Goal: Task Accomplishment & Management: Manage account settings

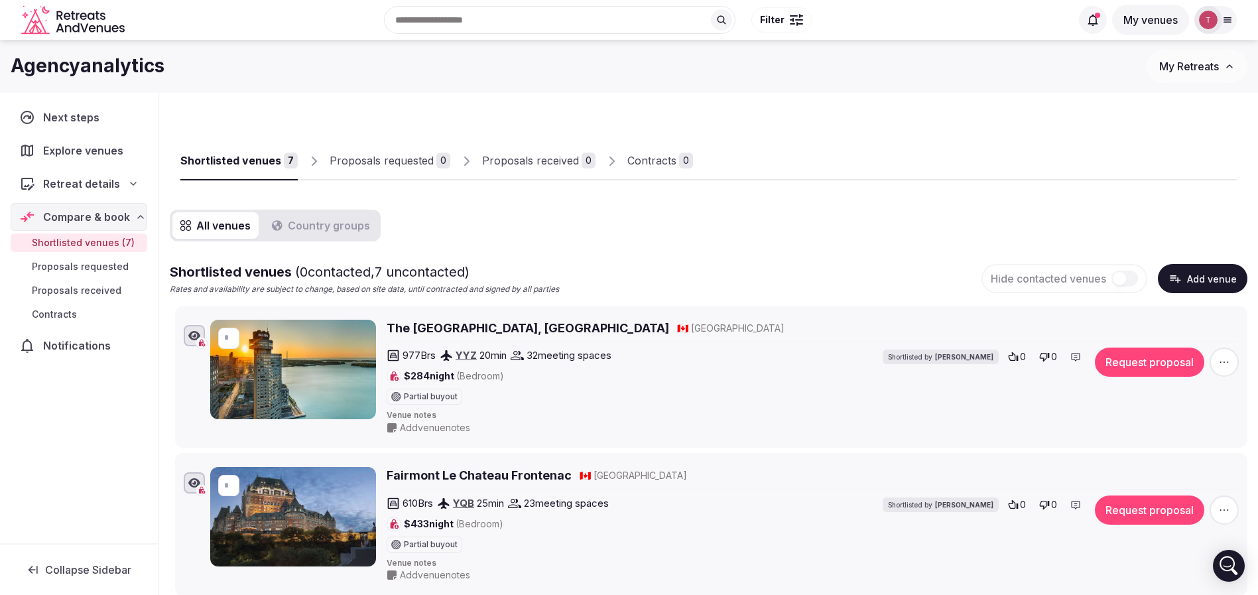
drag, startPoint x: 0, startPoint y: 0, endPoint x: 766, endPoint y: 237, distance: 802.1
click at [718, 263] on div "Shortlisted venues ( 0 contacted, 7 uncontacted) Rates and availability are sub…" at bounding box center [709, 279] width 1078 height 33
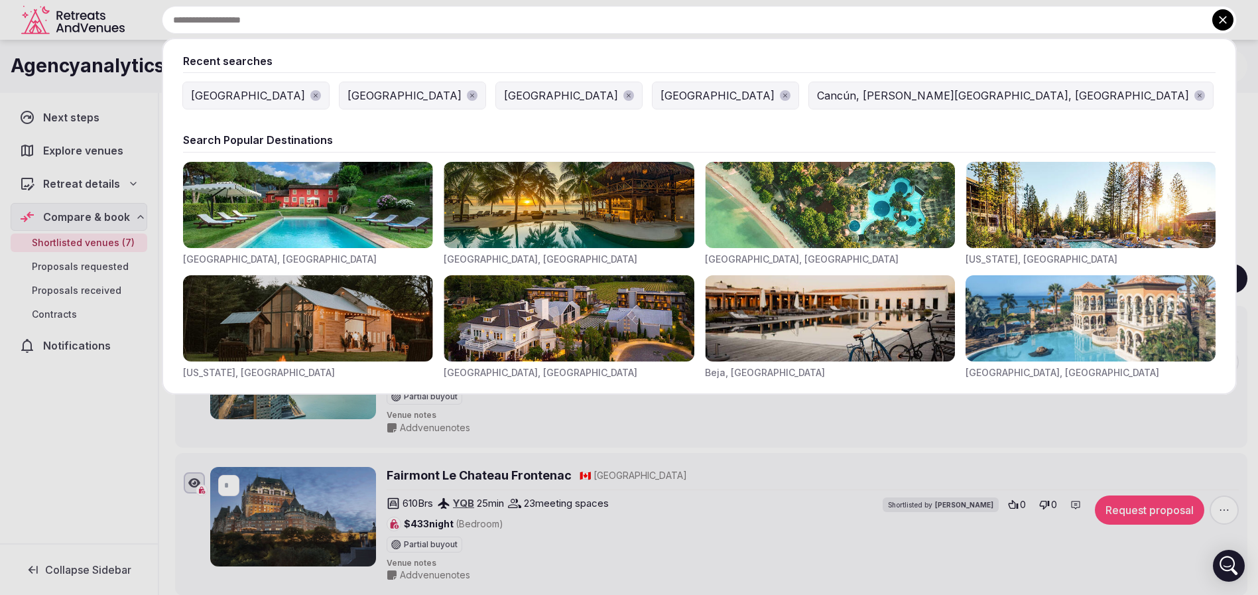
click at [549, 17] on input "text" at bounding box center [699, 20] width 1075 height 28
click at [120, 513] on div at bounding box center [629, 297] width 1258 height 595
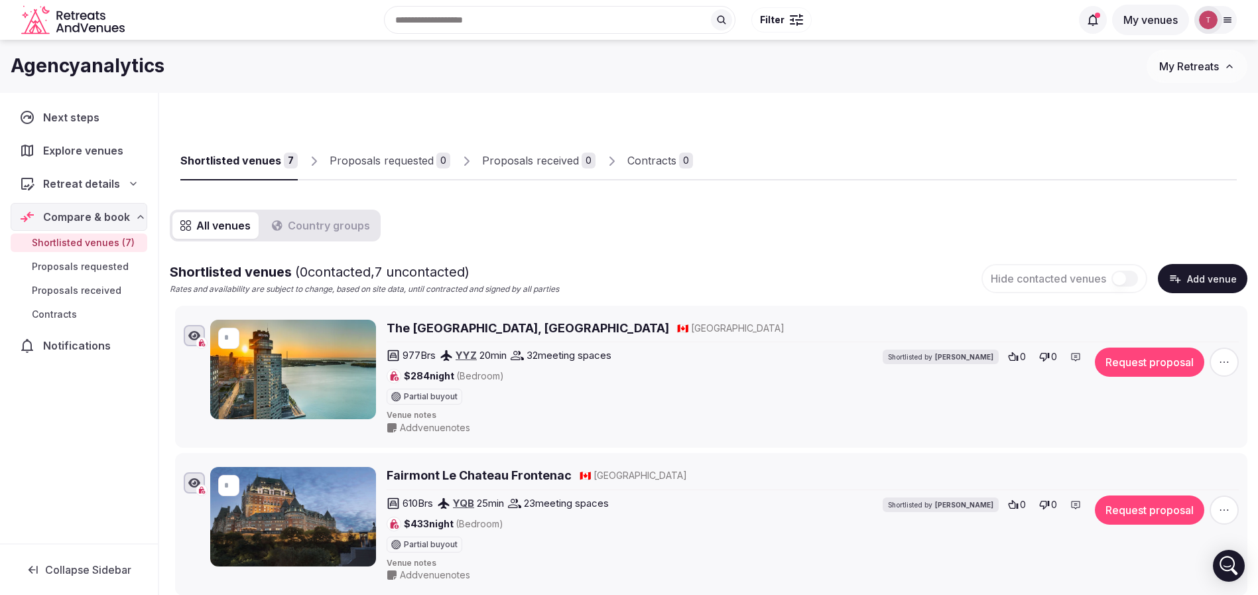
click at [426, 26] on div "Recent searches France Croatia Italy Spain Cancún, Quintana Roo, Mexico Search …" at bounding box center [600, 19] width 941 height 57
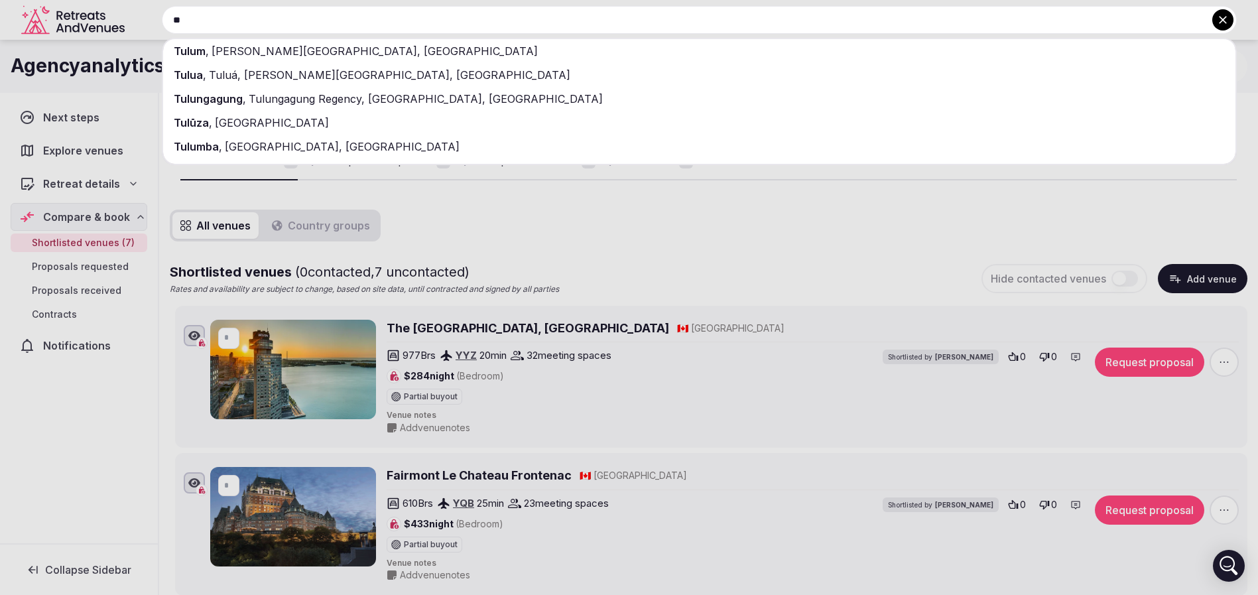
type input "*"
type input "******"
click at [379, 42] on div "Tulum , Quintana Roo, Mexico" at bounding box center [699, 51] width 1073 height 24
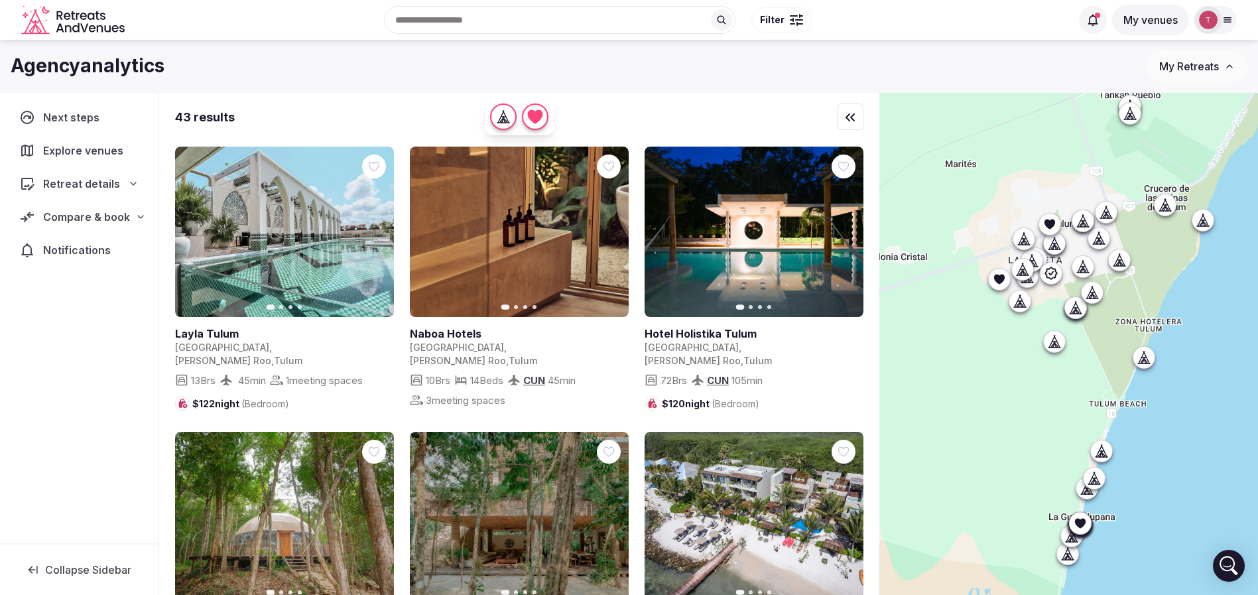
click at [785, 21] on button "Filter" at bounding box center [782, 19] width 60 height 25
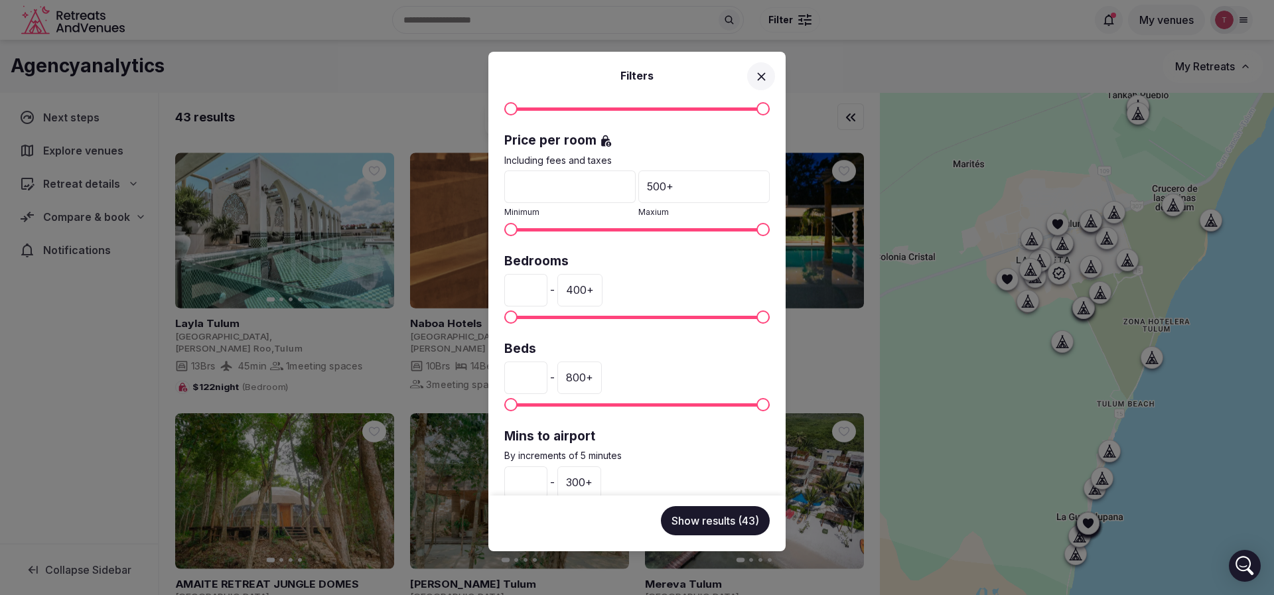
scroll to position [299, 0]
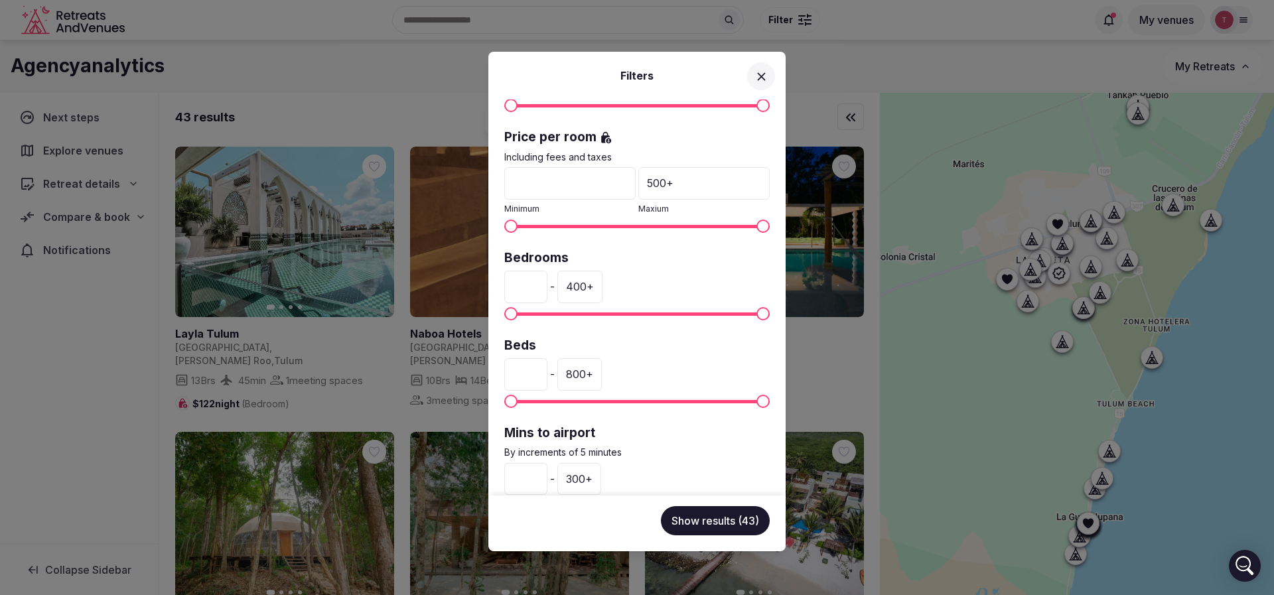
drag, startPoint x: 534, startPoint y: 284, endPoint x: 480, endPoint y: 286, distance: 53.8
click at [480, 286] on div "Filters Venue name Status All Published Draft Has cover photo? Any Yes No Ratin…" at bounding box center [637, 297] width 1274 height 595
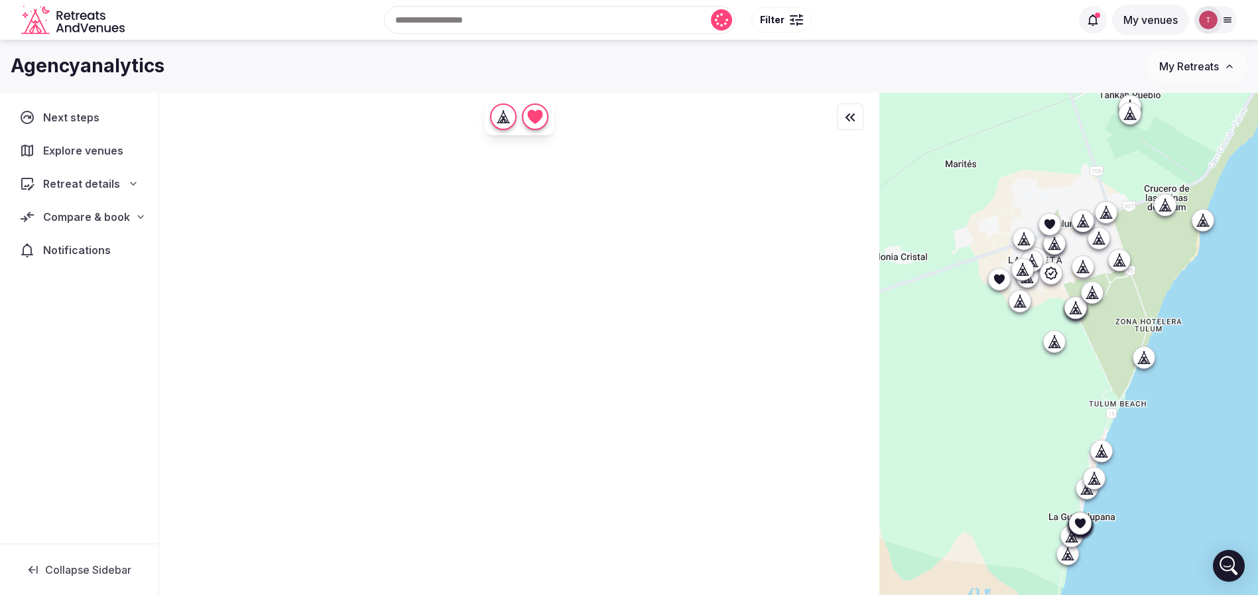
click at [787, 23] on button "Filter" at bounding box center [782, 19] width 60 height 25
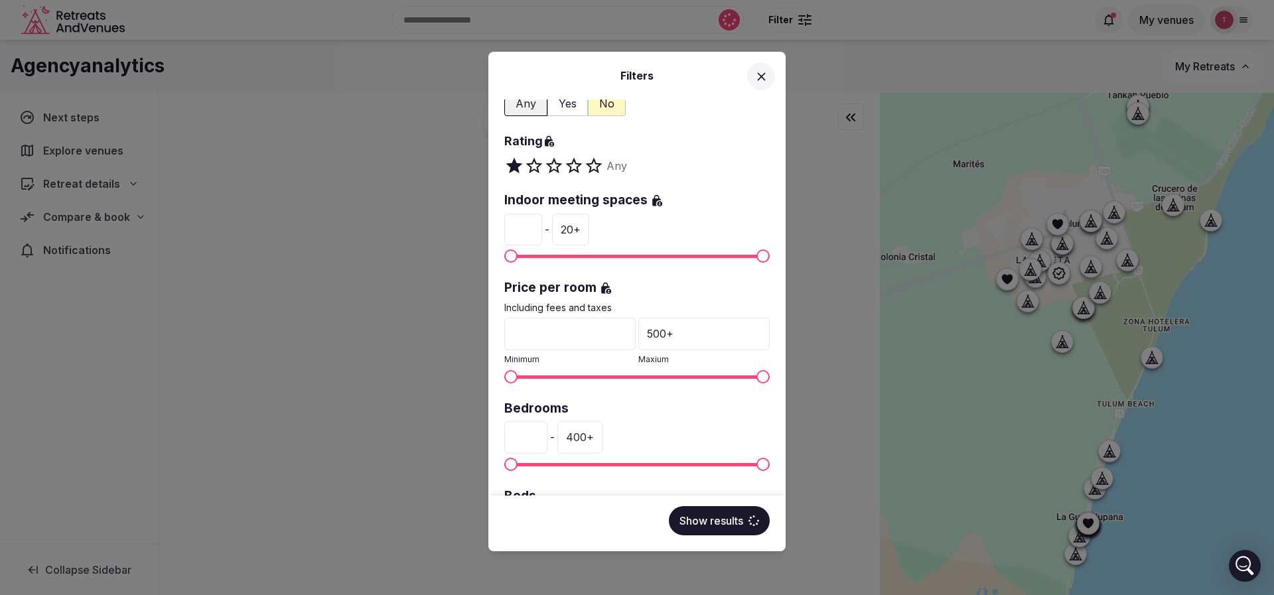
scroll to position [199, 0]
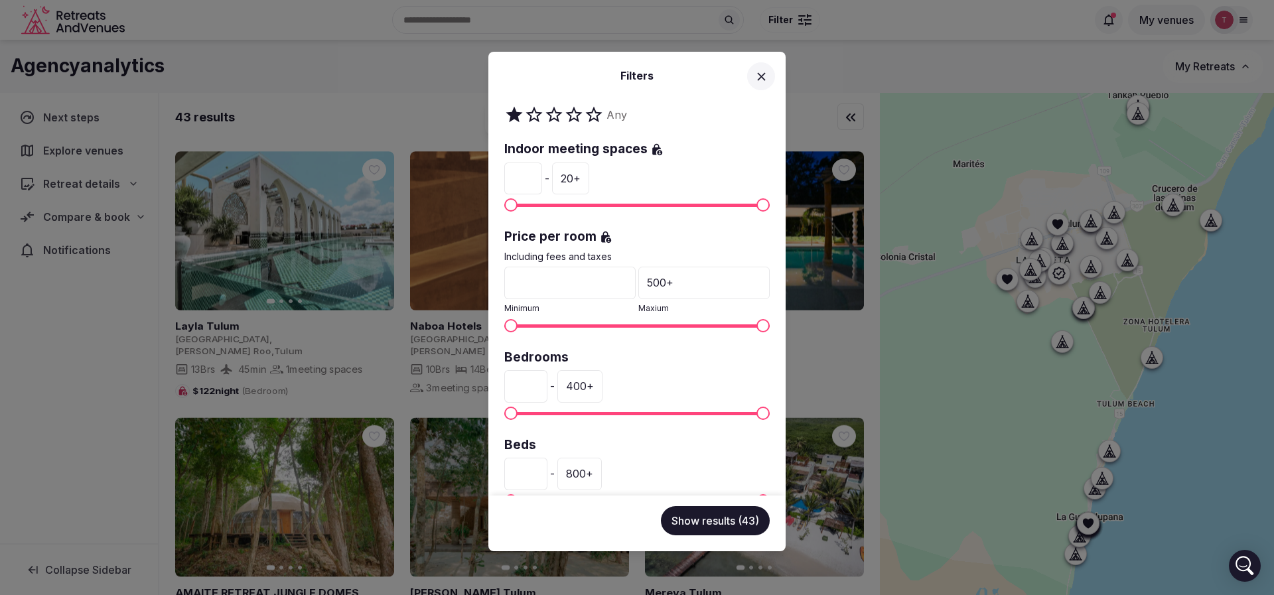
drag, startPoint x: 544, startPoint y: 288, endPoint x: 507, endPoint y: 284, distance: 37.4
click at [507, 284] on input "*" at bounding box center [569, 283] width 131 height 32
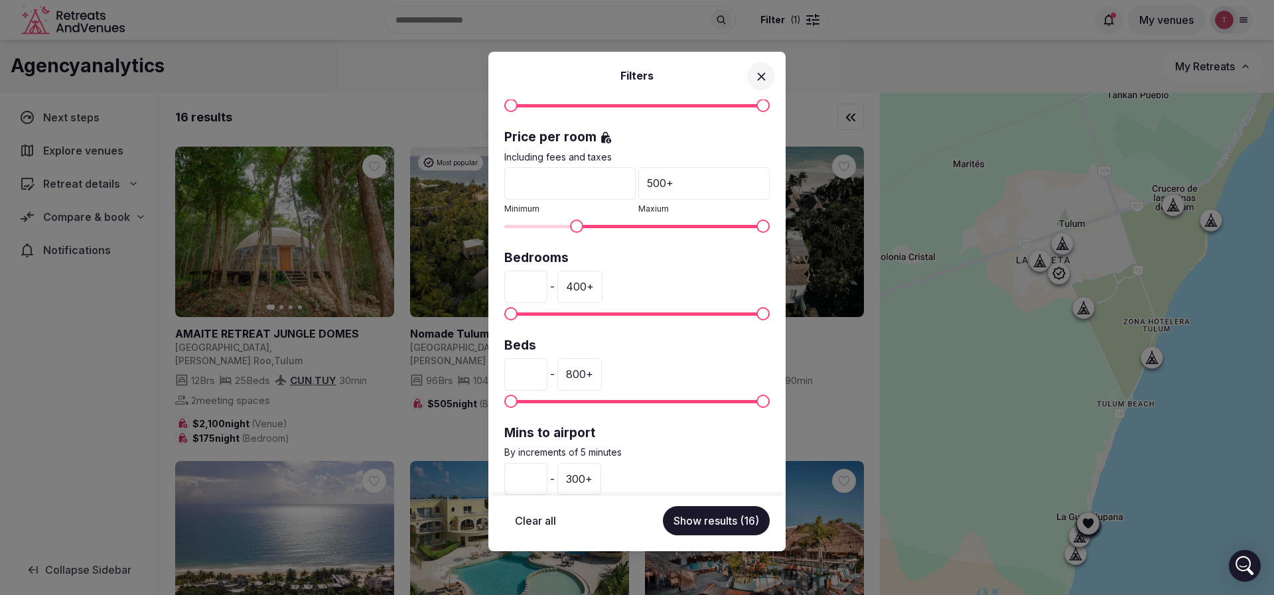
scroll to position [337, 0]
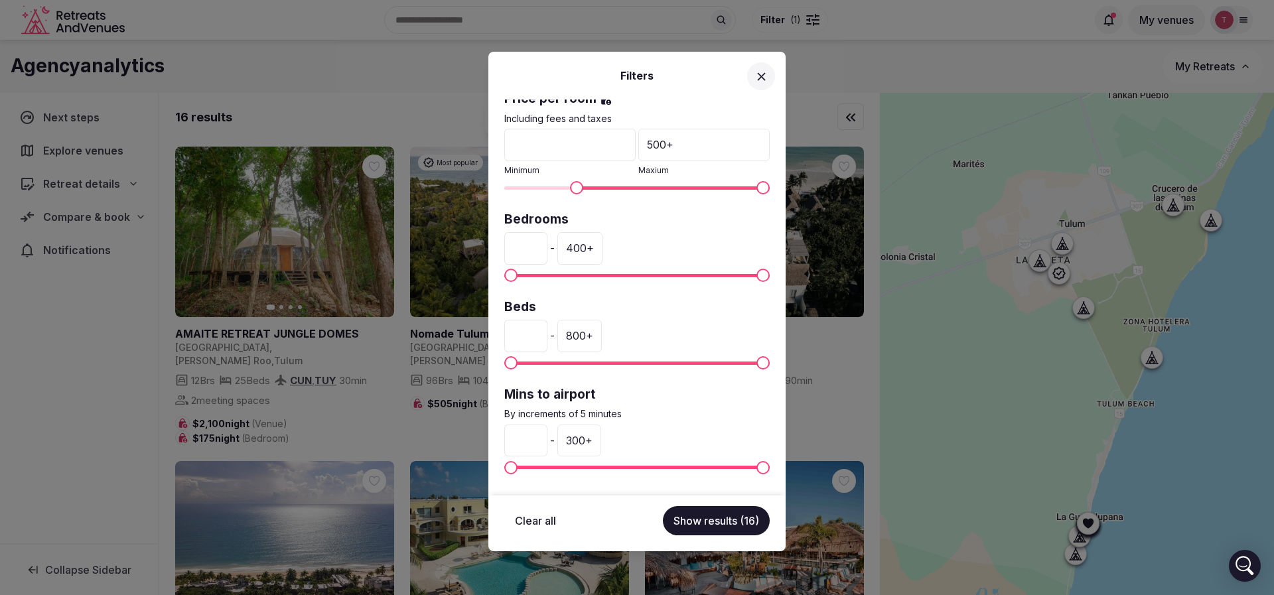
type input "***"
click at [601, 445] on div "300 +" at bounding box center [579, 441] width 44 height 32
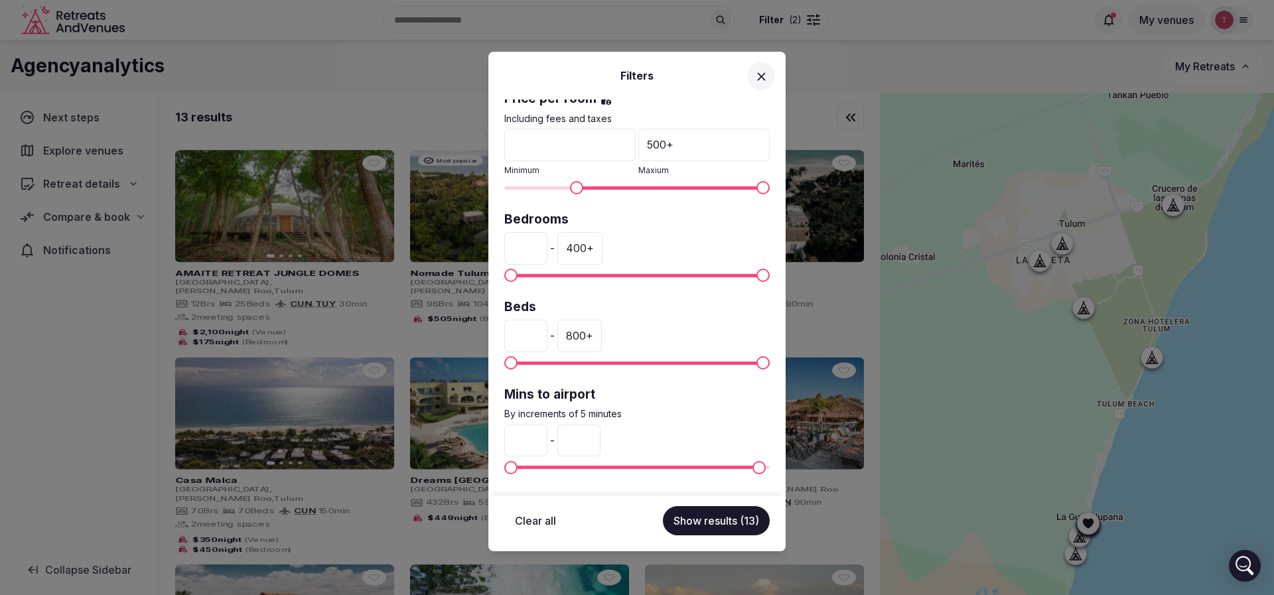
drag, startPoint x: 613, startPoint y: 442, endPoint x: 588, endPoint y: 446, distance: 25.4
click at [588, 446] on input "***" at bounding box center [578, 441] width 43 height 32
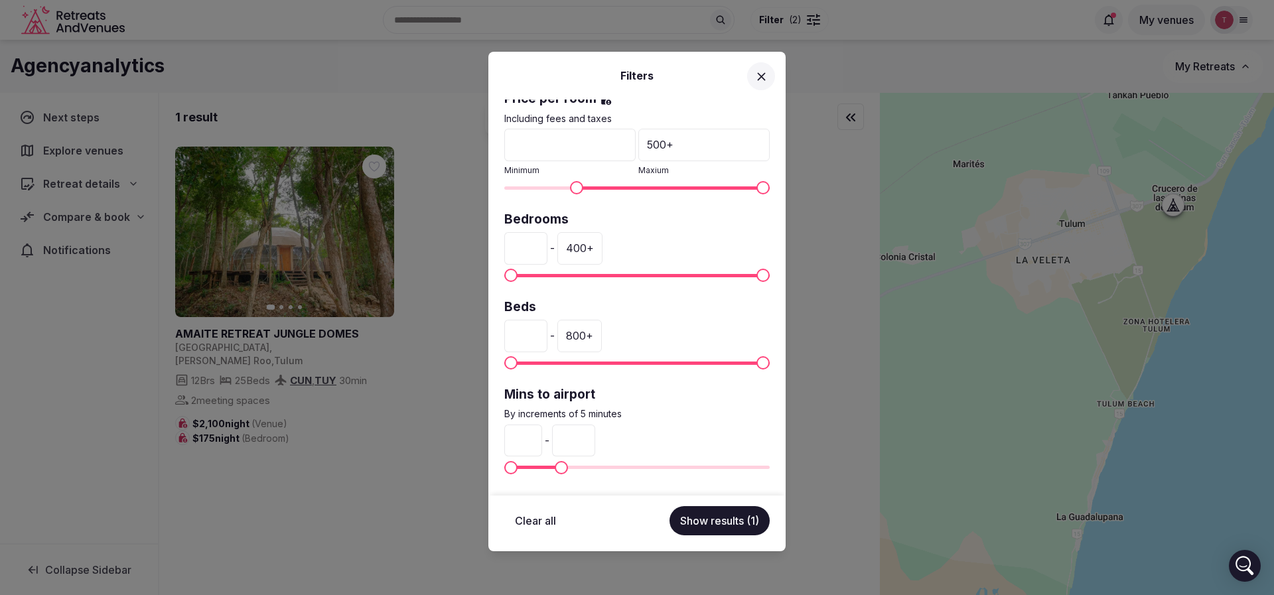
type input "**"
click at [722, 531] on button "Show results (1)" at bounding box center [719, 520] width 100 height 29
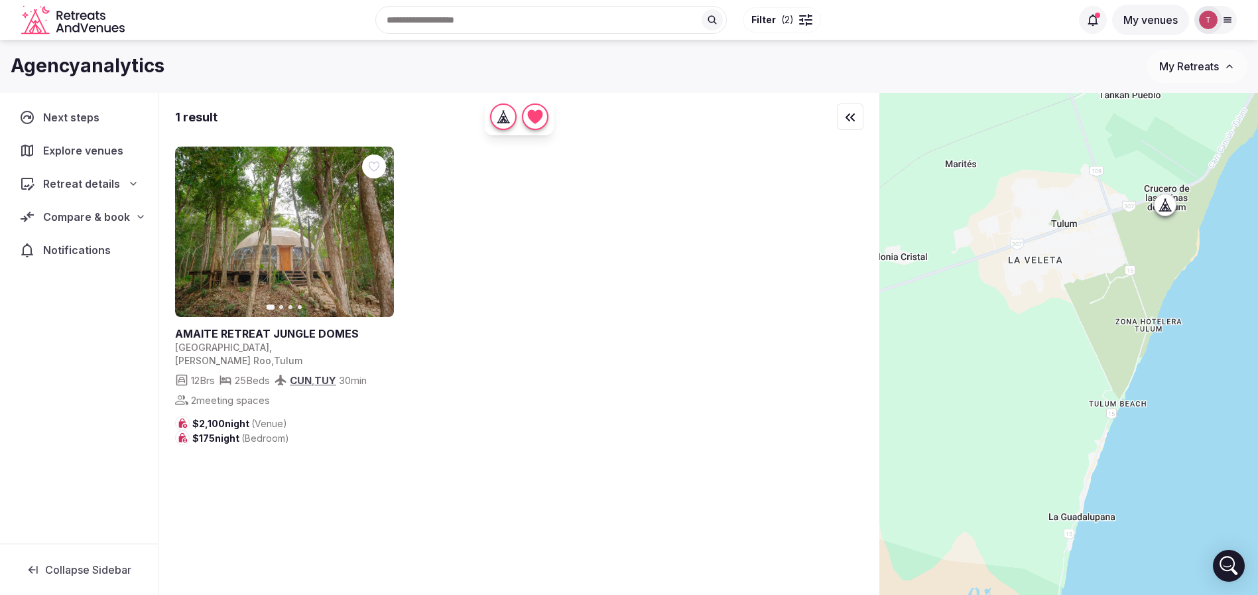
click at [793, 17] on button "Filter ( 2 )" at bounding box center [782, 19] width 78 height 25
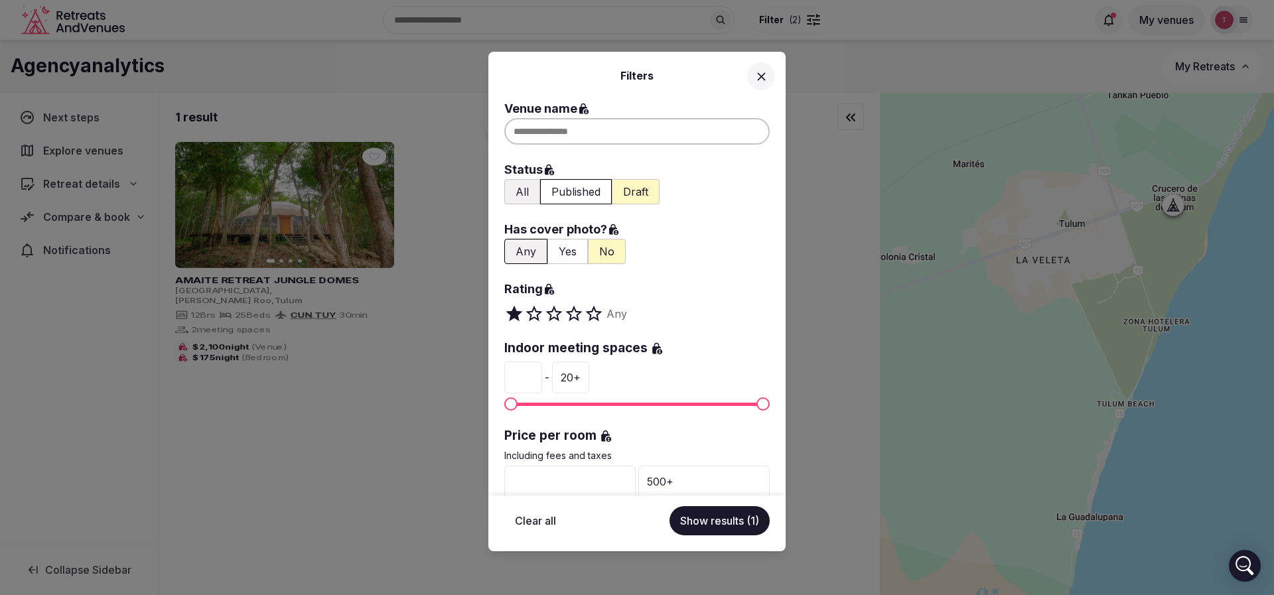
scroll to position [199, 0]
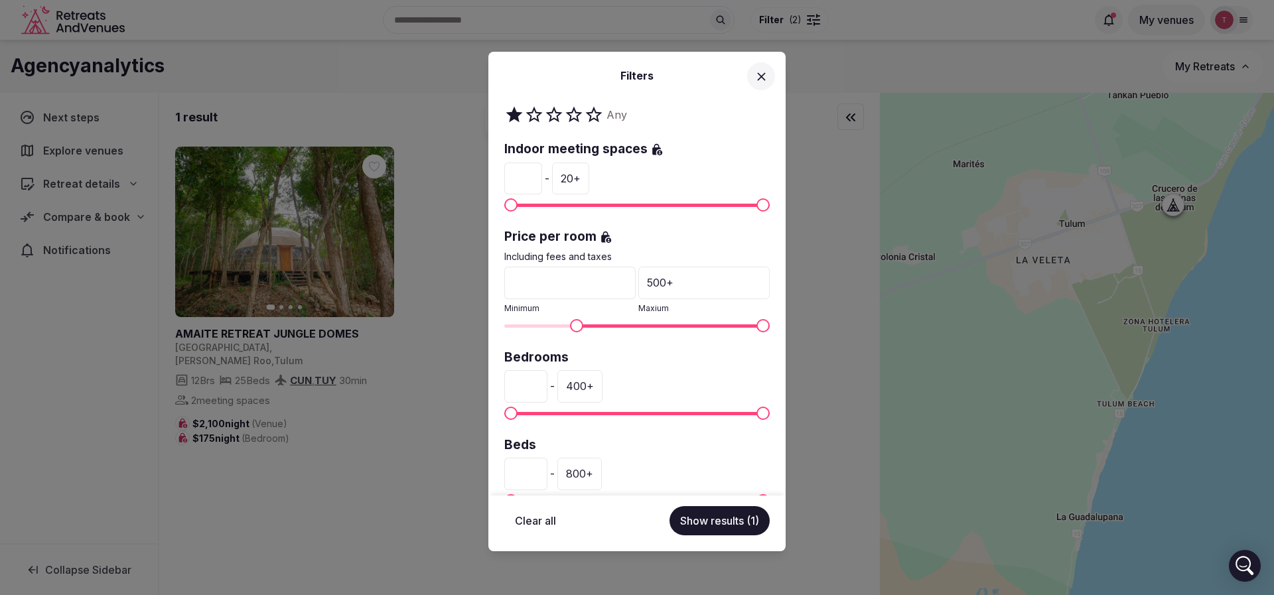
drag, startPoint x: 555, startPoint y: 286, endPoint x: 487, endPoint y: 283, distance: 68.4
click at [487, 283] on div "Filters Venue name Status All Published Draft Has cover photo? Any Yes No Ratin…" at bounding box center [637, 297] width 1274 height 595
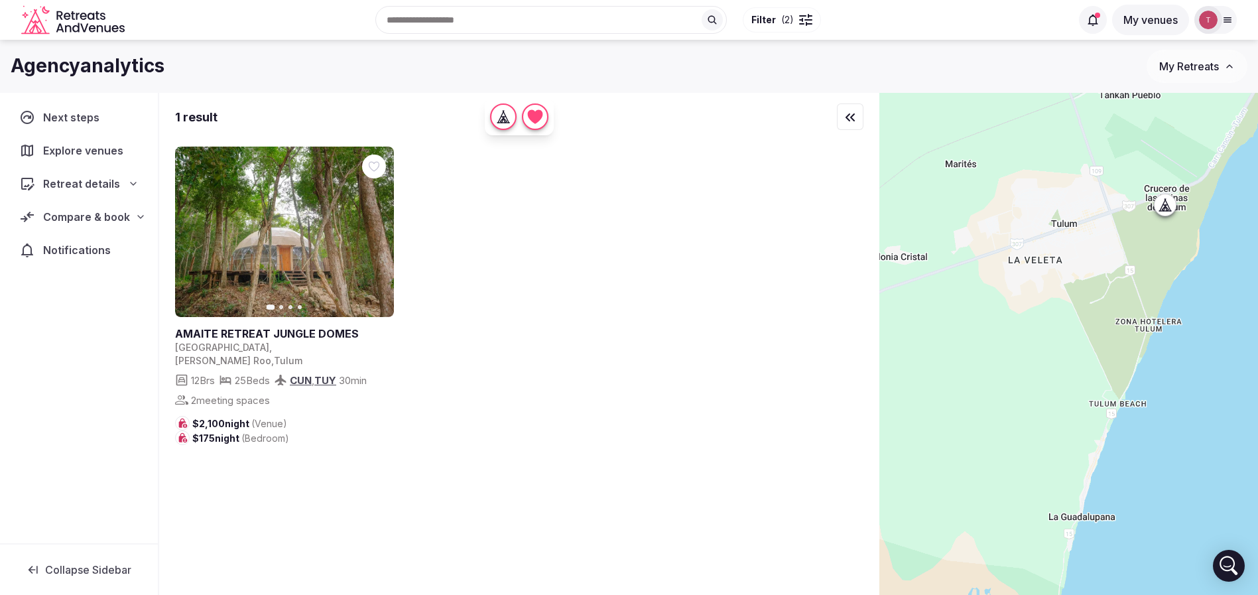
click at [778, 11] on button "Filter ( 2 )" at bounding box center [782, 19] width 78 height 25
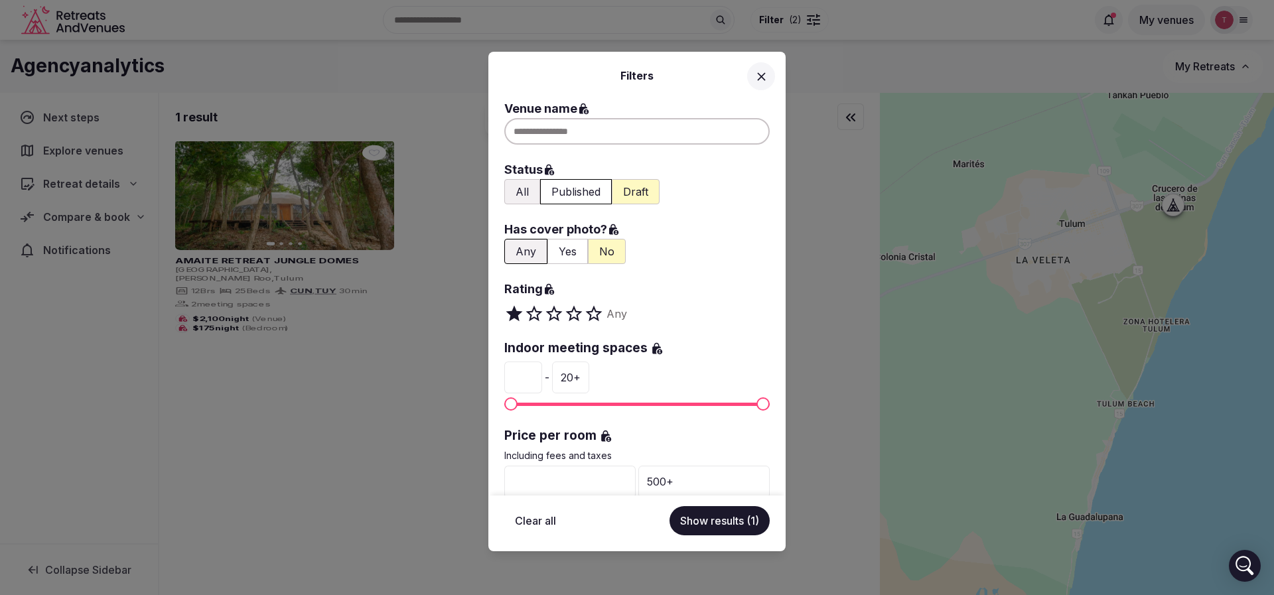
scroll to position [299, 0]
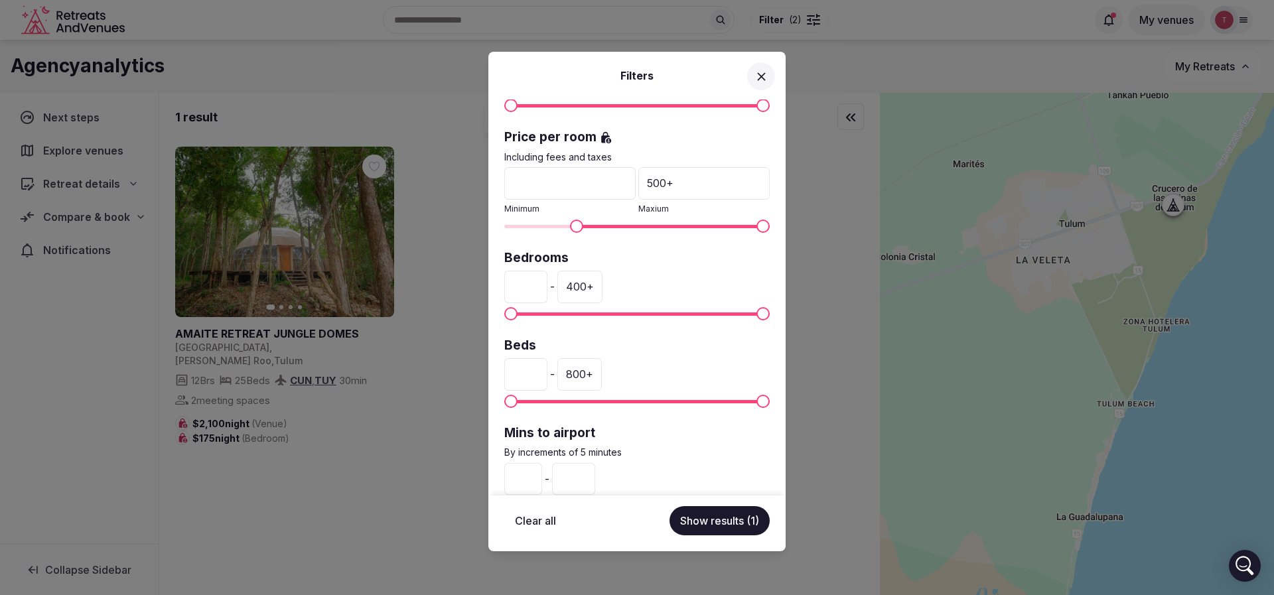
drag, startPoint x: 521, startPoint y: 282, endPoint x: 507, endPoint y: 282, distance: 13.3
click at [507, 282] on input "*" at bounding box center [525, 287] width 43 height 32
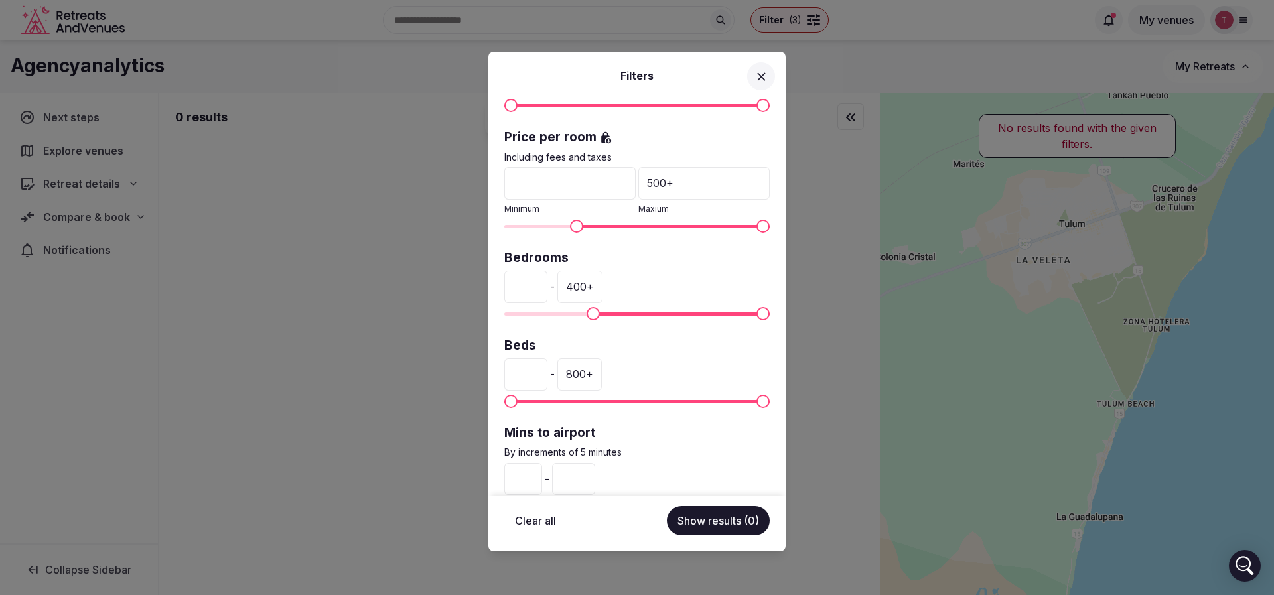
type input "***"
drag, startPoint x: 584, startPoint y: 186, endPoint x: 503, endPoint y: 185, distance: 80.3
click at [503, 185] on div "Venue name Status All Published Draft Has cover photo? Any Yes No Rating Any In…" at bounding box center [636, 298] width 297 height 396
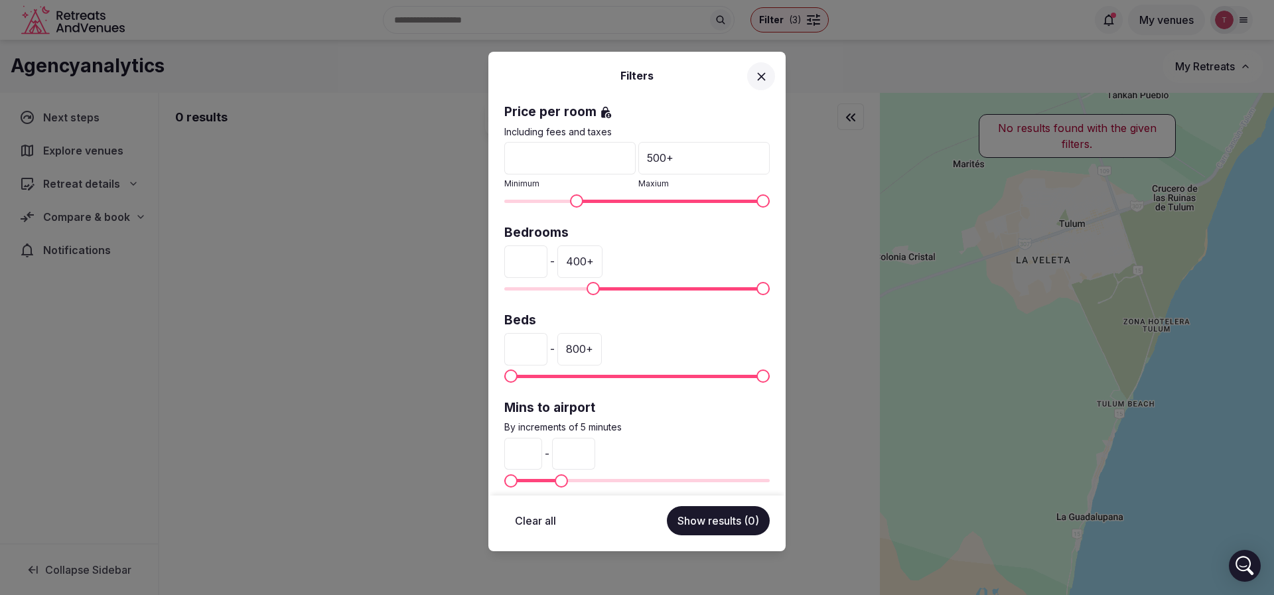
scroll to position [337, 0]
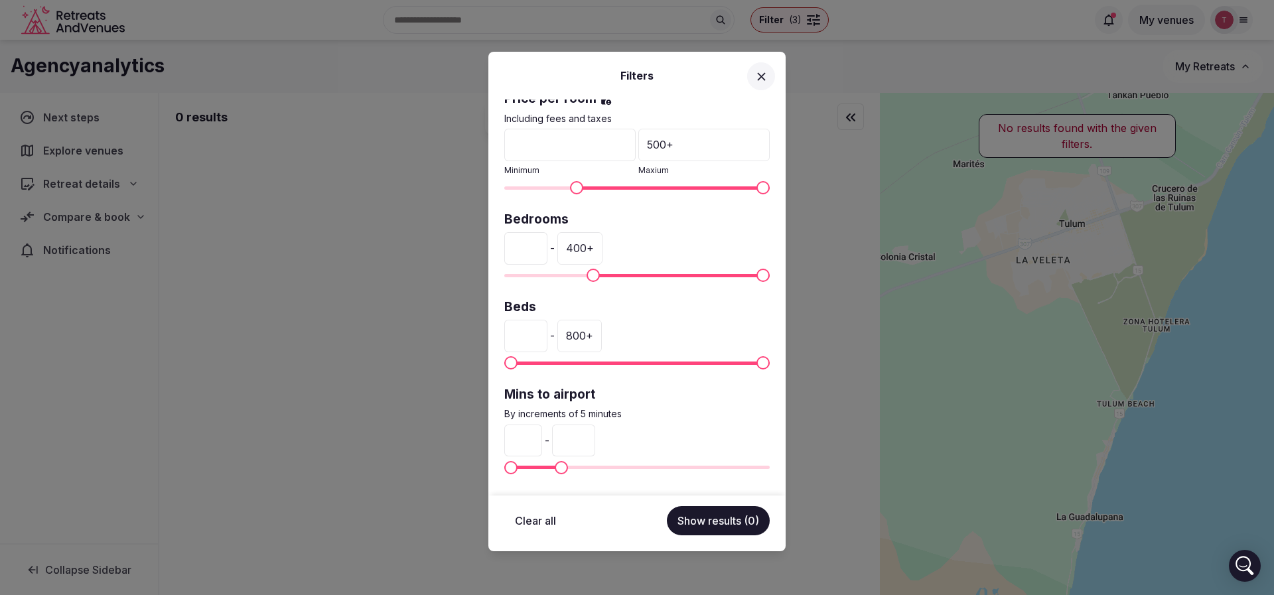
click at [811, 178] on div "Filters Venue name Status All Published Draft Has cover photo? Any Yes No Ratin…" at bounding box center [637, 297] width 1274 height 595
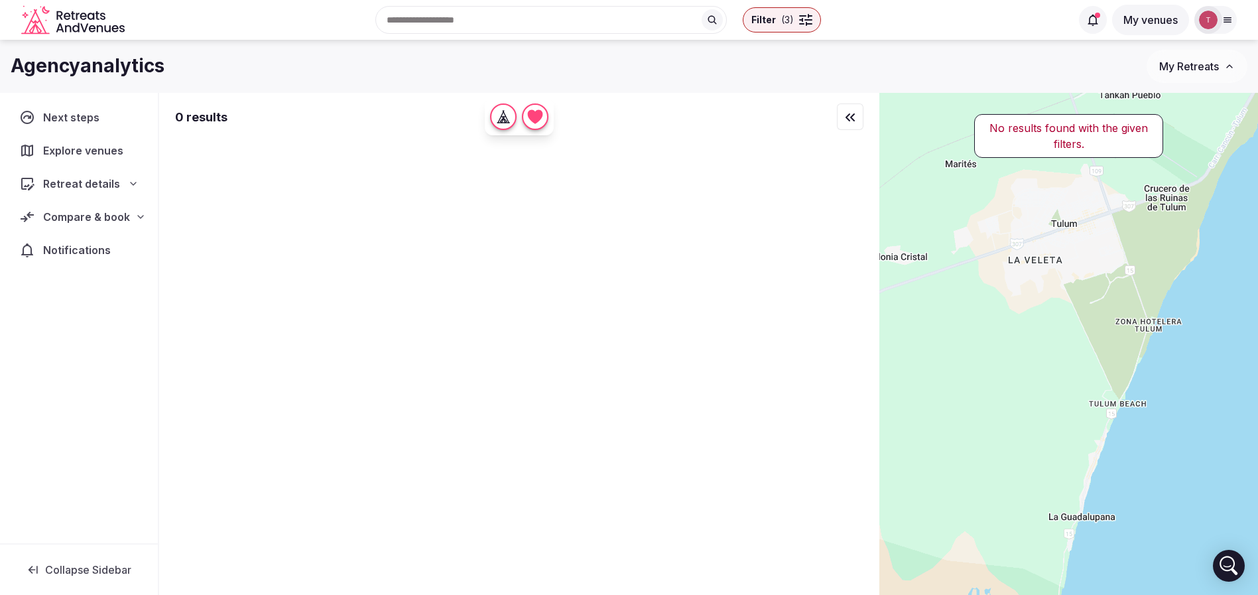
click at [458, 9] on input "text" at bounding box center [551, 20] width 352 height 28
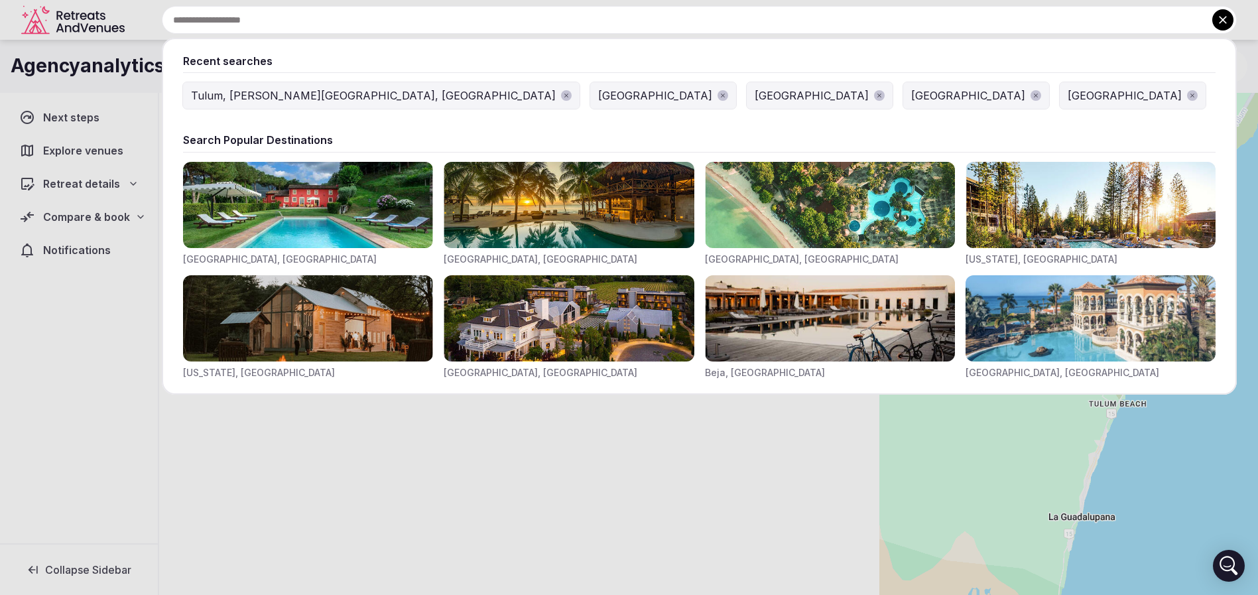
click at [305, 93] on div "Tulum, [PERSON_NAME][GEOGRAPHIC_DATA], [GEOGRAPHIC_DATA]" at bounding box center [373, 96] width 365 height 16
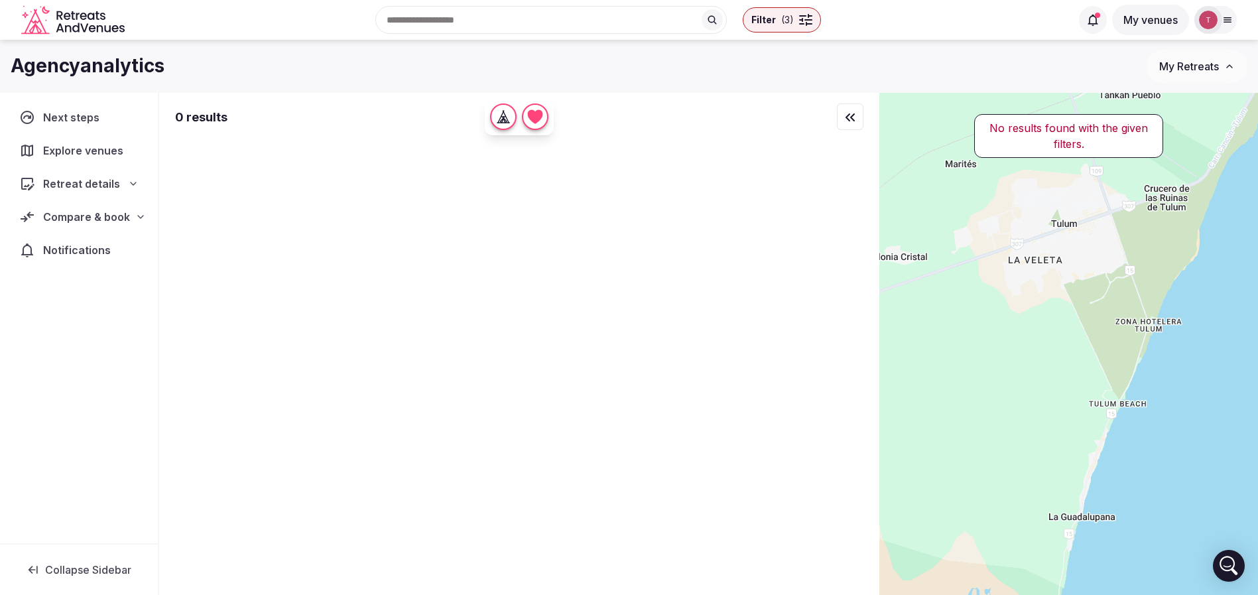
click at [772, 18] on span "Filter" at bounding box center [764, 19] width 25 height 13
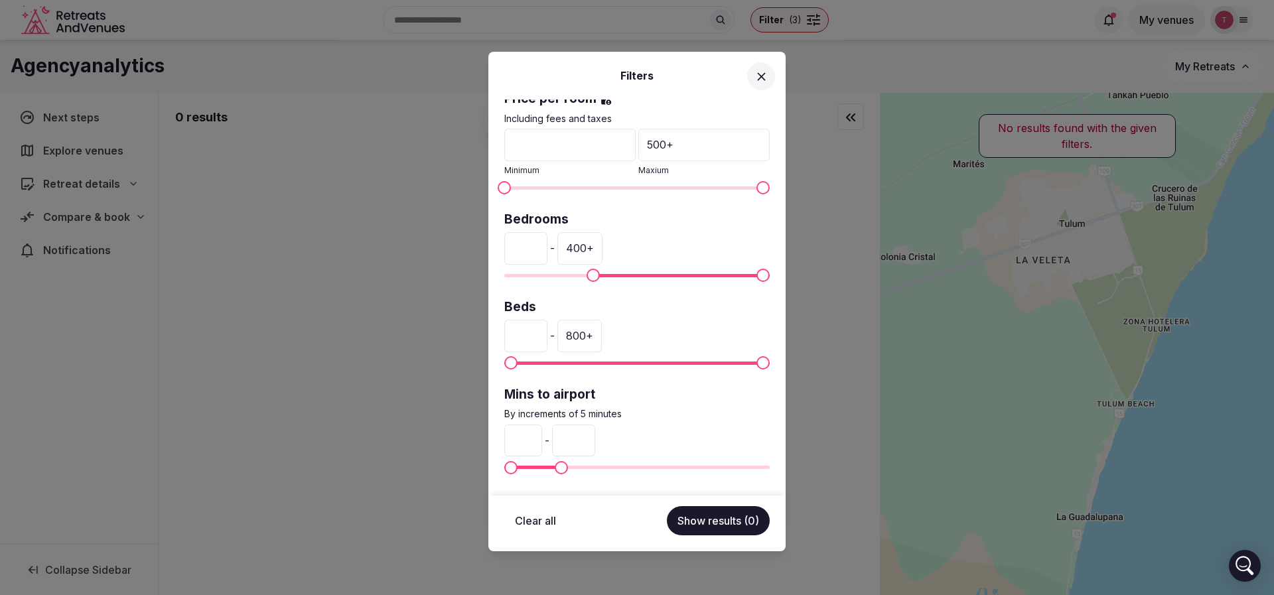
drag, startPoint x: 607, startPoint y: 436, endPoint x: 584, endPoint y: 441, distance: 23.7
click at [584, 441] on input "**" at bounding box center [573, 441] width 43 height 32
type input "**"
type input "***"
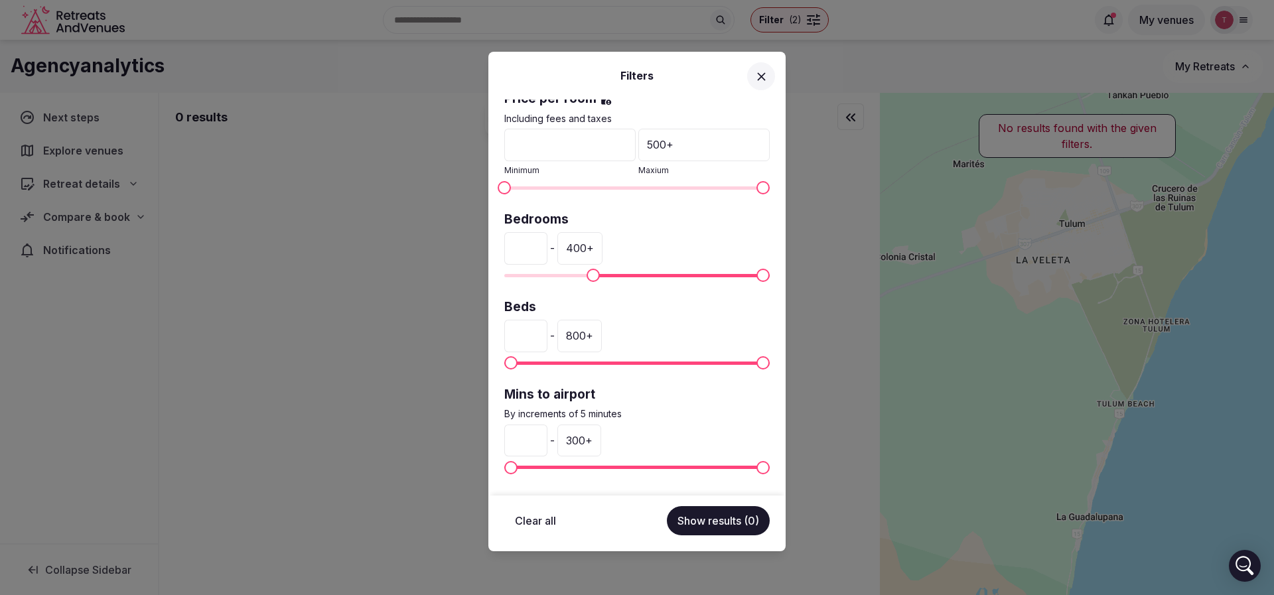
click at [769, 466] on span "Maximum" at bounding box center [762, 467] width 13 height 13
click at [745, 514] on button "Show results" at bounding box center [719, 520] width 101 height 29
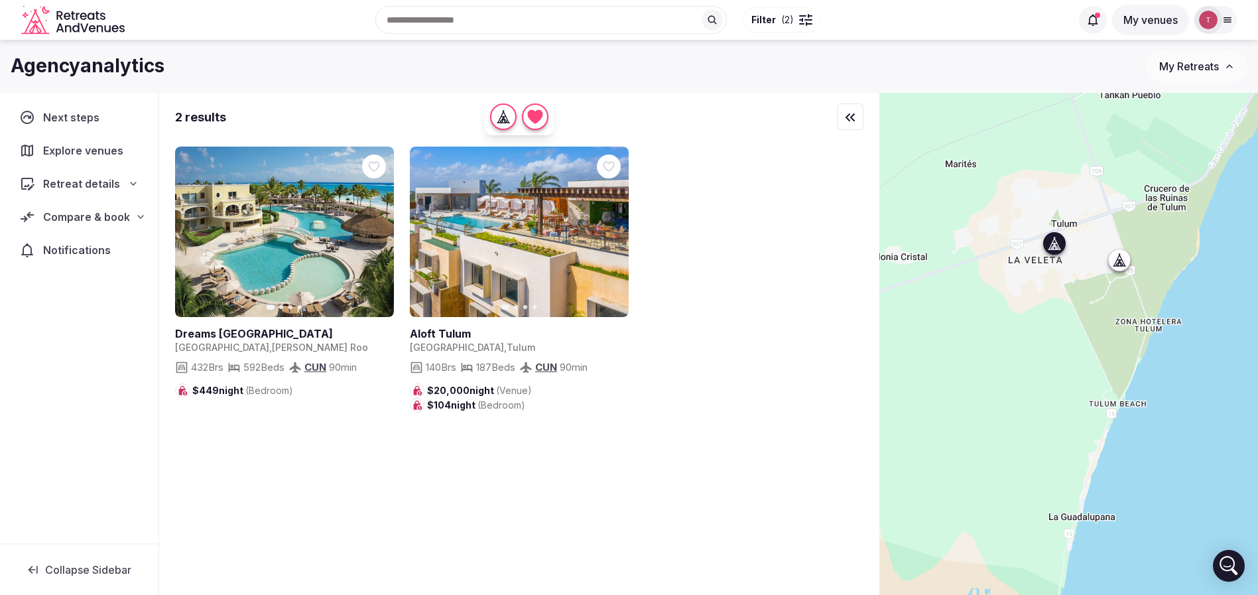
click at [379, 233] on icon "button" at bounding box center [375, 232] width 11 height 11
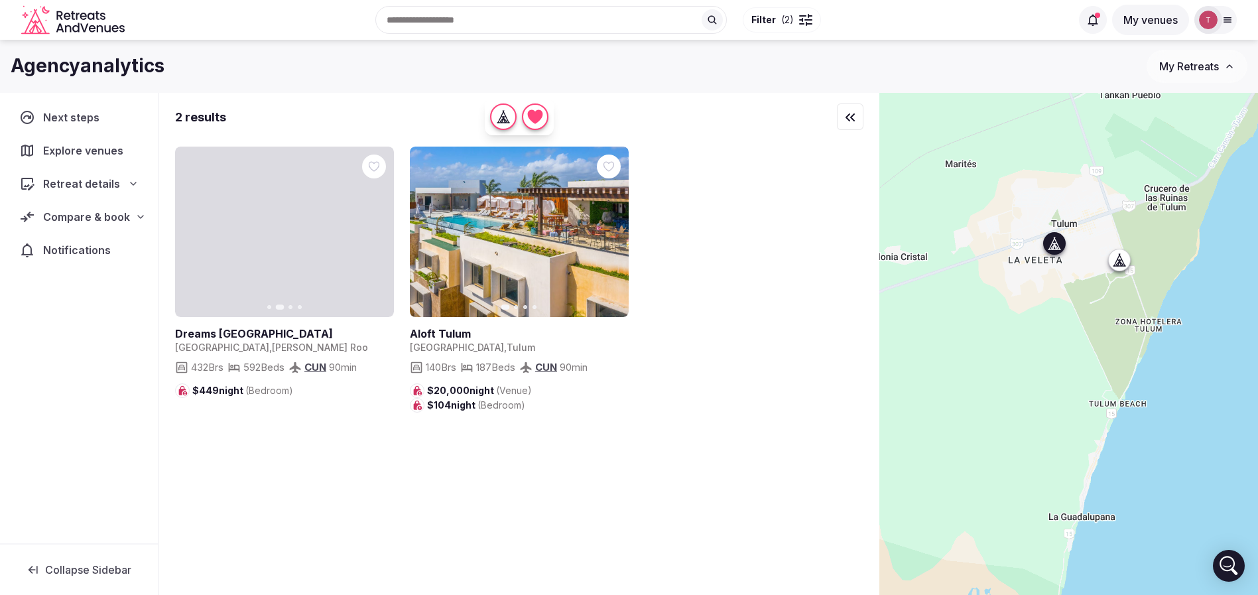
click at [379, 233] on icon "button" at bounding box center [375, 232] width 11 height 11
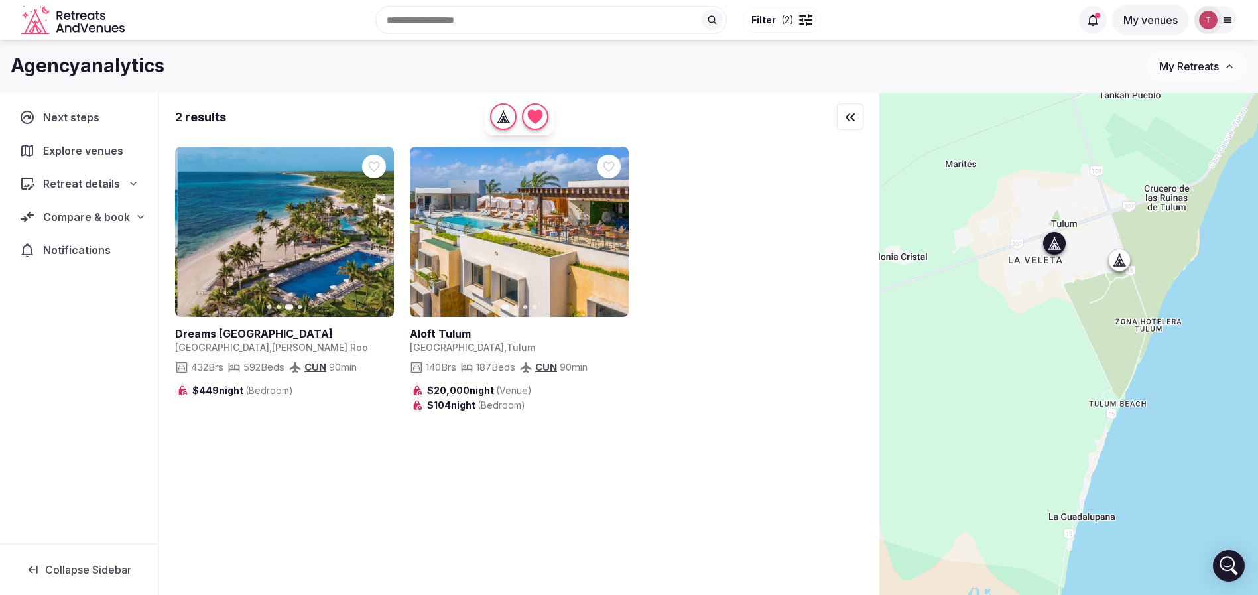
click at [379, 233] on icon "button" at bounding box center [375, 232] width 11 height 11
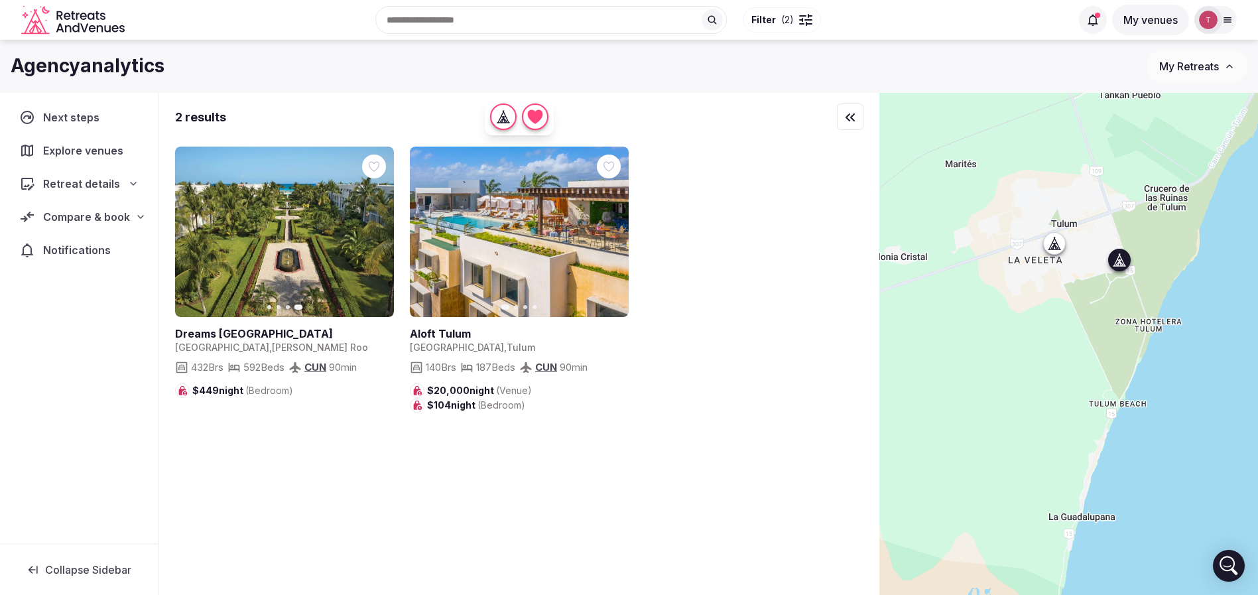
click at [0, 0] on icon at bounding box center [0, 0] width 0 height 0
click at [609, 233] on icon "button" at bounding box center [610, 232] width 11 height 11
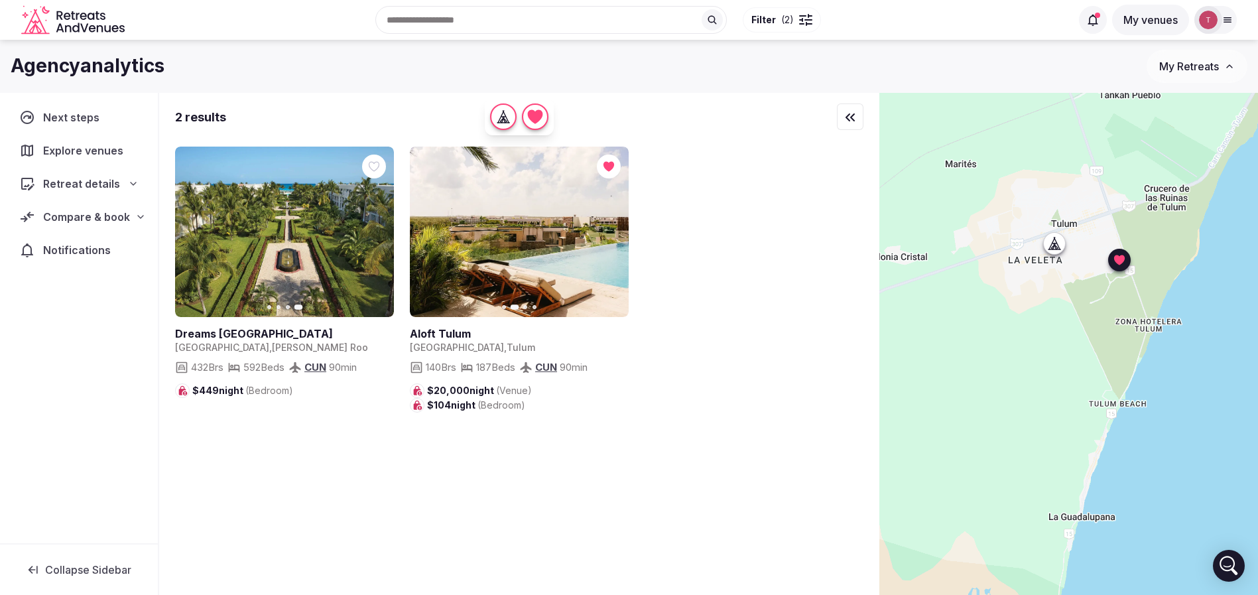
click at [611, 234] on icon "button" at bounding box center [610, 232] width 5 height 9
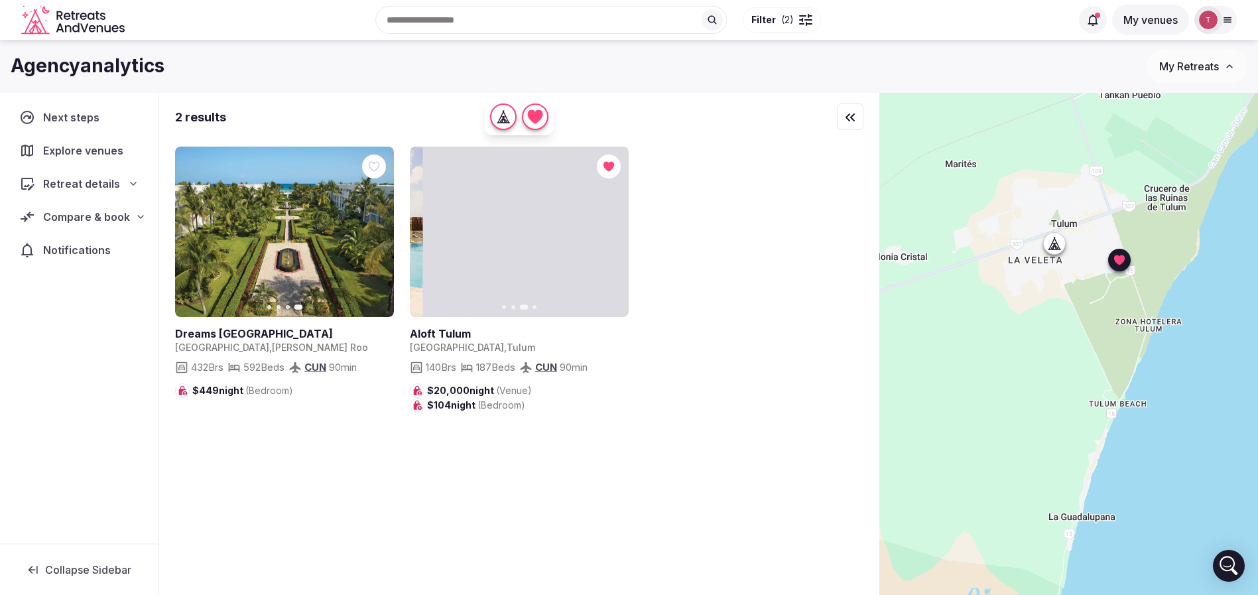
click at [611, 234] on icon "button" at bounding box center [610, 232] width 5 height 9
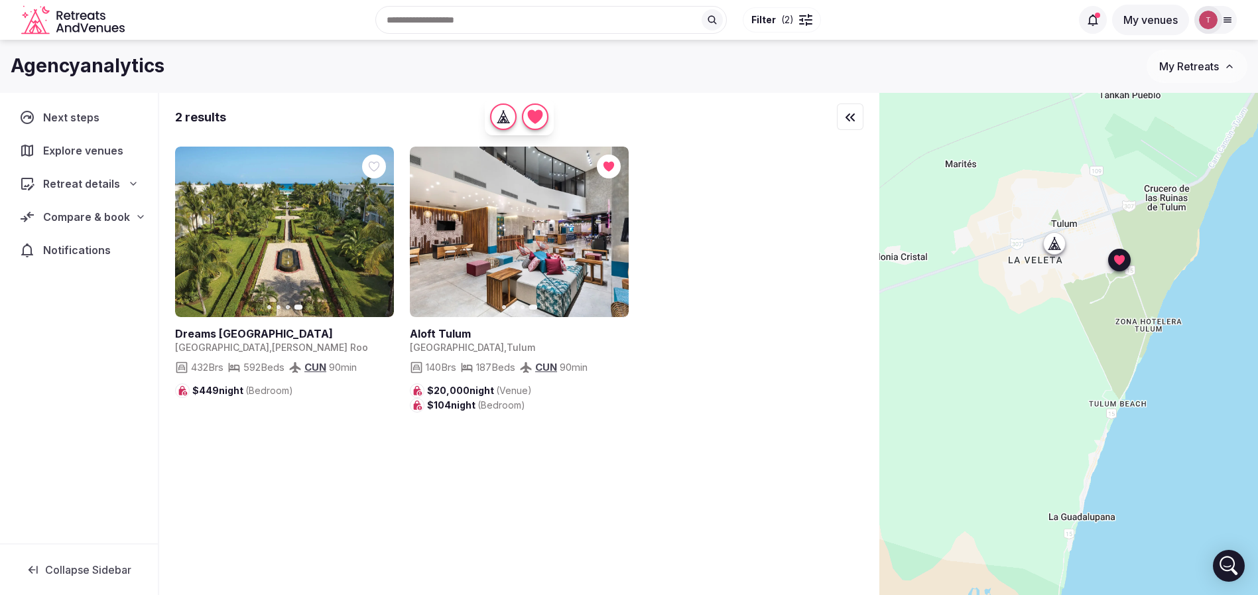
click at [429, 229] on icon "button" at bounding box center [427, 232] width 5 height 9
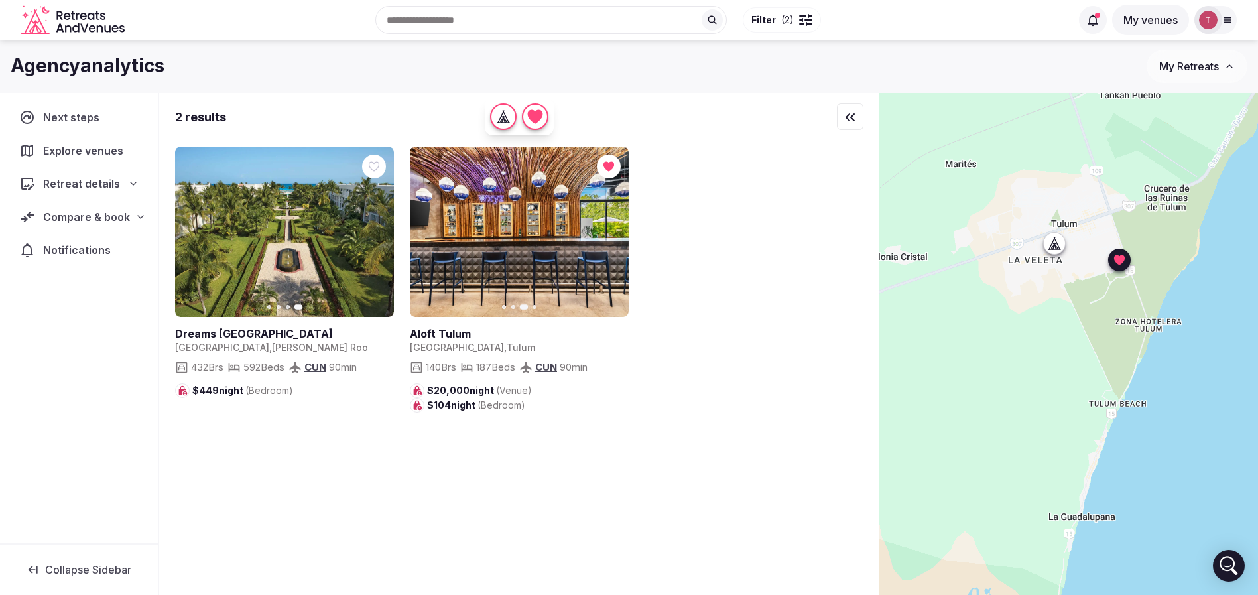
click at [609, 229] on icon "button" at bounding box center [610, 232] width 11 height 11
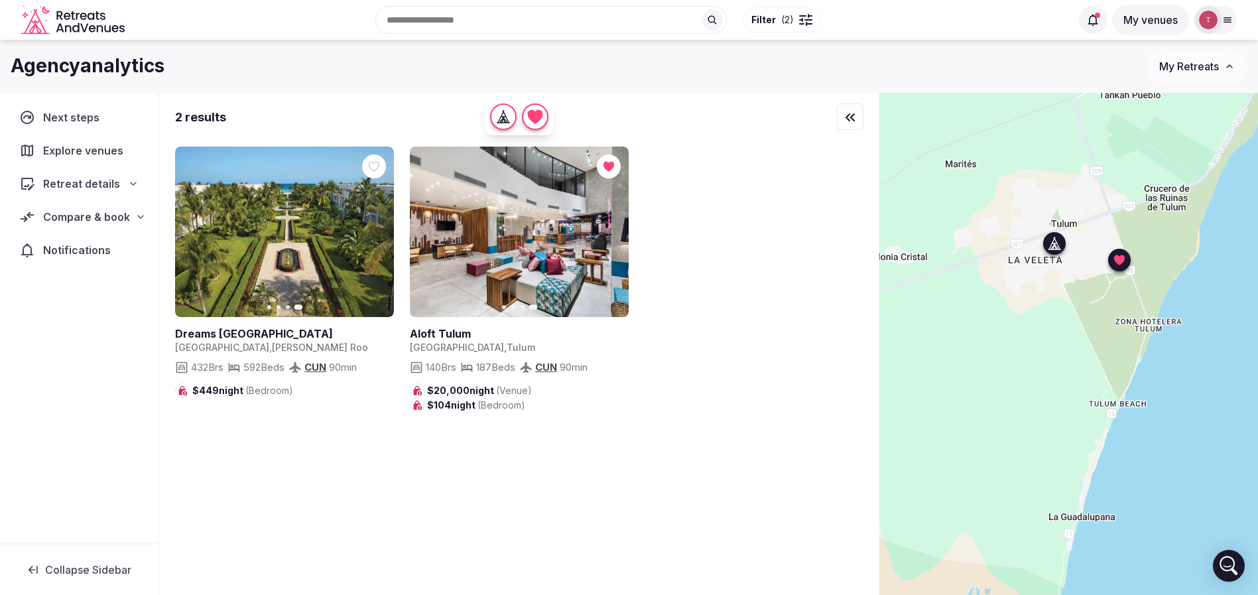
click at [194, 233] on icon "button" at bounding box center [193, 232] width 11 height 11
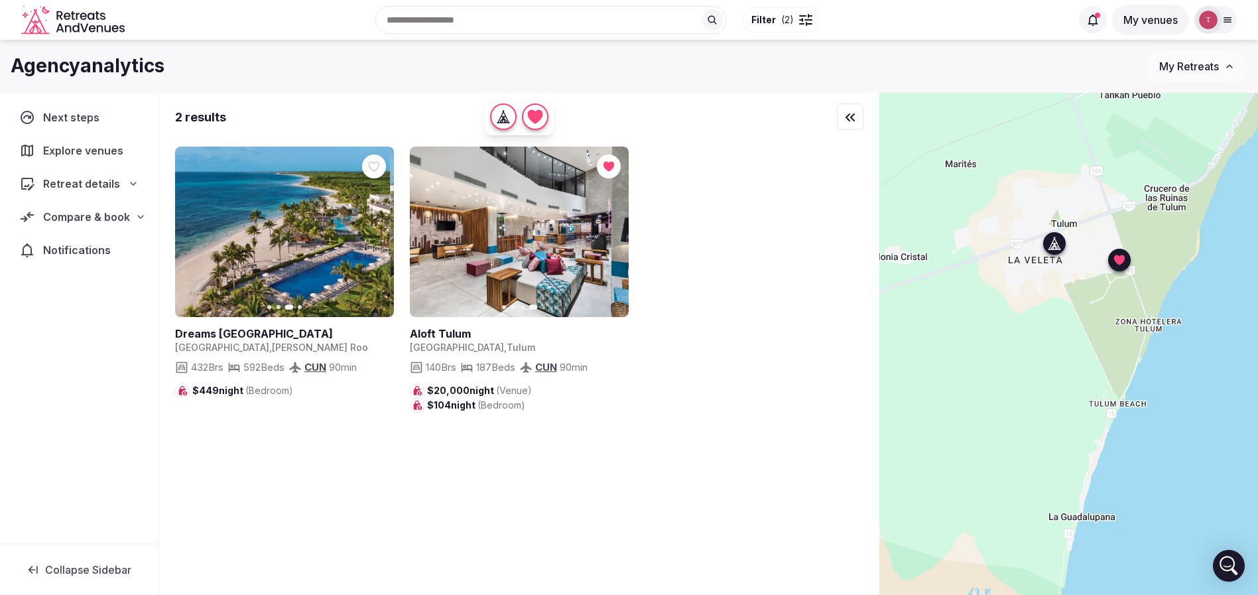
click at [194, 233] on icon "button" at bounding box center [193, 232] width 11 height 11
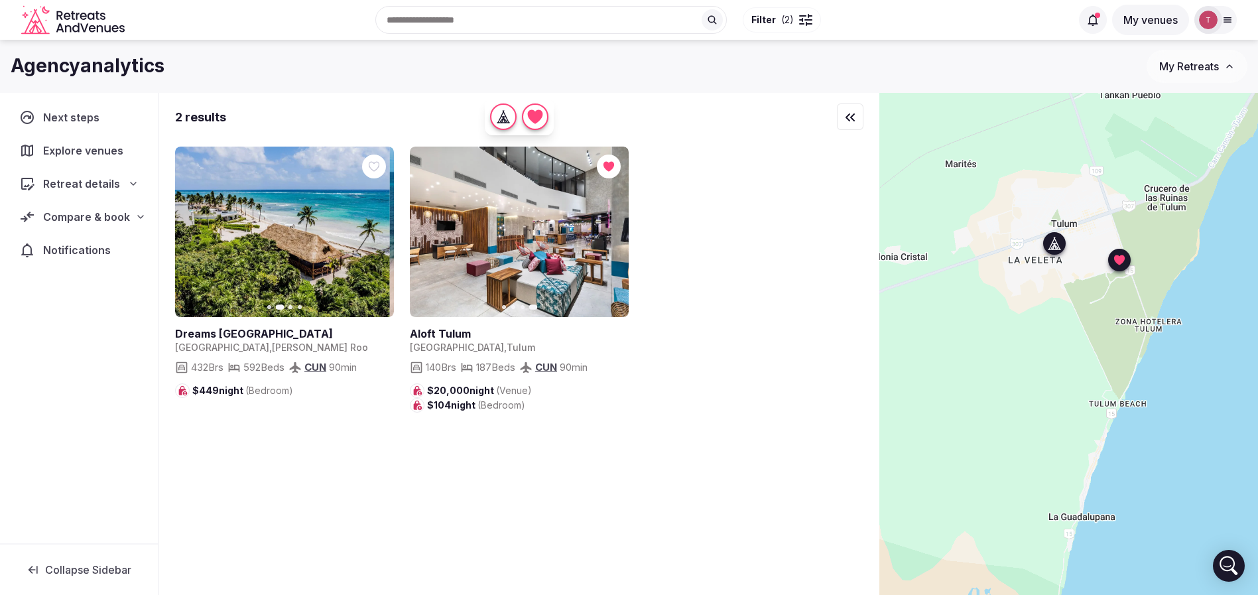
click at [194, 233] on icon "button" at bounding box center [193, 232] width 11 height 11
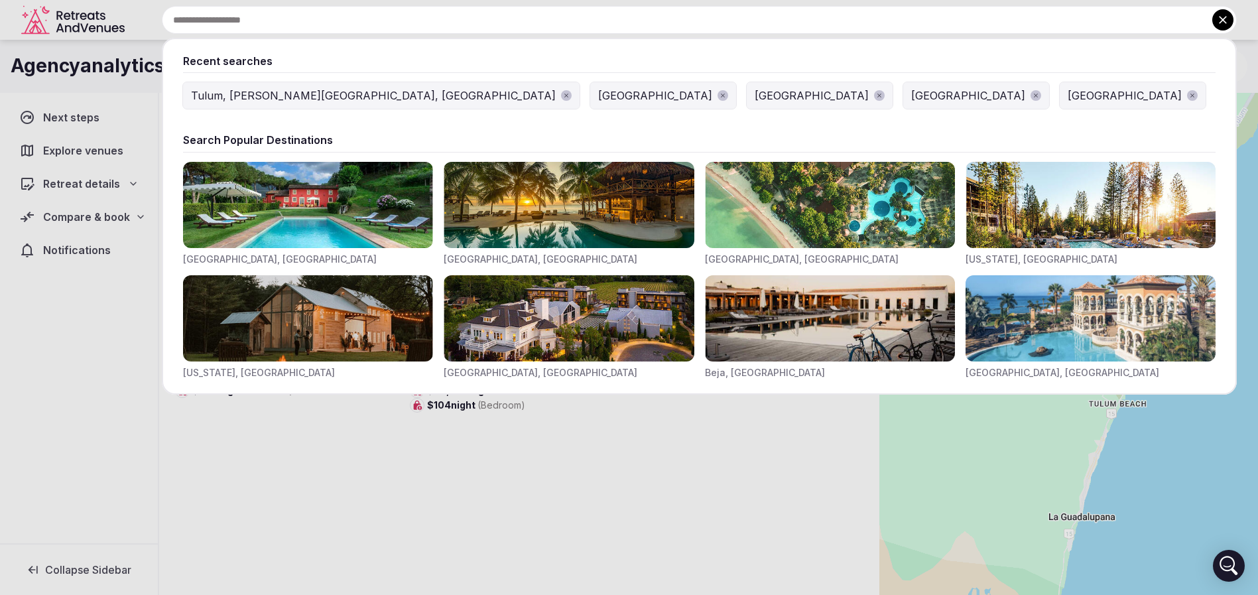
click at [493, 21] on input "text" at bounding box center [699, 20] width 1075 height 28
click at [539, 21] on input "text" at bounding box center [699, 20] width 1075 height 28
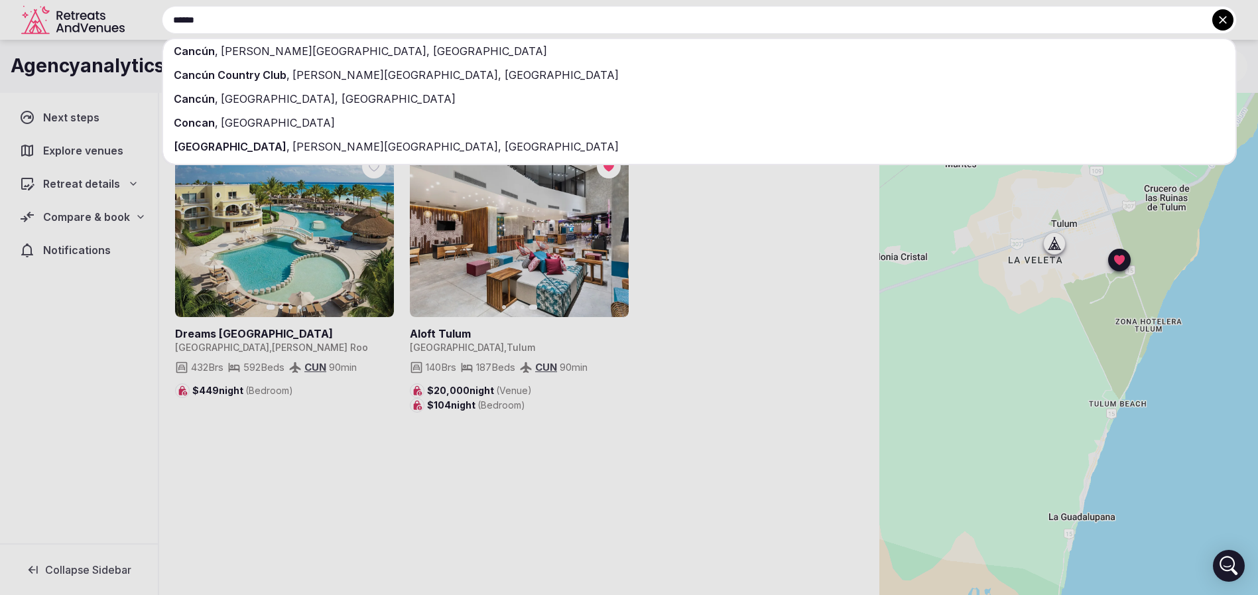
type input "******"
click at [328, 46] on span "Quintana Roo, Mexico" at bounding box center [382, 50] width 329 height 13
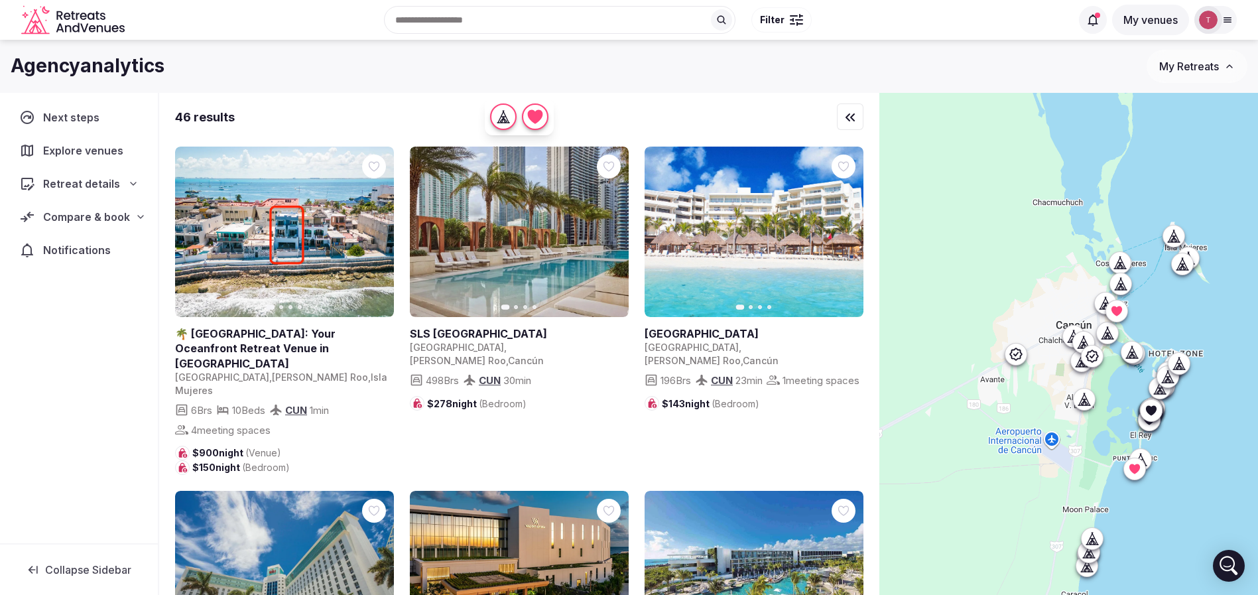
click at [785, 19] on button "Filter" at bounding box center [782, 19] width 60 height 25
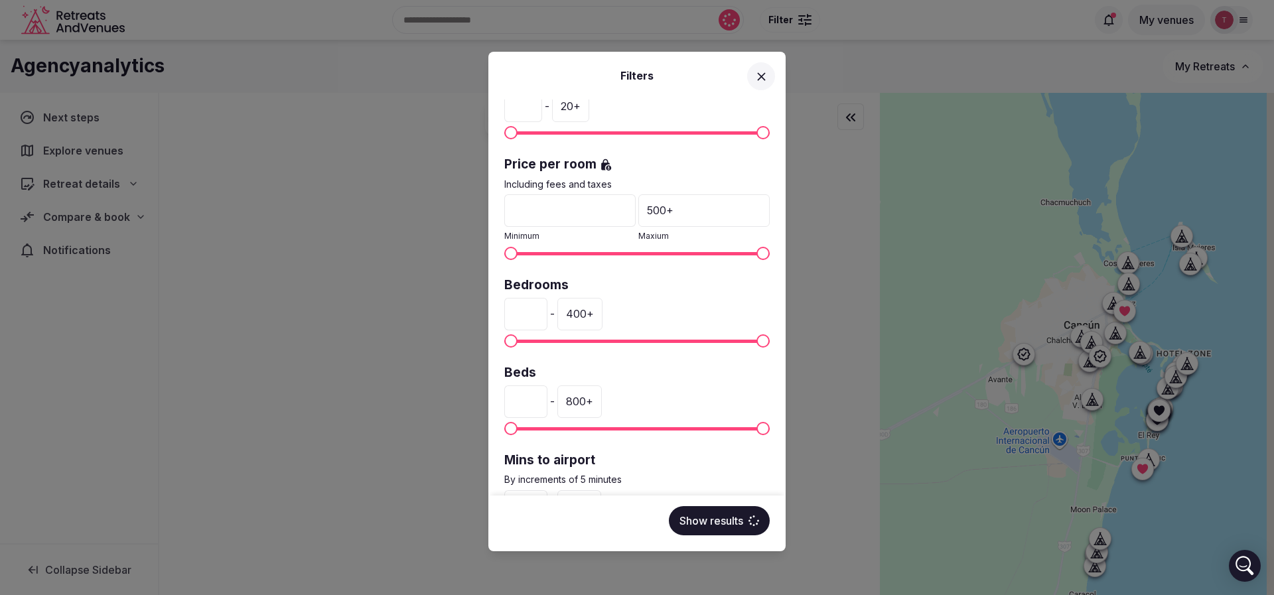
scroll to position [299, 0]
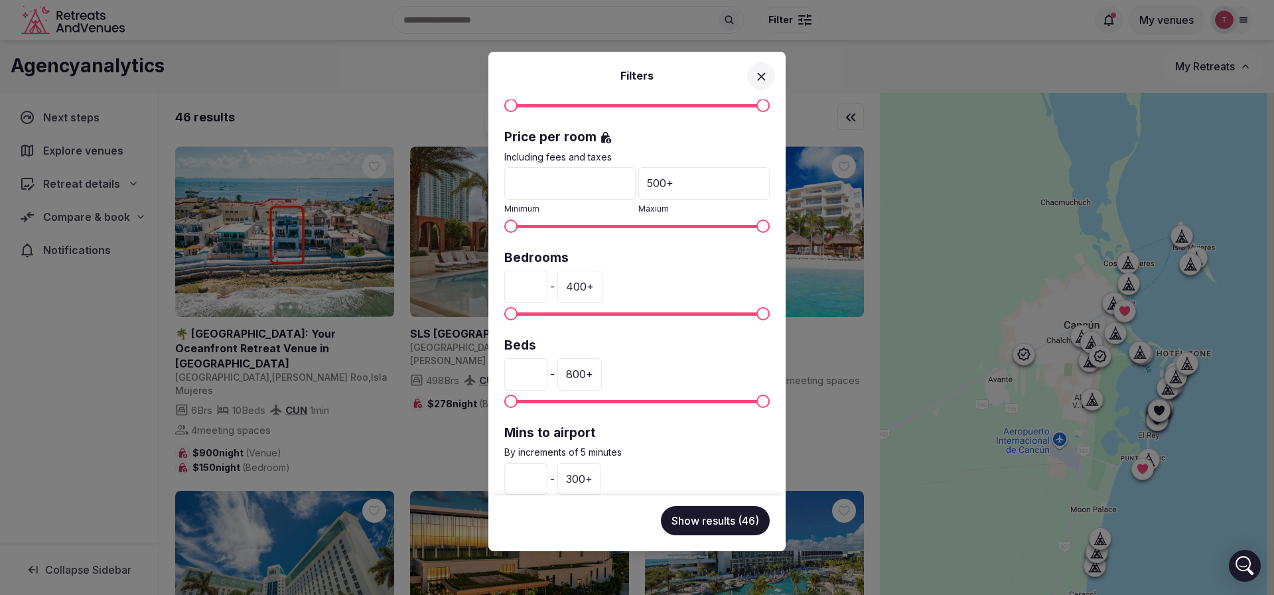
drag, startPoint x: 533, startPoint y: 285, endPoint x: 509, endPoint y: 284, distance: 23.9
click at [509, 284] on input "*" at bounding box center [525, 287] width 43 height 32
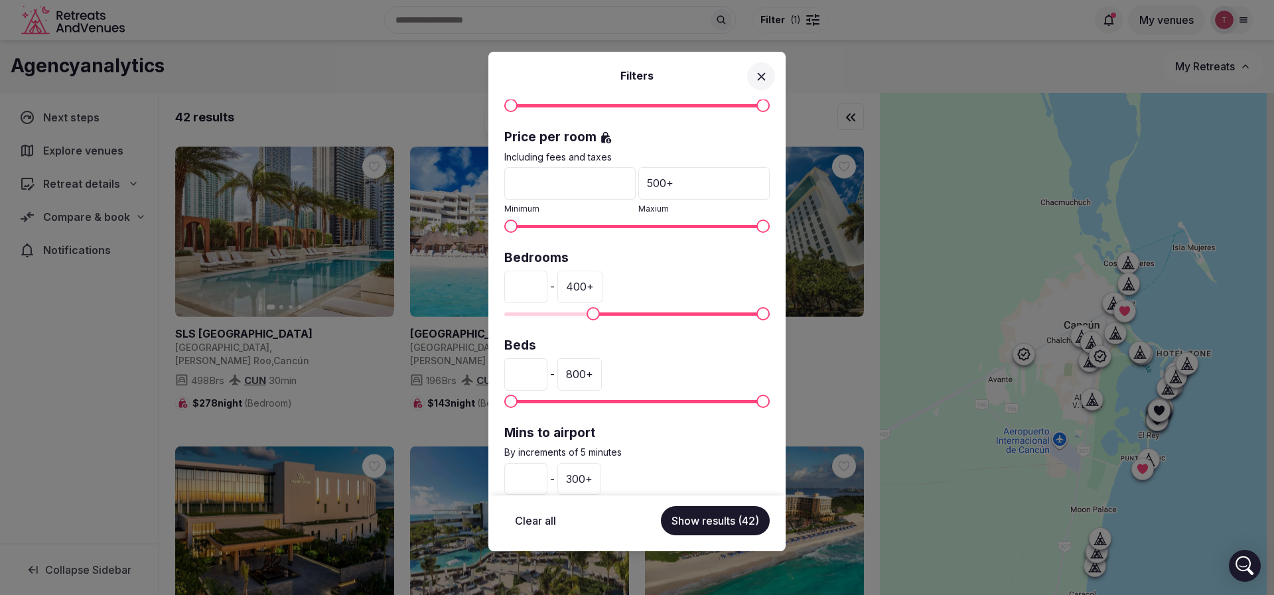
type input "***"
click at [718, 521] on button "Show results (42)" at bounding box center [715, 520] width 109 height 29
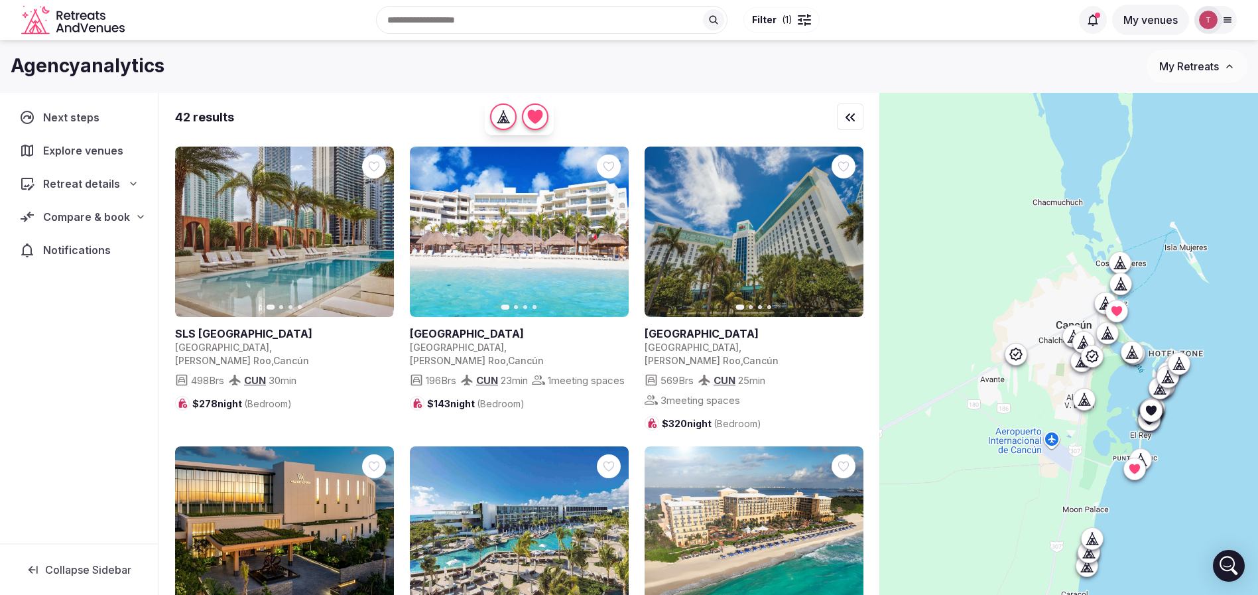
click at [768, 9] on button "Filter ( 1 )" at bounding box center [782, 19] width 76 height 25
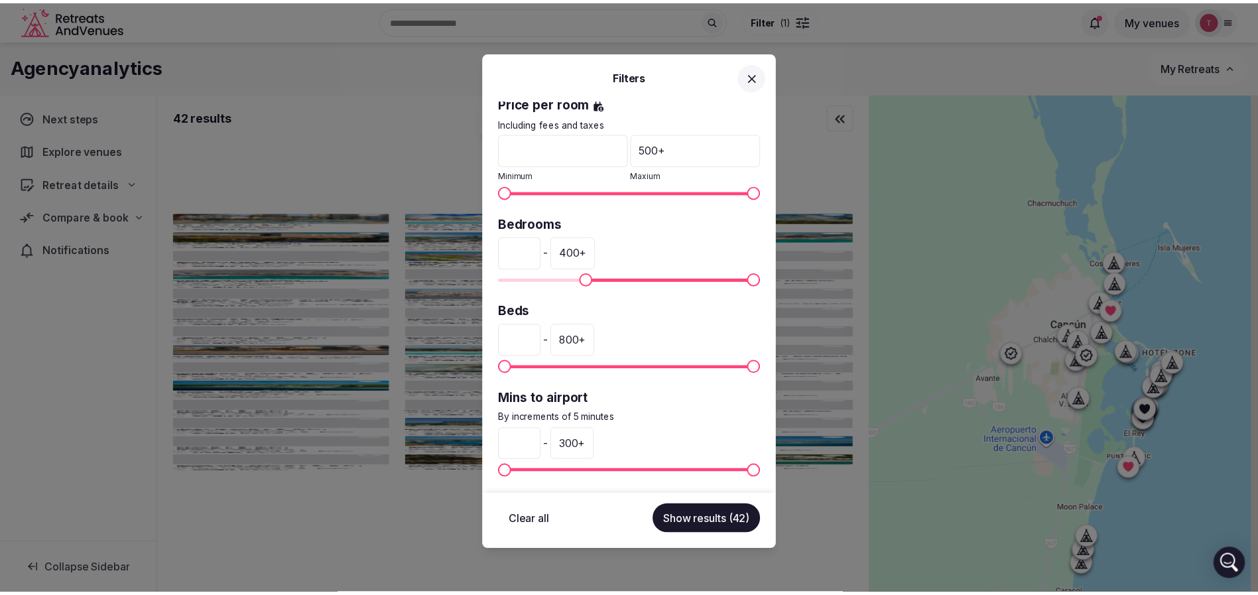
scroll to position [337, 0]
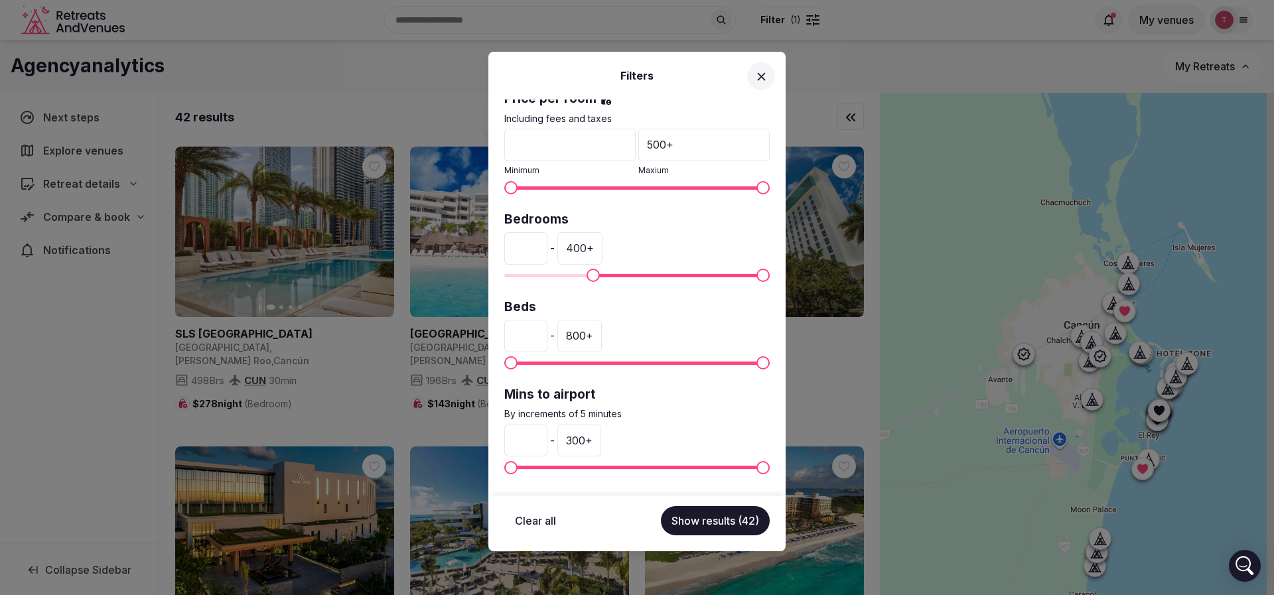
click at [600, 444] on div "300 +" at bounding box center [579, 441] width 44 height 32
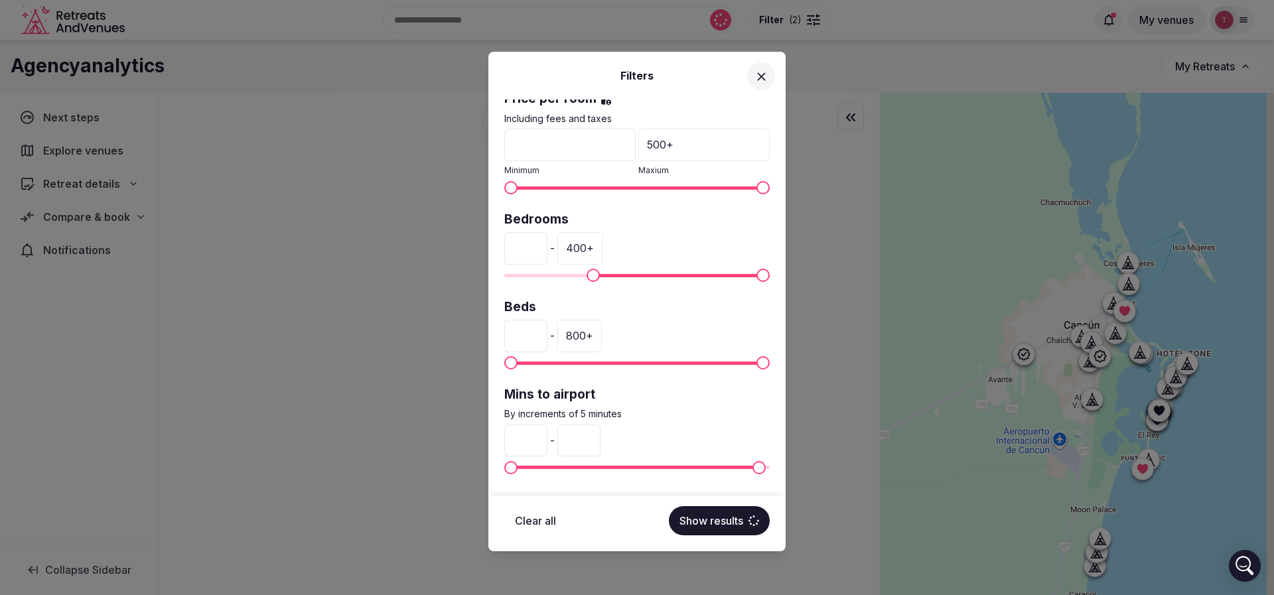
drag, startPoint x: 618, startPoint y: 444, endPoint x: 531, endPoint y: 439, distance: 87.7
click at [531, 440] on div "* - ***" at bounding box center [636, 441] width 265 height 32
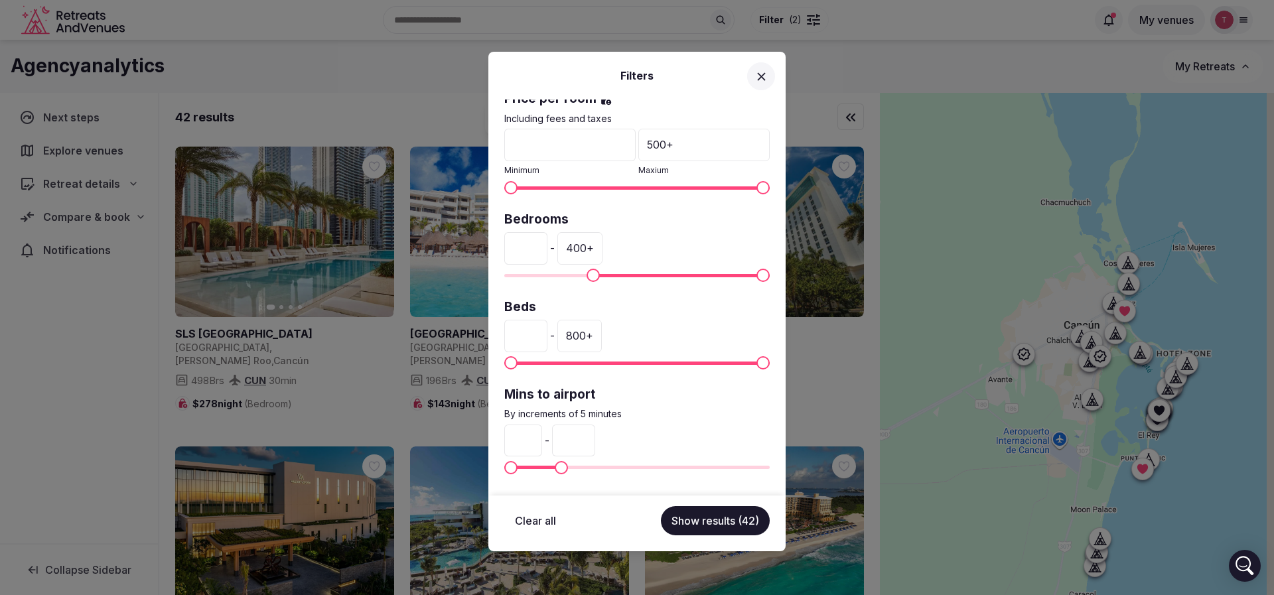
type input "**"
drag, startPoint x: 743, startPoint y: 525, endPoint x: 671, endPoint y: 509, distance: 74.0
click at [743, 524] on button "Show results (42)" at bounding box center [715, 520] width 109 height 29
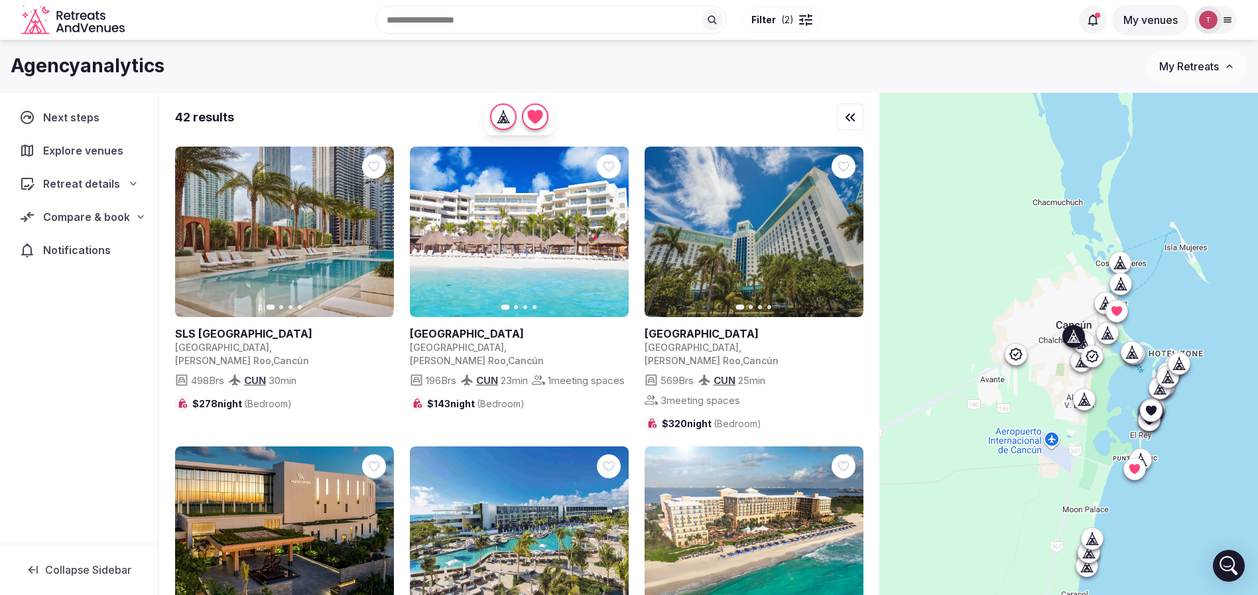
click at [379, 232] on icon "button" at bounding box center [375, 232] width 11 height 11
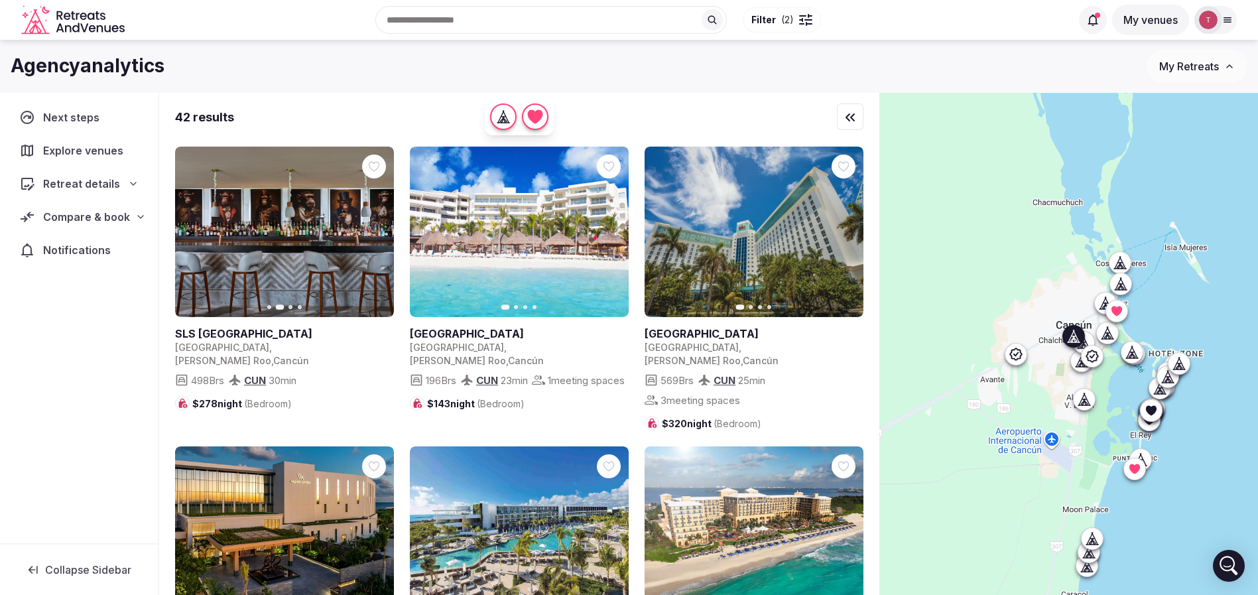
click at [379, 232] on icon "button" at bounding box center [375, 232] width 11 height 11
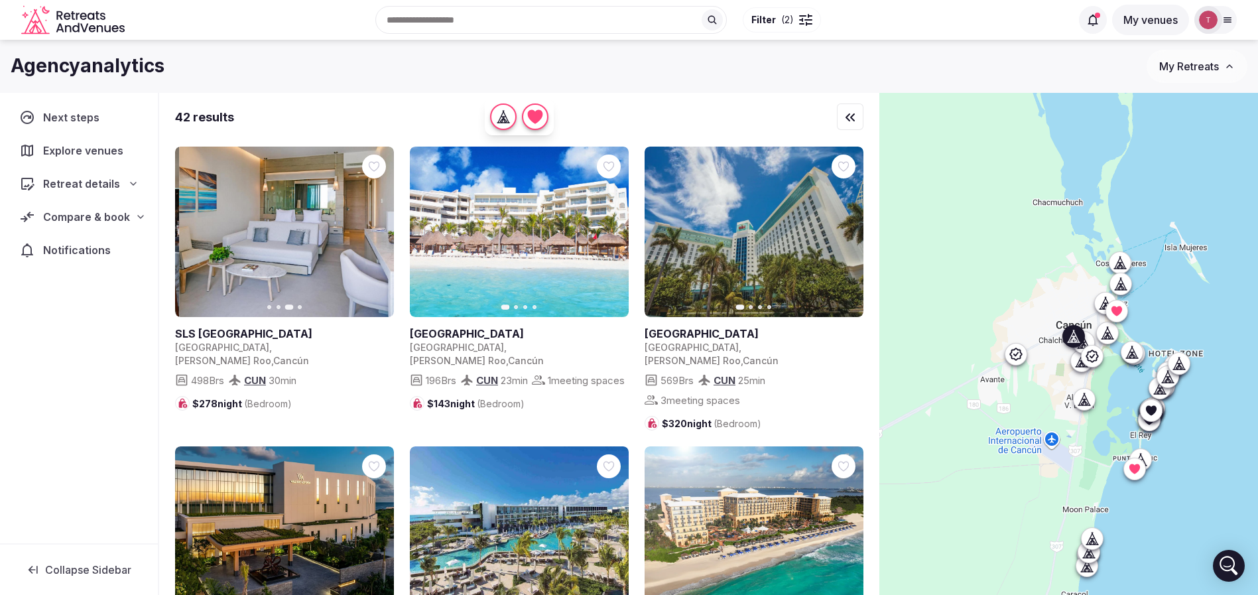
click at [378, 232] on icon "button" at bounding box center [375, 232] width 5 height 9
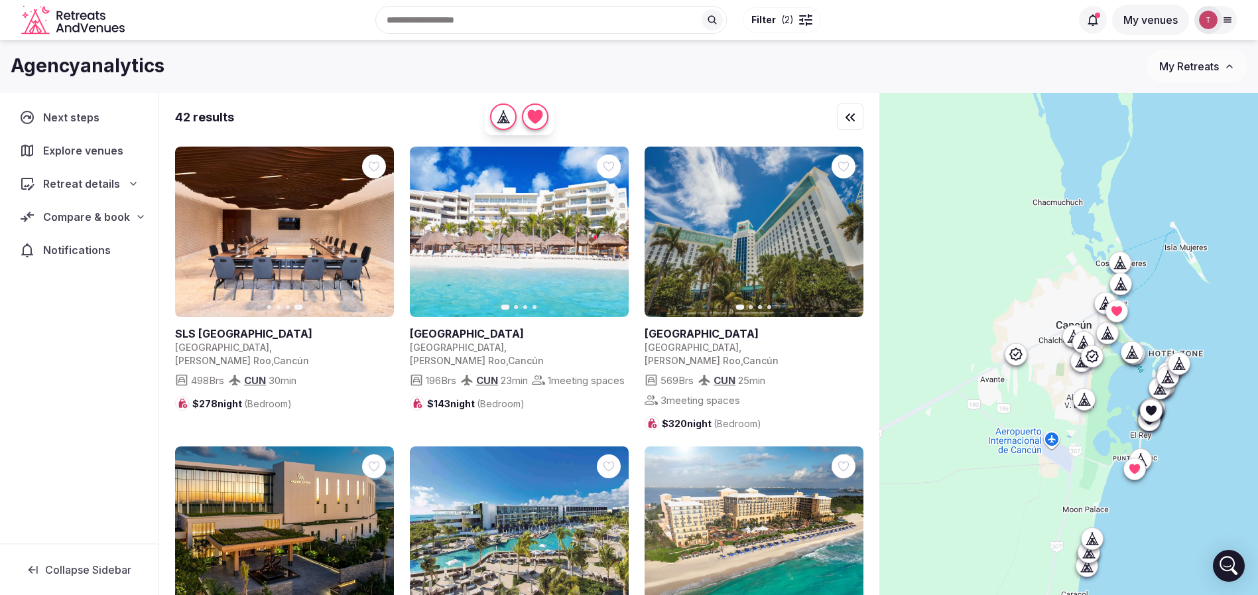
click at [0, 0] on icon at bounding box center [0, 0] width 0 height 0
click at [612, 229] on icon "button" at bounding box center [610, 232] width 11 height 11
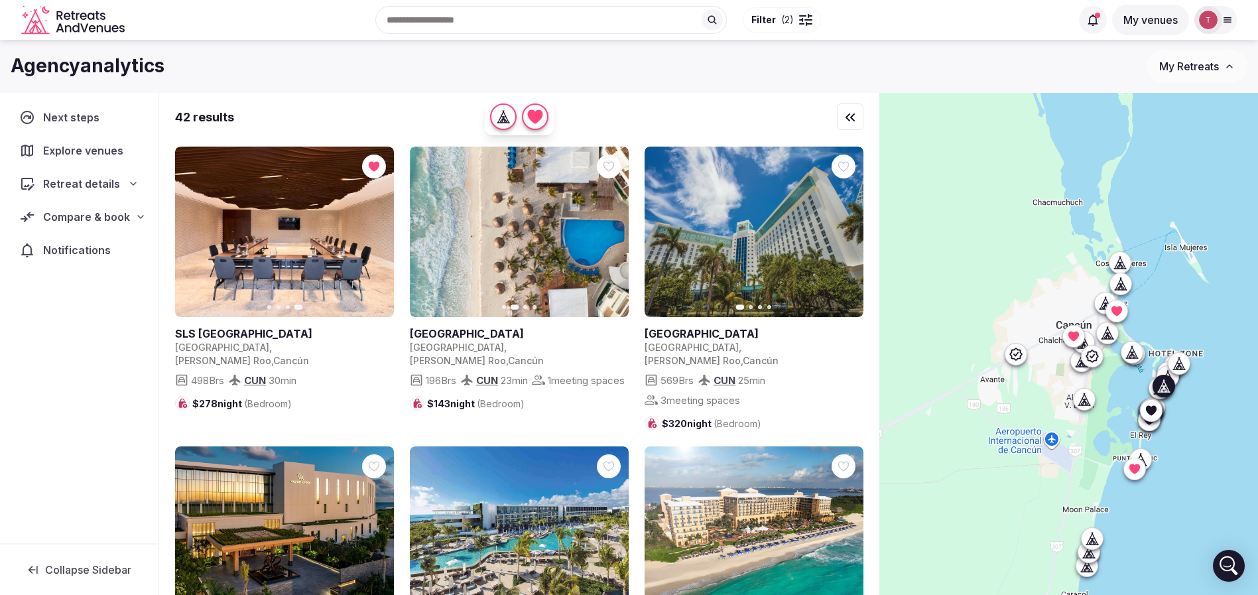
click at [612, 229] on icon "button" at bounding box center [610, 232] width 11 height 11
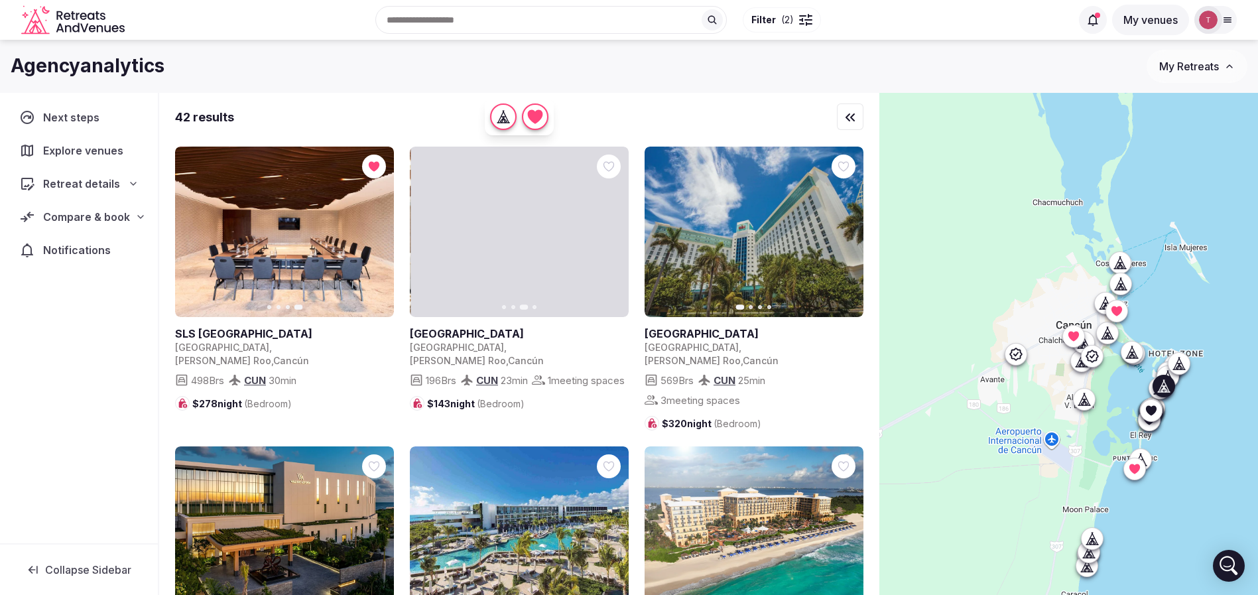
click at [612, 229] on icon "button" at bounding box center [610, 232] width 11 height 11
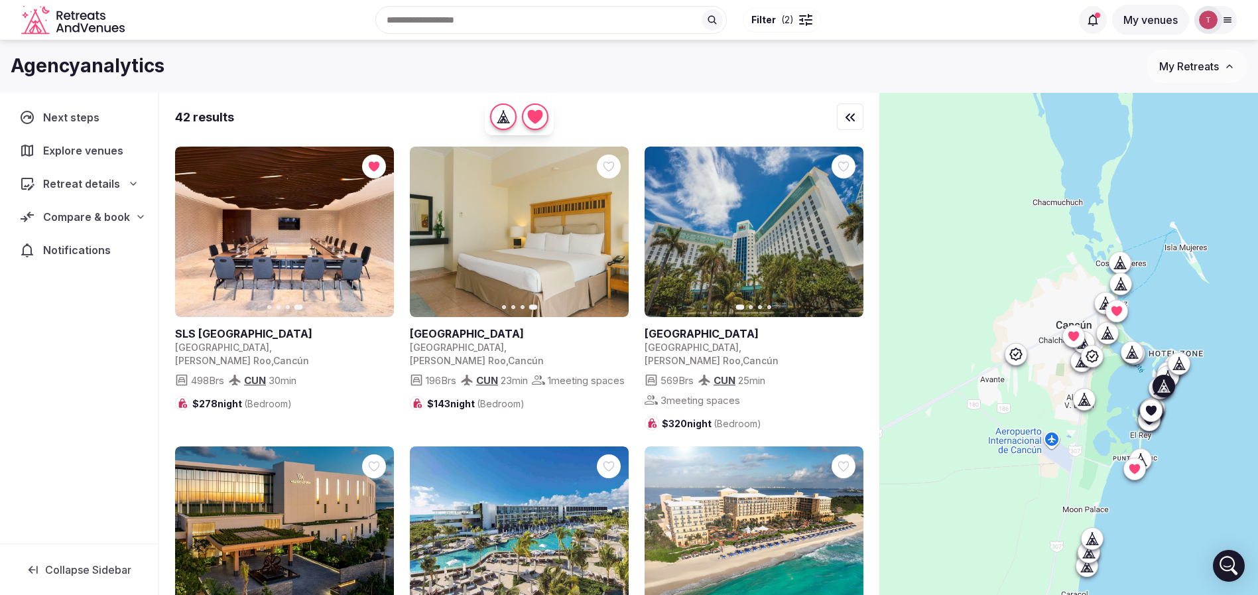
click at [423, 231] on button "Previous slide" at bounding box center [428, 232] width 21 height 21
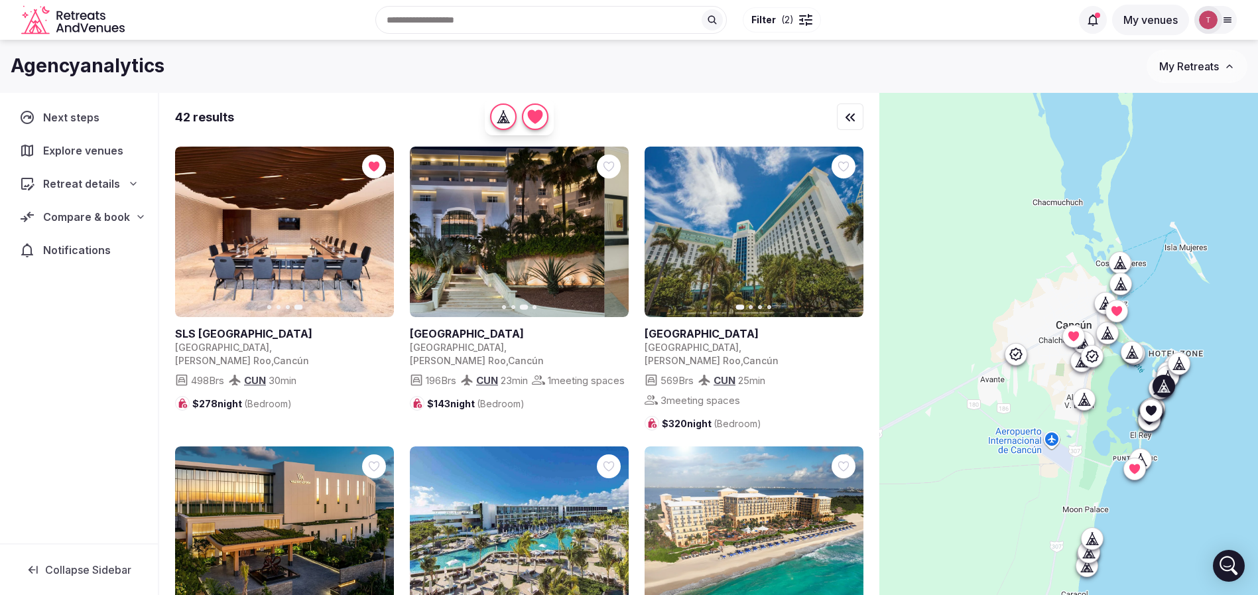
click at [423, 231] on button "Previous slide" at bounding box center [428, 232] width 21 height 21
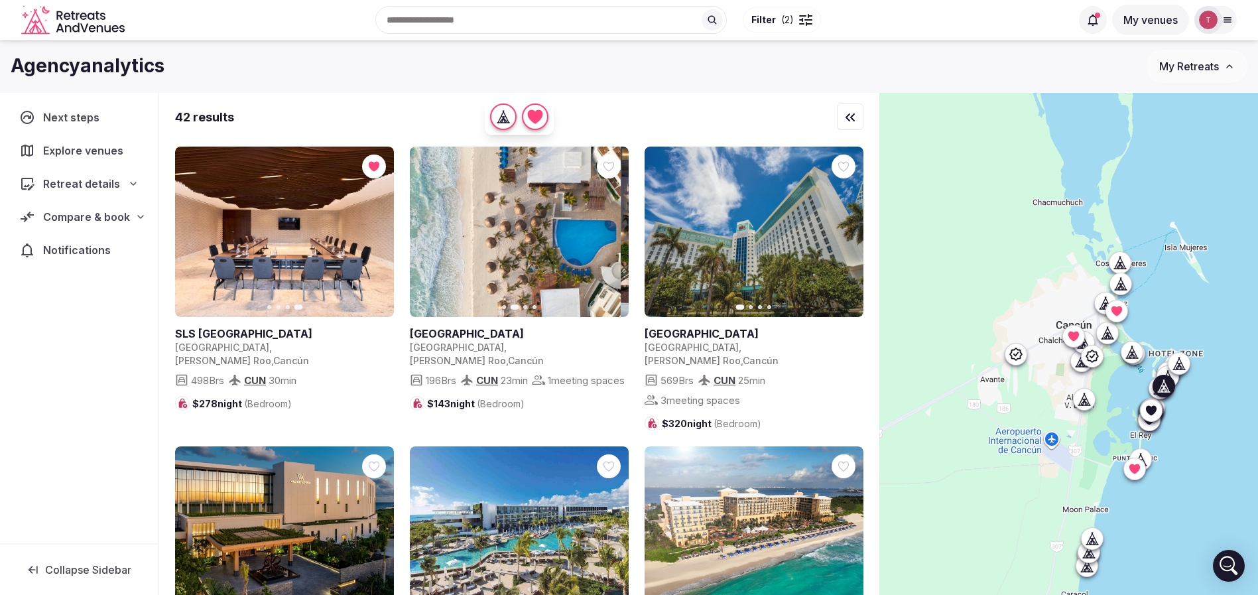
click at [423, 231] on button "Previous slide" at bounding box center [428, 232] width 21 height 21
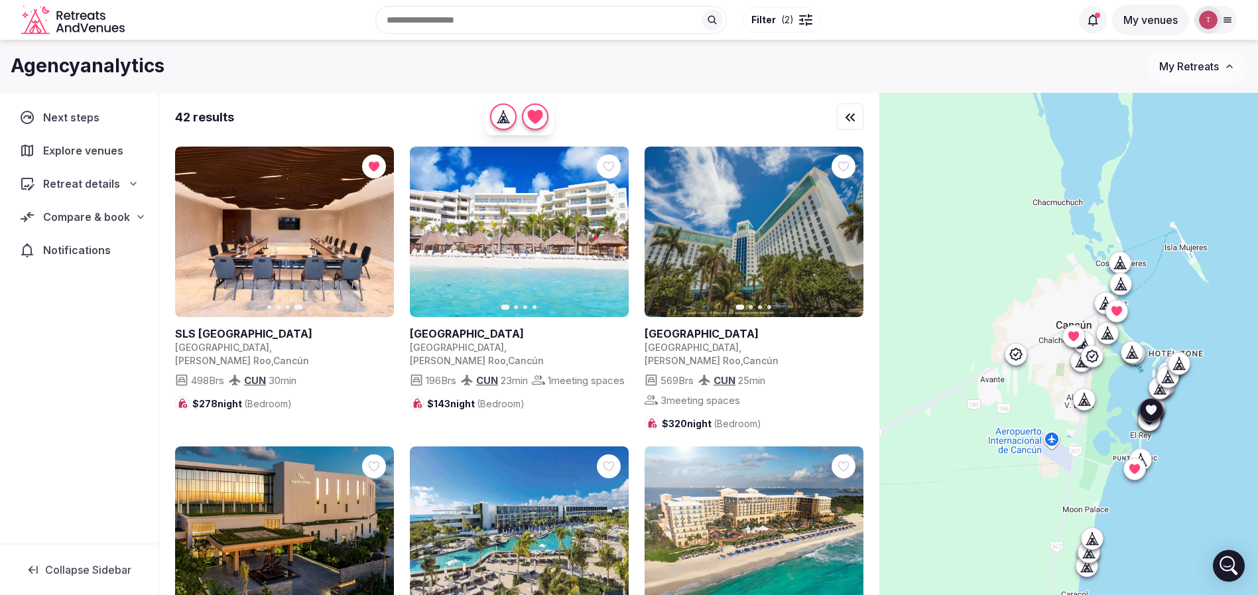
click at [846, 232] on icon "button" at bounding box center [845, 232] width 11 height 11
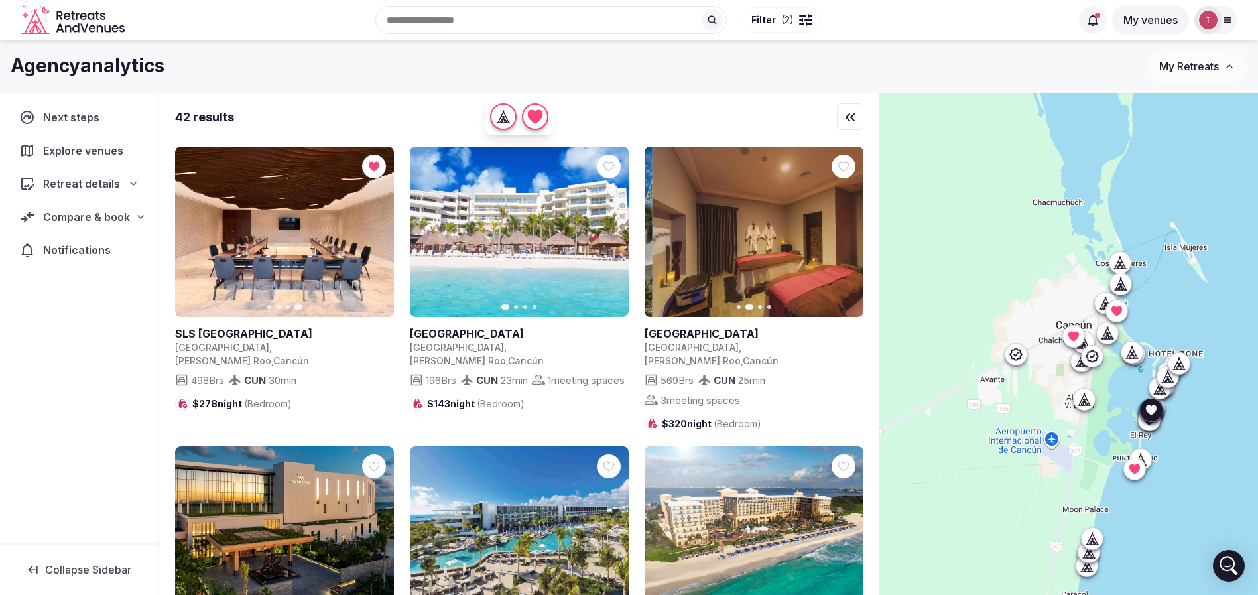
click at [846, 232] on icon "button" at bounding box center [845, 232] width 11 height 11
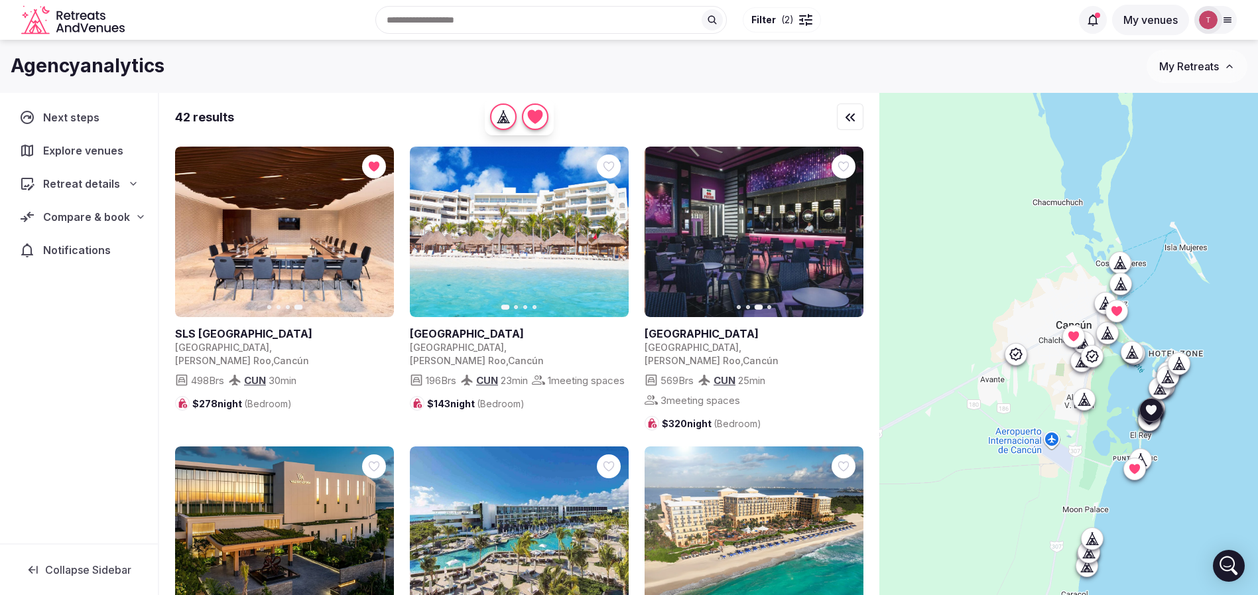
click at [846, 232] on icon "button" at bounding box center [845, 232] width 11 height 11
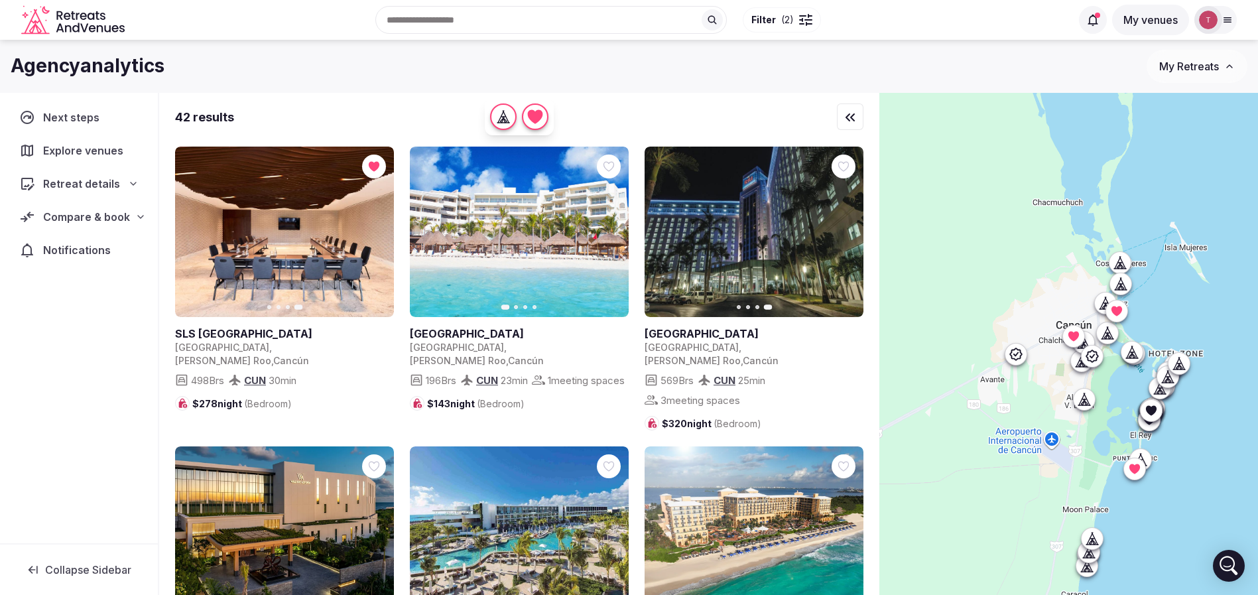
scroll to position [199, 0]
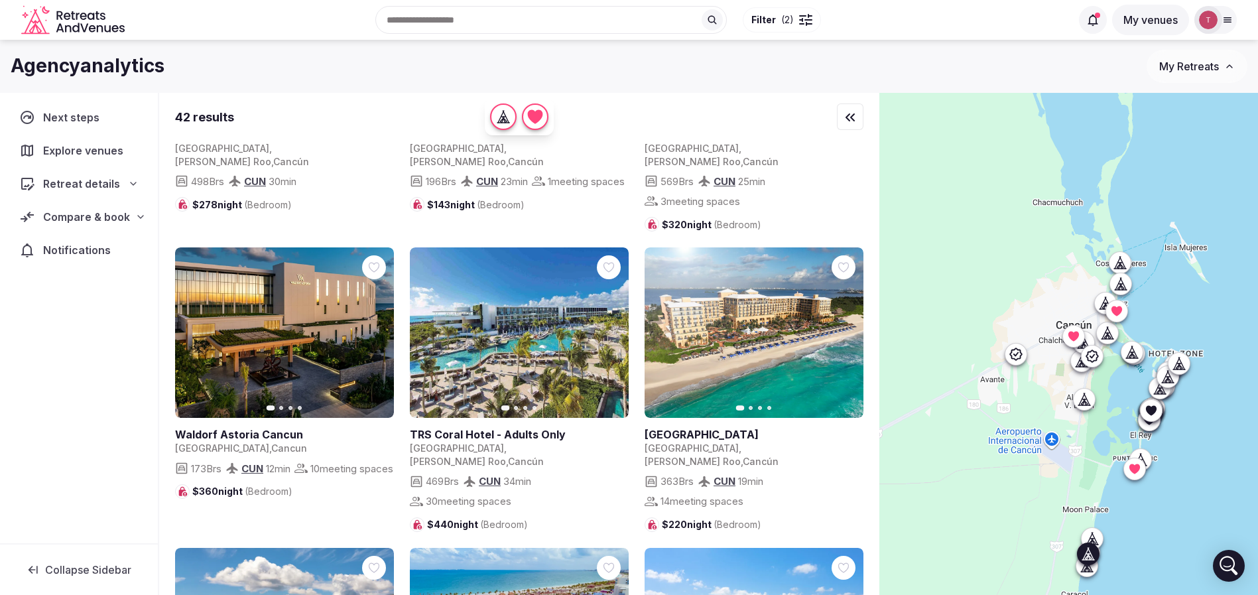
click at [374, 328] on icon "button" at bounding box center [375, 333] width 11 height 11
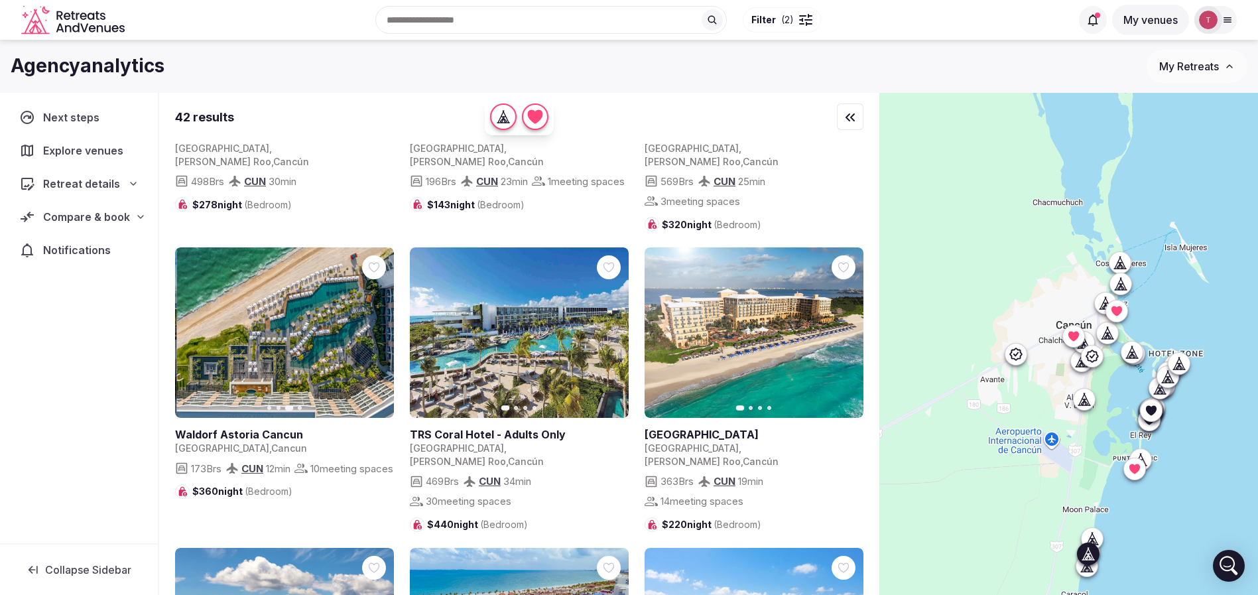
click at [374, 328] on icon "button" at bounding box center [375, 333] width 11 height 11
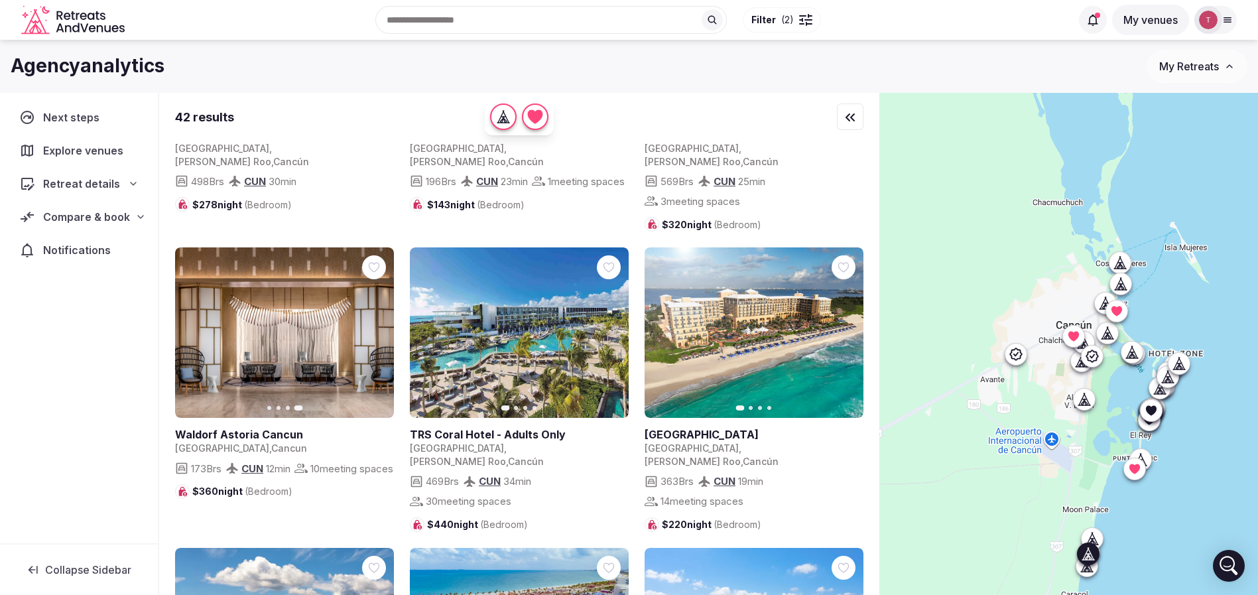
click at [192, 328] on icon "button" at bounding box center [193, 333] width 11 height 11
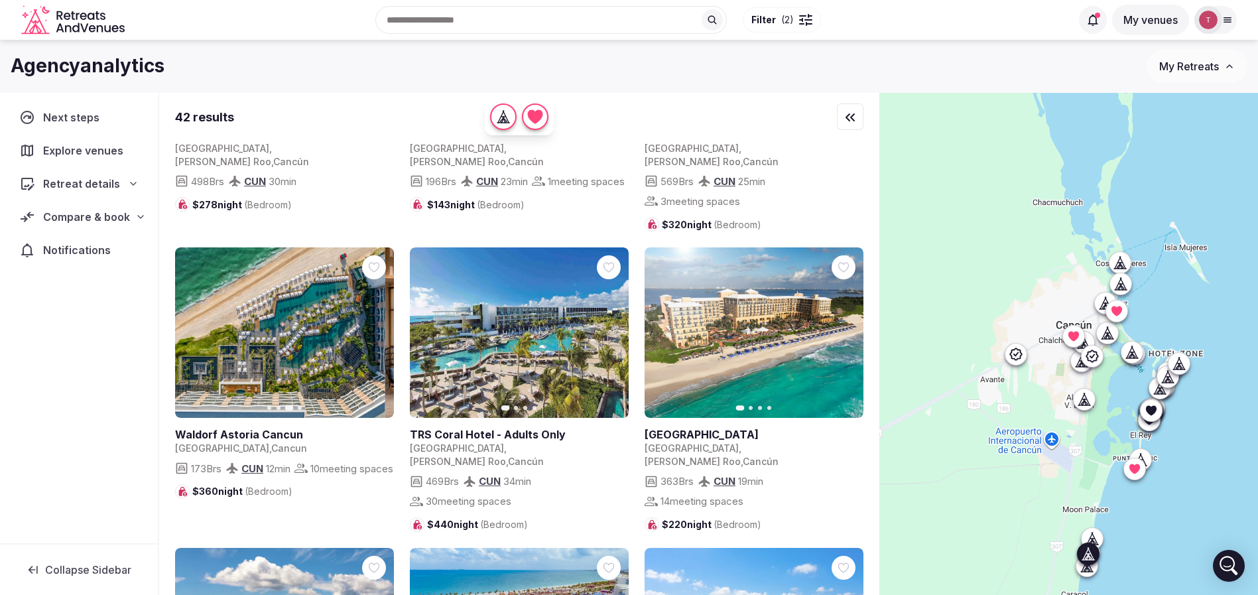
click at [192, 328] on icon "button" at bounding box center [193, 333] width 11 height 11
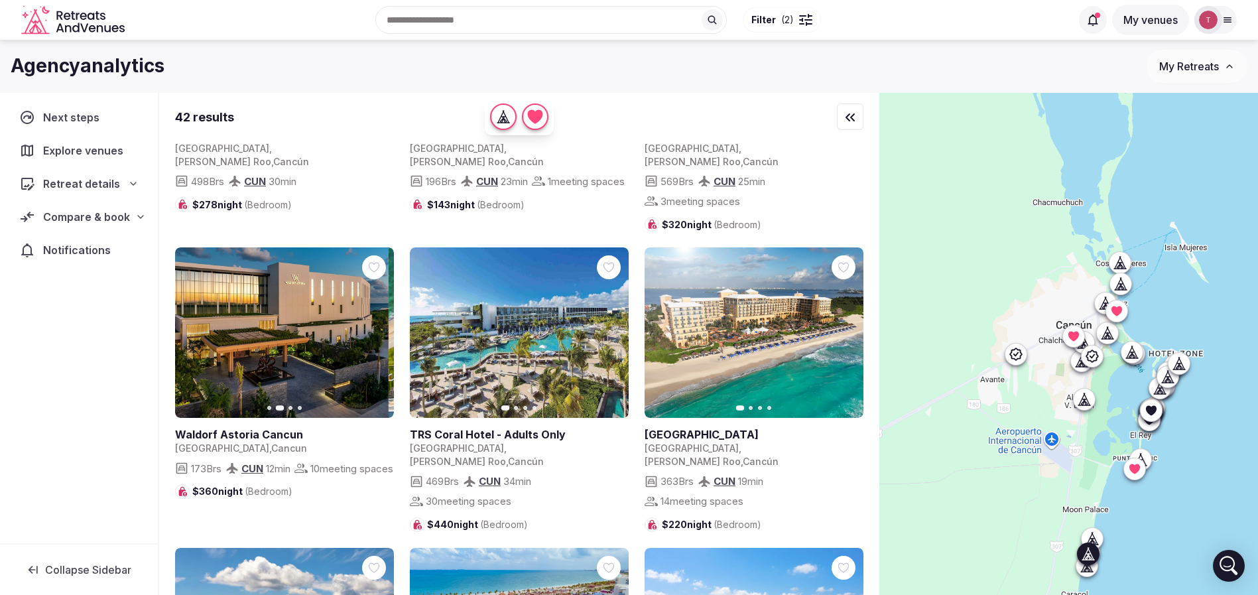
click at [192, 328] on icon "button" at bounding box center [193, 333] width 11 height 11
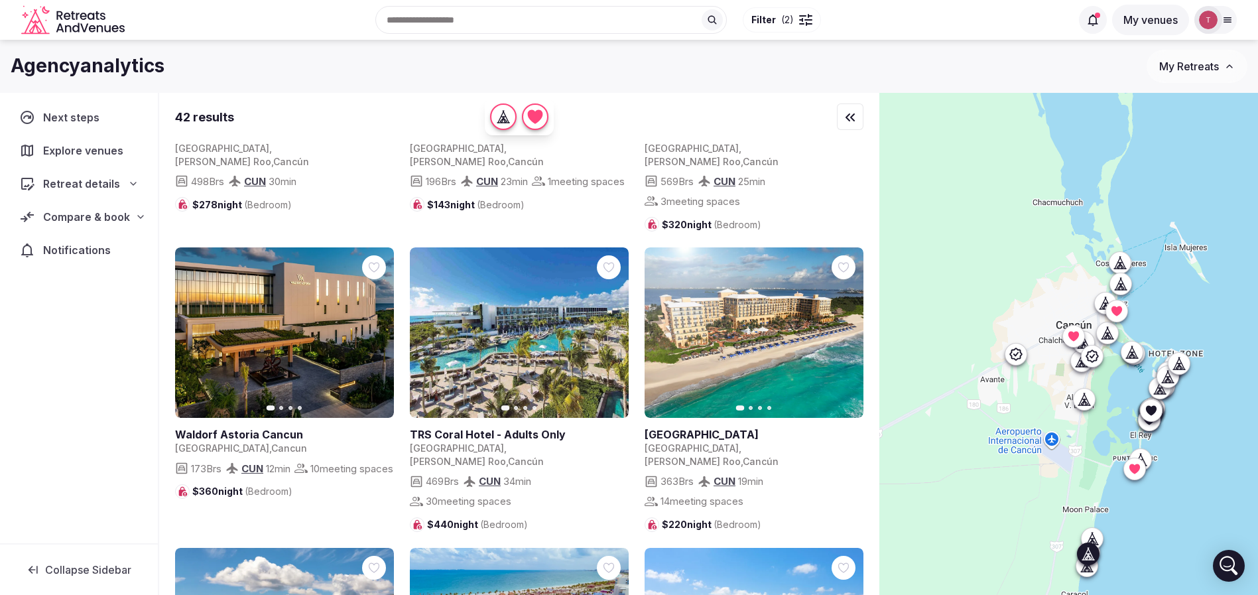
click at [377, 328] on icon "button" at bounding box center [375, 333] width 11 height 11
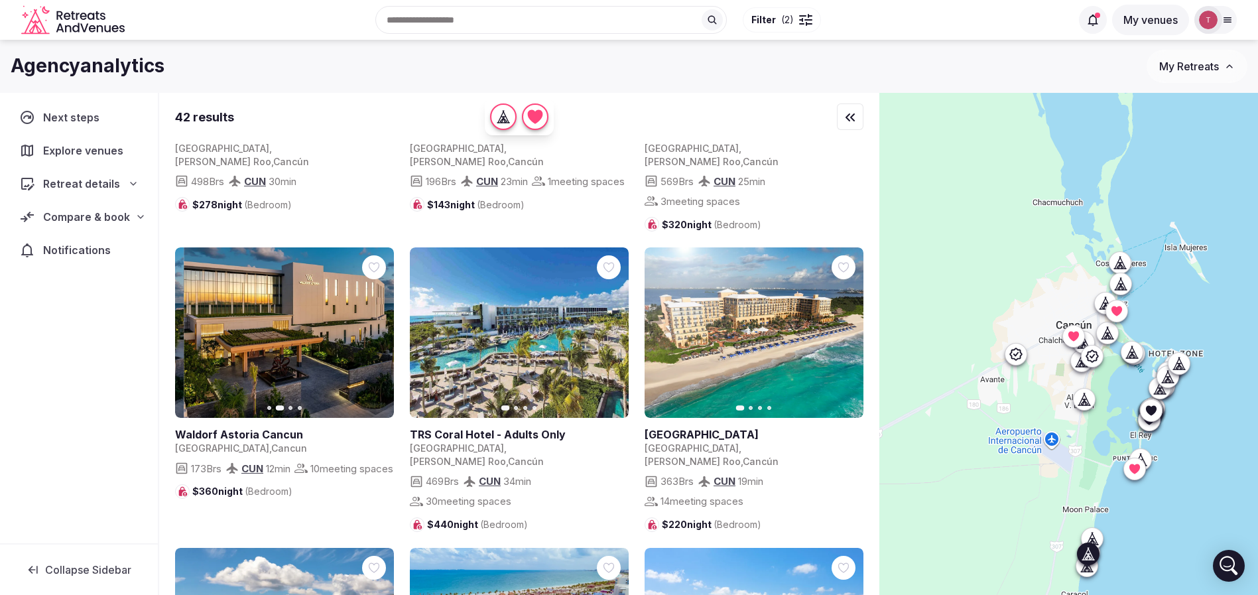
click at [377, 328] on icon "button" at bounding box center [375, 332] width 5 height 9
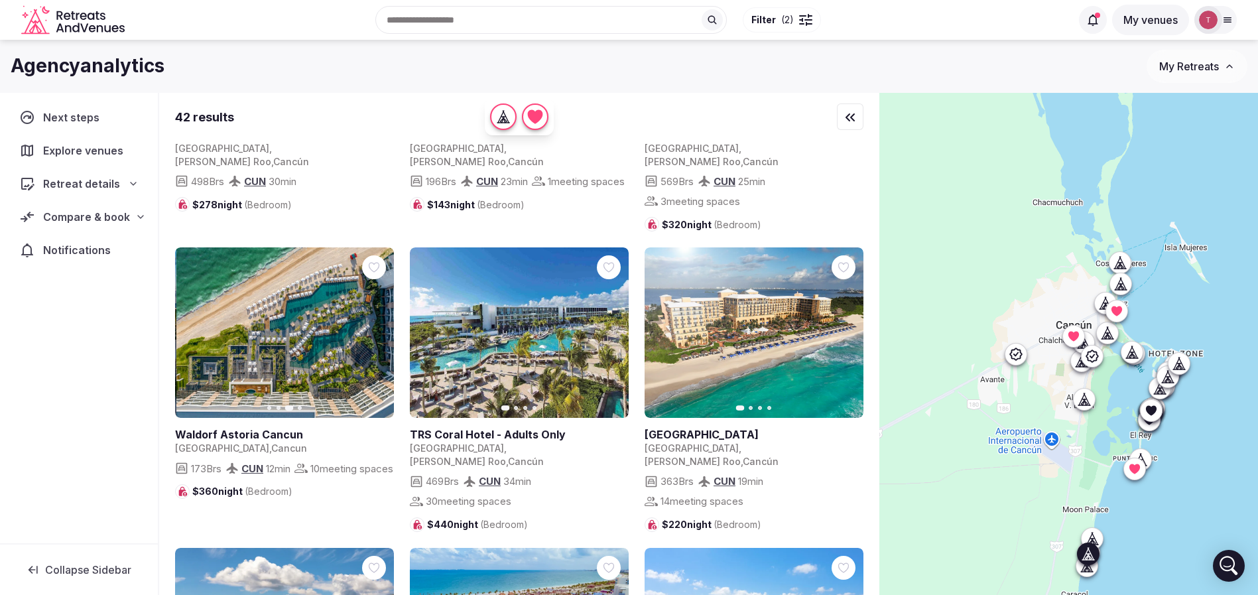
click at [377, 328] on icon "button" at bounding box center [375, 332] width 5 height 9
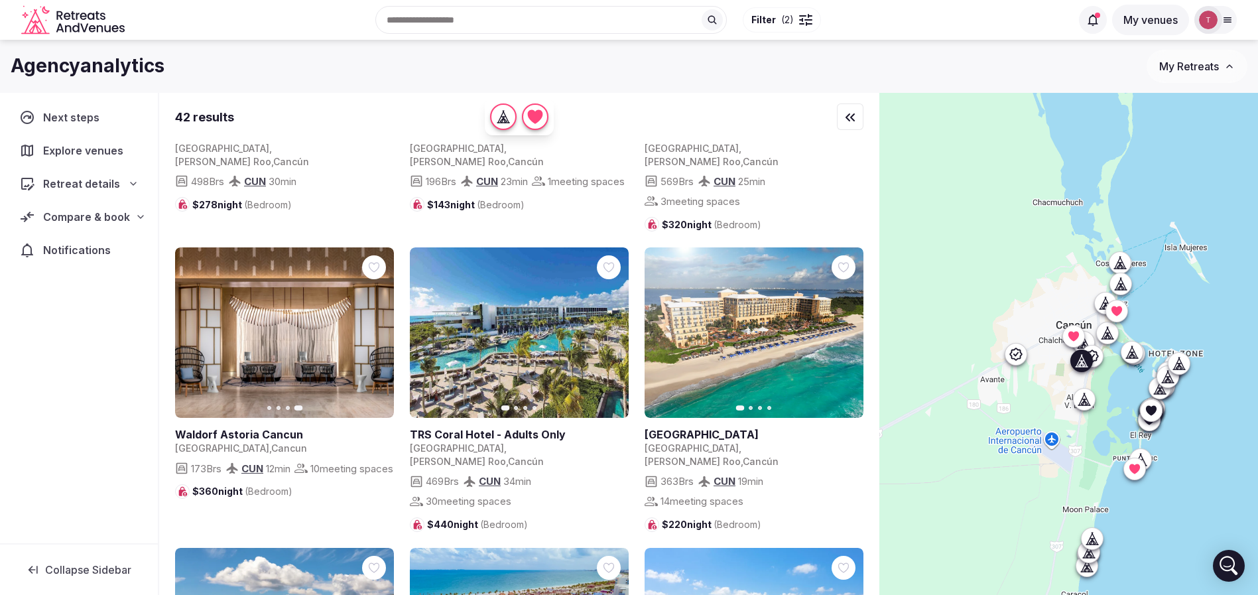
click at [613, 328] on icon "button" at bounding box center [610, 333] width 11 height 11
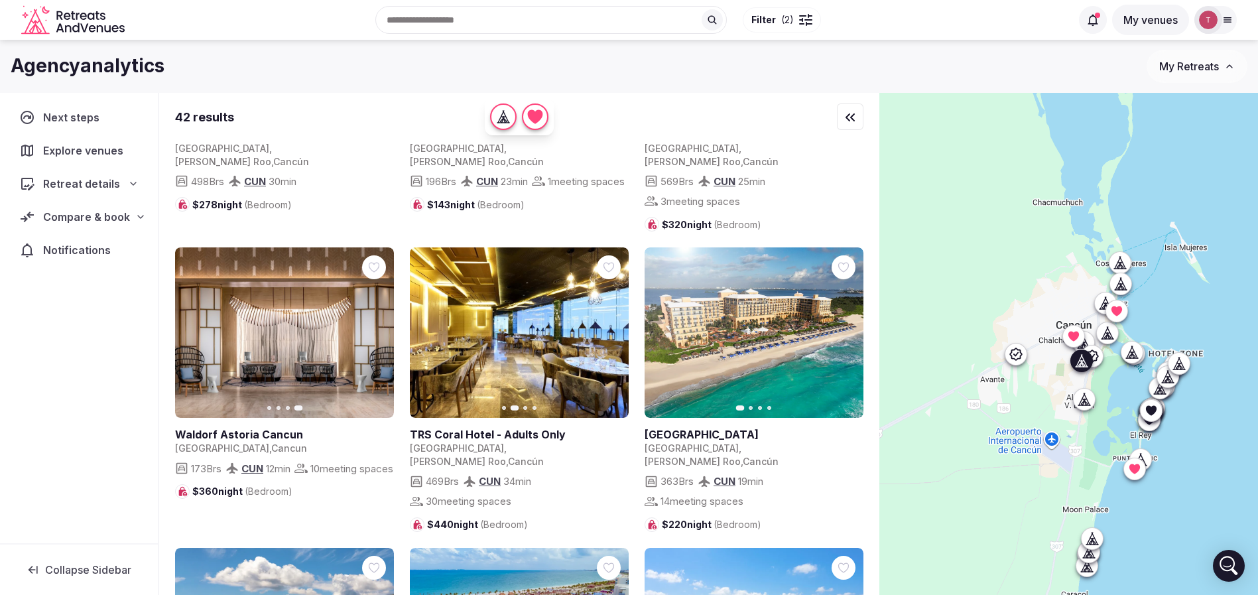
click at [612, 328] on icon "button" at bounding box center [610, 332] width 5 height 9
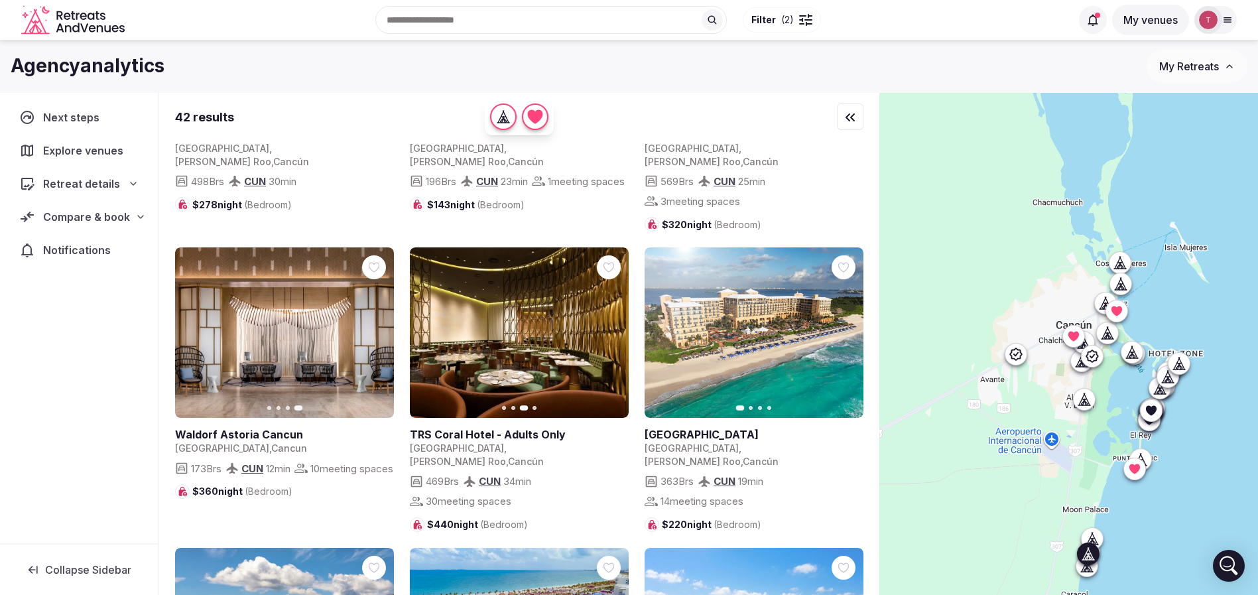
click at [0, 0] on icon at bounding box center [0, 0] width 0 height 0
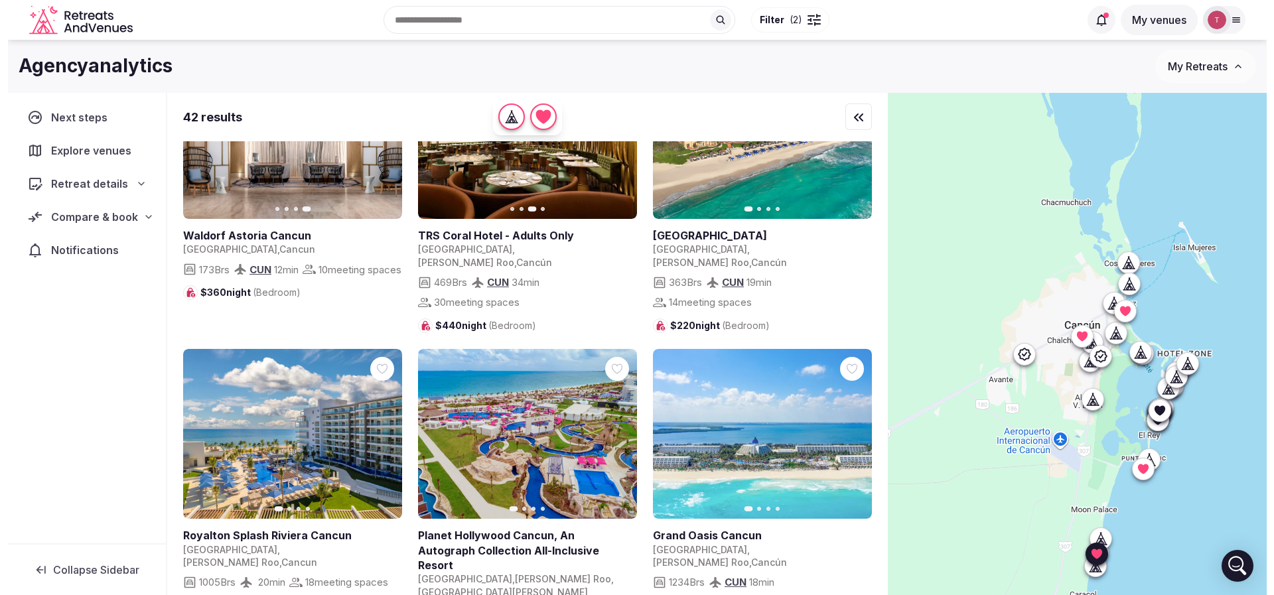
scroll to position [0, 0]
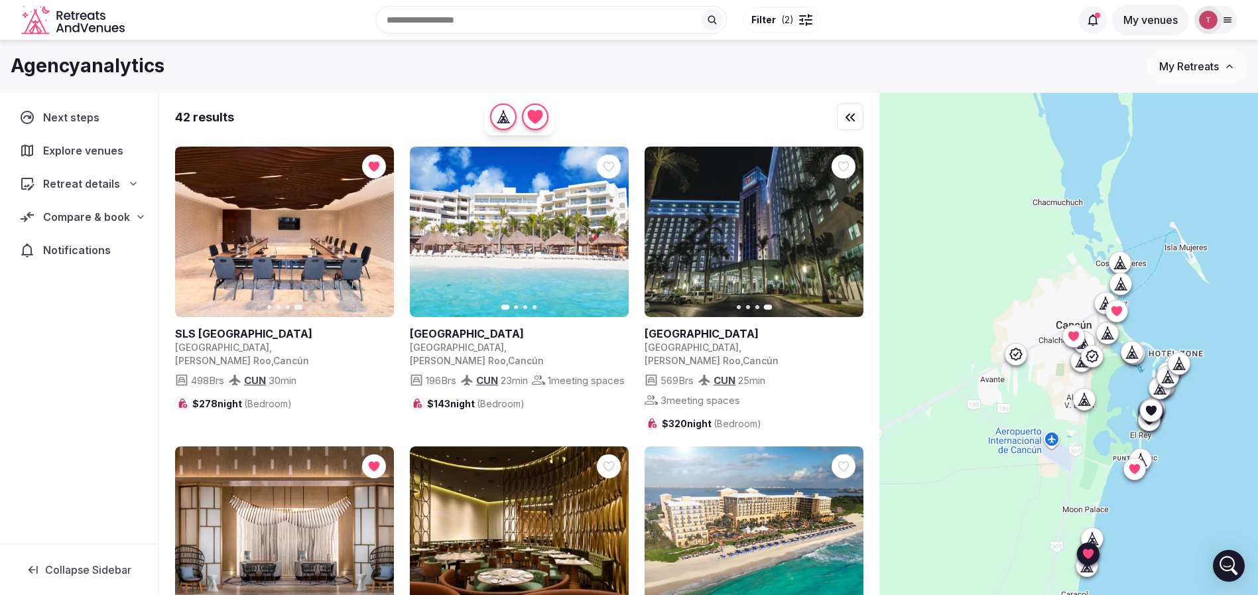
click at [795, 21] on button "Filter ( 2 )" at bounding box center [782, 19] width 78 height 25
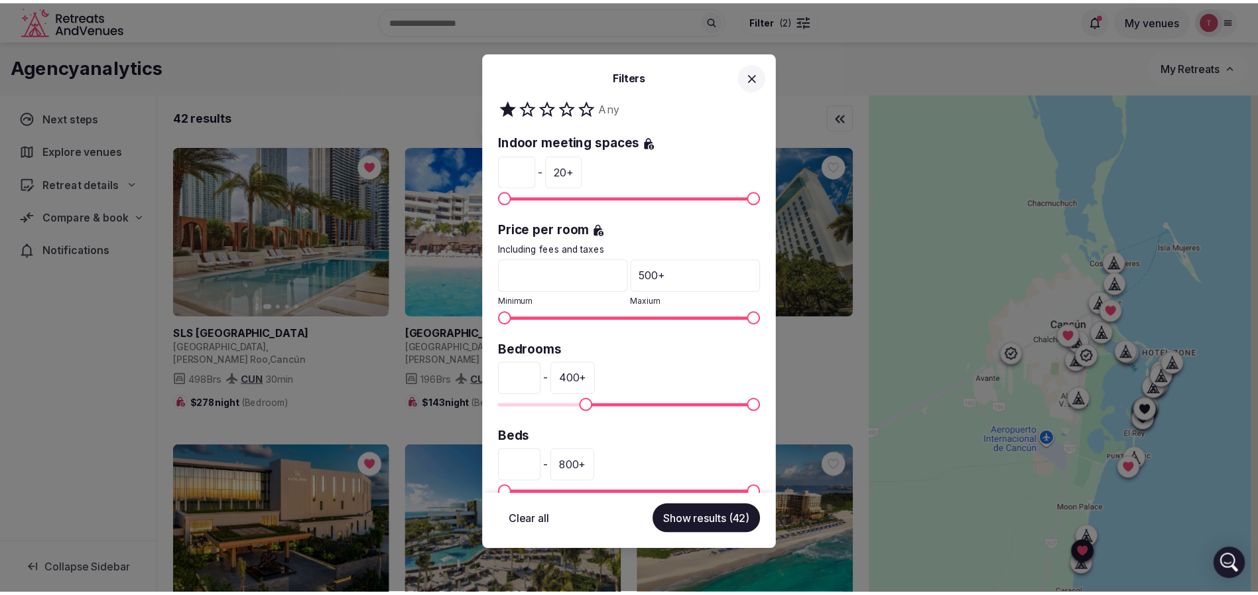
scroll to position [237, 0]
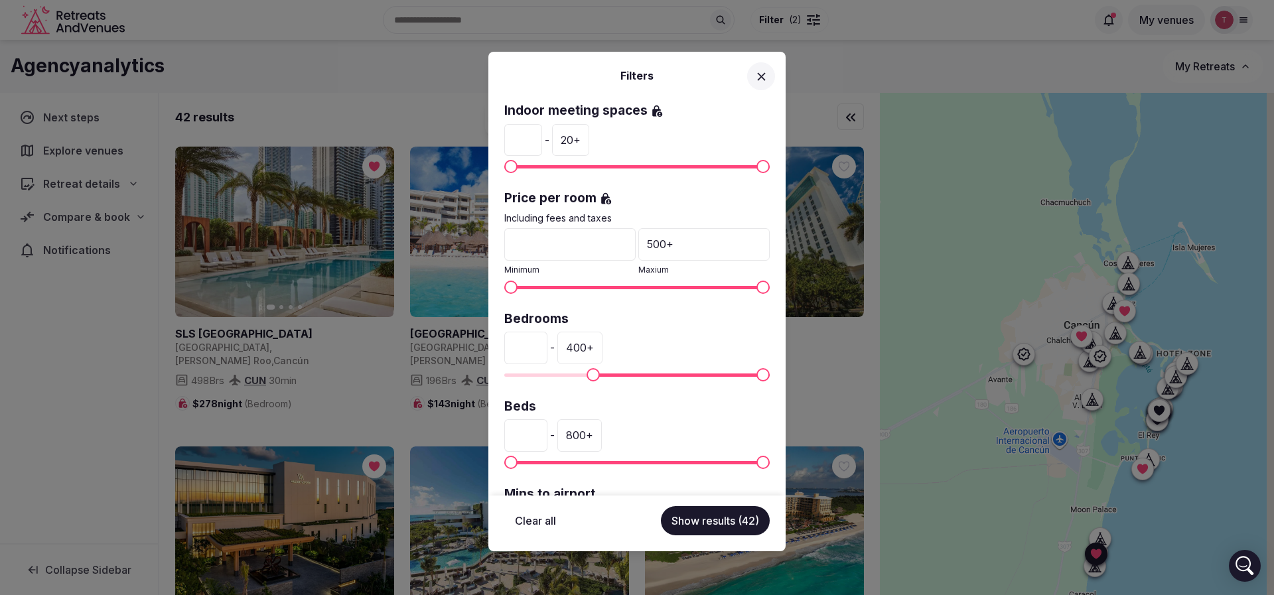
drag, startPoint x: 686, startPoint y: 248, endPoint x: 624, endPoint y: 248, distance: 61.7
click at [624, 248] on div "* Minimum 500 + Maxium" at bounding box center [636, 252] width 265 height 48
click at [697, 257] on div "500 +" at bounding box center [703, 244] width 131 height 32
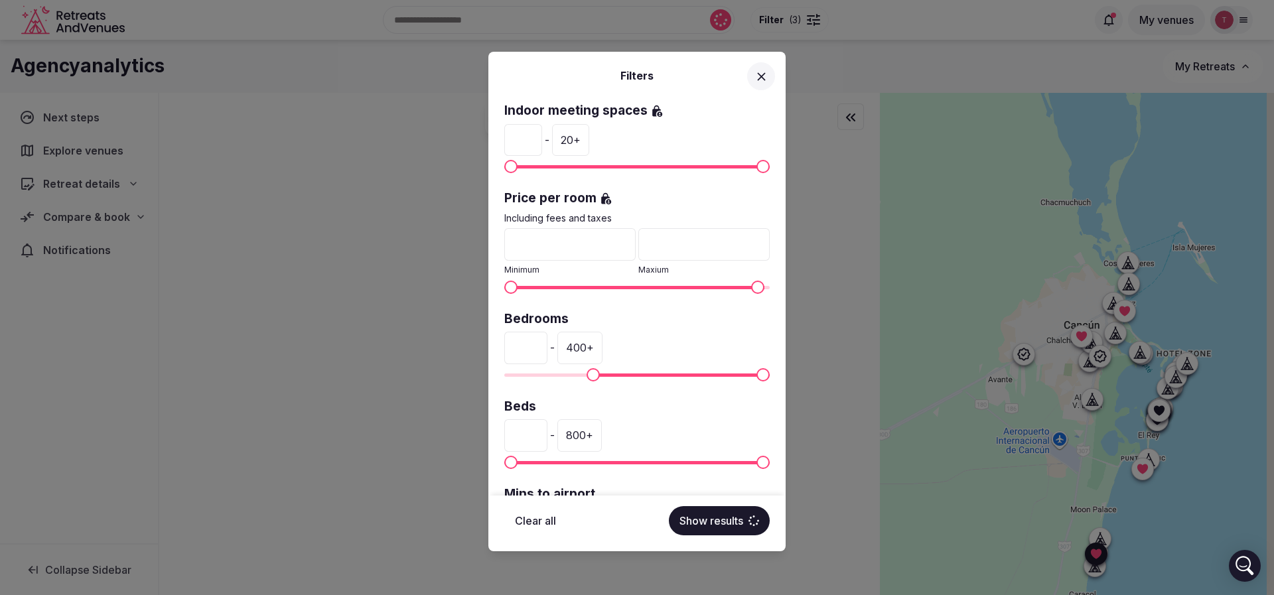
drag, startPoint x: 680, startPoint y: 246, endPoint x: 631, endPoint y: 249, distance: 49.2
click at [638, 249] on input "***" at bounding box center [703, 244] width 131 height 32
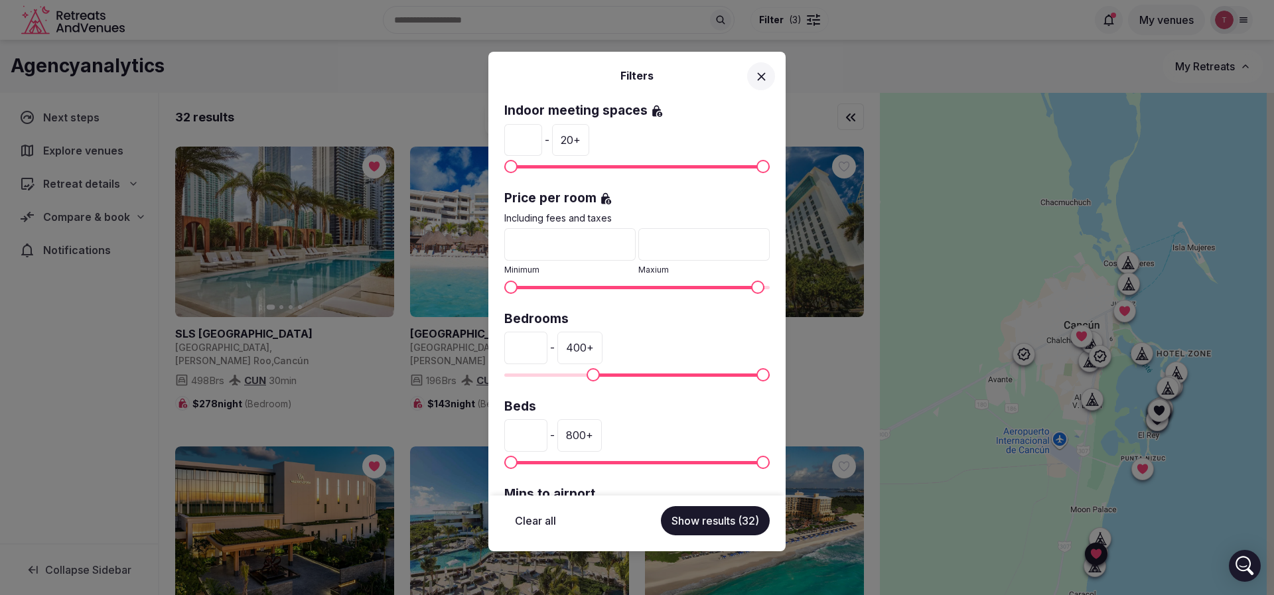
click at [762, 68] on button at bounding box center [761, 76] width 28 height 28
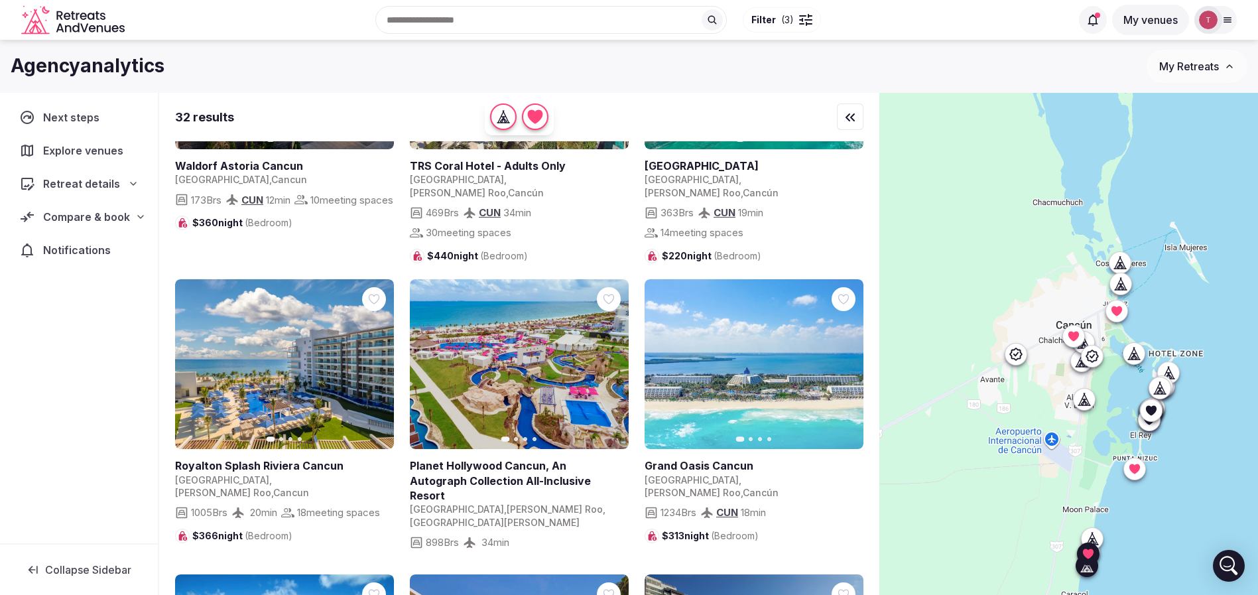
scroll to position [498, 0]
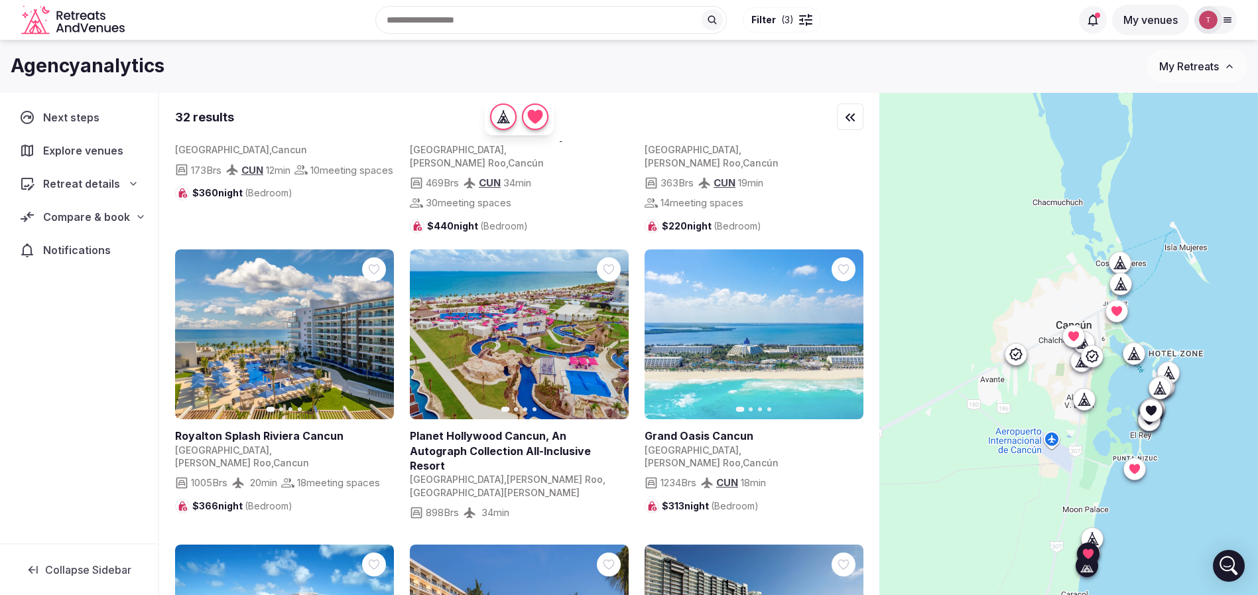
click at [373, 329] on icon "button" at bounding box center [375, 334] width 11 height 11
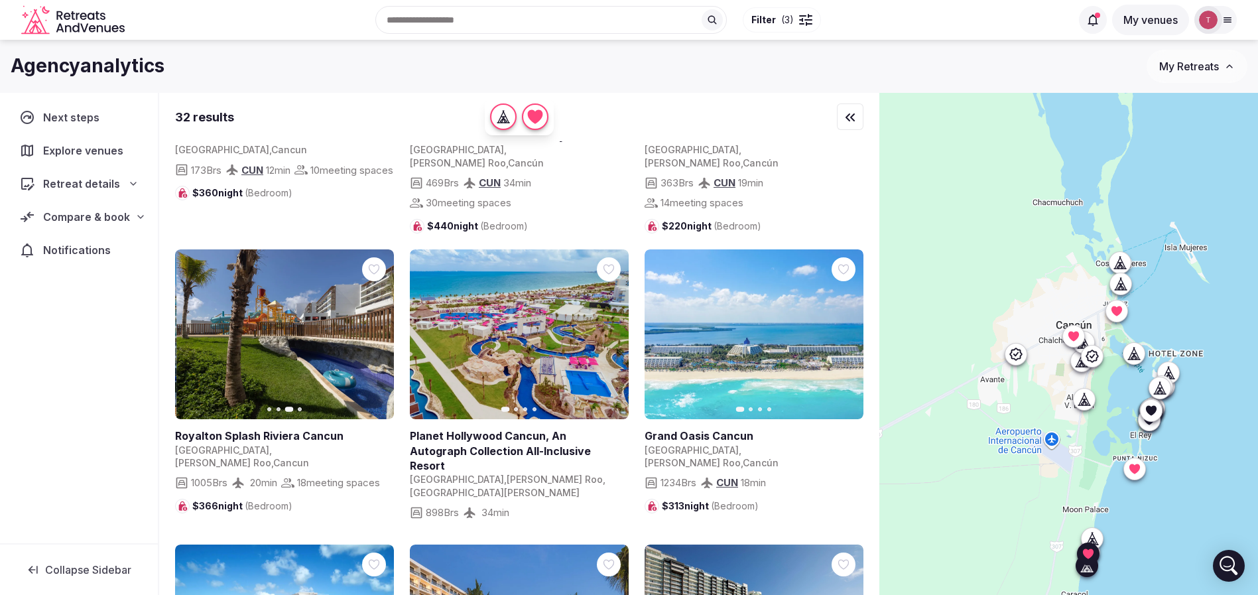
click at [373, 329] on icon "button" at bounding box center [375, 334] width 11 height 11
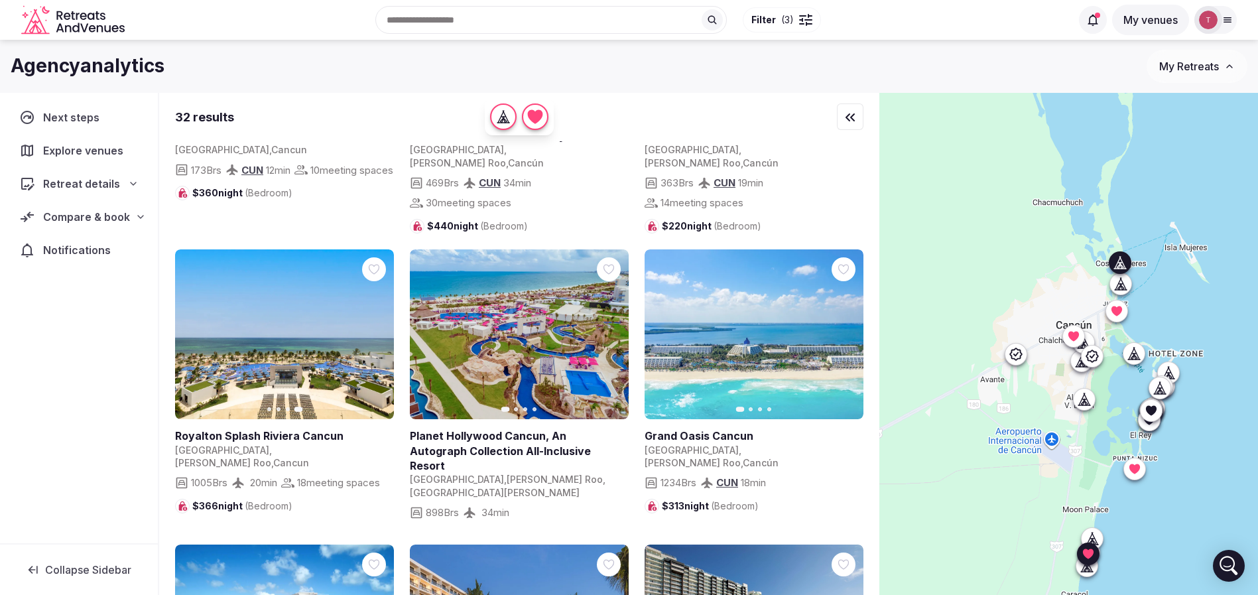
click at [610, 330] on icon "button" at bounding box center [610, 334] width 5 height 9
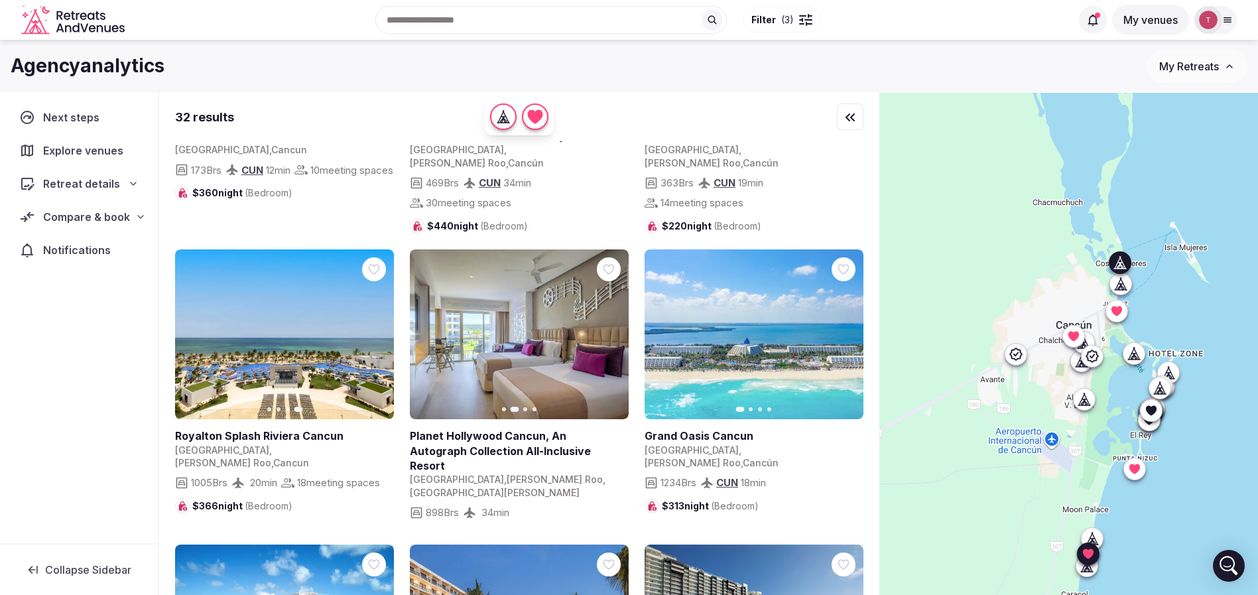
click at [611, 329] on icon "button" at bounding box center [610, 334] width 11 height 11
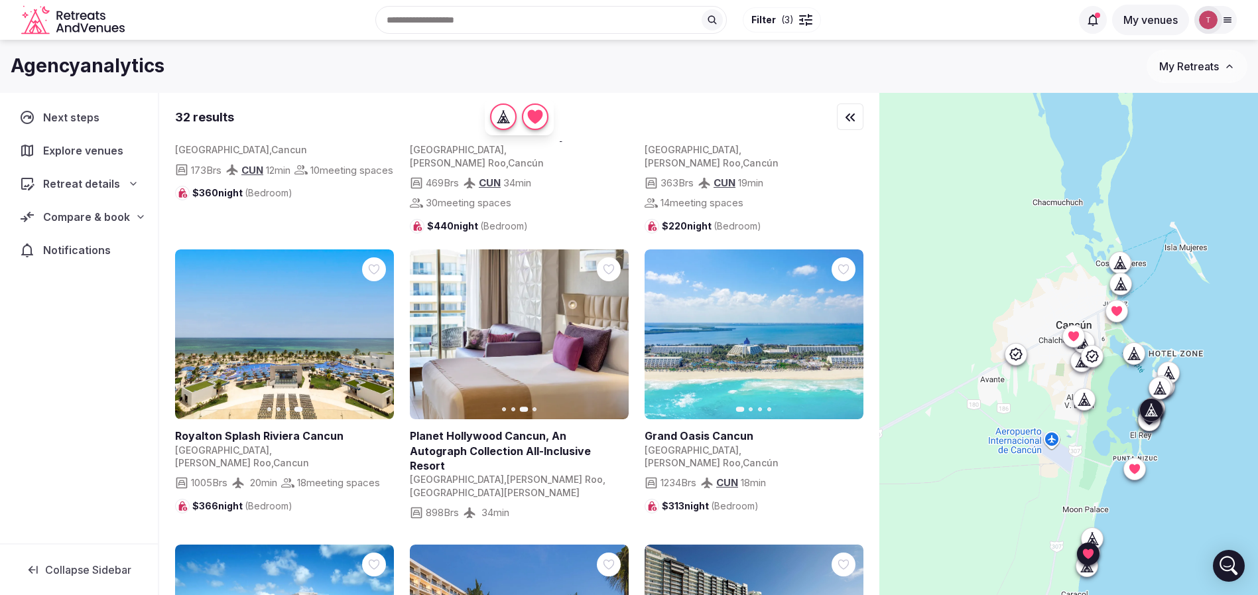
click at [847, 329] on icon "button" at bounding box center [845, 334] width 11 height 11
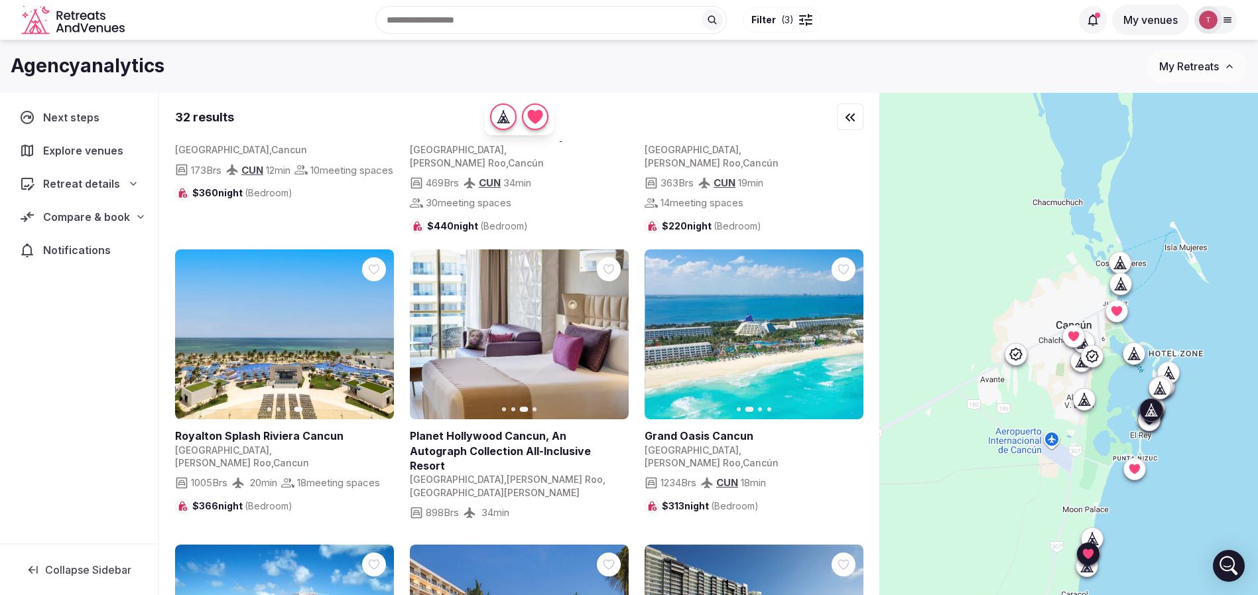
click at [847, 329] on icon "button" at bounding box center [845, 334] width 11 height 11
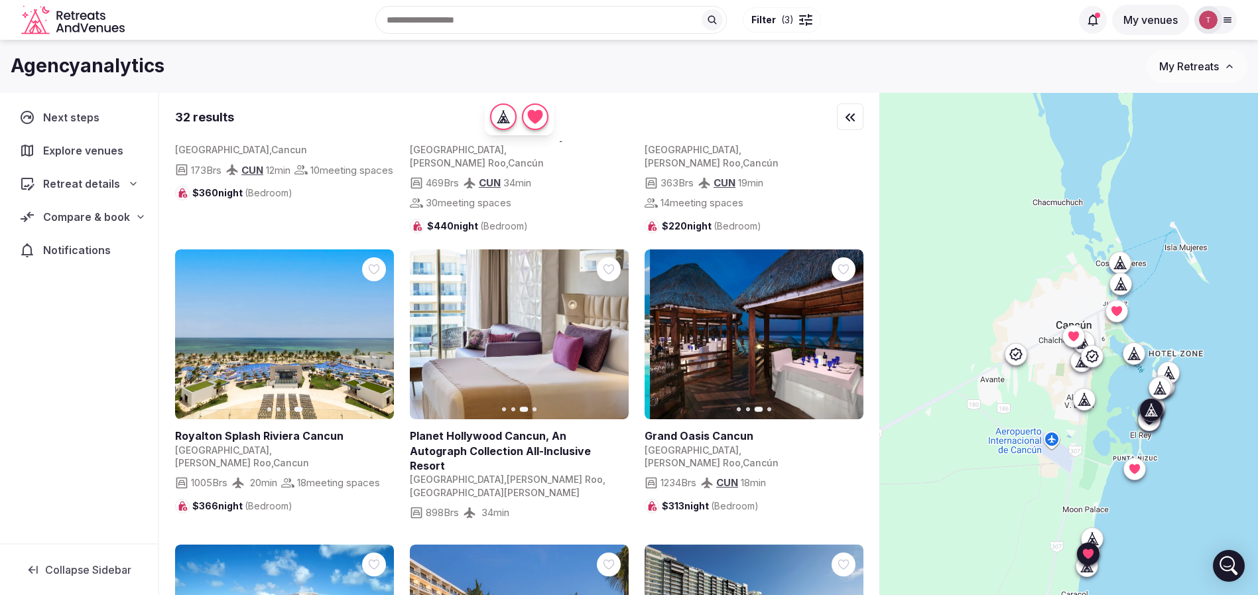
click at [847, 330] on icon "button" at bounding box center [845, 334] width 5 height 9
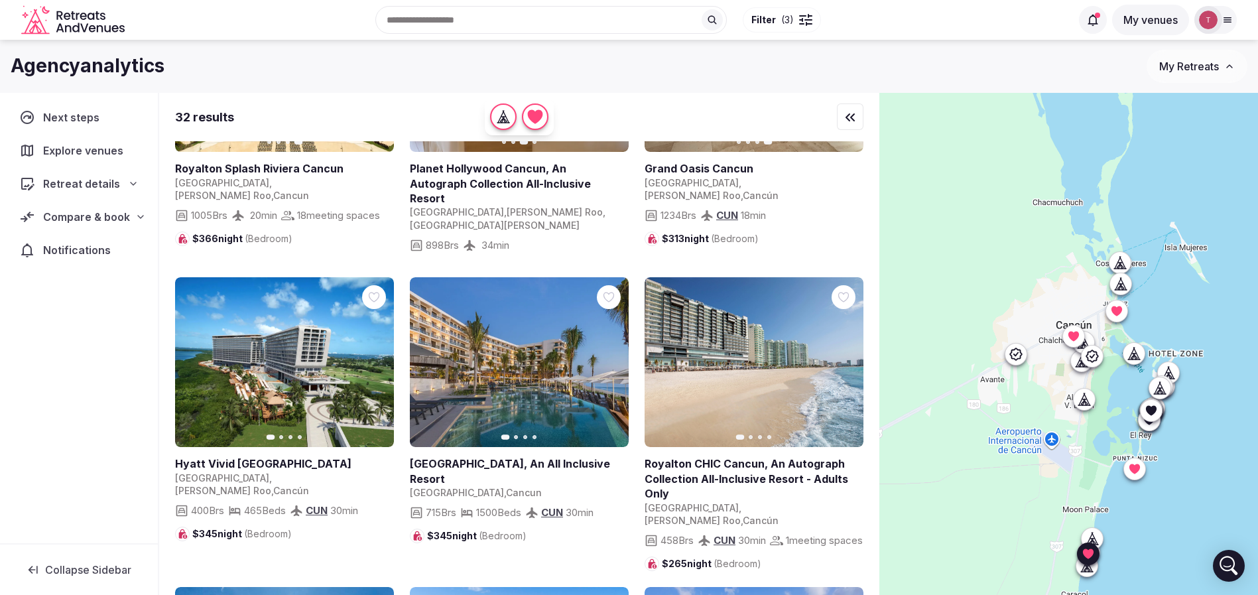
scroll to position [796, 0]
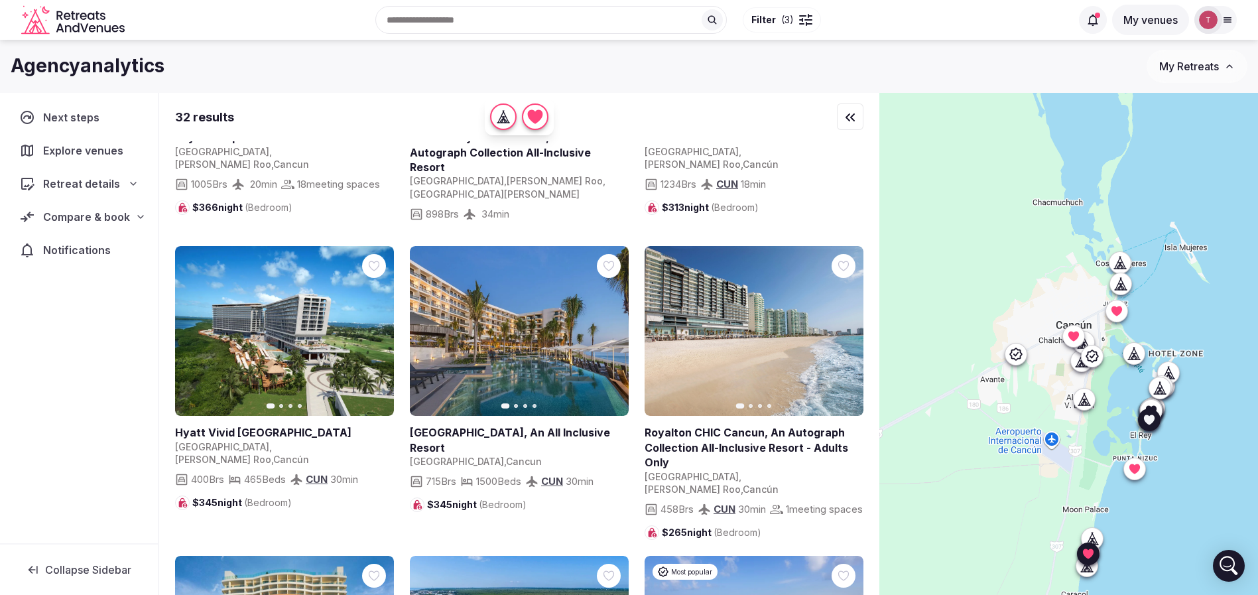
click at [380, 326] on icon "button" at bounding box center [375, 331] width 11 height 11
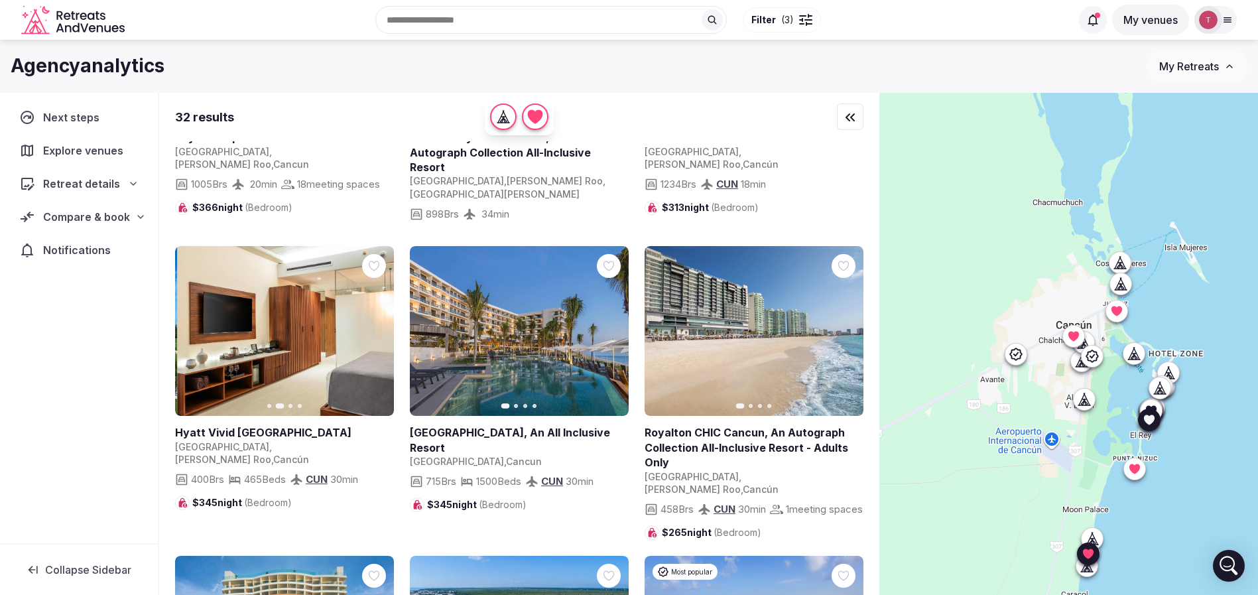
click at [379, 326] on icon "button" at bounding box center [375, 331] width 11 height 11
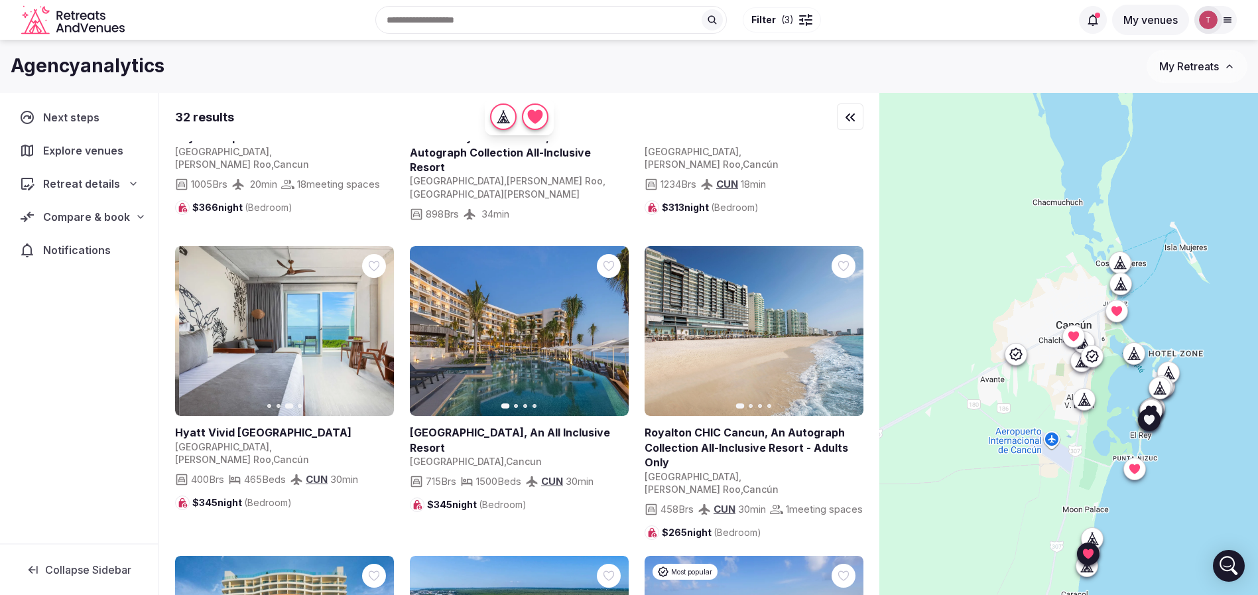
click at [379, 326] on icon "button" at bounding box center [375, 331] width 11 height 11
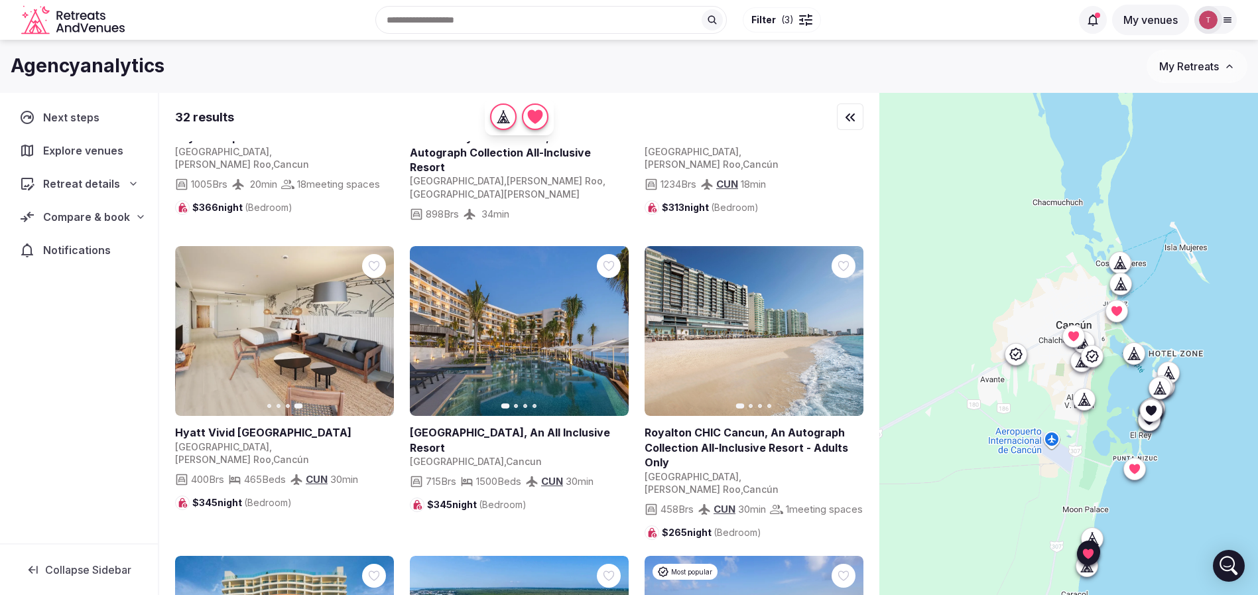
click at [613, 326] on icon "button" at bounding box center [610, 331] width 11 height 11
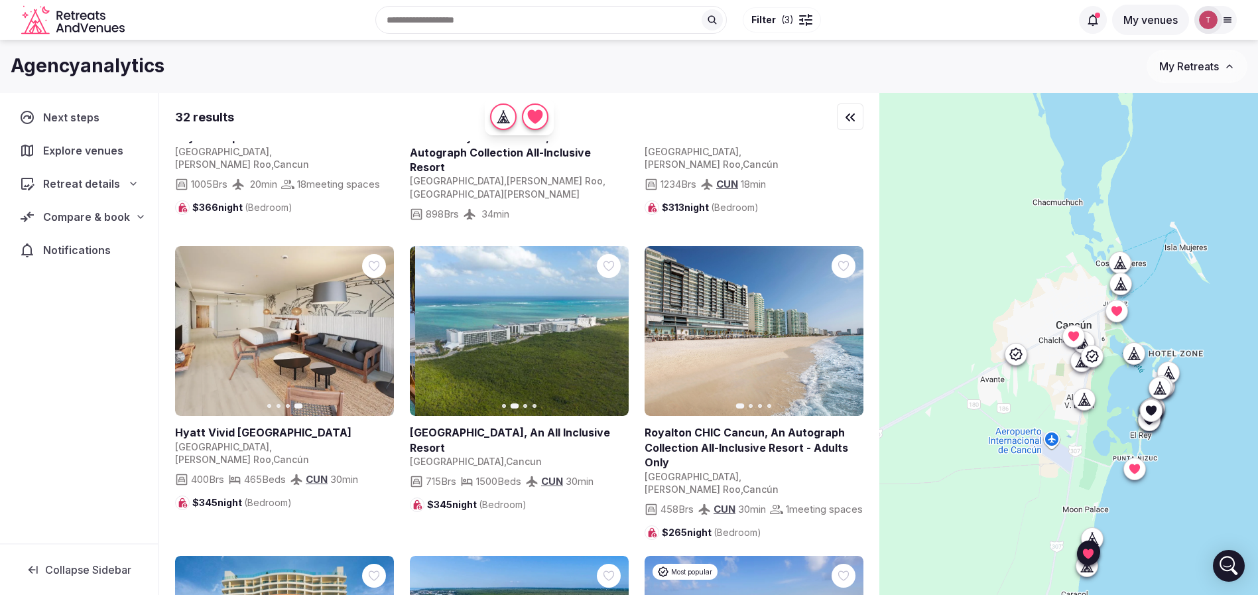
click at [613, 326] on icon "button" at bounding box center [610, 331] width 11 height 11
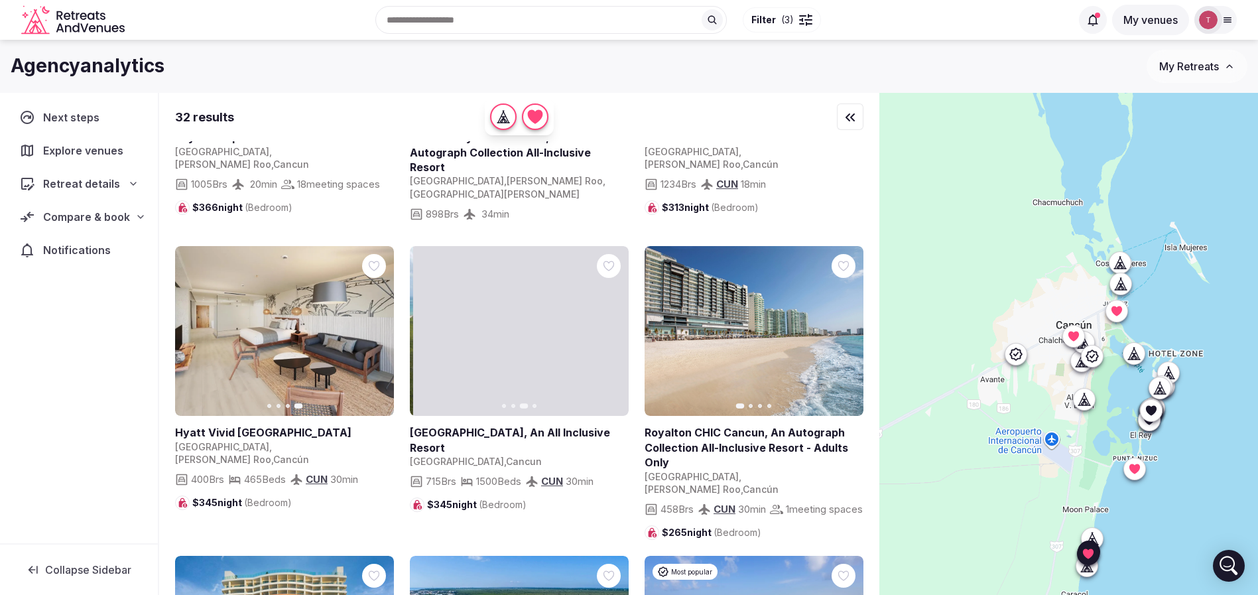
click at [613, 326] on icon "button" at bounding box center [610, 331] width 11 height 11
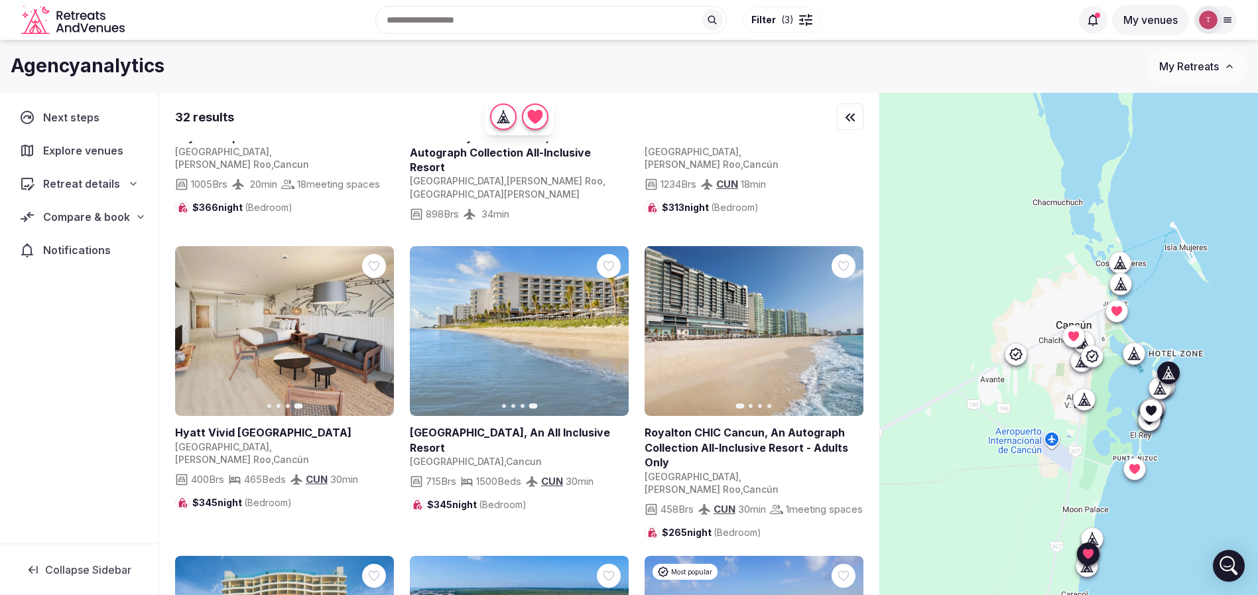
click at [842, 326] on icon "button" at bounding box center [845, 331] width 11 height 11
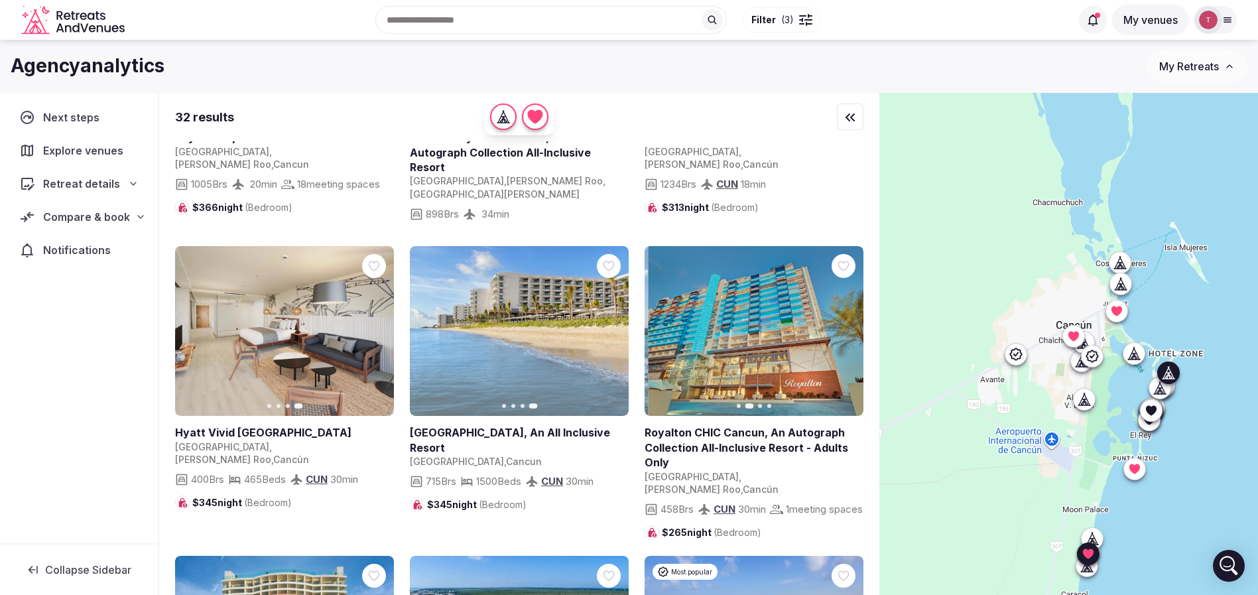
click at [846, 326] on icon "button" at bounding box center [845, 330] width 5 height 9
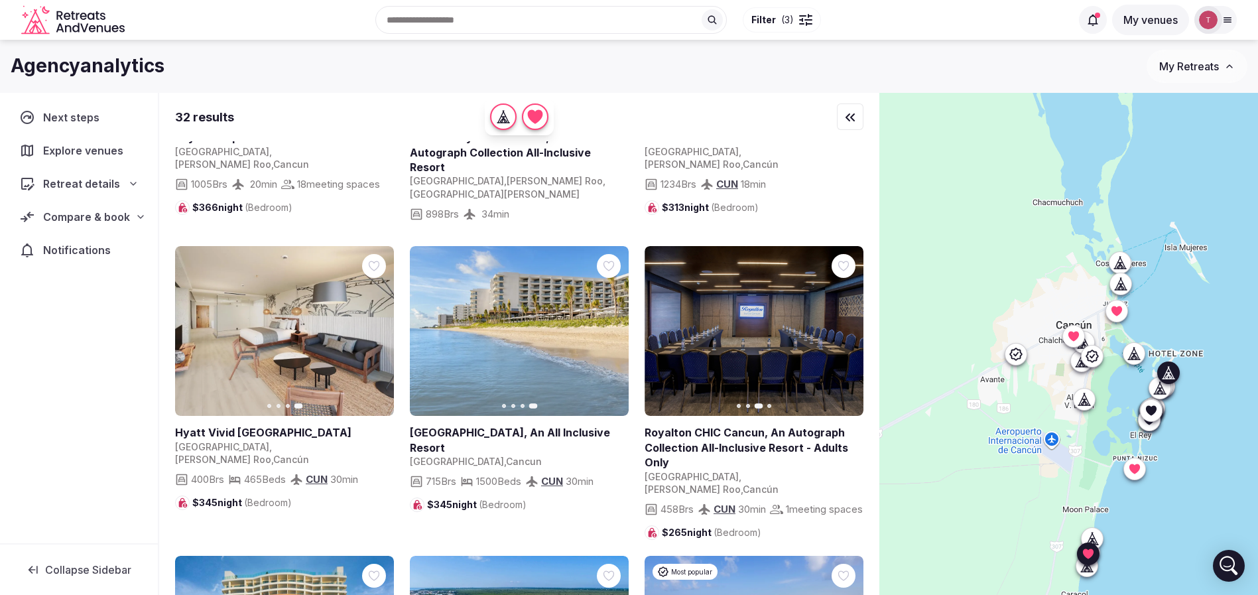
click at [848, 326] on icon "button" at bounding box center [845, 331] width 11 height 11
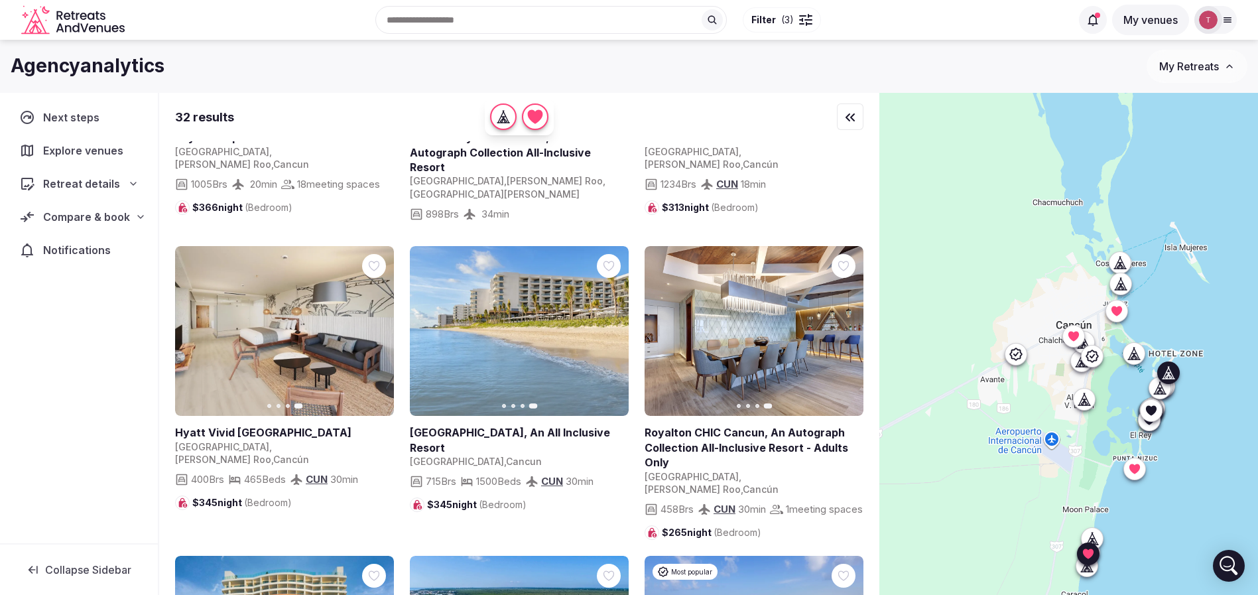
click at [667, 326] on icon "button" at bounding box center [663, 331] width 11 height 11
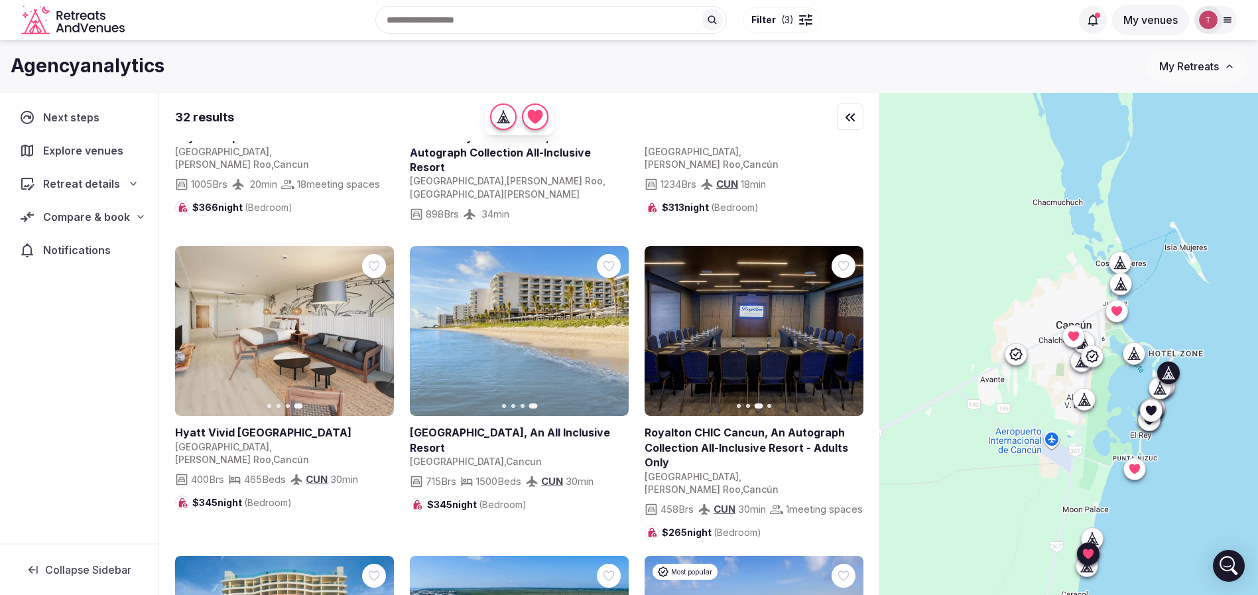
click at [667, 326] on icon "button" at bounding box center [663, 331] width 11 height 11
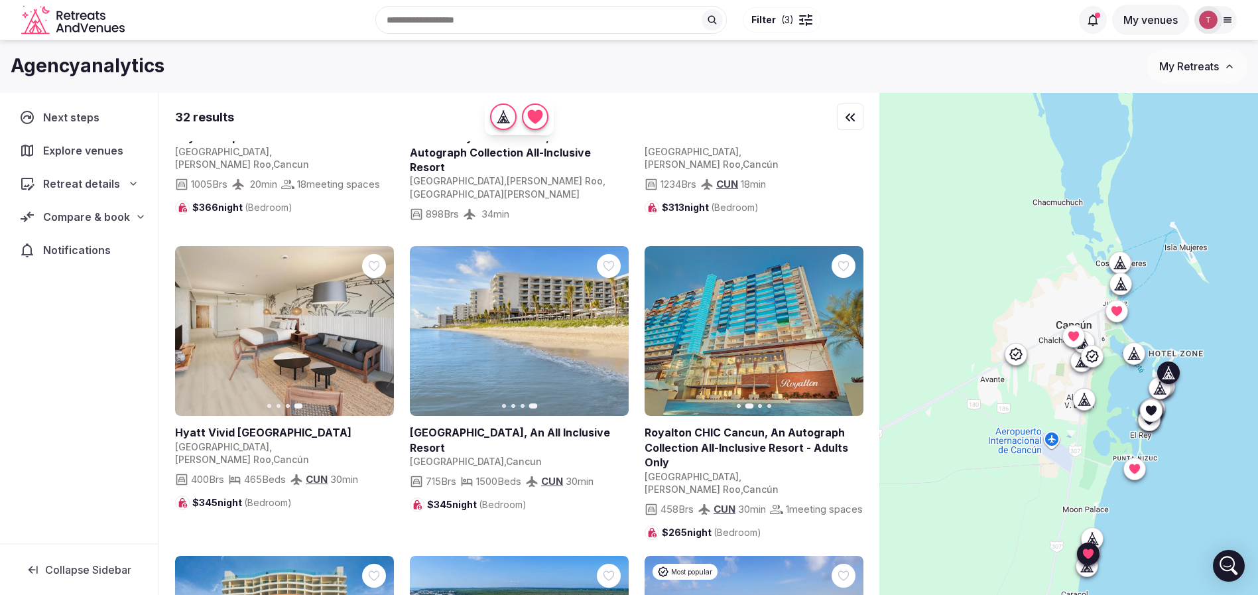
click at [663, 326] on icon "button" at bounding box center [662, 330] width 5 height 9
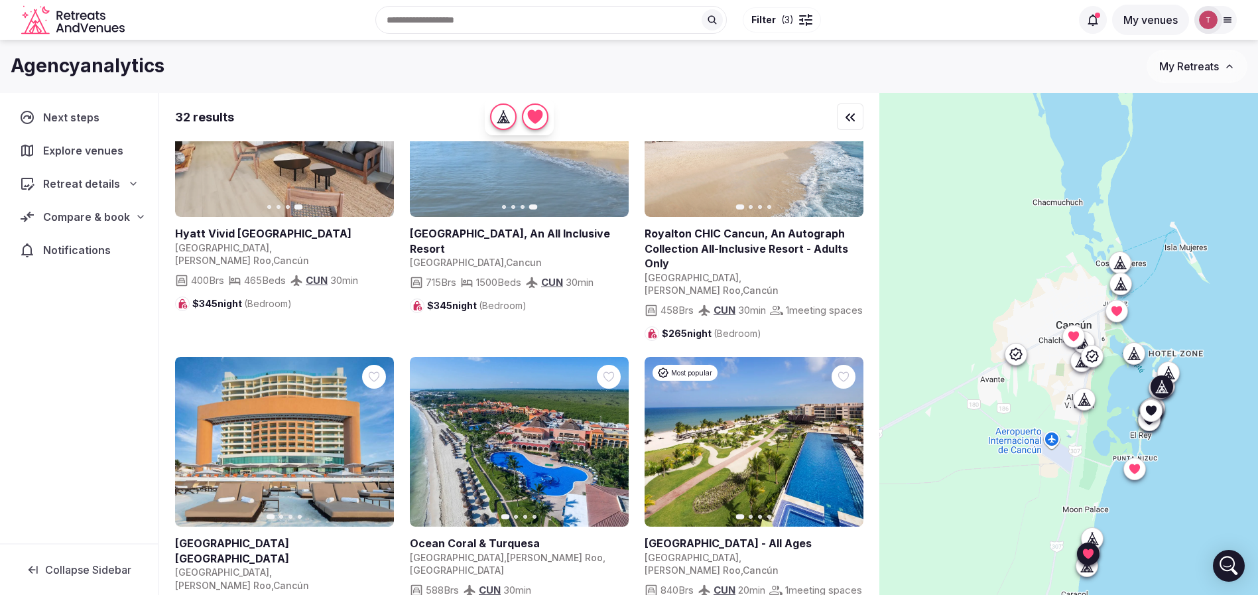
scroll to position [1095, 0]
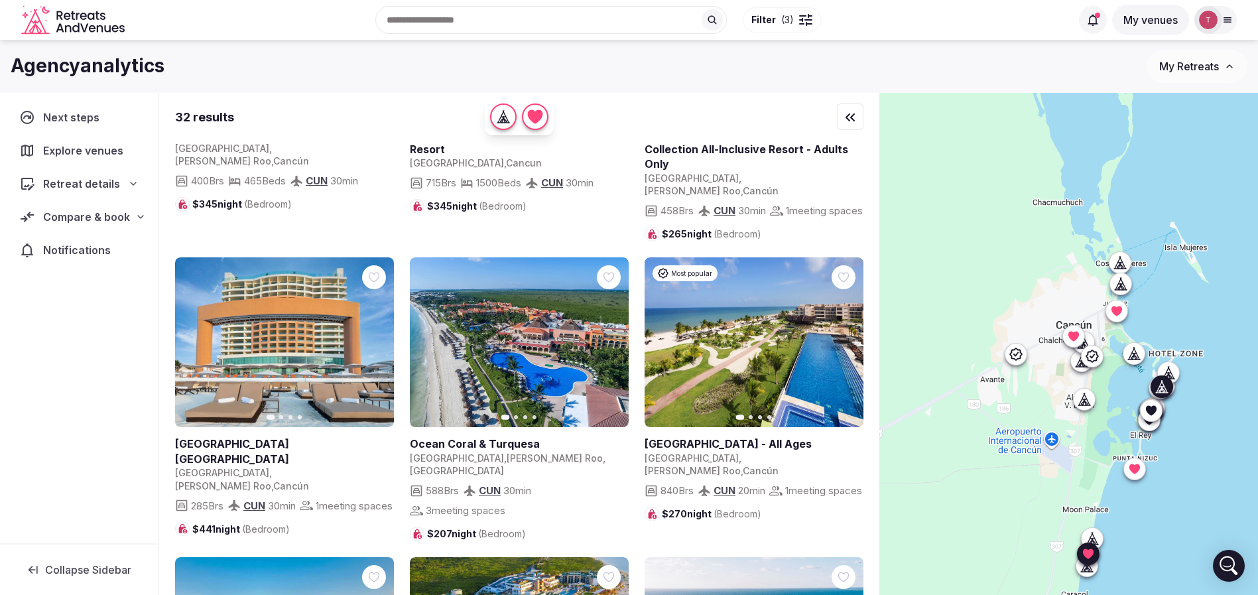
click at [377, 338] on icon "button" at bounding box center [375, 342] width 5 height 9
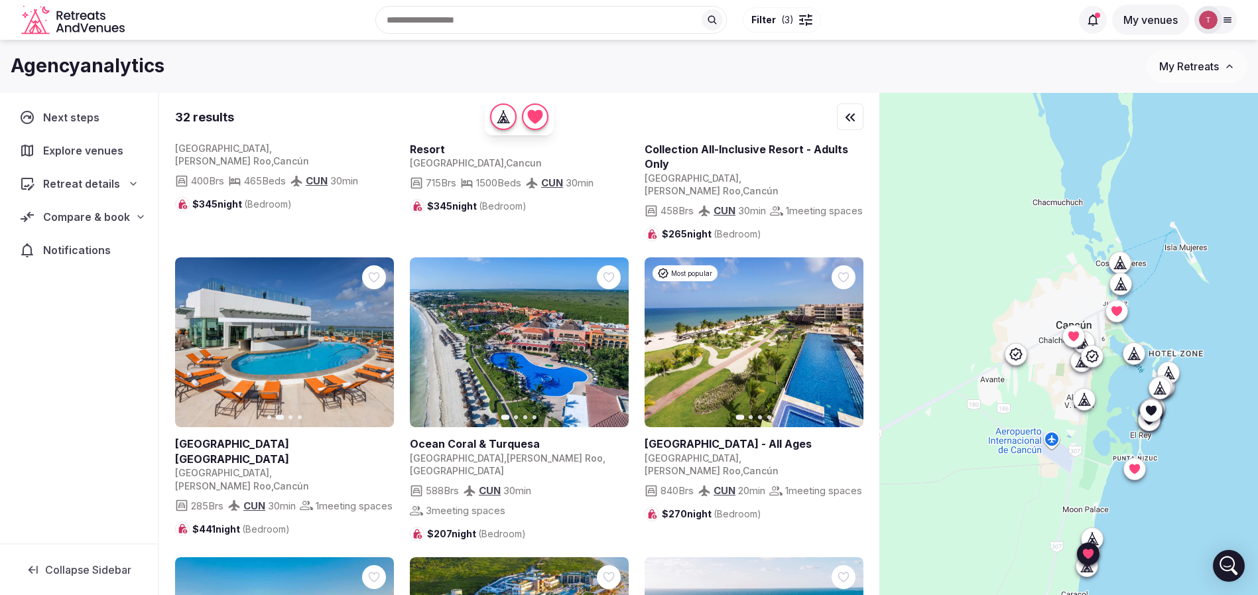
click at [606, 337] on icon "button" at bounding box center [610, 342] width 11 height 11
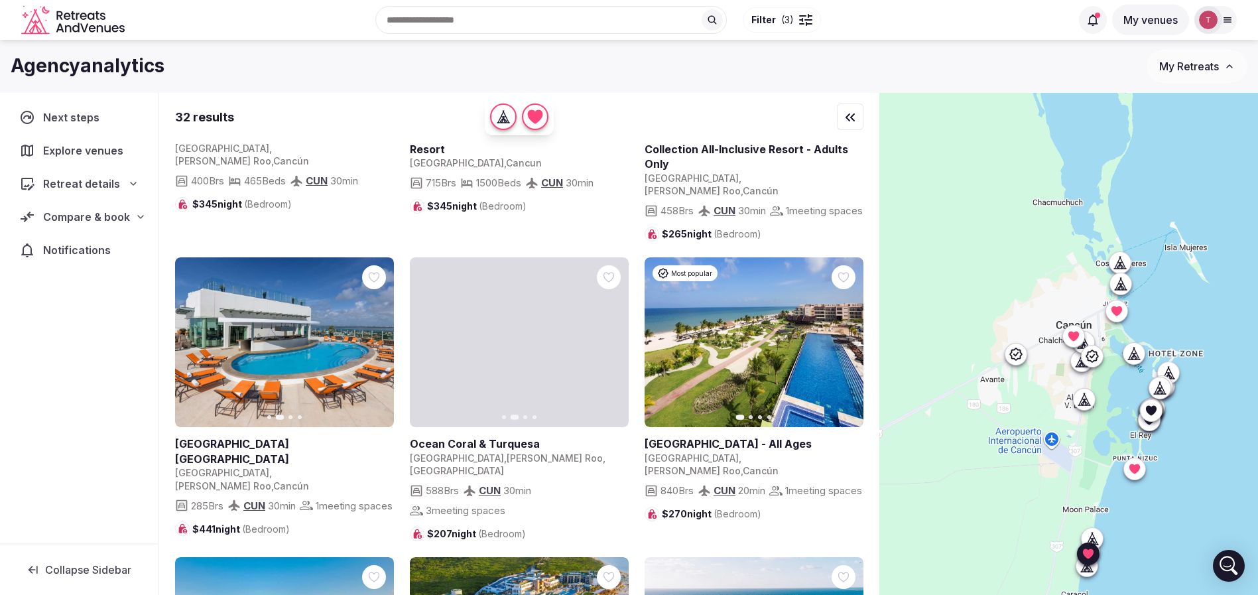
click at [609, 337] on icon "button" at bounding box center [610, 342] width 11 height 11
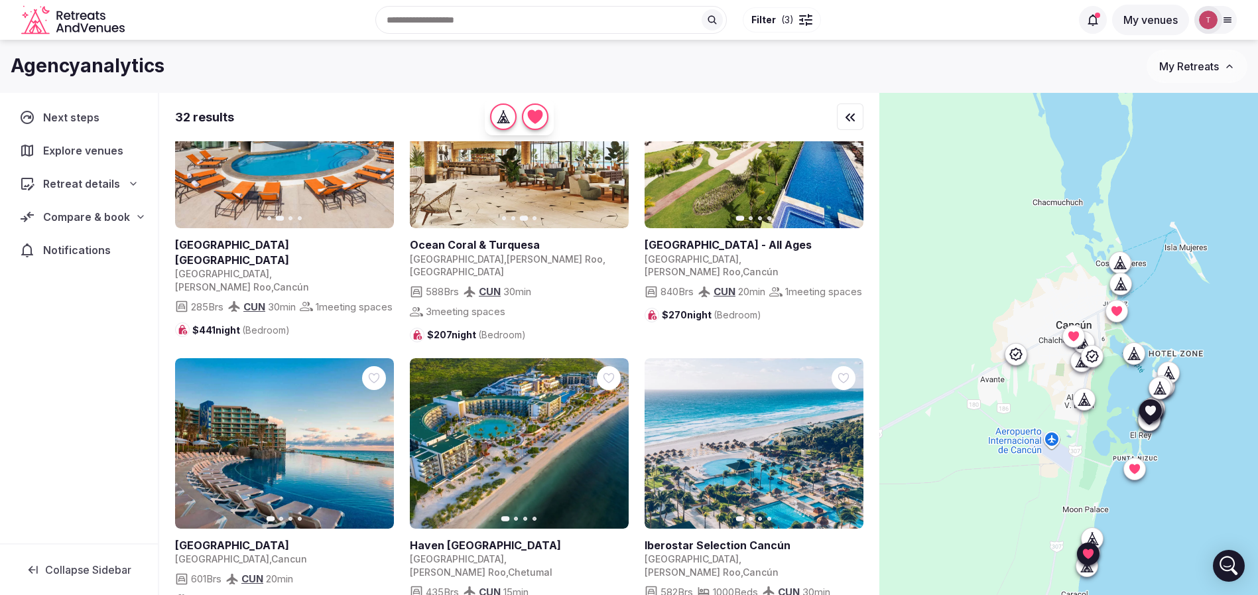
scroll to position [1393, 0]
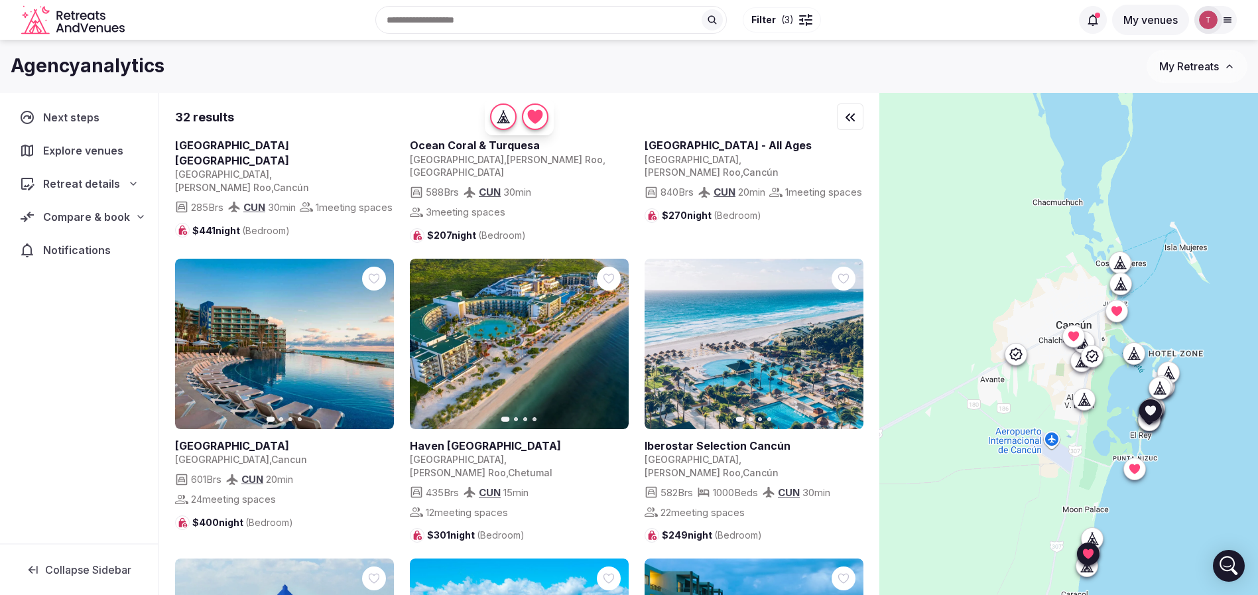
click at [373, 338] on icon "button" at bounding box center [375, 343] width 11 height 11
click at [378, 338] on icon "button" at bounding box center [375, 343] width 11 height 11
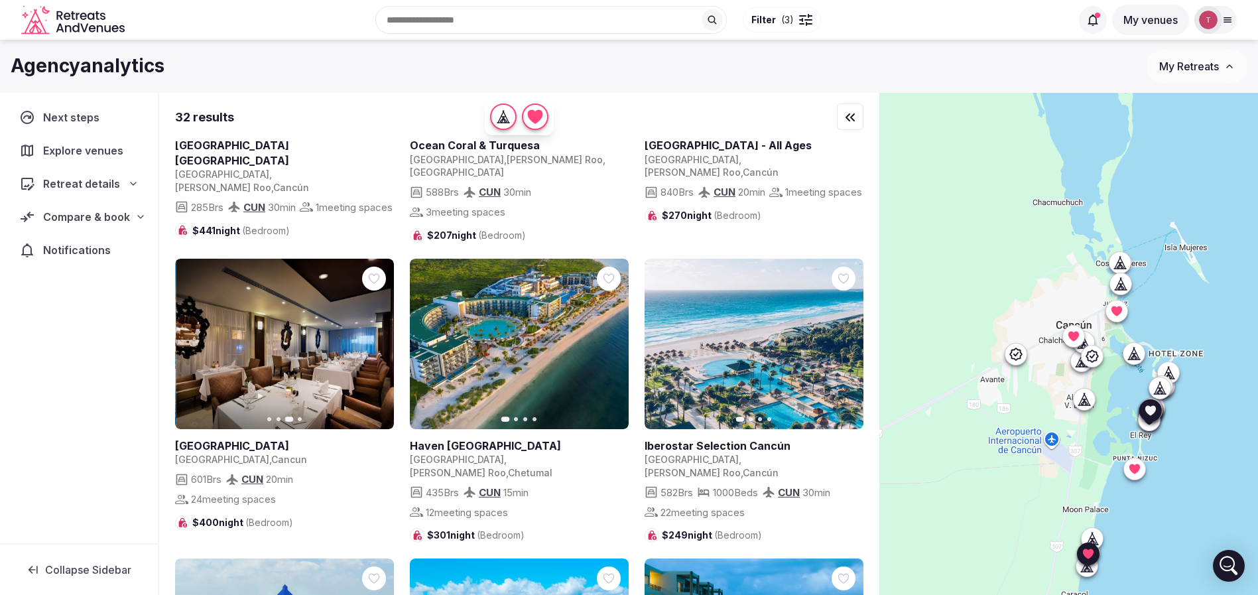
click at [378, 338] on icon "button" at bounding box center [375, 343] width 11 height 11
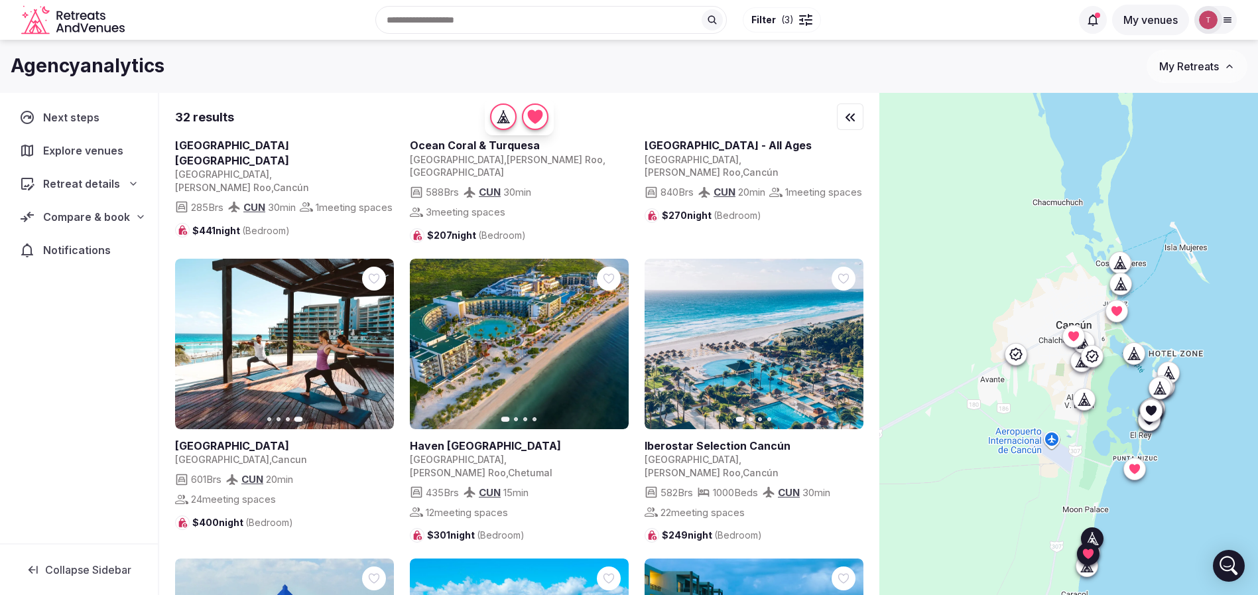
click at [609, 338] on icon "button" at bounding box center [610, 343] width 11 height 11
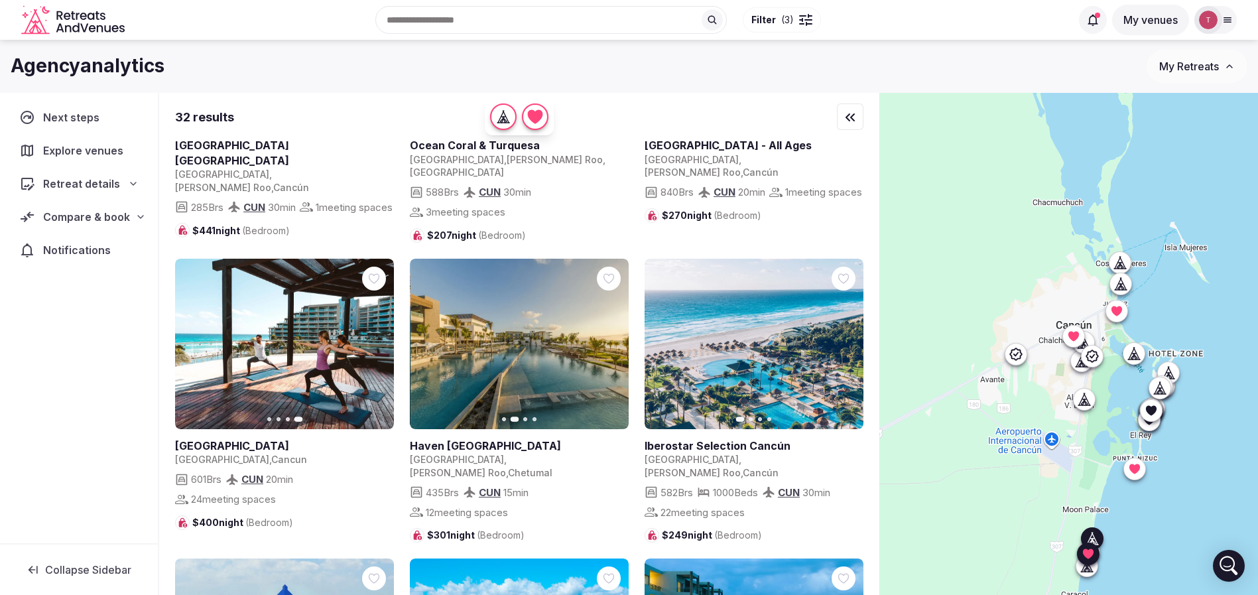
click at [609, 338] on icon "button" at bounding box center [610, 343] width 11 height 11
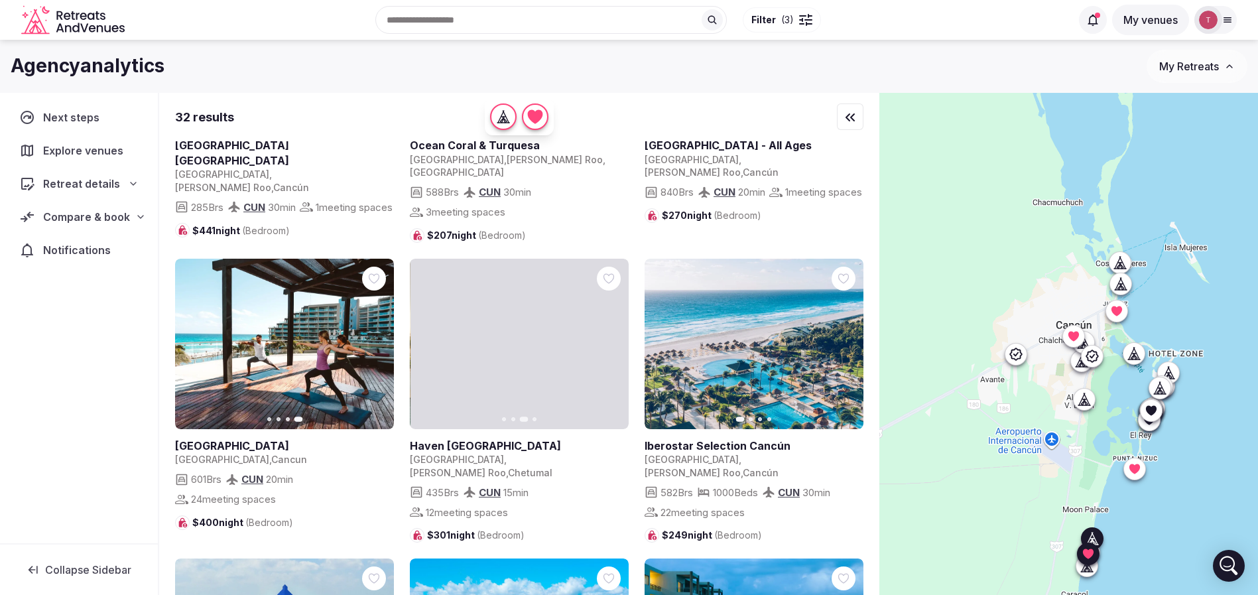
click at [610, 339] on icon "button" at bounding box center [610, 343] width 5 height 9
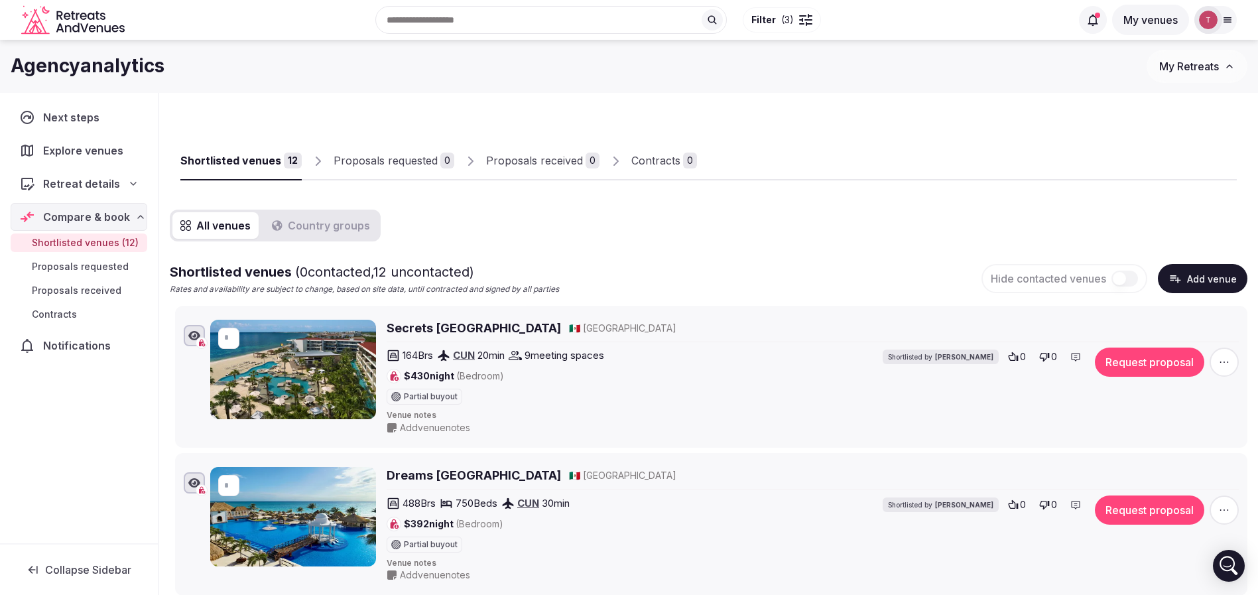
click at [472, 28] on div "Recent searches Cancún, [PERSON_NAME][GEOGRAPHIC_DATA], [GEOGRAPHIC_DATA] [GEOG…" at bounding box center [600, 19] width 941 height 57
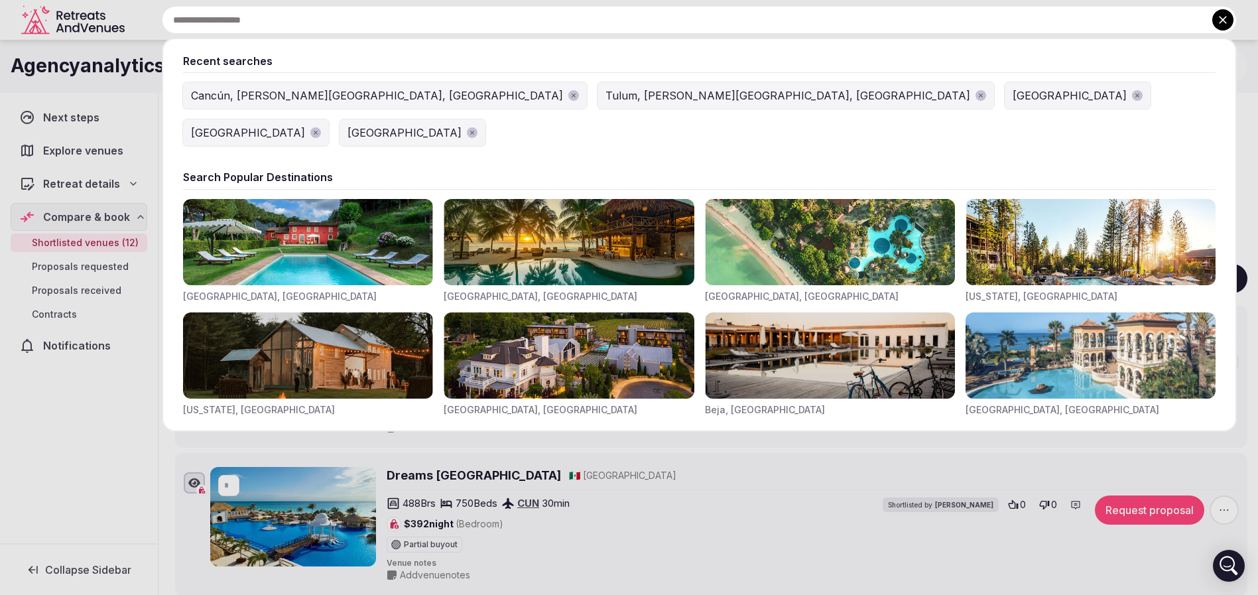
click at [325, 99] on div "Cancún, [PERSON_NAME][GEOGRAPHIC_DATA], [GEOGRAPHIC_DATA]" at bounding box center [377, 96] width 372 height 16
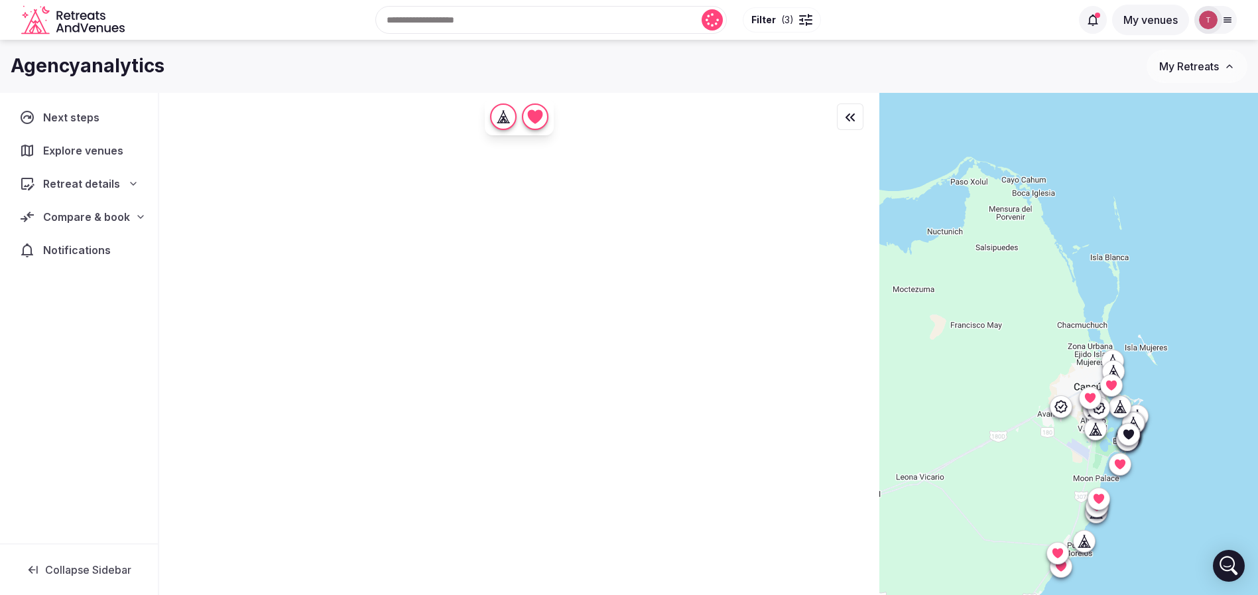
click at [783, 21] on span "( 3 )" at bounding box center [787, 19] width 13 height 13
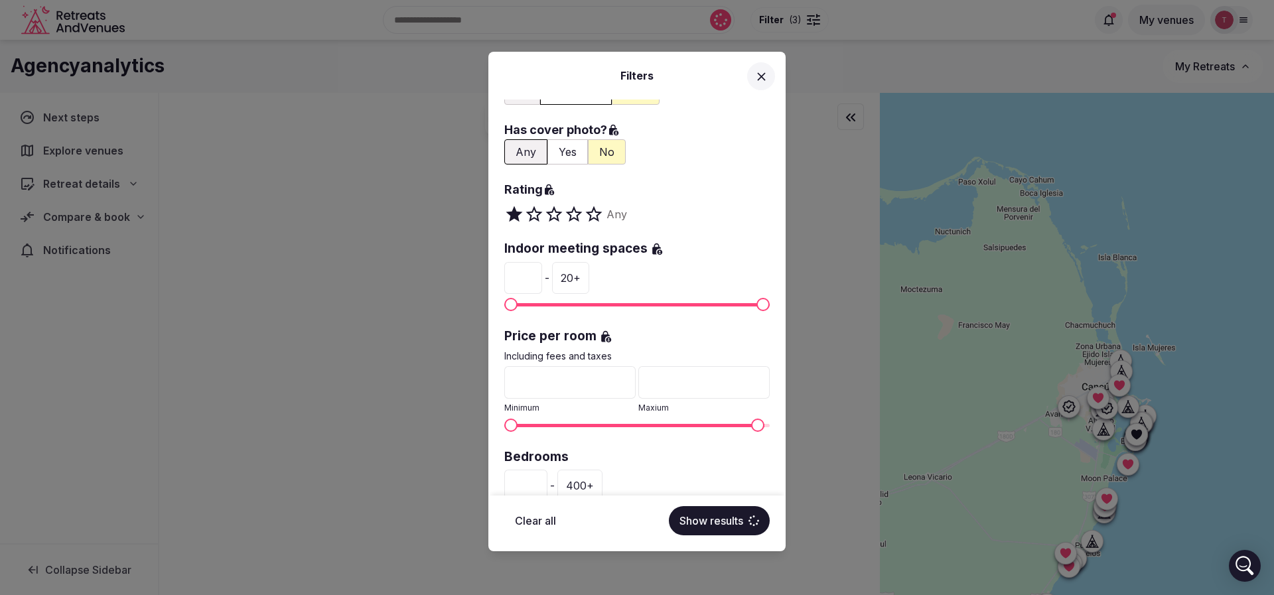
scroll to position [199, 0]
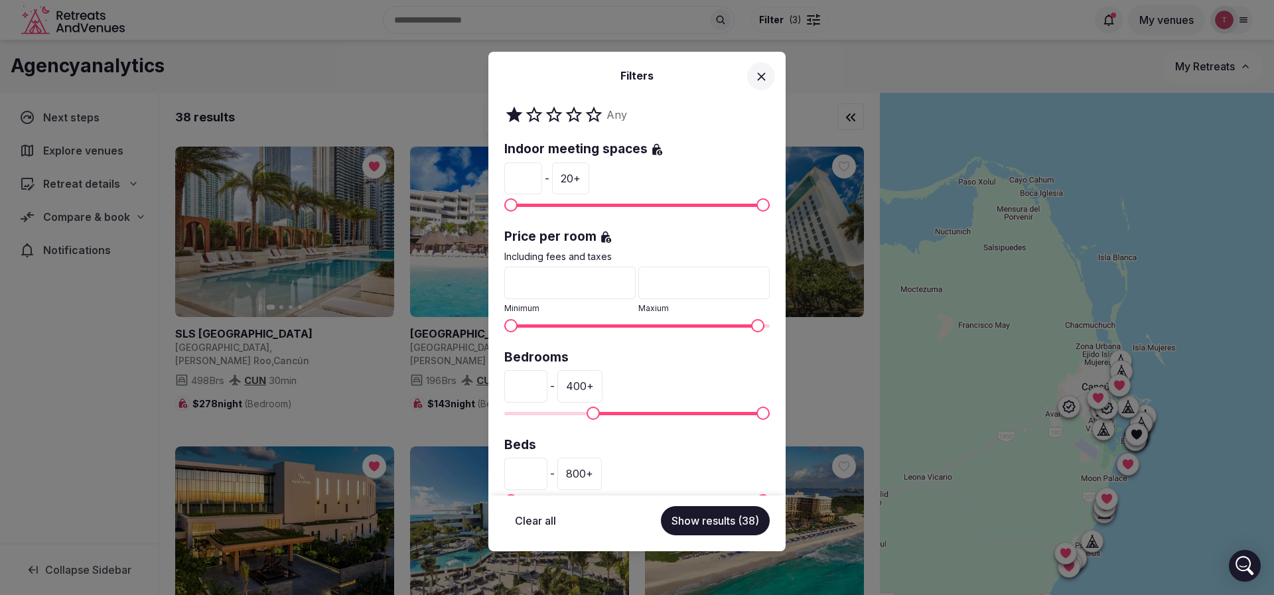
drag, startPoint x: 687, startPoint y: 287, endPoint x: 583, endPoint y: 286, distance: 104.2
click at [583, 286] on div "* Minimum *** Maxium" at bounding box center [636, 291] width 265 height 48
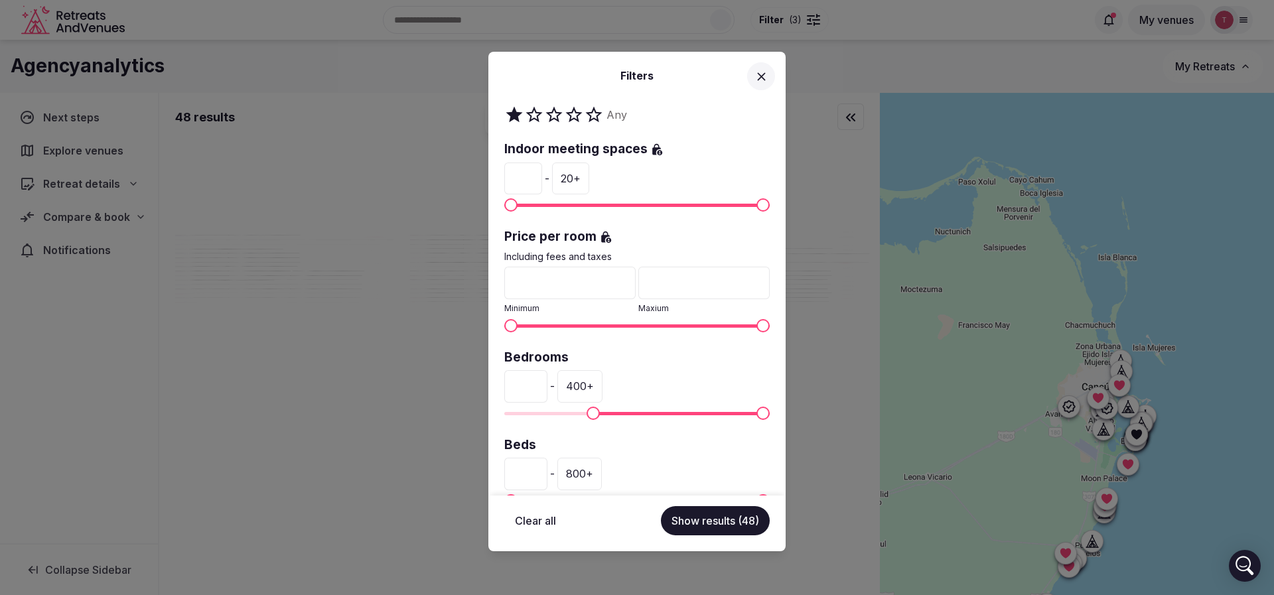
type input "****"
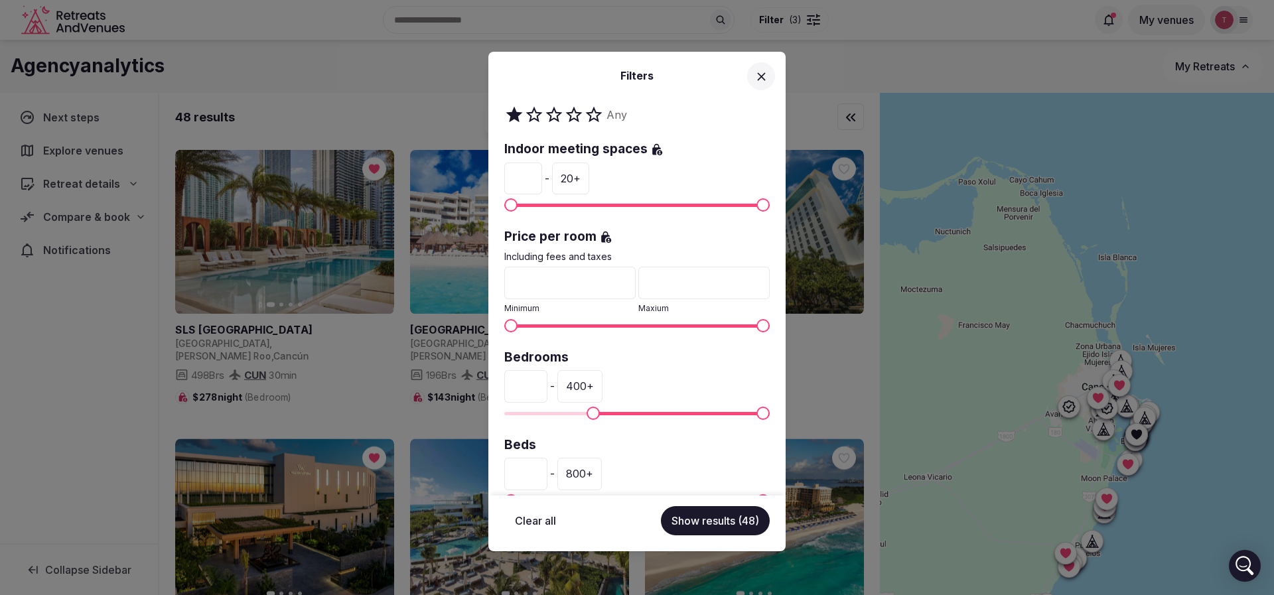
click at [706, 245] on label "Price per room" at bounding box center [636, 237] width 265 height 18
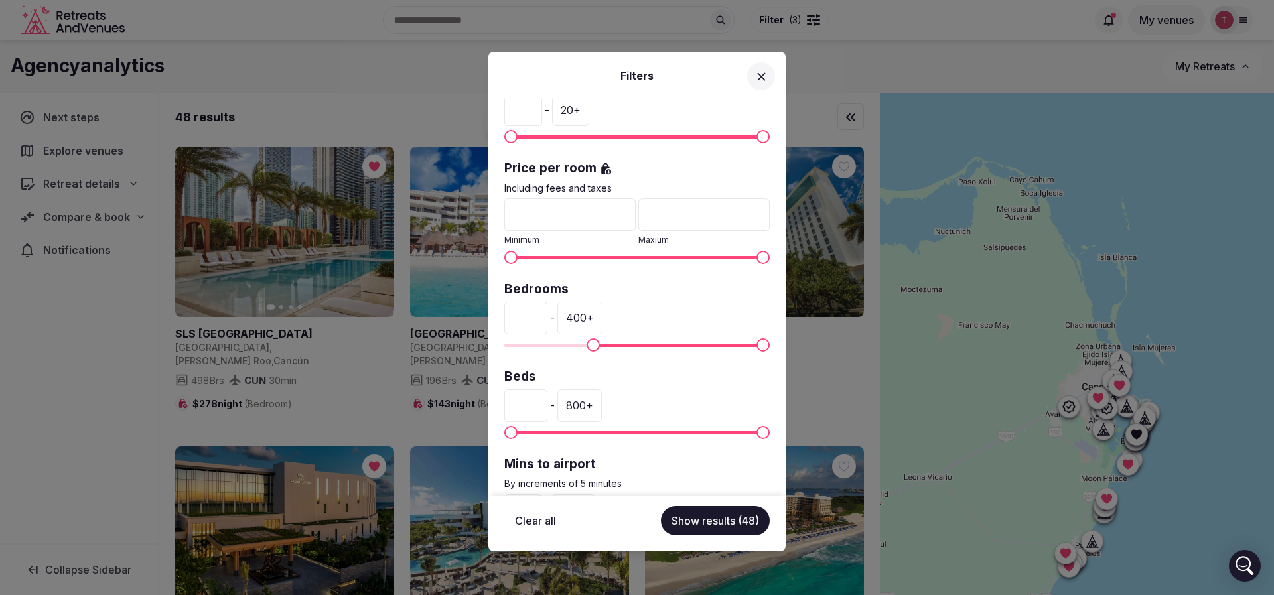
scroll to position [299, 0]
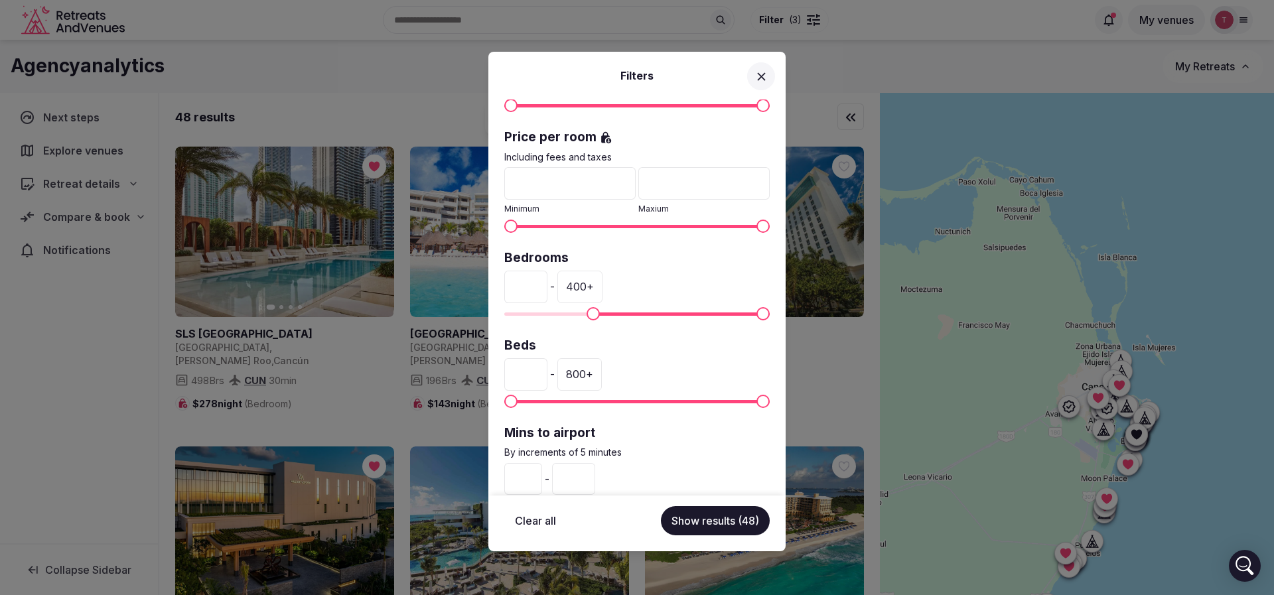
click at [590, 314] on span "Minimum" at bounding box center [592, 313] width 13 height 13
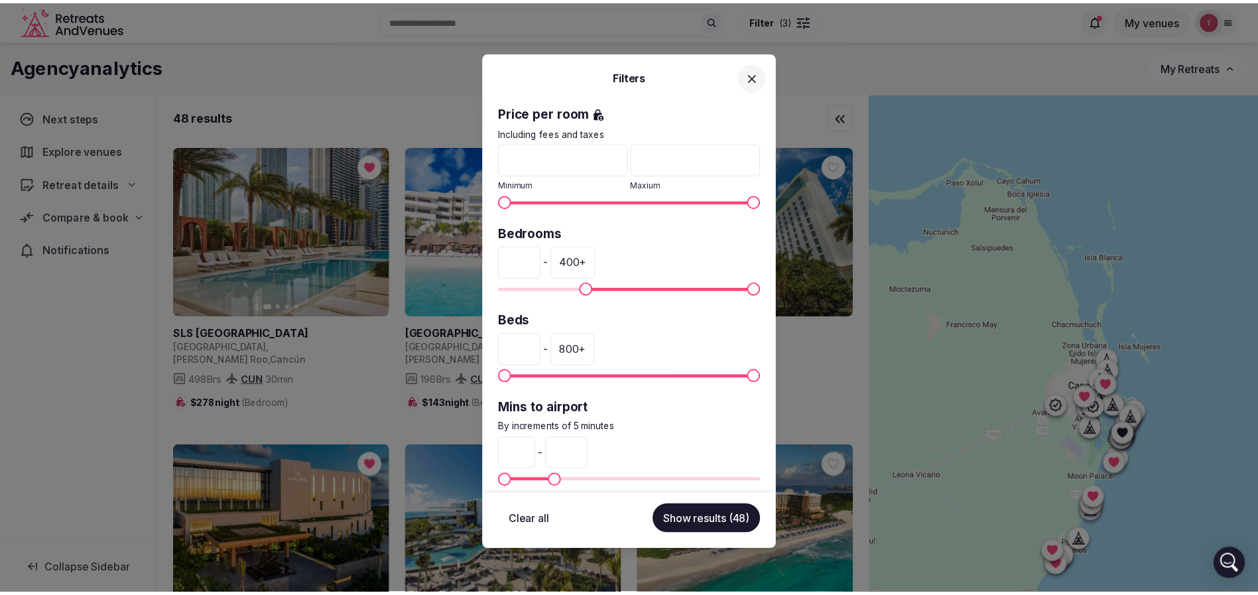
scroll to position [337, 0]
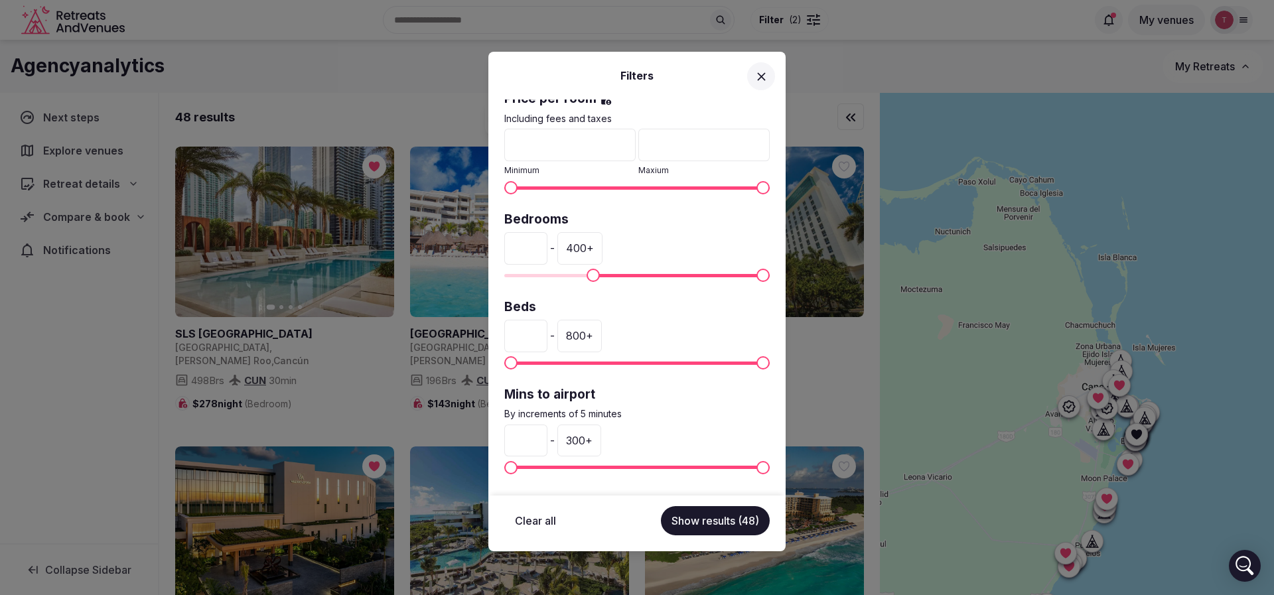
click at [769, 464] on span "Maximum" at bounding box center [762, 467] width 13 height 13
click at [729, 520] on button "Show results (50)" at bounding box center [714, 520] width 109 height 29
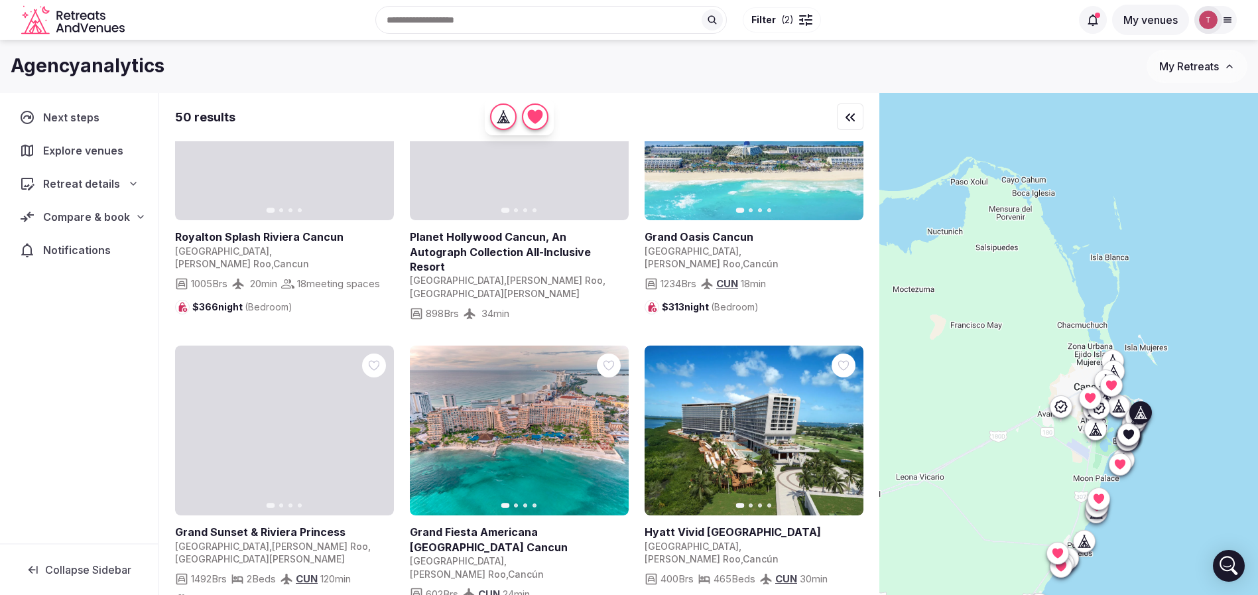
scroll to position [796, 0]
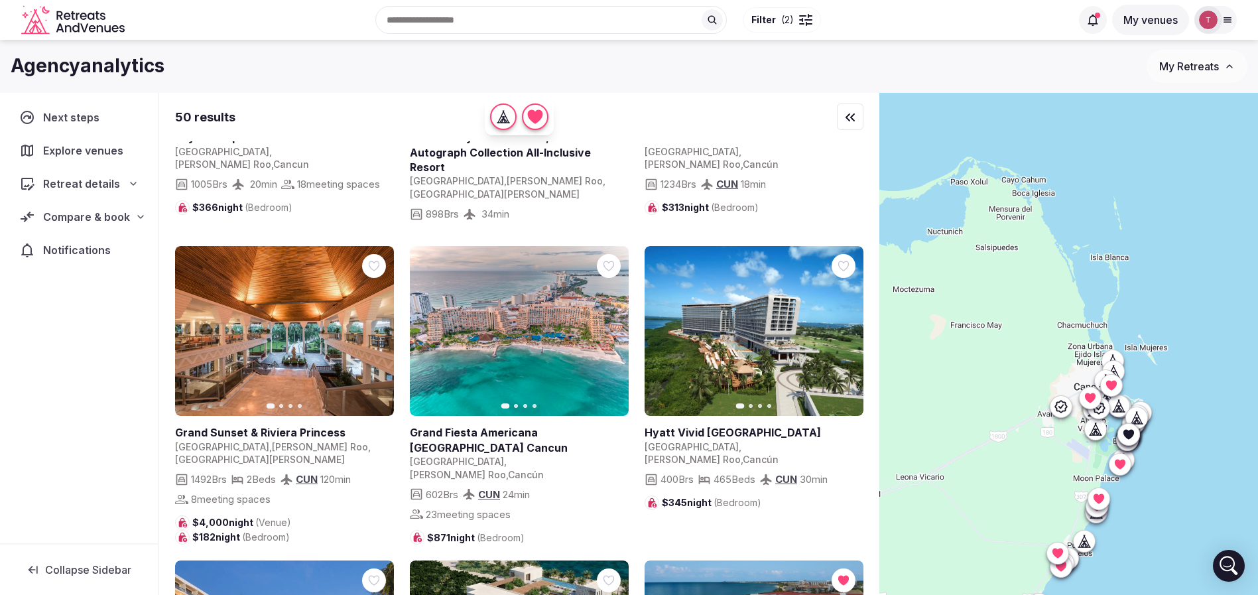
click at [378, 326] on icon "button" at bounding box center [375, 330] width 5 height 9
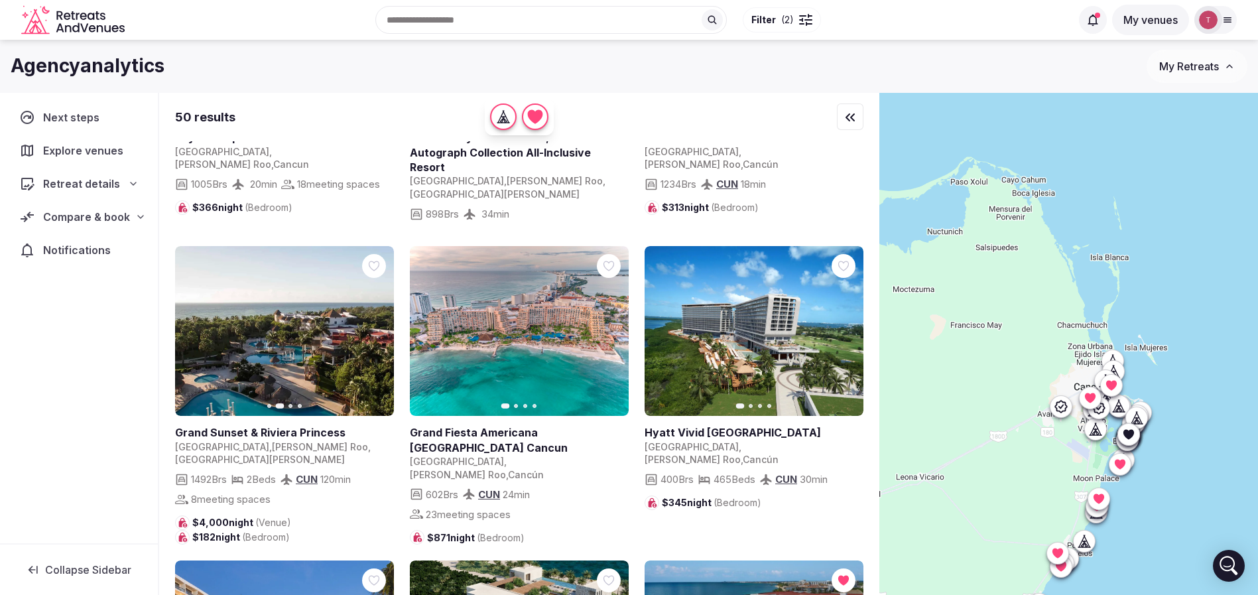
click at [375, 326] on icon "button" at bounding box center [375, 331] width 11 height 11
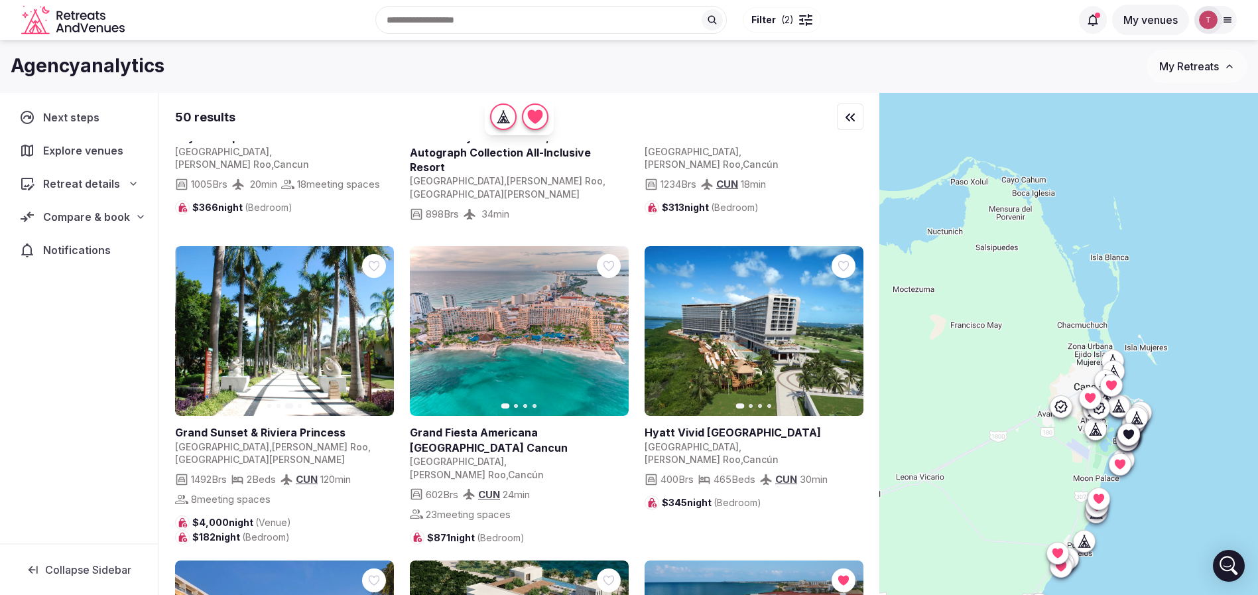
click at [375, 326] on icon "button" at bounding box center [375, 331] width 11 height 11
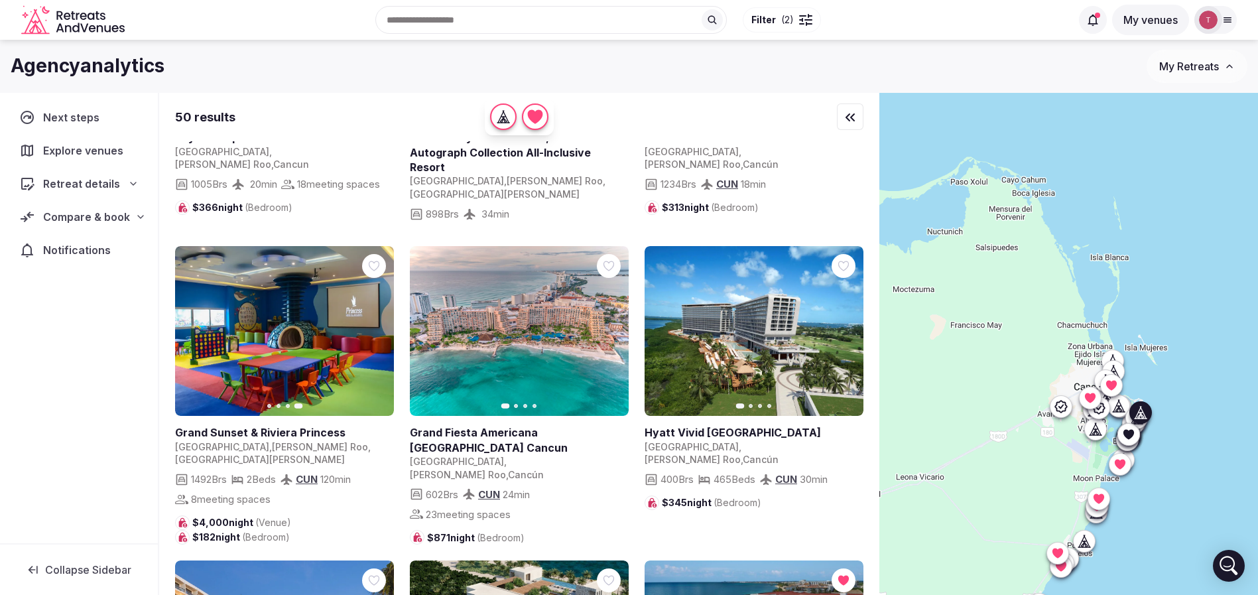
click at [612, 326] on icon "button" at bounding box center [610, 331] width 11 height 11
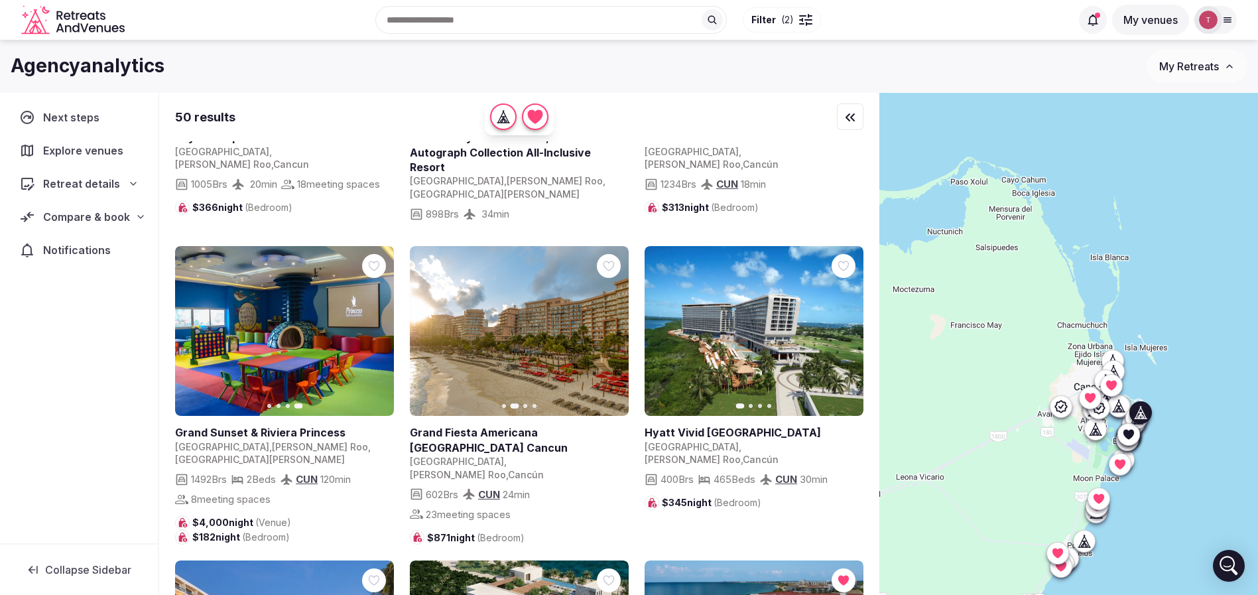
click at [612, 326] on icon "button" at bounding box center [610, 331] width 11 height 11
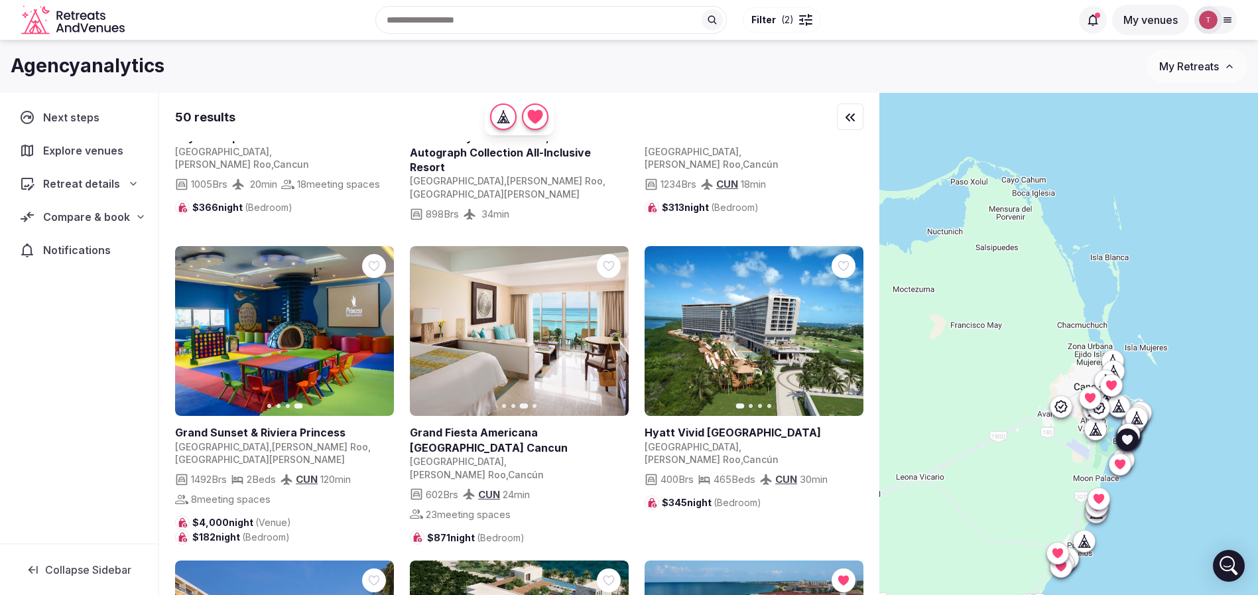
click at [848, 326] on icon "button" at bounding box center [845, 331] width 11 height 11
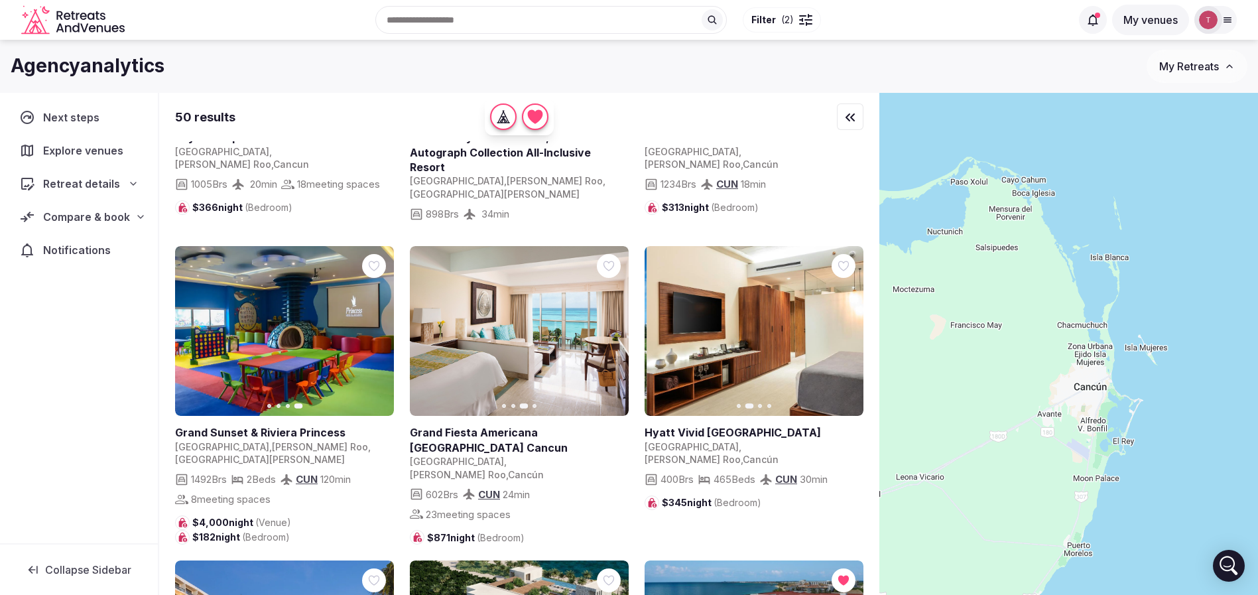
scroll to position [1095, 0]
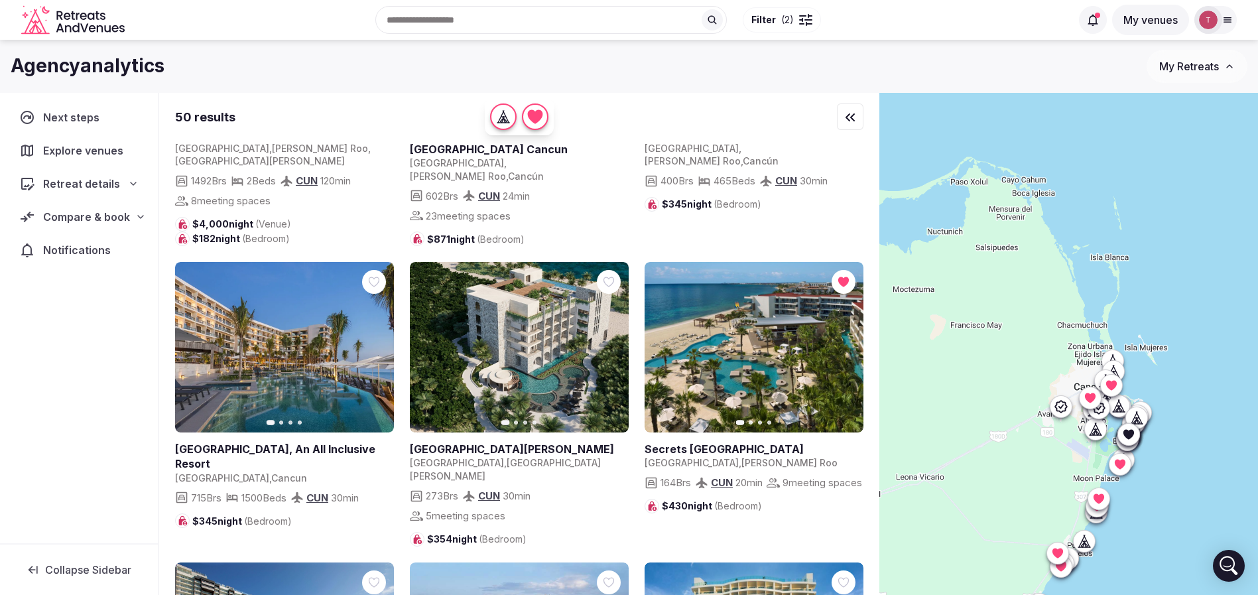
click at [607, 342] on icon "button" at bounding box center [610, 347] width 11 height 11
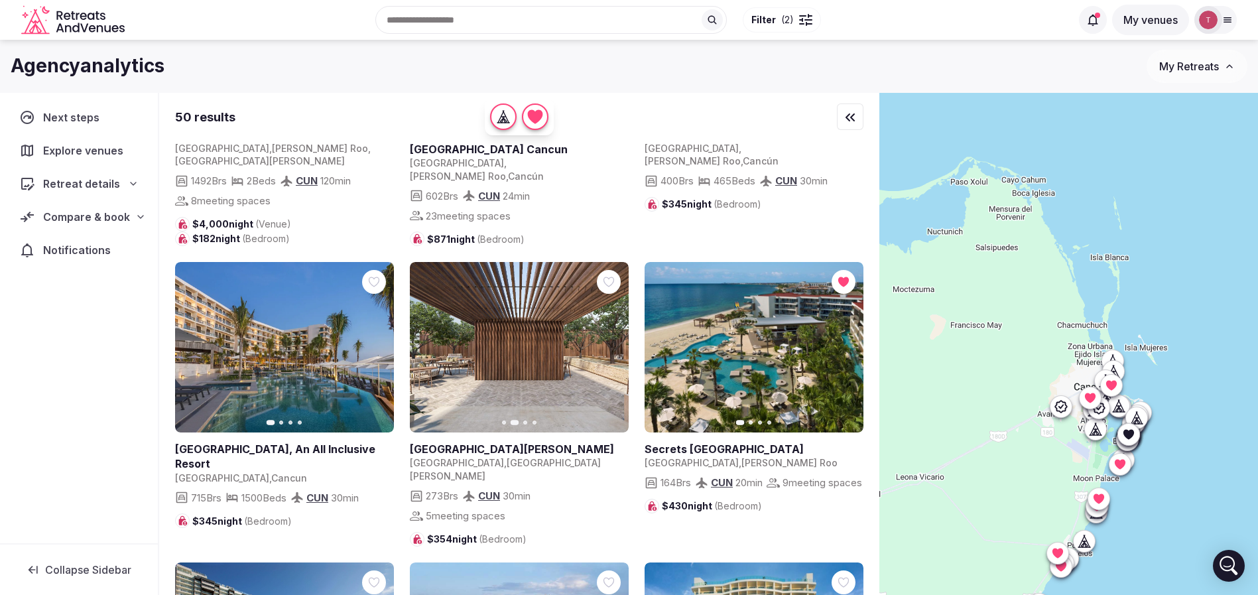
click at [607, 342] on icon "button" at bounding box center [610, 347] width 11 height 11
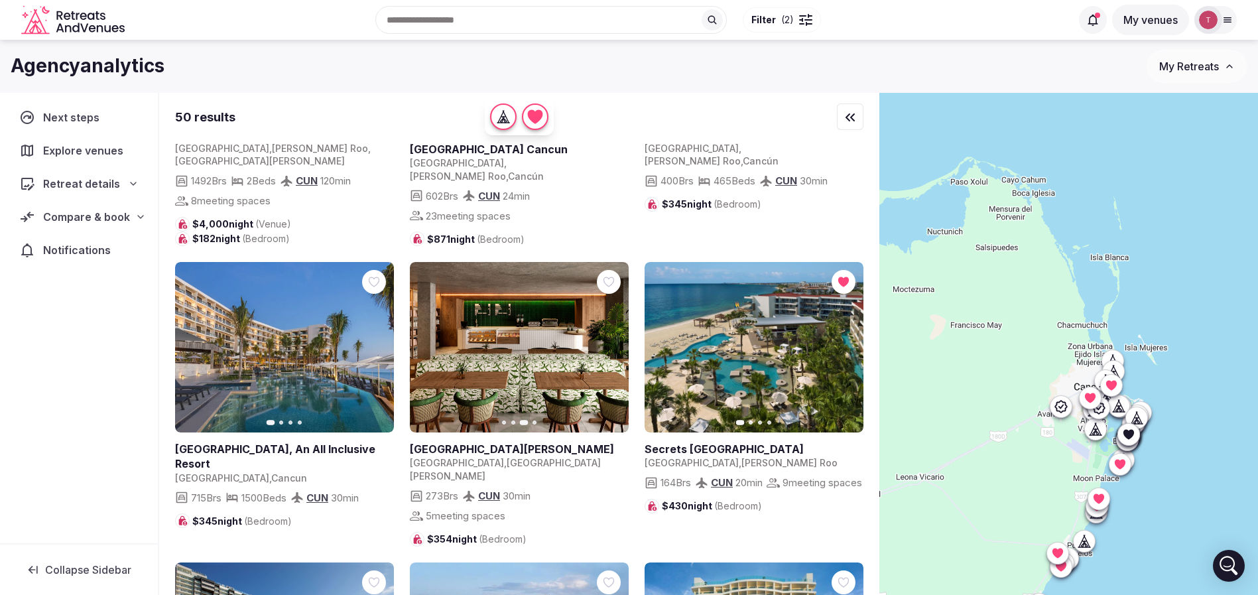
click at [839, 337] on button "Next slide" at bounding box center [844, 347] width 21 height 21
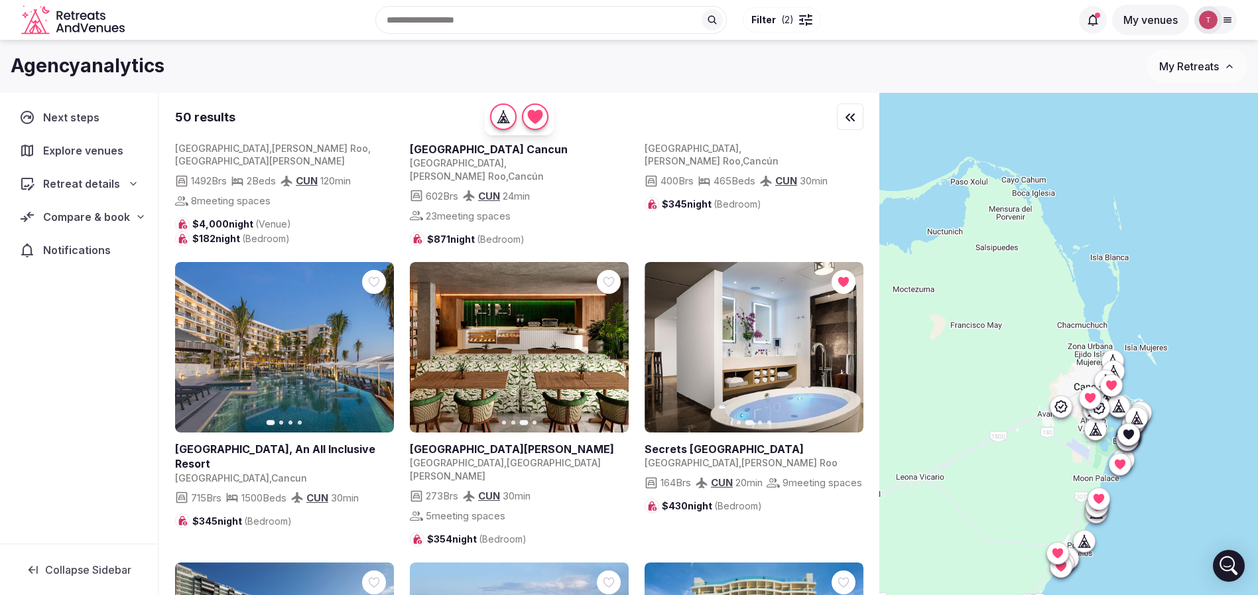
click at [839, 337] on button "Next slide" at bounding box center [844, 347] width 21 height 21
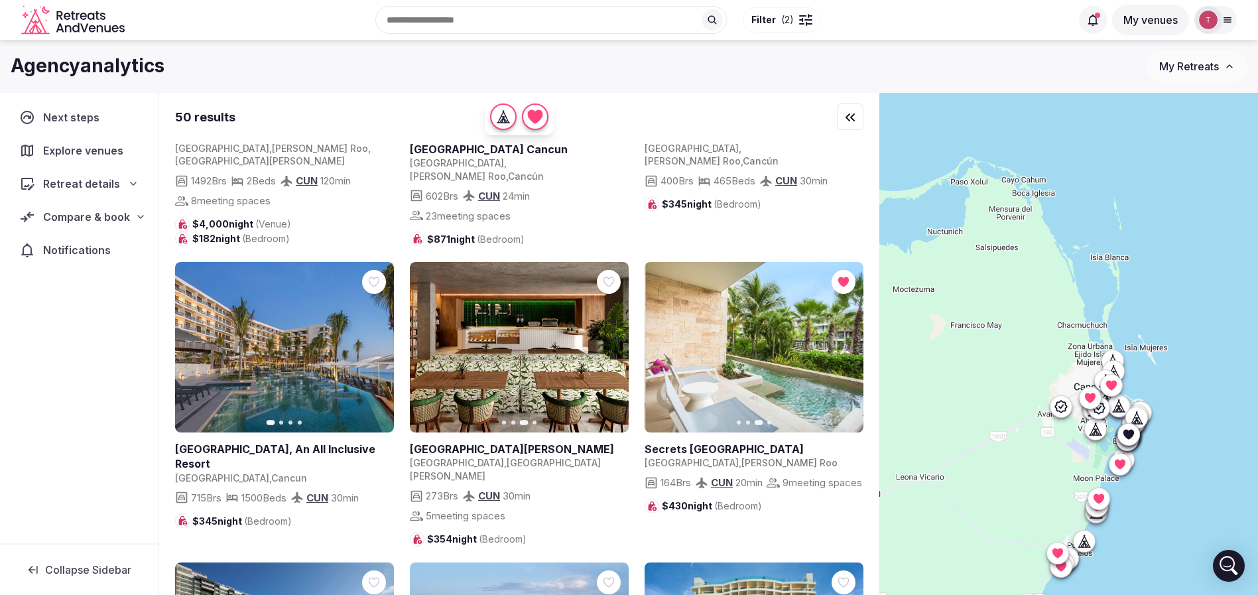
click at [839, 337] on button "Next slide" at bounding box center [844, 347] width 21 height 21
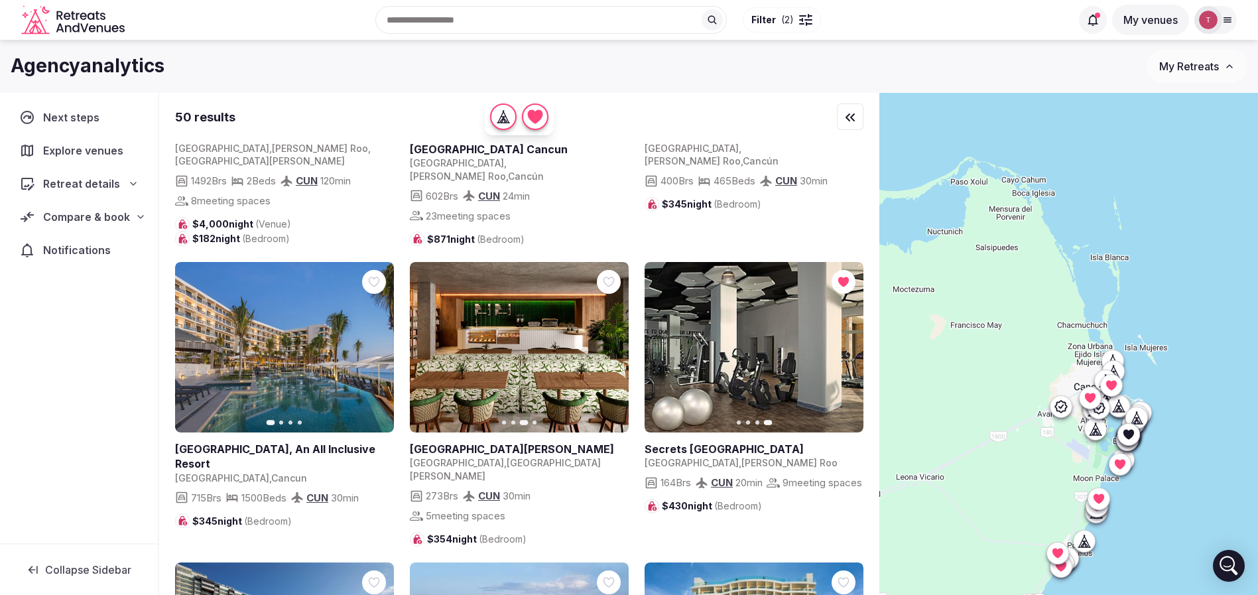
click at [672, 337] on button "Previous slide" at bounding box center [663, 347] width 21 height 21
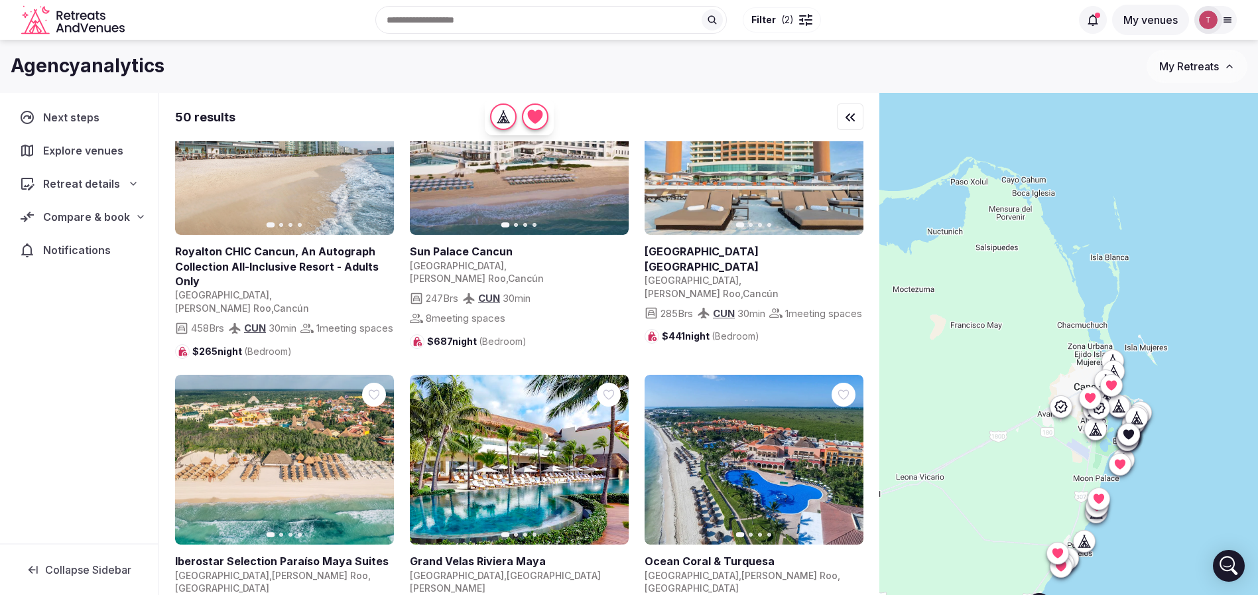
scroll to position [1692, 0]
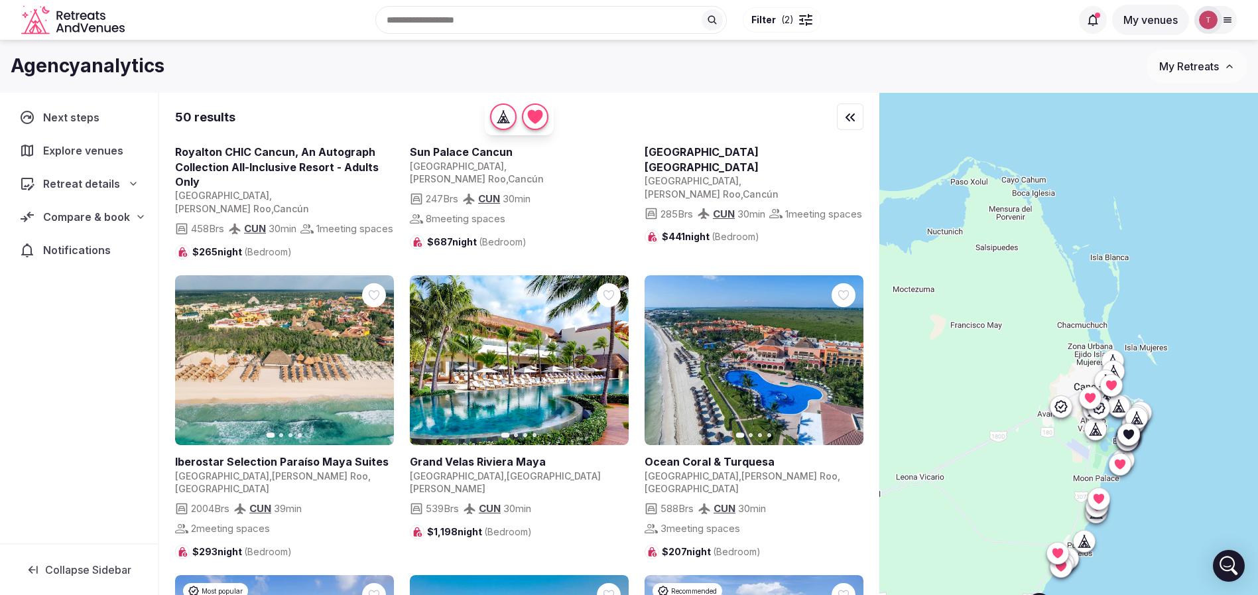
click at [380, 355] on icon "button" at bounding box center [375, 360] width 11 height 11
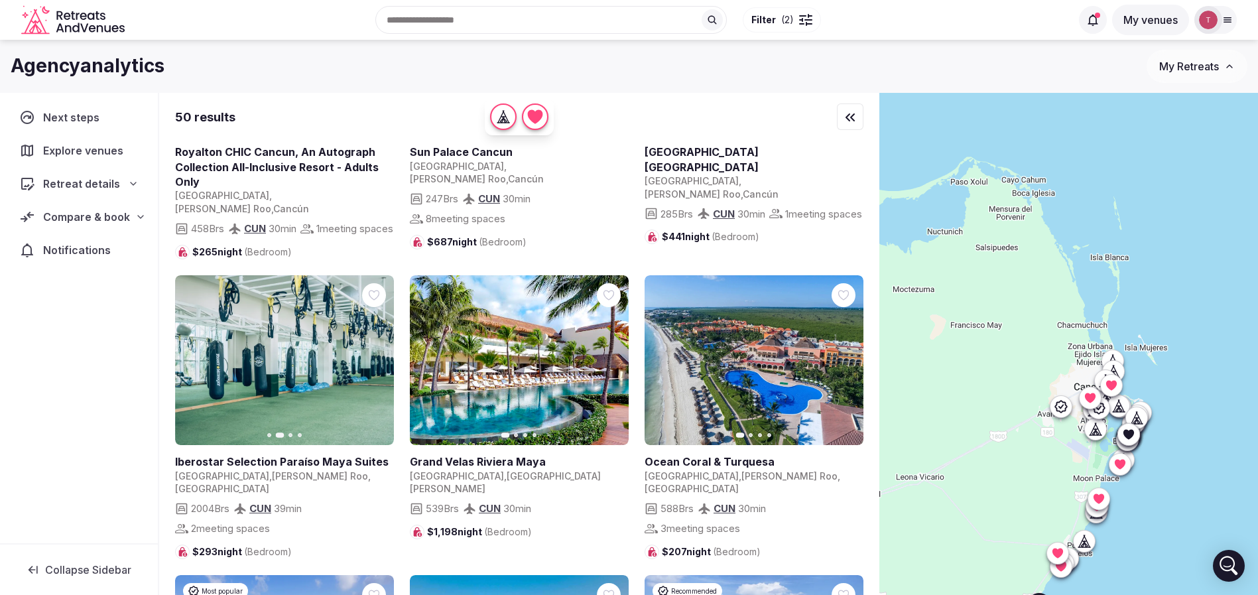
click at [376, 355] on icon "button" at bounding box center [375, 360] width 11 height 11
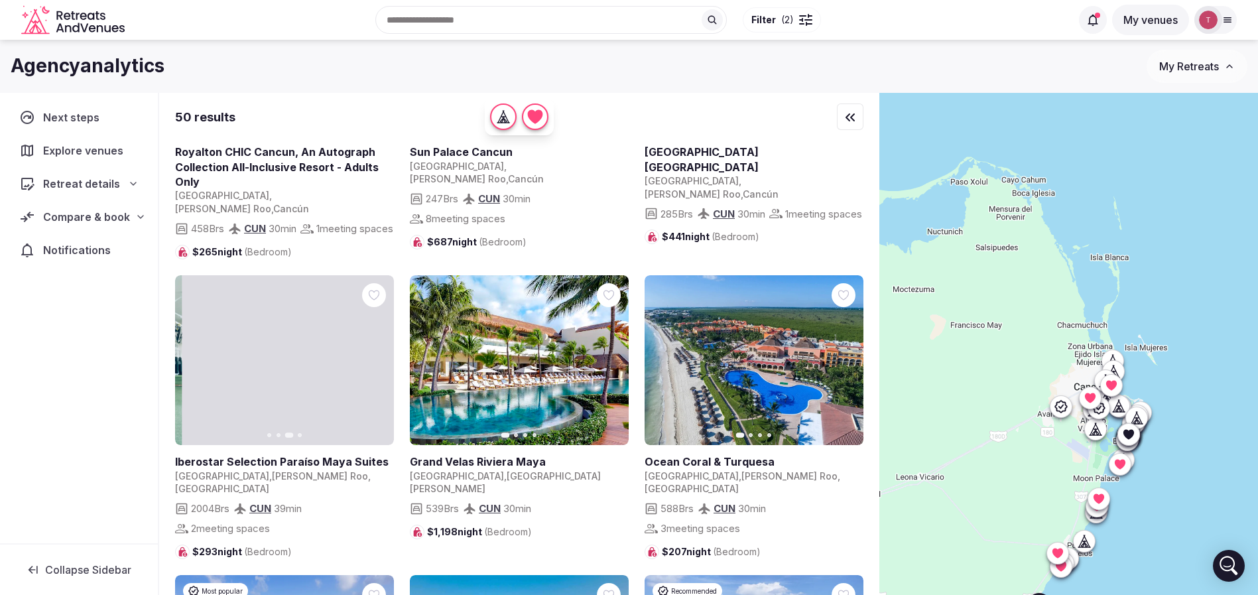
click at [376, 355] on icon "button" at bounding box center [375, 360] width 11 height 11
click at [0, 0] on icon at bounding box center [0, 0] width 0 height 0
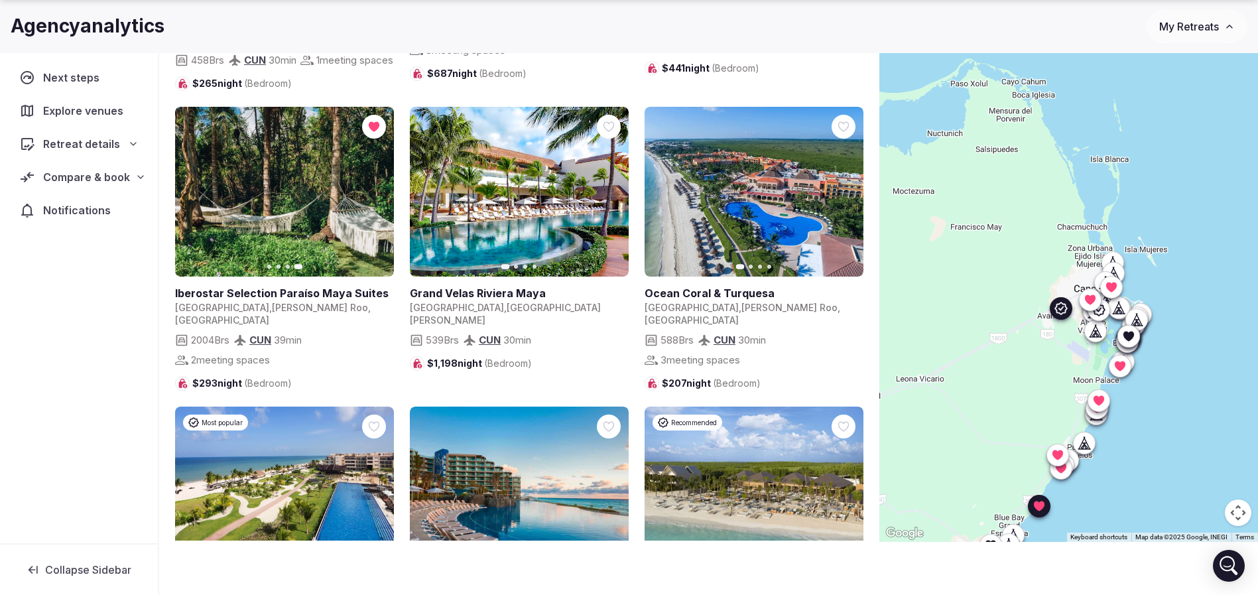
scroll to position [1891, 0]
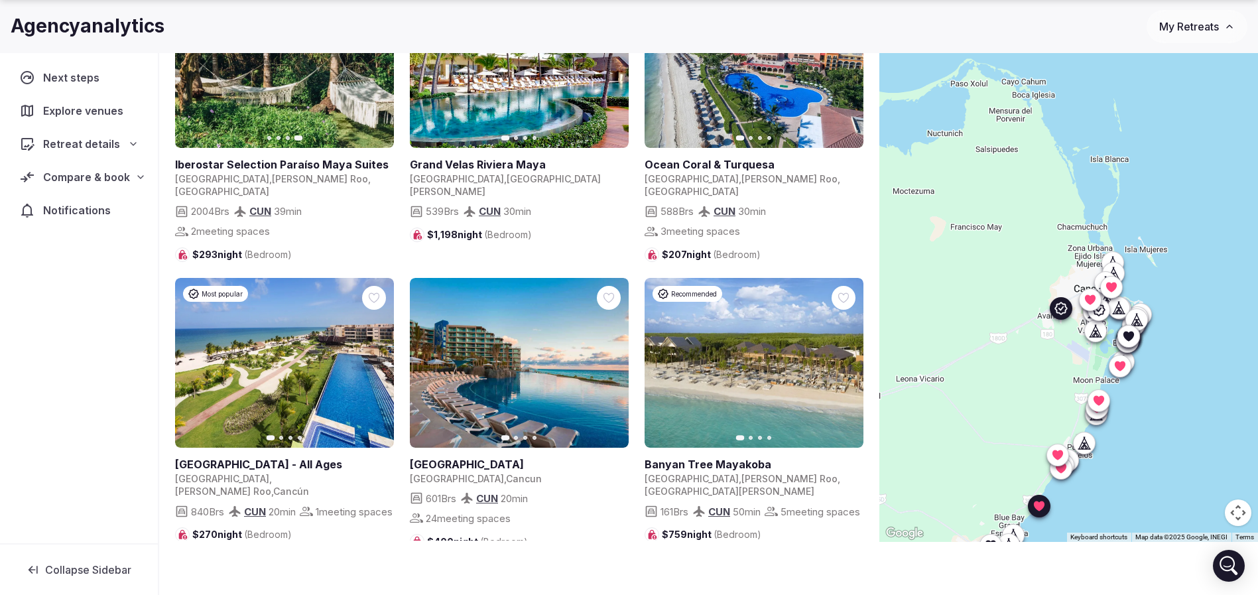
click at [0, 0] on icon at bounding box center [0, 0] width 0 height 0
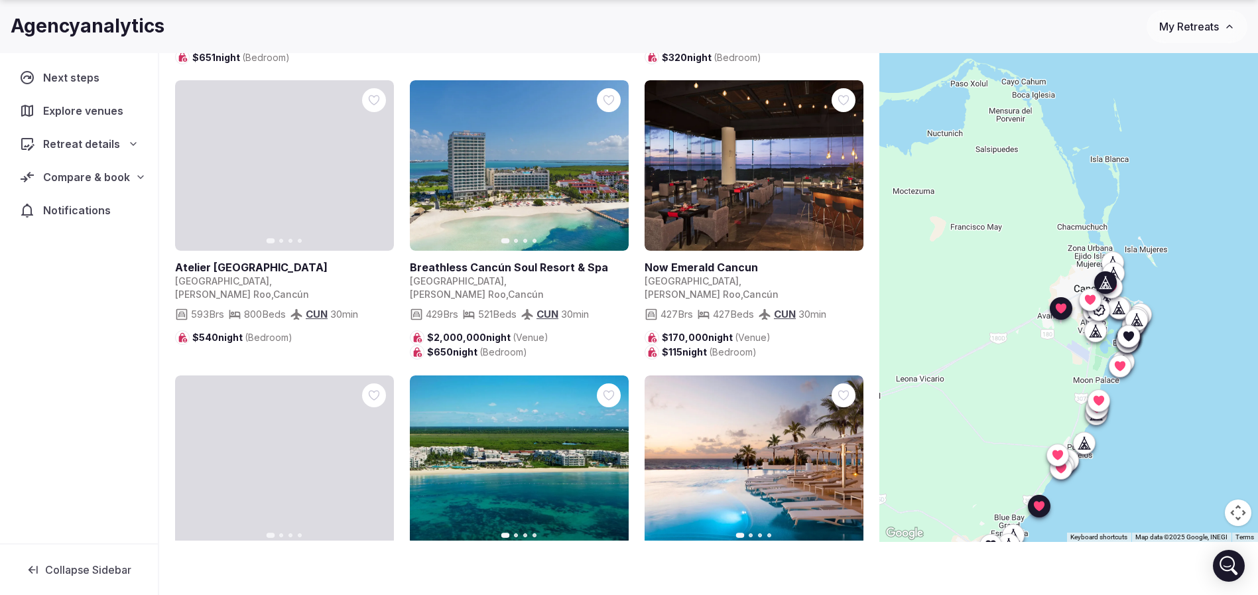
scroll to position [3881, 0]
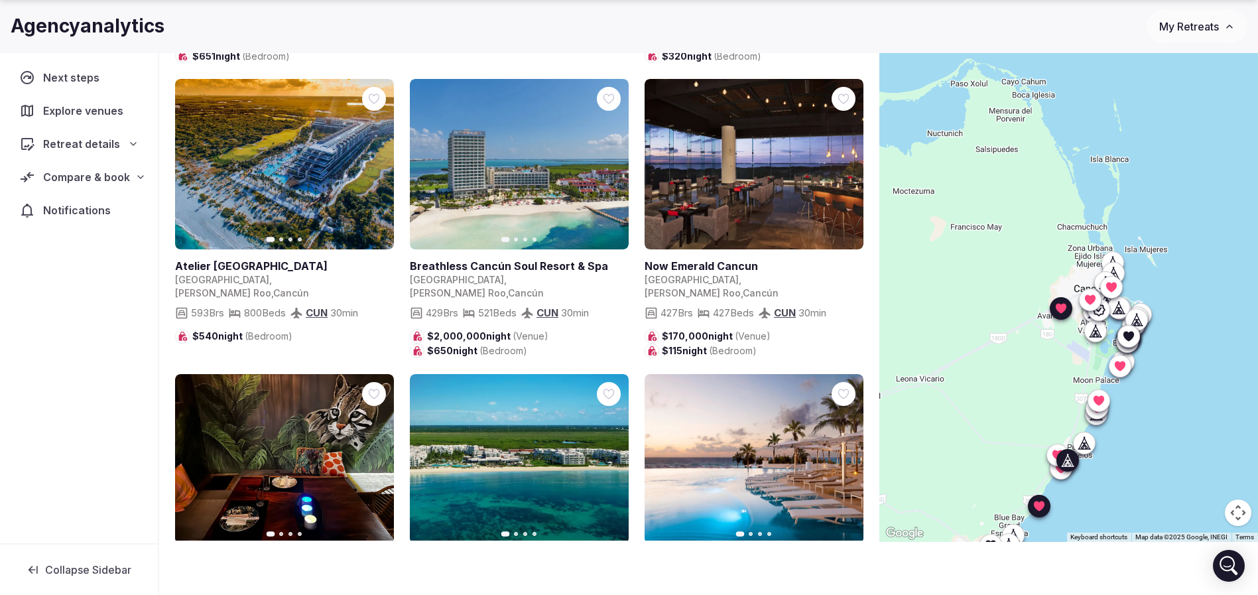
click at [0, 0] on icon at bounding box center [0, 0] width 0 height 0
click at [612, 454] on icon "button" at bounding box center [610, 458] width 5 height 9
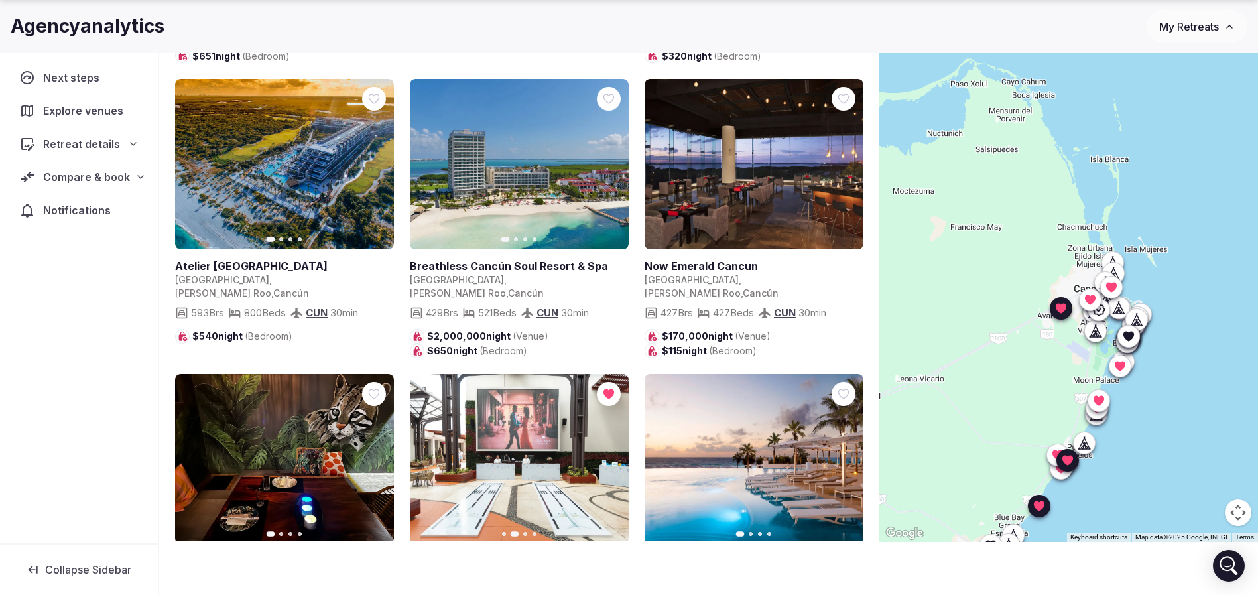
click at [434, 448] on button "Previous slide" at bounding box center [428, 458] width 21 height 21
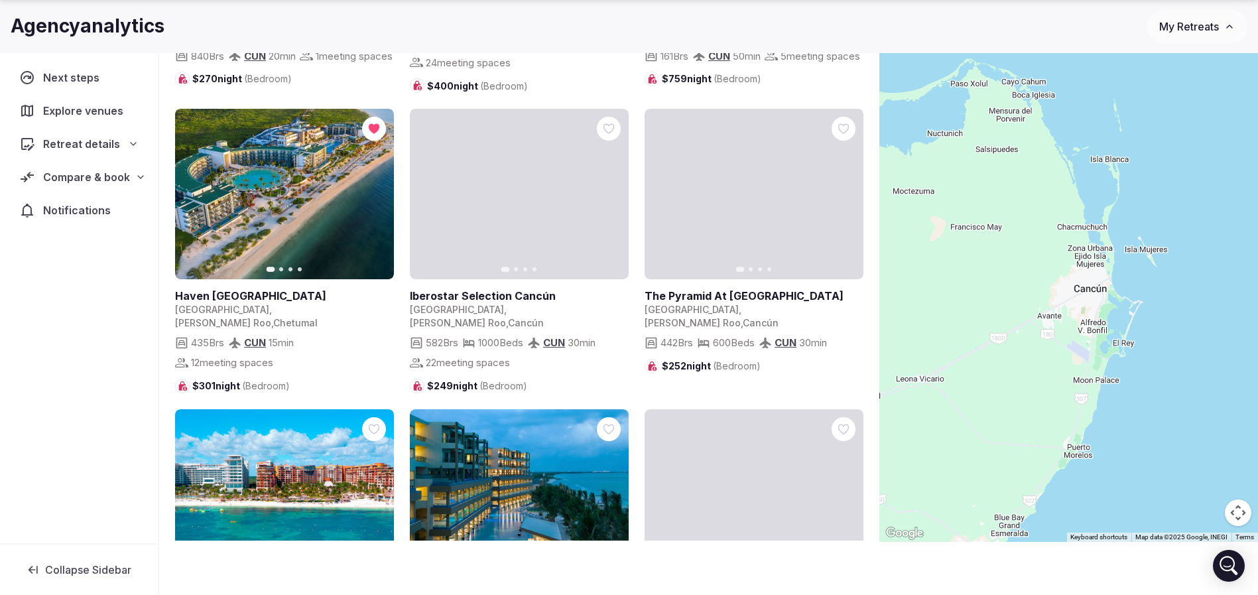
scroll to position [1696, 0]
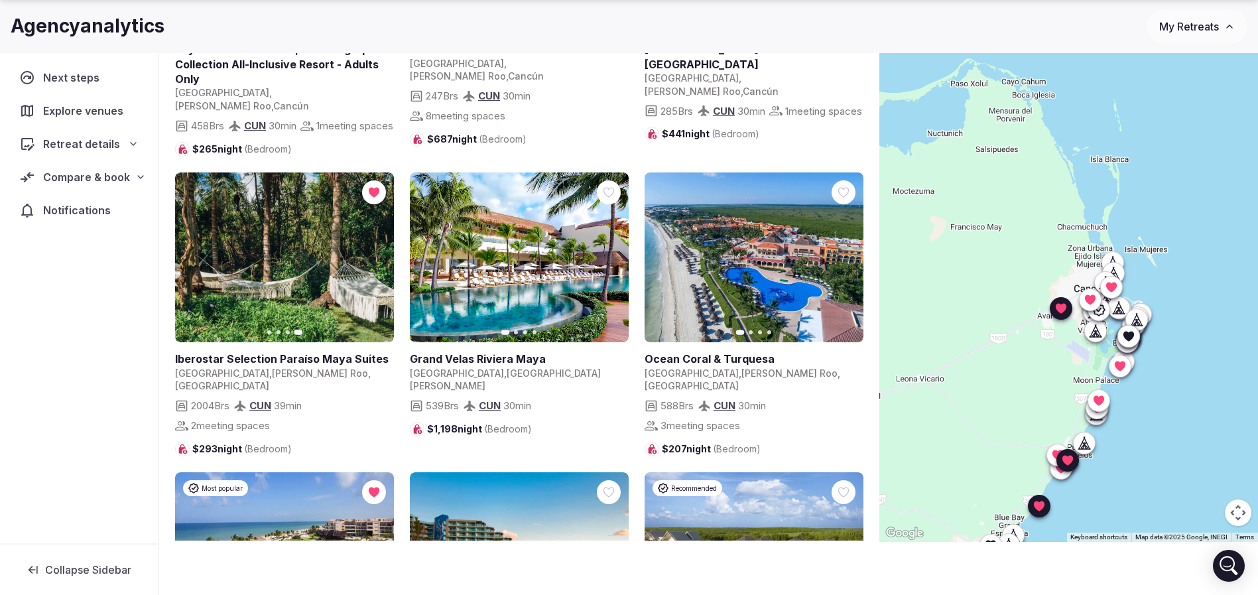
click at [121, 141] on div "Retreat details" at bounding box center [78, 144] width 119 height 16
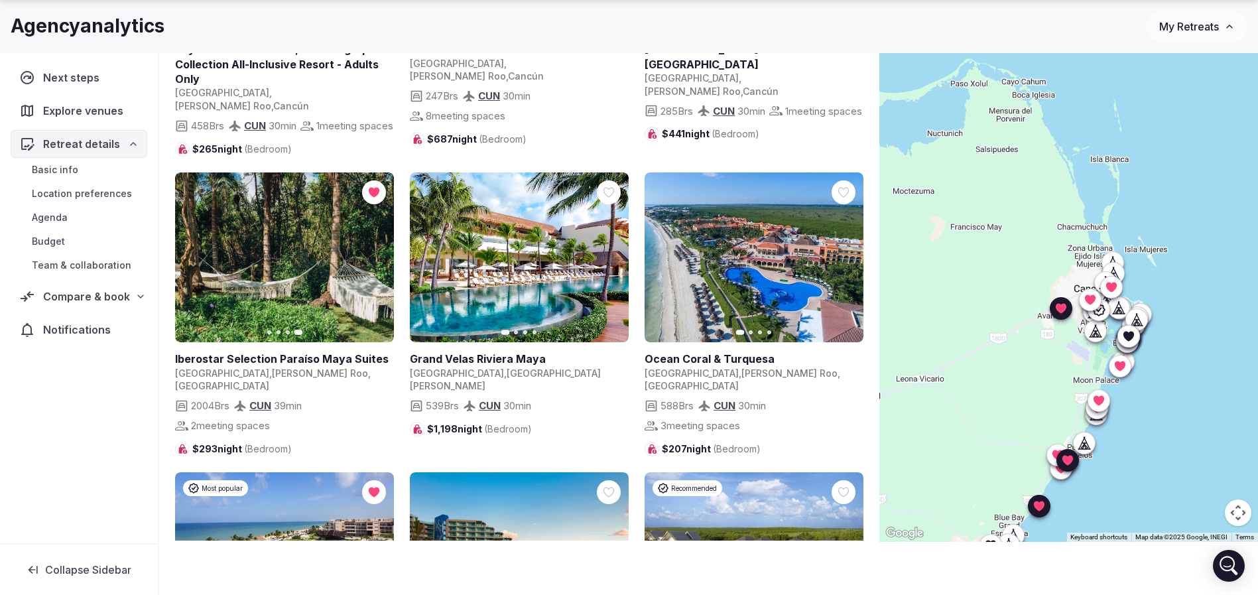
click at [92, 168] on link "Basic info" at bounding box center [79, 170] width 137 height 19
click at [98, 297] on span "Compare & book" at bounding box center [86, 297] width 87 height 16
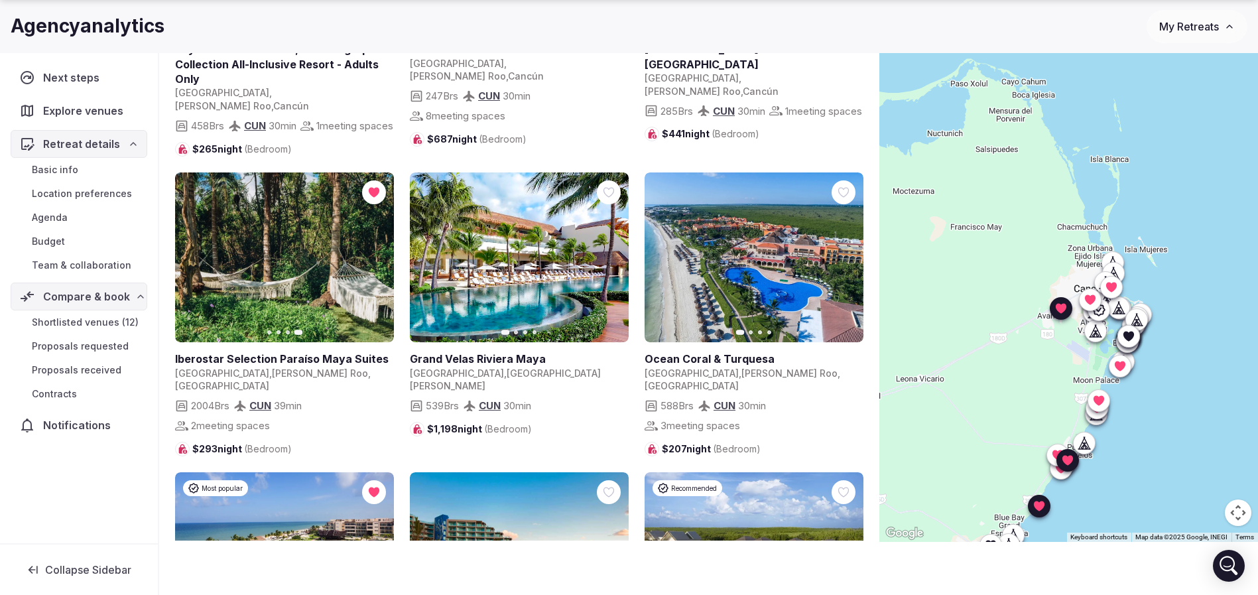
click at [105, 318] on span "Shortlisted venues (12)" at bounding box center [85, 322] width 107 height 13
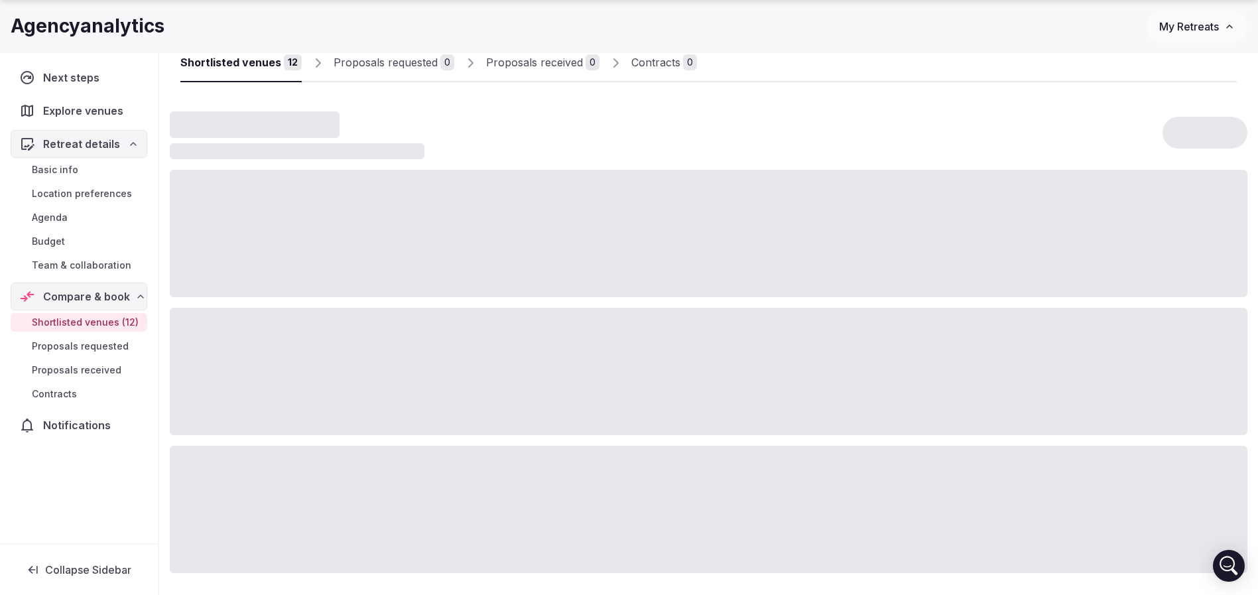
click at [105, 318] on span "Shortlisted venues (12)" at bounding box center [85, 322] width 107 height 13
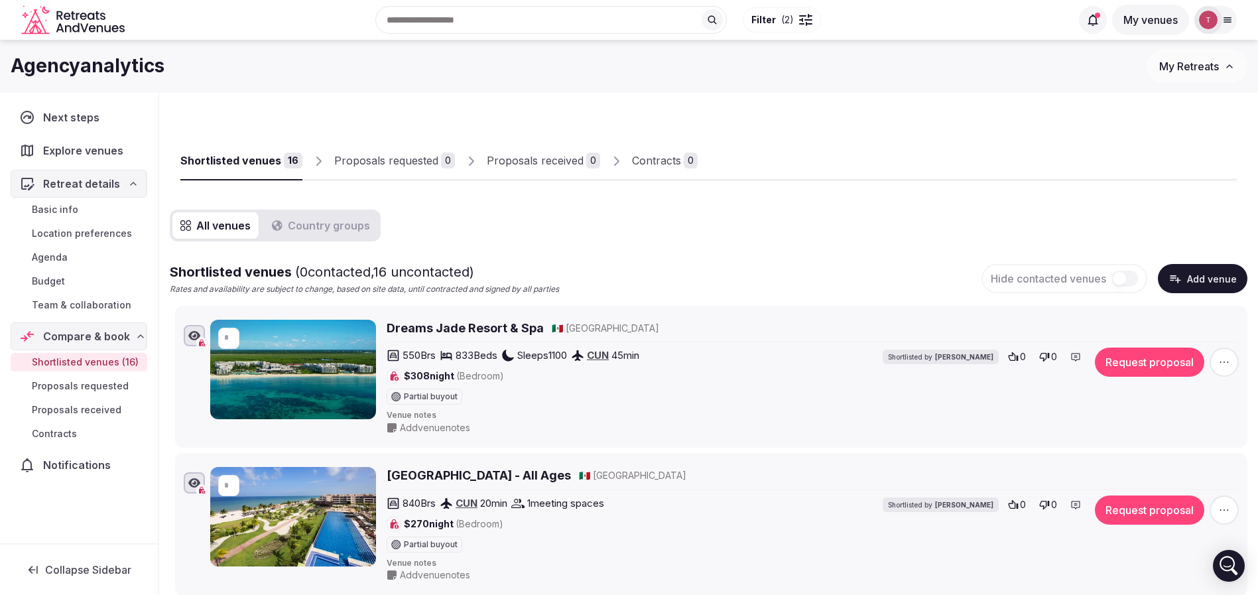
click at [505, 15] on div "Recent searches Cancún, Quintana Roo, Mexico Tulum, Quintana Roo, Mexico France…" at bounding box center [600, 19] width 941 height 57
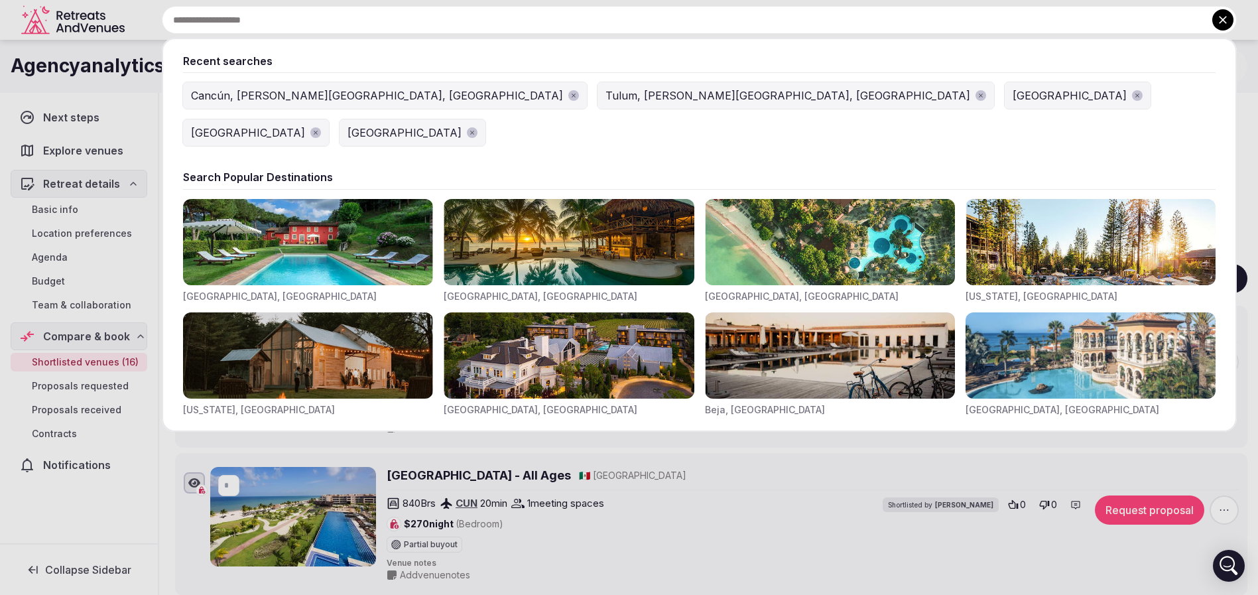
click at [505, 15] on input "text" at bounding box center [699, 20] width 1075 height 28
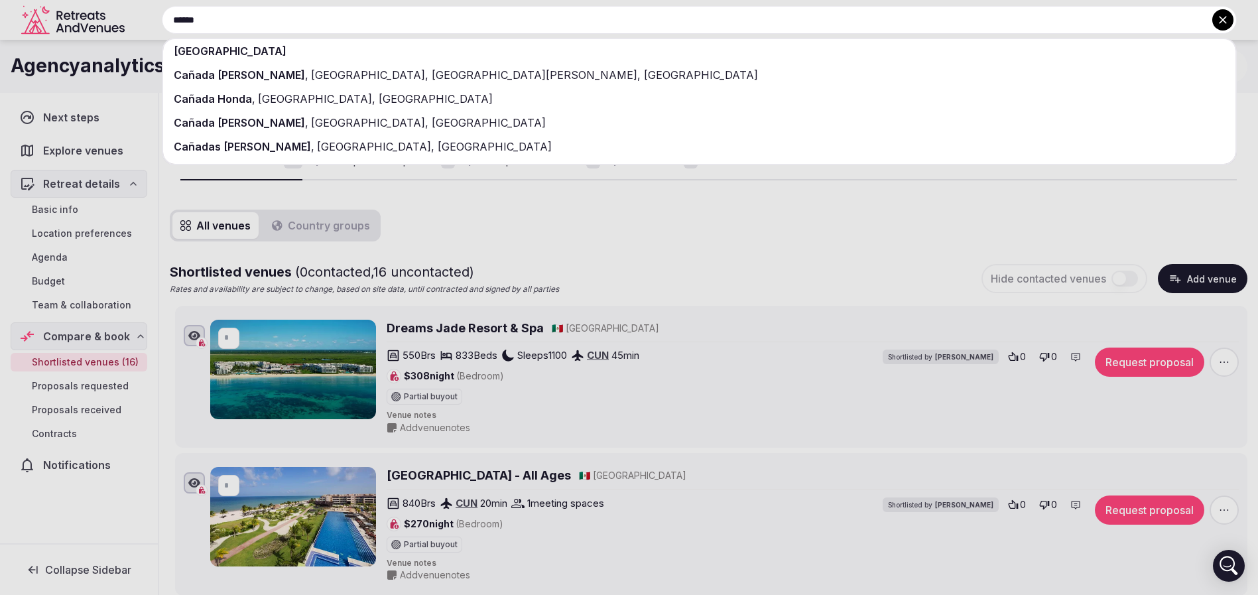
type input "******"
click at [441, 48] on div "[GEOGRAPHIC_DATA]" at bounding box center [699, 51] width 1073 height 24
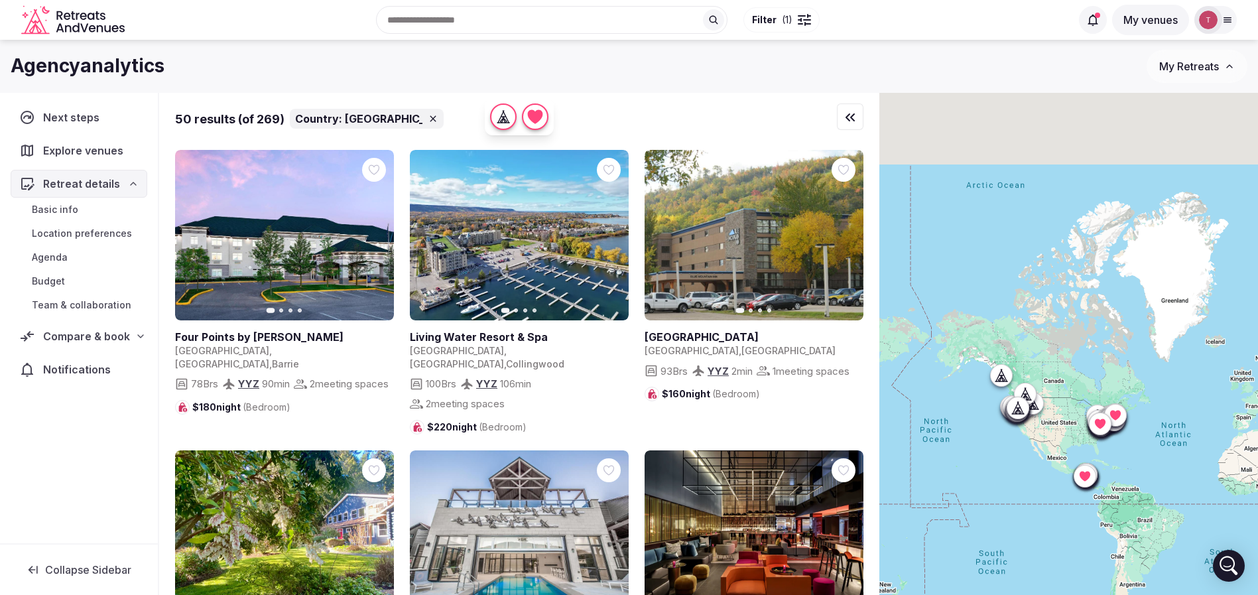
click at [793, 22] on button "Filter ( 1 )" at bounding box center [782, 19] width 76 height 25
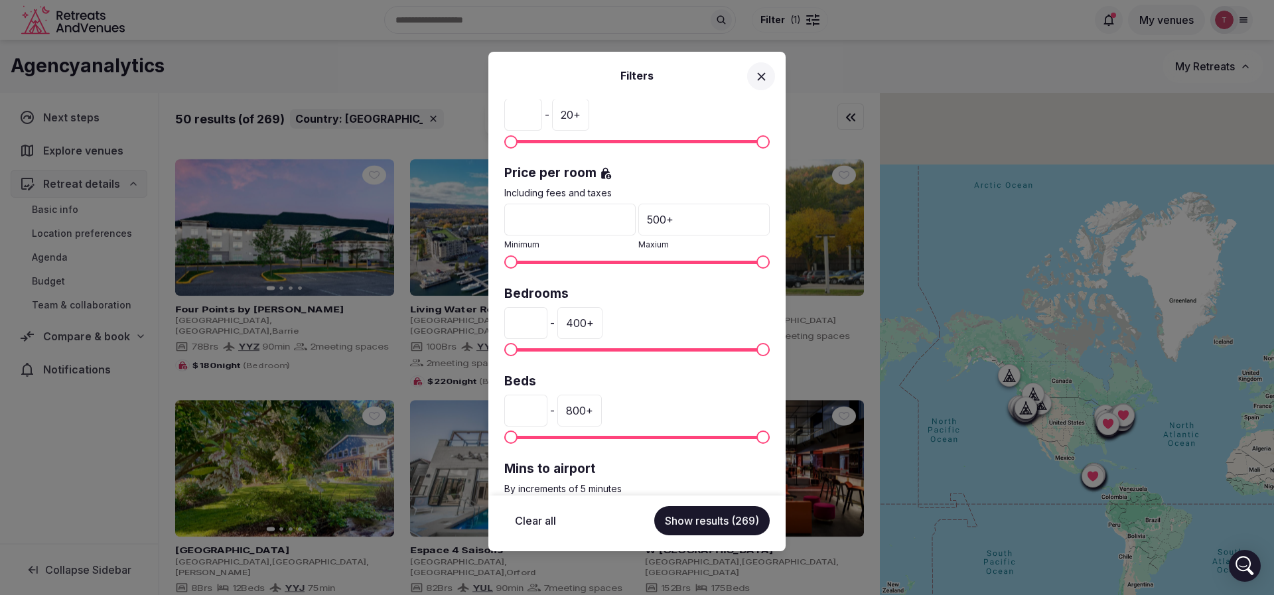
scroll to position [373, 0]
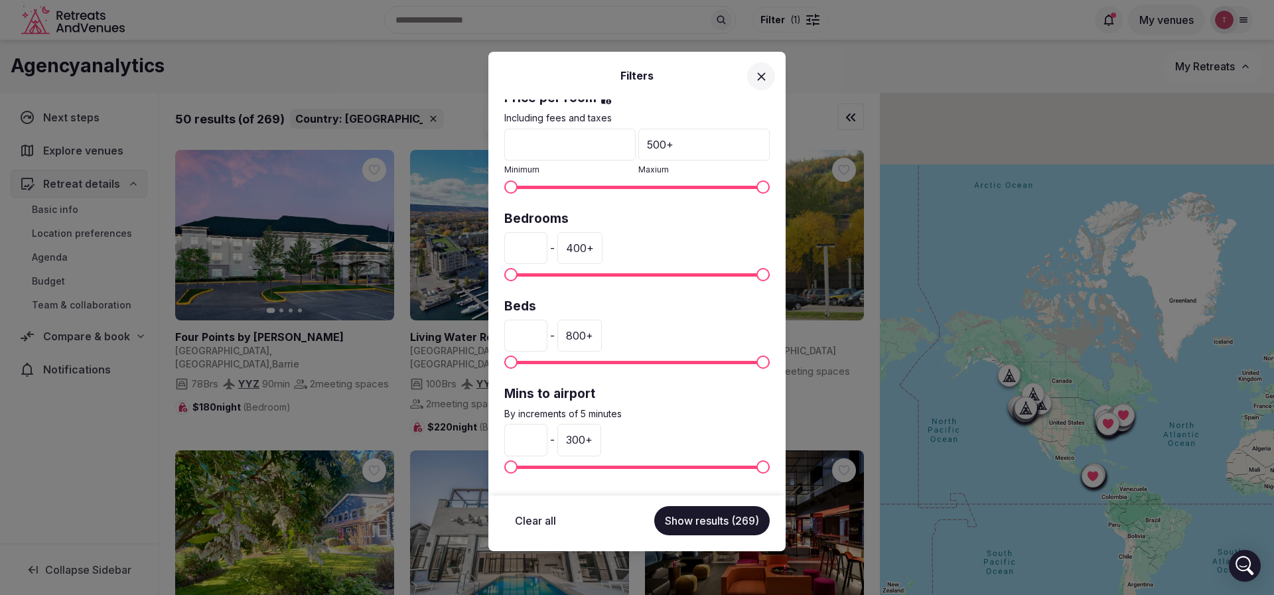
click at [543, 440] on input "*" at bounding box center [525, 440] width 43 height 32
click at [601, 440] on div "300 +" at bounding box center [579, 440] width 44 height 32
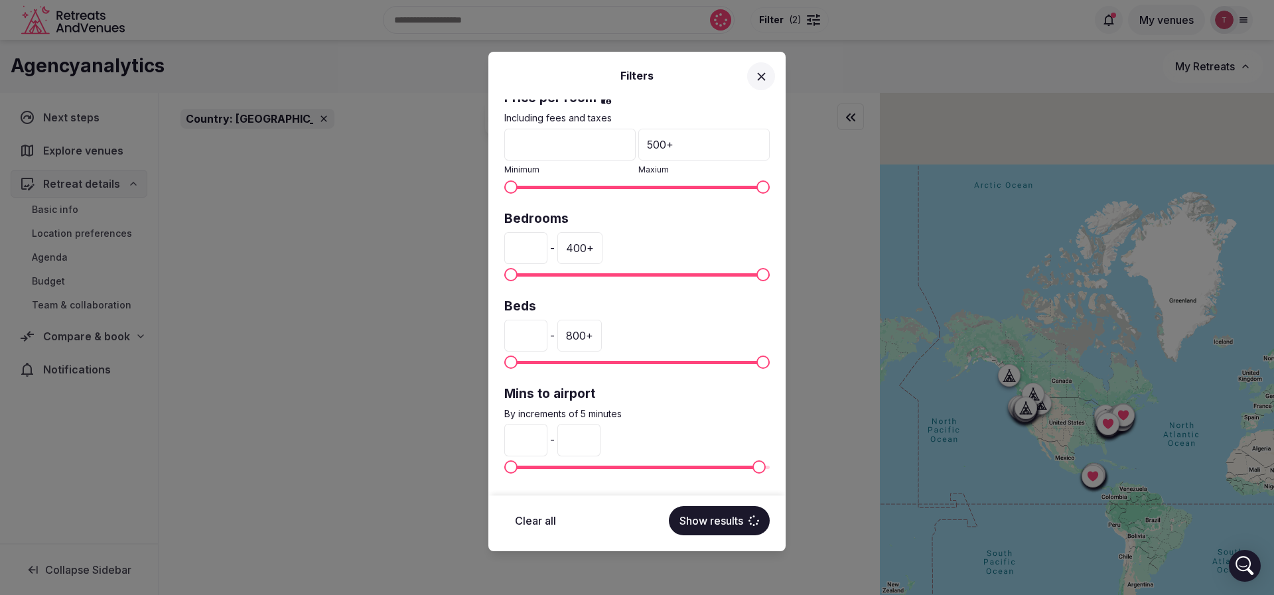
drag, startPoint x: 611, startPoint y: 440, endPoint x: 571, endPoint y: 440, distance: 39.8
click at [571, 440] on div "* - ***" at bounding box center [636, 440] width 265 height 32
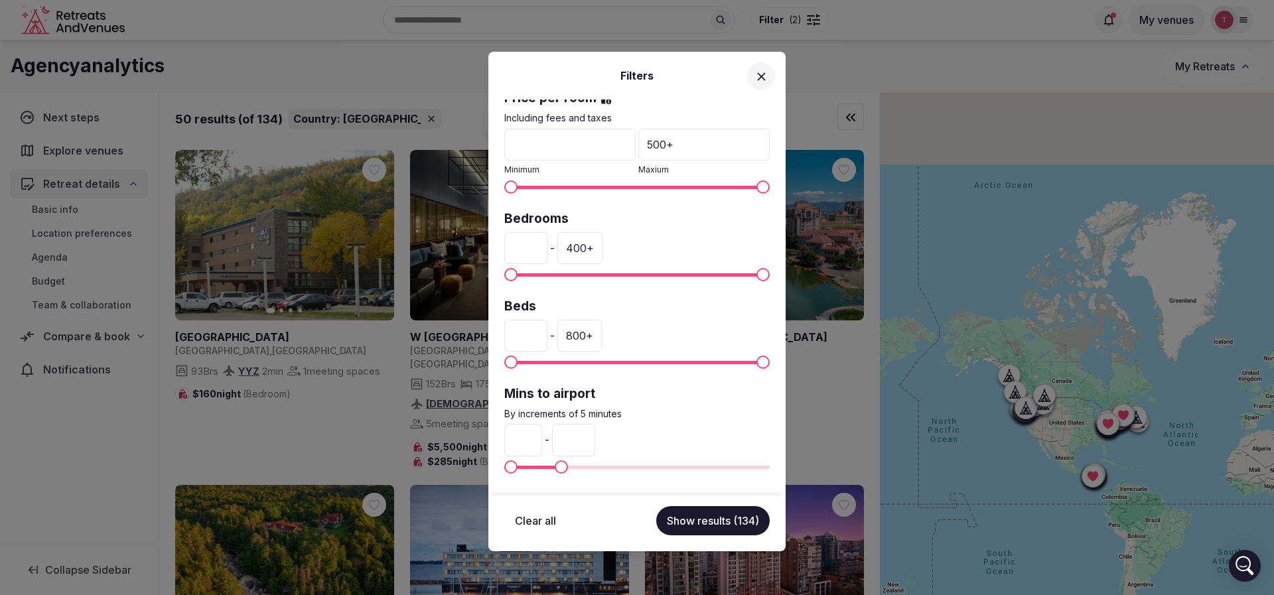
click at [595, 444] on input "**" at bounding box center [573, 440] width 43 height 32
type input "**"
click at [720, 521] on button "Show results (134)" at bounding box center [712, 520] width 113 height 29
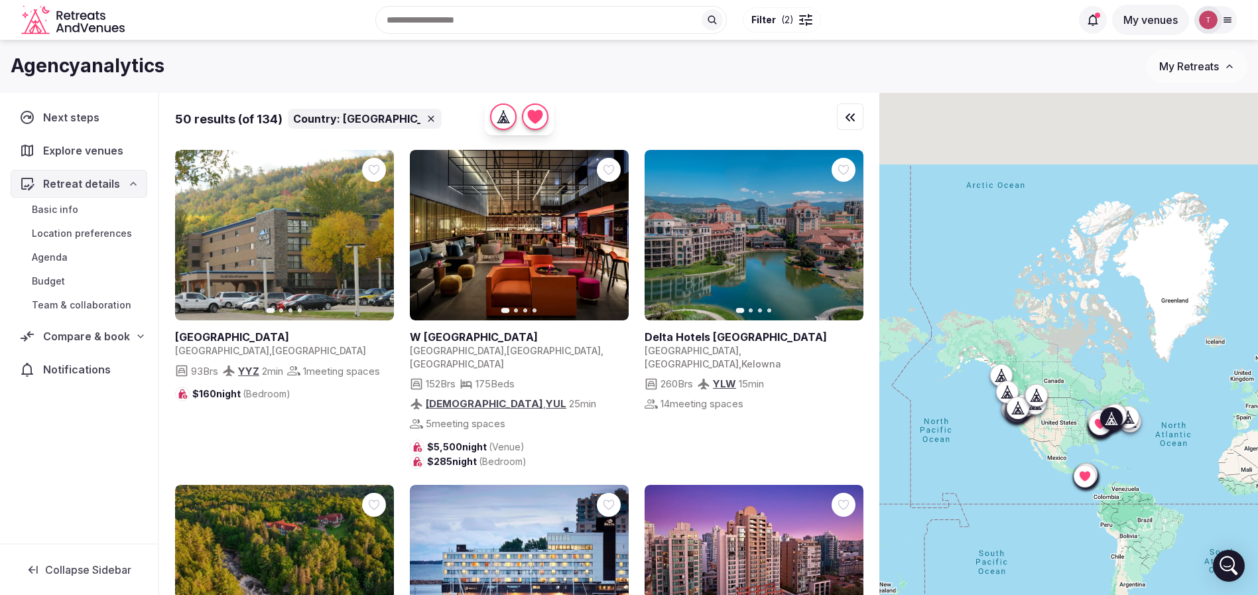
click at [610, 237] on icon "button" at bounding box center [610, 235] width 5 height 9
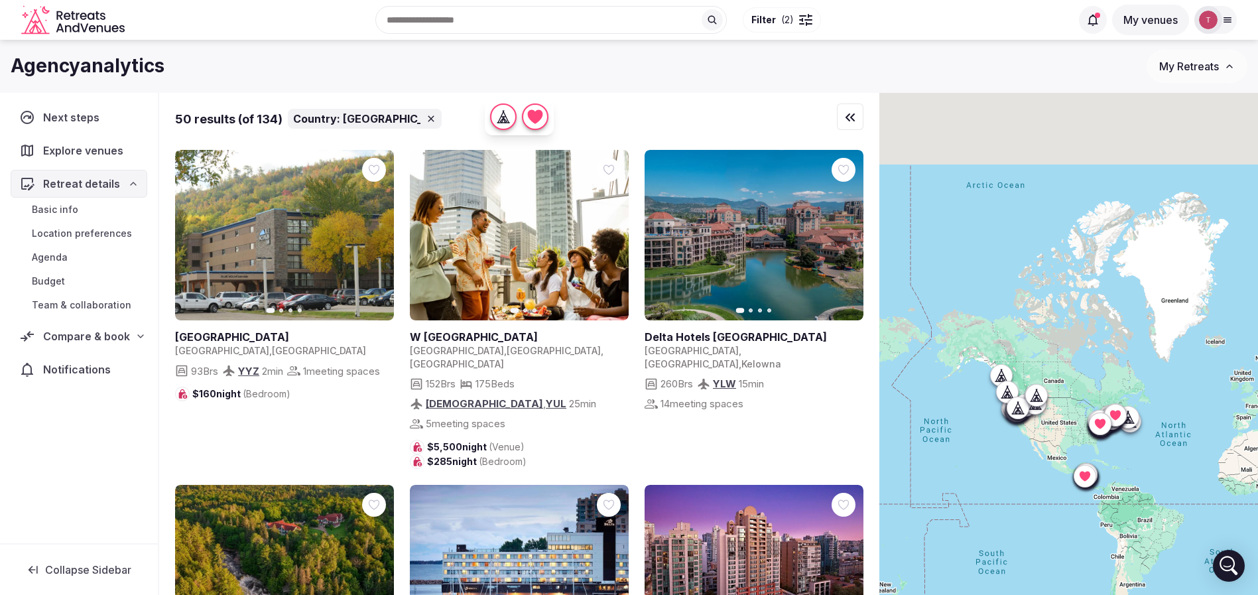
click at [616, 235] on button "Next slide" at bounding box center [610, 235] width 21 height 21
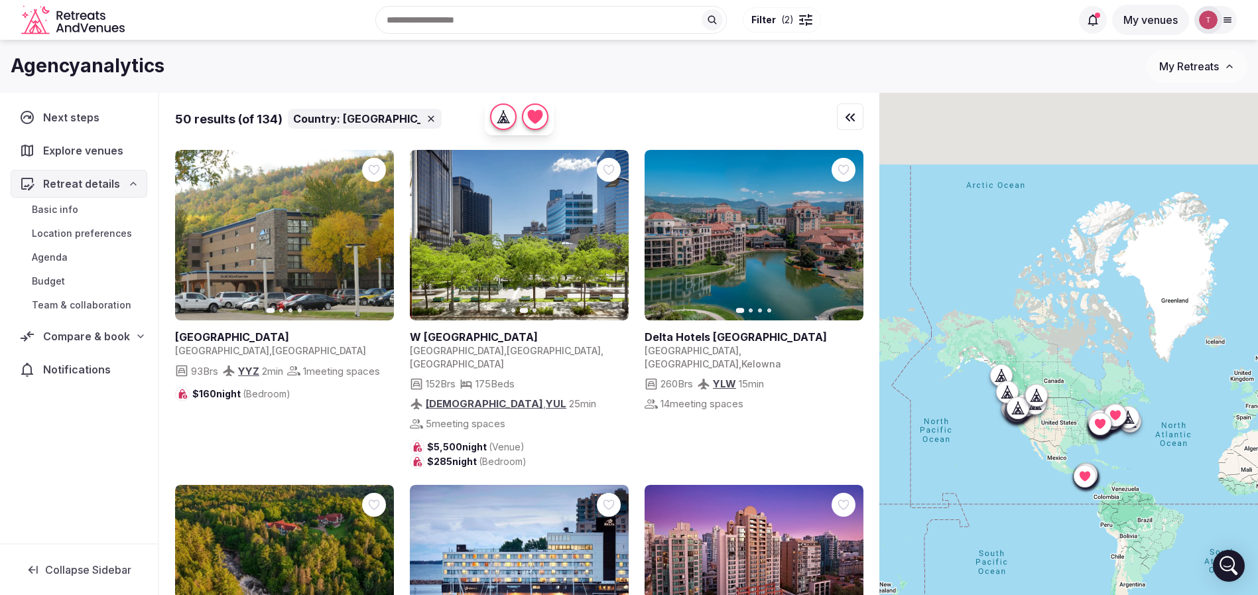
click at [609, 235] on icon "button" at bounding box center [610, 235] width 11 height 11
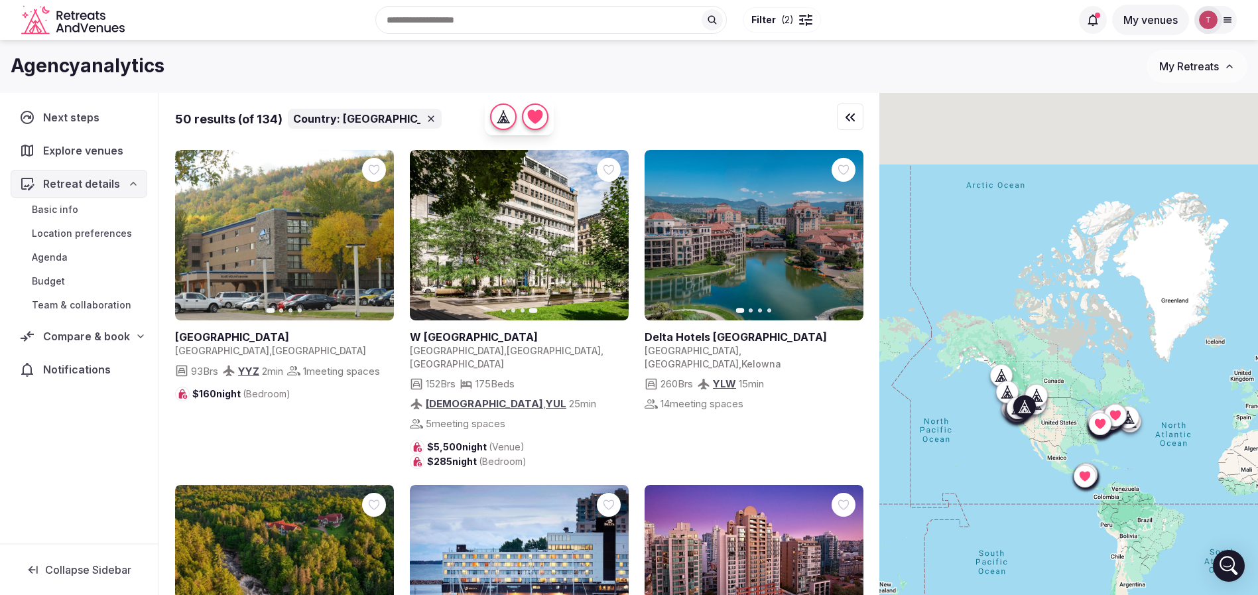
click at [845, 237] on icon "button" at bounding box center [845, 235] width 5 height 9
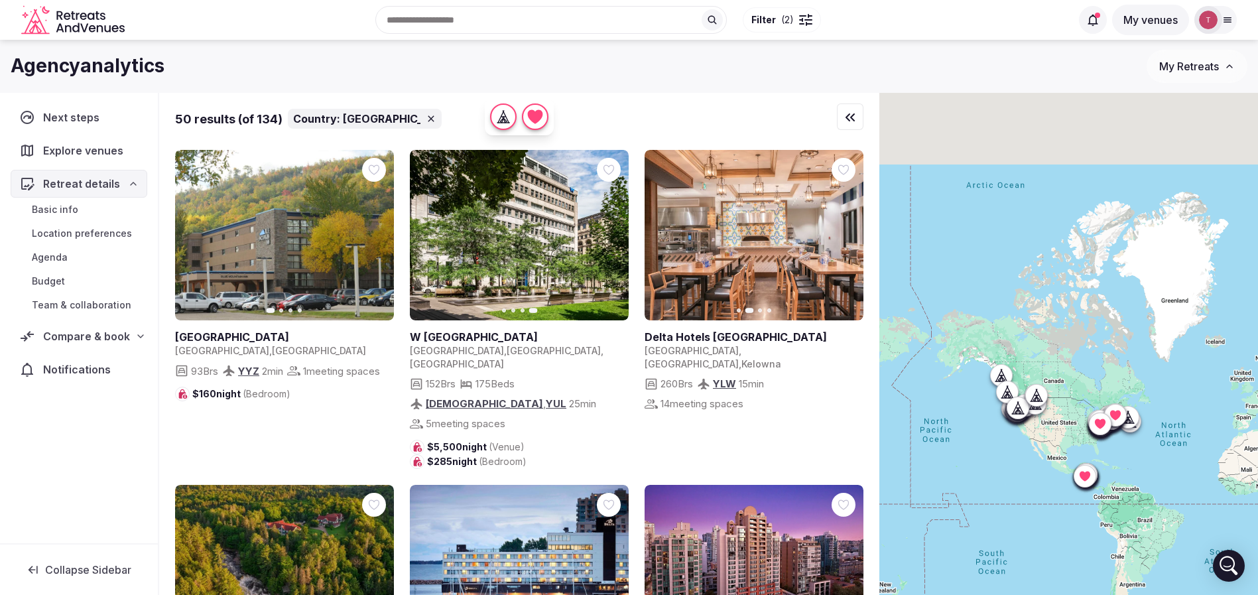
click at [846, 236] on icon "button" at bounding box center [845, 235] width 5 height 9
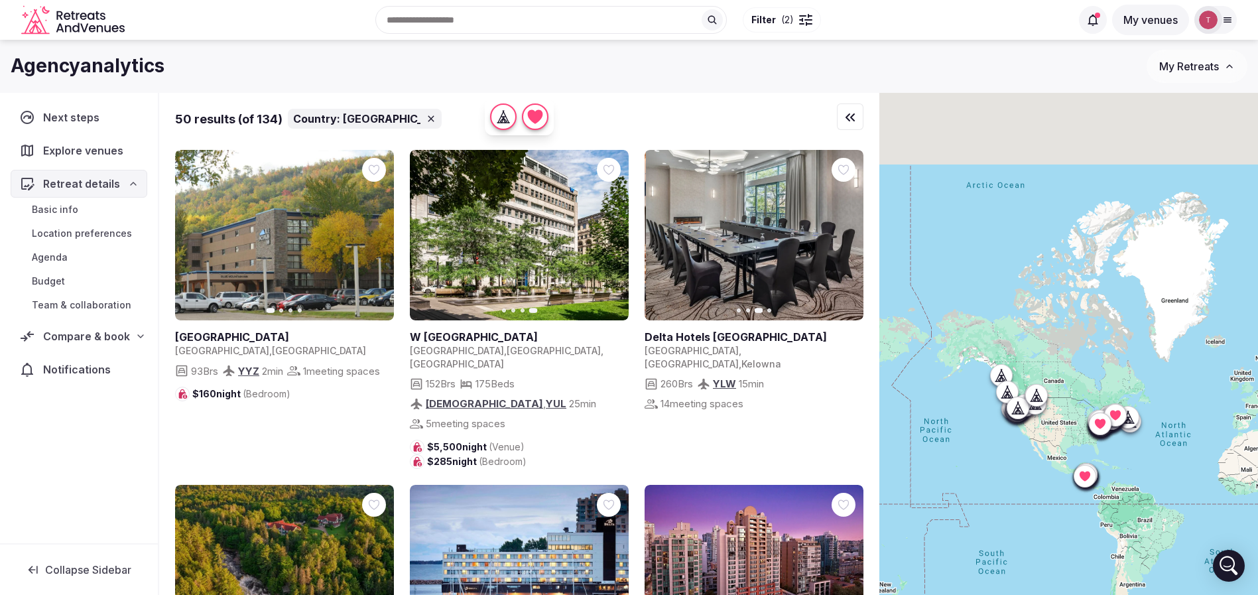
click at [846, 236] on icon "button" at bounding box center [845, 235] width 5 height 9
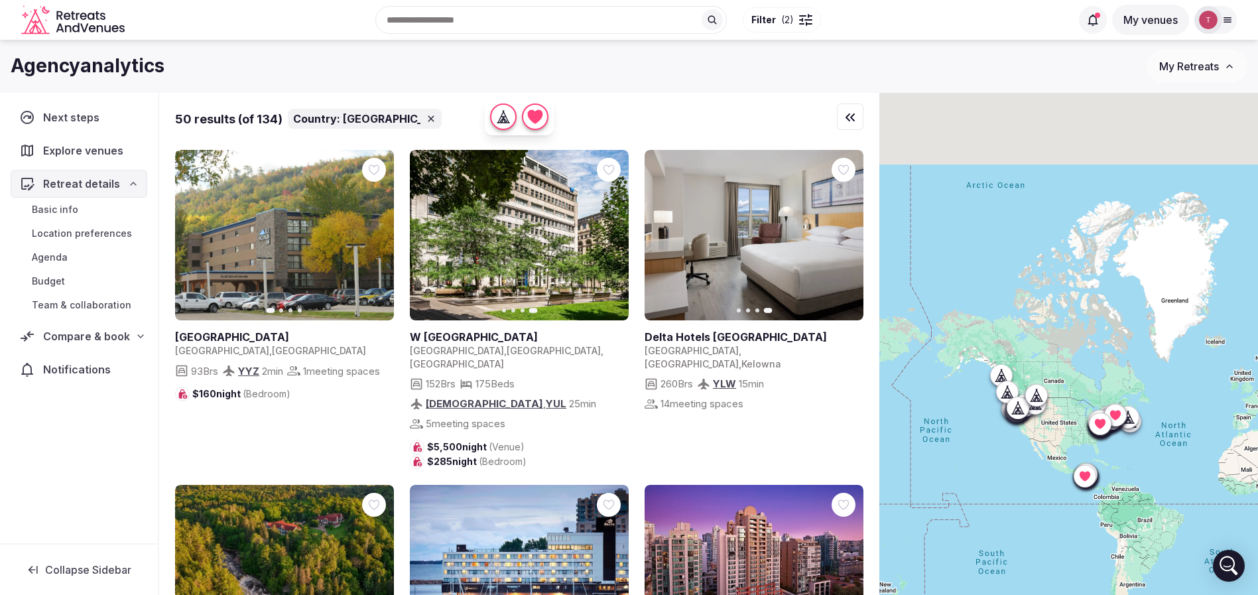
click at [0, 0] on icon at bounding box center [0, 0] width 0 height 0
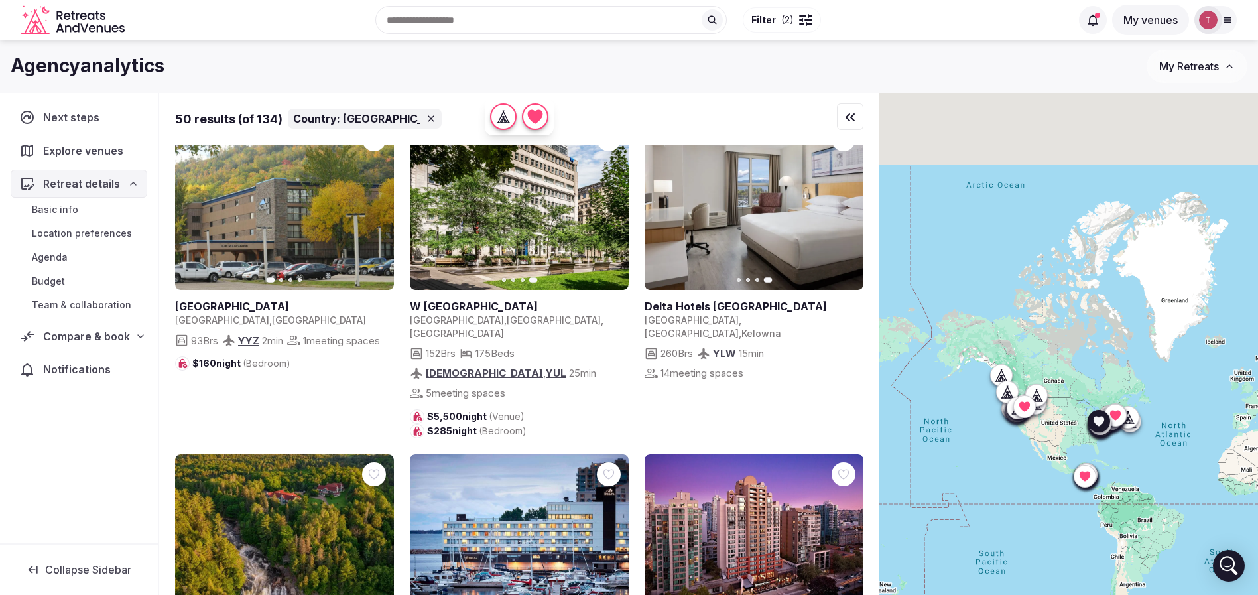
scroll to position [0, 0]
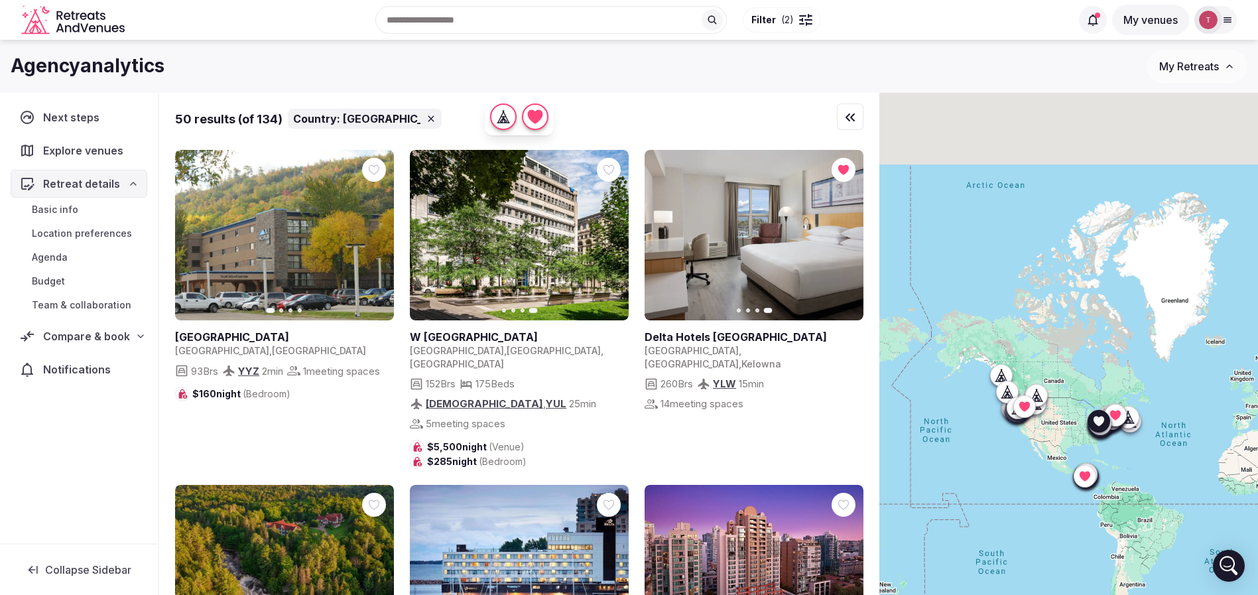
click at [377, 234] on icon "button" at bounding box center [375, 235] width 5 height 9
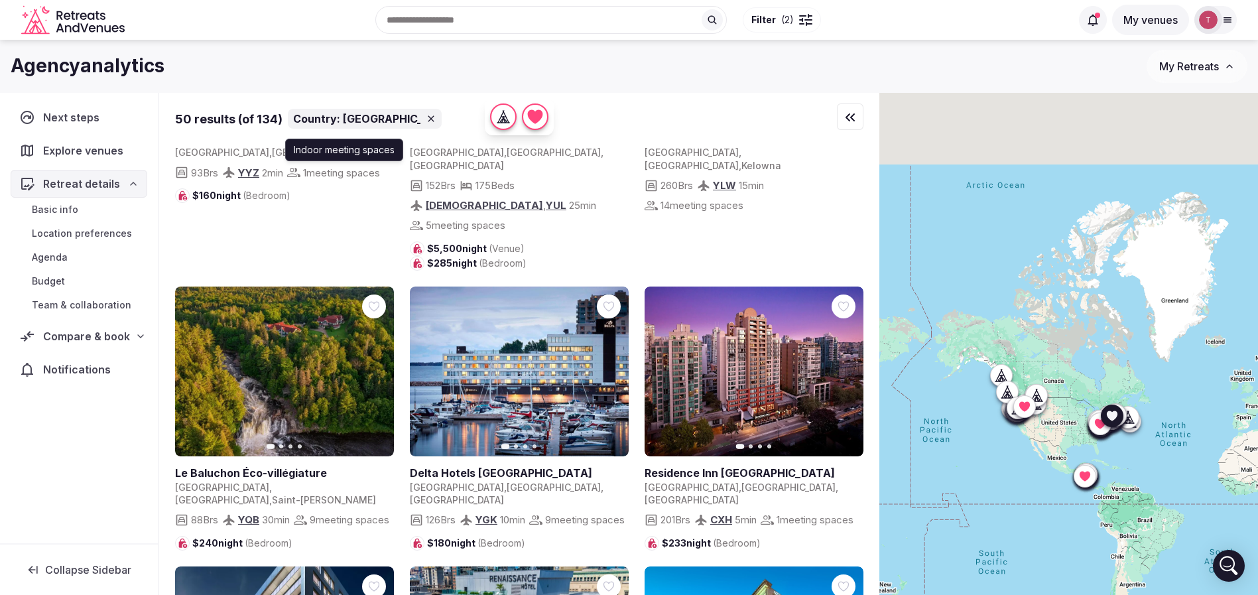
scroll to position [199, 0]
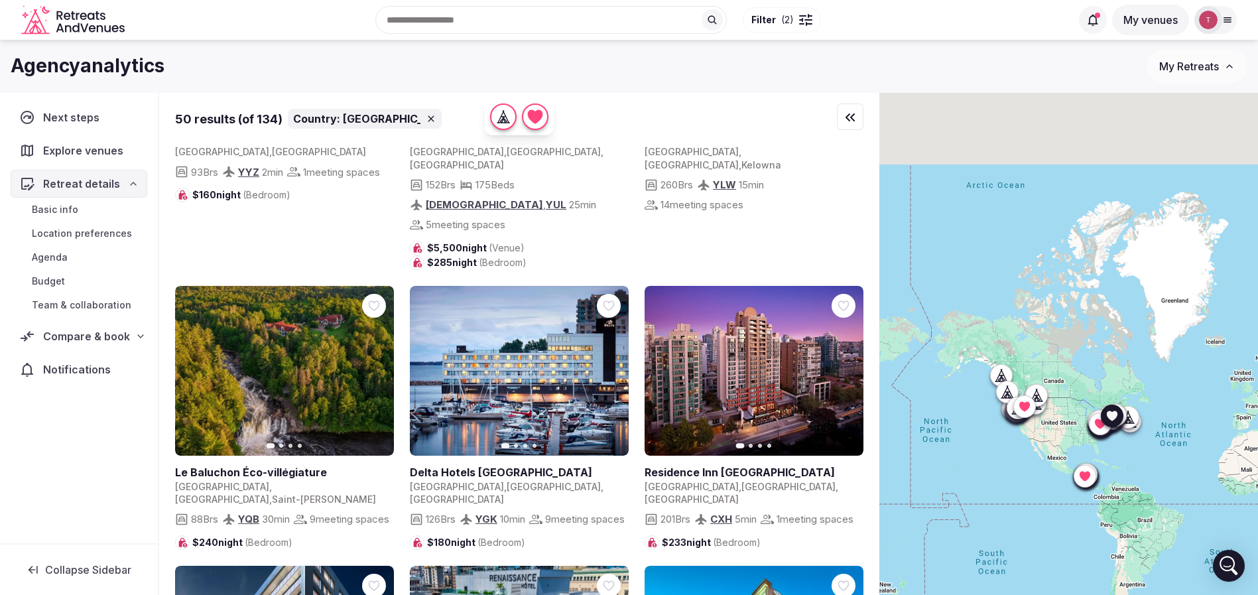
click at [369, 360] on button "Next slide" at bounding box center [375, 370] width 21 height 21
click at [370, 366] on icon "button" at bounding box center [375, 371] width 11 height 11
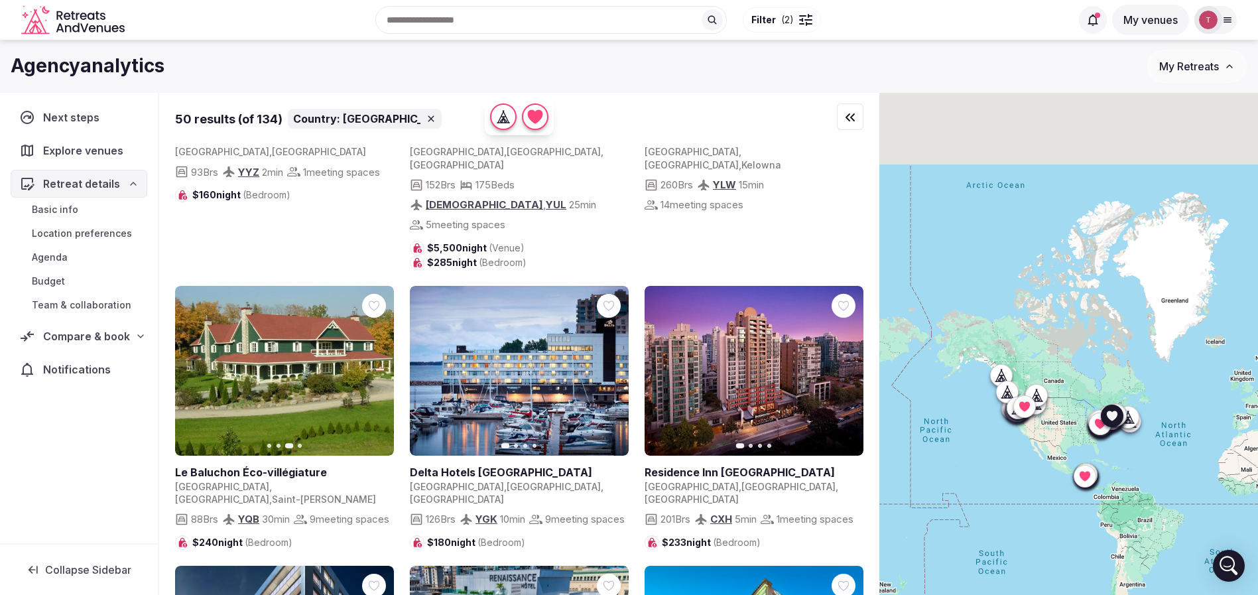
click at [370, 366] on icon "button" at bounding box center [375, 371] width 11 height 11
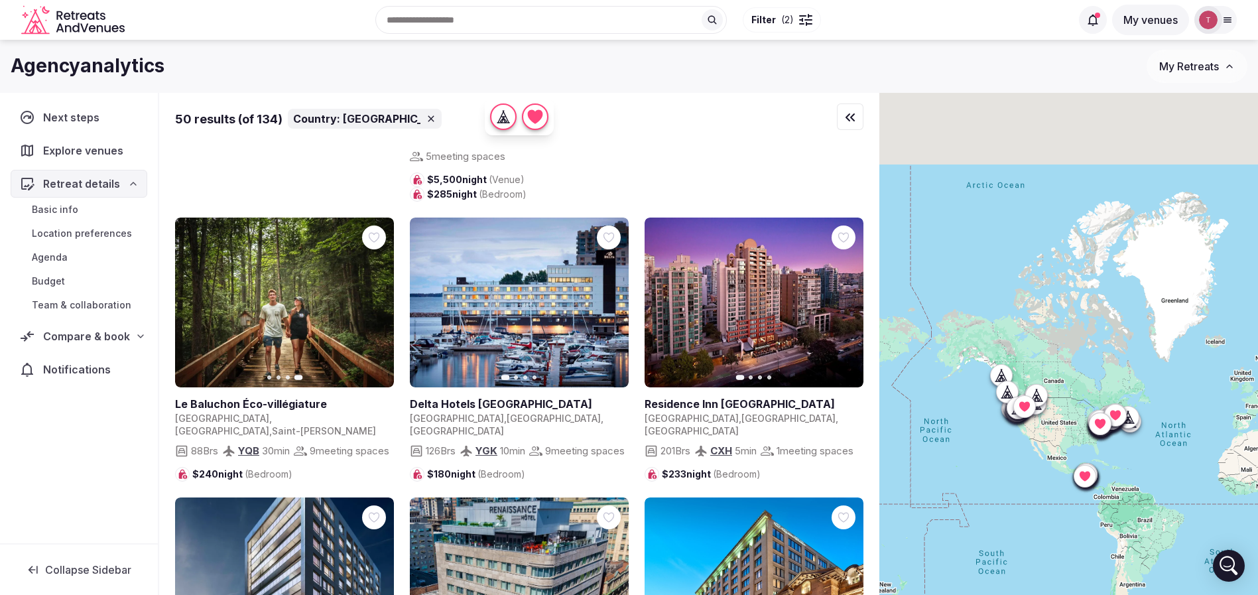
scroll to position [299, 0]
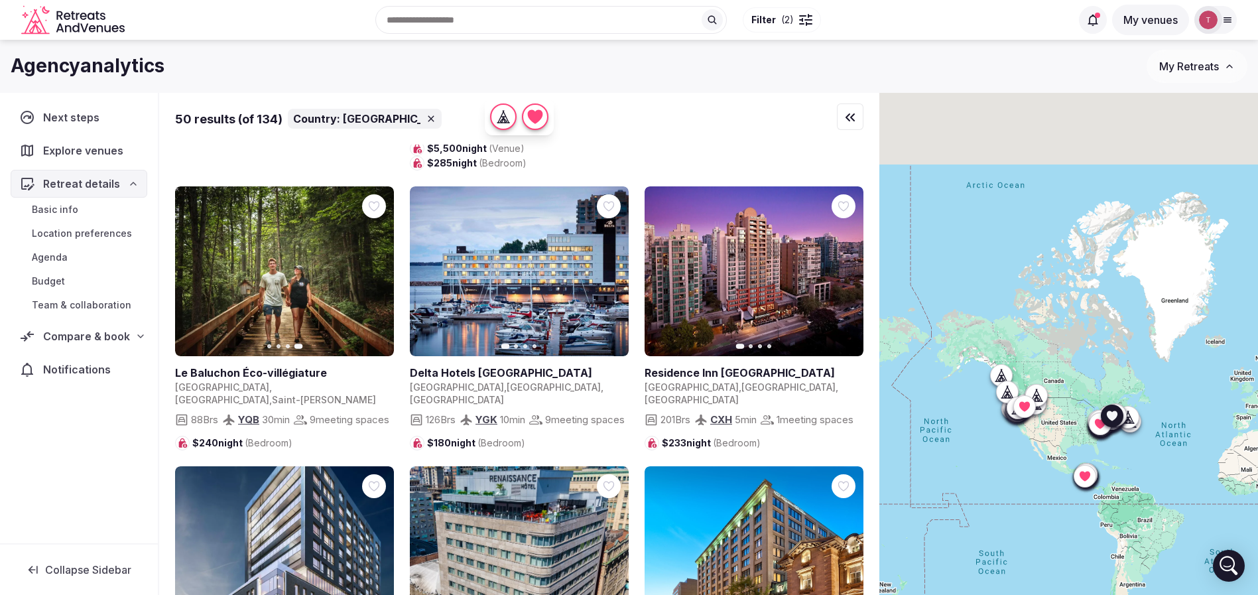
click at [196, 266] on icon "button" at bounding box center [193, 271] width 11 height 11
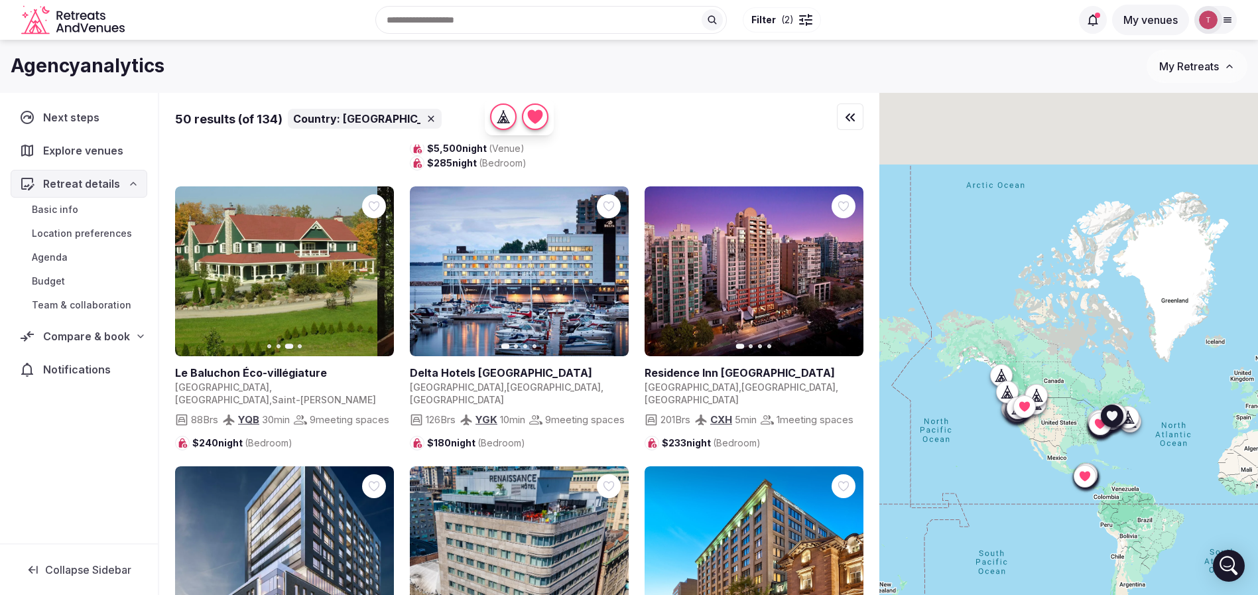
click at [196, 266] on icon "button" at bounding box center [193, 271] width 11 height 11
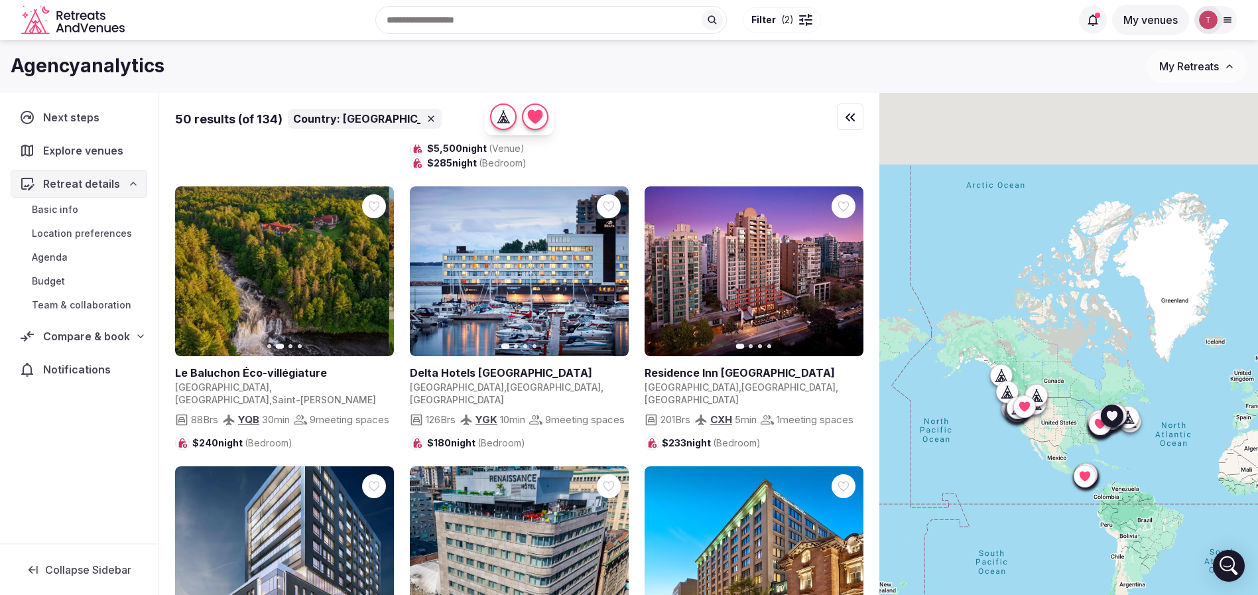
click at [196, 266] on icon "button" at bounding box center [193, 271] width 11 height 11
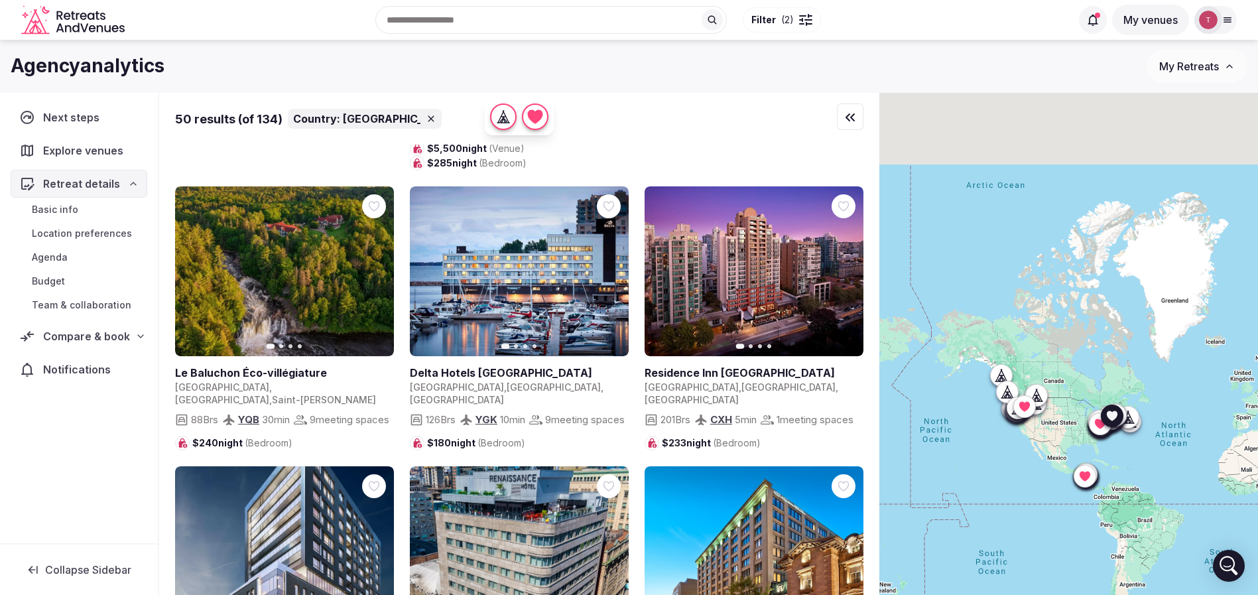
click at [0, 0] on icon at bounding box center [0, 0] width 0 height 0
click at [612, 267] on icon "button" at bounding box center [610, 271] width 5 height 9
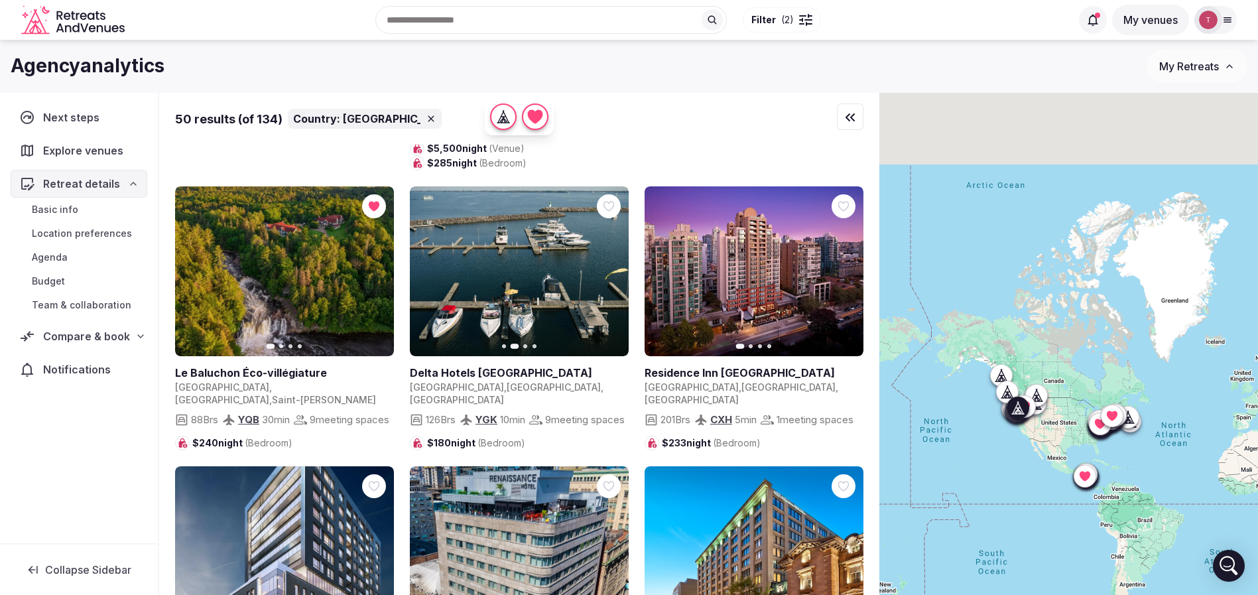
click at [846, 266] on icon "button" at bounding box center [845, 271] width 11 height 11
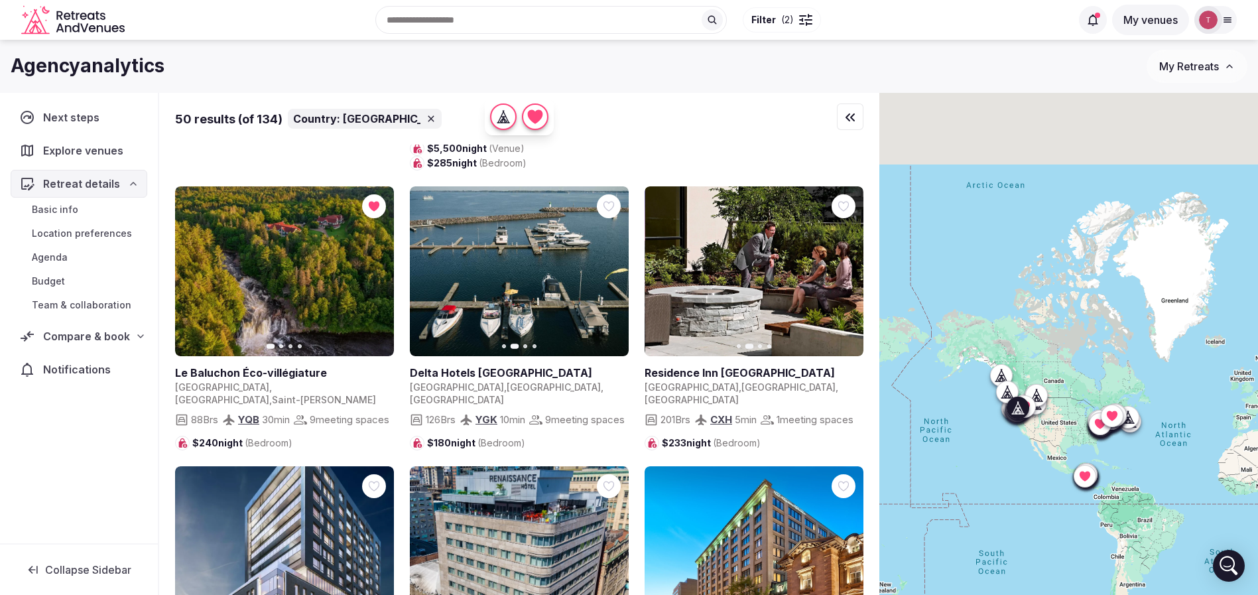
click at [846, 266] on icon "button" at bounding box center [845, 271] width 11 height 11
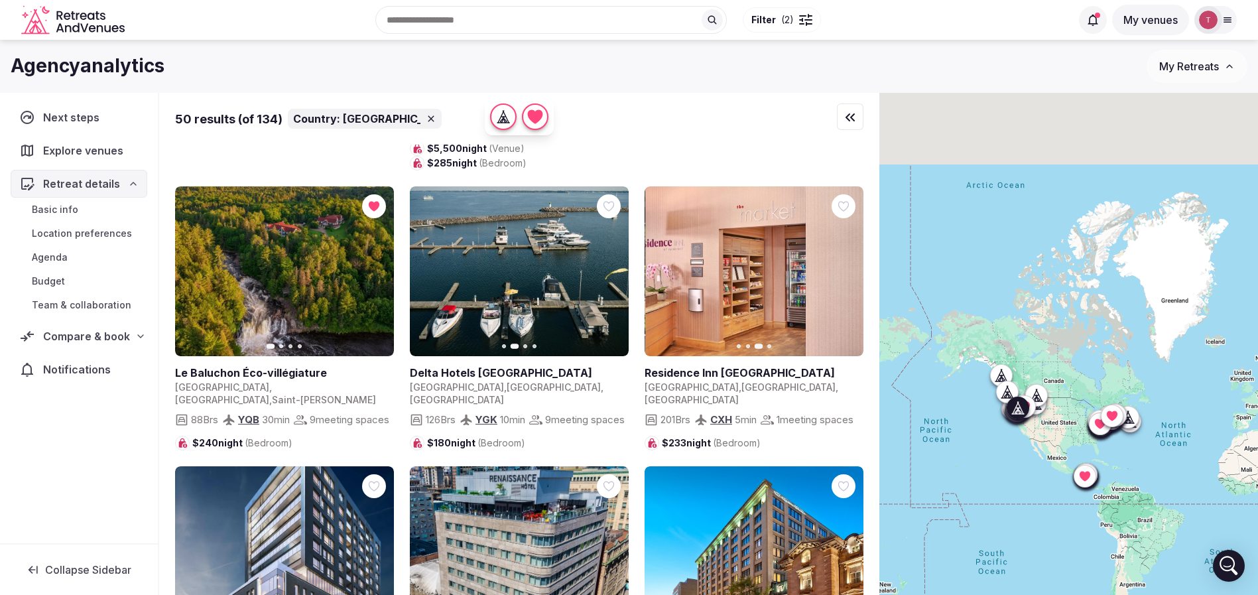
click at [846, 266] on icon "button" at bounding box center [845, 271] width 11 height 11
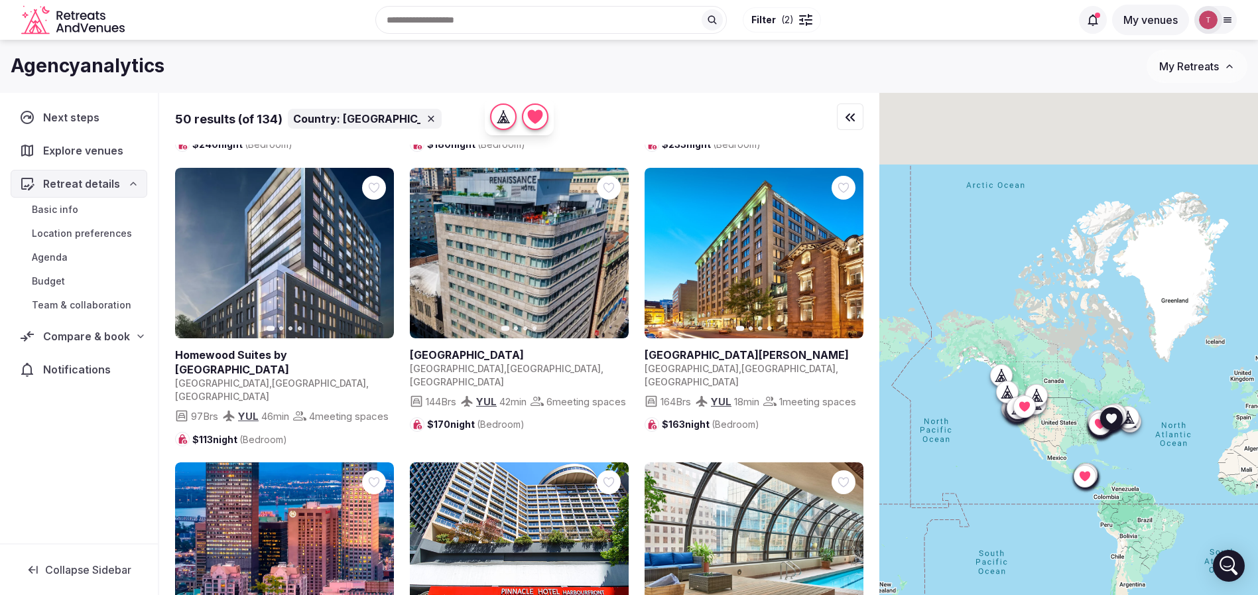
scroll to position [498, 0]
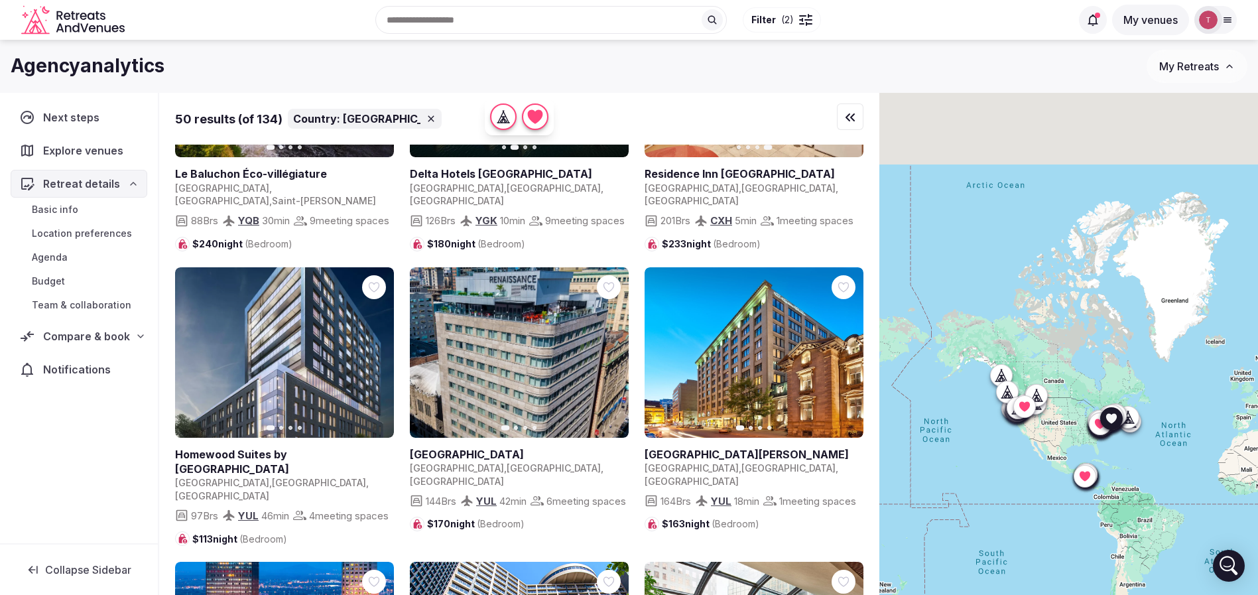
click at [377, 348] on icon "button" at bounding box center [375, 352] width 5 height 9
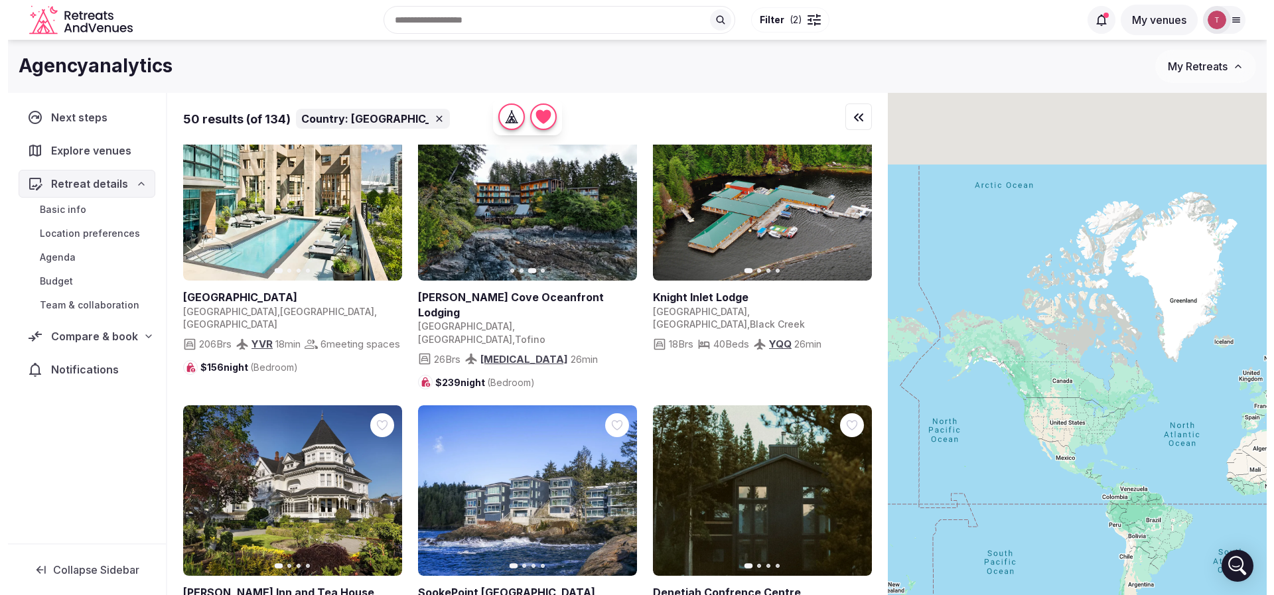
scroll to position [1393, 0]
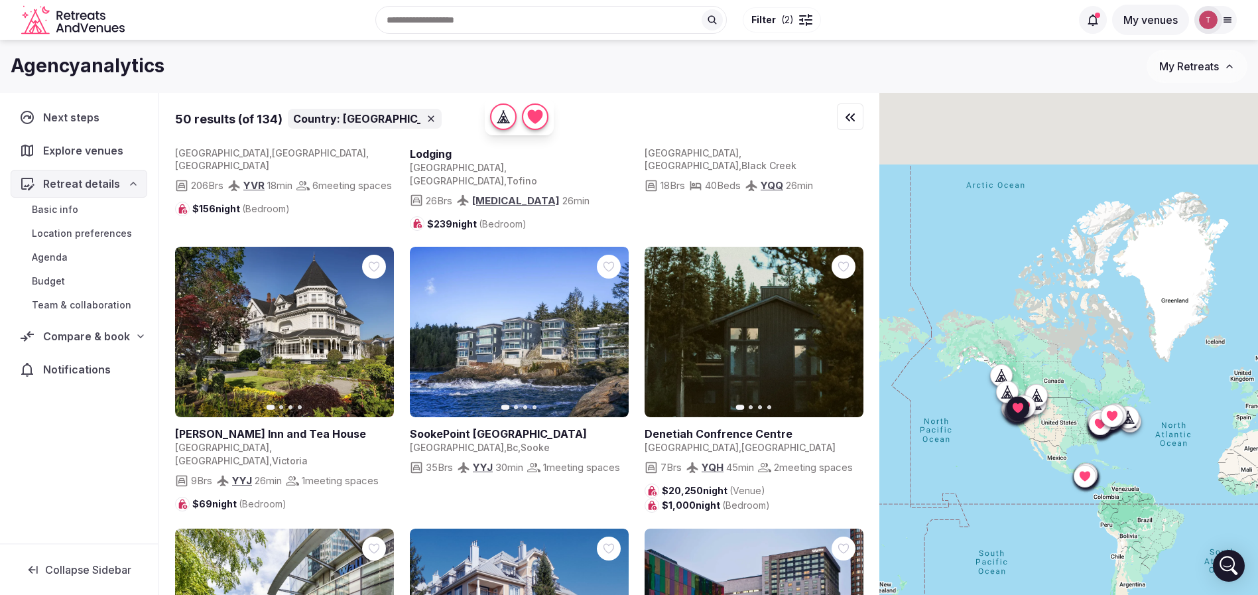
click at [788, 19] on span "( 2 )" at bounding box center [787, 19] width 13 height 13
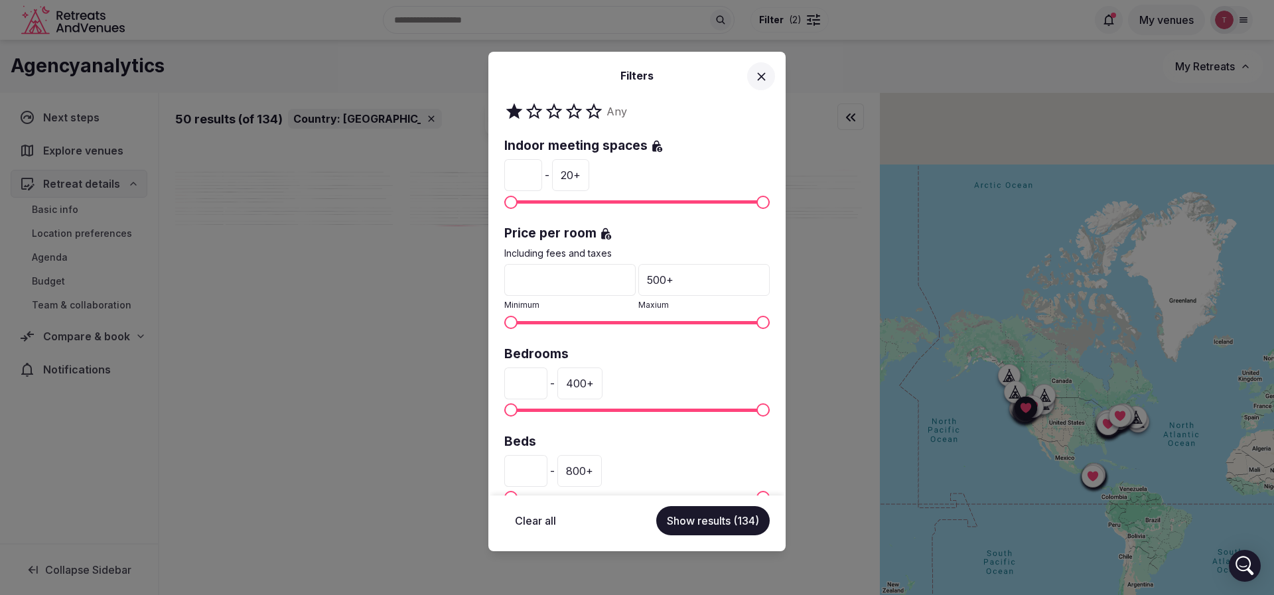
scroll to position [299, 0]
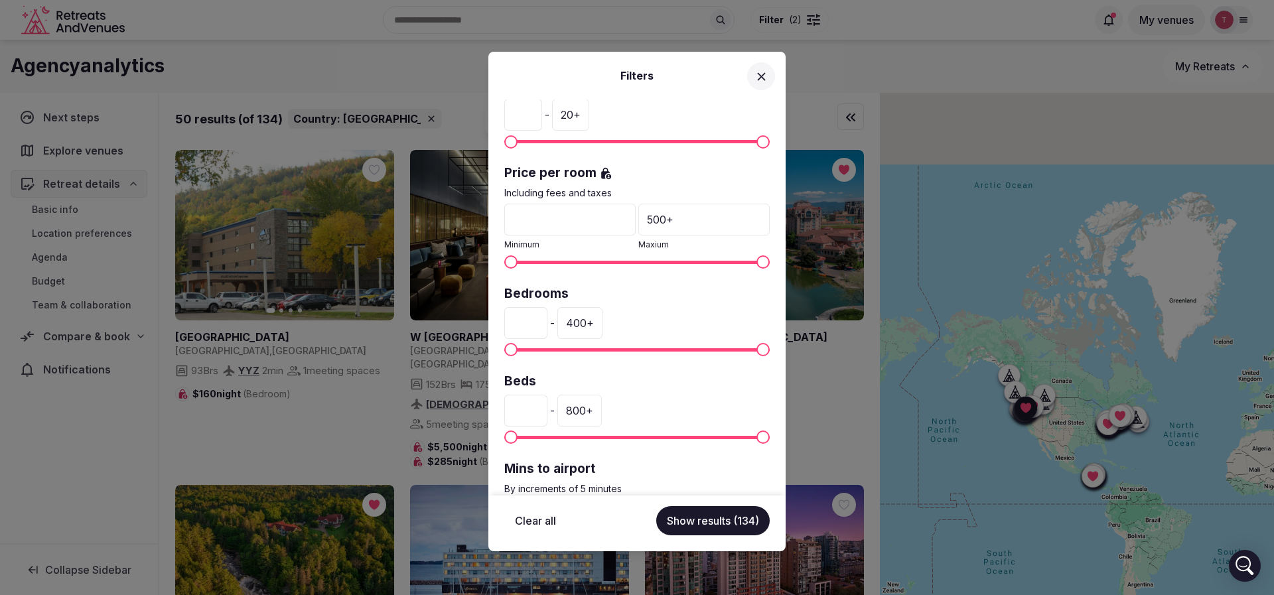
drag, startPoint x: 545, startPoint y: 324, endPoint x: 485, endPoint y: 324, distance: 60.4
click at [485, 324] on div "Filters Country: [GEOGRAPHIC_DATA] Venue name Status All Published Draft Has co…" at bounding box center [637, 297] width 1274 height 595
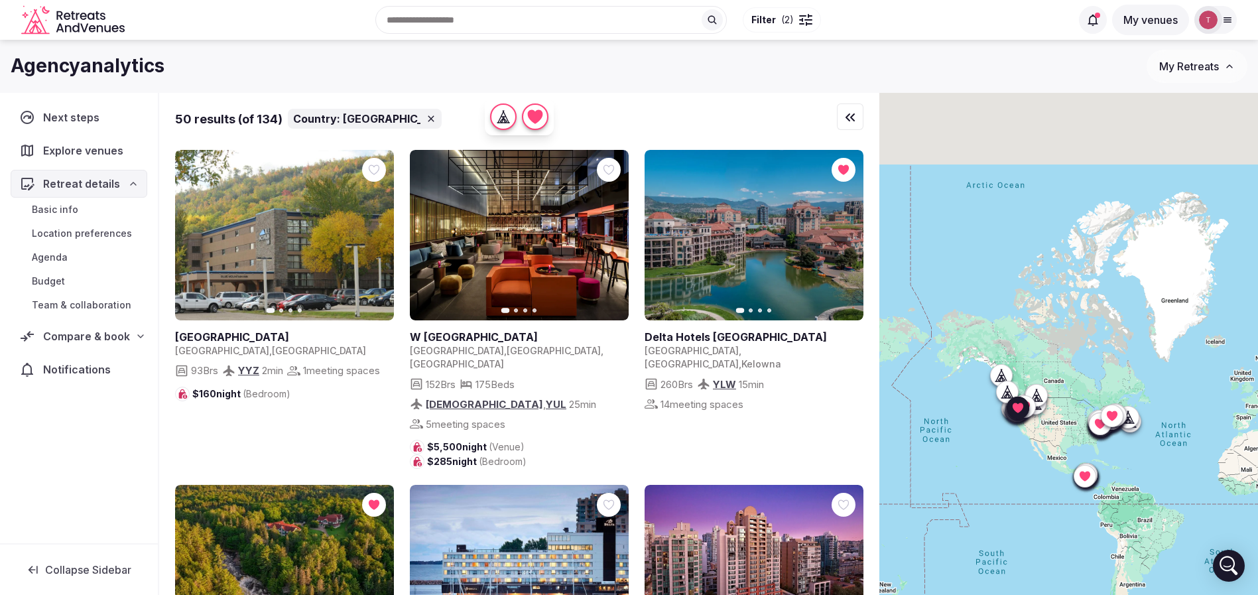
click at [793, 23] on button "Filter ( 2 )" at bounding box center [782, 19] width 78 height 25
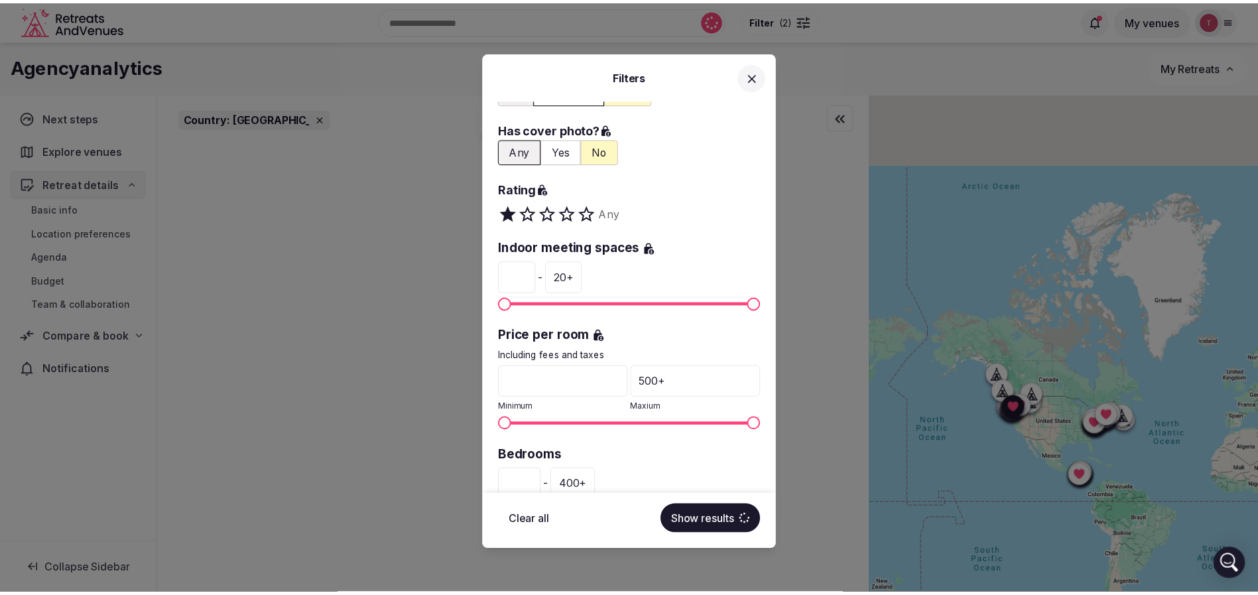
scroll to position [199, 0]
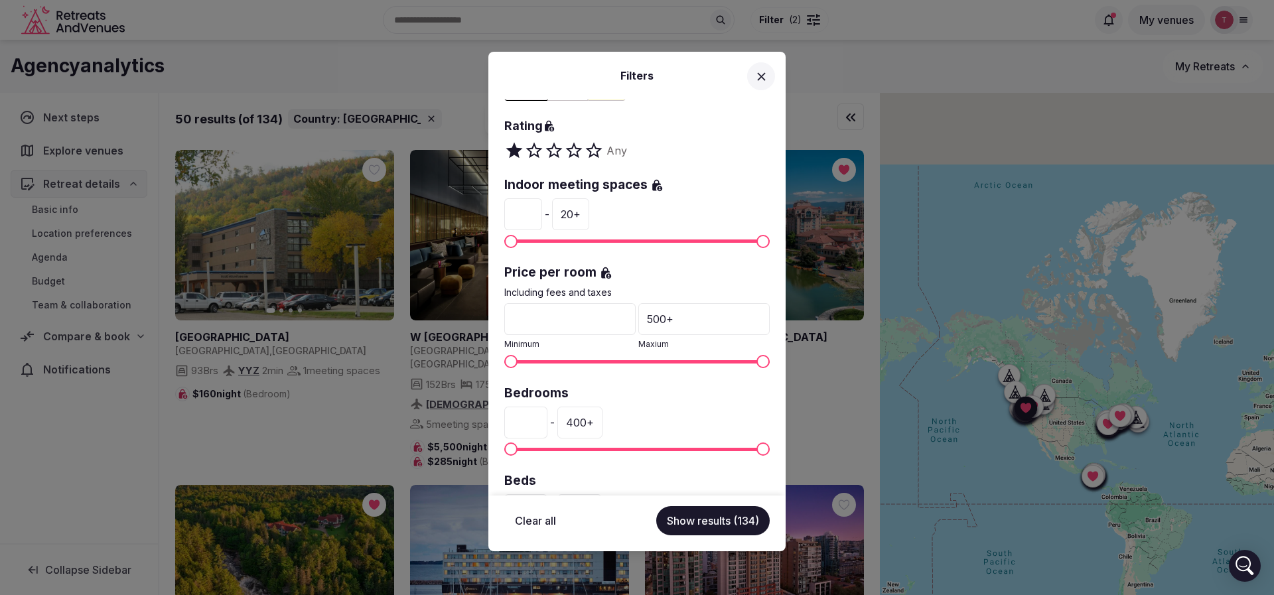
drag, startPoint x: 535, startPoint y: 421, endPoint x: 507, endPoint y: 431, distance: 30.2
click at [507, 431] on input "*" at bounding box center [525, 423] width 43 height 32
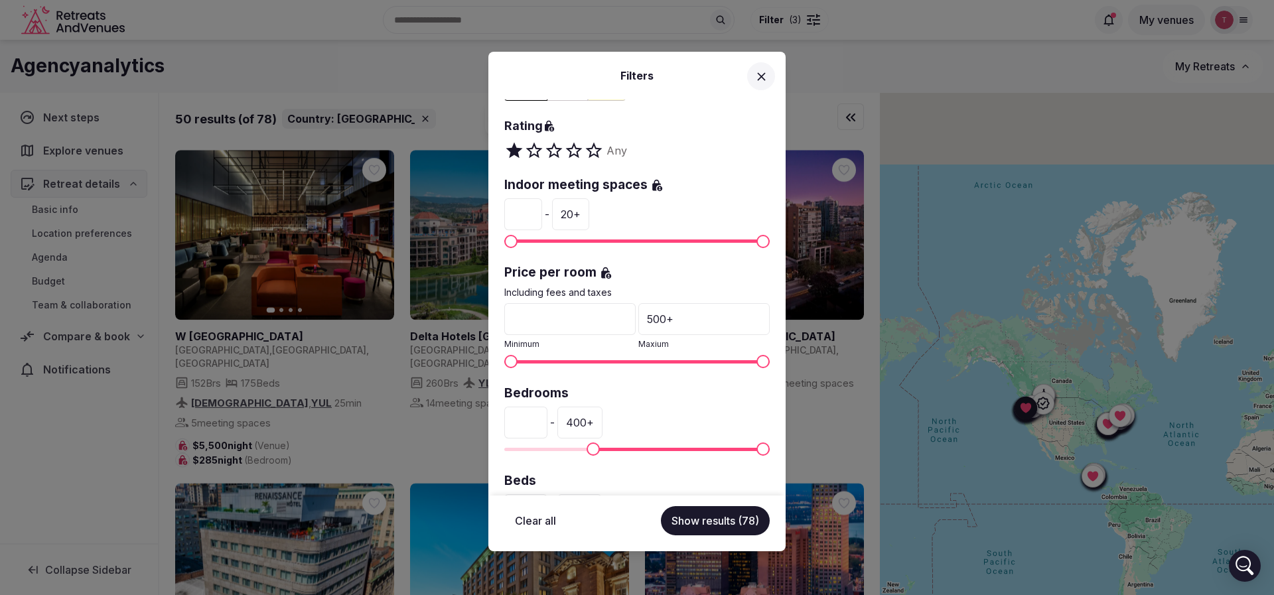
type input "***"
click at [734, 525] on button "Show results (78)" at bounding box center [715, 520] width 109 height 29
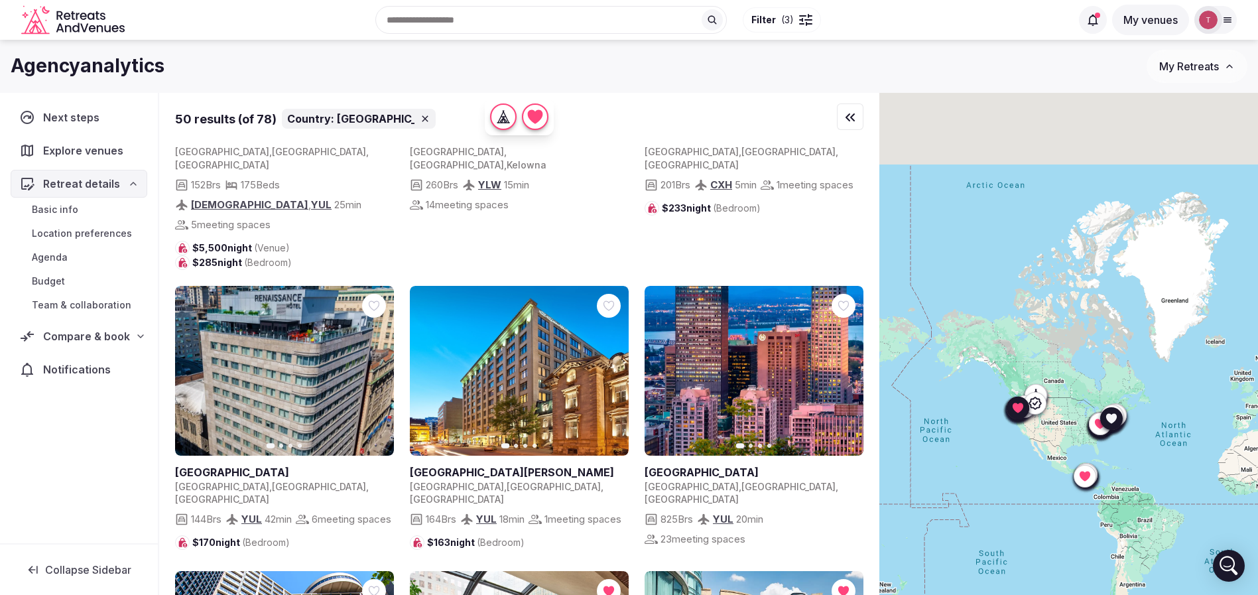
click at [383, 360] on button "Next slide" at bounding box center [375, 370] width 21 height 21
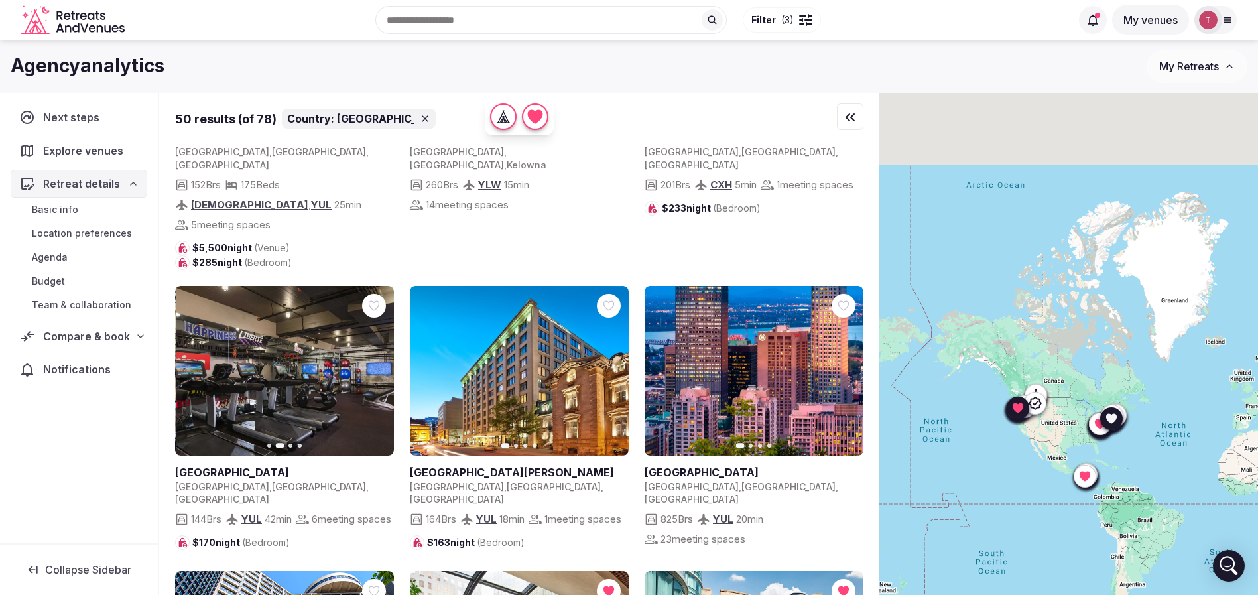
click at [376, 366] on icon "button" at bounding box center [375, 370] width 5 height 9
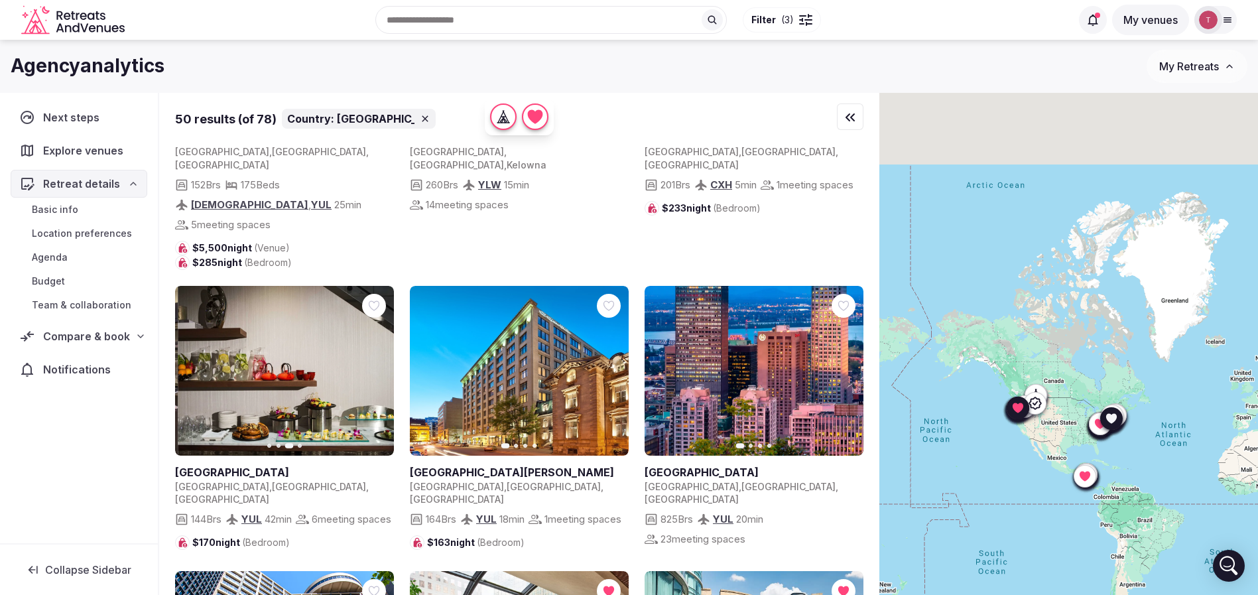
click at [374, 366] on icon "button" at bounding box center [375, 371] width 11 height 11
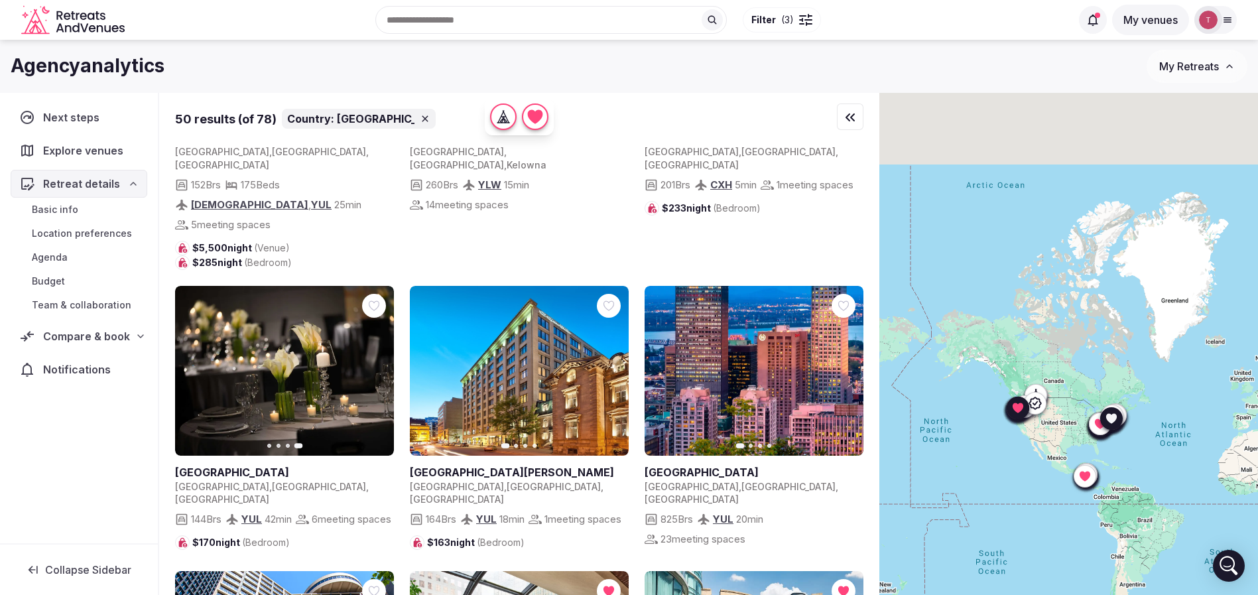
click at [0, 0] on icon at bounding box center [0, 0] width 0 height 0
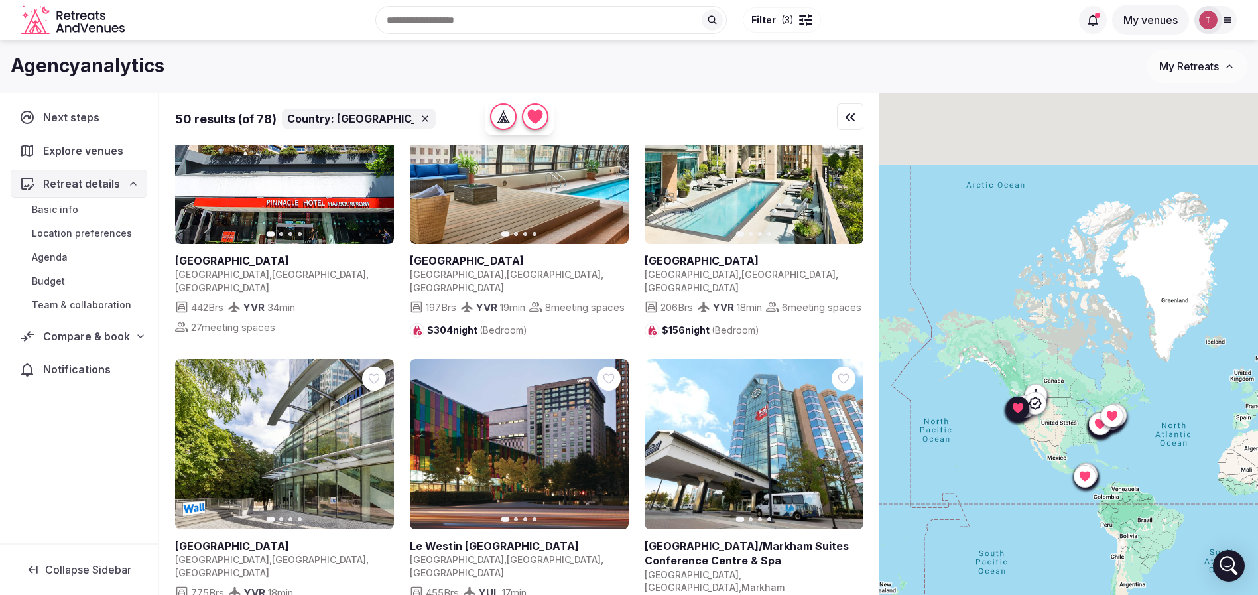
scroll to position [796, 0]
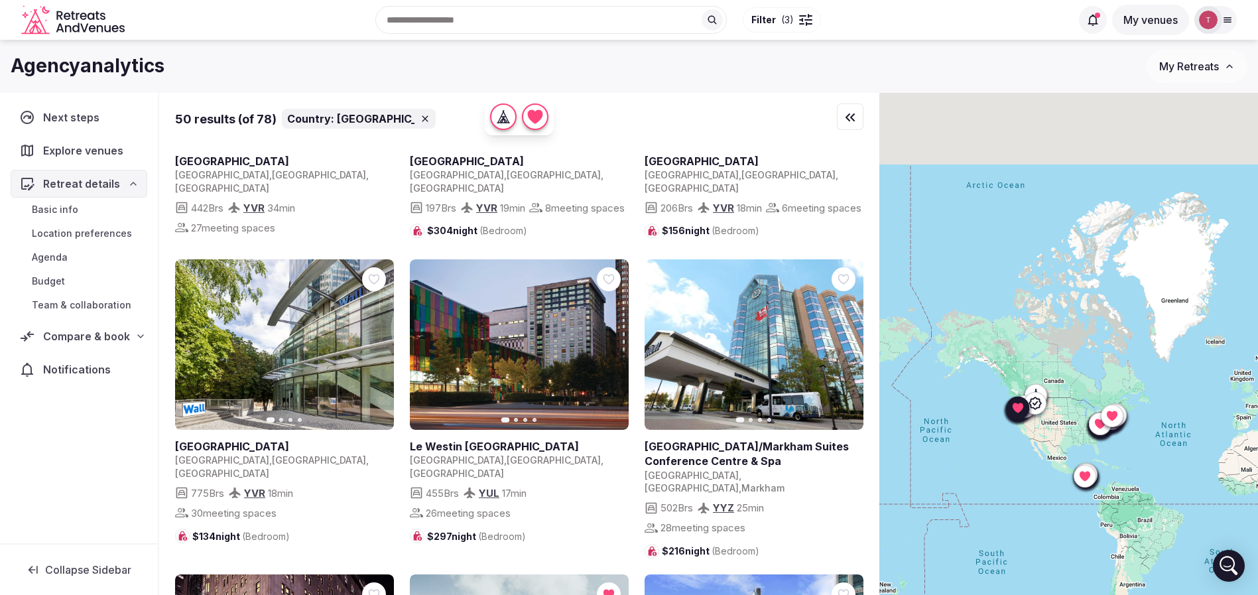
click at [373, 339] on icon "button" at bounding box center [375, 344] width 11 height 11
click at [374, 339] on icon "button" at bounding box center [375, 344] width 11 height 11
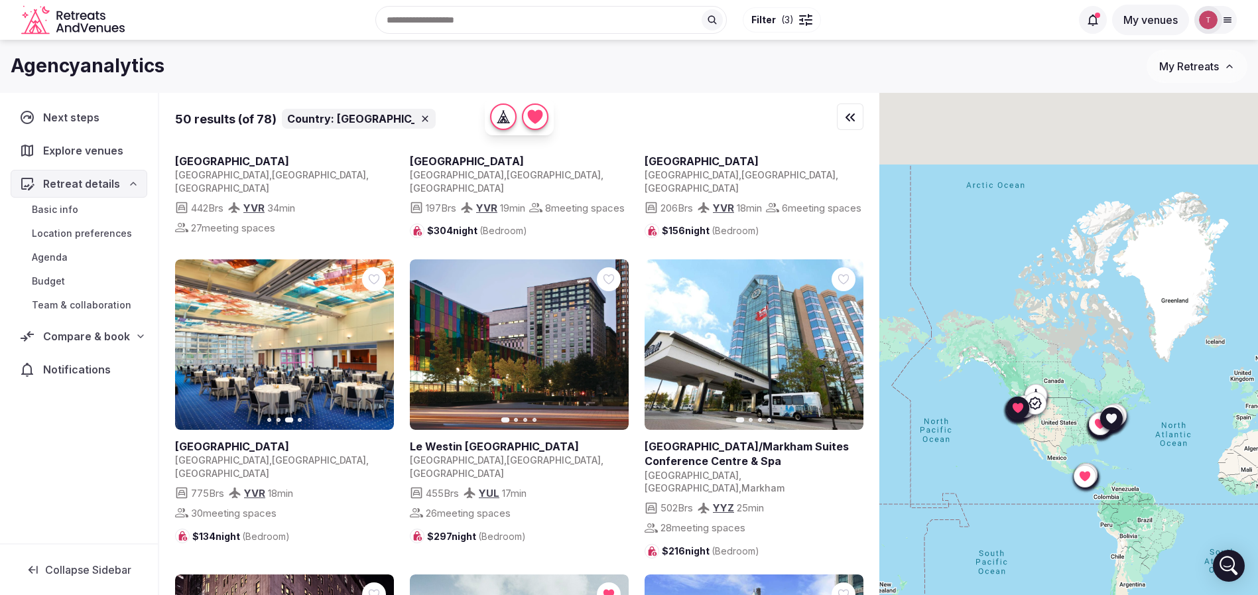
click at [608, 339] on icon "button" at bounding box center [610, 344] width 11 height 11
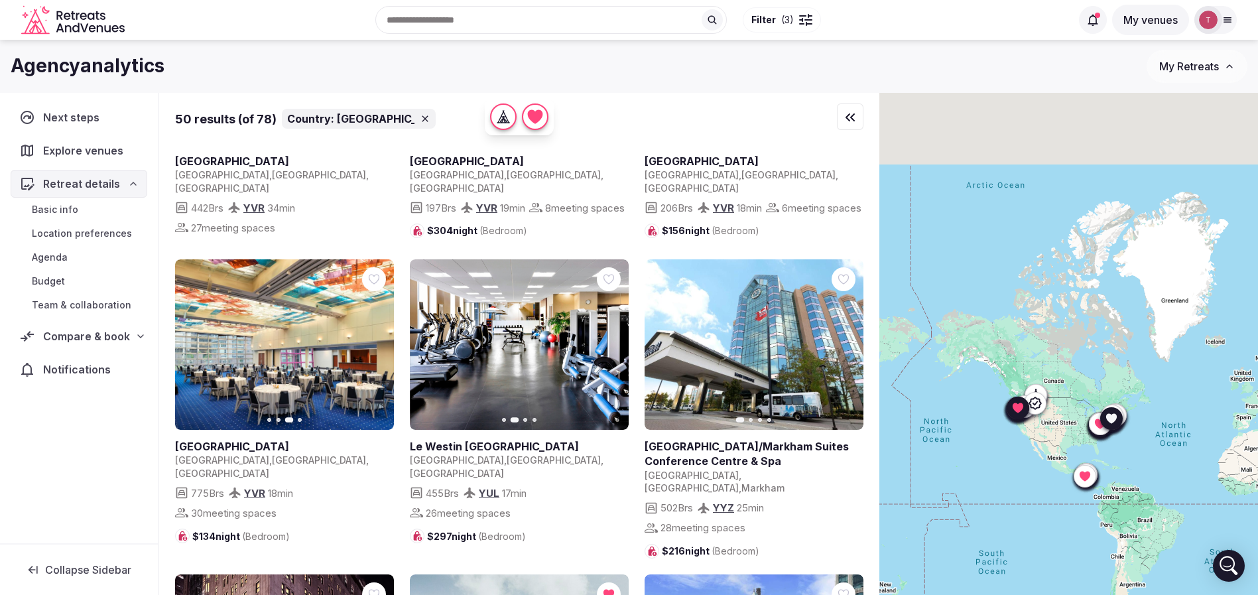
click at [612, 339] on icon "button" at bounding box center [610, 344] width 11 height 11
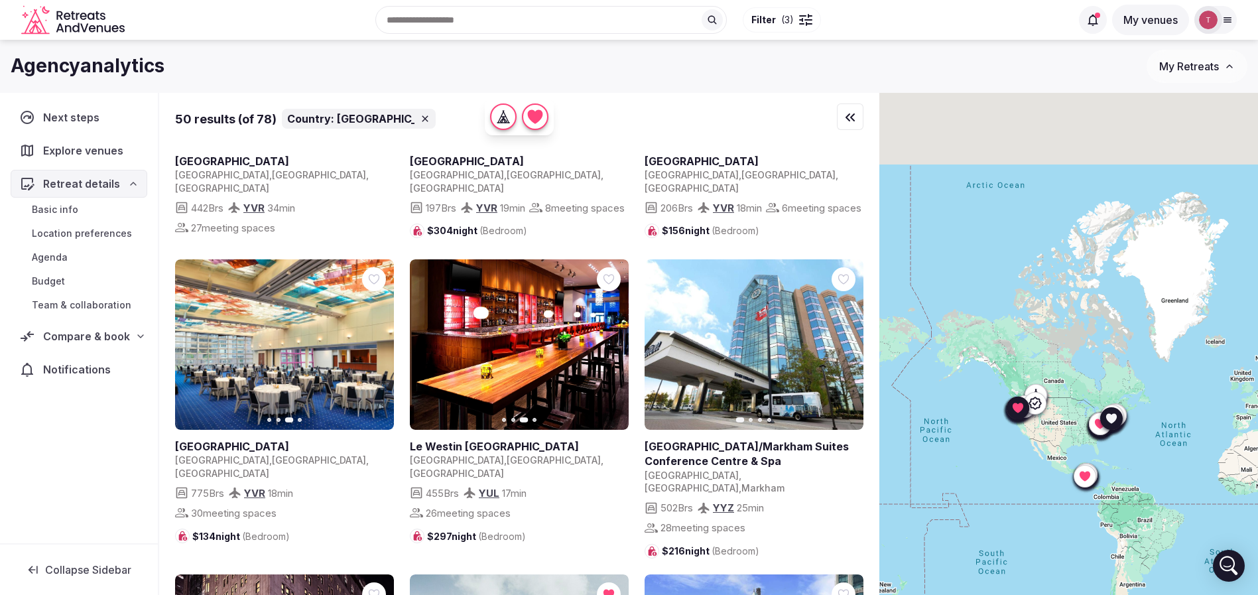
click at [612, 340] on icon "button" at bounding box center [610, 344] width 5 height 9
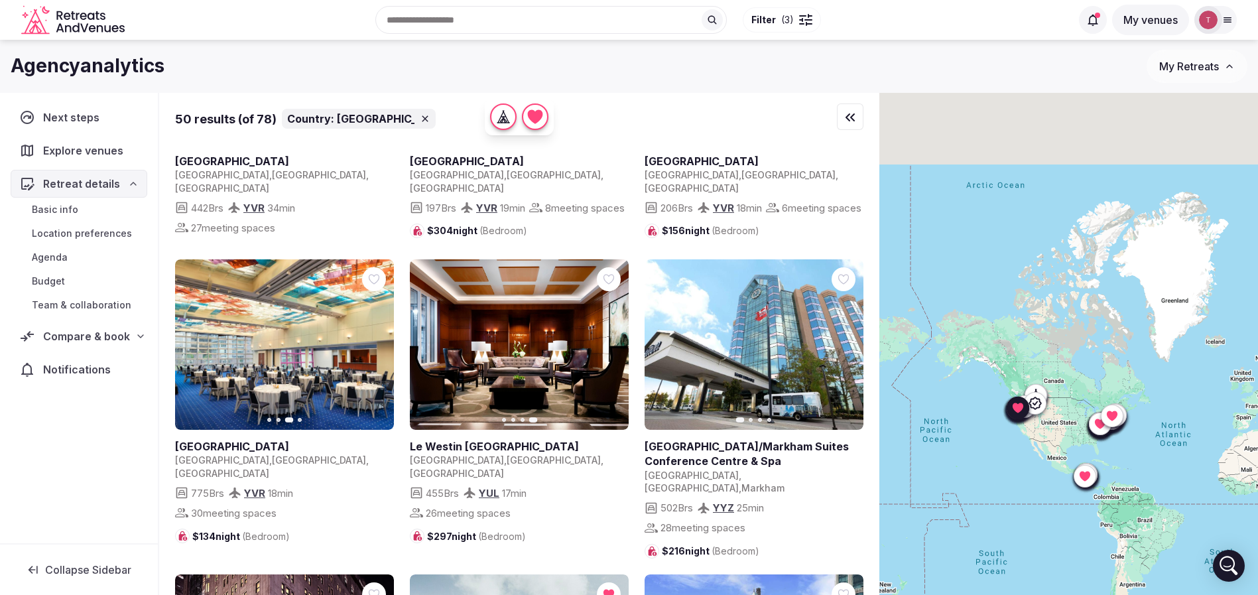
click at [0, 0] on icon at bounding box center [0, 0] width 0 height 0
click at [844, 339] on icon "button" at bounding box center [845, 344] width 11 height 11
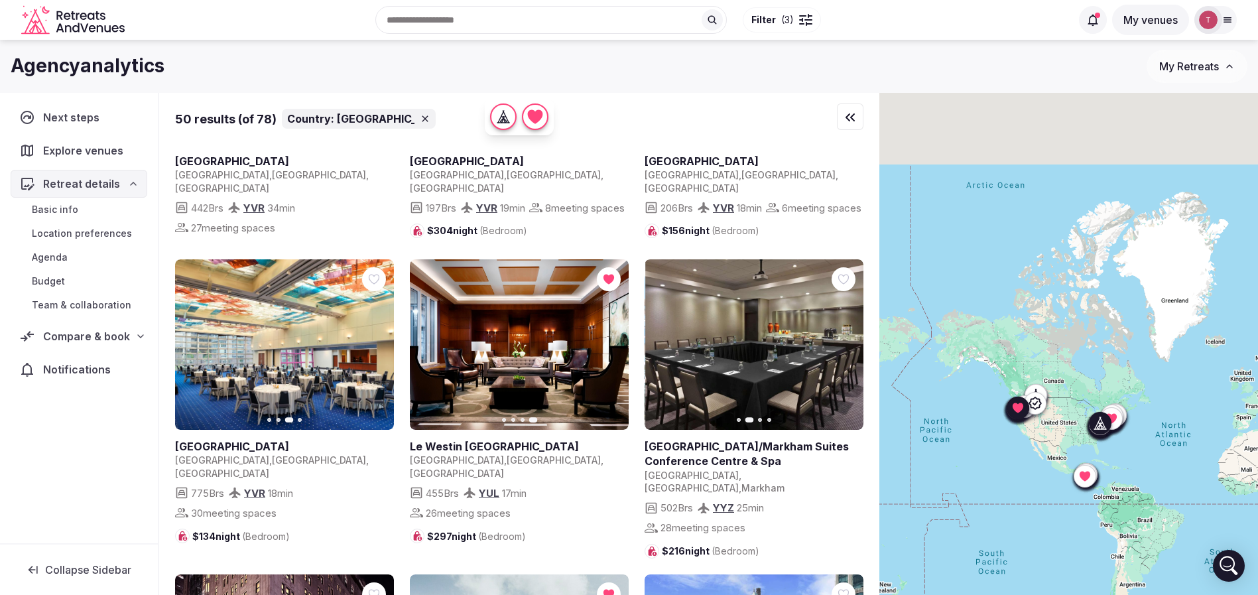
click at [848, 339] on icon "button" at bounding box center [845, 344] width 11 height 11
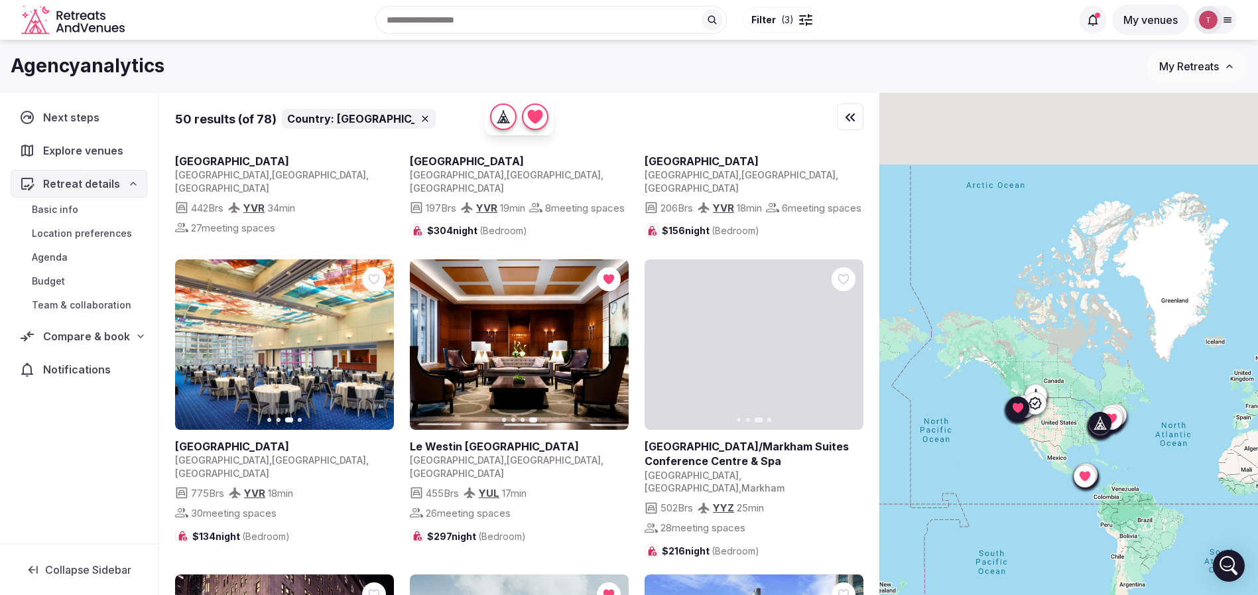
click at [848, 339] on icon "button" at bounding box center [845, 344] width 11 height 11
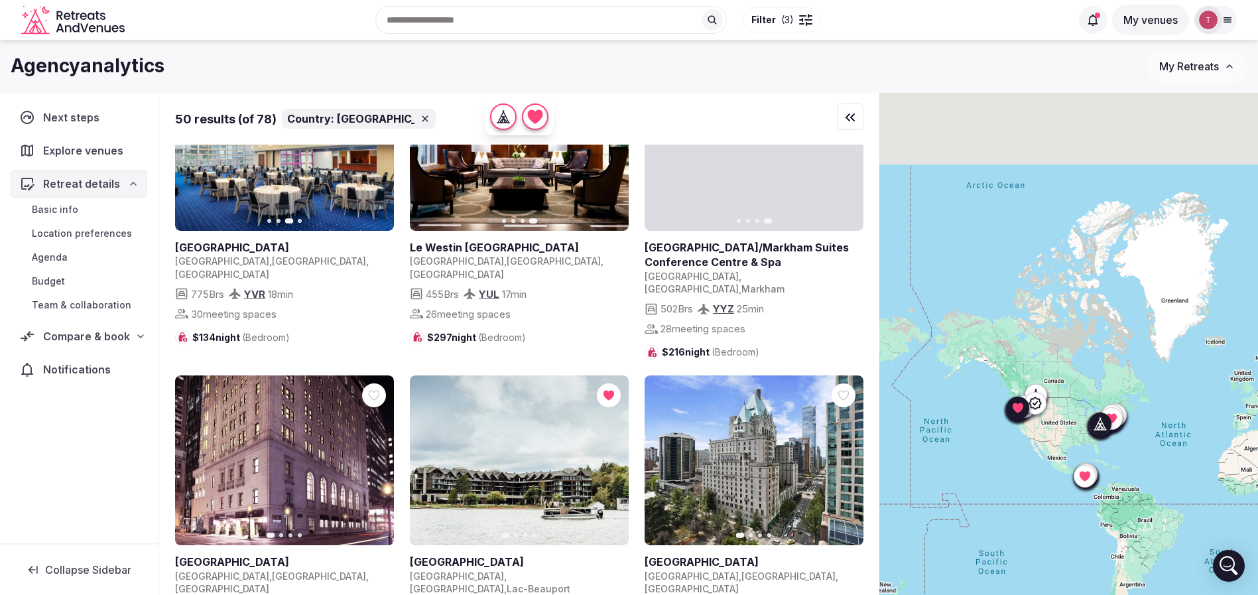
scroll to position [1095, 0]
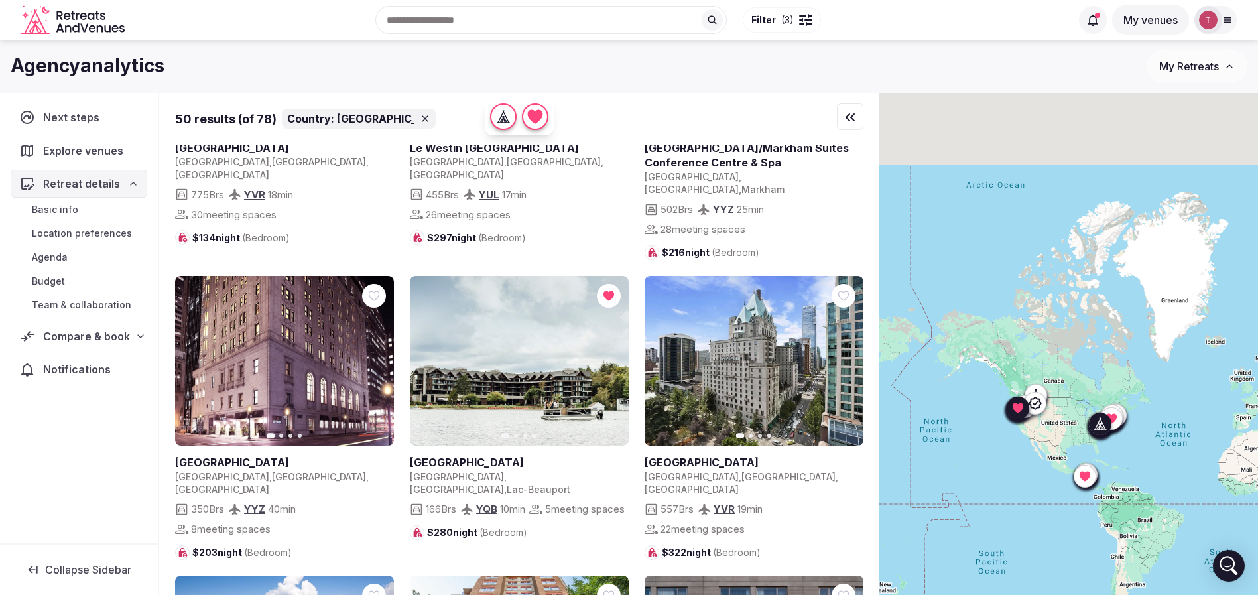
click at [381, 350] on button "Next slide" at bounding box center [375, 360] width 21 height 21
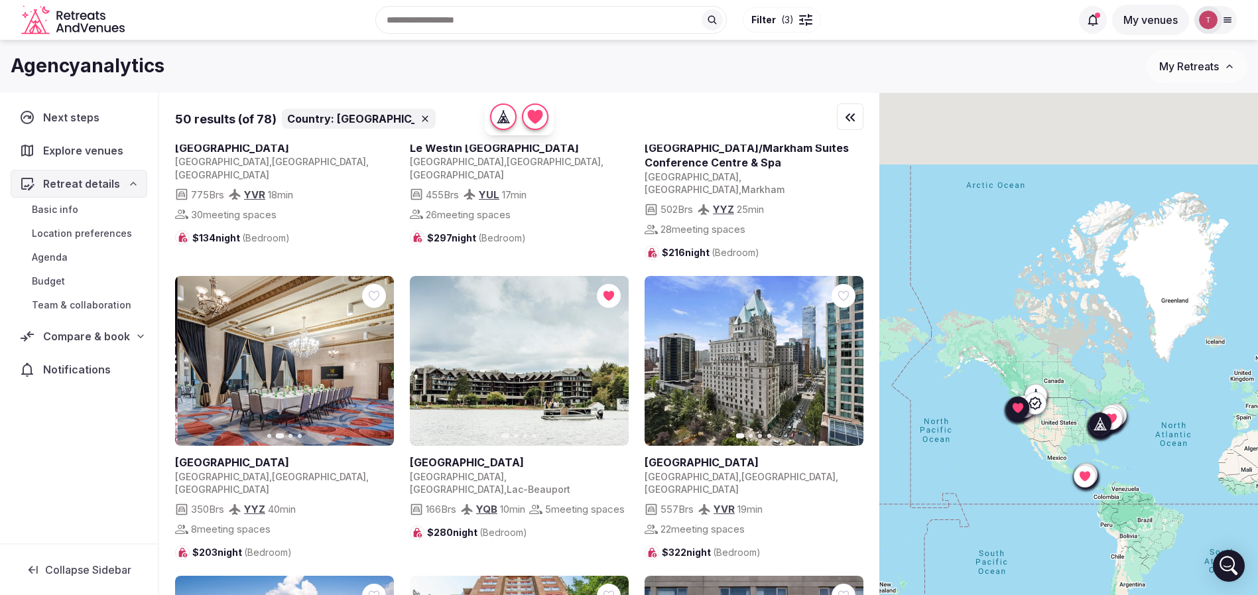
click at [381, 350] on button "Next slide" at bounding box center [375, 360] width 21 height 21
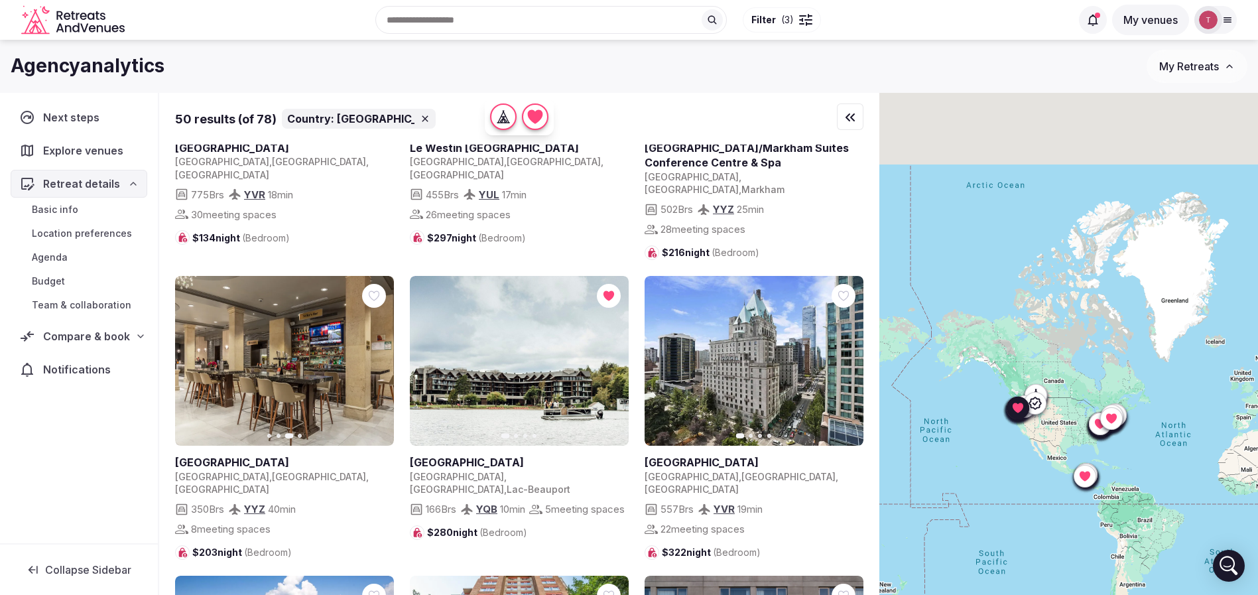
click at [607, 356] on icon "button" at bounding box center [610, 361] width 11 height 11
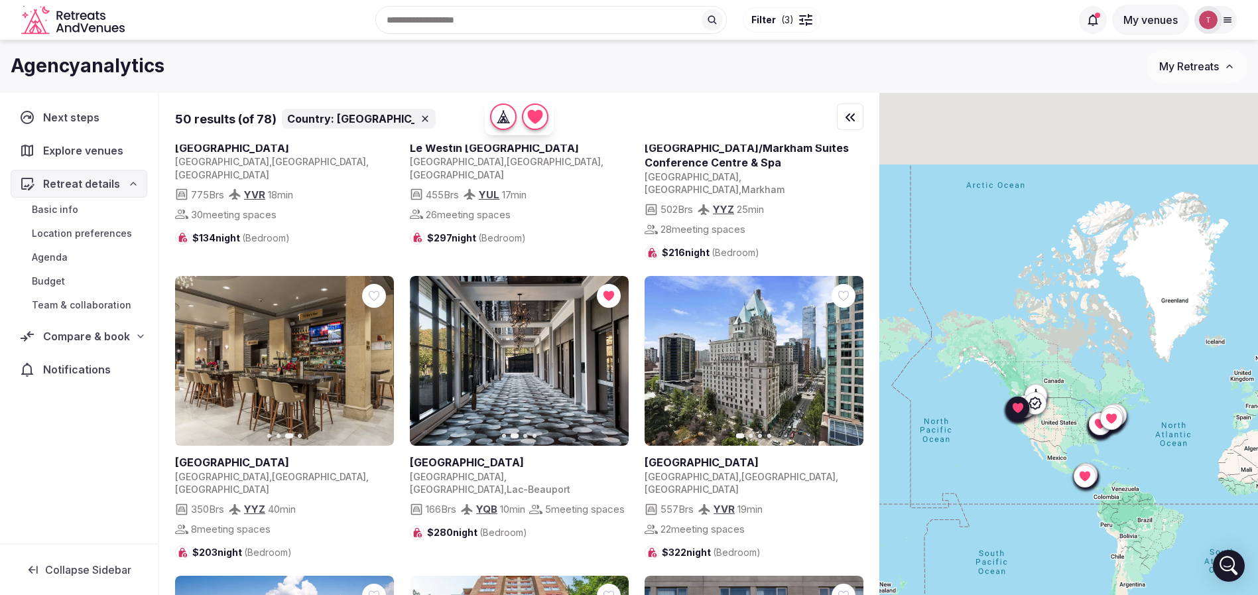
click at [846, 356] on icon "button" at bounding box center [845, 360] width 5 height 9
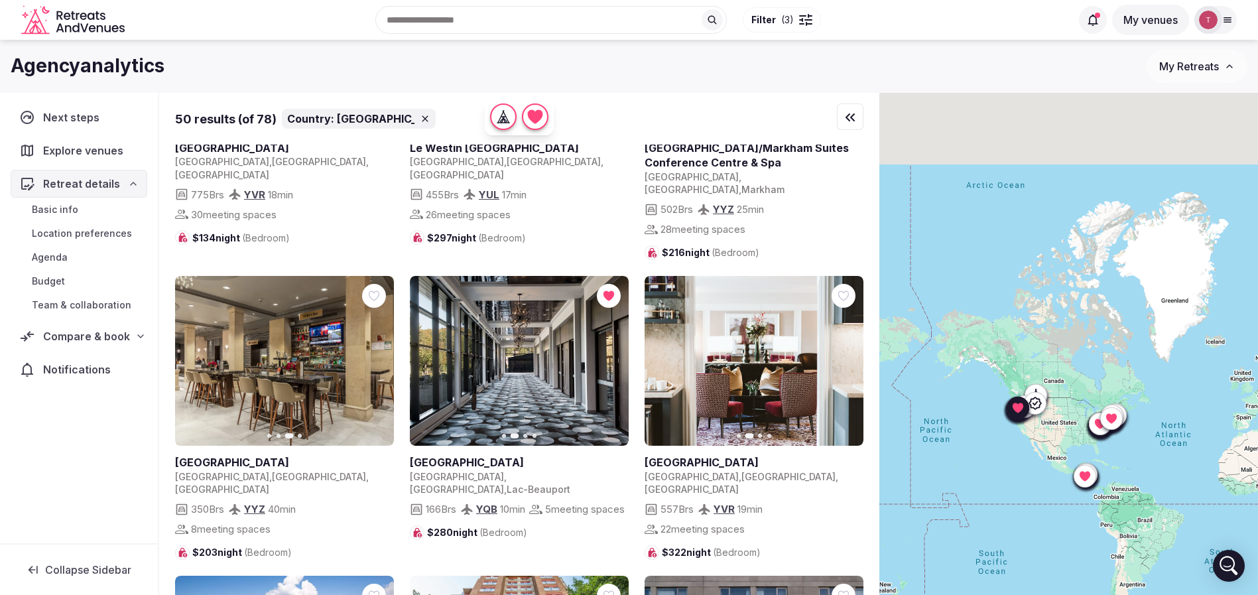
click at [846, 356] on icon "button" at bounding box center [845, 360] width 5 height 9
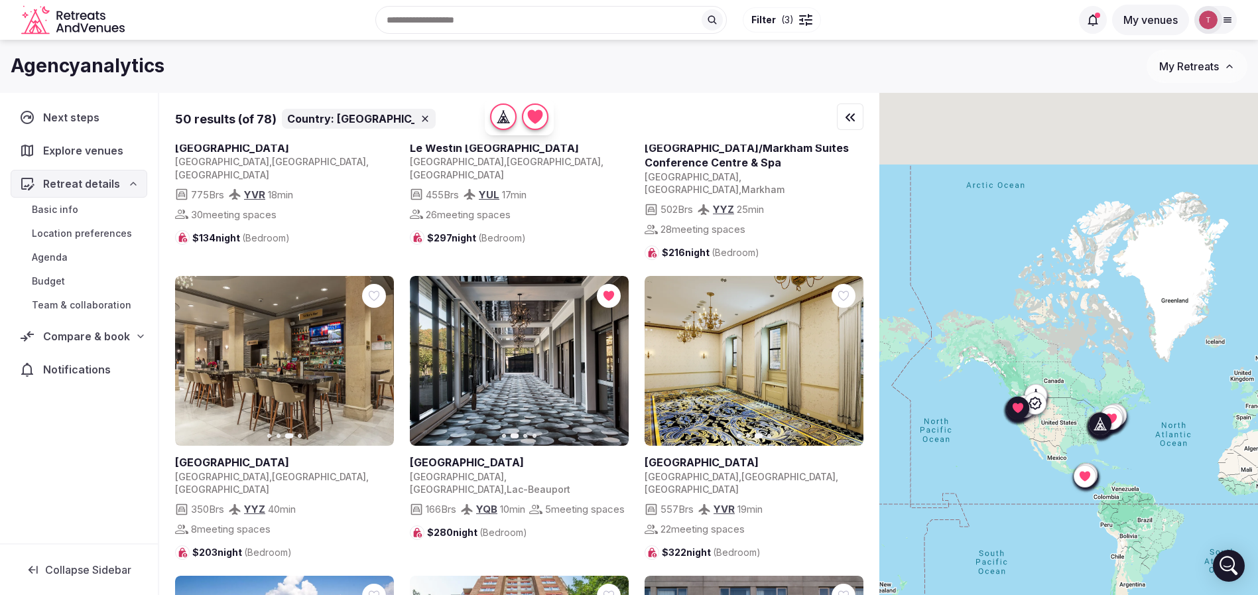
scroll to position [1294, 0]
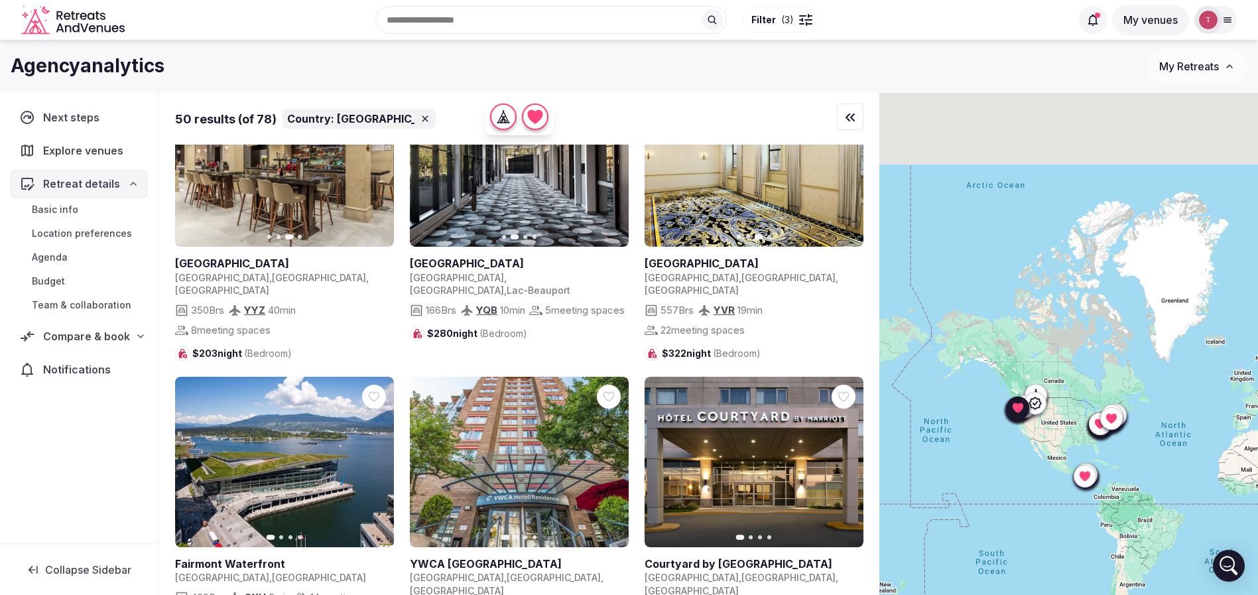
click at [391, 409] on link at bounding box center [284, 462] width 219 height 170
click at [0, 0] on icon at bounding box center [0, 0] width 0 height 0
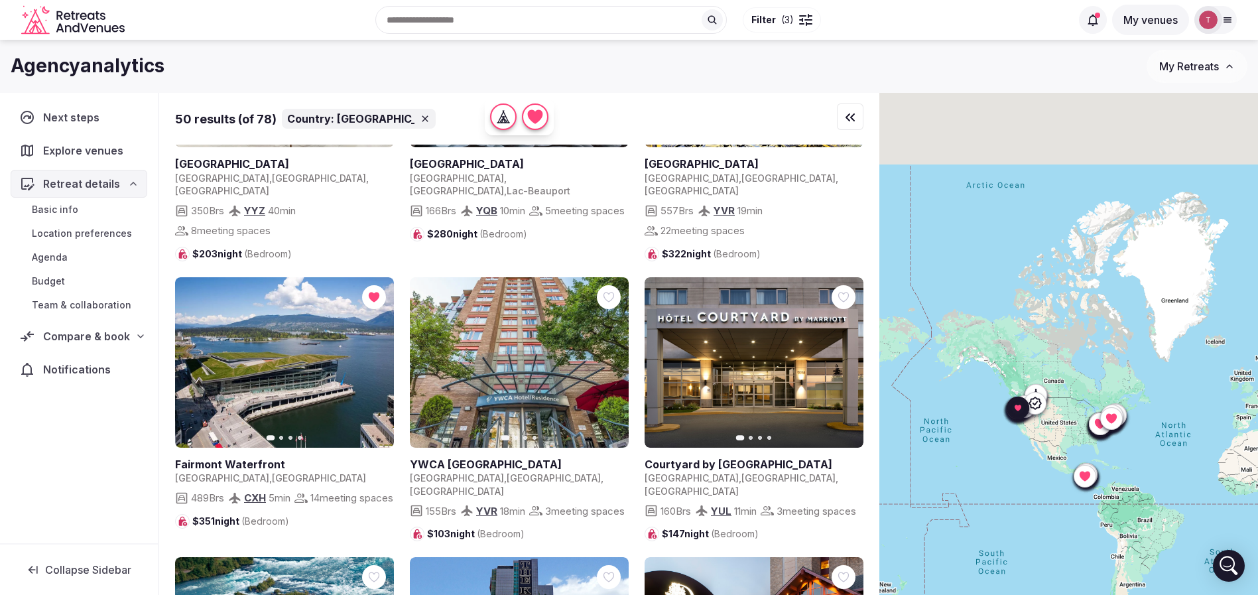
click at [379, 357] on icon "button" at bounding box center [375, 362] width 11 height 11
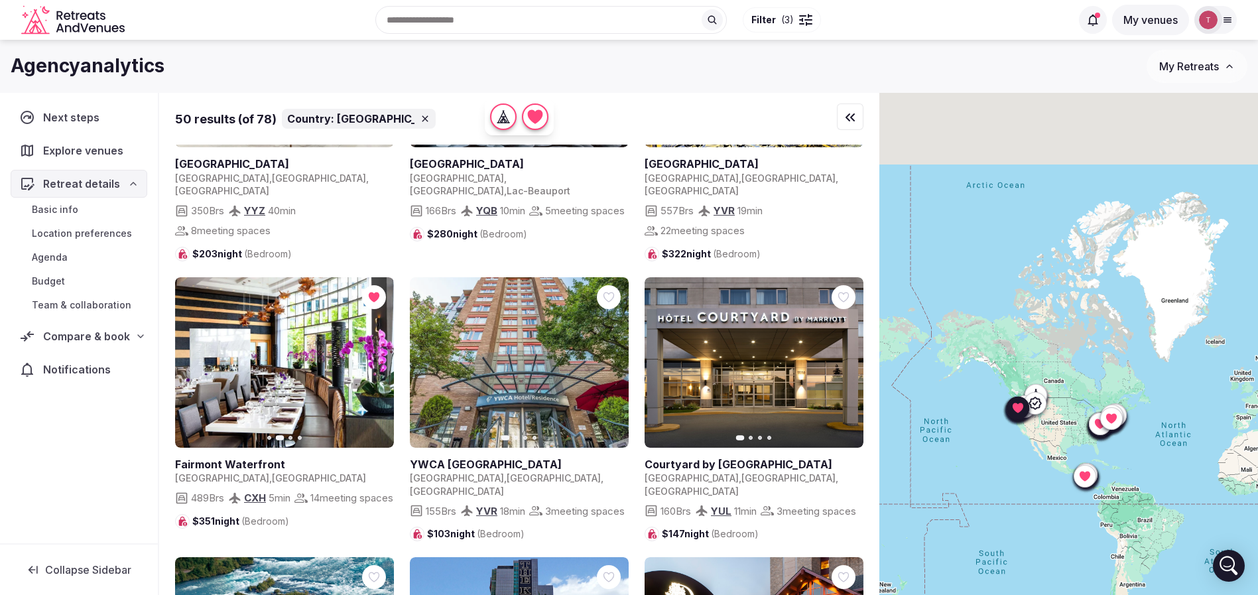
click at [379, 357] on icon "button" at bounding box center [375, 362] width 11 height 11
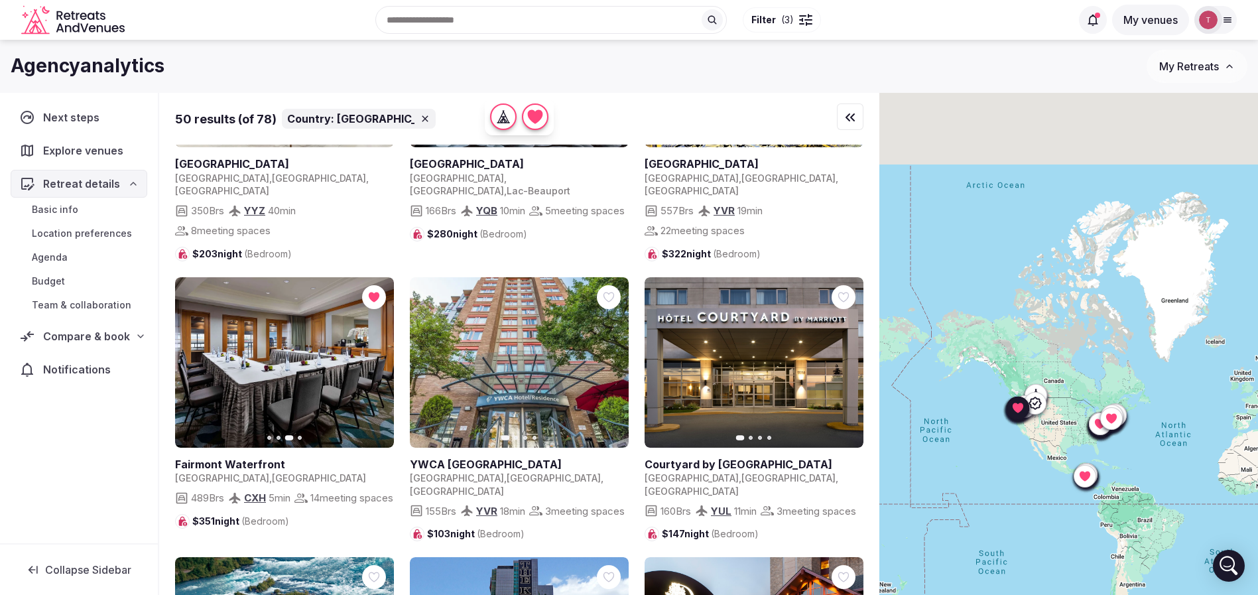
click at [608, 357] on icon "button" at bounding box center [610, 362] width 11 height 11
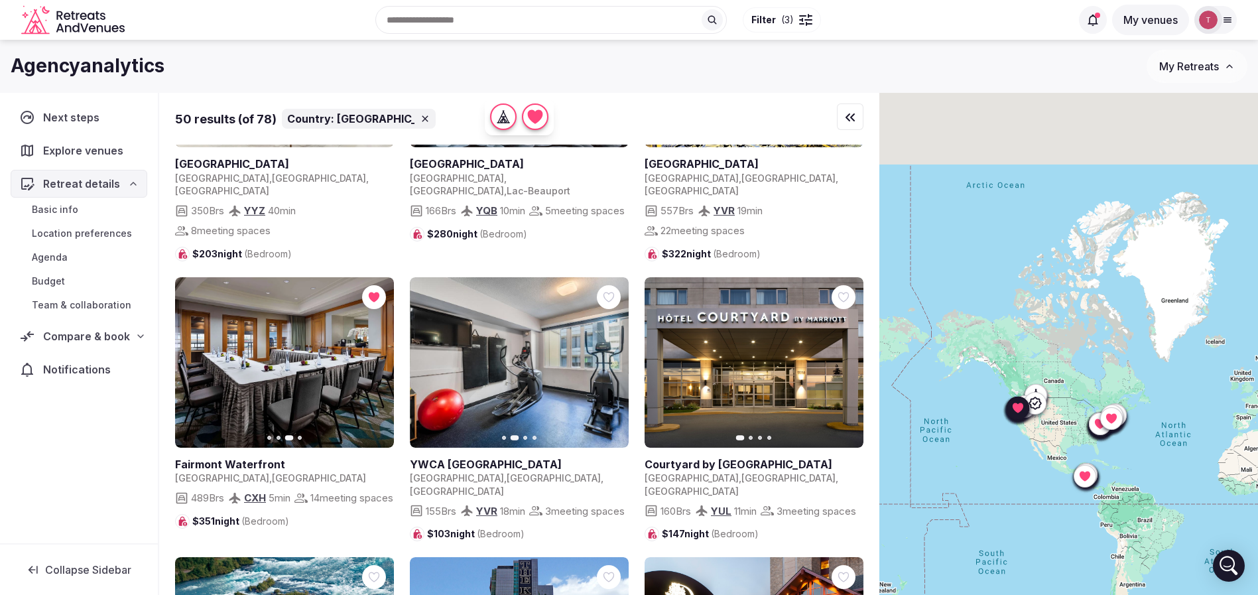
click at [608, 357] on icon "button" at bounding box center [610, 362] width 11 height 11
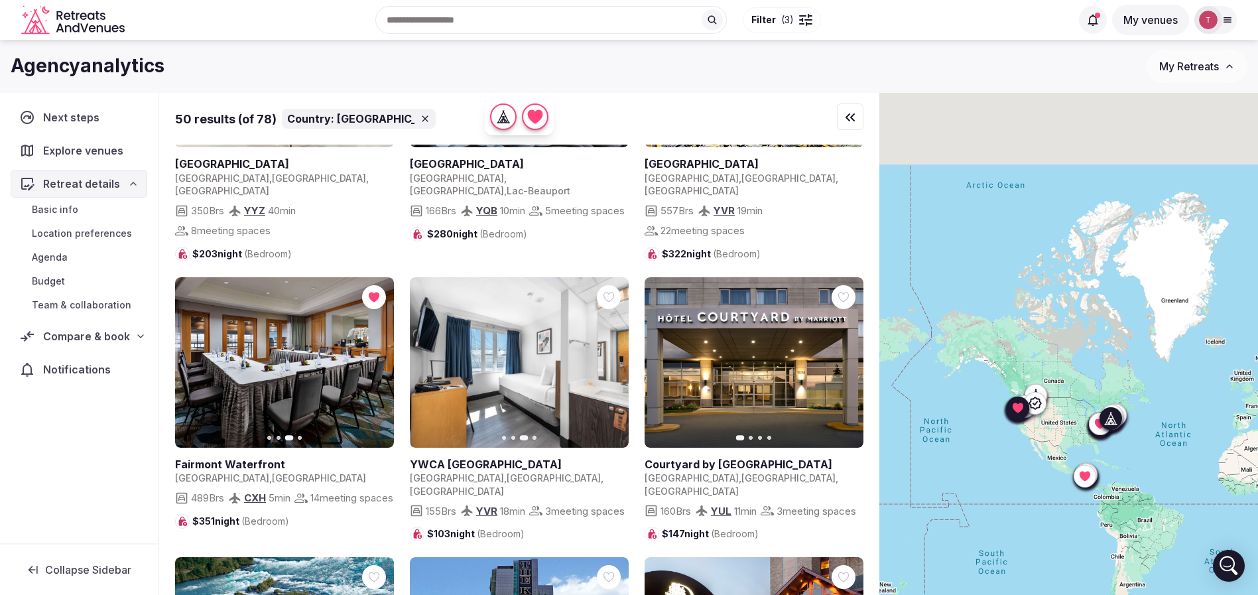
click at [848, 357] on icon "button" at bounding box center [845, 362] width 11 height 11
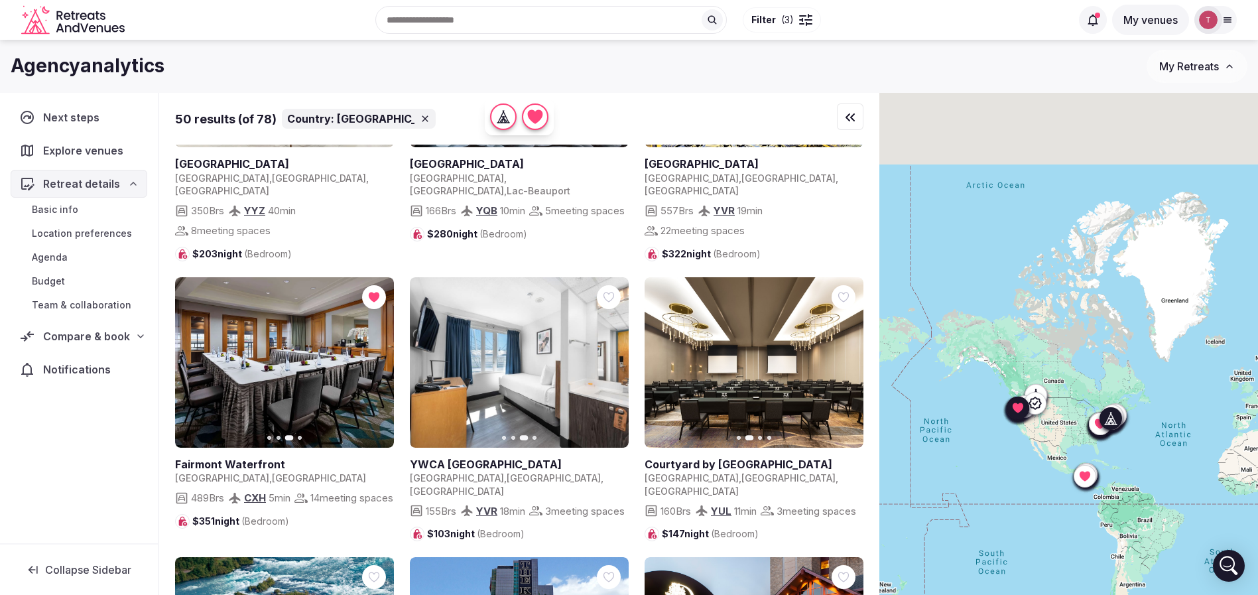
click at [847, 358] on icon "button" at bounding box center [845, 362] width 5 height 9
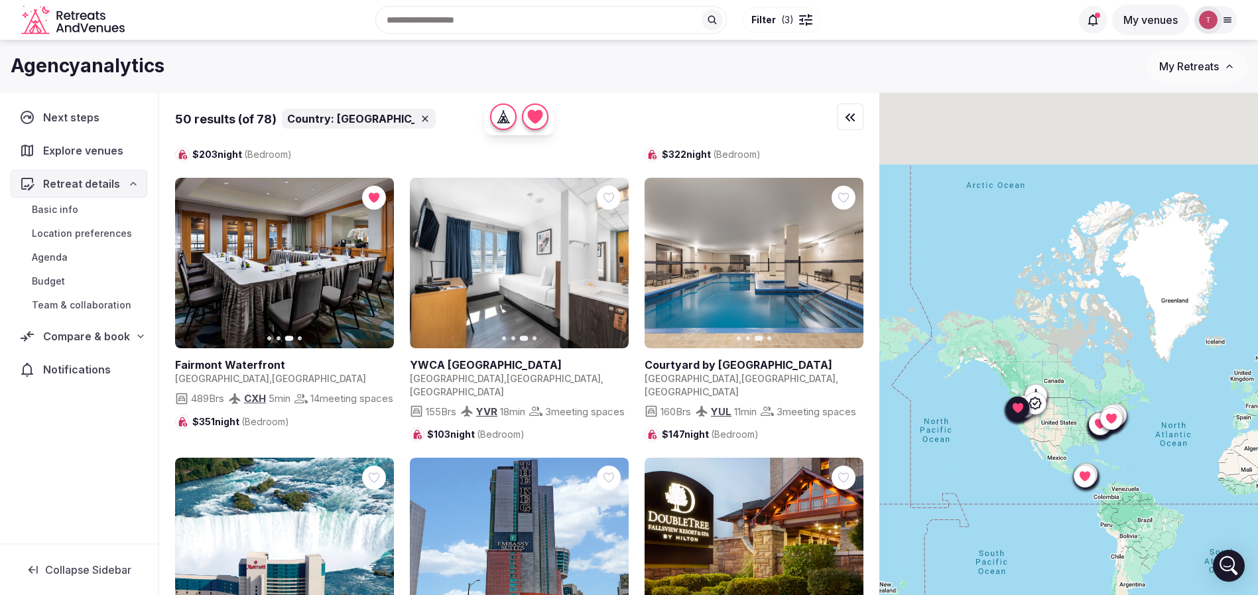
scroll to position [1692, 0]
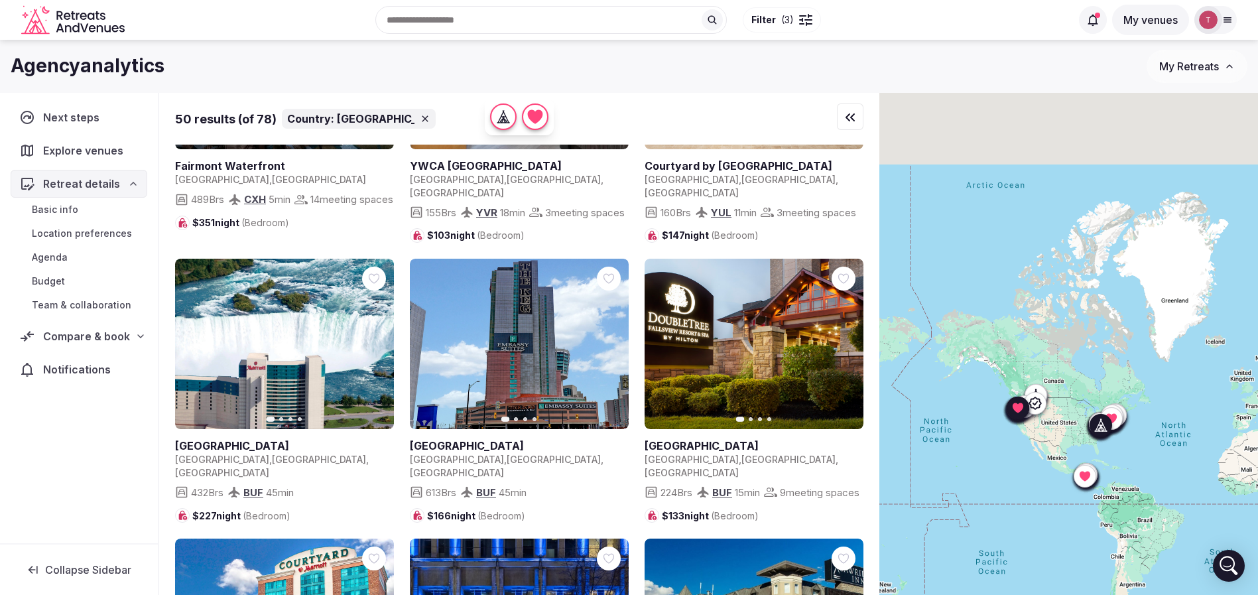
click at [381, 334] on button "Next slide" at bounding box center [375, 344] width 21 height 21
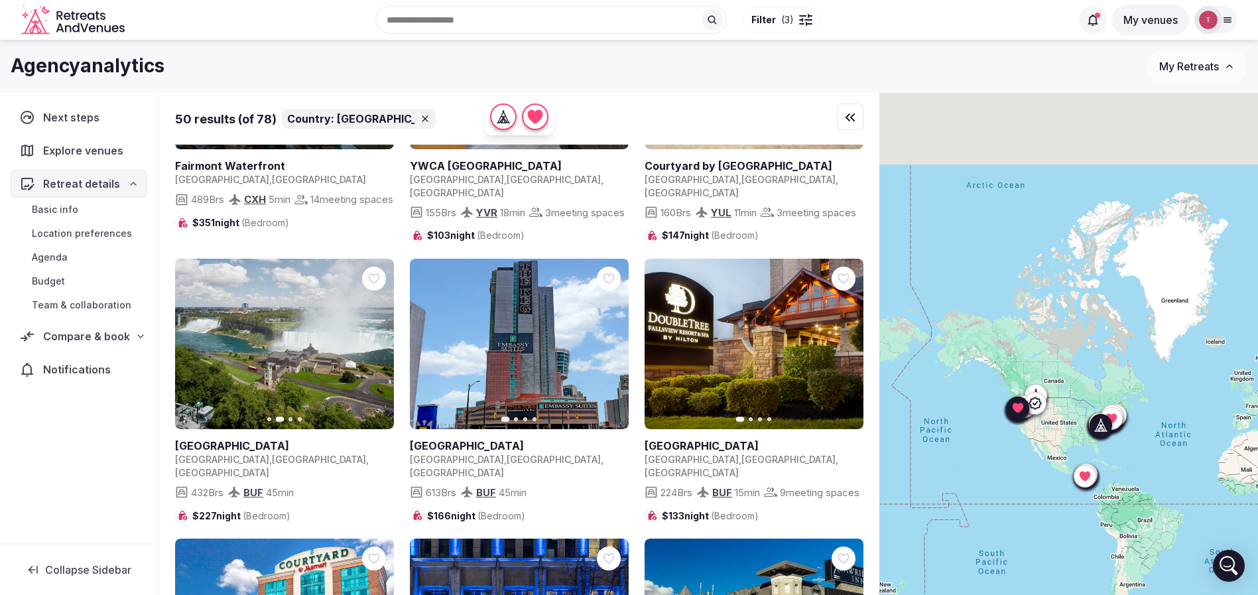
click at [374, 339] on icon "button" at bounding box center [375, 344] width 11 height 11
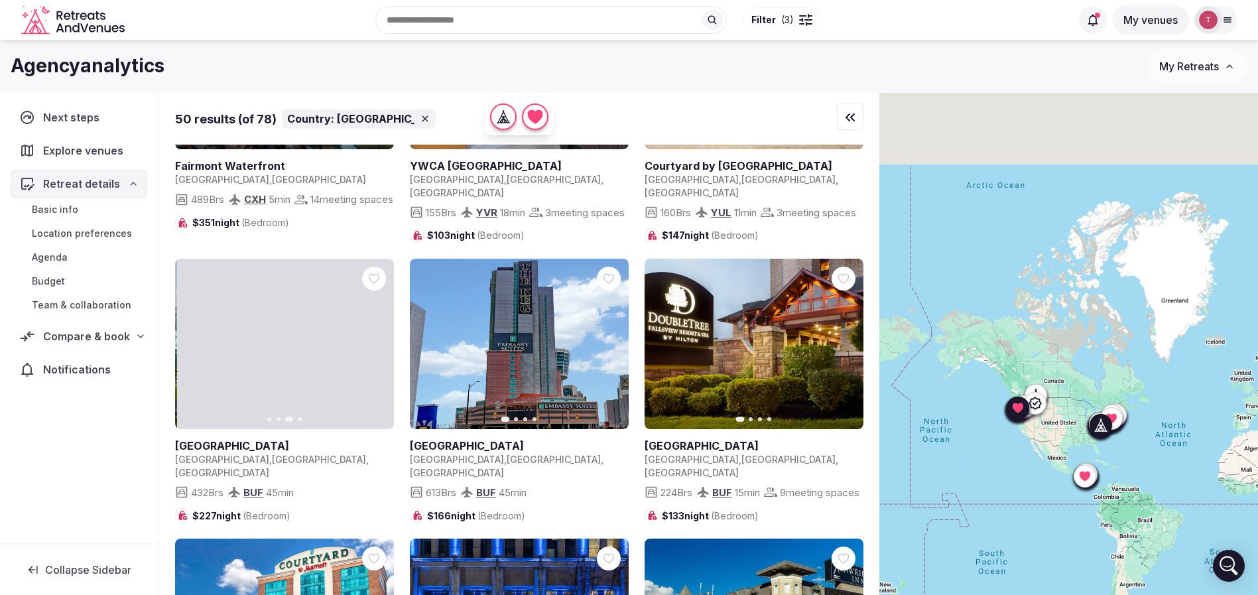
click at [374, 339] on icon "button" at bounding box center [375, 344] width 11 height 11
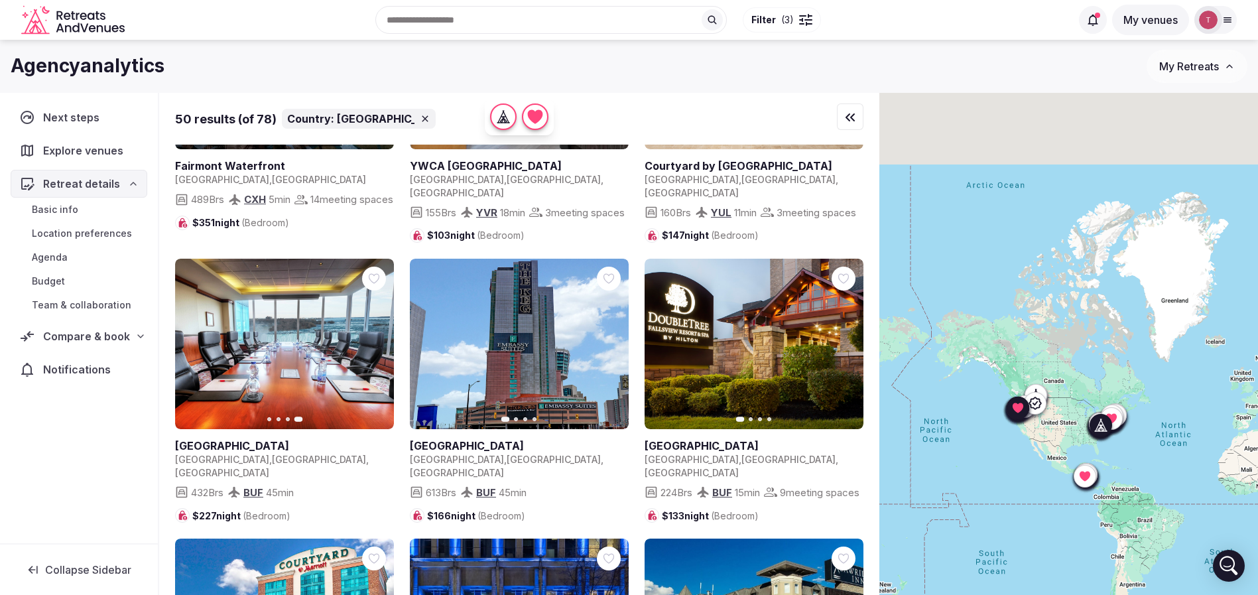
click at [606, 339] on icon "button" at bounding box center [610, 344] width 11 height 11
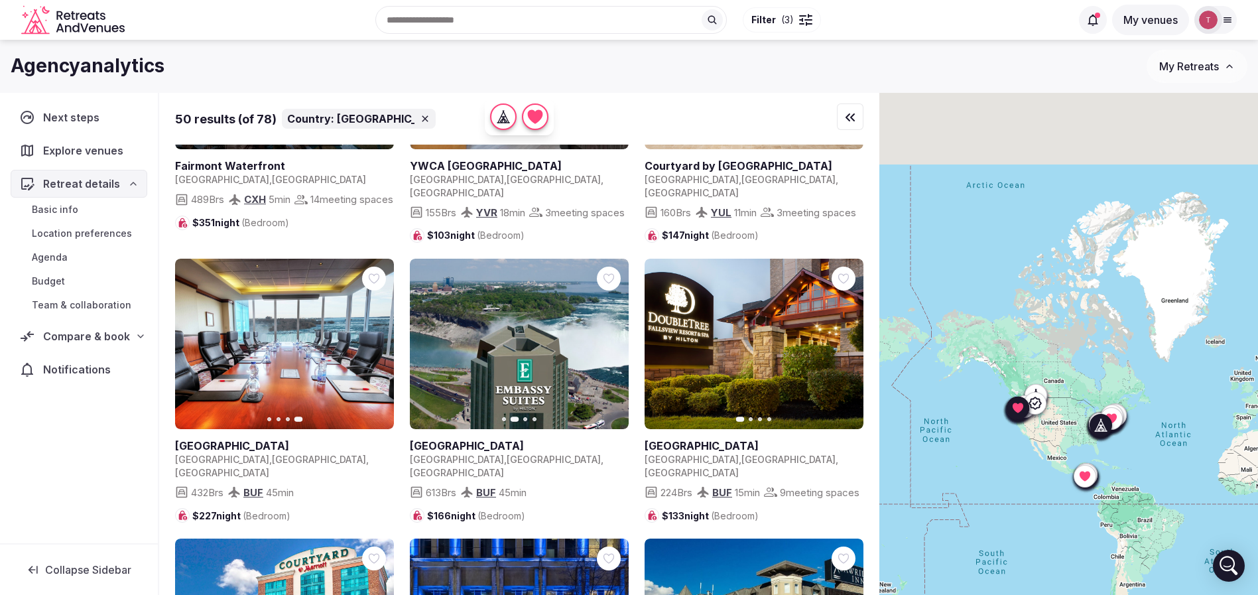
click at [610, 339] on icon "button" at bounding box center [610, 344] width 11 height 11
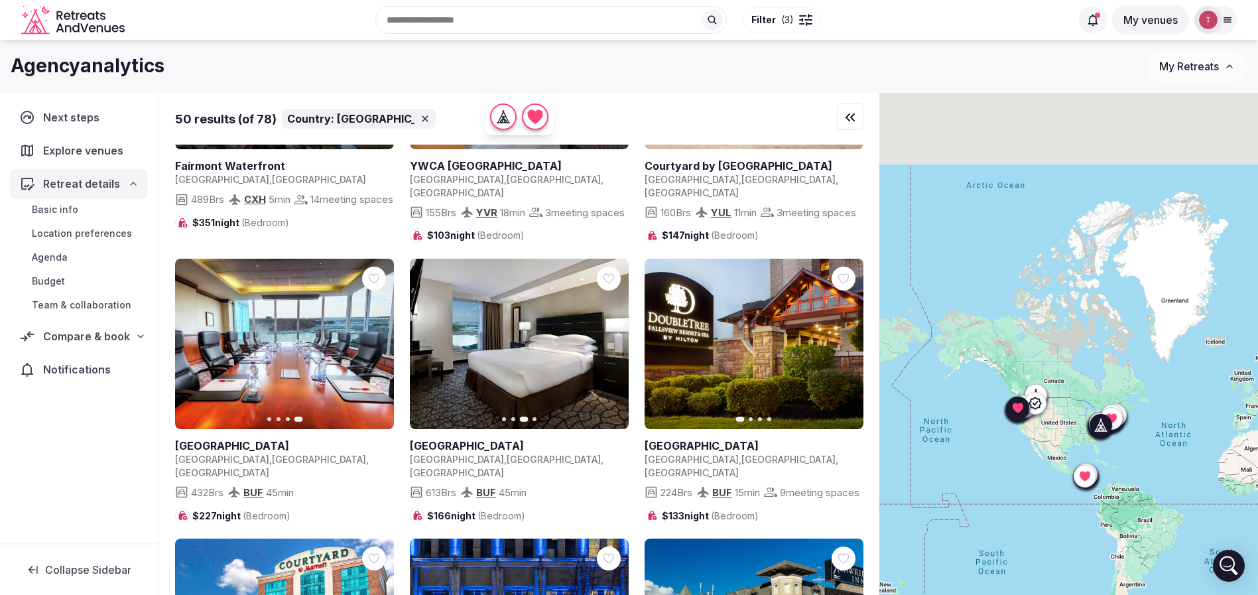
click at [845, 339] on icon "button" at bounding box center [845, 344] width 11 height 11
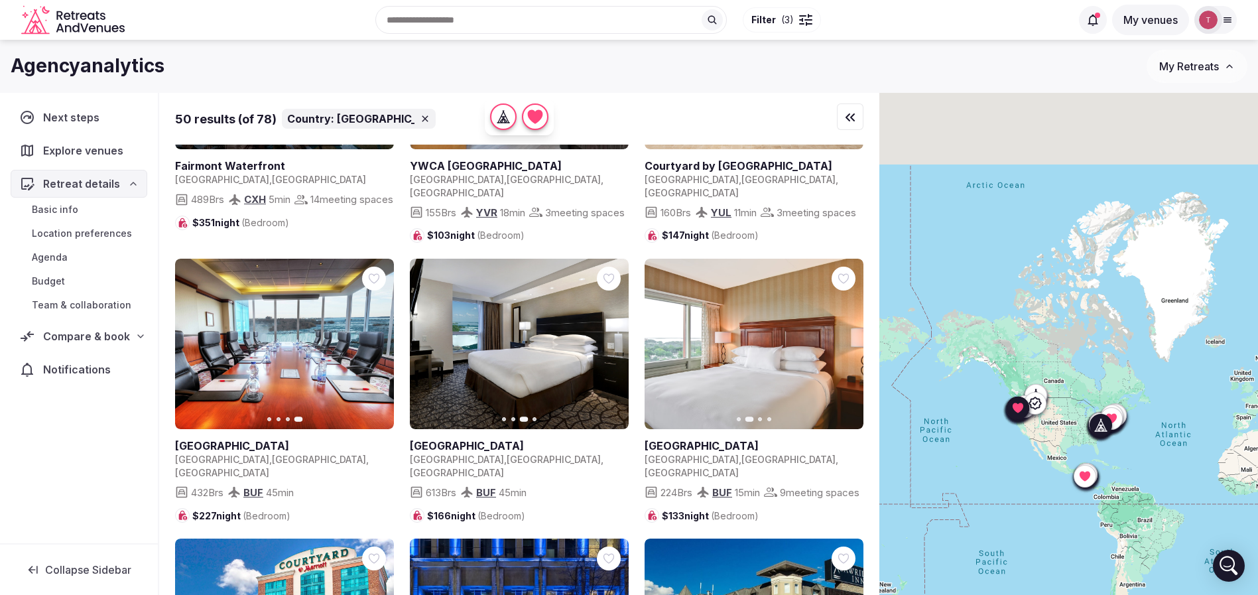
click at [845, 339] on icon "button" at bounding box center [845, 344] width 11 height 11
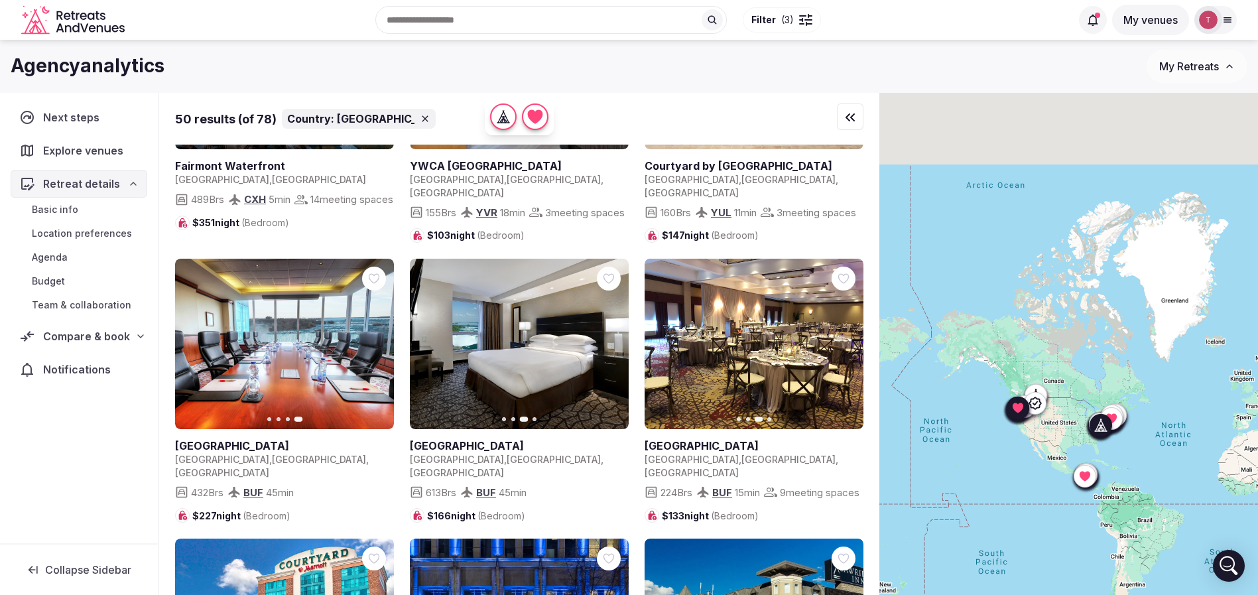
scroll to position [1990, 0]
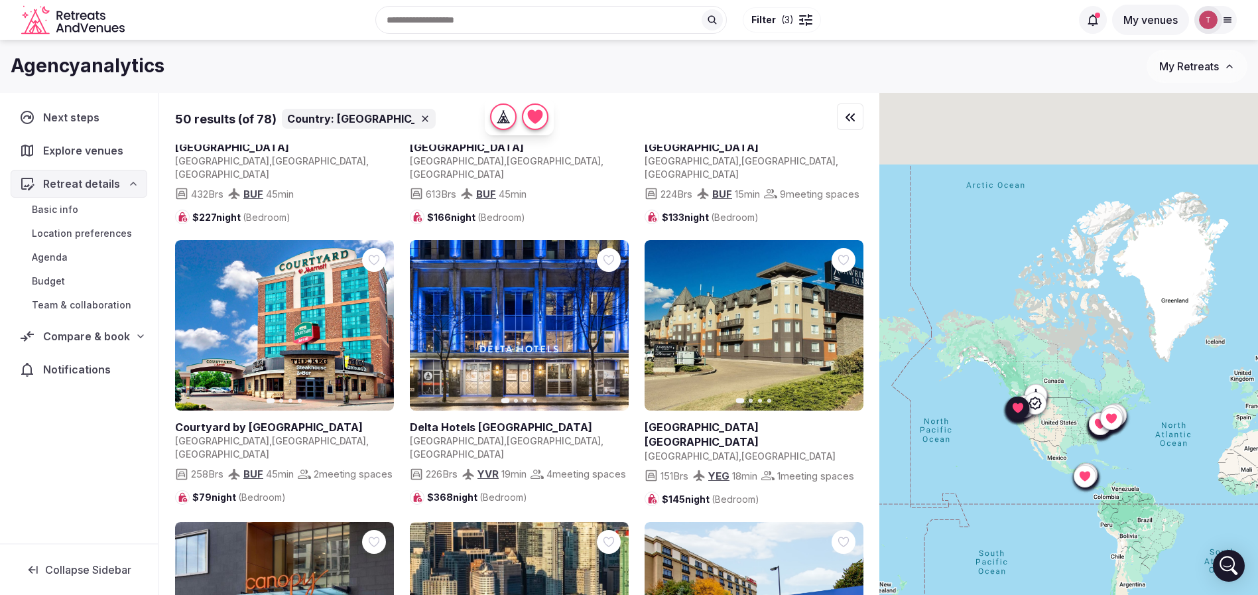
click at [610, 320] on icon "button" at bounding box center [610, 325] width 11 height 11
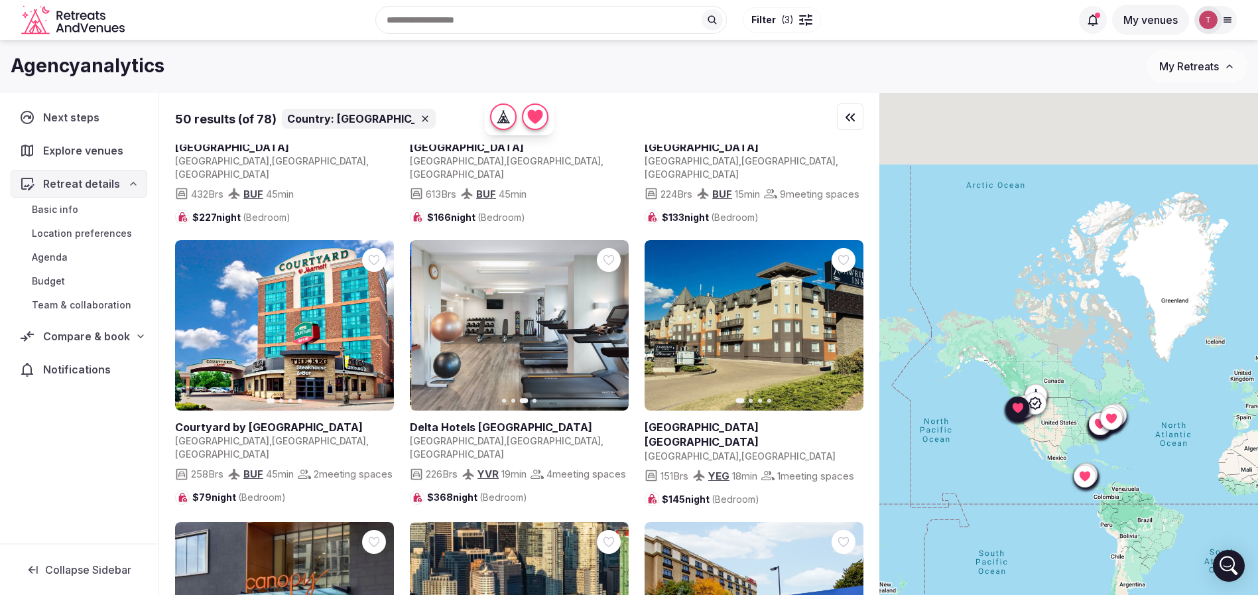
click at [610, 320] on icon "button" at bounding box center [610, 325] width 11 height 11
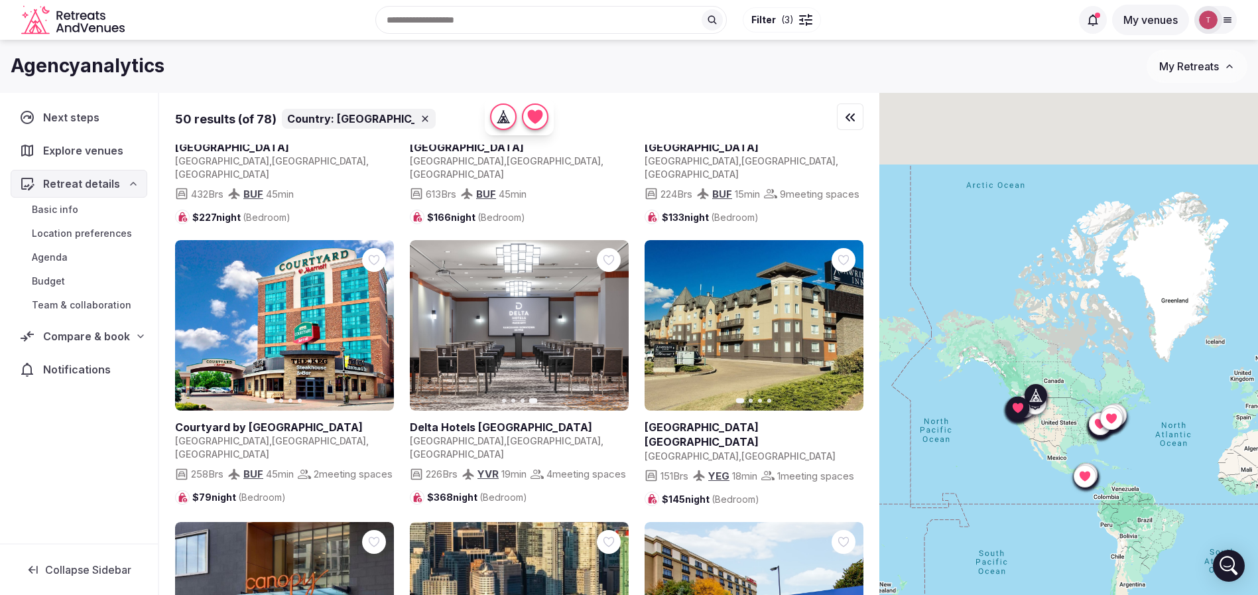
click at [852, 315] on button "Next slide" at bounding box center [844, 325] width 21 height 21
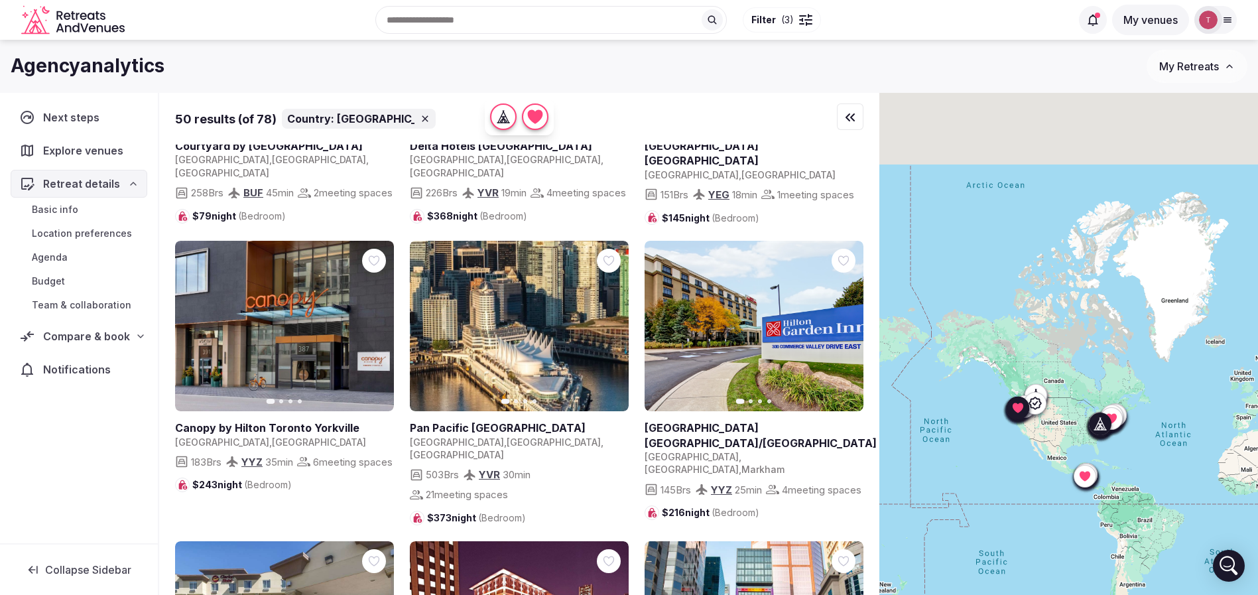
scroll to position [2289, 0]
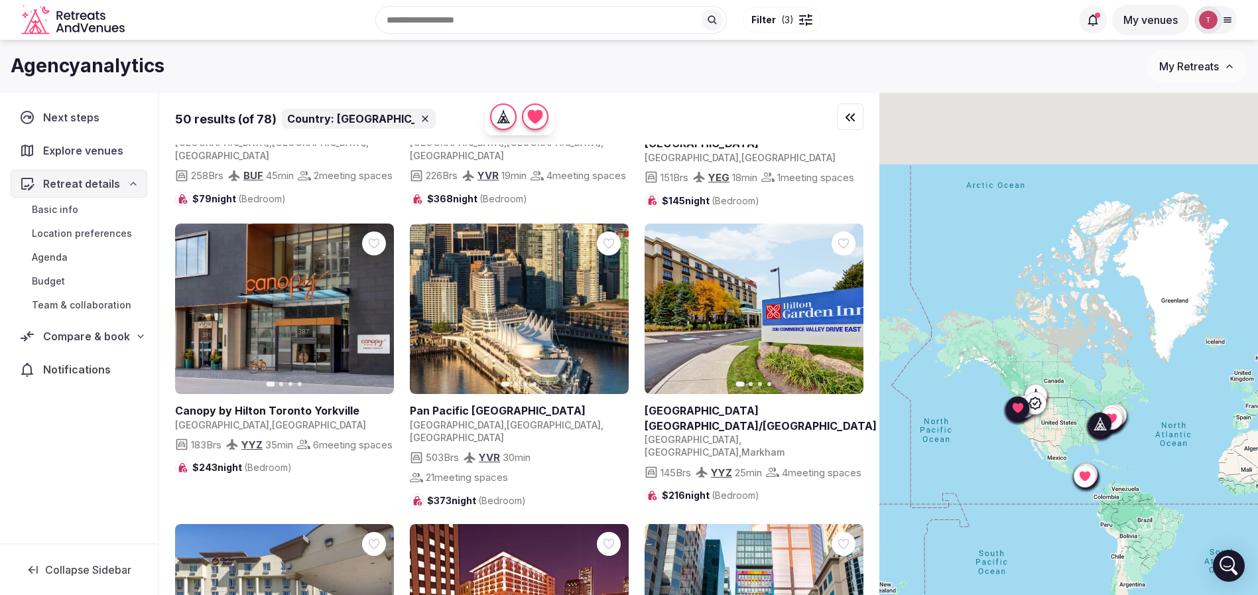
click at [380, 304] on icon "button" at bounding box center [375, 309] width 11 height 11
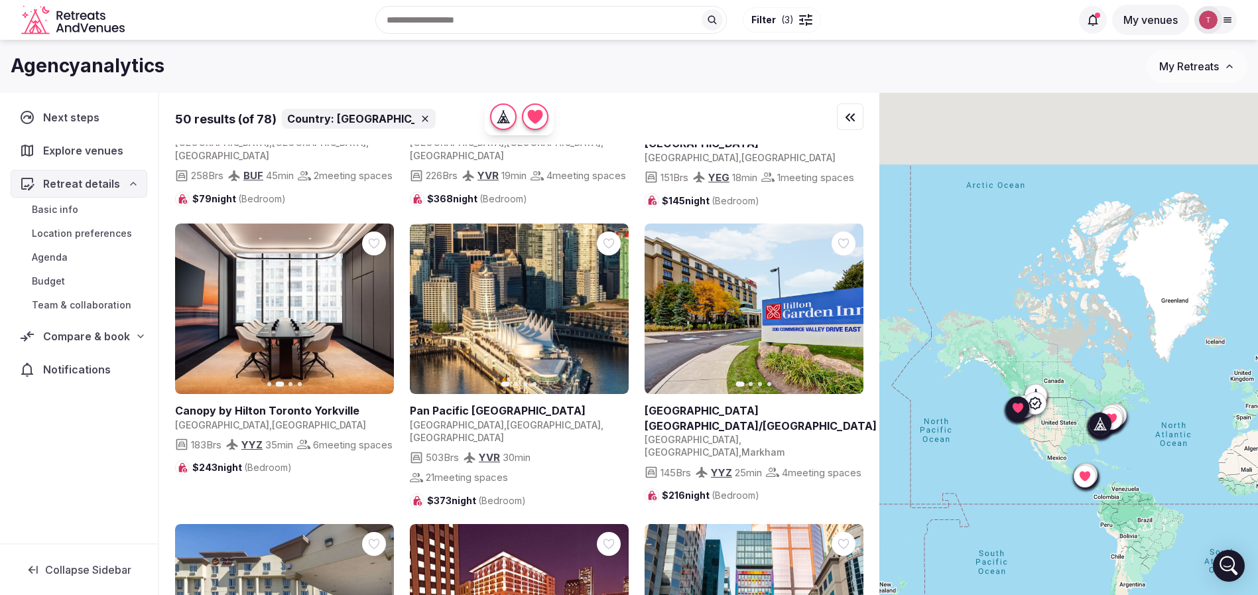
click at [380, 304] on icon "button" at bounding box center [375, 309] width 11 height 11
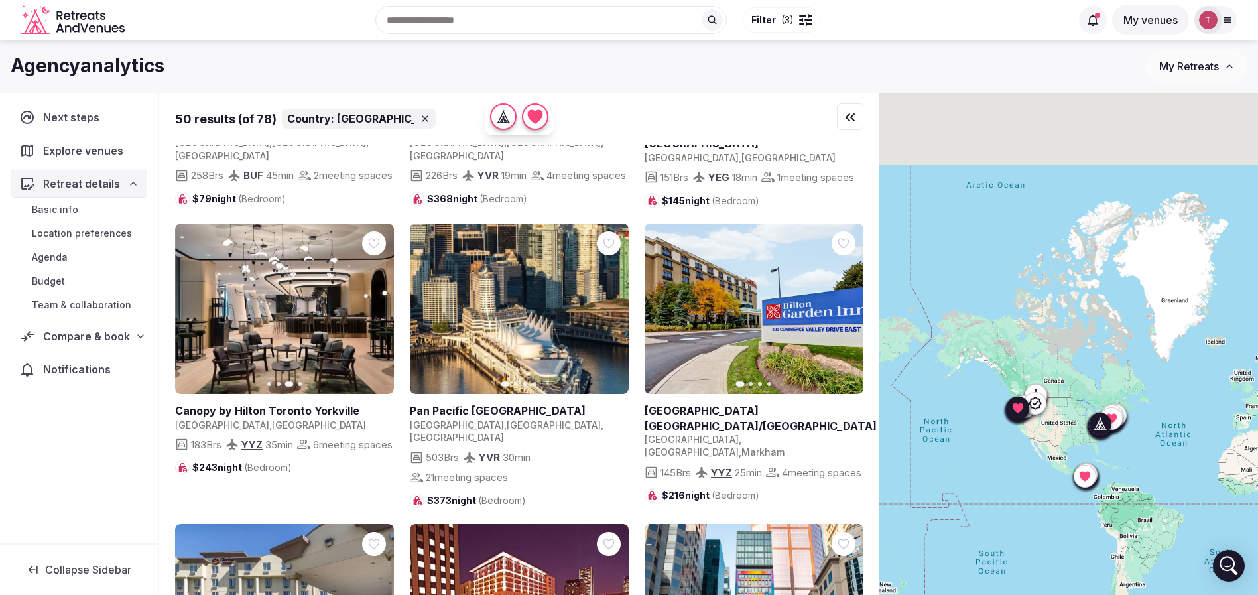
click at [380, 304] on icon "button" at bounding box center [375, 309] width 11 height 11
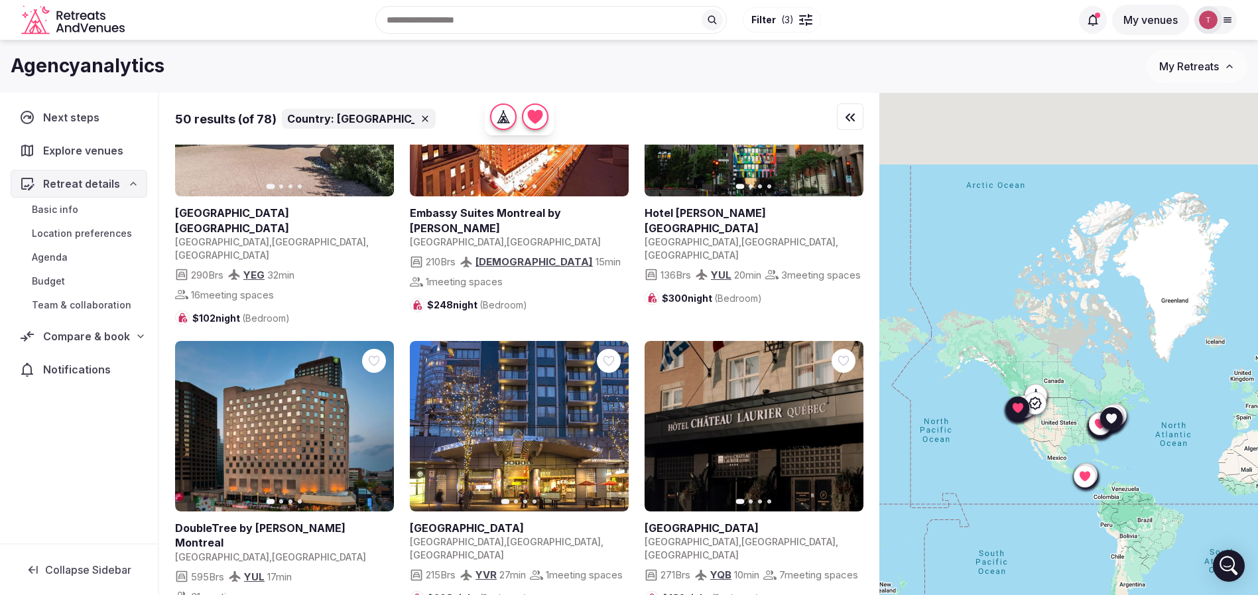
scroll to position [2587, 0]
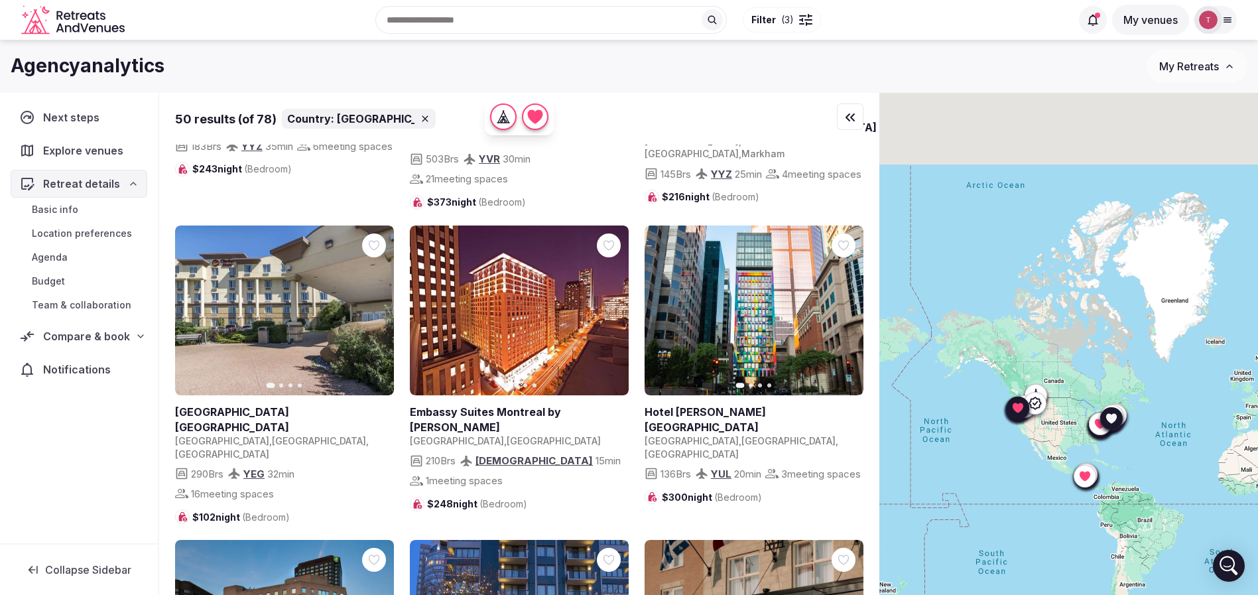
click at [852, 300] on button "Next slide" at bounding box center [844, 310] width 21 height 21
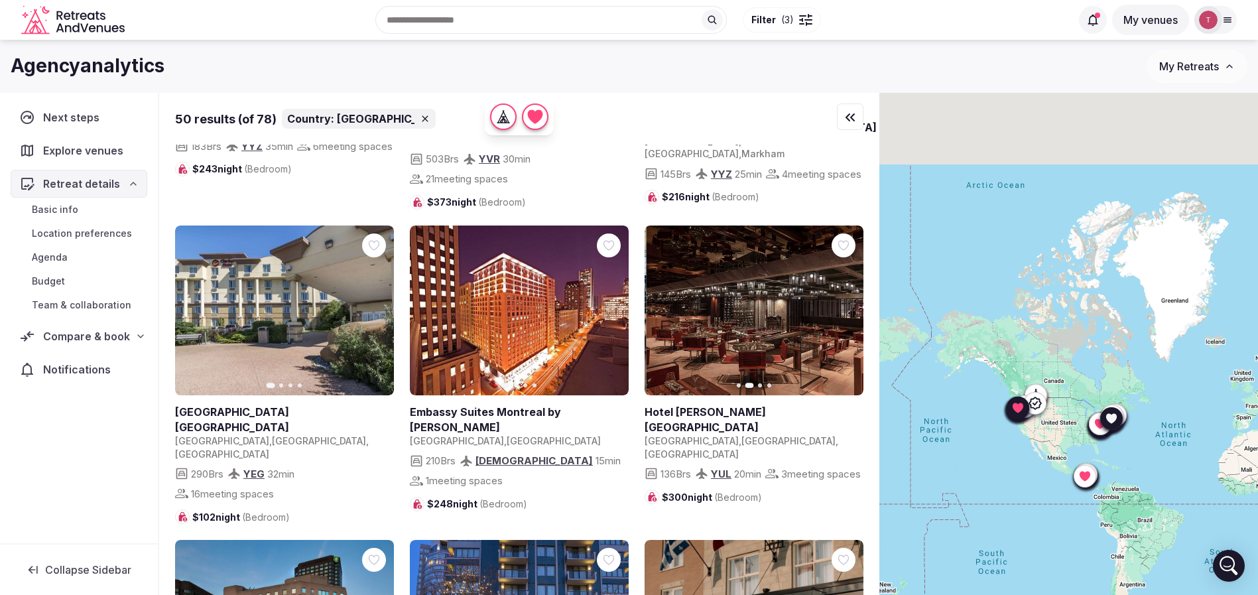
click at [851, 300] on button "Next slide" at bounding box center [844, 310] width 21 height 21
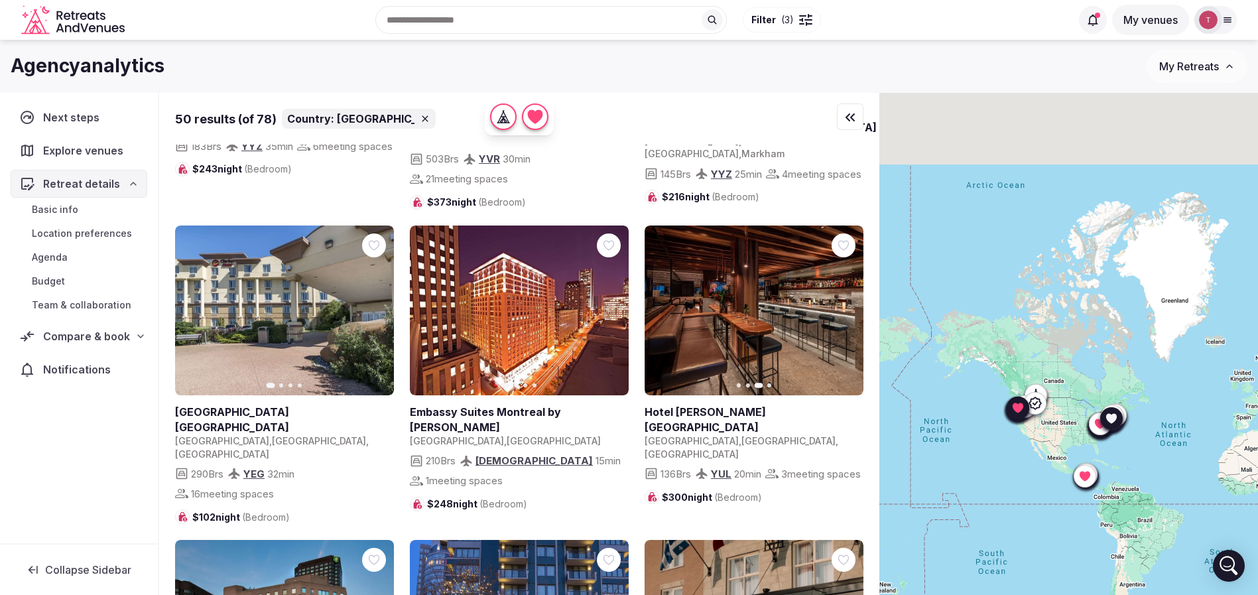
click at [848, 305] on icon "button" at bounding box center [845, 310] width 11 height 11
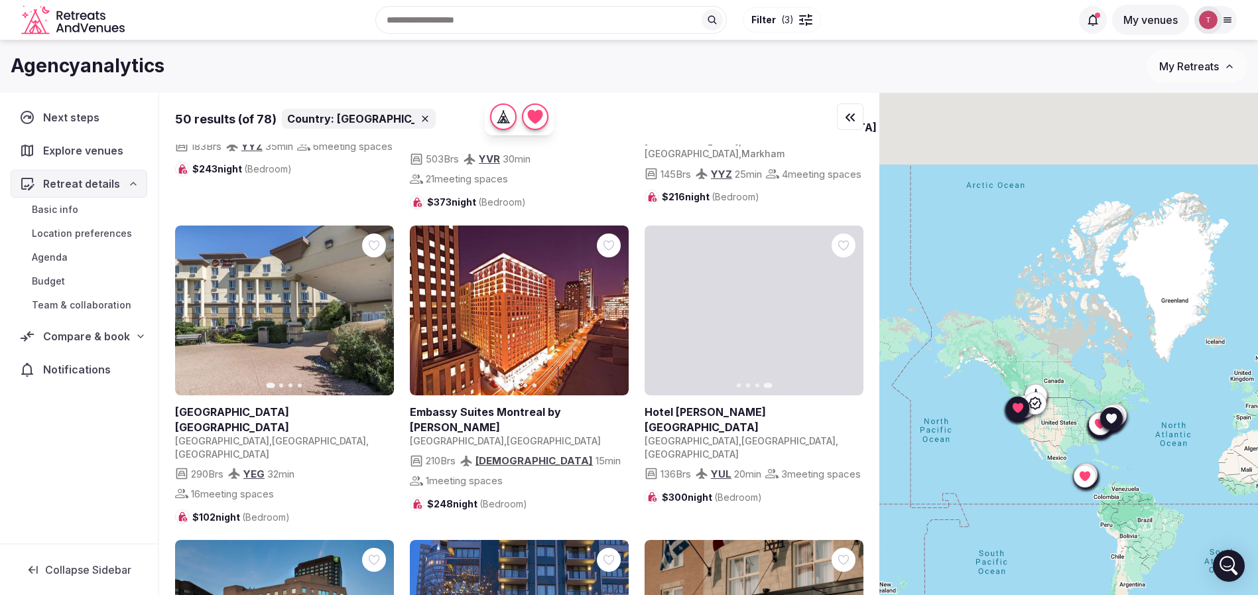
click at [0, 0] on icon at bounding box center [0, 0] width 0 height 0
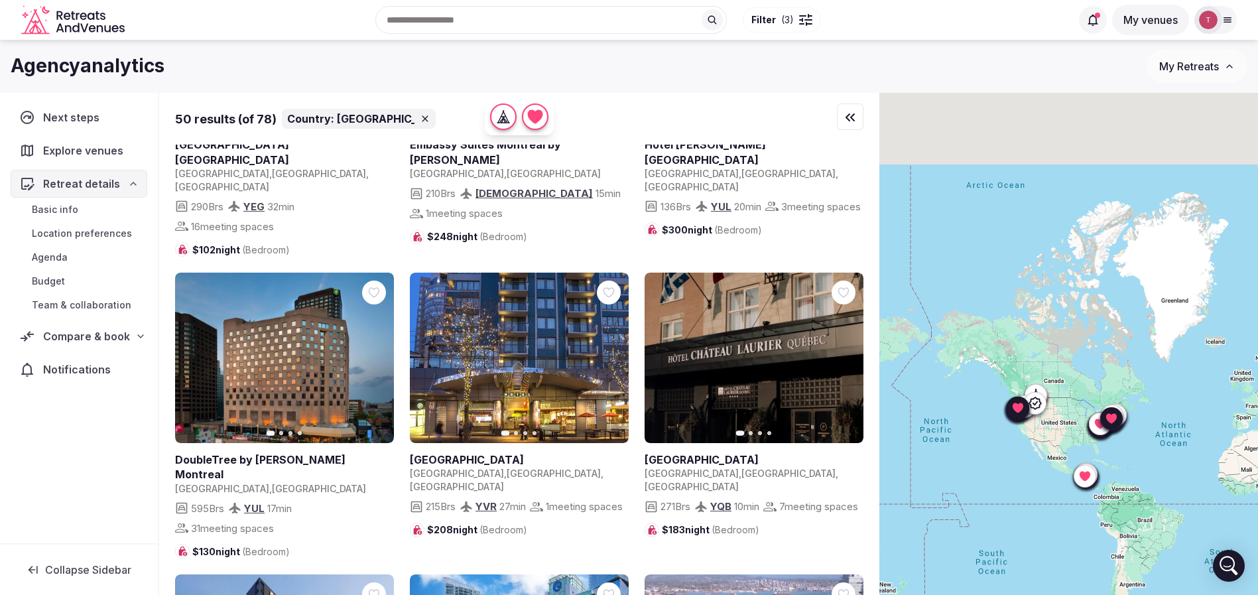
scroll to position [2886, 0]
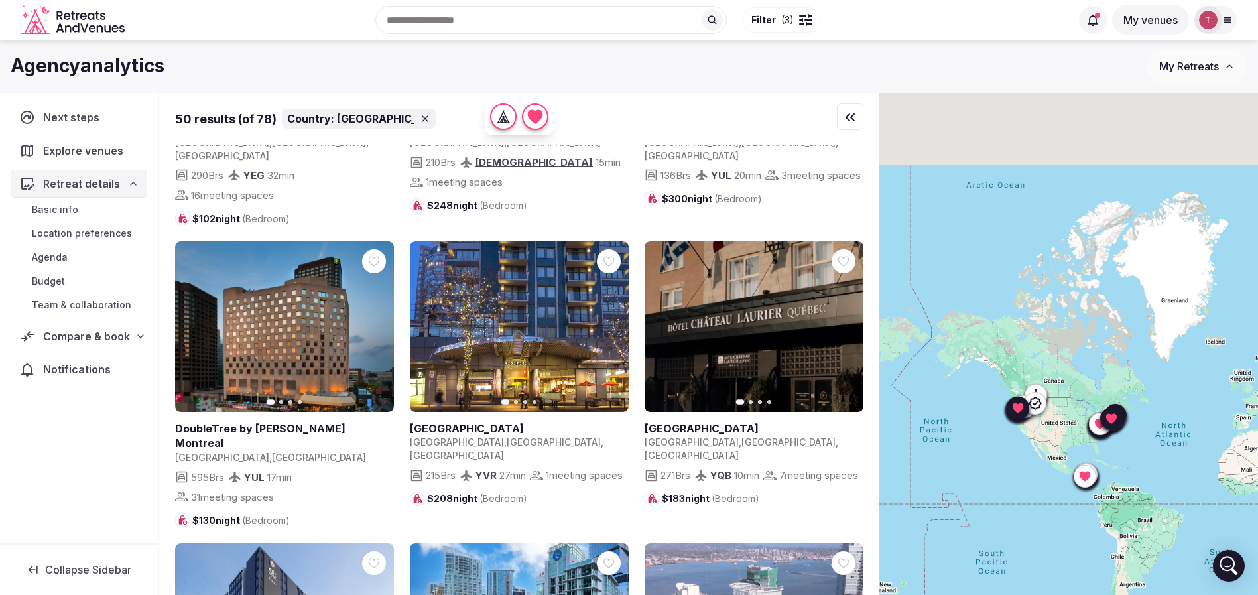
click at [847, 322] on icon "button" at bounding box center [845, 326] width 5 height 9
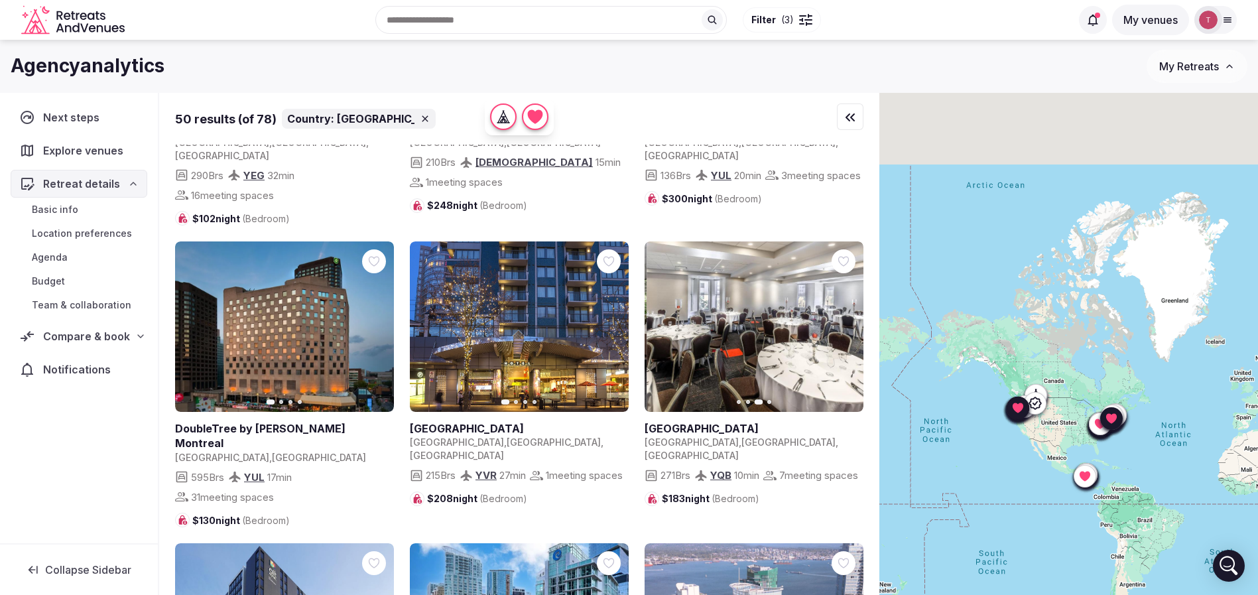
click at [844, 322] on icon "button" at bounding box center [845, 327] width 11 height 11
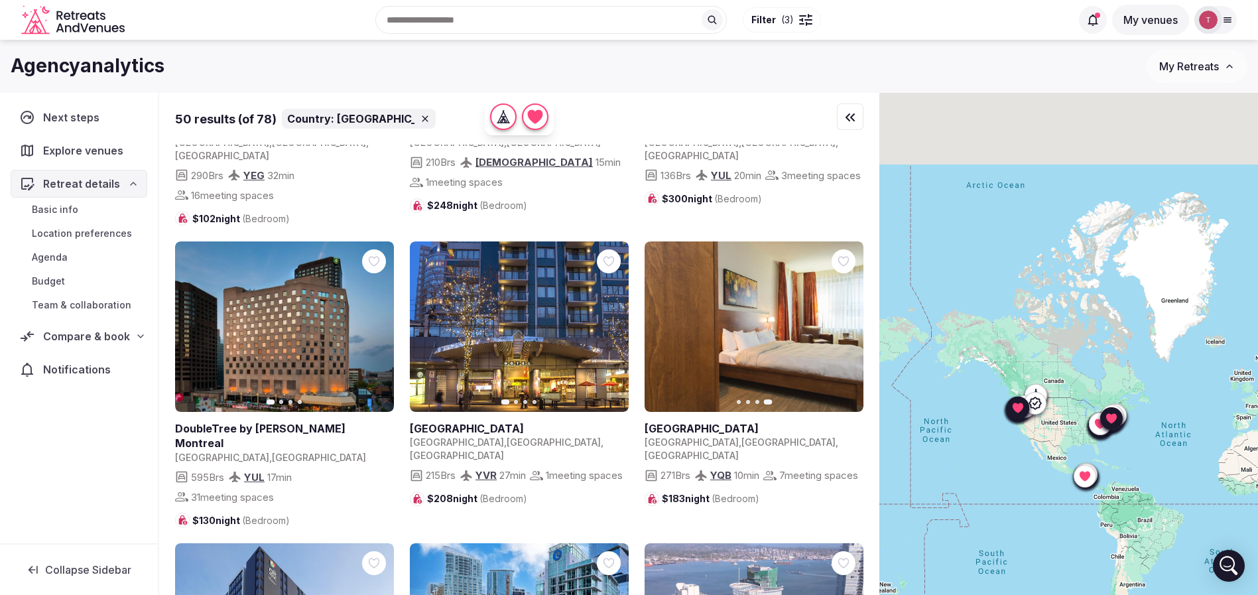
click at [665, 322] on icon "button" at bounding box center [663, 327] width 11 height 11
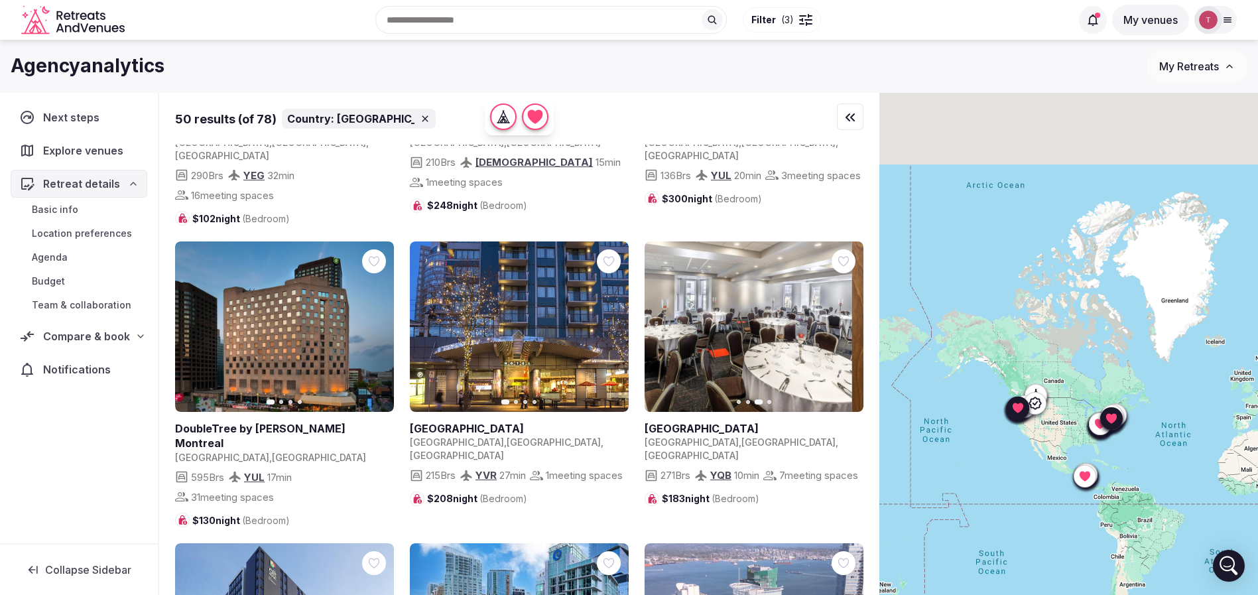
click at [665, 322] on icon "button" at bounding box center [663, 327] width 11 height 11
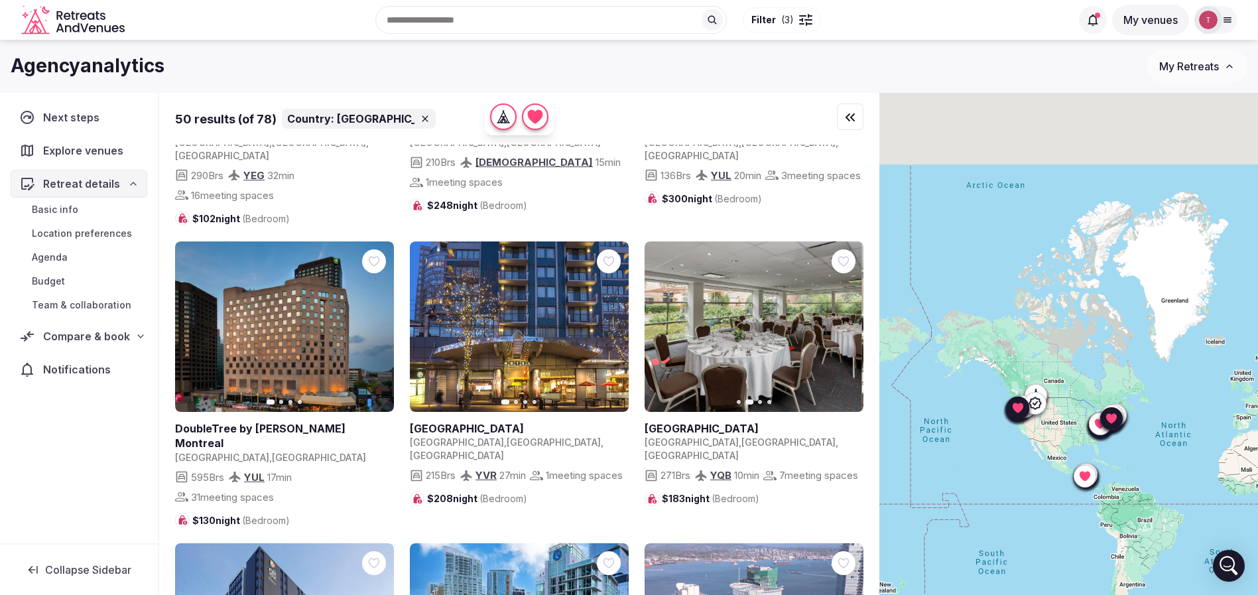
click at [665, 322] on icon "button" at bounding box center [663, 327] width 11 height 11
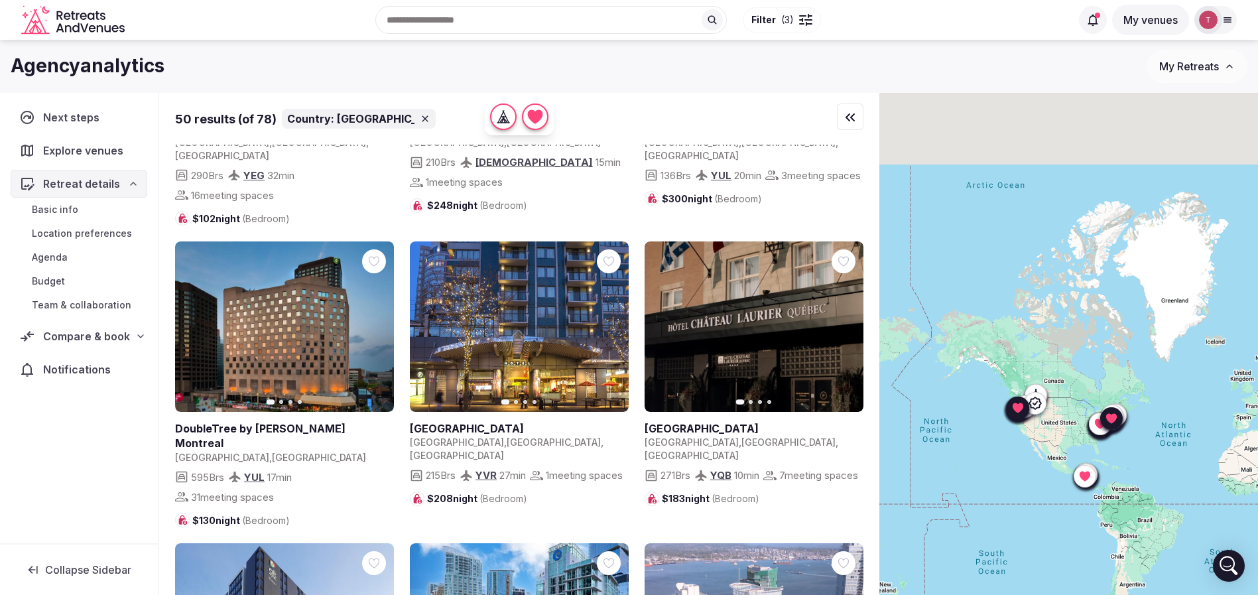
click at [614, 322] on icon "button" at bounding box center [610, 327] width 11 height 11
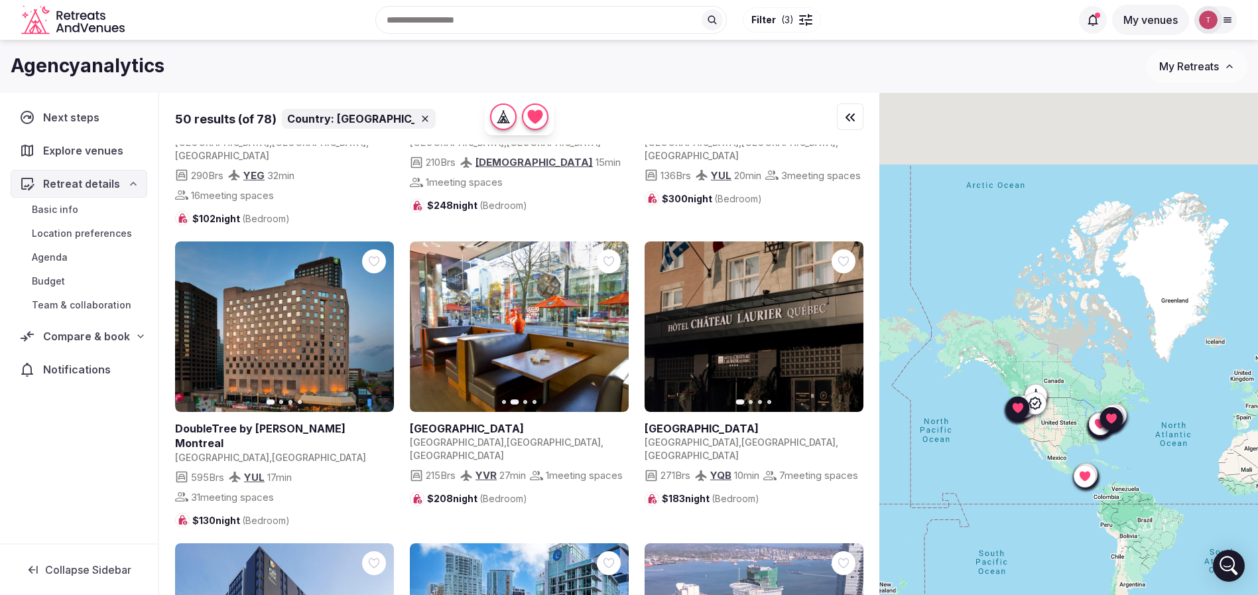
click at [380, 322] on icon "button" at bounding box center [375, 327] width 11 height 11
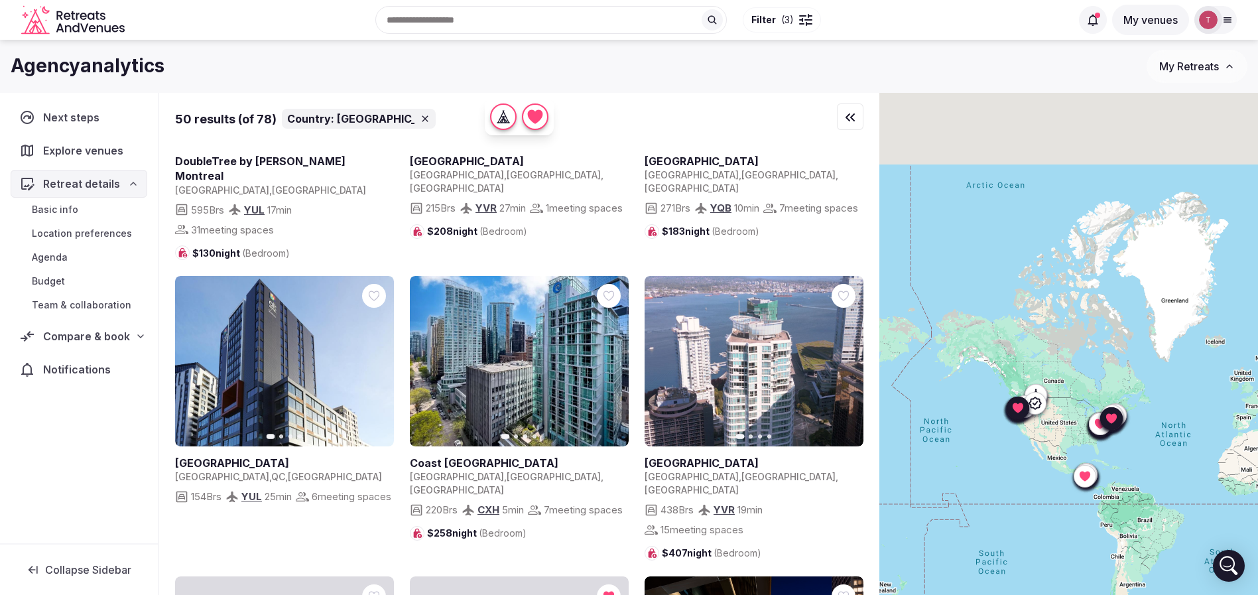
scroll to position [3184, 0]
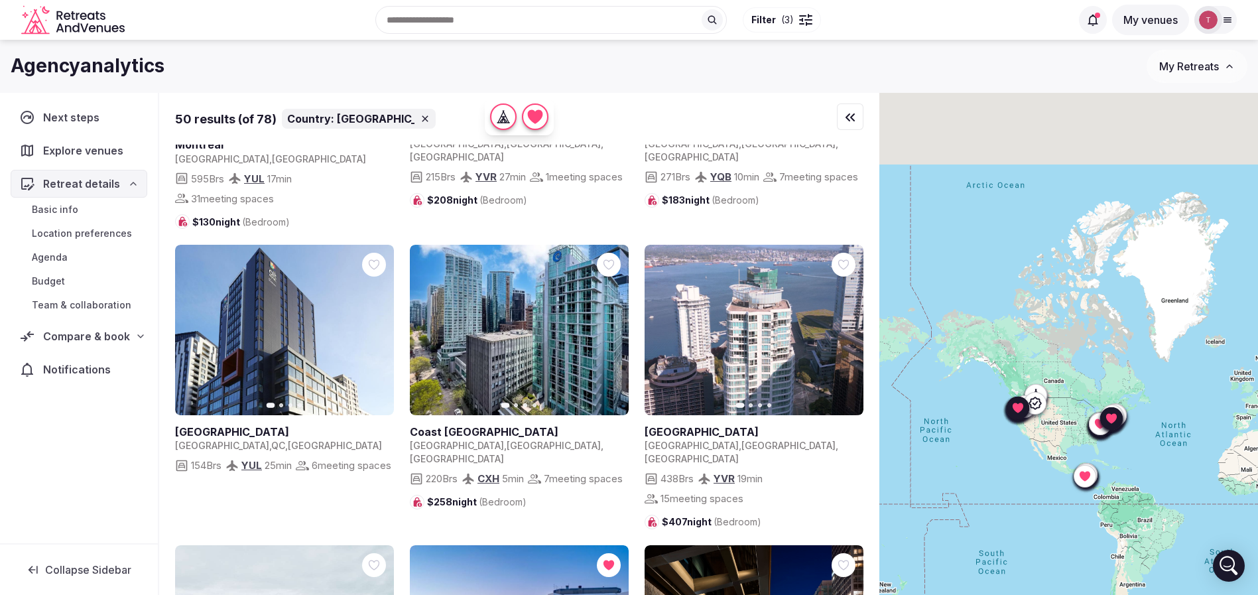
click at [377, 326] on icon "button" at bounding box center [375, 330] width 5 height 9
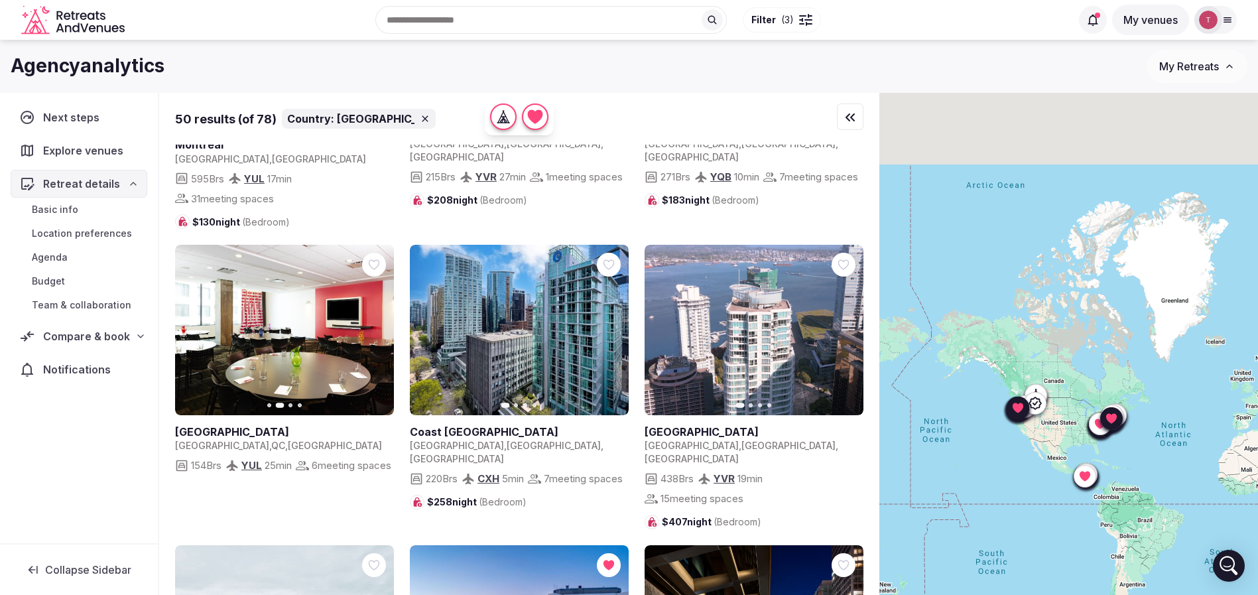
click at [607, 325] on icon "button" at bounding box center [610, 330] width 11 height 11
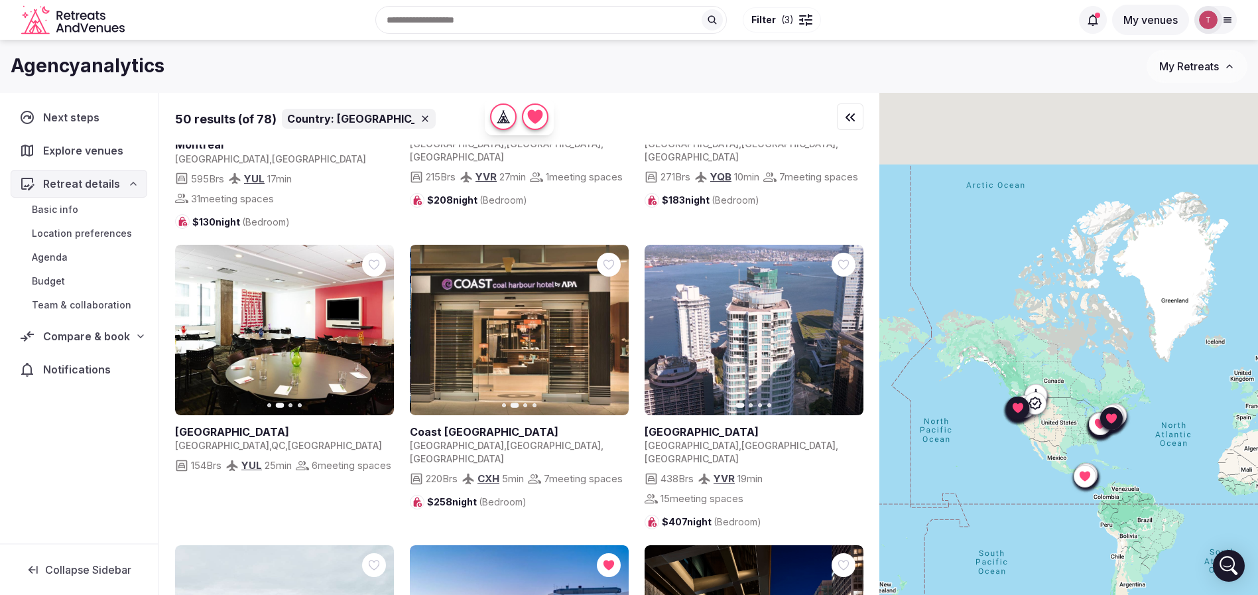
click at [608, 325] on icon "button" at bounding box center [610, 330] width 11 height 11
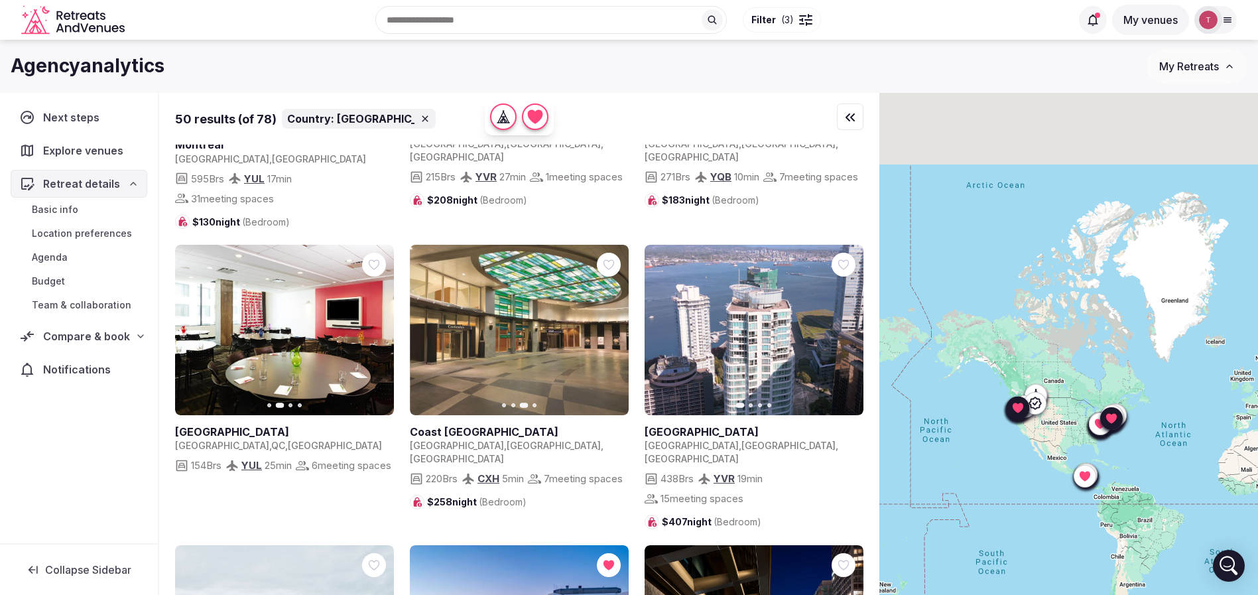
click at [844, 325] on icon "button" at bounding box center [845, 330] width 11 height 11
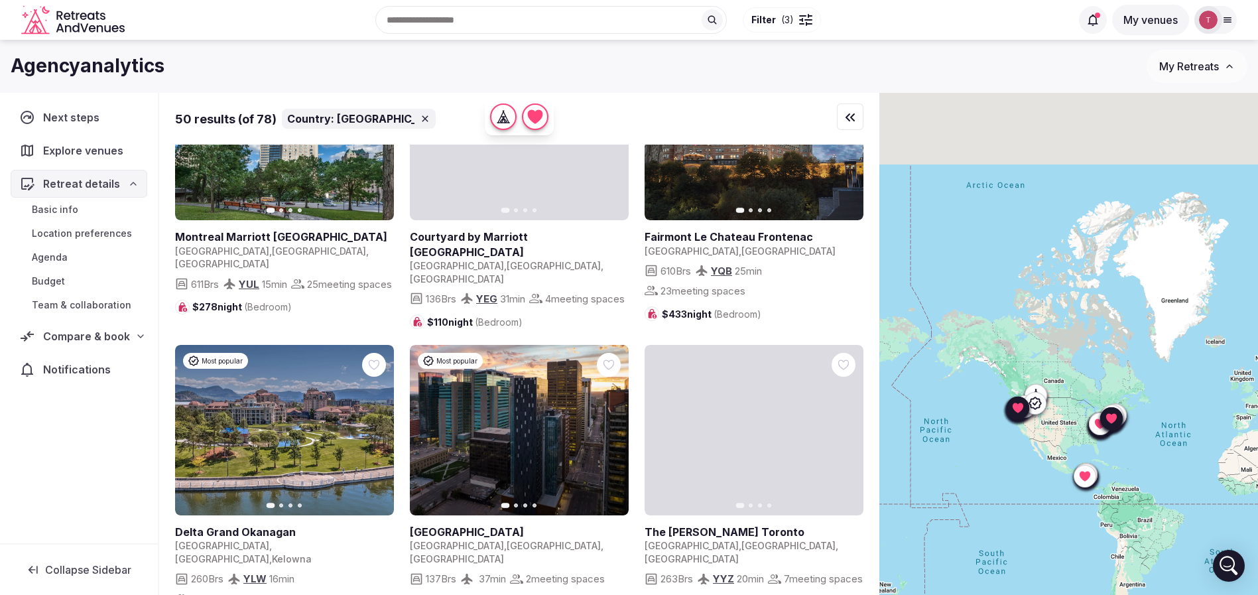
scroll to position [3980, 0]
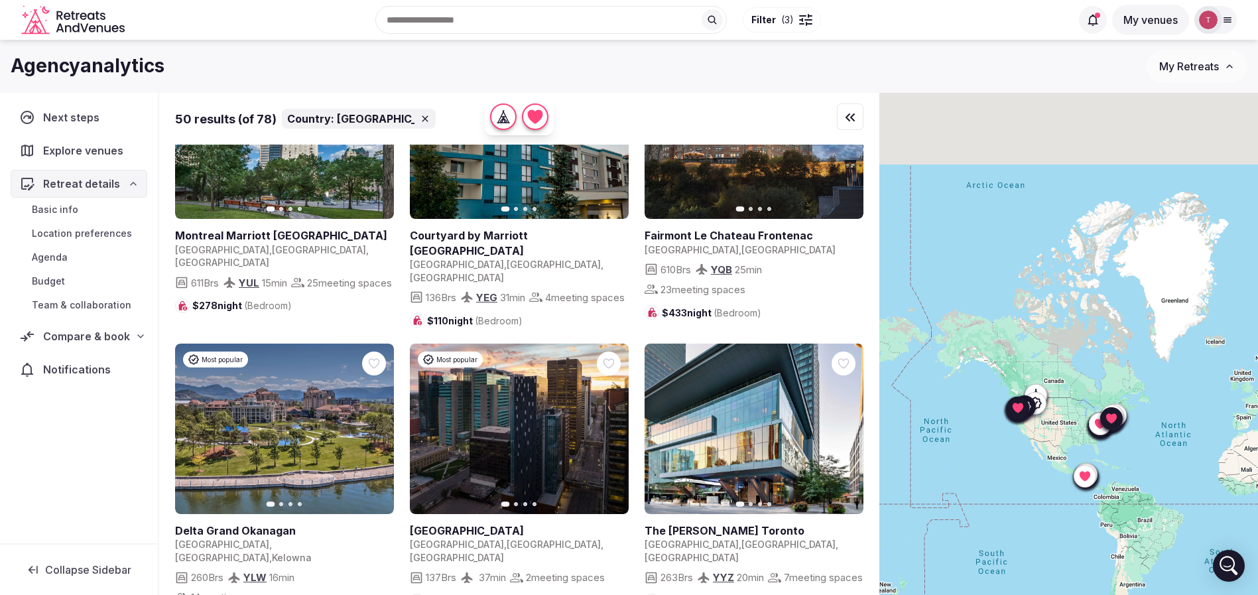
click at [379, 424] on icon "button" at bounding box center [375, 429] width 11 height 11
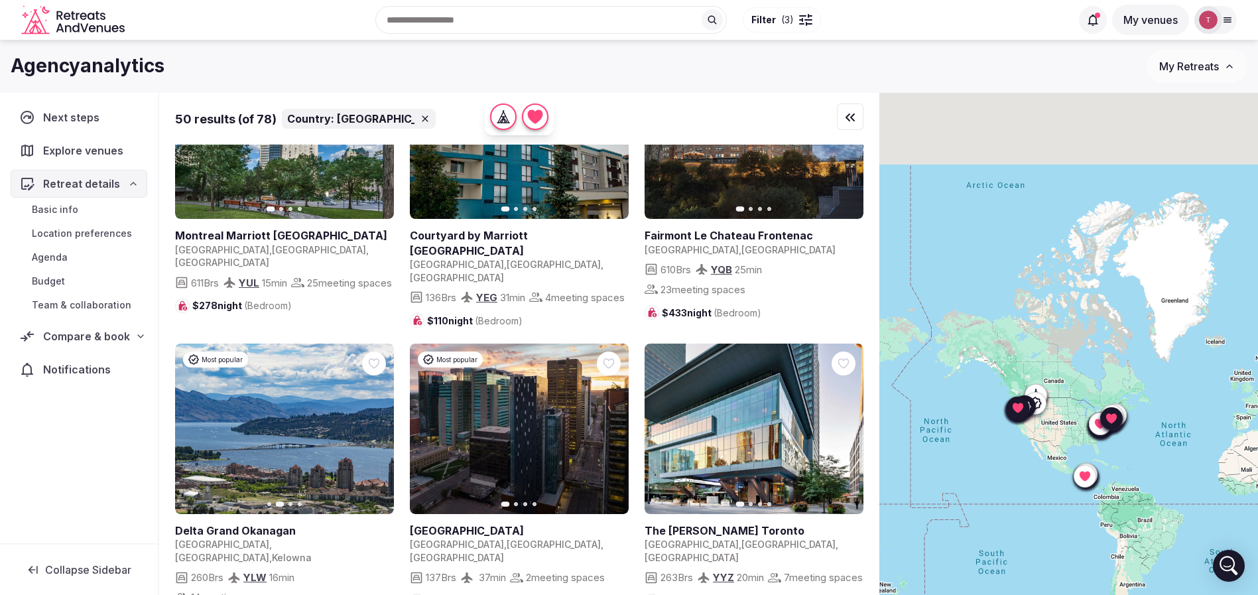
click at [380, 424] on icon "button" at bounding box center [375, 429] width 11 height 11
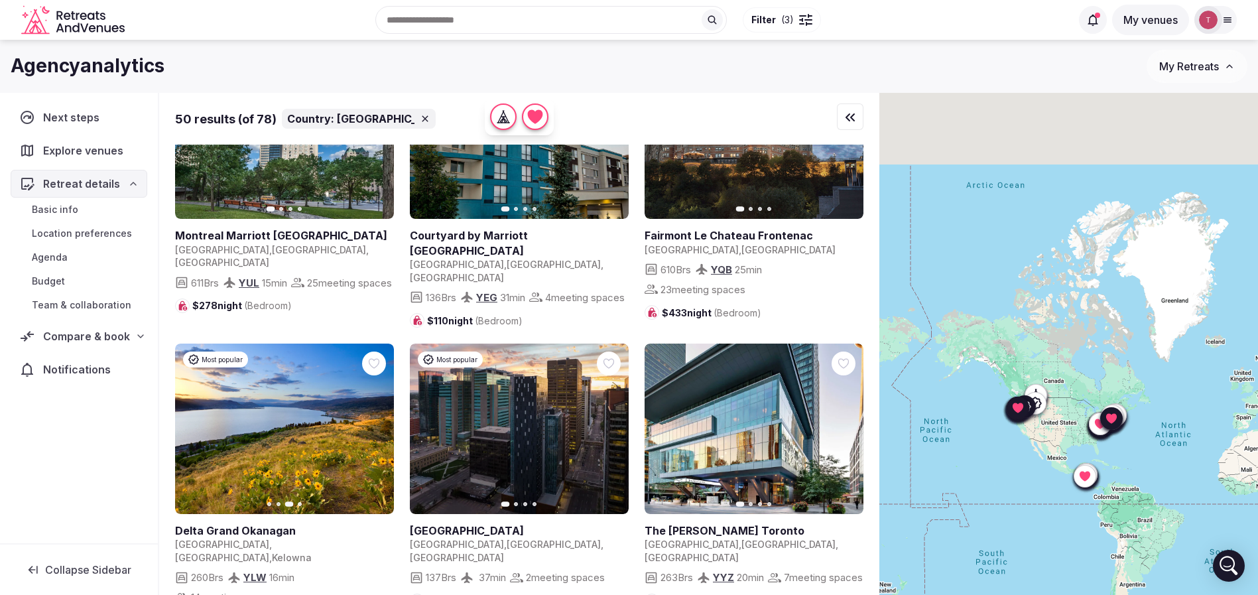
click at [379, 424] on icon "button" at bounding box center [375, 429] width 11 height 11
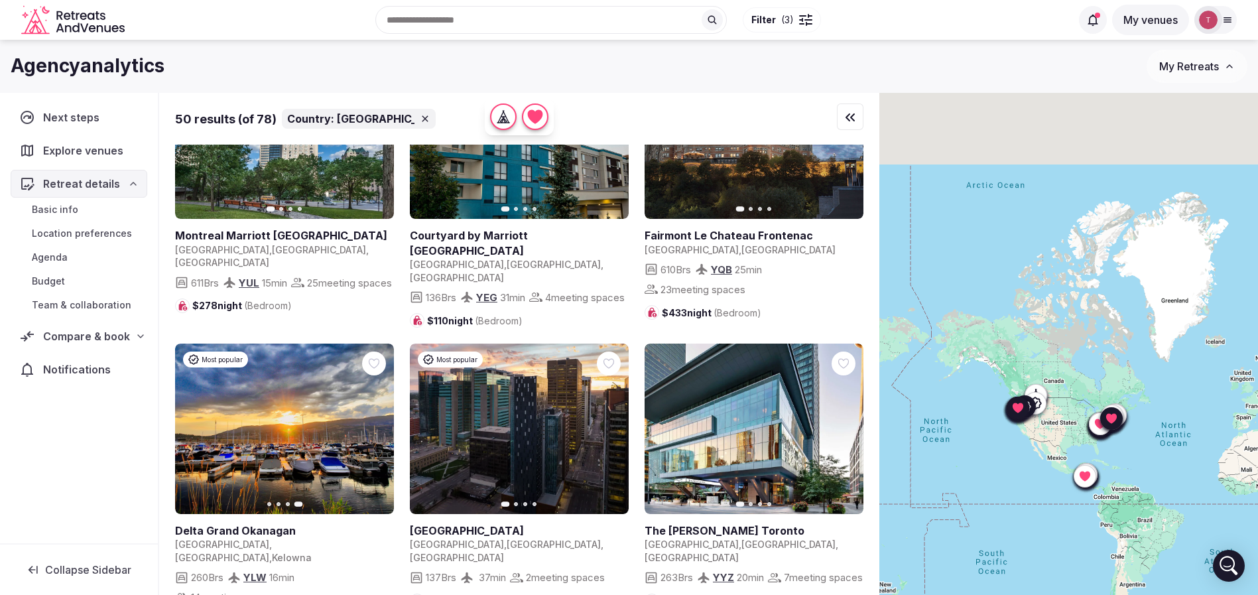
click at [197, 424] on icon "button" at bounding box center [193, 429] width 11 height 11
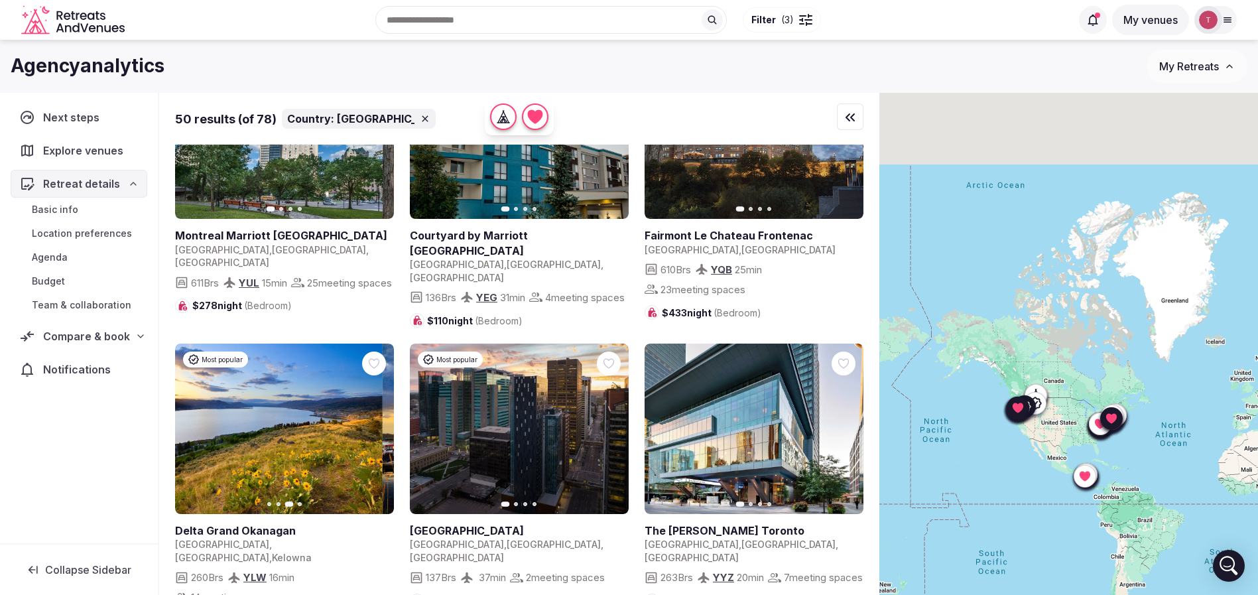
click at [197, 424] on icon "button" at bounding box center [193, 429] width 11 height 11
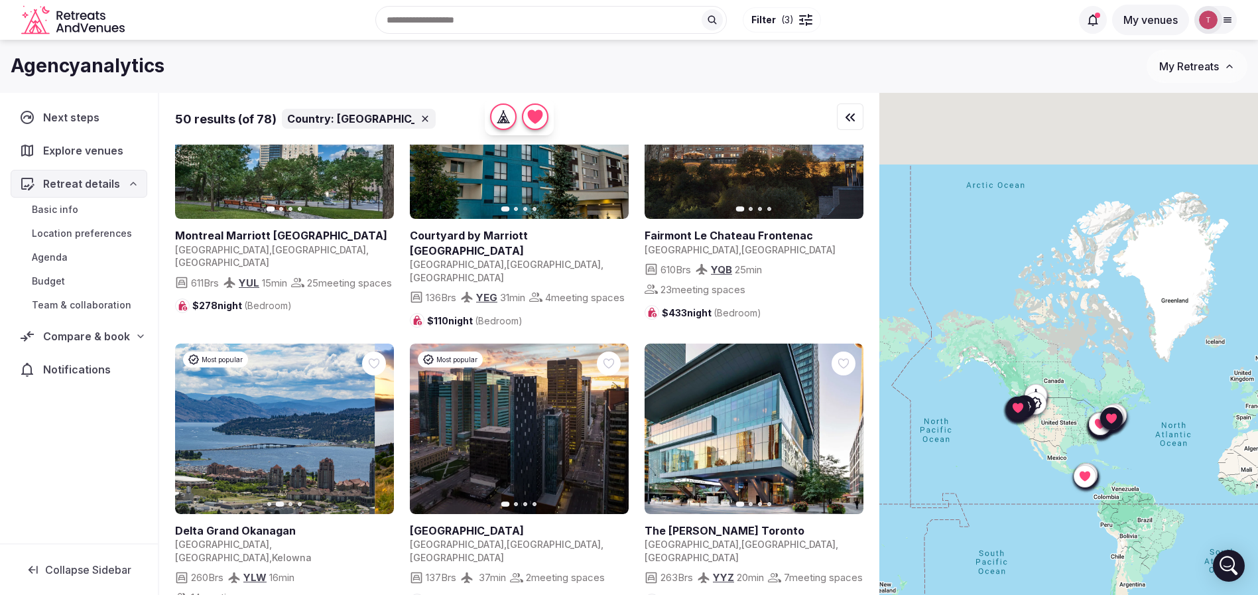
click at [197, 424] on icon "button" at bounding box center [193, 429] width 11 height 11
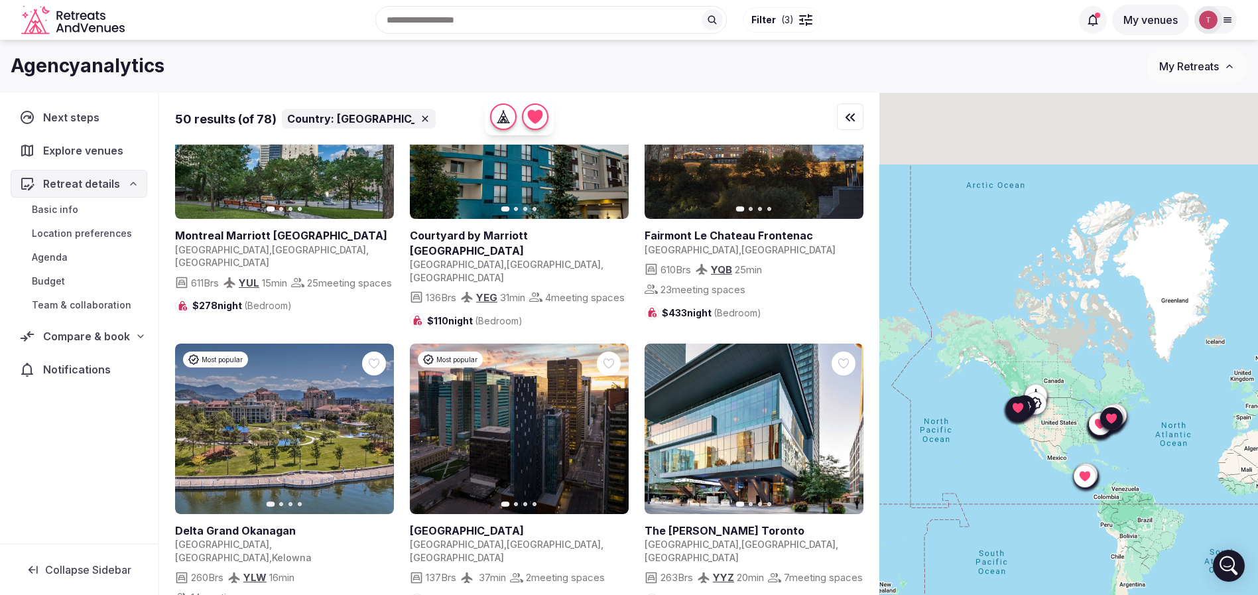
click at [0, 0] on icon at bounding box center [0, 0] width 0 height 0
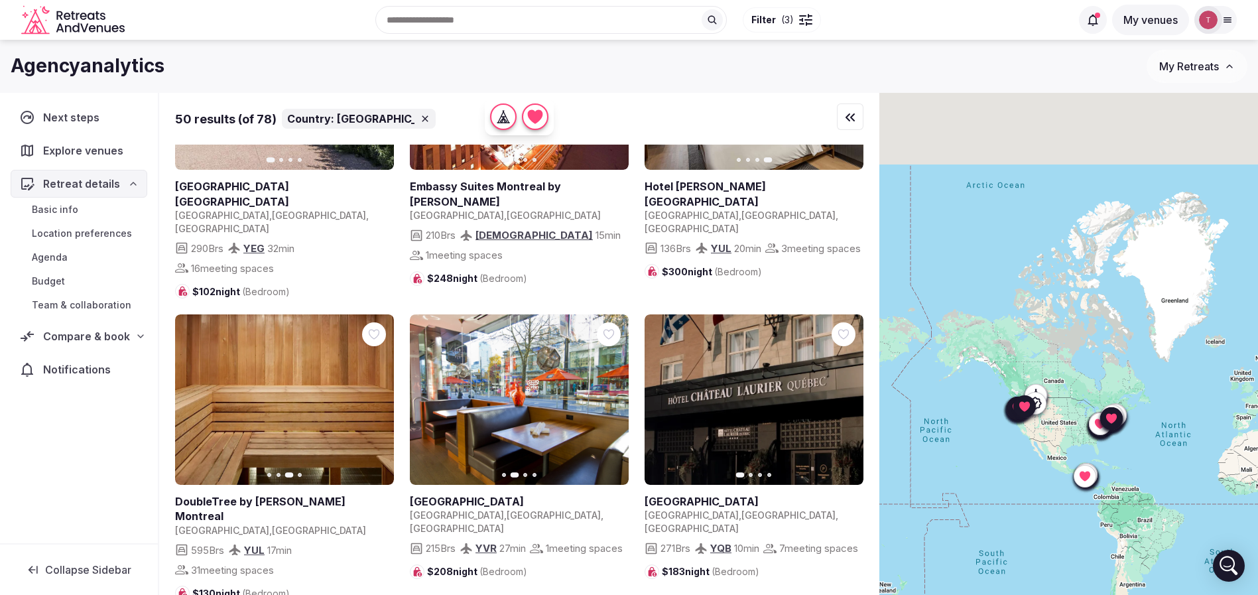
scroll to position [2786, 0]
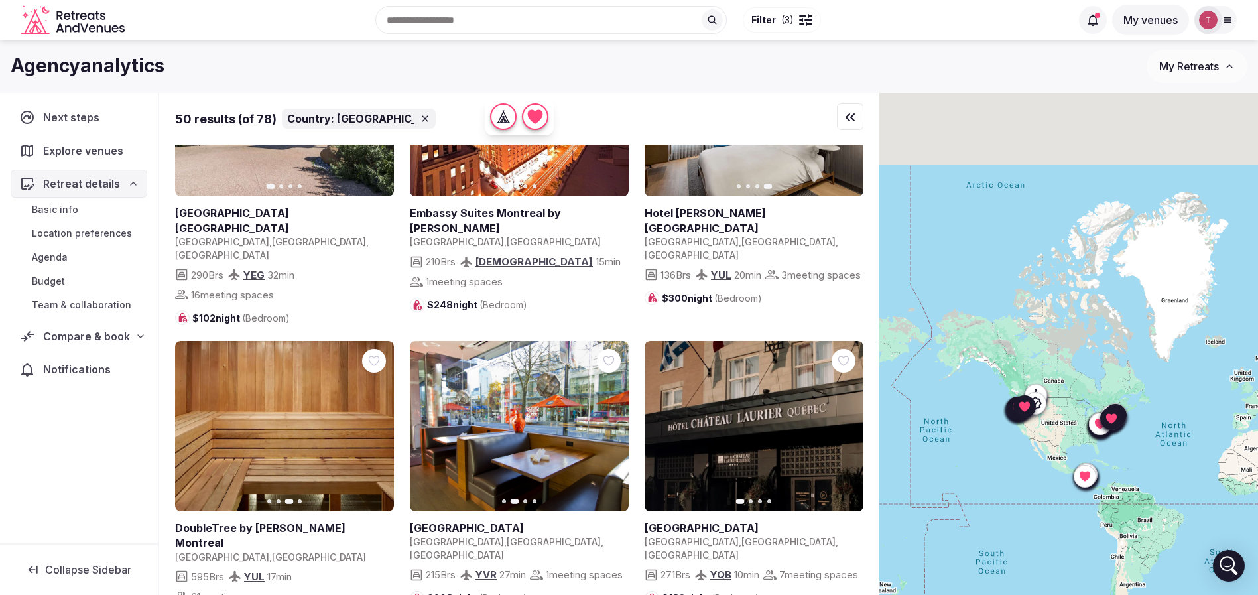
drag, startPoint x: 846, startPoint y: 315, endPoint x: 827, endPoint y: 320, distance: 19.3
click at [0, 0] on icon at bounding box center [0, 0] width 0 height 0
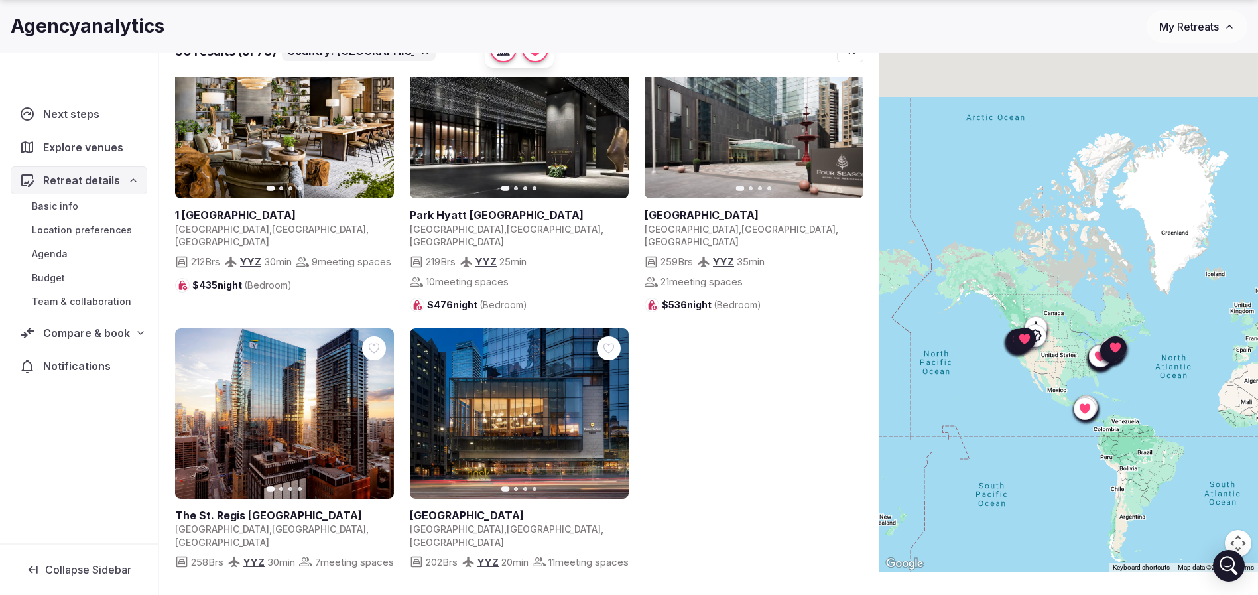
scroll to position [98, 0]
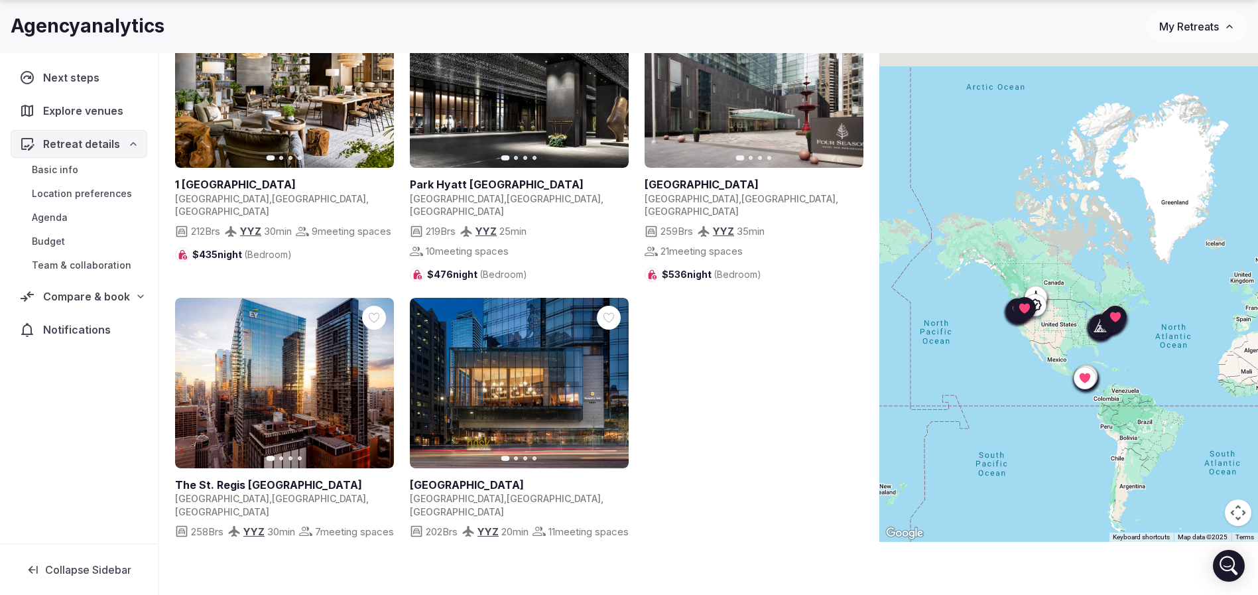
click at [612, 378] on icon "button" at bounding box center [610, 382] width 5 height 9
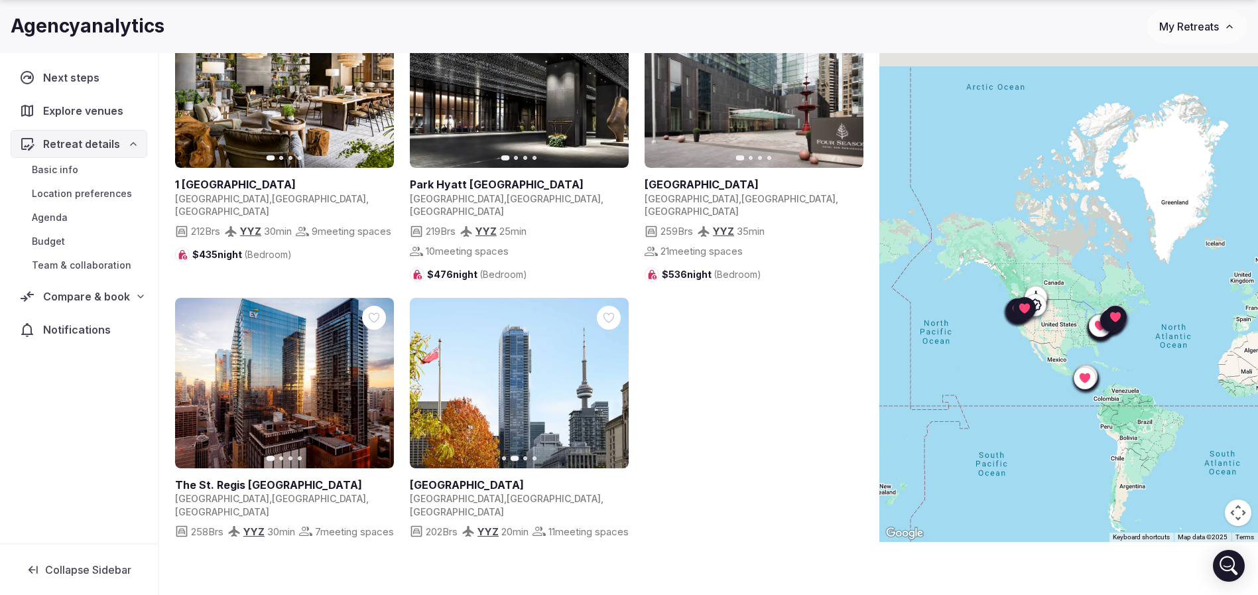
click at [509, 588] on button "2" at bounding box center [512, 604] width 32 height 32
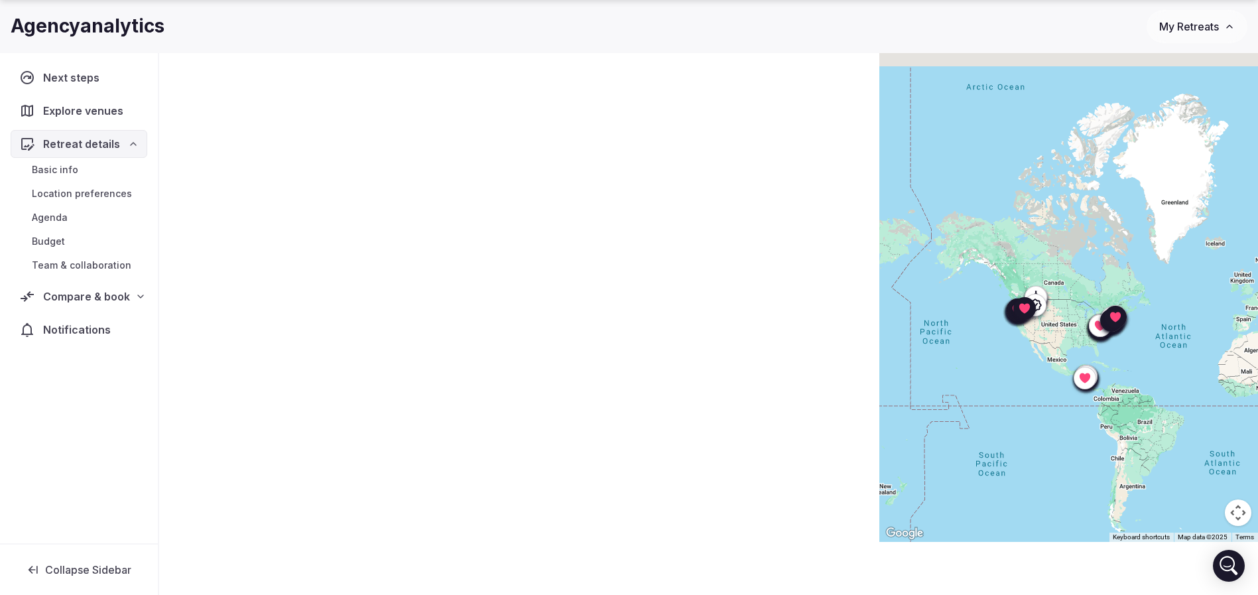
scroll to position [0, 0]
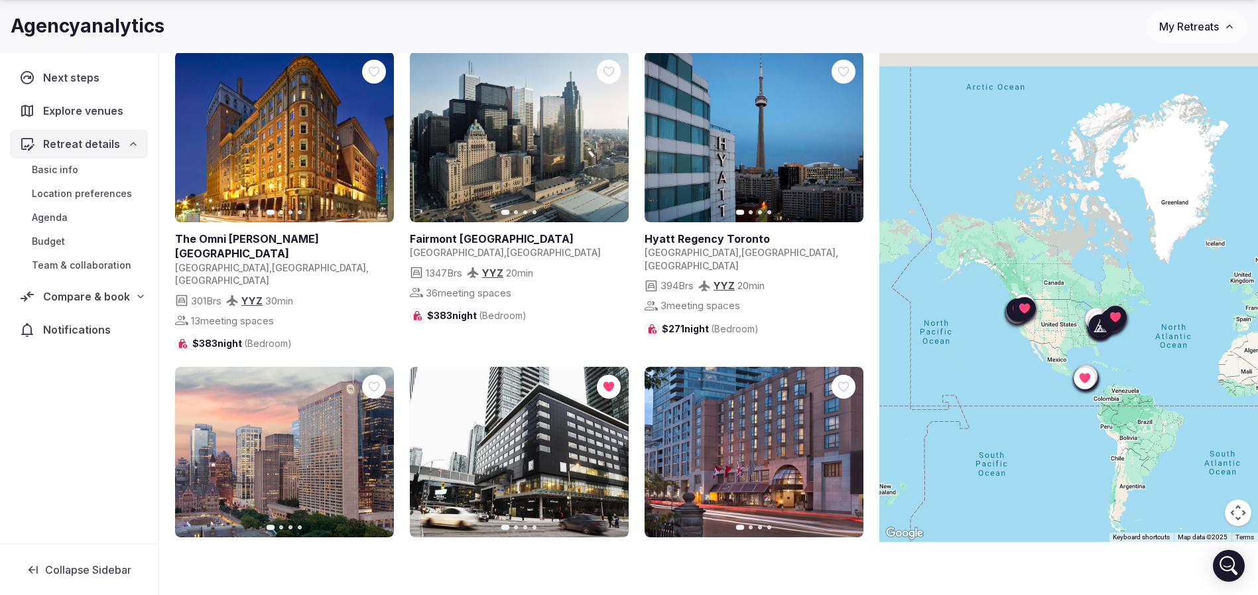
click at [378, 138] on icon "button" at bounding box center [375, 137] width 11 height 11
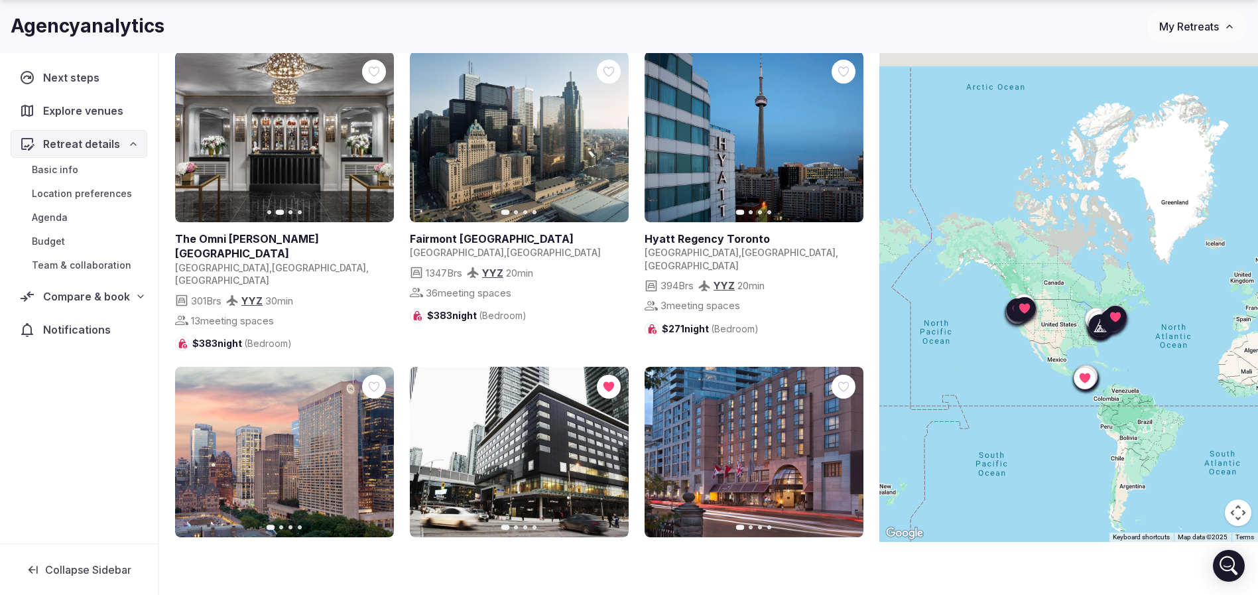
click at [378, 138] on icon "button" at bounding box center [375, 137] width 11 height 11
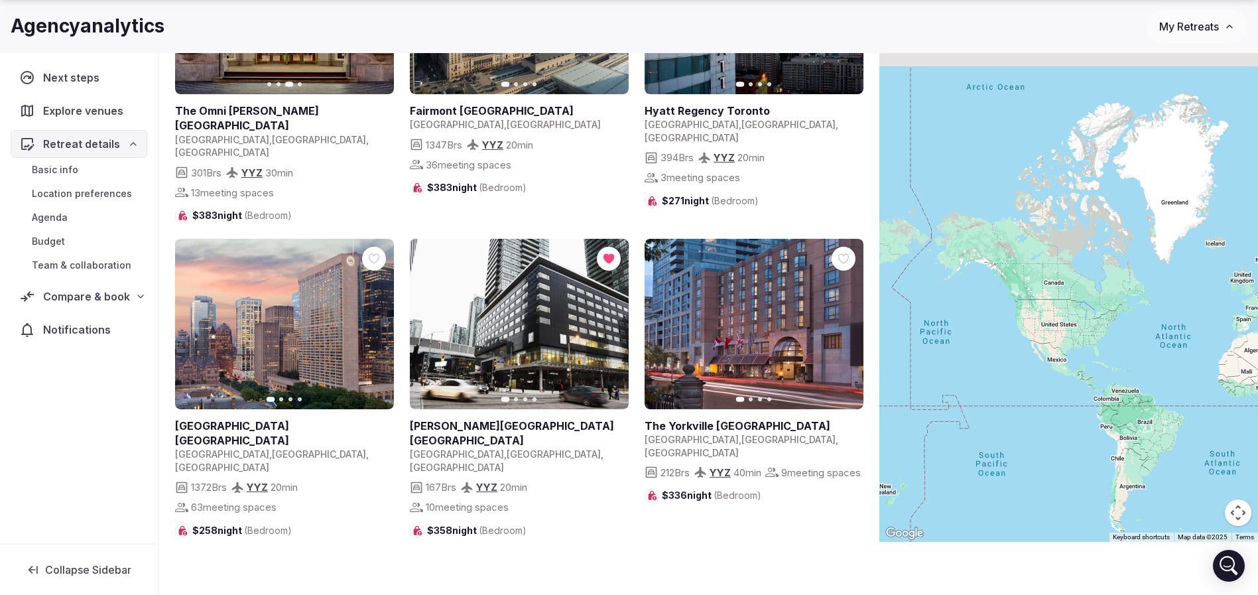
scroll to position [199, 0]
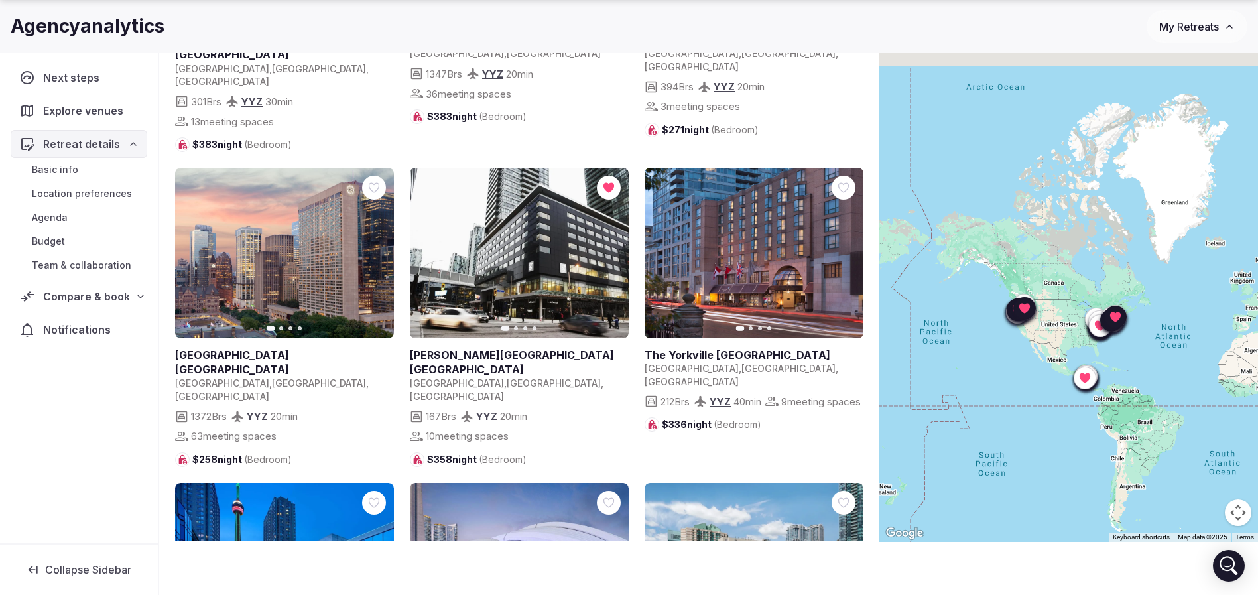
click at [616, 242] on button "Next slide" at bounding box center [610, 252] width 21 height 21
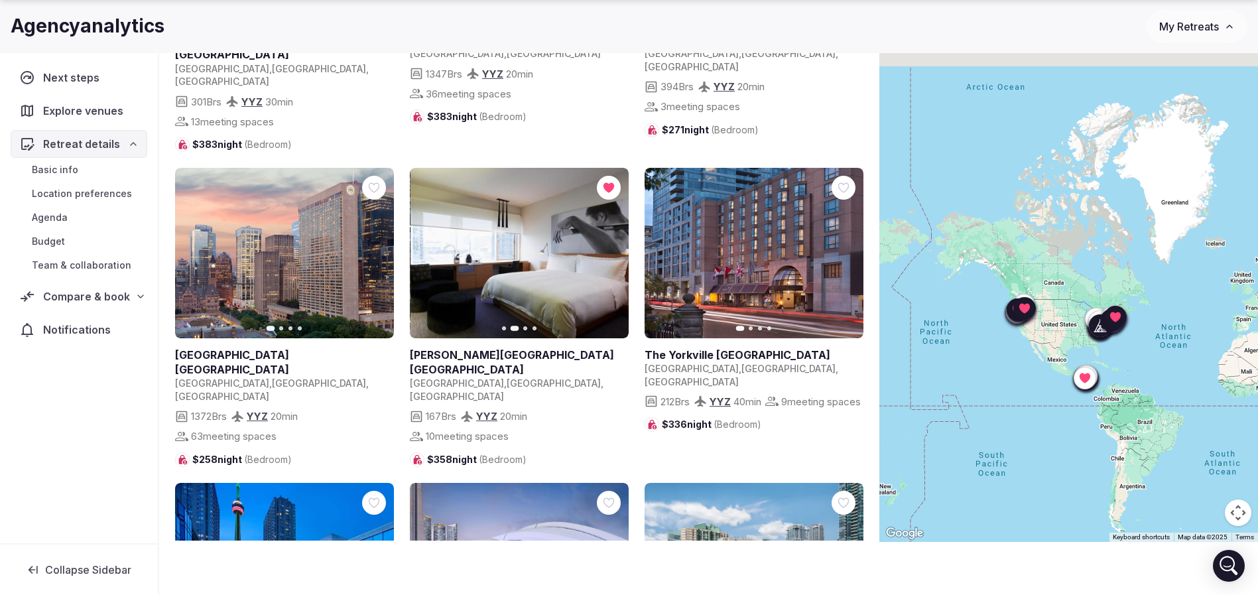
scroll to position [398, 0]
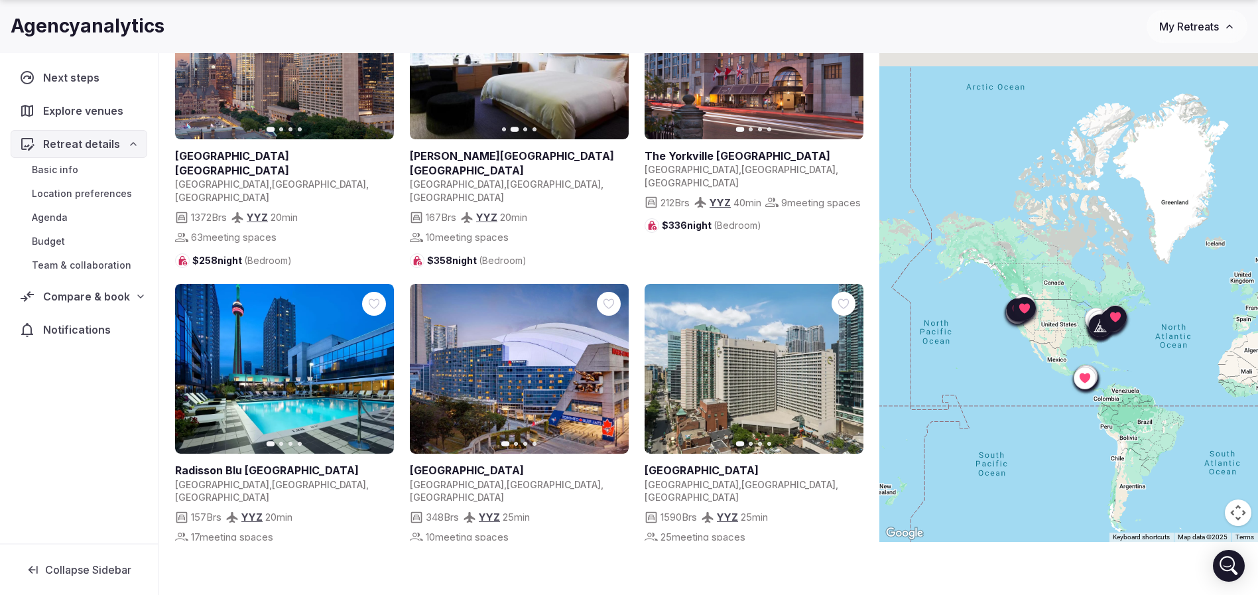
click at [374, 364] on icon "button" at bounding box center [375, 369] width 11 height 11
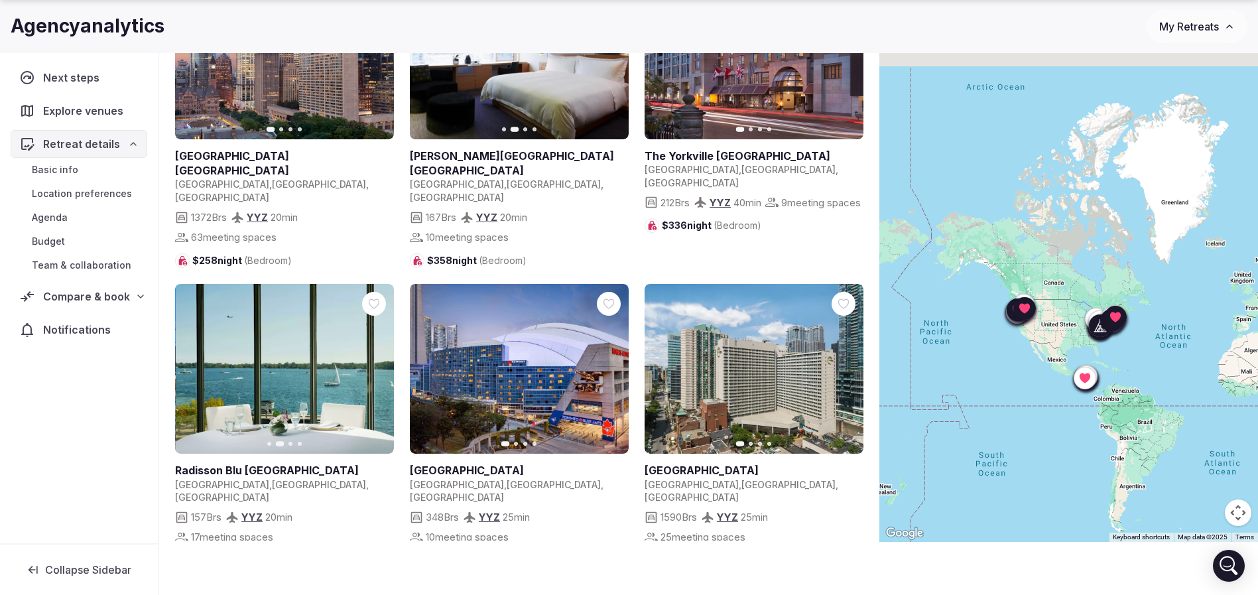
click at [374, 364] on icon "button" at bounding box center [375, 369] width 11 height 11
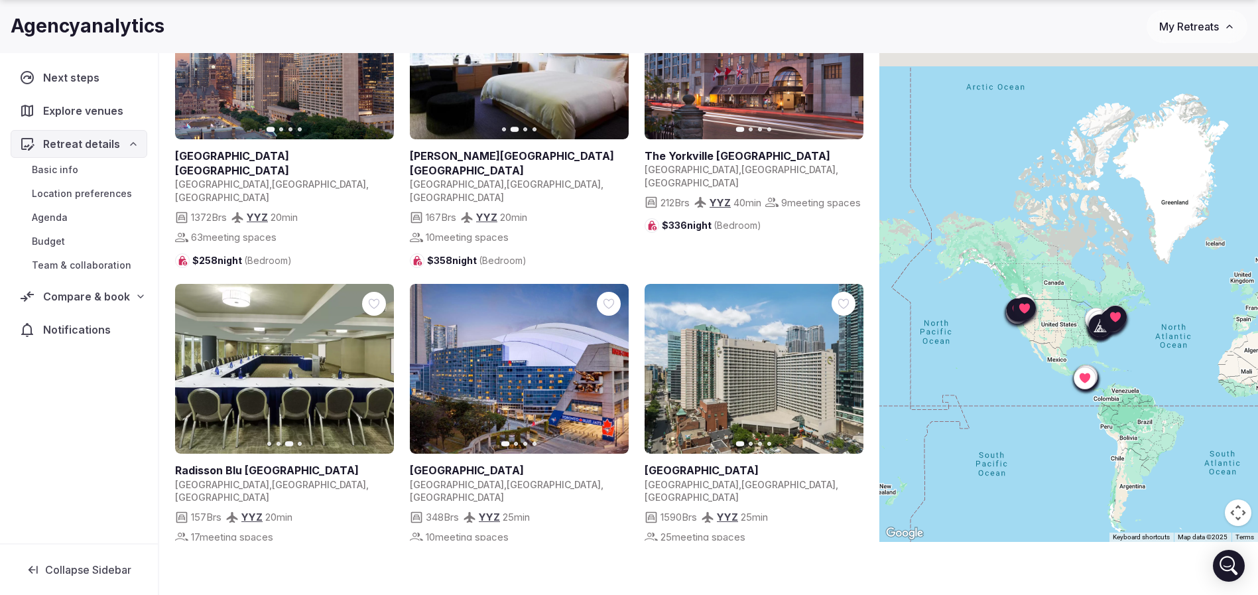
click at [608, 364] on icon "button" at bounding box center [610, 369] width 11 height 11
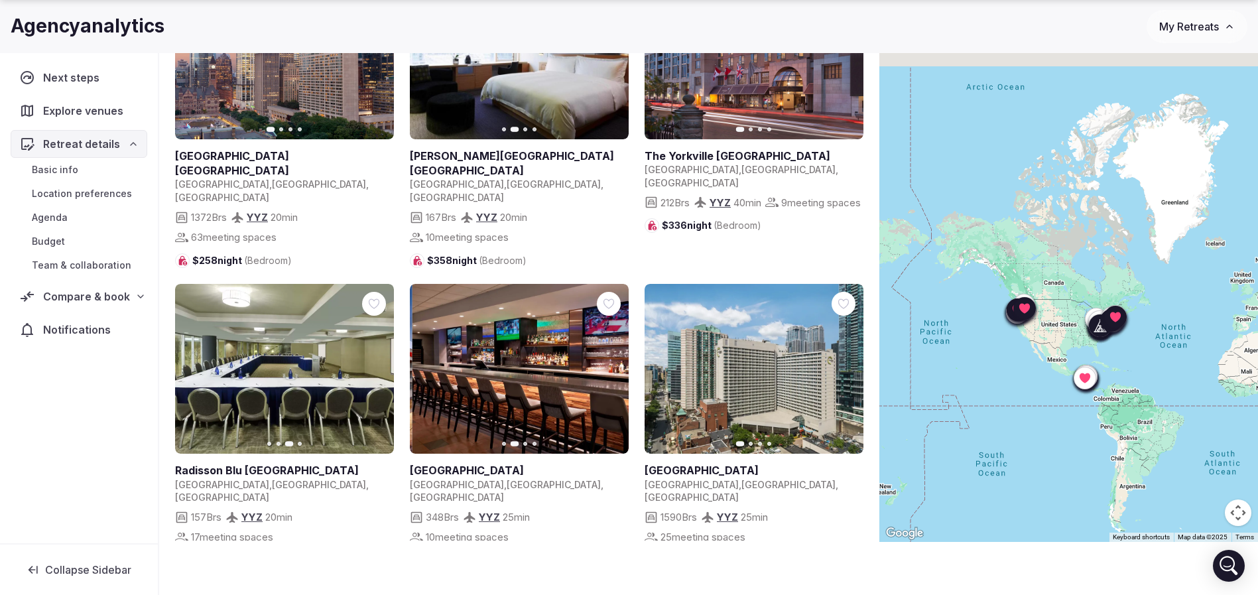
click at [608, 364] on icon "button" at bounding box center [610, 369] width 11 height 11
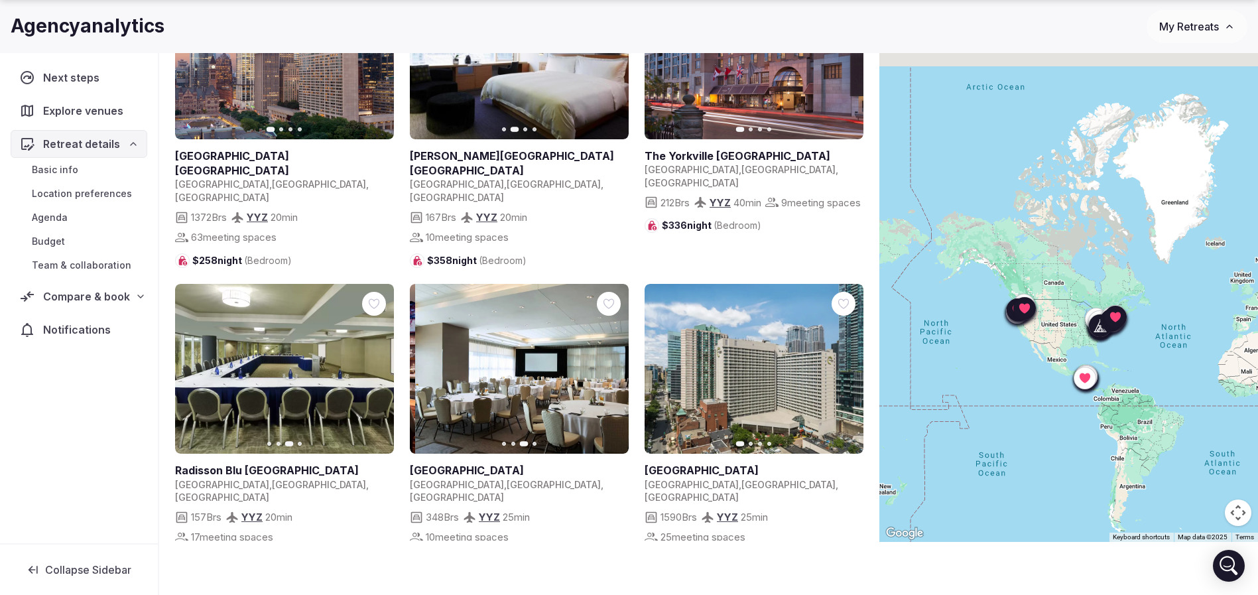
click at [609, 364] on icon "button" at bounding box center [610, 369] width 11 height 11
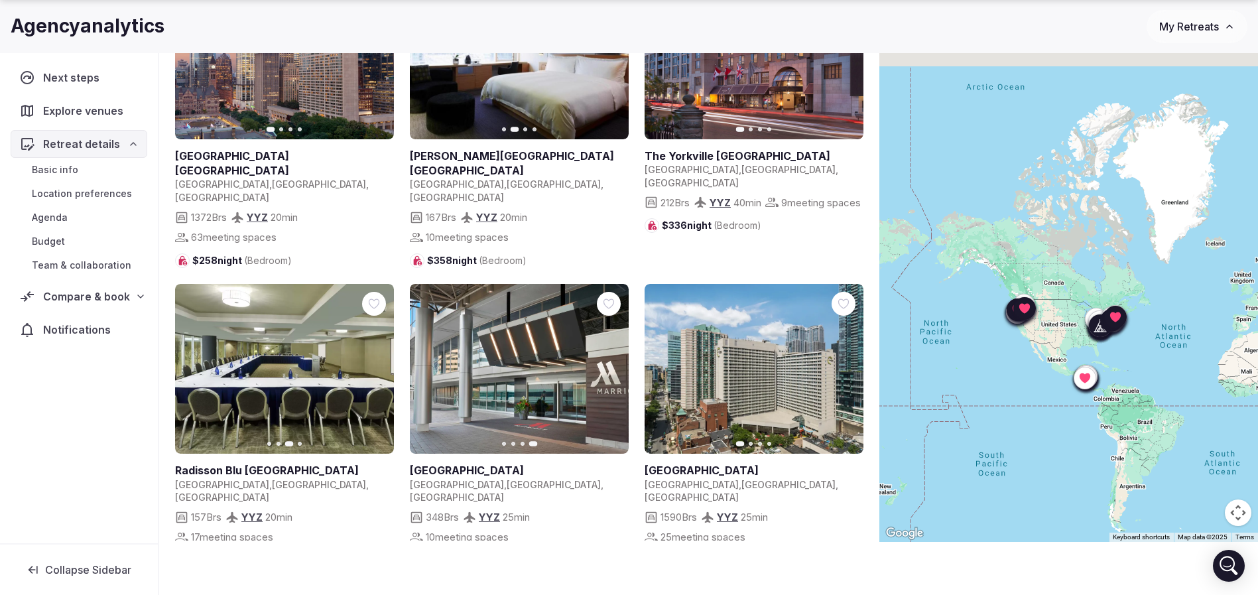
click at [856, 325] on link at bounding box center [754, 369] width 219 height 170
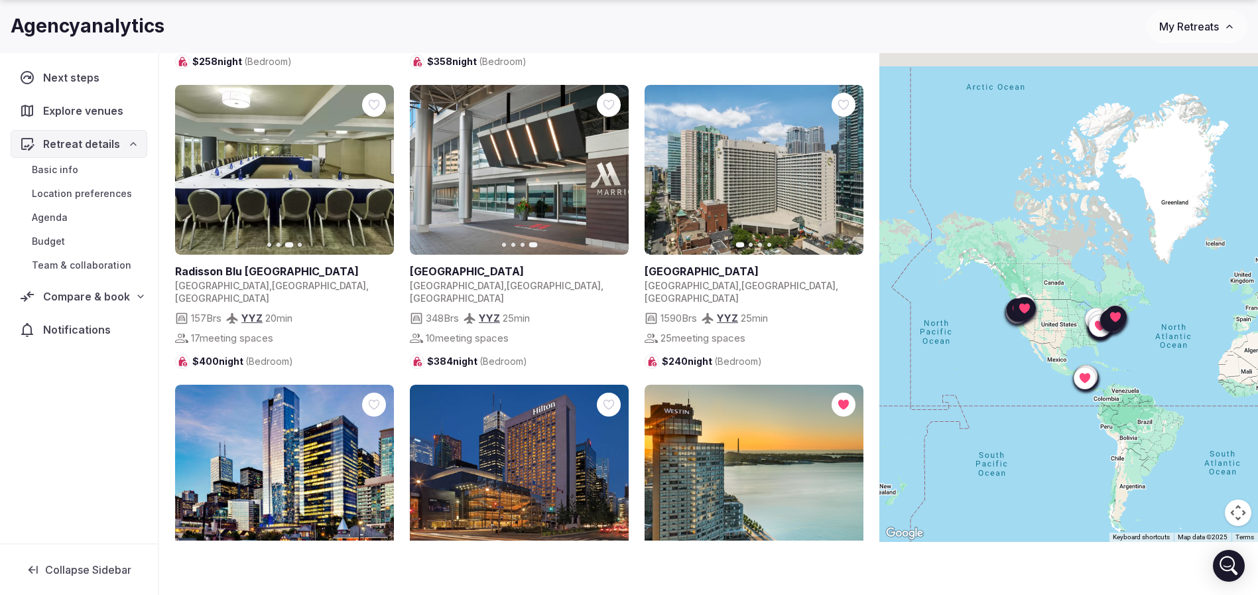
scroll to position [697, 0]
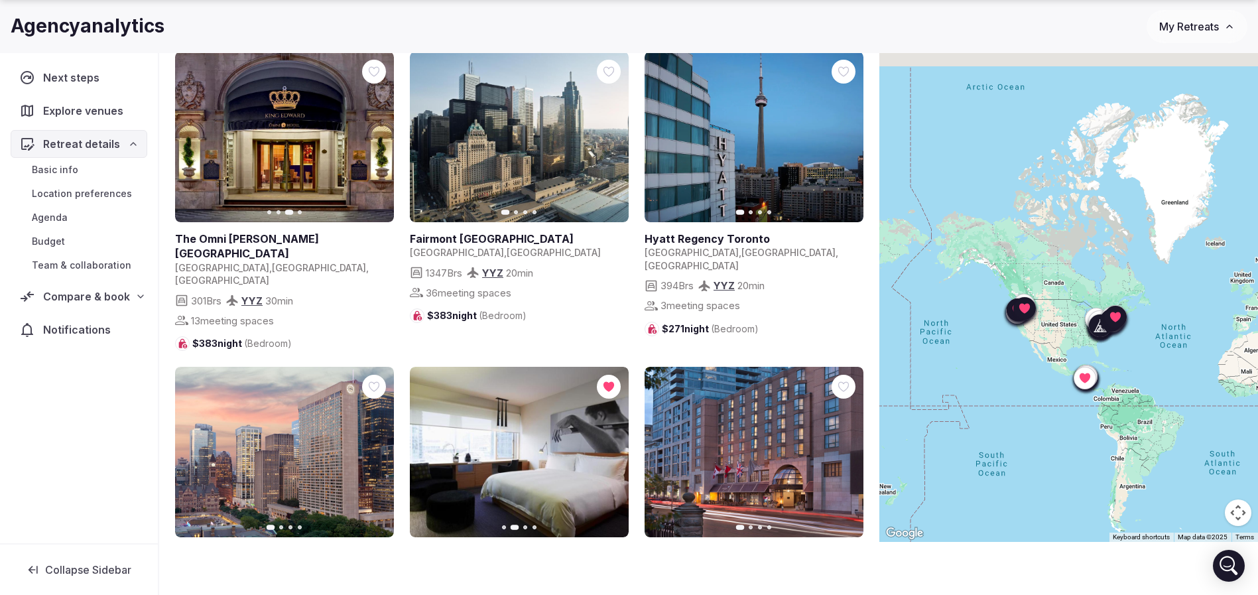
scroll to position [697, 0]
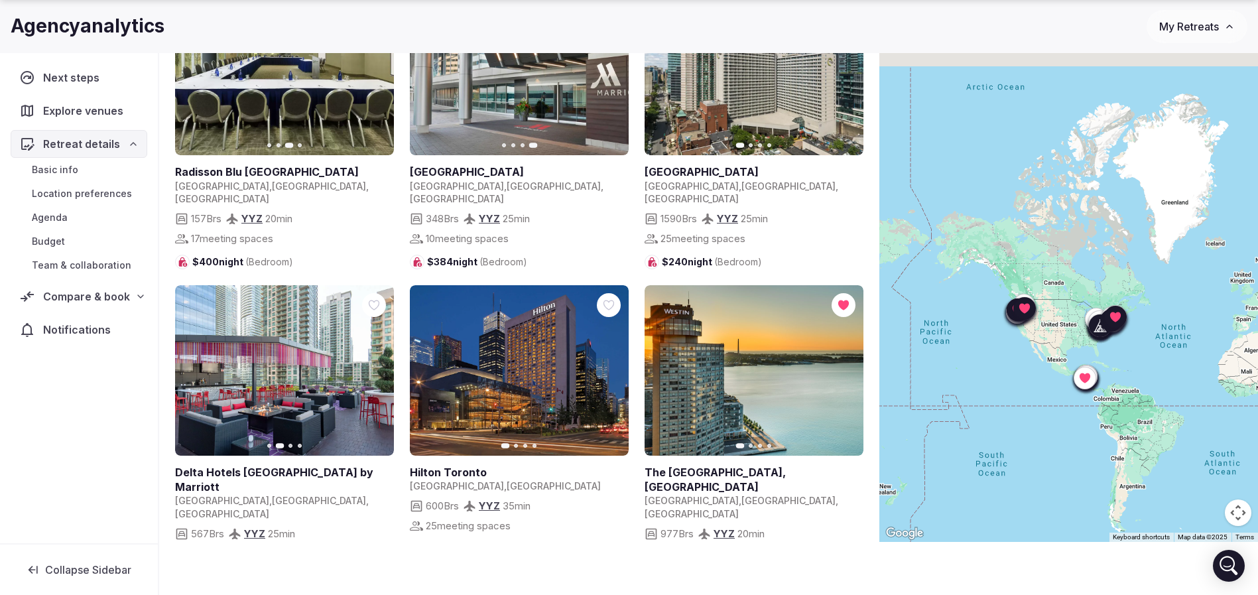
click at [375, 365] on icon "button" at bounding box center [375, 370] width 11 height 11
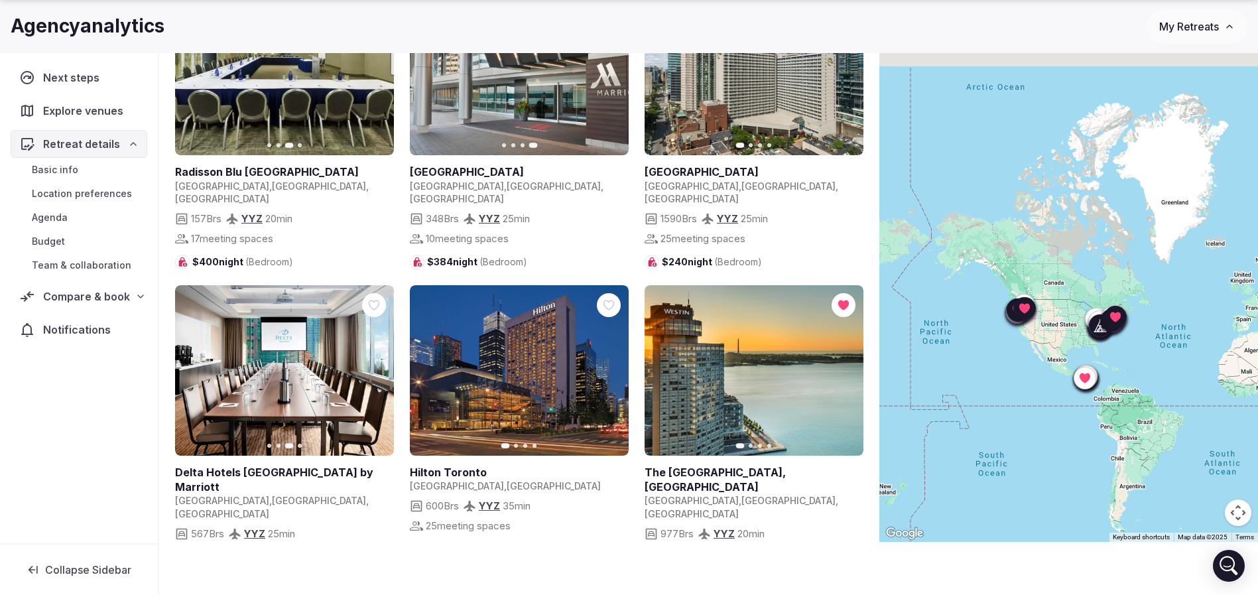
click at [375, 365] on icon "button" at bounding box center [375, 370] width 11 height 11
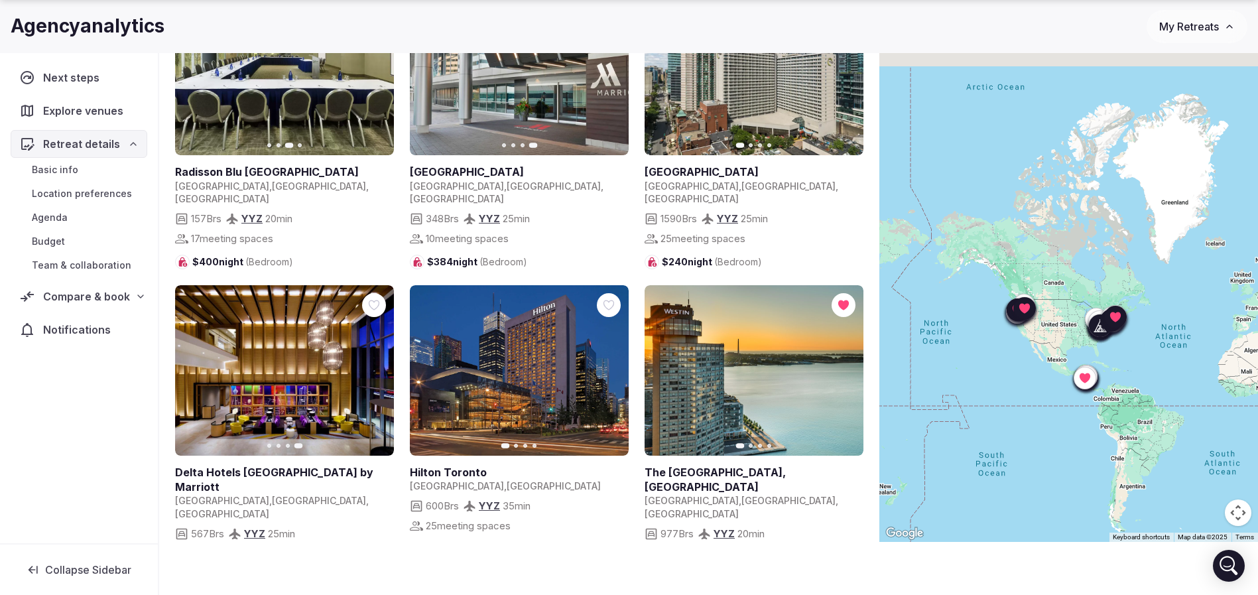
click at [606, 365] on icon "button" at bounding box center [610, 370] width 11 height 11
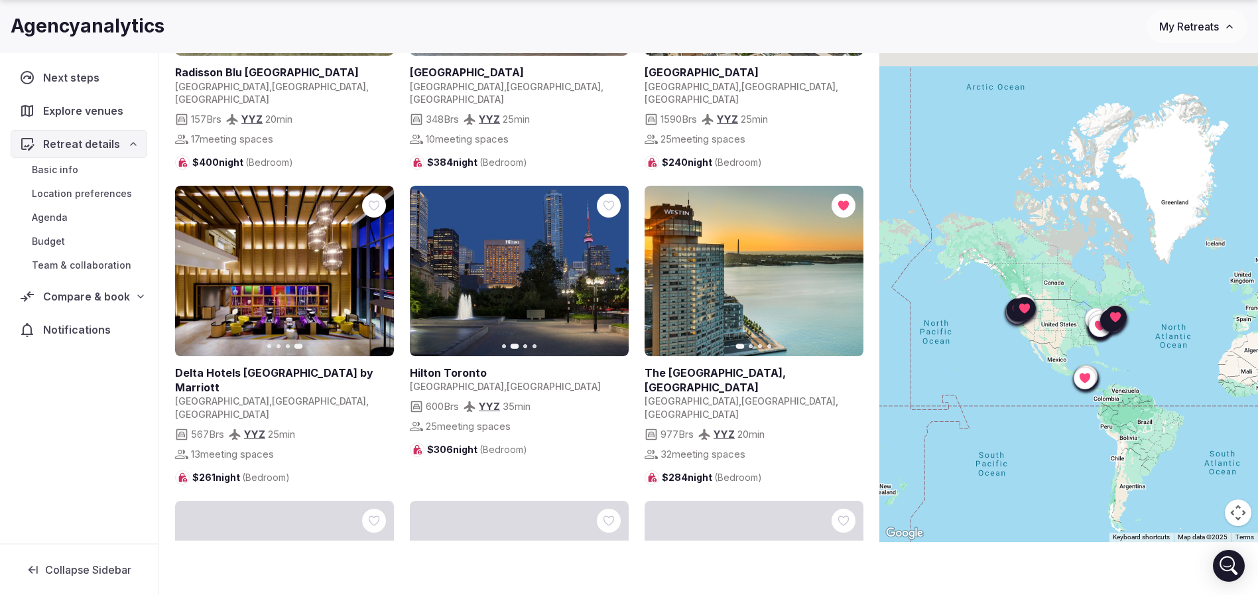
scroll to position [995, 0]
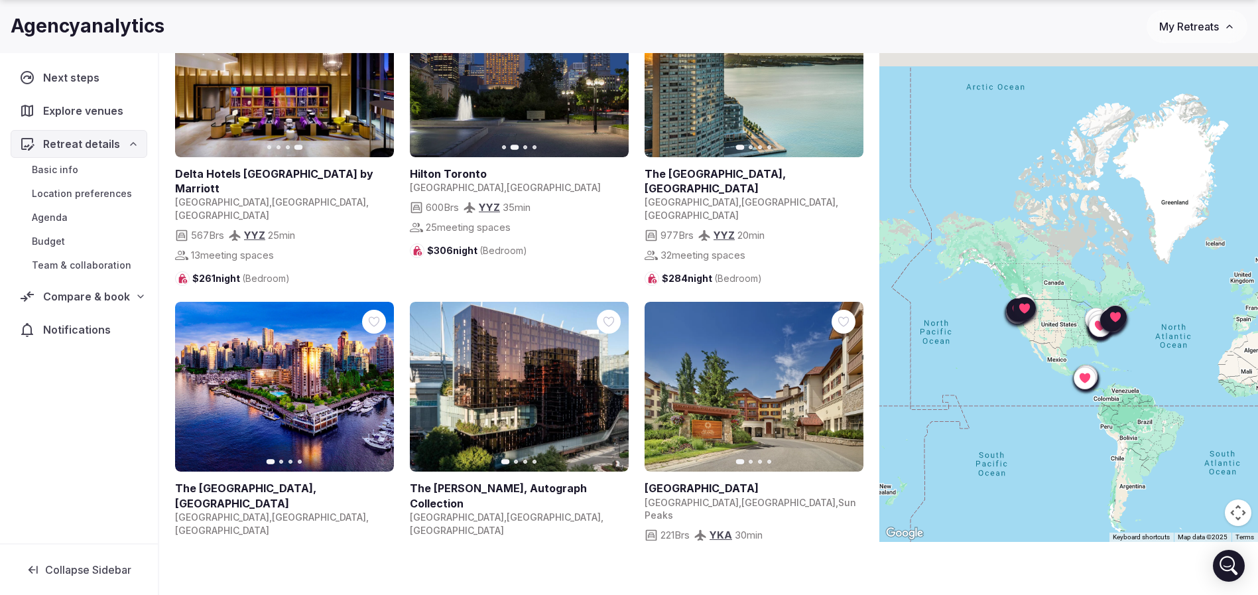
click at [611, 382] on icon "button" at bounding box center [610, 386] width 5 height 9
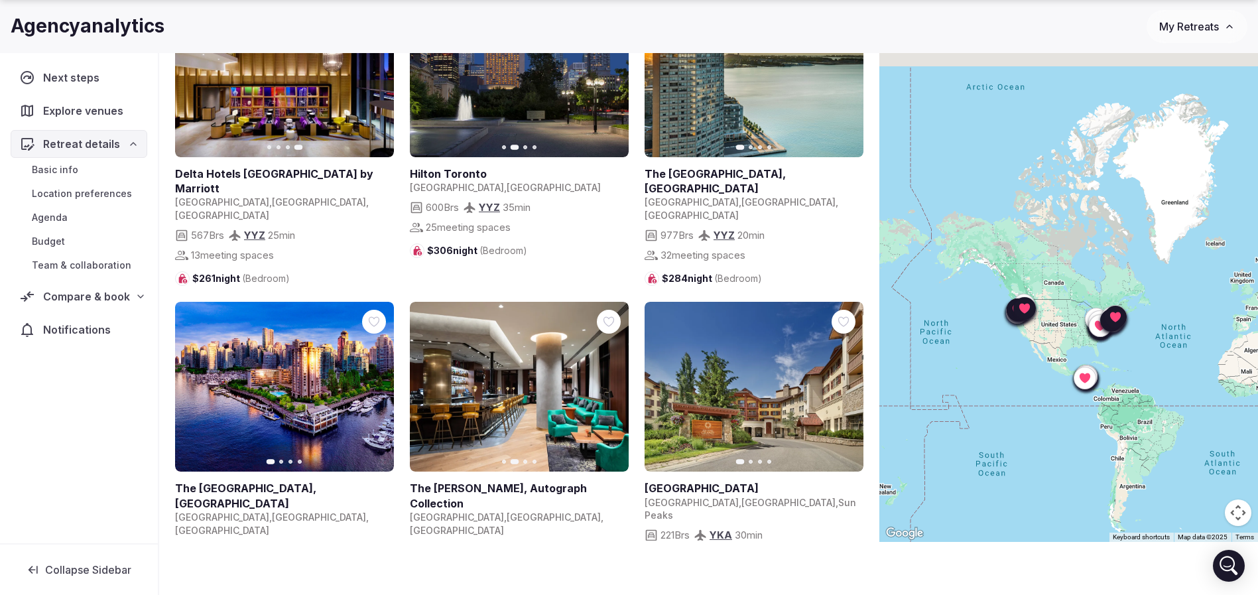
click at [427, 381] on icon "button" at bounding box center [428, 386] width 11 height 11
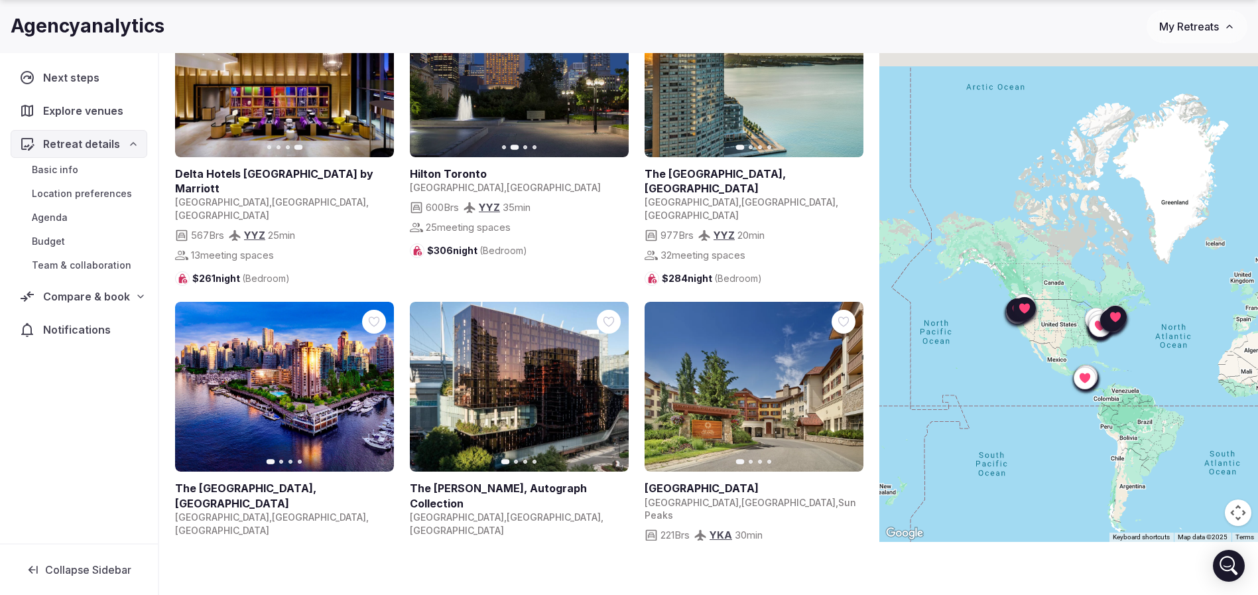
click at [0, 0] on icon at bounding box center [0, 0] width 0 height 0
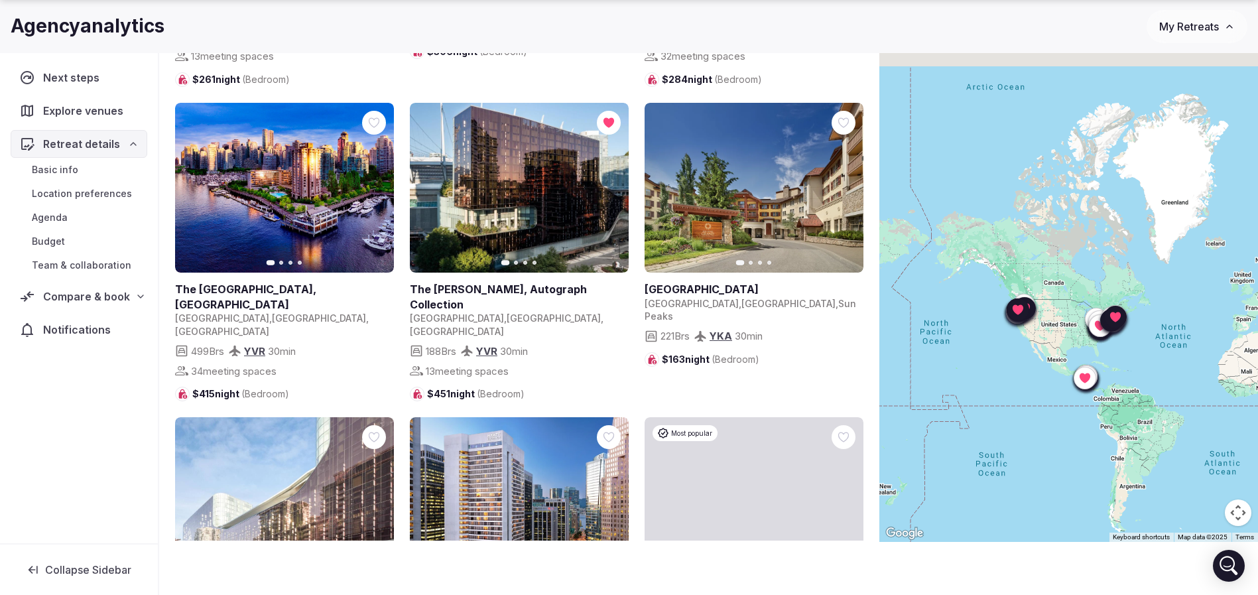
scroll to position [1294, 0]
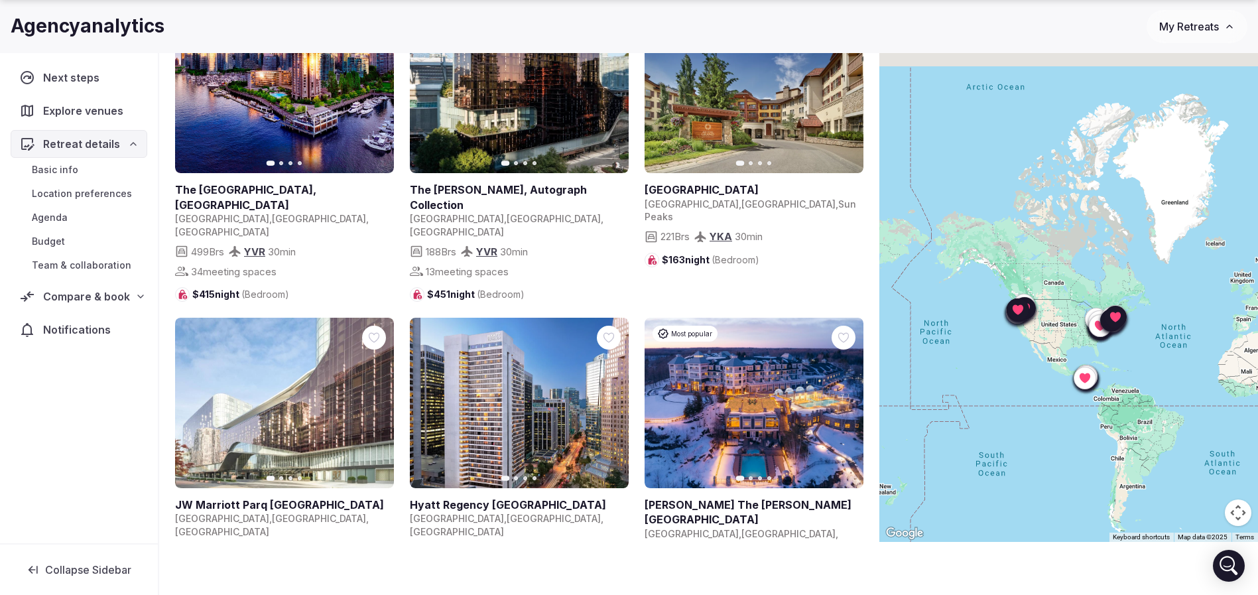
click at [377, 397] on icon "button" at bounding box center [375, 402] width 11 height 11
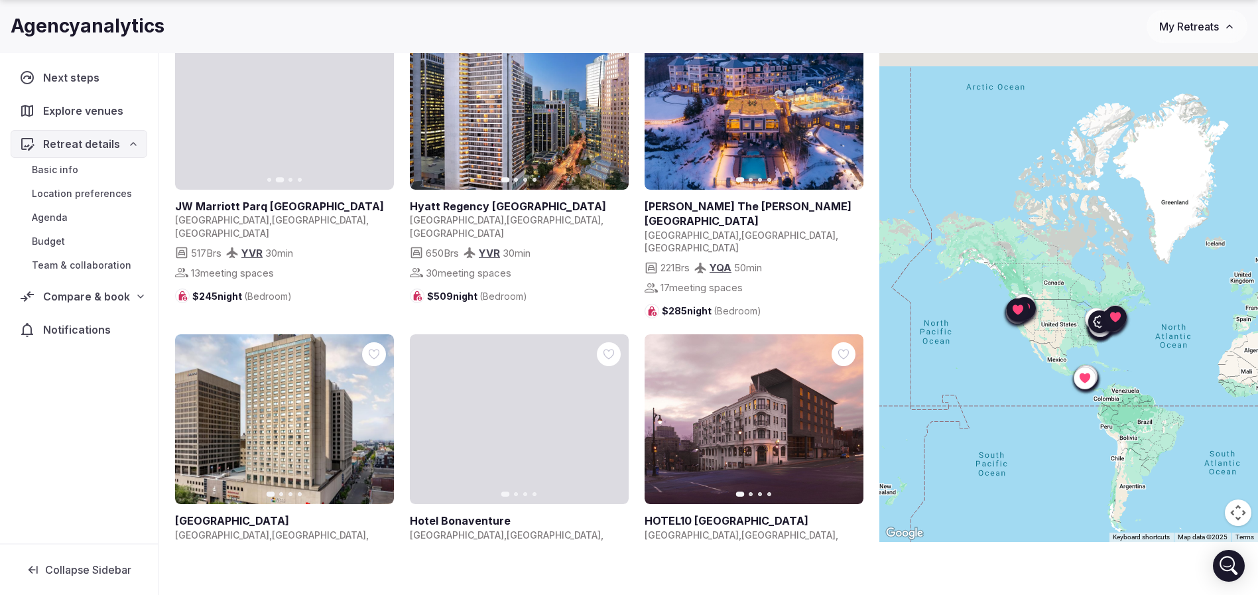
scroll to position [1692, 0]
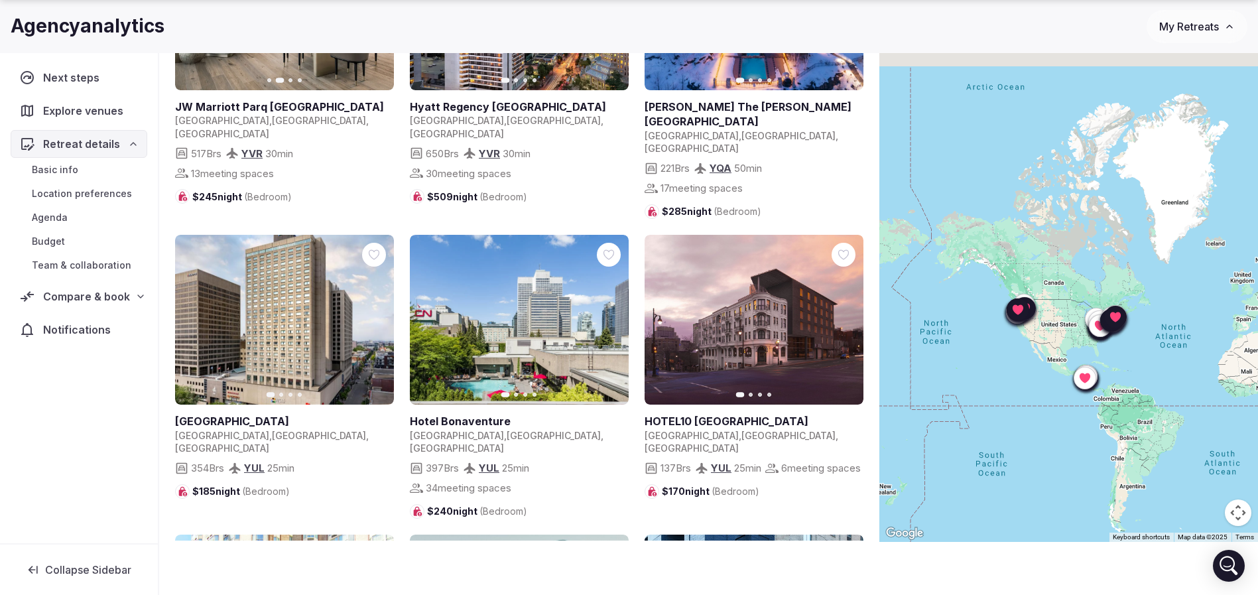
click at [847, 314] on icon "button" at bounding box center [845, 319] width 11 height 11
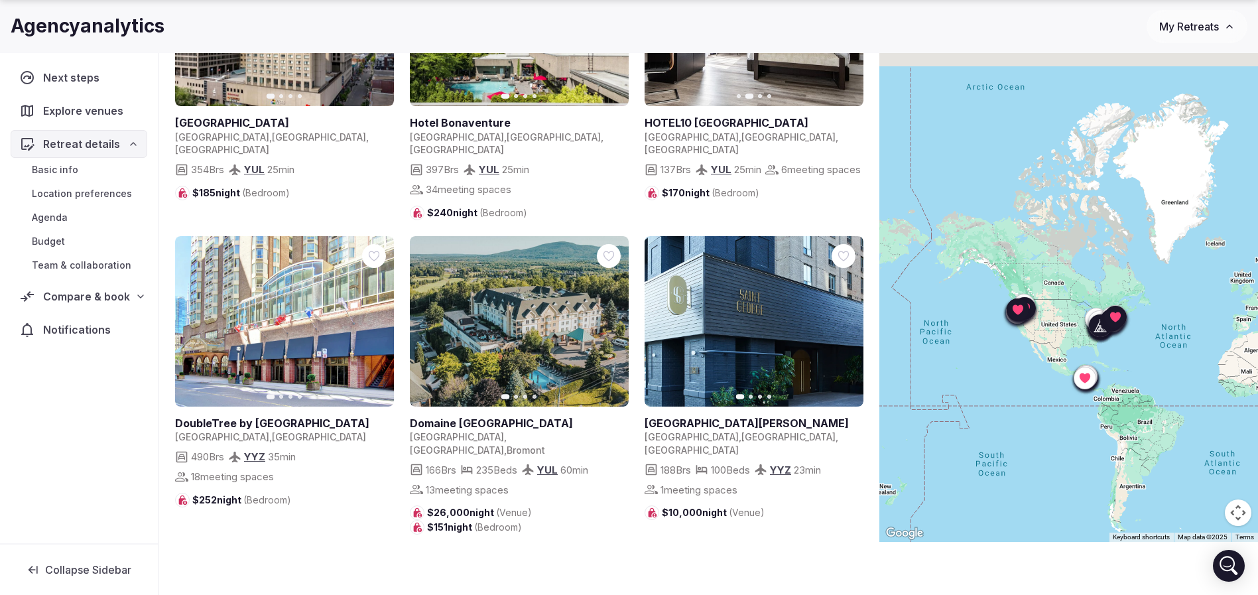
scroll to position [1891, 0]
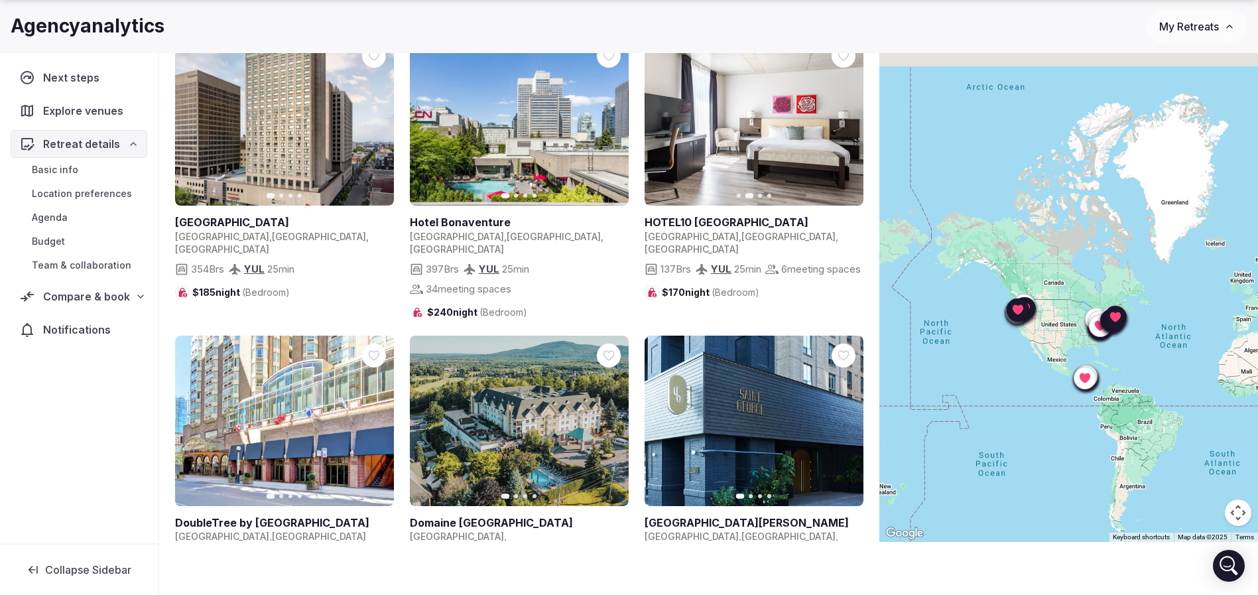
click at [614, 415] on icon "button" at bounding box center [610, 420] width 11 height 11
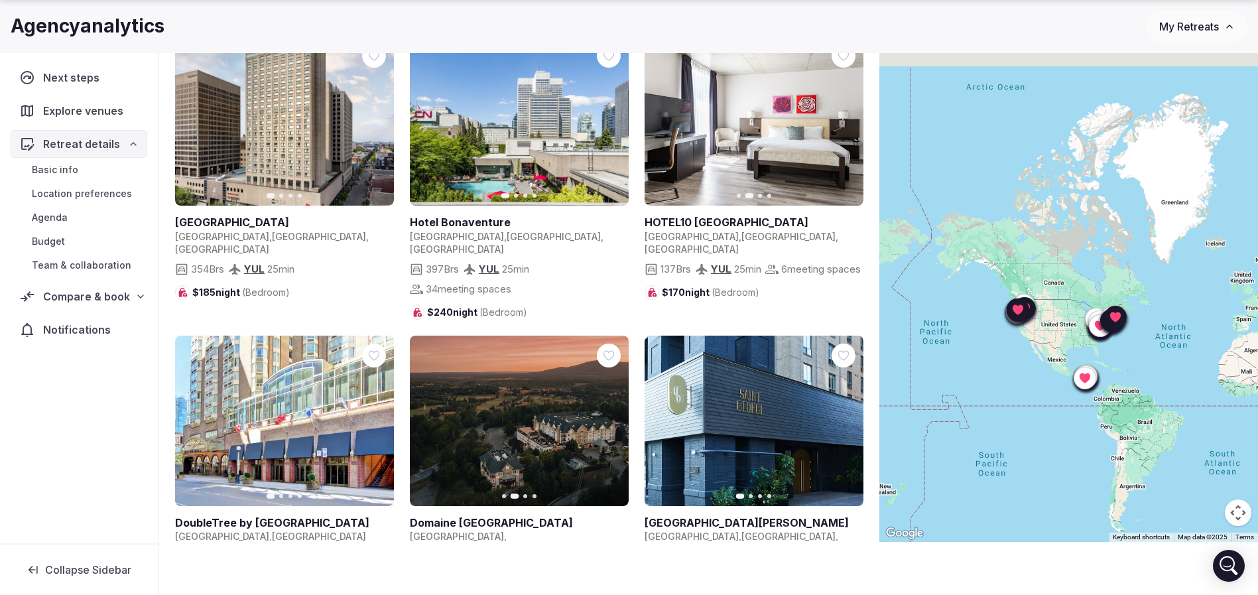
click at [614, 415] on icon "button" at bounding box center [610, 420] width 11 height 11
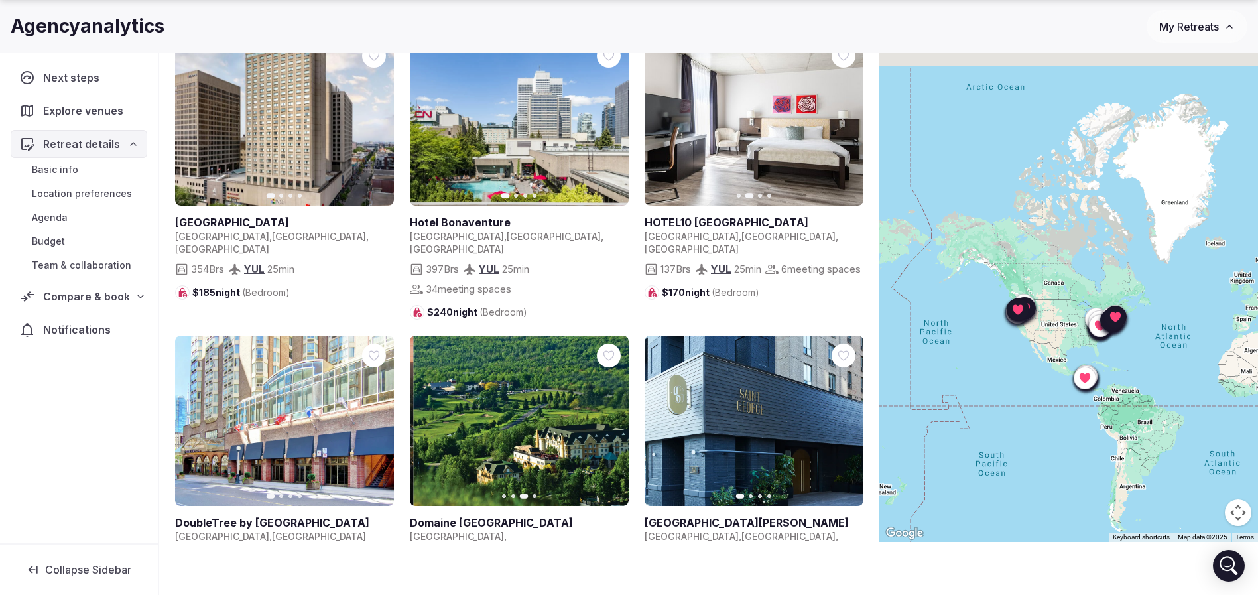
click at [614, 415] on icon "button" at bounding box center [610, 420] width 11 height 11
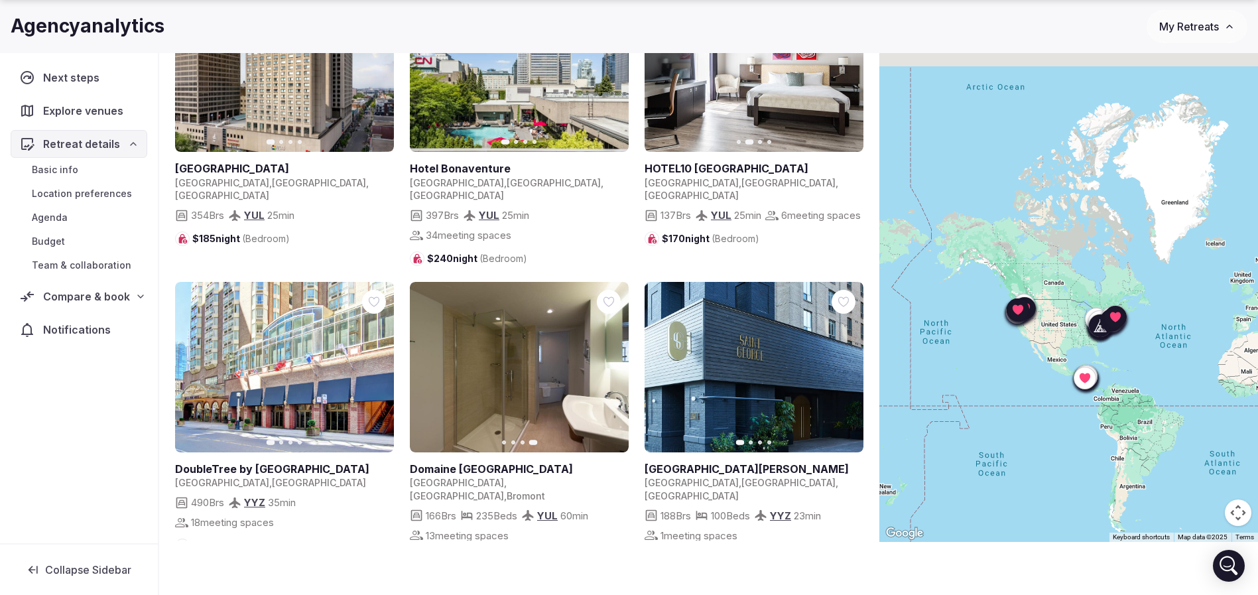
scroll to position [1990, 0]
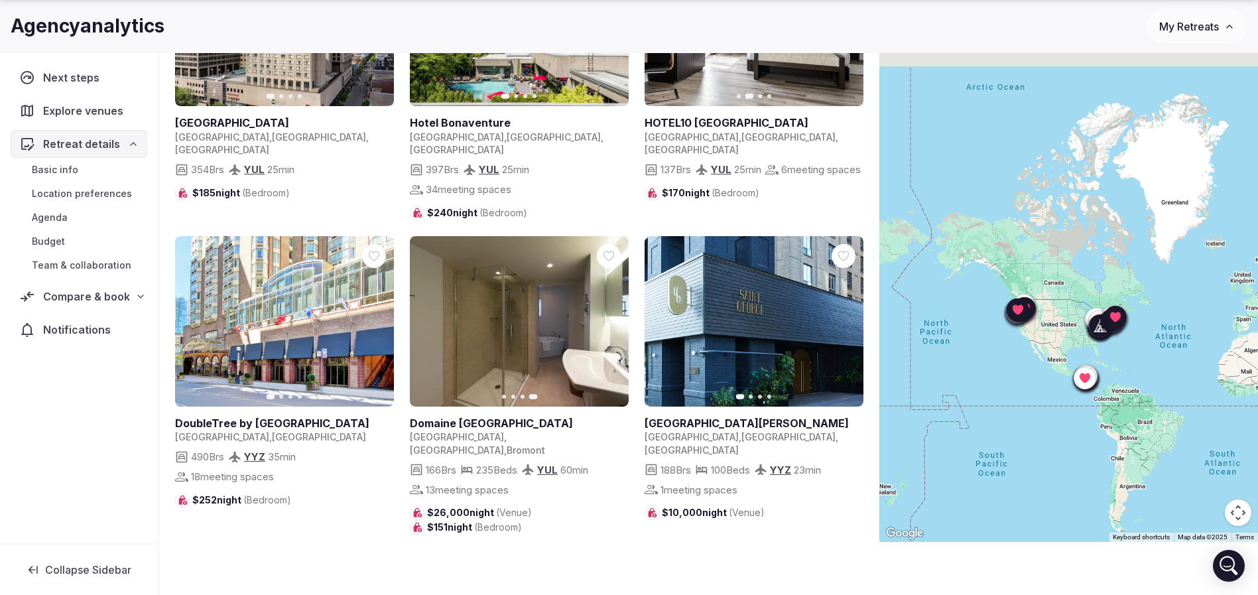
click at [852, 310] on button "Next slide" at bounding box center [844, 320] width 21 height 21
click at [850, 310] on button "Next slide" at bounding box center [844, 320] width 21 height 21
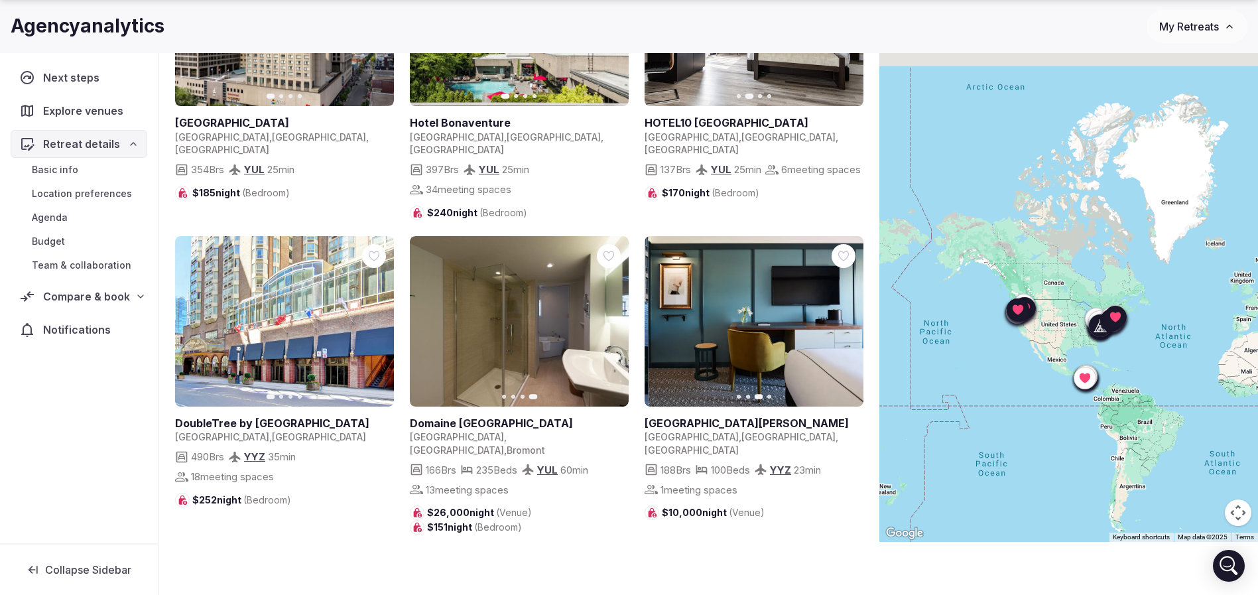
click at [850, 310] on button "Next slide" at bounding box center [844, 320] width 21 height 21
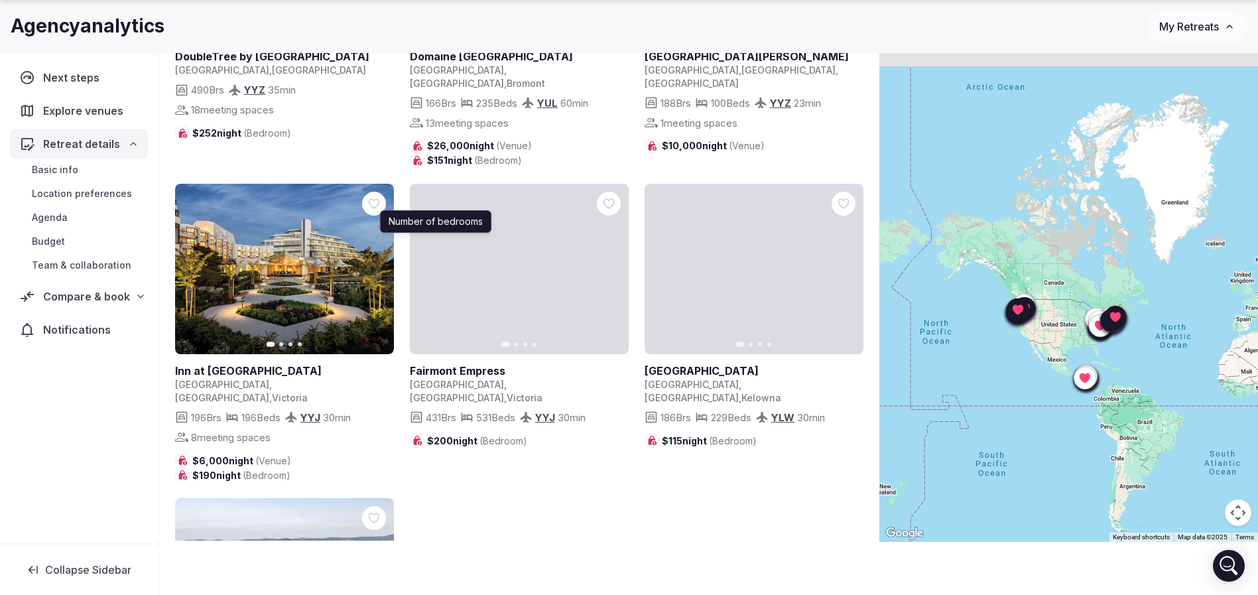
scroll to position [2388, 0]
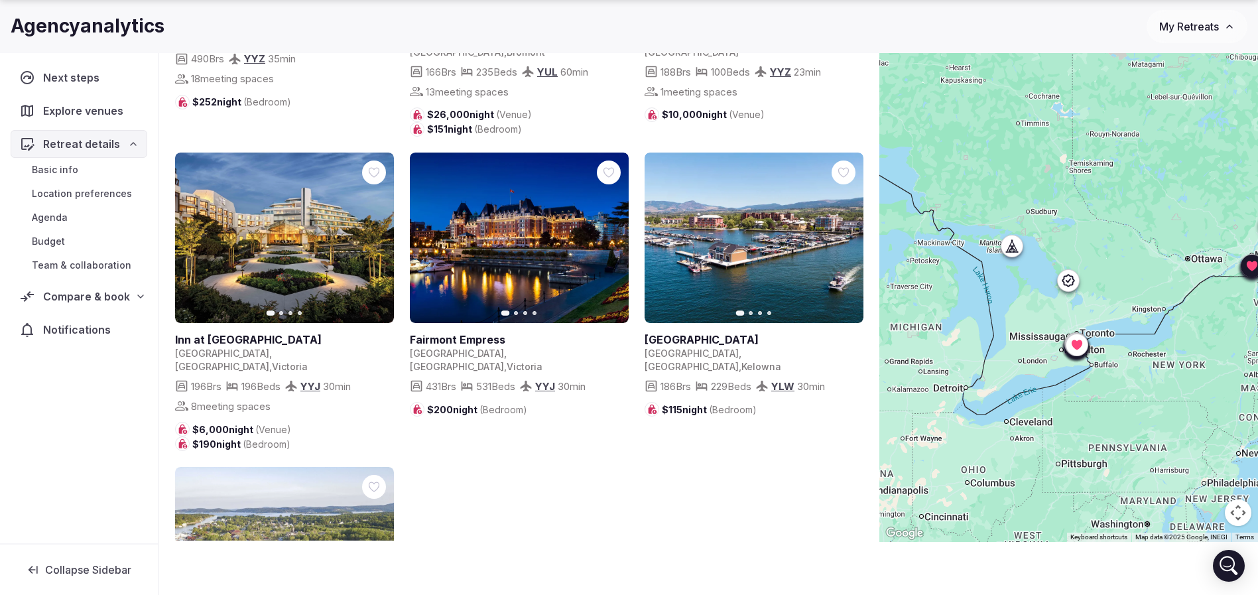
drag, startPoint x: 1126, startPoint y: 200, endPoint x: 1135, endPoint y: 477, distance: 277.4
click at [1144, 504] on div at bounding box center [1069, 268] width 379 height 547
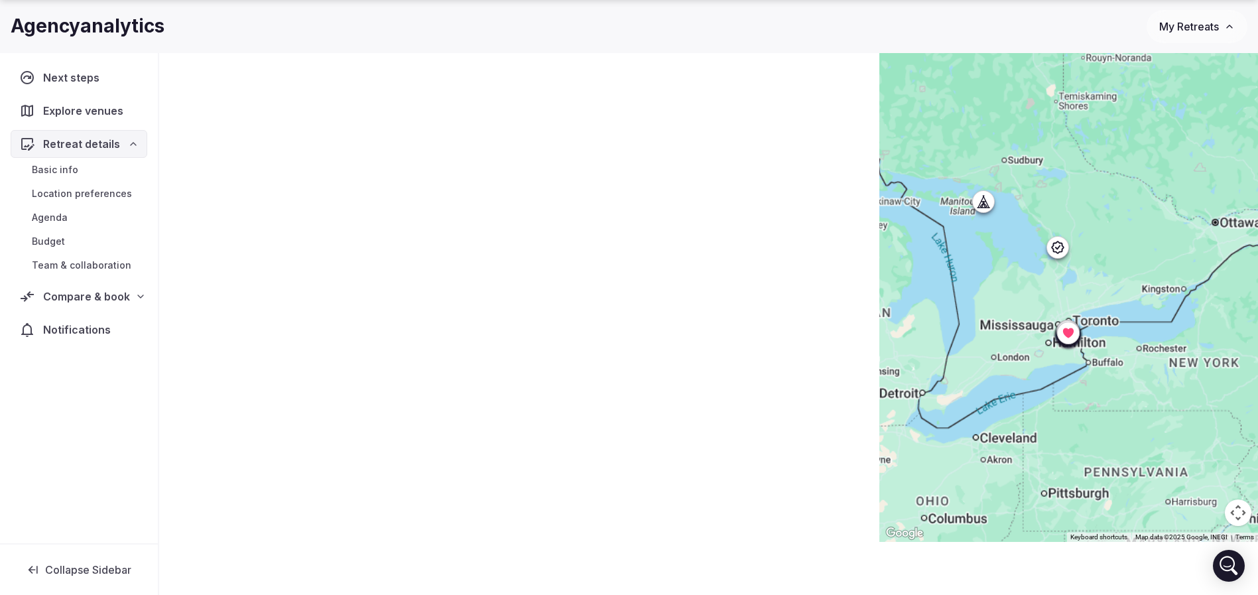
scroll to position [0, 0]
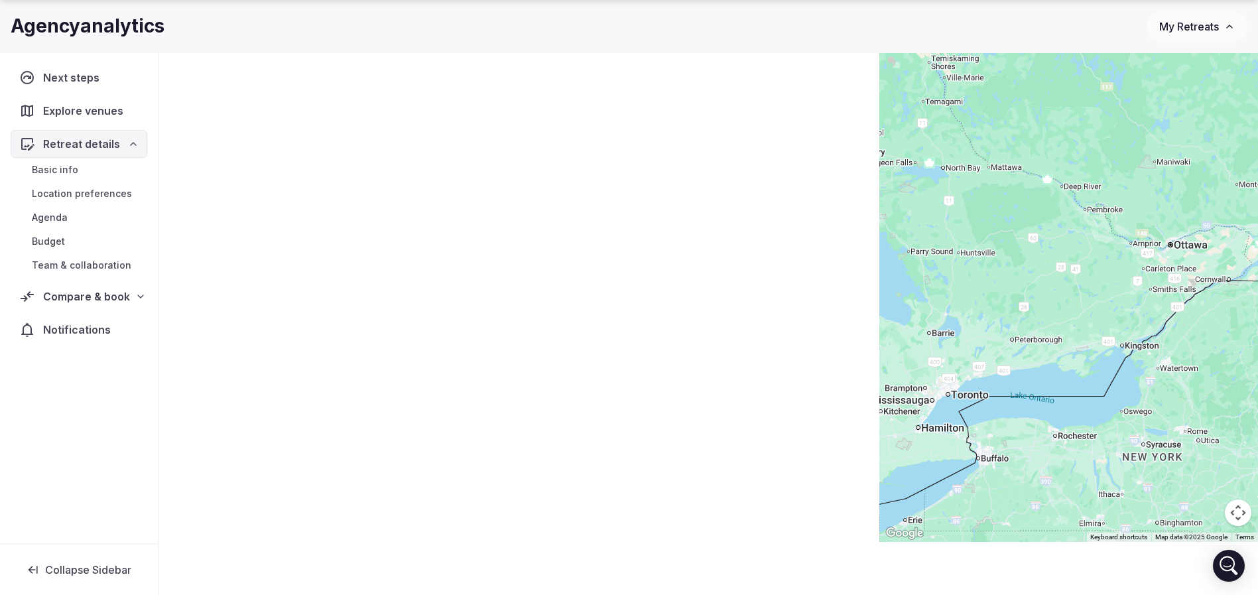
drag, startPoint x: 1106, startPoint y: 326, endPoint x: 992, endPoint y: 429, distance: 153.6
click at [992, 429] on div at bounding box center [1069, 268] width 379 height 547
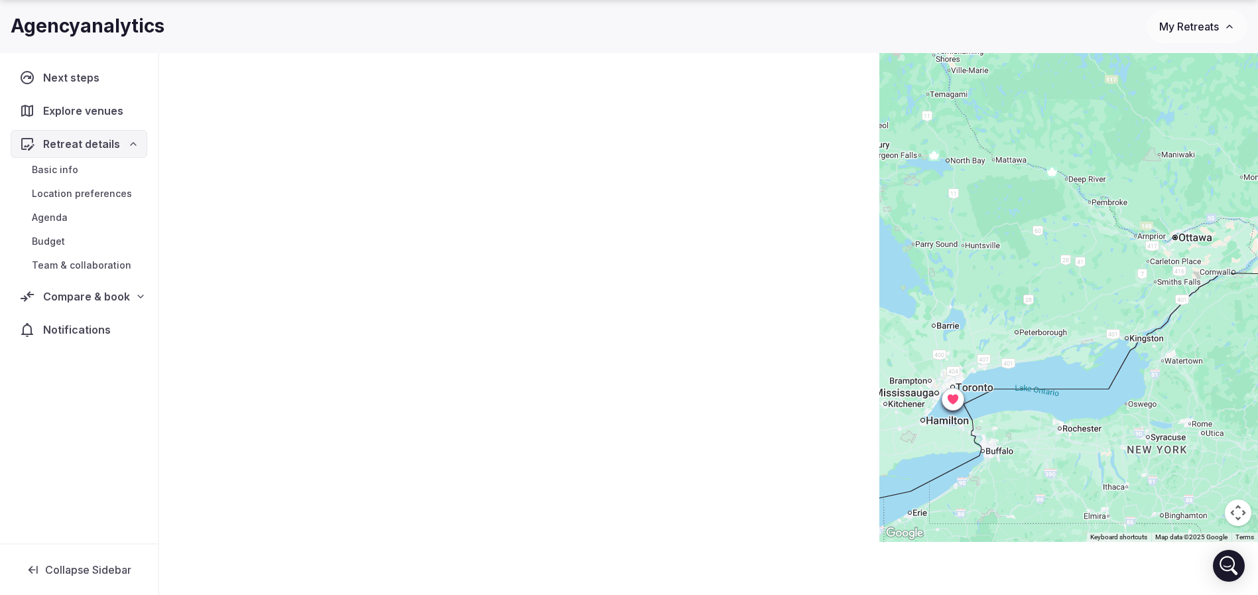
drag, startPoint x: 997, startPoint y: 424, endPoint x: 1098, endPoint y: 396, distance: 105.2
click at [1097, 397] on div at bounding box center [1069, 268] width 379 height 547
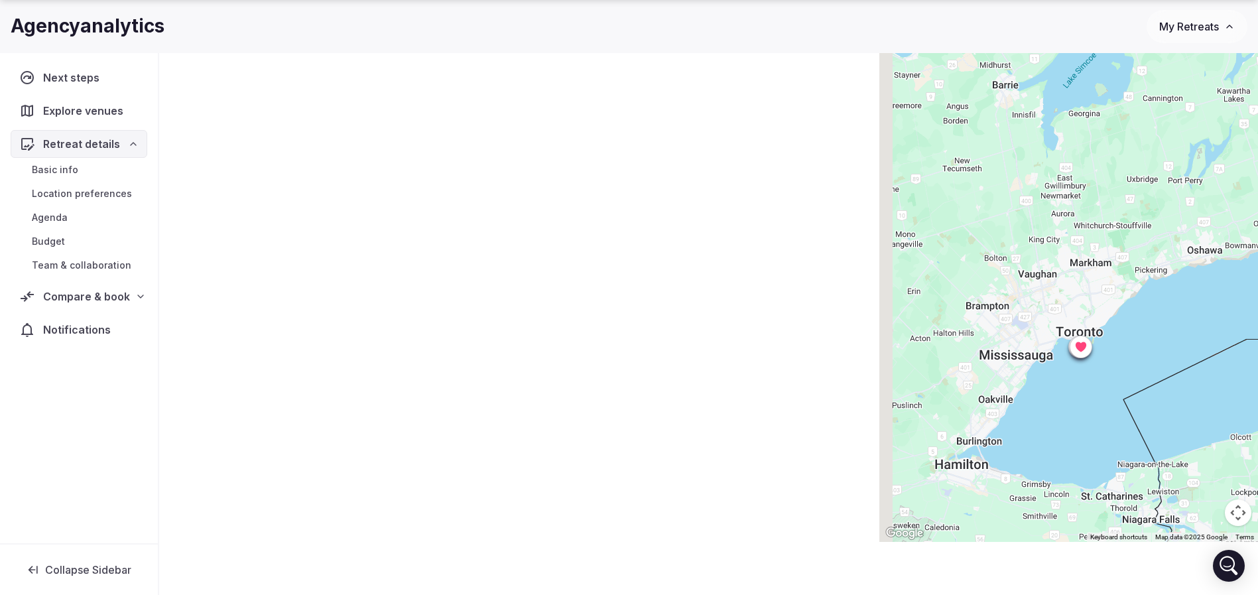
drag, startPoint x: 995, startPoint y: 381, endPoint x: 1160, endPoint y: 405, distance: 166.9
click at [1160, 405] on div at bounding box center [1069, 268] width 379 height 547
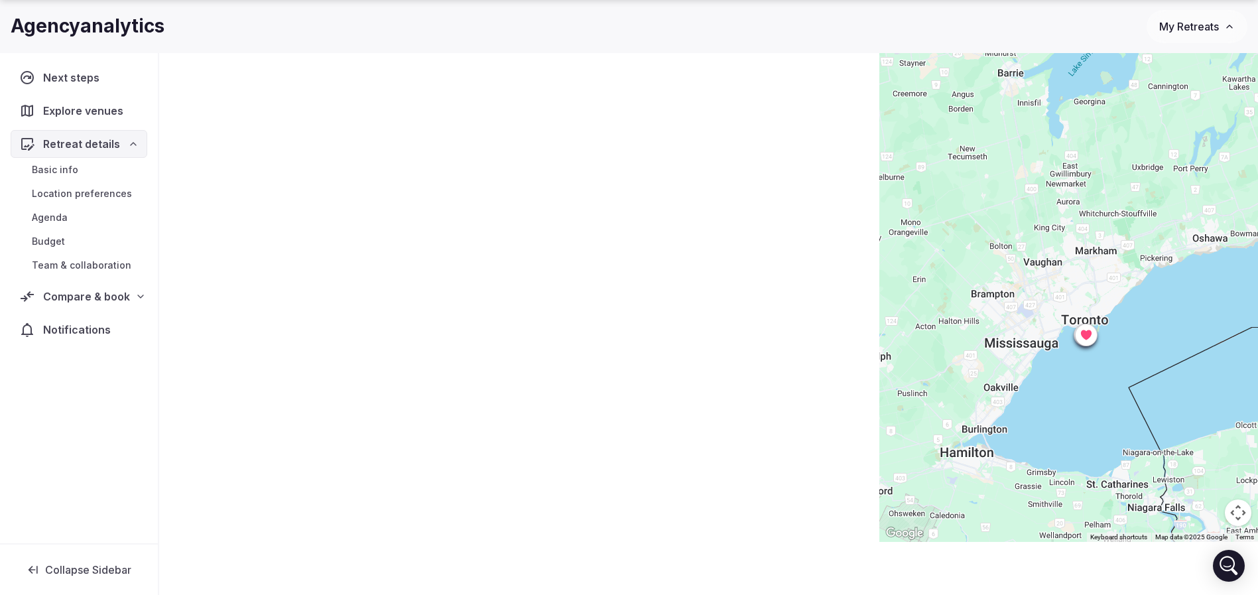
drag, startPoint x: 1077, startPoint y: 413, endPoint x: 1098, endPoint y: 398, distance: 25.6
click at [1098, 398] on div at bounding box center [1069, 268] width 379 height 547
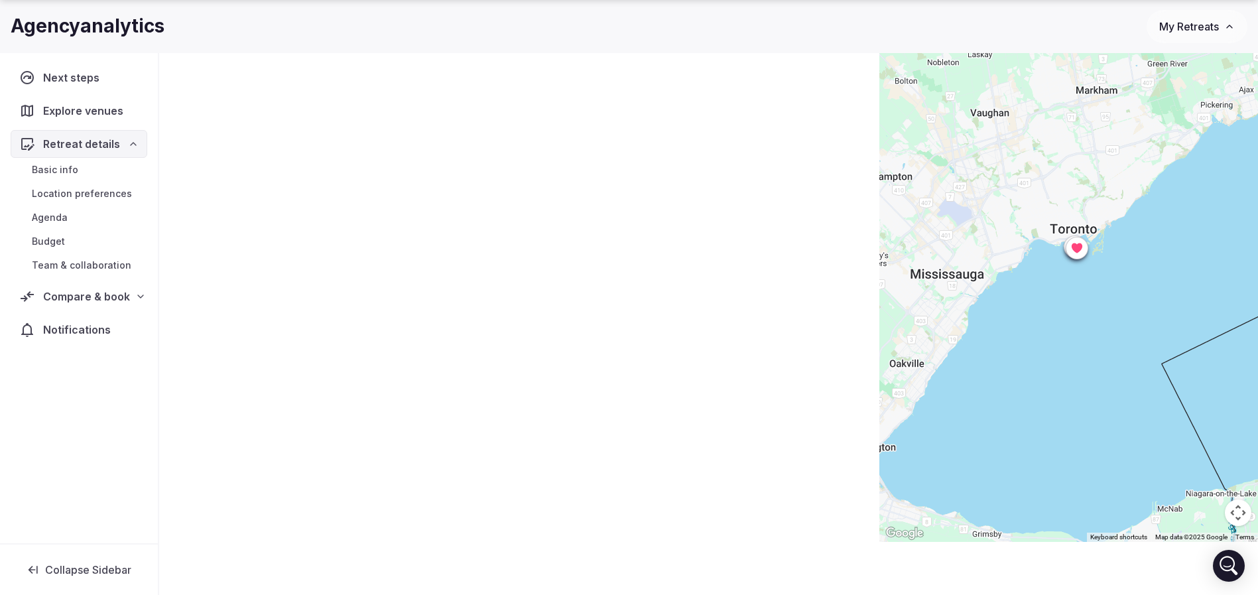
drag, startPoint x: 1093, startPoint y: 381, endPoint x: 1150, endPoint y: 381, distance: 56.4
click at [1150, 381] on div at bounding box center [1069, 268] width 379 height 547
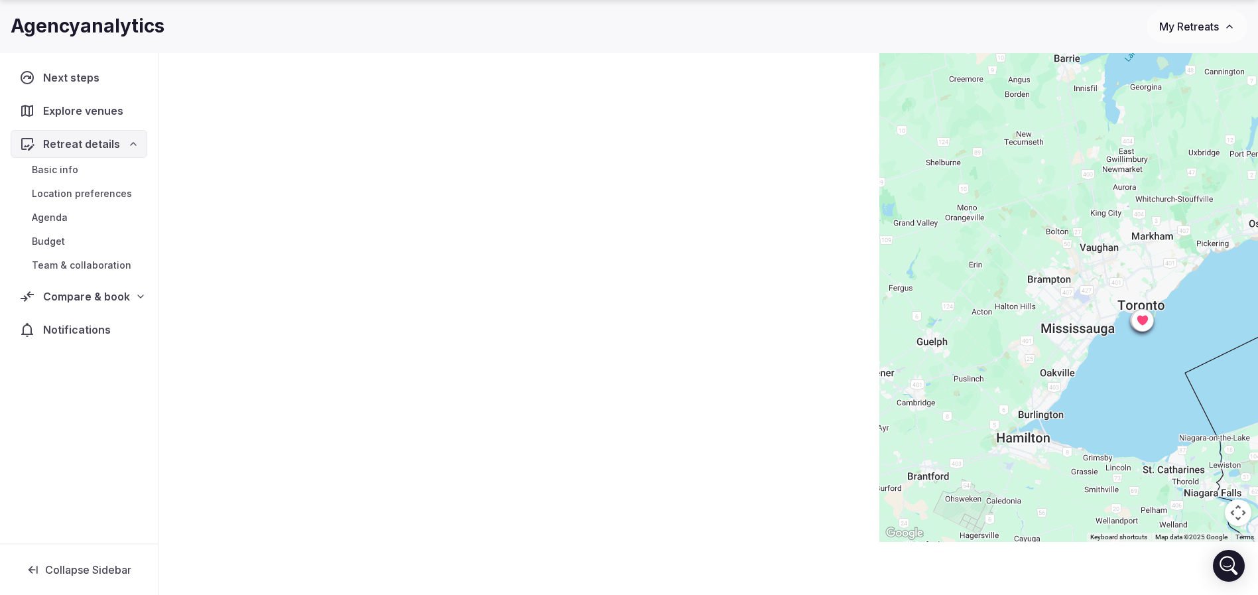
click at [1106, 333] on div at bounding box center [1069, 268] width 379 height 547
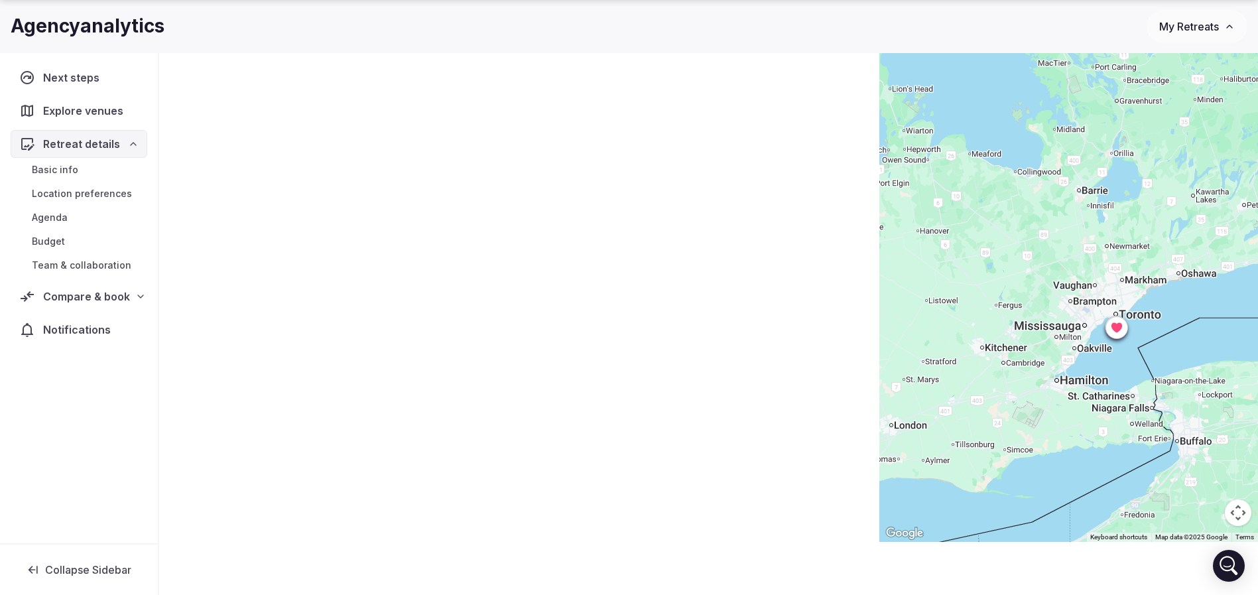
drag, startPoint x: 1153, startPoint y: 312, endPoint x: 1146, endPoint y: 306, distance: 8.9
click at [1146, 306] on div at bounding box center [1069, 268] width 379 height 547
click at [84, 289] on span "Compare & book" at bounding box center [86, 297] width 87 height 16
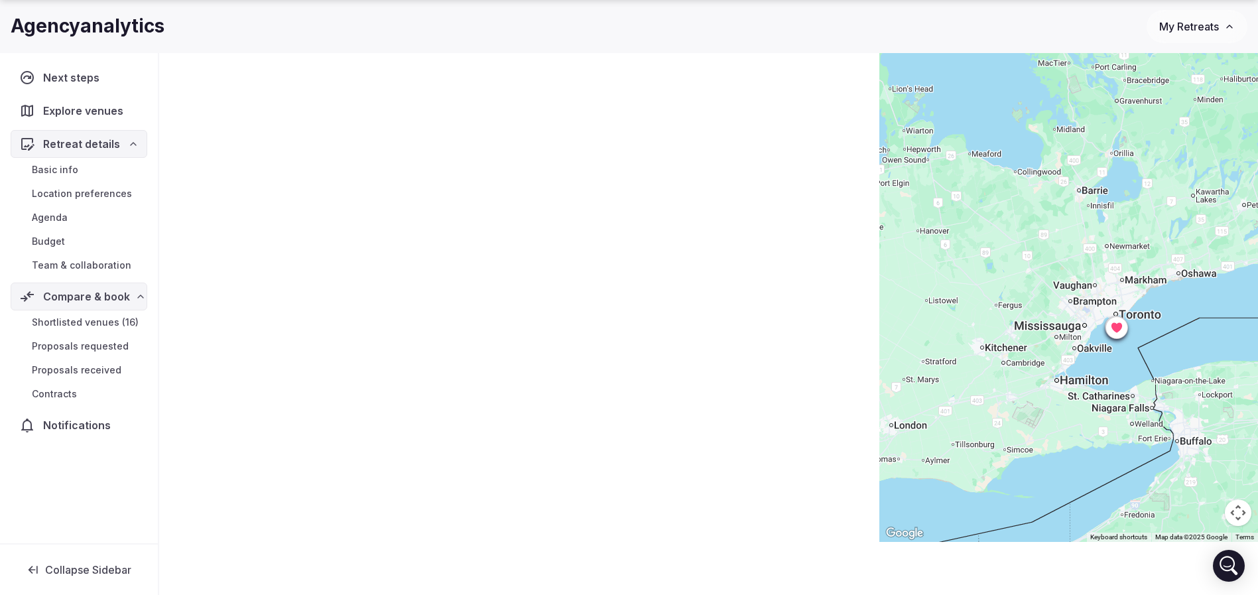
click at [97, 318] on span "Shortlisted venues (16)" at bounding box center [85, 322] width 107 height 13
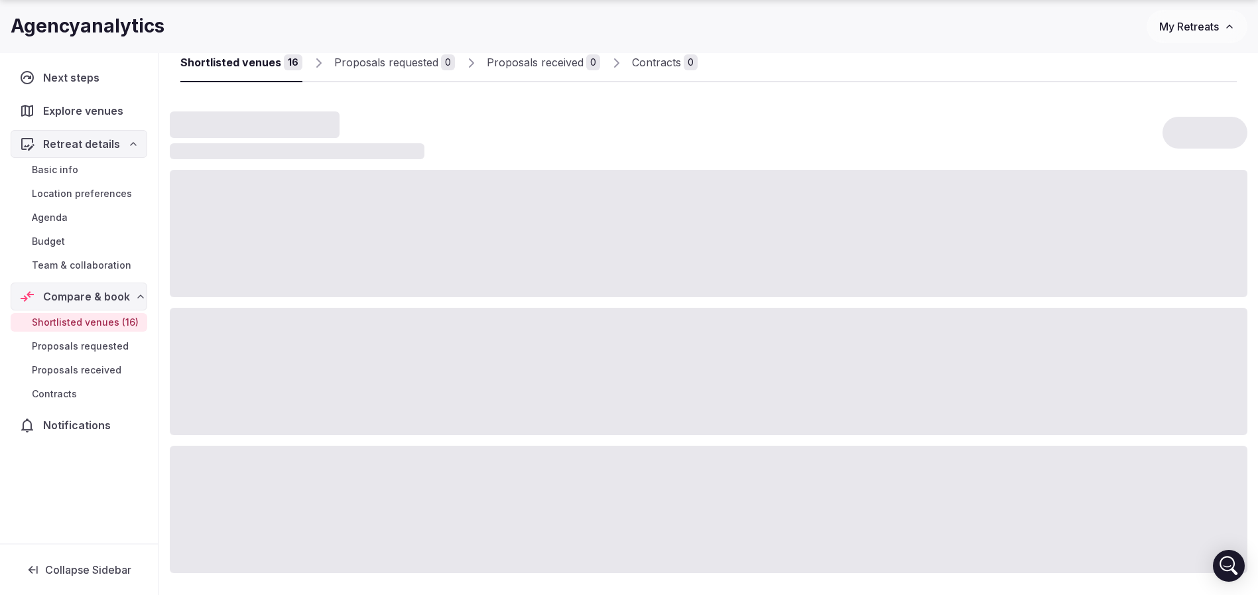
click at [97, 318] on span "Shortlisted venues (16)" at bounding box center [85, 322] width 107 height 13
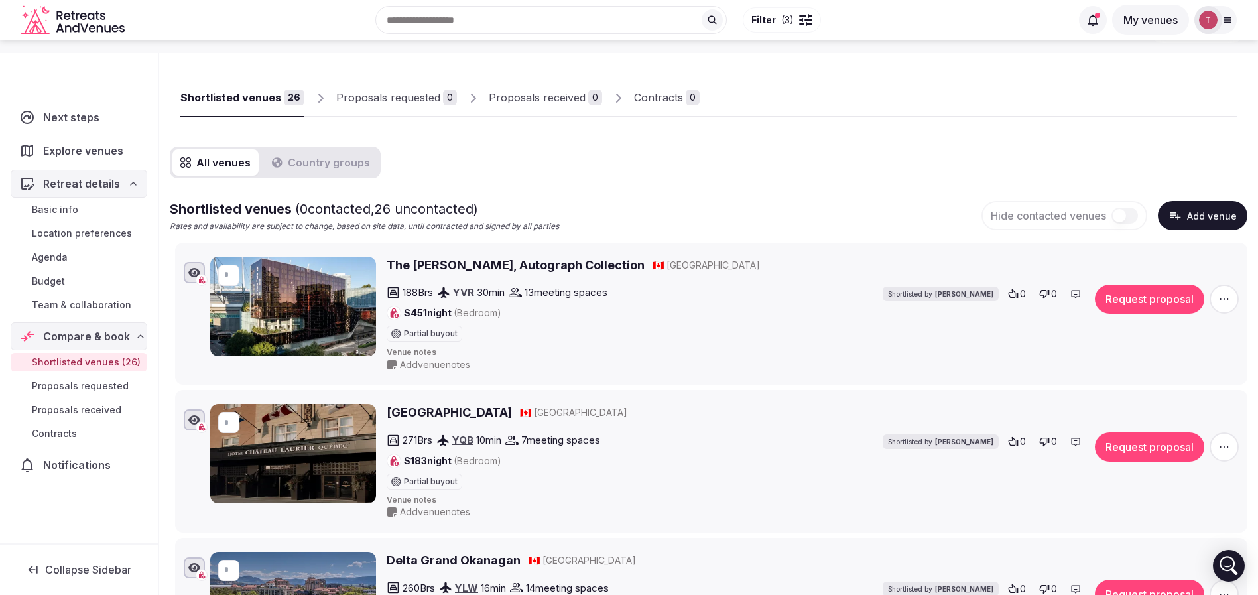
scroll to position [100, 0]
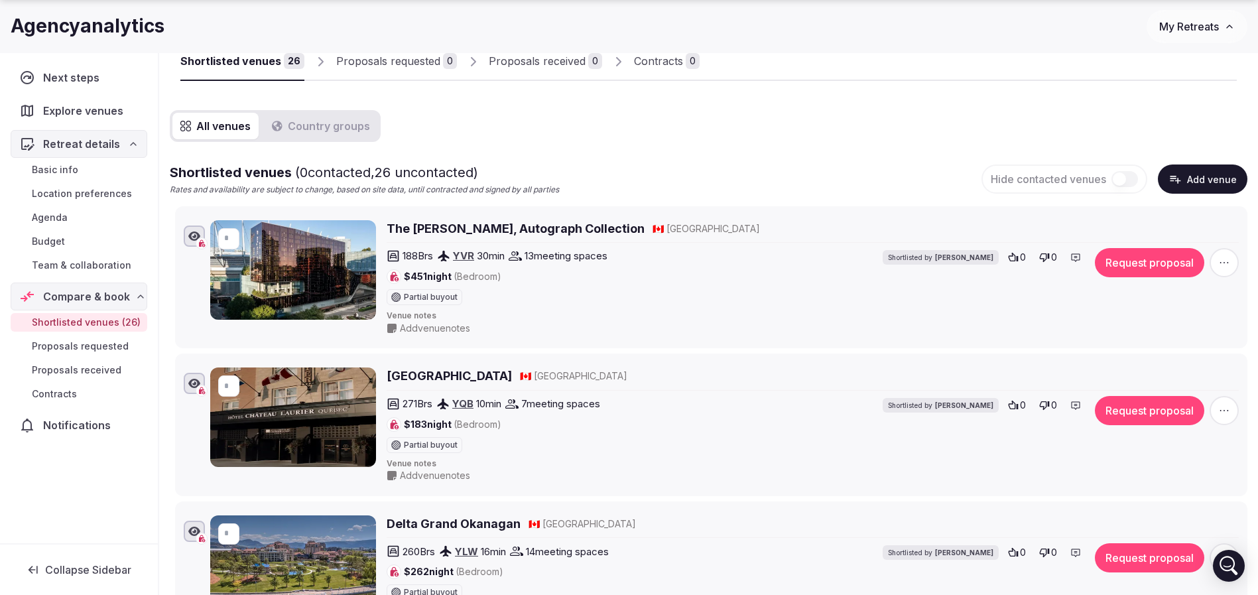
click at [469, 226] on h2 "The [PERSON_NAME], Autograph Collection" at bounding box center [516, 228] width 258 height 17
click at [436, 374] on h2 "[GEOGRAPHIC_DATA]" at bounding box center [449, 375] width 125 height 17
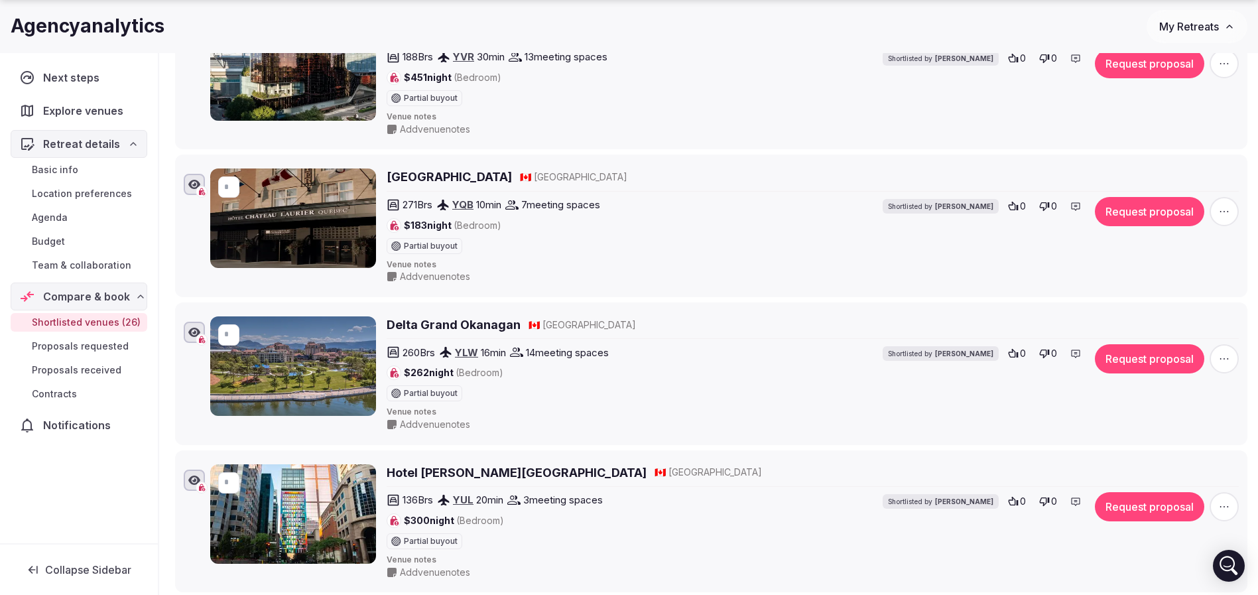
click at [424, 322] on h2 "Delta Grand Okanagan" at bounding box center [454, 324] width 134 height 17
click at [432, 474] on h2 "Hotel [PERSON_NAME][GEOGRAPHIC_DATA]" at bounding box center [517, 472] width 260 height 17
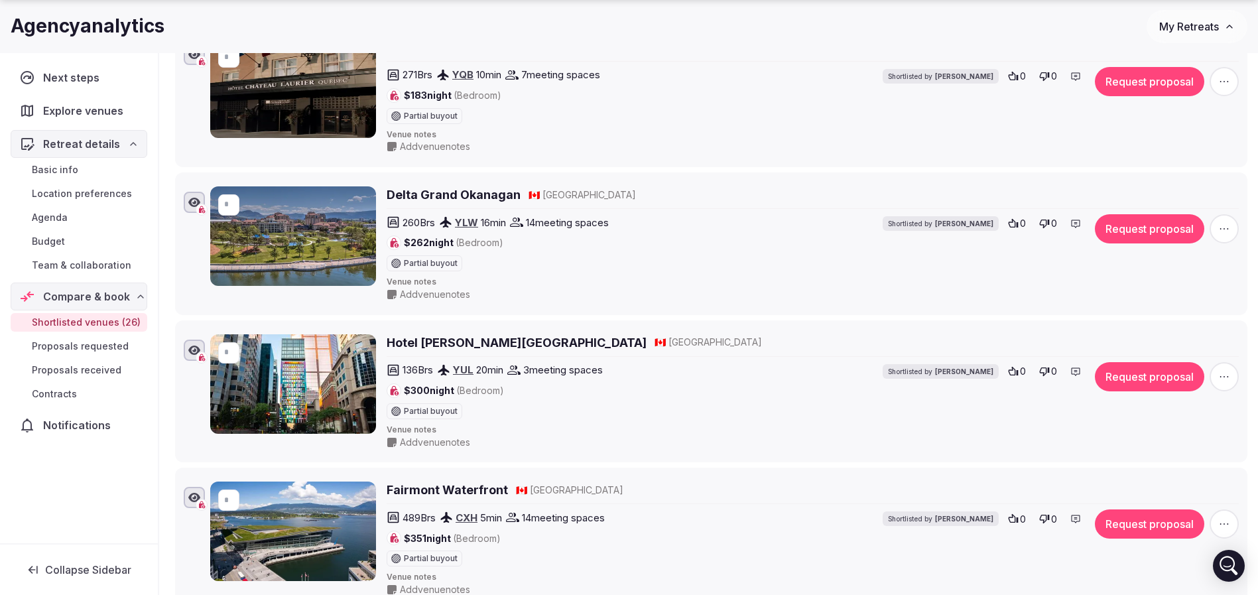
scroll to position [498, 0]
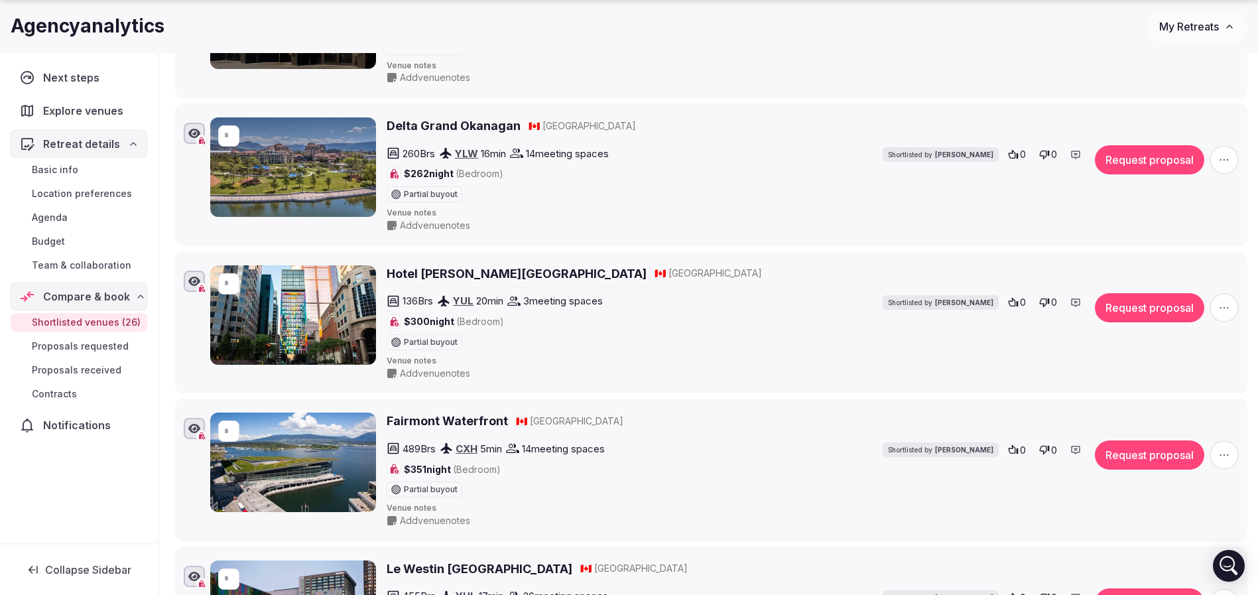
click at [450, 421] on h2 "Fairmont Waterfront" at bounding box center [447, 421] width 121 height 17
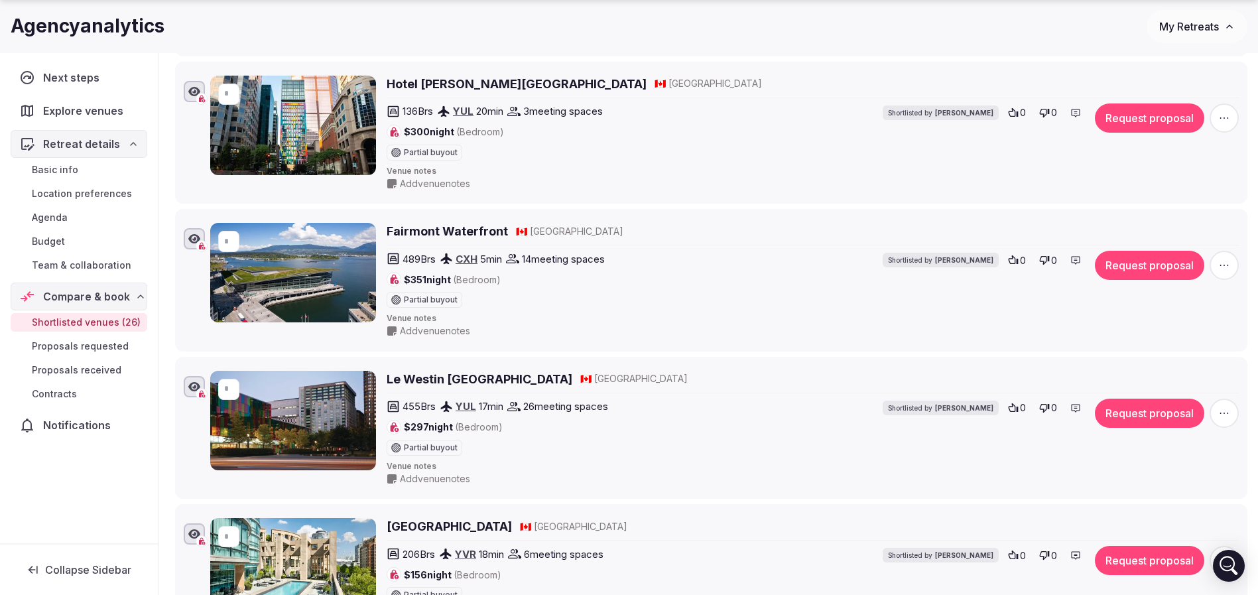
scroll to position [697, 0]
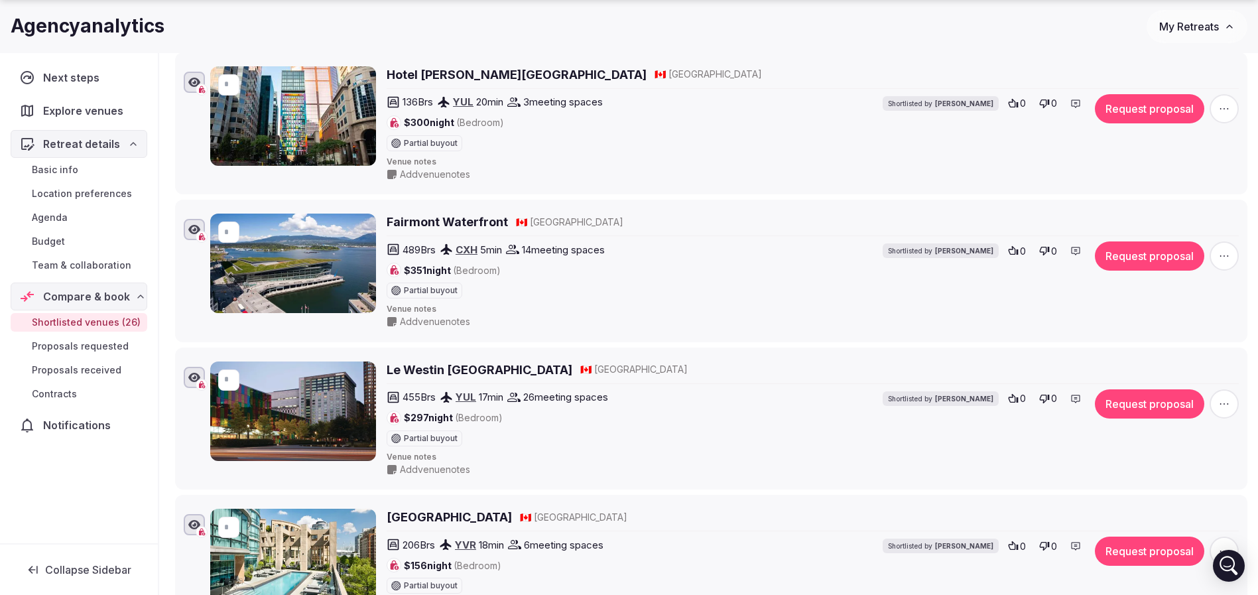
click at [443, 368] on h2 "Le Westin [GEOGRAPHIC_DATA]" at bounding box center [480, 370] width 186 height 17
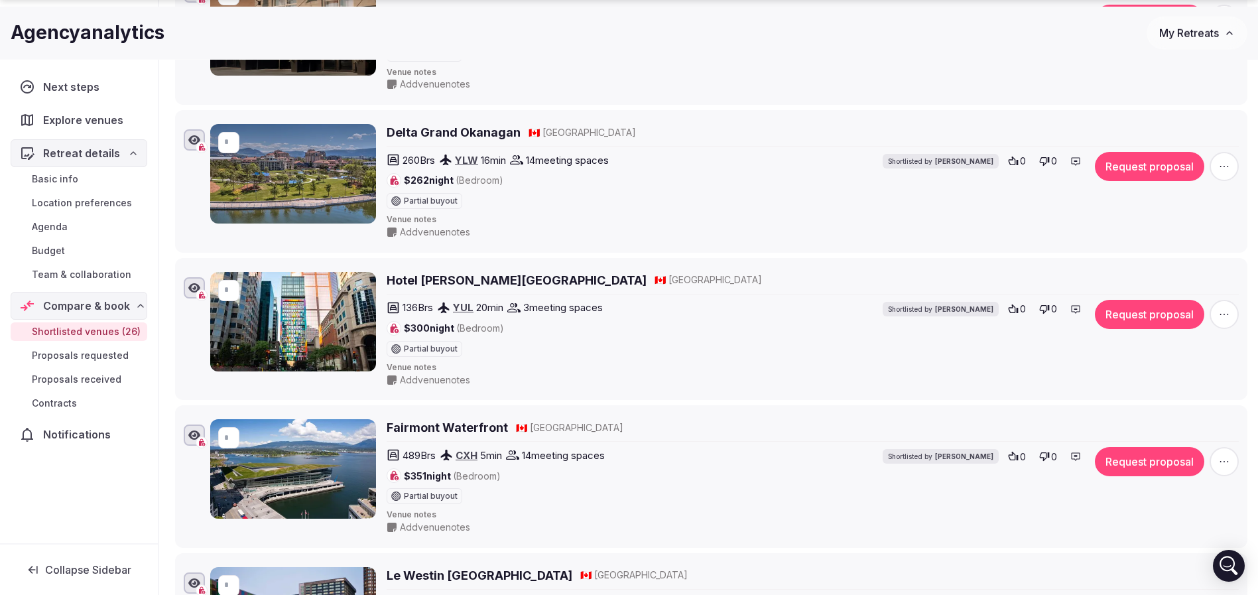
scroll to position [498, 0]
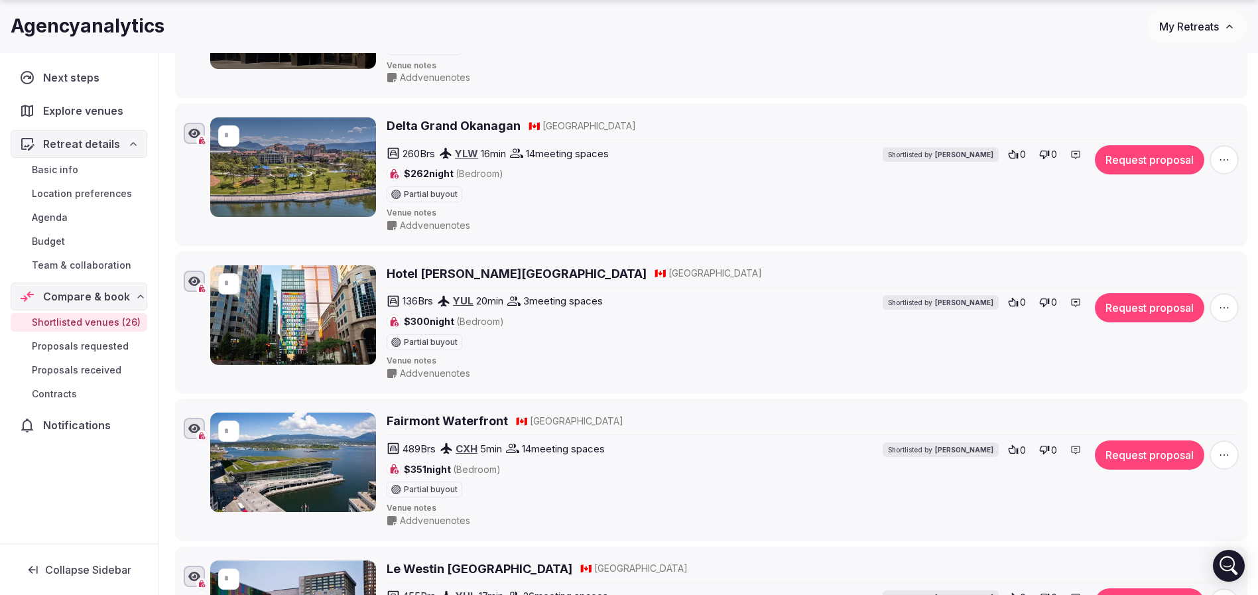
click at [442, 375] on span "Add venue notes" at bounding box center [435, 373] width 70 height 13
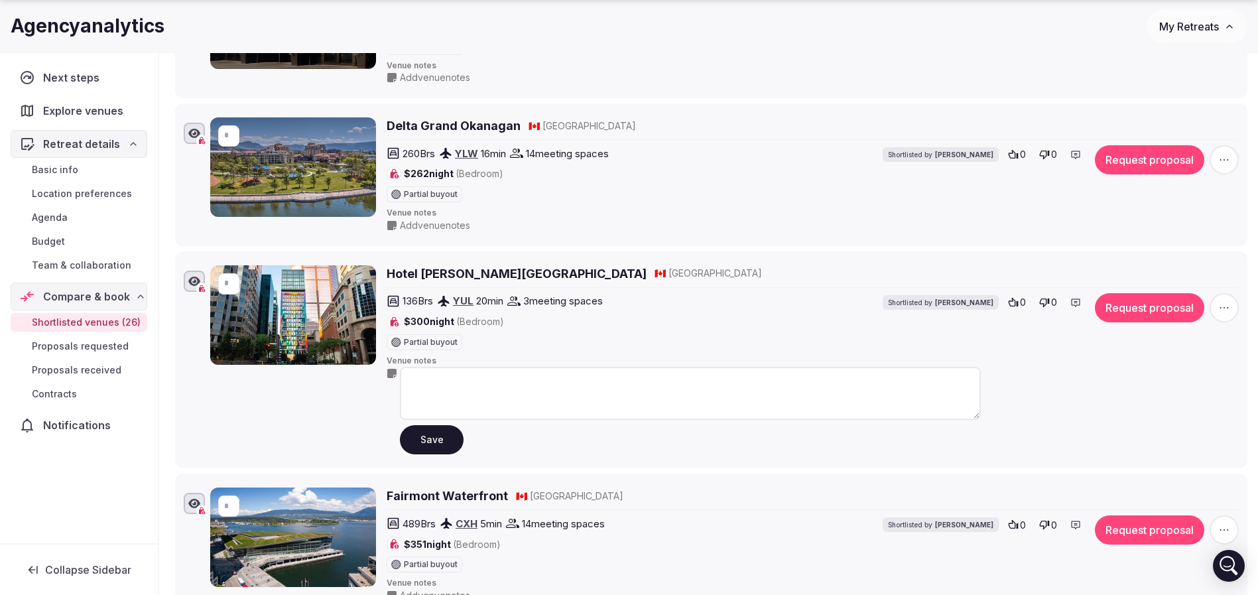
click at [455, 390] on textarea at bounding box center [690, 393] width 581 height 53
type textarea "*"
type textarea "**********"
click at [429, 433] on button "Save" at bounding box center [432, 439] width 64 height 29
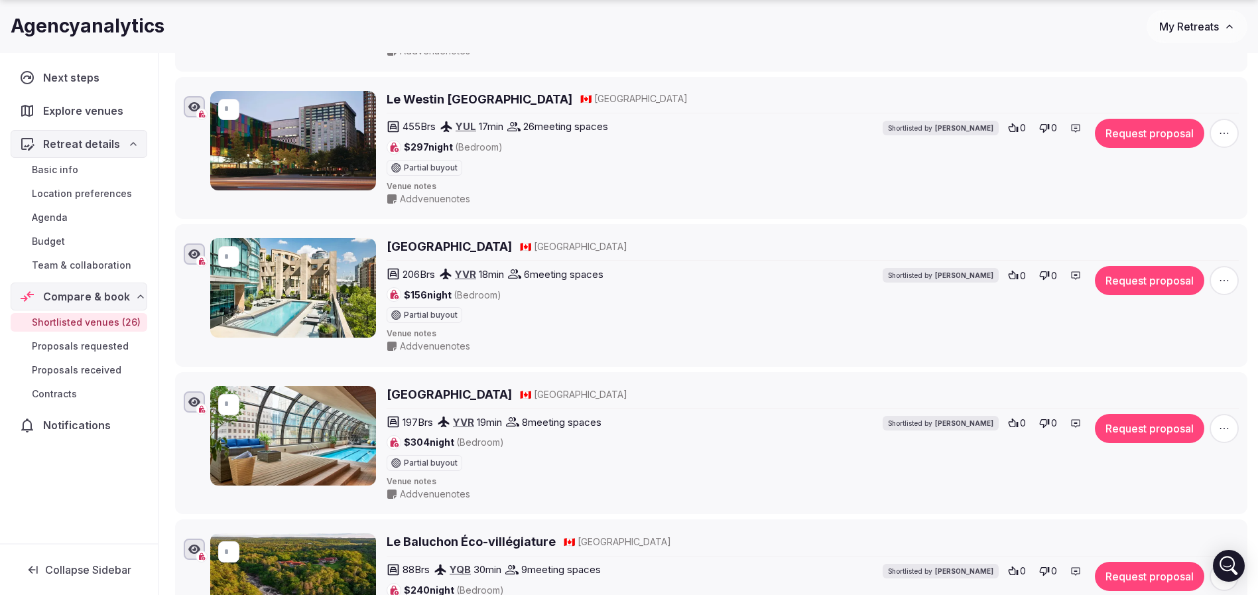
scroll to position [995, 0]
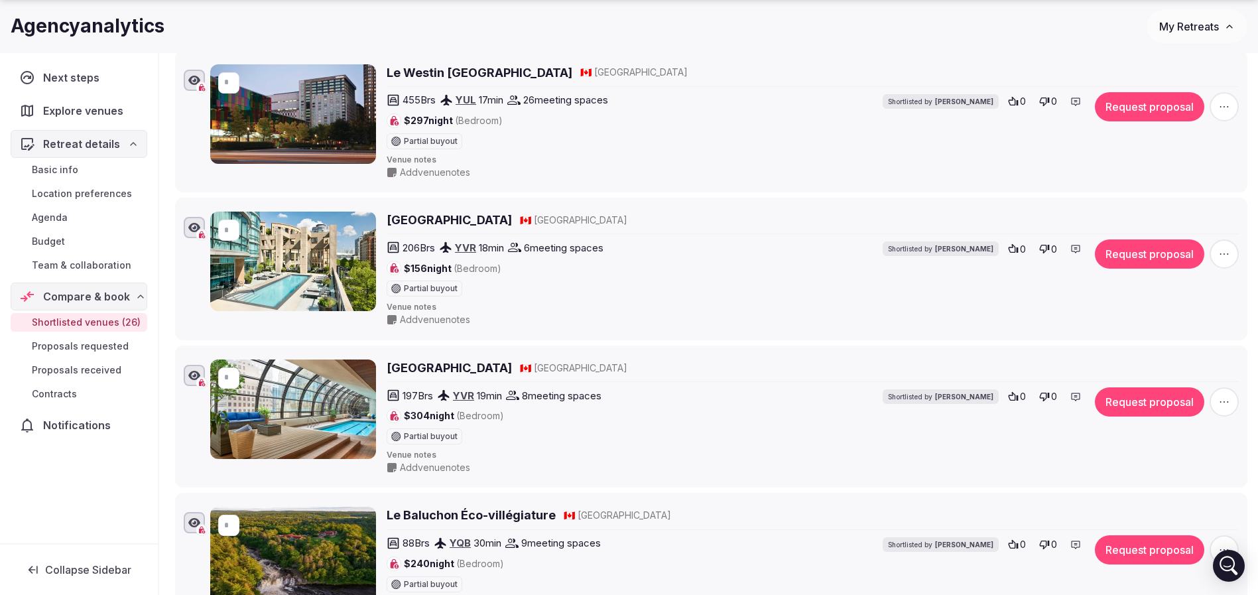
click at [504, 224] on h2 "[GEOGRAPHIC_DATA]" at bounding box center [449, 220] width 125 height 17
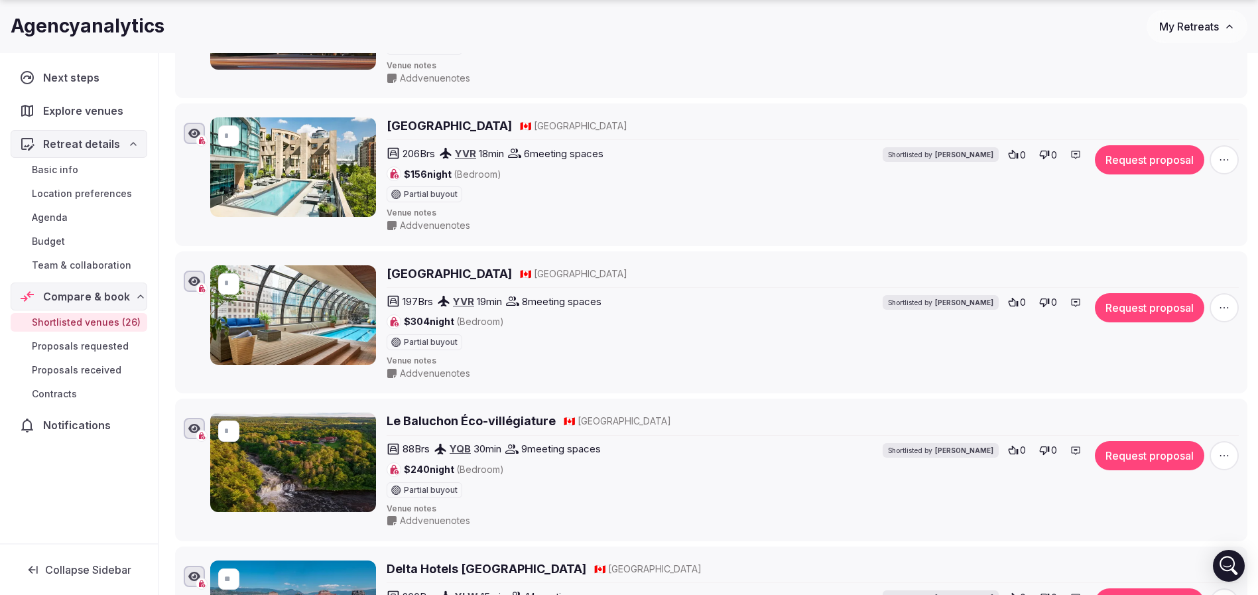
scroll to position [1095, 0]
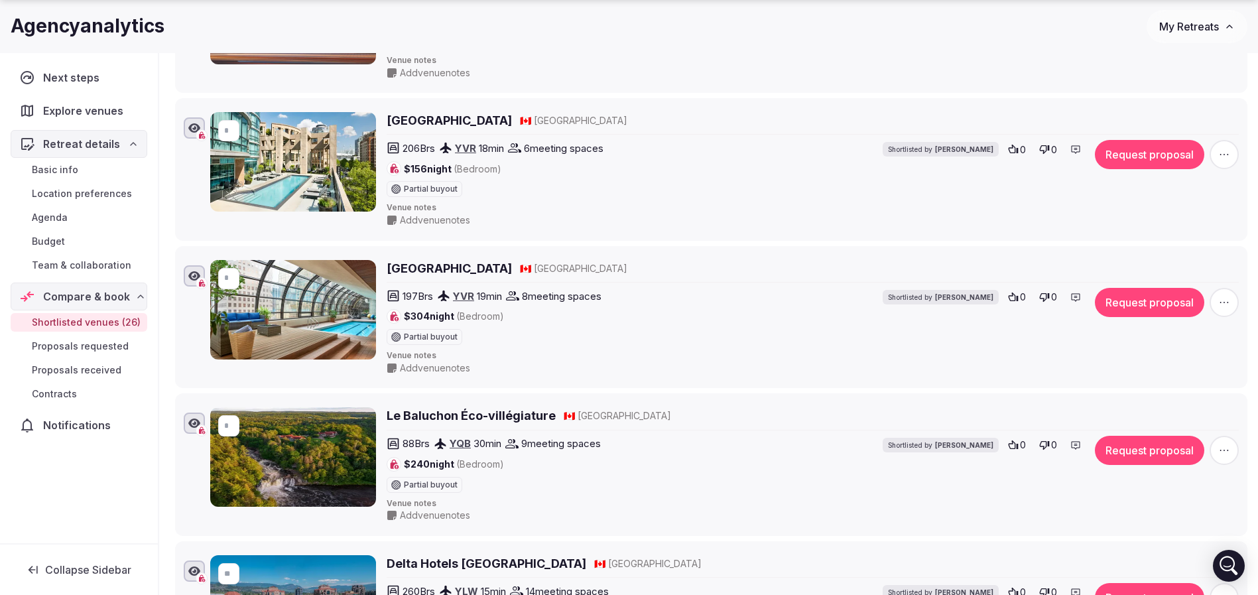
click at [494, 278] on div "Metropolitan Hotel Vancouver 🇨🇦 Canada" at bounding box center [813, 271] width 852 height 23
click at [494, 273] on h2 "[GEOGRAPHIC_DATA]" at bounding box center [449, 268] width 125 height 17
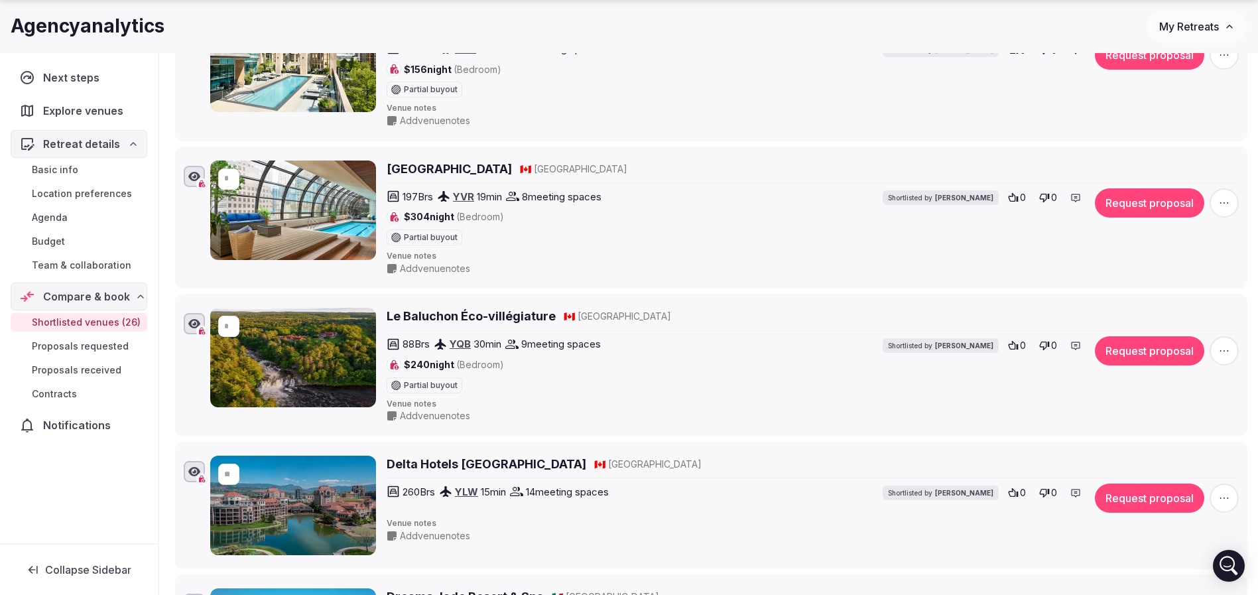
click at [525, 324] on h2 "Le Baluchon Éco-villégiature" at bounding box center [471, 316] width 169 height 17
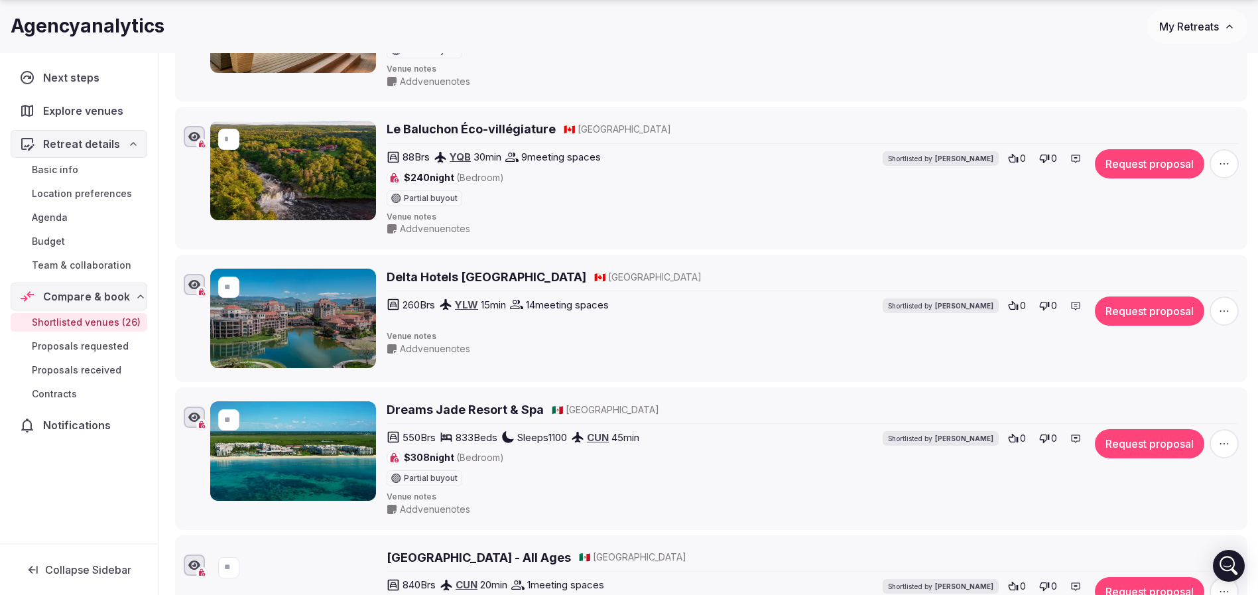
scroll to position [1393, 0]
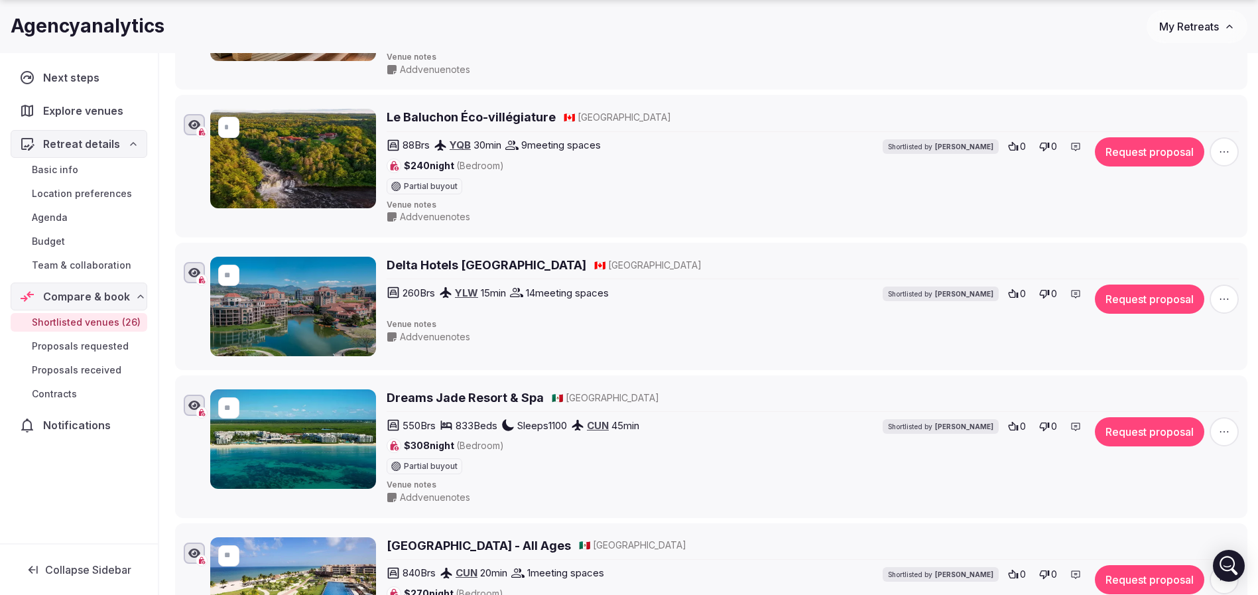
click at [521, 269] on h2 "Delta Hotels [GEOGRAPHIC_DATA]" at bounding box center [487, 265] width 200 height 17
click at [464, 399] on h2 "Dreams Jade Resort & Spa" at bounding box center [465, 397] width 157 height 17
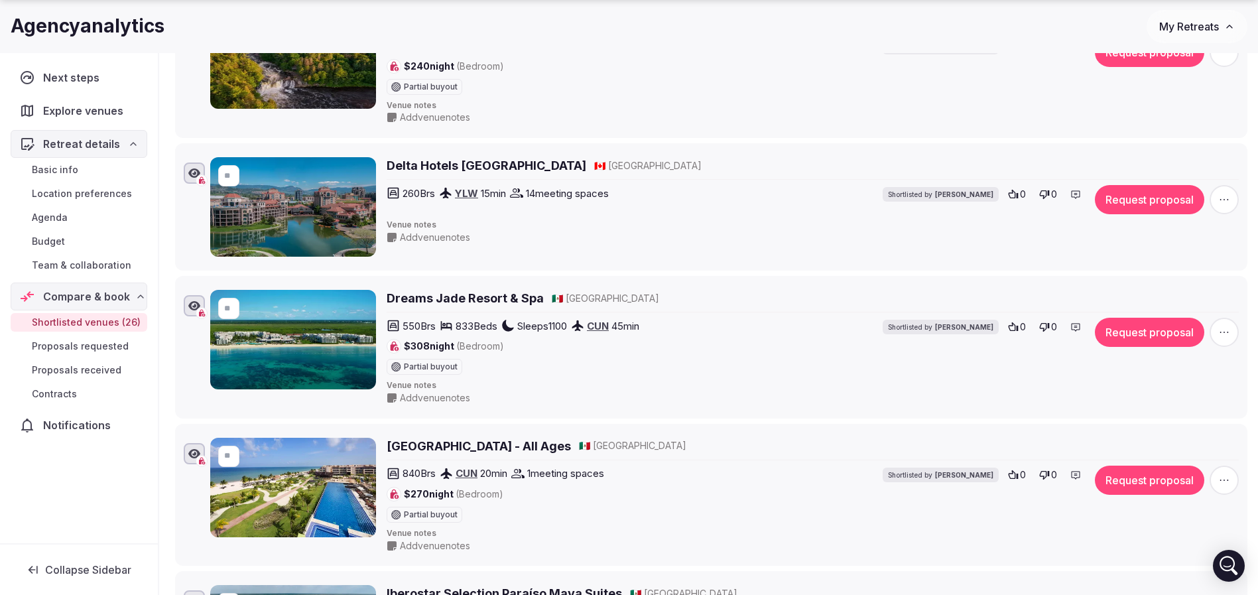
scroll to position [1592, 0]
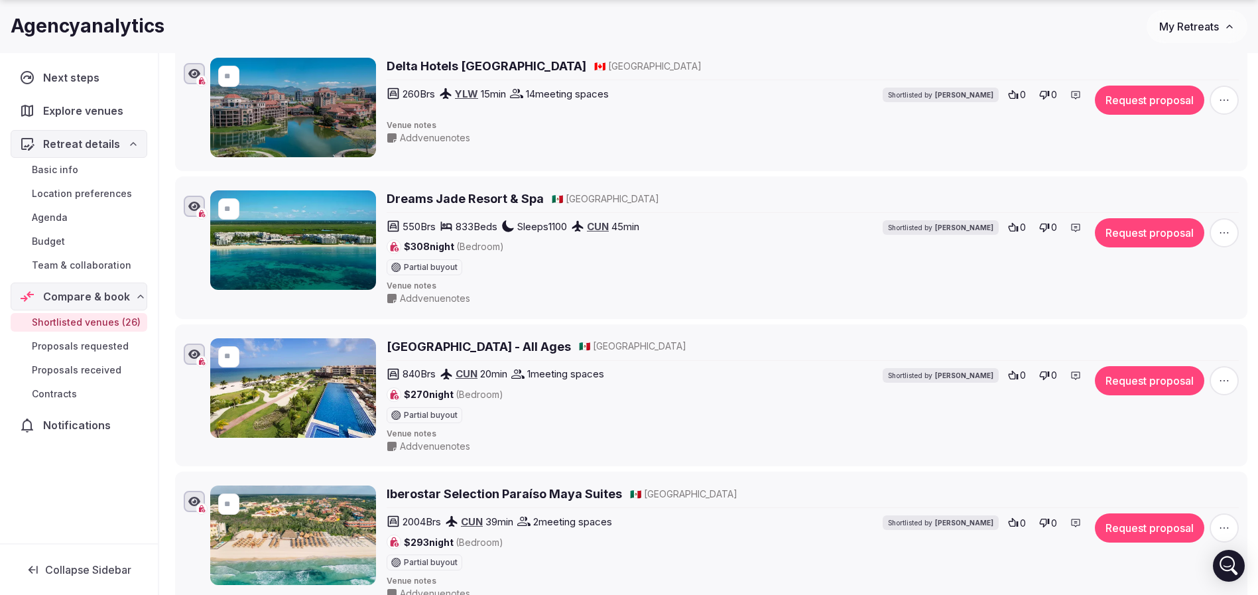
click at [466, 342] on h2 "Royalton Riviera Cancun Resort - All Ages" at bounding box center [479, 346] width 184 height 17
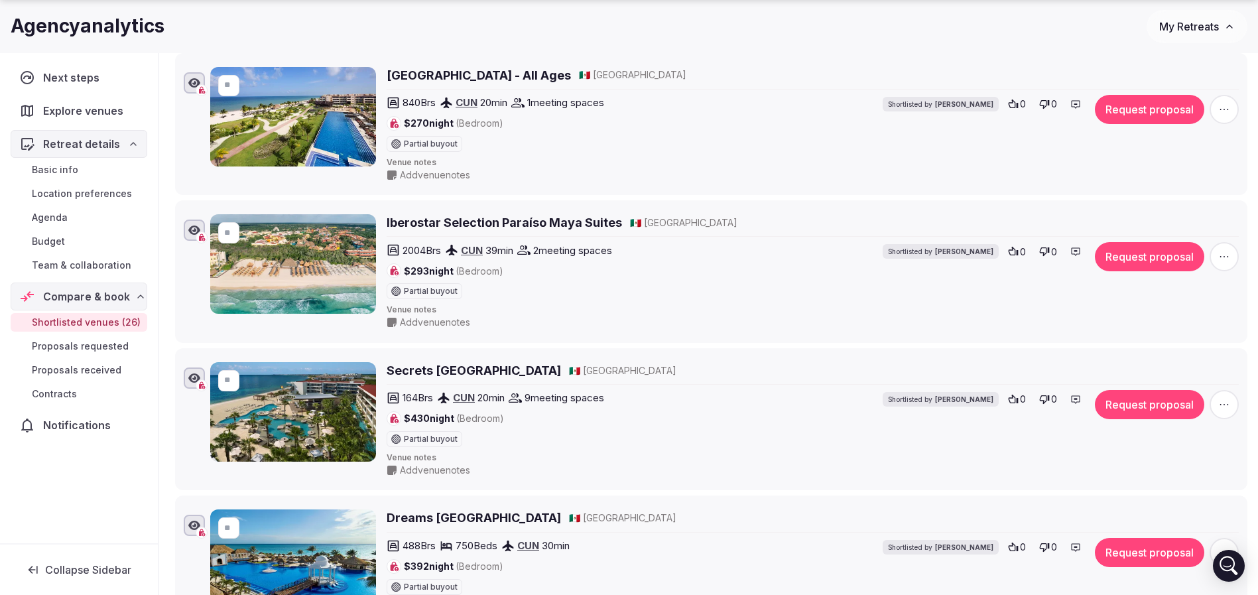
scroll to position [1891, 0]
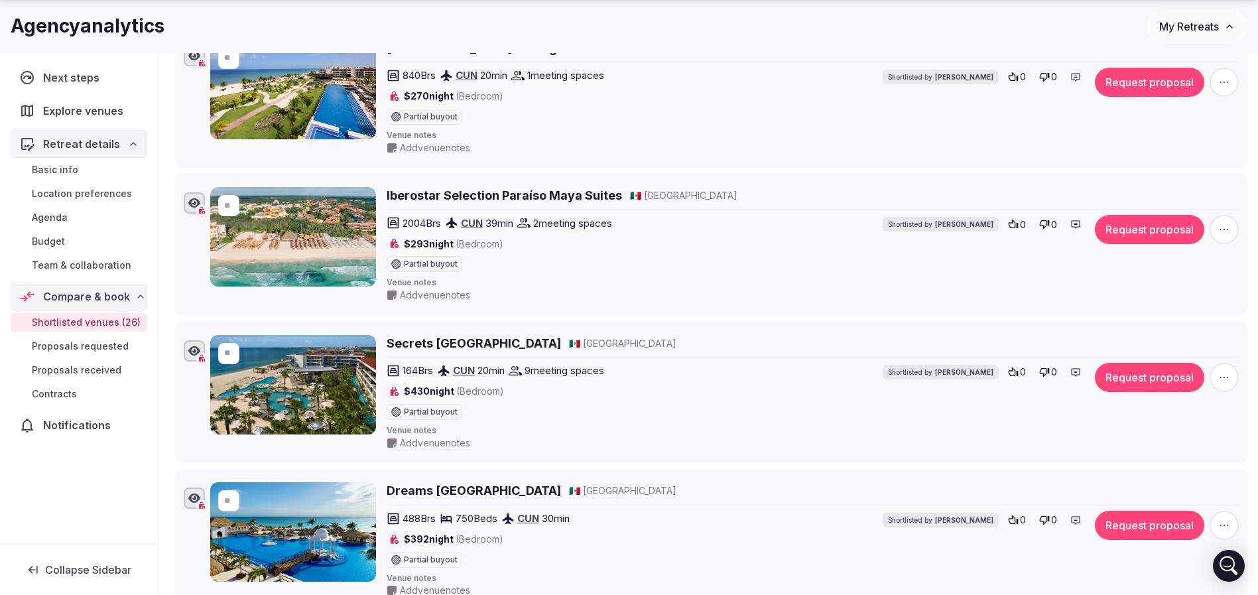
click at [576, 196] on h2 "Iberostar Selection Paraíso Maya Suites" at bounding box center [504, 195] width 235 height 17
click at [490, 342] on h2 "Secrets Riviera Cancún Resort & Spa" at bounding box center [474, 343] width 174 height 17
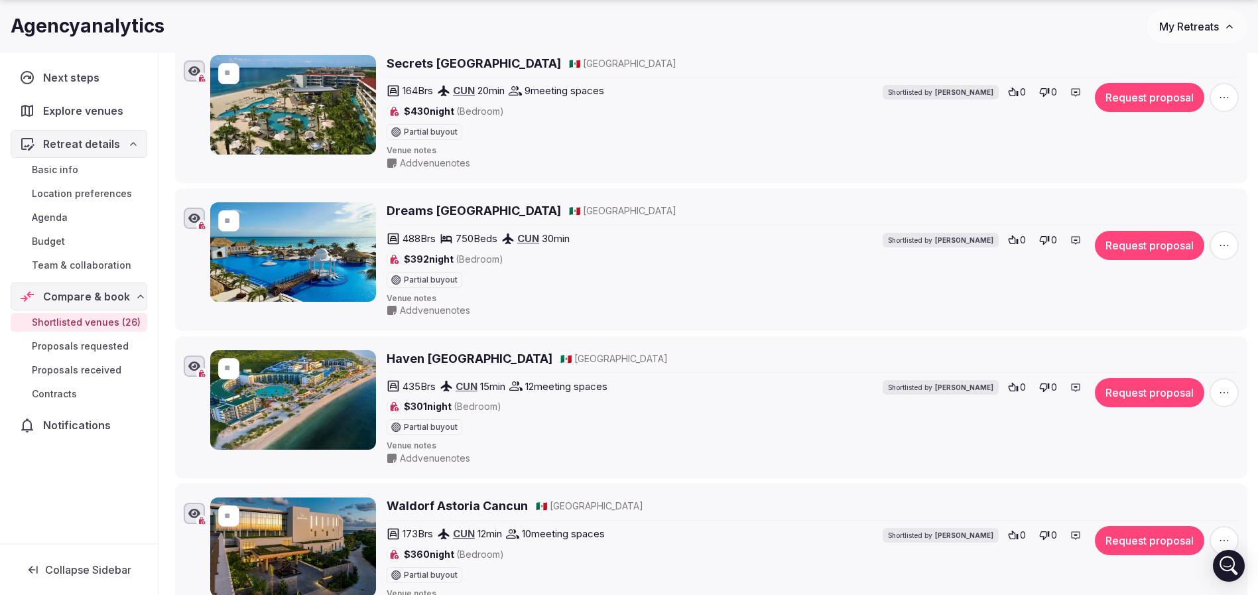
scroll to position [2189, 0]
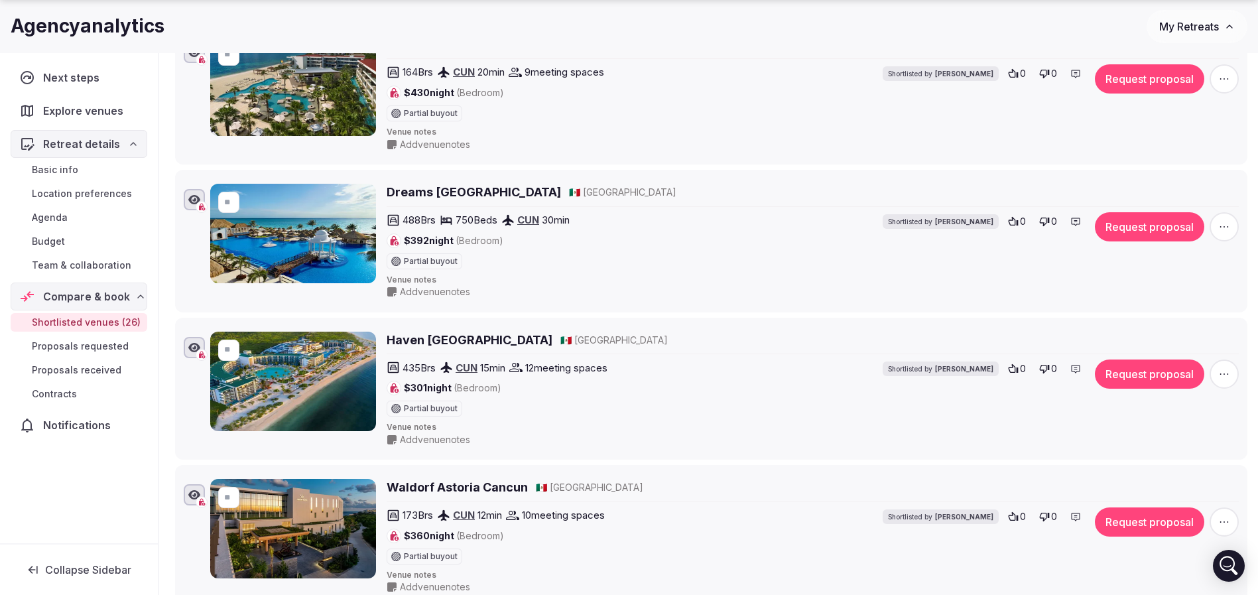
click at [525, 193] on h2 "Dreams Sapphire Resort & Spa" at bounding box center [474, 192] width 174 height 17
click at [462, 332] on h2 "Haven Riviera Cancun" at bounding box center [470, 340] width 166 height 17
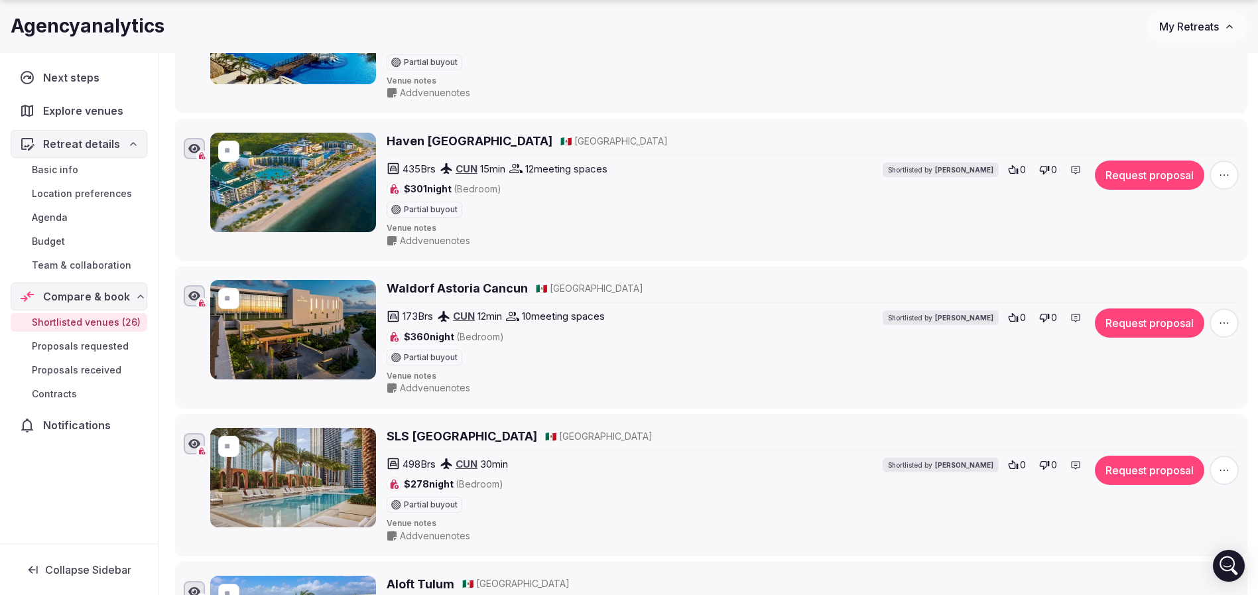
click at [470, 290] on h2 "Waldorf Astoria Cancun" at bounding box center [457, 288] width 141 height 17
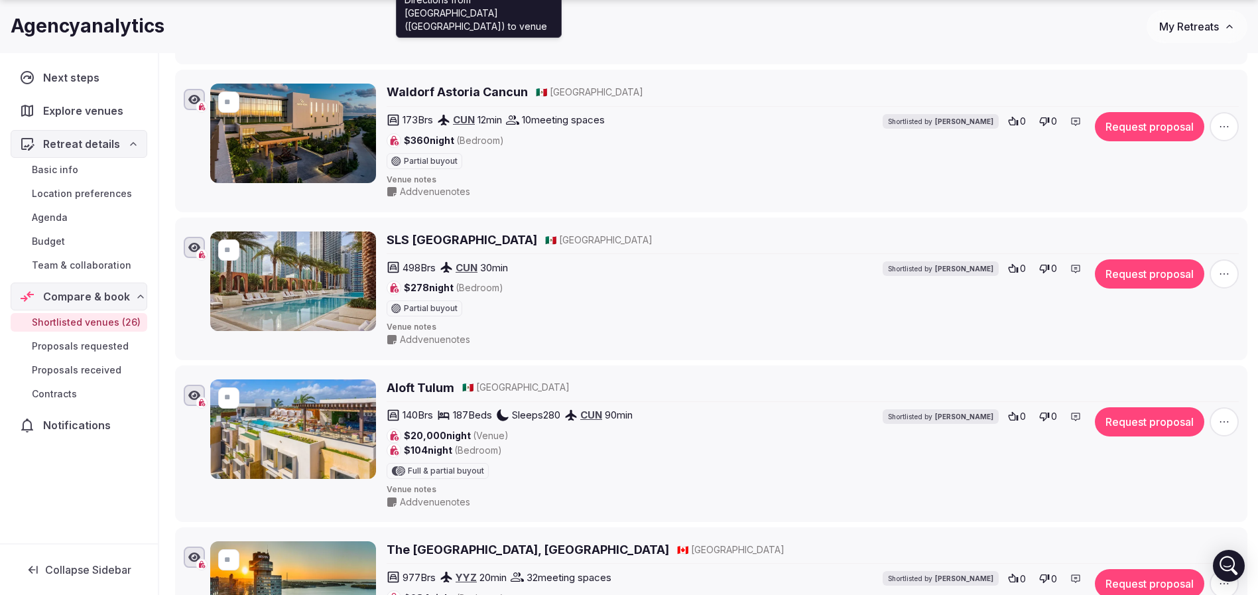
scroll to position [2587, 0]
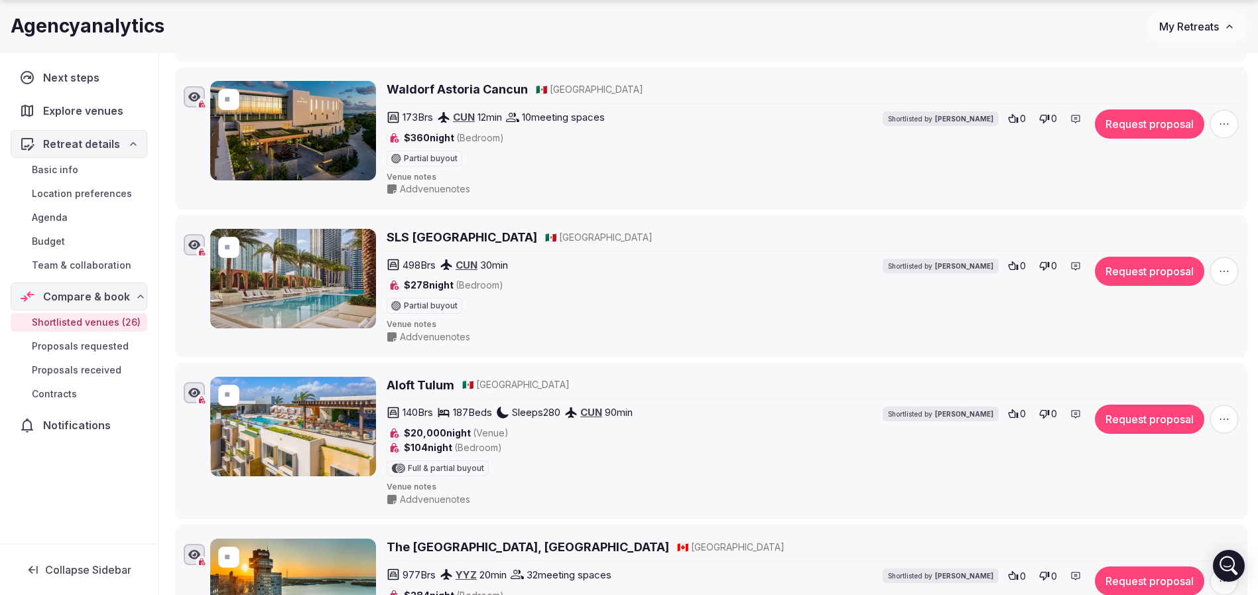
click at [460, 231] on h2 "SLS Playa Mujeres" at bounding box center [462, 237] width 151 height 17
click at [422, 382] on h2 "Aloft Tulum" at bounding box center [421, 385] width 68 height 17
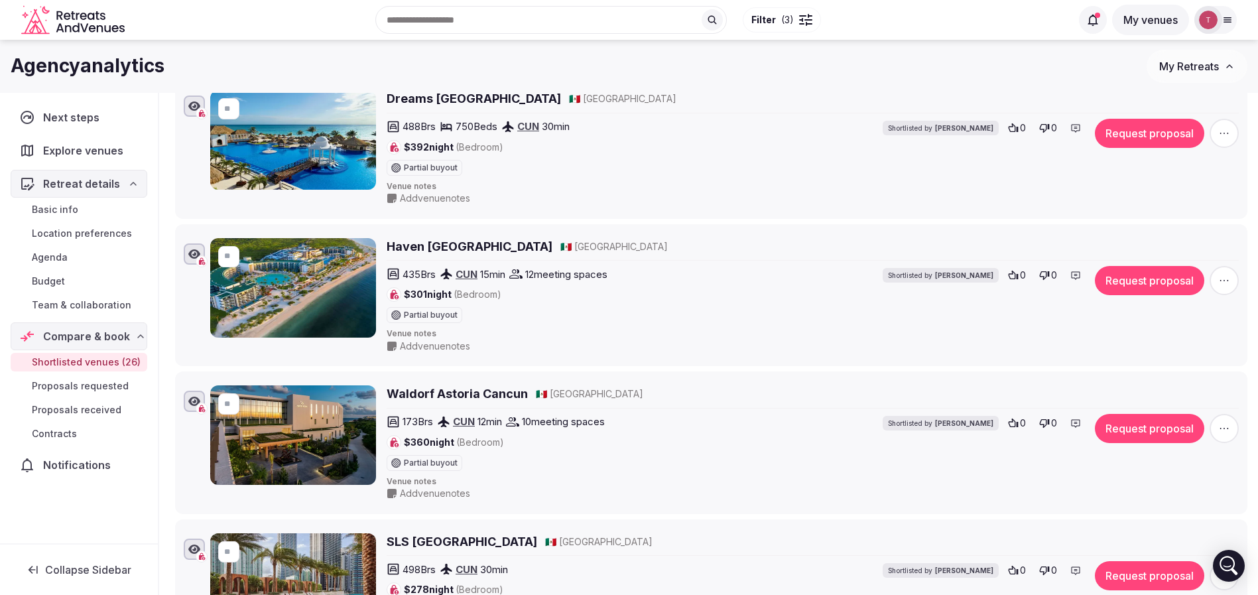
scroll to position [1891, 0]
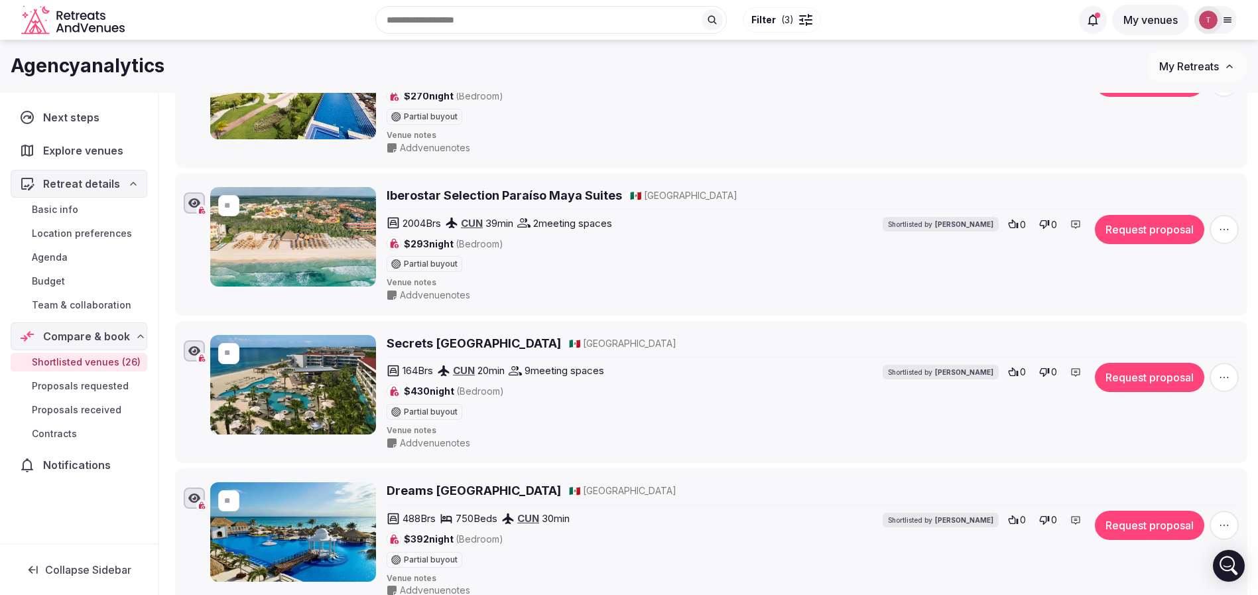
click at [1219, 227] on icon "button" at bounding box center [1224, 229] width 13 height 13
click at [1177, 188] on button "Remove Venue" at bounding box center [1189, 184] width 111 height 21
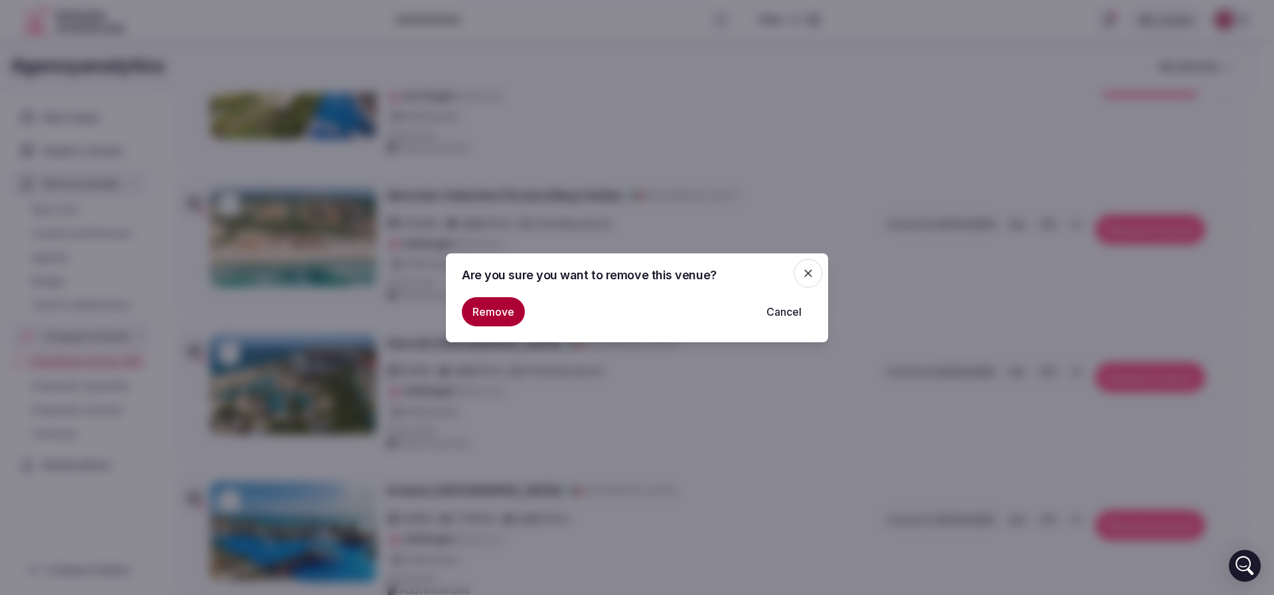
click at [496, 312] on button "Remove" at bounding box center [493, 311] width 63 height 29
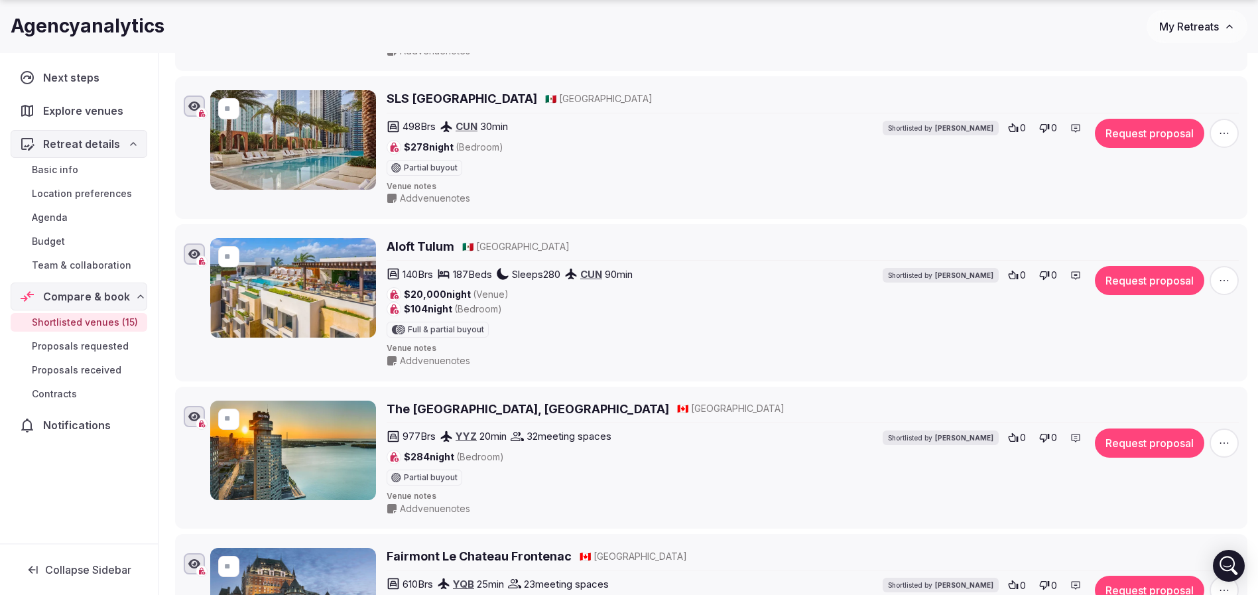
scroll to position [2886, 0]
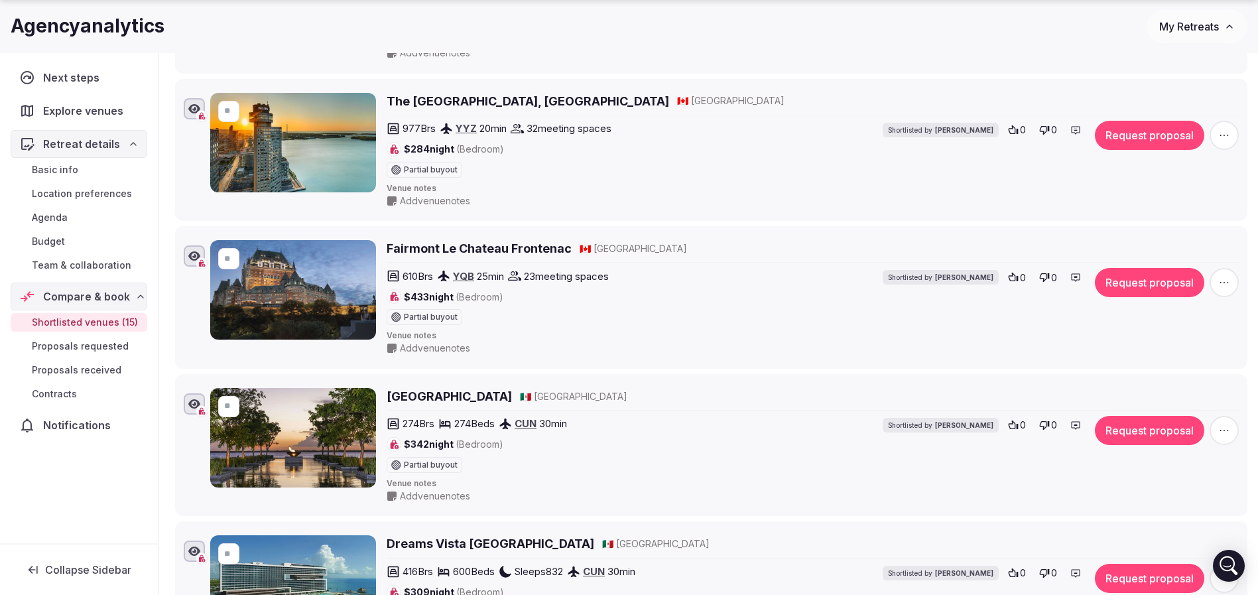
click at [500, 103] on h2 "The [GEOGRAPHIC_DATA], [GEOGRAPHIC_DATA]" at bounding box center [528, 101] width 283 height 17
click at [500, 244] on h2 "Fairmont Le Chateau Frontenac" at bounding box center [479, 248] width 185 height 17
click at [431, 397] on h2 "NIZUC Resort & Spa" at bounding box center [449, 396] width 125 height 17
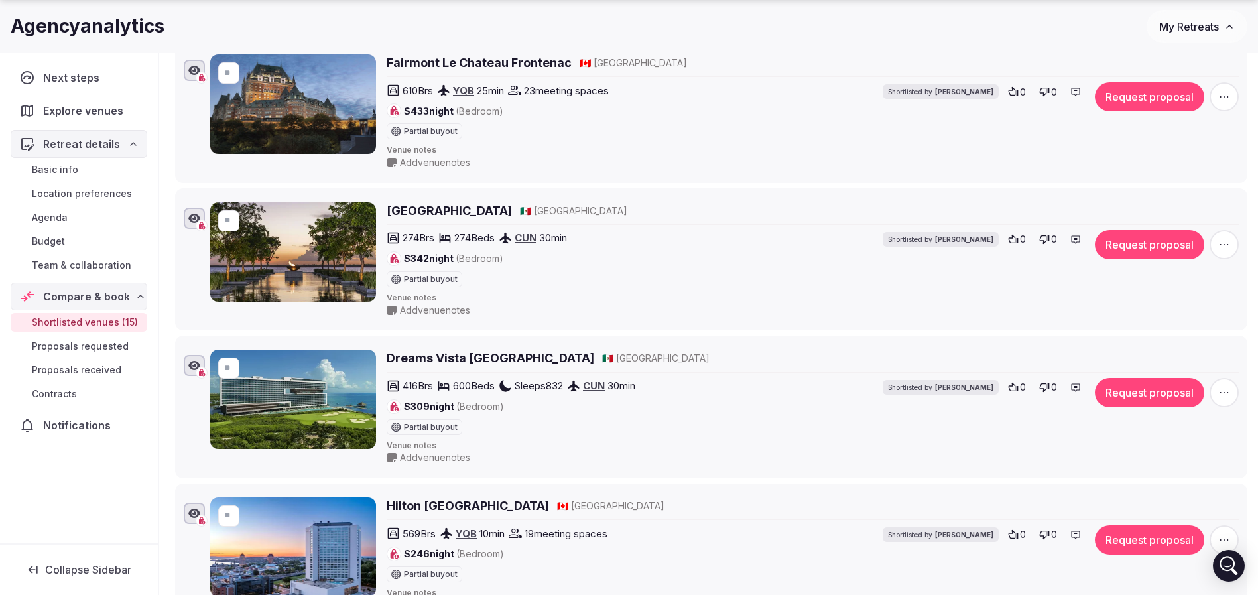
scroll to position [3085, 0]
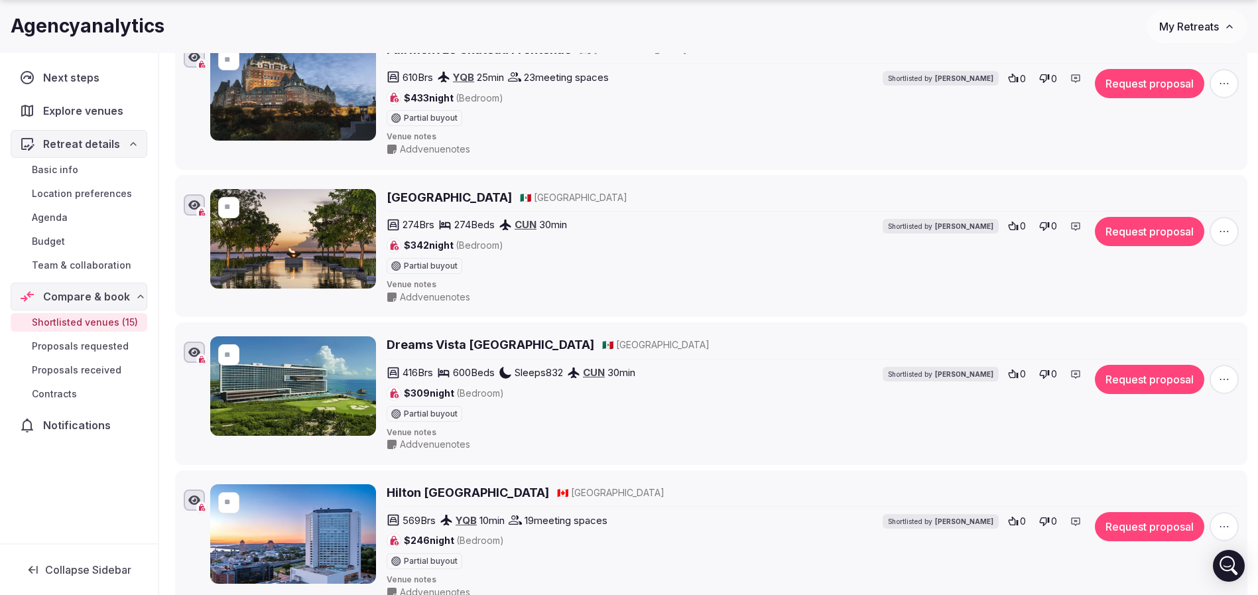
click at [442, 342] on h2 "Dreams Vista Cancun Golf & Spa Resort" at bounding box center [491, 344] width 208 height 17
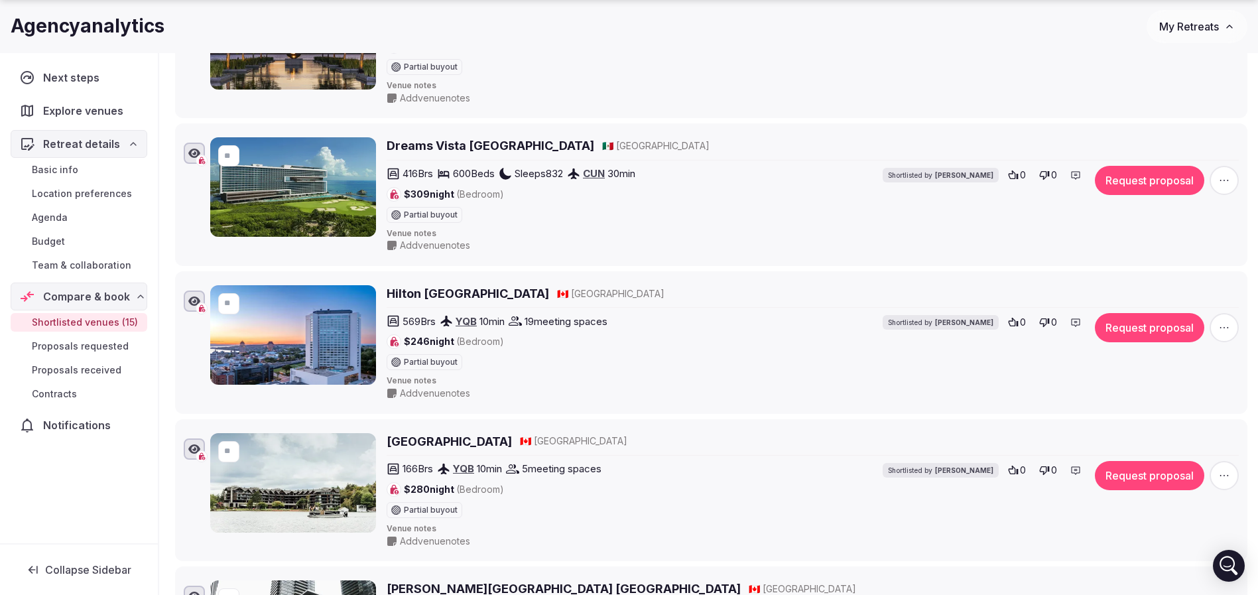
click at [448, 289] on h2 "Hilton Quebec" at bounding box center [468, 293] width 163 height 17
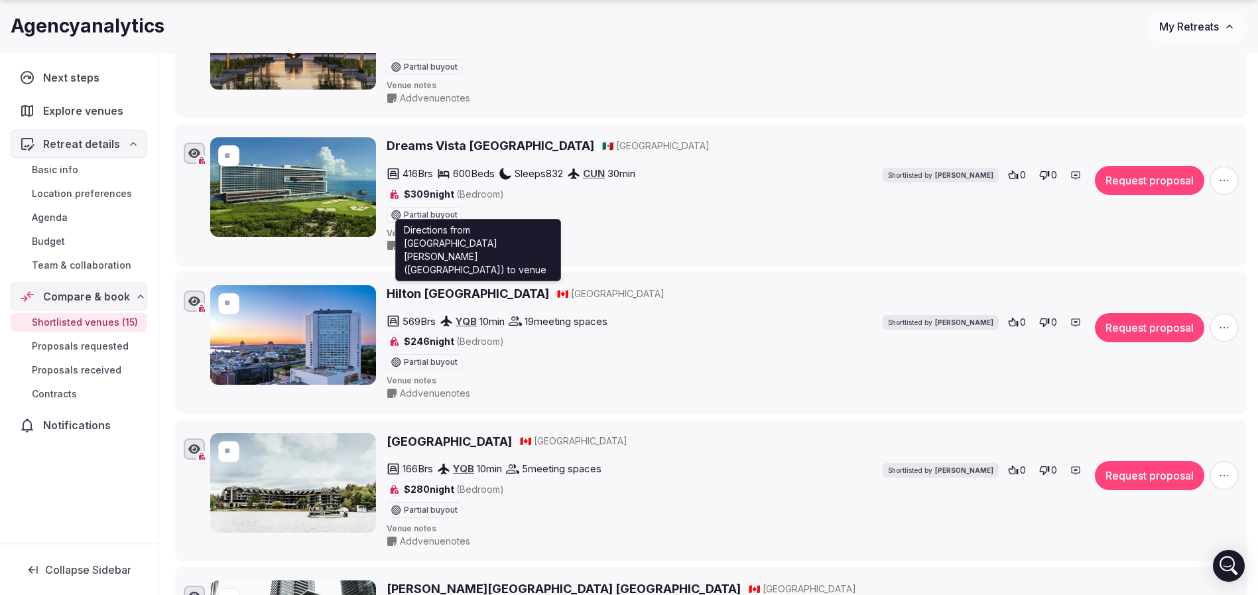
scroll to position [3483, 0]
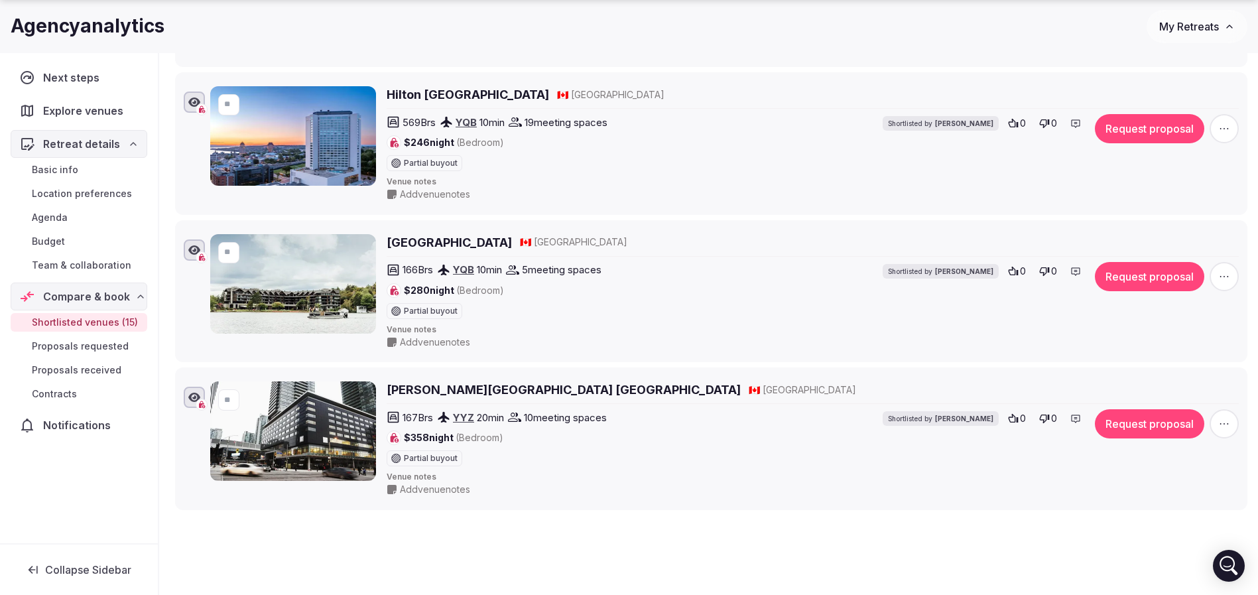
click at [423, 392] on h2 "Le Germain Hotel Toronto Maple Leaf Square" at bounding box center [564, 389] width 354 height 17
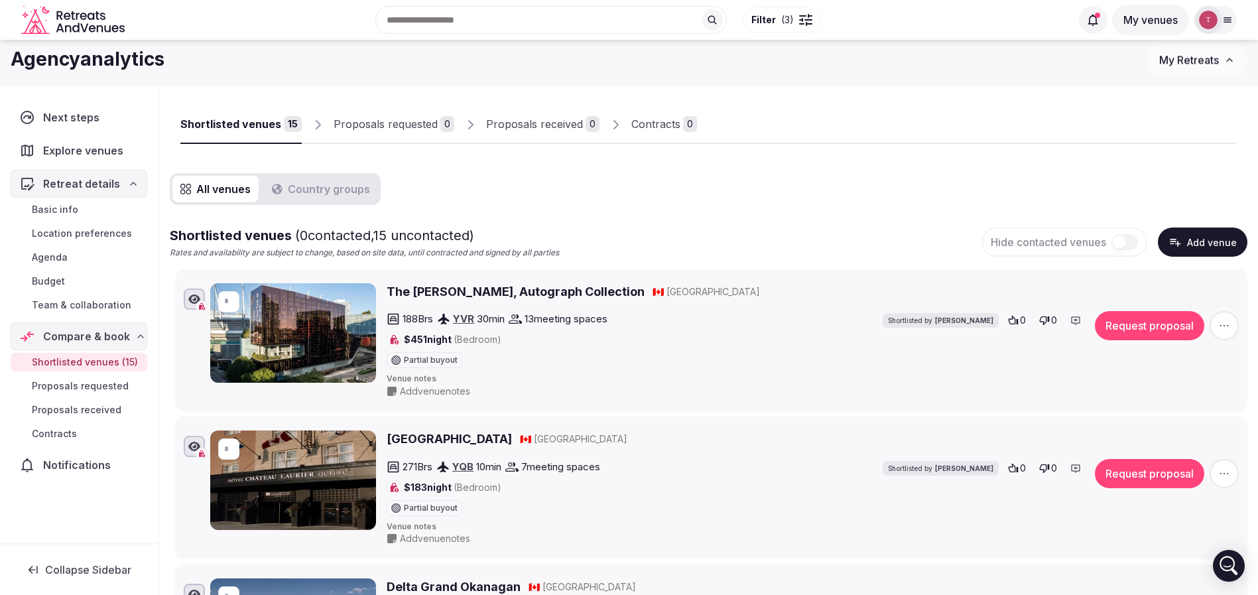
scroll to position [0, 0]
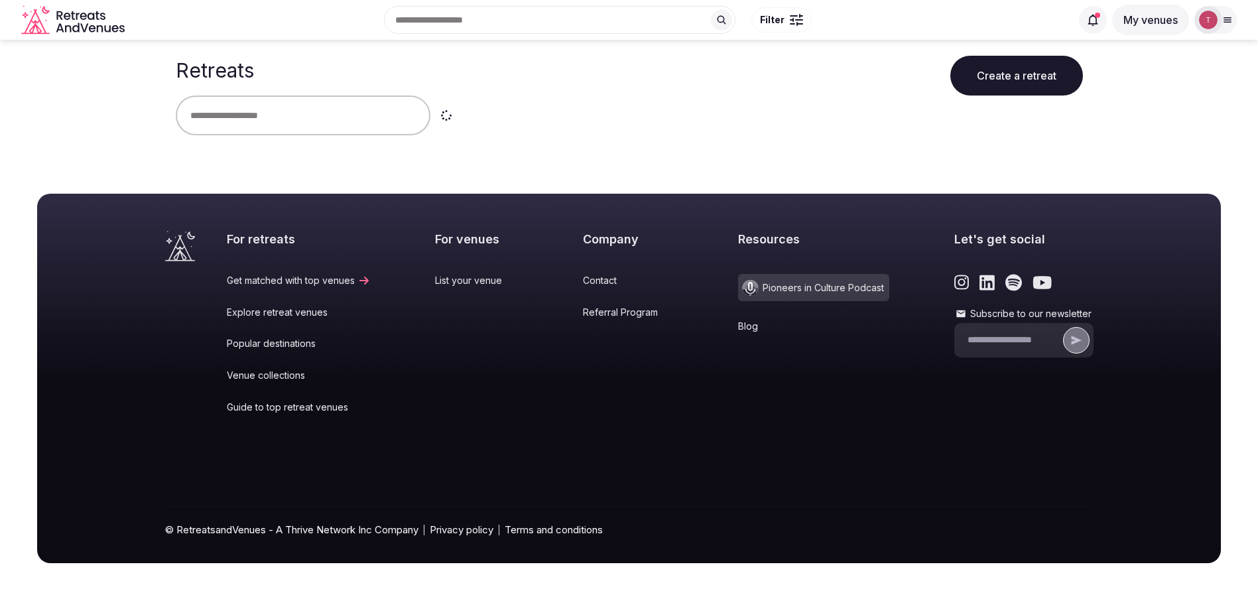
click at [297, 125] on input "text" at bounding box center [303, 116] width 255 height 40
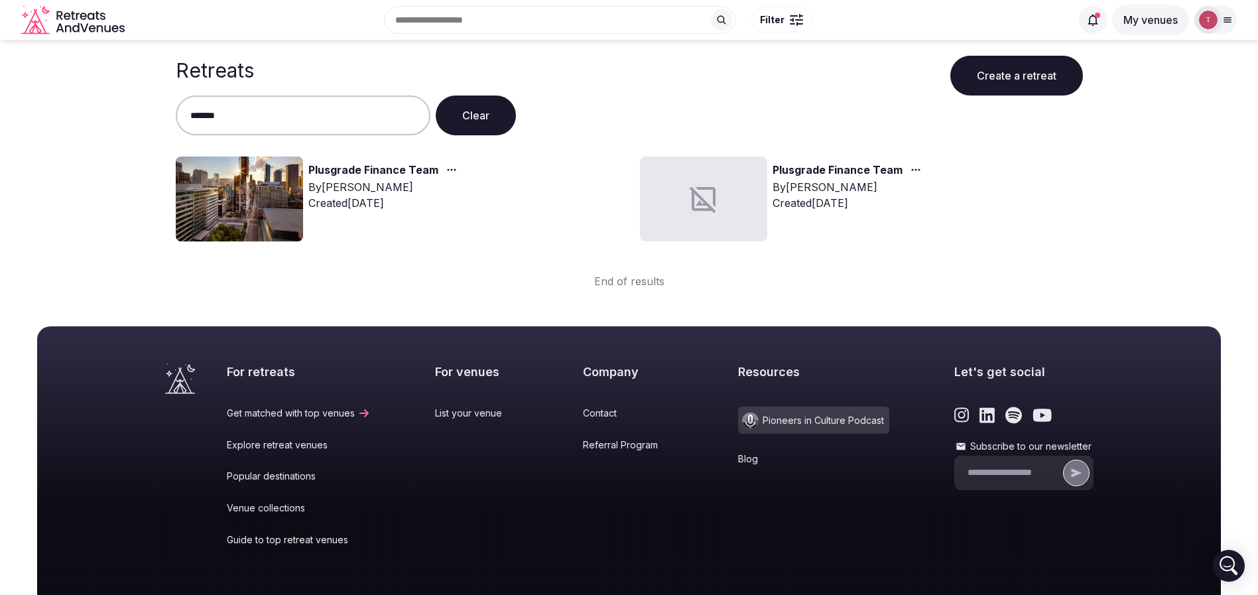
type input "*******"
click at [251, 193] on img at bounding box center [239, 199] width 127 height 85
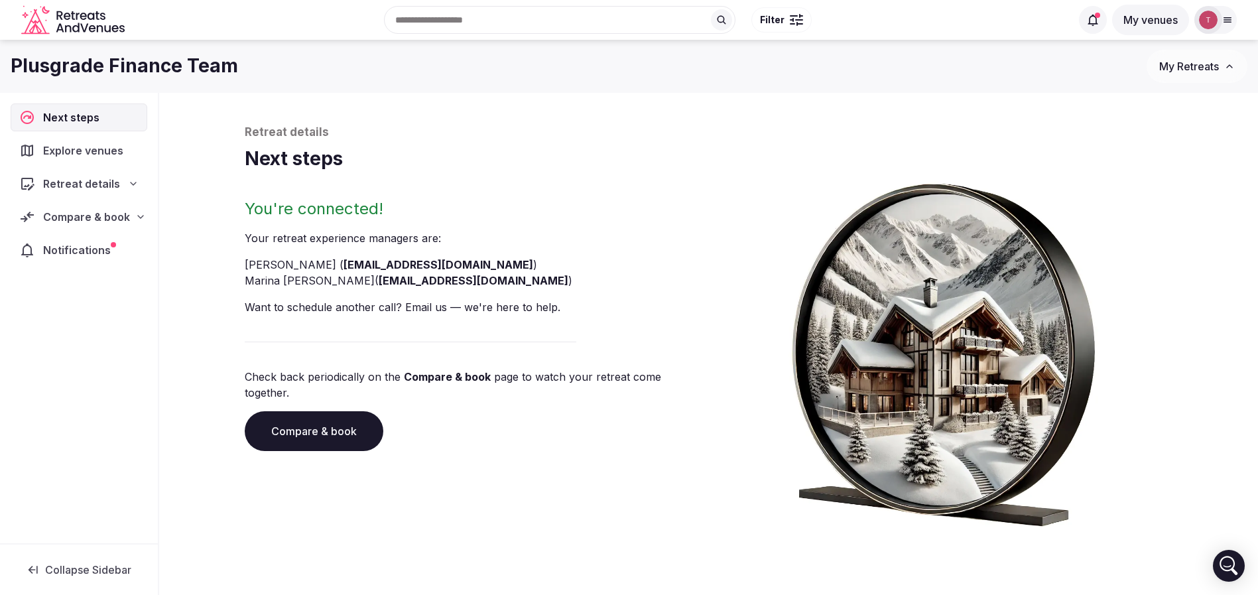
click at [313, 411] on link "Compare & book" at bounding box center [314, 431] width 139 height 40
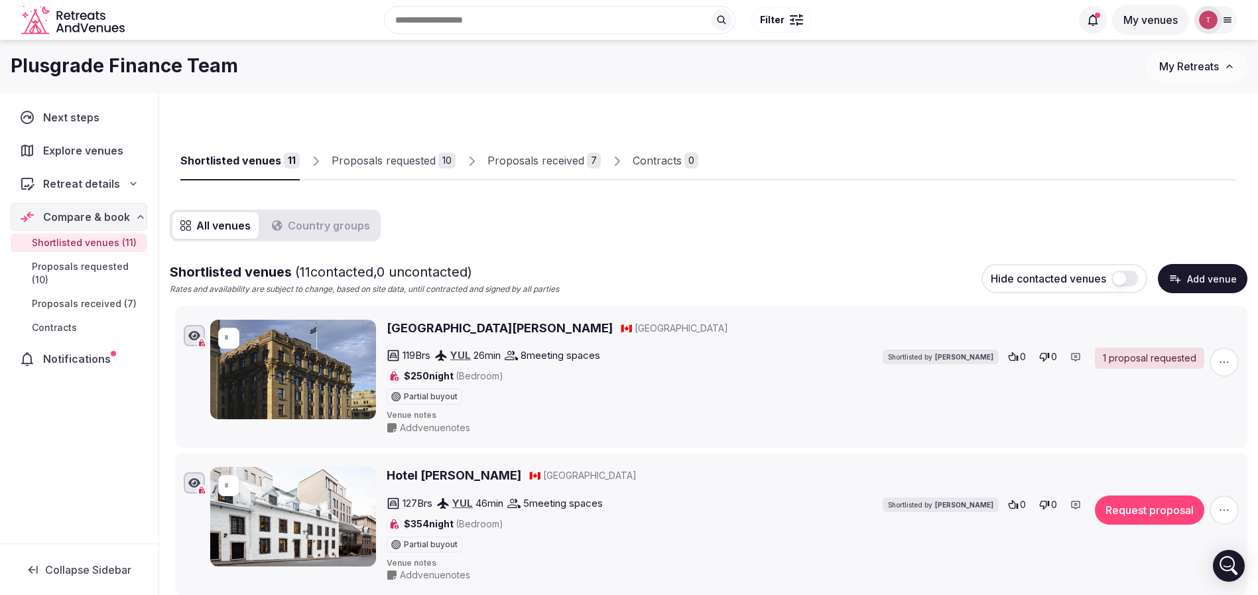
click at [538, 159] on div "Proposals received" at bounding box center [536, 161] width 97 height 16
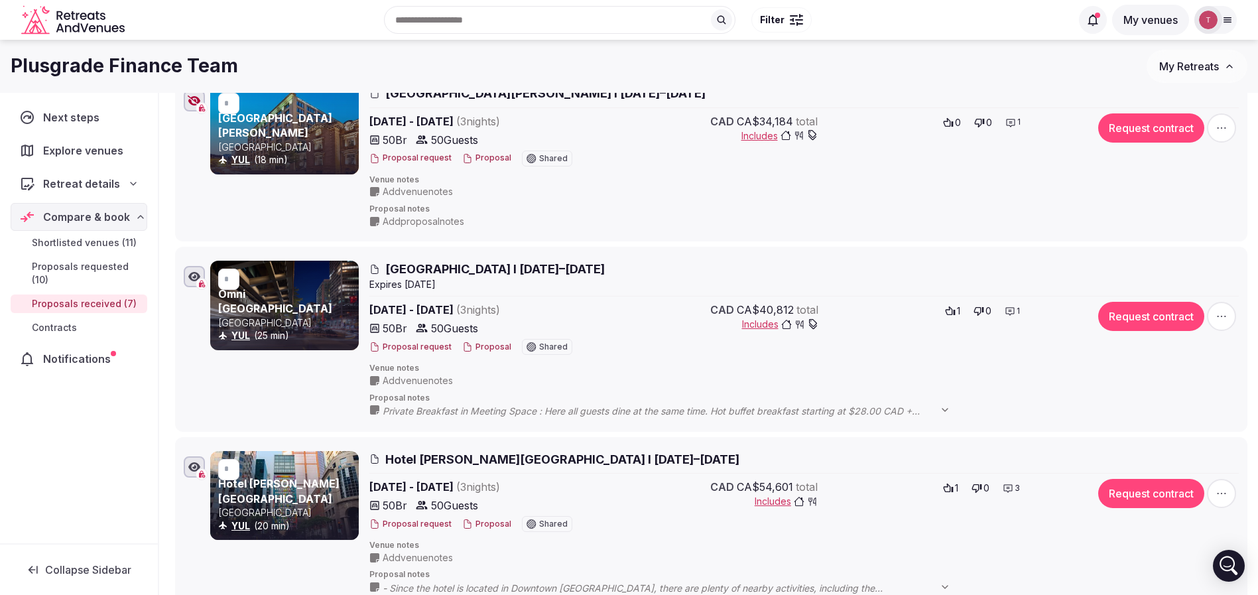
scroll to position [398, 0]
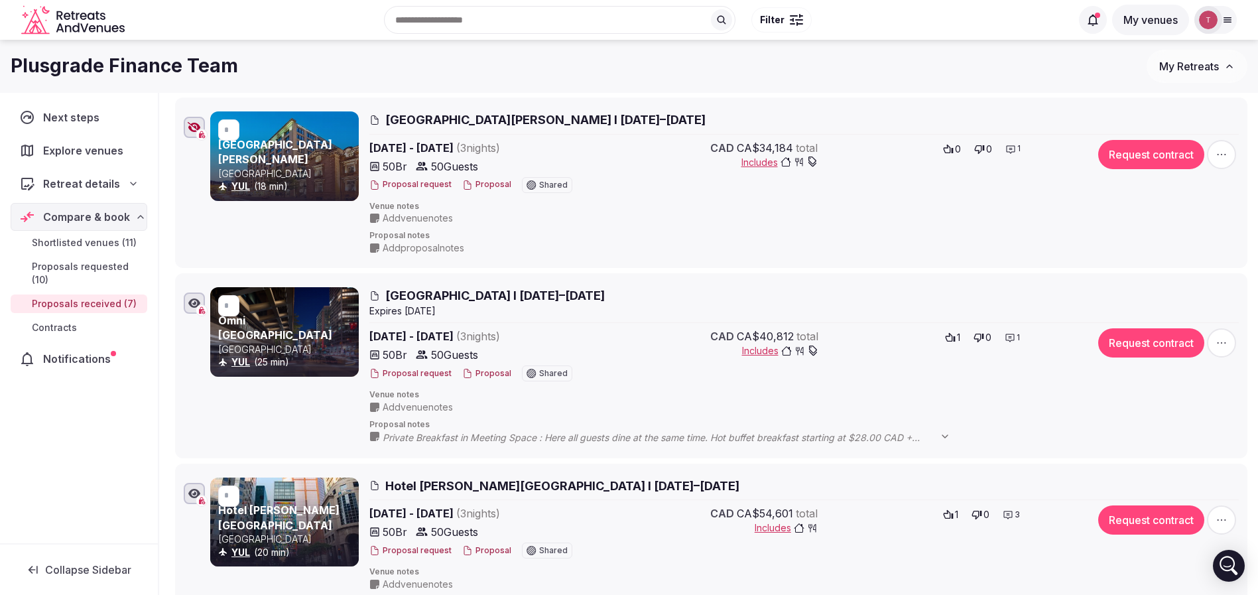
click at [281, 336] on link "Omni [GEOGRAPHIC_DATA]" at bounding box center [275, 328] width 114 height 28
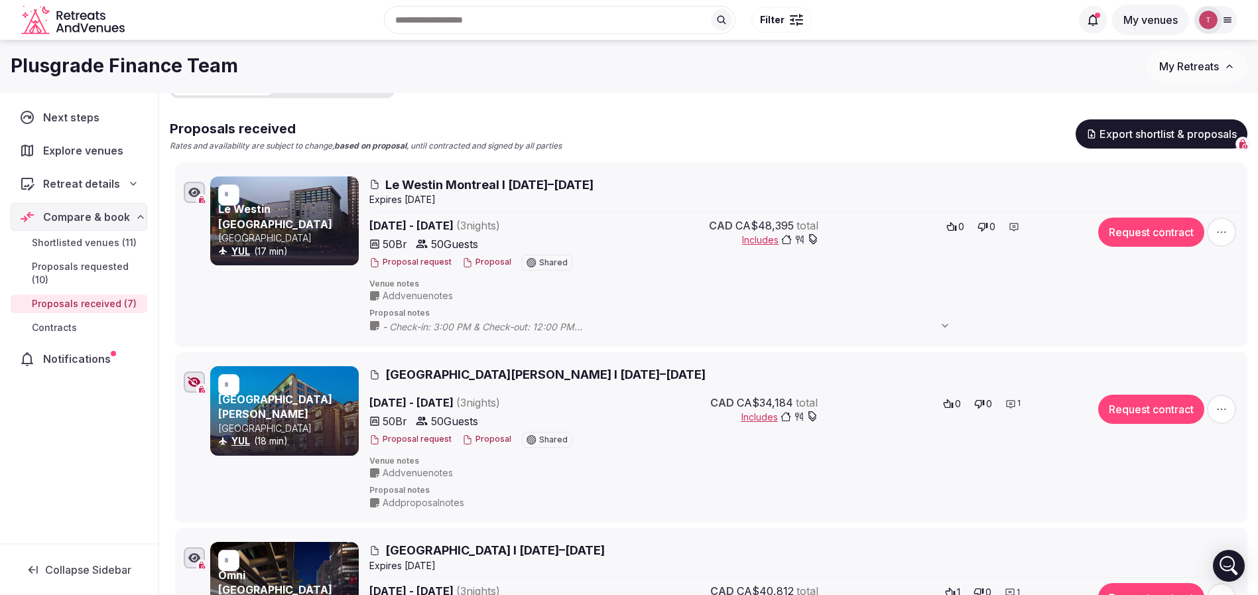
scroll to position [100, 0]
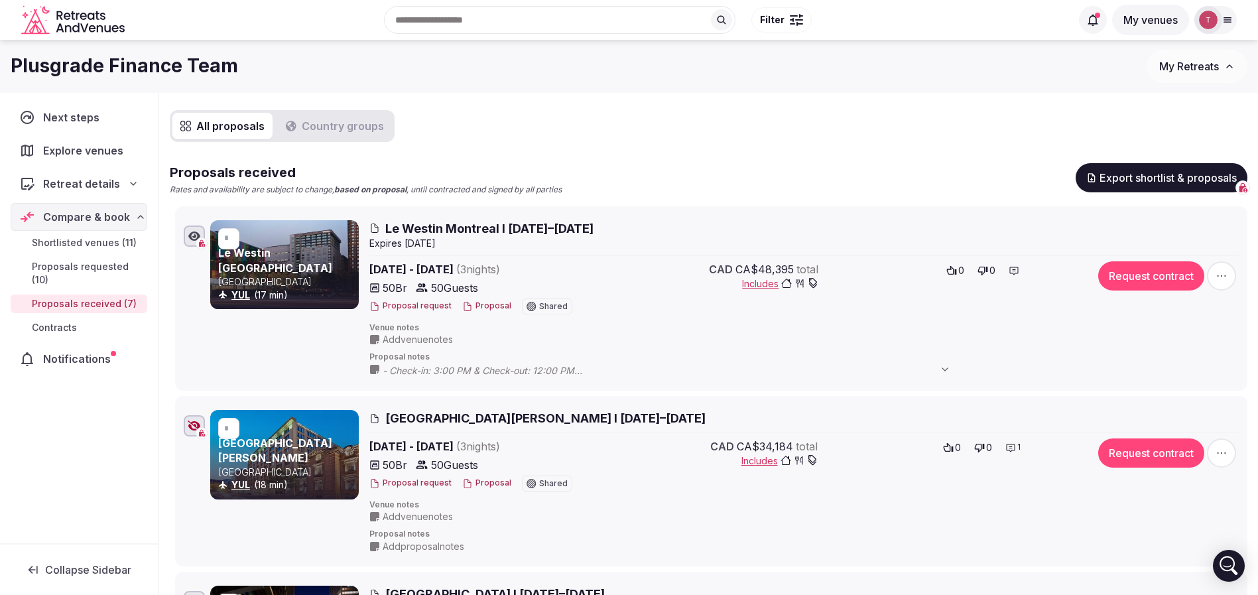
click at [429, 228] on span "Le Westin Montreal I 16–19th Feb, 2026" at bounding box center [489, 228] width 208 height 17
click at [277, 263] on link "Le Westin Montreal" at bounding box center [275, 260] width 114 height 28
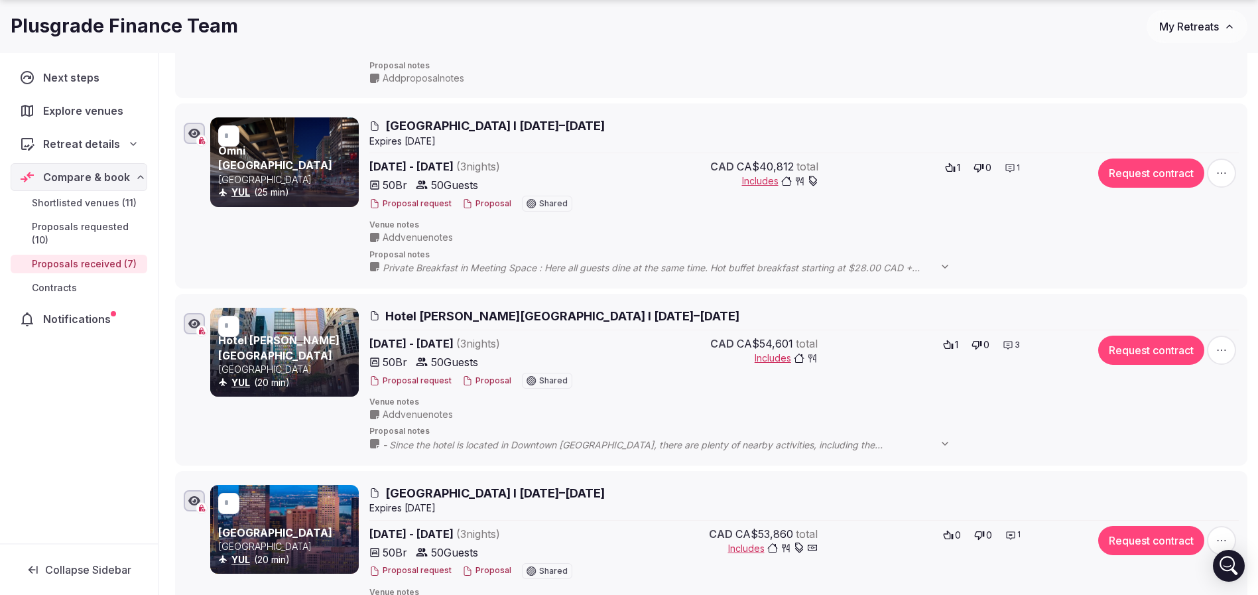
scroll to position [597, 0]
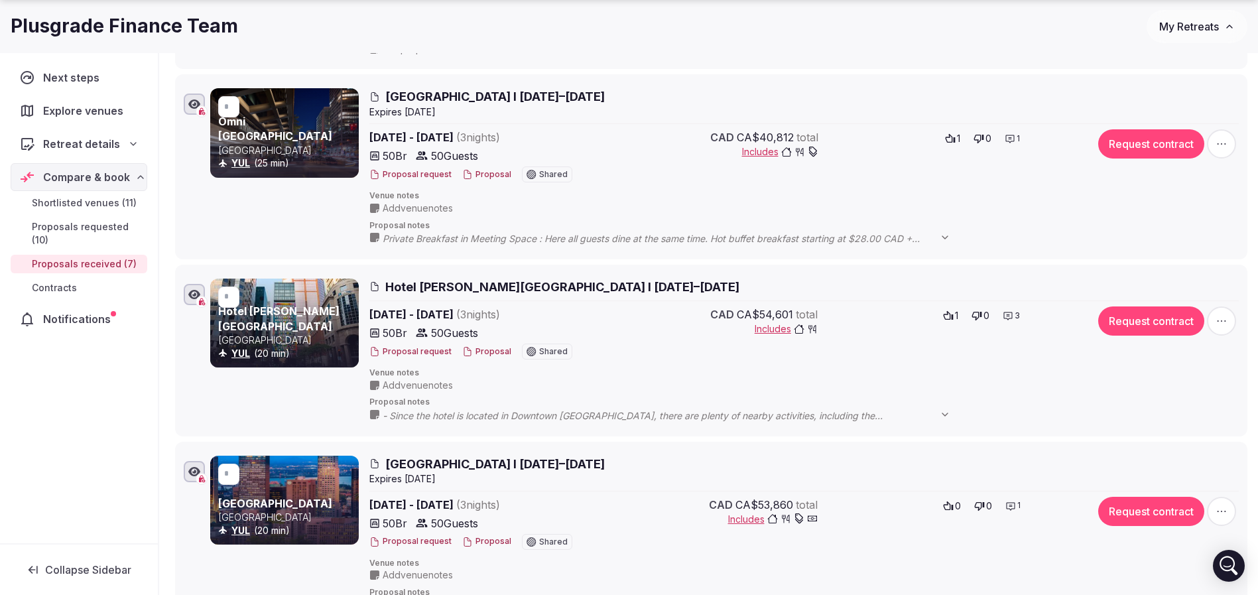
click at [295, 326] on link "Hotel Le Germain Montreal" at bounding box center [278, 318] width 121 height 28
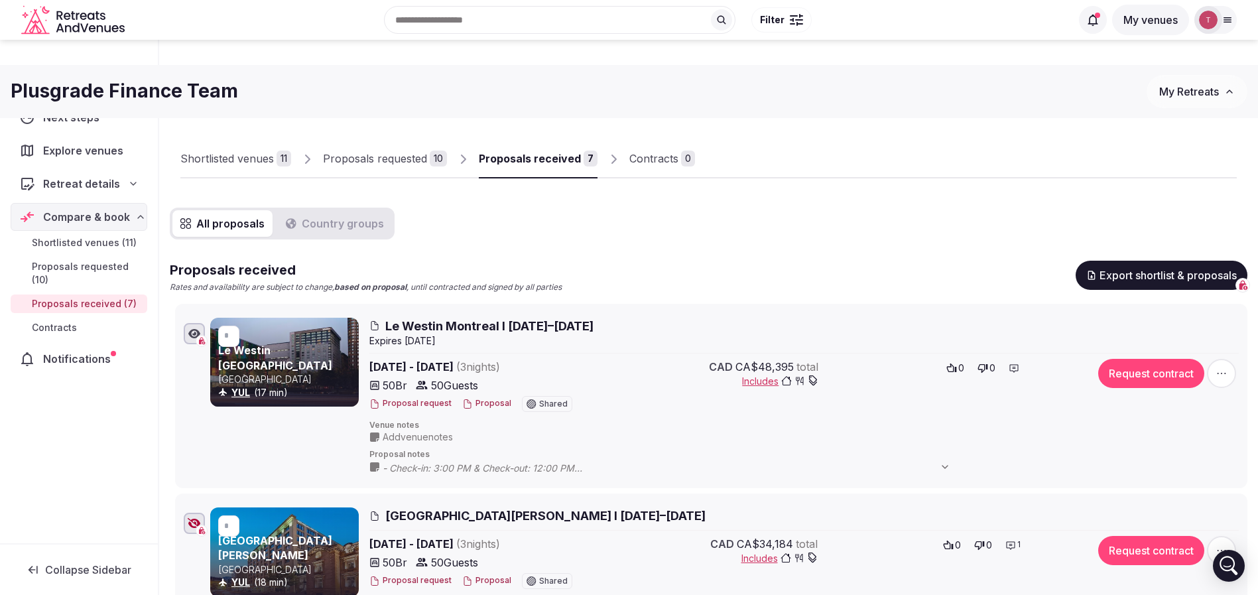
scroll to position [0, 0]
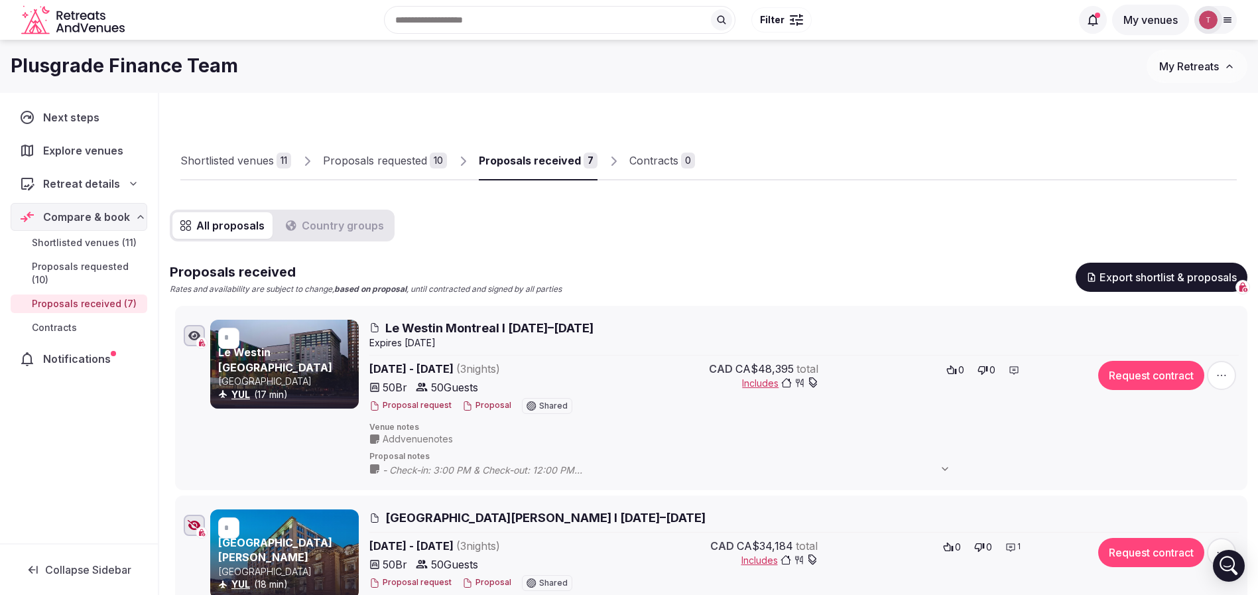
click at [862, 139] on div "Shortlisted venues 11 Proposals requested 10 Proposals received 7 Contracts 0" at bounding box center [708, 149] width 1057 height 61
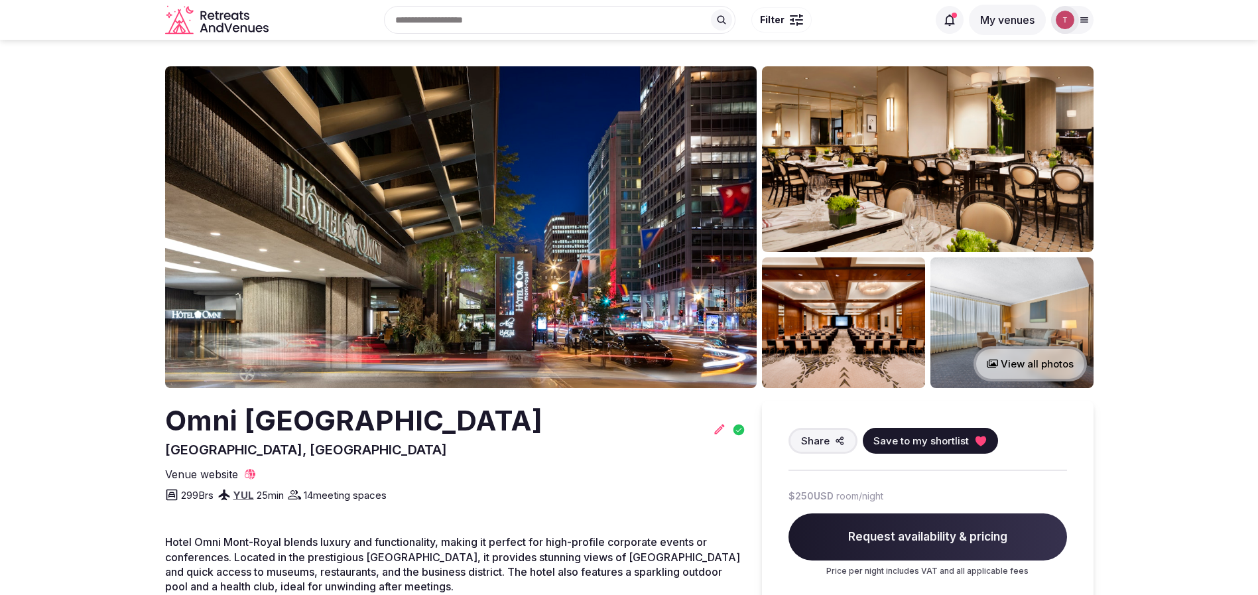
drag, startPoint x: 318, startPoint y: 494, endPoint x: 414, endPoint y: 491, distance: 95.6
click at [414, 491] on div "299 Brs YUL 25 min 14 meeting spaces" at bounding box center [455, 492] width 581 height 21
click at [414, 492] on div "299 Brs YUL 25 min 14 meeting spaces" at bounding box center [455, 492] width 581 height 21
drag, startPoint x: 166, startPoint y: 425, endPoint x: 307, endPoint y: 429, distance: 141.3
click at [307, 428] on h2 "Omni [GEOGRAPHIC_DATA]" at bounding box center [353, 420] width 377 height 39
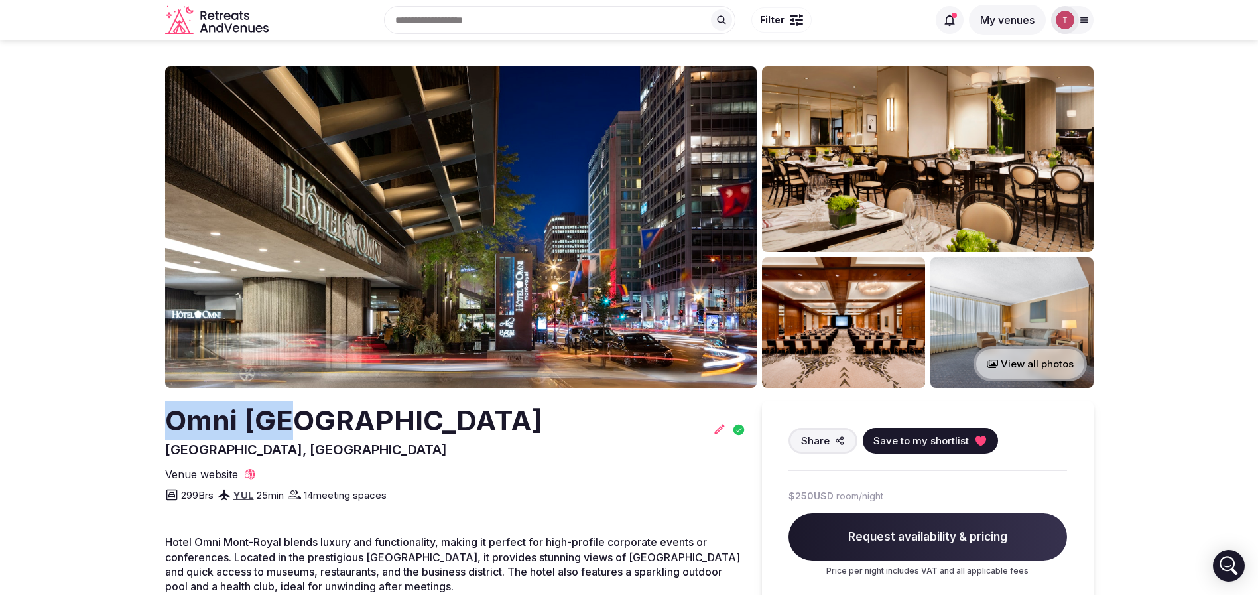
click at [307, 429] on h2 "Omni [GEOGRAPHIC_DATA]" at bounding box center [353, 420] width 377 height 39
click at [506, 231] on img at bounding box center [461, 227] width 592 height 322
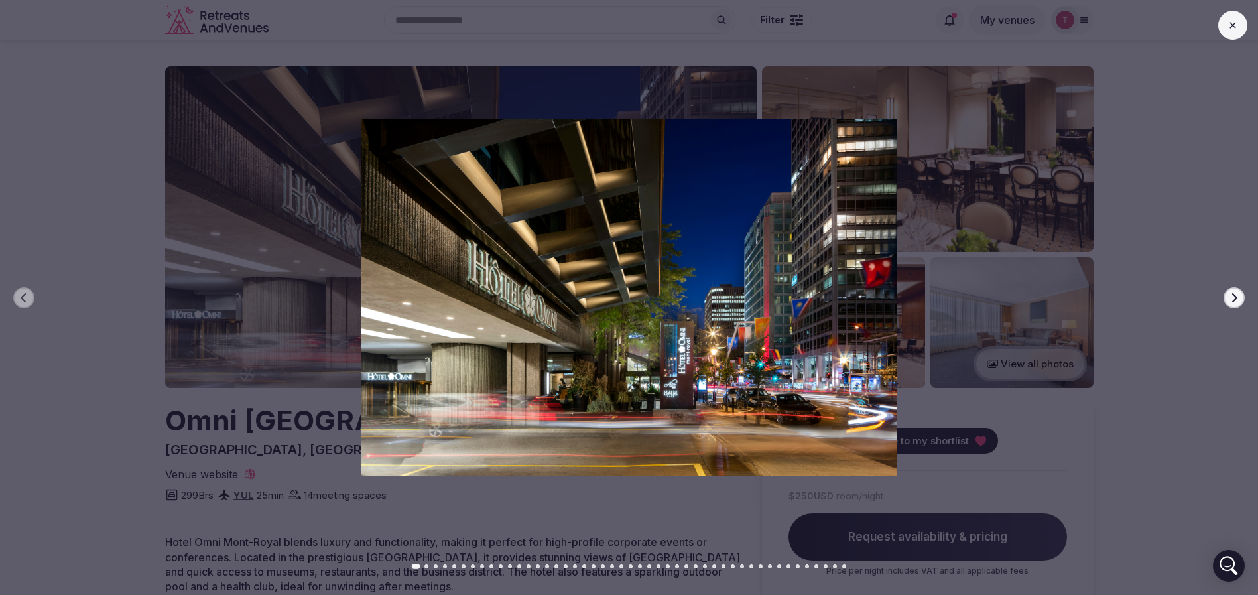
click at [1238, 291] on button "Next slide" at bounding box center [1234, 297] width 21 height 21
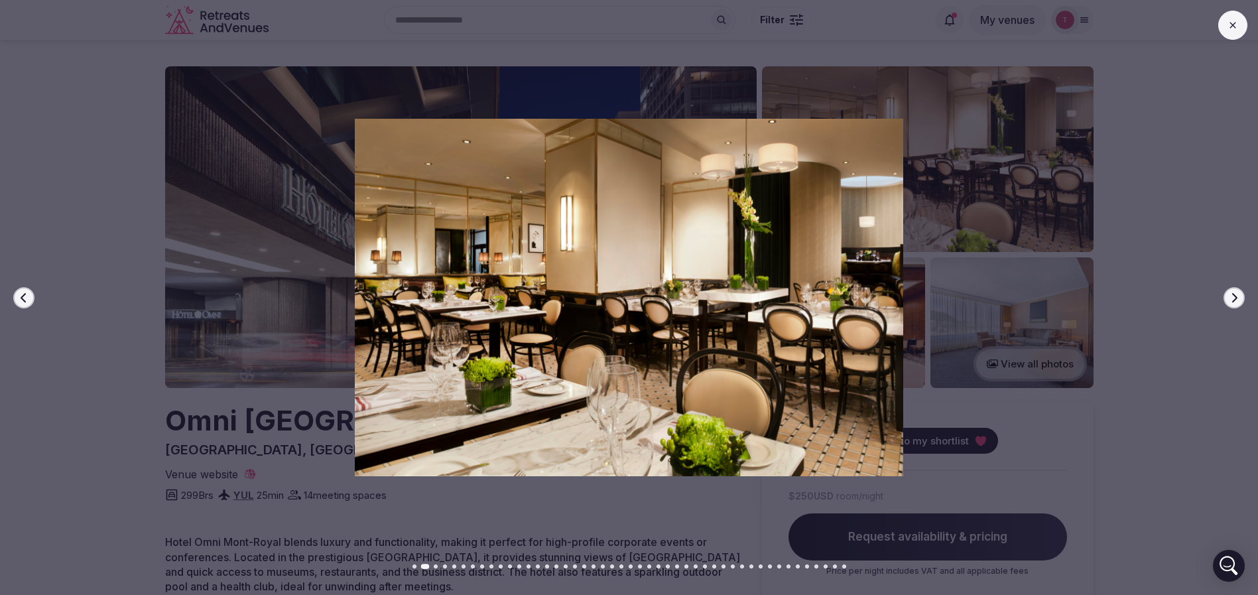
click at [1233, 293] on icon "button" at bounding box center [1234, 297] width 5 height 9
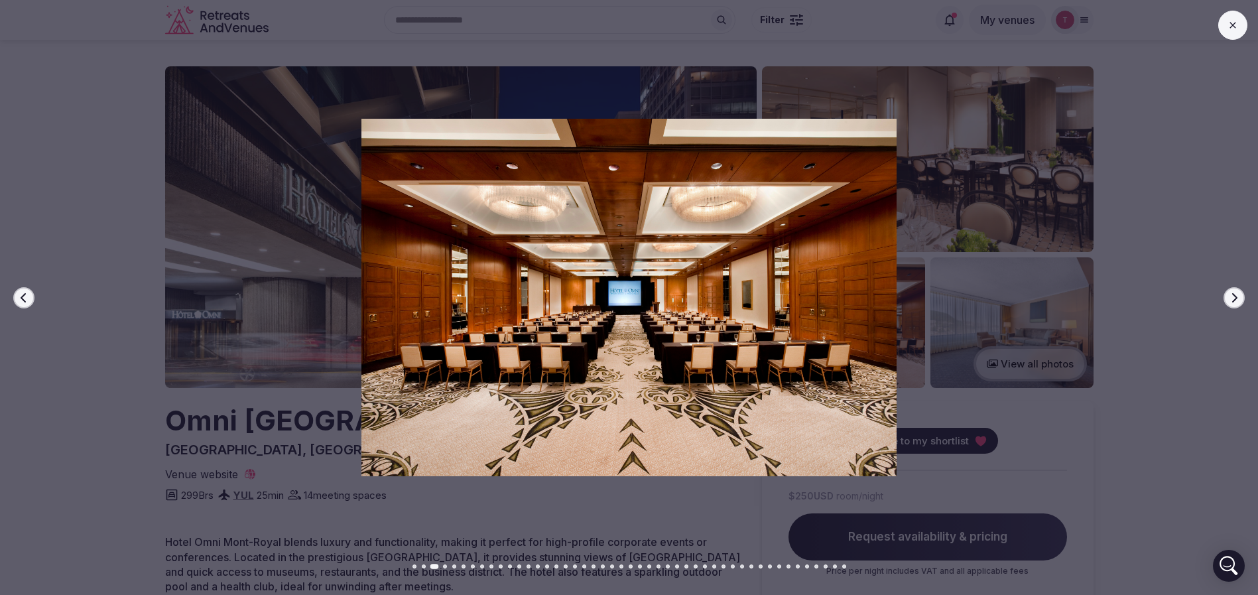
click at [1234, 297] on icon "button" at bounding box center [1234, 298] width 11 height 11
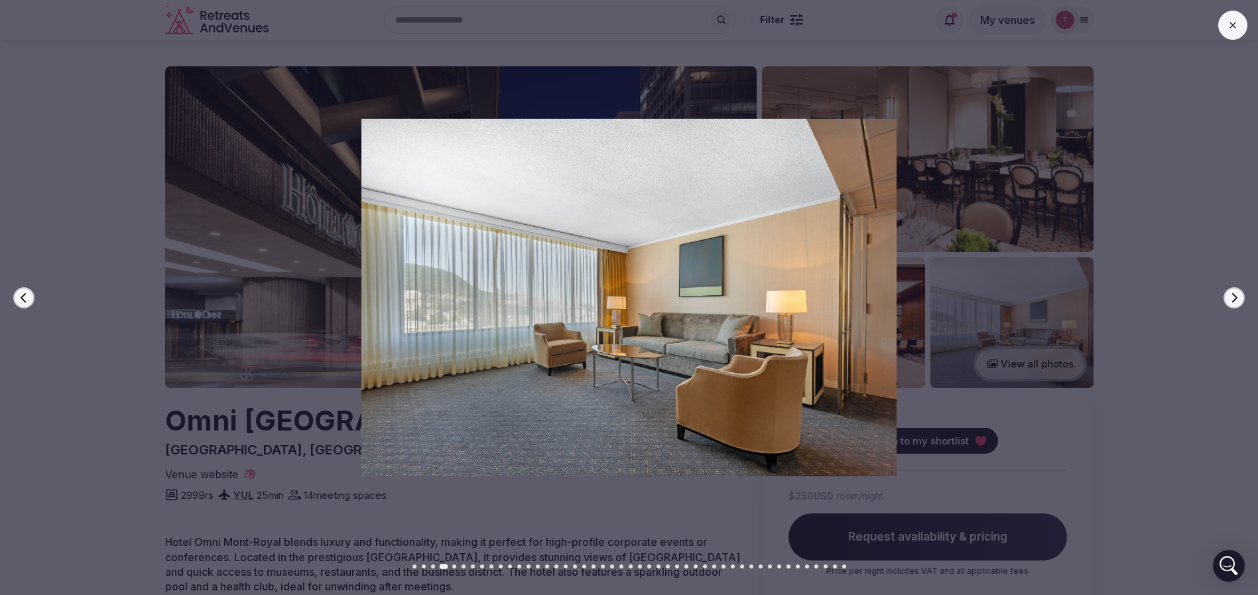
click at [1244, 293] on div at bounding box center [623, 297] width 1269 height 357
click at [1236, 296] on icon "button" at bounding box center [1234, 297] width 5 height 9
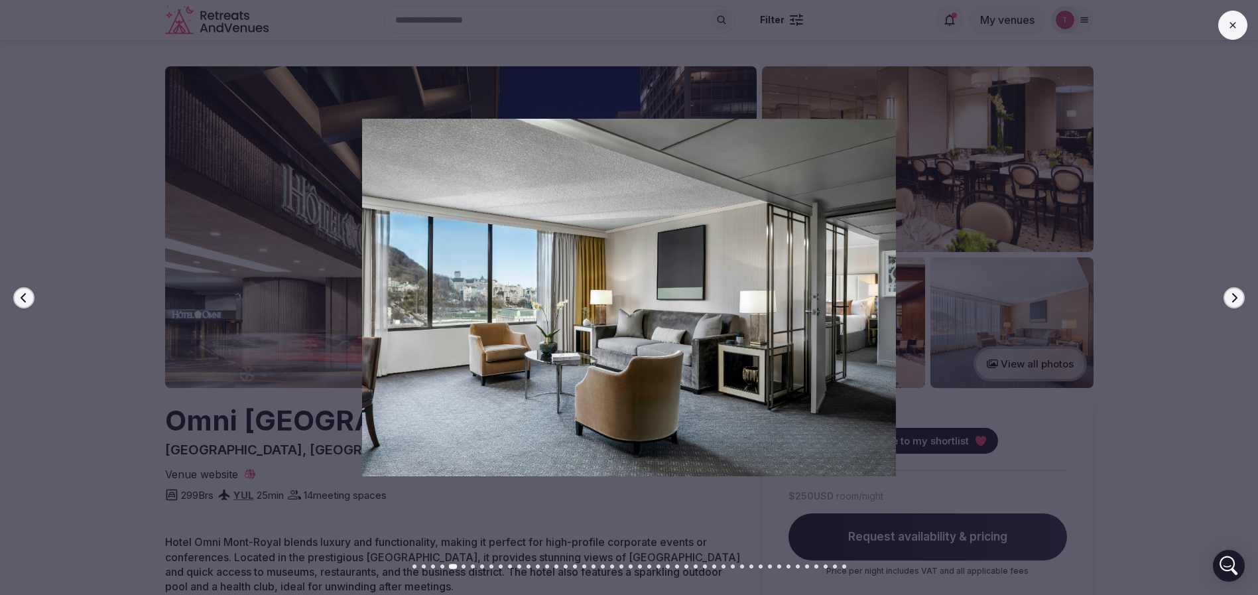
click at [1236, 296] on icon "button" at bounding box center [1234, 297] width 5 height 9
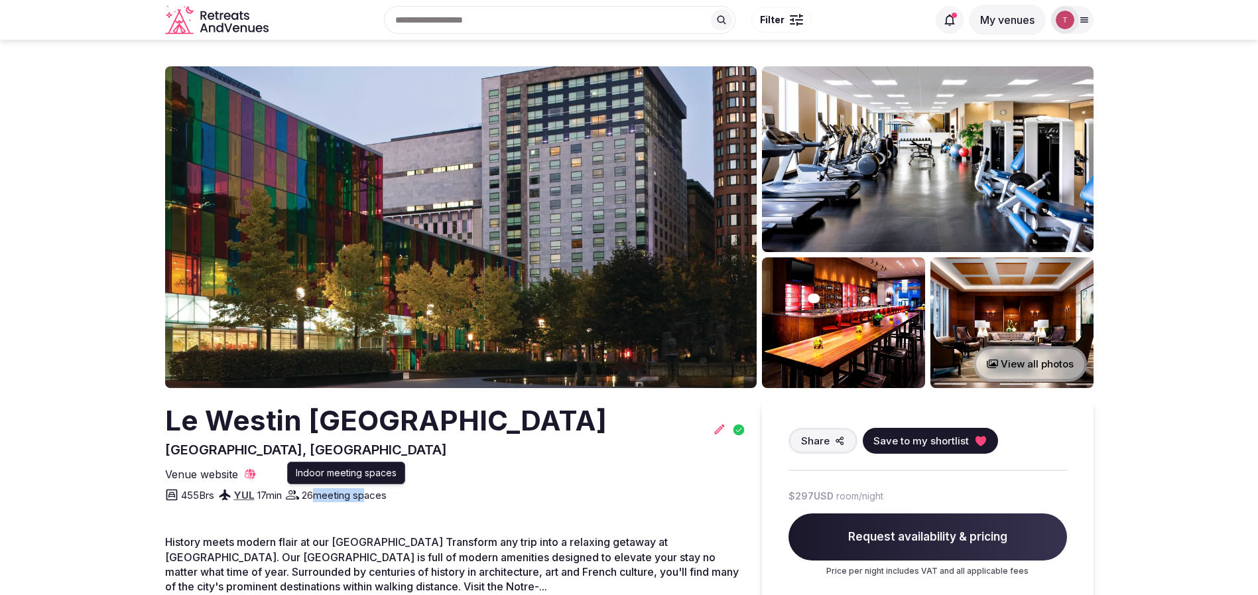
drag, startPoint x: 322, startPoint y: 493, endPoint x: 371, endPoint y: 495, distance: 49.1
click at [371, 495] on span "26 meeting spaces" at bounding box center [344, 495] width 85 height 14
click at [452, 197] on img at bounding box center [461, 227] width 592 height 322
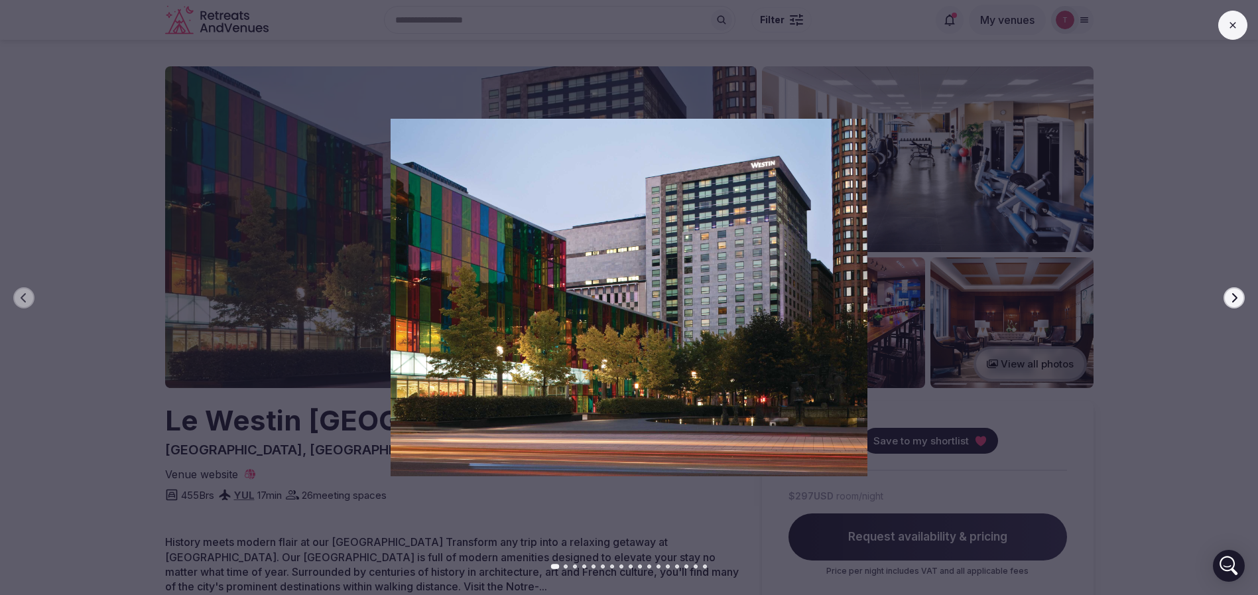
click at [1250, 298] on div at bounding box center [623, 297] width 1269 height 357
click at [1234, 299] on icon "button" at bounding box center [1234, 298] width 11 height 11
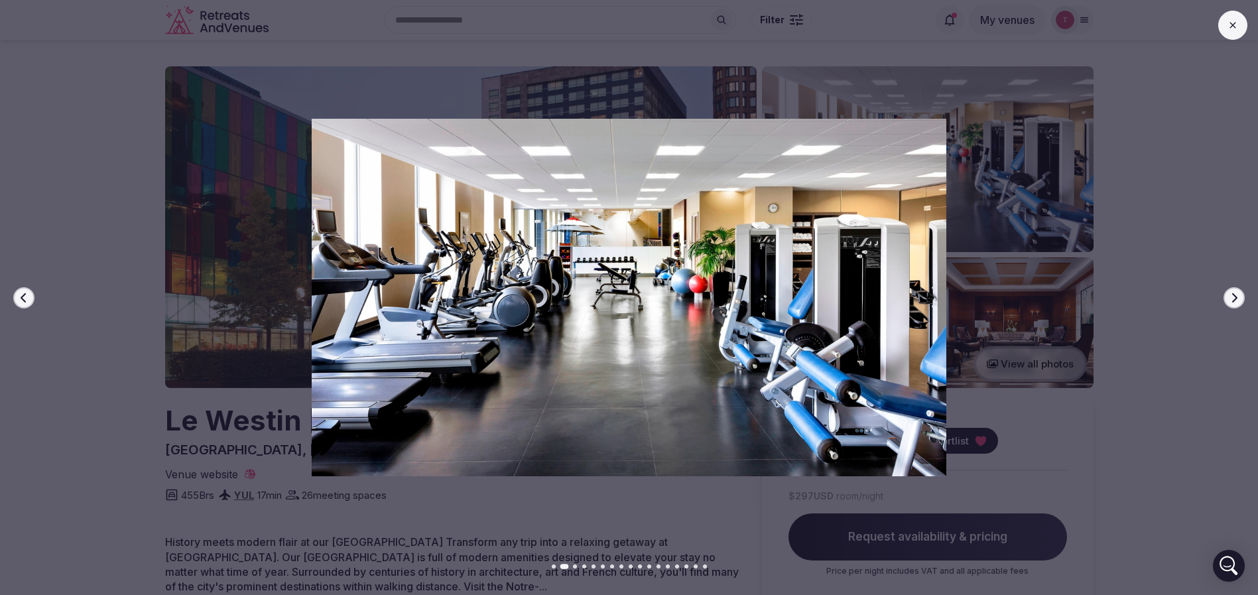
click at [1234, 299] on icon "button" at bounding box center [1234, 298] width 11 height 11
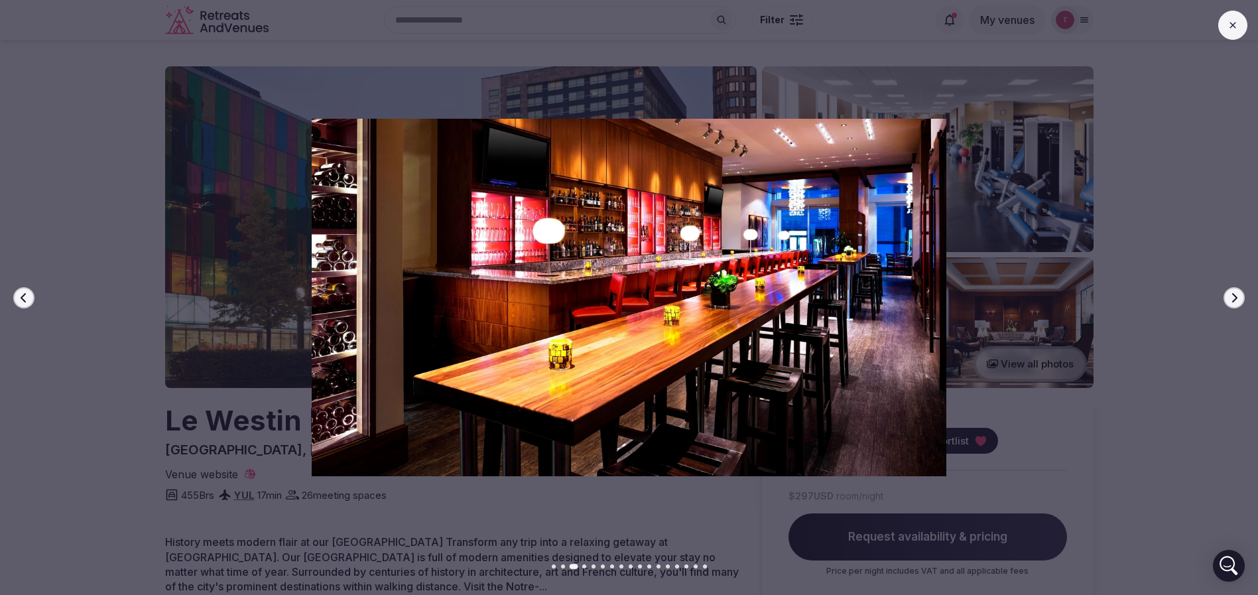
click at [1234, 299] on icon "button" at bounding box center [1234, 298] width 11 height 11
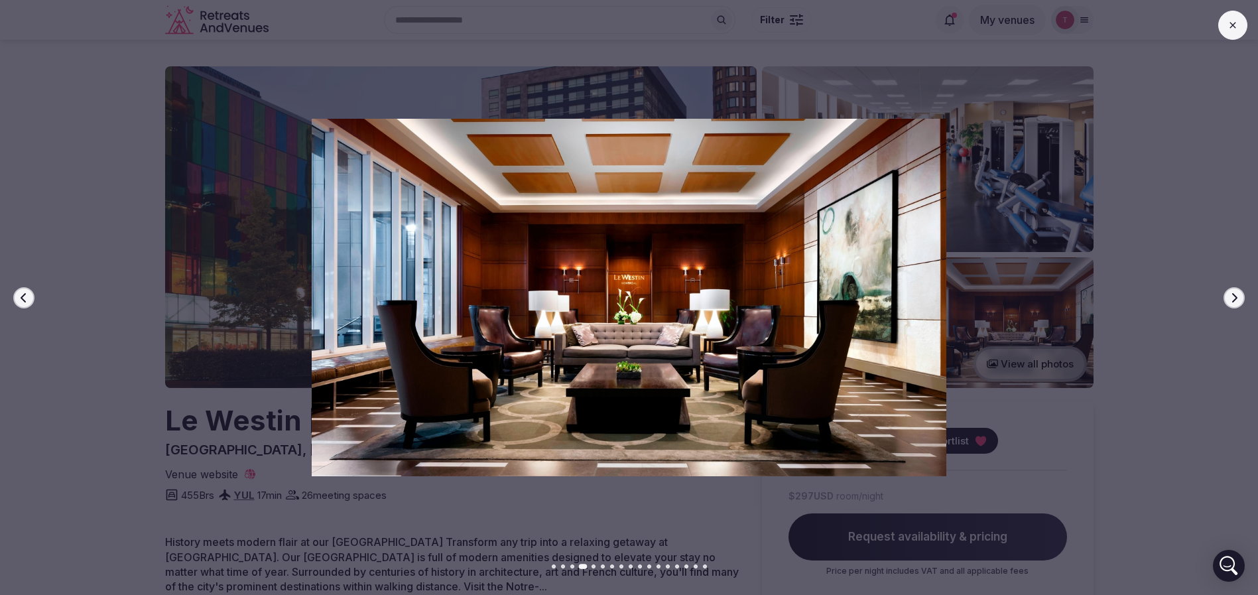
click at [1234, 299] on icon "button" at bounding box center [1234, 298] width 11 height 11
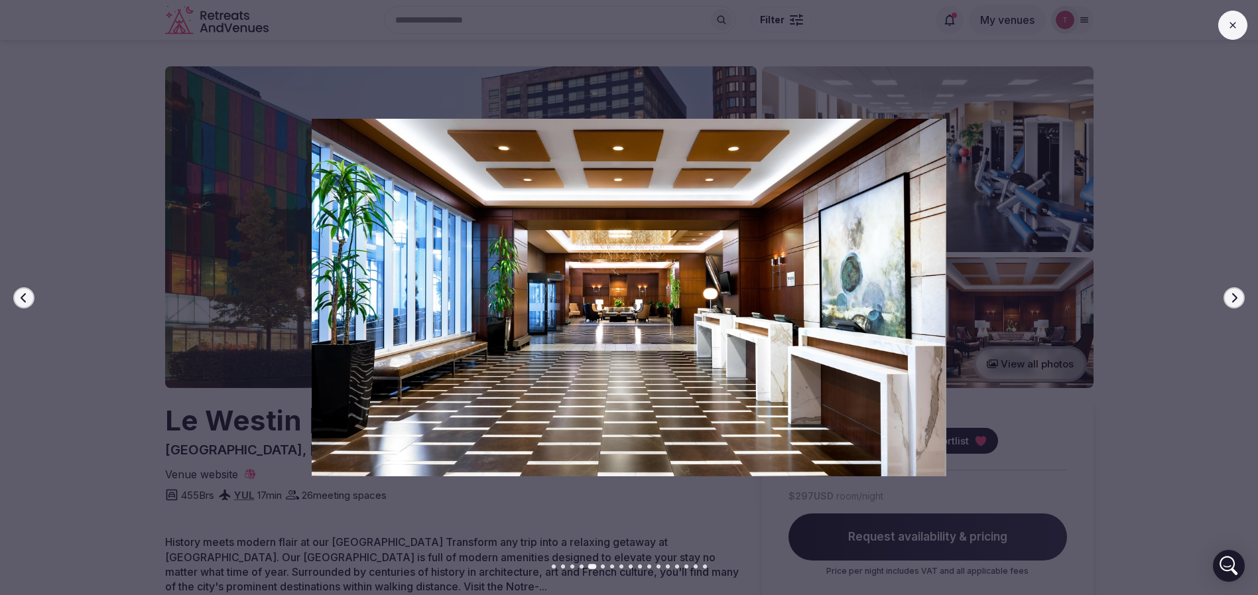
click at [1234, 299] on icon "button" at bounding box center [1234, 298] width 11 height 11
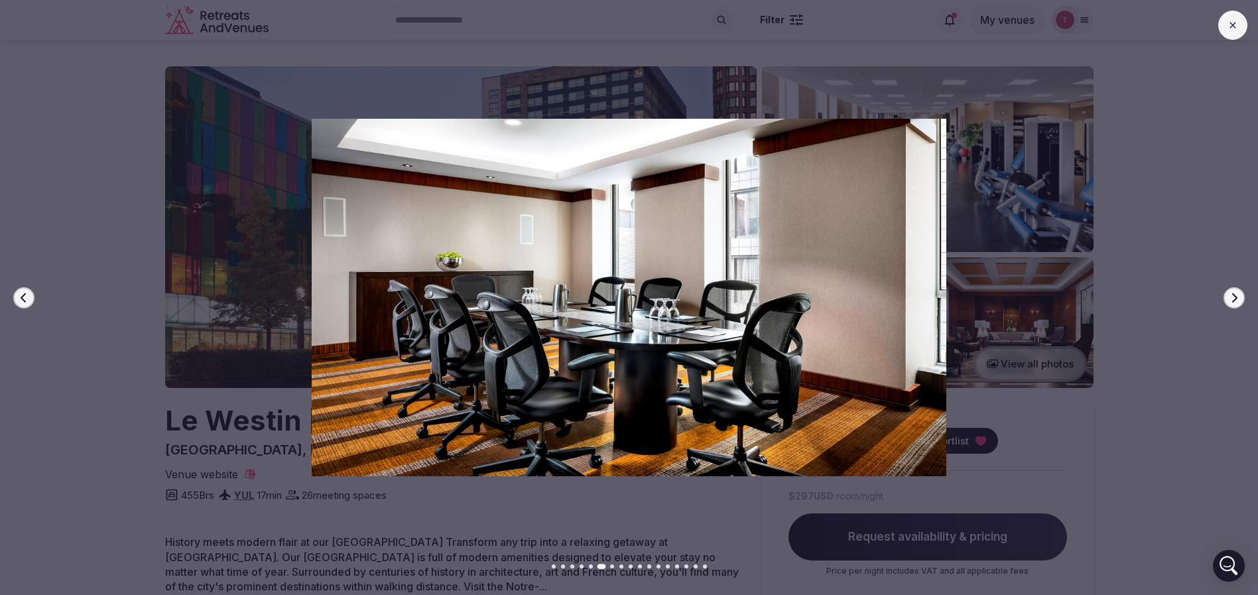
click at [1234, 299] on icon "button" at bounding box center [1234, 298] width 11 height 11
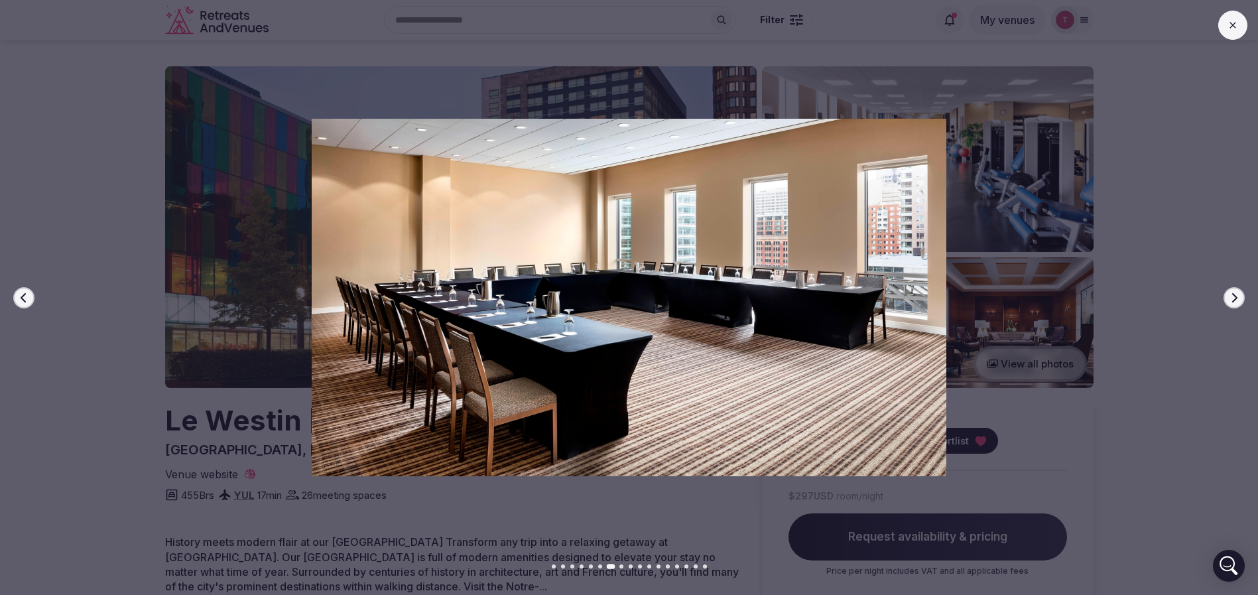
click at [1234, 299] on icon "button" at bounding box center [1234, 298] width 11 height 11
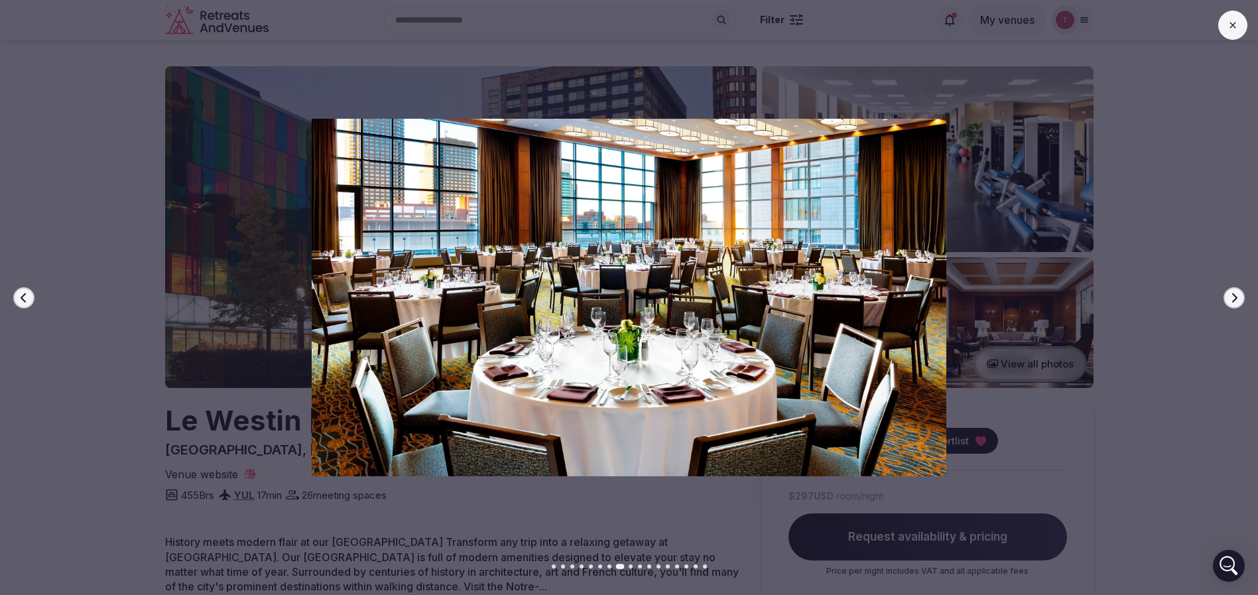
click at [1234, 299] on icon "button" at bounding box center [1234, 298] width 11 height 11
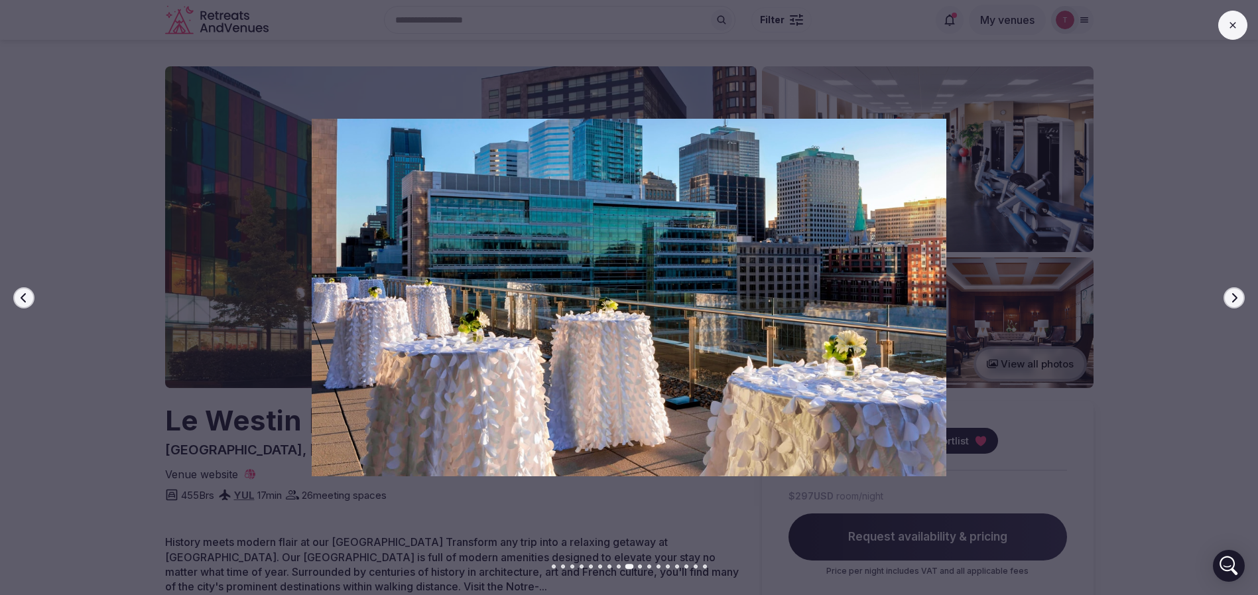
click at [1234, 299] on icon "button" at bounding box center [1234, 298] width 11 height 11
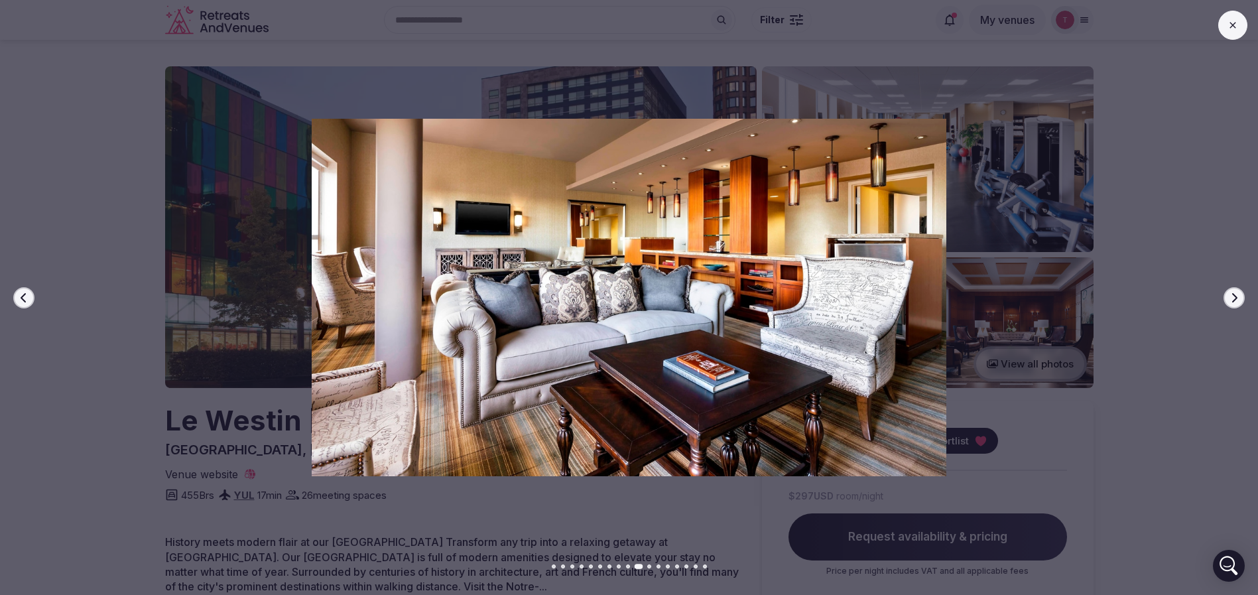
click at [1234, 299] on icon "button" at bounding box center [1234, 298] width 11 height 11
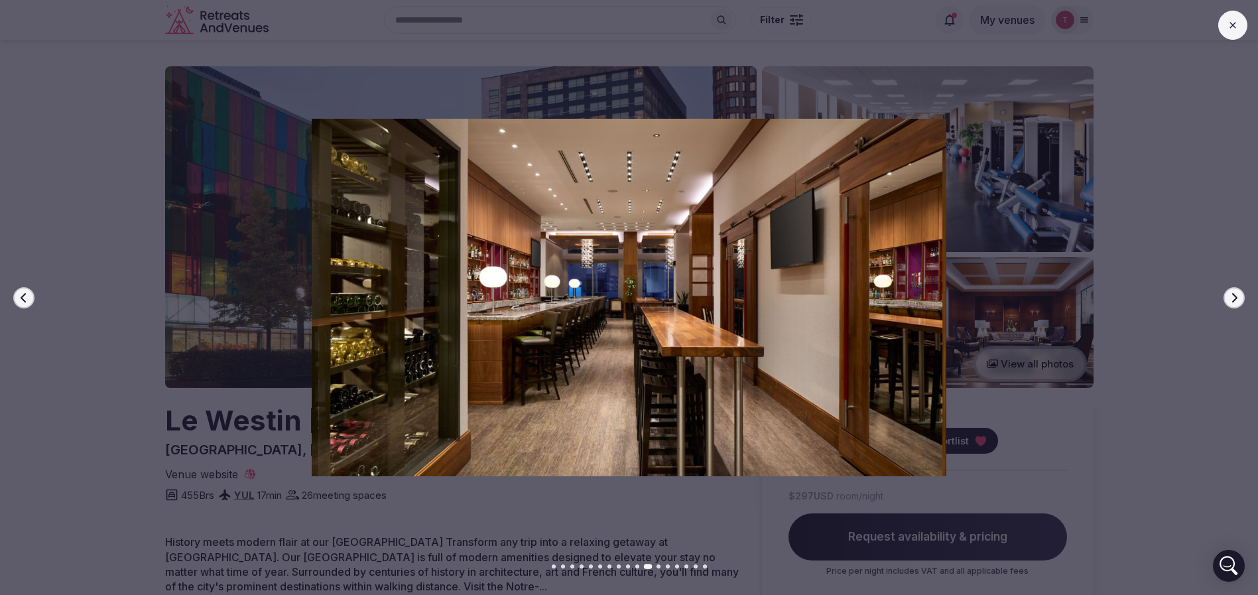
click at [1234, 299] on icon "button" at bounding box center [1234, 298] width 11 height 11
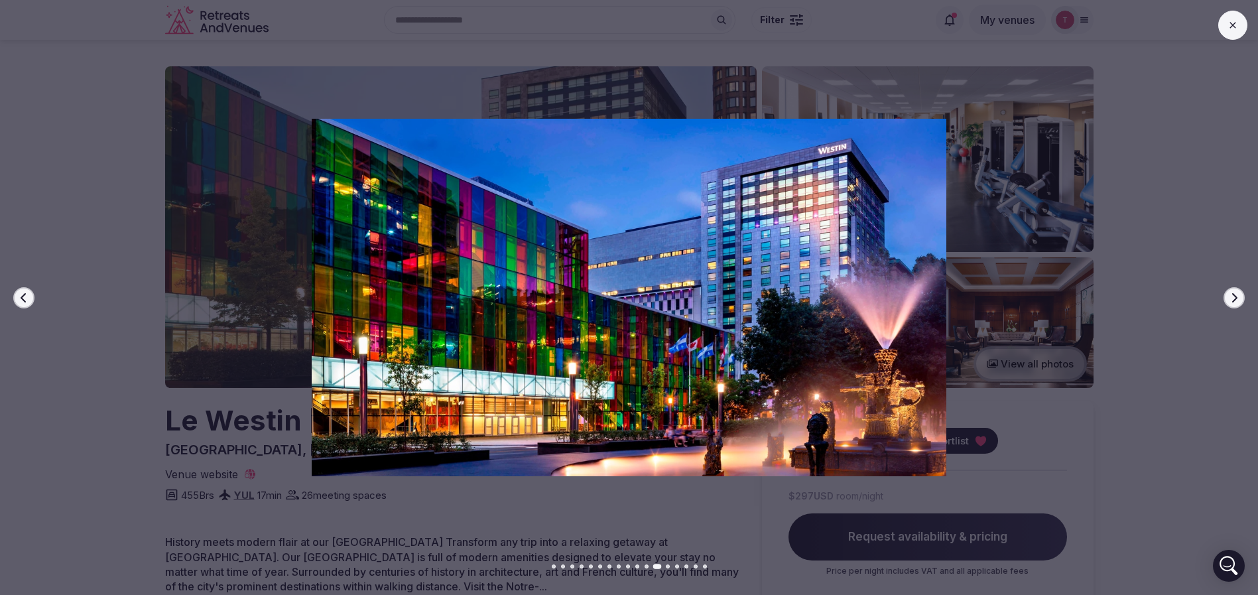
click at [1234, 299] on icon "button" at bounding box center [1234, 298] width 11 height 11
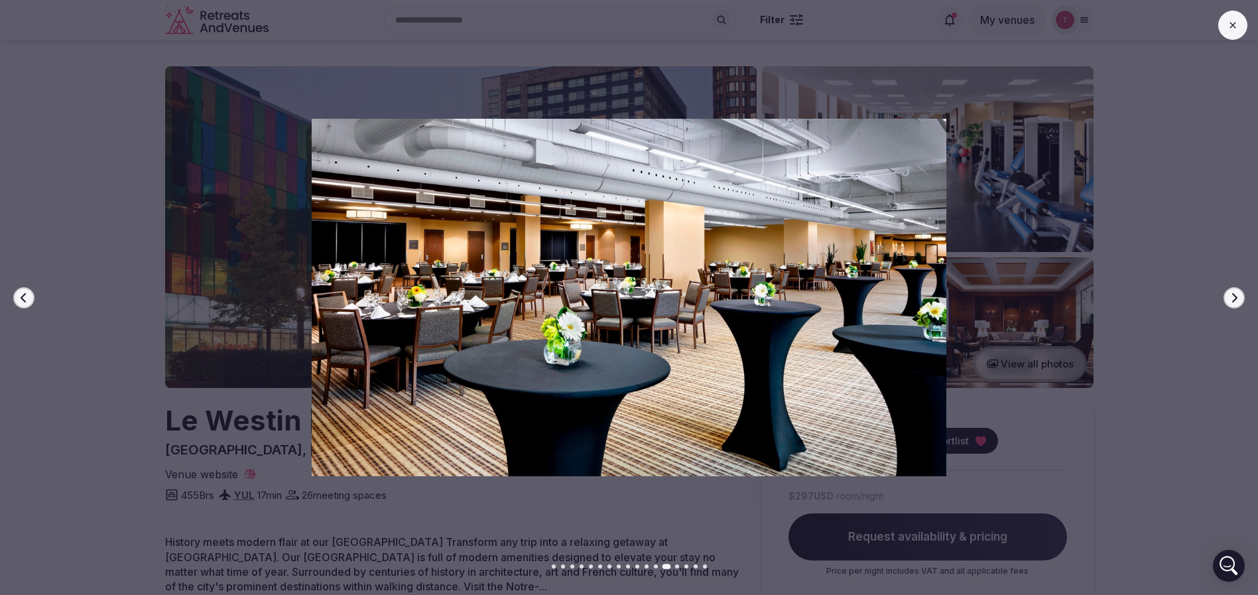
click at [1234, 299] on icon "button" at bounding box center [1234, 298] width 11 height 11
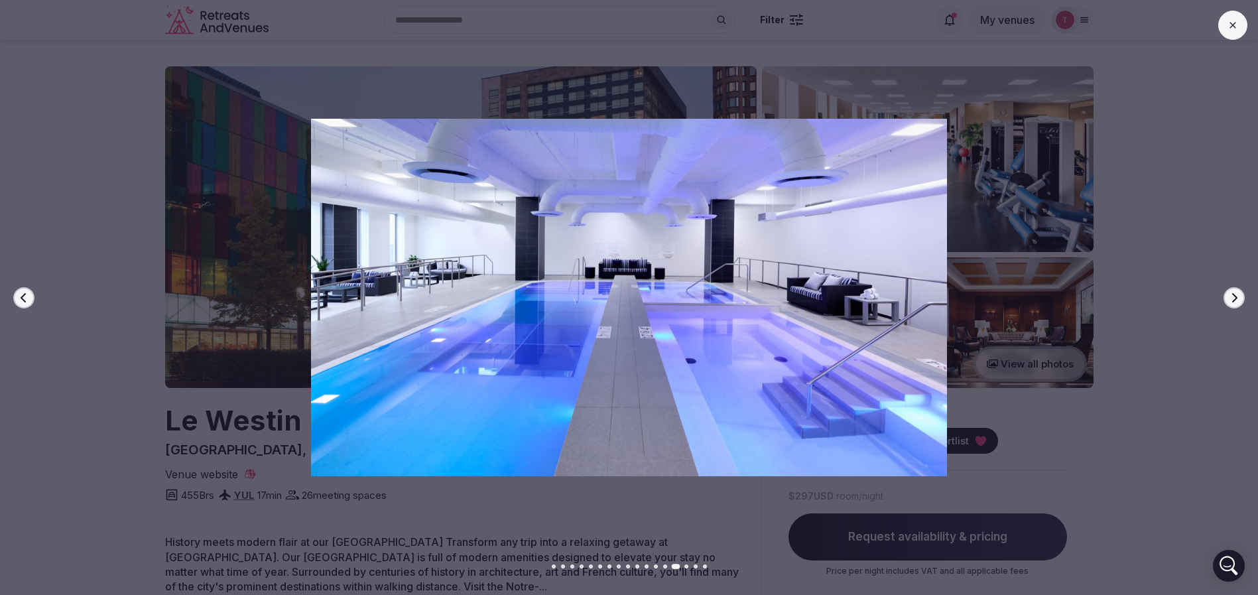
click at [1234, 299] on icon "button" at bounding box center [1234, 298] width 11 height 11
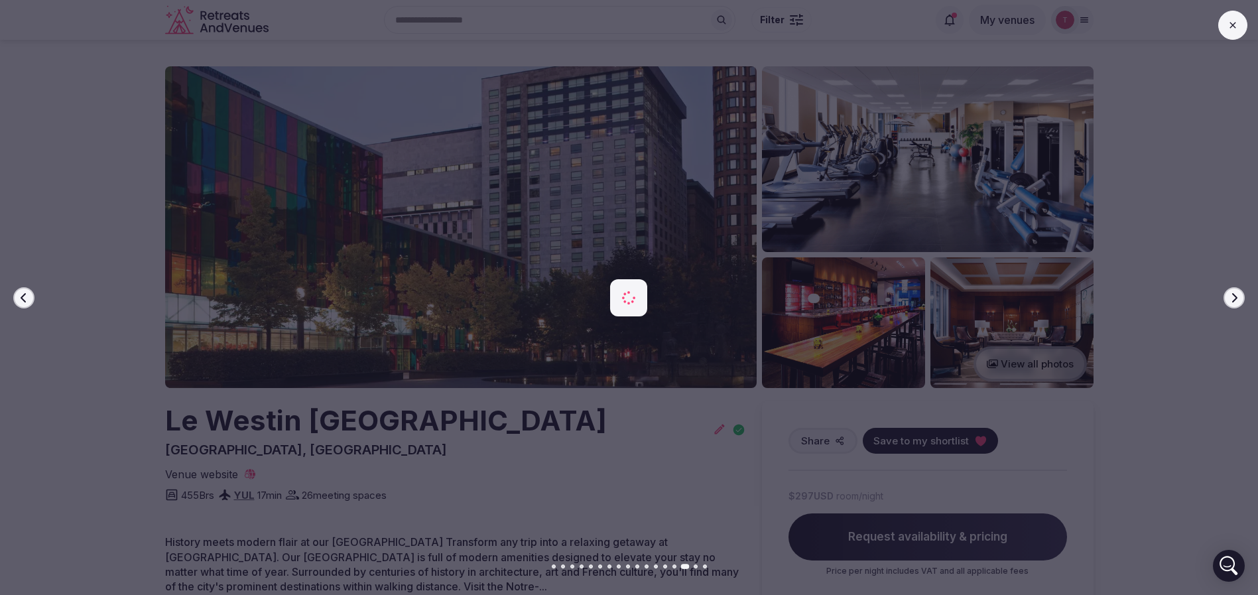
click at [1234, 299] on icon "button" at bounding box center [1234, 298] width 11 height 11
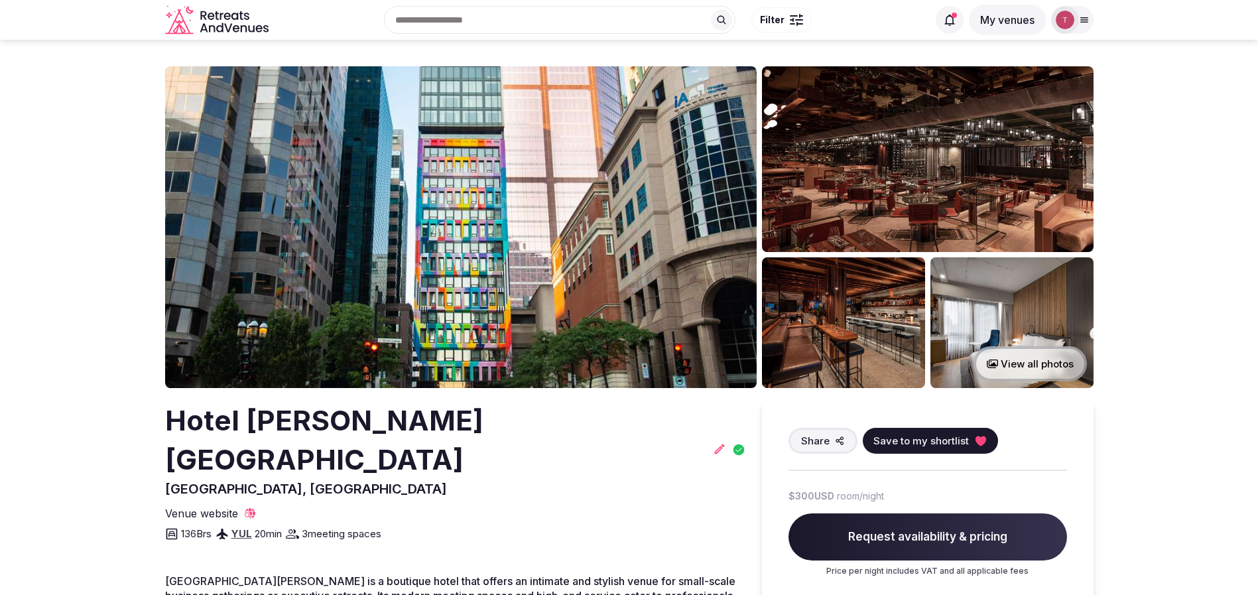
click at [510, 232] on img at bounding box center [461, 227] width 592 height 322
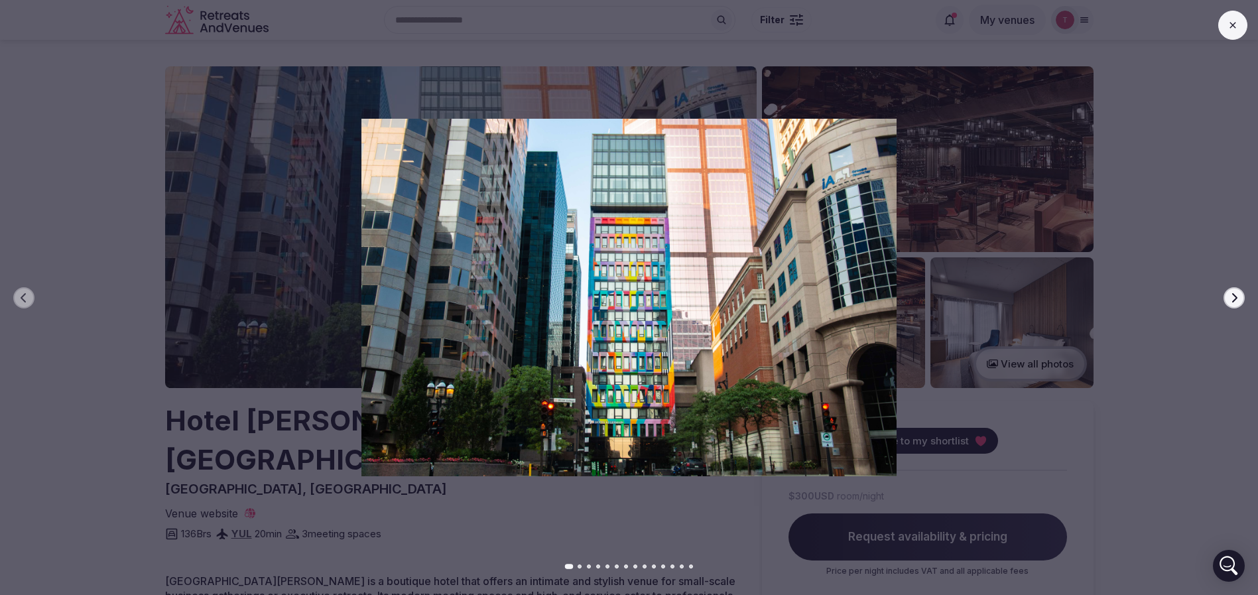
click at [1239, 298] on icon "button" at bounding box center [1234, 298] width 11 height 11
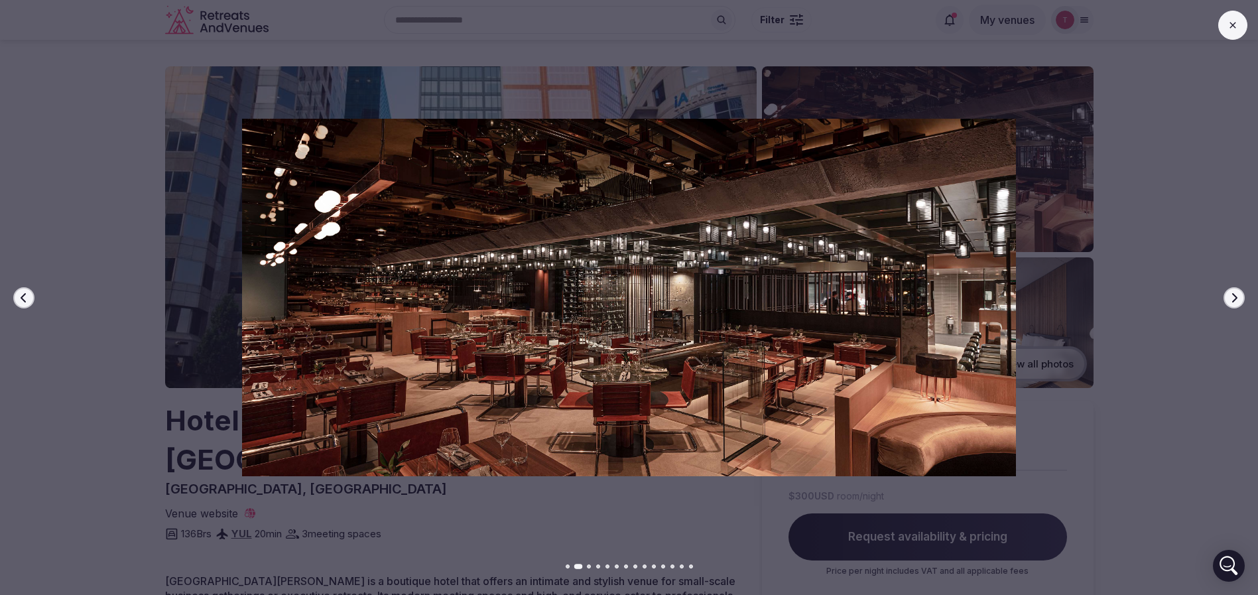
click at [1239, 298] on icon "button" at bounding box center [1234, 298] width 11 height 11
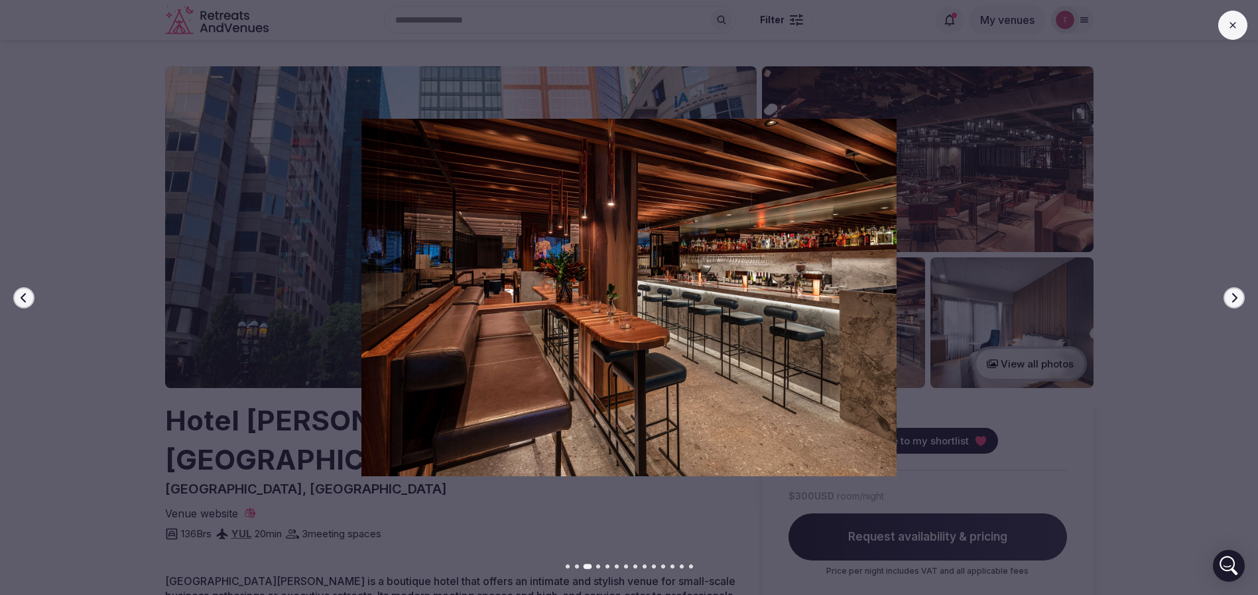
click at [1239, 298] on icon "button" at bounding box center [1234, 298] width 11 height 11
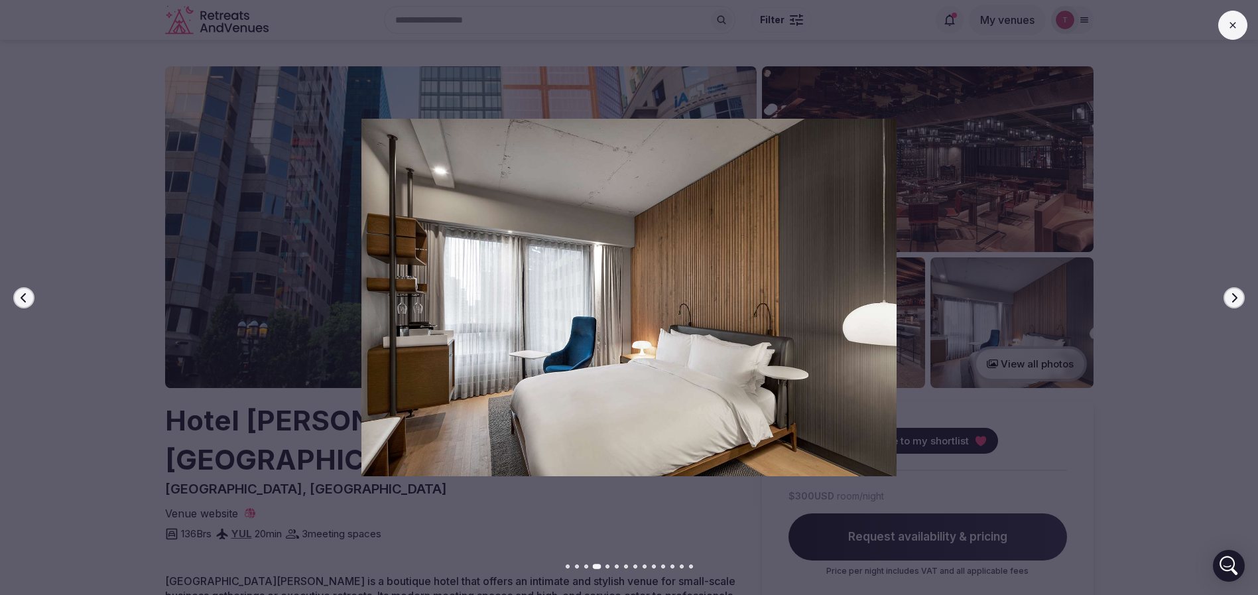
click at [1239, 298] on icon "button" at bounding box center [1234, 298] width 11 height 11
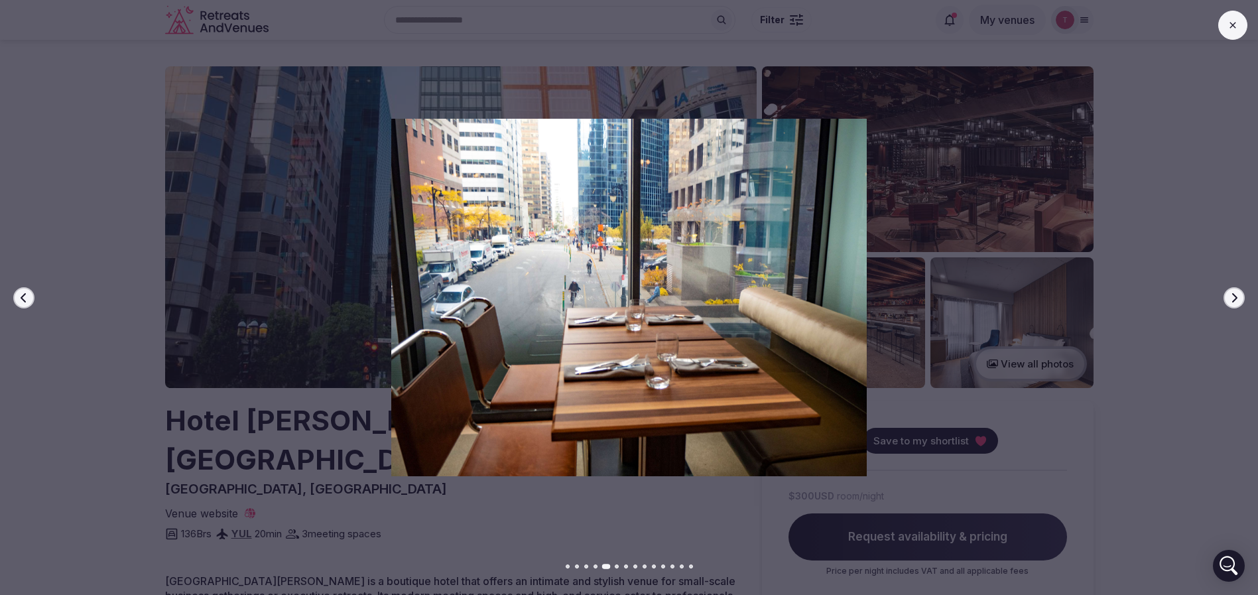
click at [1239, 298] on icon "button" at bounding box center [1234, 298] width 11 height 11
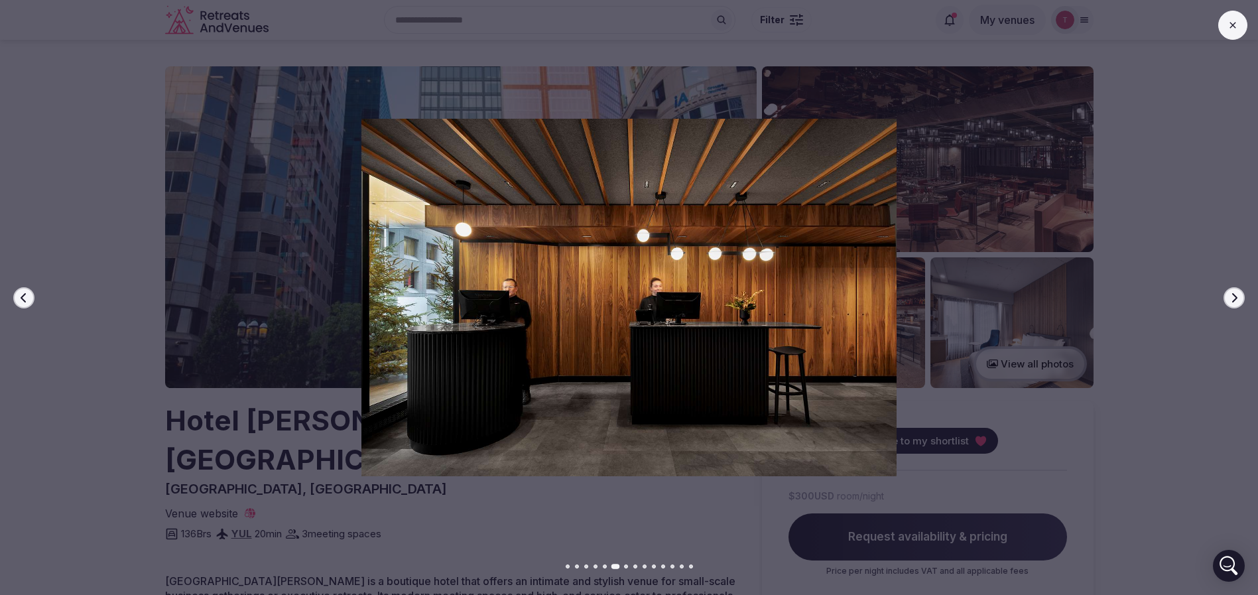
click at [1238, 298] on icon "button" at bounding box center [1234, 298] width 11 height 11
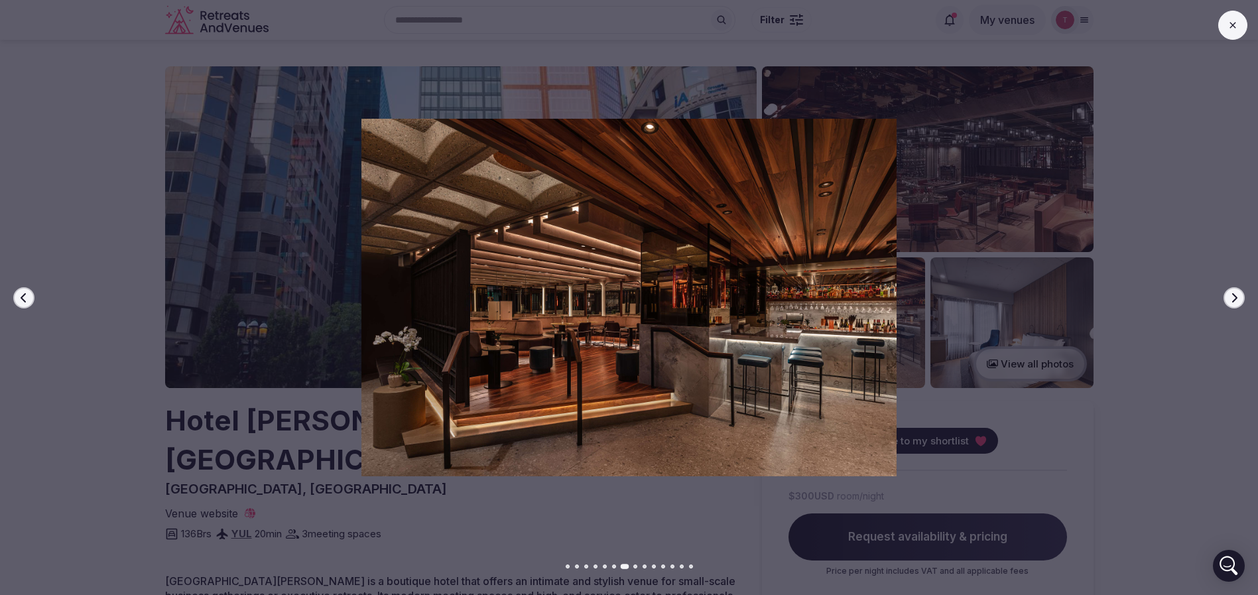
click at [1238, 300] on icon "button" at bounding box center [1234, 298] width 11 height 11
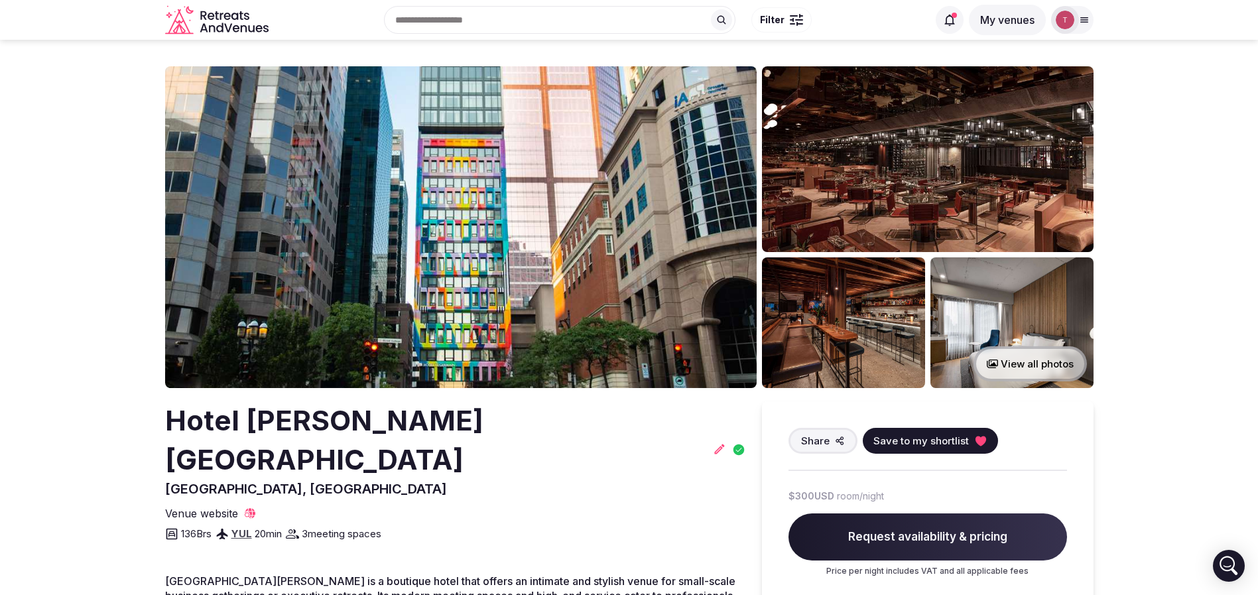
click at [906, 439] on span "Save to my shortlist" at bounding box center [922, 441] width 96 height 14
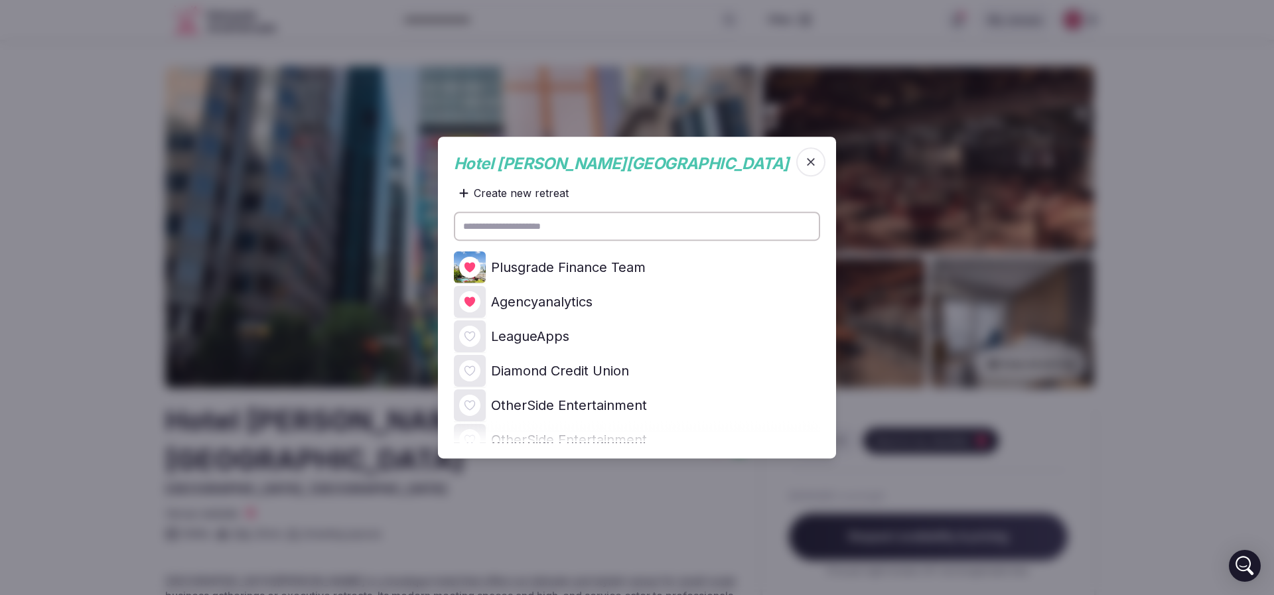
click at [820, 166] on span "button" at bounding box center [810, 161] width 29 height 29
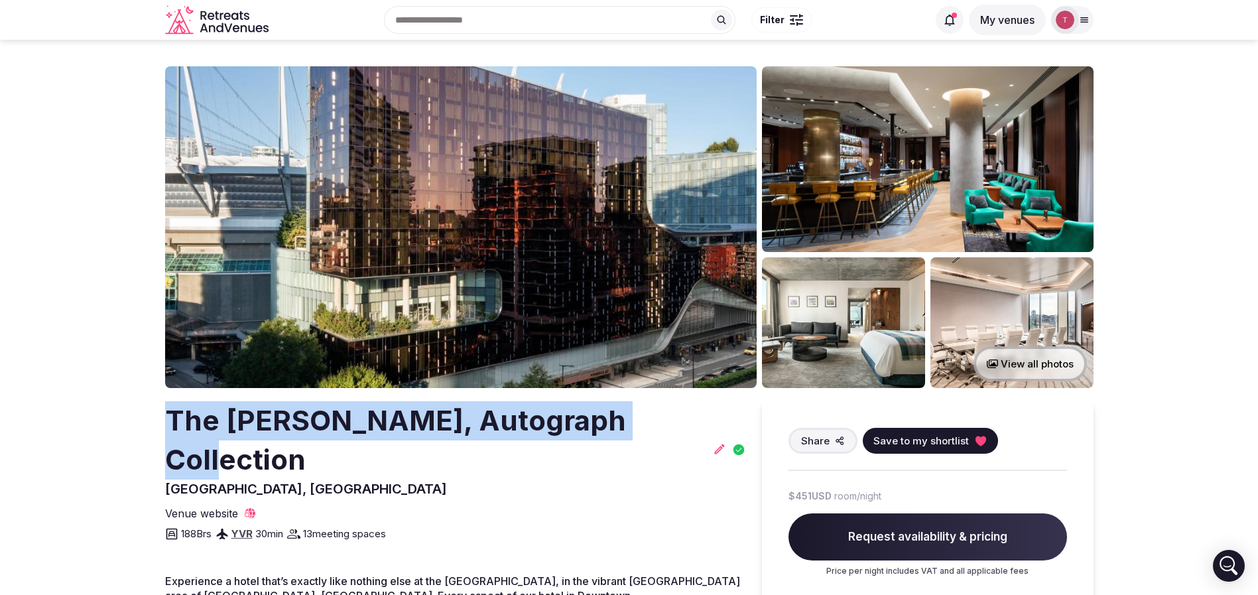
drag, startPoint x: 154, startPoint y: 421, endPoint x: 667, endPoint y: 413, distance: 512.8
click at [667, 413] on section "View all photos The [PERSON_NAME], Autograph Collection [GEOGRAPHIC_DATA], [GEO…" at bounding box center [629, 518] width 1258 height 956
copy h2 "The [PERSON_NAME], Autograph Collection"
click at [984, 444] on icon at bounding box center [980, 440] width 13 height 13
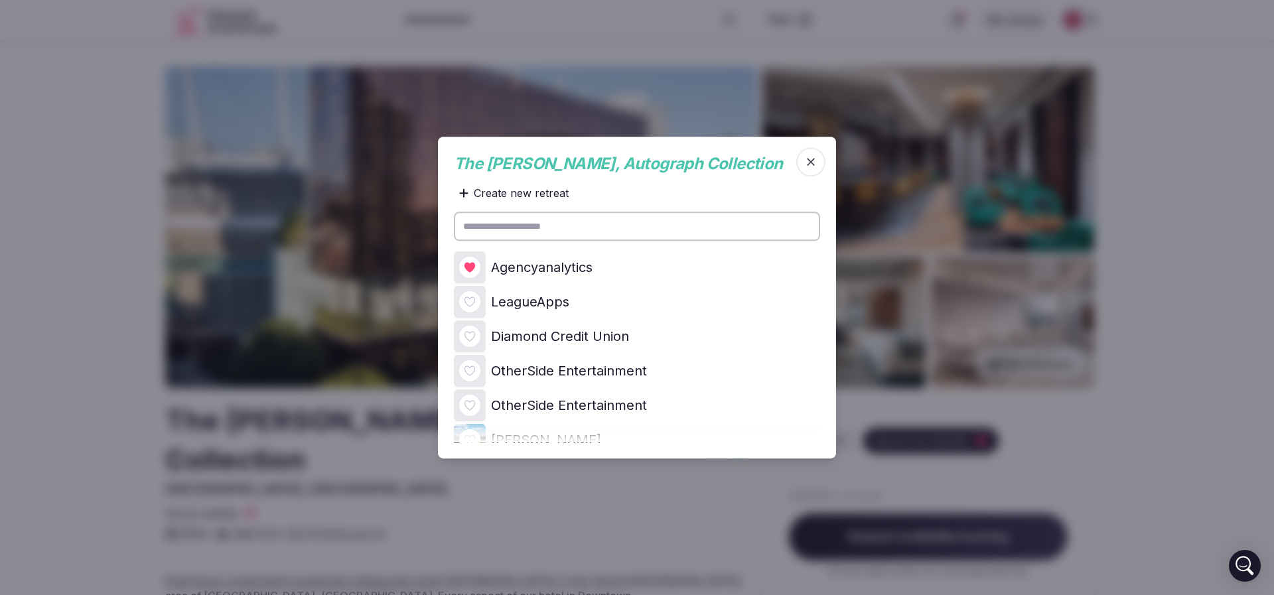
click at [0, 0] on icon at bounding box center [0, 0] width 0 height 0
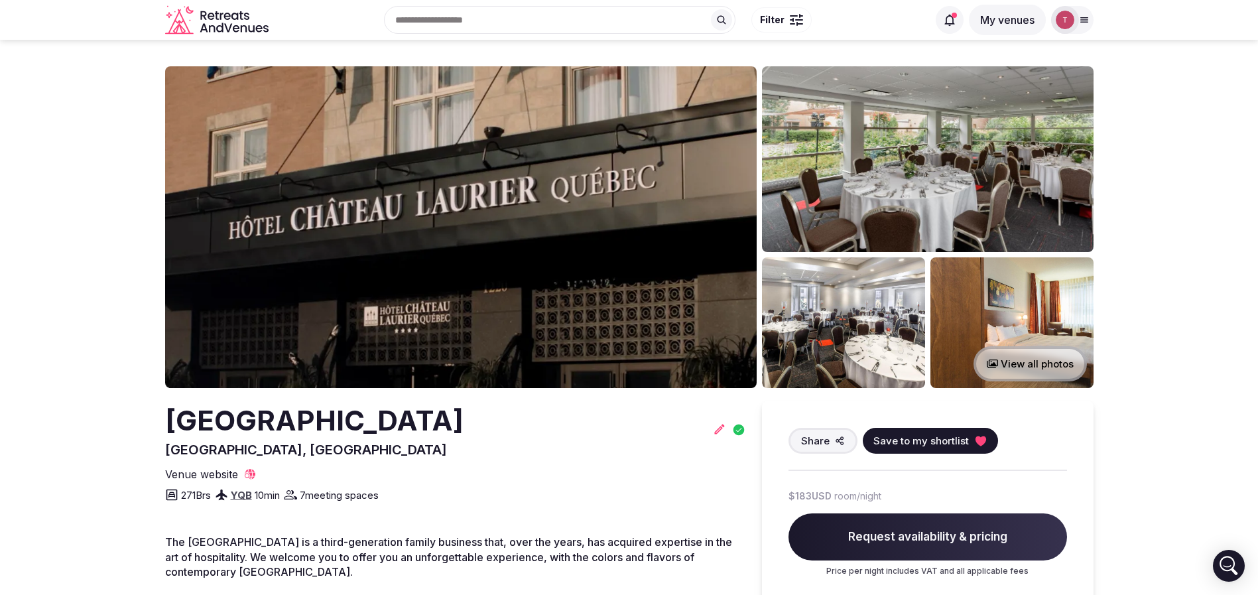
drag, startPoint x: 145, startPoint y: 429, endPoint x: 616, endPoint y: 432, distance: 471.6
click at [616, 432] on section "View all photos [GEOGRAPHIC_DATA] [GEOGRAPHIC_DATA] [GEOGRAPHIC_DATA], [GEOGRAP…" at bounding box center [629, 437] width 1258 height 794
copy h2 "[GEOGRAPHIC_DATA]"
click at [377, 497] on span "7 meeting spaces" at bounding box center [339, 495] width 79 height 14
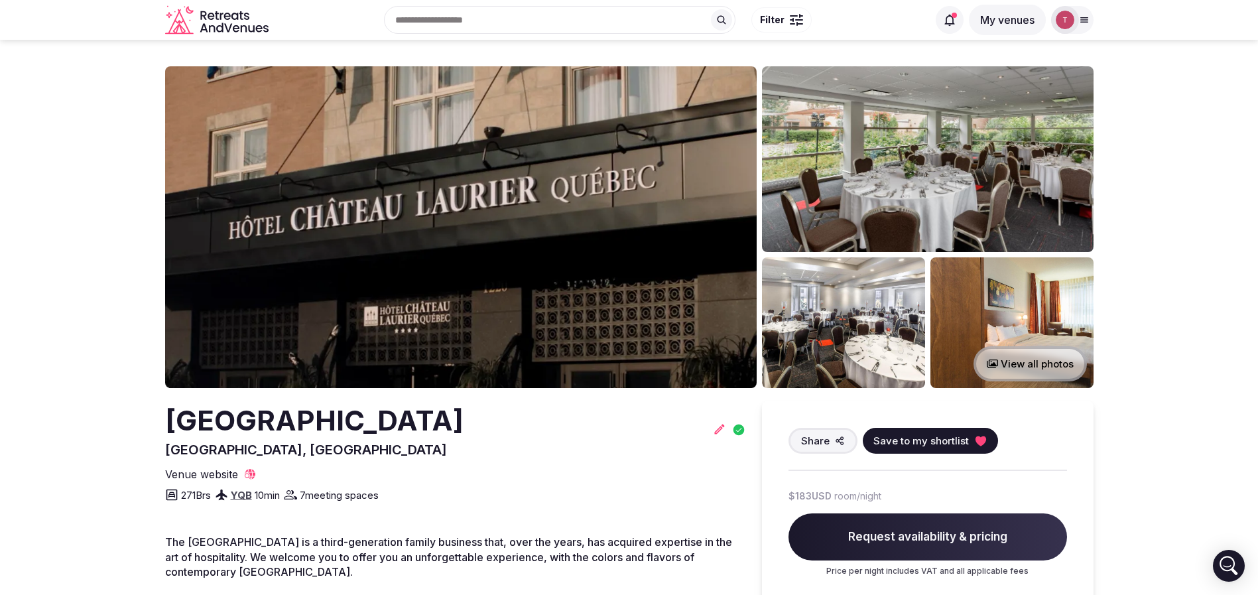
click at [403, 418] on h2 "[GEOGRAPHIC_DATA]" at bounding box center [314, 420] width 299 height 39
click at [507, 193] on img at bounding box center [461, 227] width 592 height 322
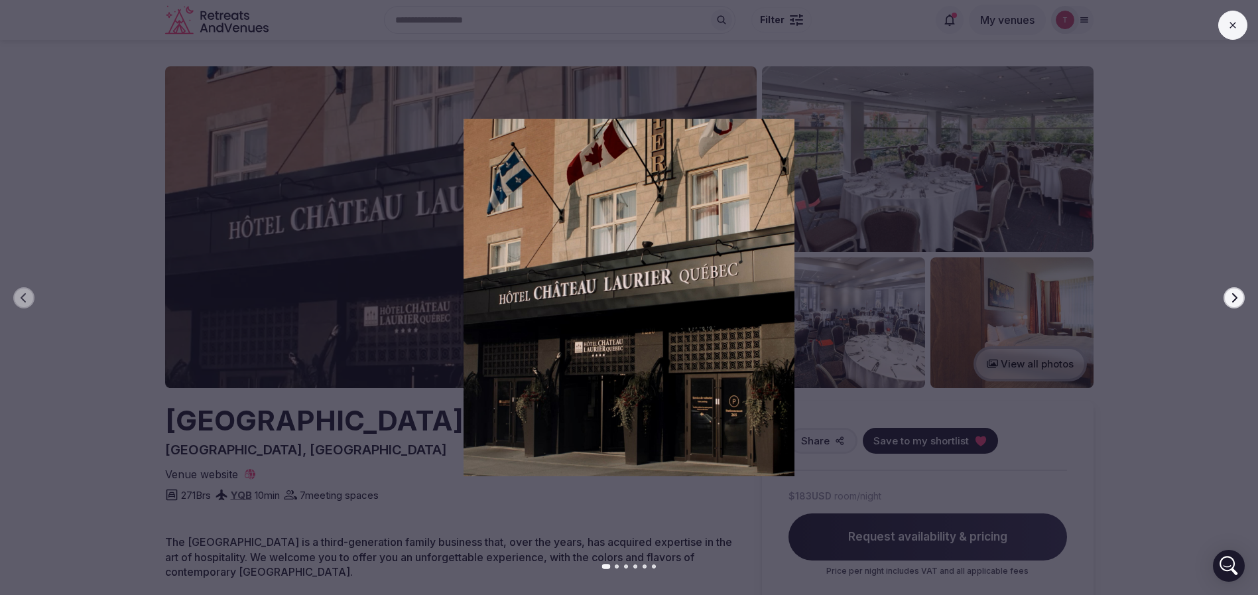
click at [1238, 296] on icon "button" at bounding box center [1234, 298] width 11 height 11
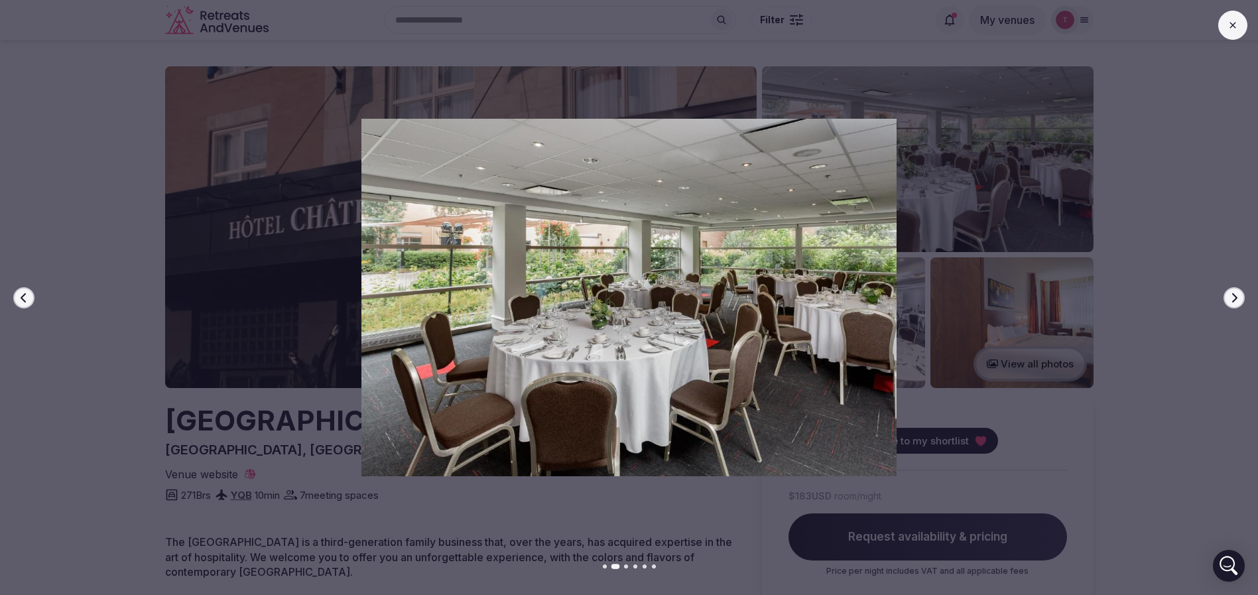
click at [1230, 297] on icon "button" at bounding box center [1234, 298] width 11 height 11
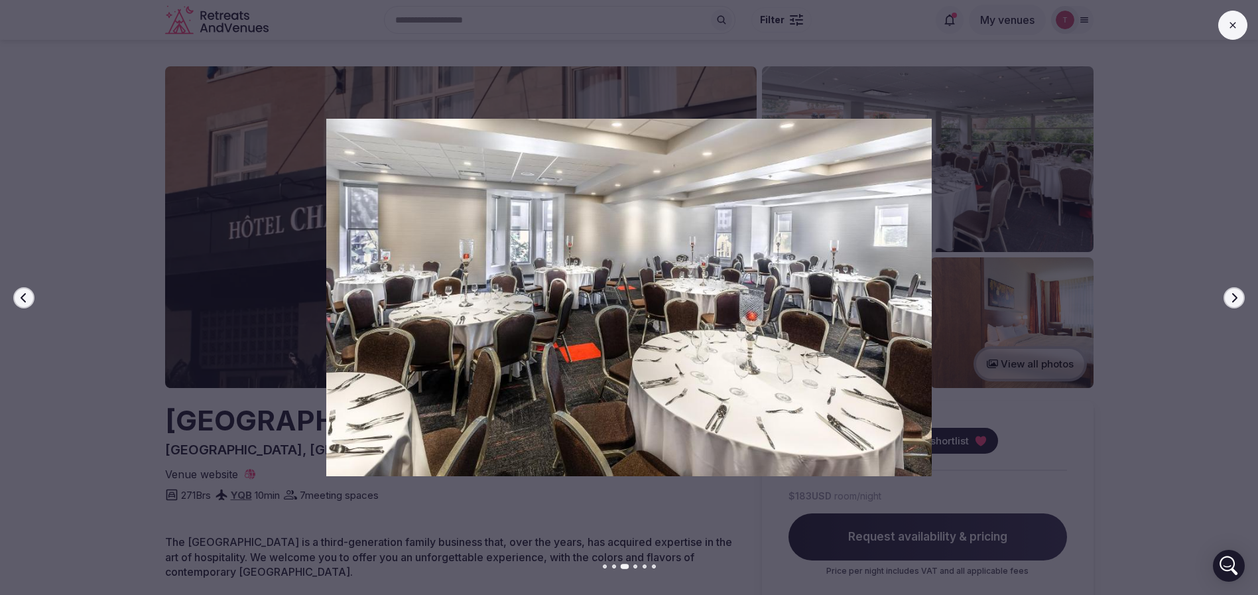
click at [1230, 297] on icon "button" at bounding box center [1234, 298] width 11 height 11
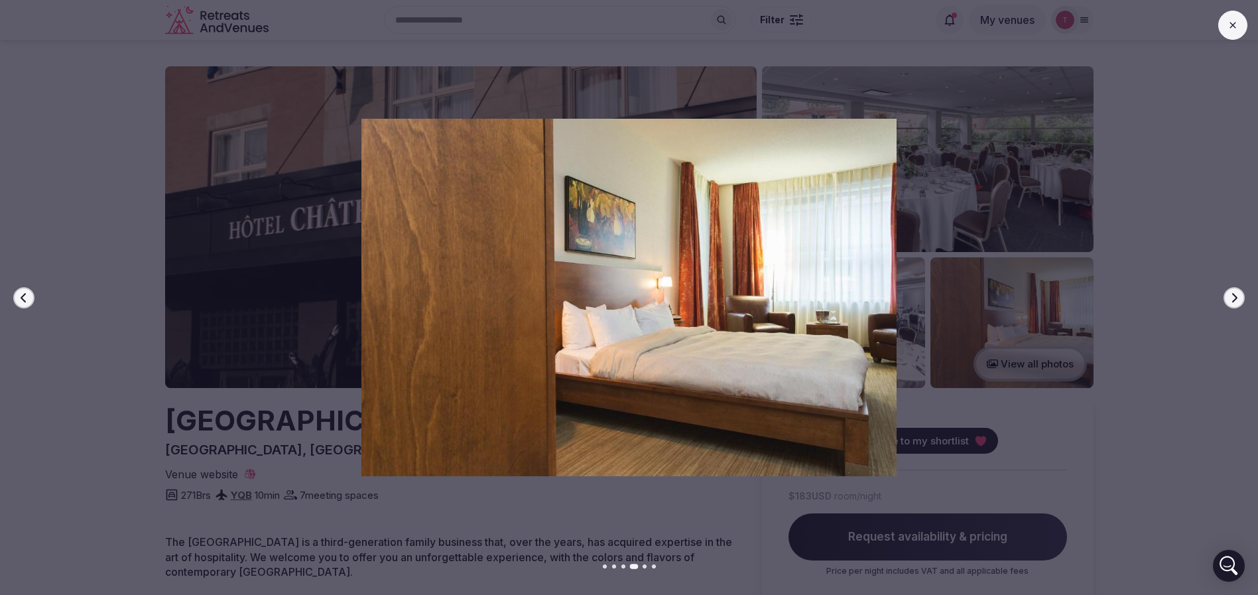
click at [1230, 297] on icon "button" at bounding box center [1234, 298] width 11 height 11
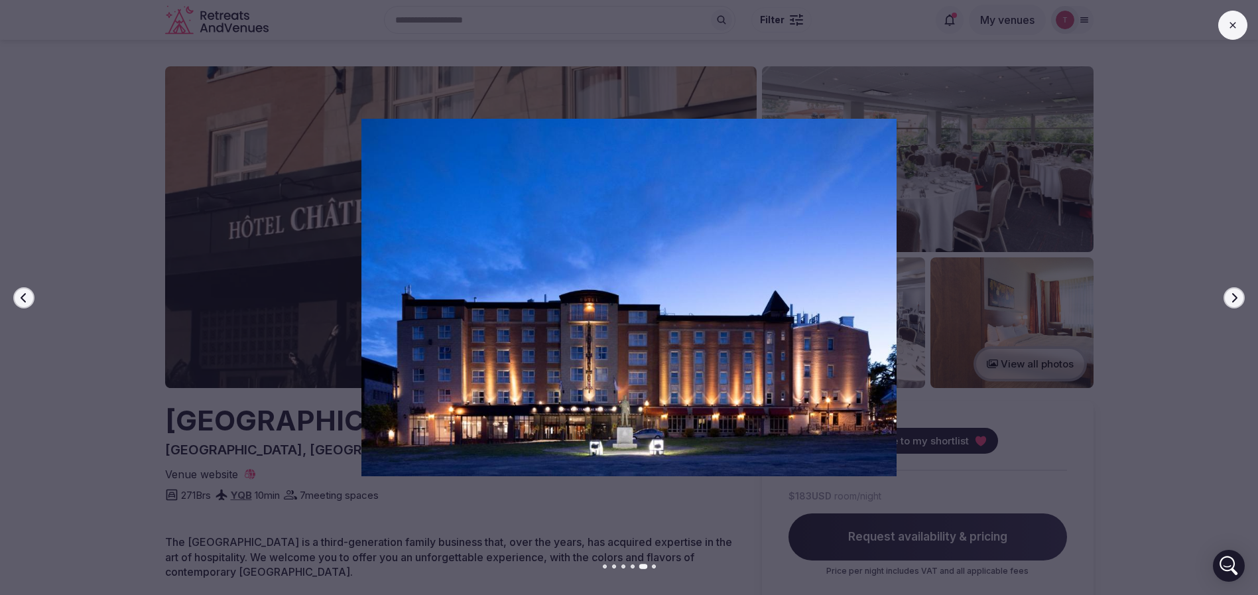
click at [1230, 297] on icon "button" at bounding box center [1234, 298] width 11 height 11
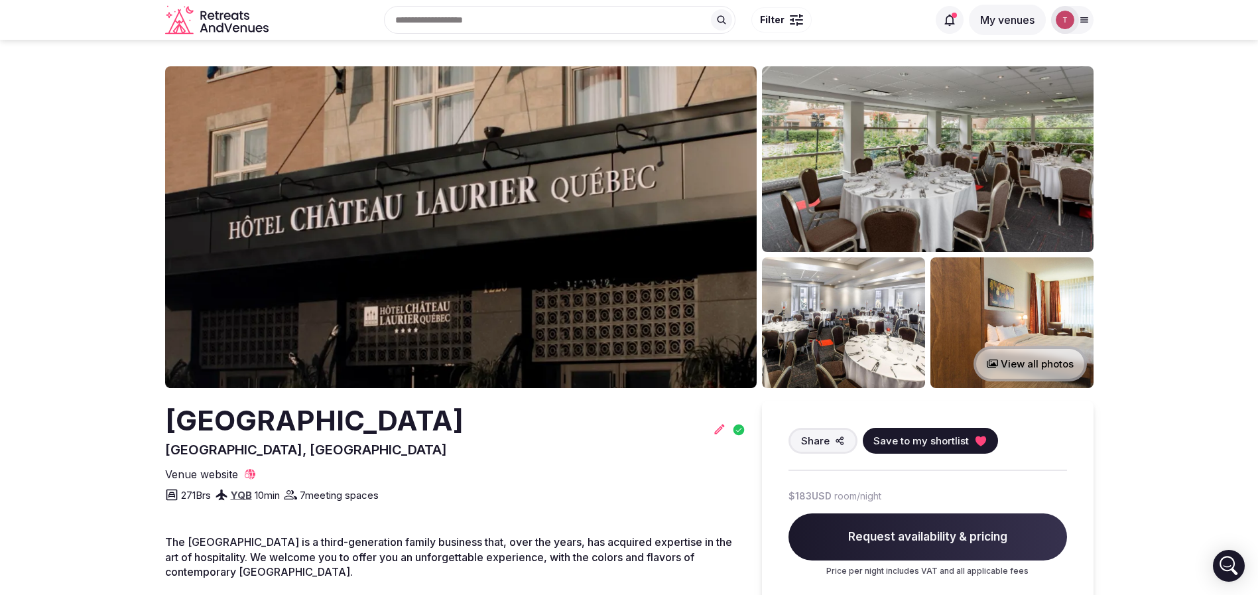
click at [978, 442] on icon at bounding box center [980, 441] width 11 height 10
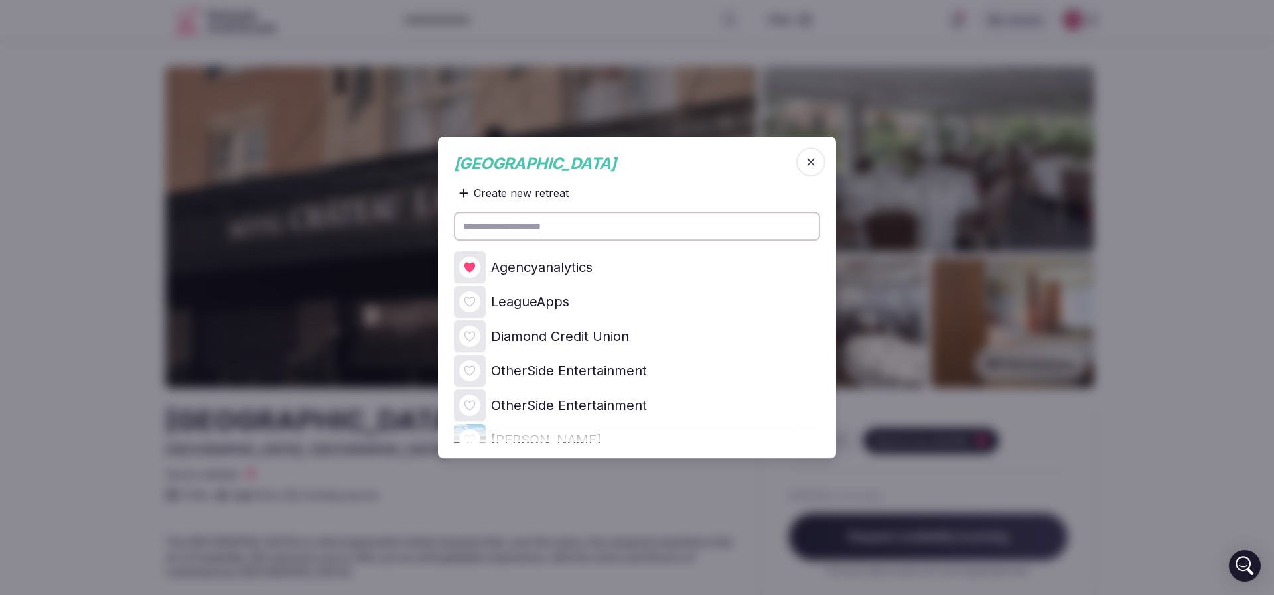
click at [0, 0] on icon at bounding box center [0, 0] width 0 height 0
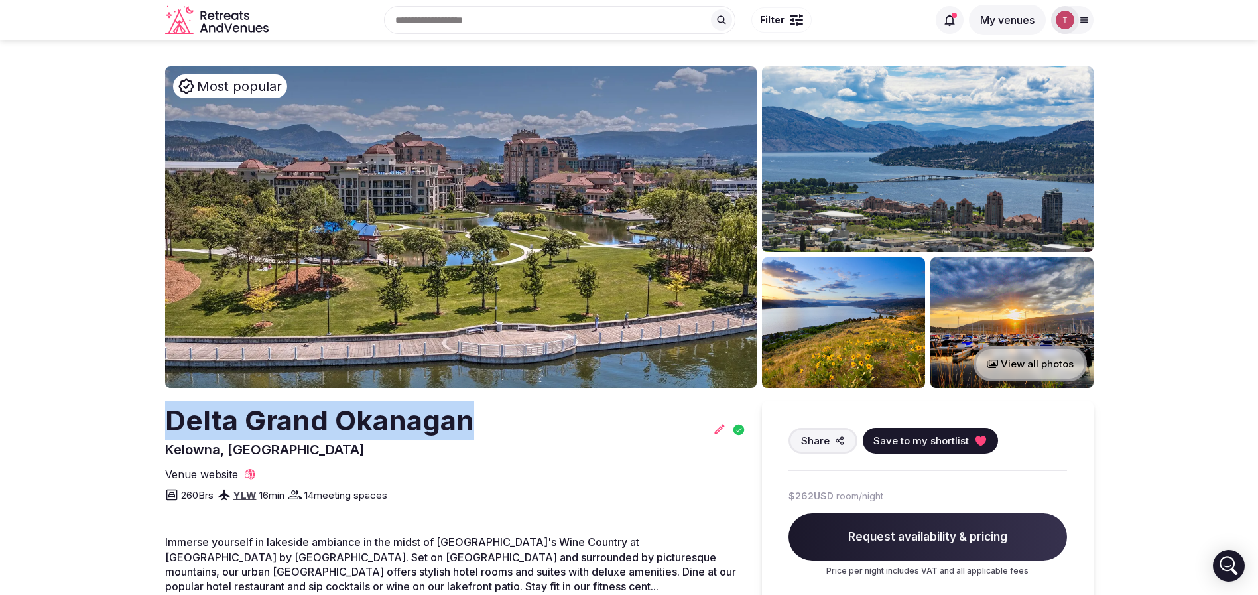
drag, startPoint x: 259, startPoint y: 412, endPoint x: 533, endPoint y: 414, distance: 274.6
copy h2 "Delta Grand Okanagan"
click at [456, 171] on img at bounding box center [461, 227] width 592 height 322
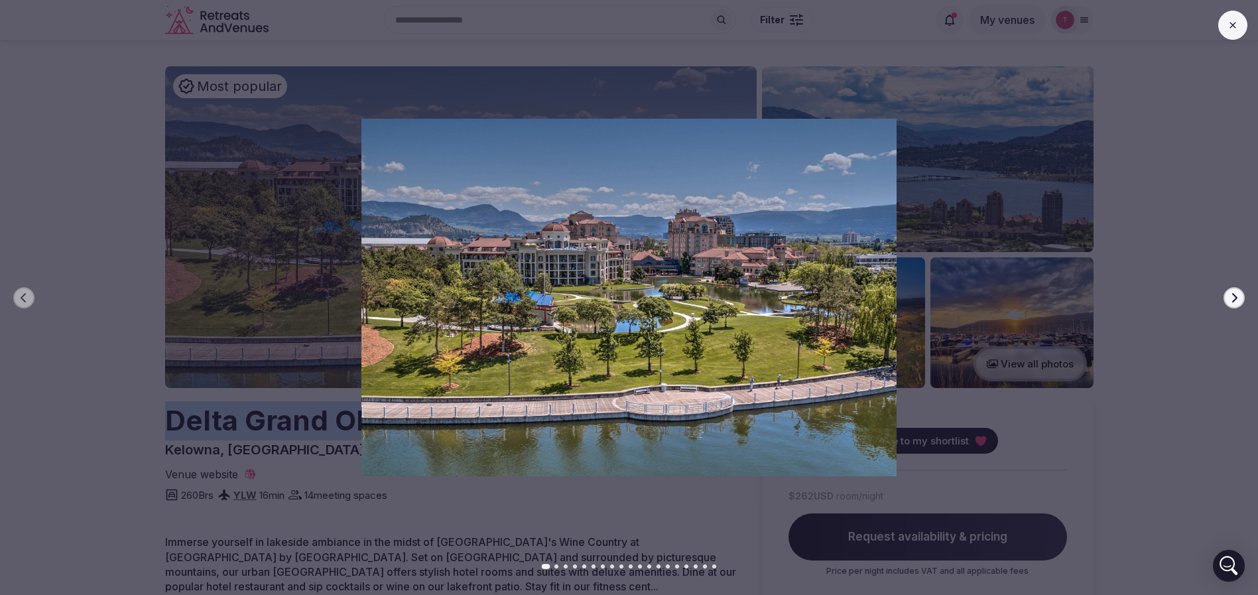
click at [1238, 296] on icon "button" at bounding box center [1234, 298] width 11 height 11
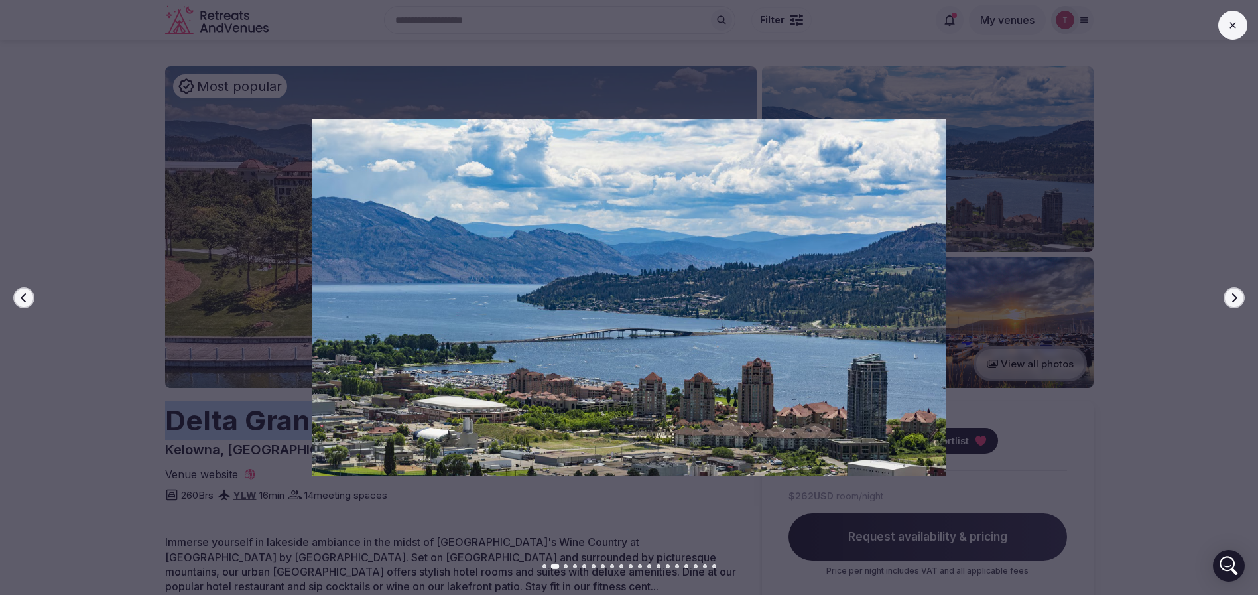
click at [1238, 296] on icon "button" at bounding box center [1234, 298] width 11 height 11
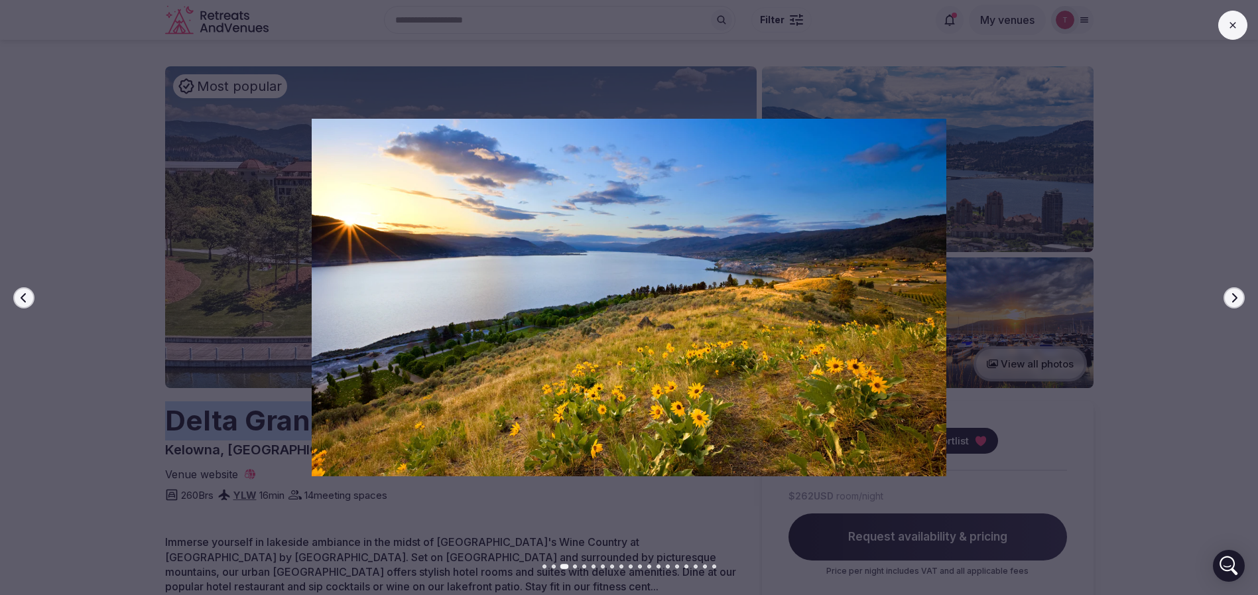
click at [1238, 296] on icon "button" at bounding box center [1234, 298] width 11 height 11
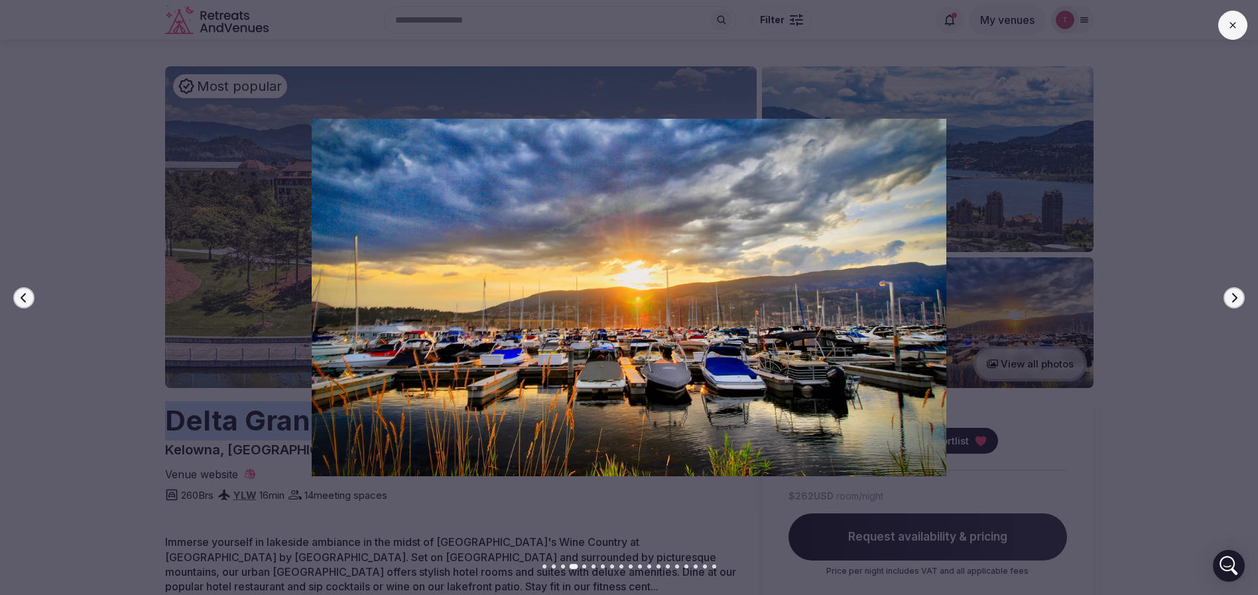
click at [1238, 296] on icon "button" at bounding box center [1234, 298] width 11 height 11
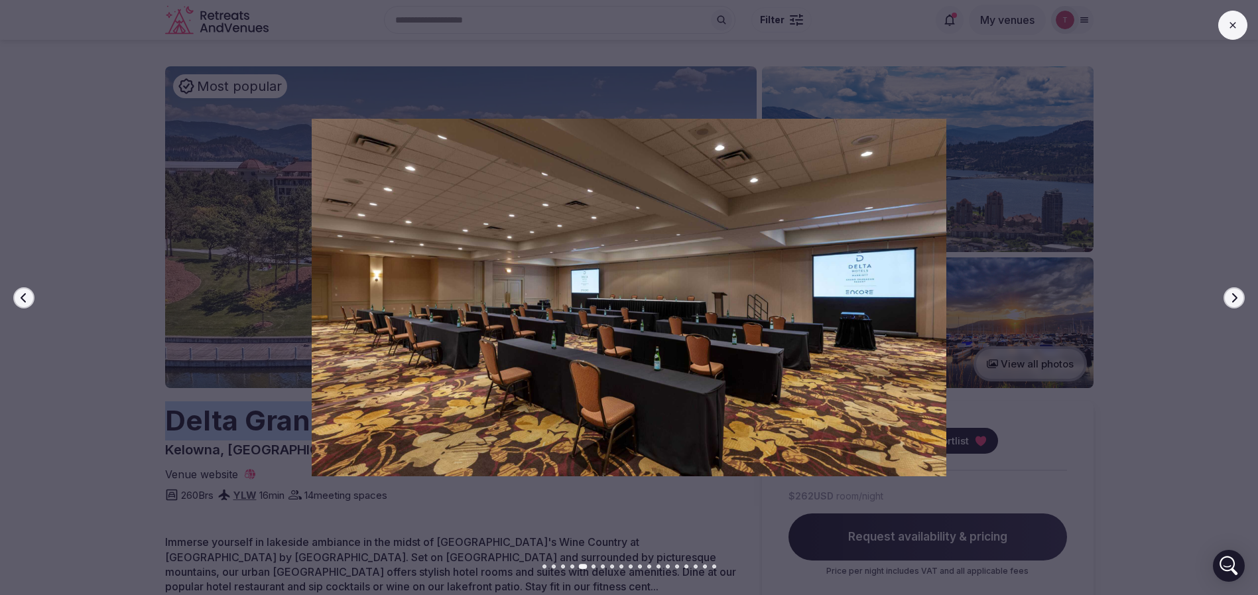
click at [1238, 296] on icon "button" at bounding box center [1234, 298] width 11 height 11
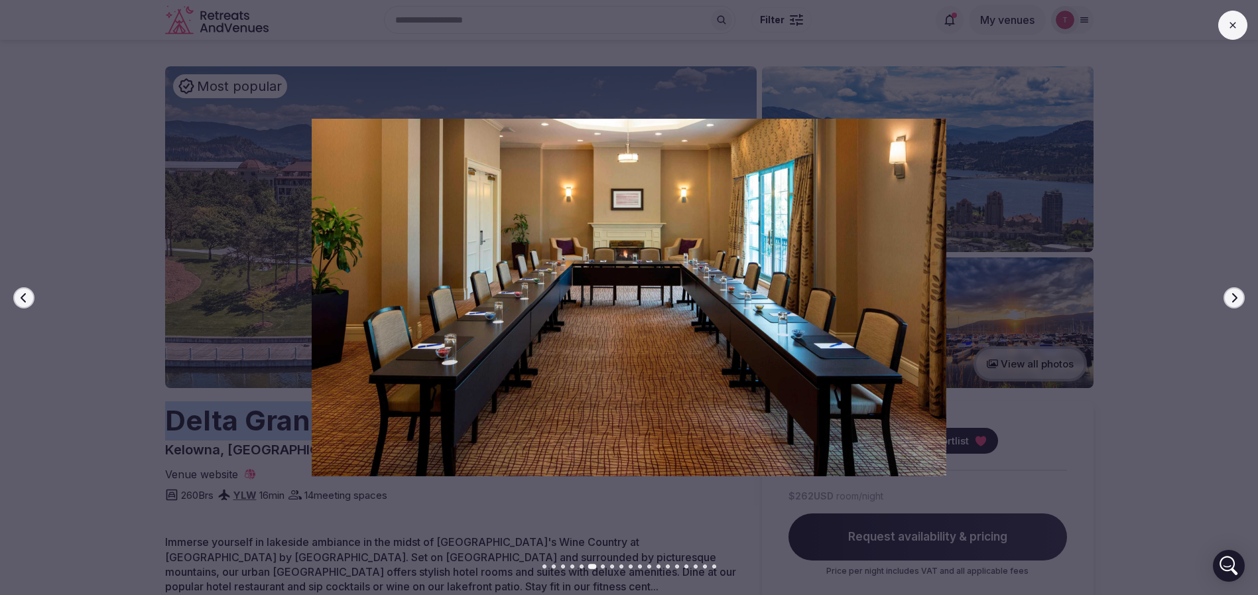
click at [30, 296] on button "Previous slide" at bounding box center [23, 297] width 21 height 21
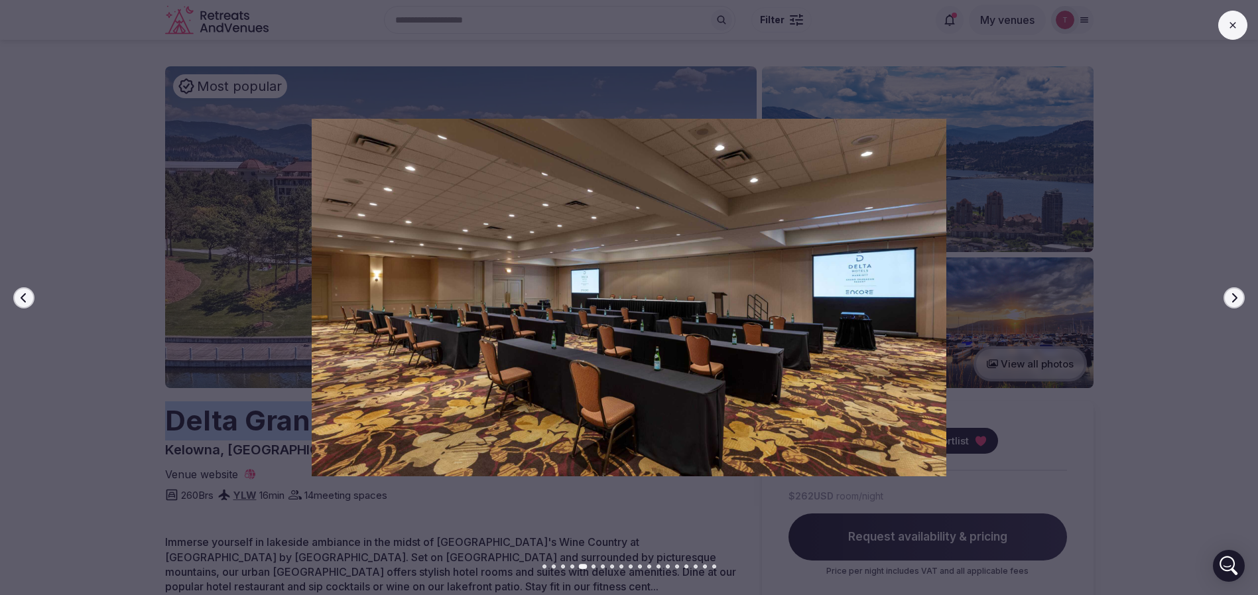
click at [30, 295] on button "Previous slide" at bounding box center [23, 297] width 21 height 21
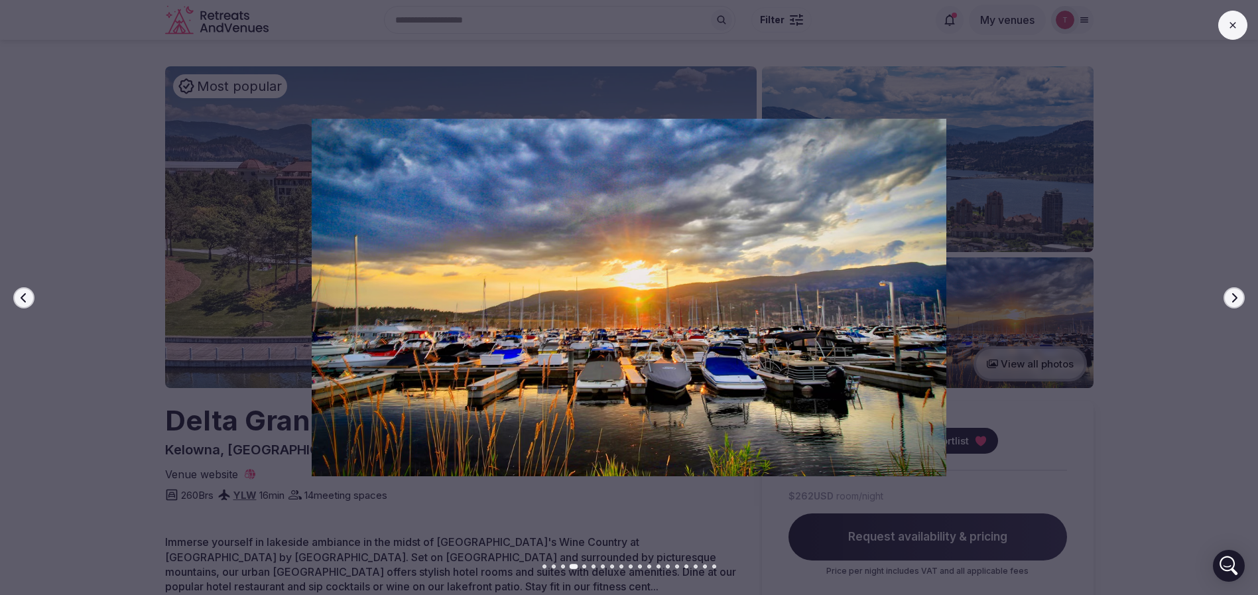
click at [1246, 298] on div at bounding box center [623, 297] width 1269 height 357
click at [1240, 293] on button "Next slide" at bounding box center [1234, 297] width 21 height 21
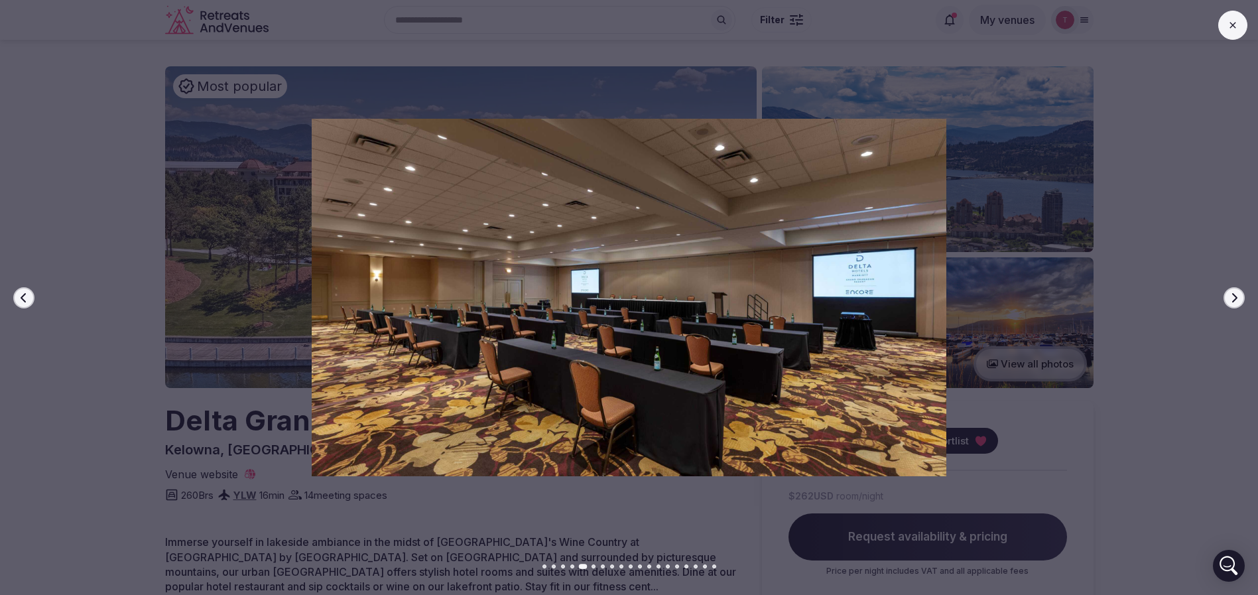
click at [1240, 293] on button "Next slide" at bounding box center [1234, 297] width 21 height 21
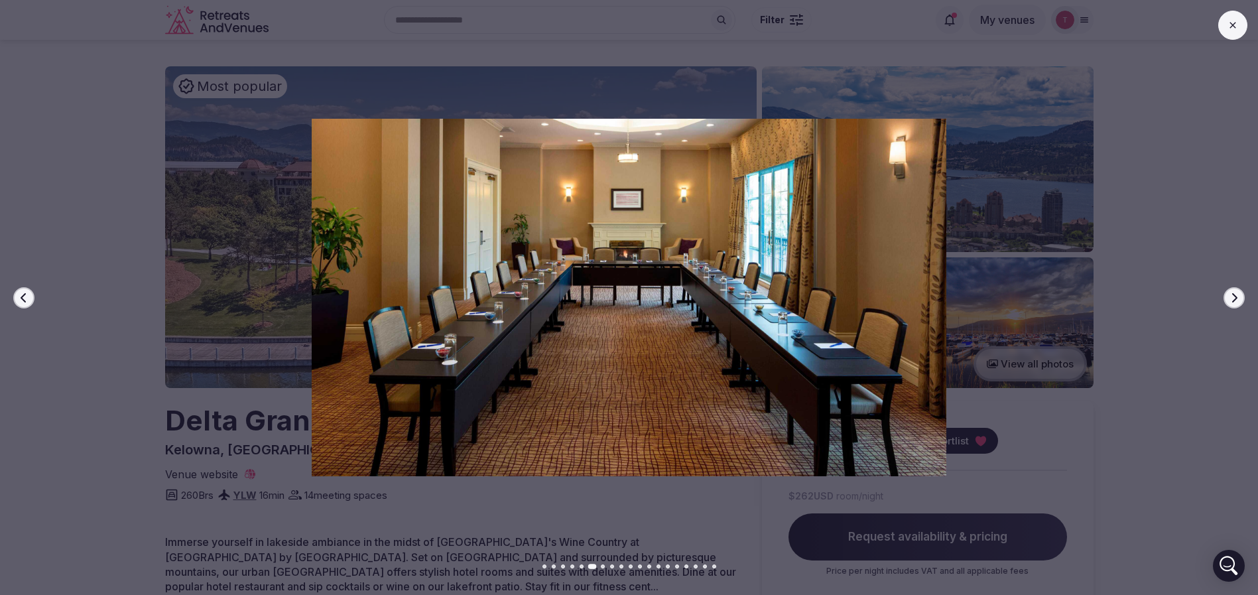
click at [1240, 293] on button "Next slide" at bounding box center [1234, 297] width 21 height 21
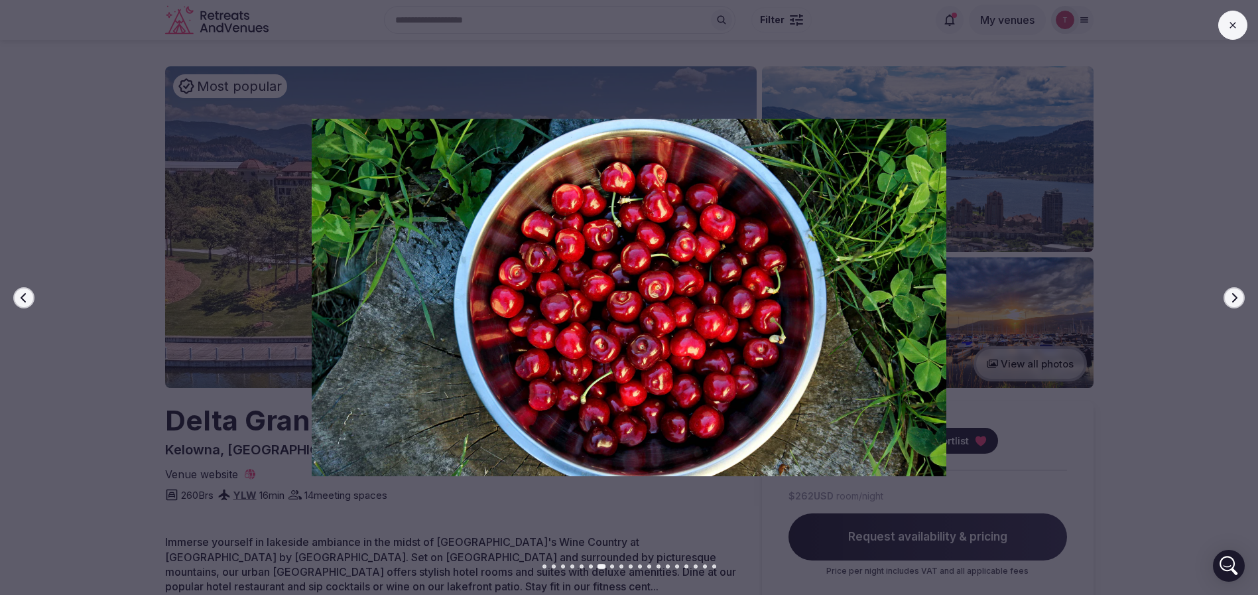
click at [1238, 288] on button "Next slide" at bounding box center [1234, 297] width 21 height 21
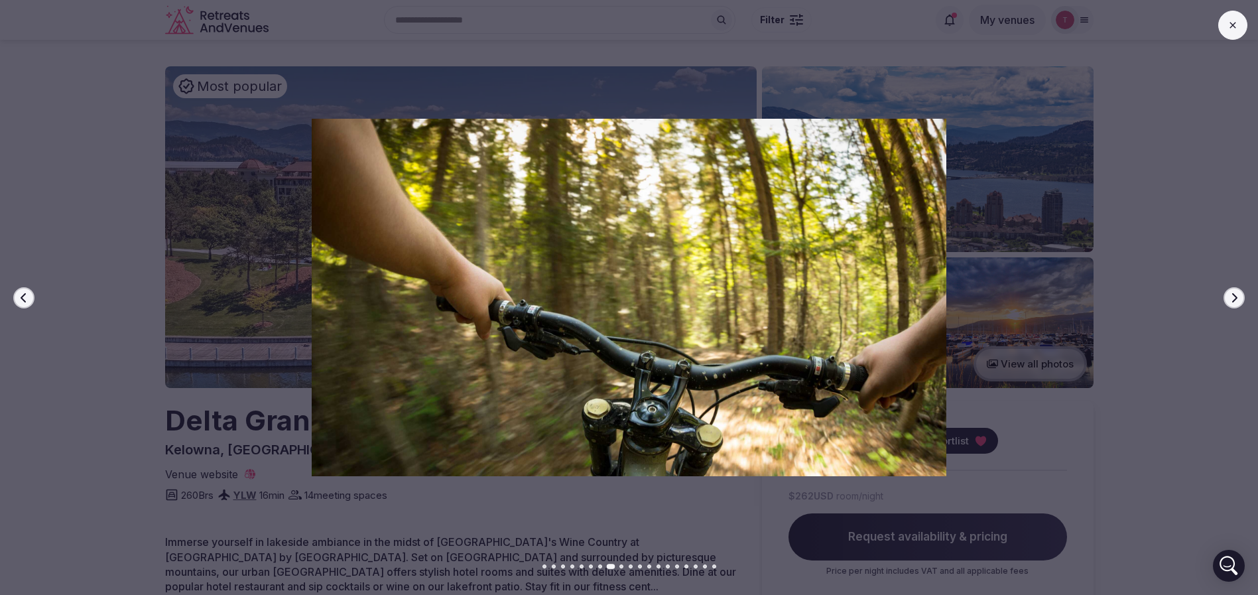
click at [1238, 288] on button "Next slide" at bounding box center [1234, 297] width 21 height 21
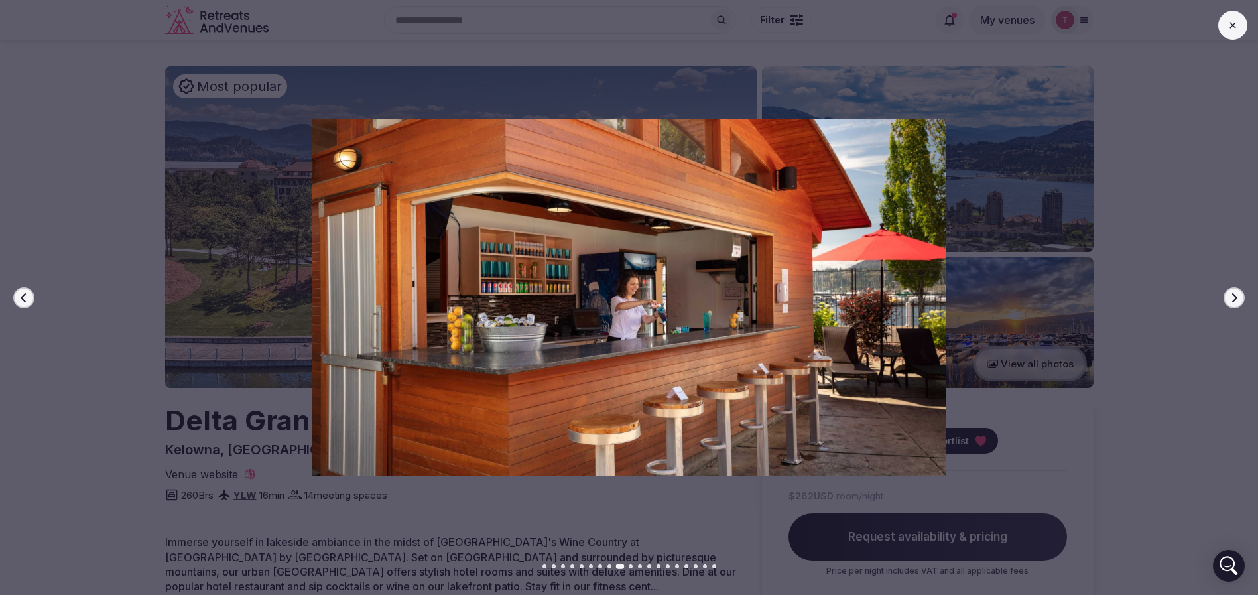
click at [1238, 288] on button "Next slide" at bounding box center [1234, 297] width 21 height 21
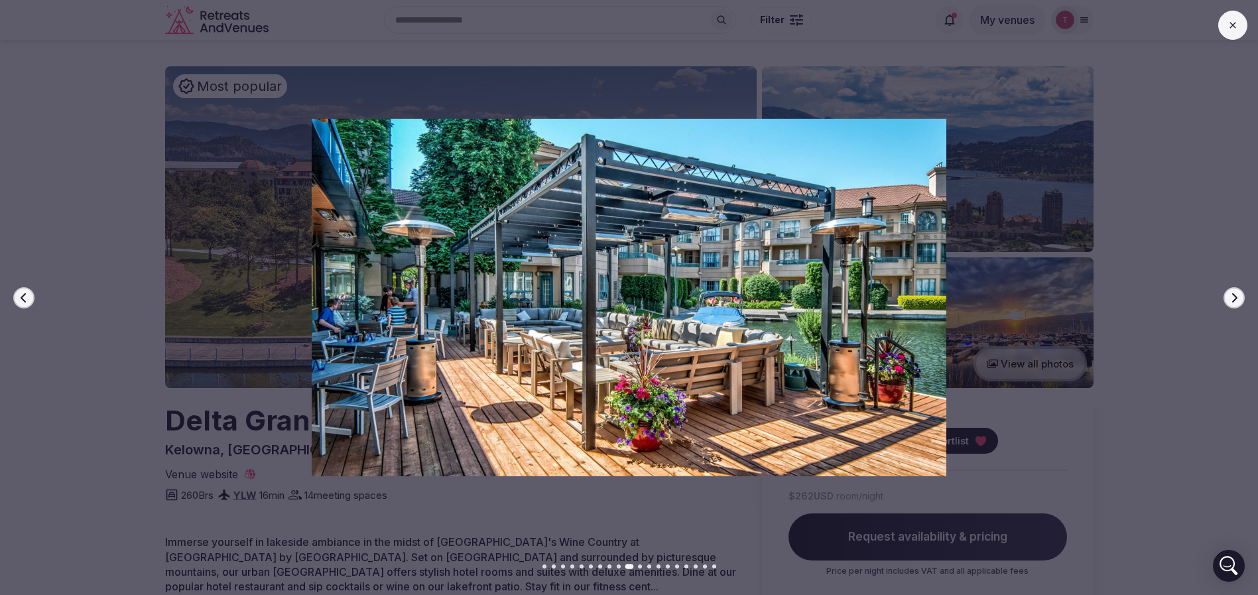
click at [1238, 288] on button "Next slide" at bounding box center [1234, 297] width 21 height 21
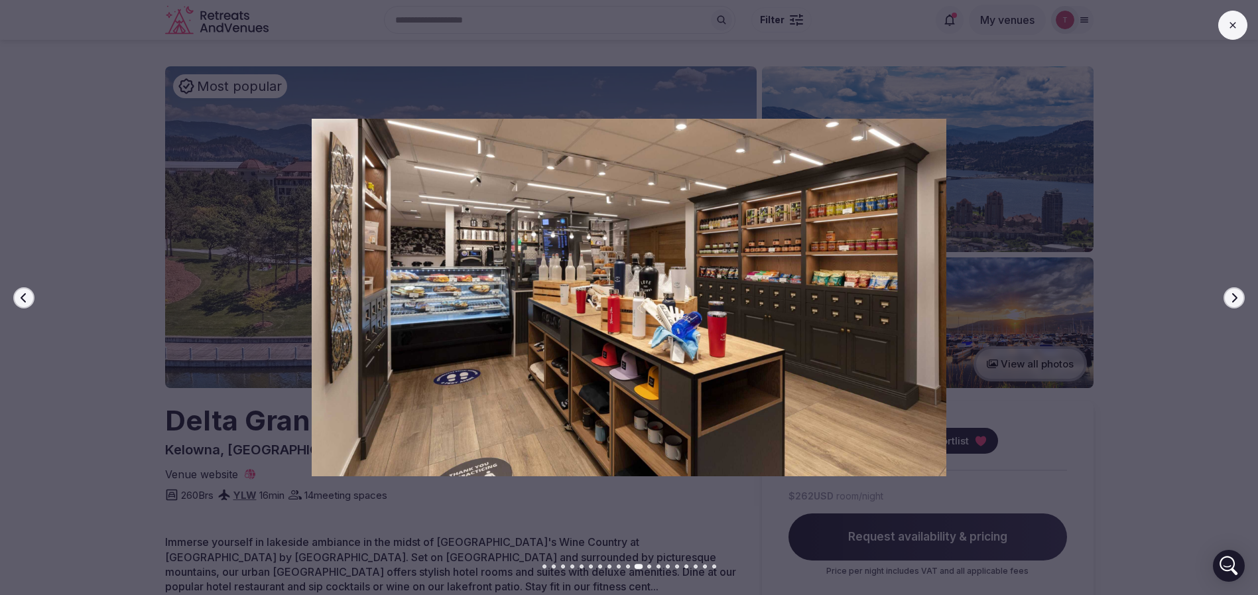
click at [1238, 288] on button "Next slide" at bounding box center [1234, 297] width 21 height 21
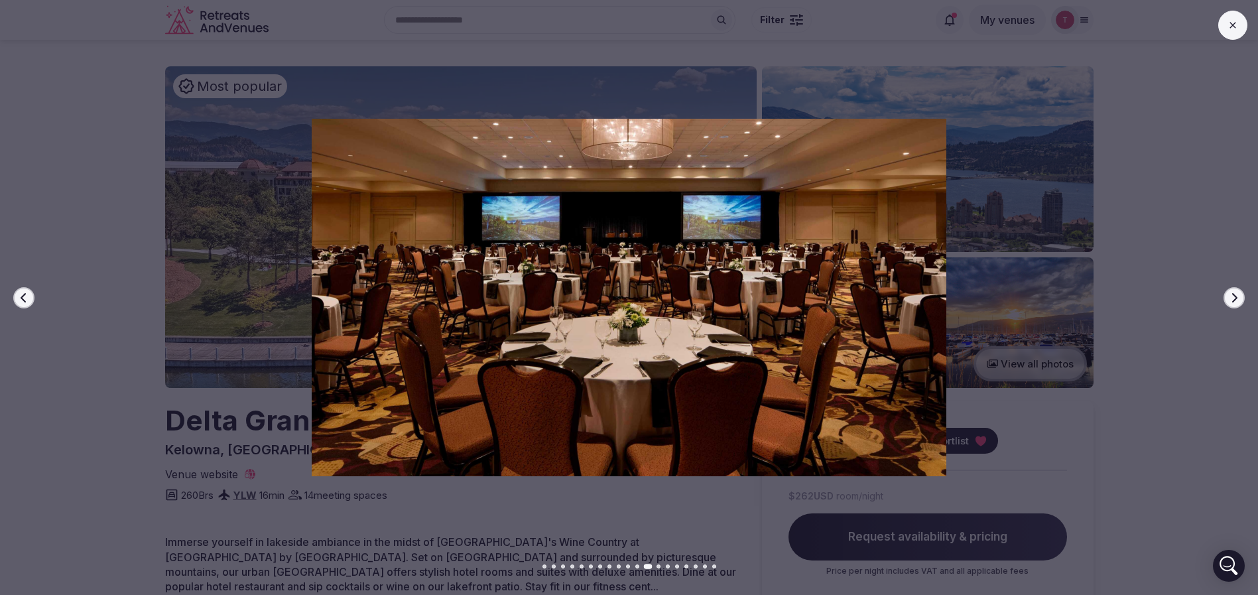
click at [1238, 288] on button "Next slide" at bounding box center [1234, 297] width 21 height 21
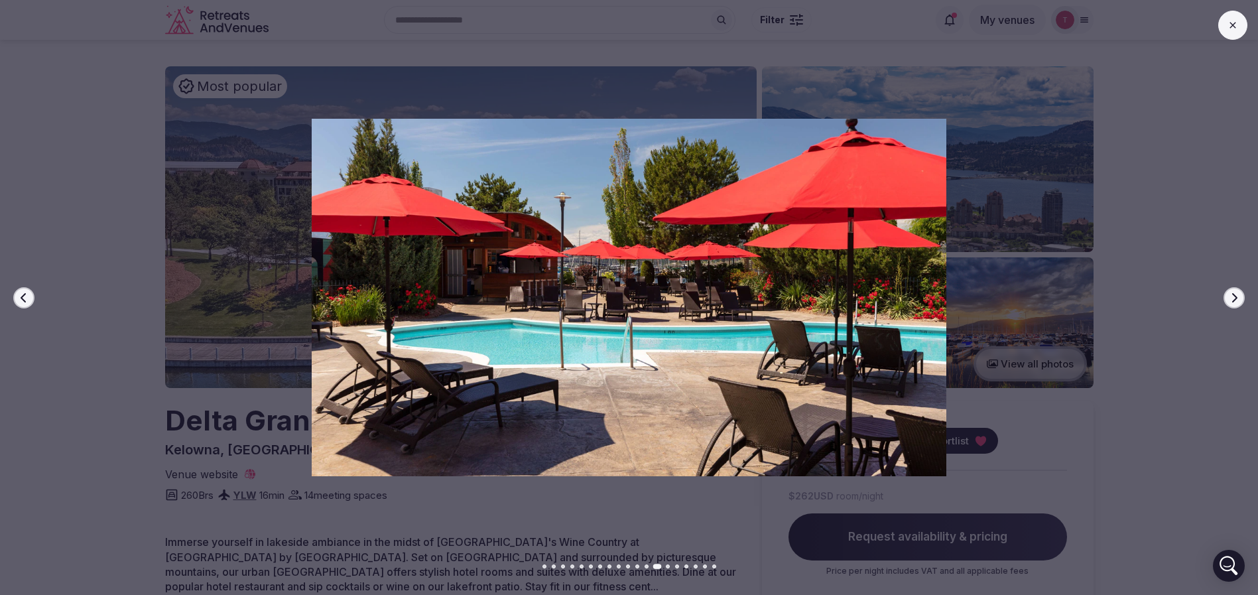
click at [1238, 288] on button "Next slide" at bounding box center [1234, 297] width 21 height 21
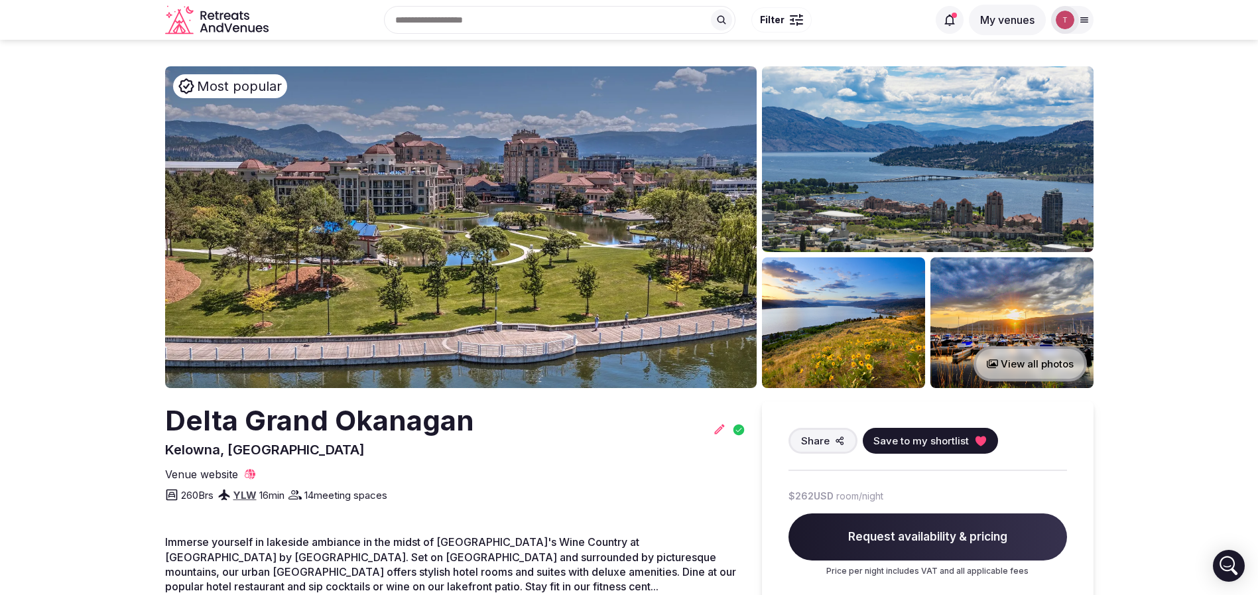
click at [982, 439] on icon at bounding box center [980, 441] width 11 height 10
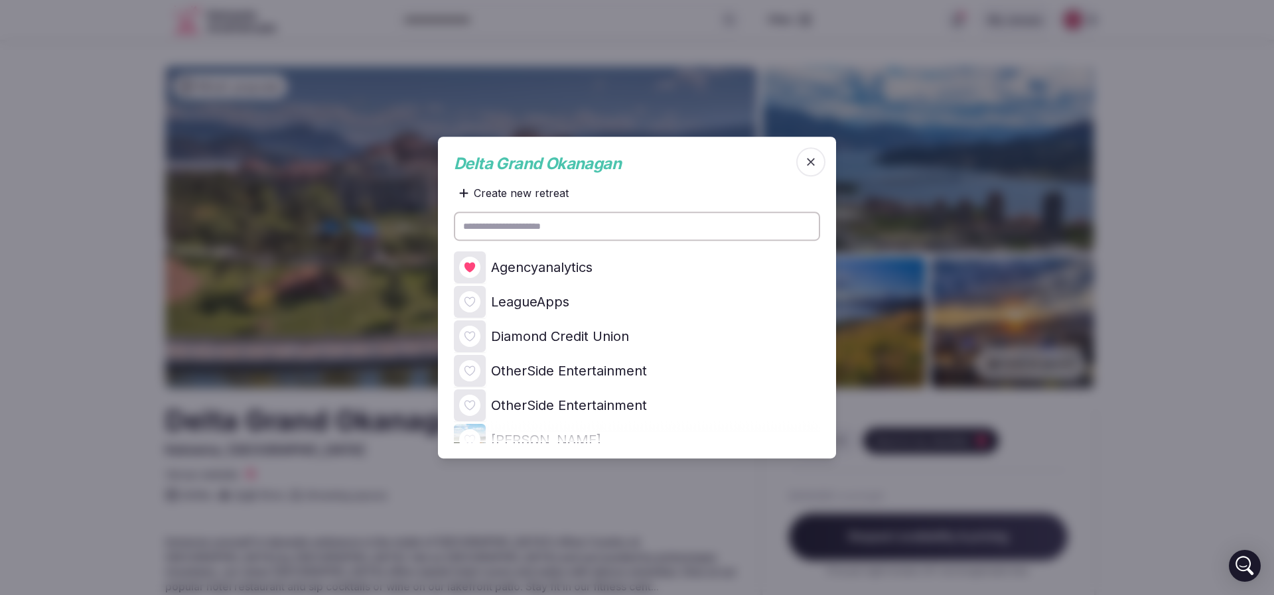
click at [0, 0] on icon at bounding box center [0, 0] width 0 height 0
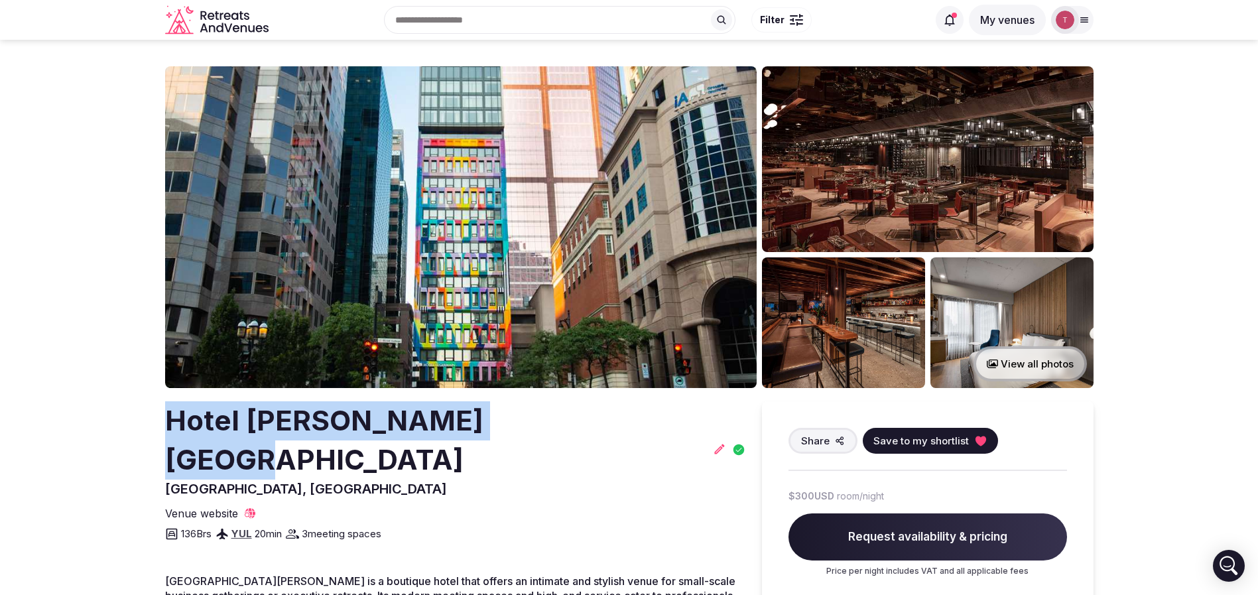
drag, startPoint x: 123, startPoint y: 418, endPoint x: 585, endPoint y: 419, distance: 462.4
click at [518, 198] on img at bounding box center [461, 227] width 592 height 322
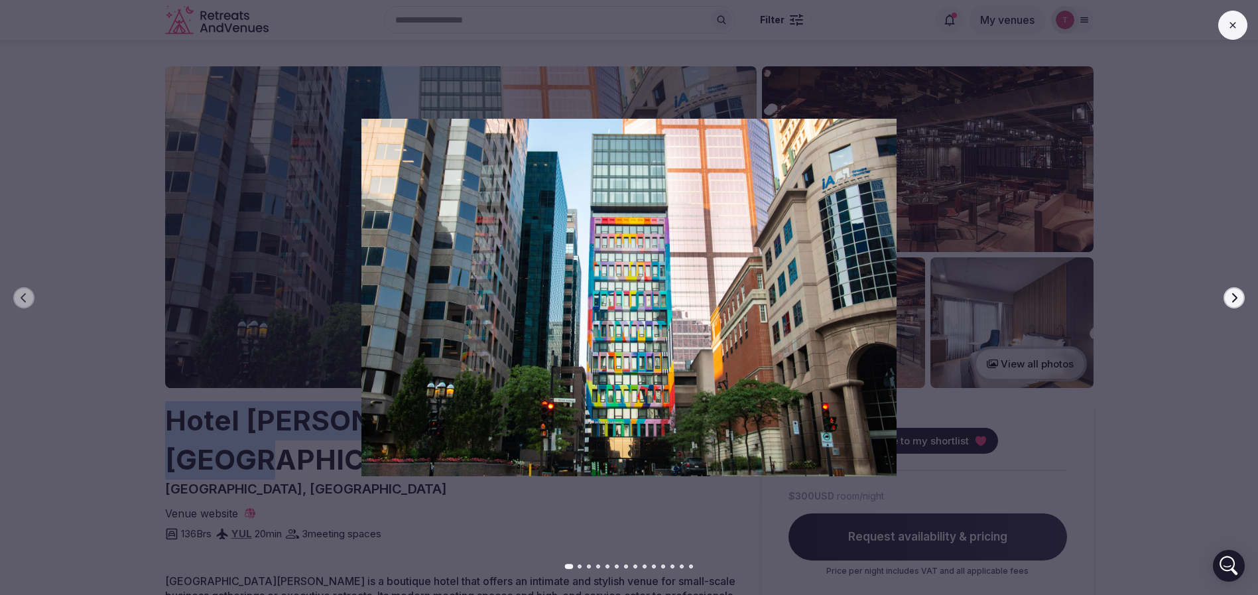
click at [1241, 292] on button "Next slide" at bounding box center [1234, 297] width 21 height 21
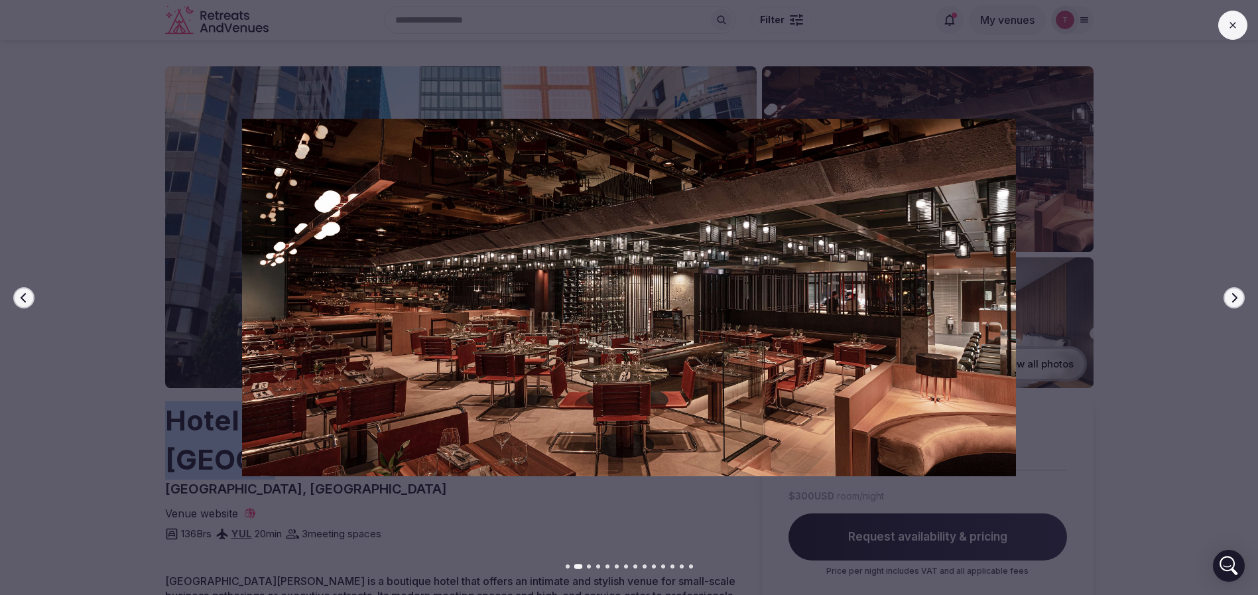
click at [1238, 297] on icon "button" at bounding box center [1234, 298] width 11 height 11
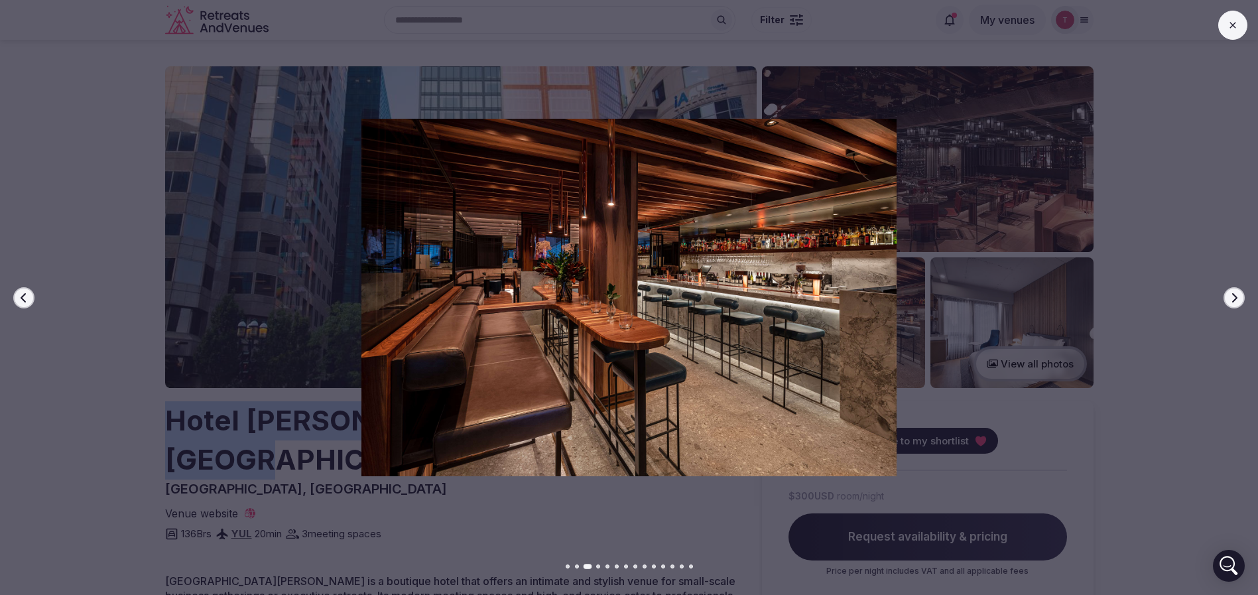
click at [1238, 297] on icon "button" at bounding box center [1234, 298] width 11 height 11
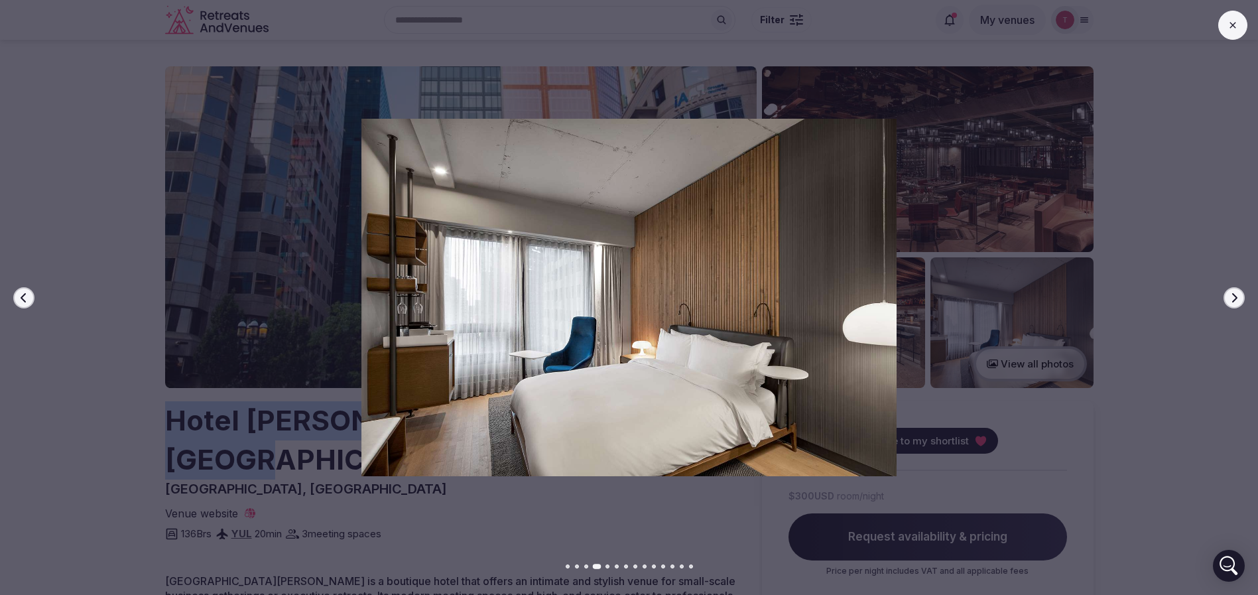
click at [1238, 297] on icon "button" at bounding box center [1234, 298] width 11 height 11
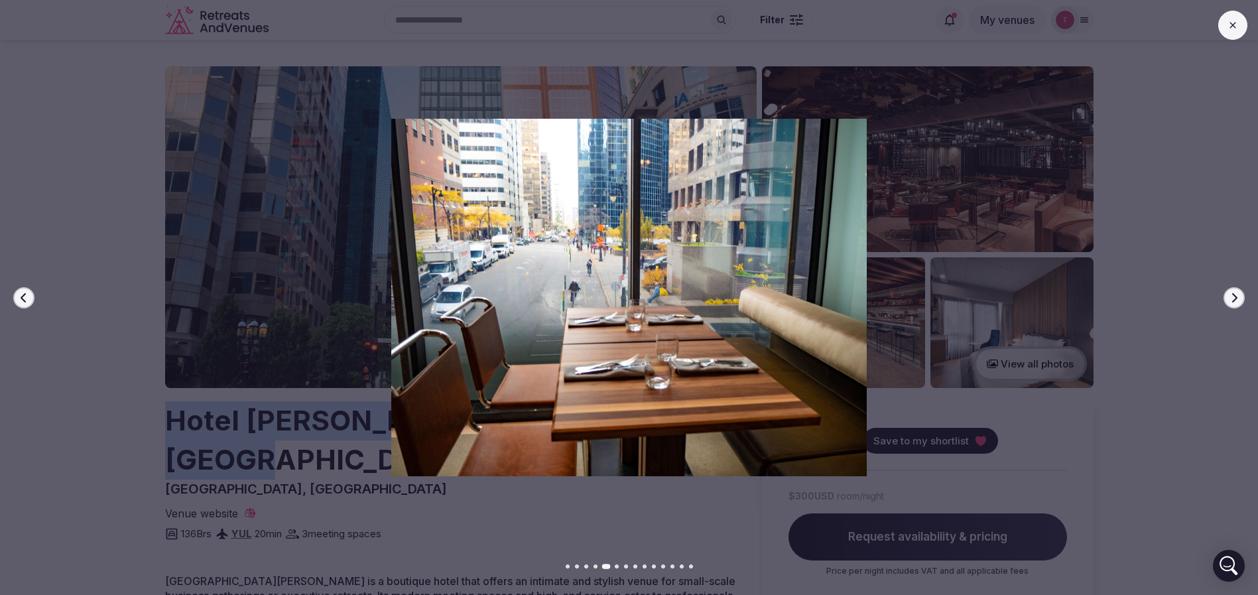
click at [1238, 297] on icon "button" at bounding box center [1234, 298] width 11 height 11
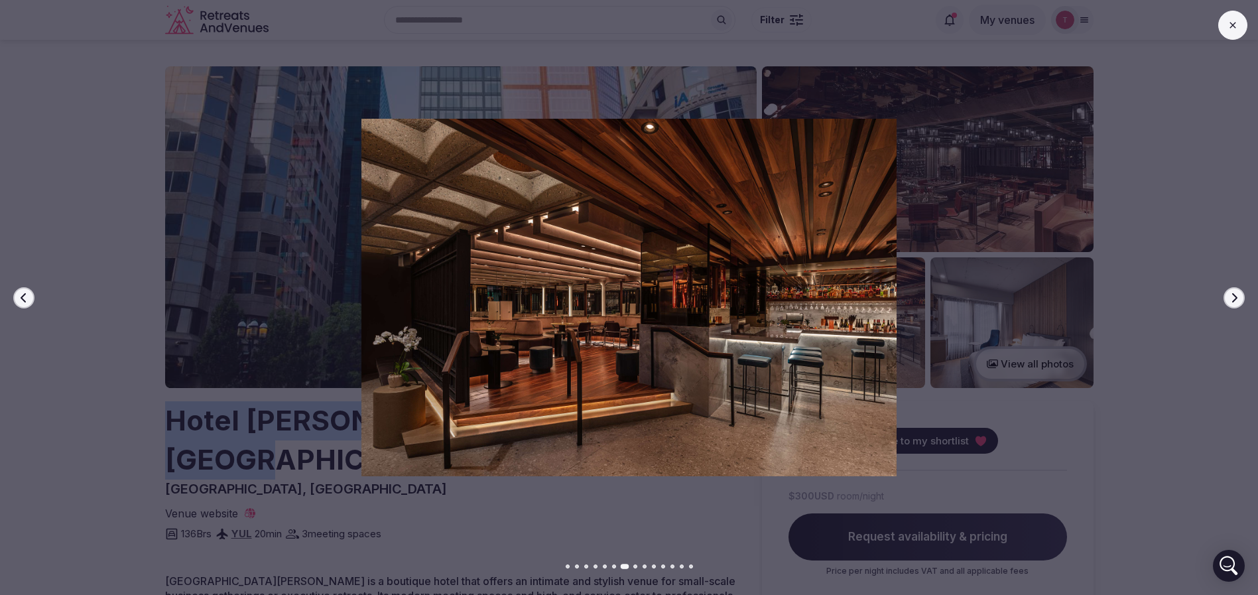
click at [1238, 297] on icon "button" at bounding box center [1234, 298] width 11 height 11
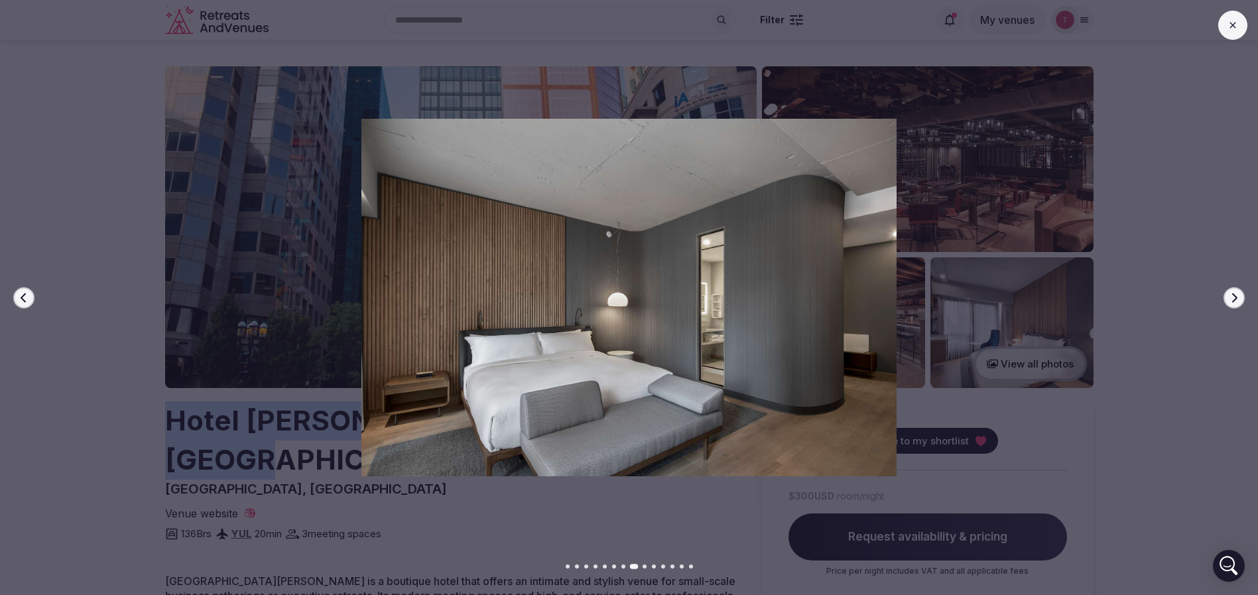
click at [1238, 297] on icon "button" at bounding box center [1234, 298] width 11 height 11
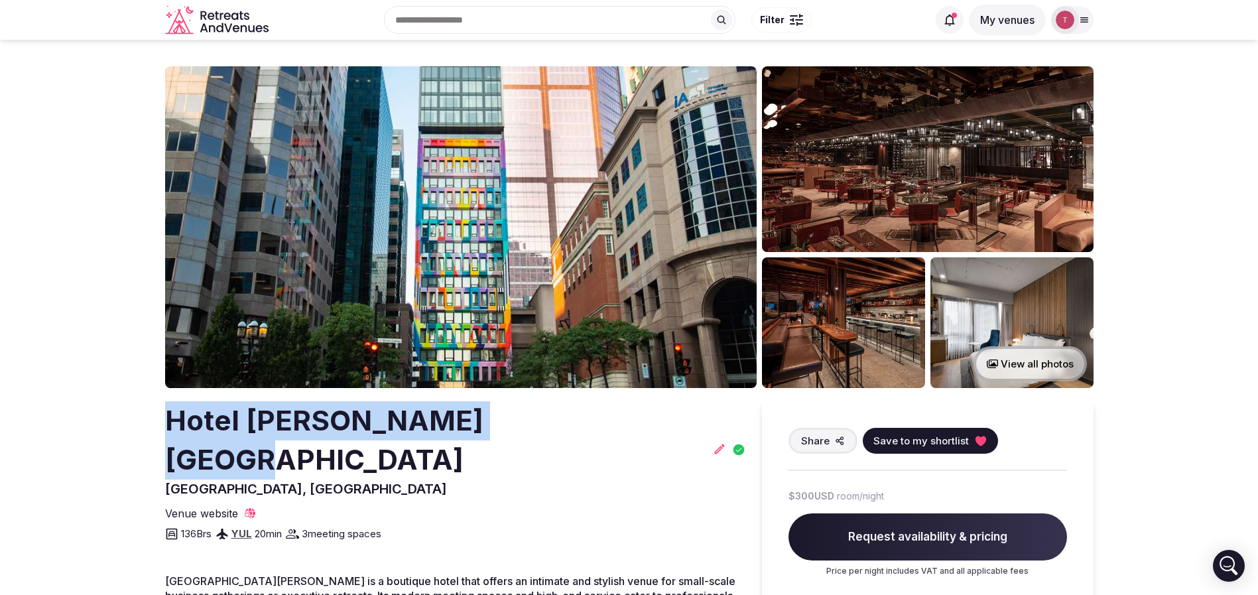
copy h2 "Hotel Le Germain Montreal"
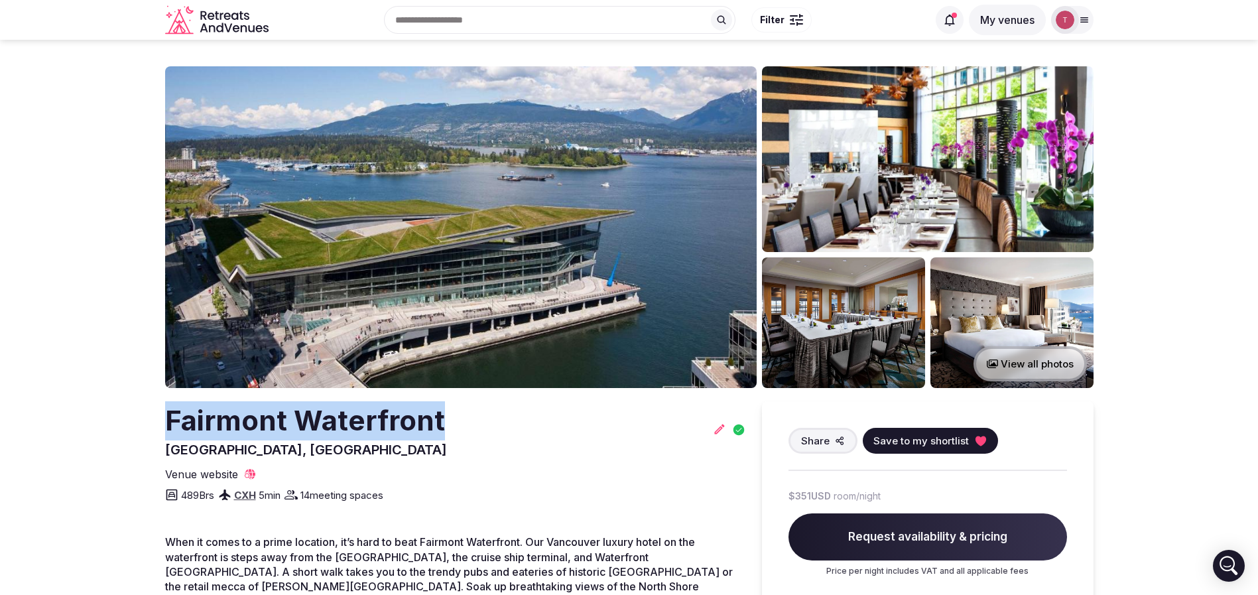
drag, startPoint x: 128, startPoint y: 427, endPoint x: 464, endPoint y: 420, distance: 336.4
click at [464, 420] on section "View all photos [GEOGRAPHIC_DATA], [GEOGRAPHIC_DATA] Share Save to my shortlist…" at bounding box center [629, 498] width 1258 height 917
copy h2 "Fairmont Waterfront"
click at [974, 442] on icon at bounding box center [980, 440] width 13 height 13
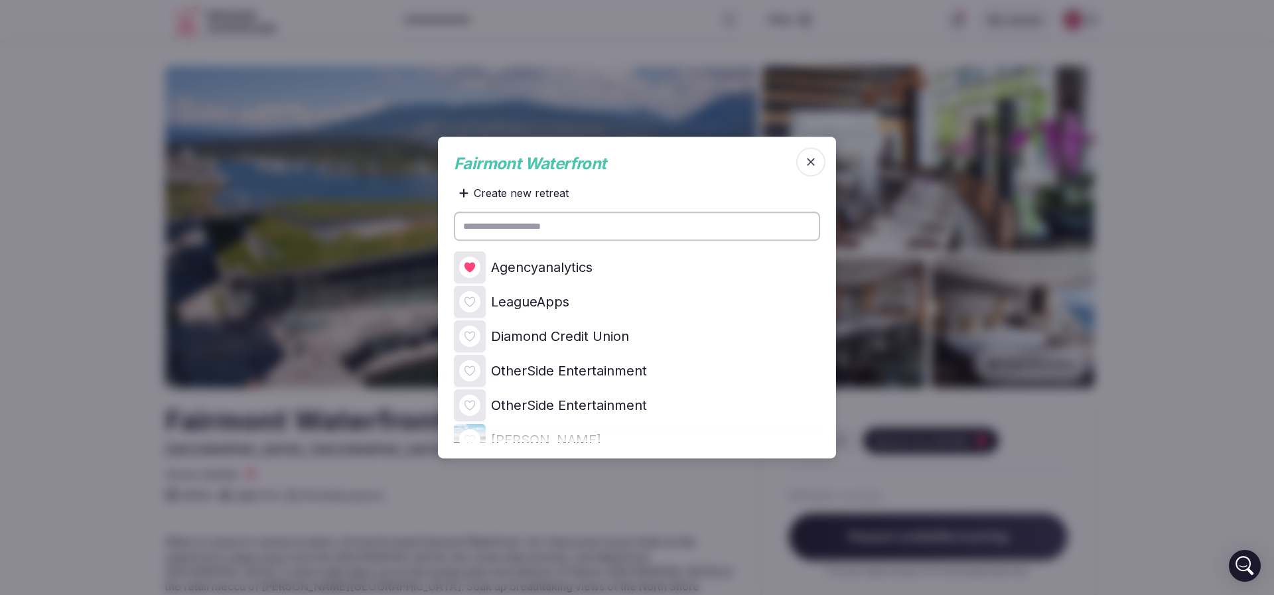
click at [456, 266] on div at bounding box center [470, 267] width 32 height 32
click at [0, 0] on icon at bounding box center [0, 0] width 0 height 0
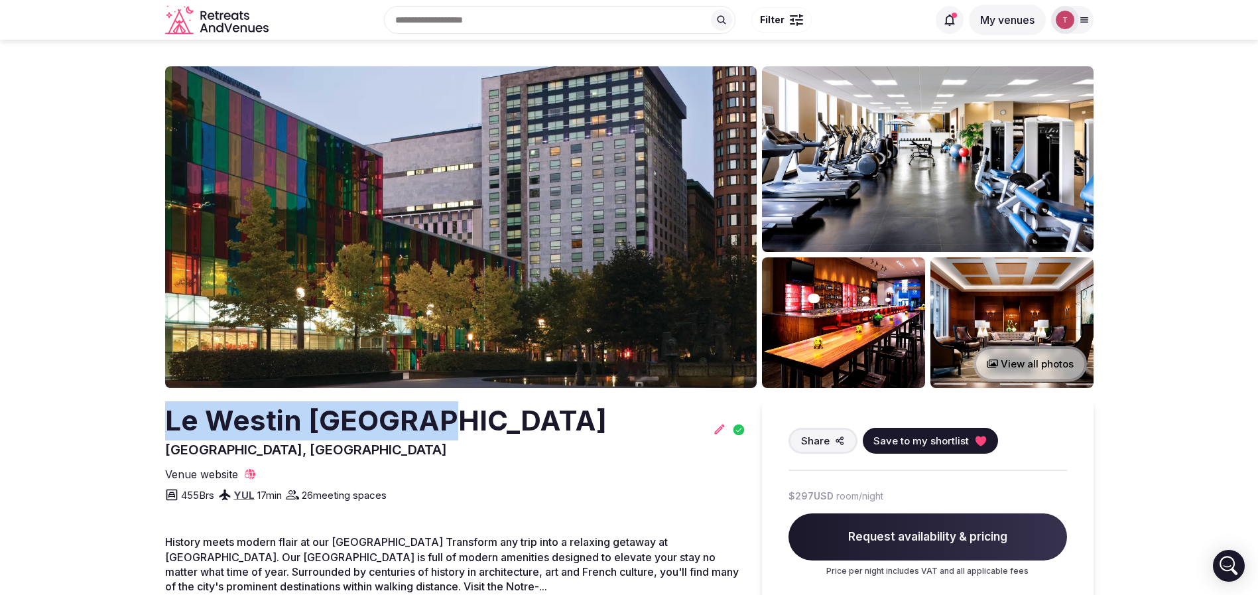
drag, startPoint x: 222, startPoint y: 425, endPoint x: 509, endPoint y: 427, distance: 286.6
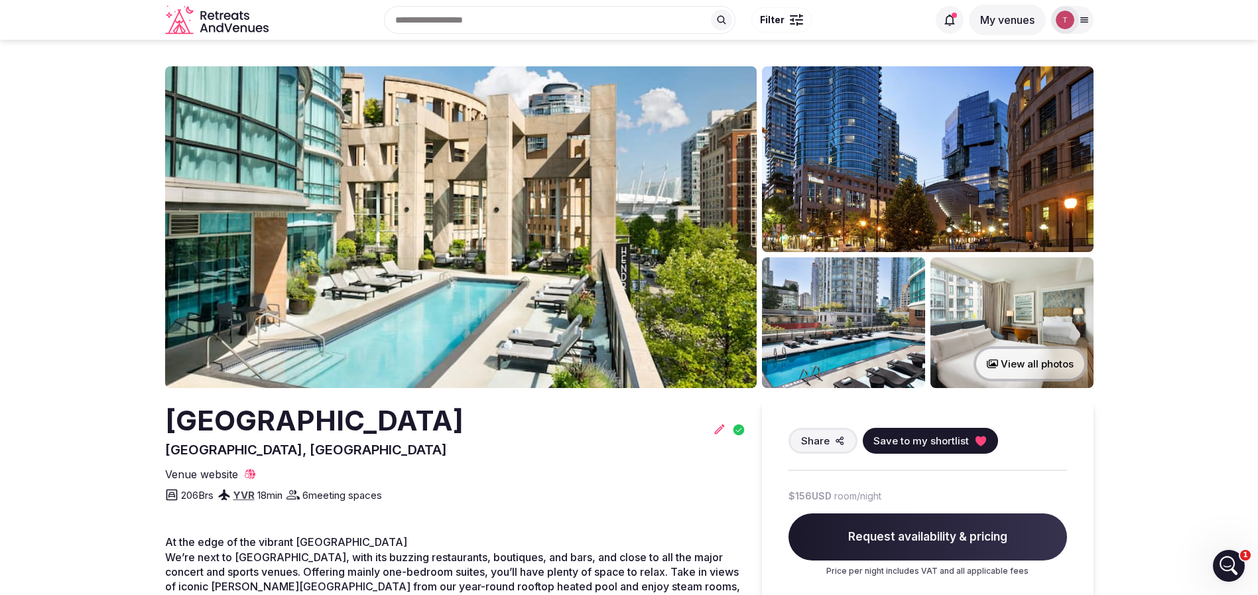
drag, startPoint x: 195, startPoint y: 435, endPoint x: 549, endPoint y: 435, distance: 353.6
click at [464, 435] on h2 "[GEOGRAPHIC_DATA]" at bounding box center [314, 420] width 299 height 39
drag, startPoint x: 594, startPoint y: 426, endPoint x: 121, endPoint y: 426, distance: 472.3
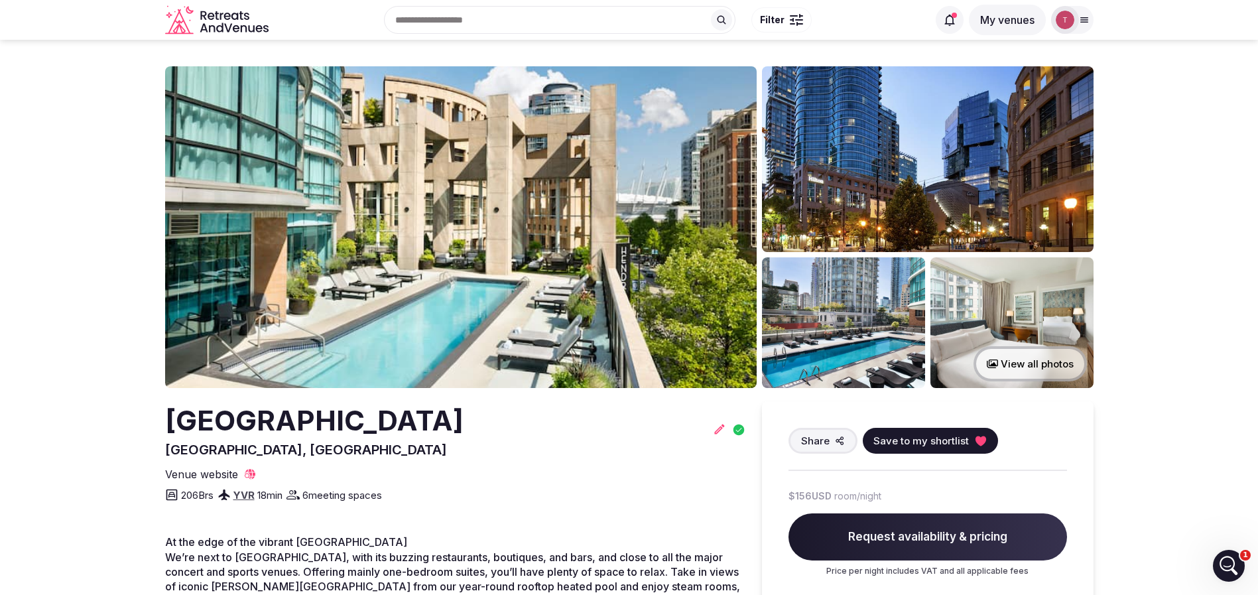
copy h2 "[GEOGRAPHIC_DATA]"
click at [612, 215] on img at bounding box center [461, 227] width 592 height 322
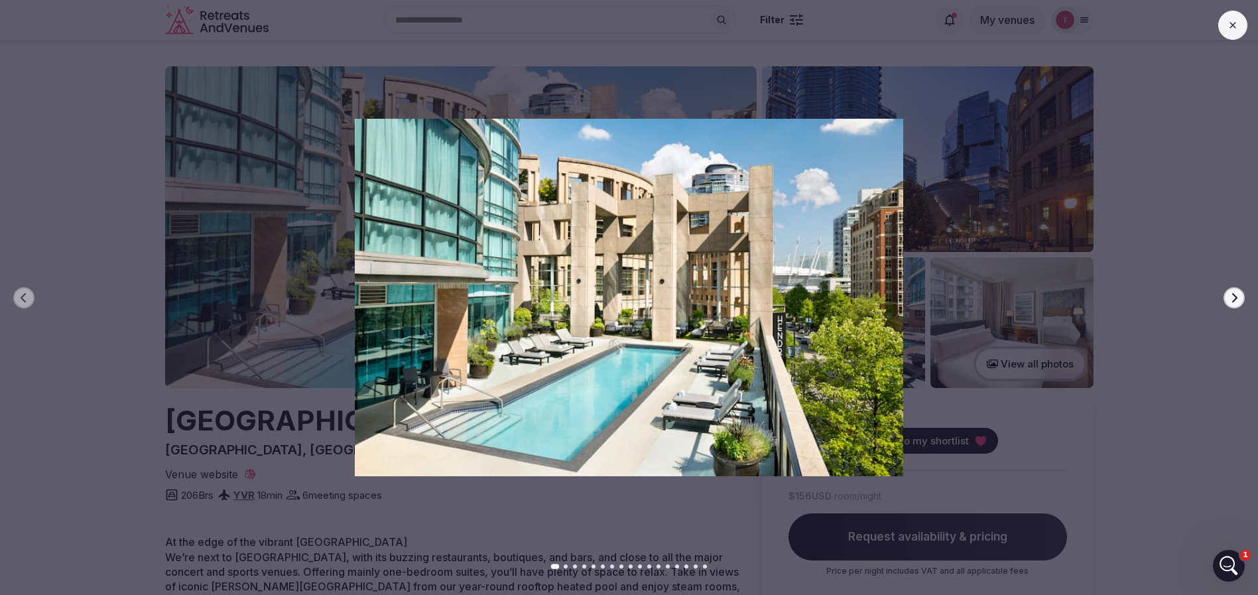
click at [1228, 294] on button "Next slide" at bounding box center [1234, 297] width 21 height 21
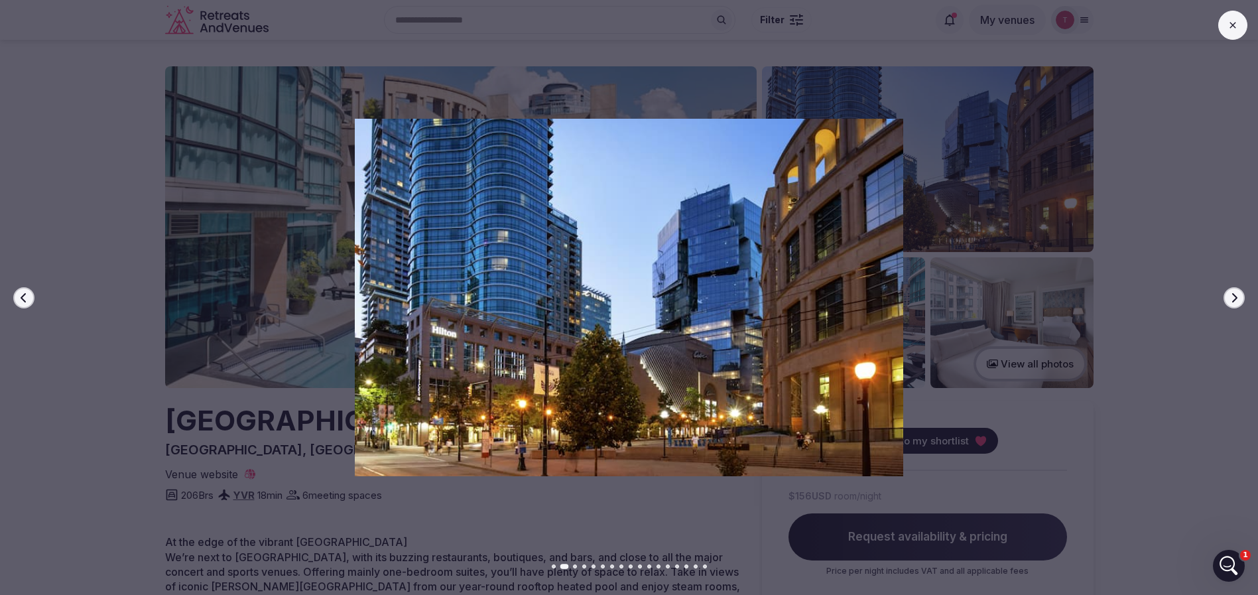
click at [1220, 294] on div at bounding box center [623, 297] width 1269 height 357
click at [1221, 302] on div at bounding box center [623, 297] width 1269 height 357
click at [1249, 294] on div at bounding box center [623, 297] width 1269 height 357
click at [1238, 298] on icon "button" at bounding box center [1234, 298] width 11 height 11
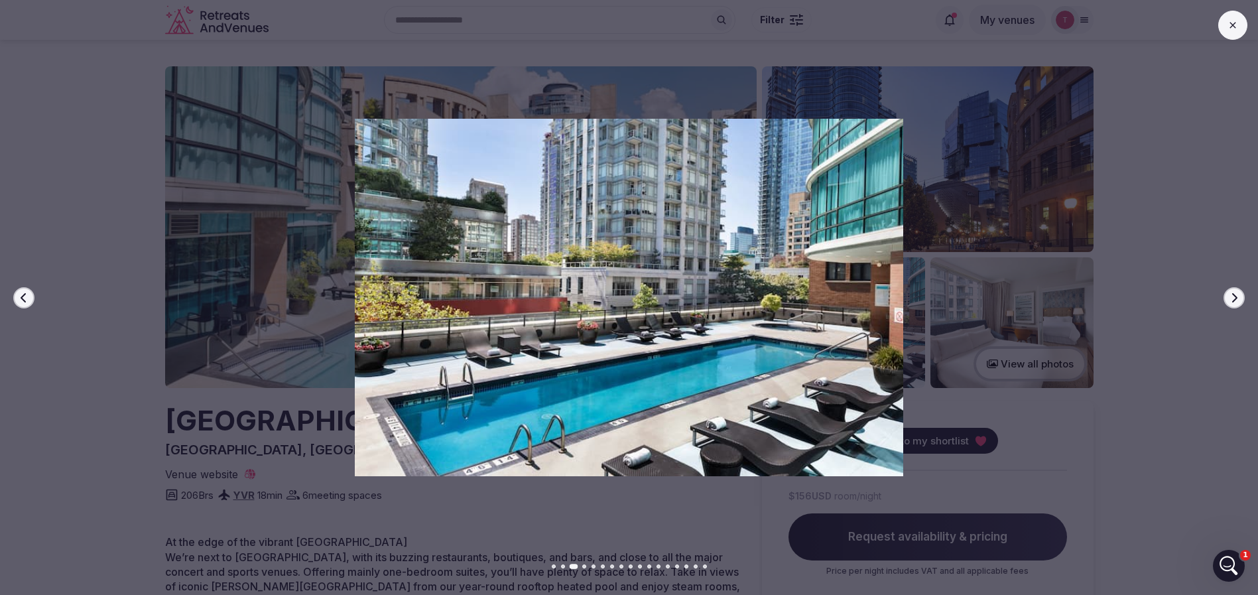
click at [1238, 298] on icon "button" at bounding box center [1234, 298] width 11 height 11
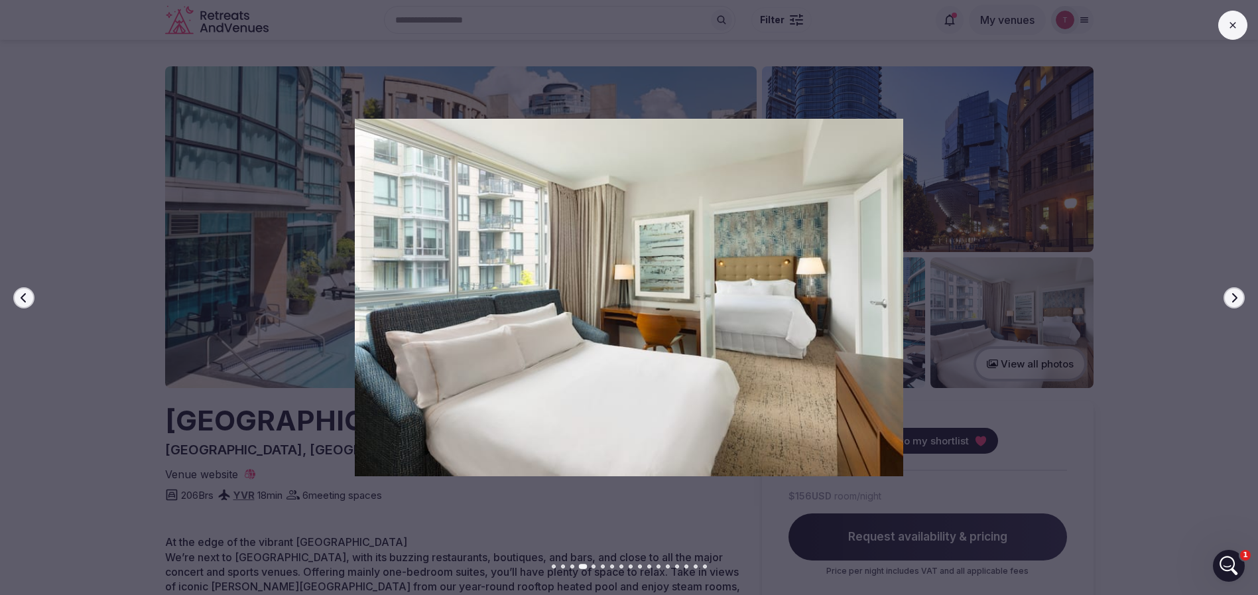
click at [1238, 298] on icon "button" at bounding box center [1234, 298] width 11 height 11
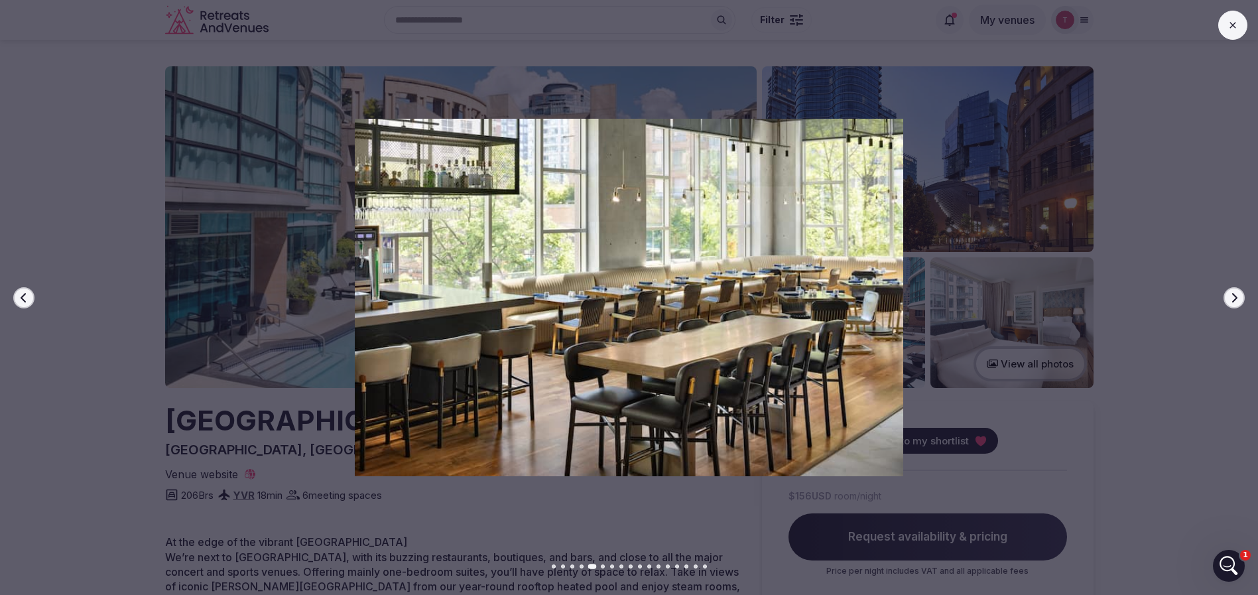
click at [1238, 298] on icon "button" at bounding box center [1234, 298] width 11 height 11
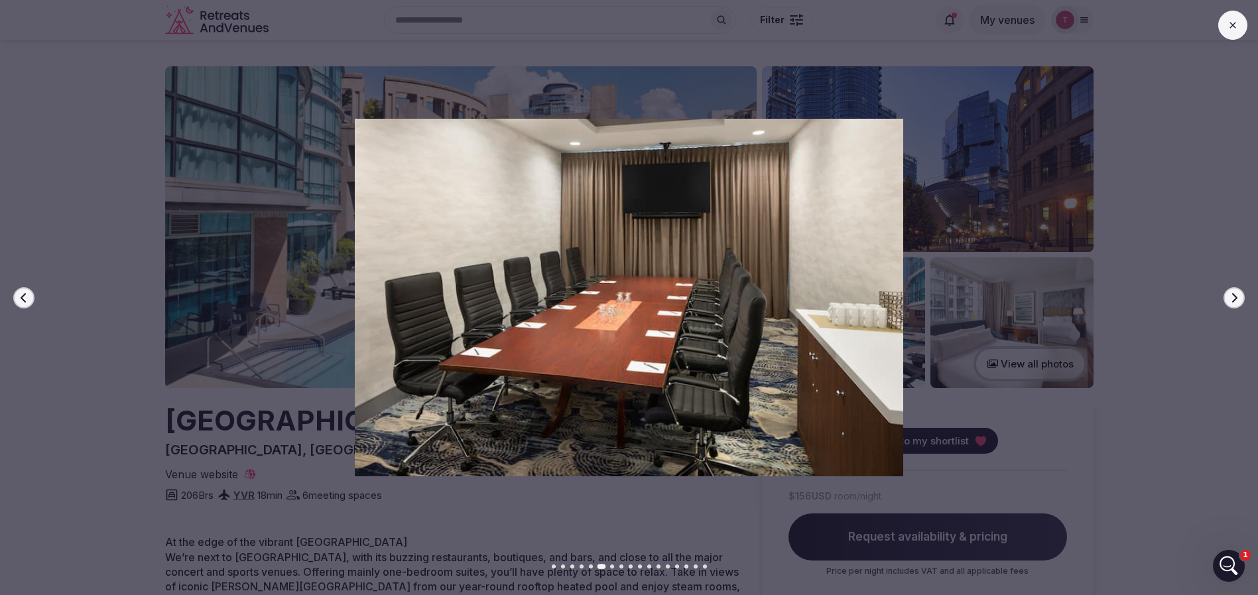
click at [25, 300] on icon "button" at bounding box center [23, 297] width 5 height 9
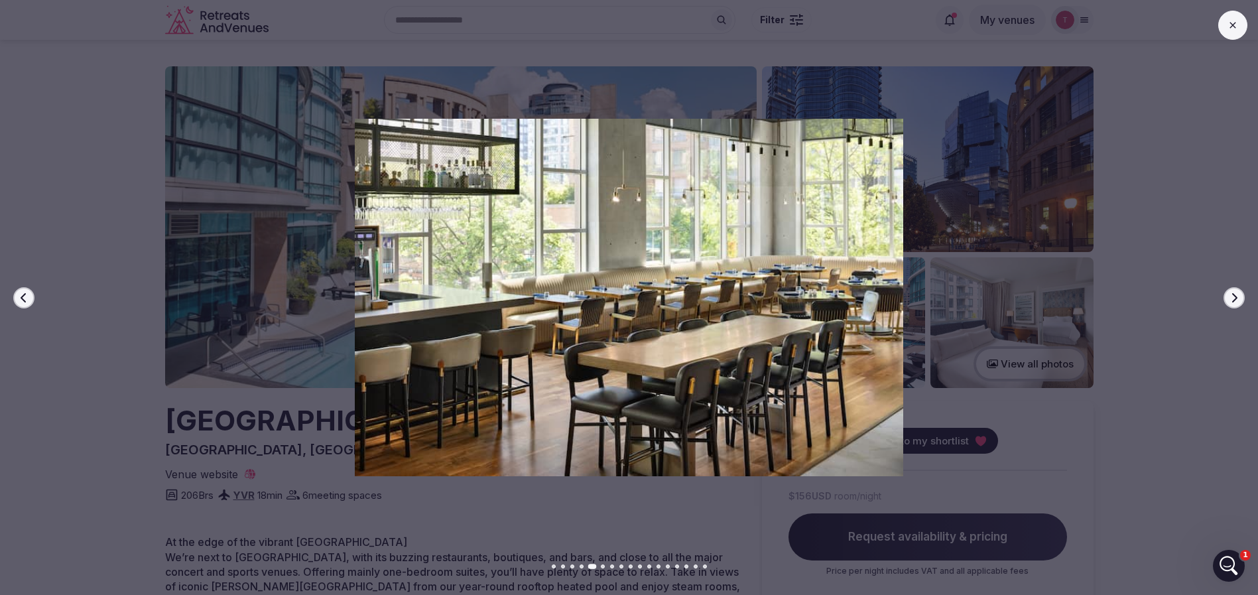
click at [25, 300] on icon "button" at bounding box center [23, 297] width 5 height 9
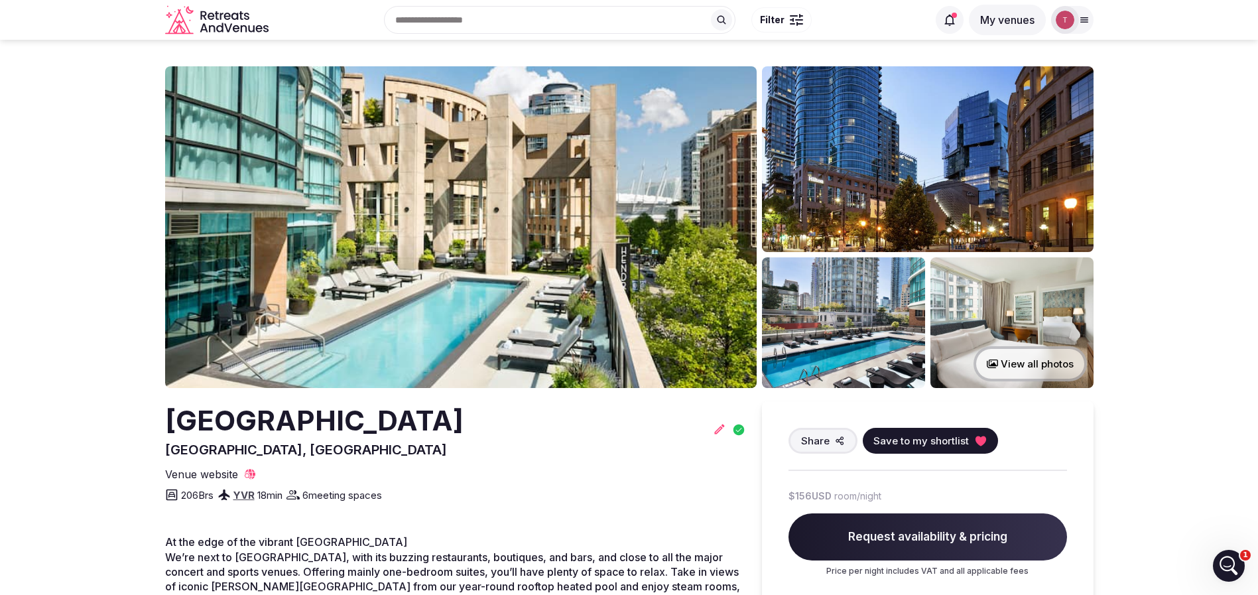
click at [974, 443] on icon at bounding box center [980, 440] width 13 height 13
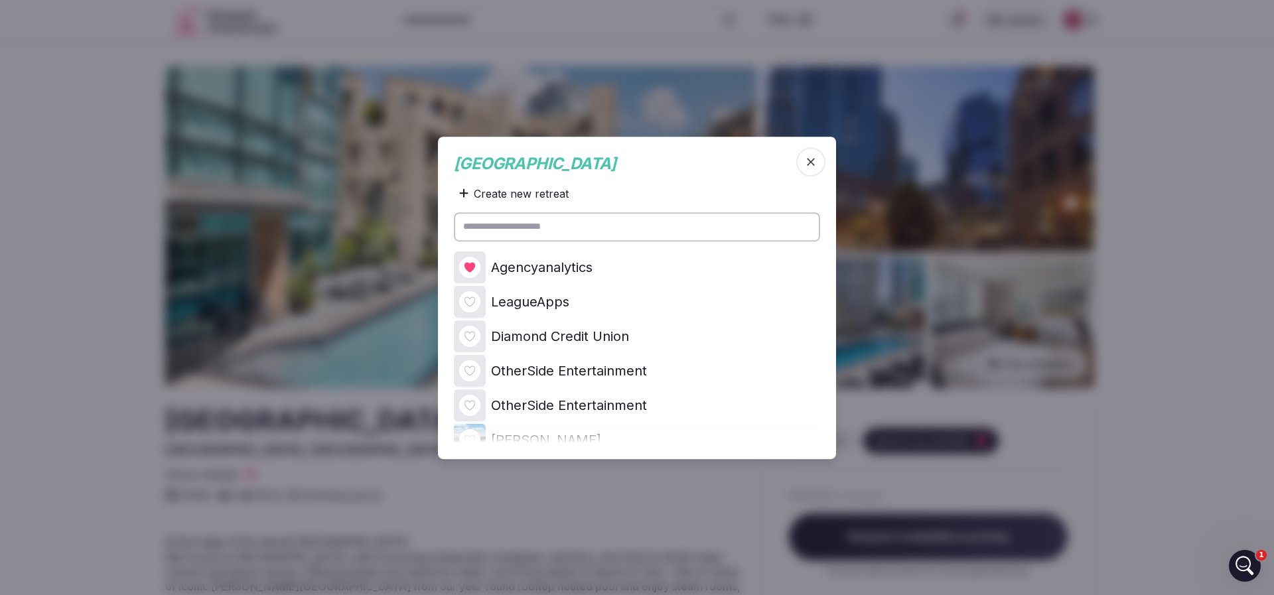
click at [0, 0] on icon at bounding box center [0, 0] width 0 height 0
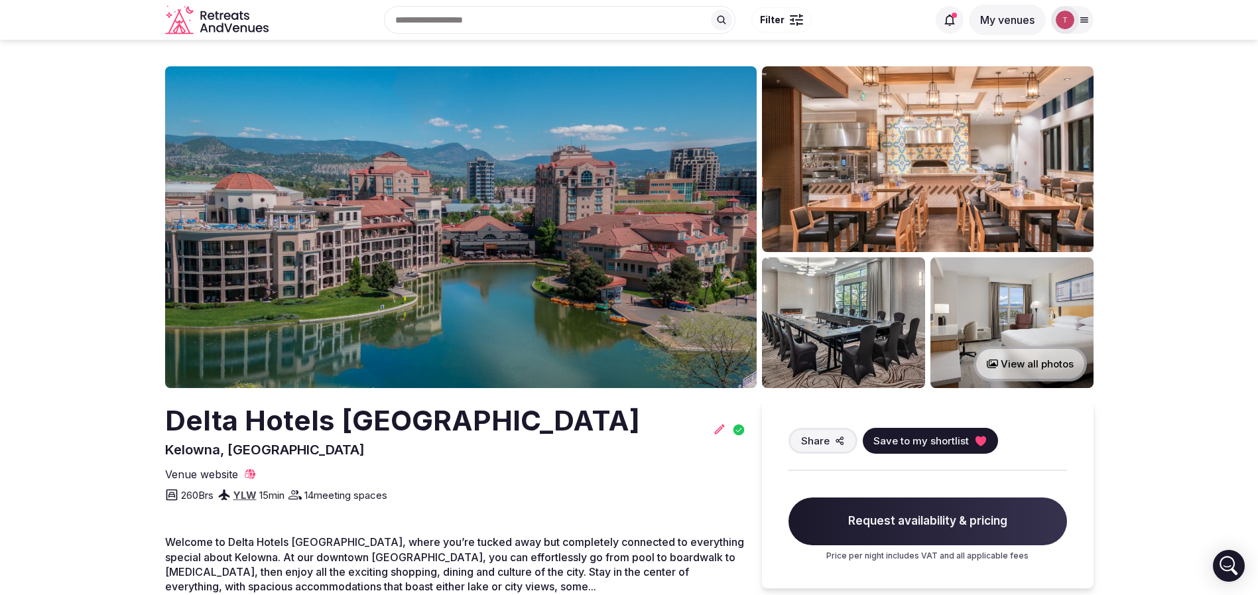
drag, startPoint x: 215, startPoint y: 411, endPoint x: 661, endPoint y: 417, distance: 445.8
click at [661, 417] on section "View all photos Delta Hotels [GEOGRAPHIC_DATA] [GEOGRAPHIC_DATA], [GEOGRAPHIC_D…" at bounding box center [629, 491] width 1258 height 902
click at [576, 248] on img at bounding box center [461, 227] width 592 height 322
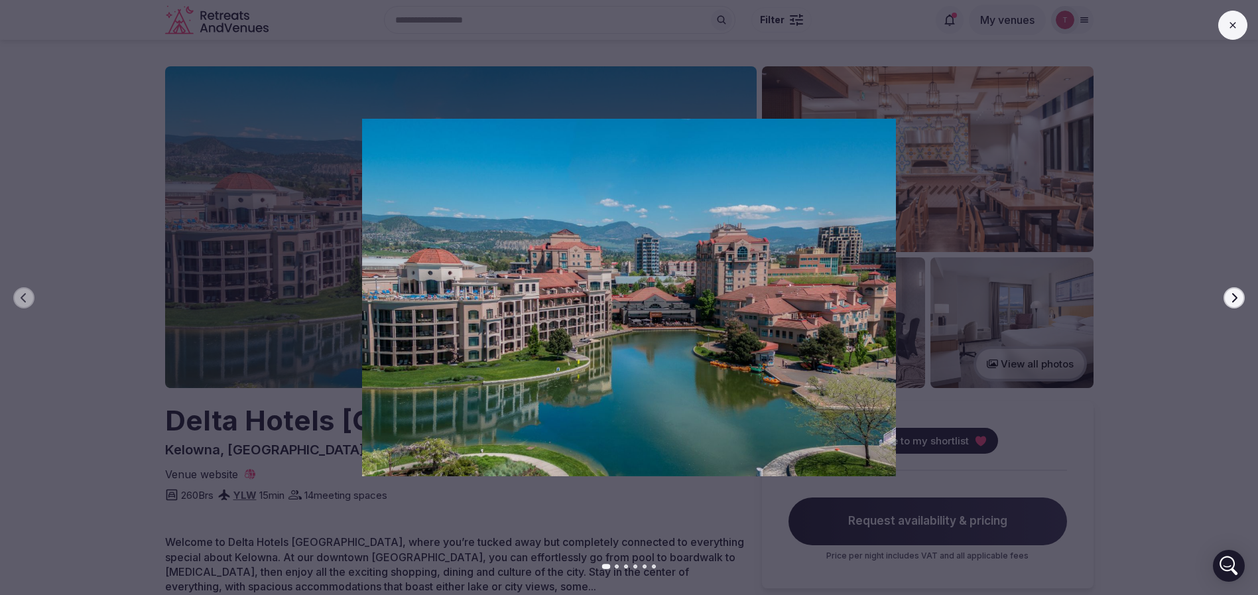
click at [1241, 292] on button "Next slide" at bounding box center [1234, 297] width 21 height 21
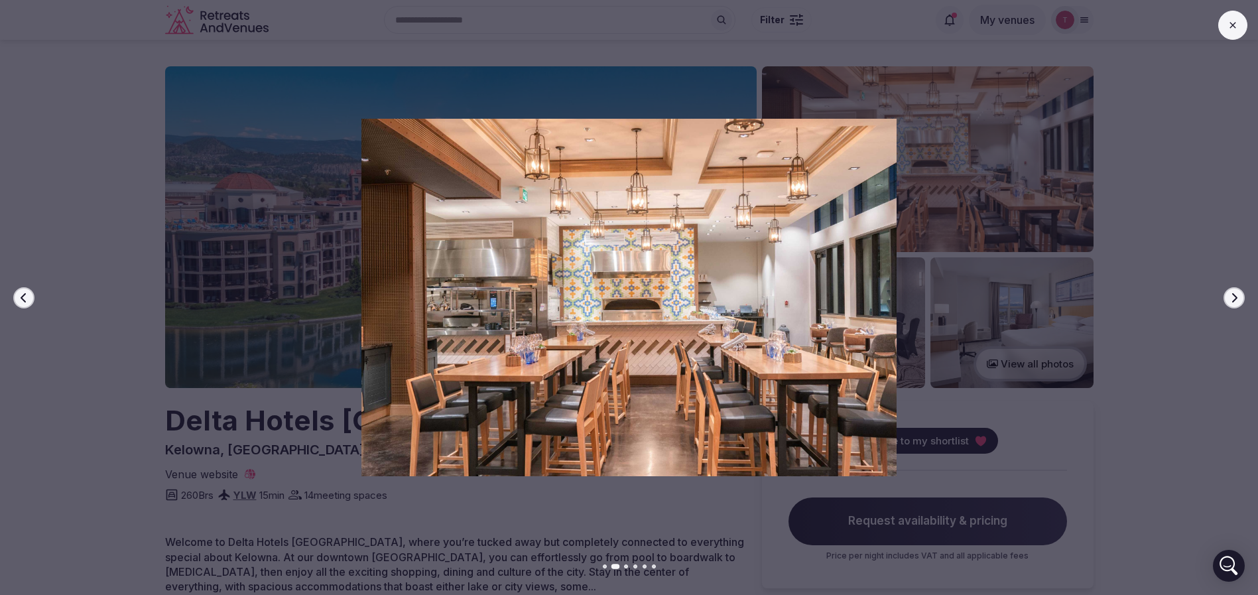
click at [1237, 296] on icon "button" at bounding box center [1234, 298] width 11 height 11
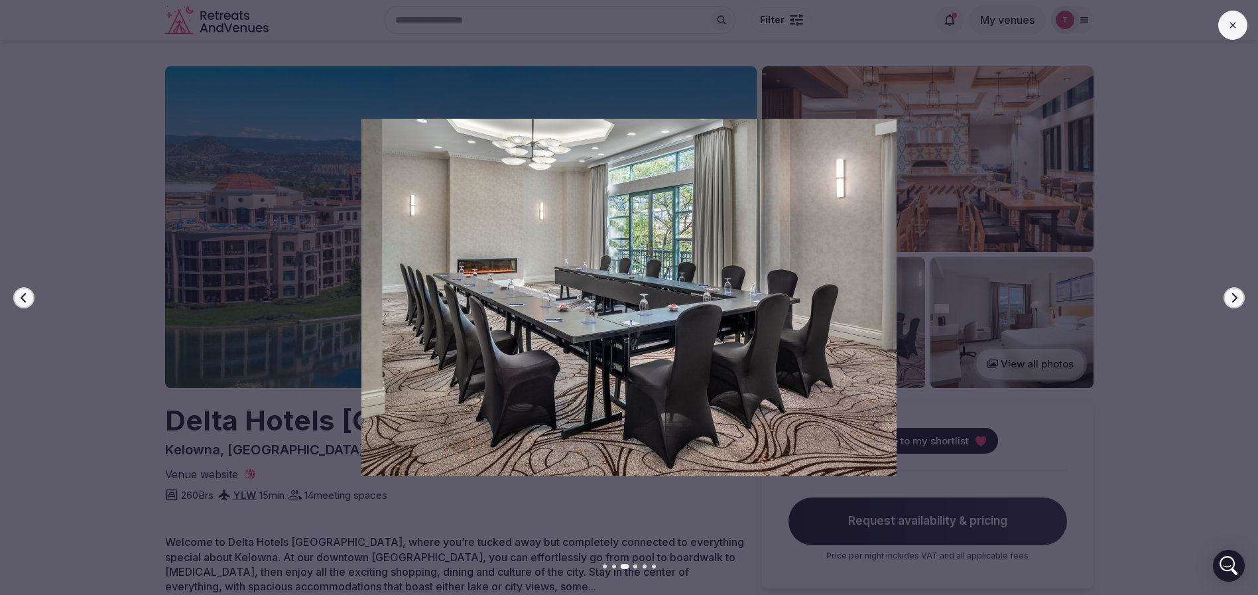
click at [1236, 296] on icon "button" at bounding box center [1234, 297] width 5 height 9
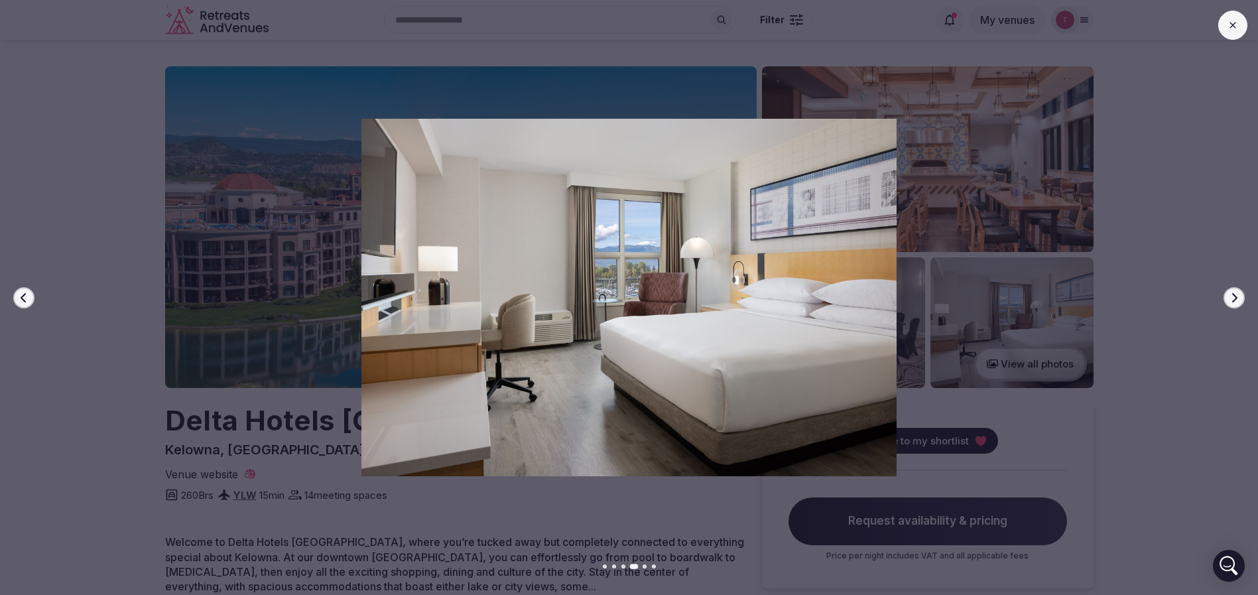
click at [1236, 296] on icon "button" at bounding box center [1234, 297] width 5 height 9
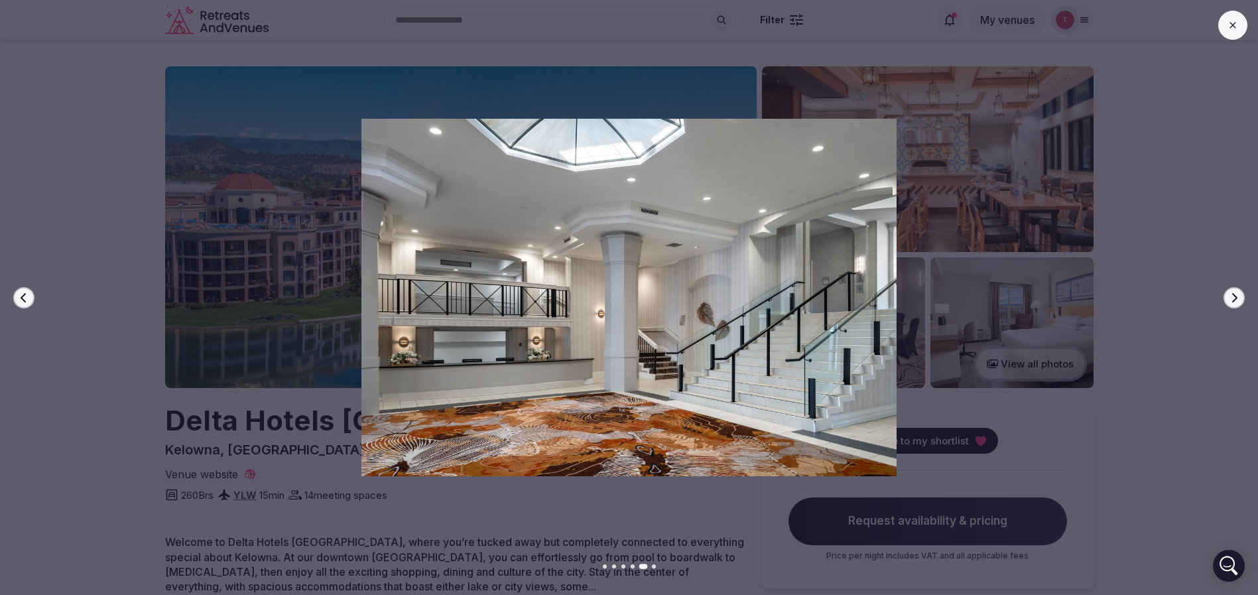
click at [1236, 296] on icon "button" at bounding box center [1234, 297] width 5 height 9
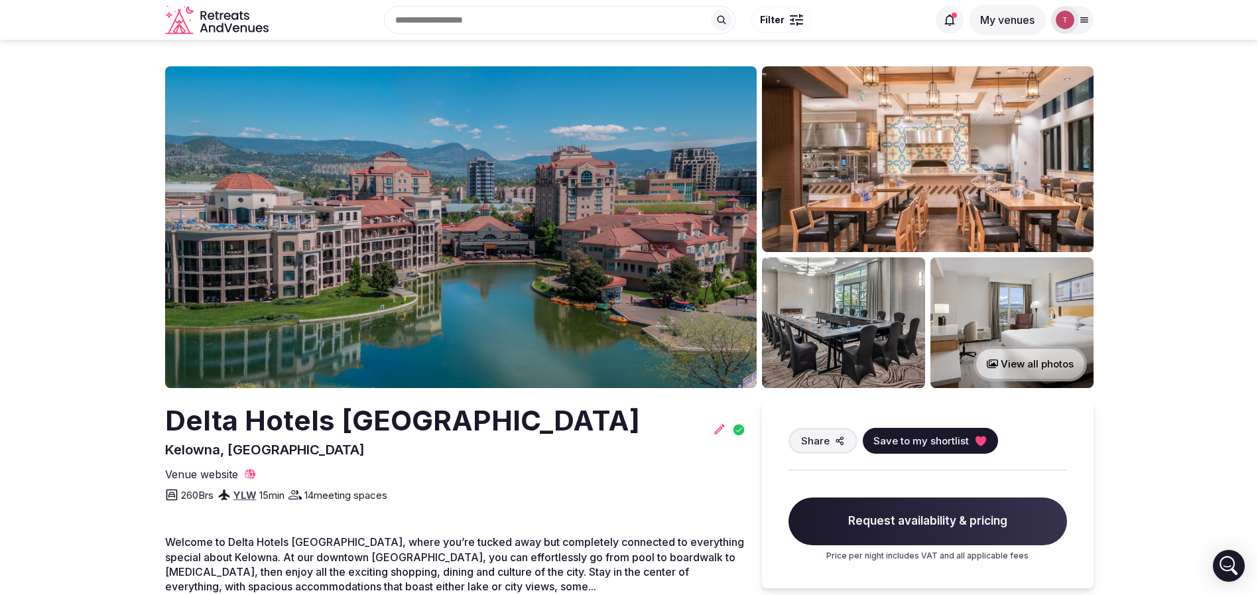
click at [976, 444] on icon at bounding box center [980, 441] width 11 height 10
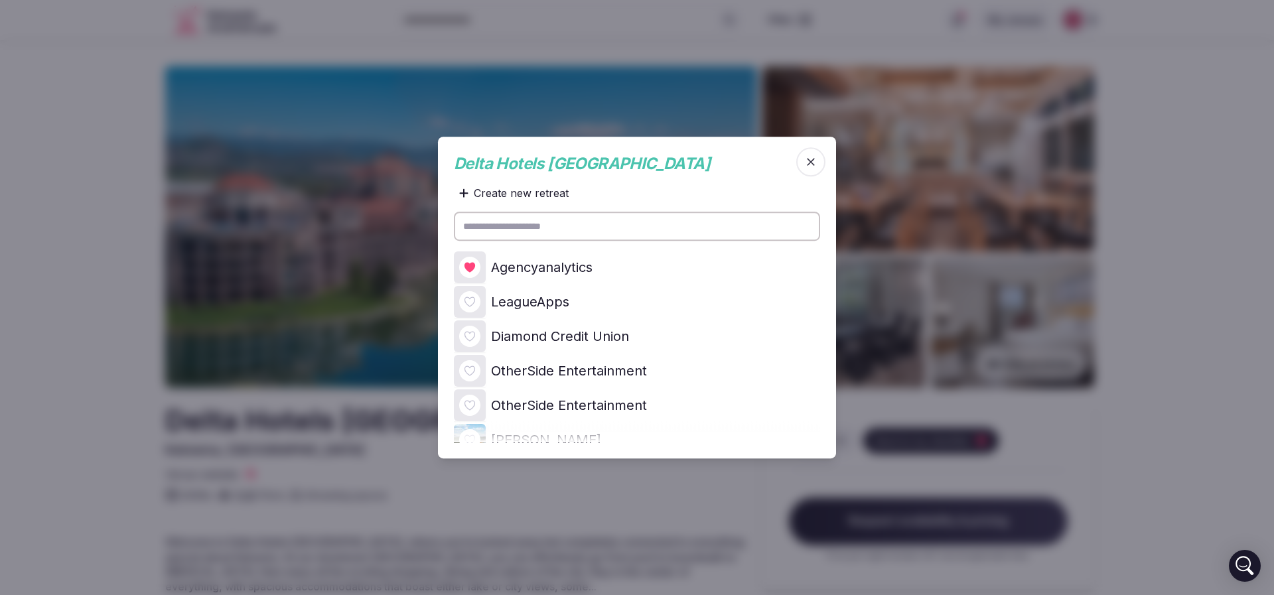
click at [0, 0] on icon at bounding box center [0, 0] width 0 height 0
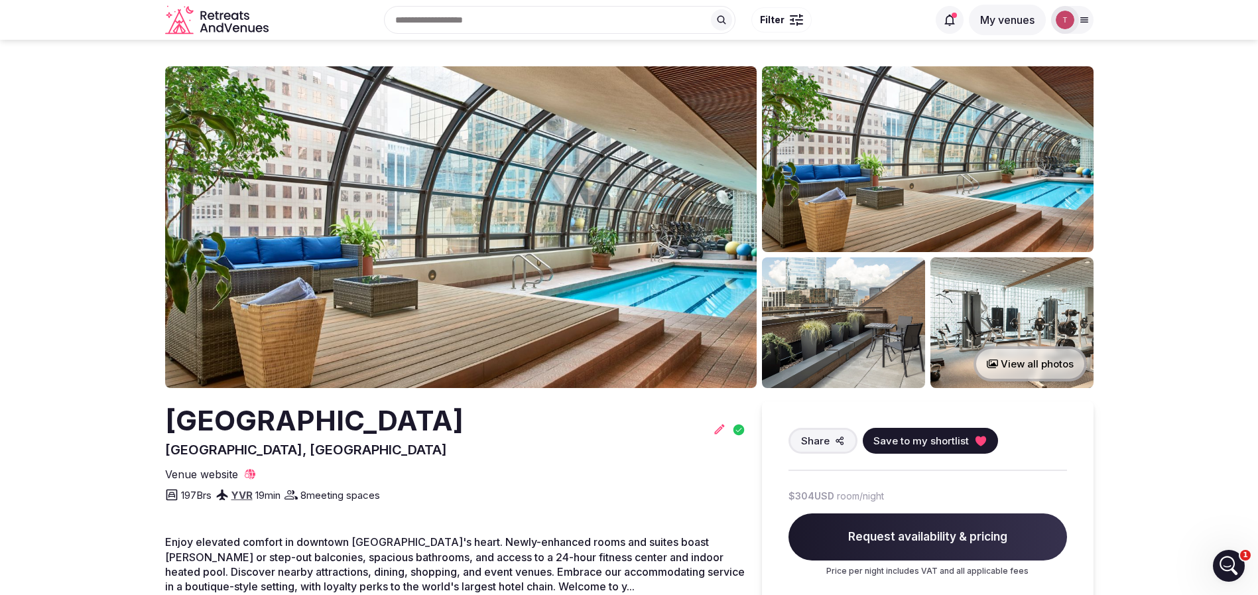
drag, startPoint x: 277, startPoint y: 401, endPoint x: 622, endPoint y: 404, distance: 345.6
copy h2 "[GEOGRAPHIC_DATA]"
click at [968, 433] on button "Save to my shortlist" at bounding box center [930, 441] width 135 height 26
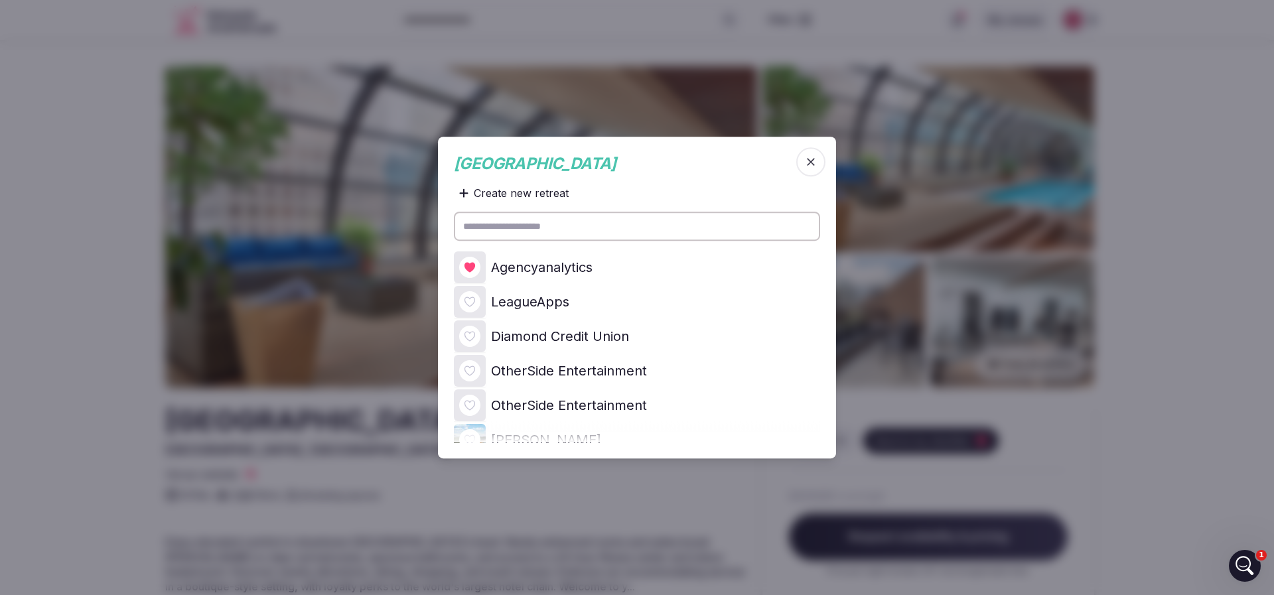
click at [0, 0] on icon at bounding box center [0, 0] width 0 height 0
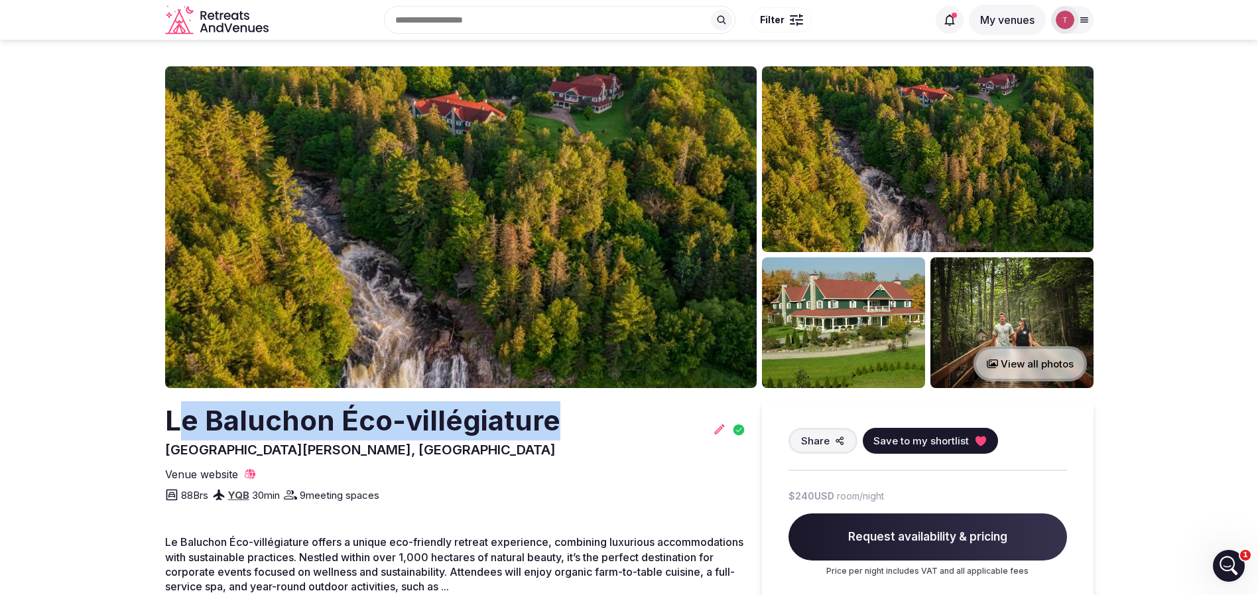
drag, startPoint x: 138, startPoint y: 438, endPoint x: 542, endPoint y: 431, distance: 404.0
click at [979, 436] on icon at bounding box center [980, 441] width 11 height 10
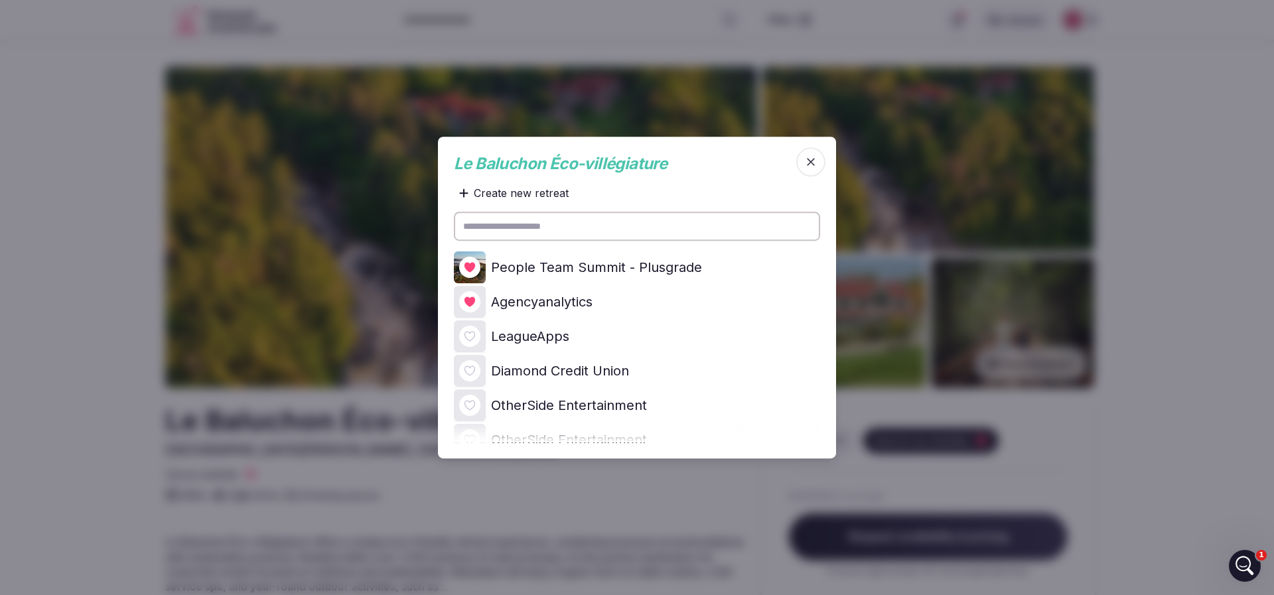
click at [0, 0] on icon at bounding box center [0, 0] width 0 height 0
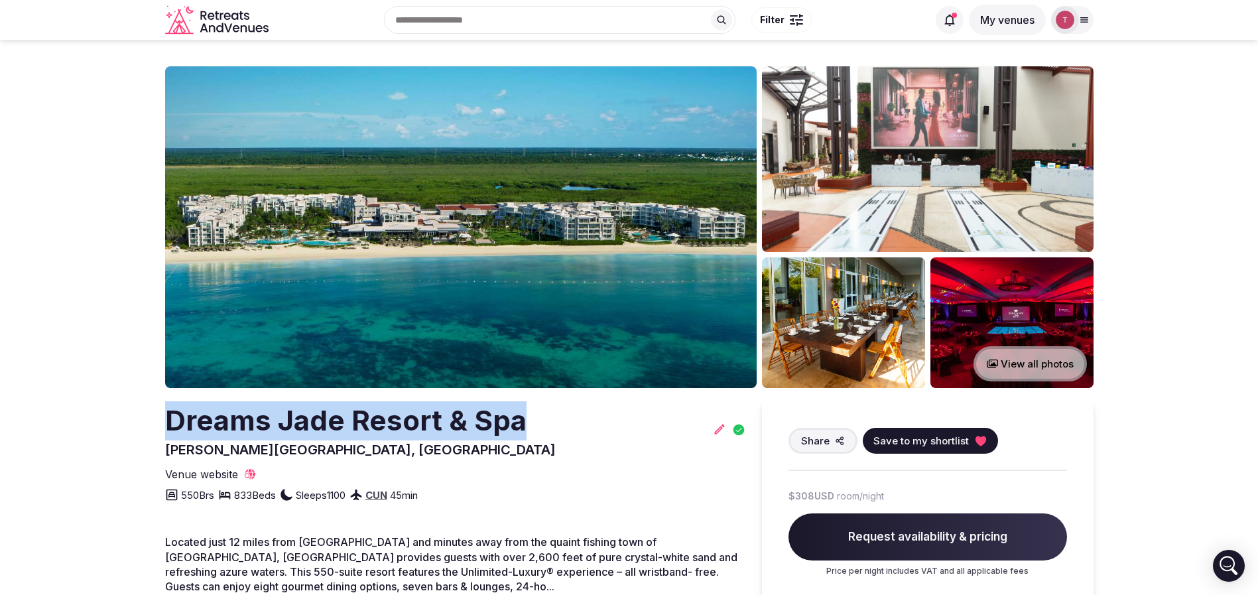
drag, startPoint x: 288, startPoint y: 429, endPoint x: 562, endPoint y: 432, distance: 274.0
copy h2 "Dreams Jade Resort & Spa"
click at [509, 317] on img at bounding box center [461, 227] width 592 height 322
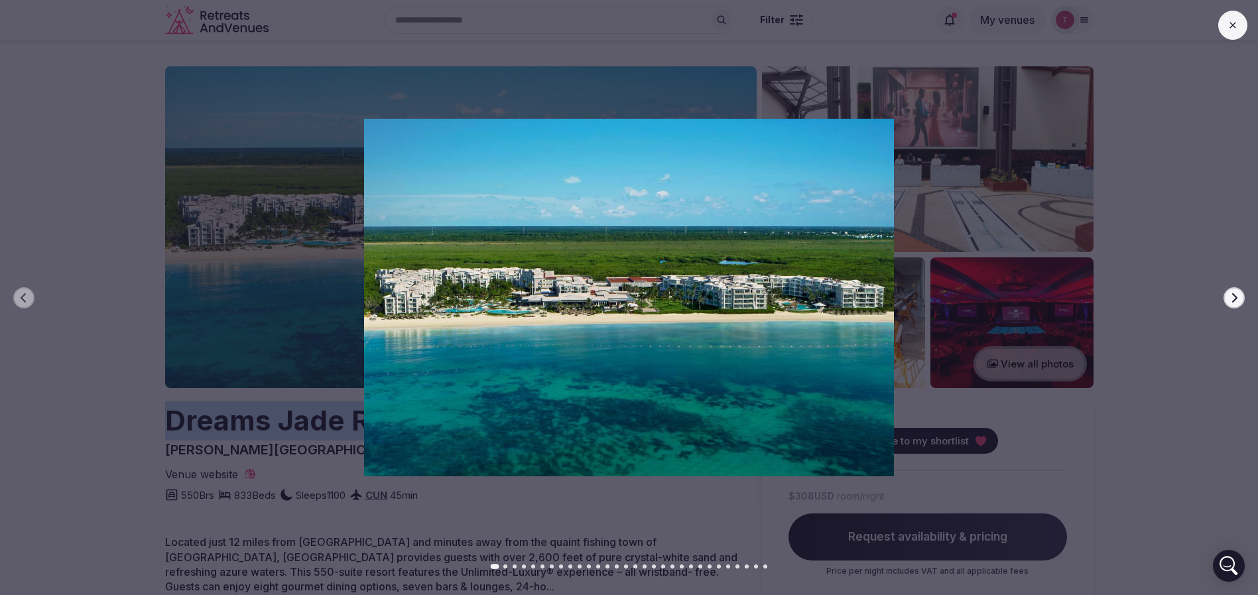
click at [1240, 297] on button "Next slide" at bounding box center [1234, 297] width 21 height 21
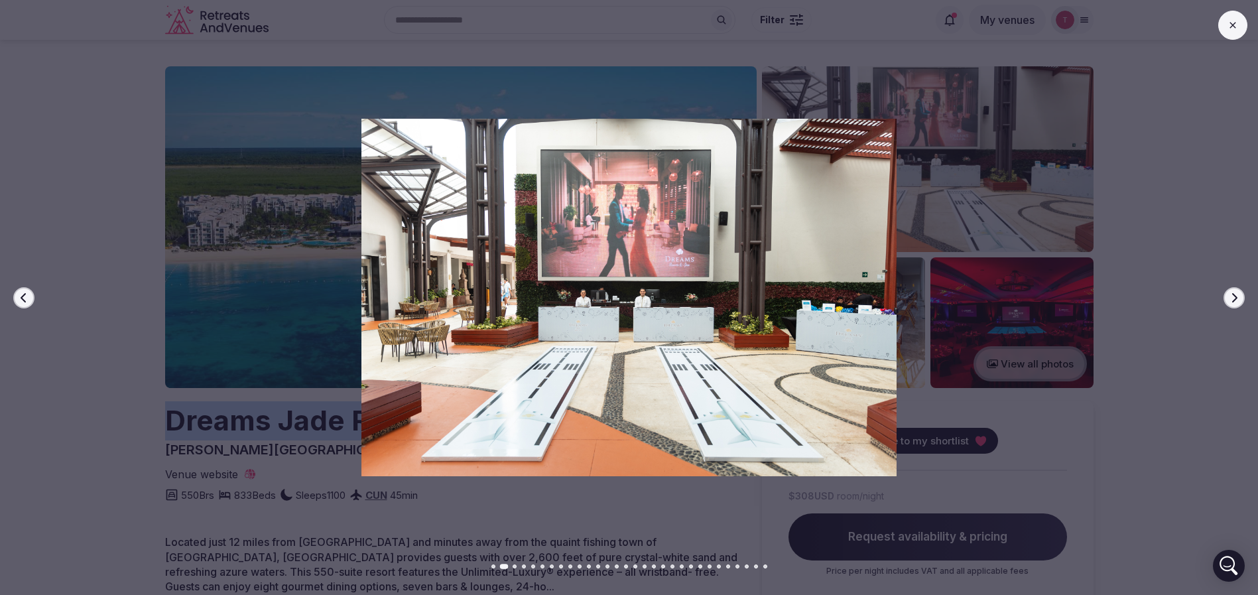
click at [1240, 297] on button "Next slide" at bounding box center [1234, 297] width 21 height 21
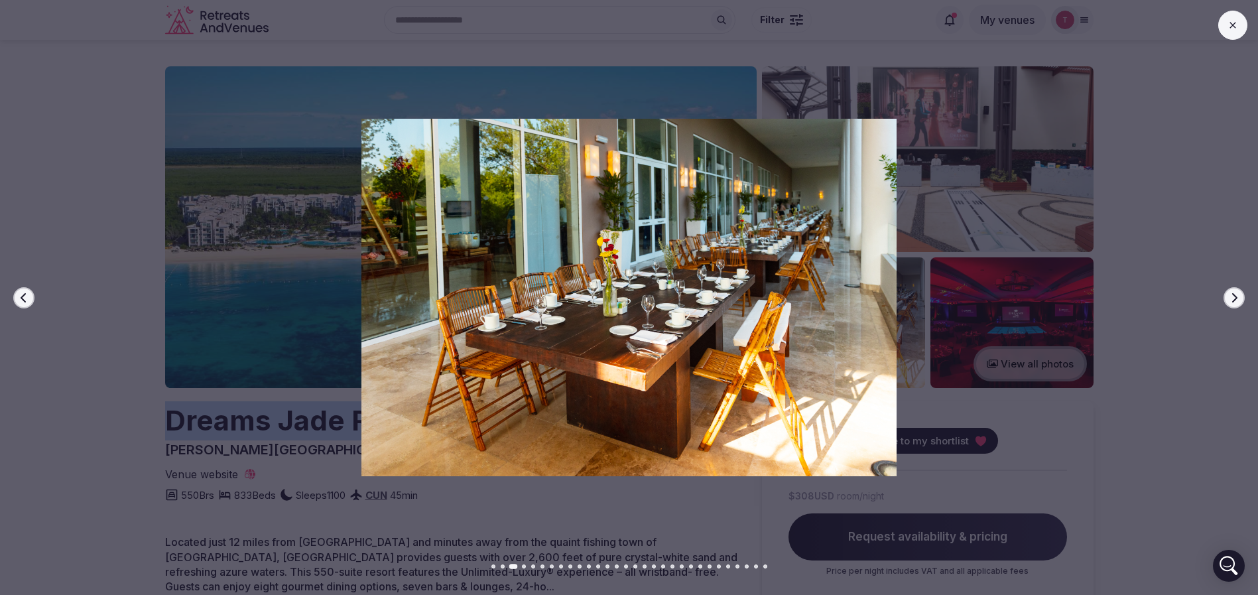
click at [1240, 297] on button "Next slide" at bounding box center [1234, 297] width 21 height 21
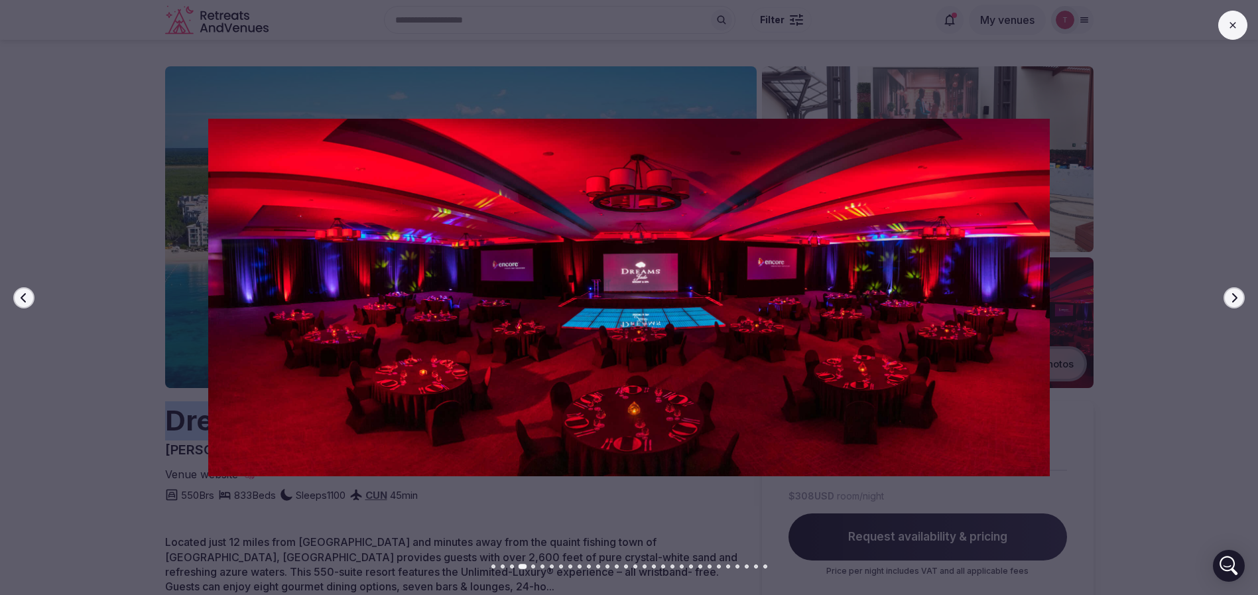
click at [1240, 297] on button "Next slide" at bounding box center [1234, 297] width 21 height 21
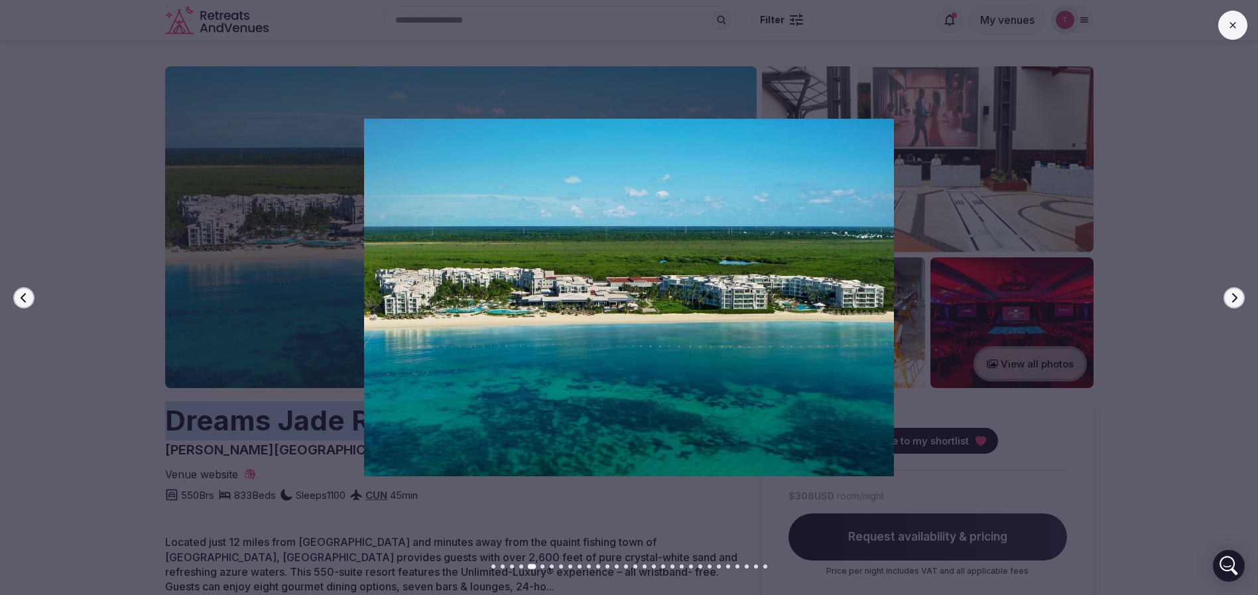
click at [1240, 297] on button "Next slide" at bounding box center [1234, 297] width 21 height 21
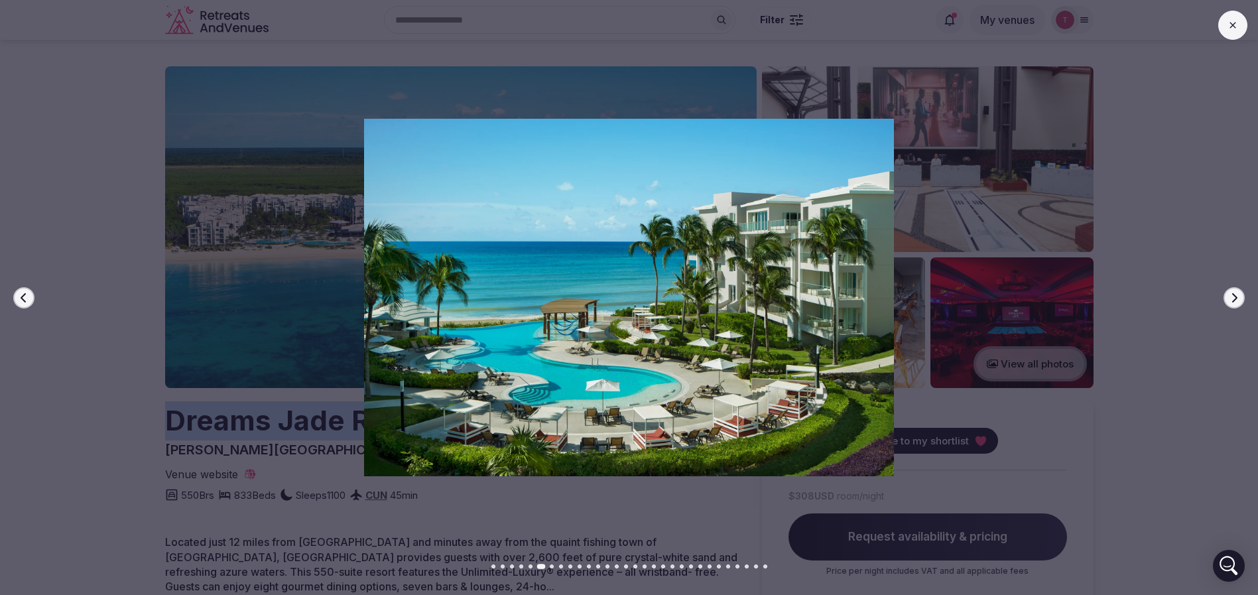
click at [1240, 297] on button "Next slide" at bounding box center [1234, 297] width 21 height 21
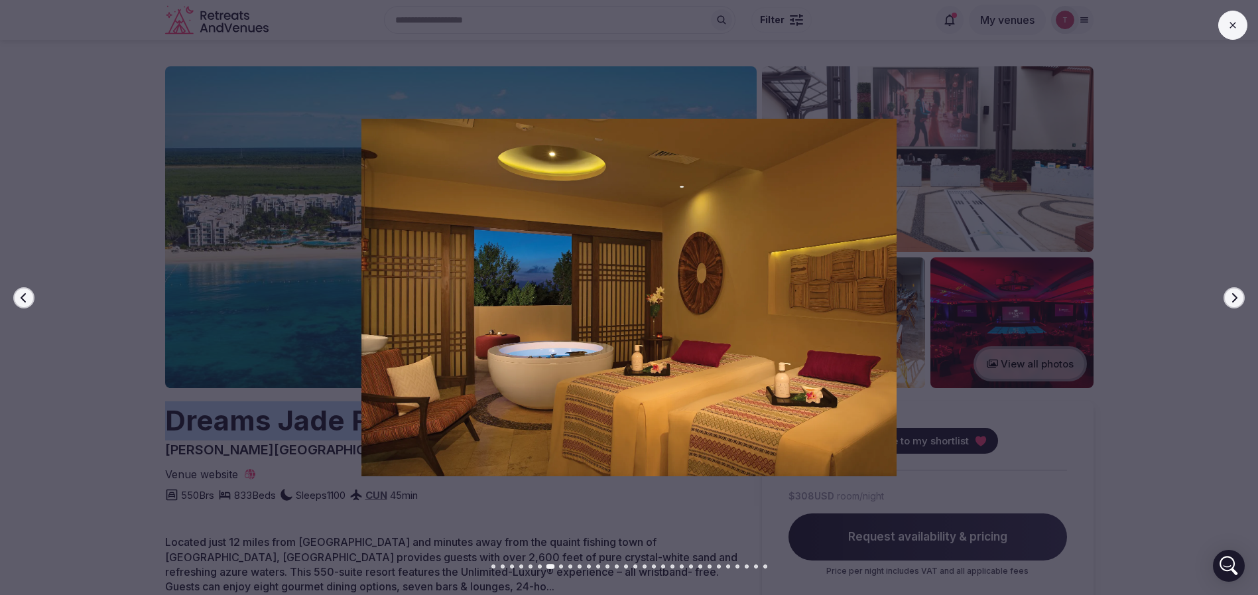
click at [1240, 297] on button "Next slide" at bounding box center [1234, 297] width 21 height 21
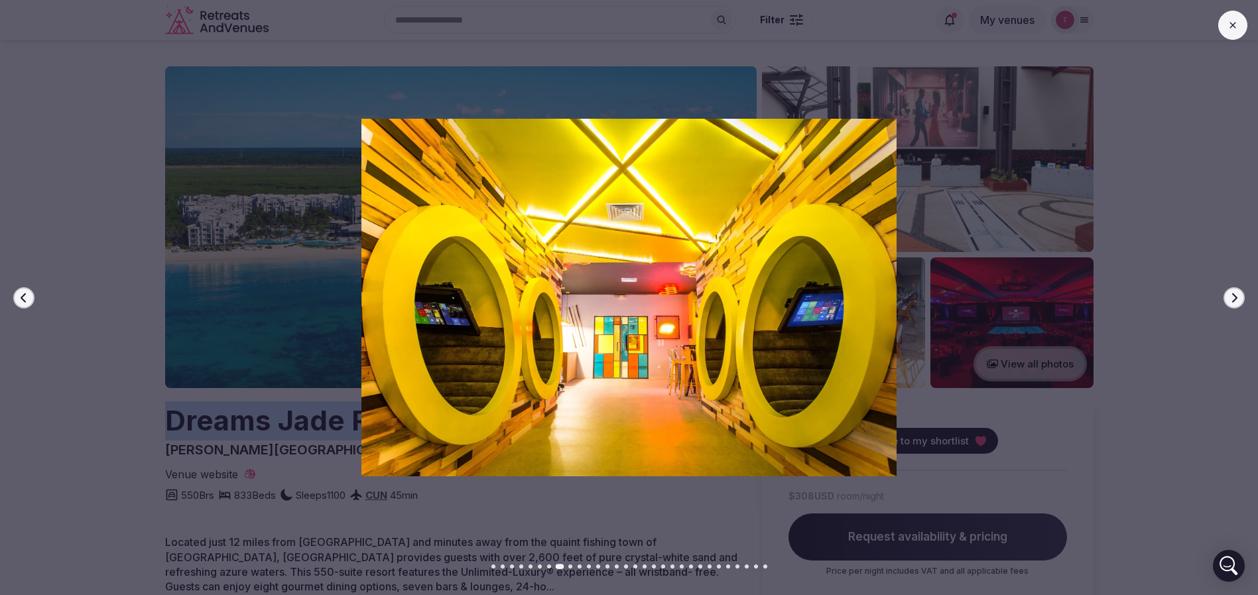
click at [1240, 297] on button "Next slide" at bounding box center [1234, 297] width 21 height 21
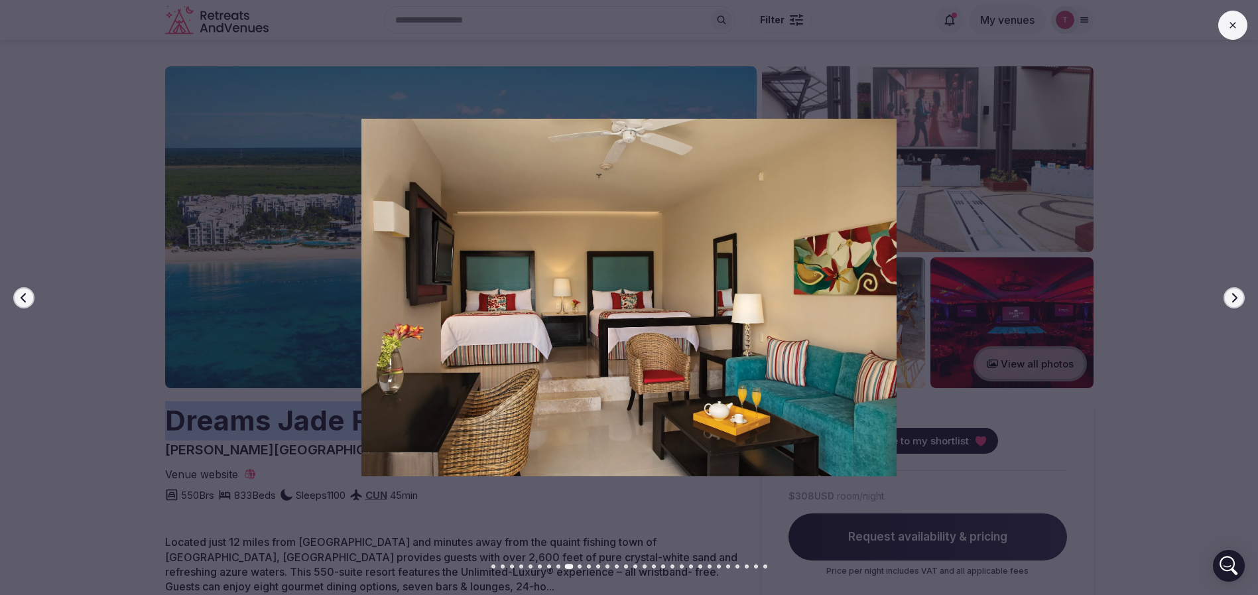
click at [1240, 297] on button "Next slide" at bounding box center [1234, 297] width 21 height 21
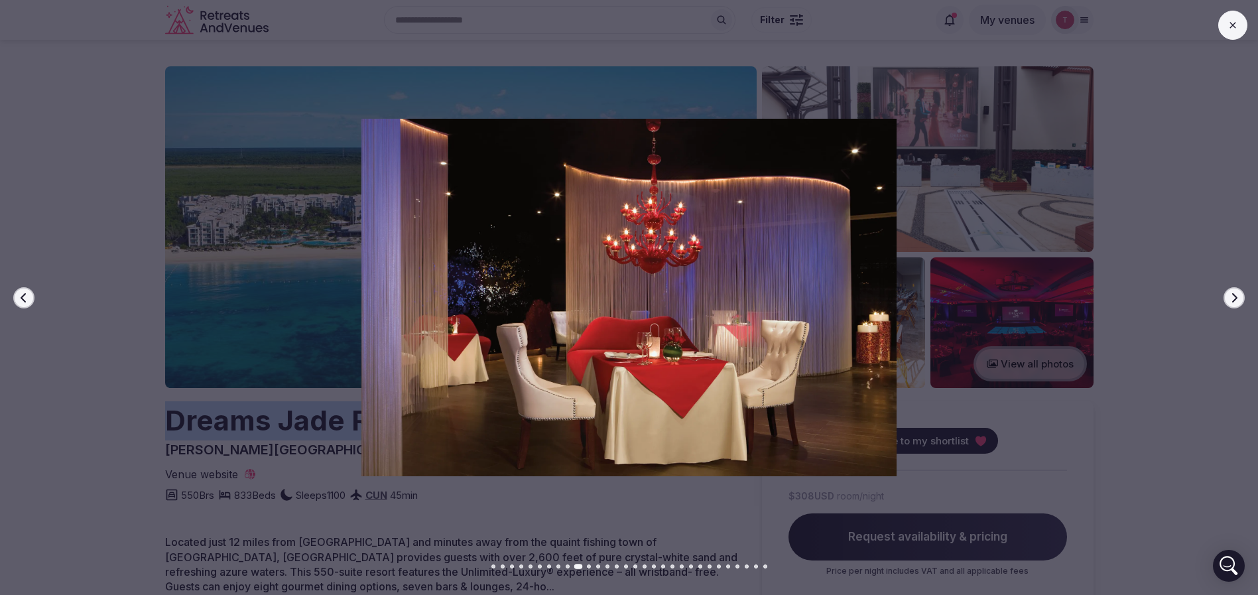
click at [1240, 297] on button "Next slide" at bounding box center [1234, 297] width 21 height 21
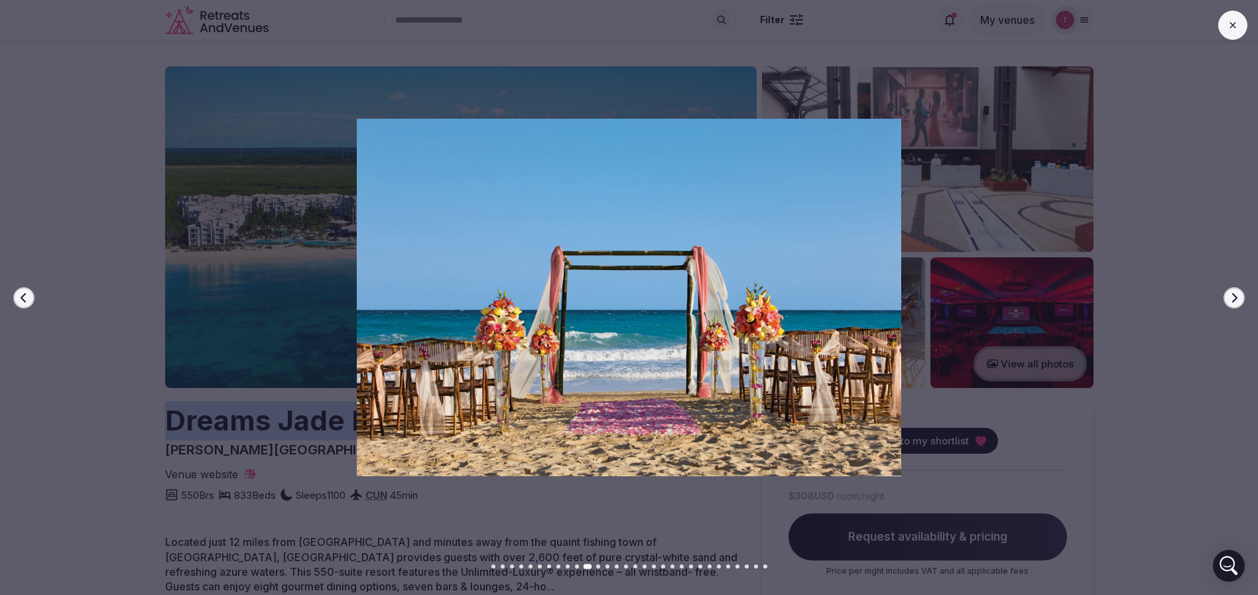
click at [1240, 297] on button "Next slide" at bounding box center [1234, 297] width 21 height 21
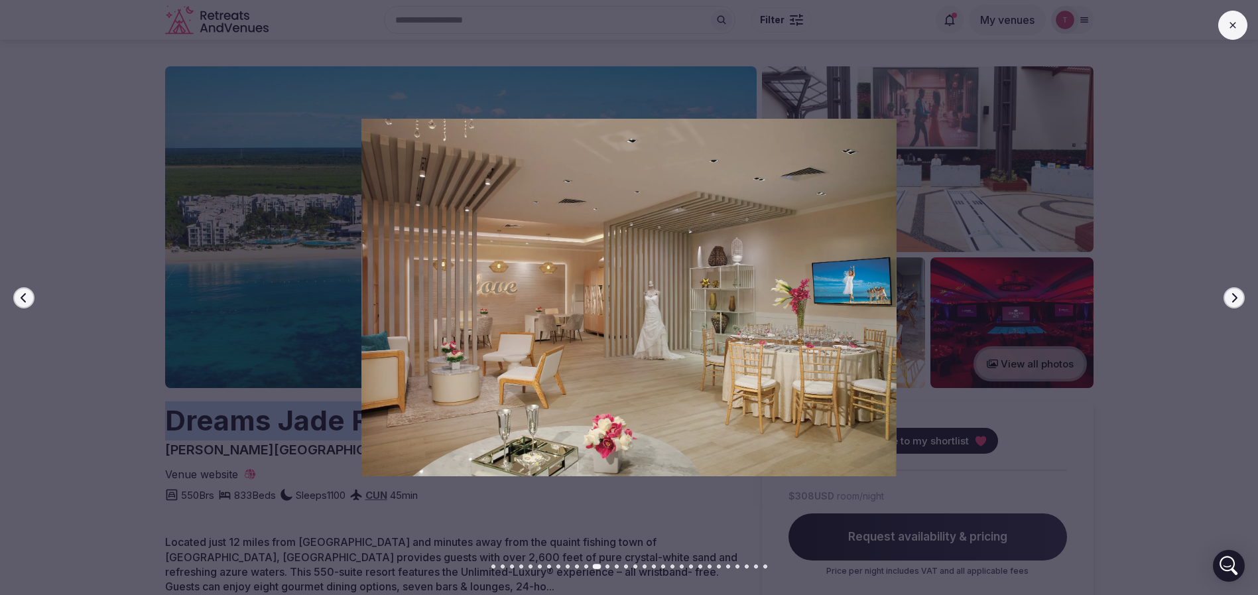
click at [1240, 297] on button "Next slide" at bounding box center [1234, 297] width 21 height 21
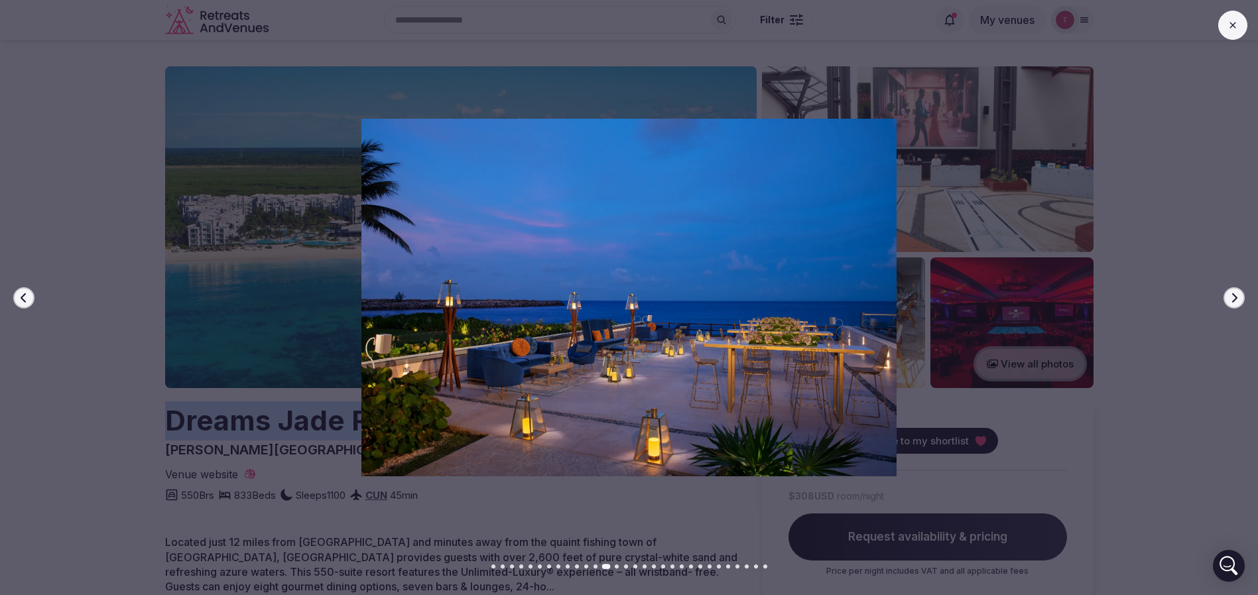
click at [1240, 297] on button "Next slide" at bounding box center [1234, 297] width 21 height 21
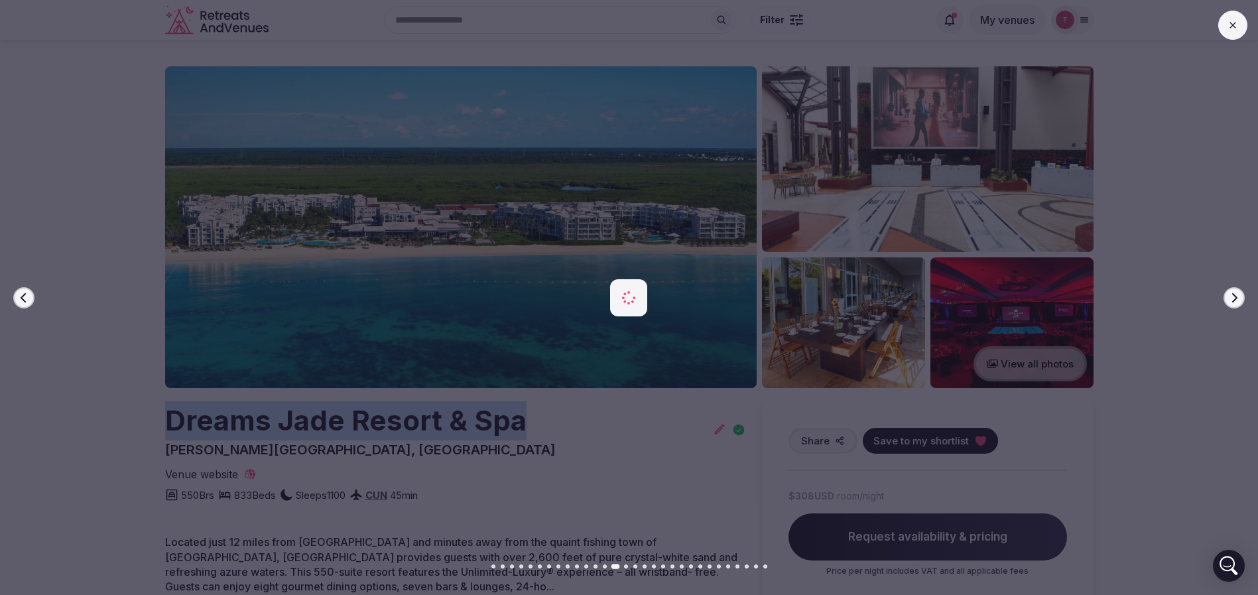
click at [1240, 297] on button "Next slide" at bounding box center [1234, 297] width 21 height 21
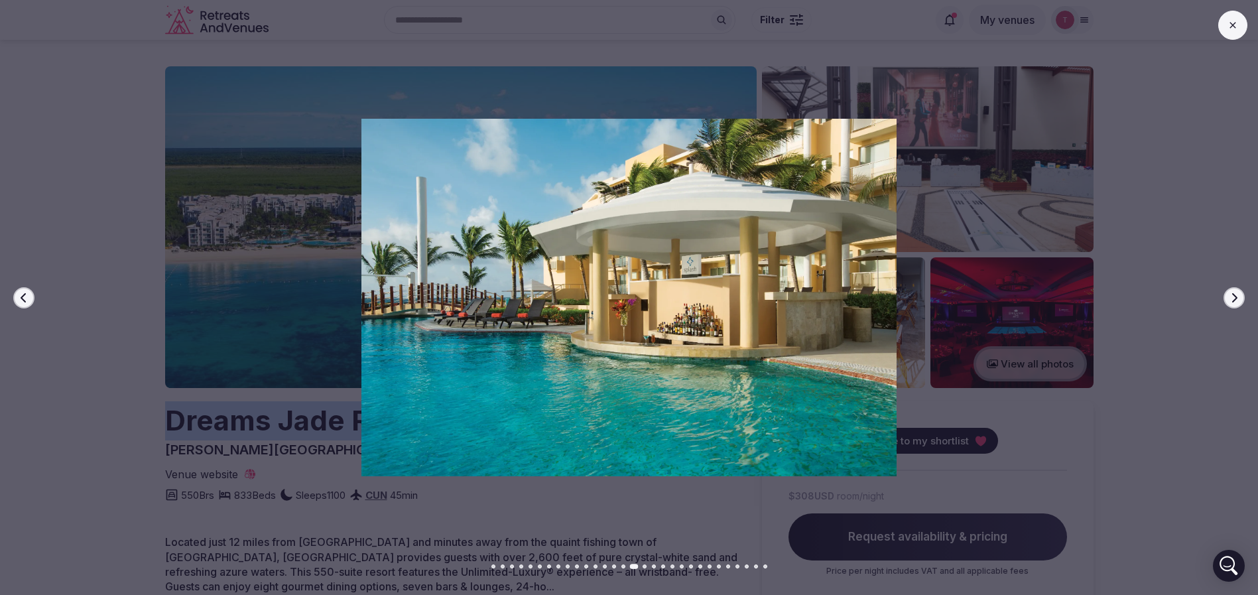
click at [1240, 297] on button "Next slide" at bounding box center [1234, 297] width 21 height 21
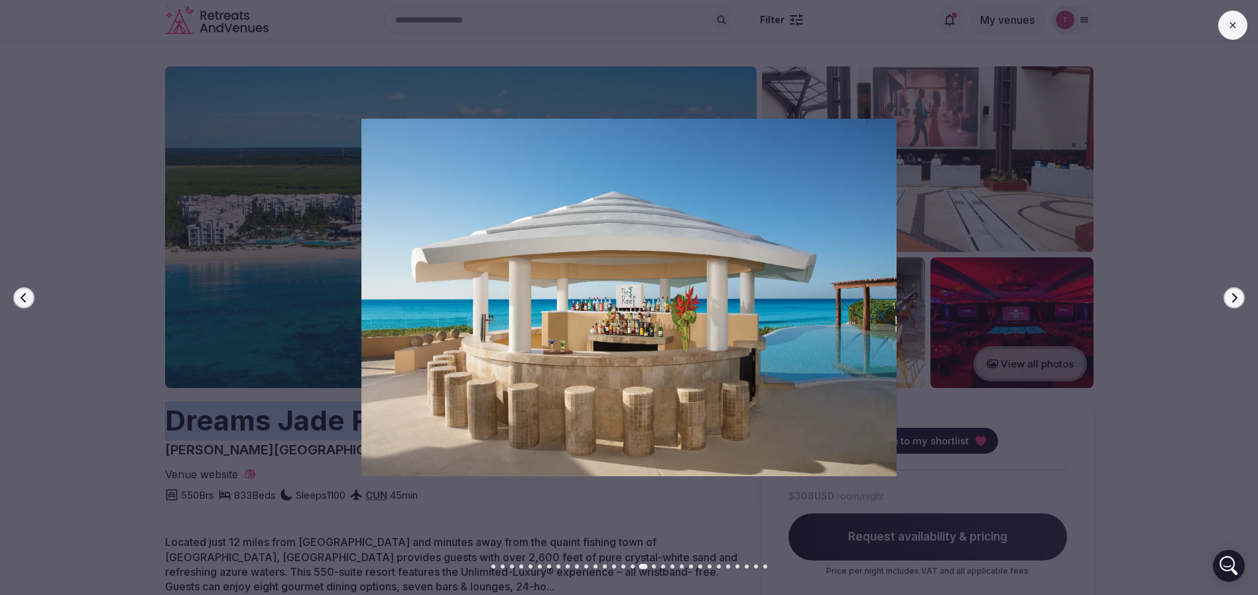
click at [1240, 297] on button "Next slide" at bounding box center [1234, 297] width 21 height 21
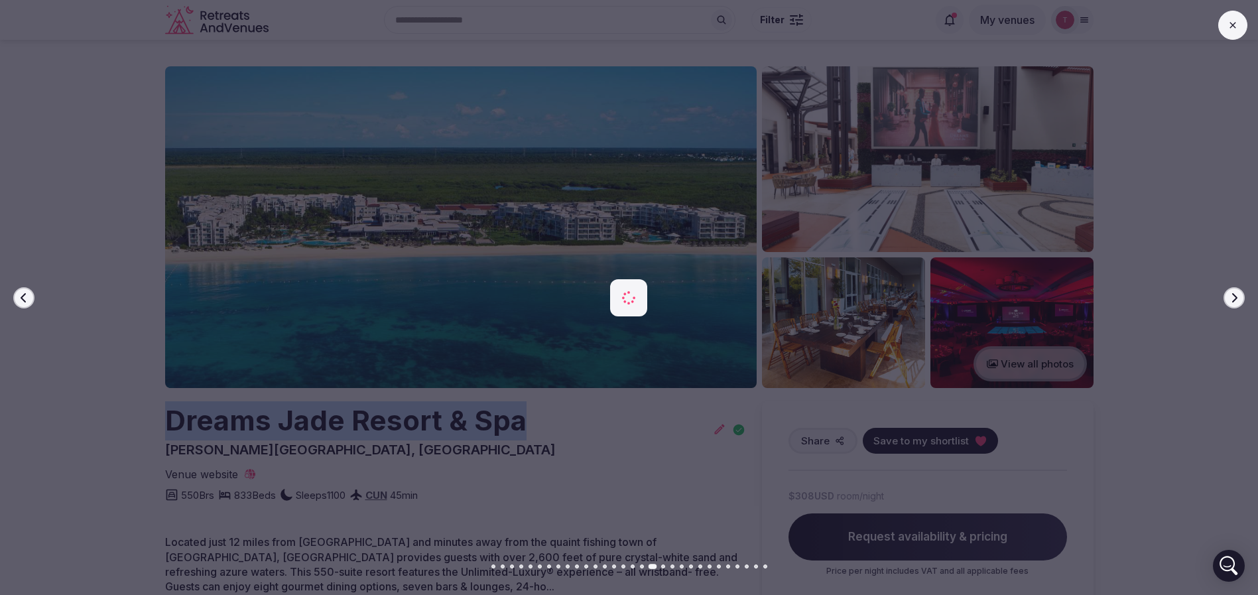
click at [1242, 297] on button "Next slide" at bounding box center [1234, 297] width 21 height 21
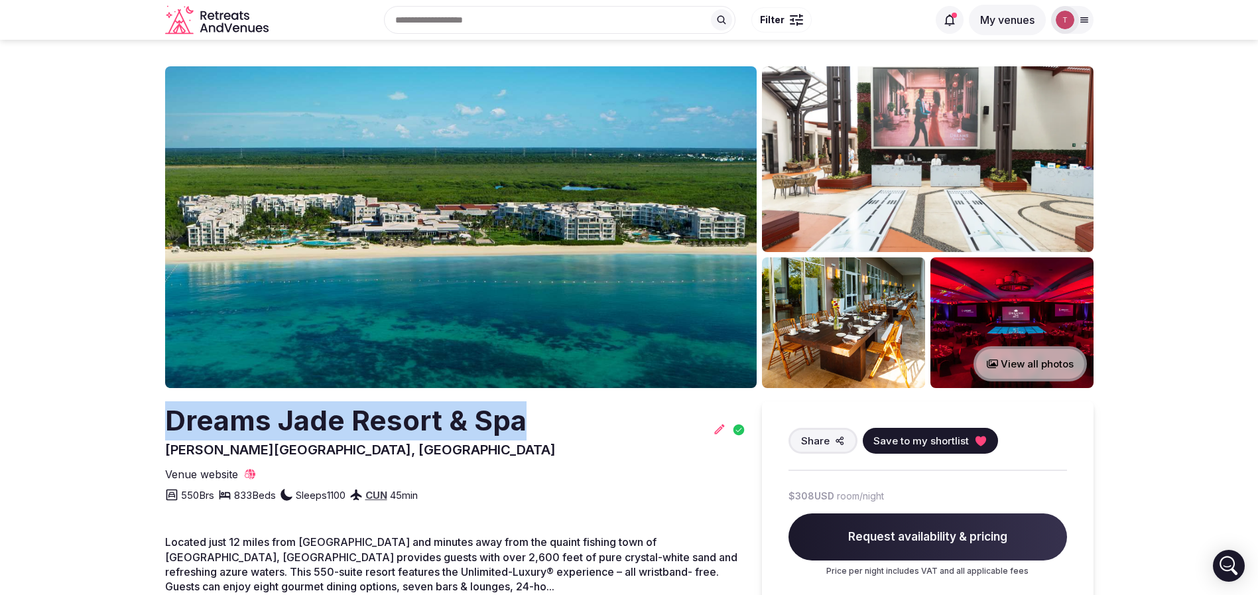
click at [986, 442] on button "Save to my shortlist" at bounding box center [930, 441] width 135 height 26
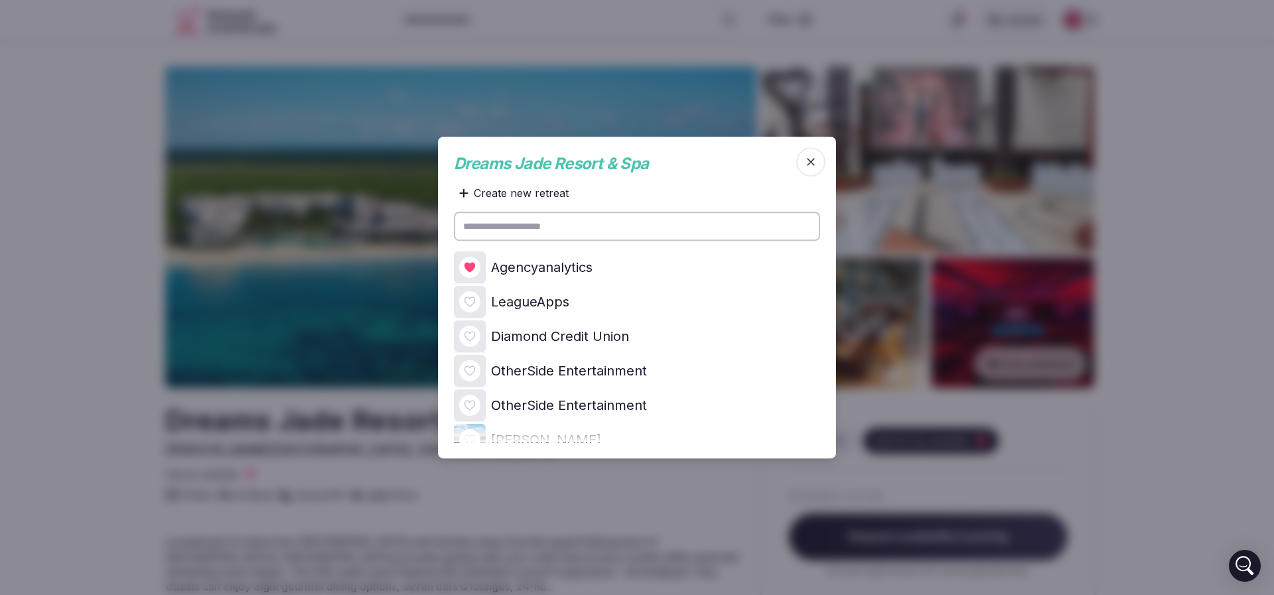
click at [0, 0] on icon at bounding box center [0, 0] width 0 height 0
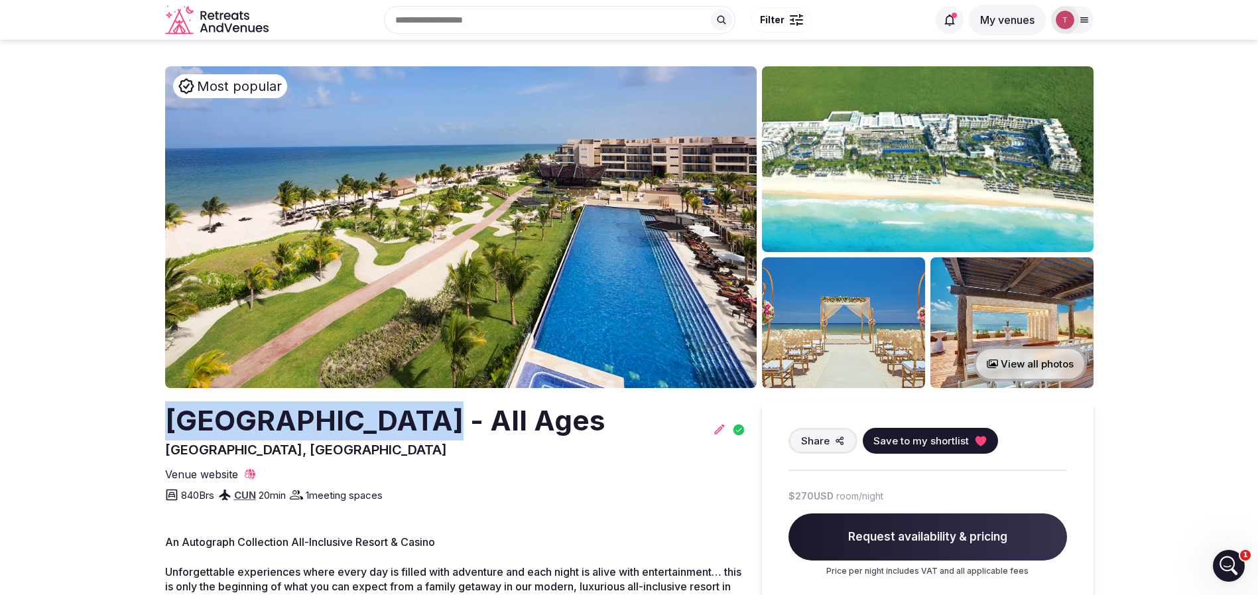
drag, startPoint x: 127, startPoint y: 429, endPoint x: 399, endPoint y: 417, distance: 272.9
click at [399, 417] on h2 "[GEOGRAPHIC_DATA] - All Ages" at bounding box center [385, 420] width 440 height 39
drag, startPoint x: 133, startPoint y: 426, endPoint x: 304, endPoint y: 418, distance: 171.3
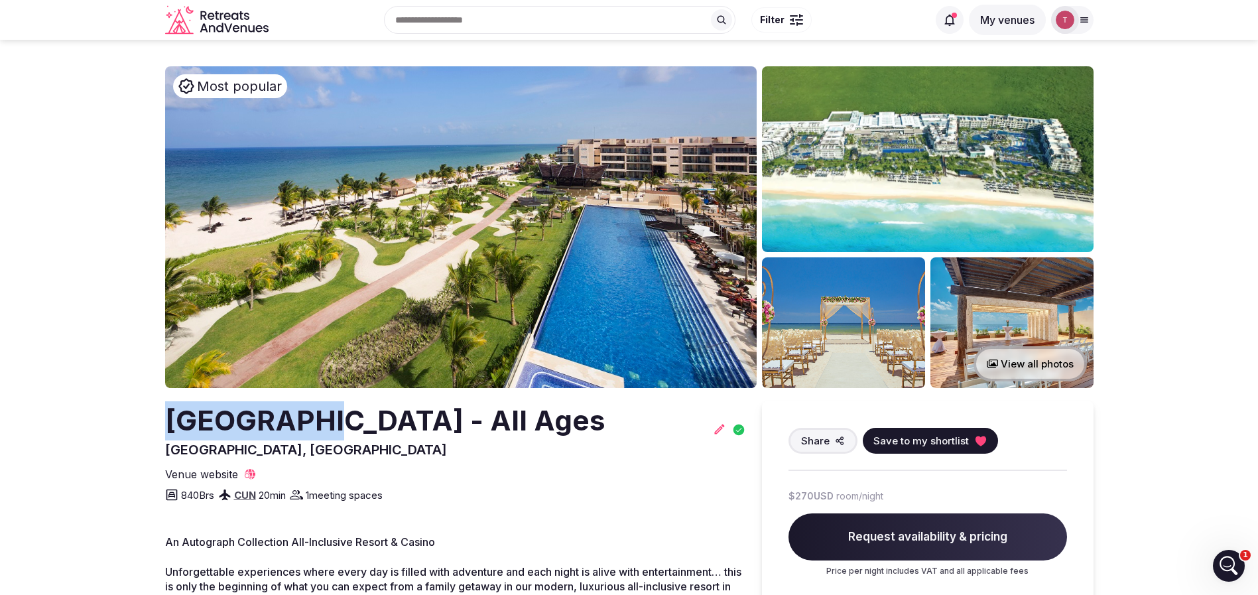
click at [304, 418] on h2 "[GEOGRAPHIC_DATA] - All Ages" at bounding box center [385, 420] width 440 height 39
drag, startPoint x: 165, startPoint y: 421, endPoint x: 263, endPoint y: 450, distance: 102.2
click at [263, 440] on h2 "[GEOGRAPHIC_DATA] - All Ages" at bounding box center [385, 420] width 440 height 39
copy h2 "[GEOGRAPHIC_DATA] - All Ages"
click at [982, 437] on icon at bounding box center [980, 441] width 11 height 10
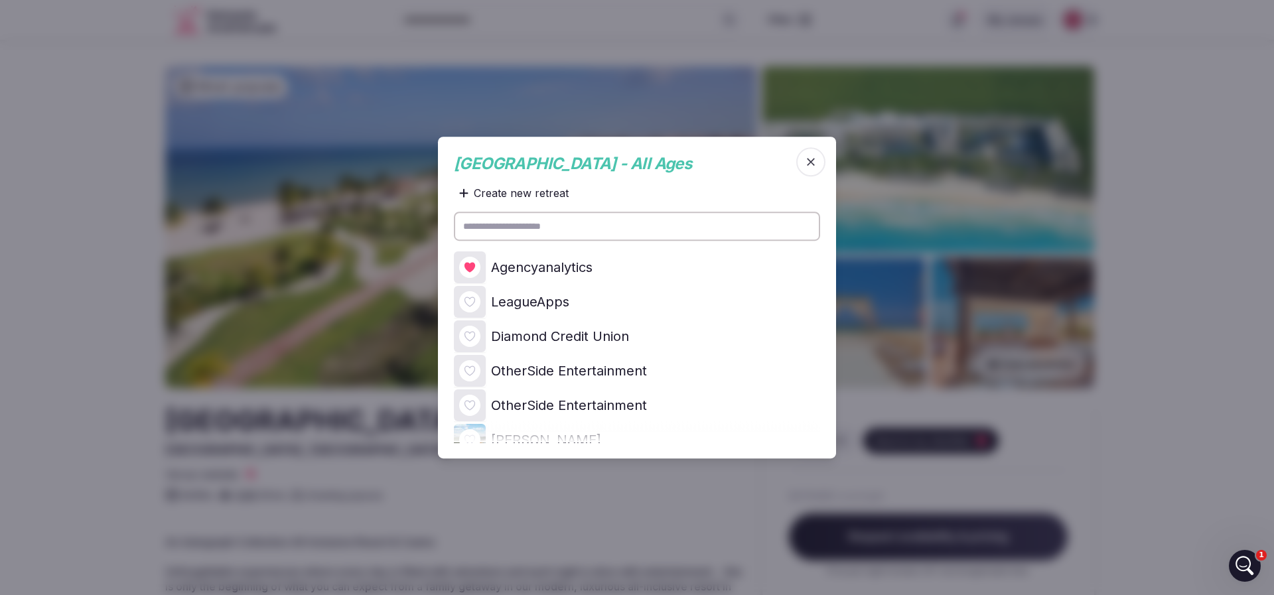
click at [477, 265] on div at bounding box center [469, 267] width 21 height 21
click at [0, 0] on icon at bounding box center [0, 0] width 0 height 0
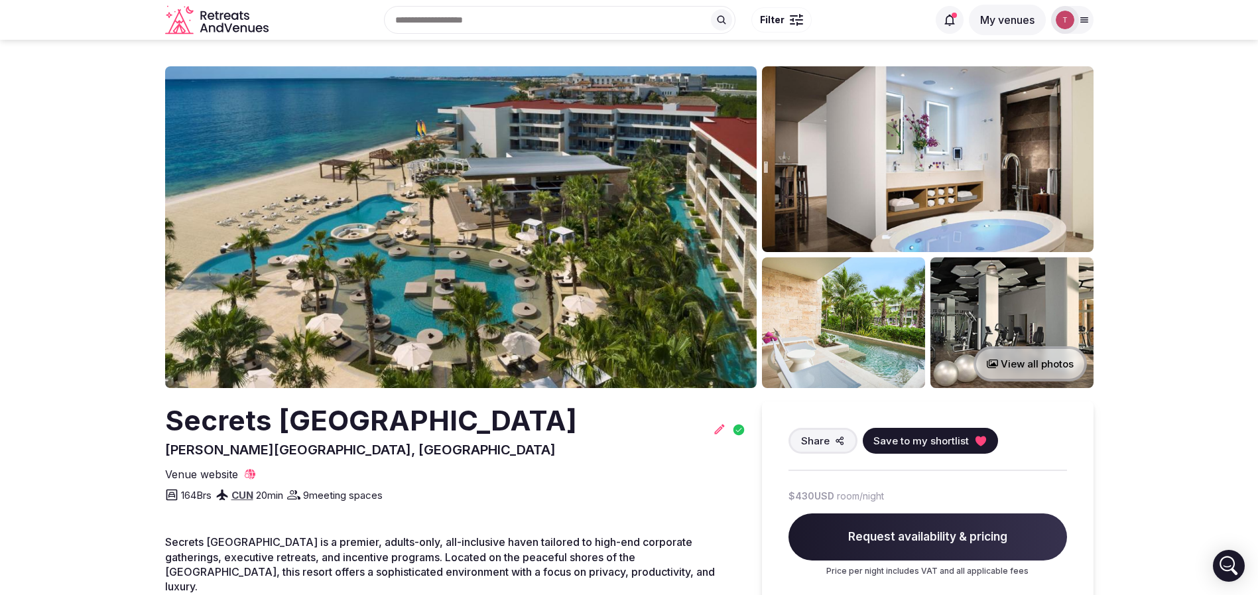
drag, startPoint x: 123, startPoint y: 400, endPoint x: 681, endPoint y: 401, distance: 558.5
copy h2 "Secrets Riviera Cancún Resort & Spa"
click at [976, 448] on button "Save to my shortlist" at bounding box center [930, 441] width 135 height 26
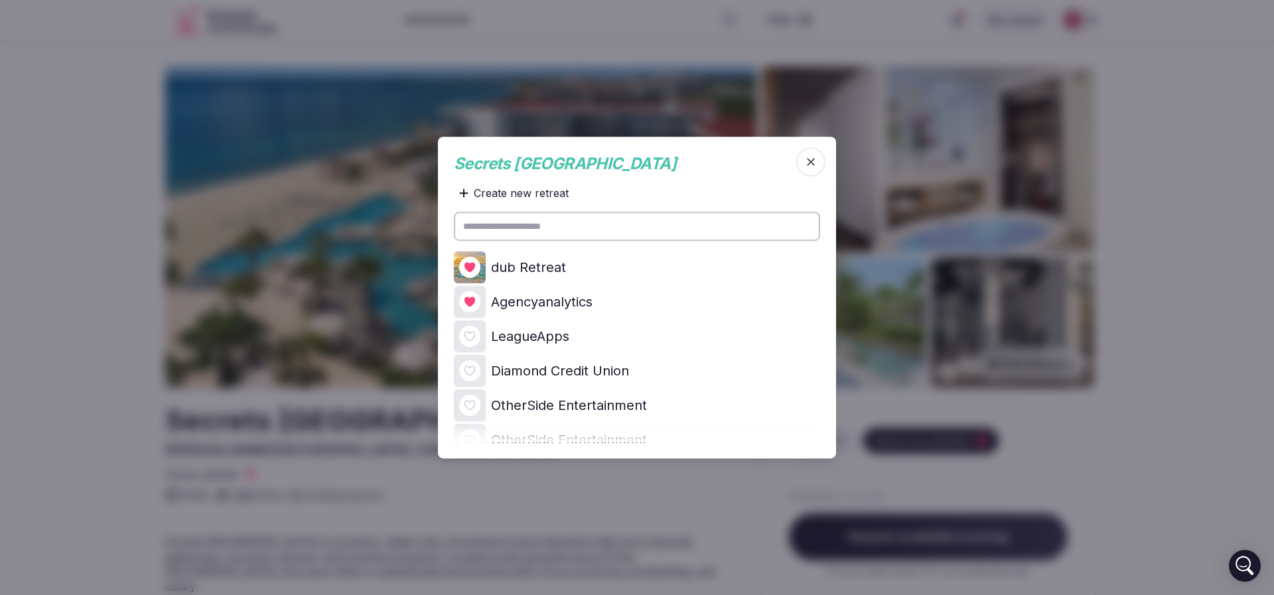
click at [0, 0] on icon at bounding box center [0, 0] width 0 height 0
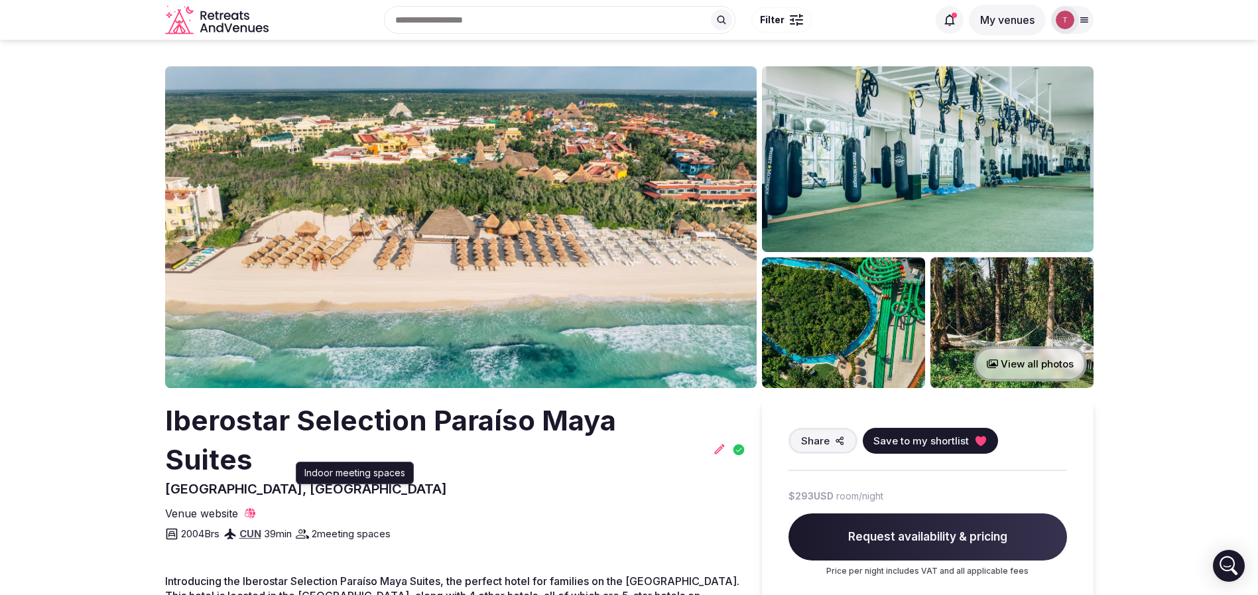
drag, startPoint x: 330, startPoint y: 496, endPoint x: 404, endPoint y: 494, distance: 73.7
click at [391, 527] on span "2 meeting spaces" at bounding box center [351, 534] width 79 height 14
click at [495, 254] on img at bounding box center [461, 227] width 592 height 322
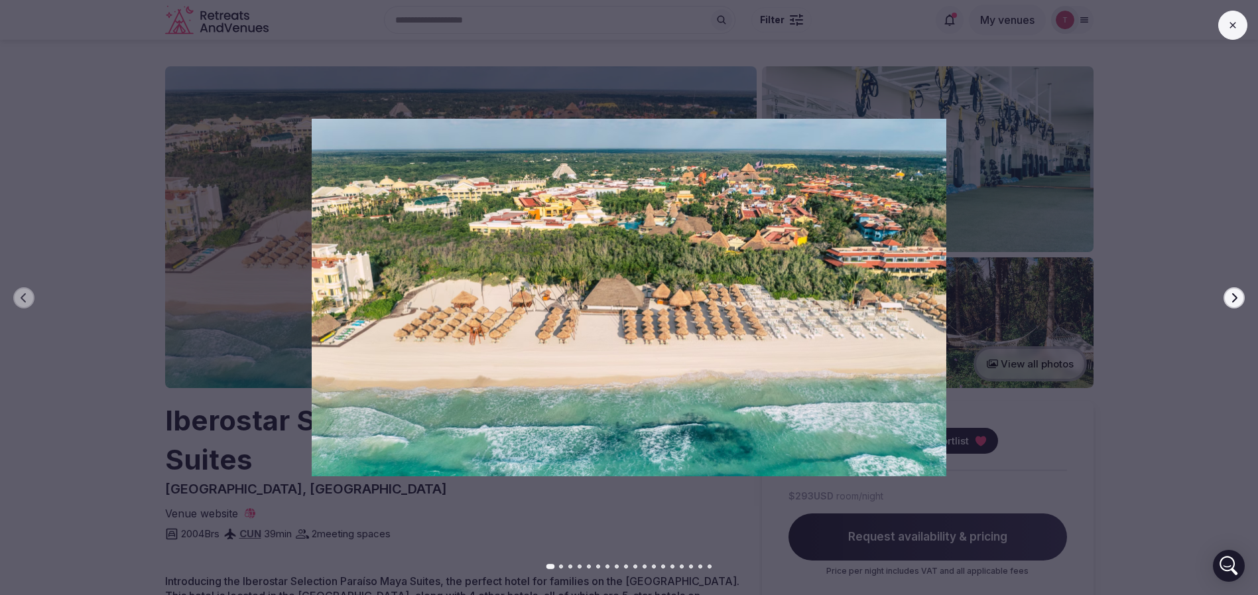
click at [1234, 295] on icon "button" at bounding box center [1234, 297] width 5 height 9
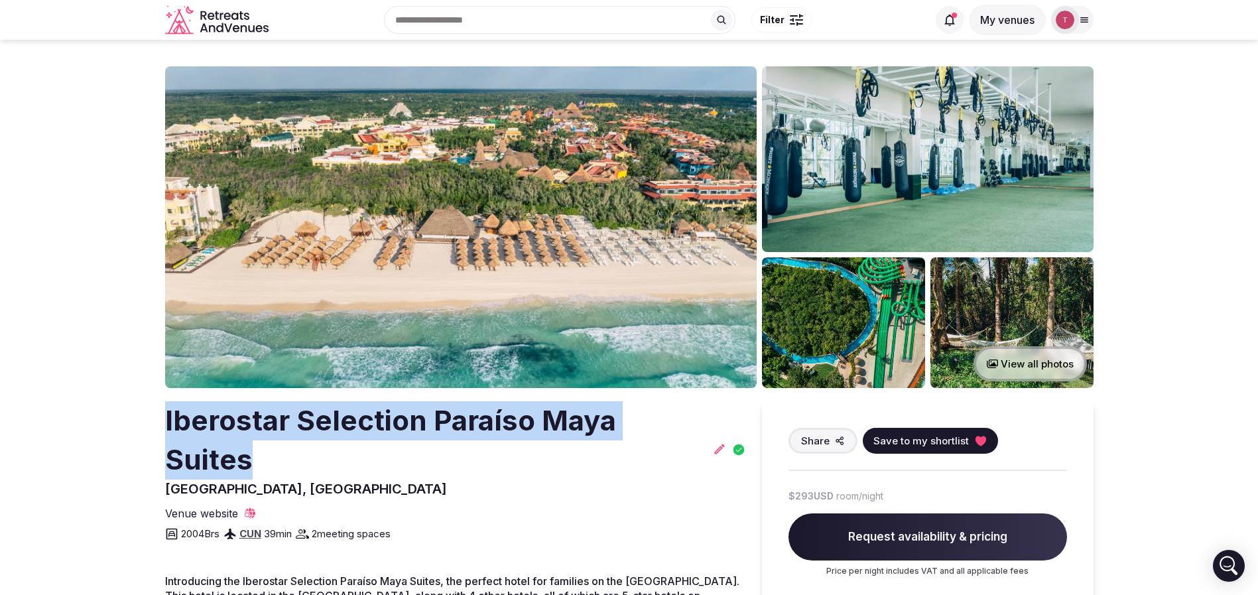
drag, startPoint x: 440, startPoint y: 417, endPoint x: 657, endPoint y: 422, distance: 217.0
drag, startPoint x: 395, startPoint y: 404, endPoint x: 356, endPoint y: 409, distance: 39.4
click at [394, 404] on h2 "Iberostar Selection Paraíso Maya Suites" at bounding box center [436, 440] width 543 height 78
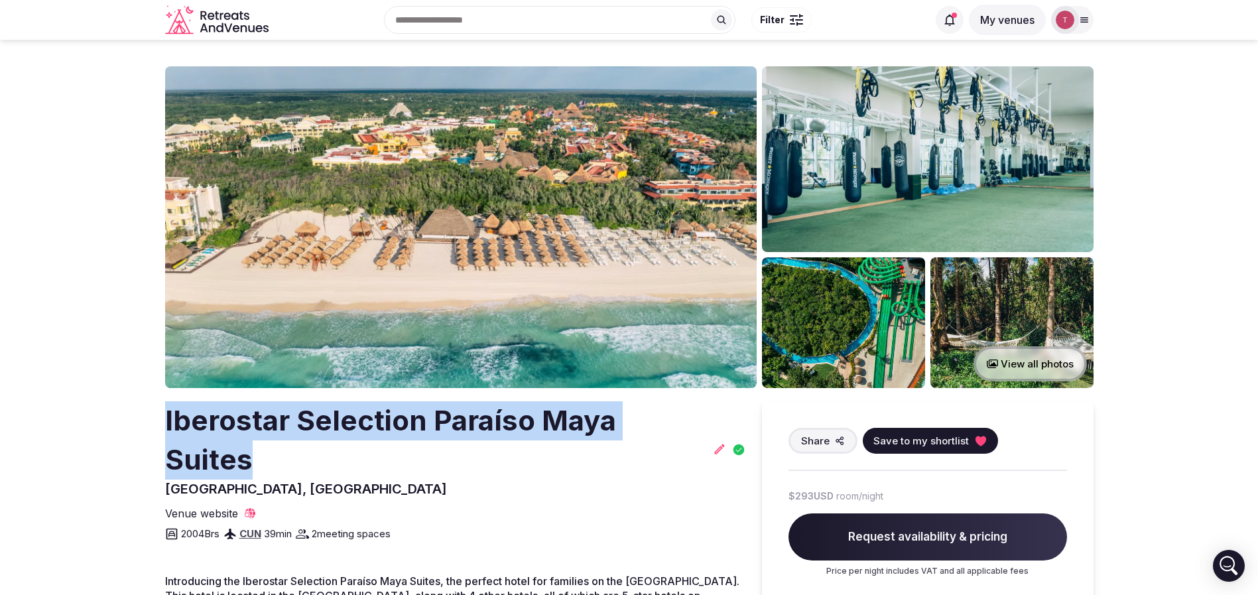
drag, startPoint x: 145, startPoint y: 418, endPoint x: 701, endPoint y: 401, distance: 556.1
copy h2 "Iberostar Selection Paraíso Maya Suites"
click at [977, 437] on icon at bounding box center [980, 441] width 11 height 10
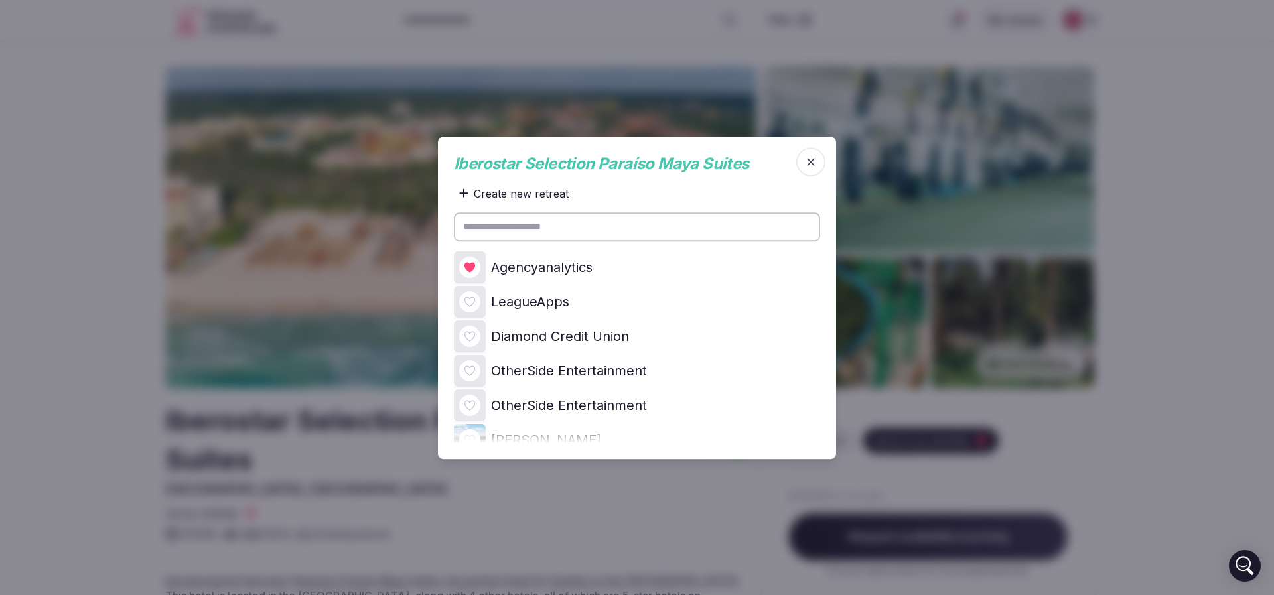
click at [478, 270] on div at bounding box center [469, 267] width 21 height 21
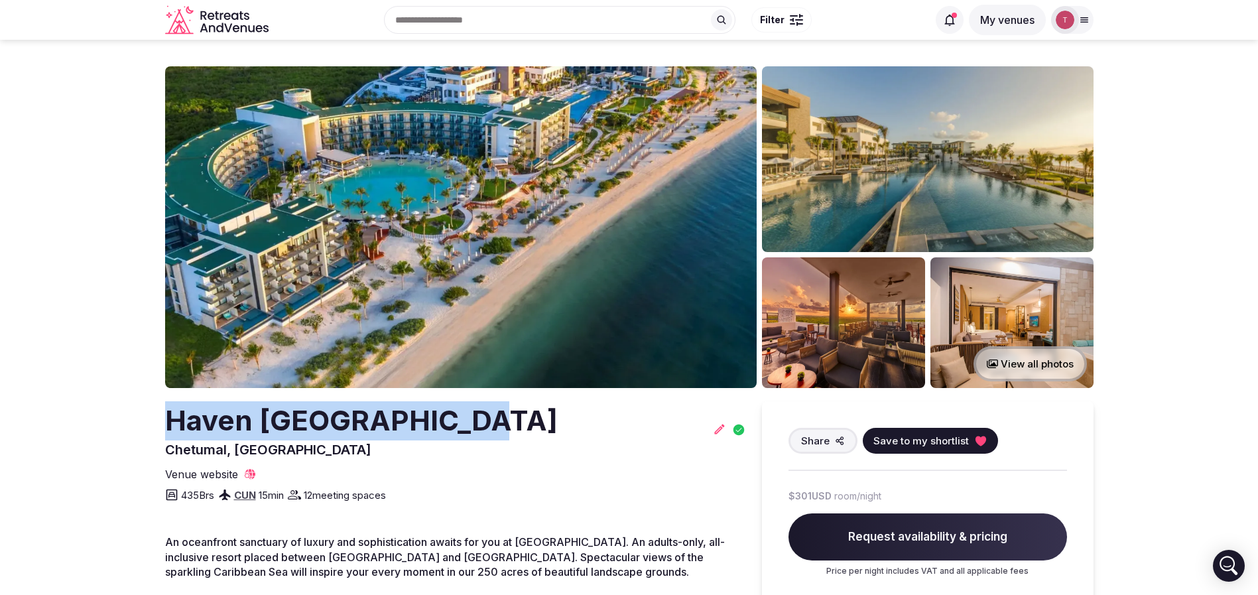
drag, startPoint x: 140, startPoint y: 424, endPoint x: 458, endPoint y: 423, distance: 318.4
copy h2 "Haven [GEOGRAPHIC_DATA]"
click at [497, 222] on img at bounding box center [461, 227] width 592 height 322
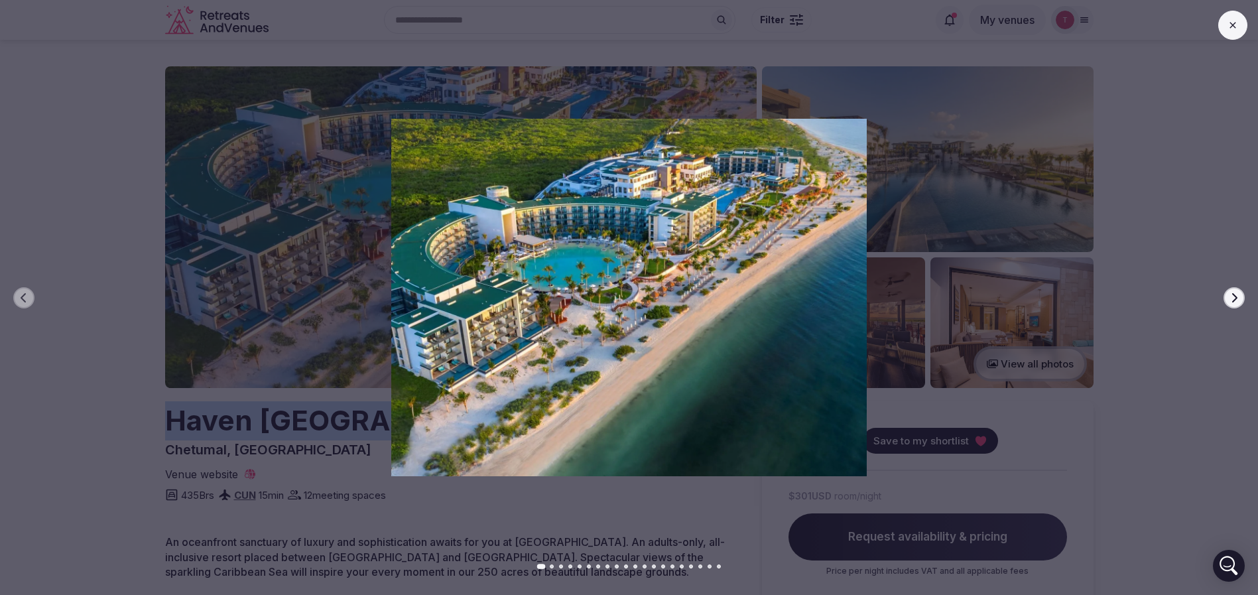
click at [1242, 293] on button "Next slide" at bounding box center [1234, 297] width 21 height 21
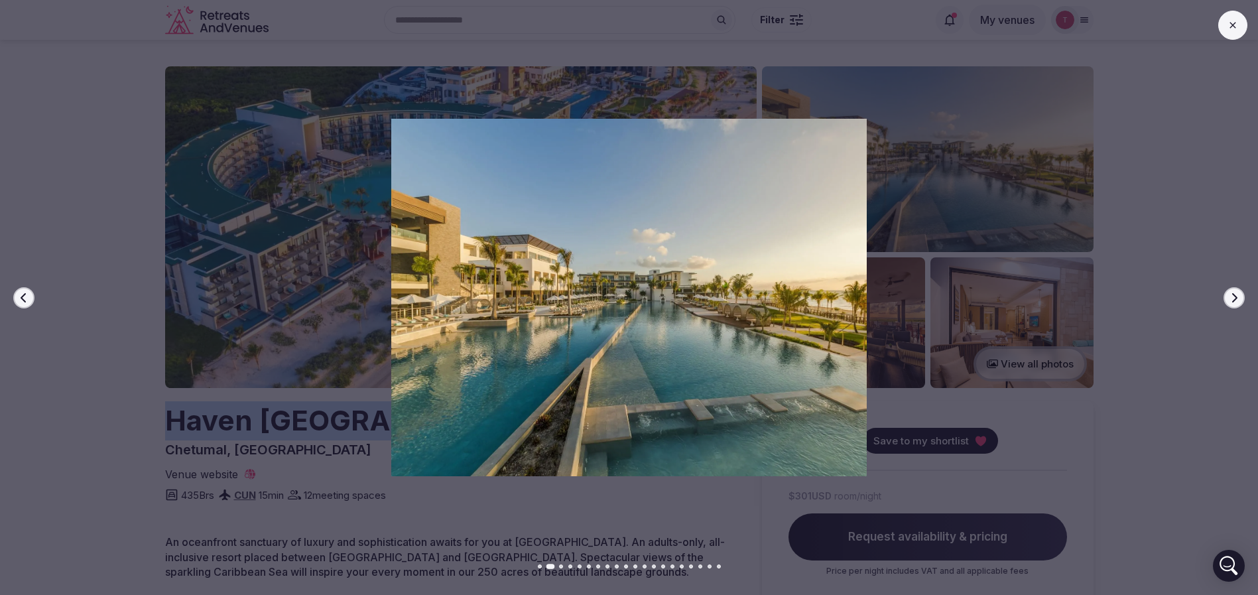
click at [1242, 295] on button "Next slide" at bounding box center [1234, 297] width 21 height 21
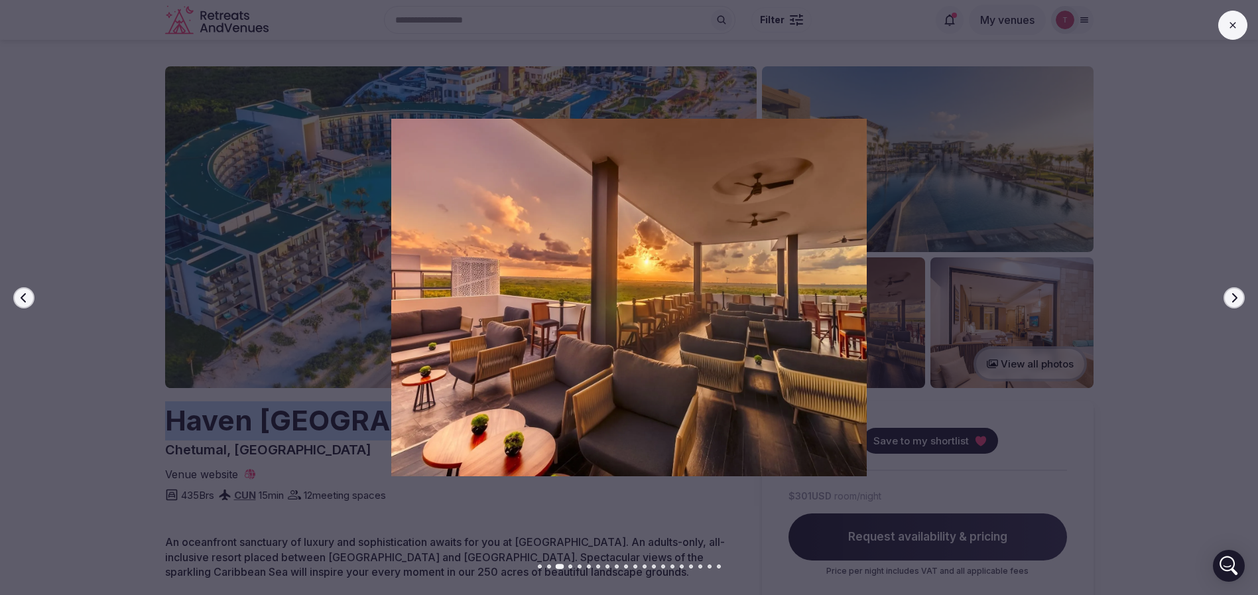
click at [1242, 295] on button "Next slide" at bounding box center [1234, 297] width 21 height 21
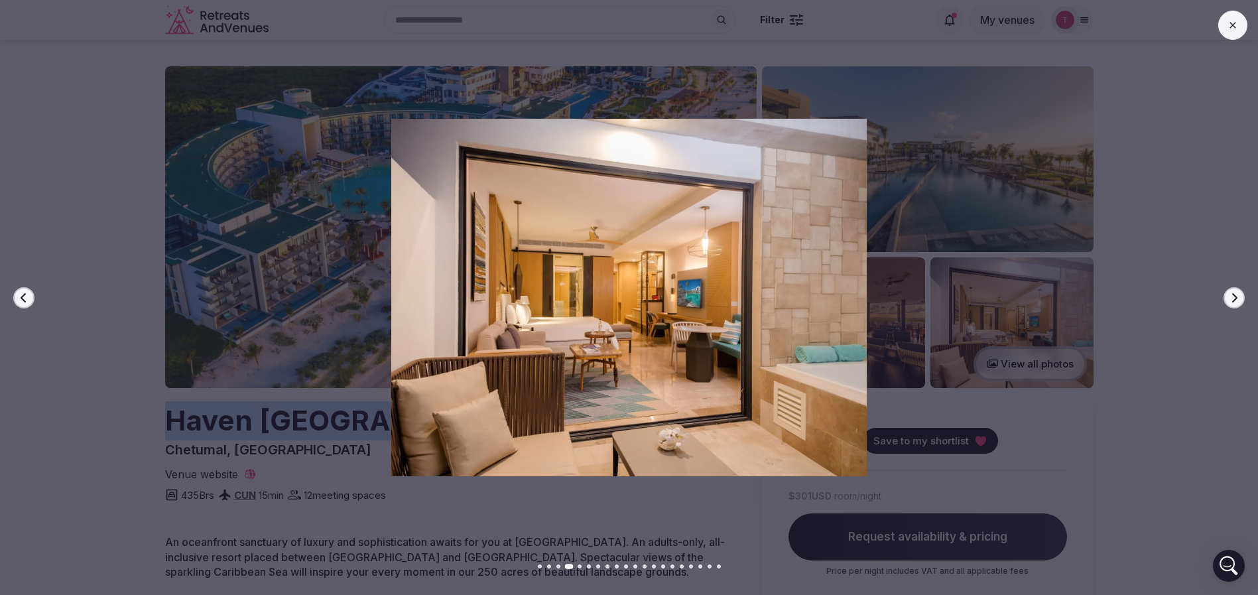
click at [1242, 295] on button "Next slide" at bounding box center [1234, 297] width 21 height 21
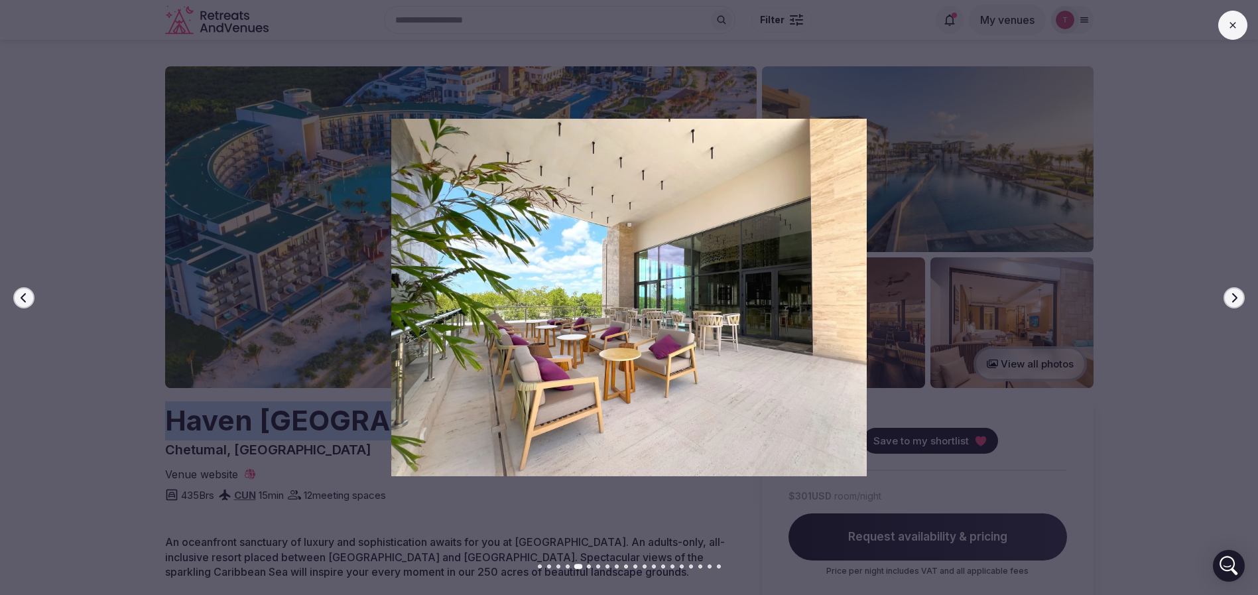
click at [1242, 295] on button "Next slide" at bounding box center [1234, 297] width 21 height 21
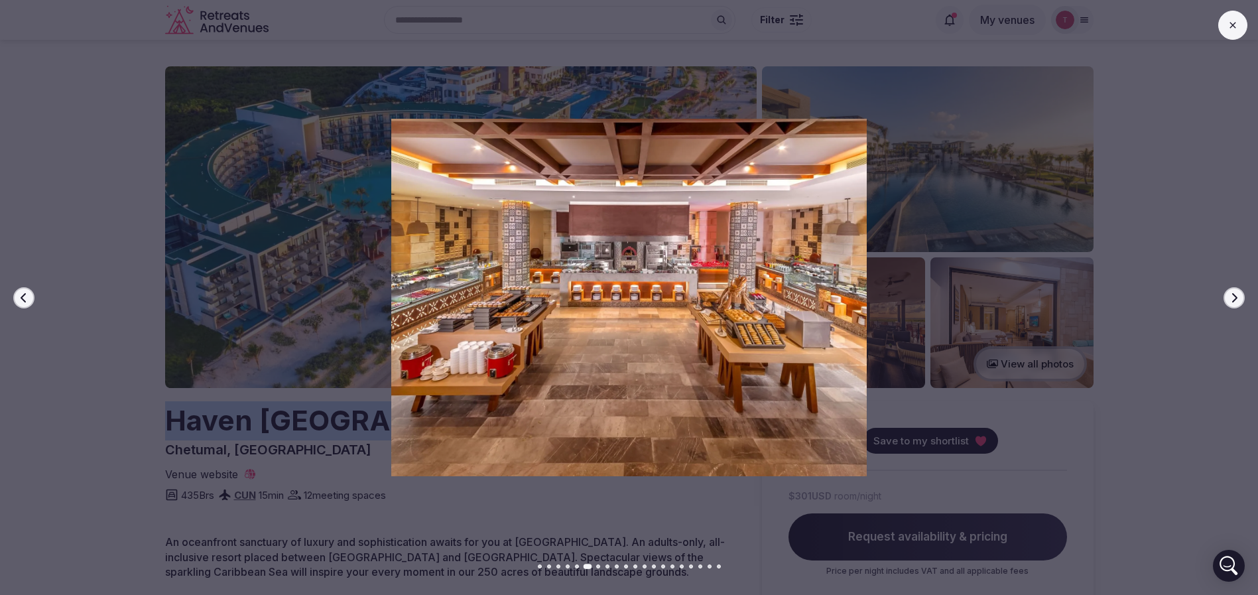
click at [1242, 295] on button "Next slide" at bounding box center [1234, 297] width 21 height 21
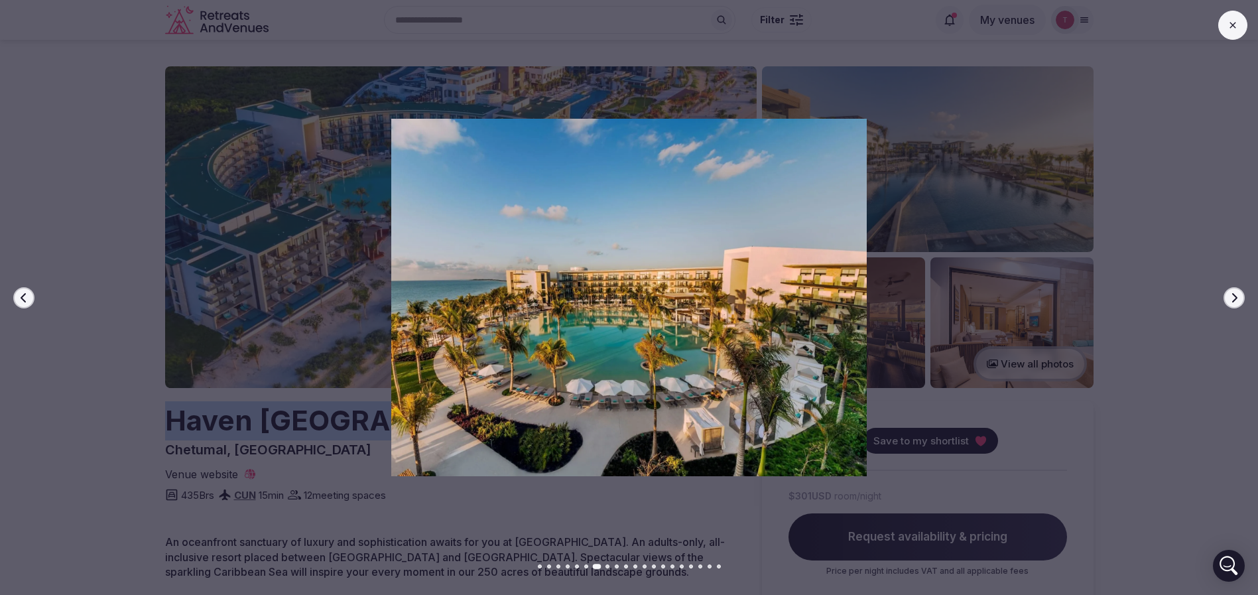
click at [1242, 295] on button "Next slide" at bounding box center [1234, 297] width 21 height 21
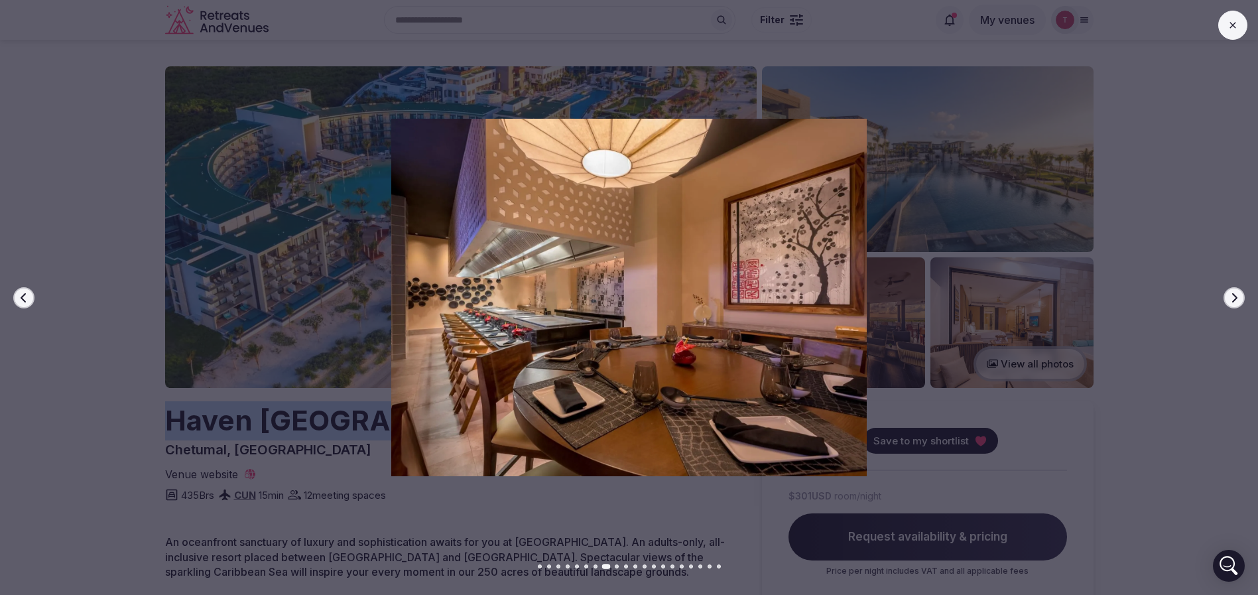
click at [1242, 295] on button "Next slide" at bounding box center [1234, 297] width 21 height 21
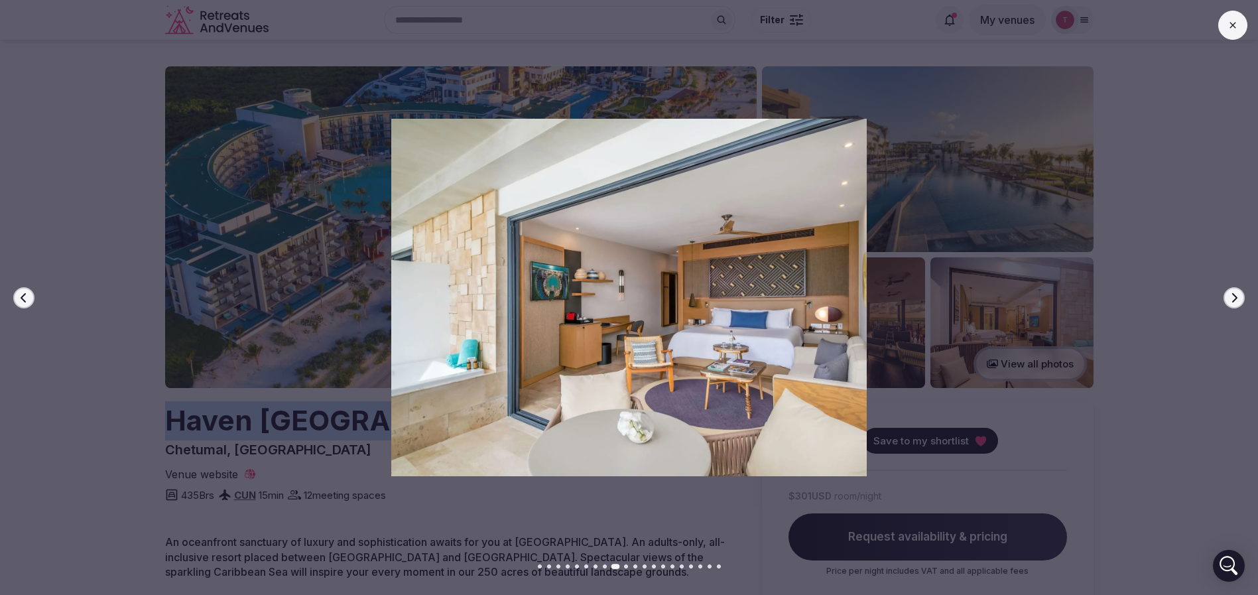
click at [1242, 295] on button "Next slide" at bounding box center [1234, 297] width 21 height 21
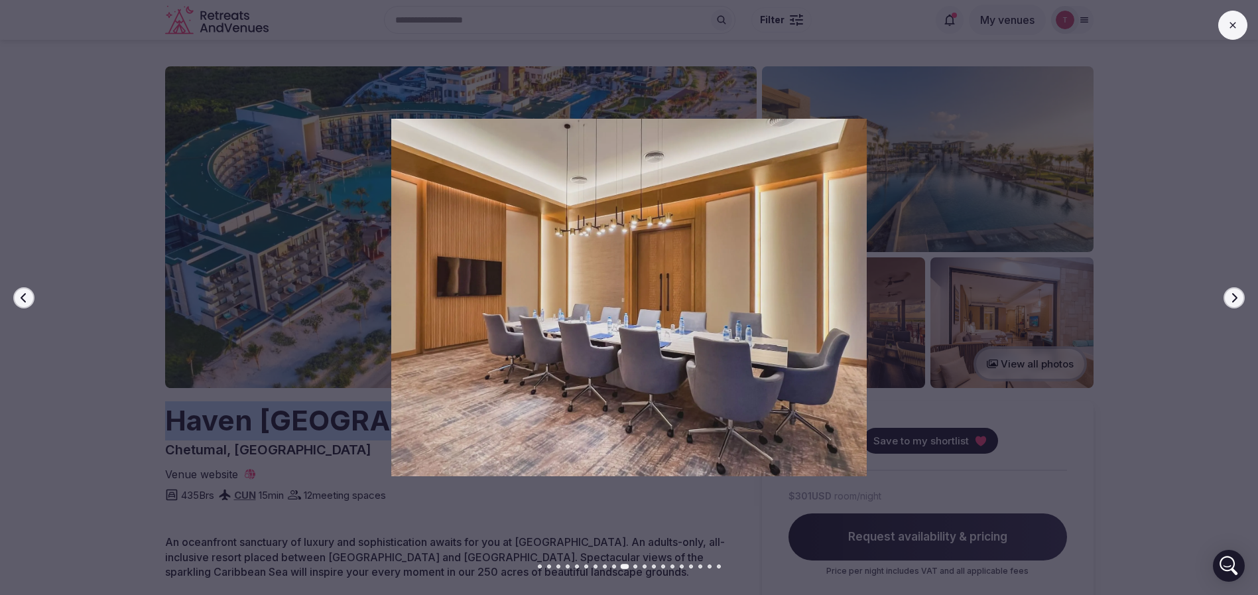
click at [1242, 295] on button "Next slide" at bounding box center [1234, 297] width 21 height 21
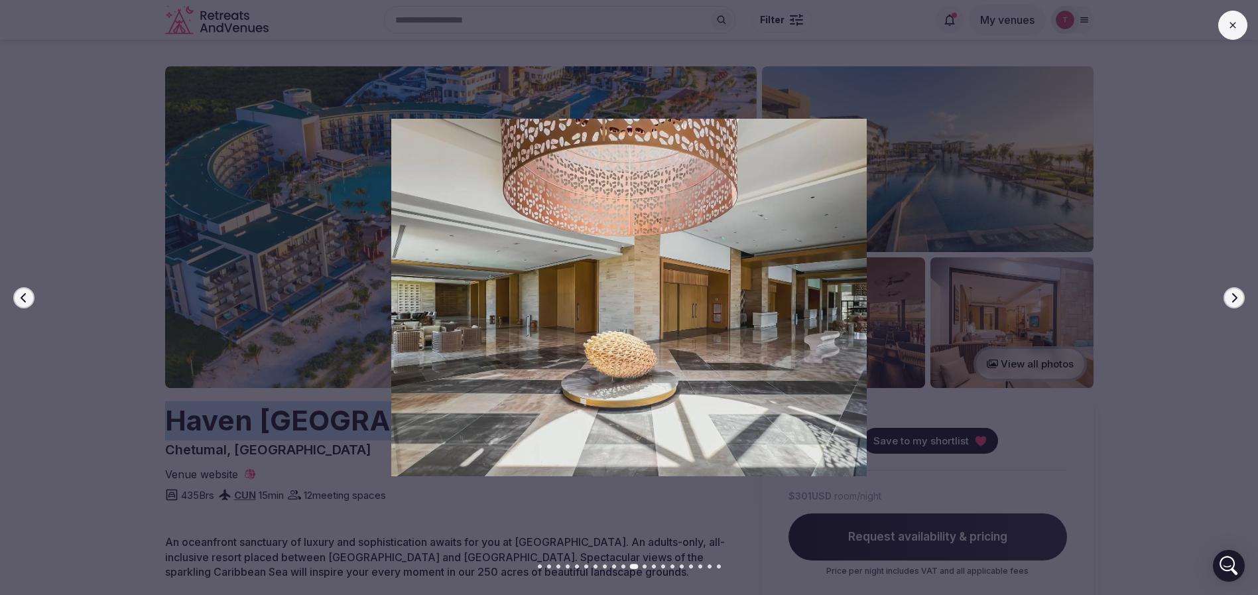
click at [1242, 295] on button "Next slide" at bounding box center [1234, 297] width 21 height 21
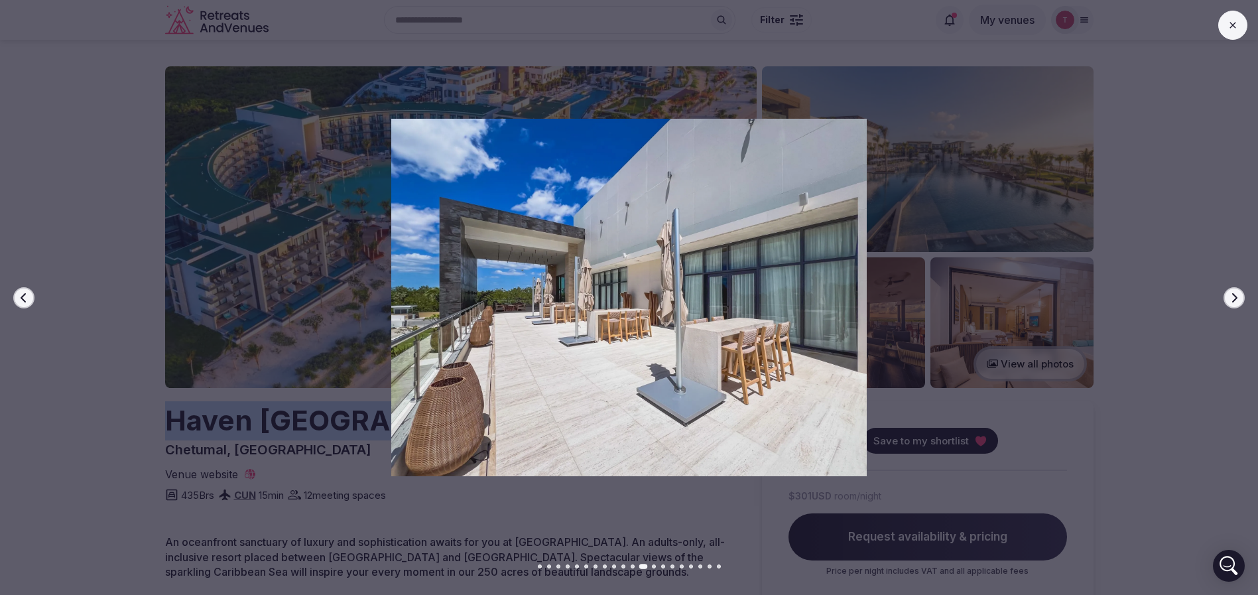
click at [1242, 295] on button "Next slide" at bounding box center [1234, 297] width 21 height 21
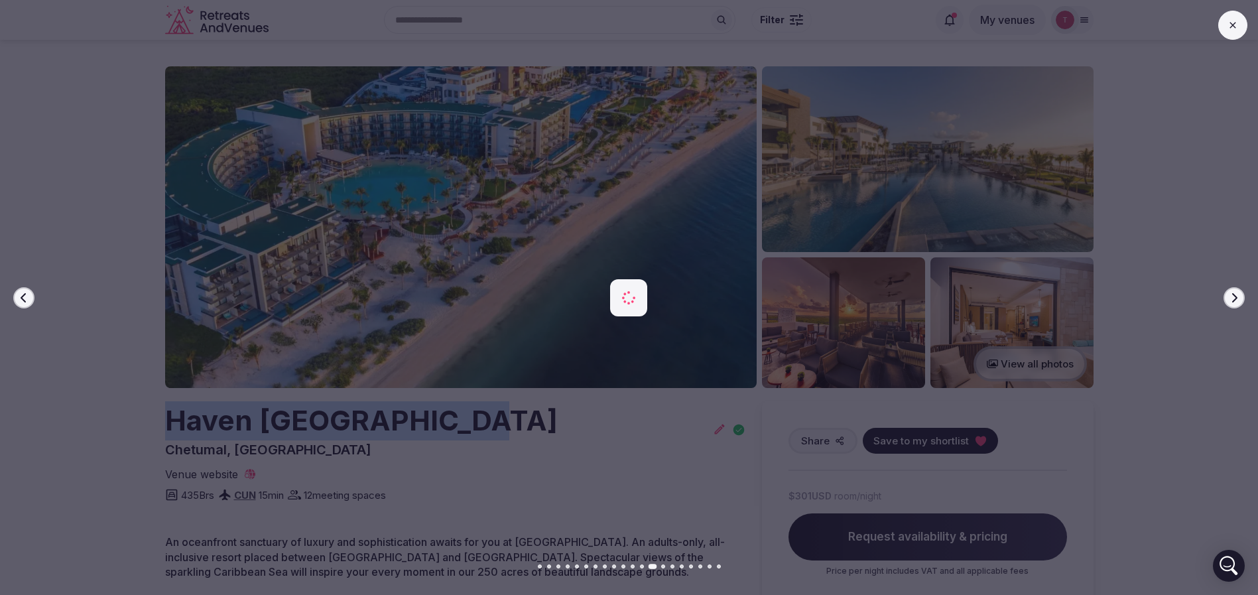
click at [1242, 295] on button "Next slide" at bounding box center [1234, 297] width 21 height 21
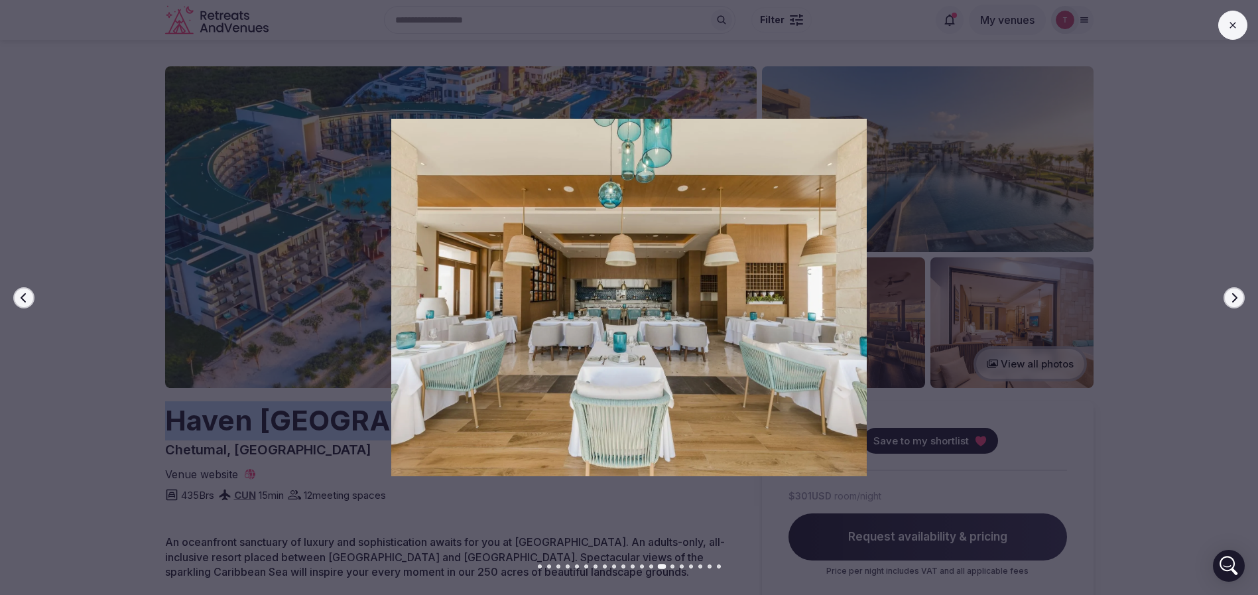
click at [1242, 295] on button "Next slide" at bounding box center [1234, 297] width 21 height 21
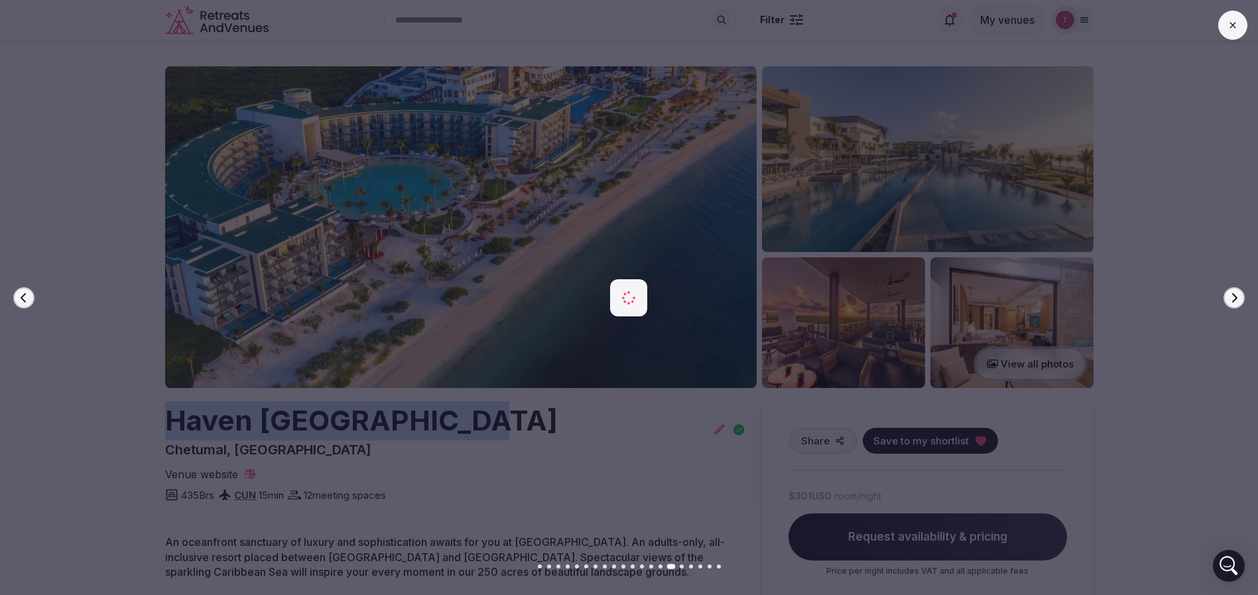
click at [1242, 295] on button "Next slide" at bounding box center [1234, 297] width 21 height 21
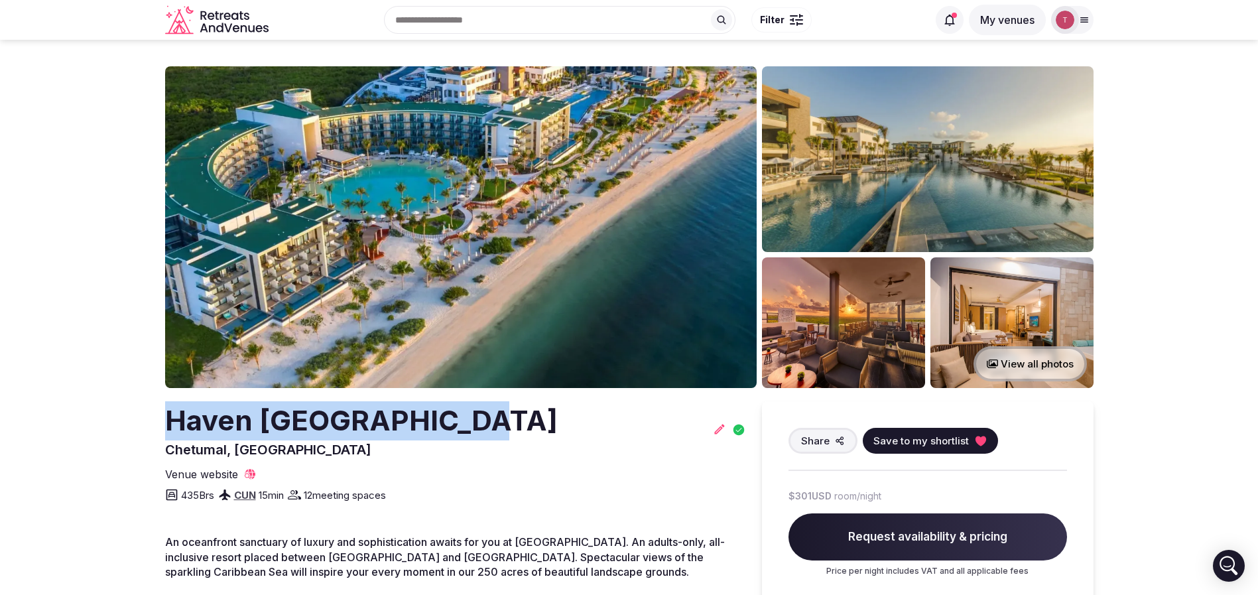
copy h2 "Haven [GEOGRAPHIC_DATA]"
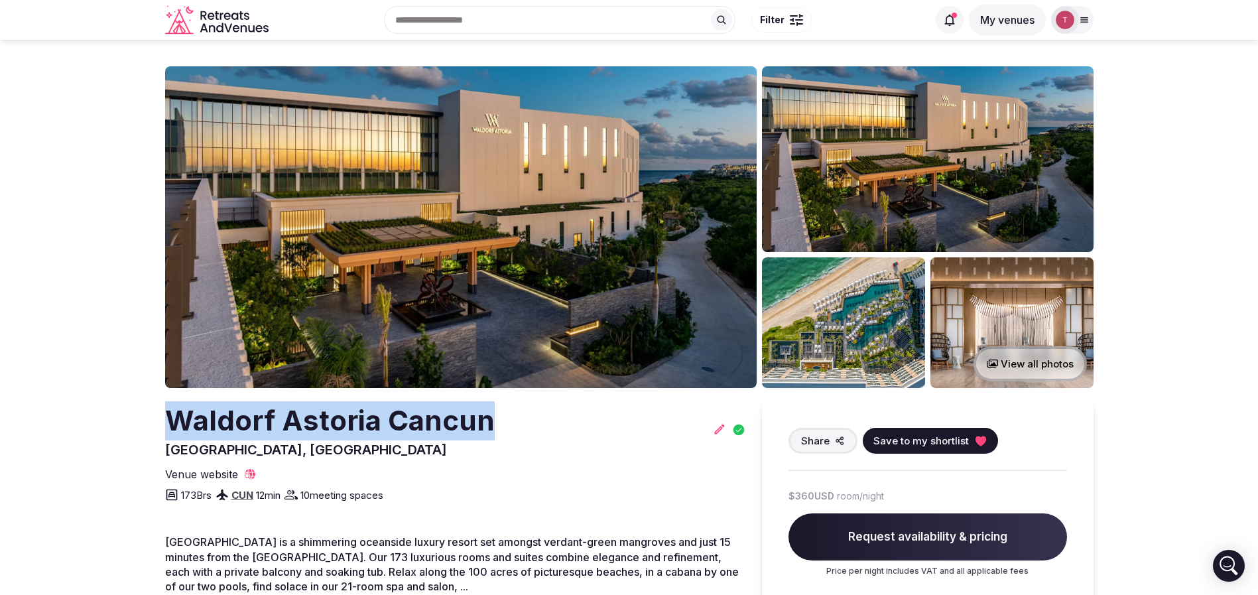
drag, startPoint x: 153, startPoint y: 421, endPoint x: 561, endPoint y: 417, distance: 408.6
copy h2 "Waldorf Astoria Cancun"
click at [529, 134] on img at bounding box center [461, 227] width 592 height 322
click at [986, 443] on button "Save to my shortlist" at bounding box center [930, 441] width 135 height 26
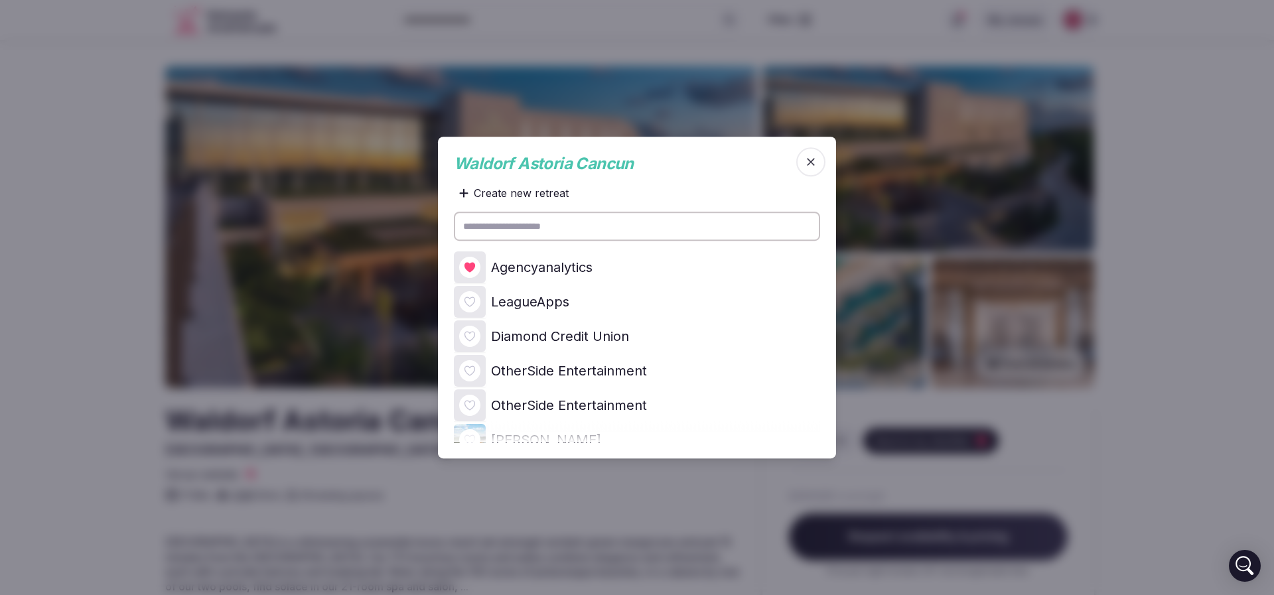
click at [0, 0] on icon at bounding box center [0, 0] width 0 height 0
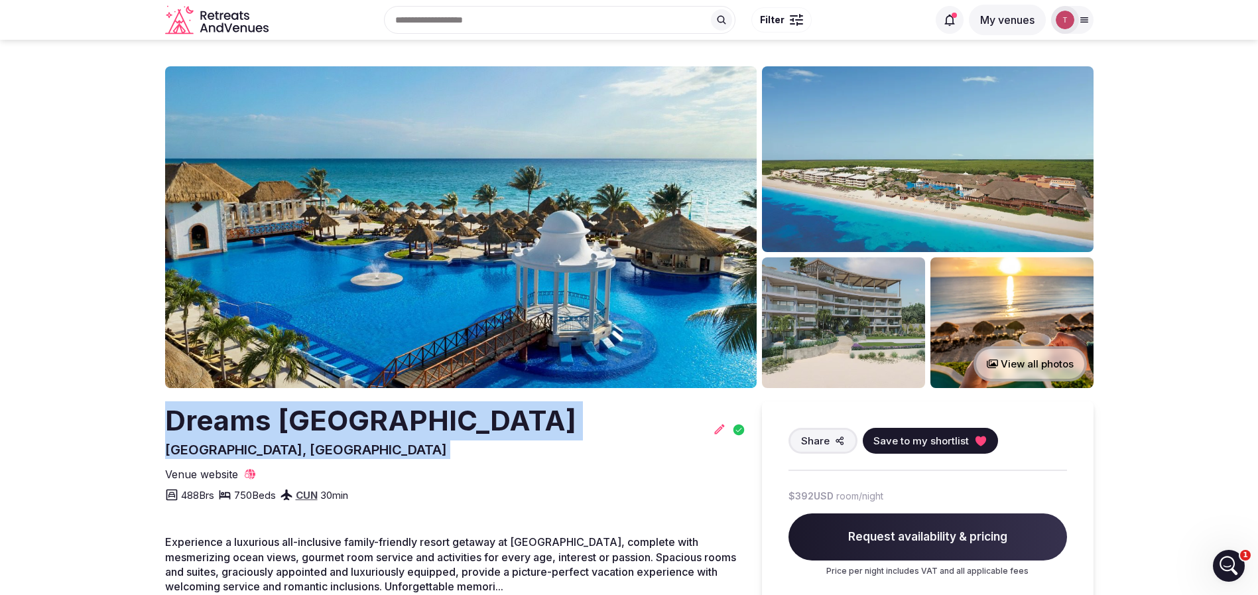
drag, startPoint x: 162, startPoint y: 433, endPoint x: 649, endPoint y: 418, distance: 487.1
click at [620, 431] on div "Dreams Sapphire Resort & Spa Puerto Morelos, Mexico" at bounding box center [455, 430] width 581 height 58
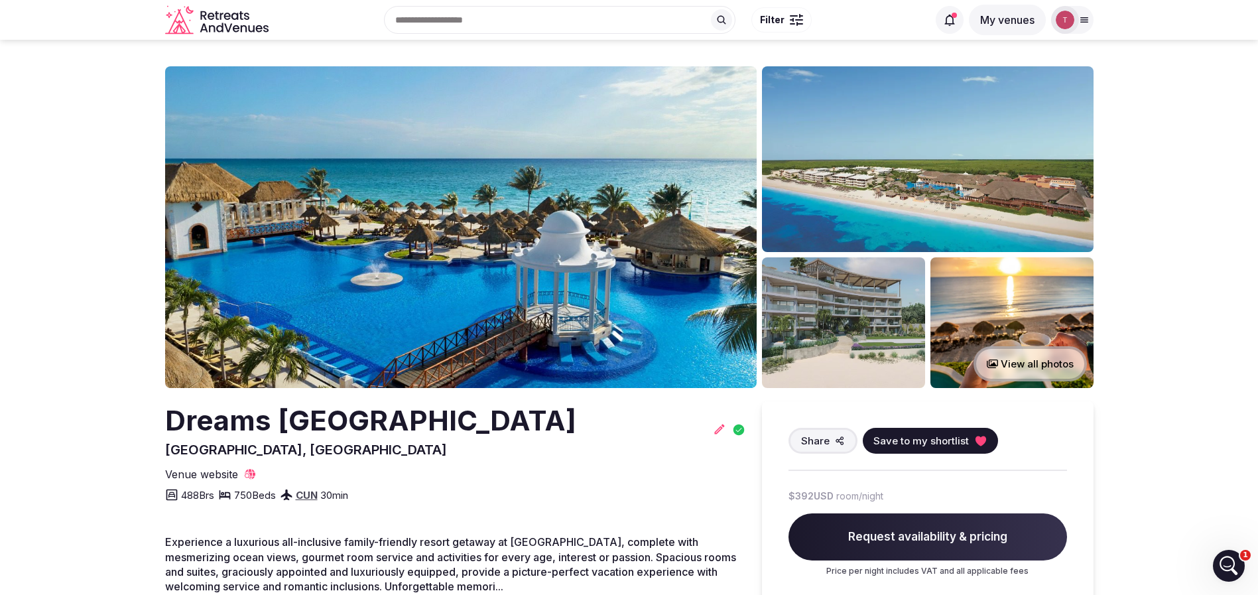
drag, startPoint x: 112, startPoint y: 429, endPoint x: 582, endPoint y: 424, distance: 469.7
copy h2 "Dreams [GEOGRAPHIC_DATA]"
click at [498, 197] on img at bounding box center [461, 227] width 592 height 322
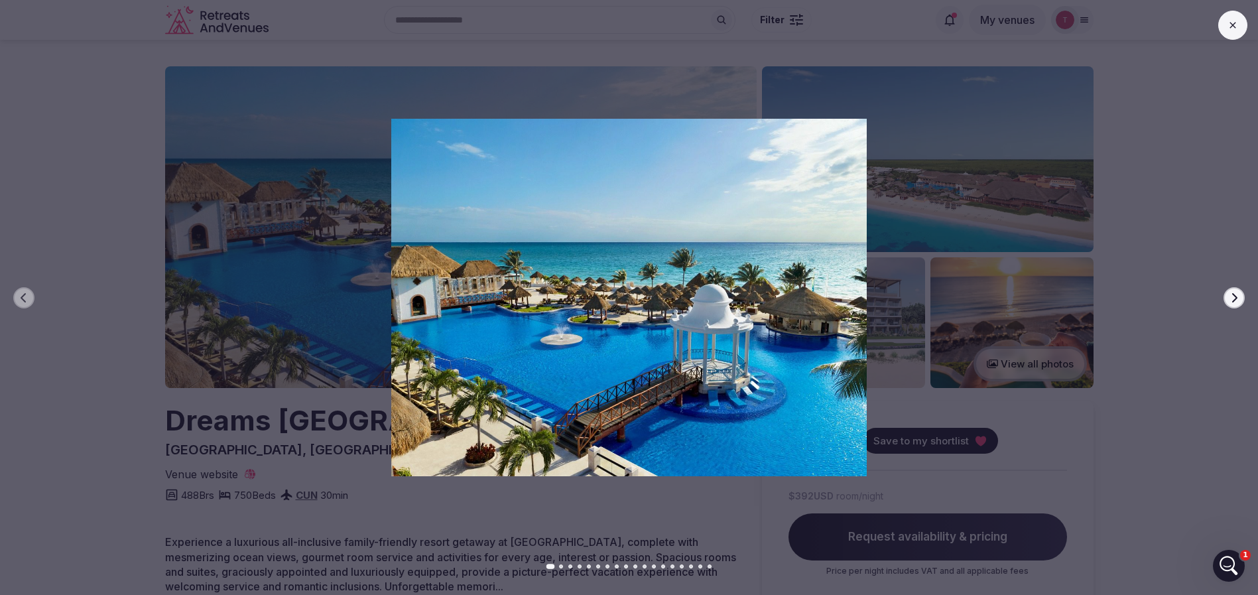
click at [1238, 299] on icon "button" at bounding box center [1234, 298] width 11 height 11
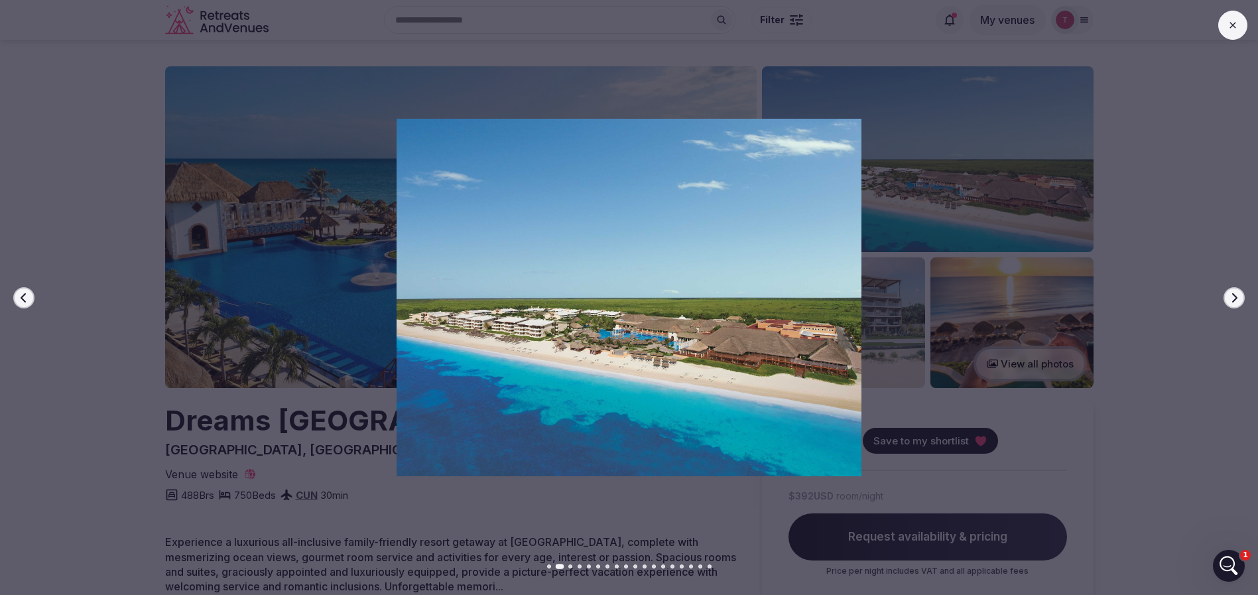
click at [1236, 298] on icon "button" at bounding box center [1234, 298] width 11 height 11
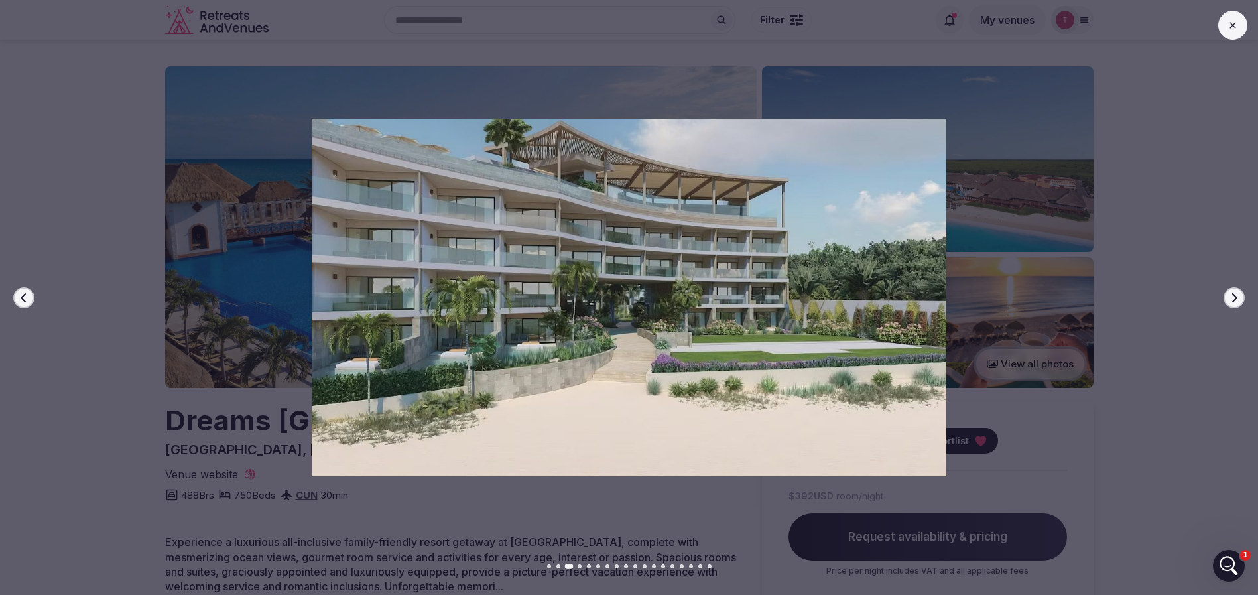
click at [1236, 298] on icon "button" at bounding box center [1234, 297] width 5 height 9
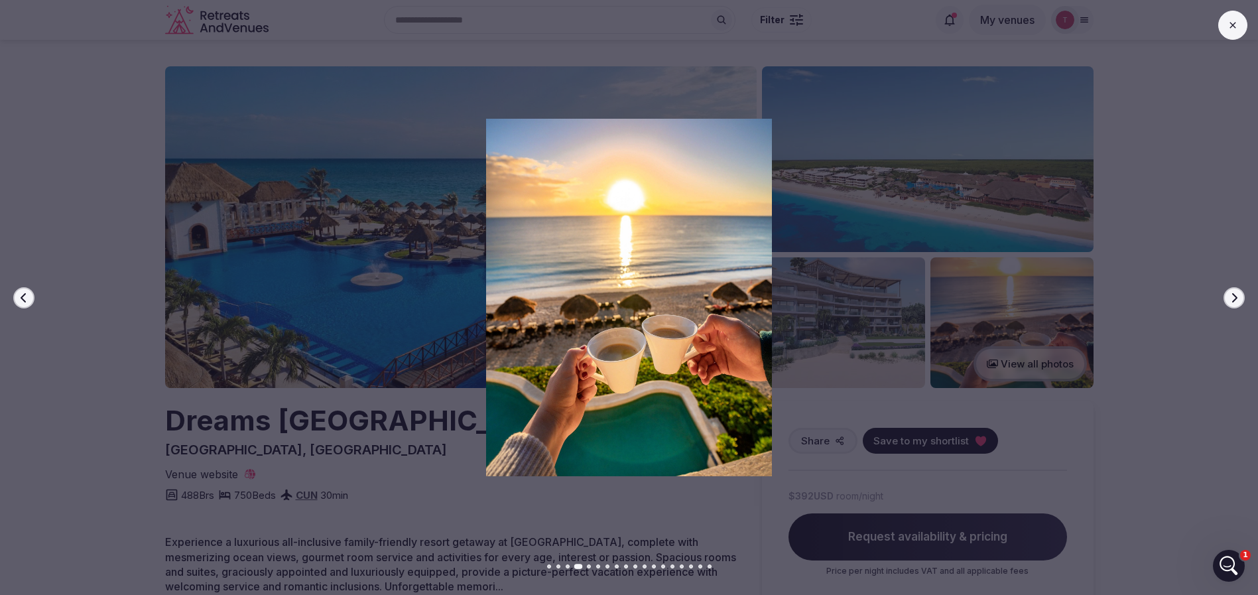
click at [1236, 298] on icon "button" at bounding box center [1234, 297] width 5 height 9
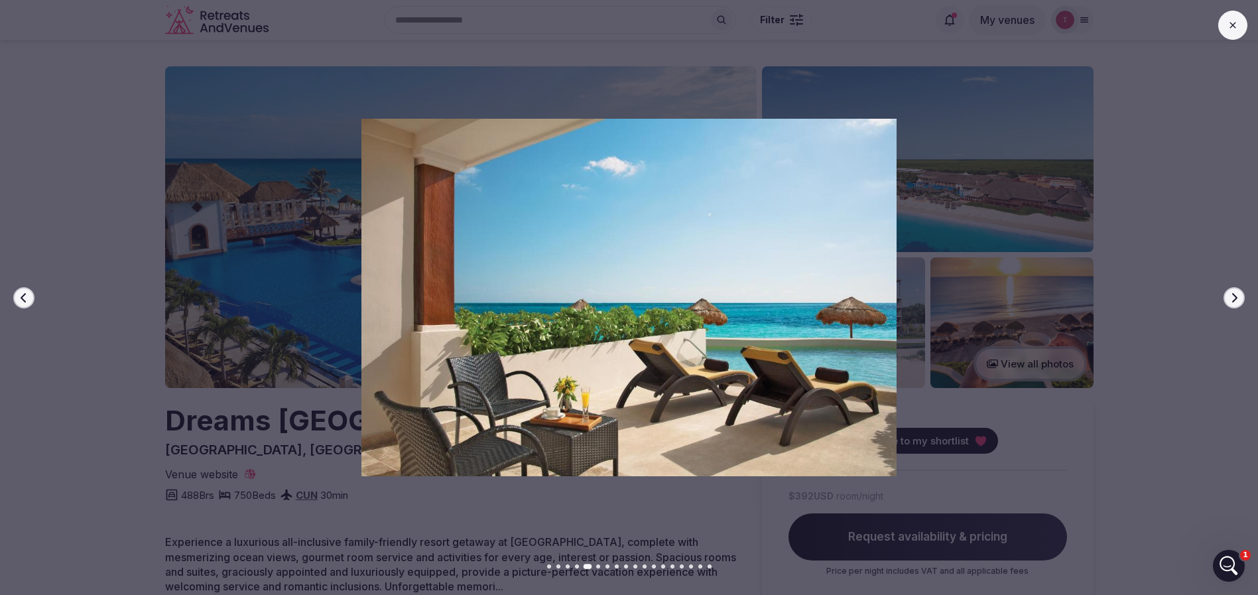
click at [1236, 298] on icon "button" at bounding box center [1234, 297] width 5 height 9
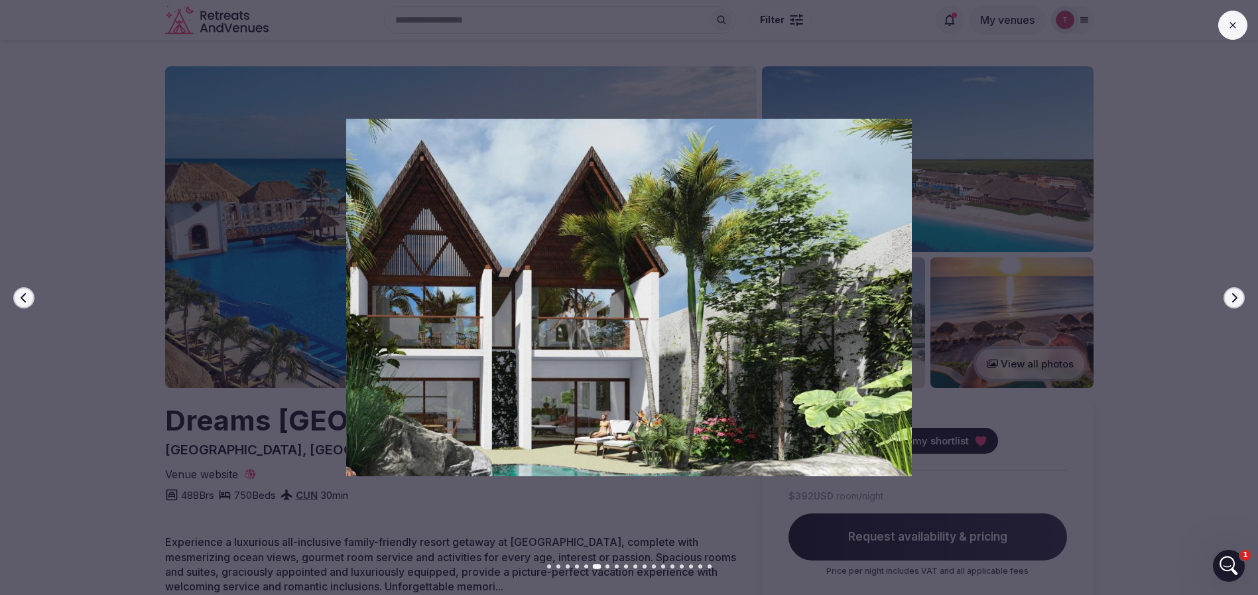
click at [1236, 298] on icon "button" at bounding box center [1234, 297] width 5 height 9
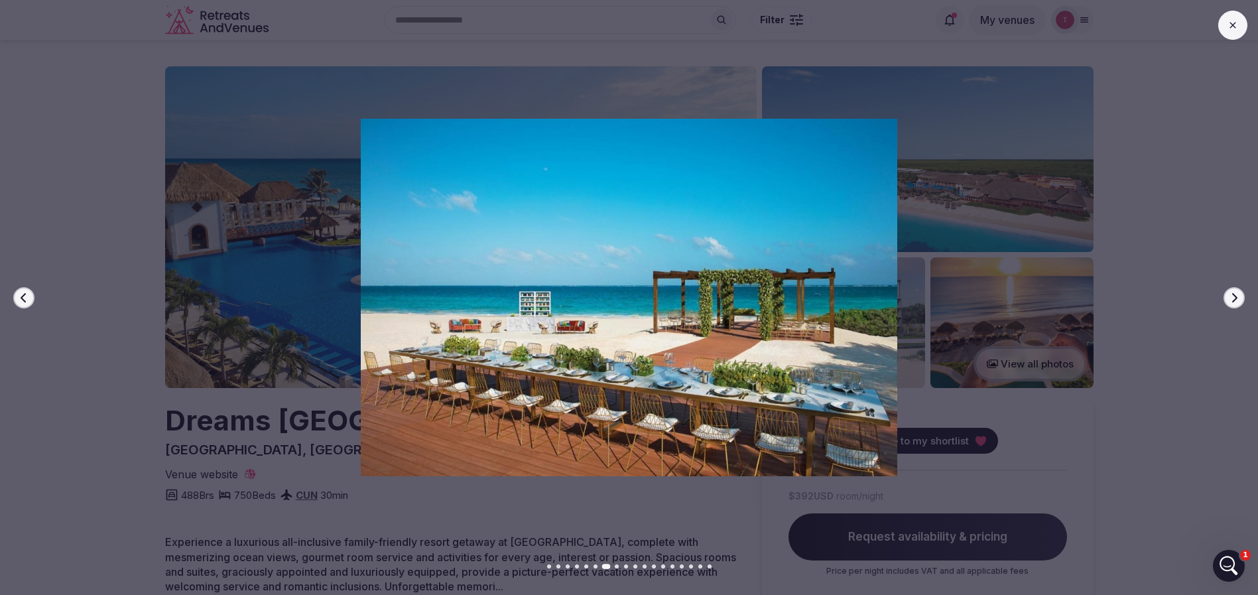
click at [1236, 298] on icon "button" at bounding box center [1234, 297] width 5 height 9
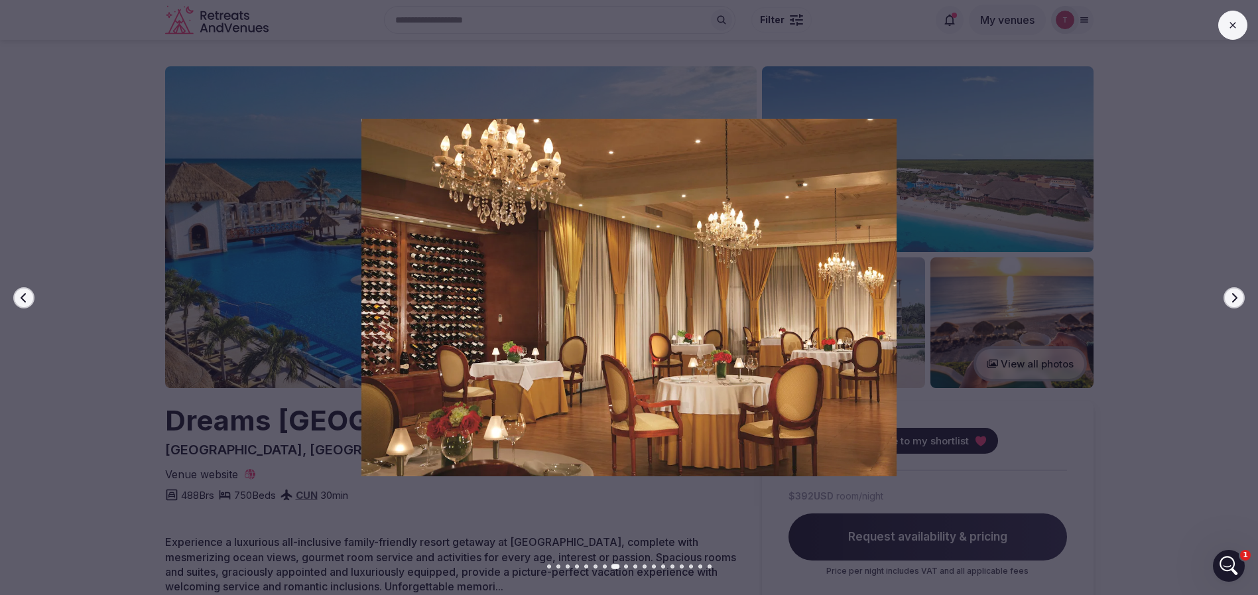
click at [1236, 298] on icon "button" at bounding box center [1234, 297] width 5 height 9
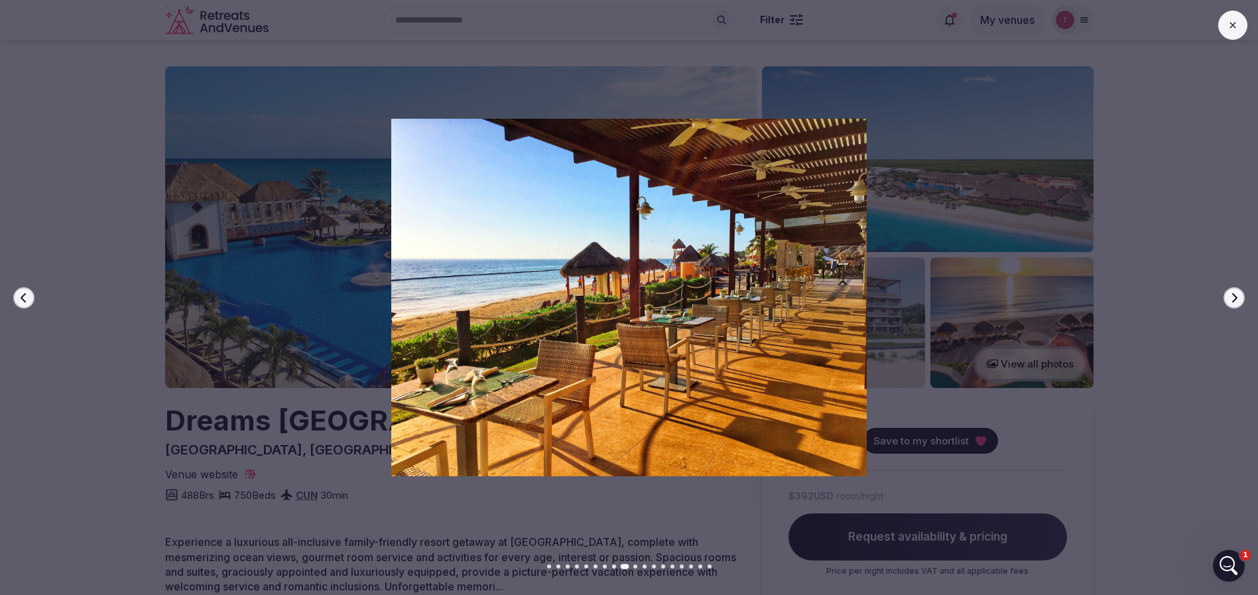
click at [27, 294] on icon "button" at bounding box center [24, 298] width 11 height 11
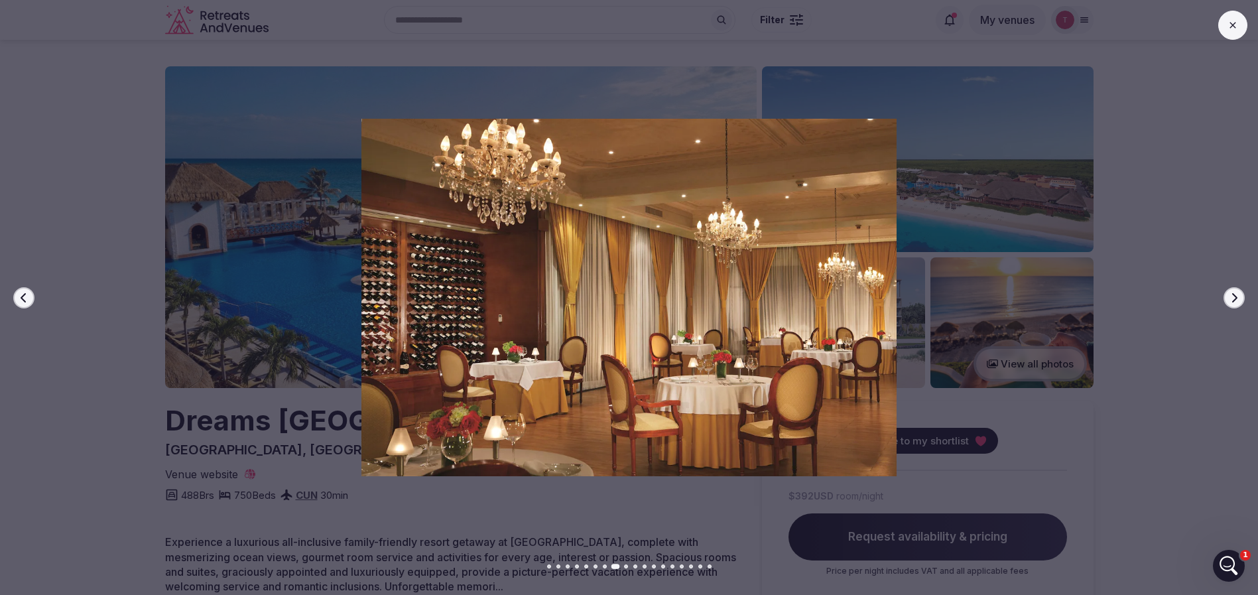
click at [1227, 300] on button "Next slide" at bounding box center [1234, 297] width 21 height 21
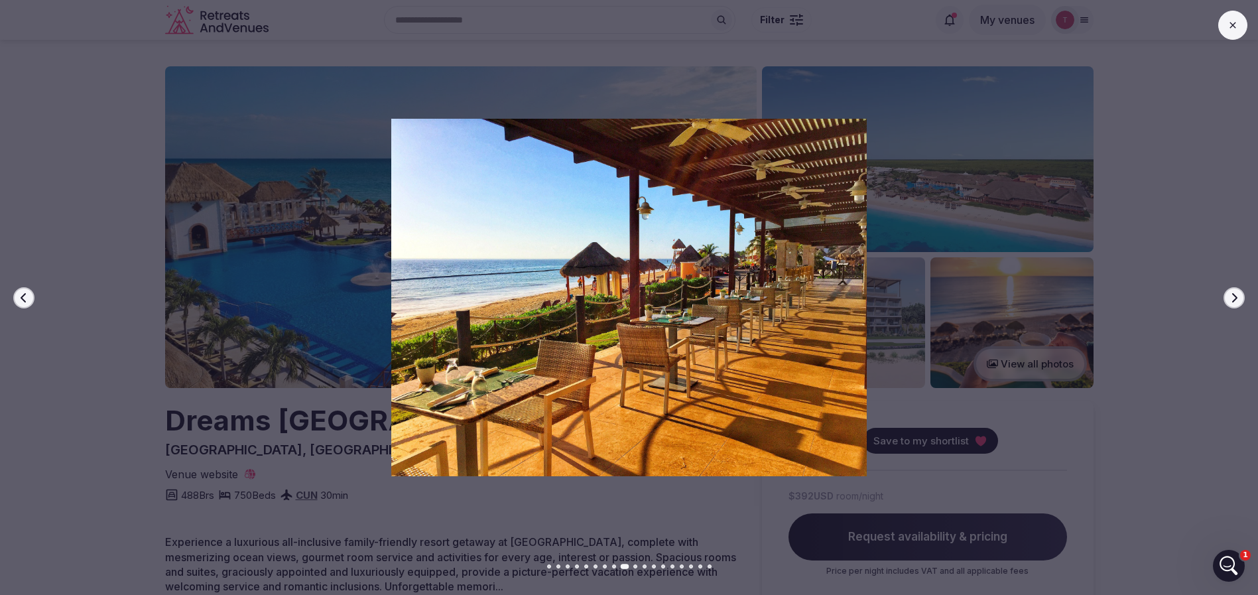
click at [1233, 297] on icon "button" at bounding box center [1234, 298] width 11 height 11
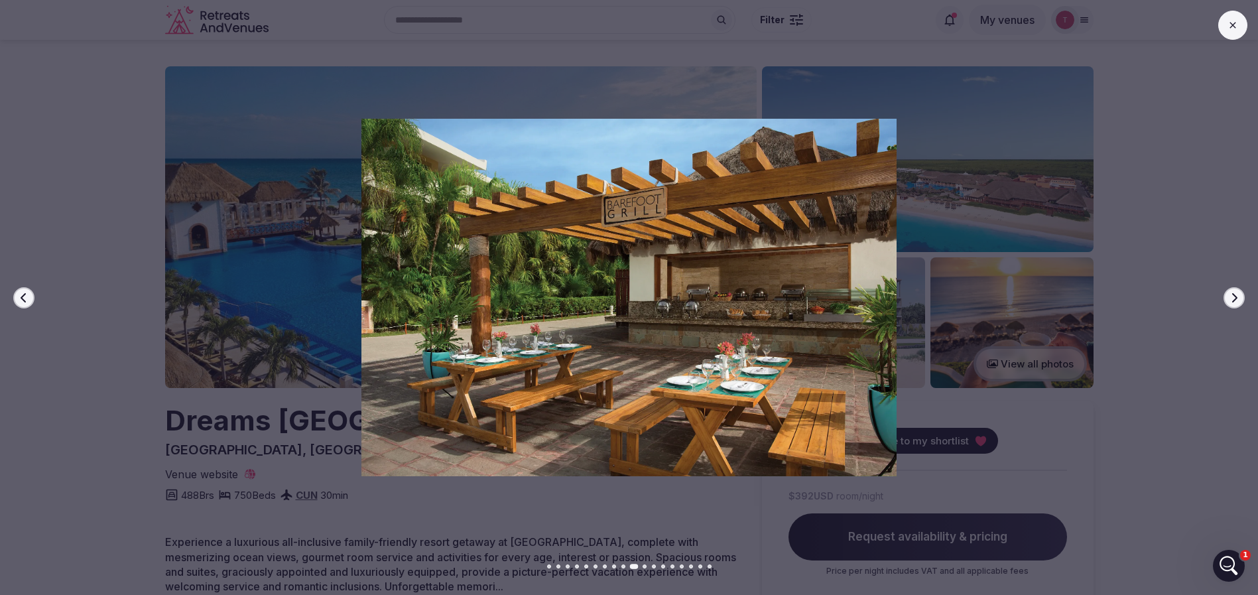
click at [1233, 297] on icon "button" at bounding box center [1234, 298] width 11 height 11
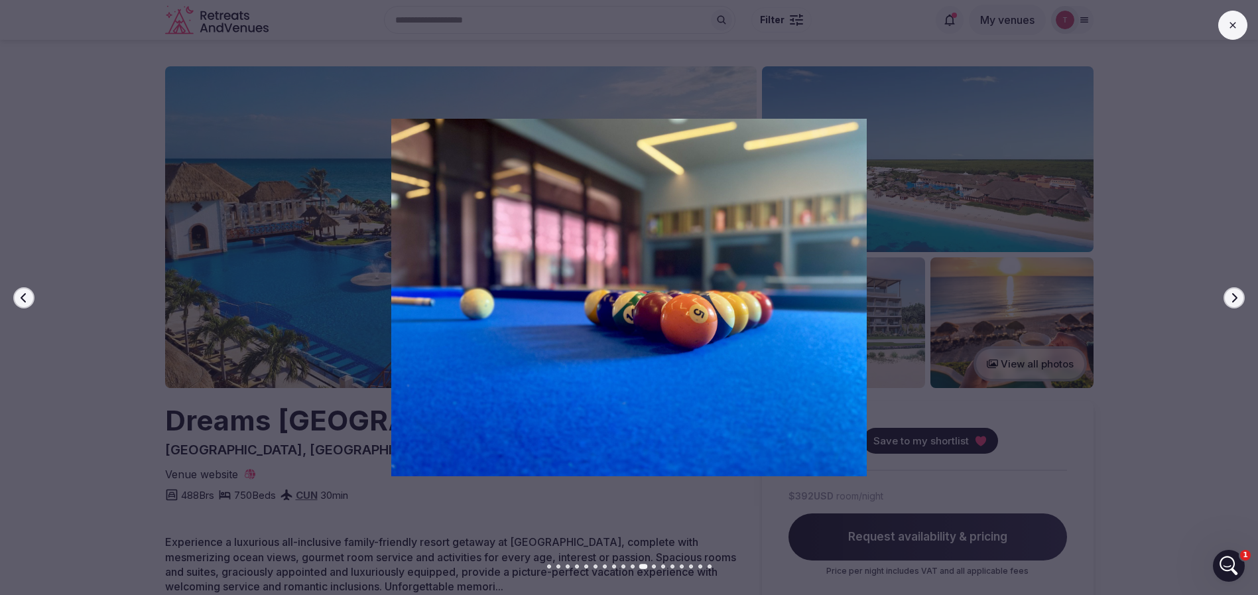
click at [1233, 297] on icon "button" at bounding box center [1234, 298] width 11 height 11
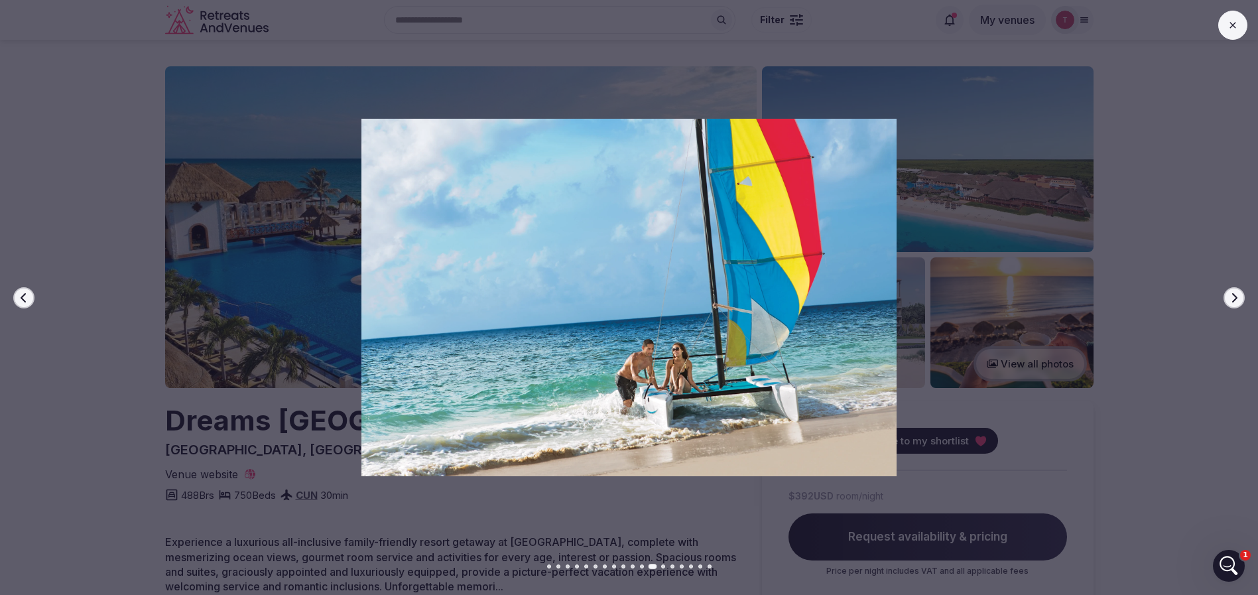
click at [1233, 297] on icon "button" at bounding box center [1234, 298] width 11 height 11
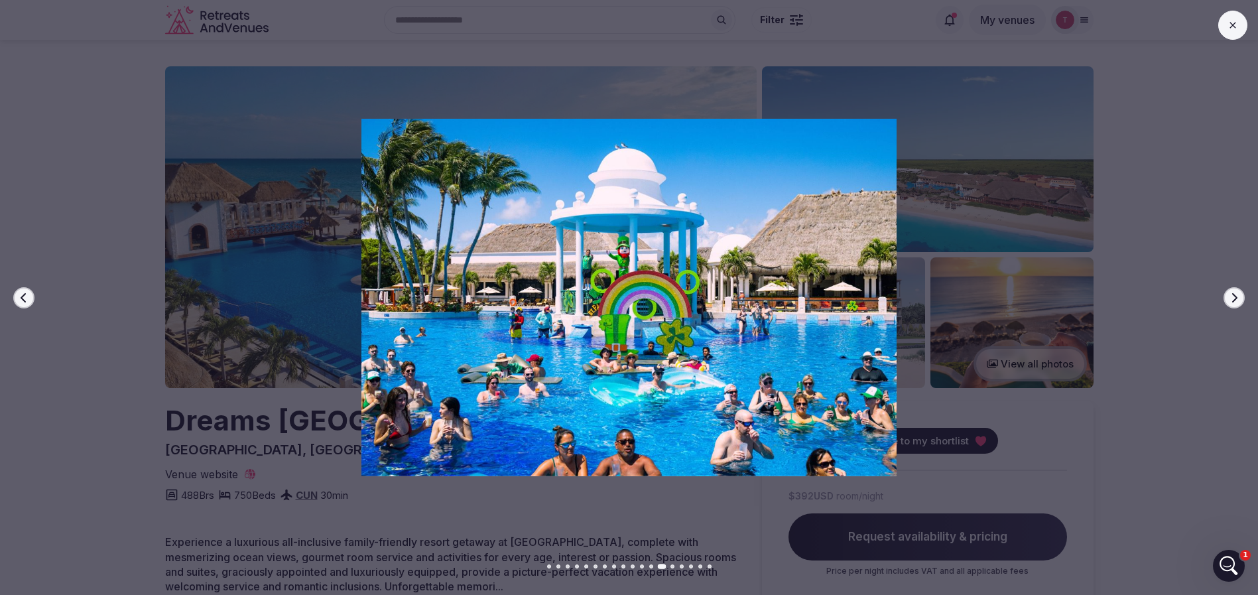
click at [1233, 297] on icon "button" at bounding box center [1234, 298] width 11 height 11
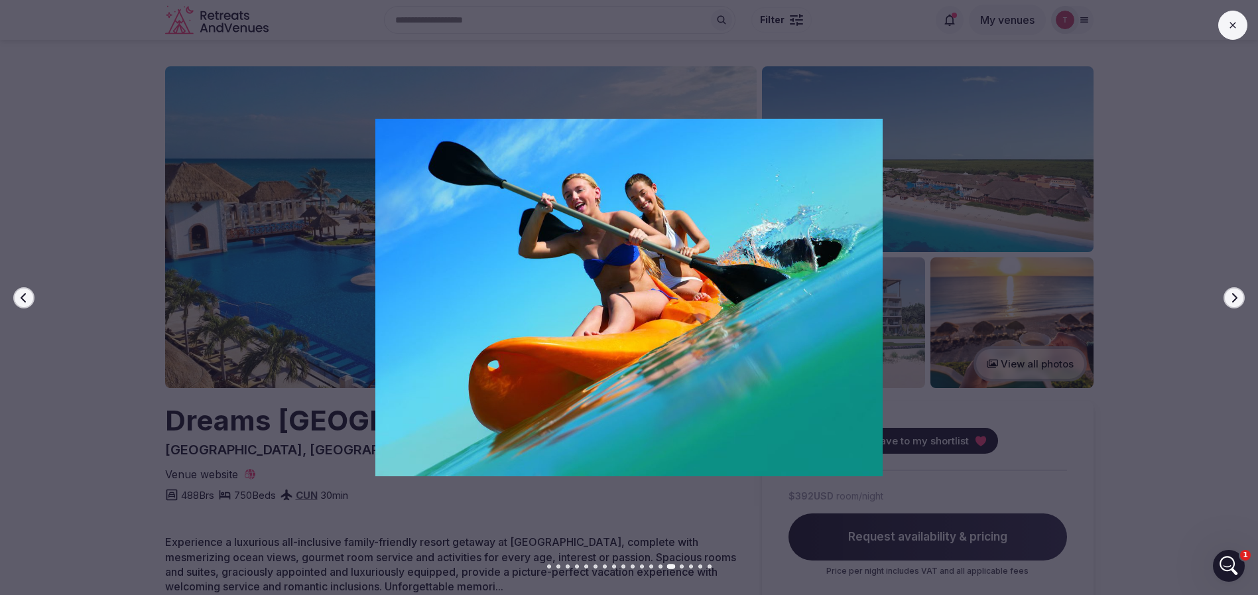
click at [1233, 297] on icon "button" at bounding box center [1234, 298] width 11 height 11
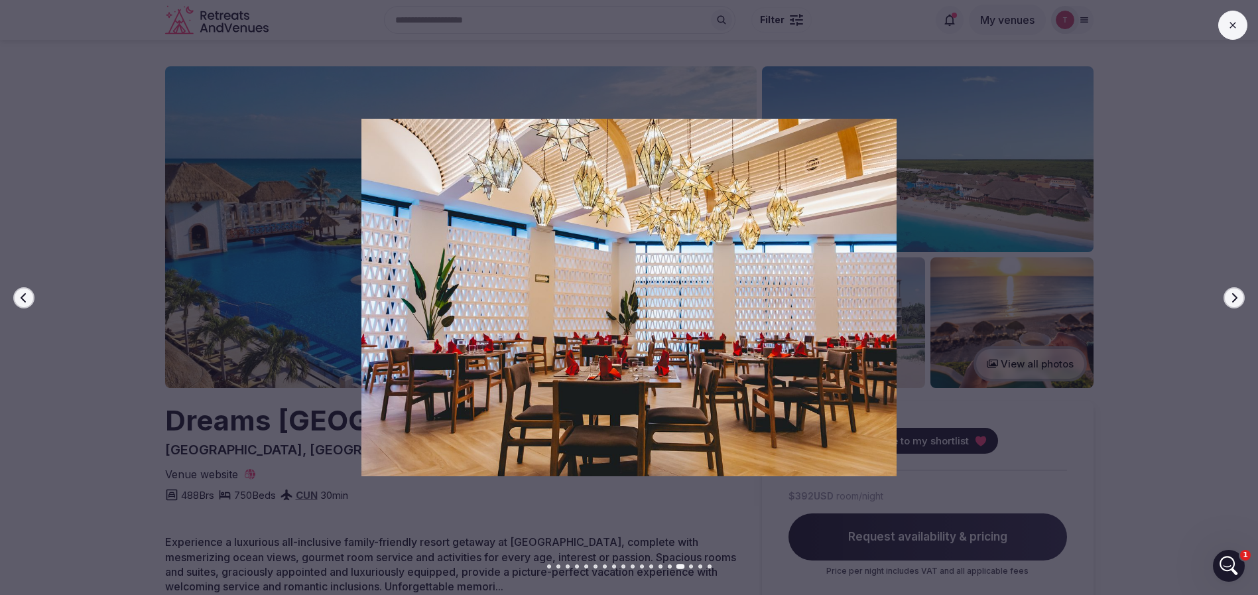
click at [1233, 297] on icon "button" at bounding box center [1234, 298] width 11 height 11
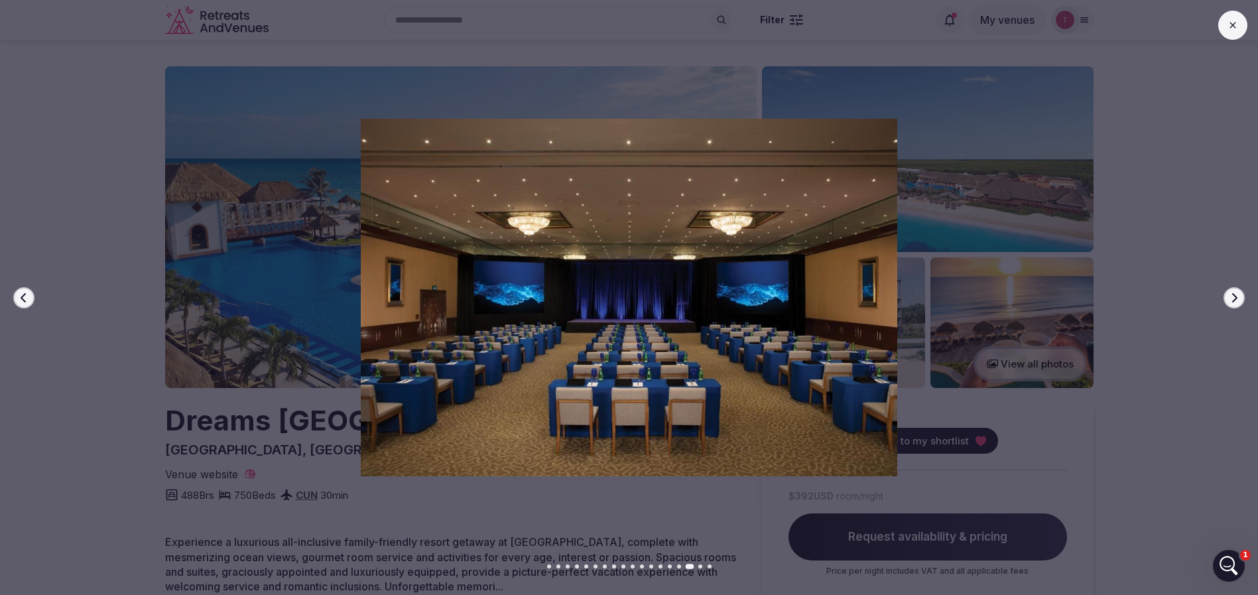
click at [1233, 297] on icon "button" at bounding box center [1234, 298] width 11 height 11
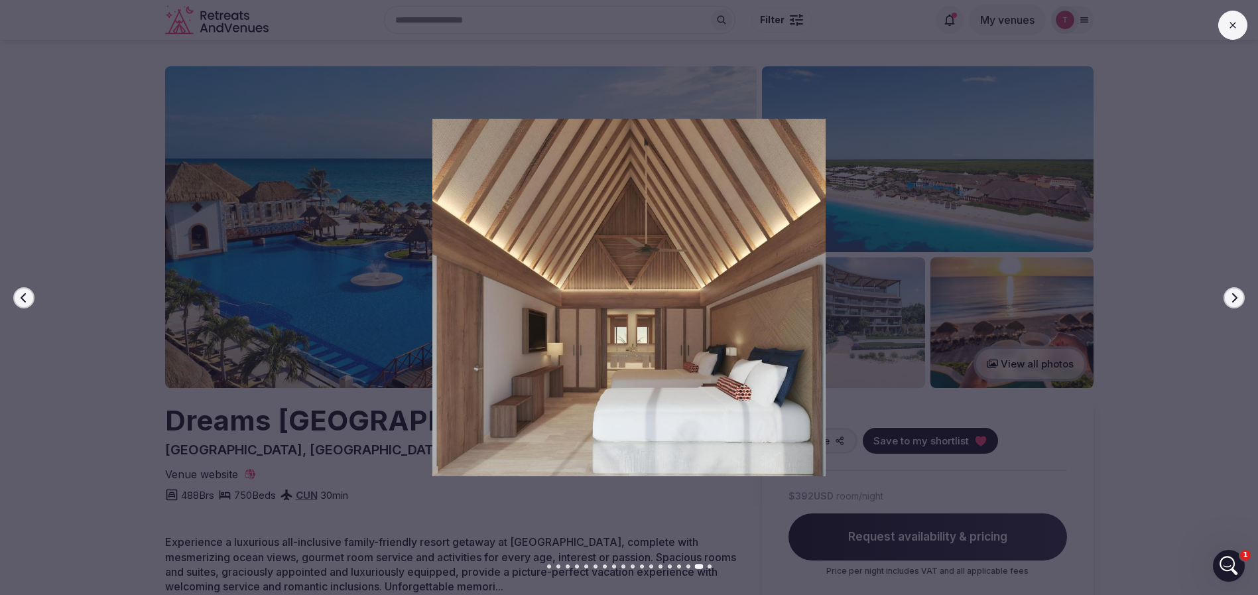
click at [1233, 297] on icon "button" at bounding box center [1234, 298] width 11 height 11
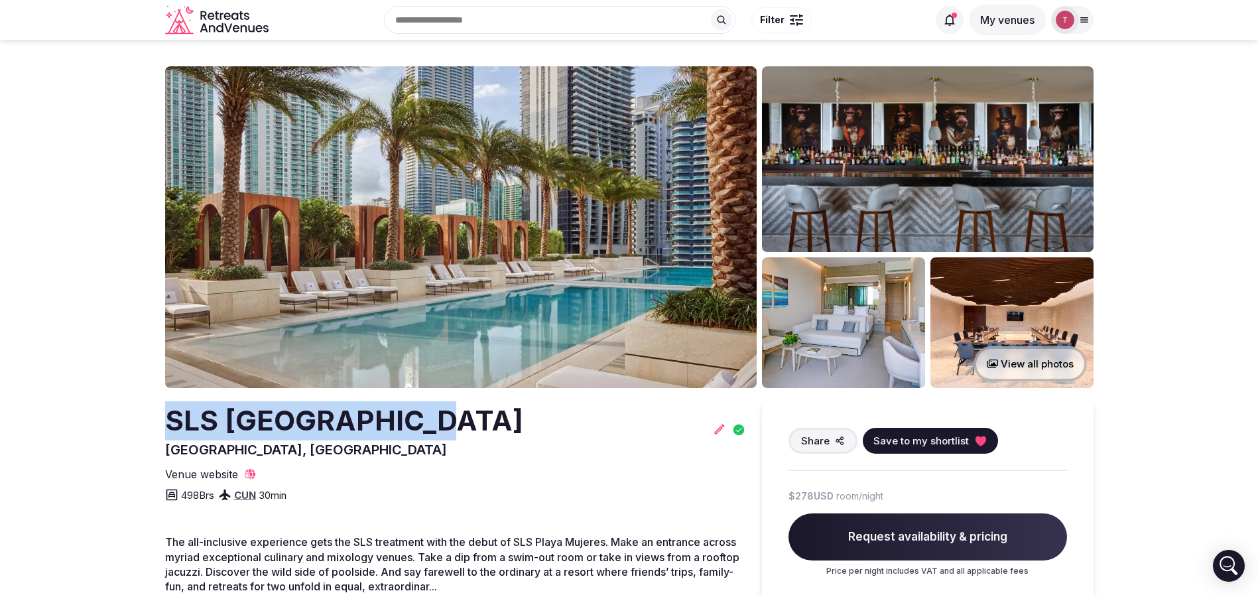
drag, startPoint x: 221, startPoint y: 413, endPoint x: 438, endPoint y: 419, distance: 217.6
click at [438, 419] on section "View all photos SLS Playa Mujeres Cancún, Mexico Share Save to my shortlist Ven…" at bounding box center [629, 369] width 1258 height 659
click at [982, 434] on icon at bounding box center [980, 440] width 13 height 13
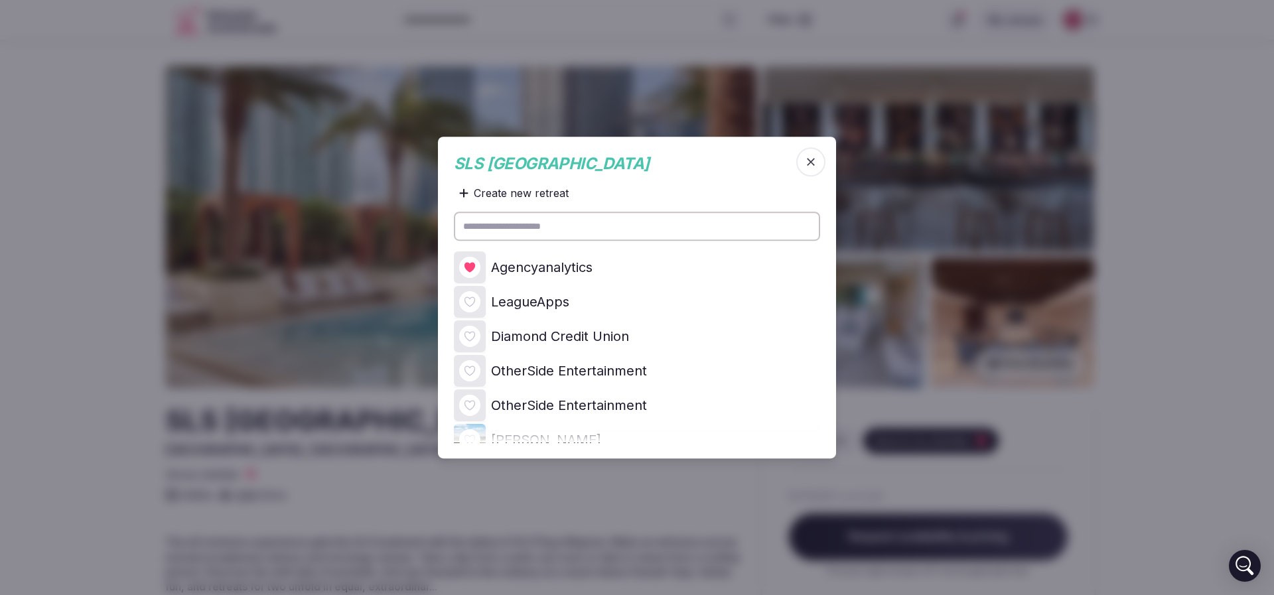
click at [0, 0] on icon at bounding box center [0, 0] width 0 height 0
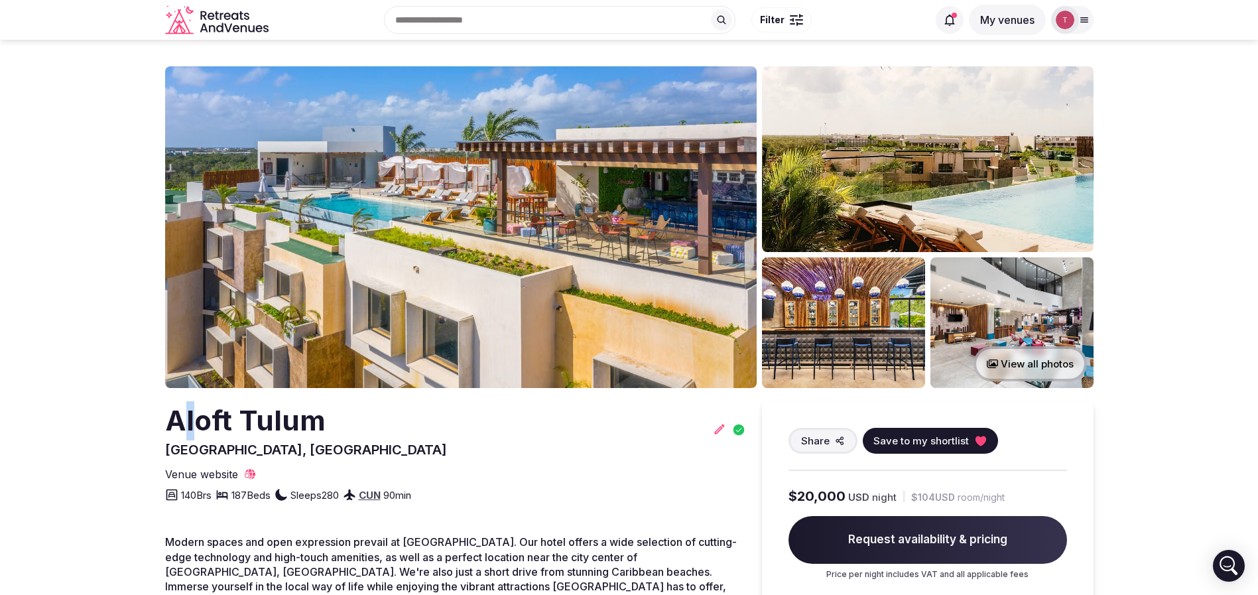
drag, startPoint x: 180, startPoint y: 411, endPoint x: 191, endPoint y: 411, distance: 11.3
click at [191, 411] on h2 "Aloft Tulum" at bounding box center [306, 420] width 282 height 39
drag, startPoint x: 166, startPoint y: 416, endPoint x: 336, endPoint y: 425, distance: 169.4
click at [336, 425] on div "Aloft Tulum Tulum, [GEOGRAPHIC_DATA]" at bounding box center [455, 430] width 581 height 58
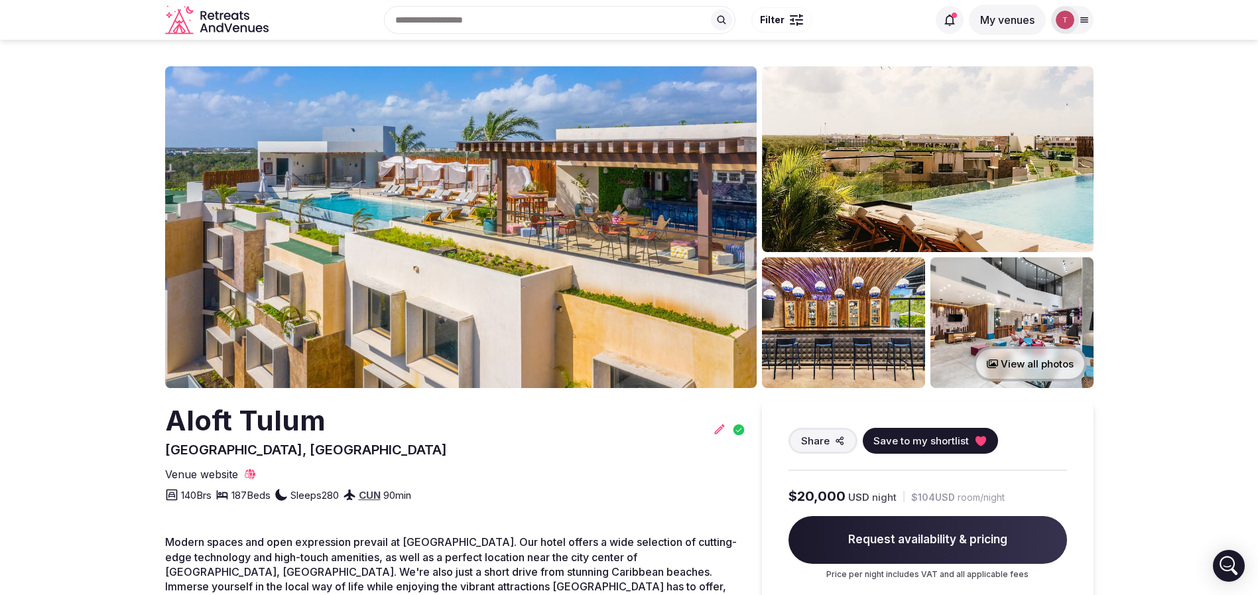
click at [486, 226] on img at bounding box center [461, 227] width 592 height 322
click at [974, 442] on icon at bounding box center [980, 440] width 13 height 13
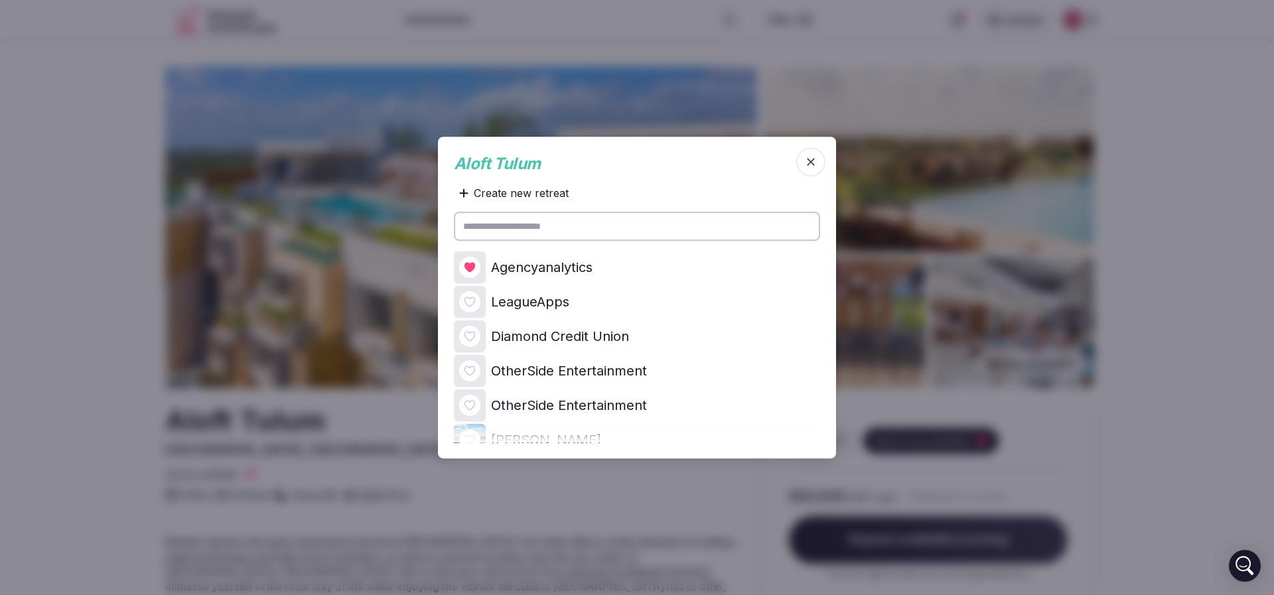
click at [0, 0] on icon at bounding box center [0, 0] width 0 height 0
click at [815, 161] on icon "button" at bounding box center [810, 161] width 13 height 13
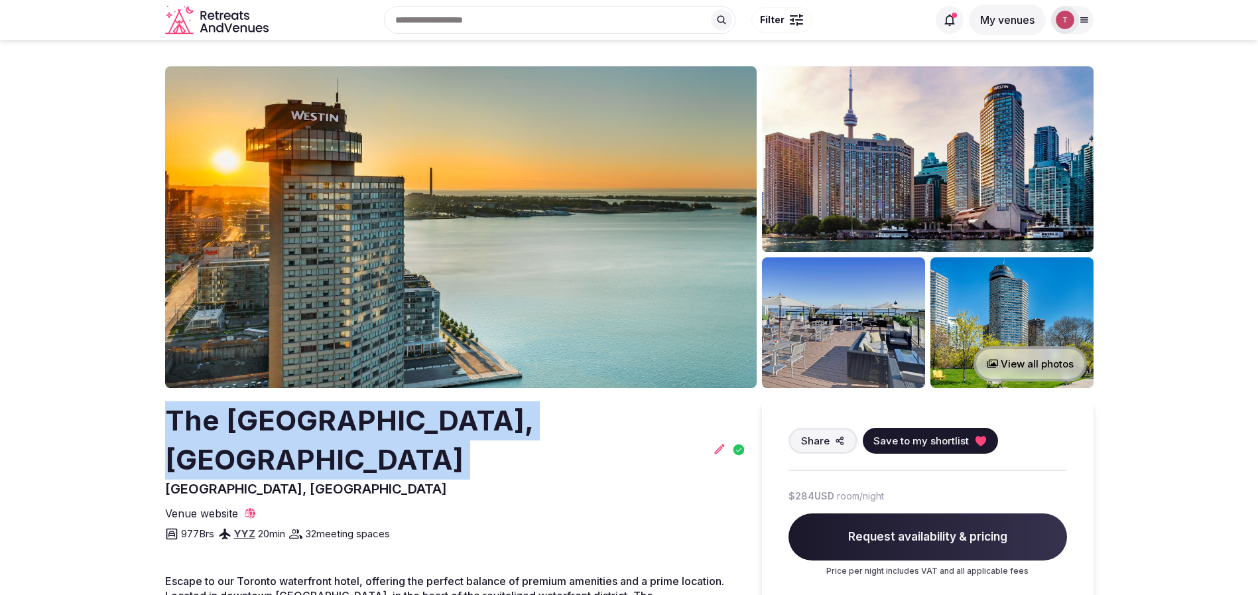
drag, startPoint x: 118, startPoint y: 442, endPoint x: 17, endPoint y: 417, distance: 104.4
click at [693, 247] on img at bounding box center [461, 227] width 592 height 322
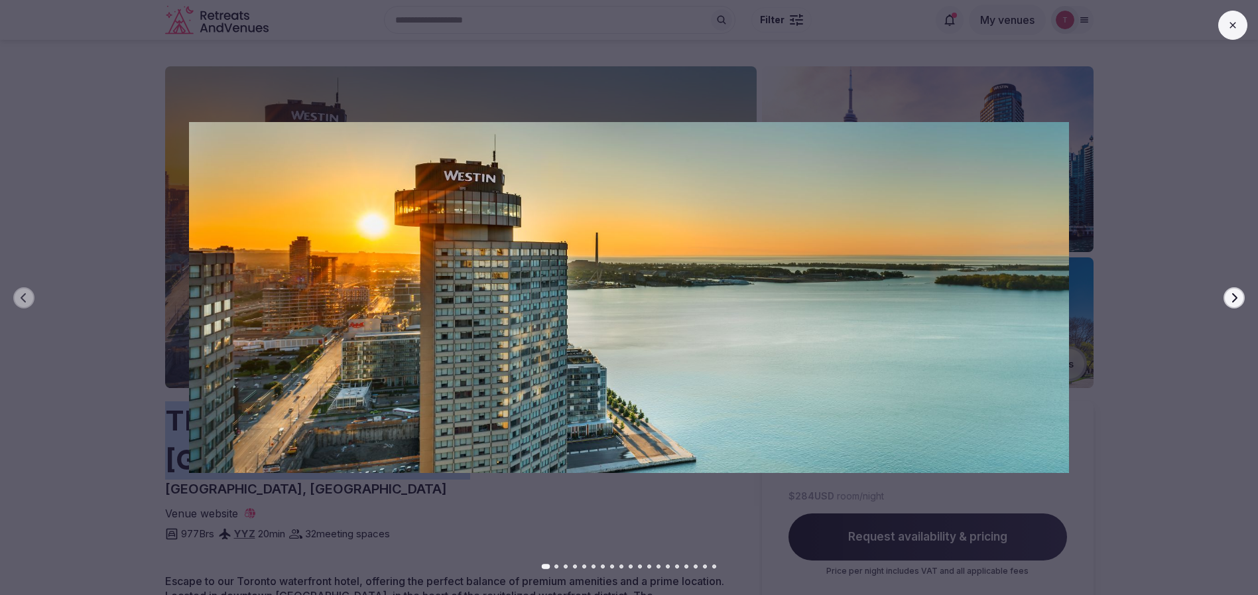
click at [1235, 300] on icon "button" at bounding box center [1234, 297] width 5 height 9
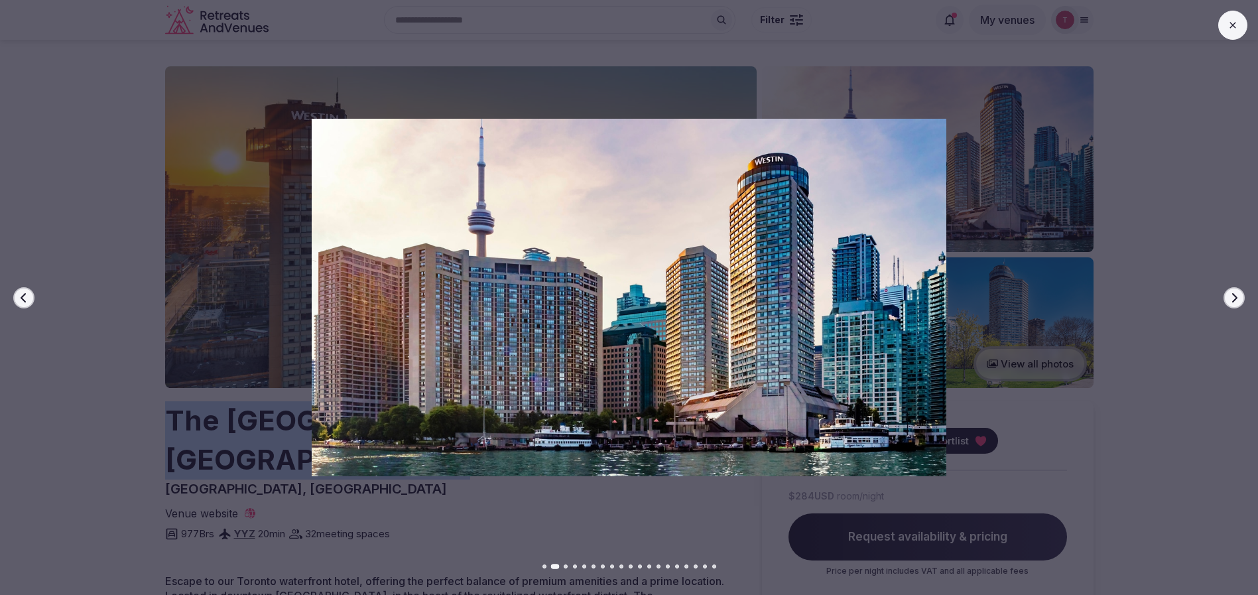
click at [1235, 300] on icon "button" at bounding box center [1234, 297] width 5 height 9
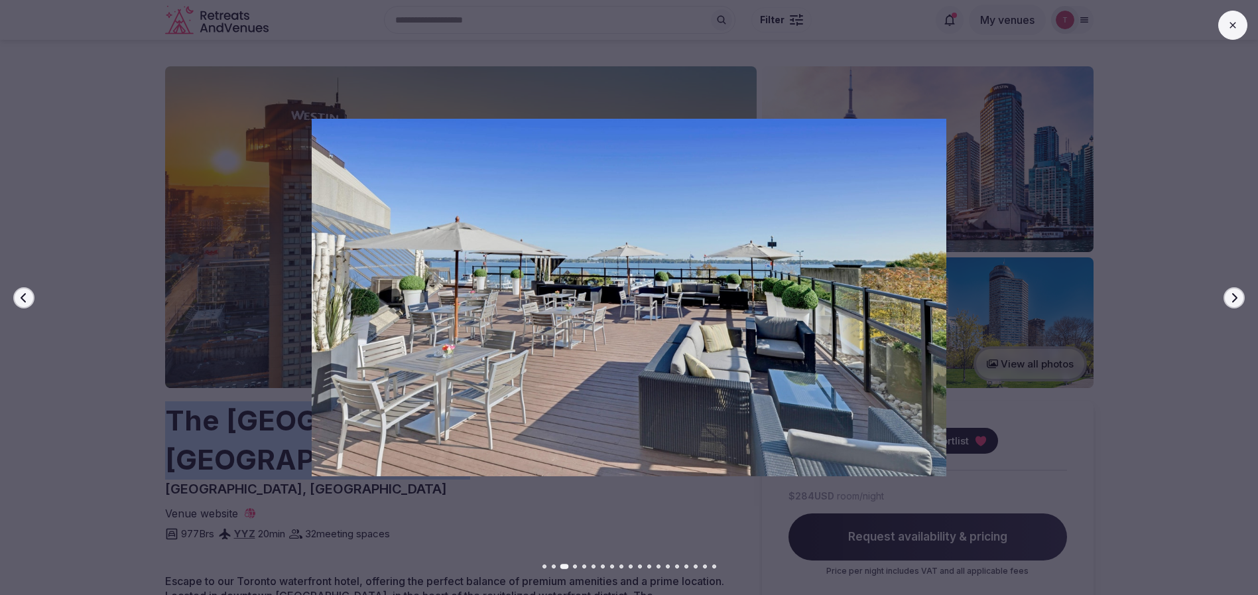
click at [1235, 300] on icon "button" at bounding box center [1234, 297] width 5 height 9
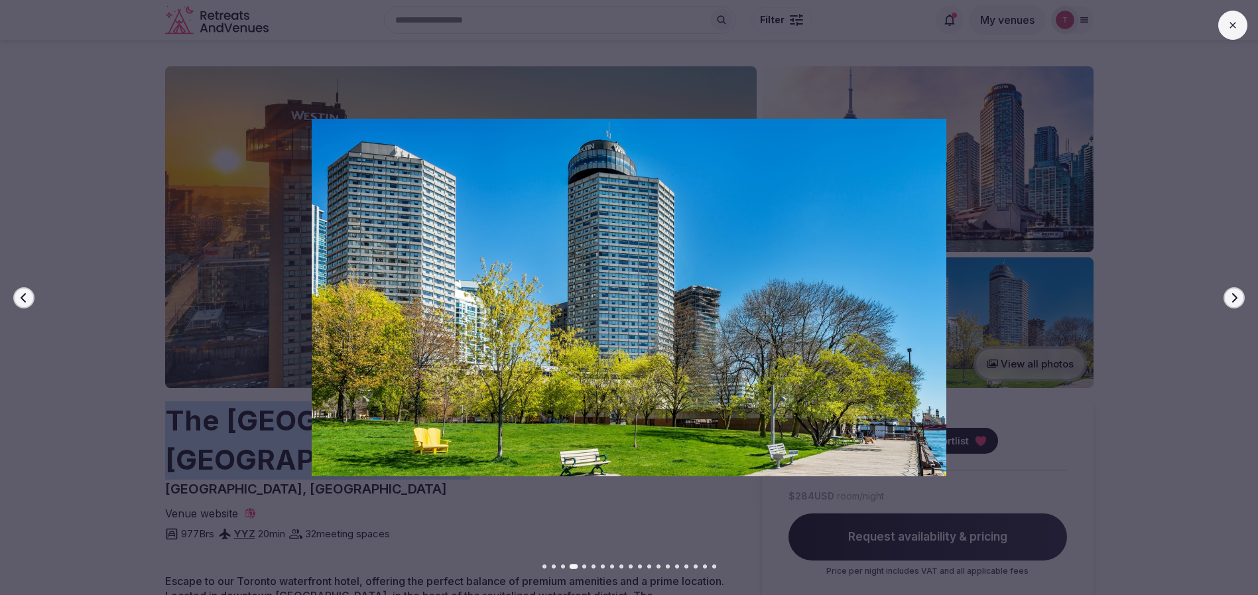
click at [1235, 300] on icon "button" at bounding box center [1234, 297] width 5 height 9
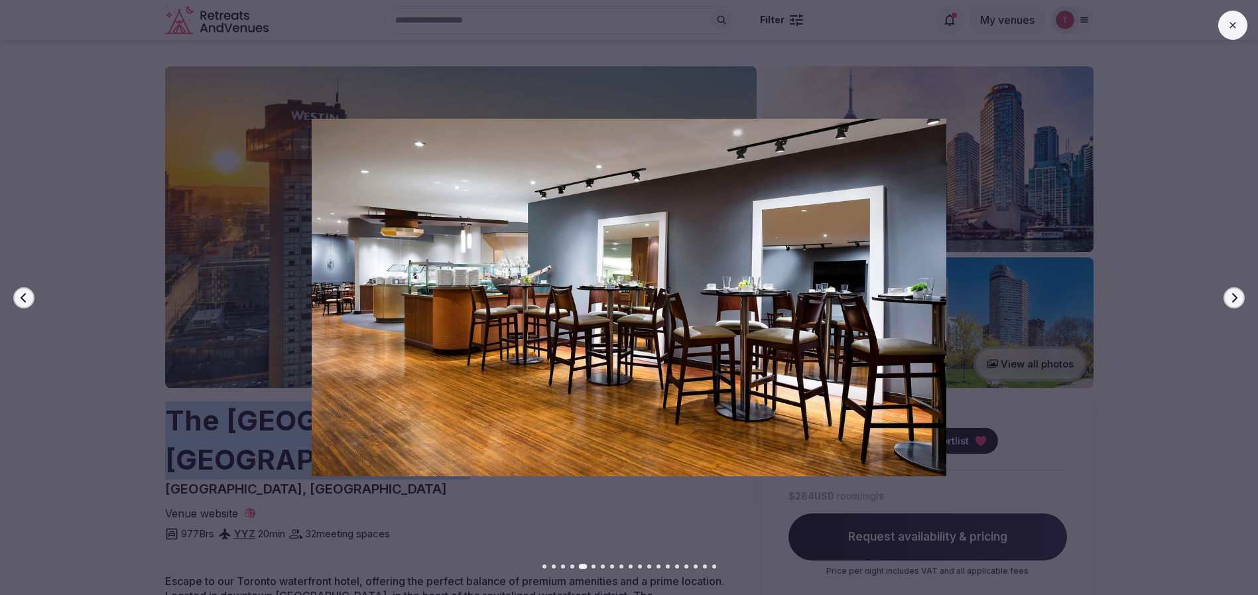
click at [1235, 300] on icon "button" at bounding box center [1234, 297] width 5 height 9
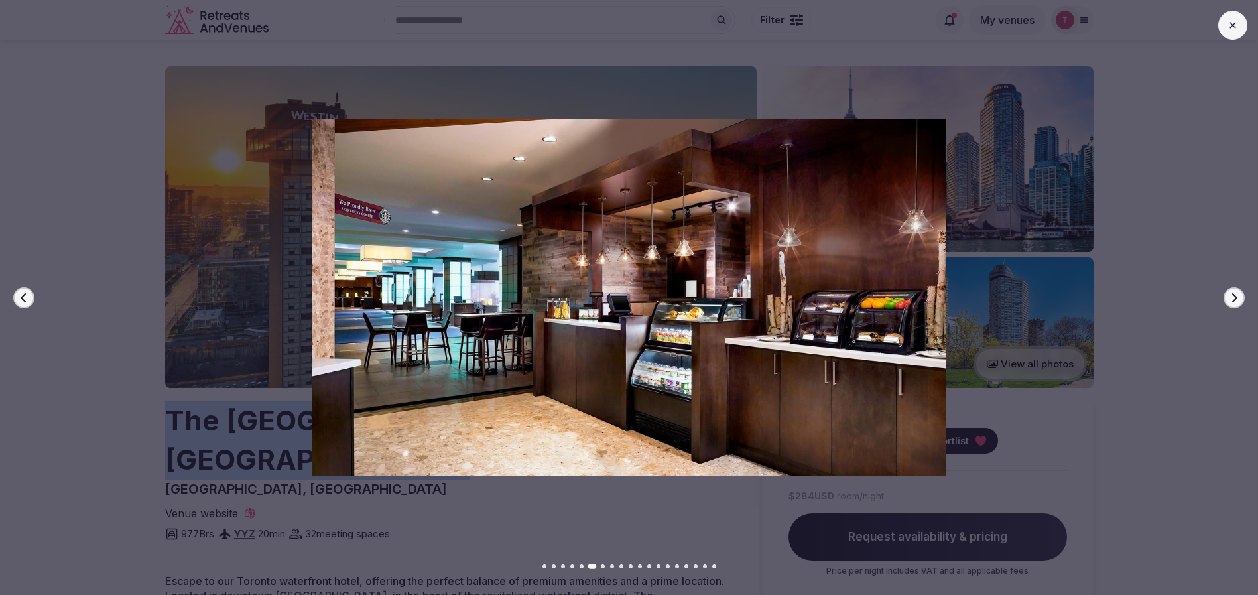
click at [1235, 300] on icon "button" at bounding box center [1234, 297] width 5 height 9
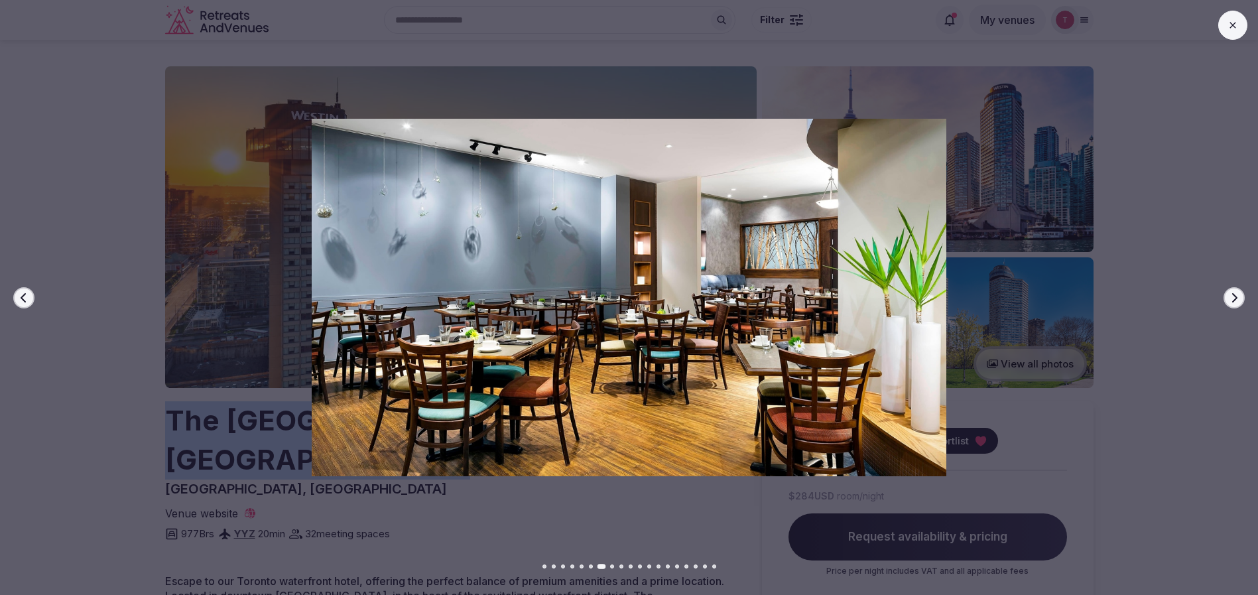
click at [1235, 299] on icon "button" at bounding box center [1234, 297] width 5 height 9
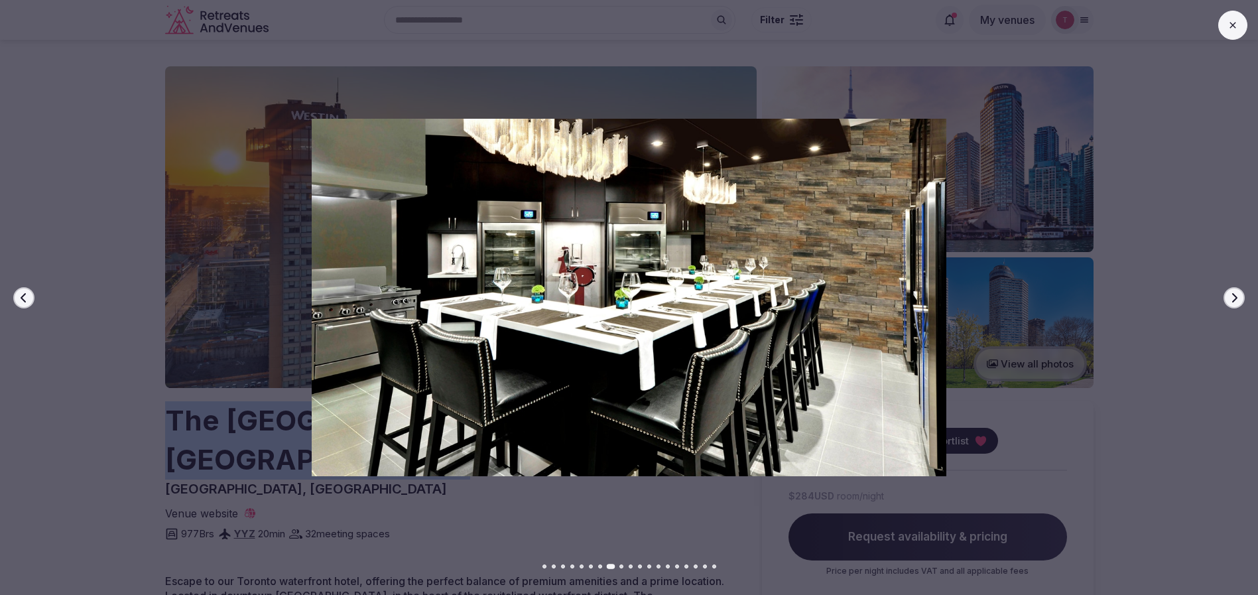
click at [31, 297] on button "Previous slide" at bounding box center [23, 297] width 21 height 21
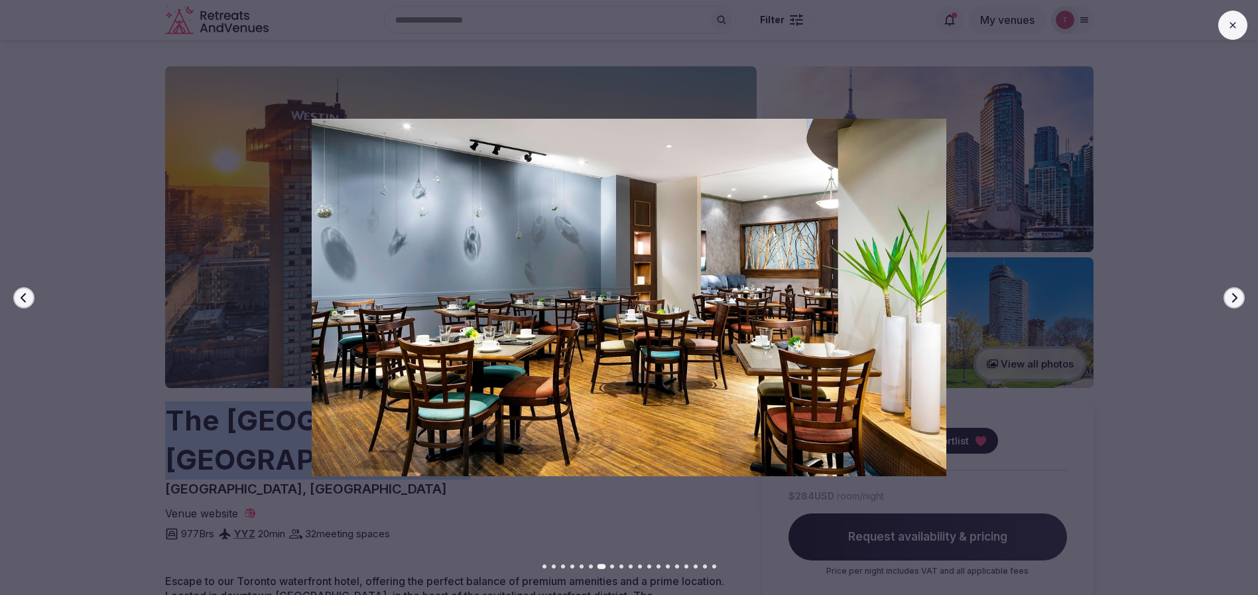
click at [1234, 302] on icon "button" at bounding box center [1234, 298] width 11 height 11
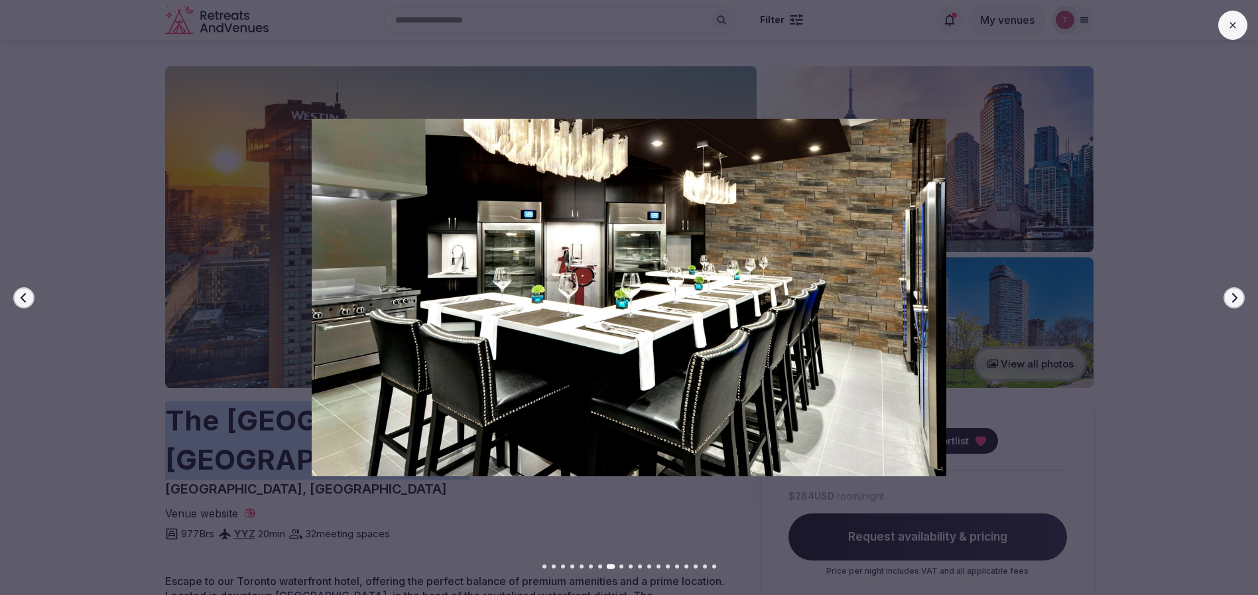
click at [1234, 302] on icon "button" at bounding box center [1234, 298] width 11 height 11
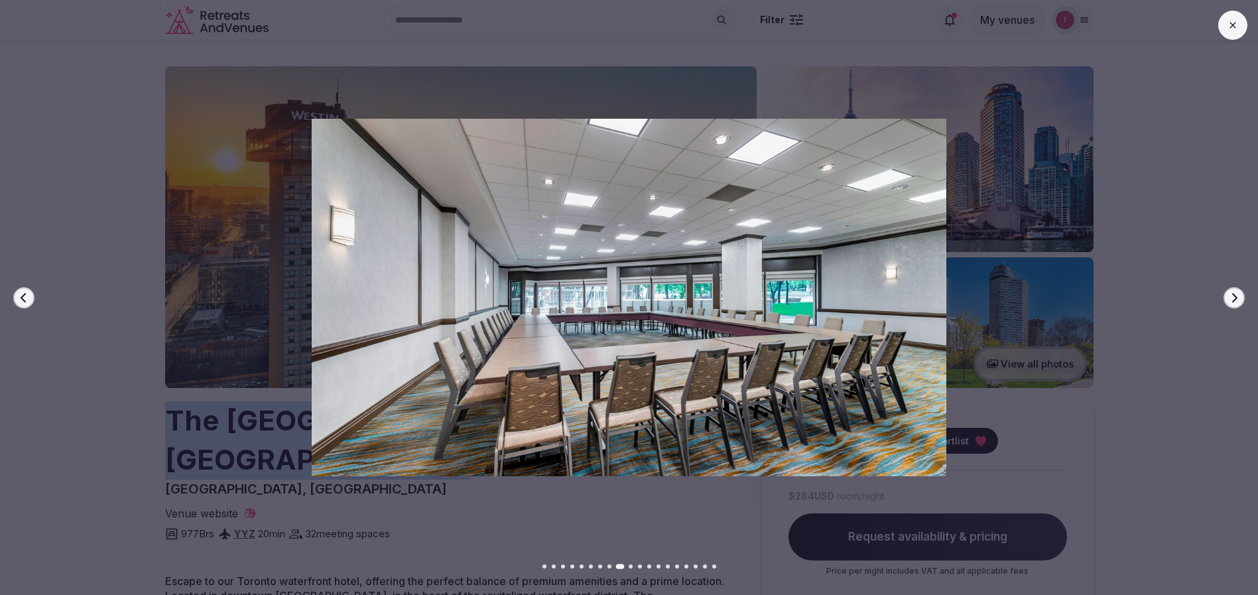
click at [1234, 302] on icon "button" at bounding box center [1234, 298] width 11 height 11
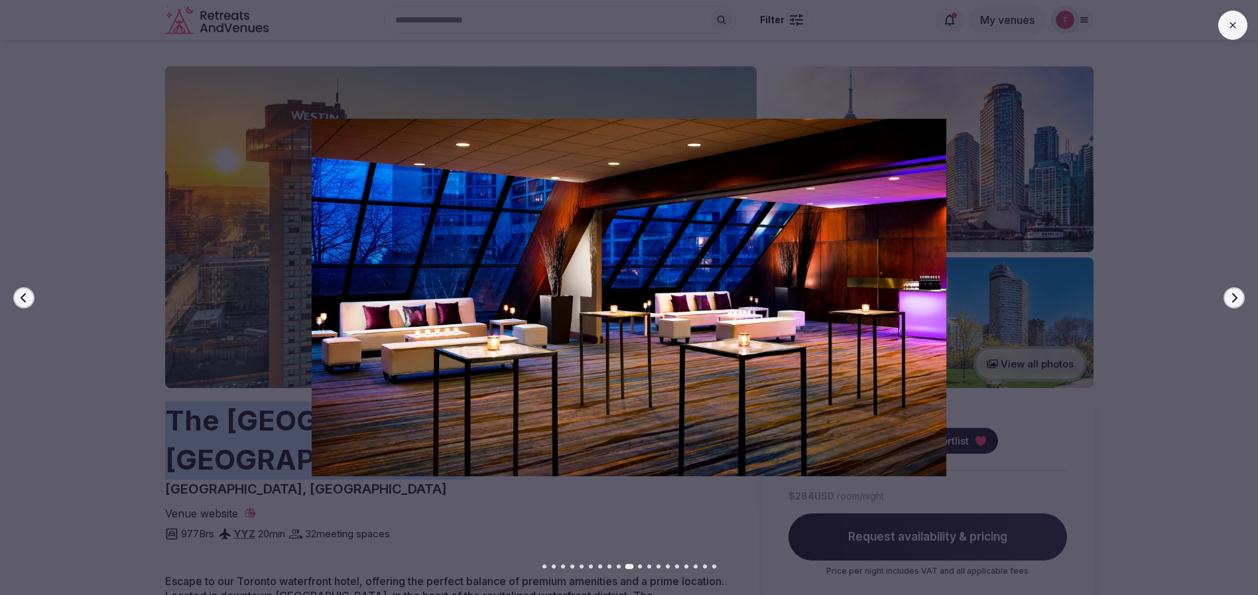
click at [1242, 298] on button "Next slide" at bounding box center [1234, 297] width 21 height 21
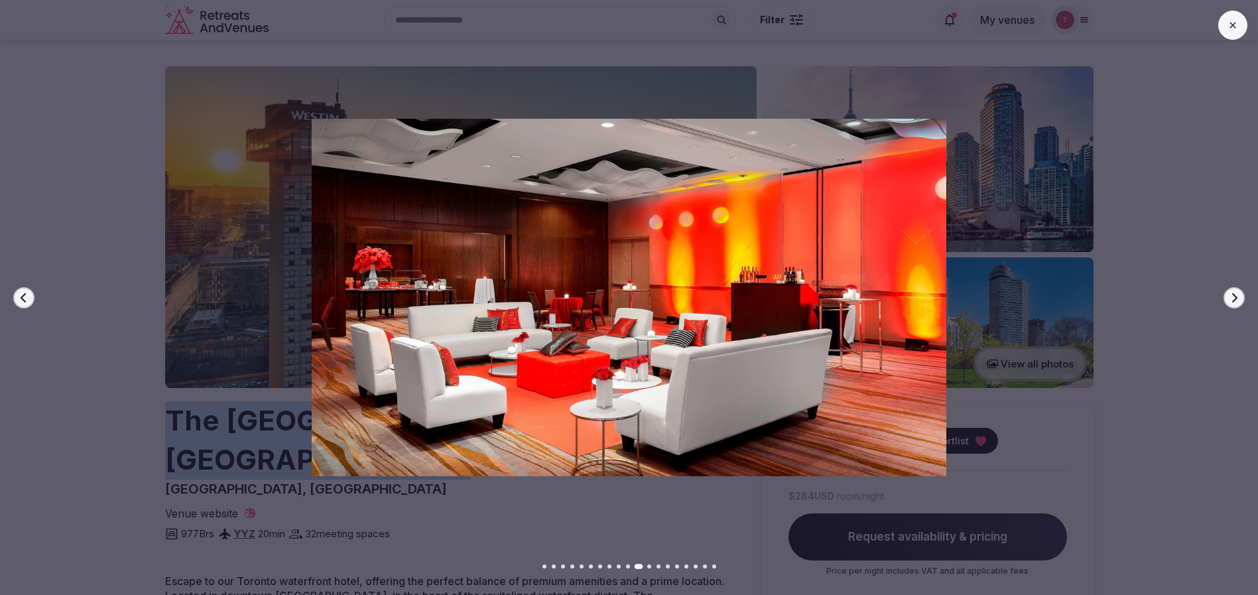
click at [1242, 298] on button "Next slide" at bounding box center [1234, 297] width 21 height 21
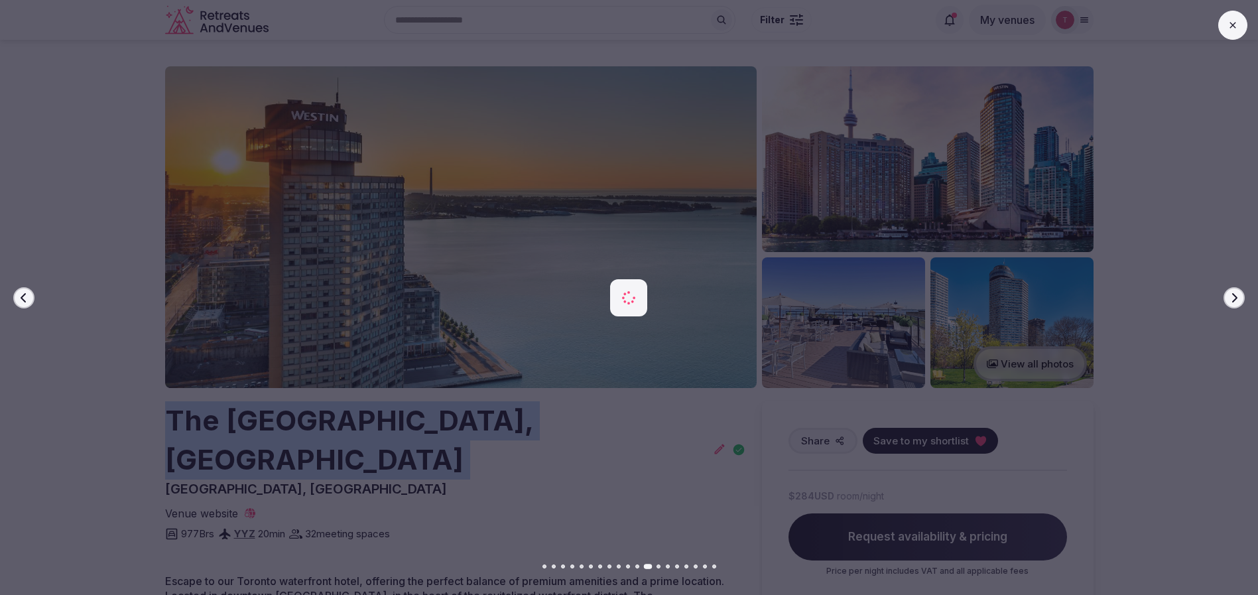
click at [1234, 296] on icon "button" at bounding box center [1234, 298] width 11 height 11
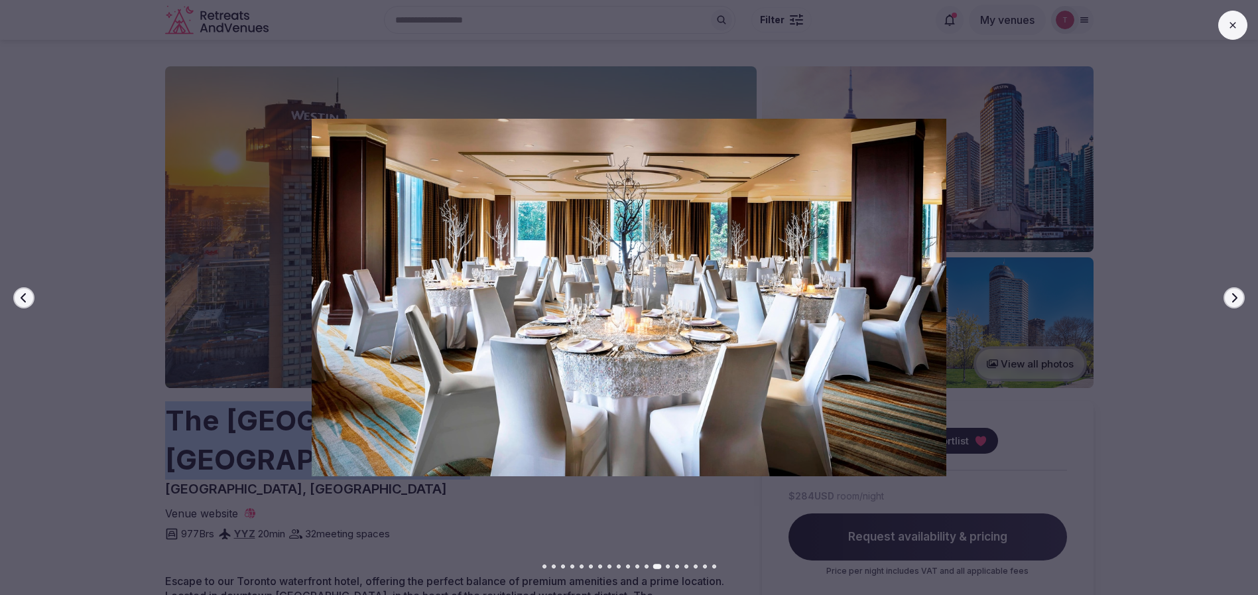
click at [1234, 297] on icon "button" at bounding box center [1234, 298] width 11 height 11
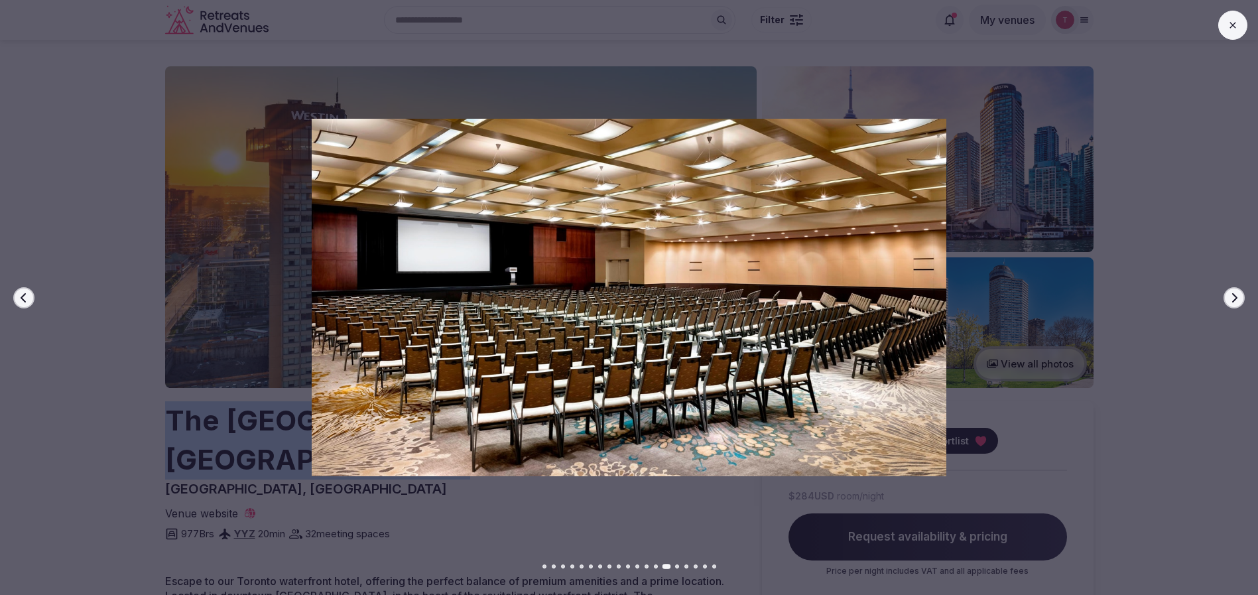
click at [1234, 297] on icon "button" at bounding box center [1234, 298] width 11 height 11
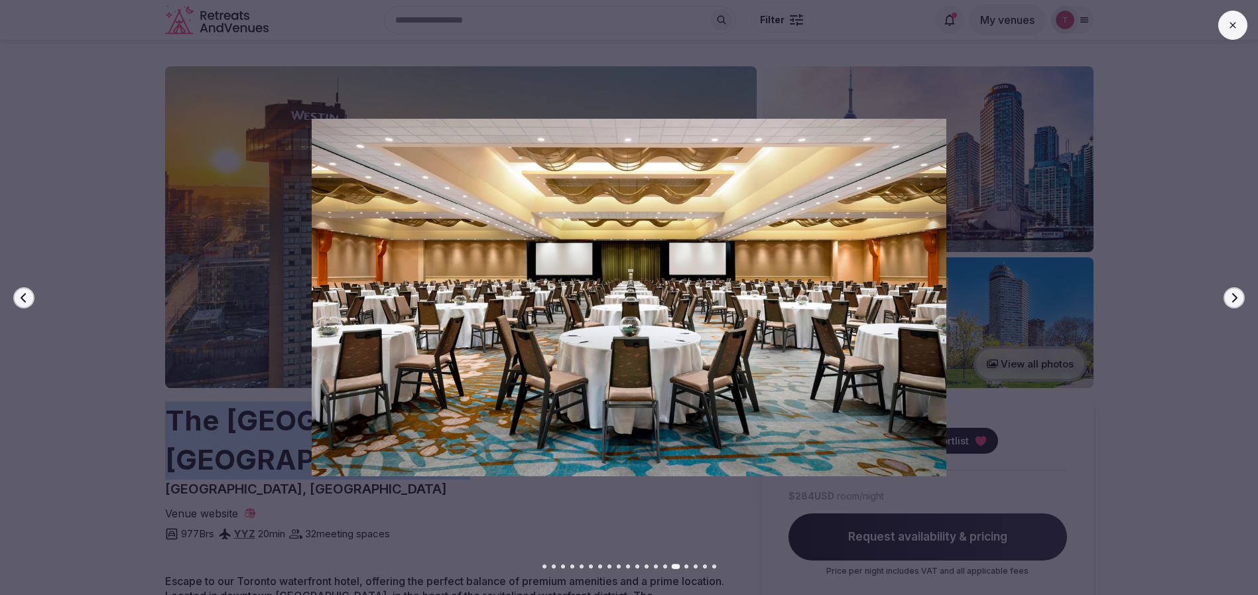
click at [1234, 297] on icon "button" at bounding box center [1234, 298] width 11 height 11
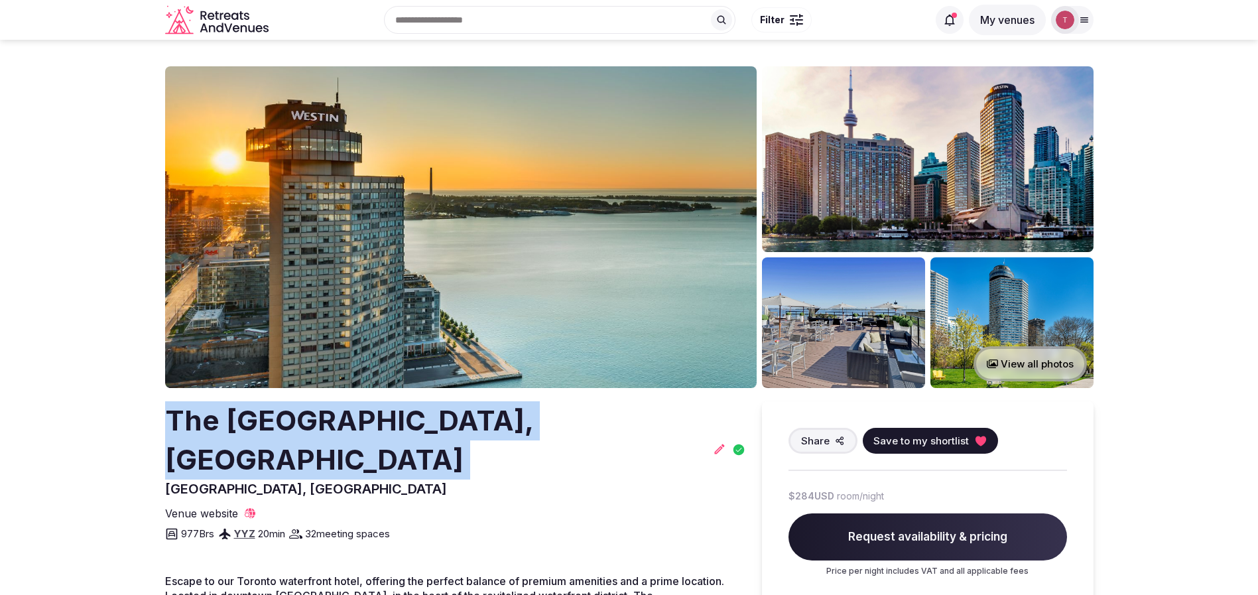
click at [980, 440] on icon at bounding box center [980, 441] width 11 height 10
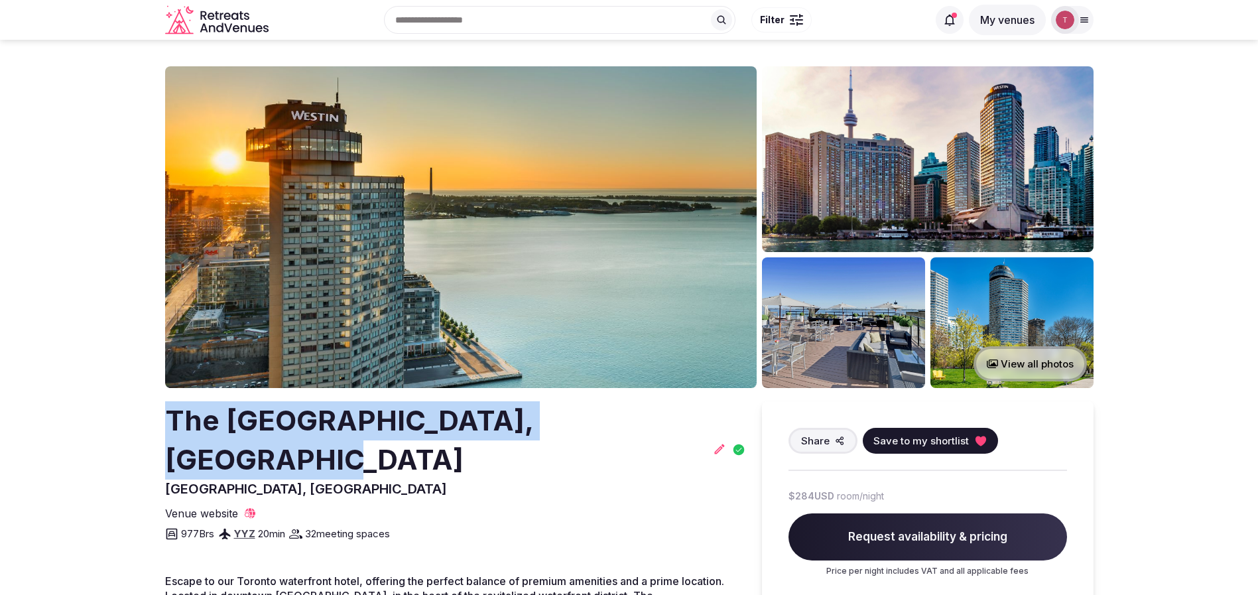
drag, startPoint x: 267, startPoint y: 404, endPoint x: 645, endPoint y: 407, distance: 377.5
copy h2 "The Westin Harbour Castle, Toronto"
click at [967, 436] on button "Save to my shortlist" at bounding box center [930, 441] width 135 height 26
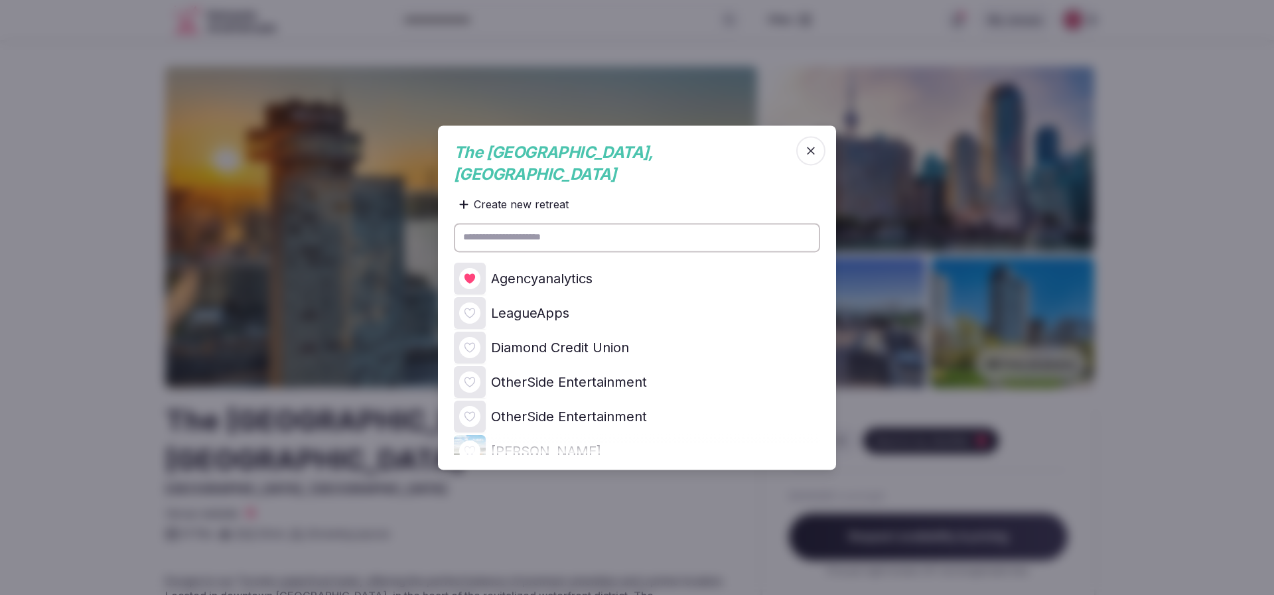
click at [0, 0] on icon at bounding box center [0, 0] width 0 height 0
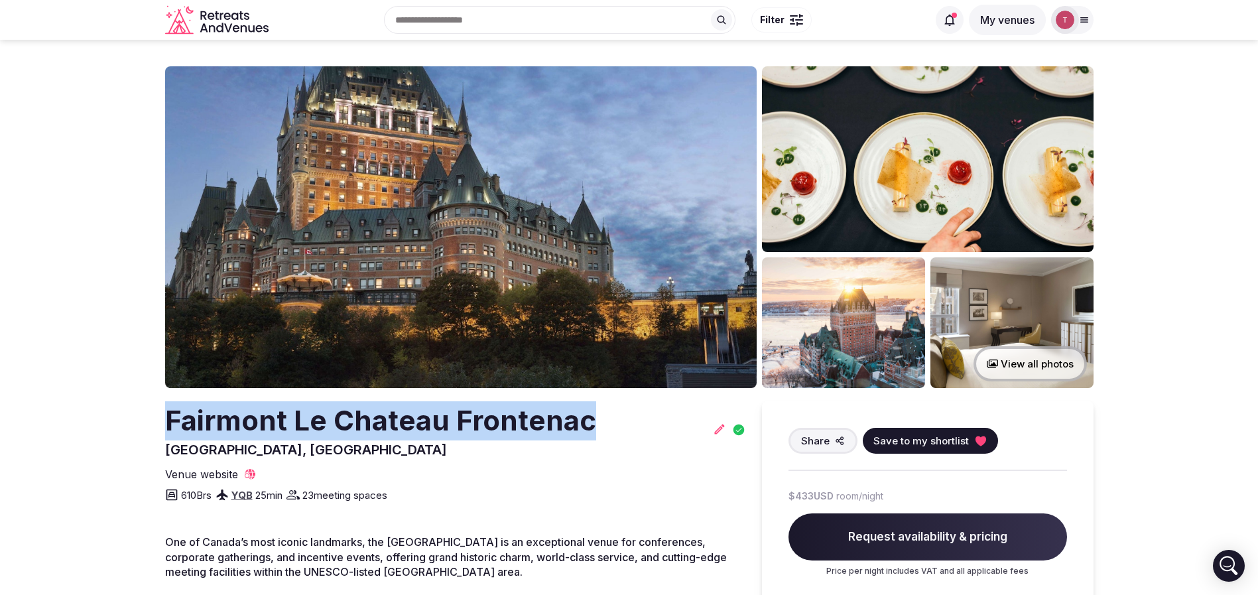
drag, startPoint x: 156, startPoint y: 424, endPoint x: 615, endPoint y: 409, distance: 459.3
copy h2 "Fairmont Le Chateau Frontenac"
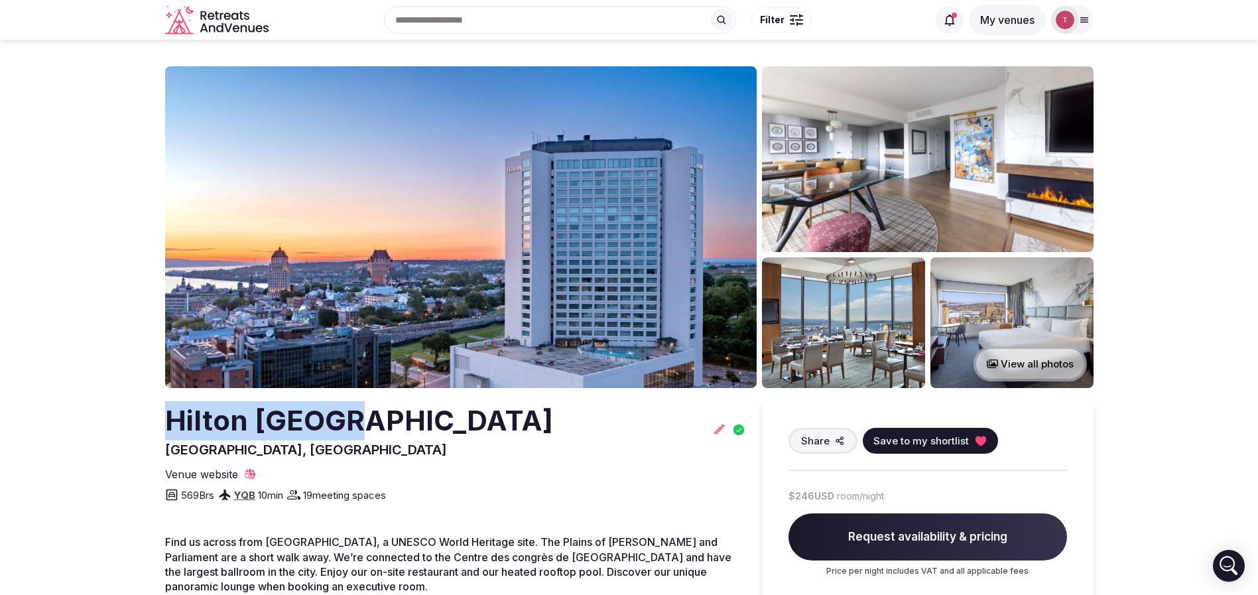
drag, startPoint x: 234, startPoint y: 418, endPoint x: 356, endPoint y: 419, distance: 122.1
click at [356, 419] on section "View all photos [GEOGRAPHIC_DATA] [GEOGRAPHIC_DATA], [GEOGRAPHIC_DATA] Share Sa…" at bounding box center [629, 471] width 1258 height 862
copy h2 "Hilton [GEOGRAPHIC_DATA]"
click at [579, 287] on img at bounding box center [461, 227] width 592 height 322
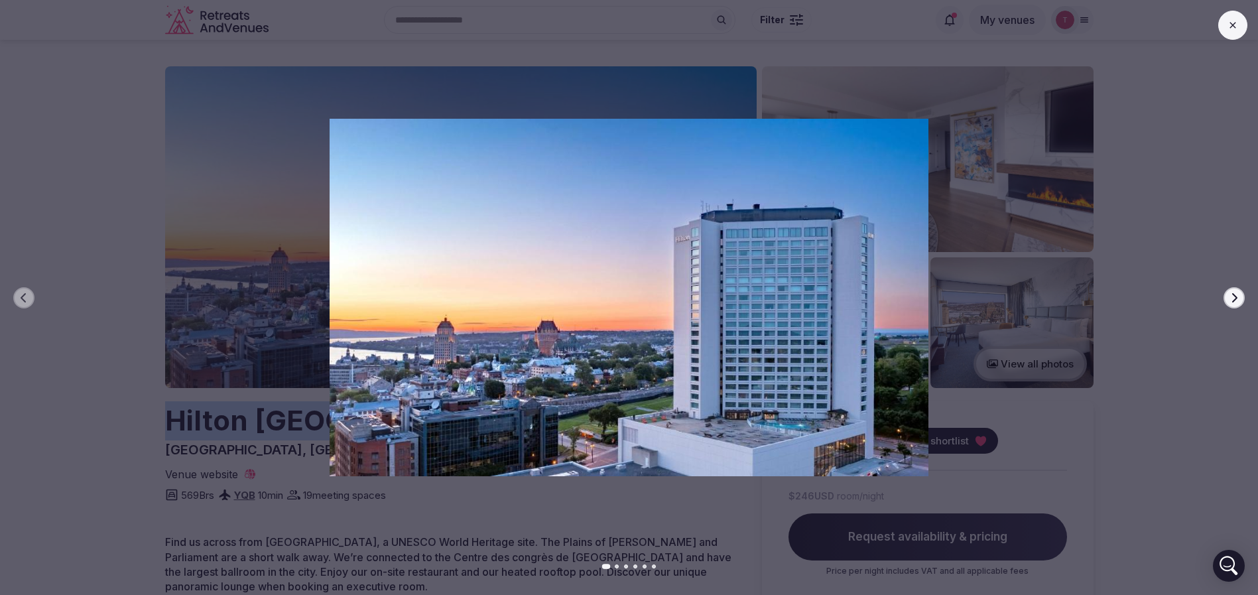
click at [1234, 297] on icon "button" at bounding box center [1234, 298] width 11 height 11
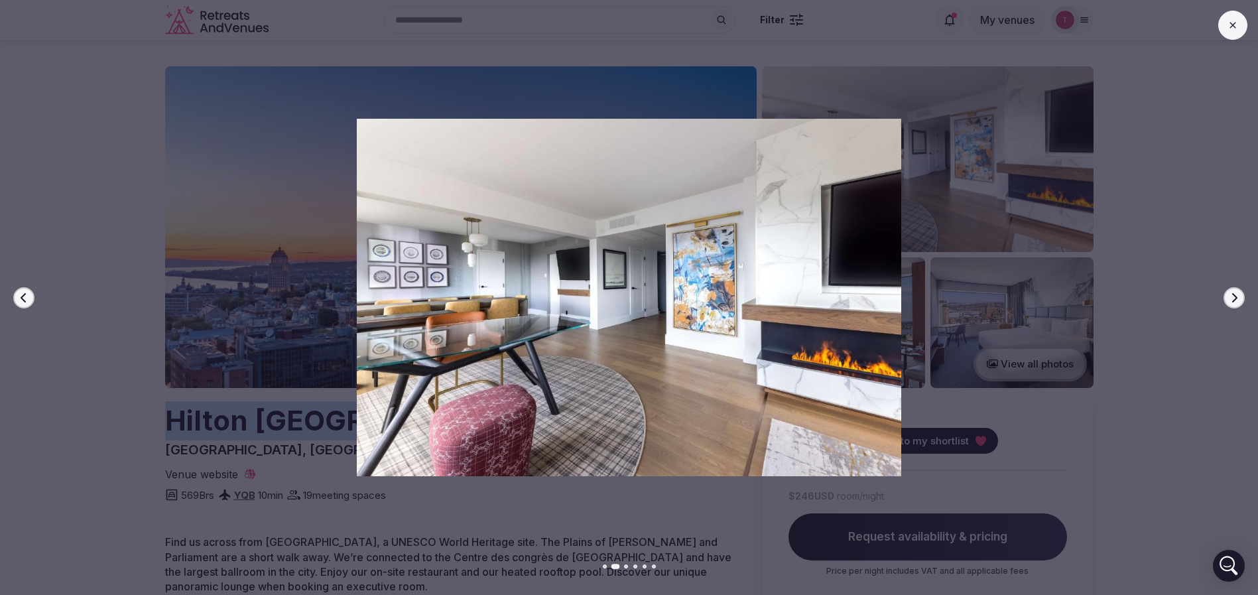
click at [1230, 297] on icon "button" at bounding box center [1234, 298] width 11 height 11
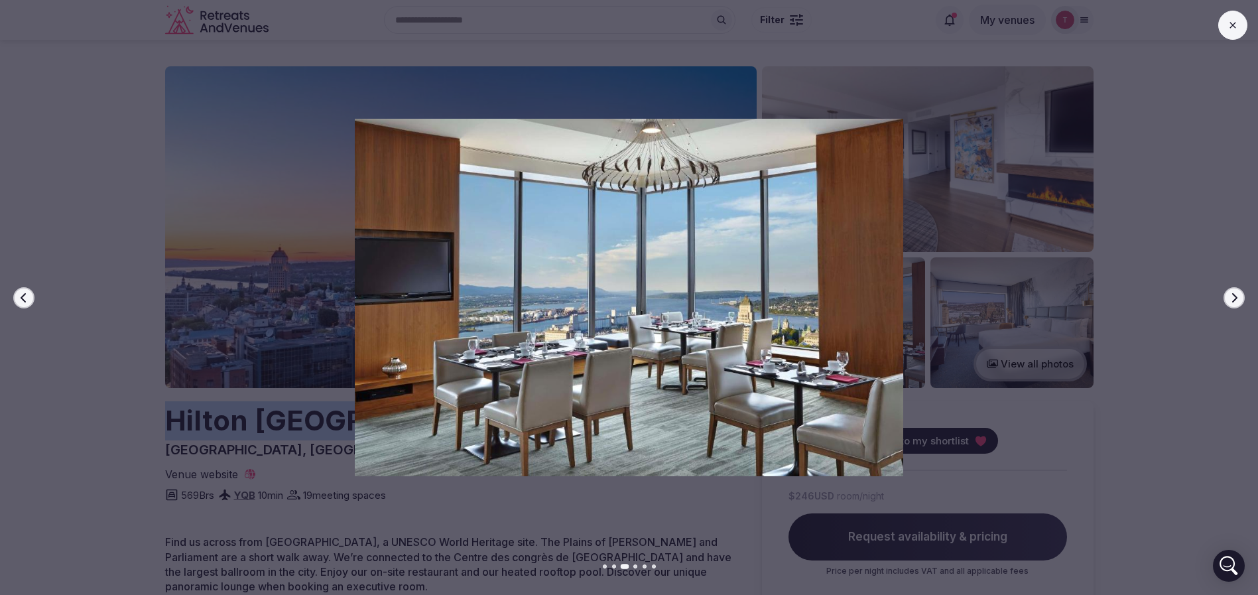
click at [1230, 297] on icon "button" at bounding box center [1234, 298] width 11 height 11
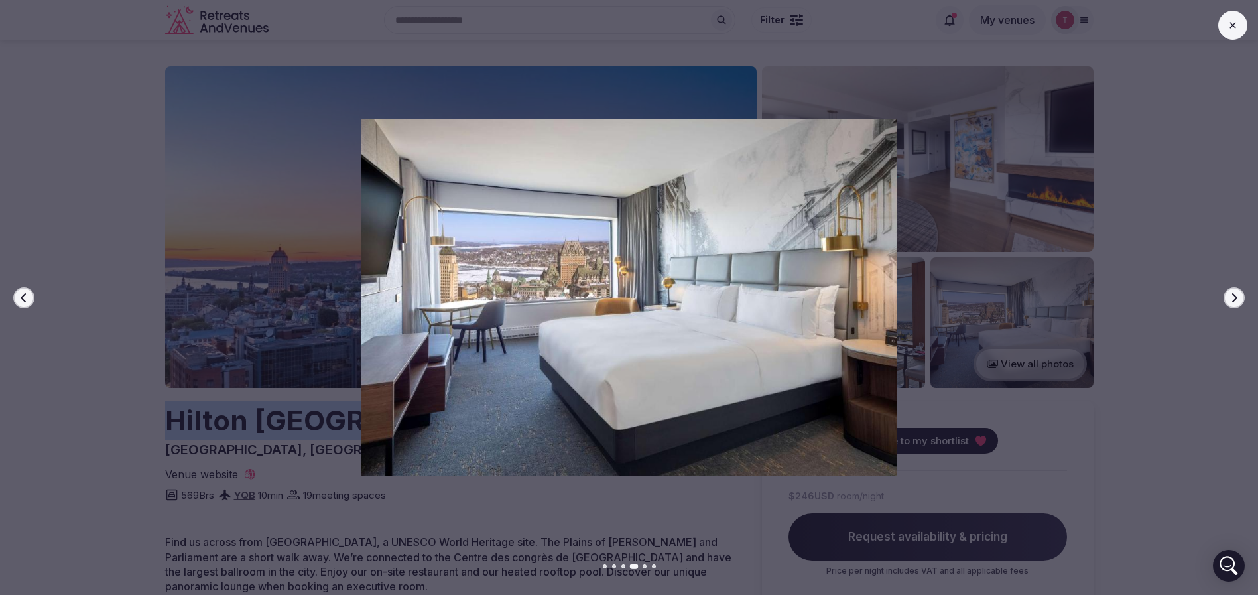
click at [1230, 297] on icon "button" at bounding box center [1234, 298] width 11 height 11
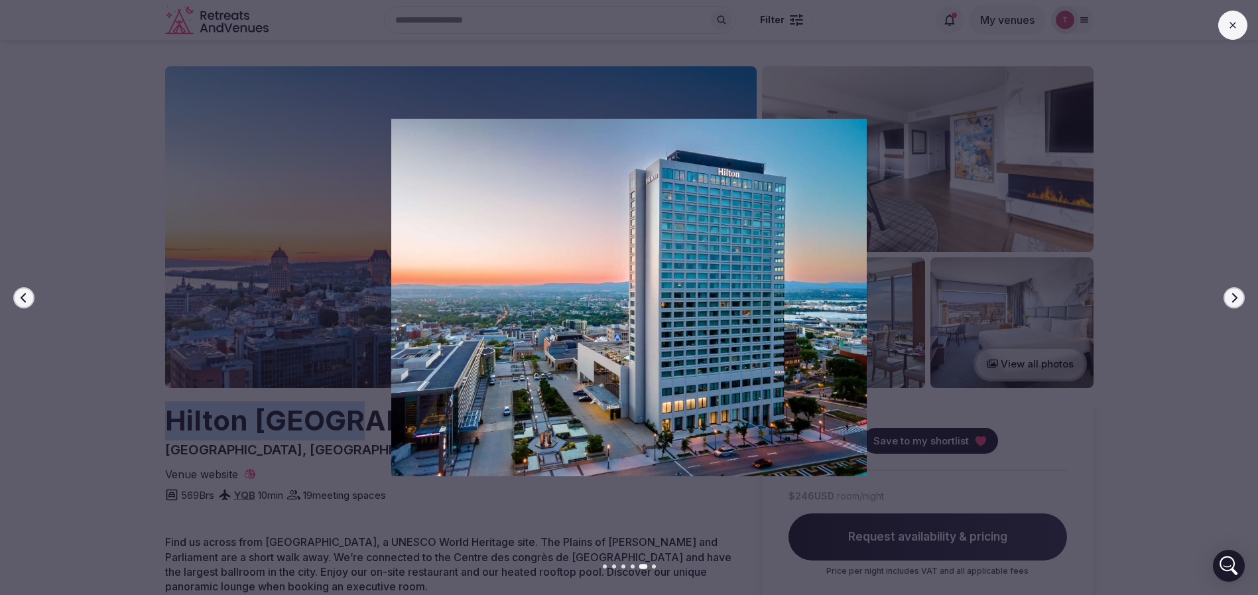
click at [1230, 297] on icon "button" at bounding box center [1234, 298] width 11 height 11
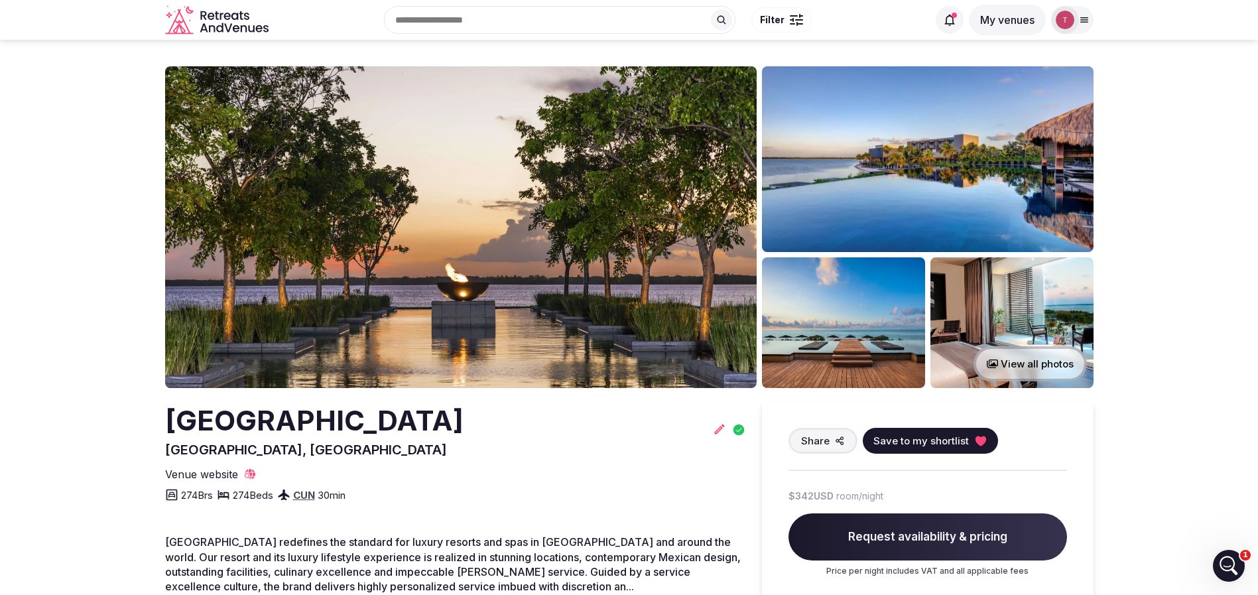
drag, startPoint x: 135, startPoint y: 401, endPoint x: 434, endPoint y: 404, distance: 298.5
copy h2 "NIZUC Resort & Spa"
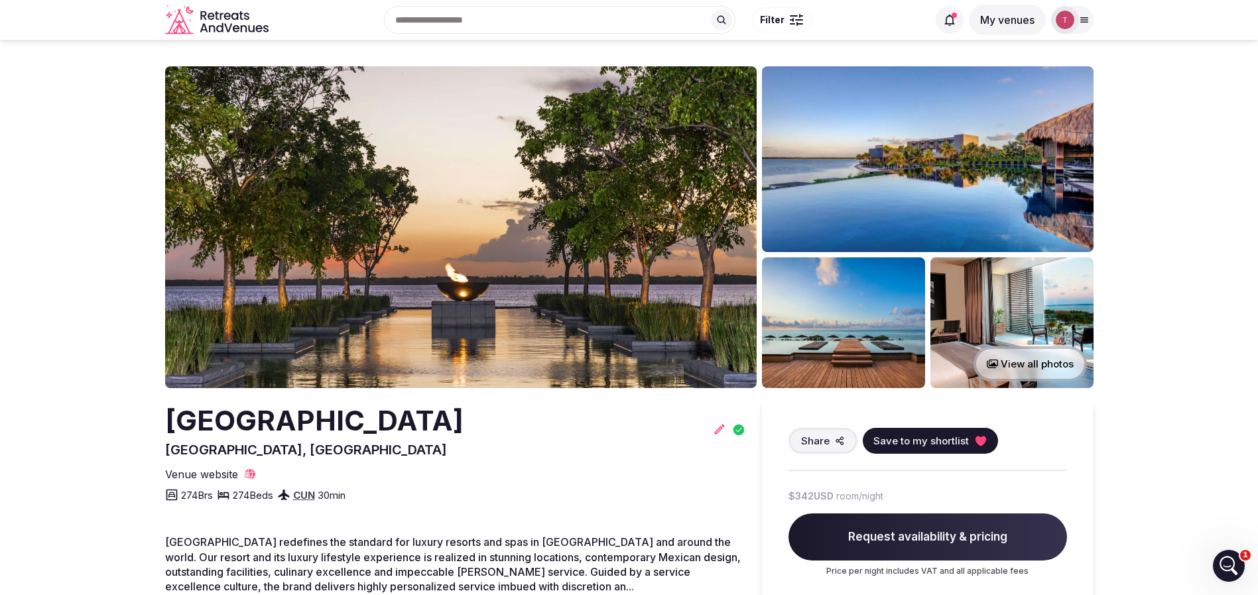
click at [974, 442] on icon at bounding box center [980, 440] width 13 height 13
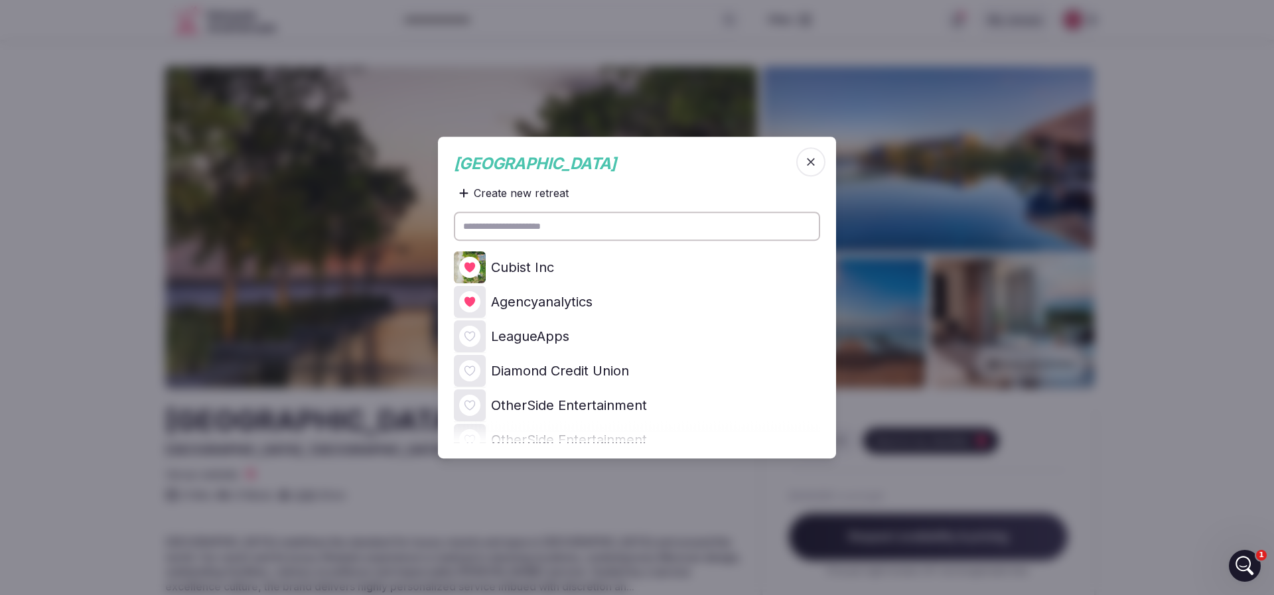
click at [0, 0] on icon at bounding box center [0, 0] width 0 height 0
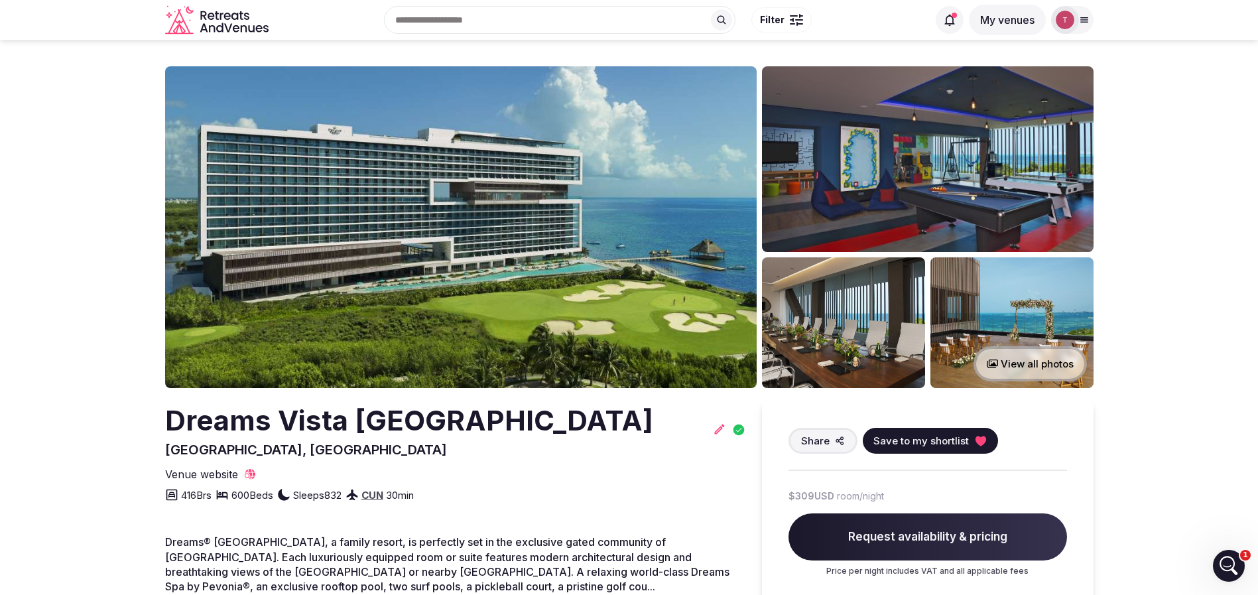
drag, startPoint x: 127, startPoint y: 427, endPoint x: 704, endPoint y: 411, distance: 577.3
copy h2 "Dreams Vista [GEOGRAPHIC_DATA]"
click at [559, 235] on img at bounding box center [461, 227] width 592 height 322
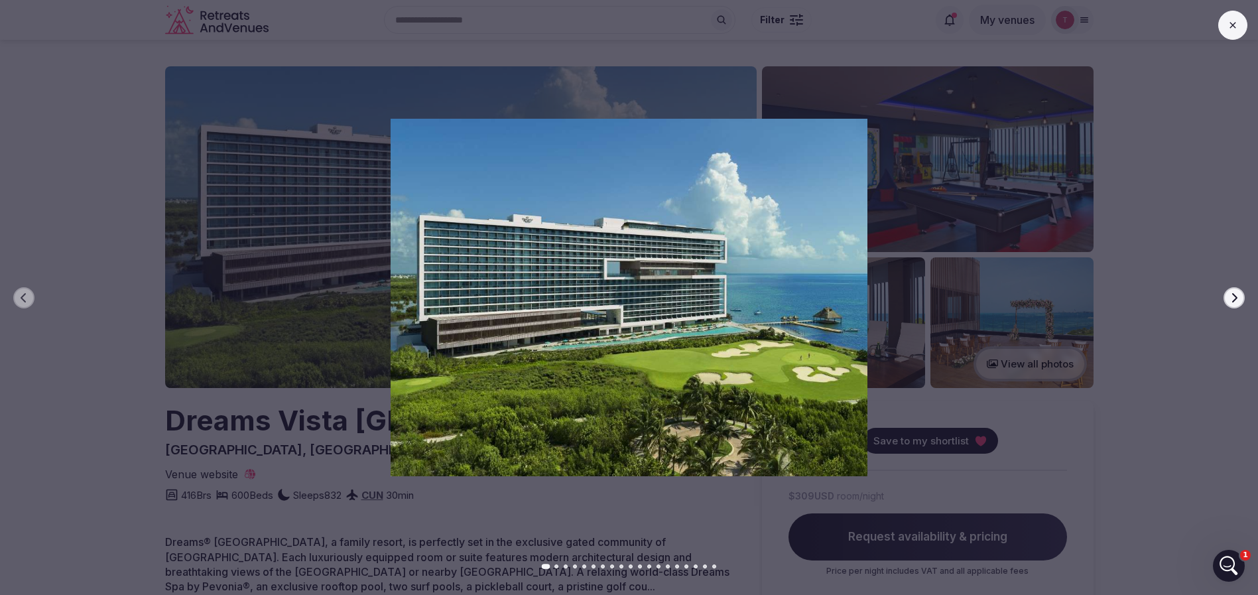
click at [1247, 296] on div at bounding box center [623, 297] width 1269 height 357
click at [1243, 296] on button "Next slide" at bounding box center [1234, 297] width 21 height 21
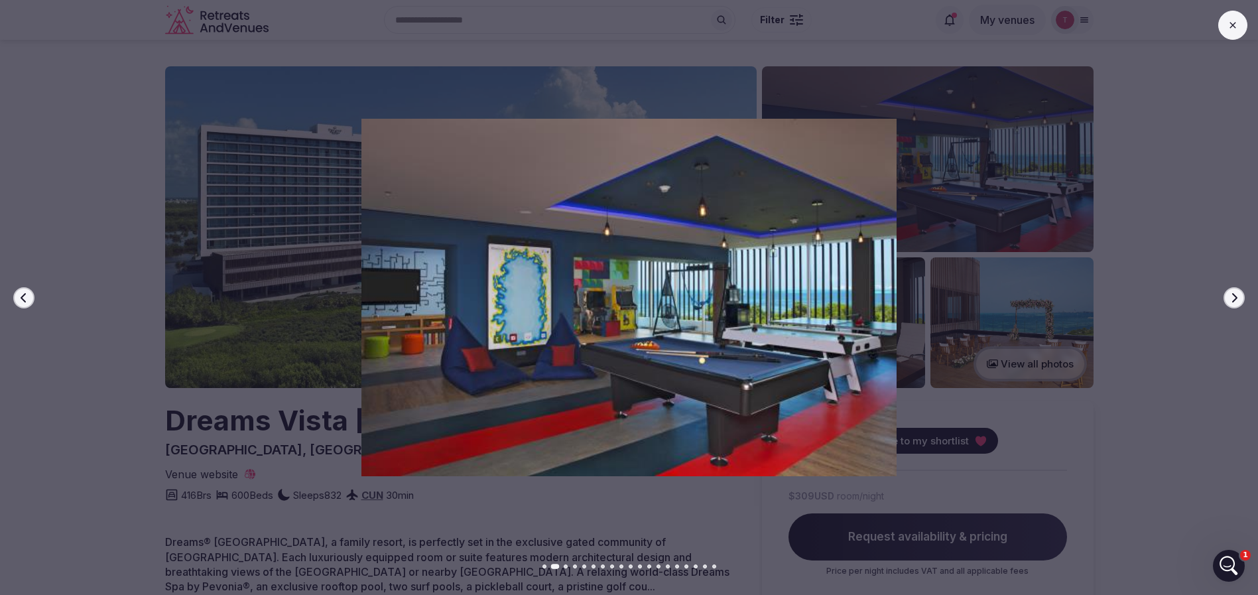
click at [1236, 300] on icon "button" at bounding box center [1234, 298] width 11 height 11
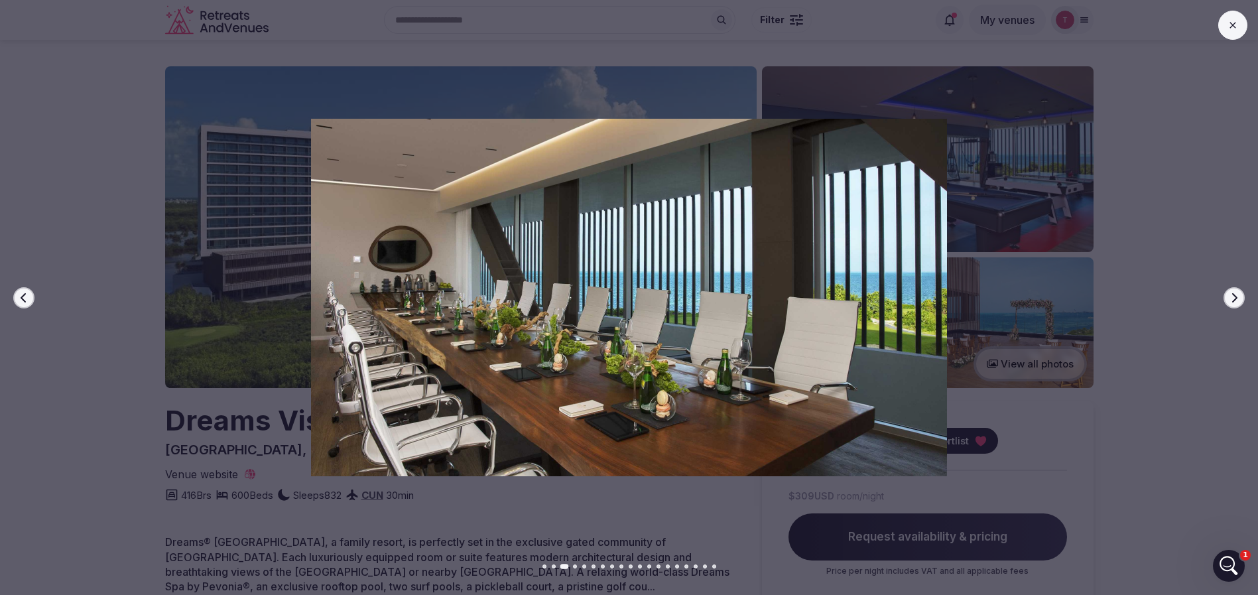
click at [1236, 300] on icon "button" at bounding box center [1234, 298] width 11 height 11
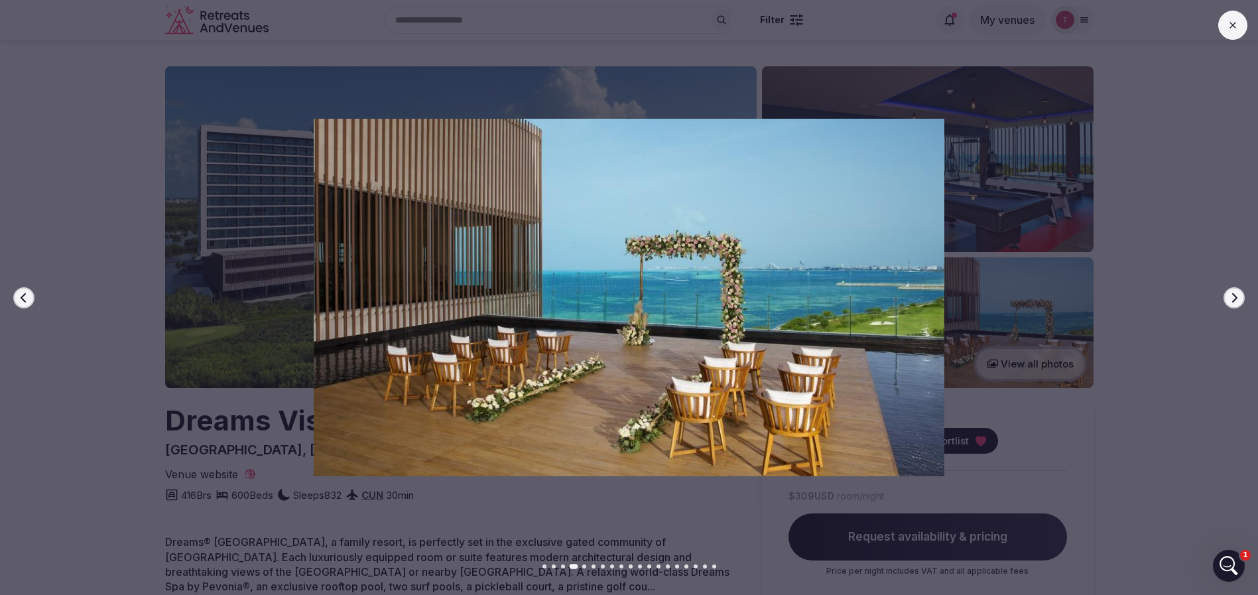
click at [1236, 300] on icon "button" at bounding box center [1234, 298] width 11 height 11
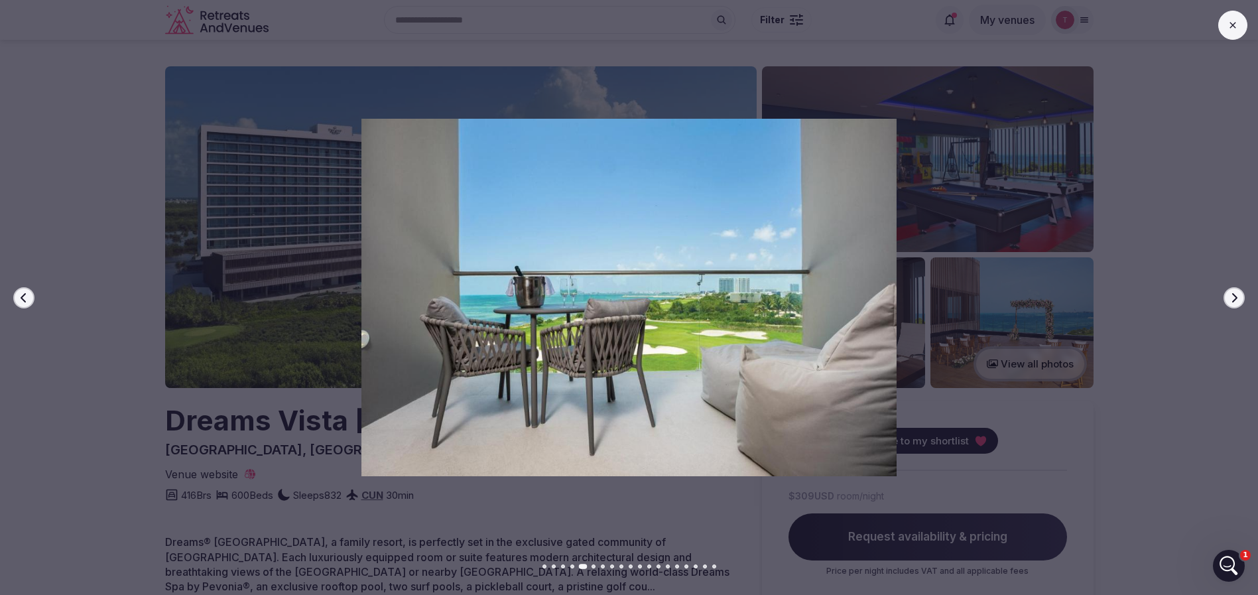
click at [1236, 300] on icon "button" at bounding box center [1234, 298] width 11 height 11
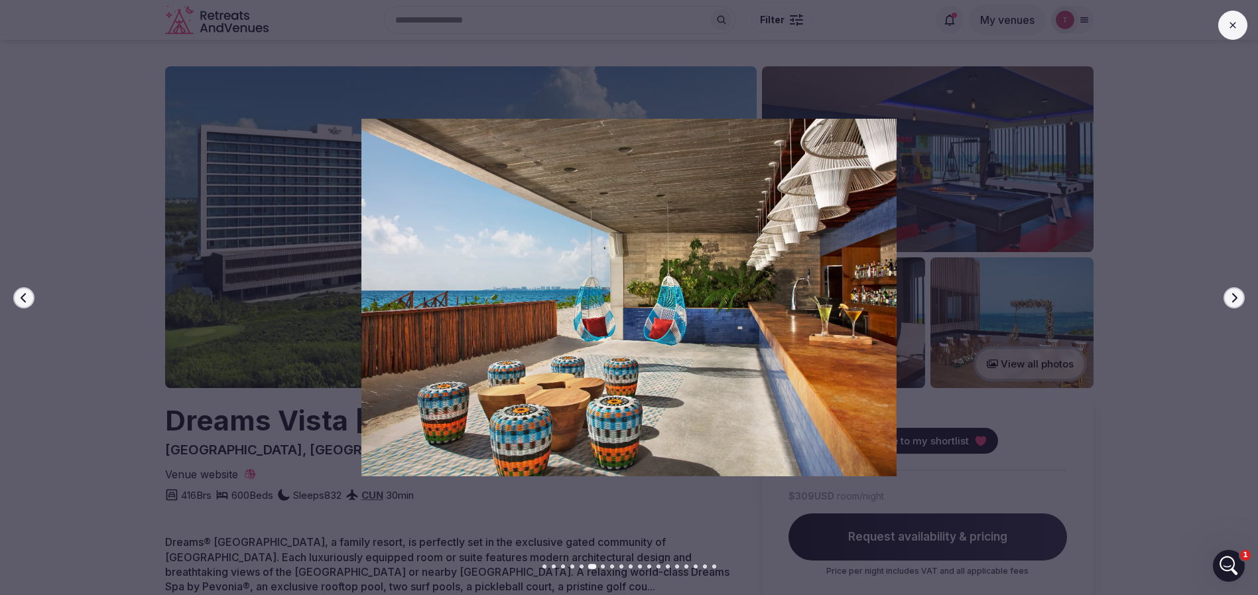
click at [1236, 300] on icon "button" at bounding box center [1234, 298] width 11 height 11
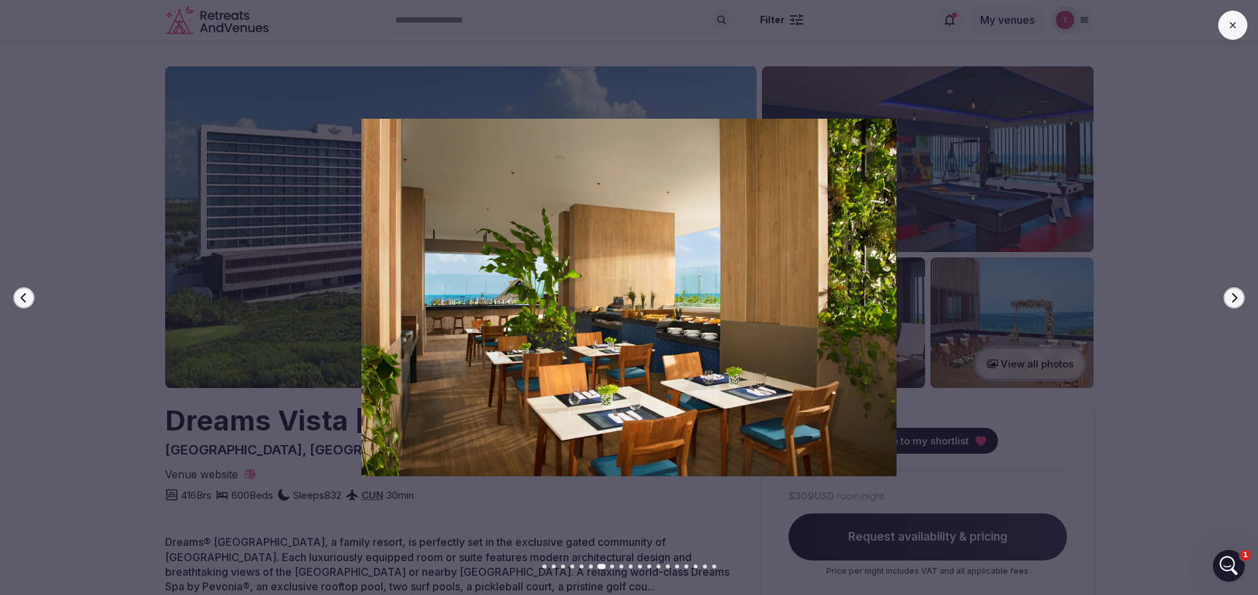
click at [1236, 300] on icon "button" at bounding box center [1234, 298] width 11 height 11
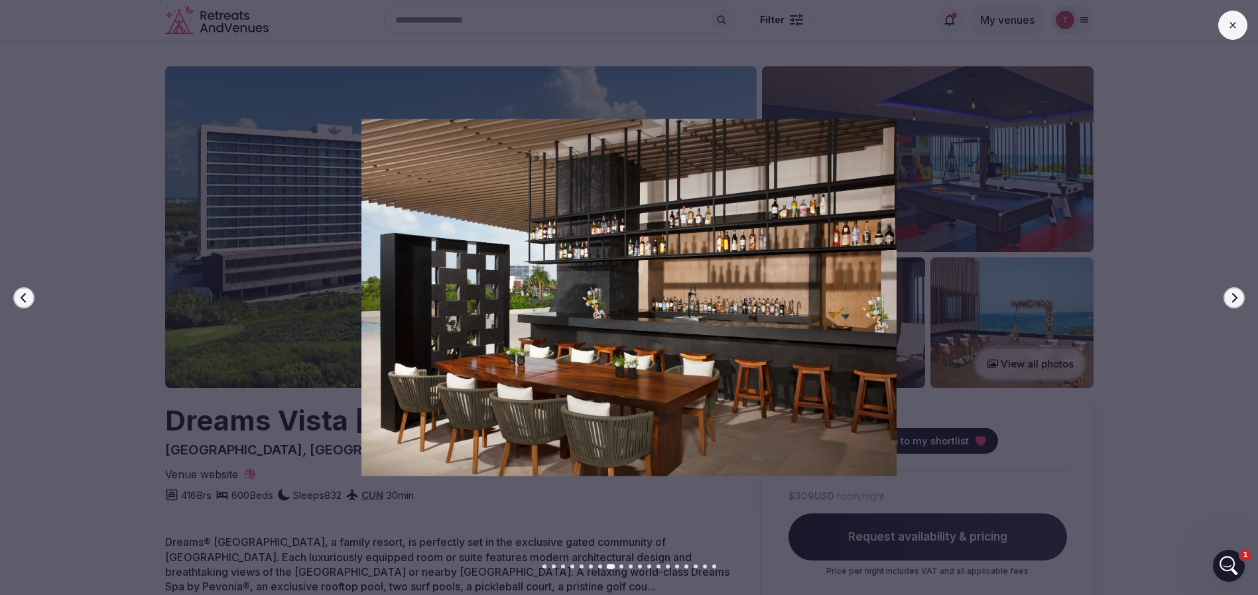
click at [1236, 300] on icon "button" at bounding box center [1234, 298] width 11 height 11
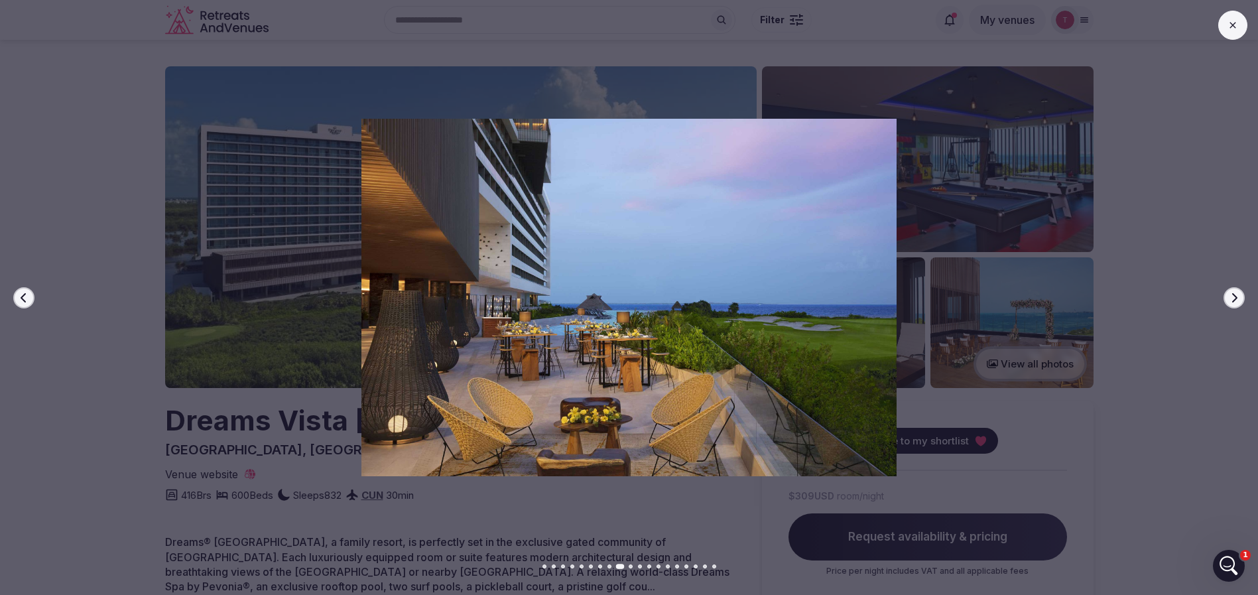
click at [1236, 300] on icon "button" at bounding box center [1234, 298] width 11 height 11
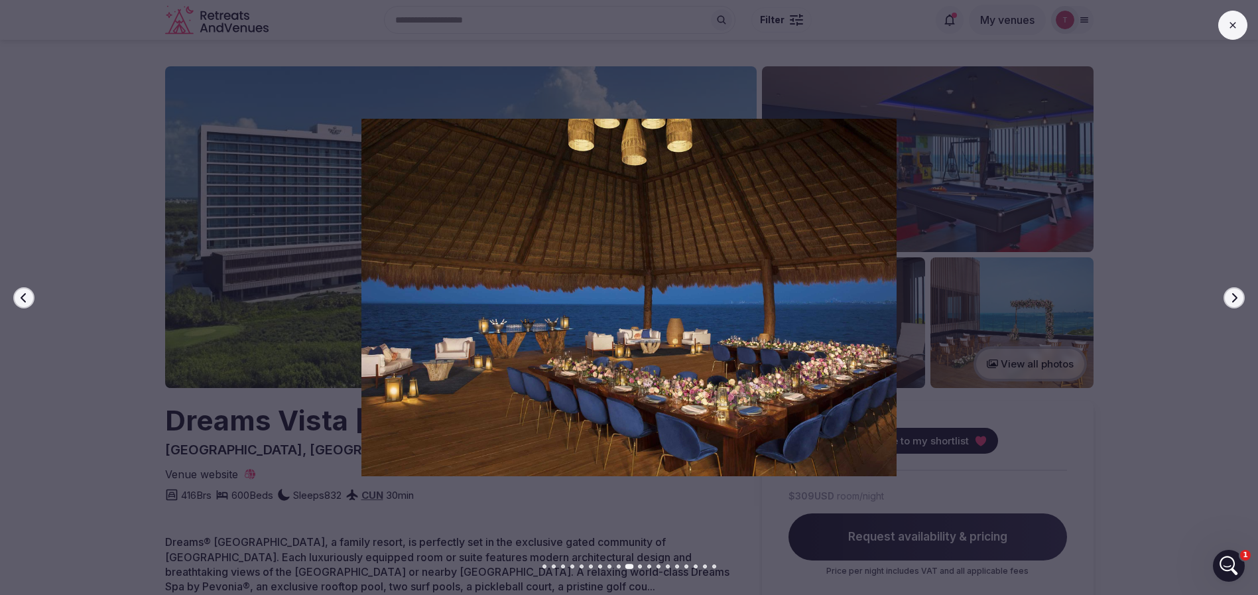
click at [1236, 300] on icon "button" at bounding box center [1234, 298] width 11 height 11
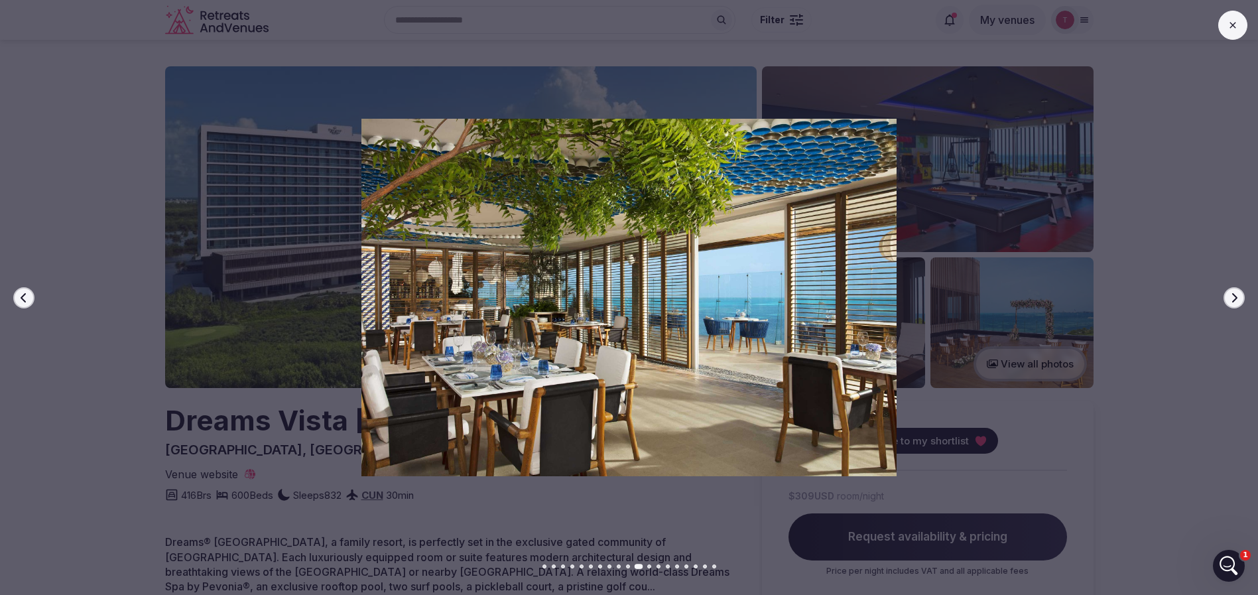
click at [1236, 300] on icon "button" at bounding box center [1234, 298] width 11 height 11
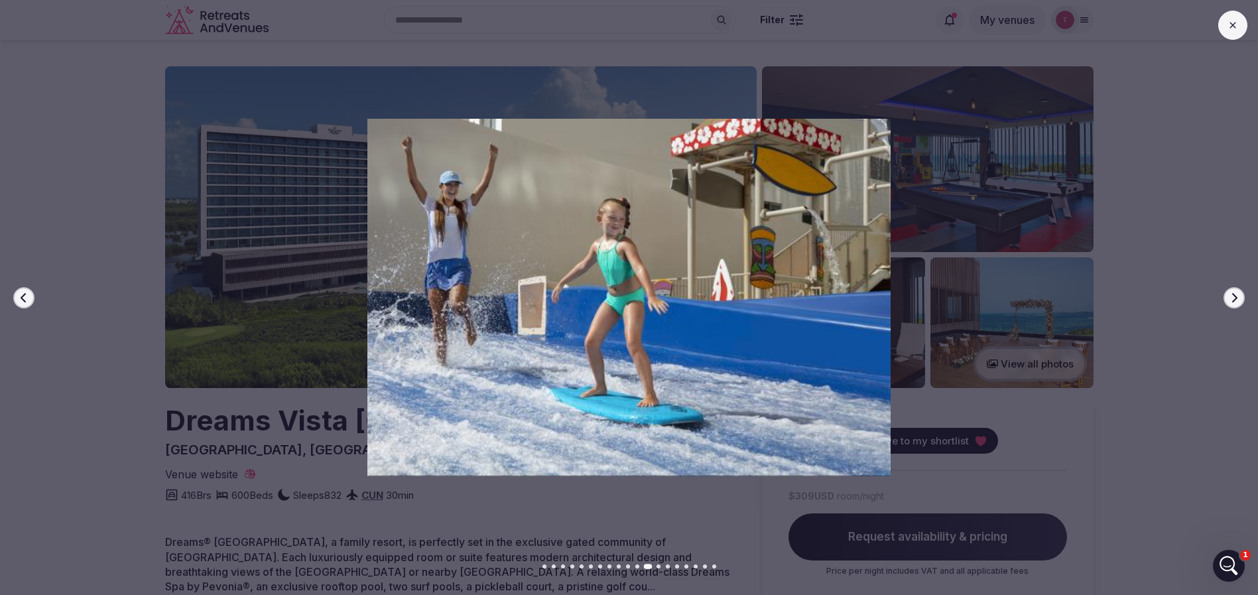
click at [1236, 300] on icon "button" at bounding box center [1234, 298] width 11 height 11
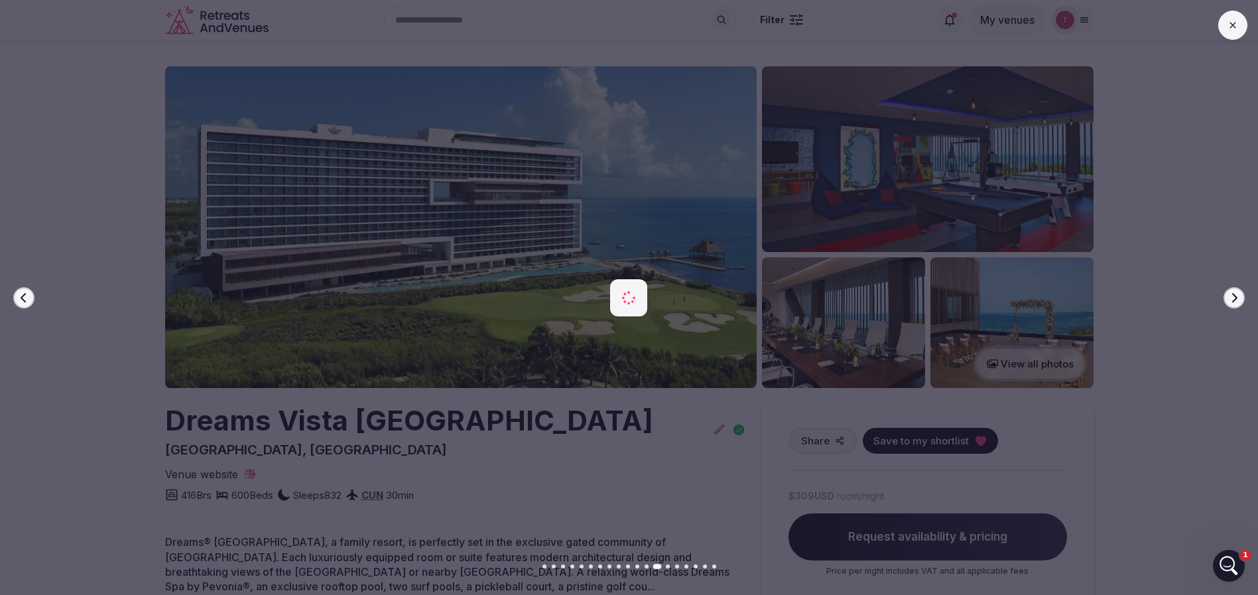
click at [1236, 300] on icon "button" at bounding box center [1234, 298] width 11 height 11
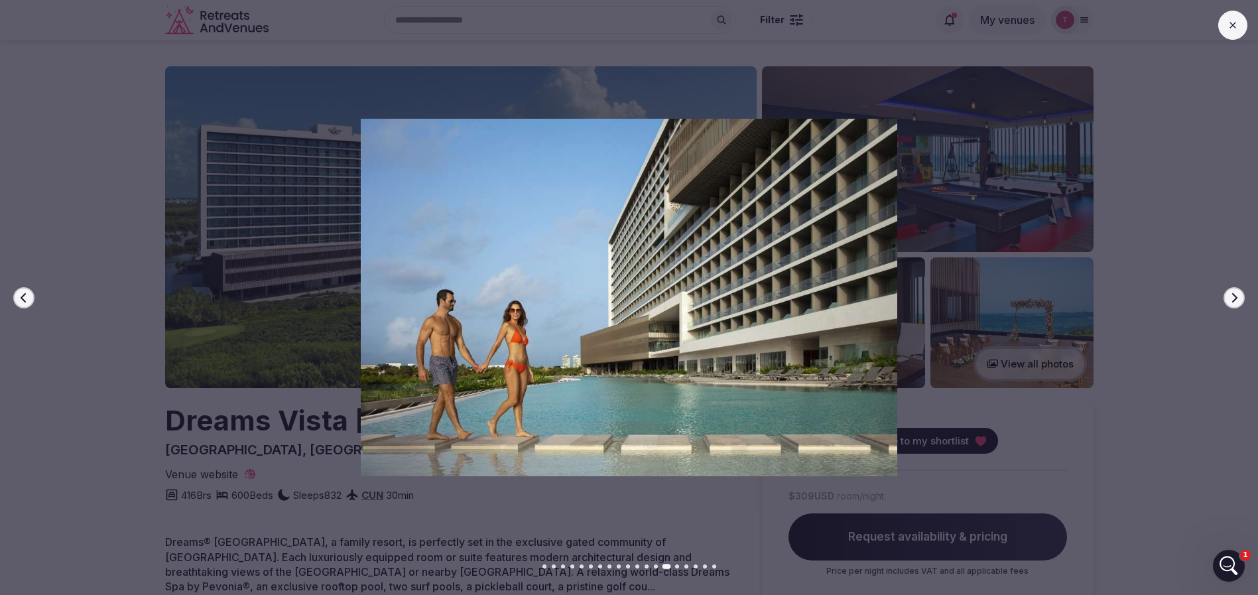
click at [1236, 300] on icon "button" at bounding box center [1234, 298] width 11 height 11
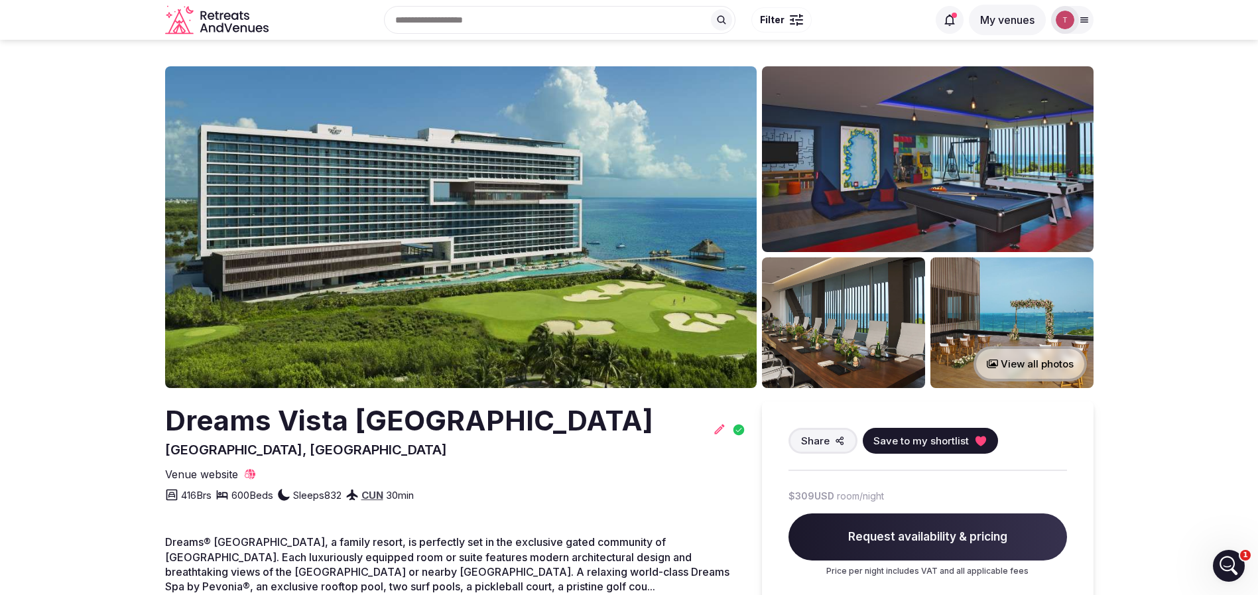
drag, startPoint x: 159, startPoint y: 436, endPoint x: 686, endPoint y: 424, distance: 527.5
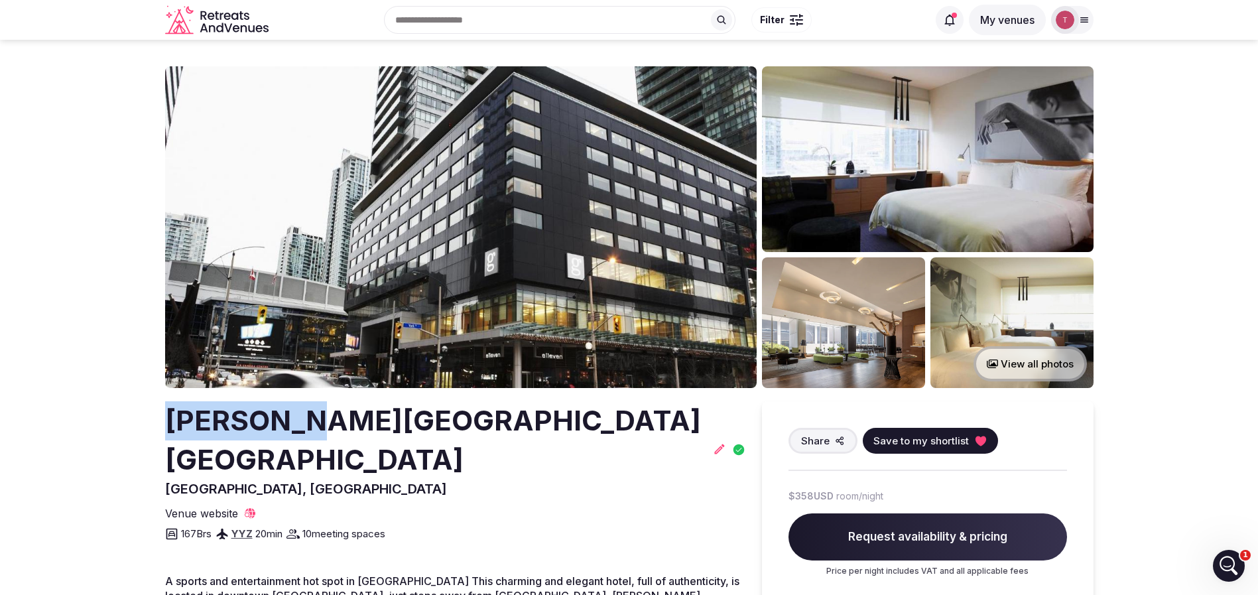
drag, startPoint x: 233, startPoint y: 420, endPoint x: 301, endPoint y: 422, distance: 67.7
click at [301, 422] on h2 "[PERSON_NAME][GEOGRAPHIC_DATA] [GEOGRAPHIC_DATA]" at bounding box center [436, 440] width 543 height 78
drag, startPoint x: 150, startPoint y: 424, endPoint x: 393, endPoint y: 411, distance: 243.1
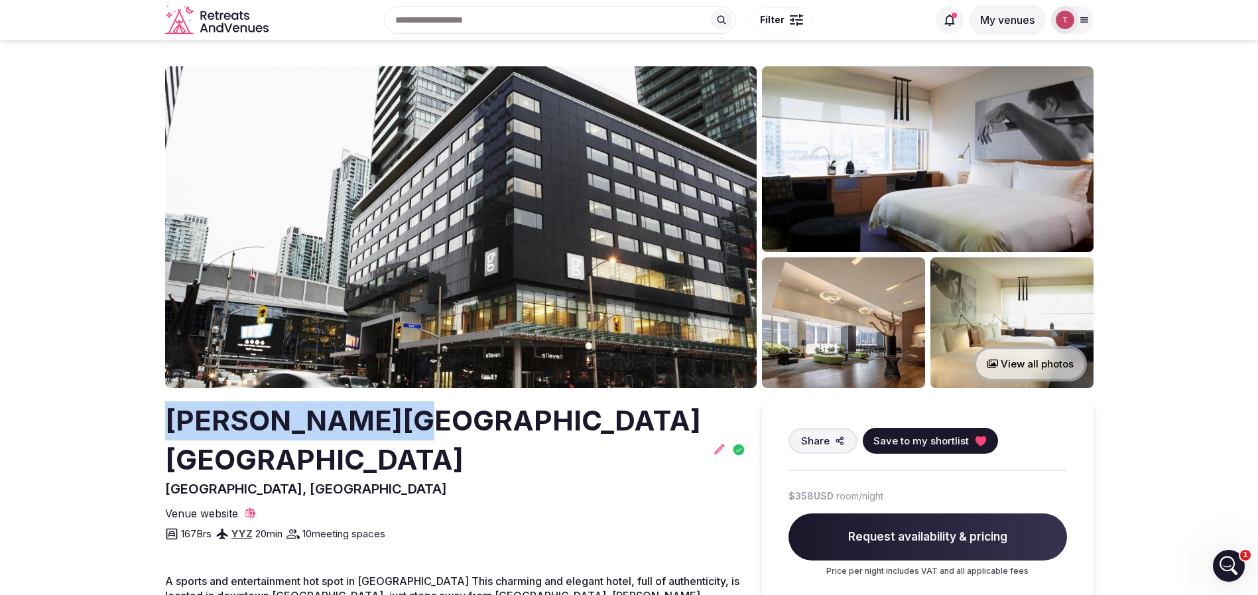
click at [392, 413] on h2 "[PERSON_NAME][GEOGRAPHIC_DATA] [GEOGRAPHIC_DATA]" at bounding box center [436, 440] width 543 height 78
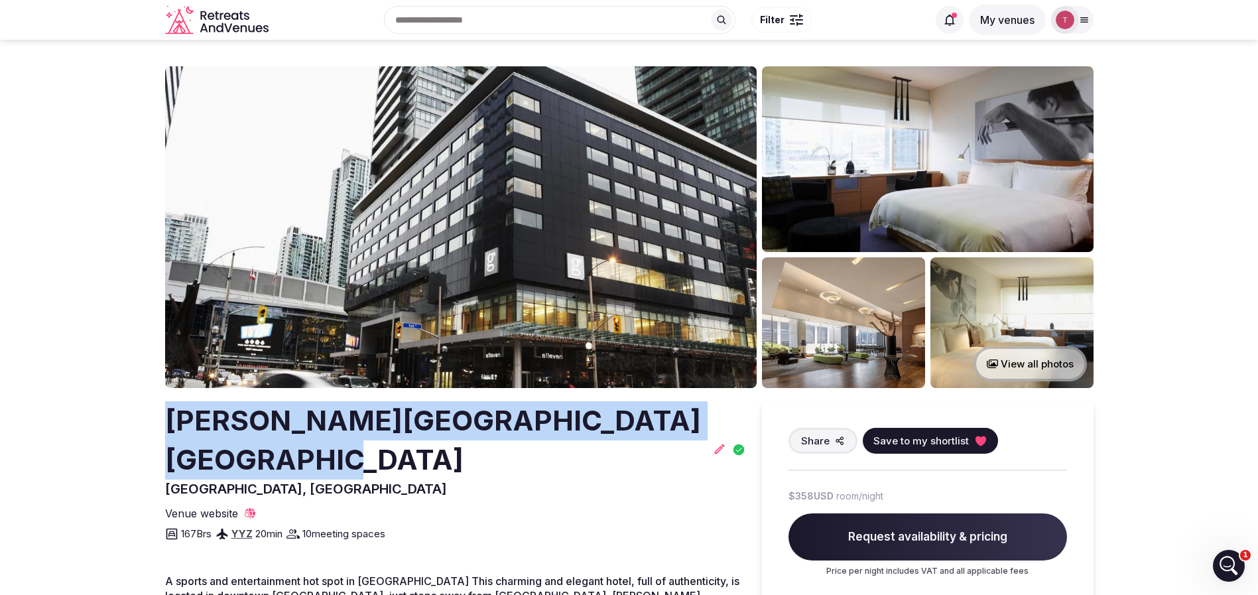
drag, startPoint x: 155, startPoint y: 421, endPoint x: 295, endPoint y: 448, distance: 143.2
copy h2 "[PERSON_NAME][GEOGRAPHIC_DATA] [GEOGRAPHIC_DATA]"
click at [978, 442] on icon at bounding box center [980, 441] width 11 height 10
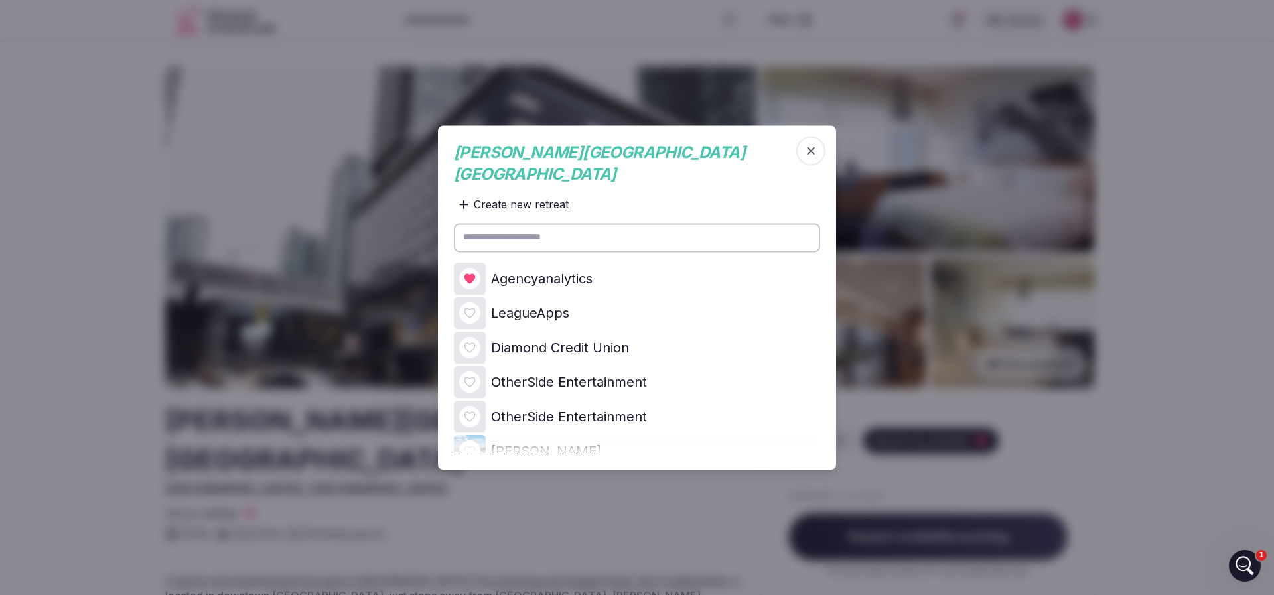
click at [0, 0] on icon at bounding box center [0, 0] width 0 height 0
click at [100, 271] on div at bounding box center [637, 297] width 1274 height 595
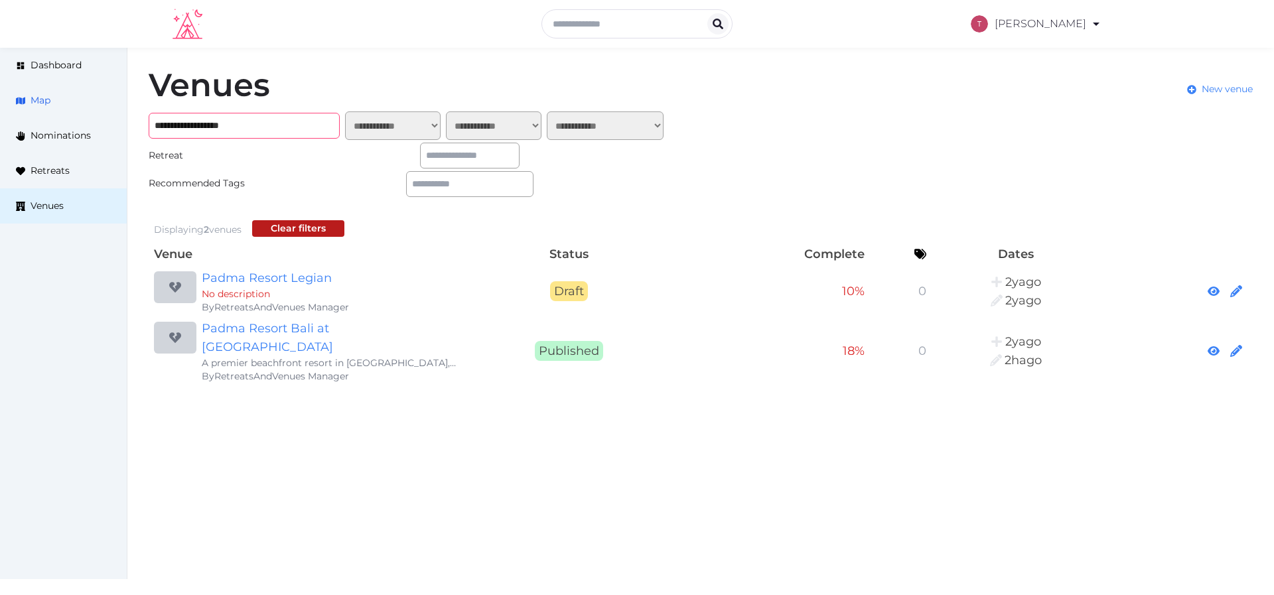
drag, startPoint x: 157, startPoint y: 119, endPoint x: 61, endPoint y: 115, distance: 96.3
click at [61, 115] on div "**********" at bounding box center [637, 227] width 1274 height 359
paste input "text"
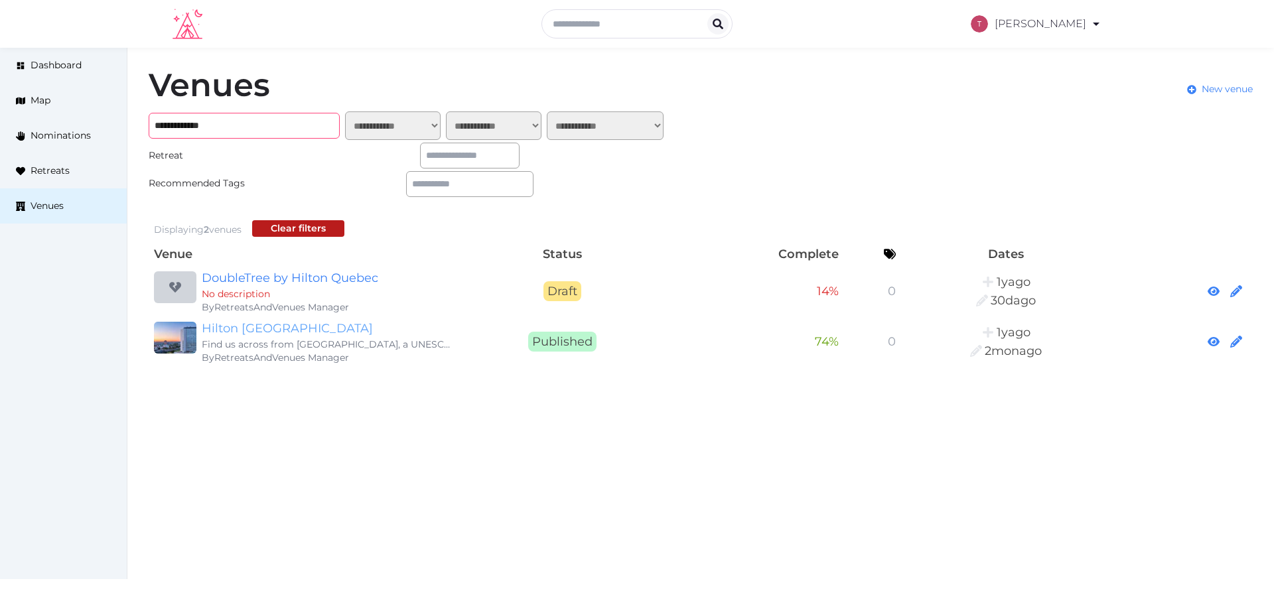
type input "**********"
drag, startPoint x: 266, startPoint y: 330, endPoint x: 314, endPoint y: 319, distance: 48.9
click at [266, 330] on link "Hilton [GEOGRAPHIC_DATA]" at bounding box center [329, 328] width 255 height 19
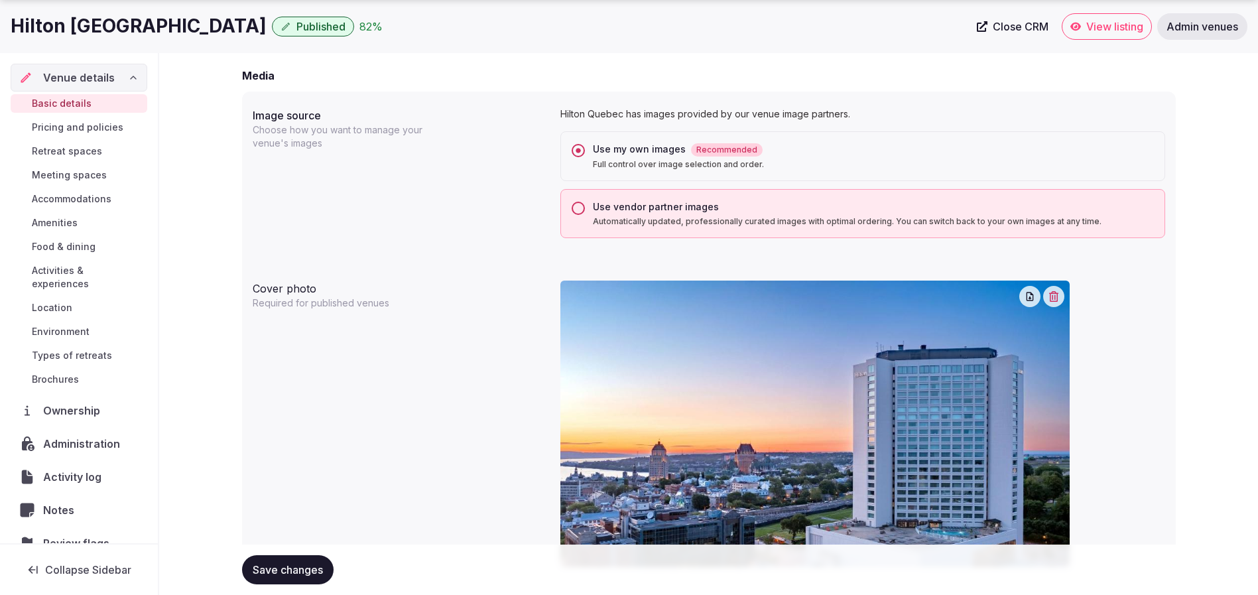
scroll to position [1535, 0]
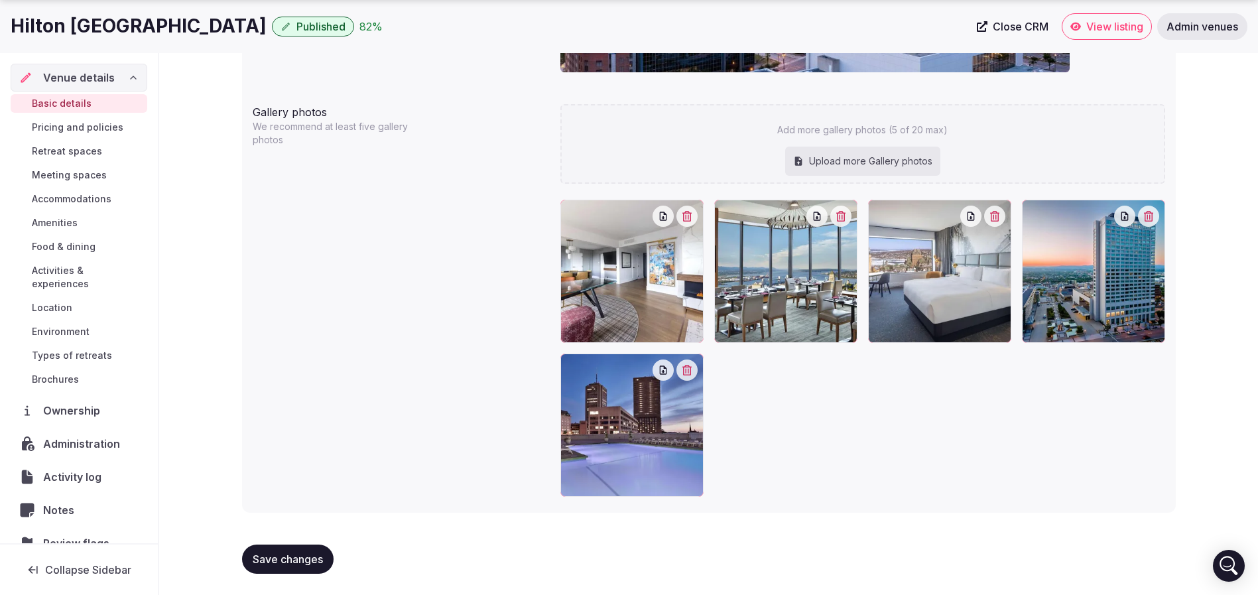
click at [893, 158] on div "Upload more Gallery photos" at bounding box center [862, 161] width 155 height 29
type input "**********"
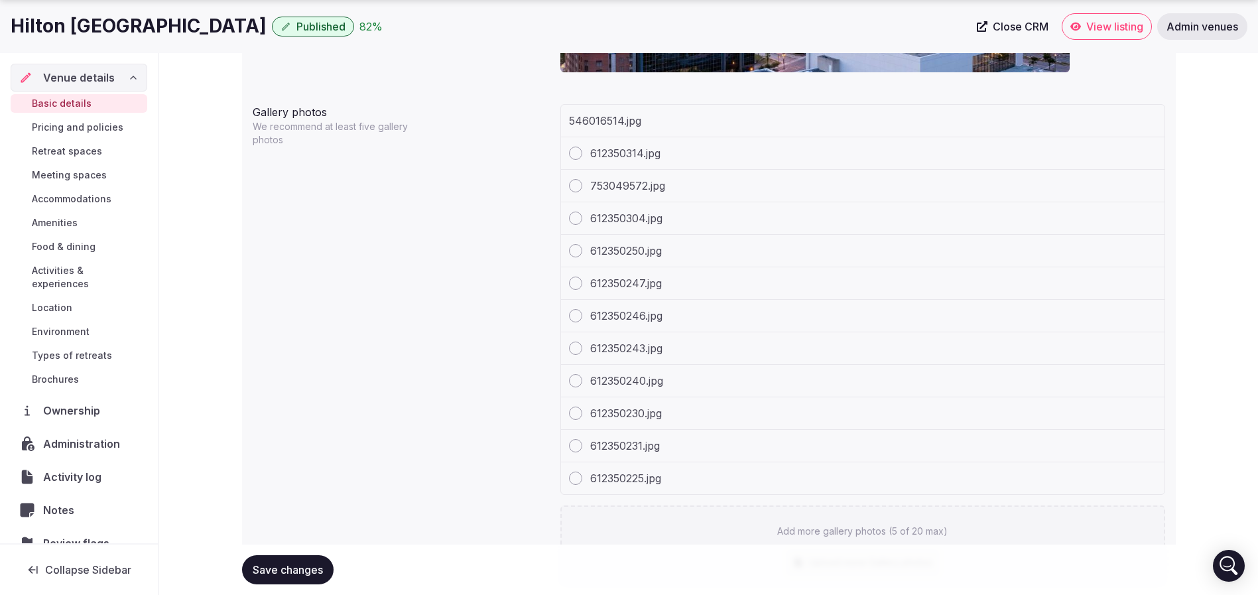
click at [443, 354] on div "Gallery photos We recommend at least five gallery photos 546016514.jpg 61235031…" at bounding box center [709, 501] width 913 height 805
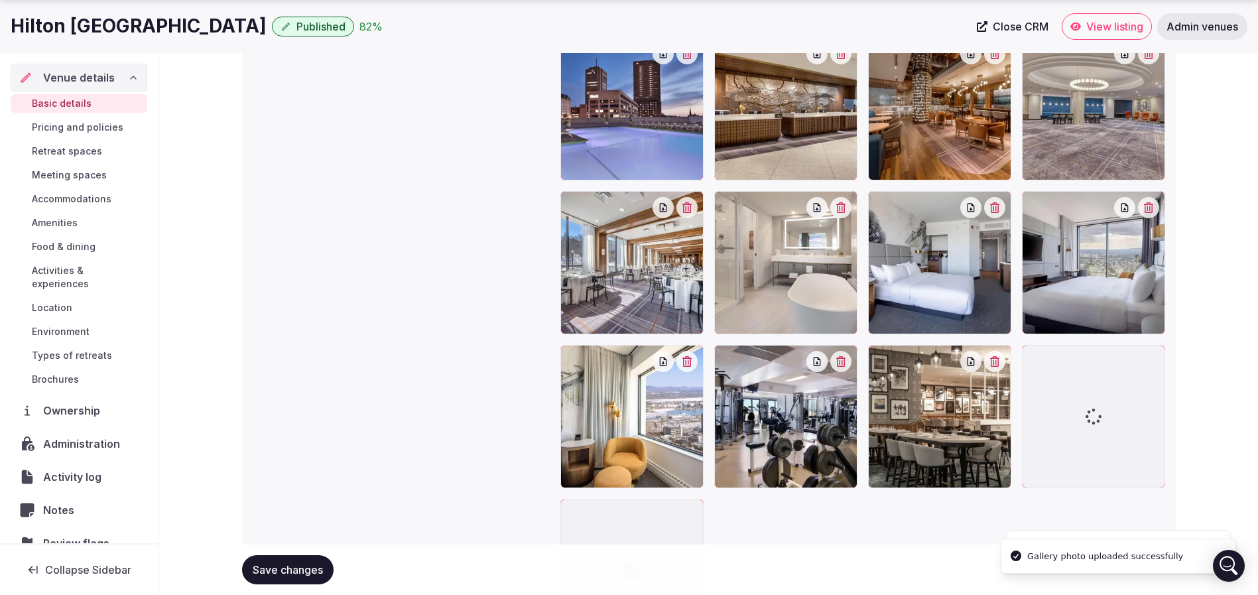
scroll to position [2009, 0]
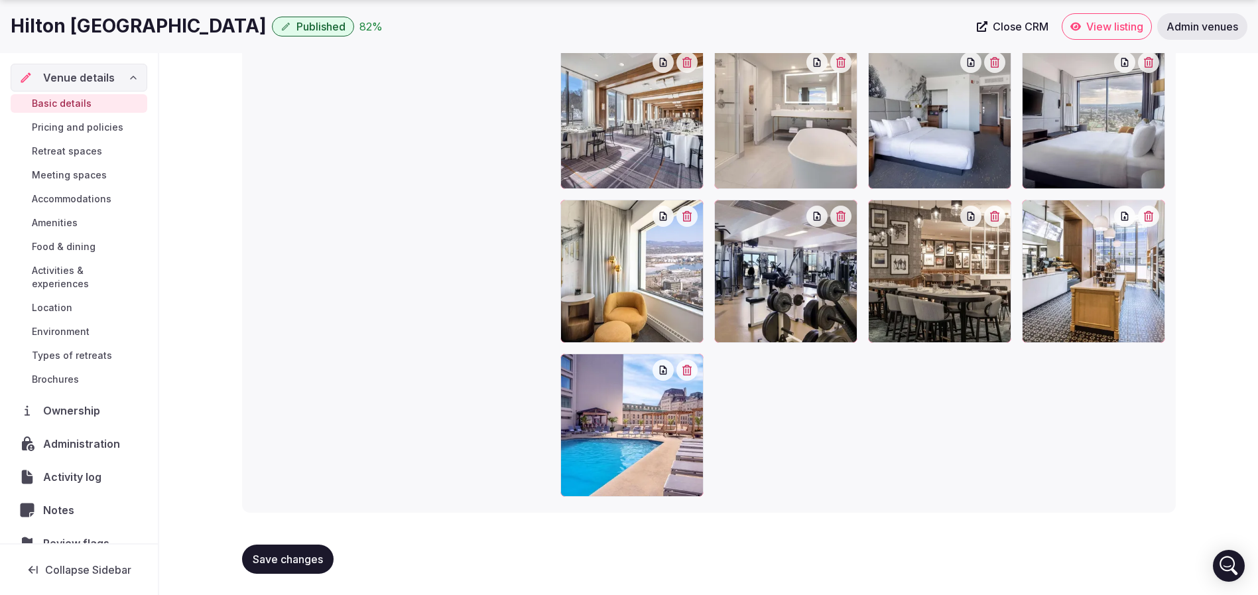
click at [276, 557] on span "Save changes" at bounding box center [288, 559] width 70 height 13
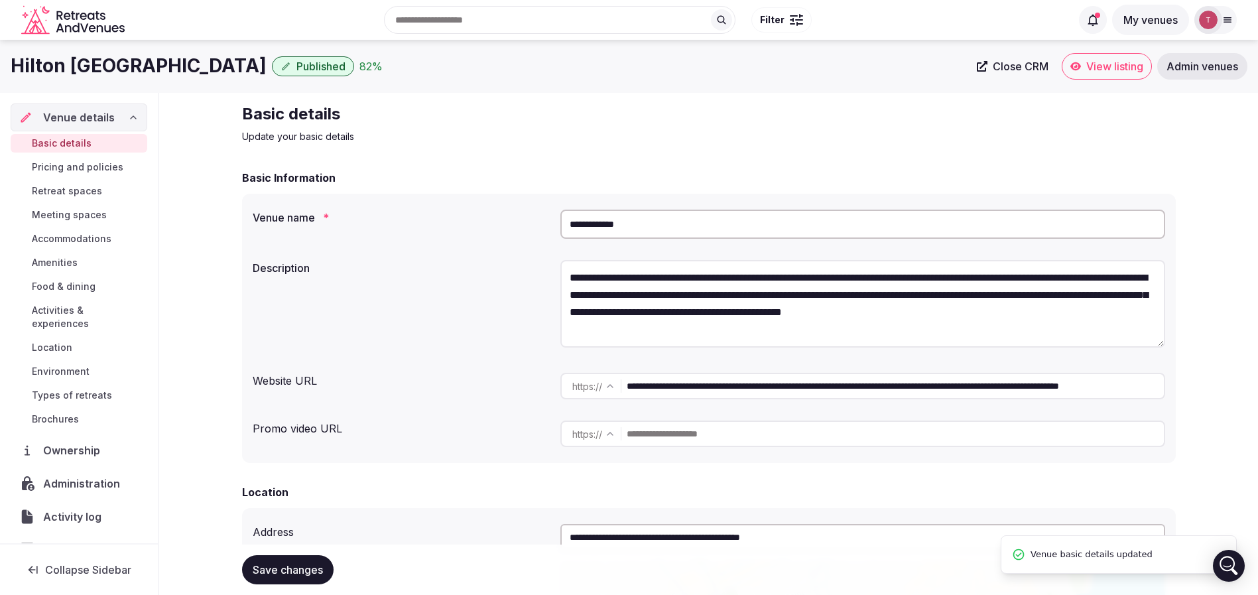
scroll to position [995, 0]
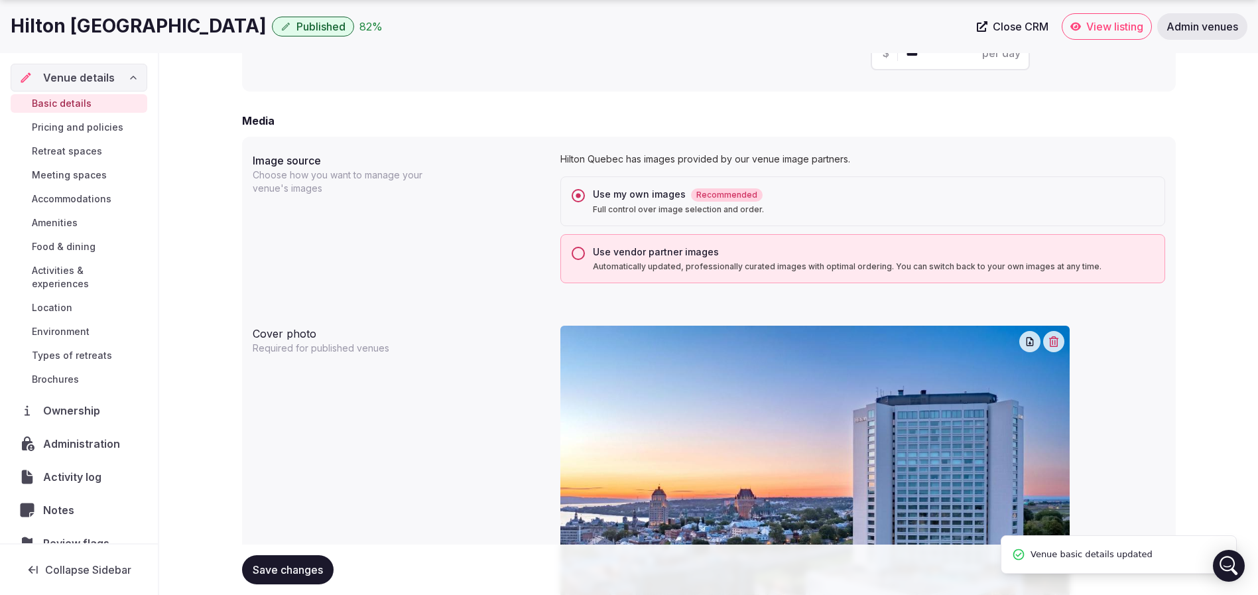
click at [281, 568] on span "Save changes" at bounding box center [288, 569] width 70 height 13
click at [312, 570] on span "Save changes" at bounding box center [288, 569] width 70 height 13
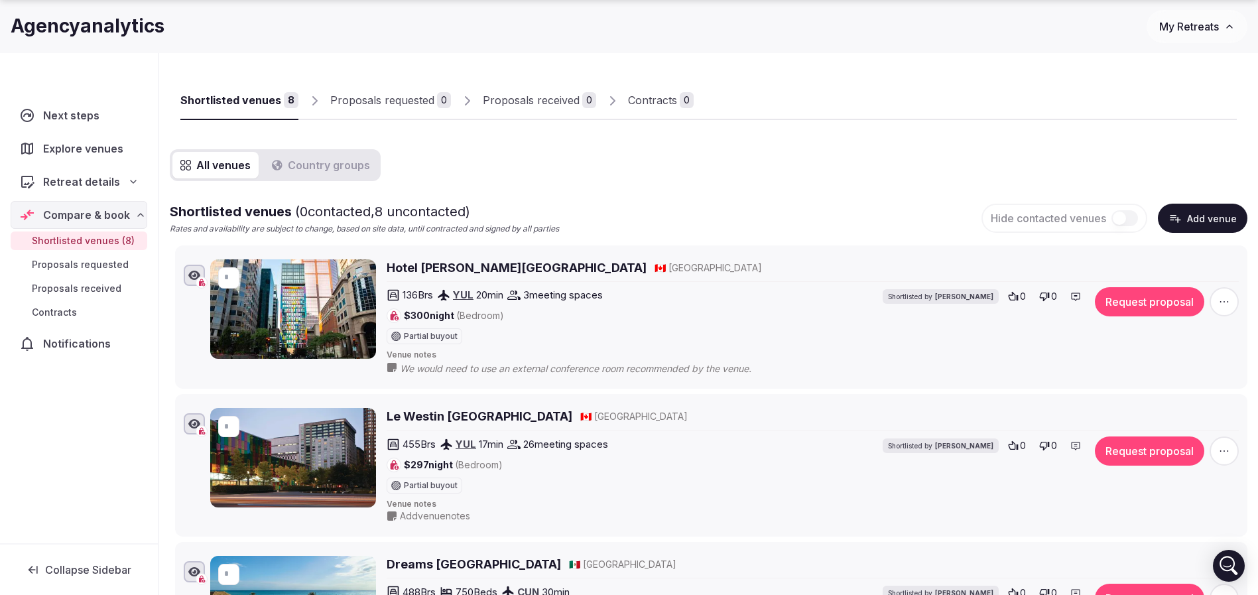
scroll to position [100, 0]
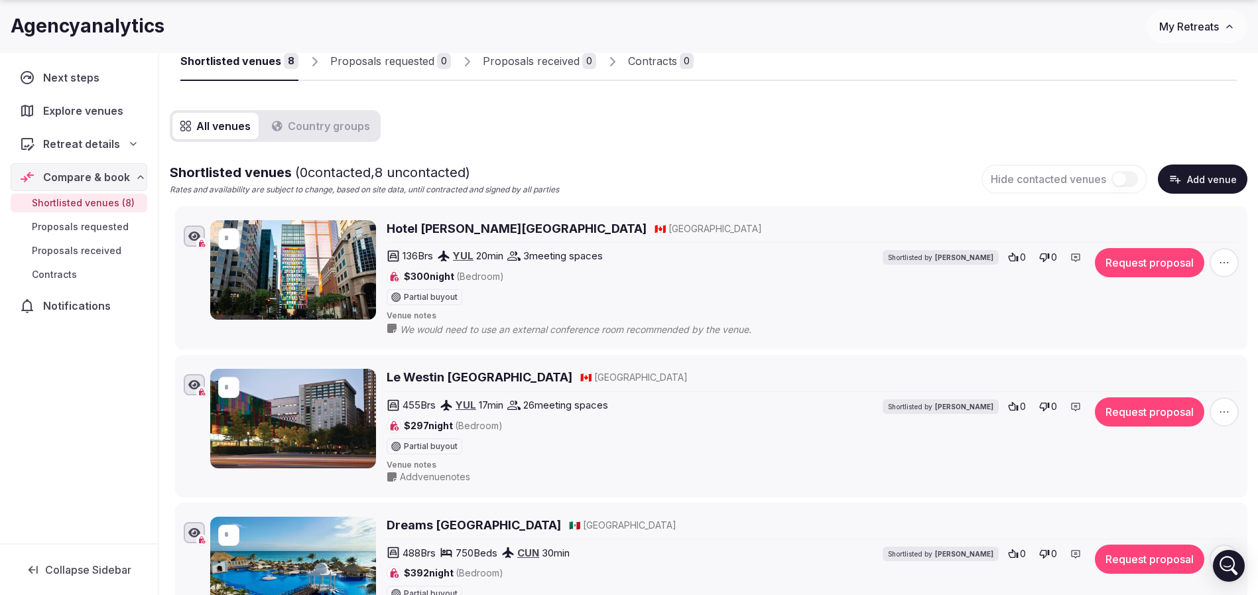
drag, startPoint x: 255, startPoint y: 3, endPoint x: 809, endPoint y: 126, distance: 568.1
click at [1221, 180] on button "Add venue" at bounding box center [1203, 179] width 90 height 29
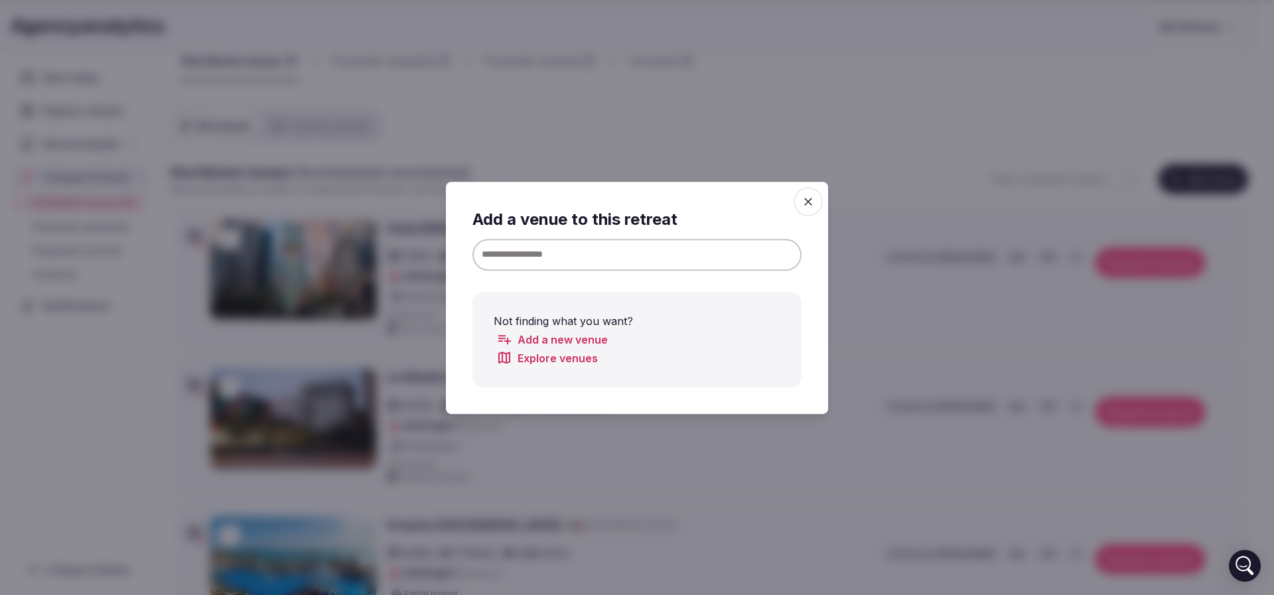
click at [543, 250] on input at bounding box center [636, 254] width 329 height 32
paste input "**********"
type input "**********"
click at [805, 205] on icon "button" at bounding box center [807, 201] width 13 height 13
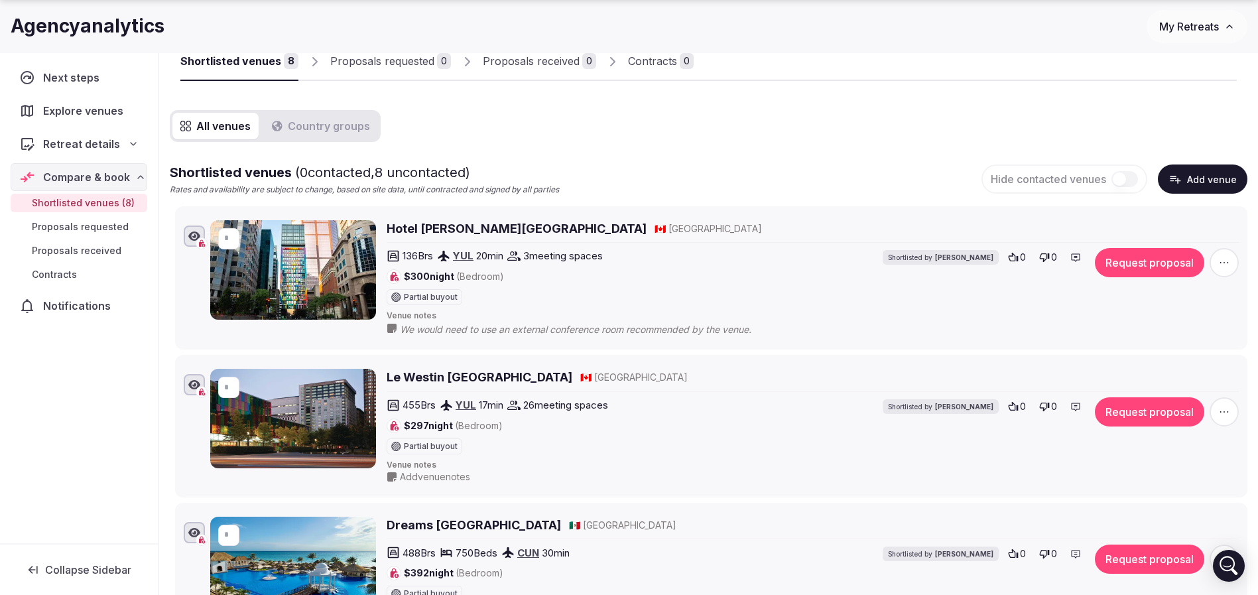
click at [1197, 186] on button "Add venue" at bounding box center [1203, 179] width 90 height 29
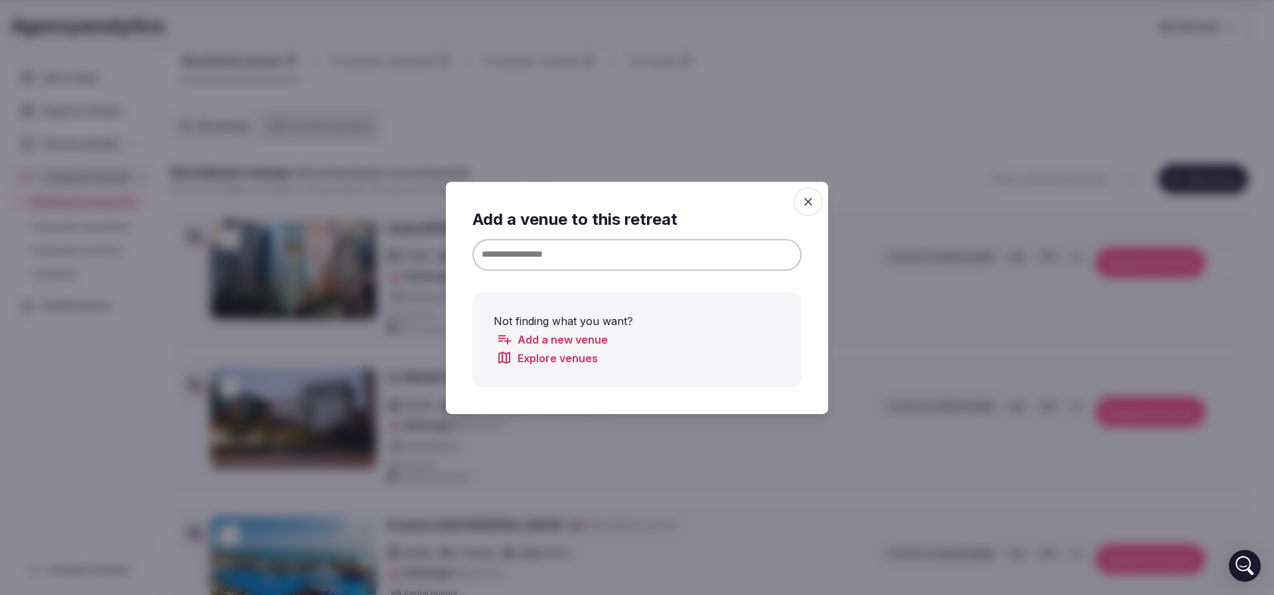
click at [631, 269] on input at bounding box center [636, 254] width 329 height 32
paste input "**********"
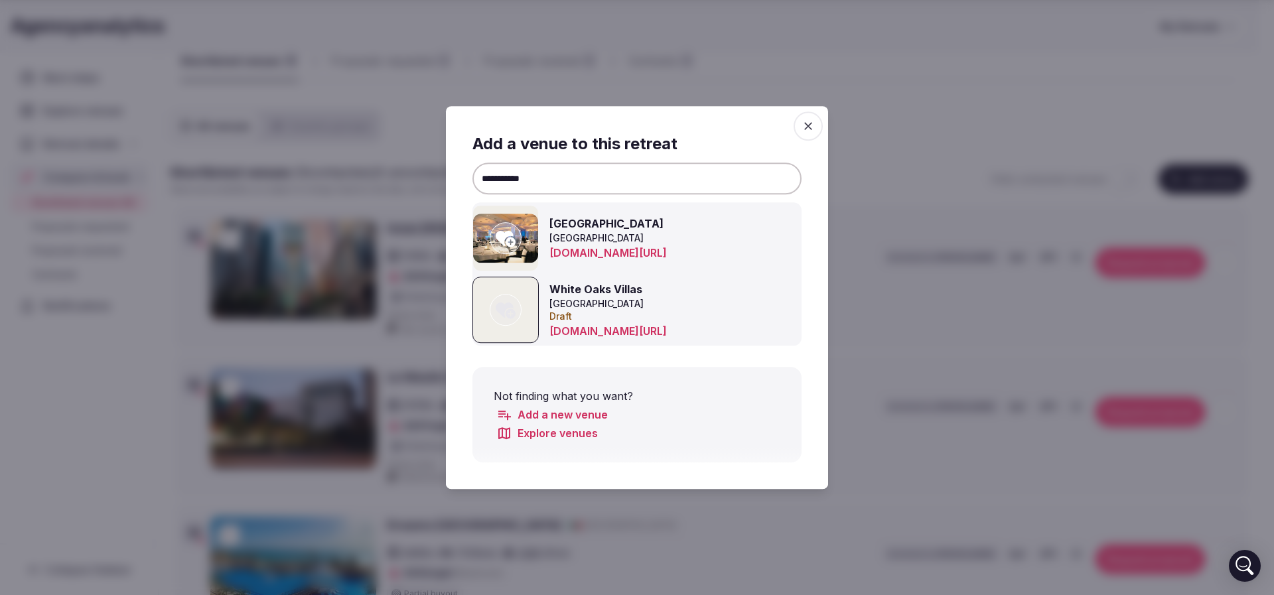
type input "**********"
click at [503, 249] on icon at bounding box center [506, 238] width 20 height 27
type input "*"
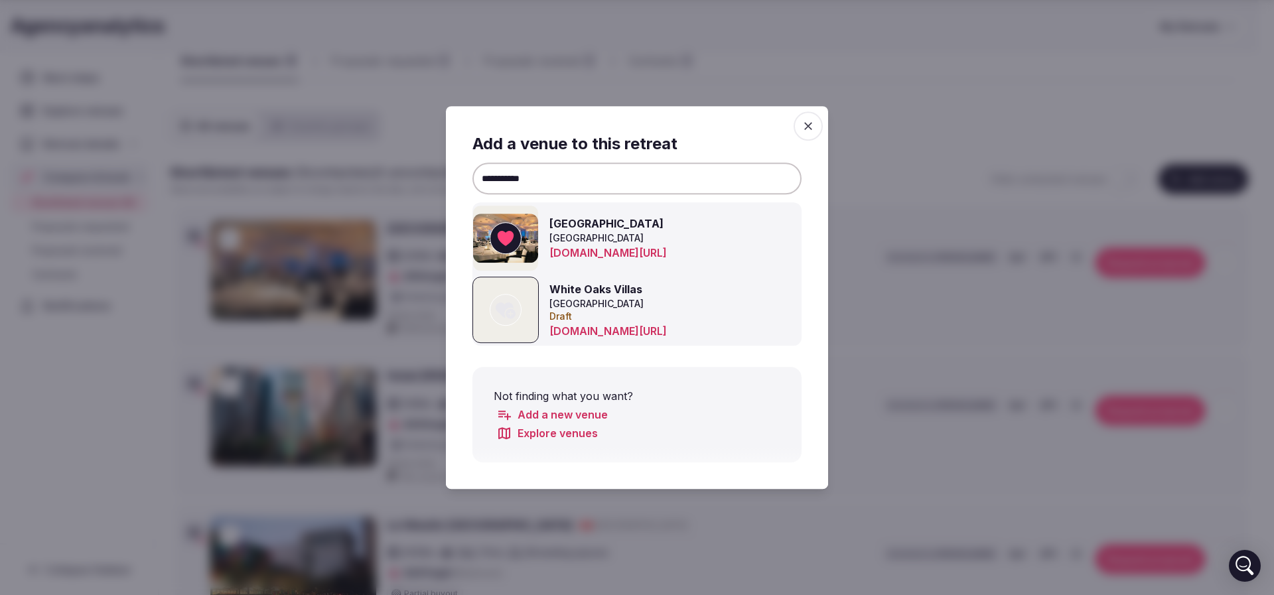
click at [944, 140] on div at bounding box center [637, 297] width 1274 height 595
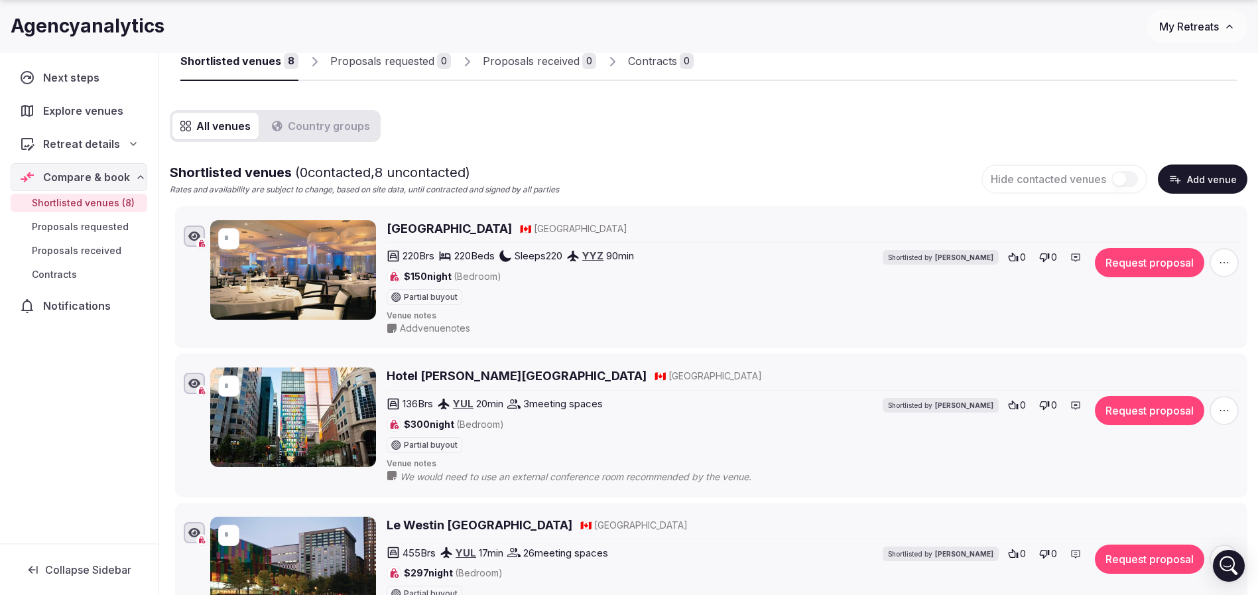
click at [1207, 176] on button "Add venue" at bounding box center [1203, 179] width 90 height 29
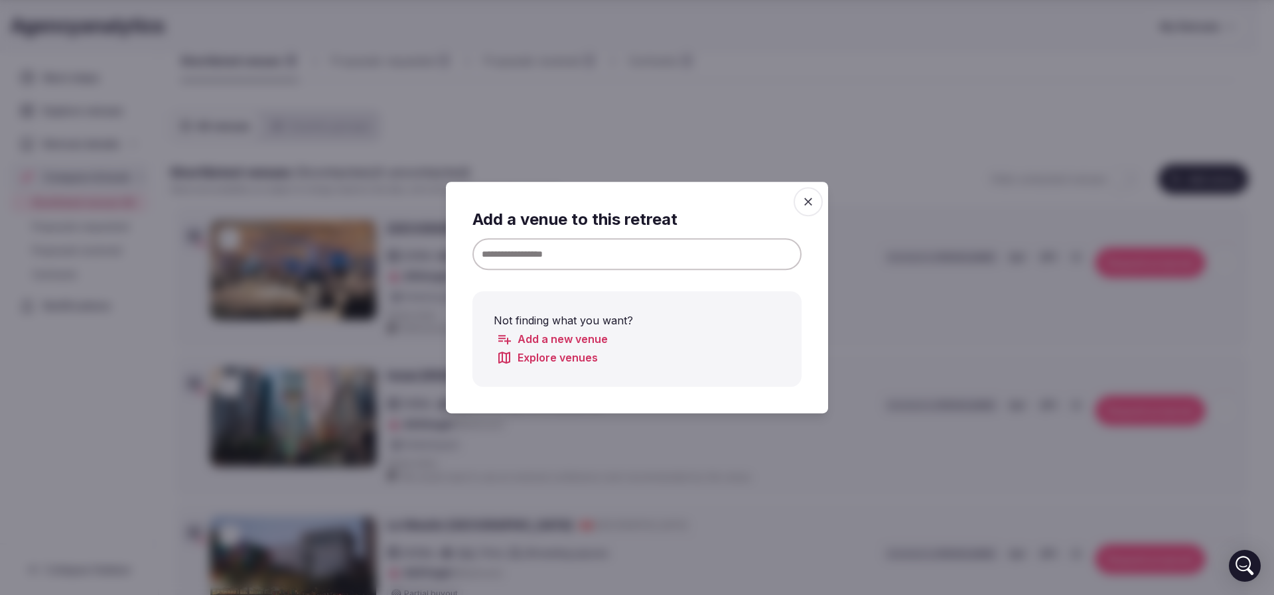
click at [813, 203] on icon "button" at bounding box center [807, 201] width 13 height 13
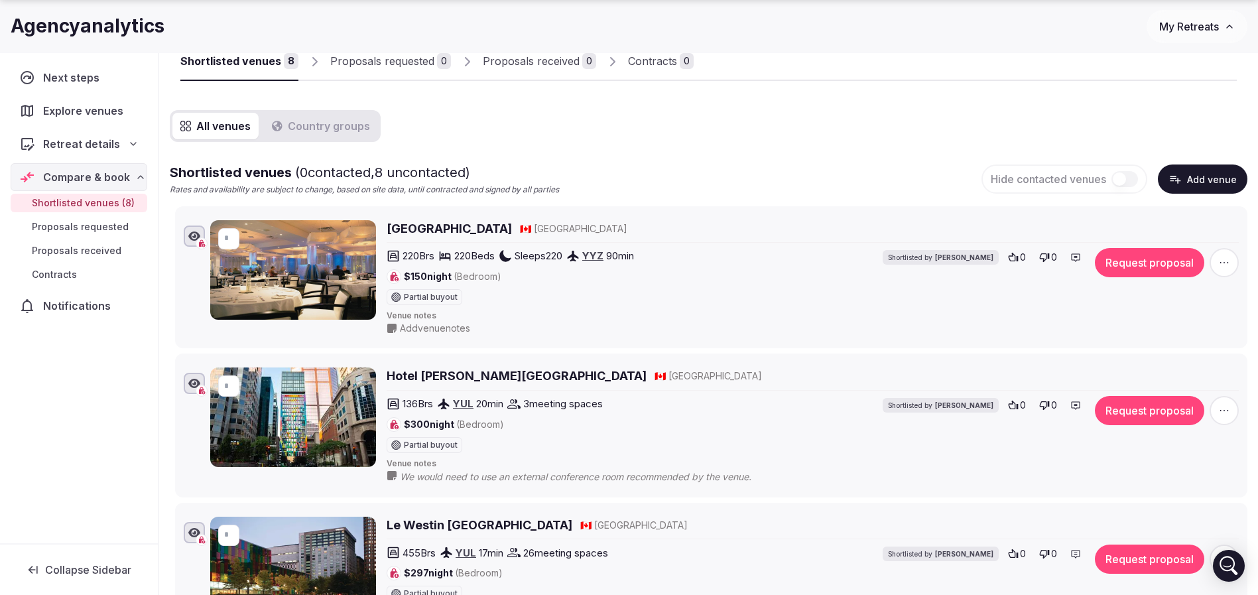
drag, startPoint x: 403, startPoint y: 73, endPoint x: 445, endPoint y: 89, distance: 44.7
click at [403, 73] on link "Proposals requested 0" at bounding box center [390, 61] width 121 height 38
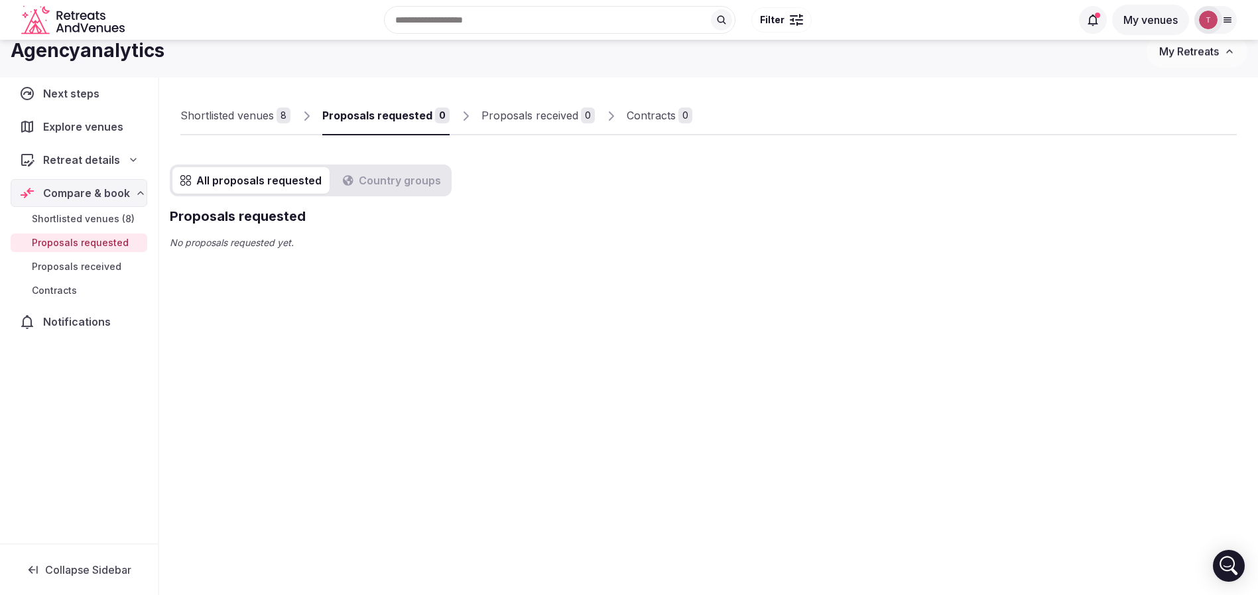
scroll to position [45, 0]
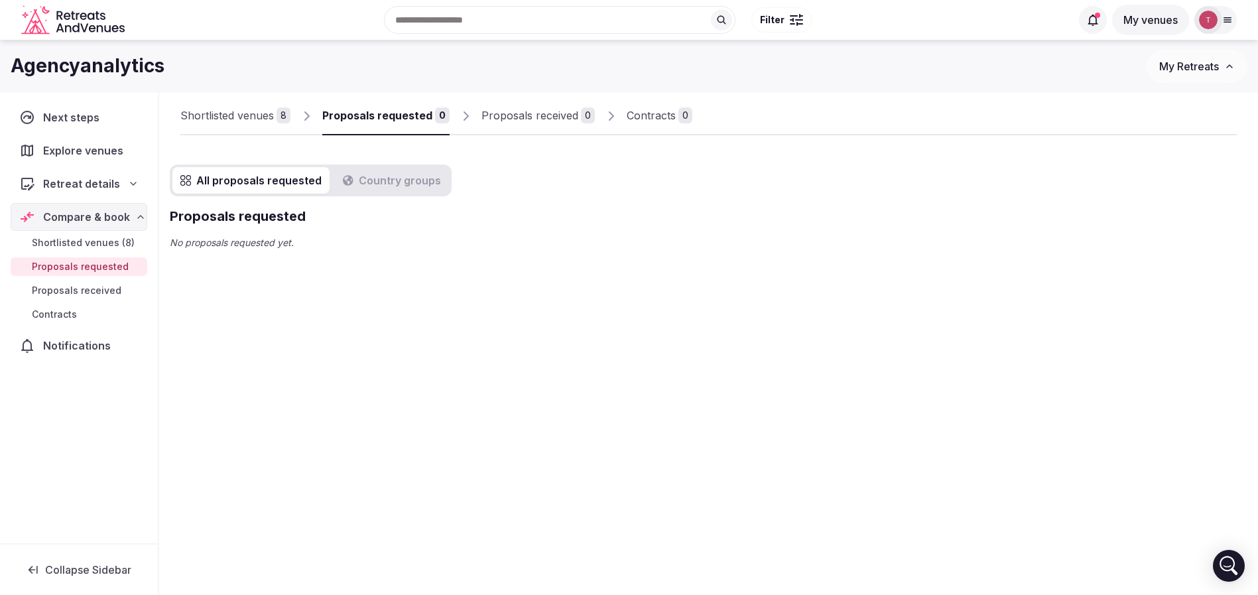
click at [204, 112] on div "Shortlisted venues" at bounding box center [227, 115] width 94 height 16
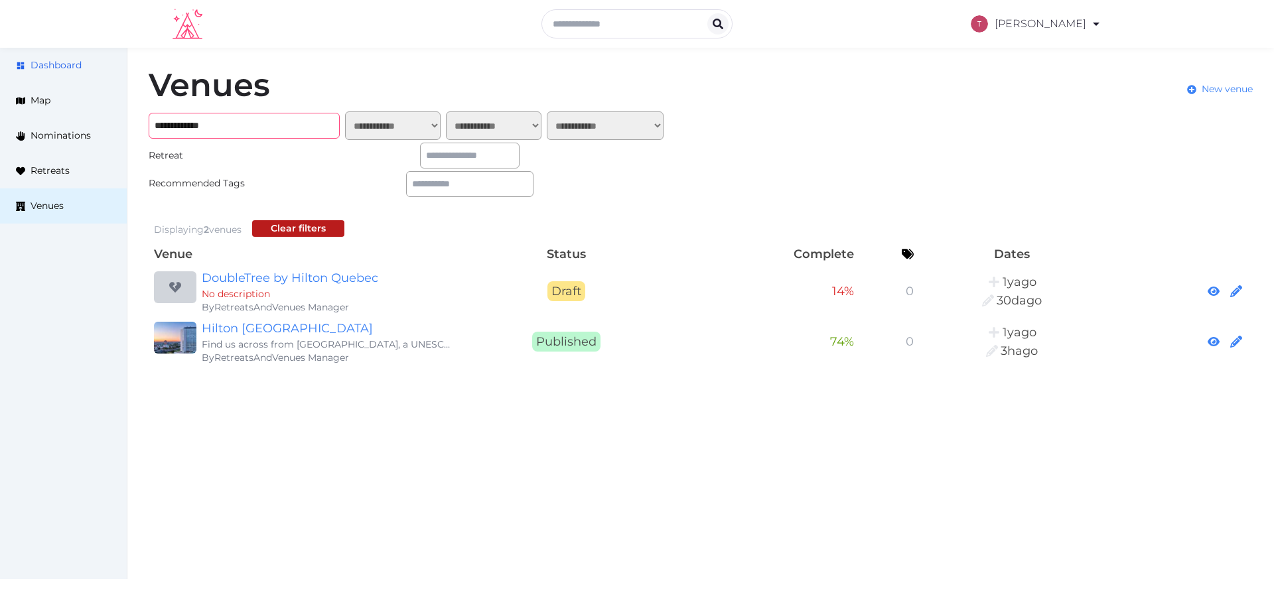
drag, startPoint x: 297, startPoint y: 113, endPoint x: 2, endPoint y: 69, distance: 298.4
click at [0, 70] on div "**********" at bounding box center [637, 218] width 1274 height 340
paste input "**********"
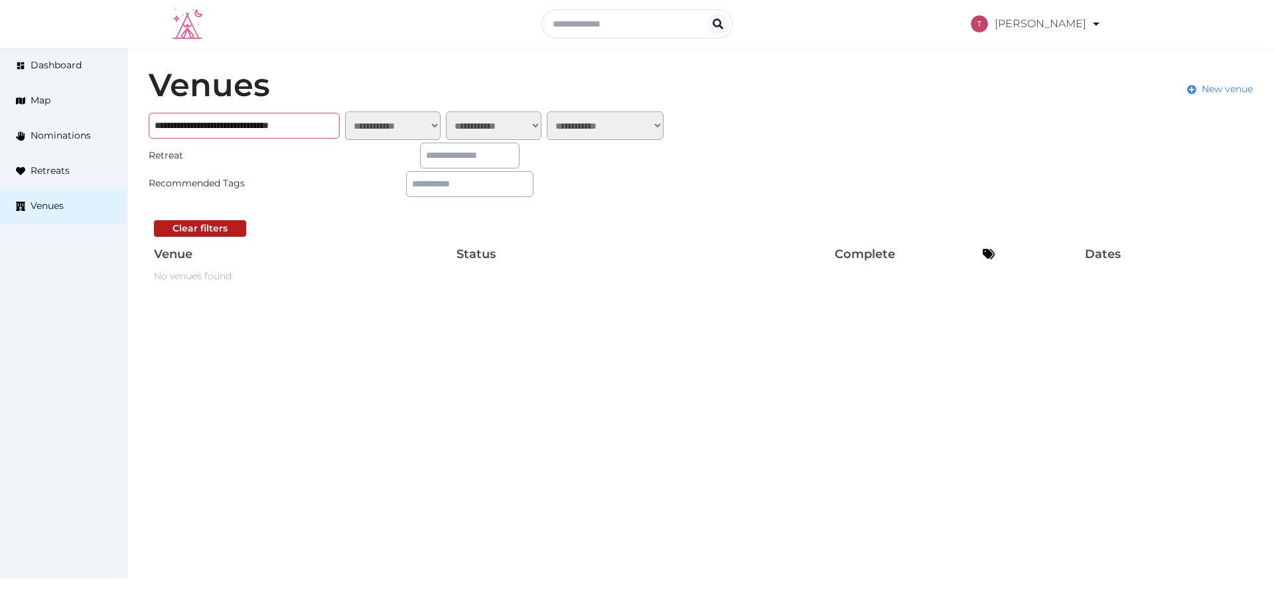
drag, startPoint x: 263, startPoint y: 125, endPoint x: 577, endPoint y: 134, distance: 313.9
click at [577, 134] on div "**********" at bounding box center [409, 125] width 520 height 29
type input "**********"
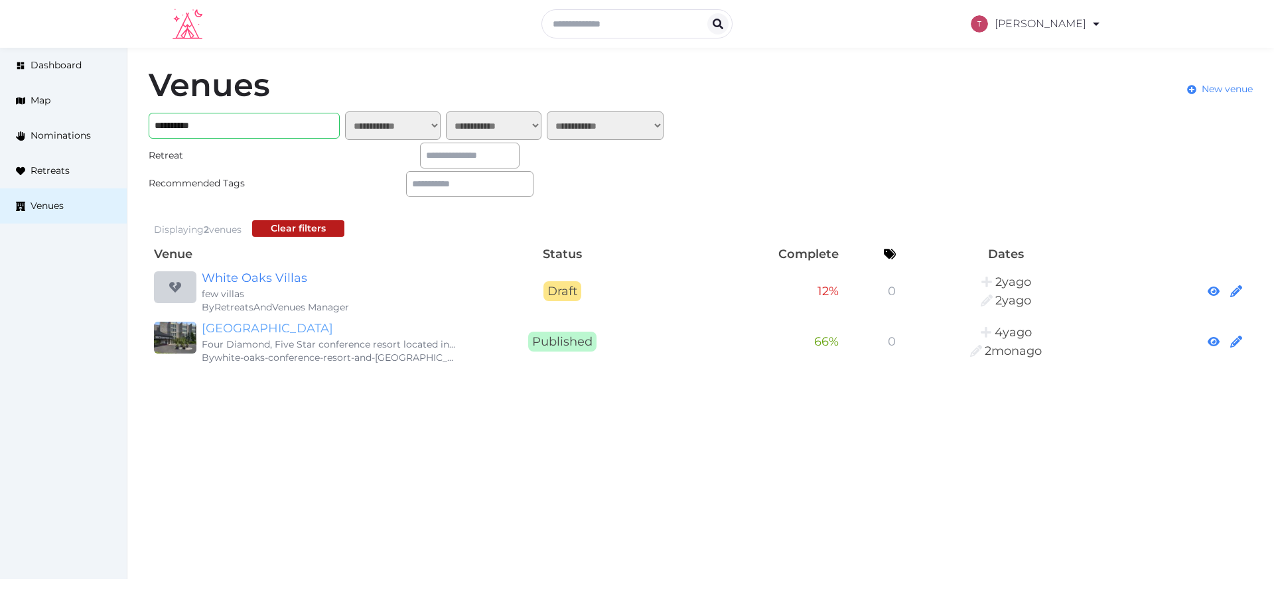
click at [400, 324] on link "[GEOGRAPHIC_DATA]" at bounding box center [329, 328] width 255 height 19
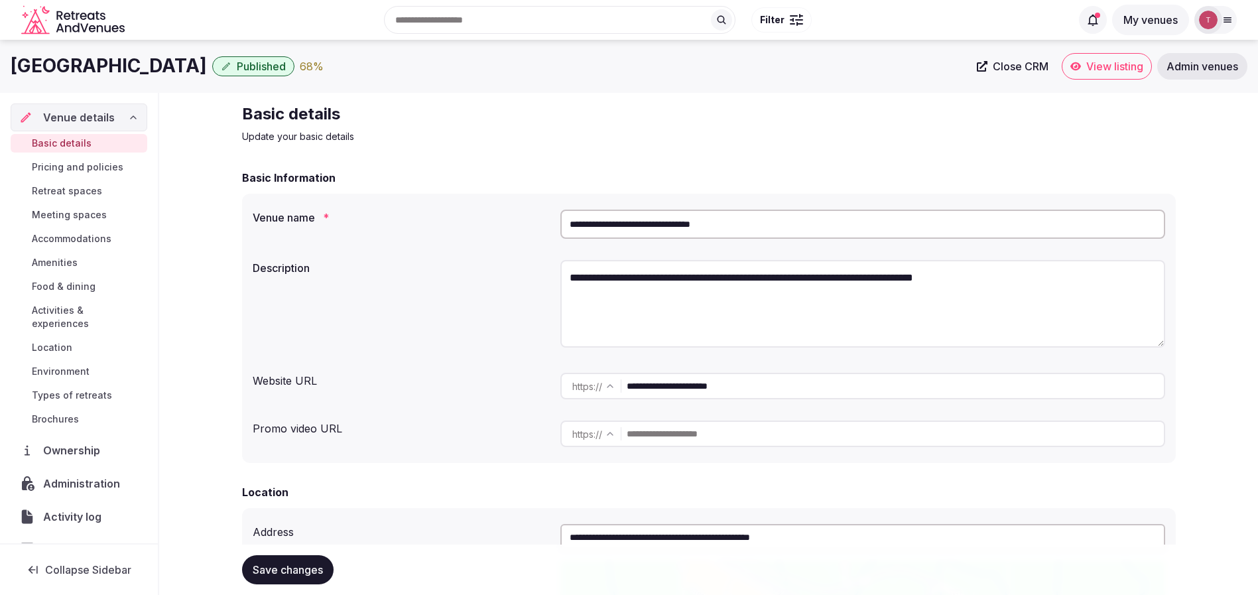
click at [1104, 70] on span "View listing" at bounding box center [1115, 66] width 57 height 13
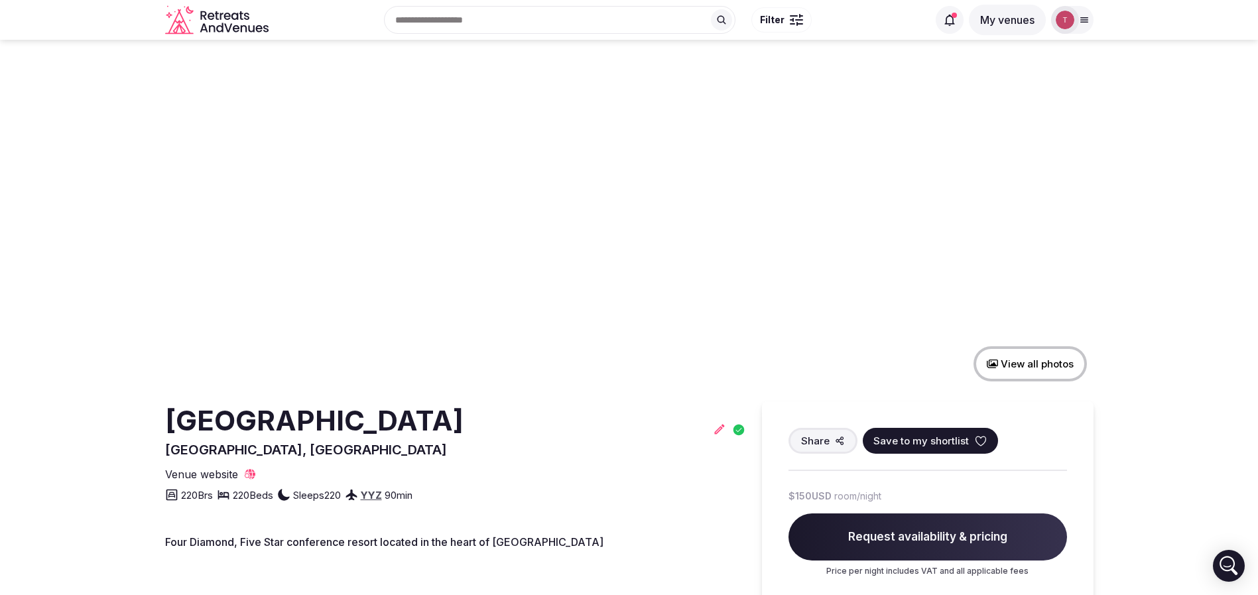
scroll to position [100, 0]
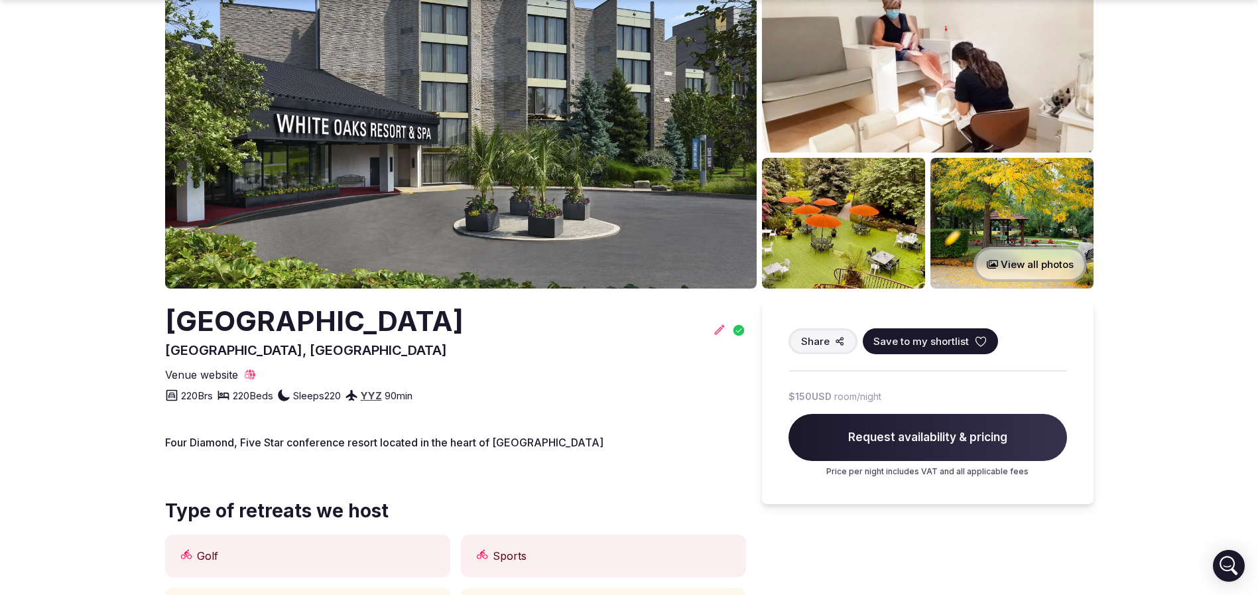
click at [619, 166] on img at bounding box center [461, 128] width 592 height 322
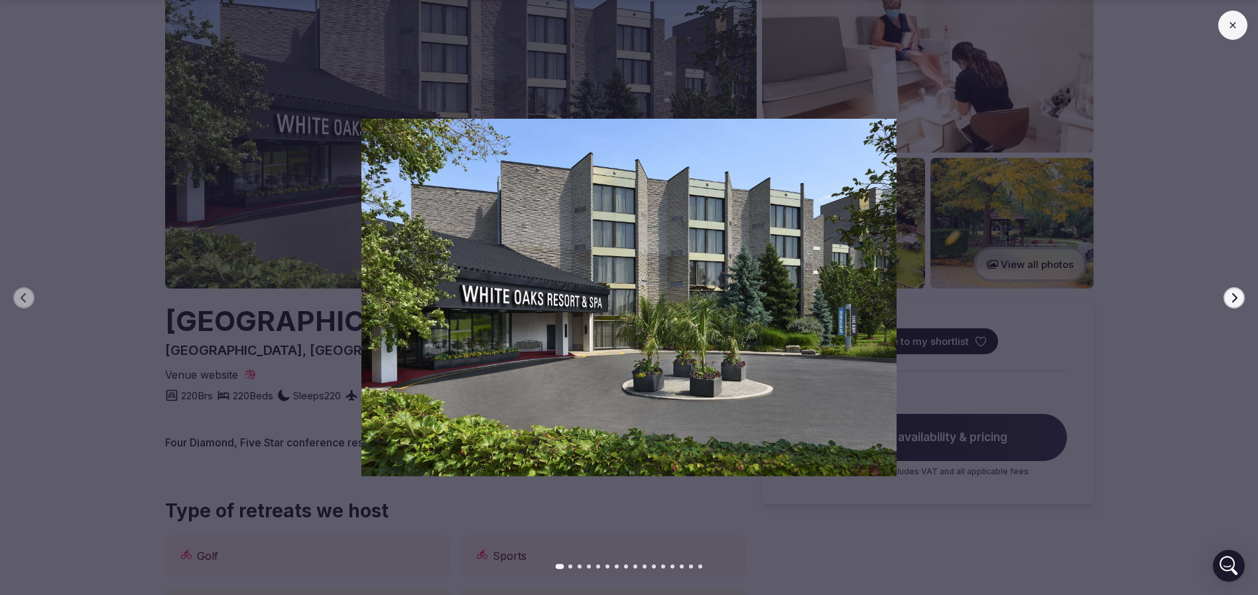
click at [1234, 297] on icon "button" at bounding box center [1234, 298] width 11 height 11
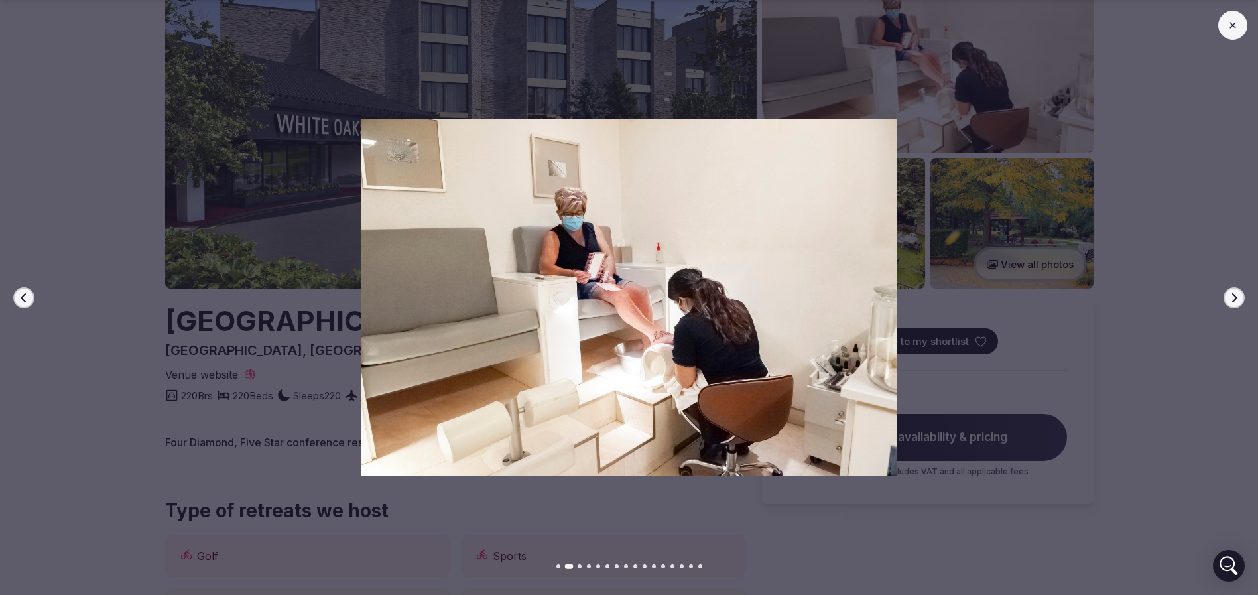
click at [1234, 295] on icon "button" at bounding box center [1234, 297] width 5 height 9
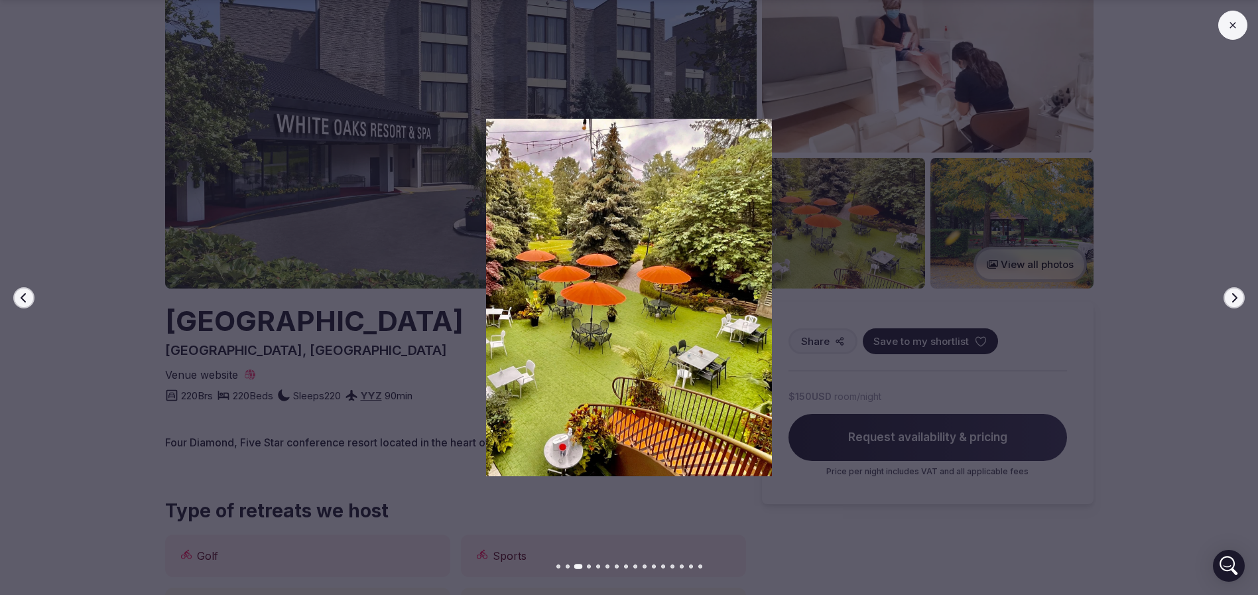
click at [1234, 295] on icon "button" at bounding box center [1234, 297] width 5 height 9
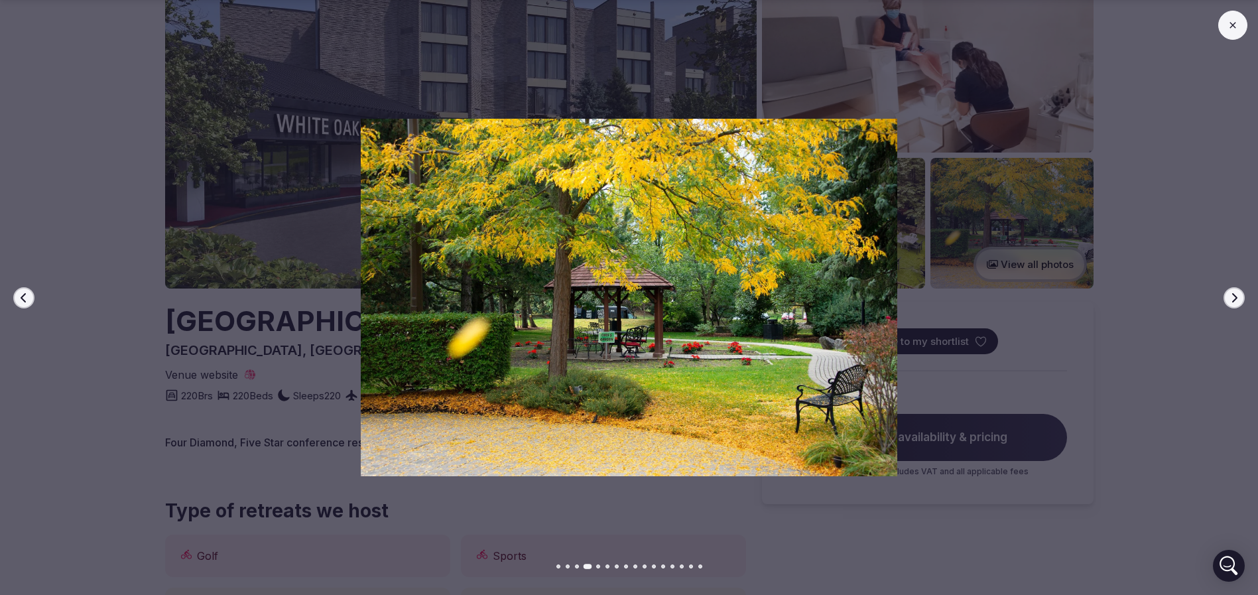
click at [1234, 295] on icon "button" at bounding box center [1234, 297] width 5 height 9
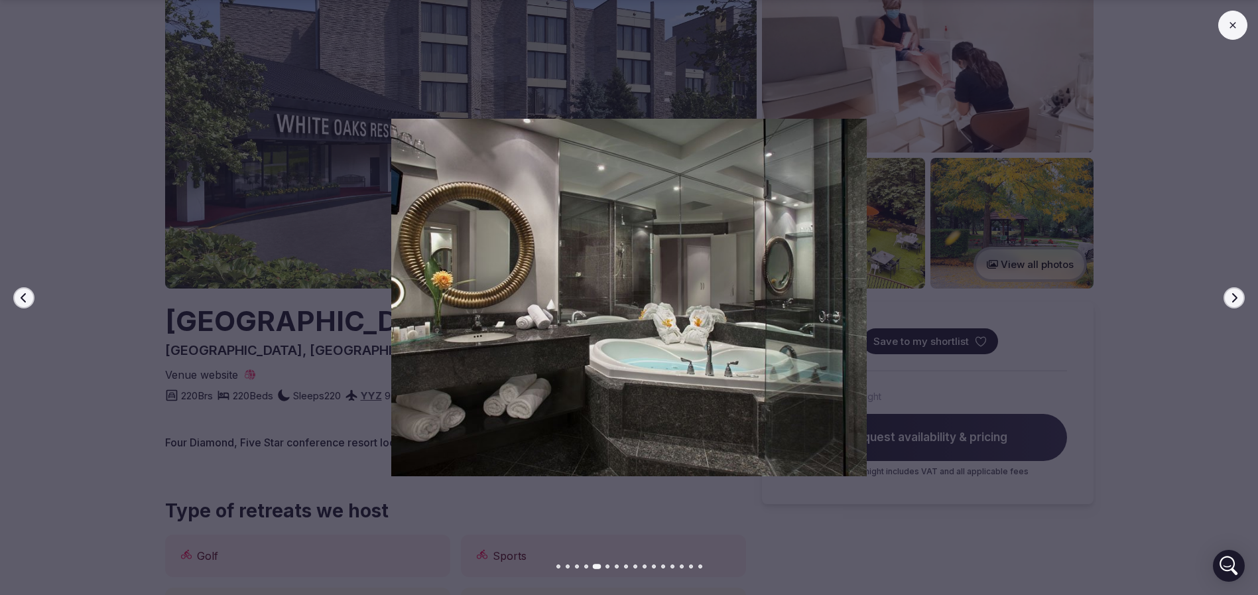
click at [1234, 295] on icon "button" at bounding box center [1234, 297] width 5 height 9
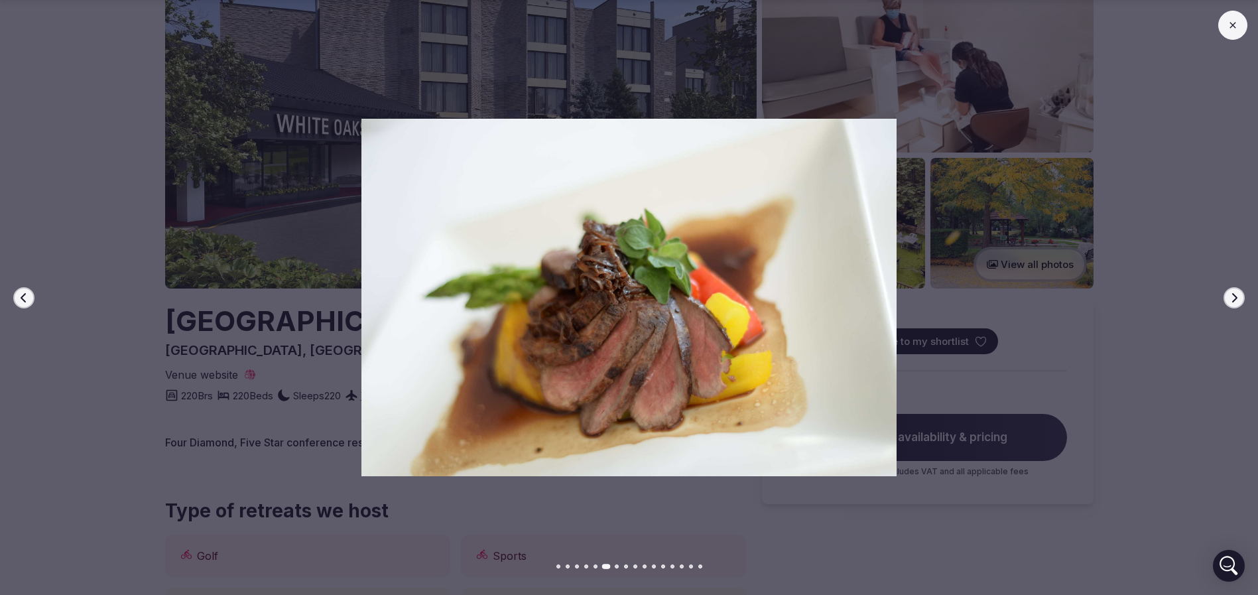
click at [1234, 295] on icon "button" at bounding box center [1234, 297] width 5 height 9
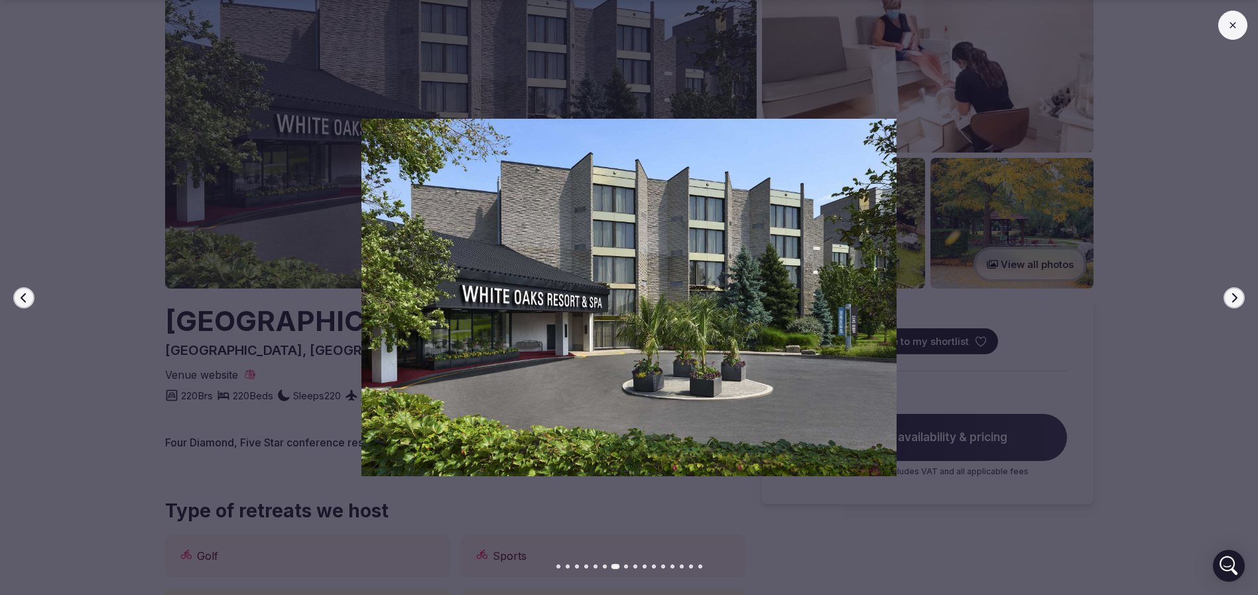
click at [1234, 295] on icon "button" at bounding box center [1234, 297] width 5 height 9
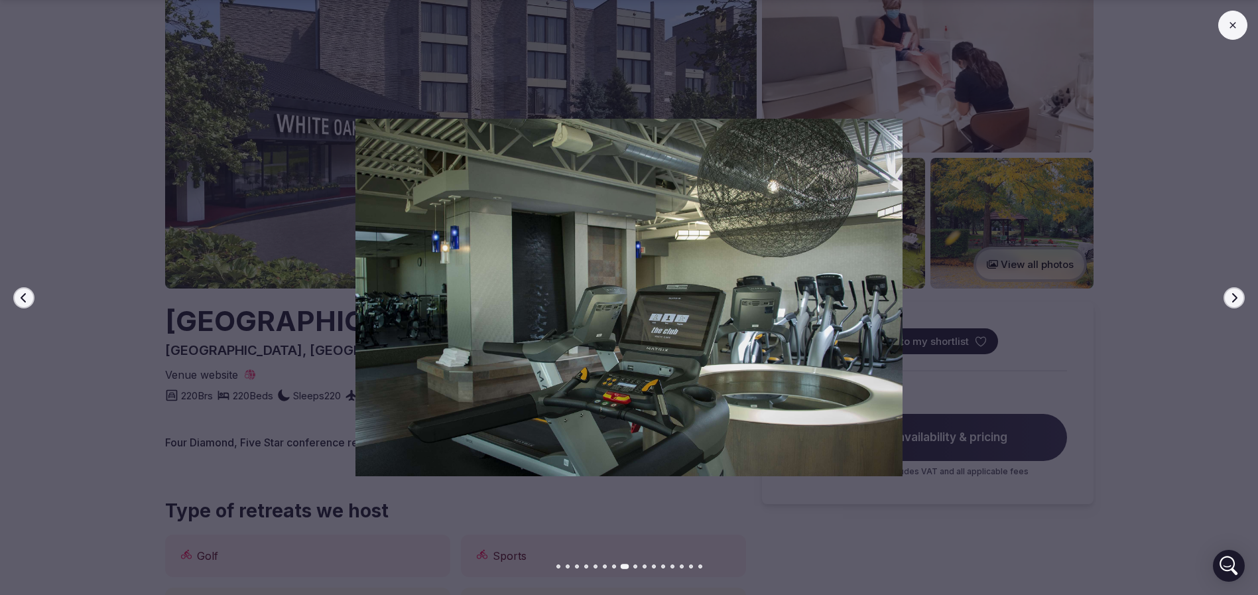
click at [1234, 295] on icon "button" at bounding box center [1234, 297] width 5 height 9
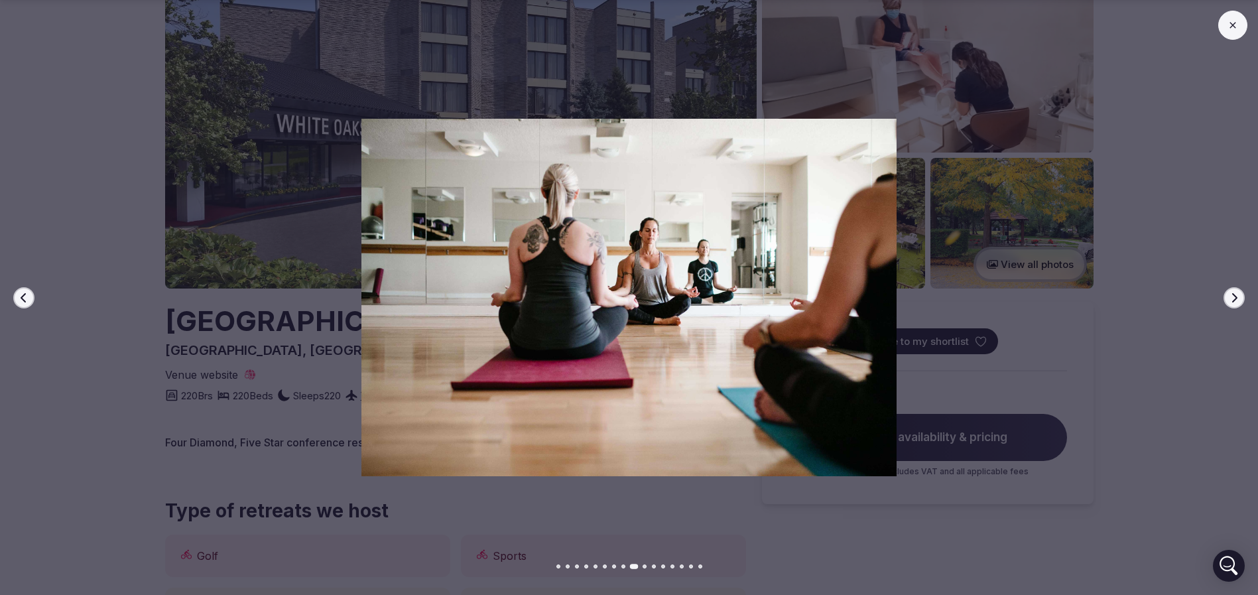
click at [1234, 295] on icon "button" at bounding box center [1234, 297] width 5 height 9
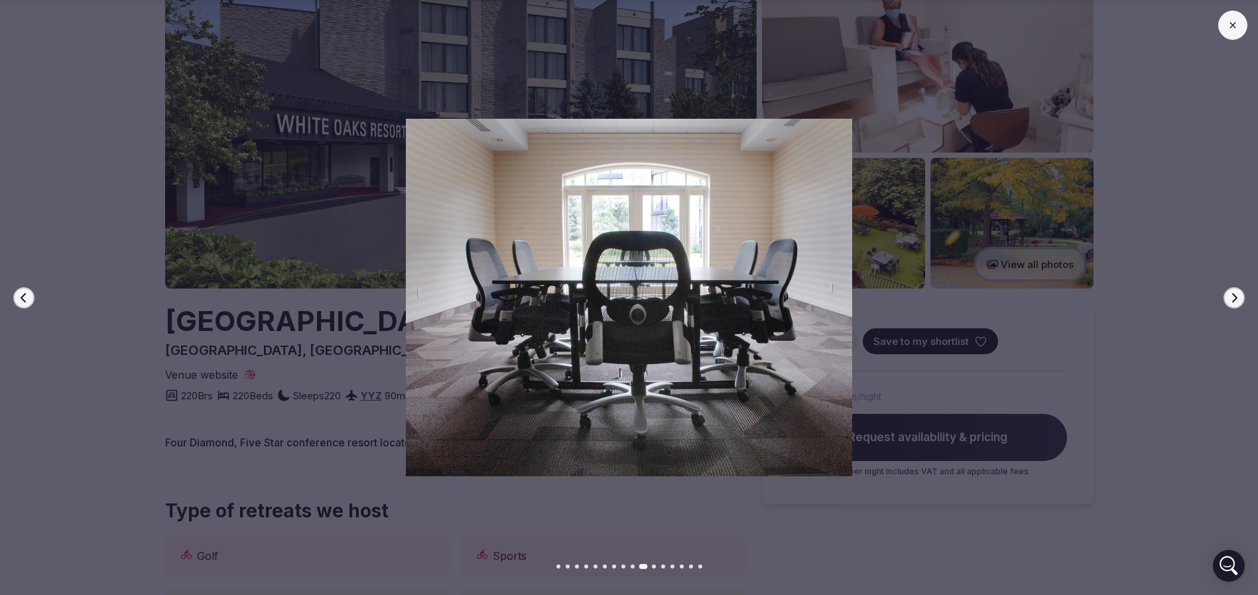
click at [1234, 295] on icon "button" at bounding box center [1234, 297] width 5 height 9
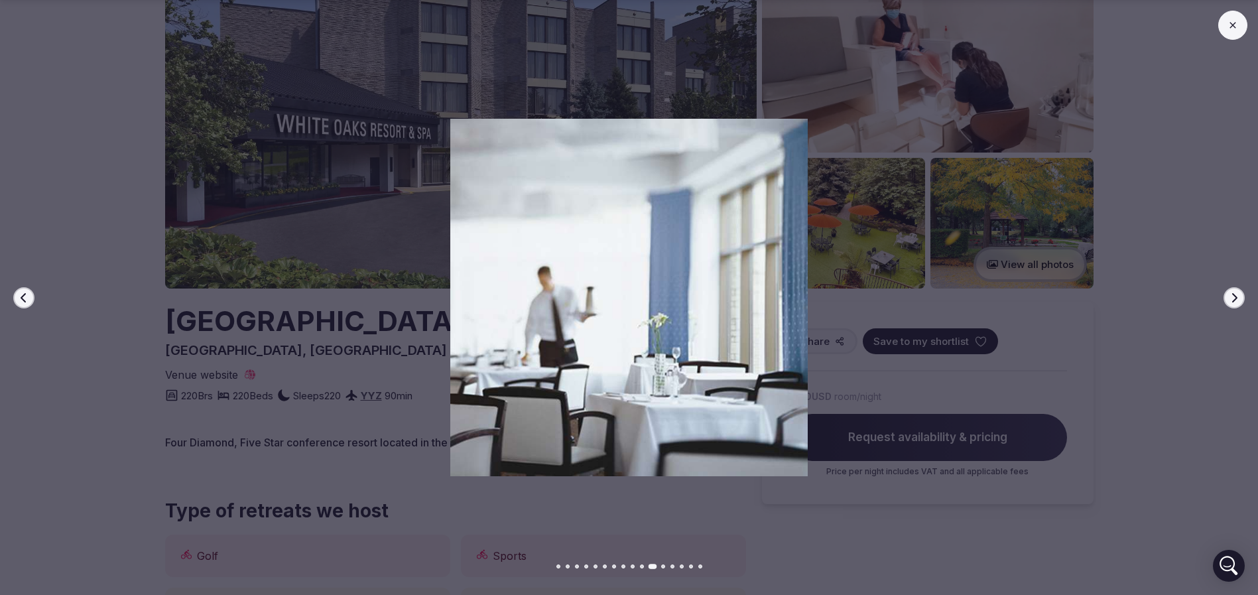
click at [1234, 295] on icon "button" at bounding box center [1234, 297] width 5 height 9
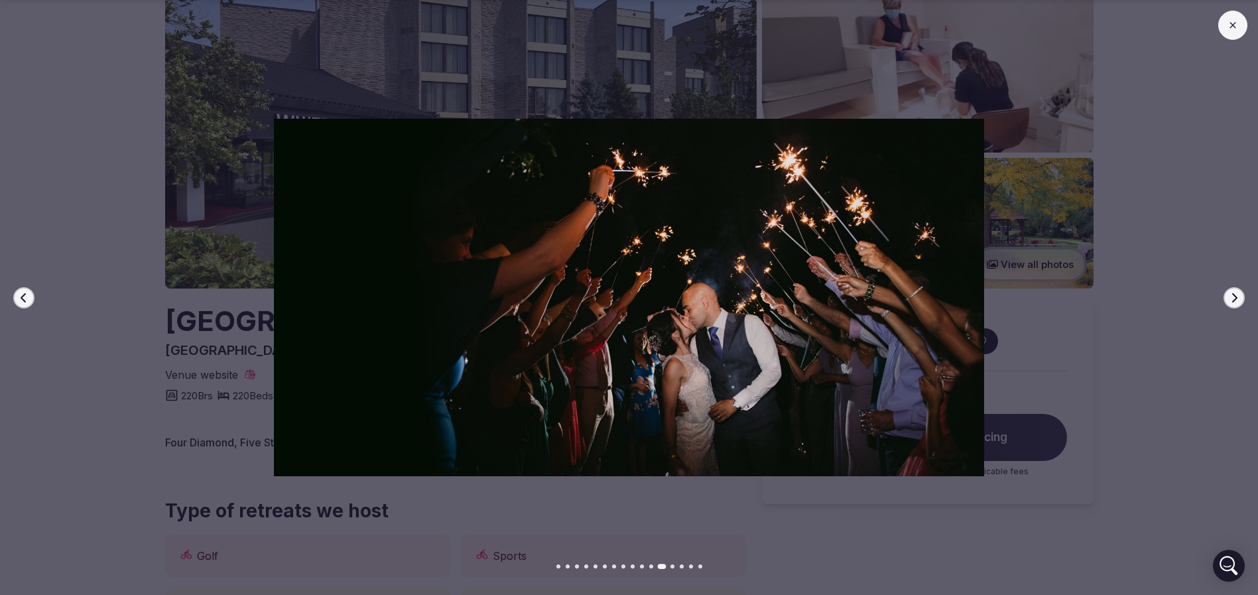
click at [1234, 295] on icon "button" at bounding box center [1234, 297] width 5 height 9
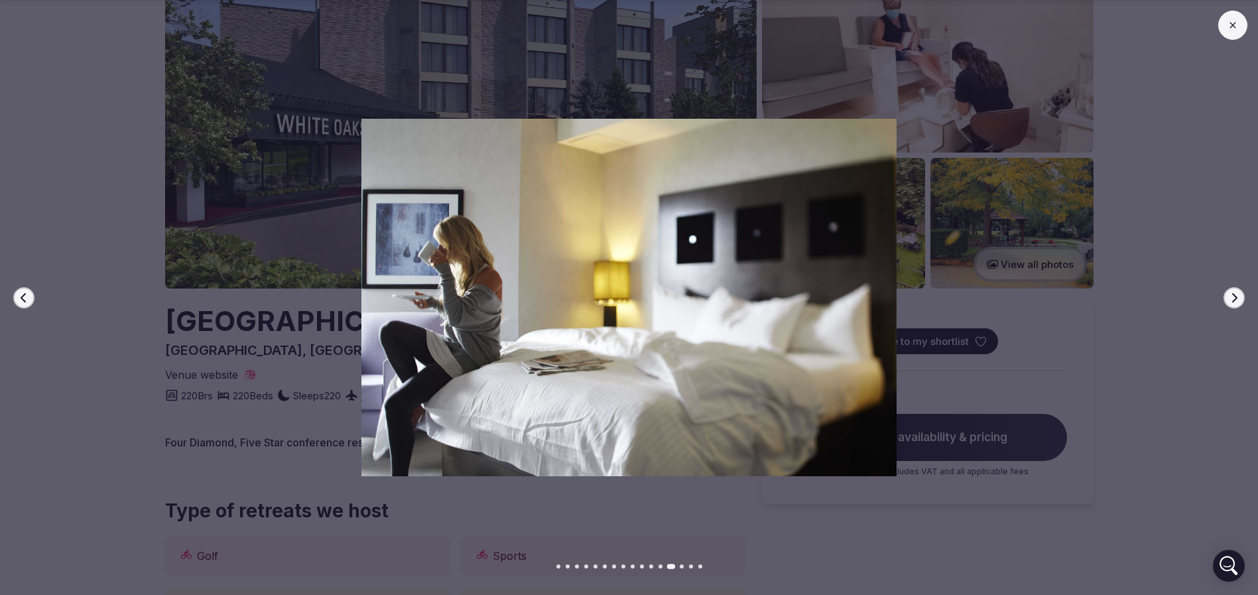
click at [1234, 295] on icon "button" at bounding box center [1234, 297] width 5 height 9
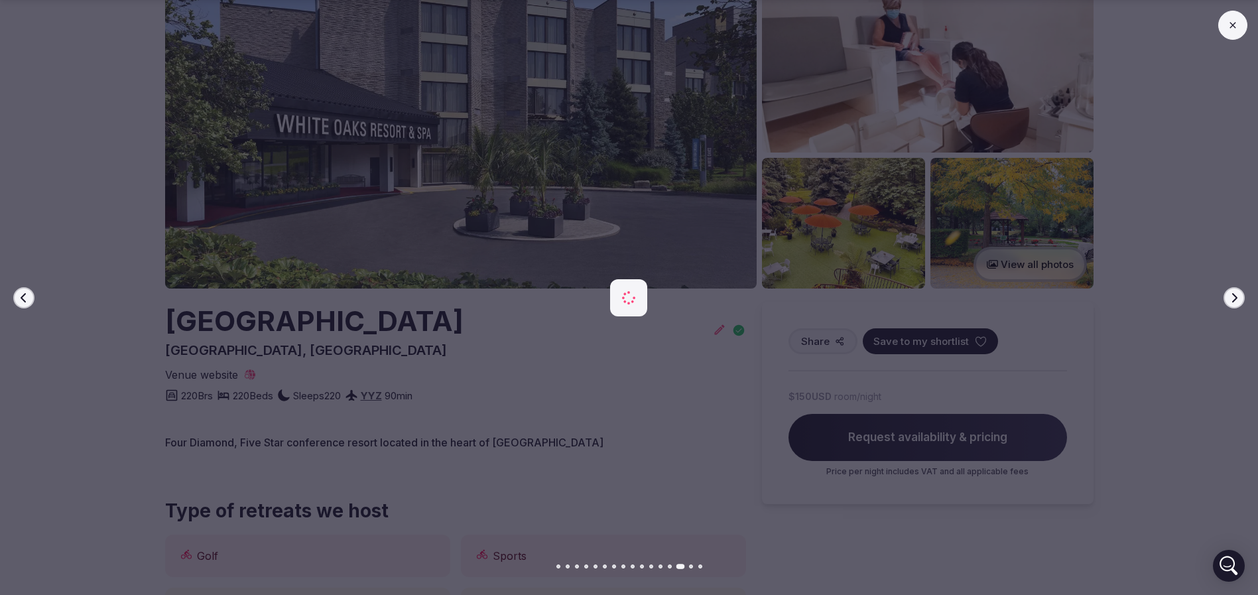
click at [1234, 295] on icon "button" at bounding box center [1234, 297] width 5 height 9
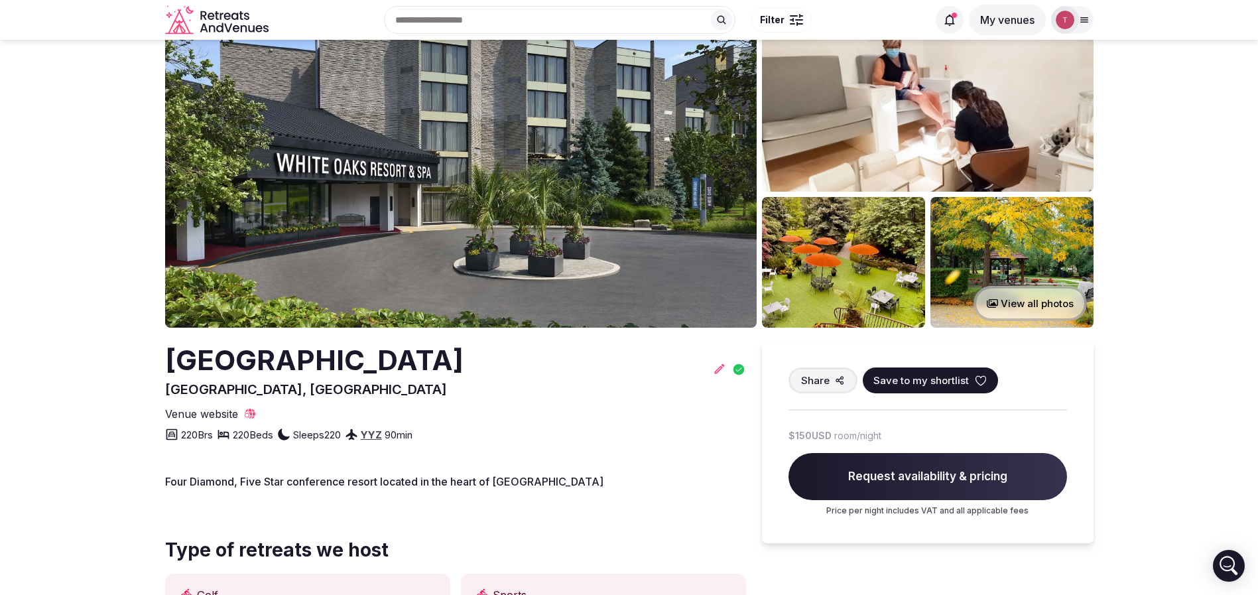
scroll to position [0, 0]
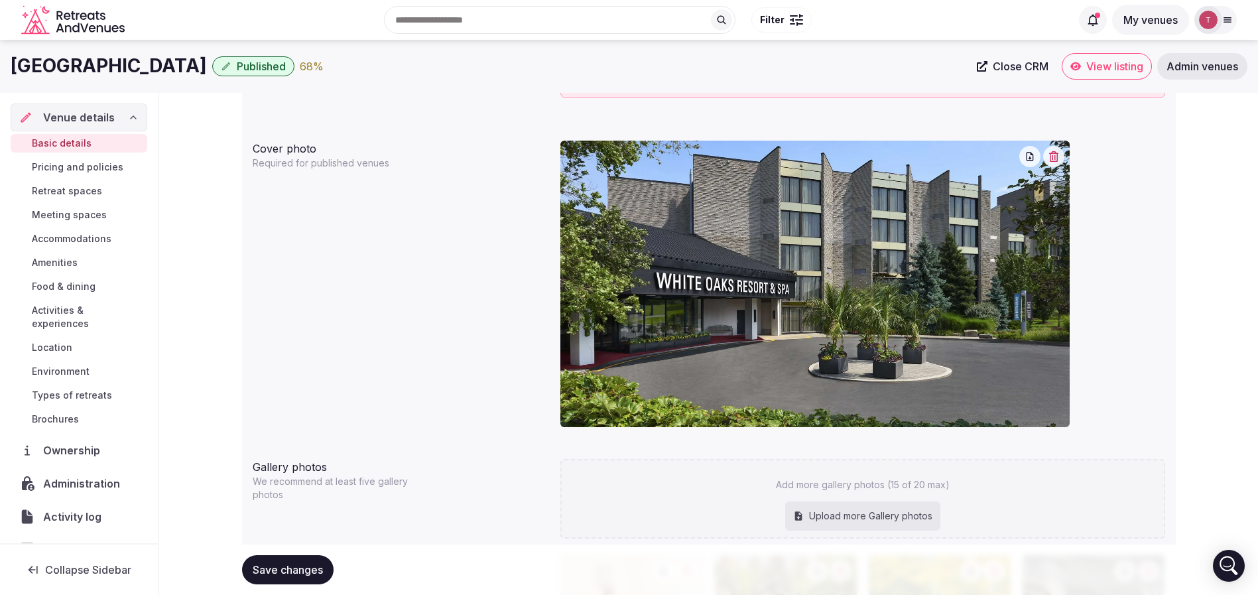
scroll to position [1047, 0]
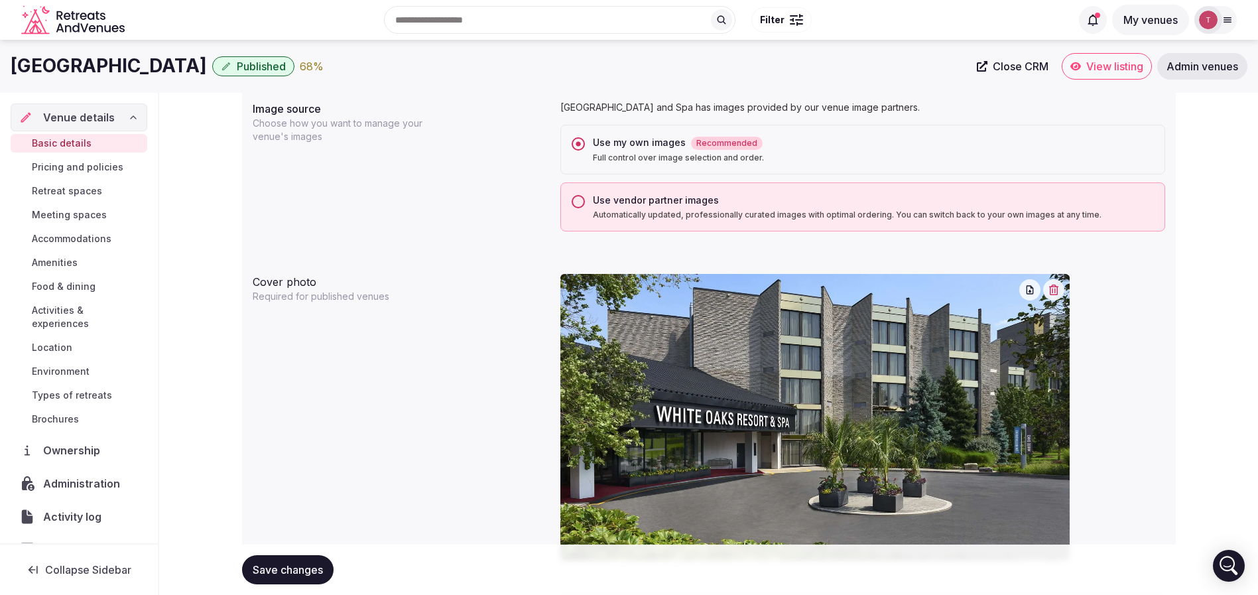
click at [576, 204] on button "Use vendor partner images Automatically updated, professionally curated images …" at bounding box center [578, 201] width 13 height 13
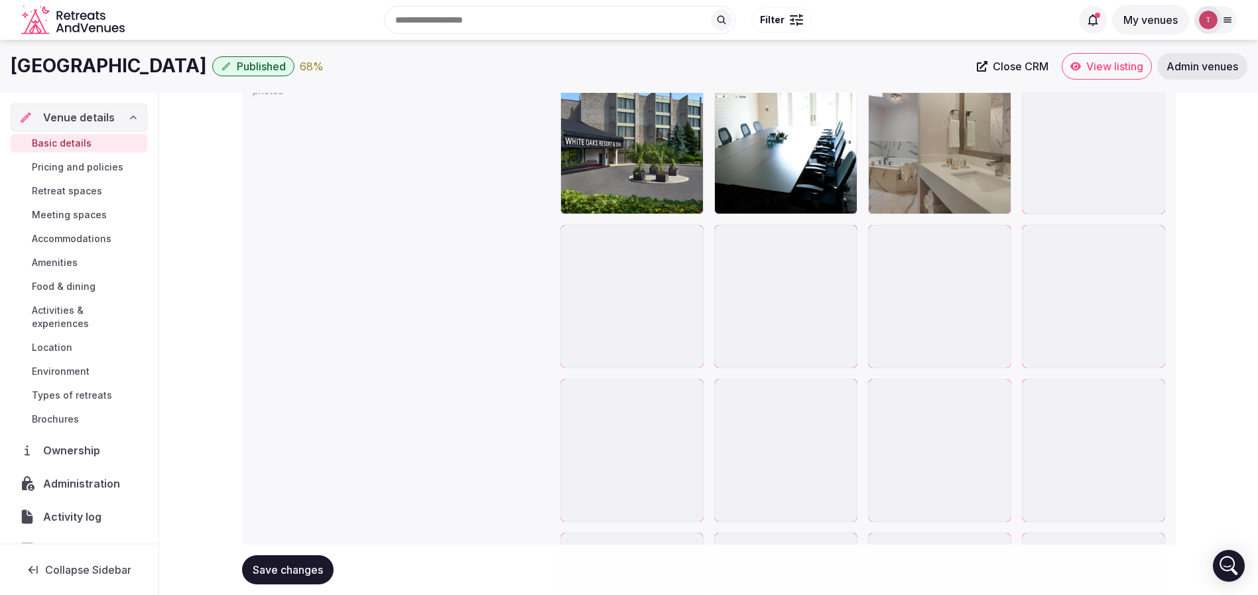
scroll to position [1573, 0]
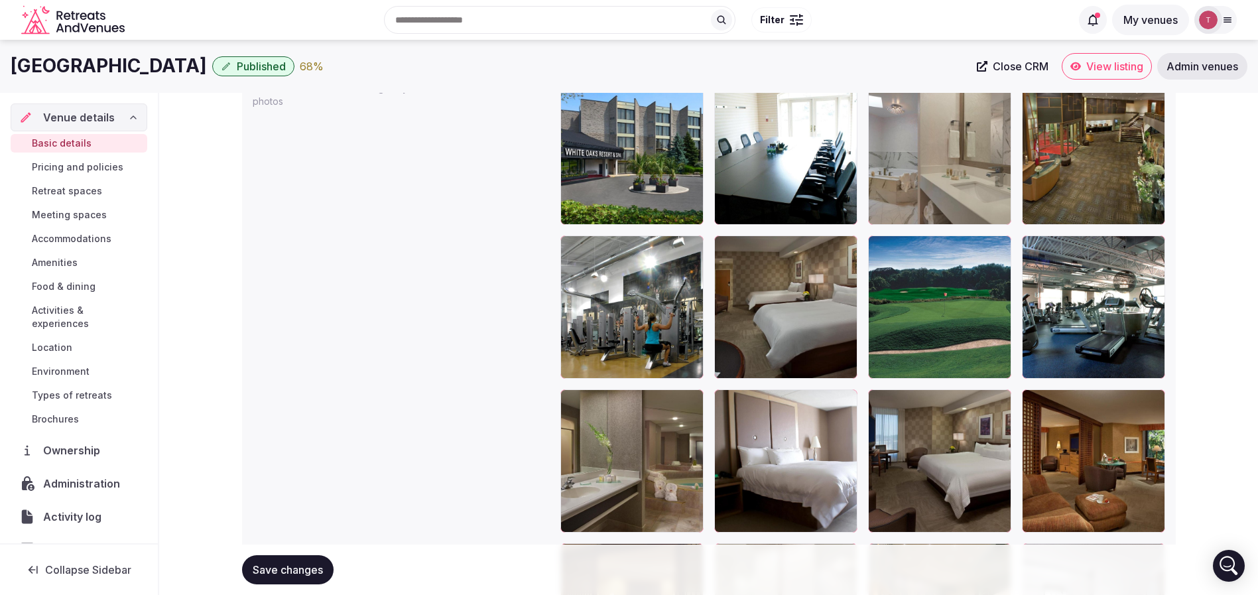
click at [297, 563] on span "Save changes" at bounding box center [288, 569] width 70 height 13
drag, startPoint x: 60, startPoint y: 62, endPoint x: 117, endPoint y: 66, distance: 57.2
click at [117, 66] on div "White Oaks Conference Resort and Spa Published 68 % Close CRM View listing Admi…" at bounding box center [629, 66] width 1258 height 27
copy h1 "White Oaks"
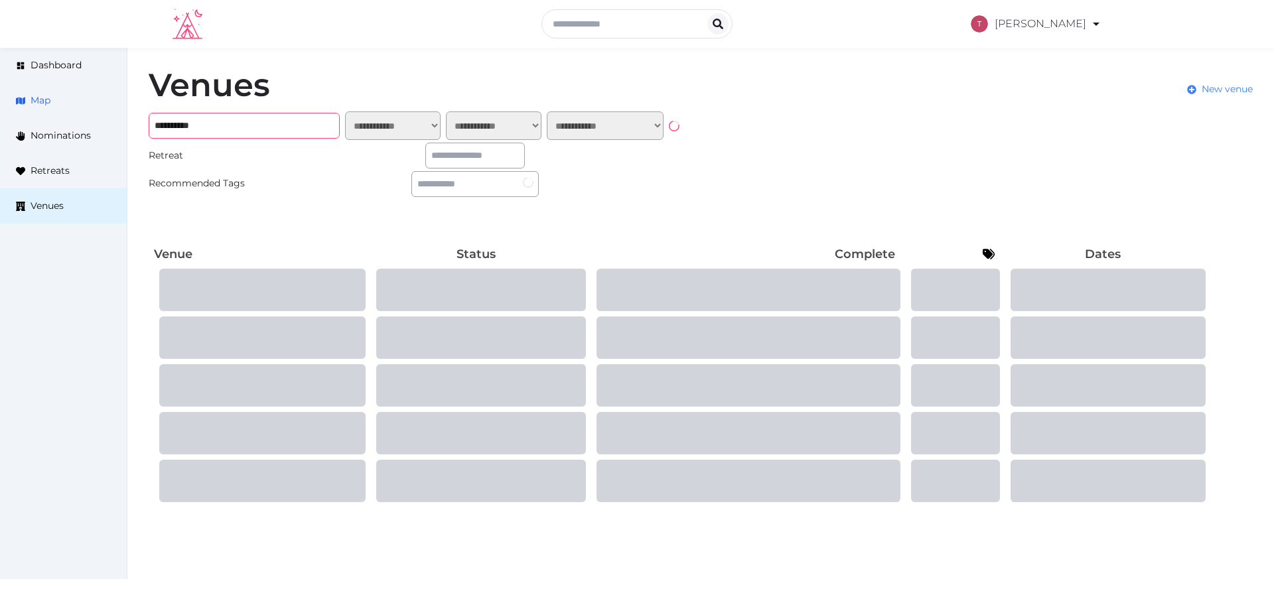
drag, startPoint x: 107, startPoint y: 117, endPoint x: 42, endPoint y: 110, distance: 65.3
click at [42, 110] on div "**********" at bounding box center [637, 287] width 1274 height 478
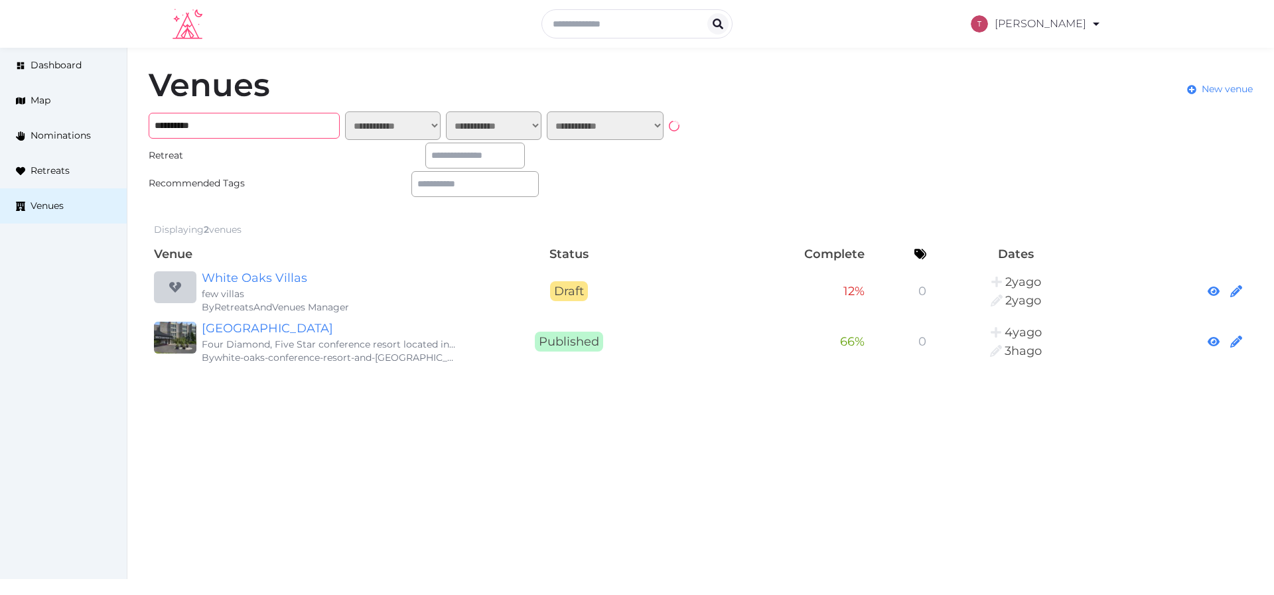
paste input "***"
type input "**********"
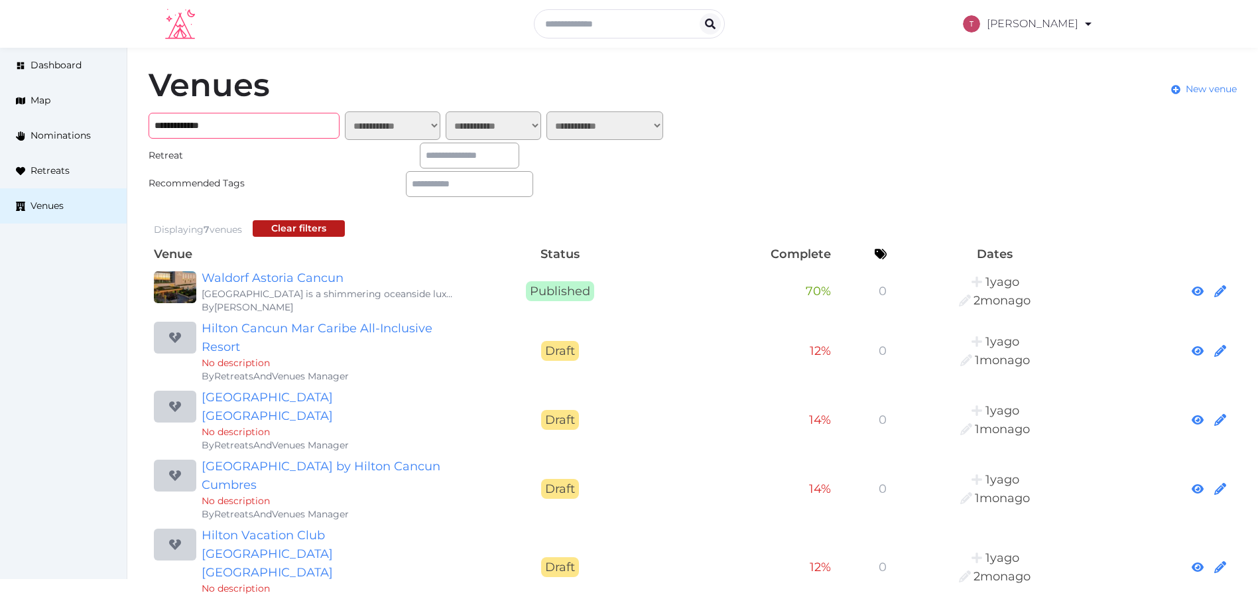
scroll to position [64, 0]
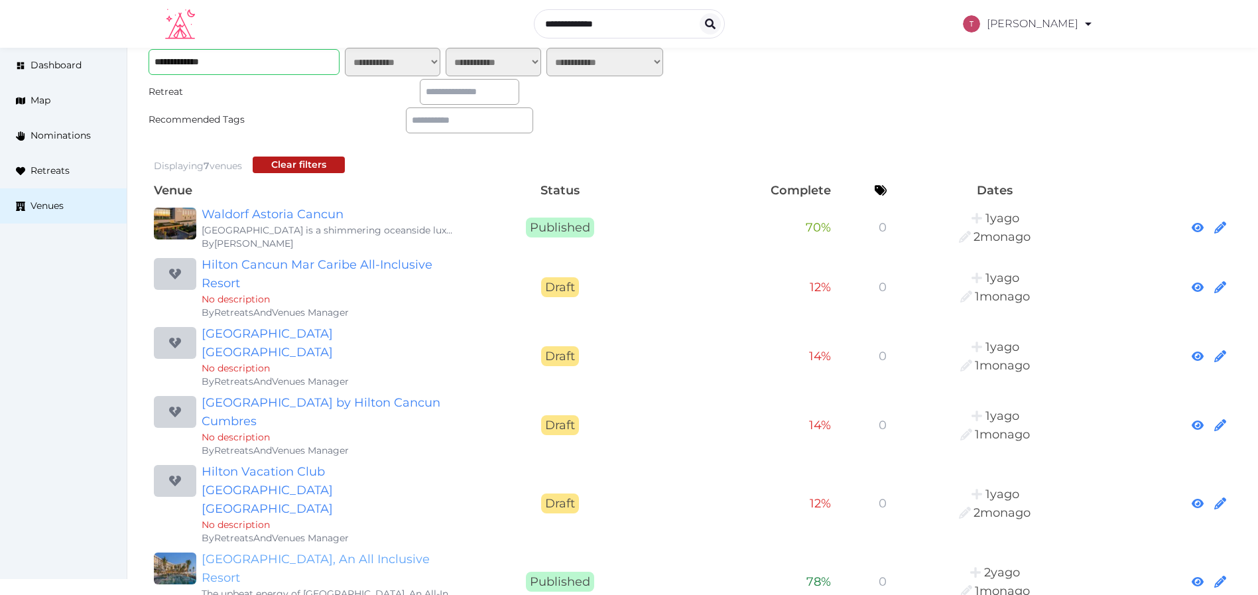
click at [379, 550] on link "[GEOGRAPHIC_DATA], An All Inclusive Resort" at bounding box center [329, 568] width 255 height 37
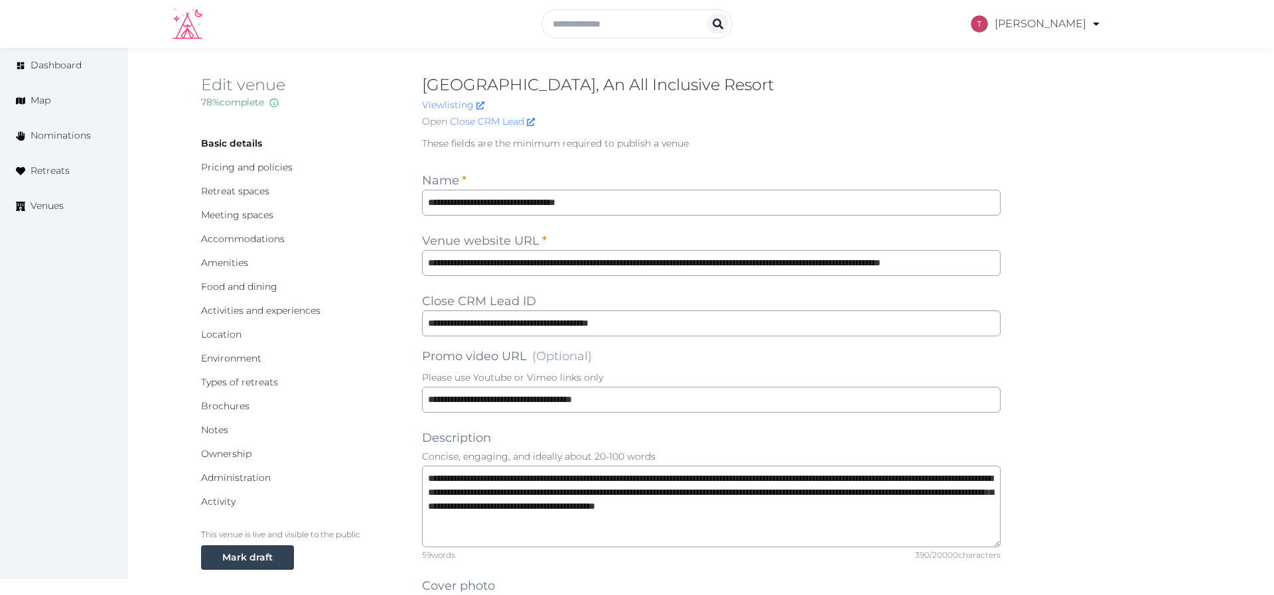
type input "***"
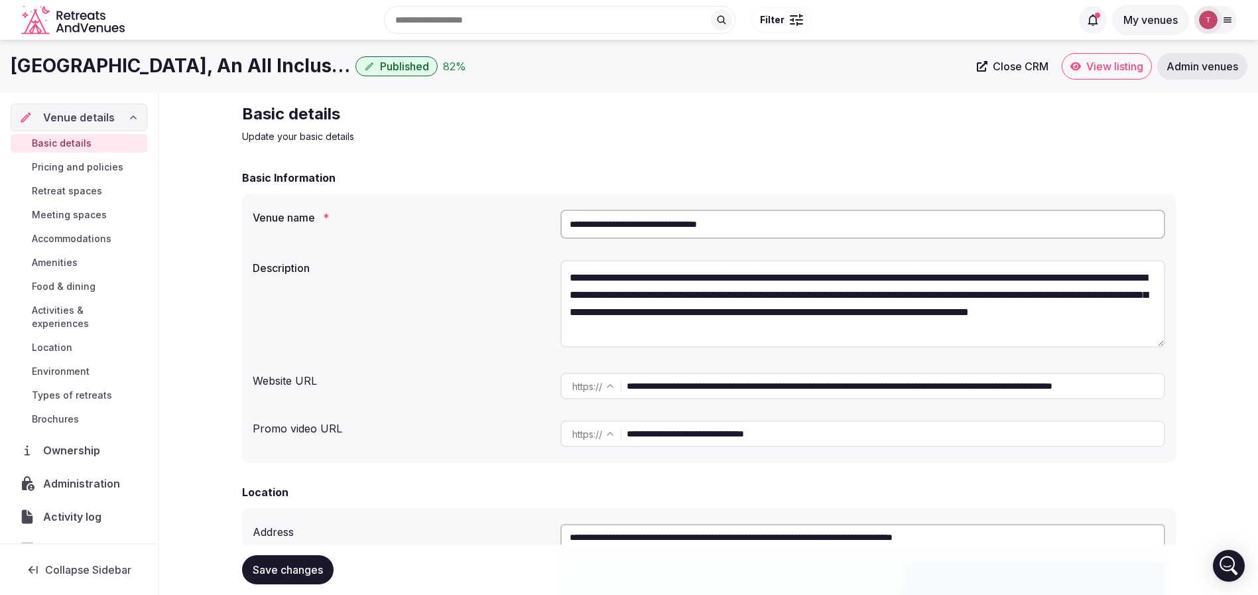
drag, startPoint x: 797, startPoint y: 228, endPoint x: 312, endPoint y: 208, distance: 485.9
click at [312, 208] on div "**********" at bounding box center [709, 224] width 913 height 40
click at [1122, 68] on span "View listing" at bounding box center [1115, 66] width 57 height 13
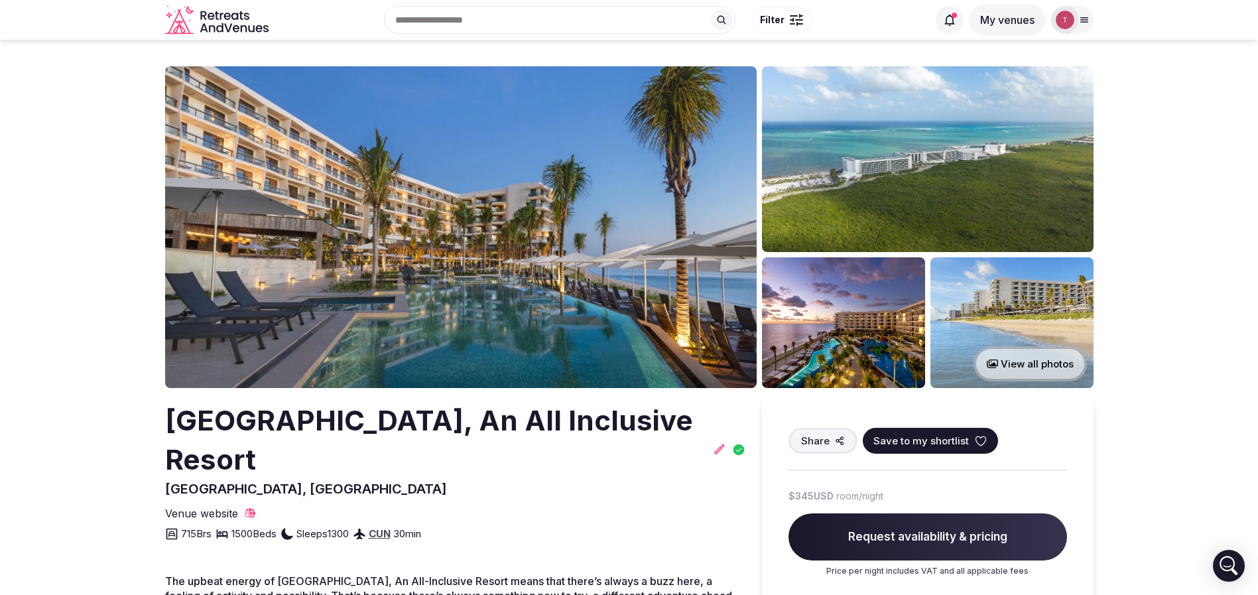
click at [982, 436] on icon at bounding box center [981, 440] width 10 height 9
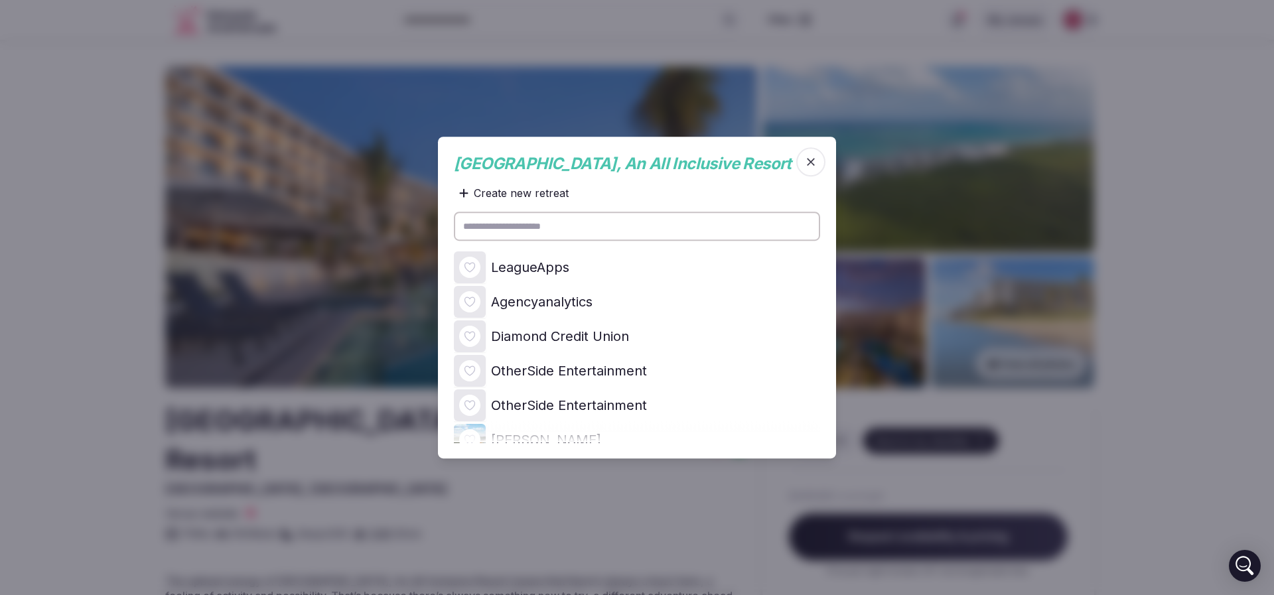
click at [0, 0] on icon at bounding box center [0, 0] width 0 height 0
click at [72, 291] on div at bounding box center [637, 297] width 1274 height 595
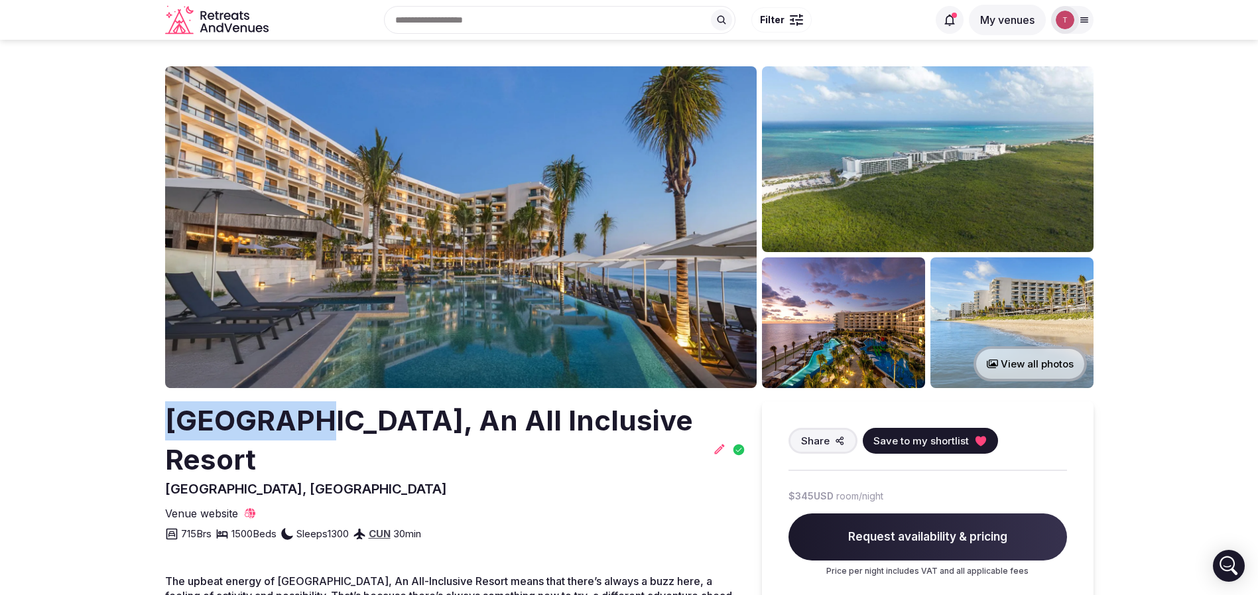
drag, startPoint x: 166, startPoint y: 425, endPoint x: 285, endPoint y: 425, distance: 118.1
click at [285, 425] on h2 "Hilton Cancun, An All Inclusive Resort" at bounding box center [436, 440] width 543 height 78
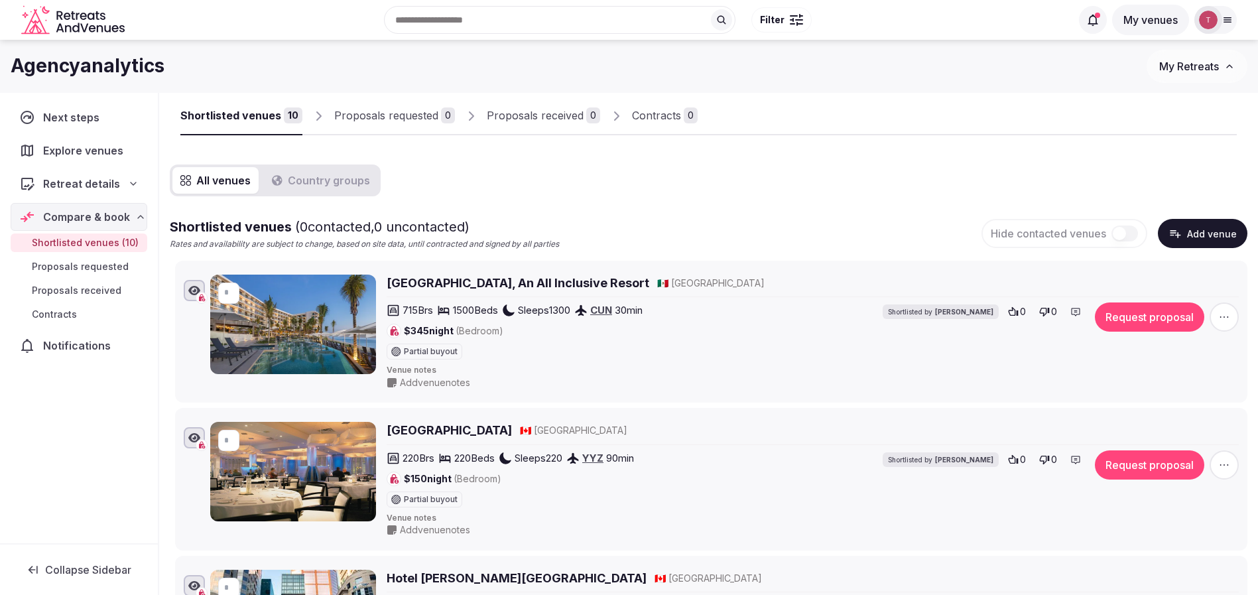
scroll to position [45, 0]
click at [357, 182] on button "Country groups" at bounding box center [321, 180] width 114 height 27
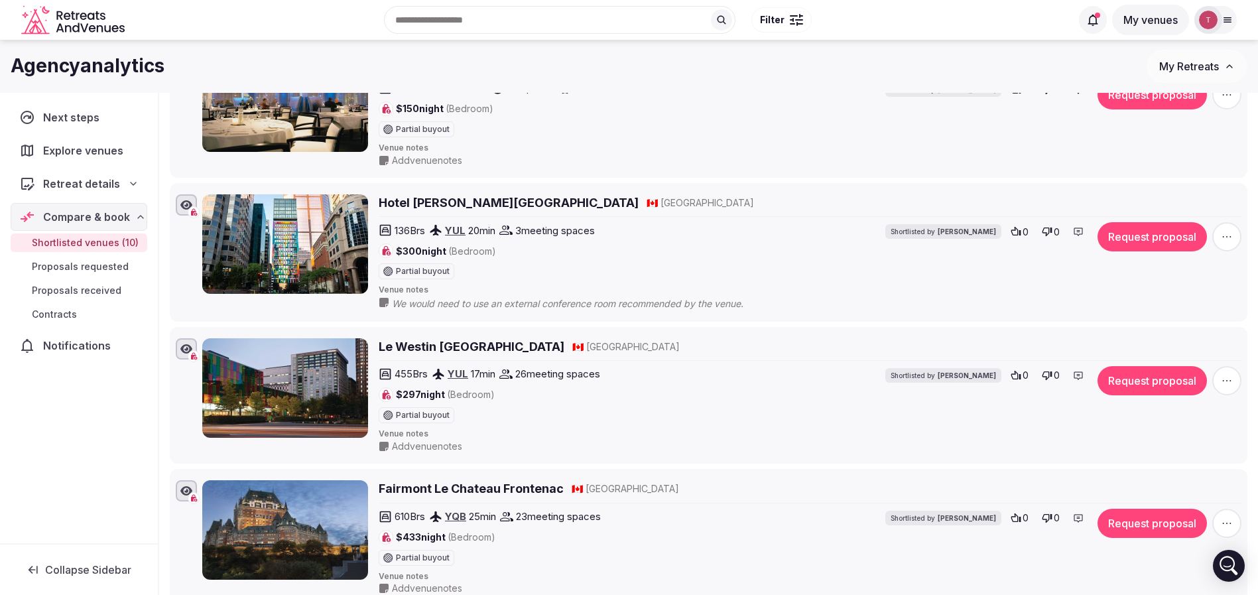
scroll to position [833, 0]
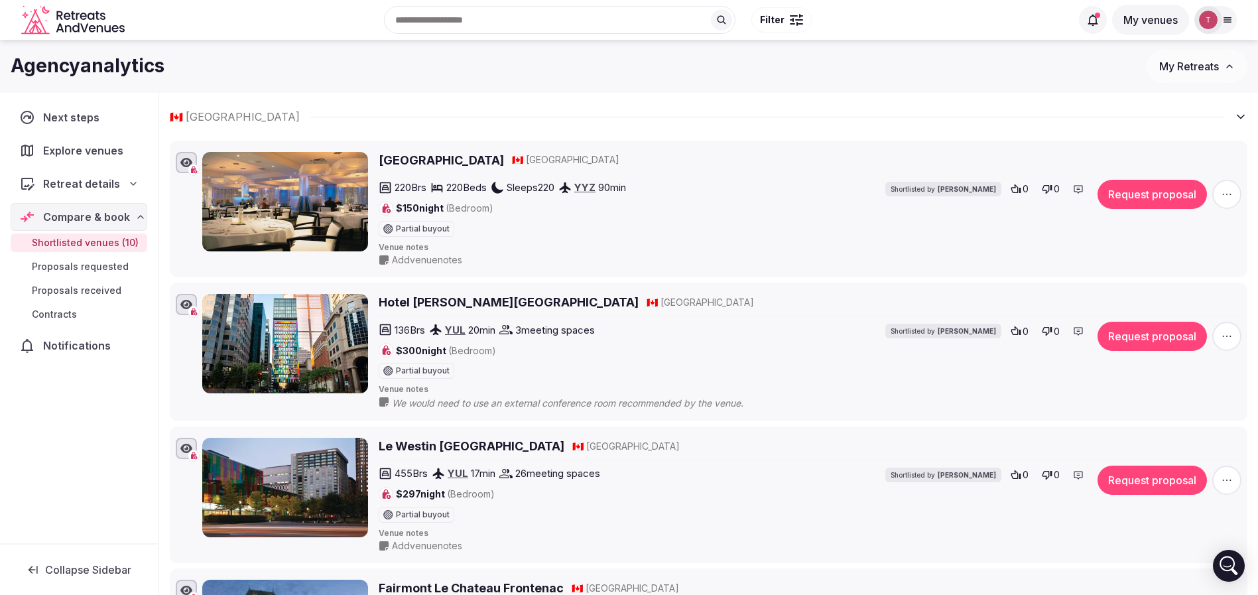
click at [505, 302] on h2 "Hotel [PERSON_NAME][GEOGRAPHIC_DATA]" at bounding box center [509, 302] width 260 height 17
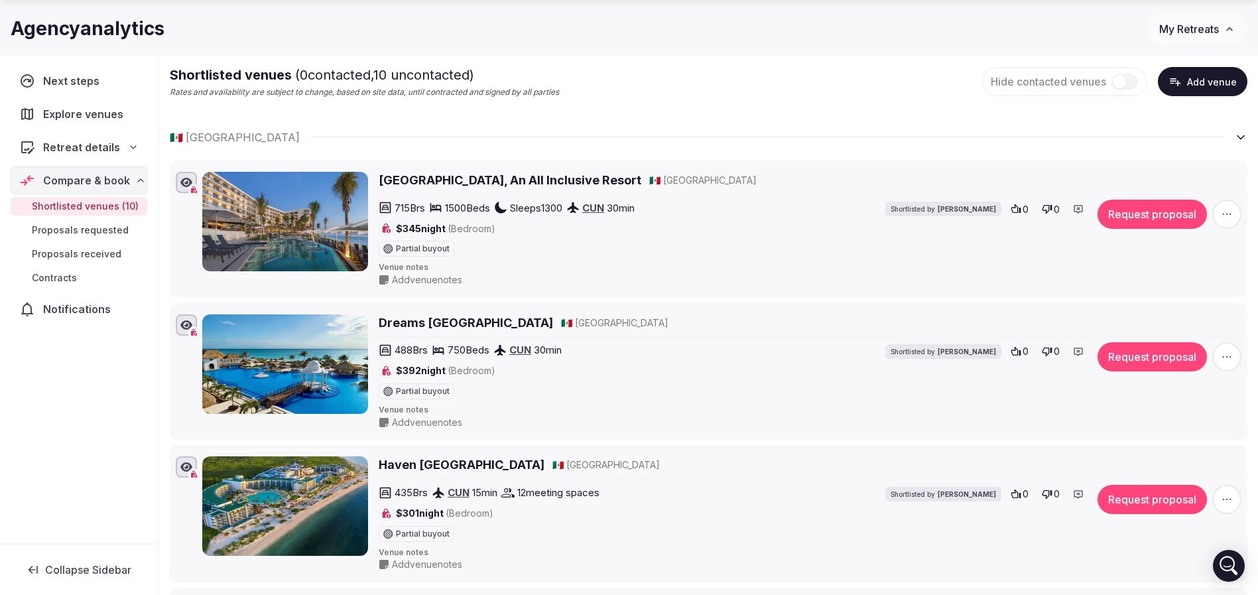
scroll to position [236, 0]
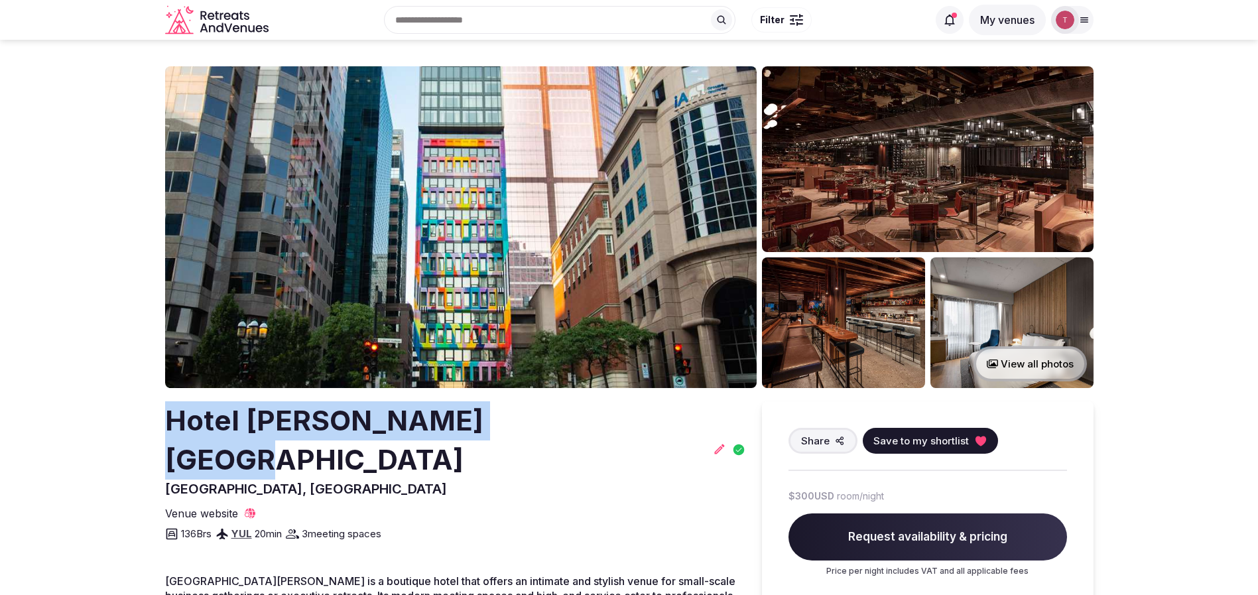
drag, startPoint x: 149, startPoint y: 416, endPoint x: 531, endPoint y: 436, distance: 382.6
copy h2 "Hotel [PERSON_NAME][GEOGRAPHIC_DATA]"
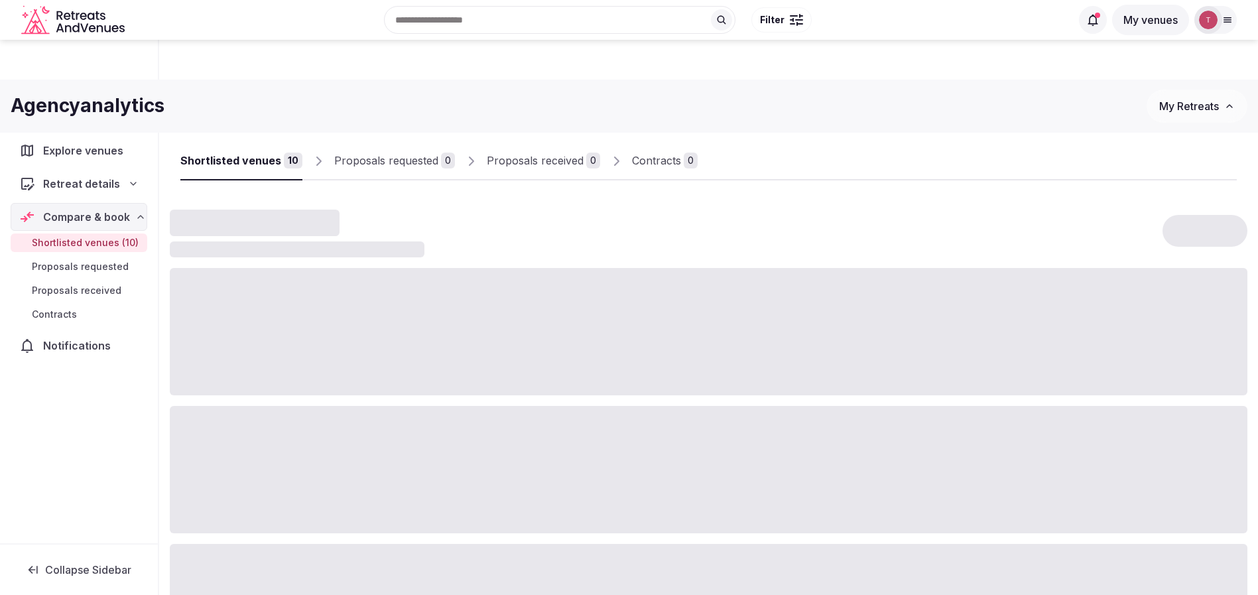
scroll to position [236, 0]
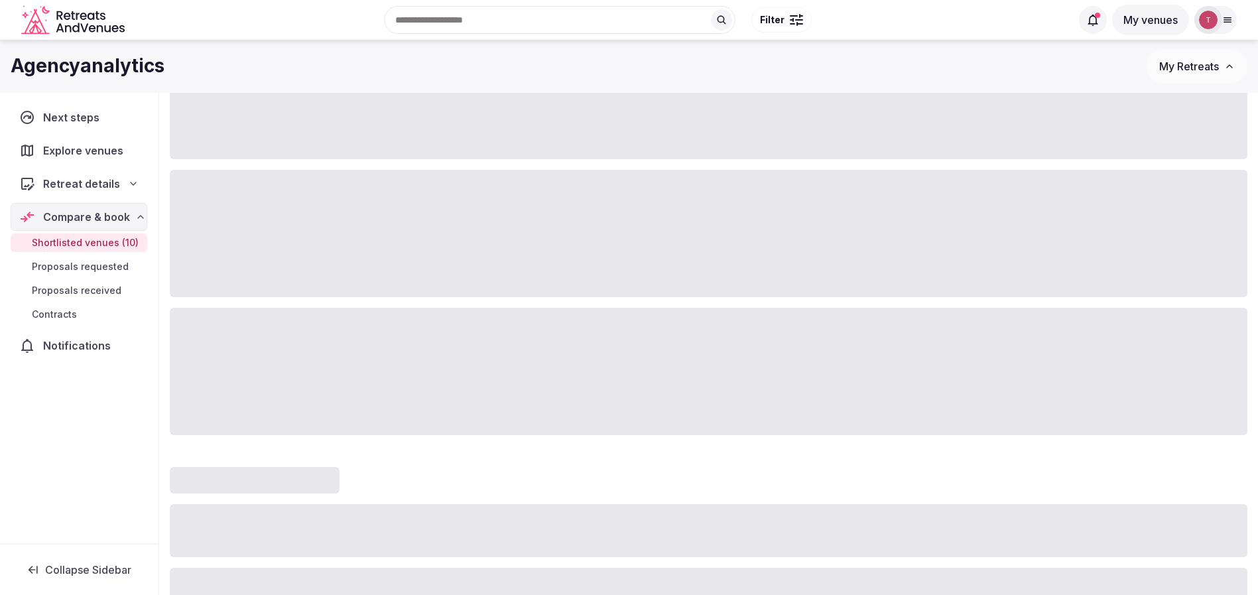
click at [130, 180] on icon at bounding box center [133, 183] width 11 height 11
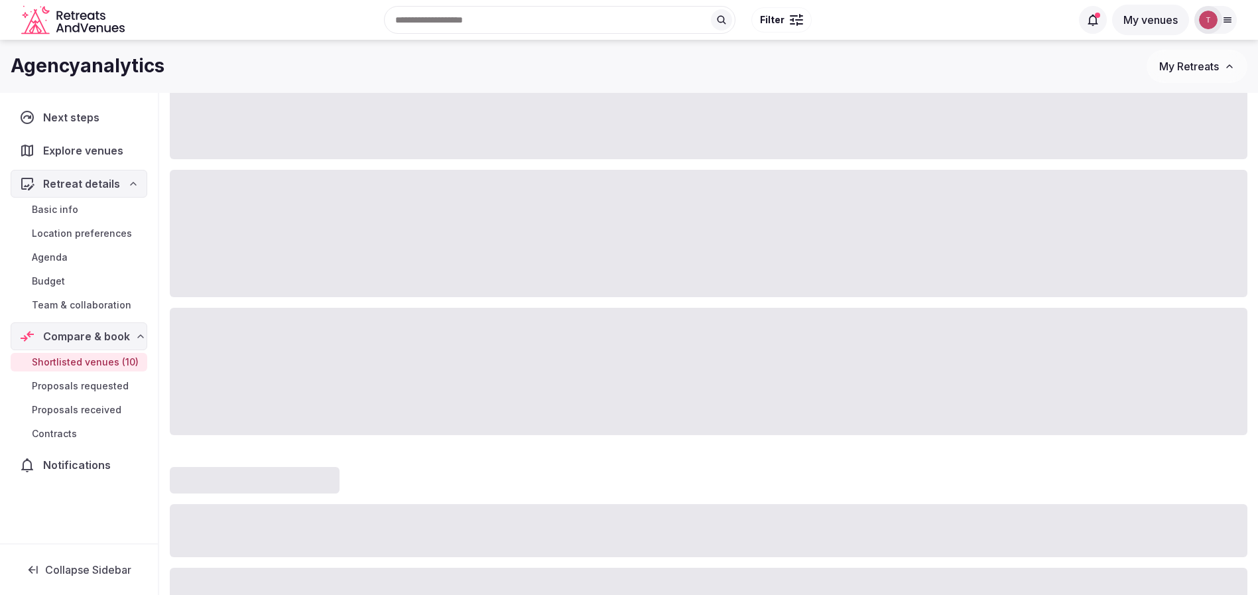
click at [113, 301] on span "Team & collaboration" at bounding box center [82, 305] width 100 height 13
click at [110, 305] on span "Team & collaboration" at bounding box center [82, 305] width 100 height 13
click at [110, 304] on span "Team & collaboration" at bounding box center [82, 305] width 100 height 13
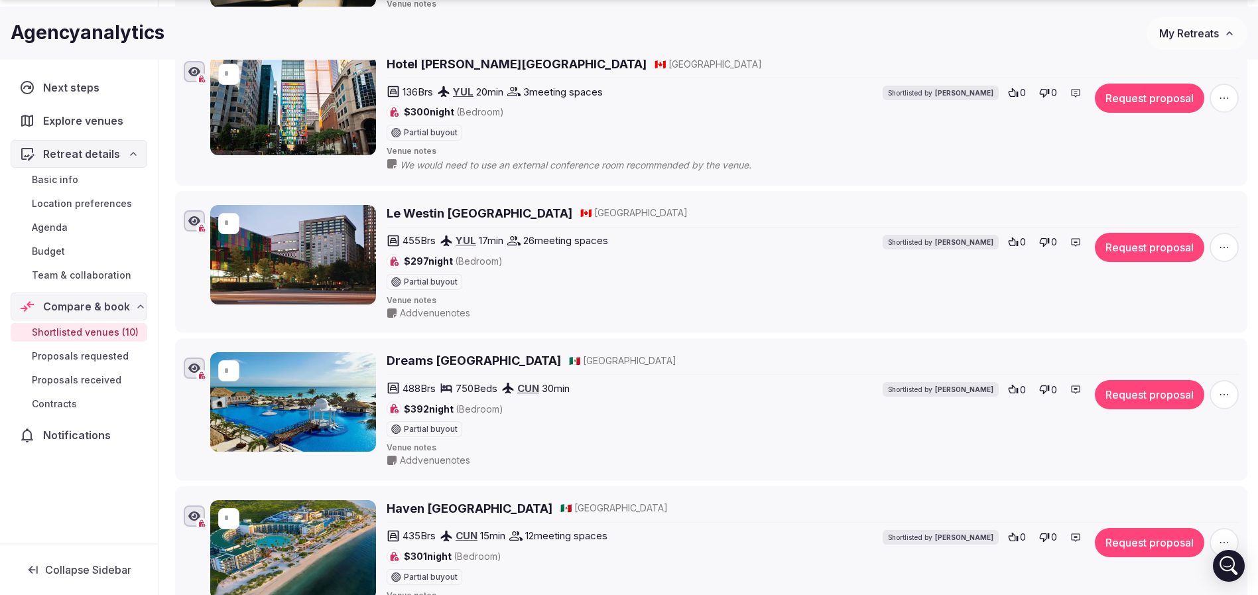
scroll to position [828, 0]
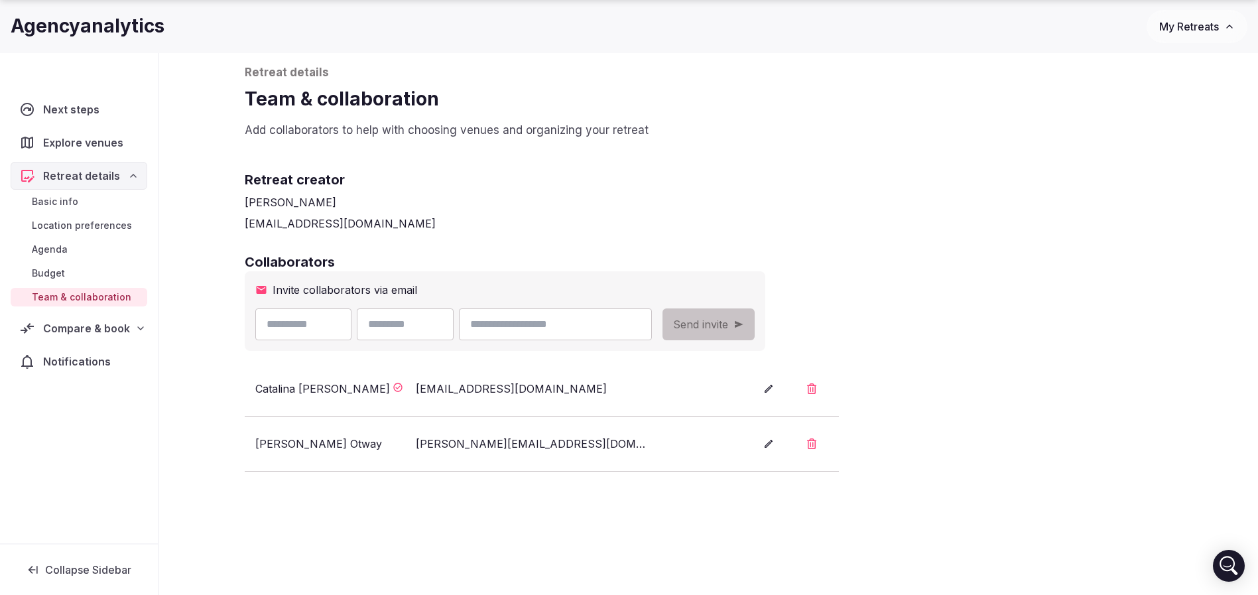
scroll to position [100, 0]
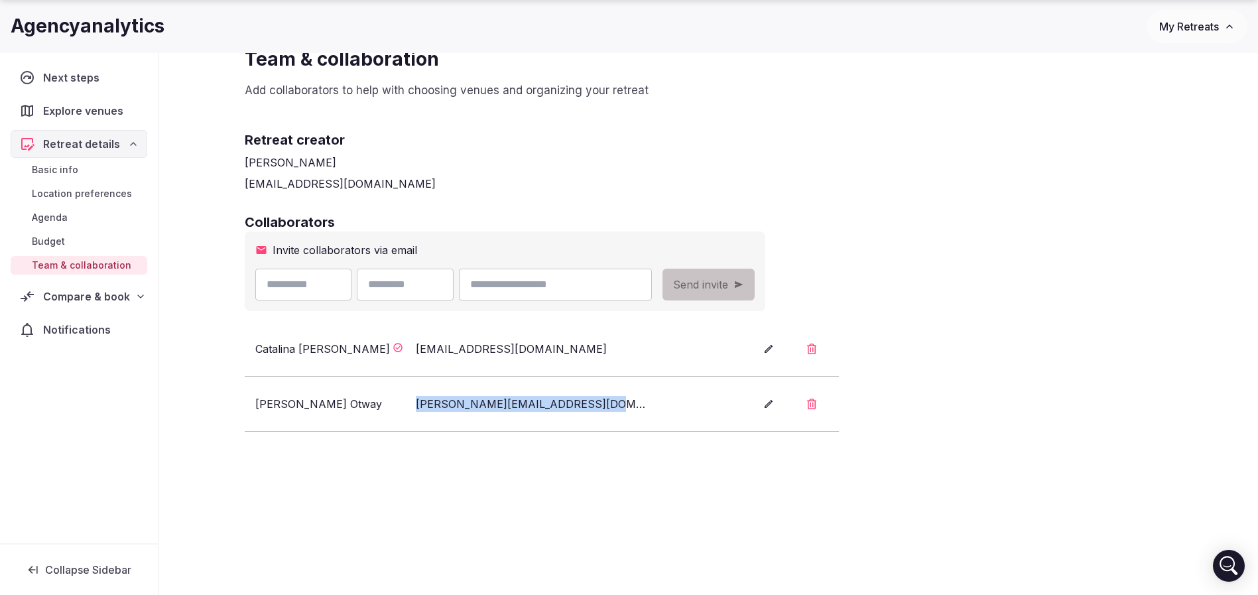
drag, startPoint x: 405, startPoint y: 398, endPoint x: 694, endPoint y: 398, distance: 289.2
click at [694, 398] on div "Ellie Otway ellie.otway@agencyanalytics.com" at bounding box center [493, 404] width 477 height 16
copy div "ellie.otway@agencyanalytics.com"
click at [817, 405] on icon "button" at bounding box center [811, 404] width 9 height 11
click at [731, 362] on button "Confirm" at bounding box center [725, 360] width 62 height 27
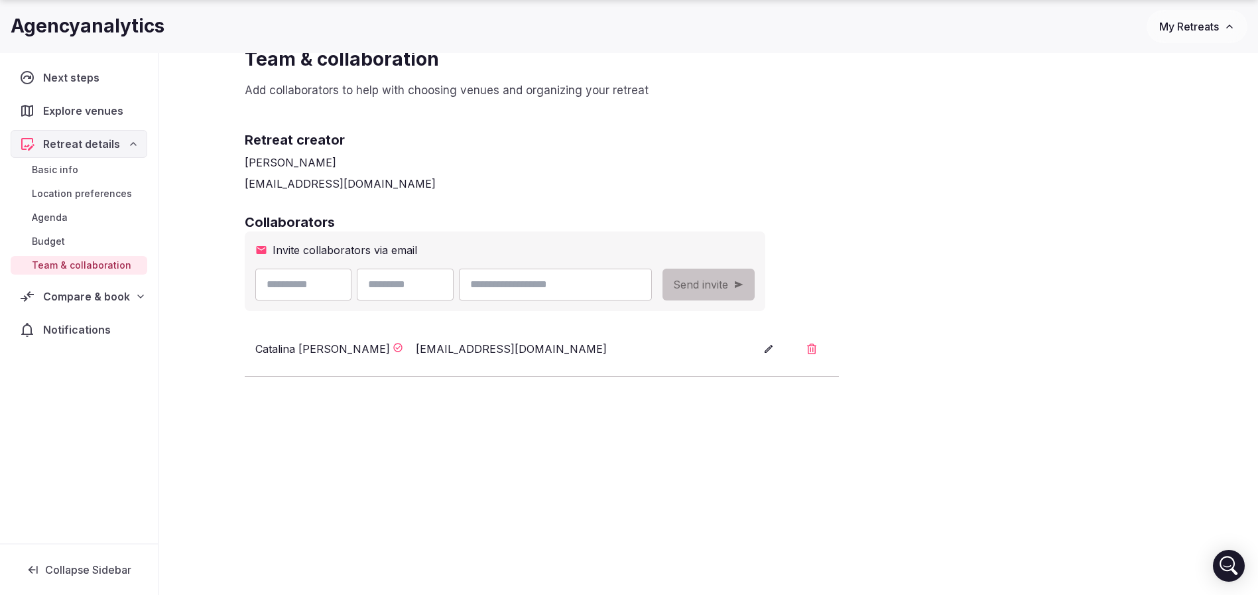
click at [633, 288] on input "email" at bounding box center [555, 285] width 192 height 32
paste input "**********"
click at [541, 286] on input "**********" at bounding box center [555, 285] width 192 height 32
type input "**********"
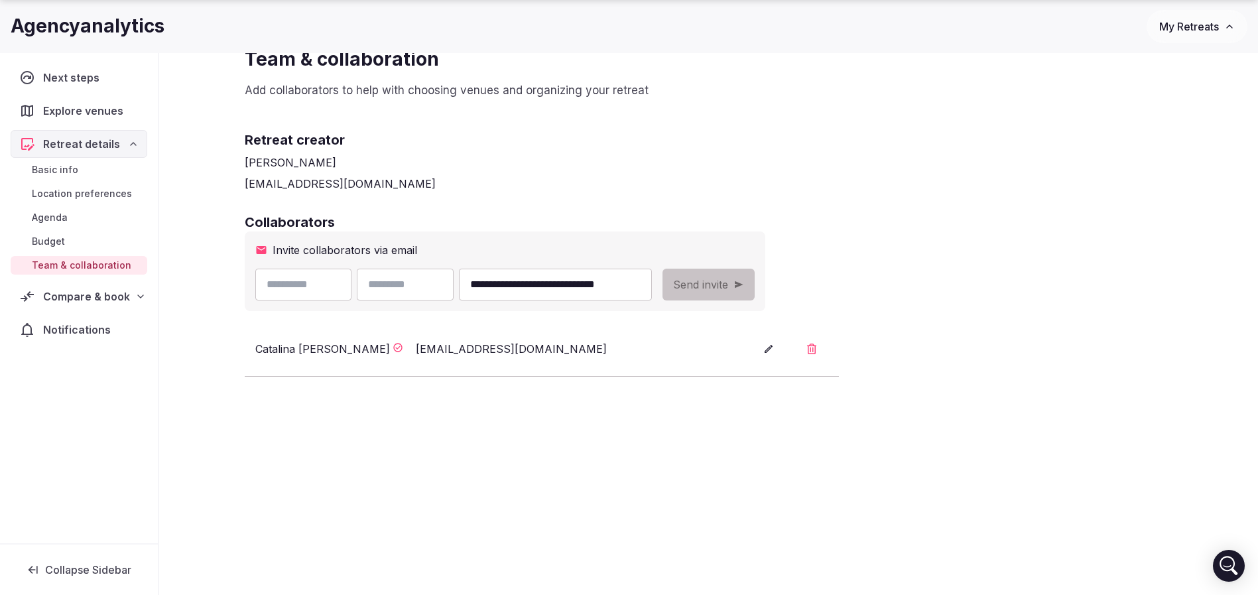
click at [315, 288] on input "text" at bounding box center [303, 285] width 97 height 32
paste input "*****"
drag, startPoint x: 269, startPoint y: 283, endPoint x: 287, endPoint y: 253, distance: 34.8
click at [269, 283] on input "*****" at bounding box center [303, 285] width 97 height 32
type input "*****"
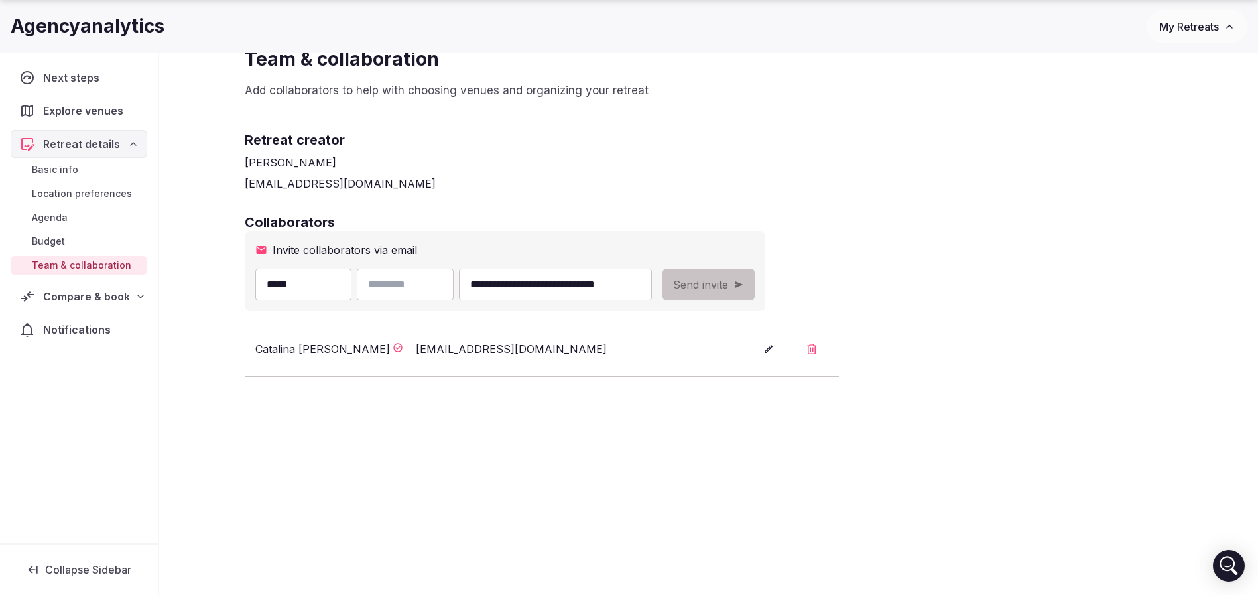
click at [418, 280] on input "text" at bounding box center [405, 285] width 97 height 32
type input "*****"
drag, startPoint x: 624, startPoint y: 206, endPoint x: 701, endPoint y: 223, distance: 79.4
click at [624, 206] on div "**********" at bounding box center [709, 275] width 955 height 564
click at [728, 277] on span "Send invite" at bounding box center [700, 285] width 55 height 16
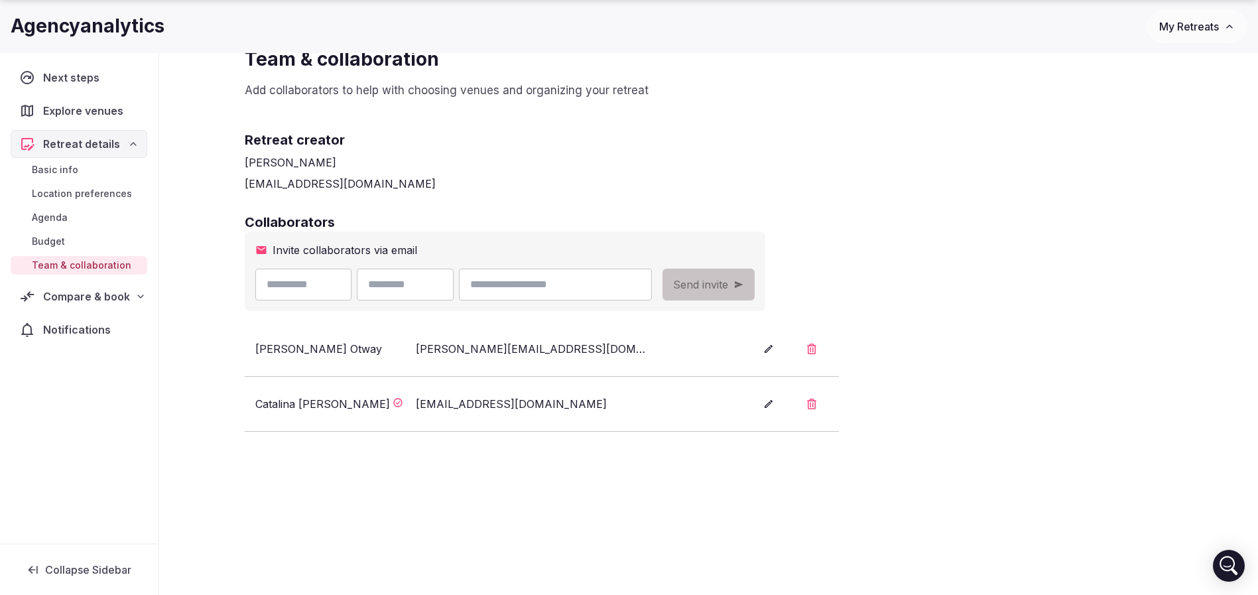
click at [988, 261] on div "Collaborators Invite collaborators via email Send invite Ellie Otway ellie.otwa…" at bounding box center [709, 322] width 929 height 219
drag, startPoint x: 411, startPoint y: 348, endPoint x: 598, endPoint y: 349, distance: 187.1
click at [598, 349] on div "Ellie Otway ellie.otway@agencyanalytics.com" at bounding box center [493, 349] width 477 height 16
click at [598, 350] on div "ellie.otway@agencyanalytics.com" at bounding box center [533, 349] width 235 height 16
drag, startPoint x: 252, startPoint y: 350, endPoint x: 413, endPoint y: 351, distance: 161.2
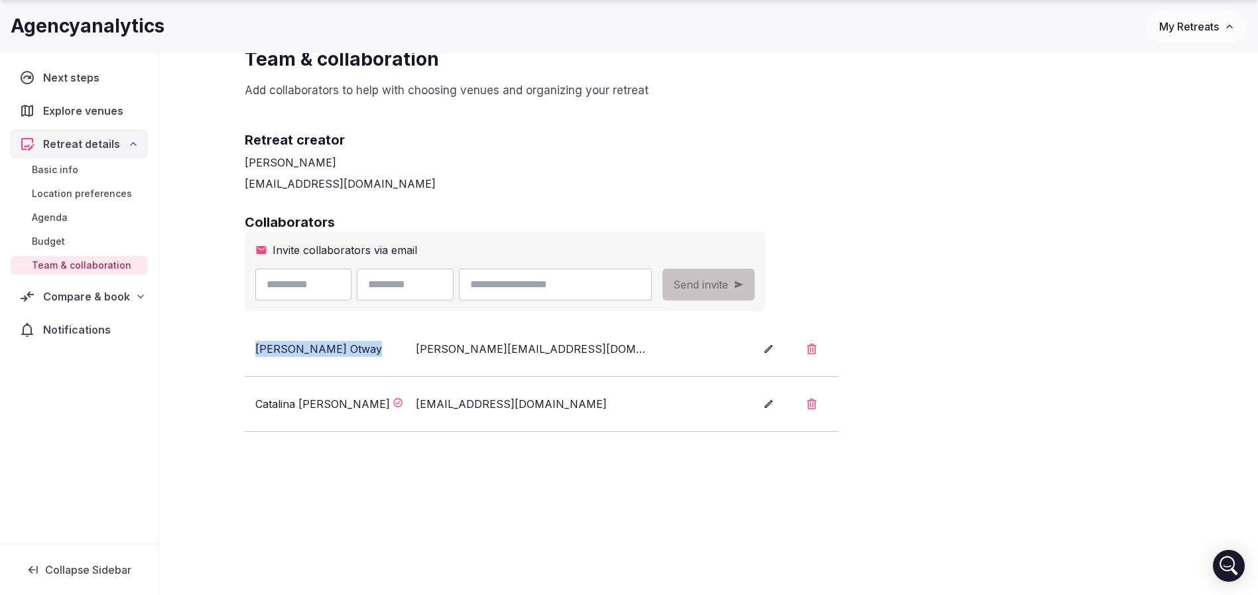
click at [413, 351] on li "Ellie Otway ellie.otway@agencyanalytics.com" at bounding box center [542, 349] width 594 height 55
click at [413, 351] on div "Ellie Otway ellie.otway@agencyanalytics.com" at bounding box center [493, 349] width 477 height 16
click at [92, 143] on span "Retreat details" at bounding box center [81, 144] width 77 height 16
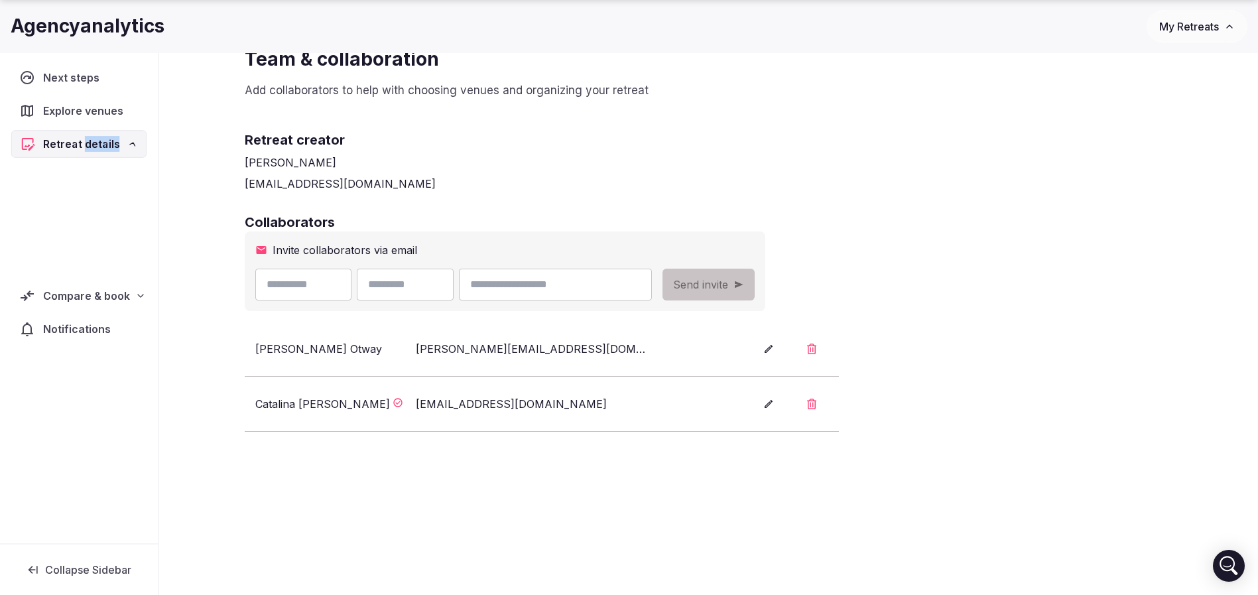
click at [92, 143] on span "Retreat details" at bounding box center [81, 144] width 76 height 16
click at [82, 172] on link "Basic info" at bounding box center [79, 170] width 137 height 19
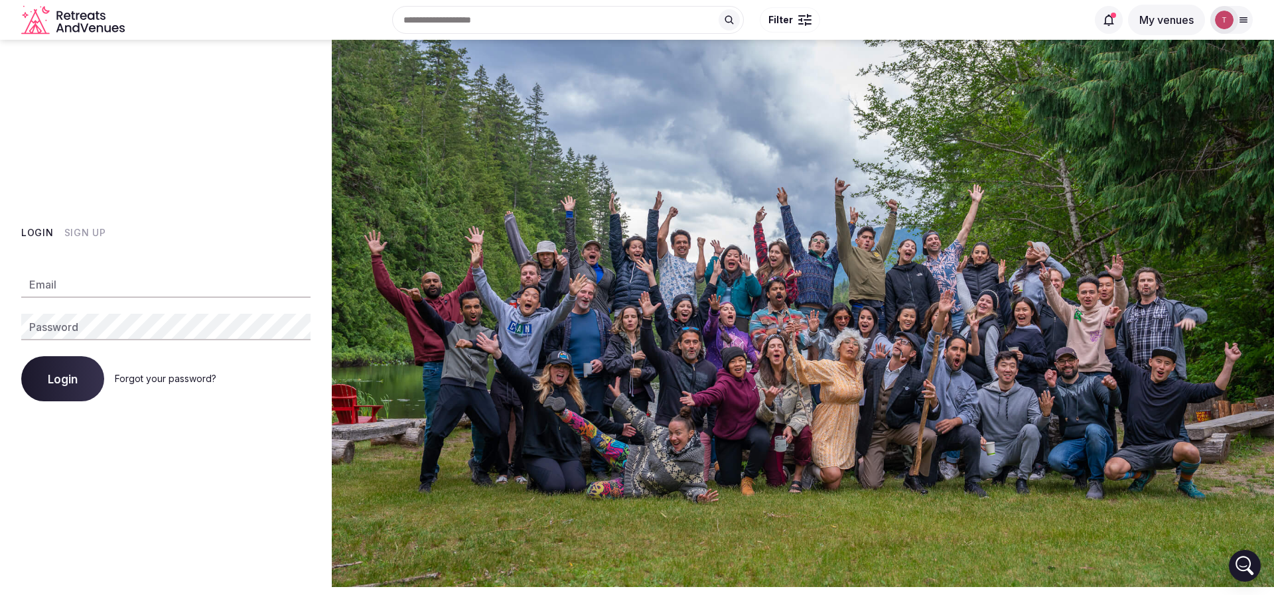
click at [150, 277] on input "Email" at bounding box center [165, 284] width 289 height 27
type input "**********"
click at [57, 383] on span "Login" at bounding box center [63, 378] width 30 height 13
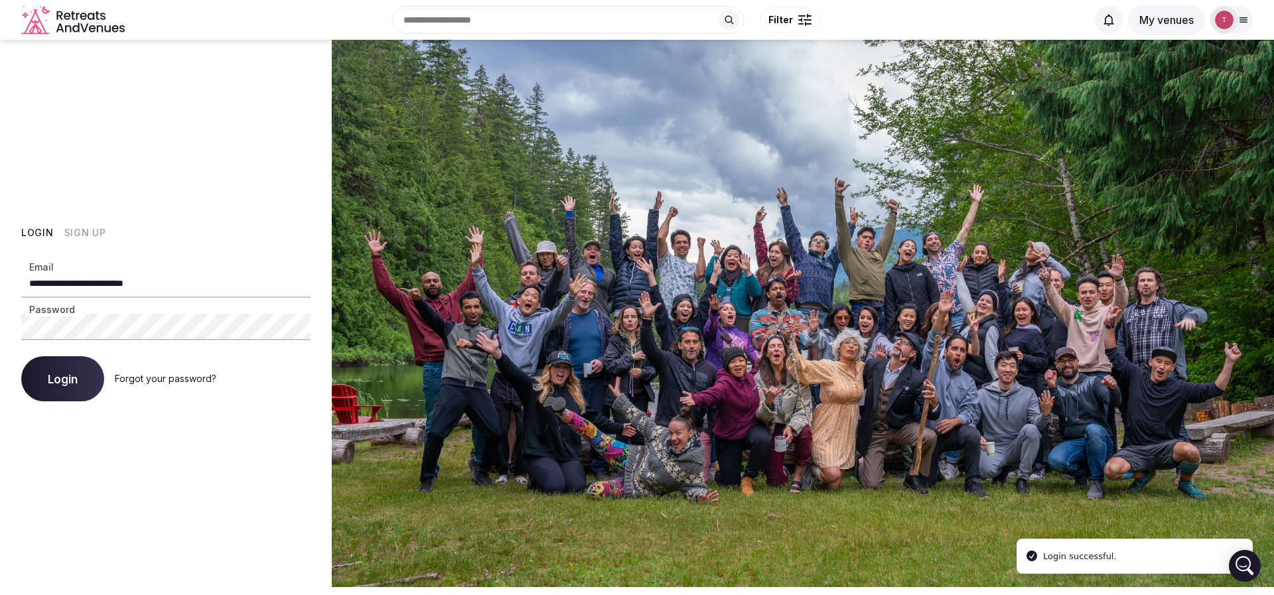
click at [76, 389] on button "Login" at bounding box center [62, 378] width 83 height 45
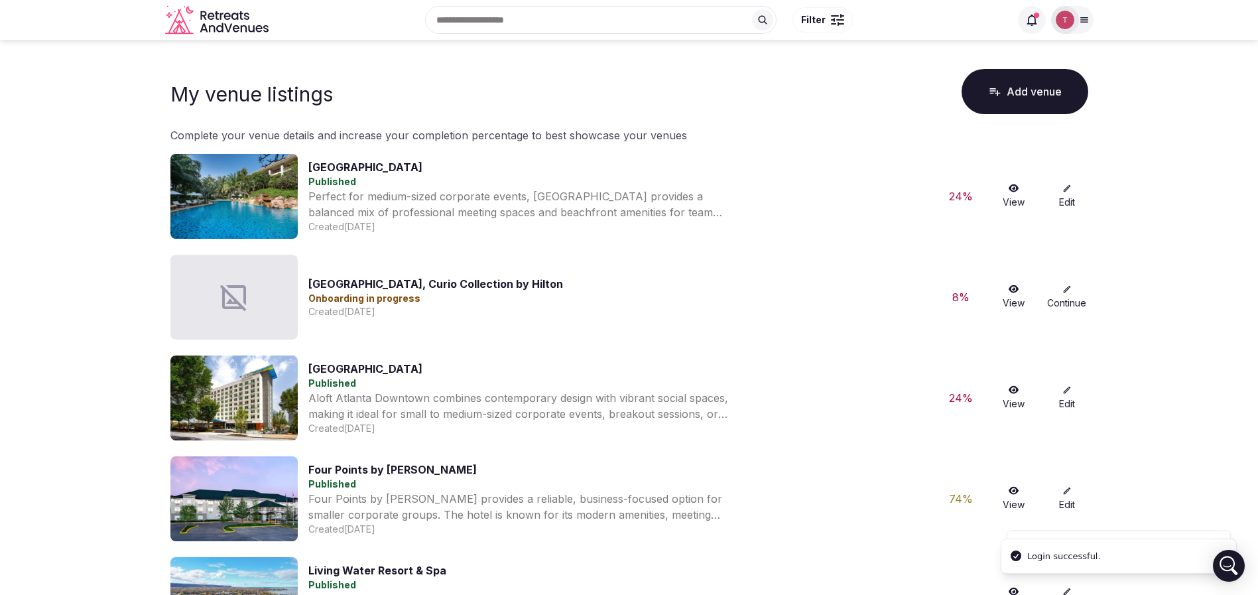
click at [246, 25] on icon "Retreats and Venues company logo" at bounding box center [218, 20] width 106 height 30
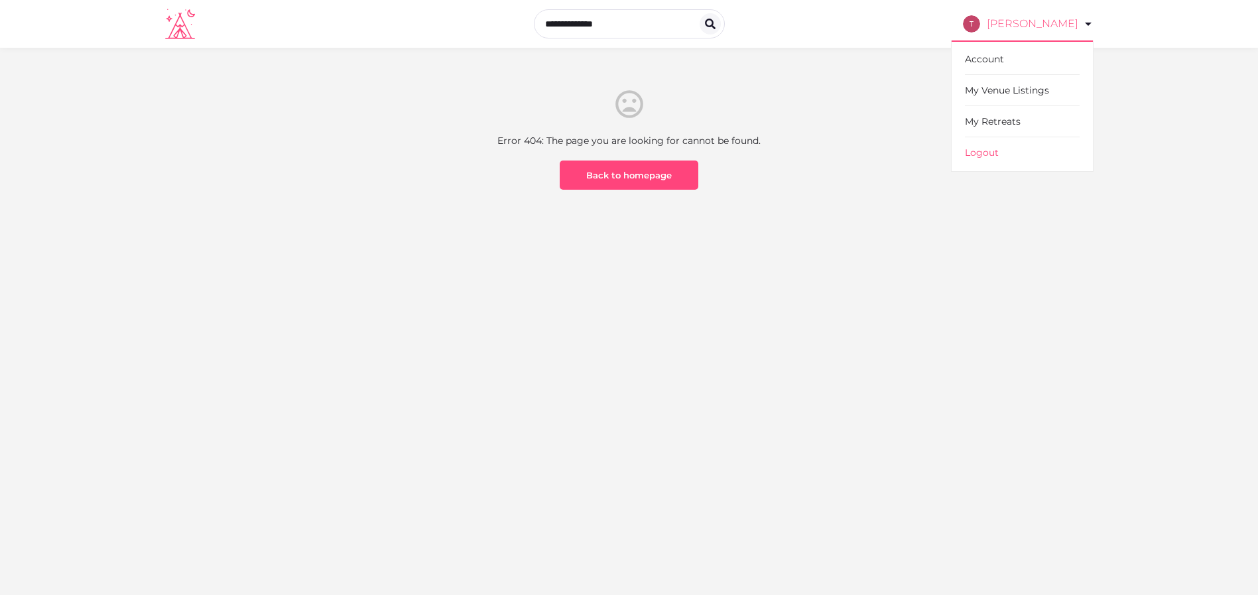
click at [1077, 27] on link "[PERSON_NAME]" at bounding box center [1028, 23] width 131 height 37
click at [1001, 25] on link "[PERSON_NAME]" at bounding box center [1028, 23] width 131 height 37
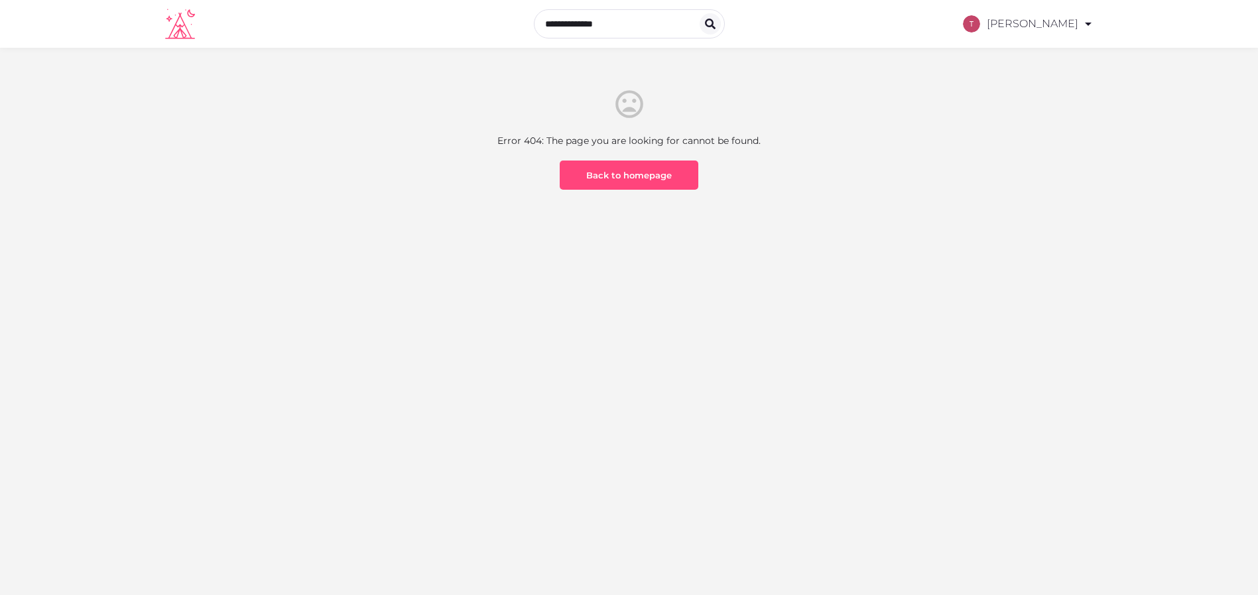
click at [858, 56] on section "Error 404: The page you are looking for cannot be found. Back to homepage" at bounding box center [629, 190] width 1258 height 285
click at [974, 18] on div "[PERSON_NAME] Account My Venue Listings My Retreats Logout" at bounding box center [629, 23] width 929 height 37
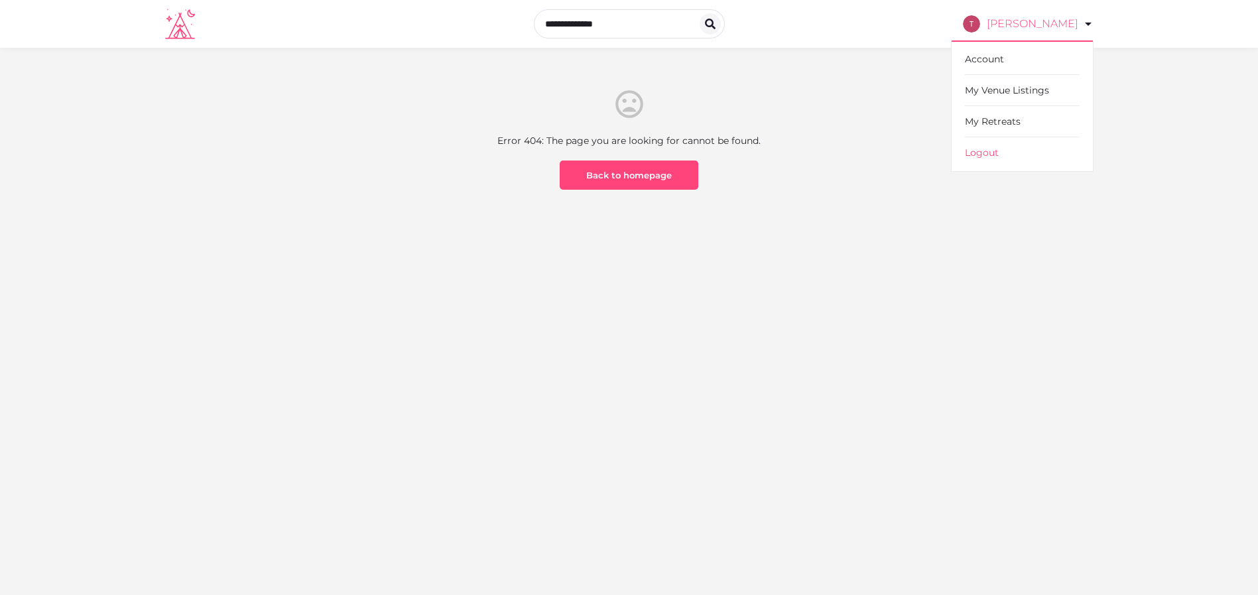
click at [980, 23] on img at bounding box center [971, 23] width 17 height 17
click at [975, 196] on div "Error 404: The page you are looking for cannot be found. Back to homepage" at bounding box center [629, 190] width 776 height 205
click at [1061, 25] on link "[PERSON_NAME]" at bounding box center [1028, 23] width 131 height 37
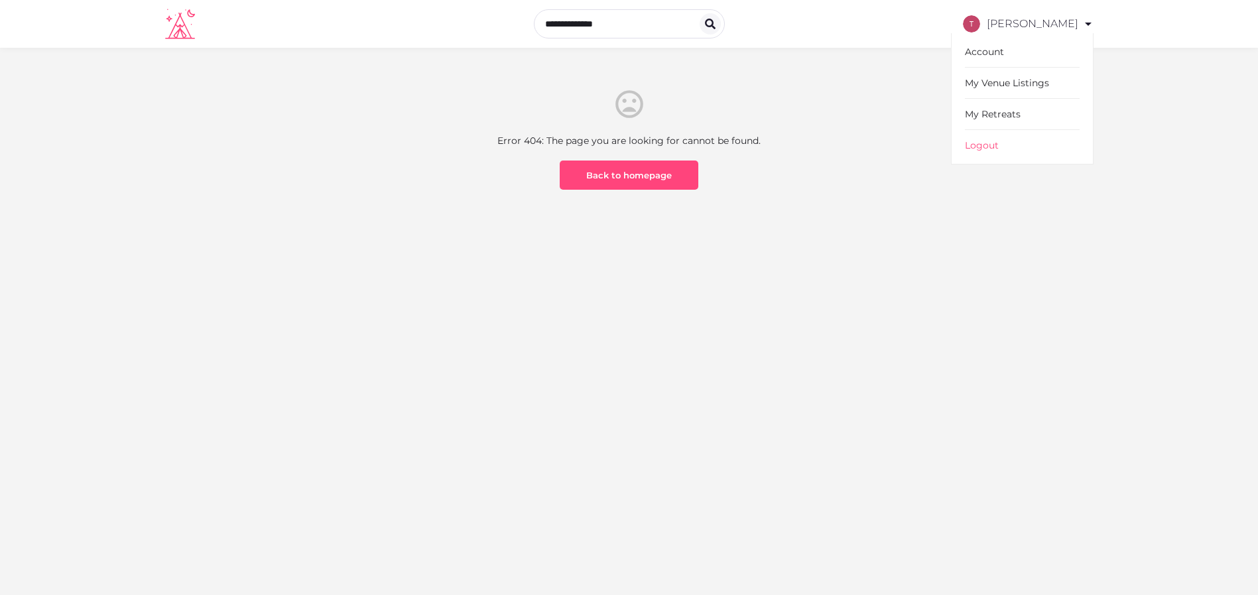
click at [1102, 262] on section "Error 404: The page you are looking for cannot be found. Back to homepage" at bounding box center [629, 190] width 1258 height 285
click at [179, 28] on icon at bounding box center [180, 24] width 30 height 31
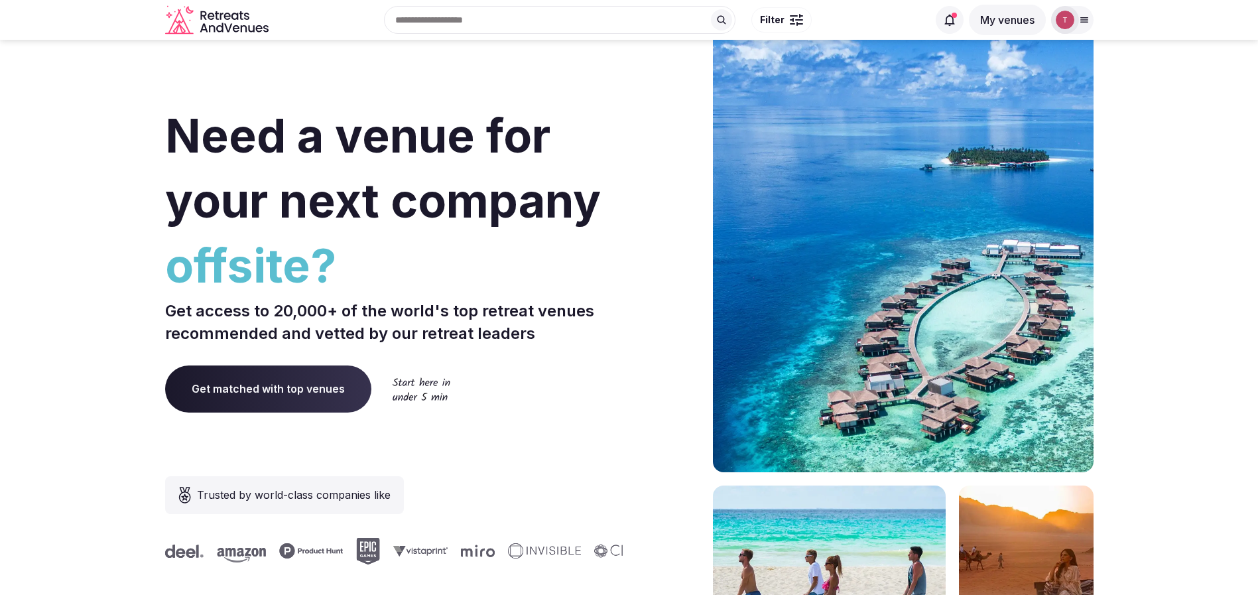
click at [1082, 15] on icon at bounding box center [1084, 20] width 11 height 11
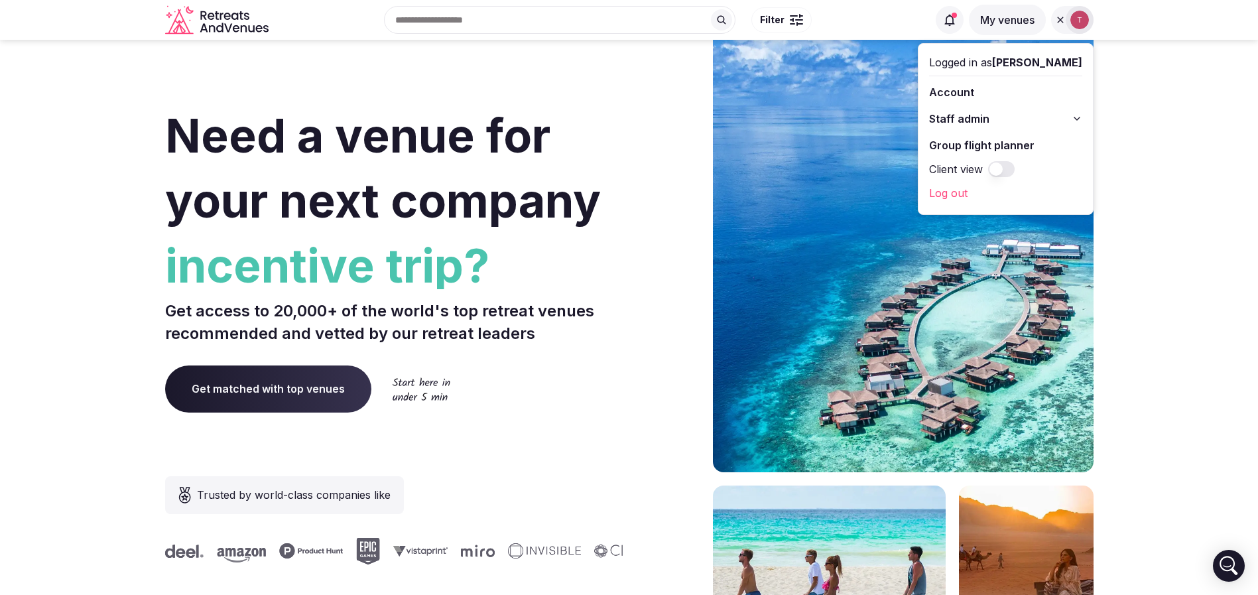
click at [964, 194] on link "Log out" at bounding box center [1005, 192] width 153 height 21
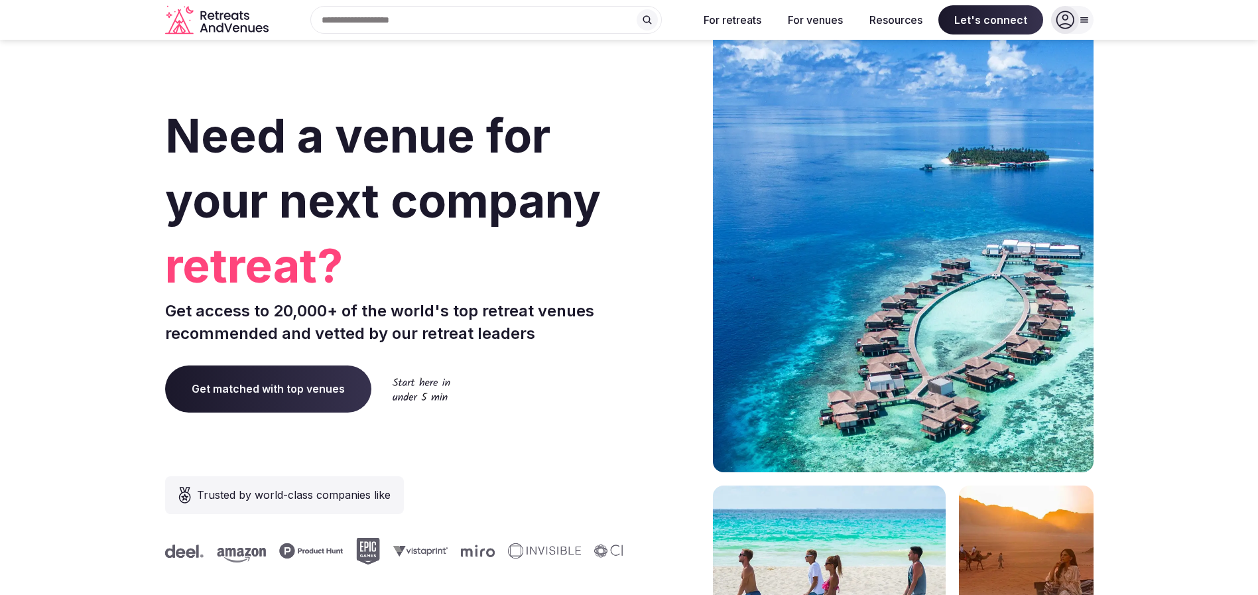
click at [1079, 20] on div at bounding box center [1065, 20] width 28 height 28
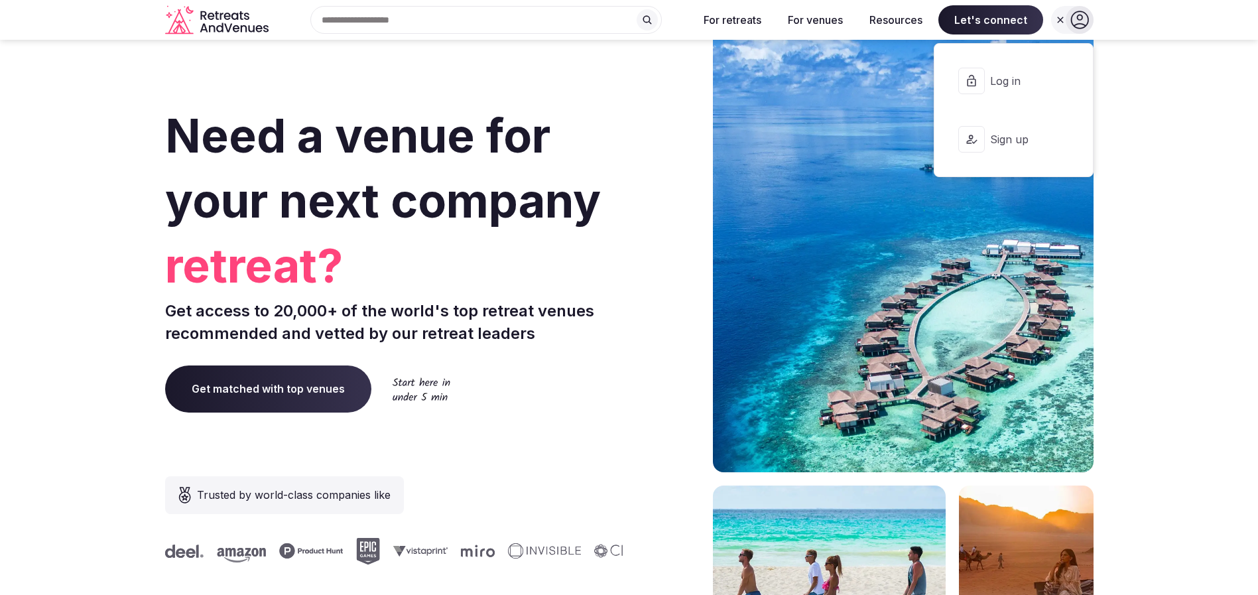
click at [1212, 147] on section "Need a venue for your next company retreat? Get access to 20,000+ of the world'…" at bounding box center [629, 396] width 1258 height 799
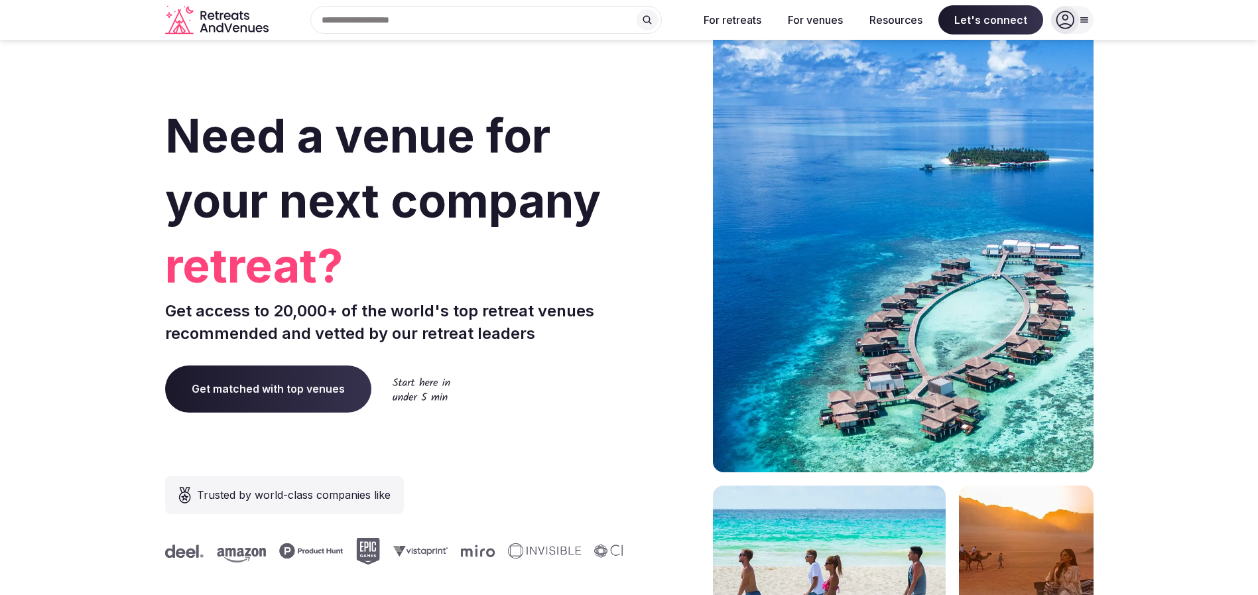
click at [1082, 20] on icon at bounding box center [1084, 20] width 7 height 5
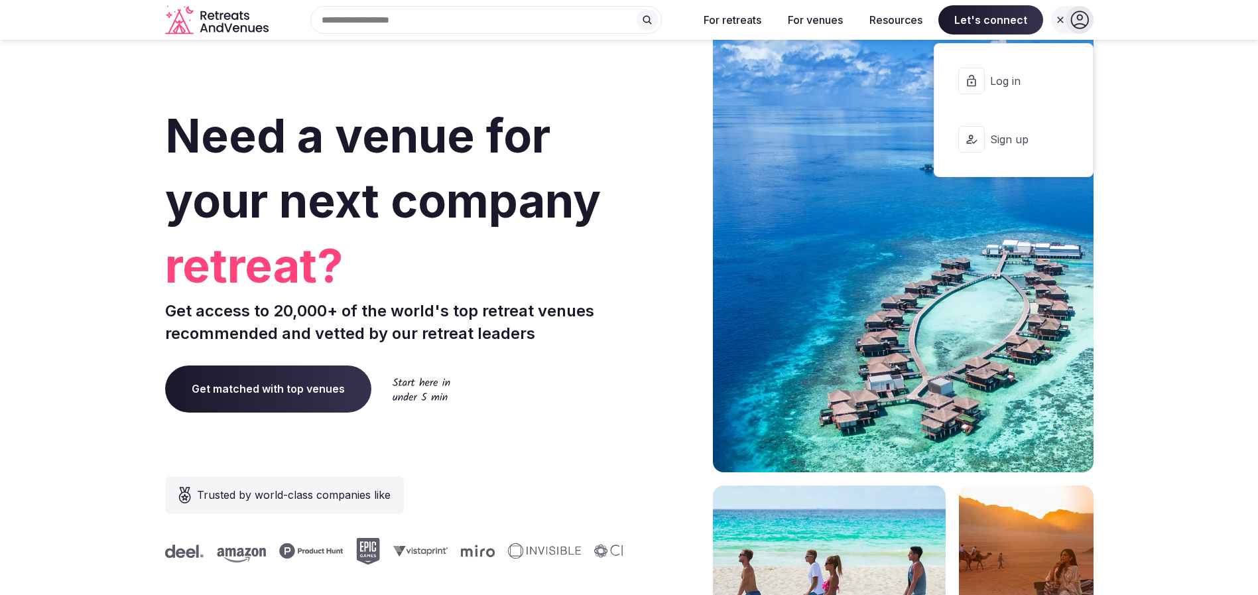
click at [1027, 89] on button "Log in" at bounding box center [1013, 80] width 137 height 53
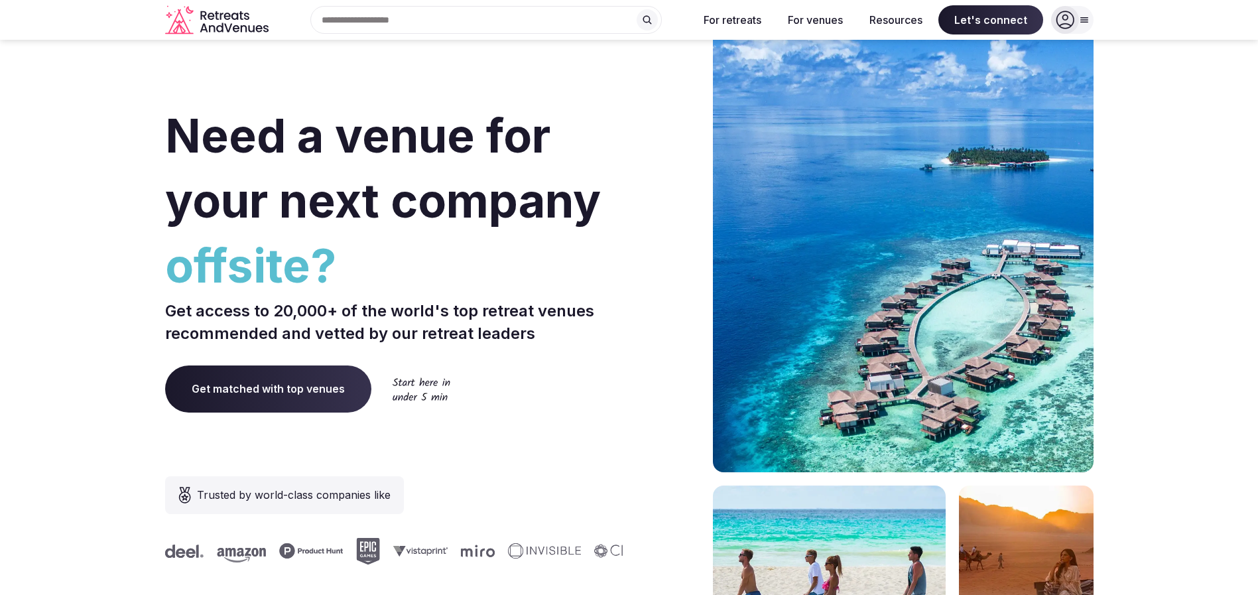
click at [1080, 21] on icon at bounding box center [1084, 20] width 11 height 11
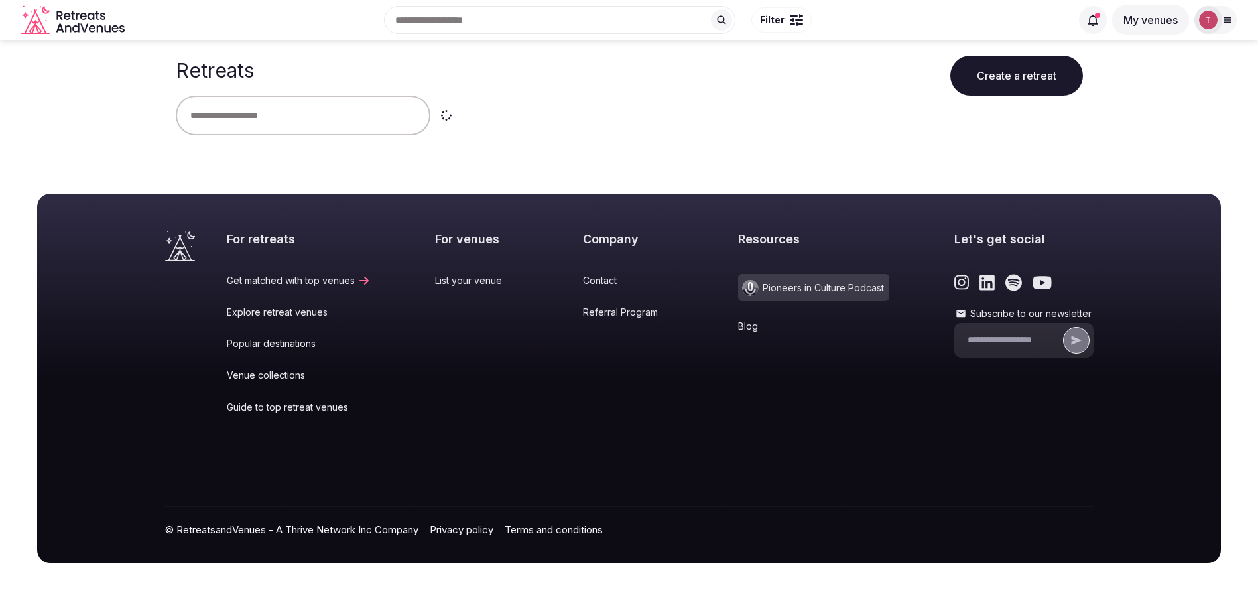
click at [301, 104] on input "text" at bounding box center [303, 116] width 255 height 40
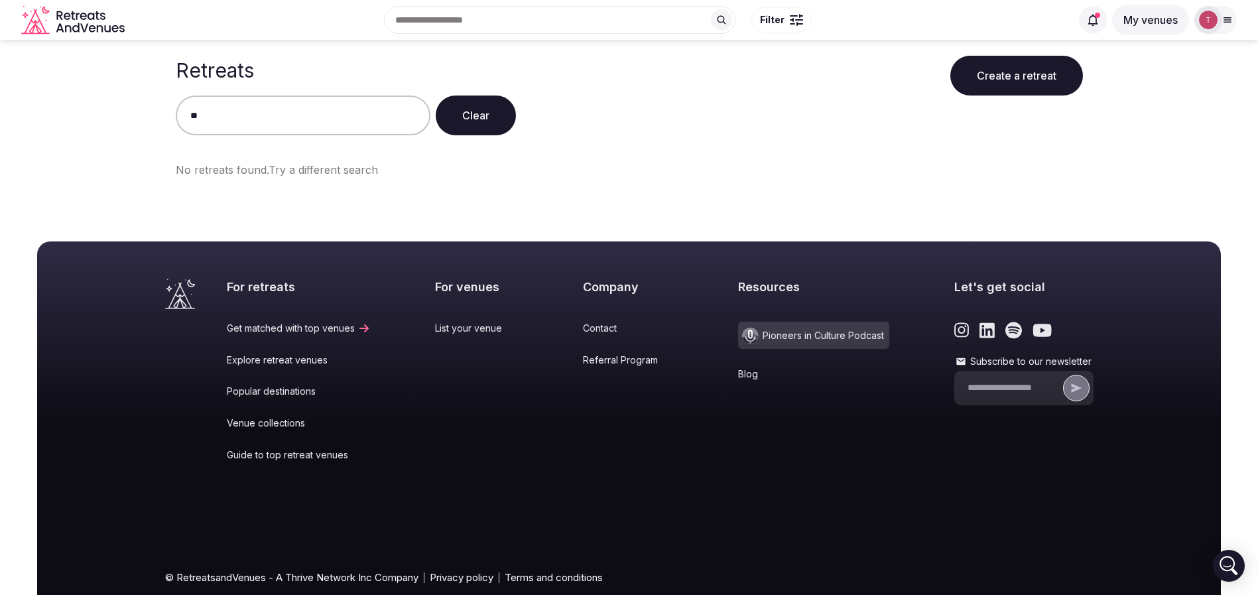
type input "*"
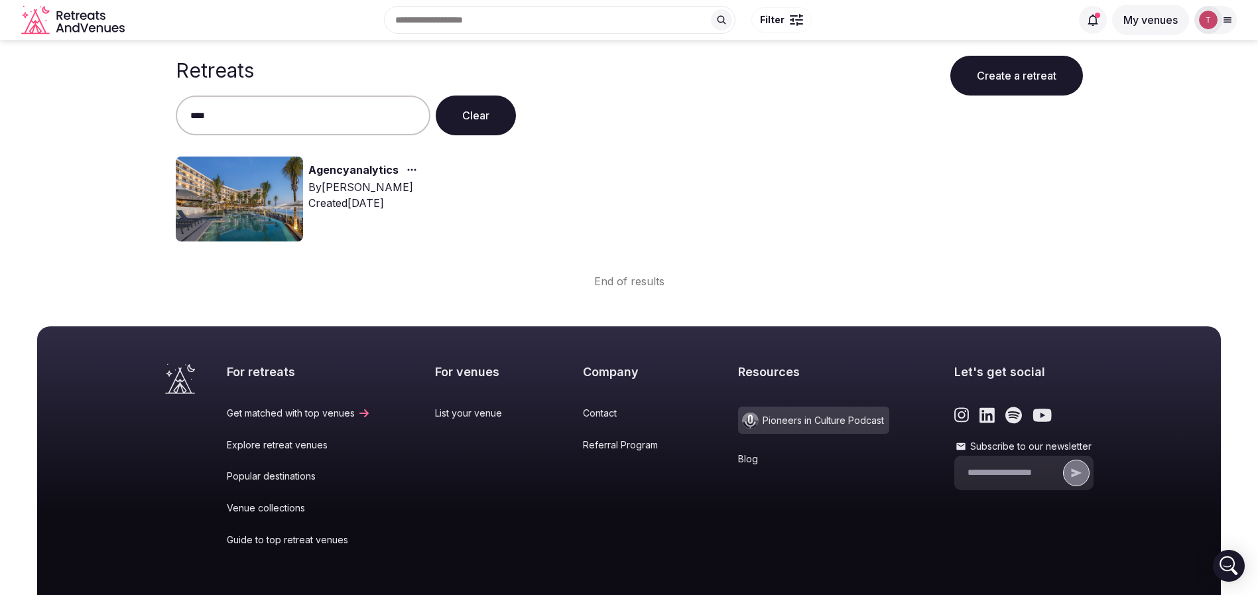
type input "****"
click at [266, 202] on img at bounding box center [239, 199] width 127 height 85
click at [269, 200] on img at bounding box center [239, 199] width 127 height 85
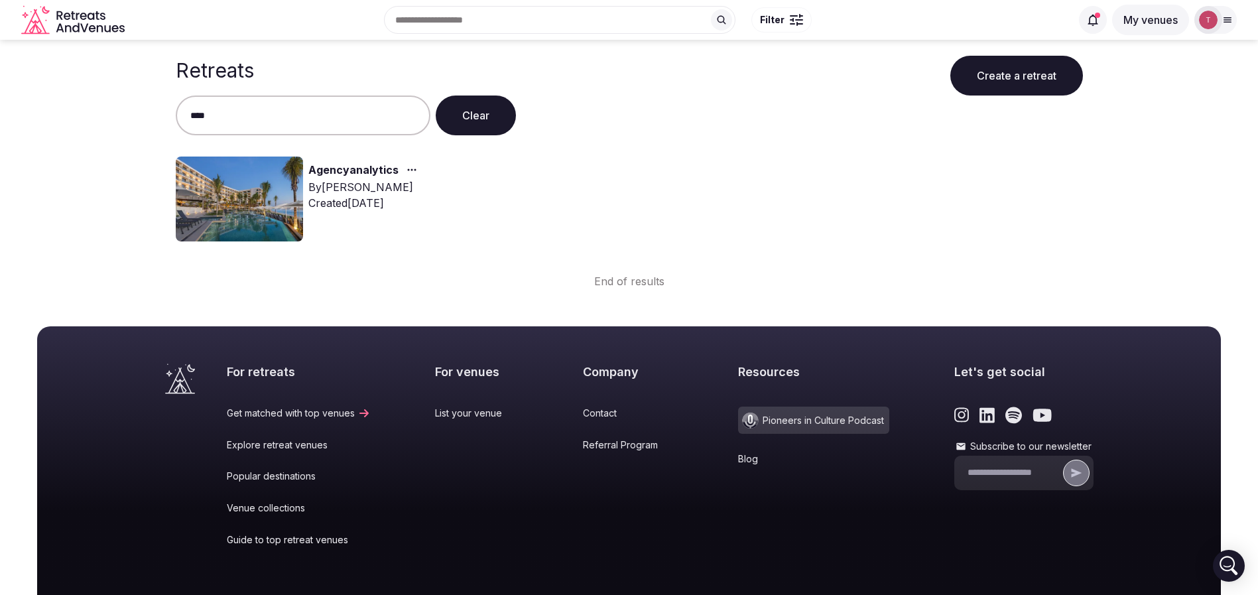
click at [327, 166] on link "Agencyanalytics" at bounding box center [353, 170] width 90 height 17
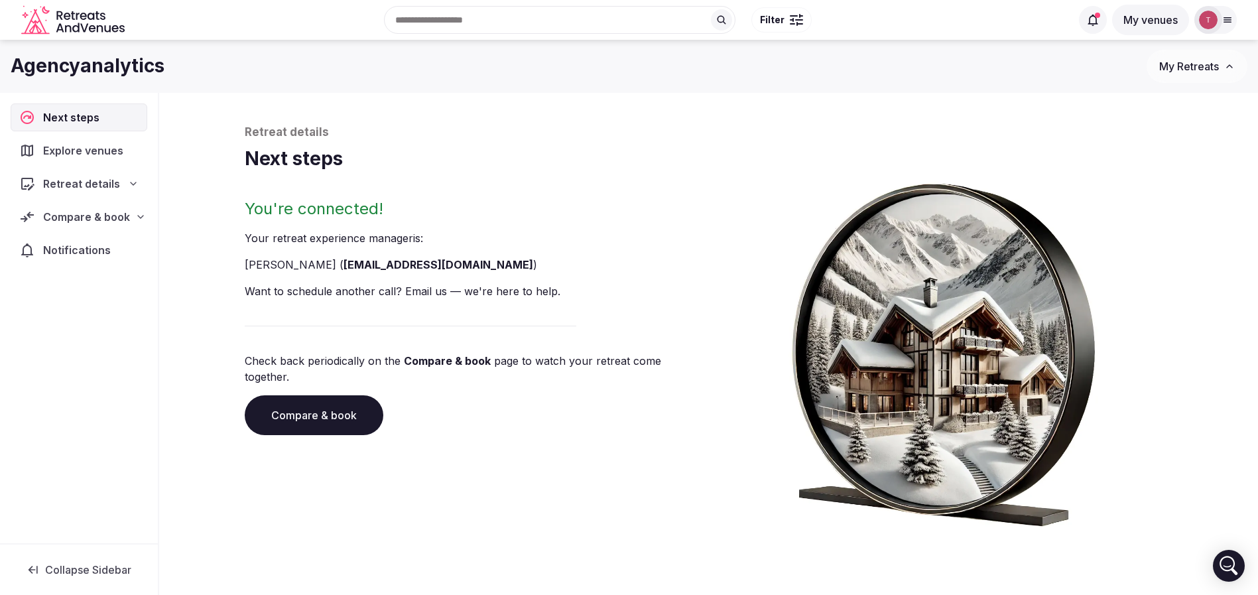
click at [330, 395] on link "Compare & book" at bounding box center [314, 415] width 139 height 40
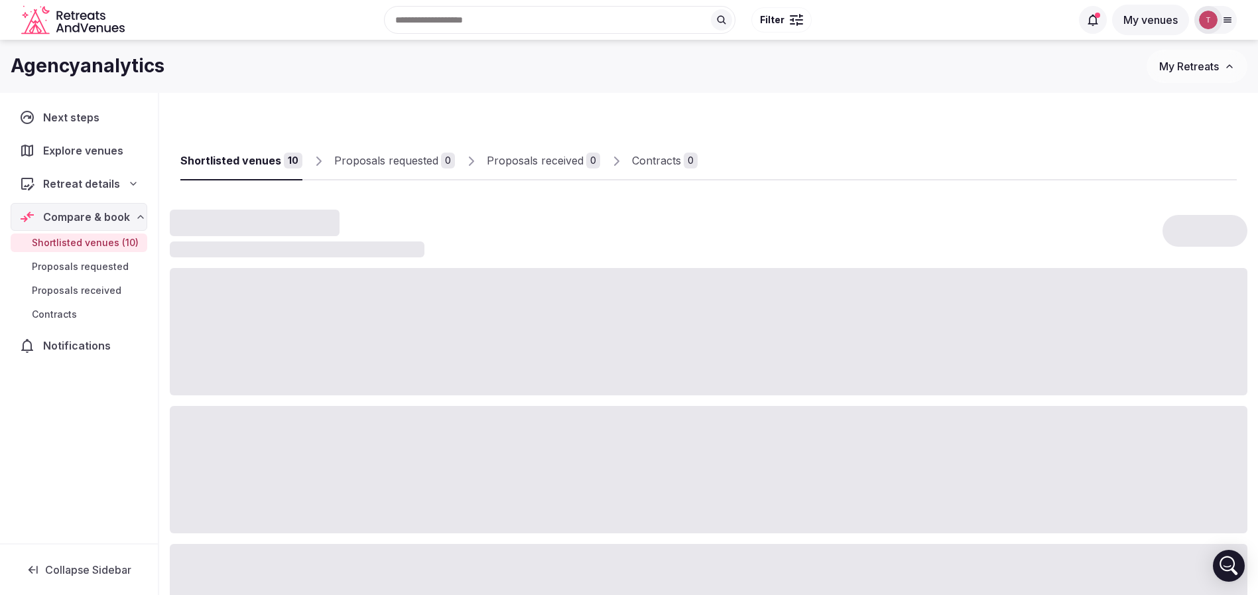
click at [143, 188] on div "Retreat details" at bounding box center [79, 184] width 137 height 28
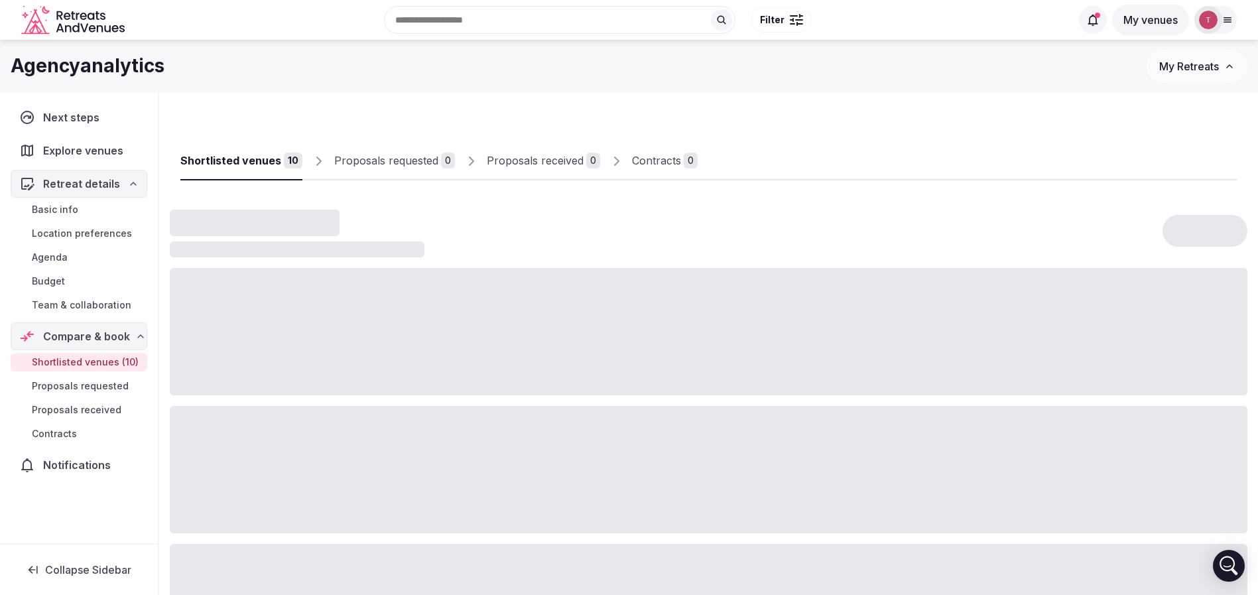
click at [111, 306] on span "Team & collaboration" at bounding box center [82, 305] width 100 height 13
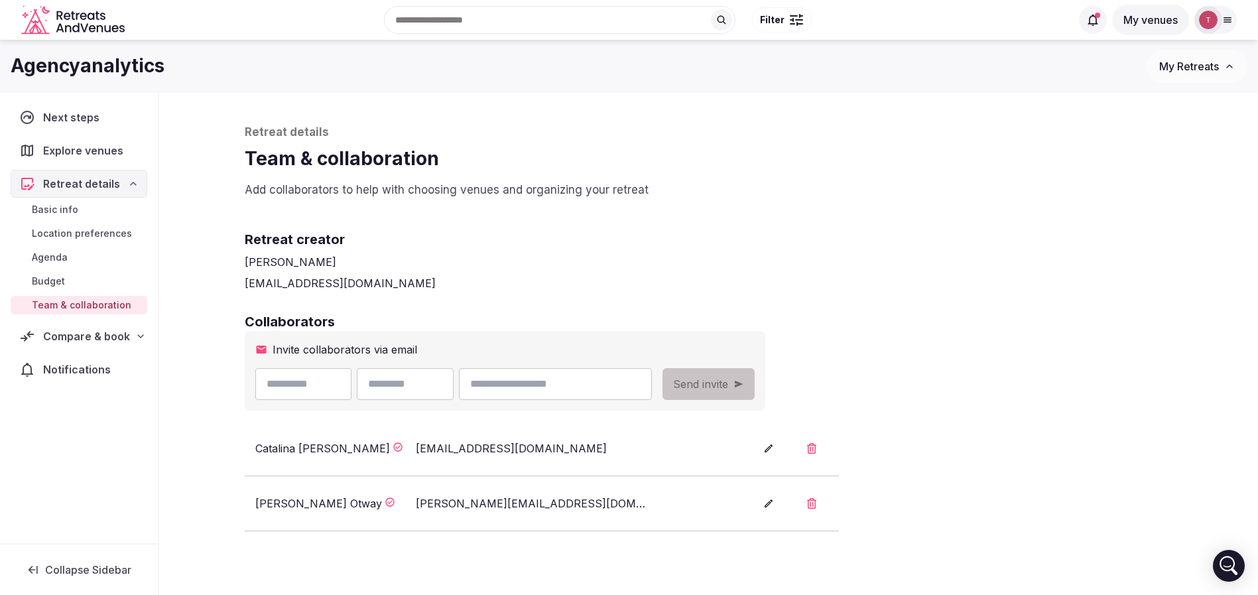
click at [111, 306] on span "Team & collaboration" at bounding box center [82, 305] width 100 height 13
drag, startPoint x: 11, startPoint y: 62, endPoint x: 194, endPoint y: 70, distance: 183.9
click at [194, 70] on div "Agencyanalytics My Retreats" at bounding box center [629, 66] width 1258 height 33
click at [194, 70] on div "Agencyanalytics" at bounding box center [579, 66] width 1136 height 26
drag, startPoint x: 173, startPoint y: 72, endPoint x: 0, endPoint y: 58, distance: 173.6
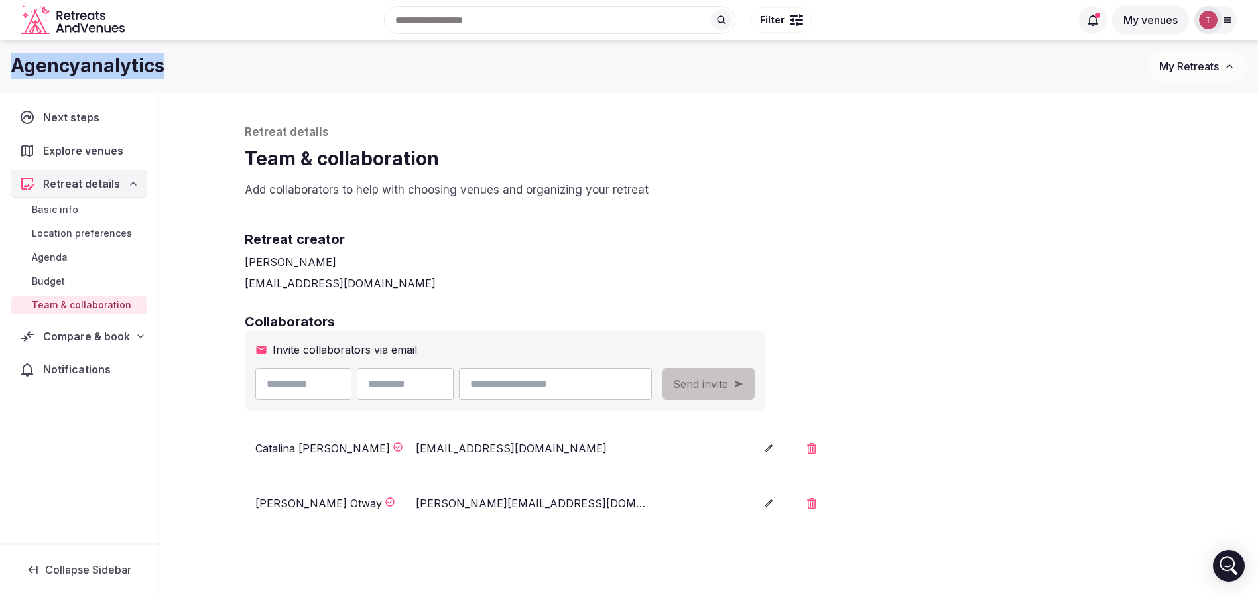
click at [0, 58] on div "Agencyanalytics My Retreats" at bounding box center [629, 66] width 1258 height 33
click at [10, 58] on div "Agencyanalytics My Retreats" at bounding box center [629, 66] width 1258 height 33
drag, startPoint x: 10, startPoint y: 58, endPoint x: 166, endPoint y: 62, distance: 156.6
click at [166, 62] on div "Agencyanalytics My Retreats" at bounding box center [629, 66] width 1258 height 33
click at [166, 62] on div "Agencyanalytics" at bounding box center [579, 66] width 1136 height 26
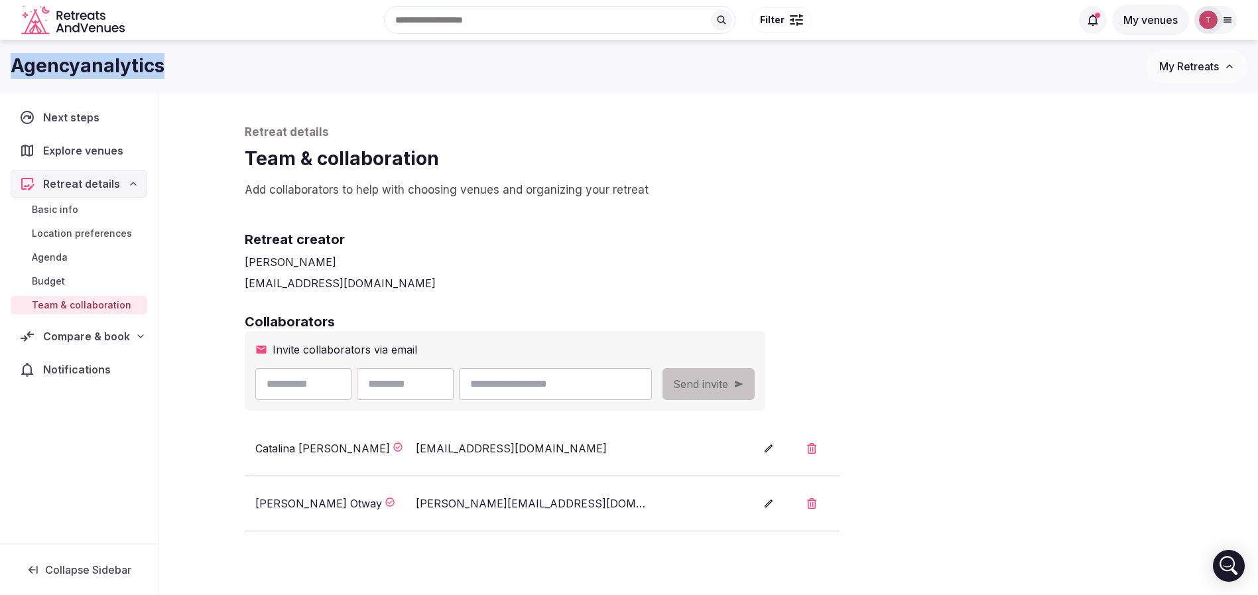
drag, startPoint x: 185, startPoint y: 62, endPoint x: 0, endPoint y: 55, distance: 185.2
click at [0, 55] on div "Agencyanalytics My Retreats" at bounding box center [629, 66] width 1258 height 33
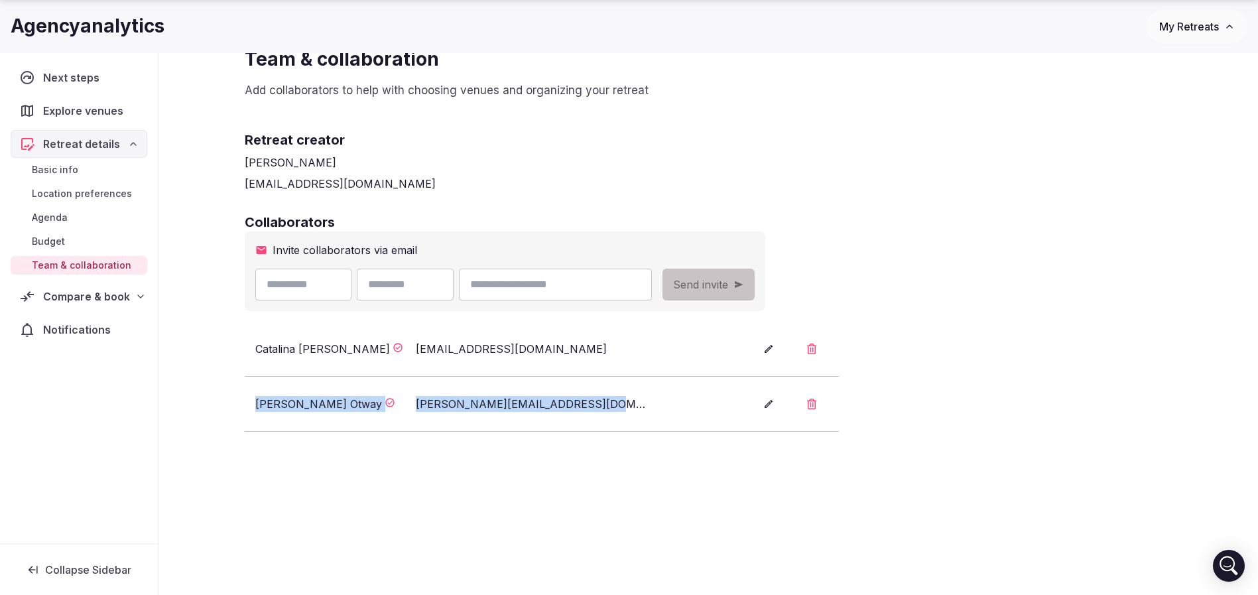
drag, startPoint x: 243, startPoint y: 404, endPoint x: 630, endPoint y: 409, distance: 386.8
click at [630, 409] on div "Retreat details Team & collaboration Add collaborators to help with choosing ve…" at bounding box center [709, 302] width 955 height 619
click at [630, 409] on div "ellie.otway@agencyanalytics.com" at bounding box center [533, 404] width 235 height 16
drag, startPoint x: 592, startPoint y: 407, endPoint x: 259, endPoint y: 401, distance: 333.1
click at [259, 401] on div "Ellie Otway ellie.otway@agencyanalytics.com" at bounding box center [493, 404] width 477 height 16
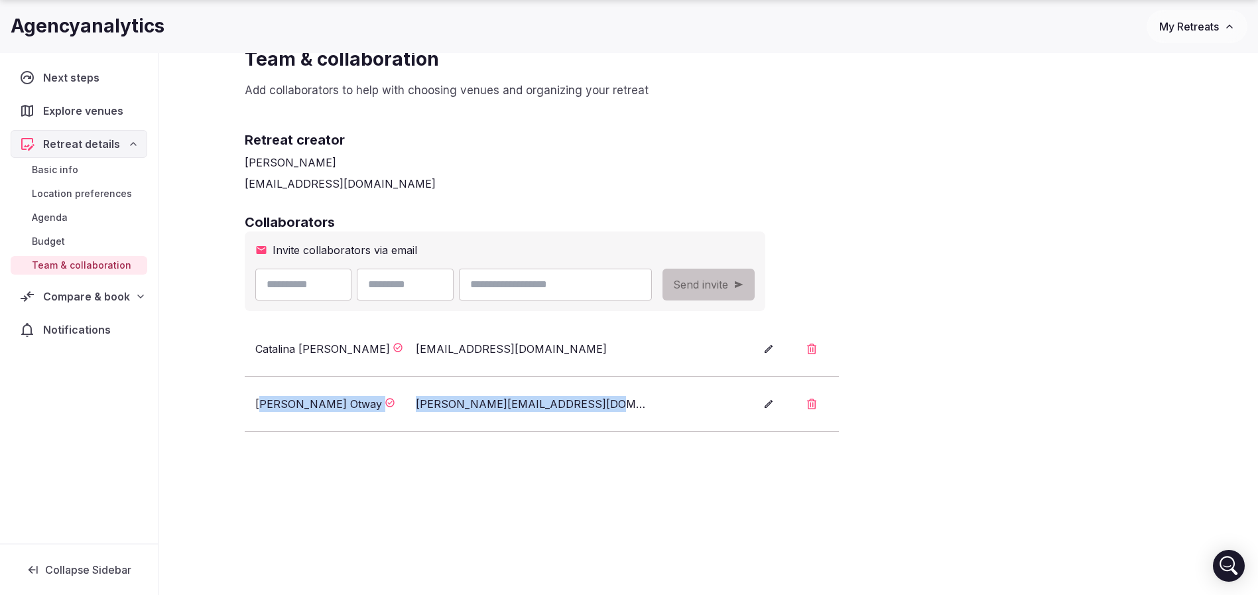
click at [263, 401] on div "Ellie Otway" at bounding box center [318, 404] width 127 height 16
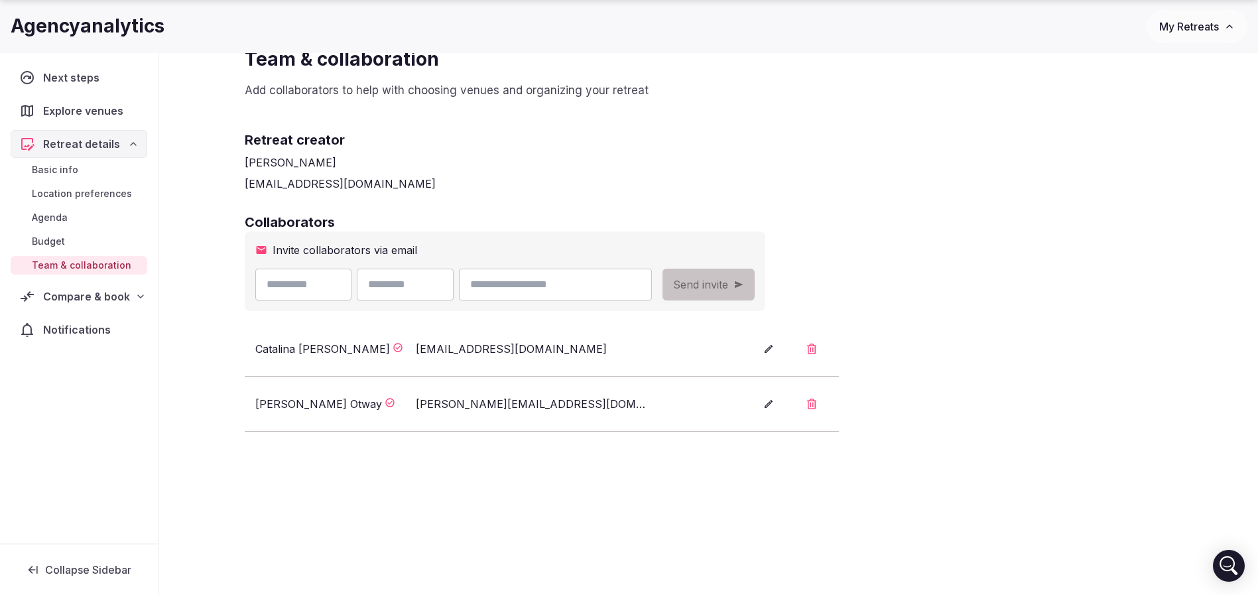
click at [1056, 252] on div "Collaborators Invite collaborators via email Send invite Catalina Leon catalina…" at bounding box center [709, 322] width 929 height 219
click at [1049, 279] on div "Collaborators Invite collaborators via email Send invite Catalina Leon catalina…" at bounding box center [709, 322] width 929 height 219
click at [776, 162] on div "[PERSON_NAME]" at bounding box center [709, 163] width 929 height 16
click at [1041, 364] on div "Collaborators Invite collaborators via email Send invite Catalina Leon catalina…" at bounding box center [709, 322] width 929 height 219
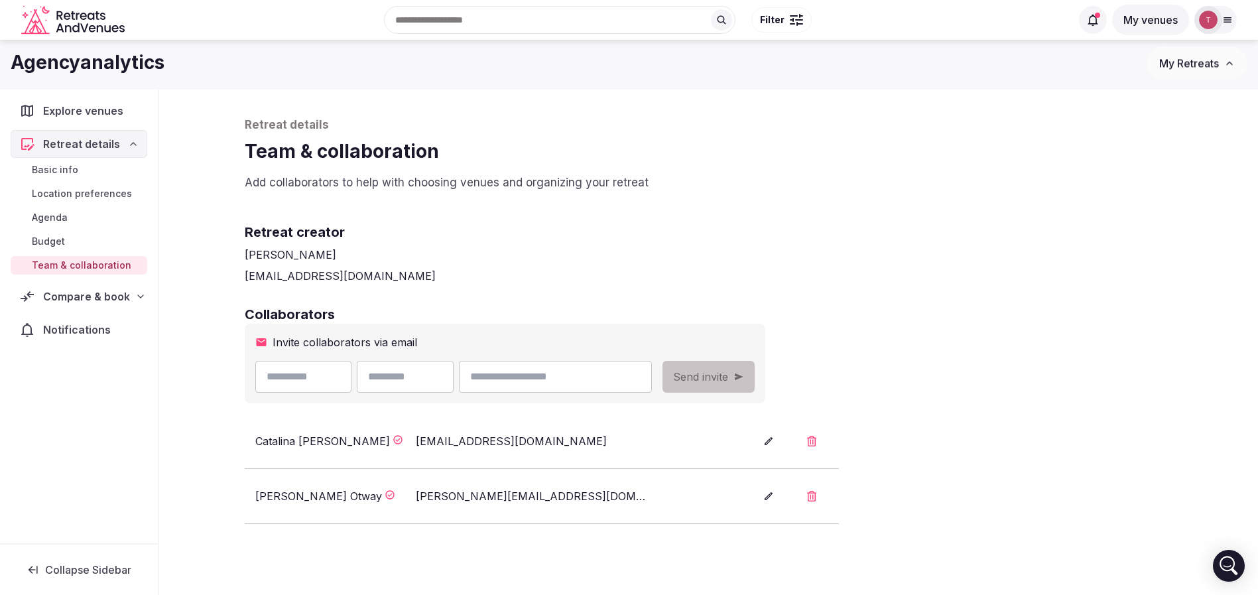
scroll to position [0, 0]
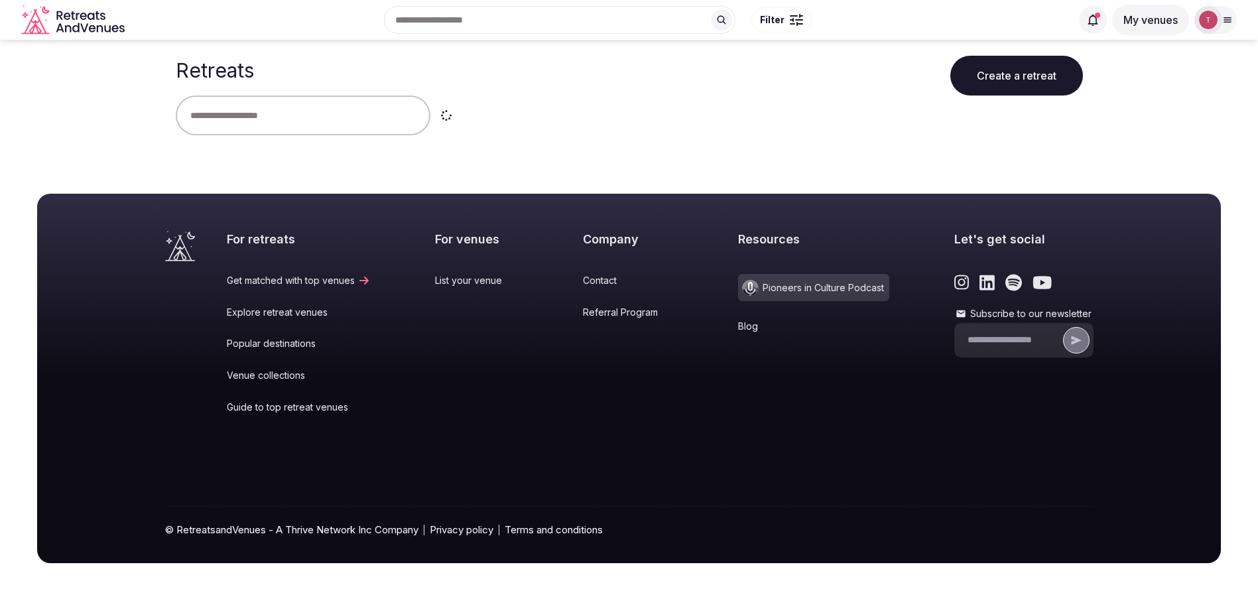
click at [327, 119] on input "text" at bounding box center [303, 116] width 255 height 40
click at [367, 121] on input "*******" at bounding box center [303, 116] width 255 height 40
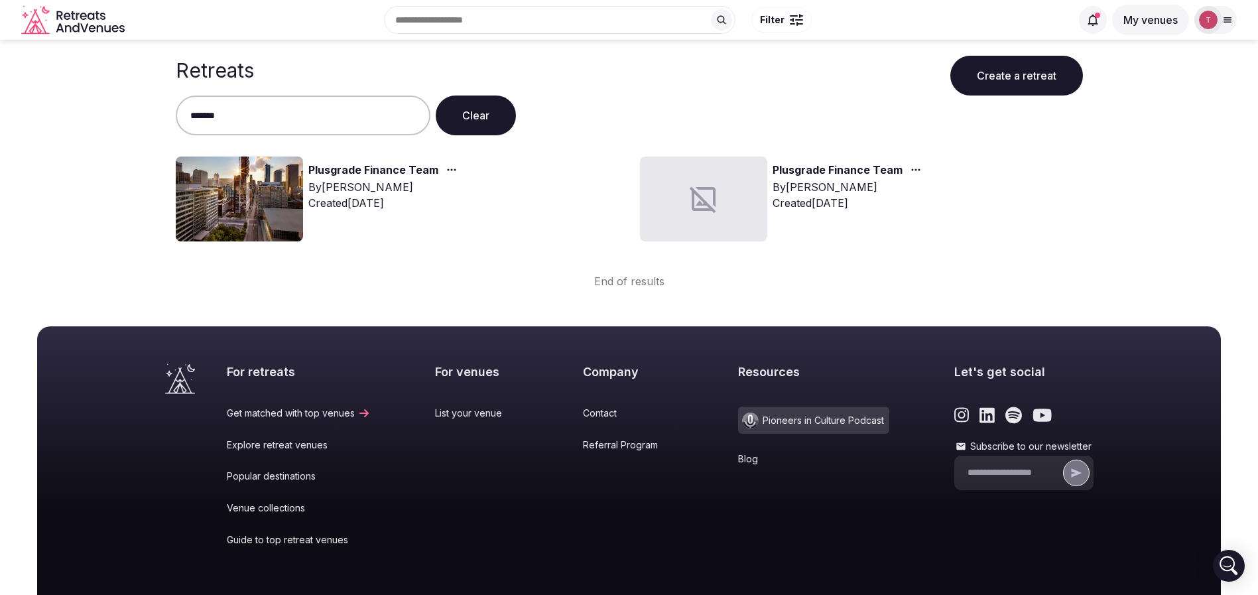
type input "*******"
click at [269, 186] on img at bounding box center [239, 199] width 127 height 85
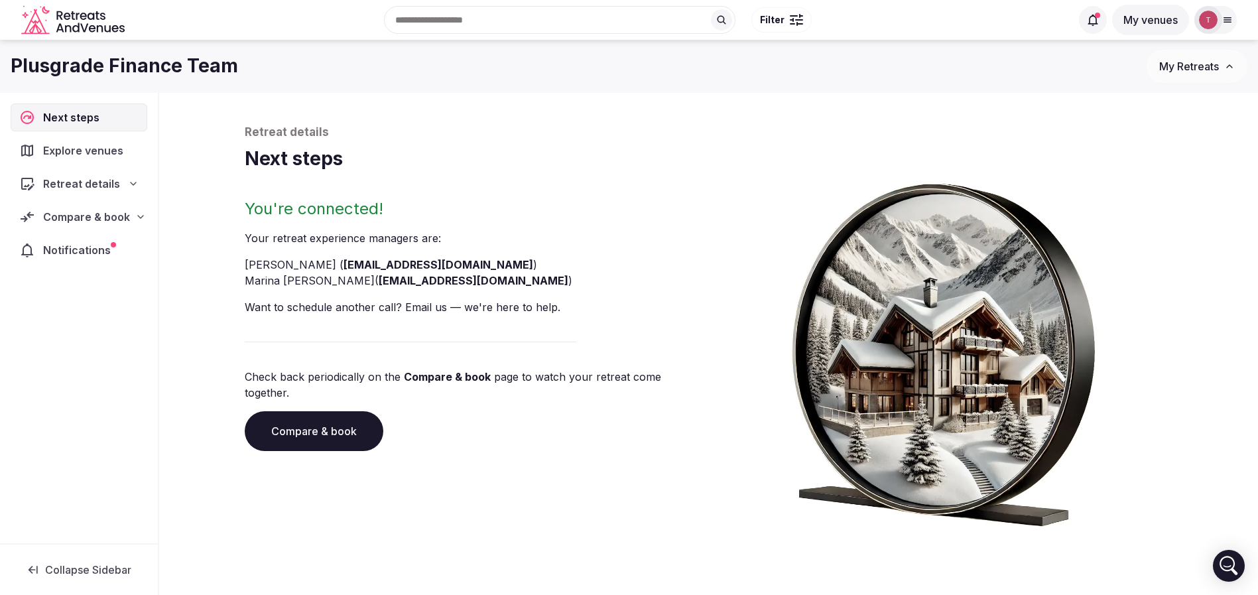
click at [308, 419] on link "Compare & book" at bounding box center [314, 431] width 139 height 40
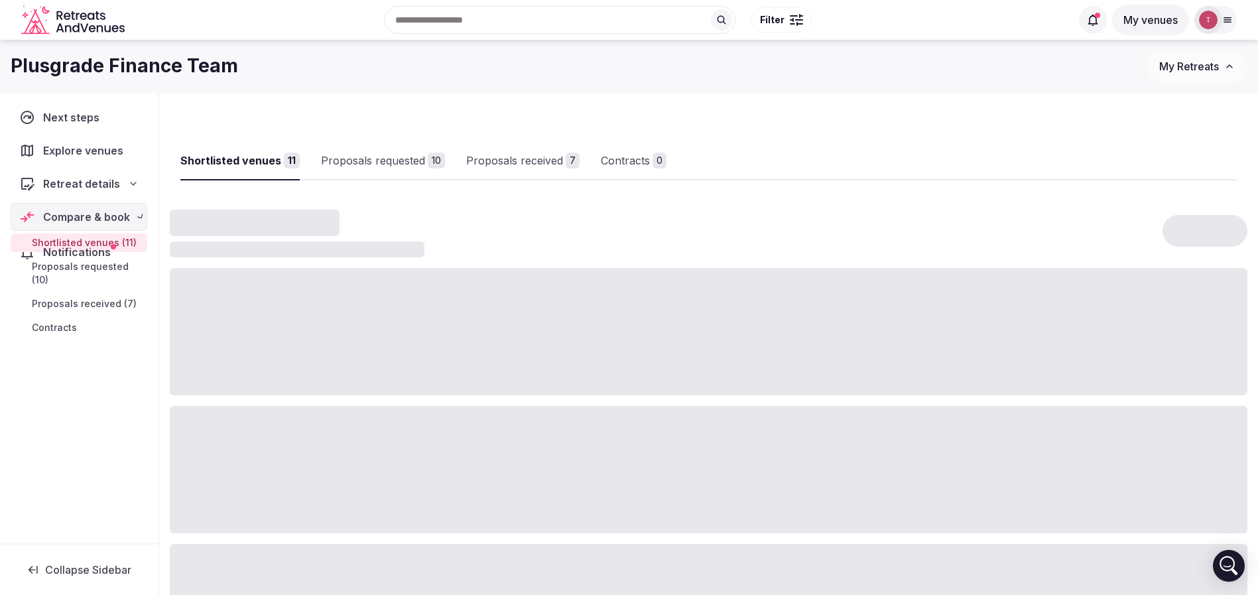
drag, startPoint x: 308, startPoint y: 419, endPoint x: 322, endPoint y: 404, distance: 20.6
click at [308, 419] on div at bounding box center [709, 469] width 1078 height 127
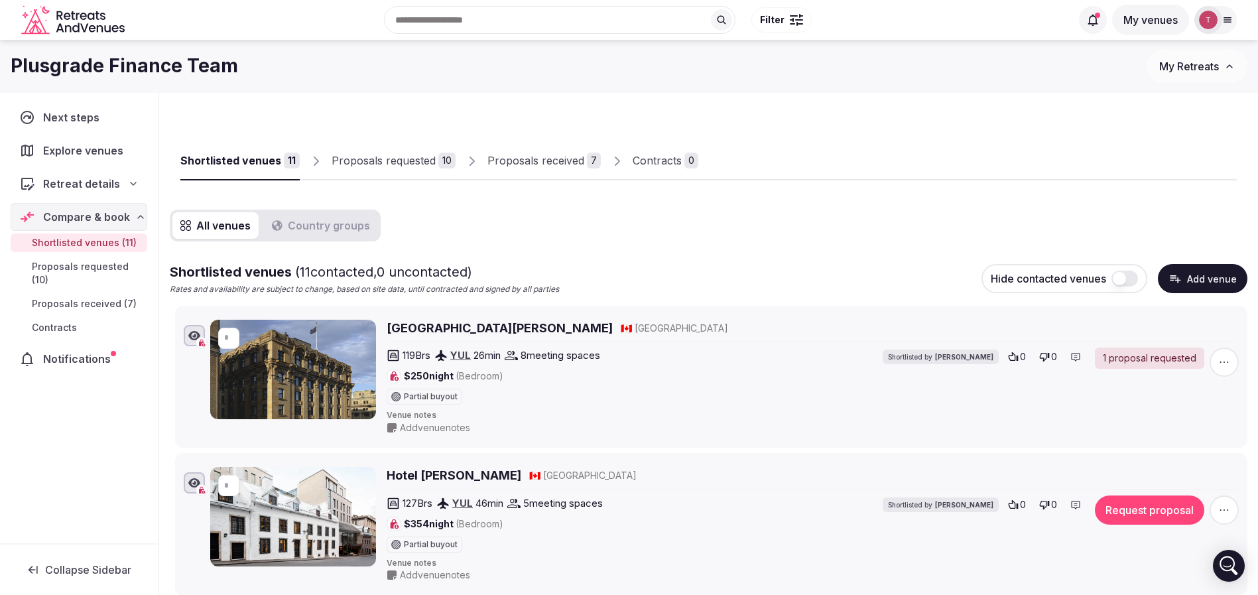
click at [526, 153] on div "Proposals received" at bounding box center [536, 161] width 97 height 16
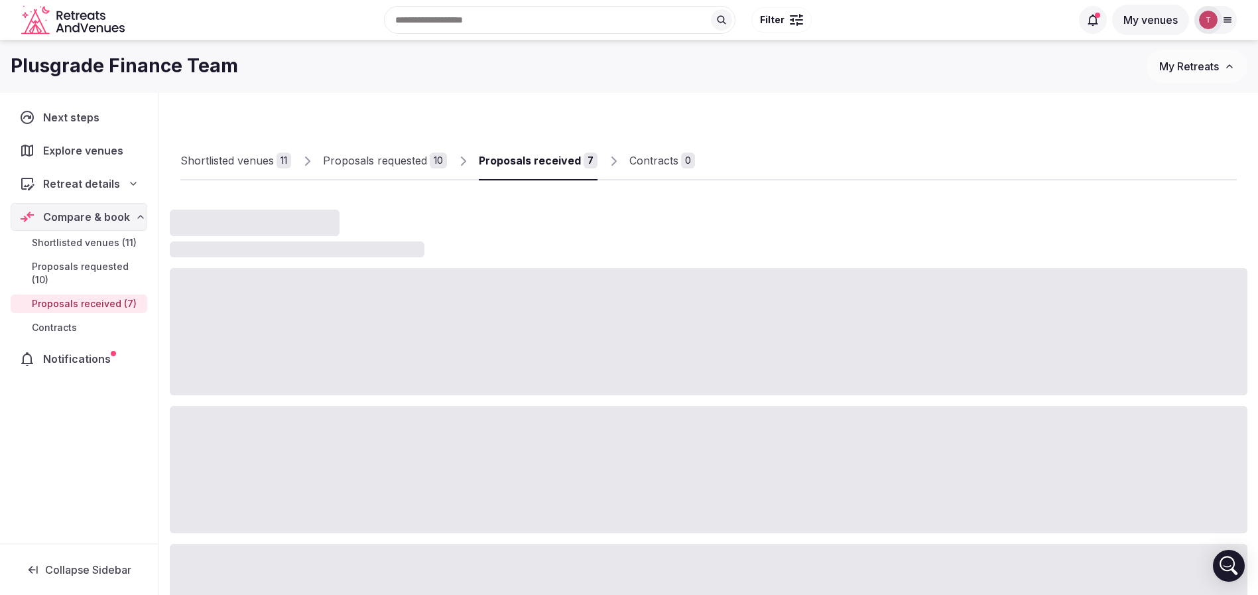
click at [526, 153] on div "Proposals received" at bounding box center [530, 161] width 102 height 16
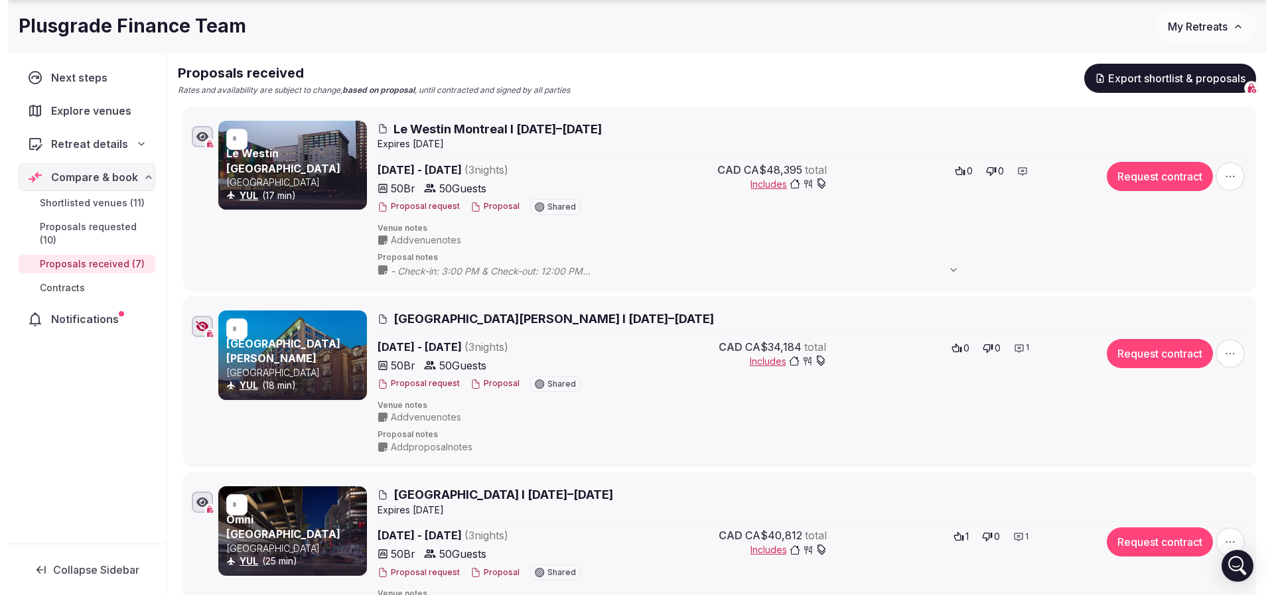
scroll to position [299, 0]
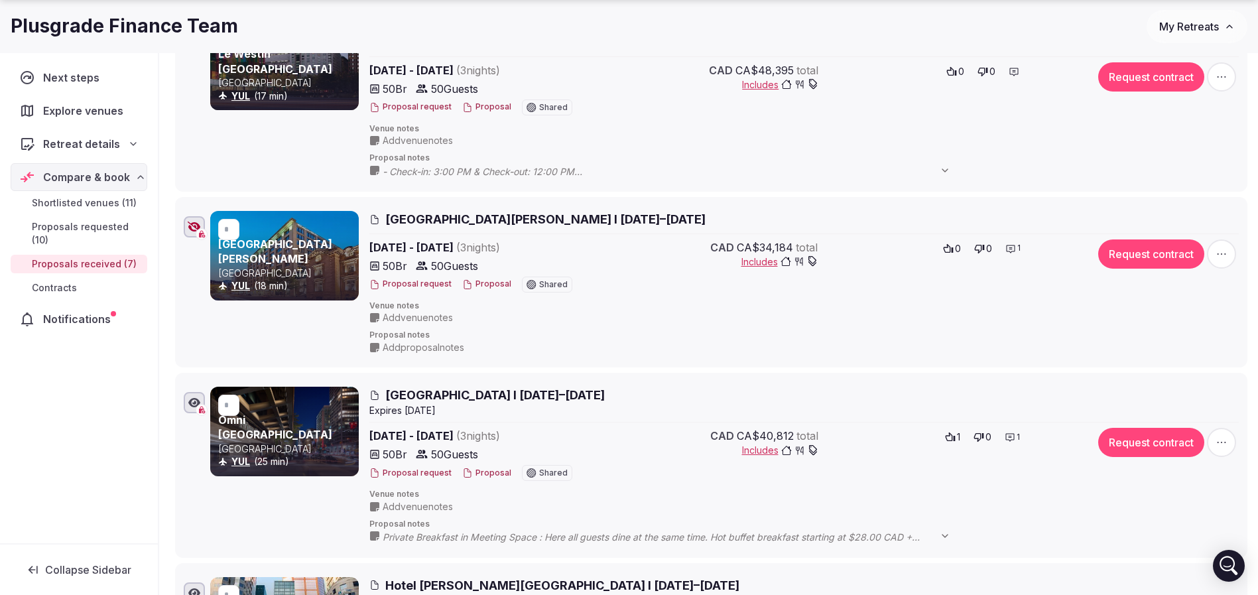
click at [474, 279] on button "Proposal" at bounding box center [486, 284] width 49 height 11
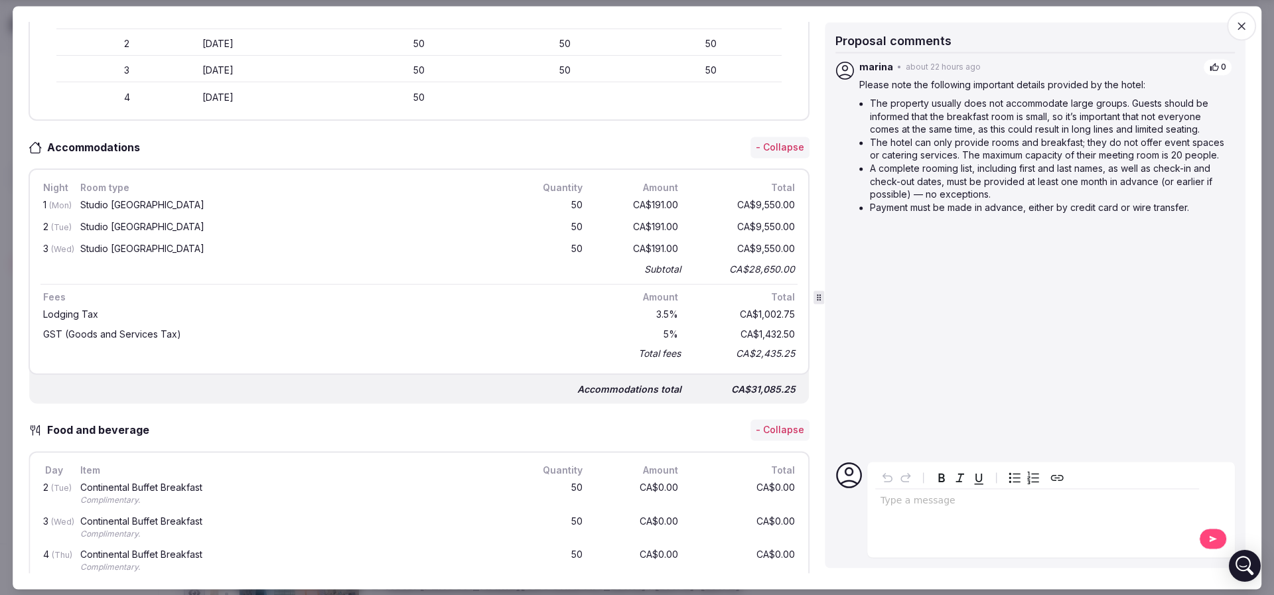
scroll to position [498, 0]
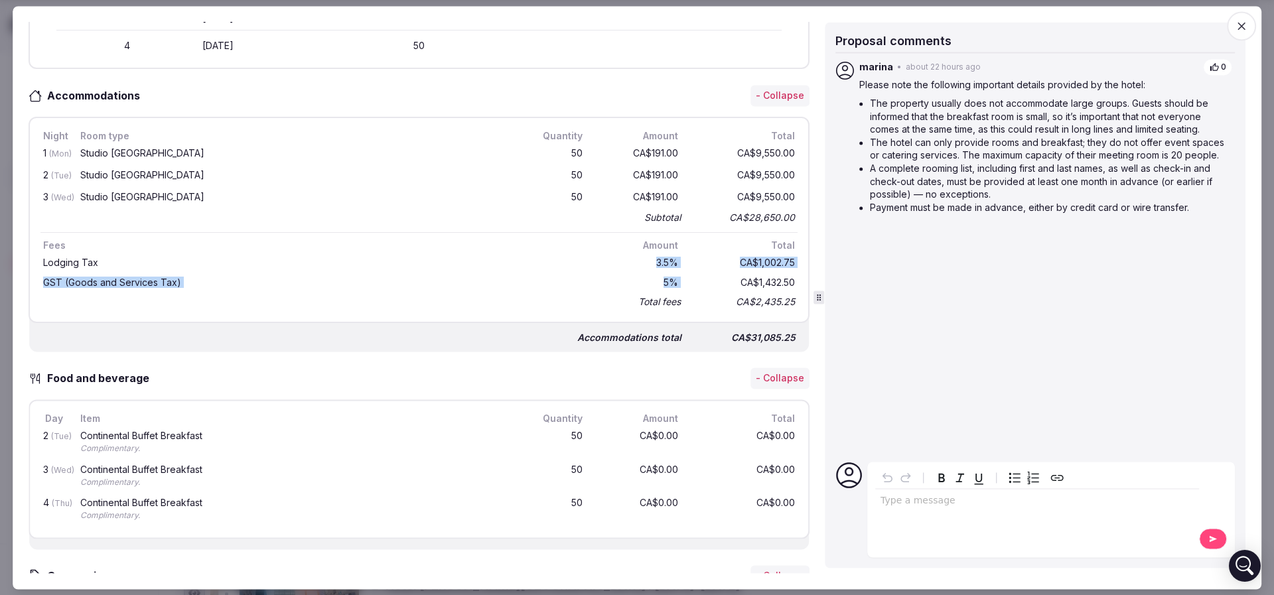
drag, startPoint x: 644, startPoint y: 265, endPoint x: 689, endPoint y: 279, distance: 46.6
click at [689, 279] on div "Lodging Tax 3.5 % CA$1,002.75 GST (Goods and Services Tax) 5 % CA$1,432.50 Tota…" at bounding box center [418, 282] width 757 height 58
click at [691, 279] on div "CA$1,432.50" at bounding box center [744, 282] width 106 height 15
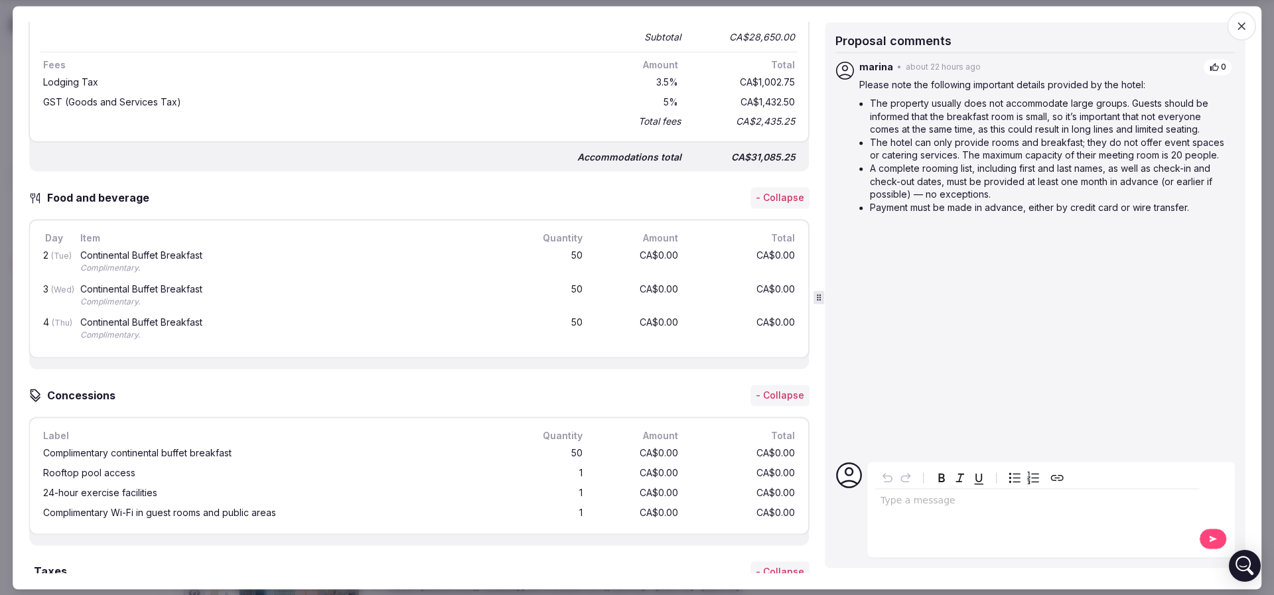
scroll to position [697, 0]
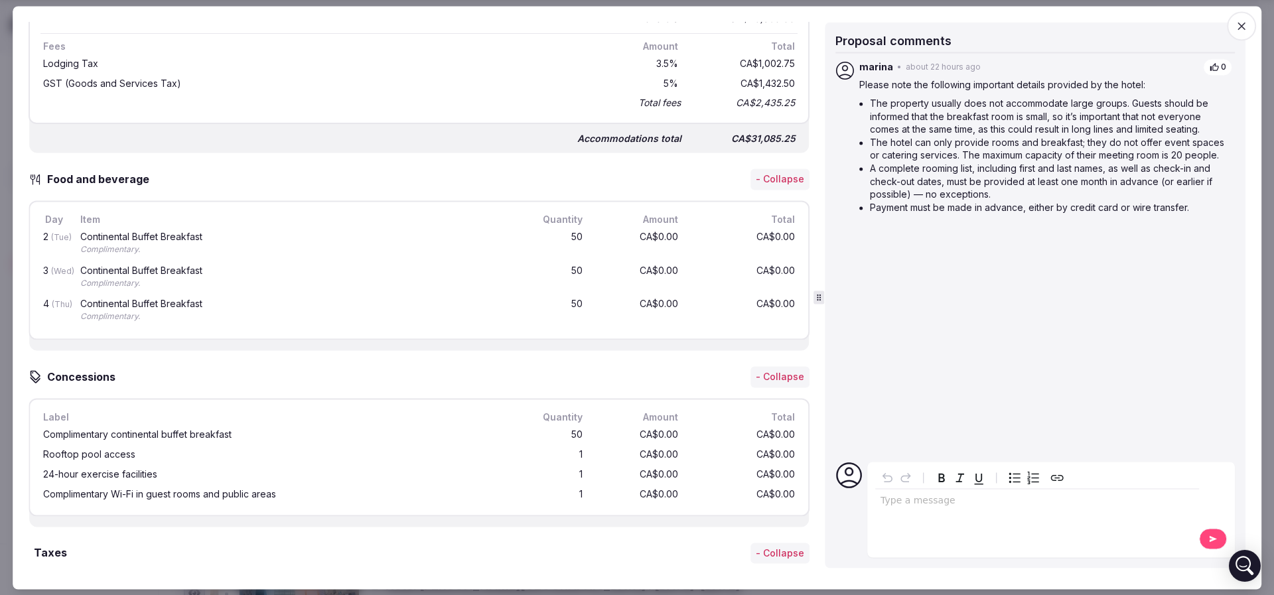
drag, startPoint x: 527, startPoint y: 216, endPoint x: 527, endPoint y: 232, distance: 16.6
click at [527, 220] on div "Quantity" at bounding box center [553, 219] width 64 height 15
drag, startPoint x: 94, startPoint y: 233, endPoint x: 178, endPoint y: 239, distance: 83.8
click at [178, 239] on div "Continental Buffet Breakfast Complimentary." at bounding box center [294, 244] width 433 height 29
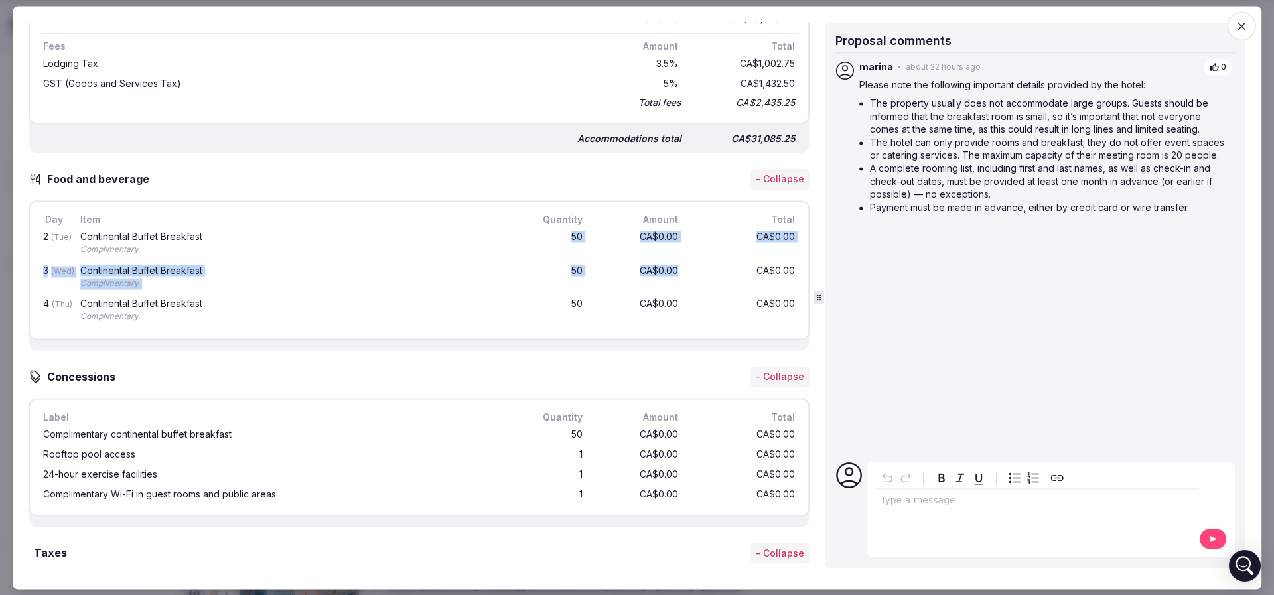
drag, startPoint x: 619, startPoint y: 249, endPoint x: 664, endPoint y: 269, distance: 49.3
click at [664, 268] on div "2 (Tue) Continental Buffet Breakfast Complimentary. 50 CA$0.00 CA$0.00 3 (Wed) …" at bounding box center [418, 277] width 757 height 101
click at [664, 269] on div "CA$0.00" at bounding box center [638, 277] width 85 height 29
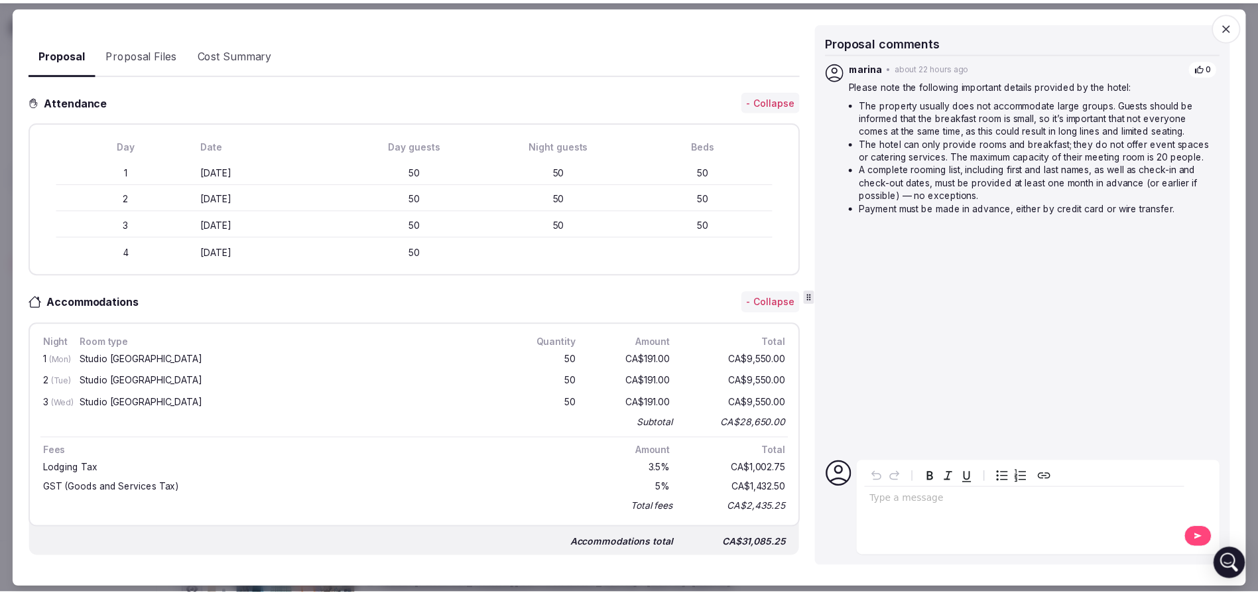
scroll to position [0, 0]
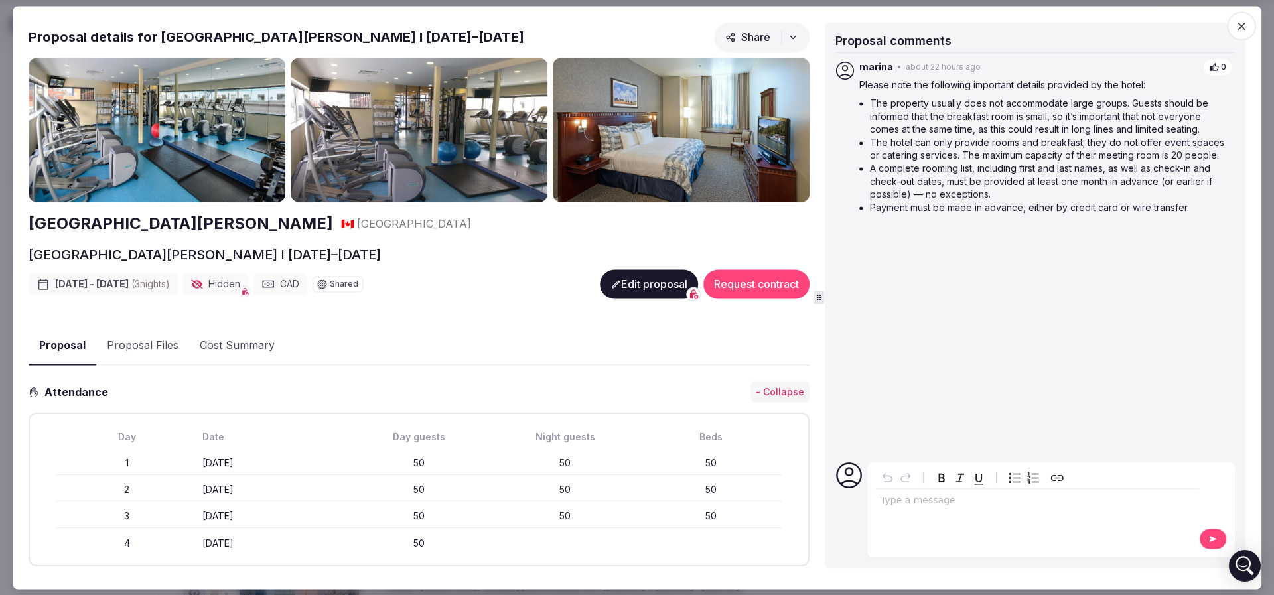
click at [182, 125] on img at bounding box center [157, 130] width 257 height 145
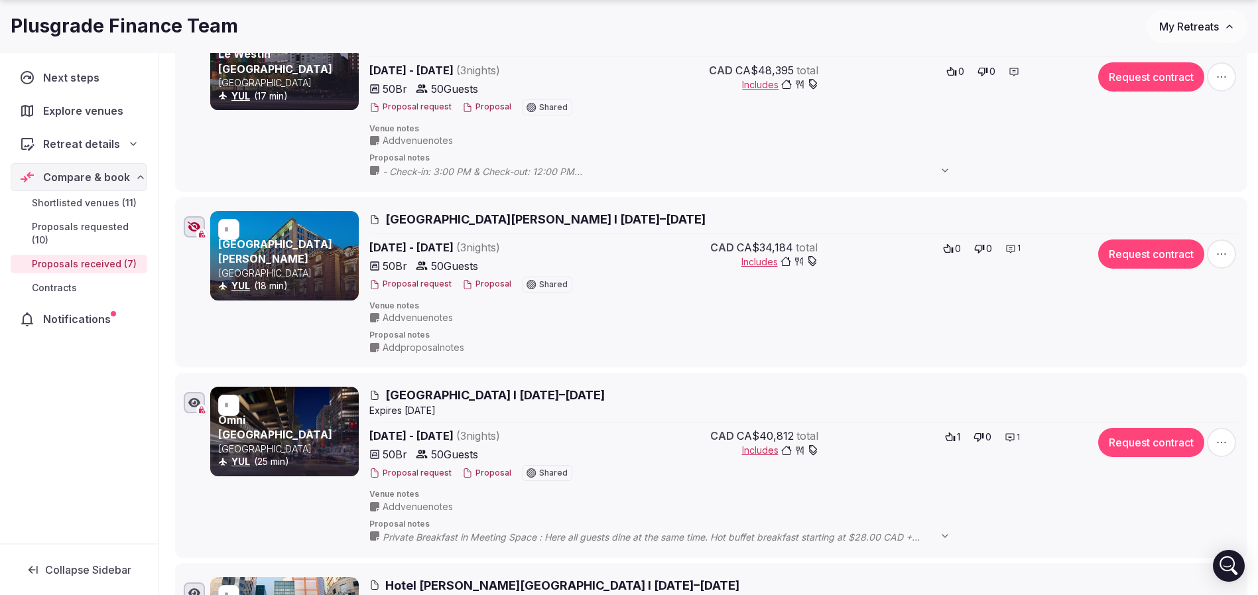
click at [187, 228] on div at bounding box center [194, 226] width 21 height 21
click at [190, 224] on icon "button" at bounding box center [194, 227] width 12 height 11
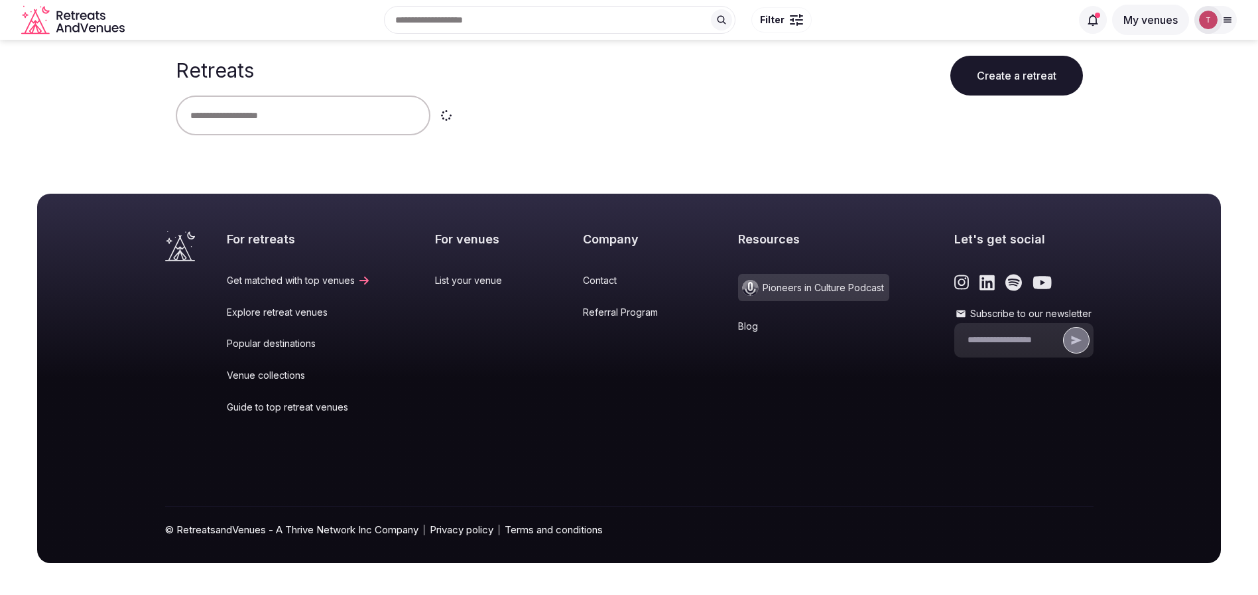
click at [330, 115] on input "text" at bounding box center [303, 116] width 255 height 40
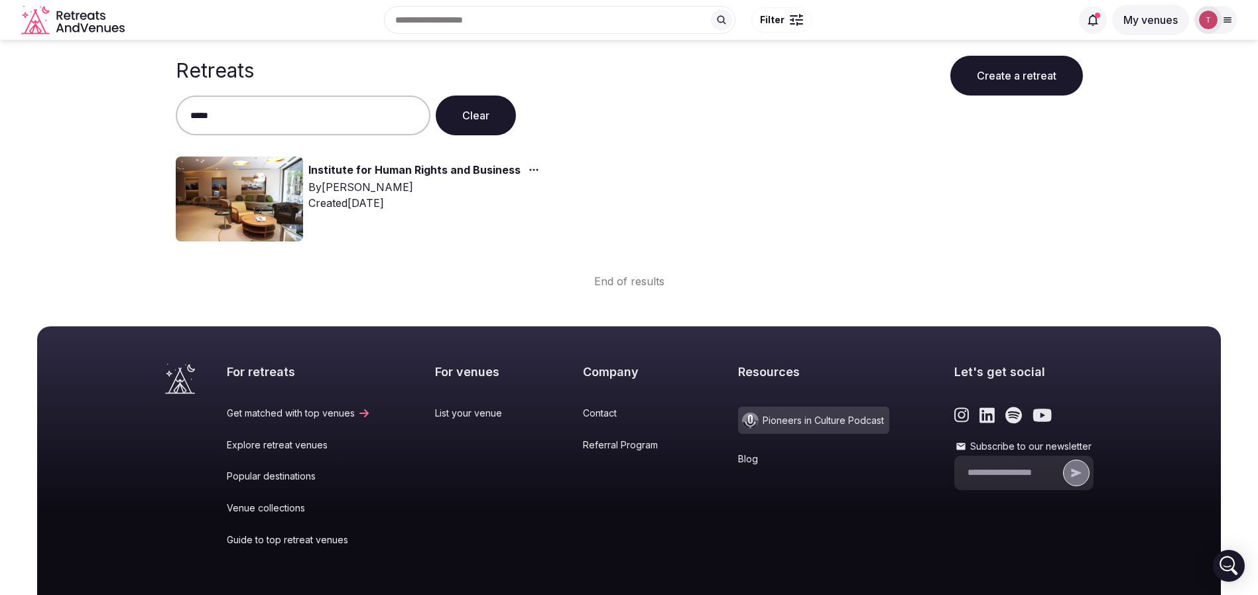
type input "*****"
click at [259, 174] on img at bounding box center [239, 199] width 127 height 85
click at [350, 166] on link "Institute for Human Rights and Business" at bounding box center [414, 170] width 212 height 17
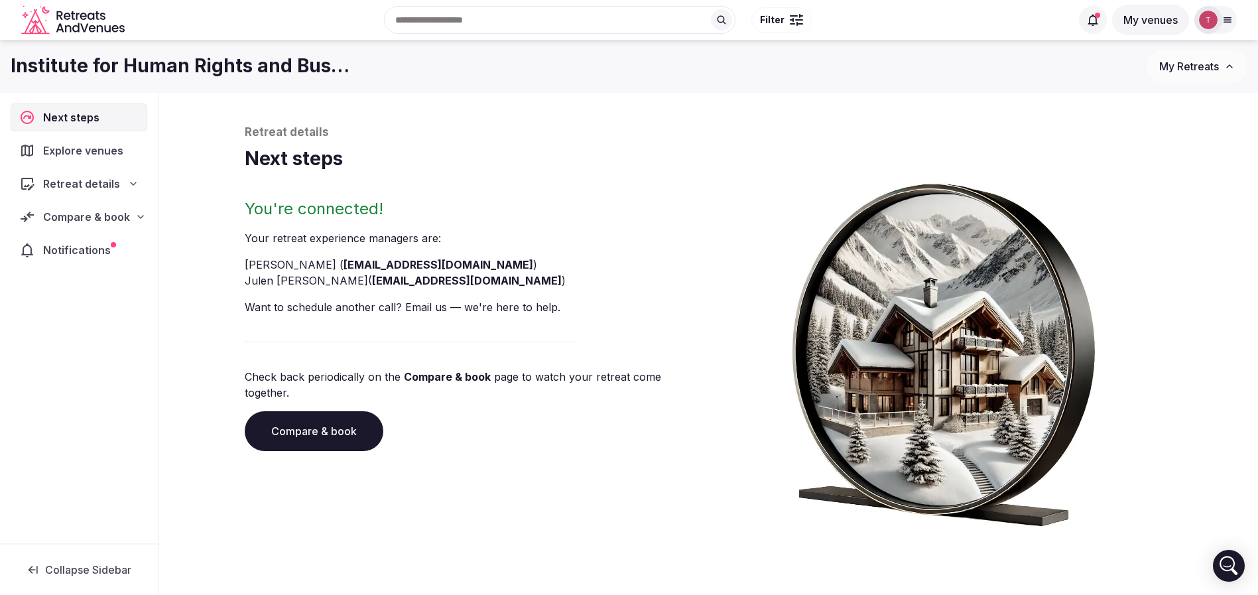
click at [322, 425] on link "Compare & book" at bounding box center [314, 431] width 139 height 40
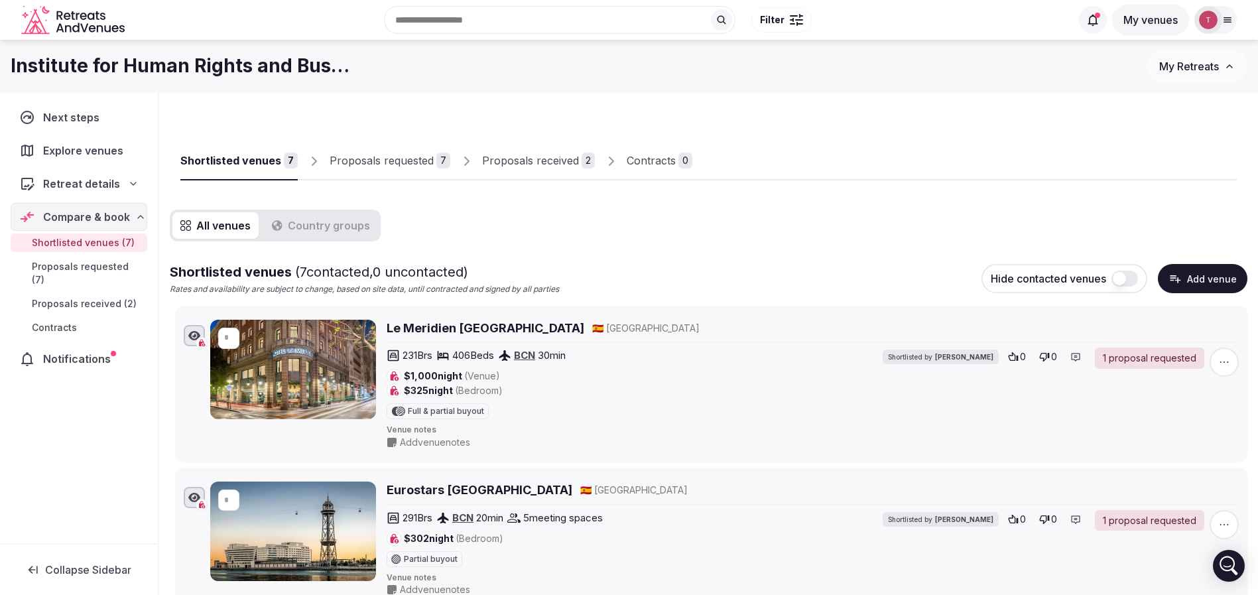
click at [548, 154] on div "Proposals received" at bounding box center [530, 161] width 97 height 16
click at [548, 155] on div "Proposals received" at bounding box center [530, 161] width 97 height 16
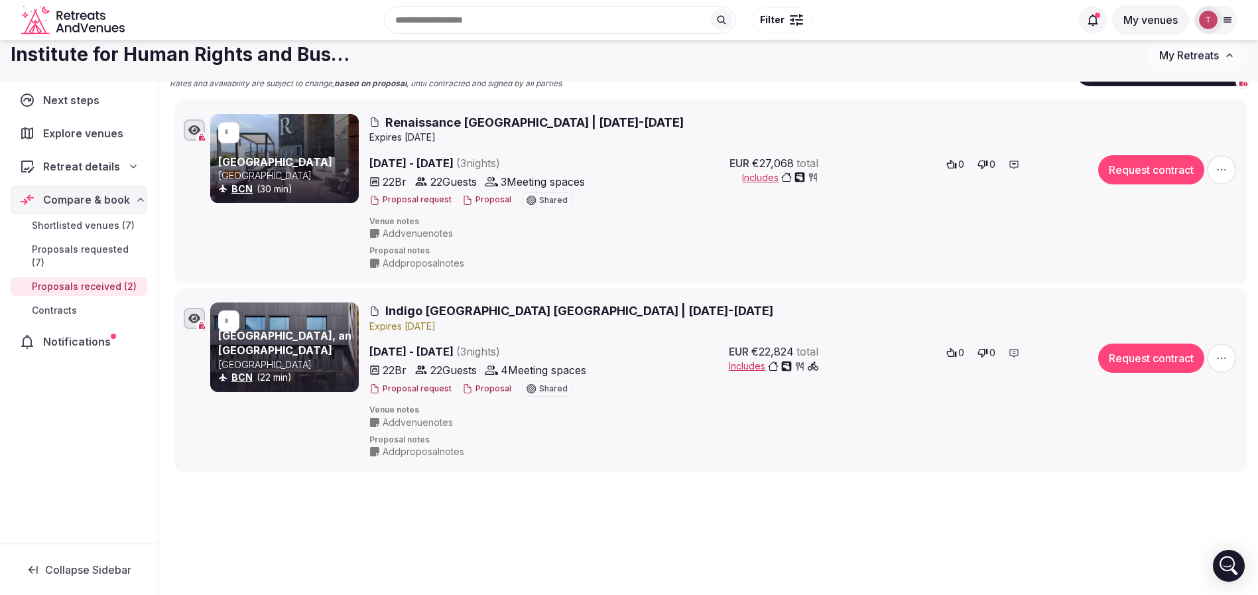
scroll to position [174, 0]
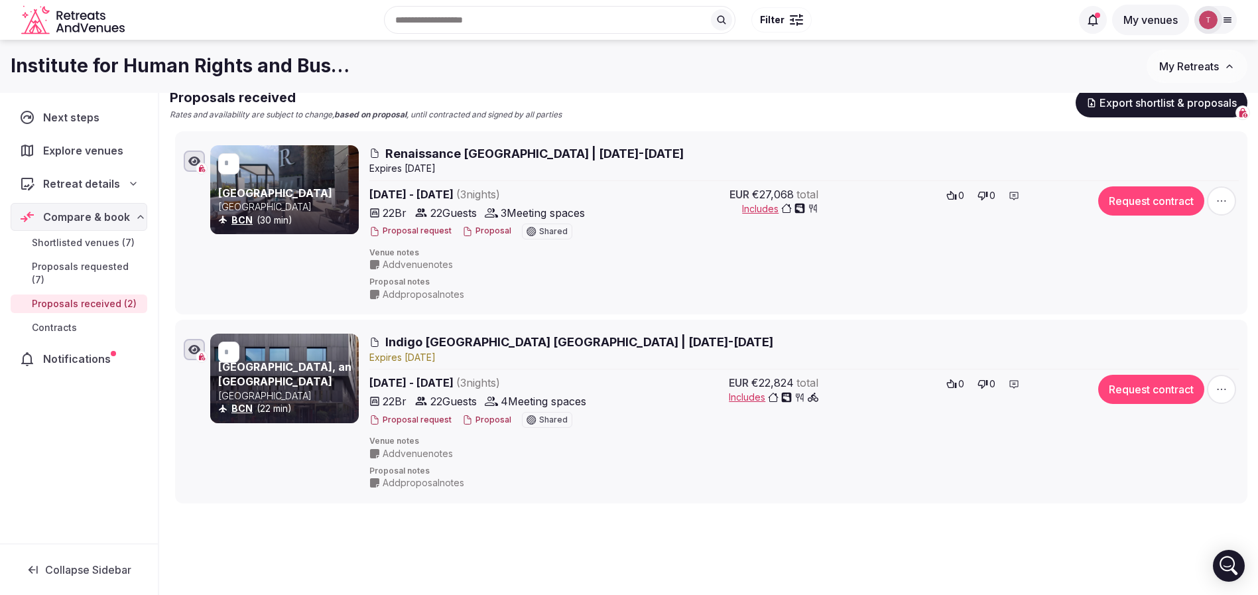
click at [1225, 395] on icon "button" at bounding box center [1221, 389] width 13 height 13
click at [1030, 458] on div "Venue notes Add venue notes" at bounding box center [804, 448] width 870 height 24
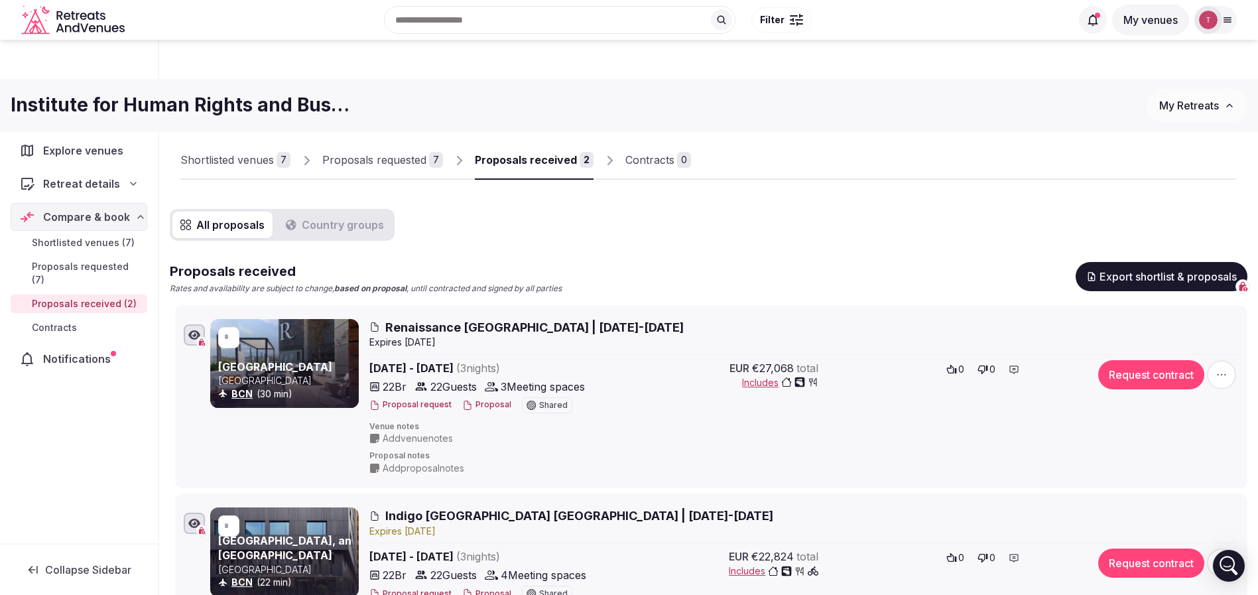
scroll to position [0, 0]
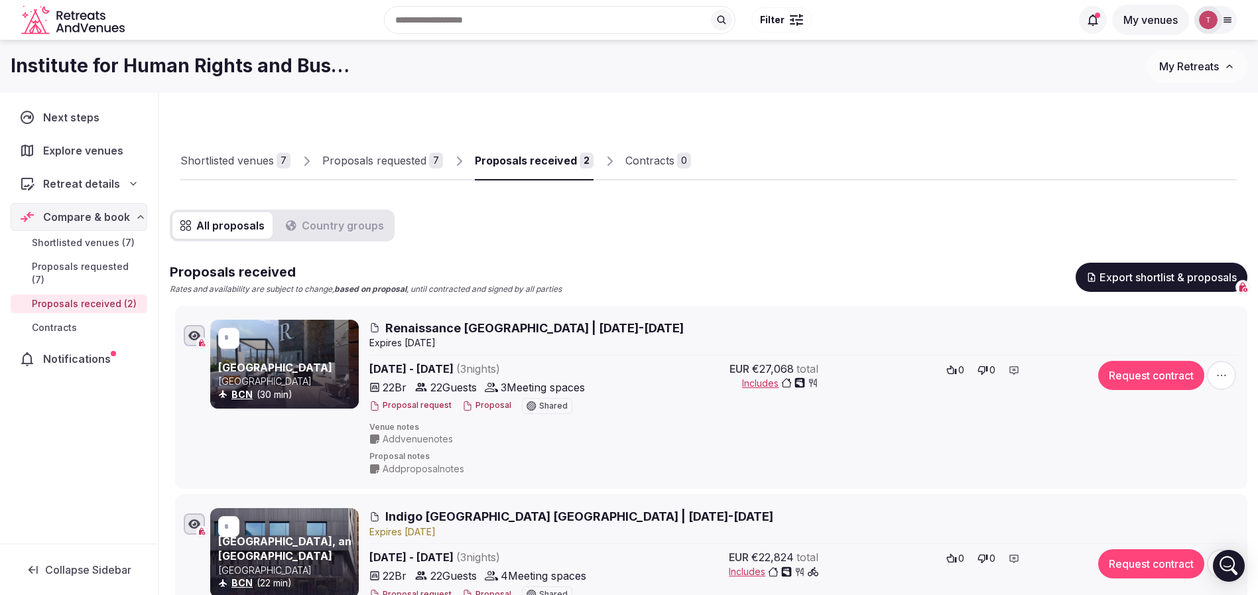
click at [662, 166] on div "Contracts" at bounding box center [650, 161] width 49 height 16
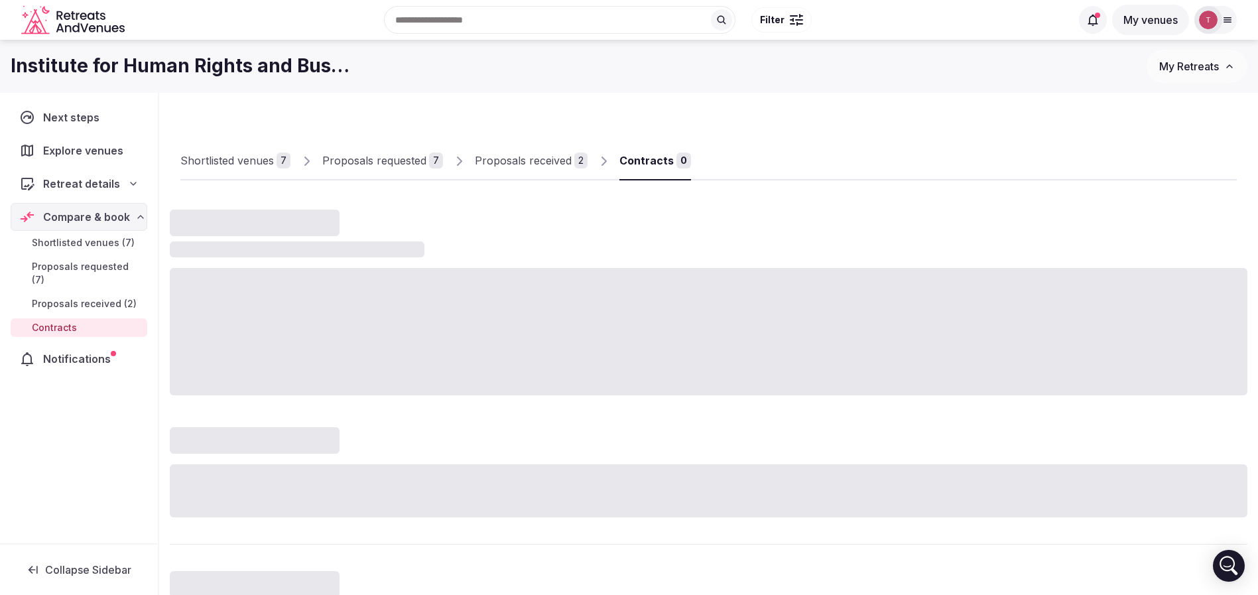
click at [547, 159] on div "Proposals received" at bounding box center [523, 161] width 97 height 16
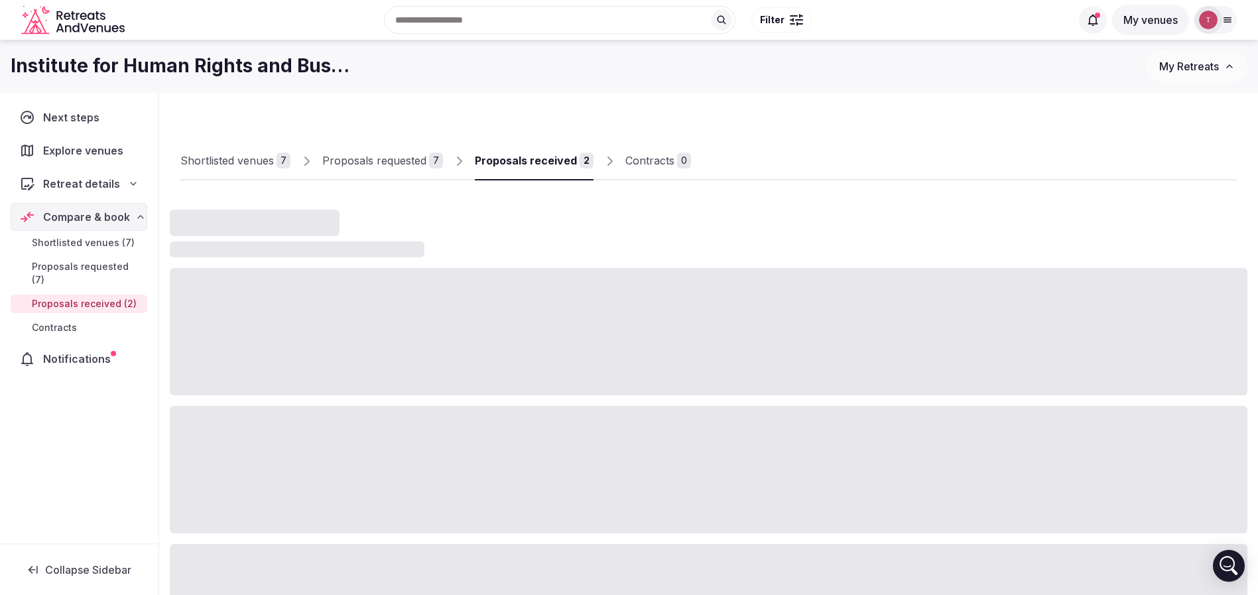
click at [395, 164] on div "Proposals requested" at bounding box center [374, 161] width 104 height 16
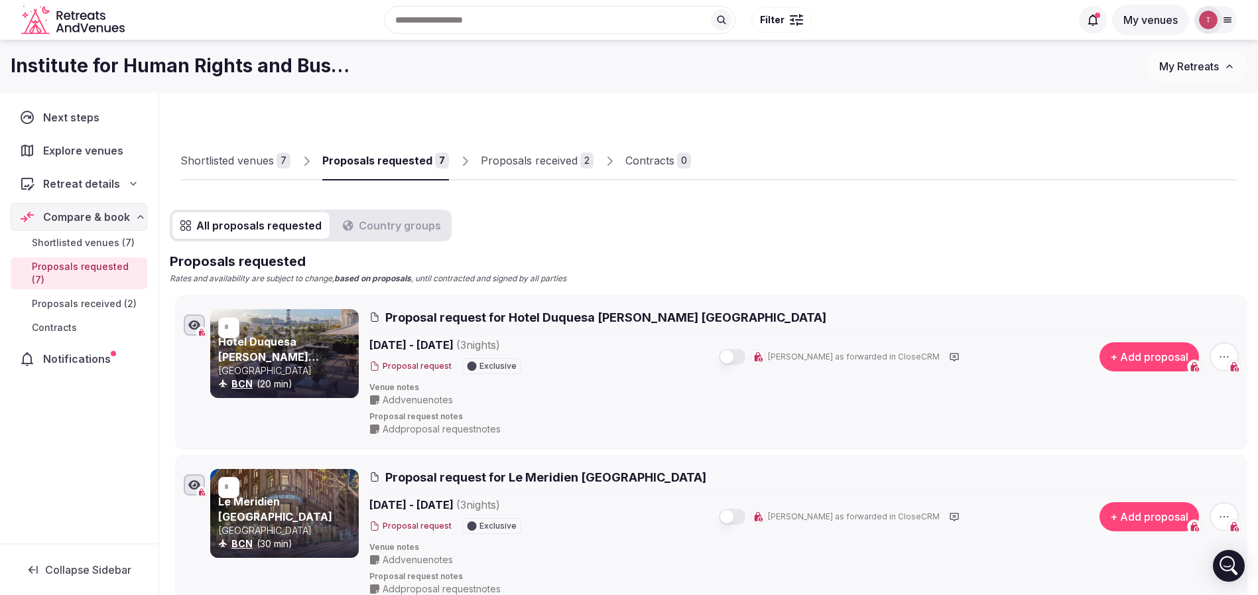
click at [532, 159] on div "Proposals received" at bounding box center [529, 161] width 97 height 16
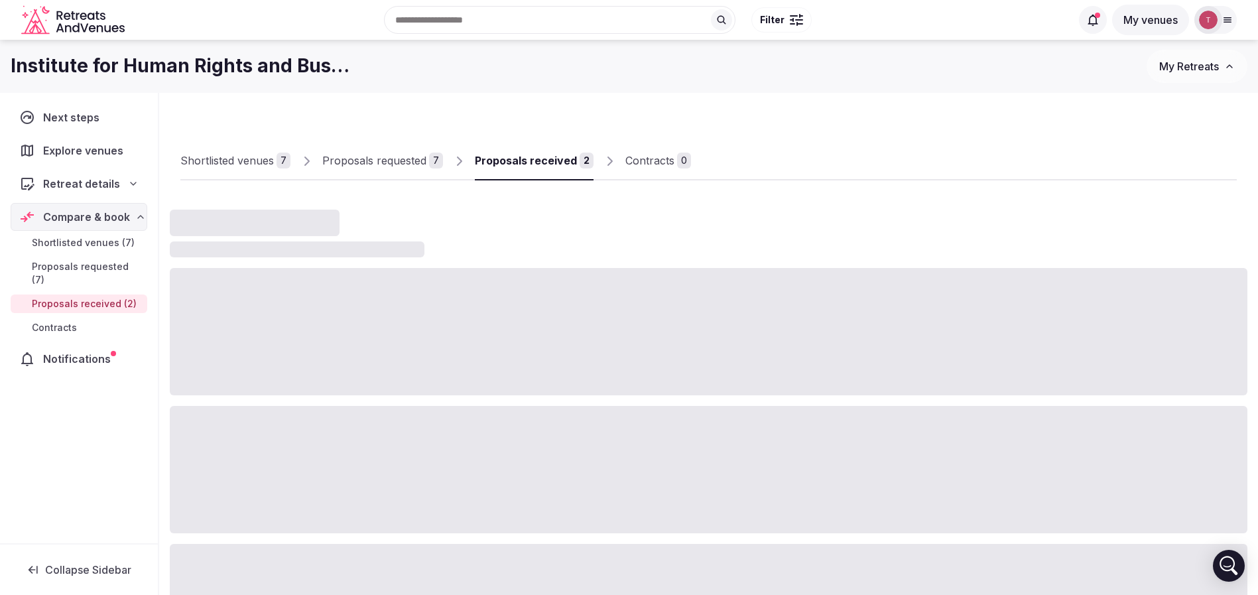
click at [532, 159] on div "Proposals received" at bounding box center [526, 161] width 102 height 16
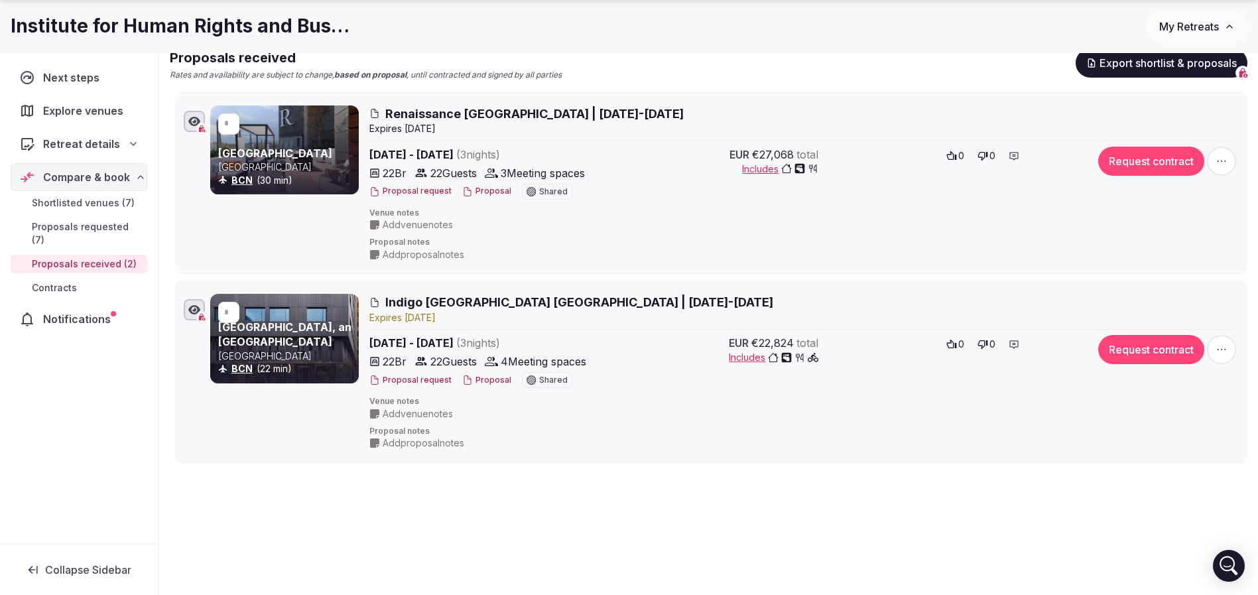
scroll to position [174, 0]
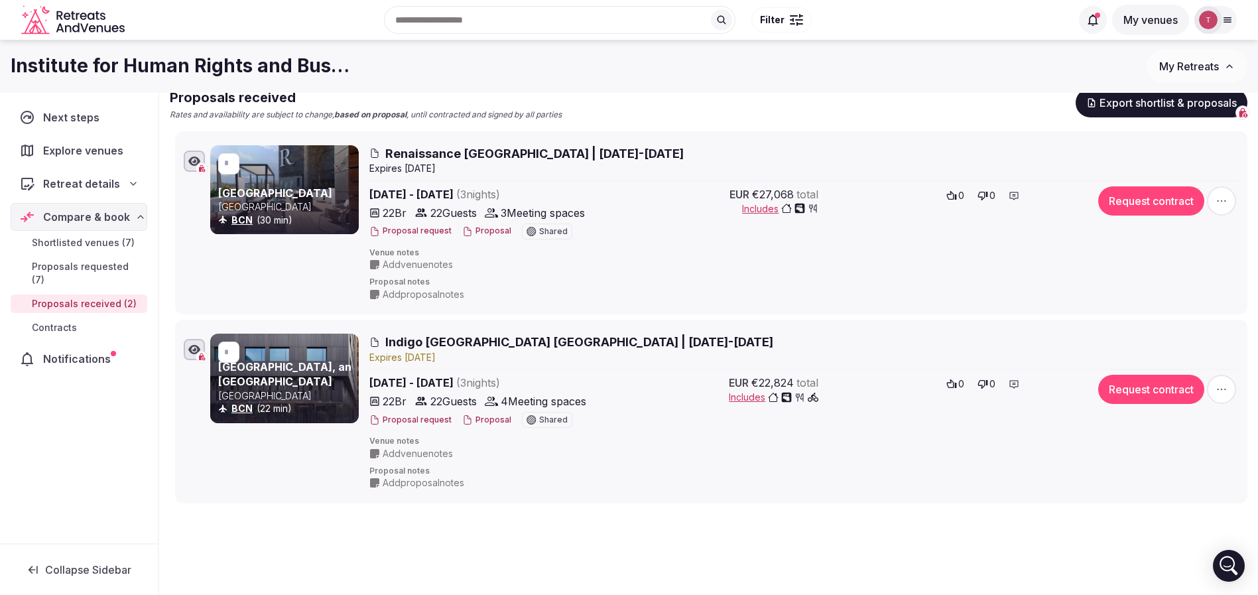
click at [1207, 203] on div "Request contract" at bounding box center [1165, 200] width 149 height 29
click at [1223, 201] on icon "button" at bounding box center [1221, 200] width 13 height 13
click at [1128, 291] on div "Proposal notes Add proposal notes" at bounding box center [804, 289] width 870 height 24
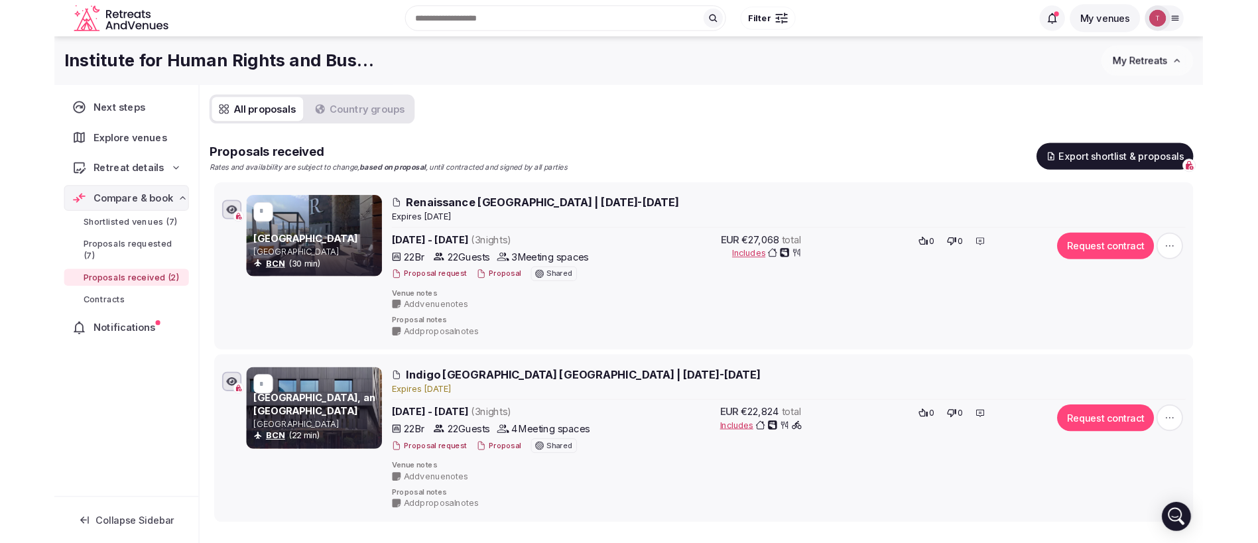
scroll to position [75, 0]
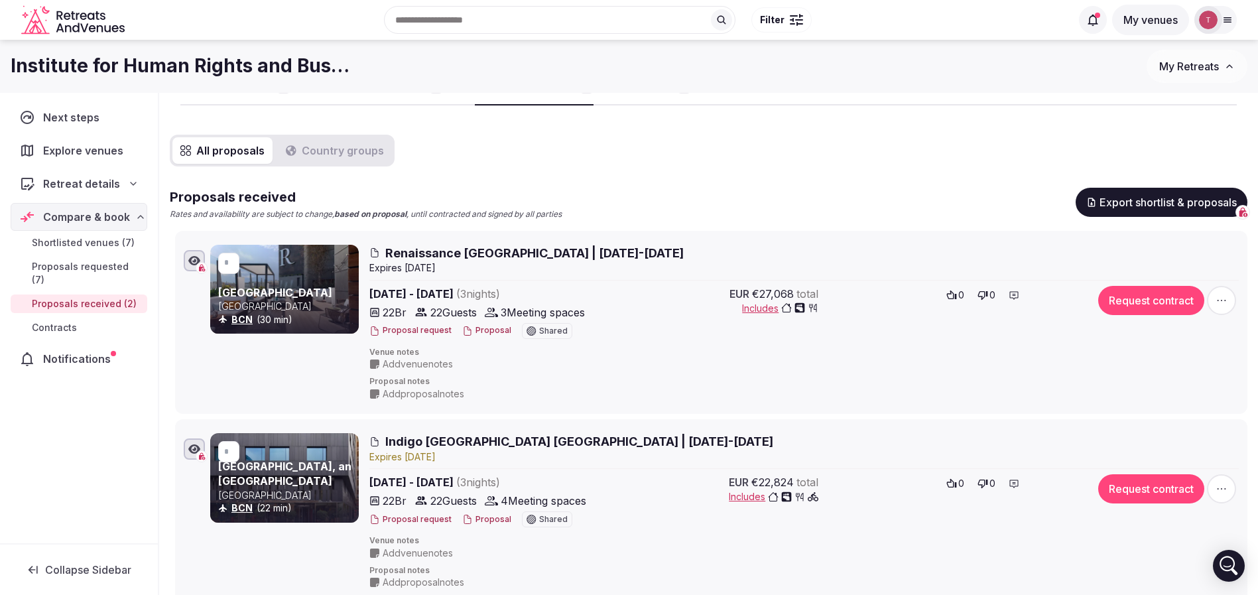
click at [1162, 206] on button "Export shortlist & proposals" at bounding box center [1162, 202] width 172 height 29
click at [1220, 147] on div "All proposals Country groups Proposals received Rates and availability are subj…" at bounding box center [709, 369] width 1078 height 468
click at [1049, 158] on div "All proposals Country groups Proposals received Rates and availability are subj…" at bounding box center [709, 369] width 1078 height 468
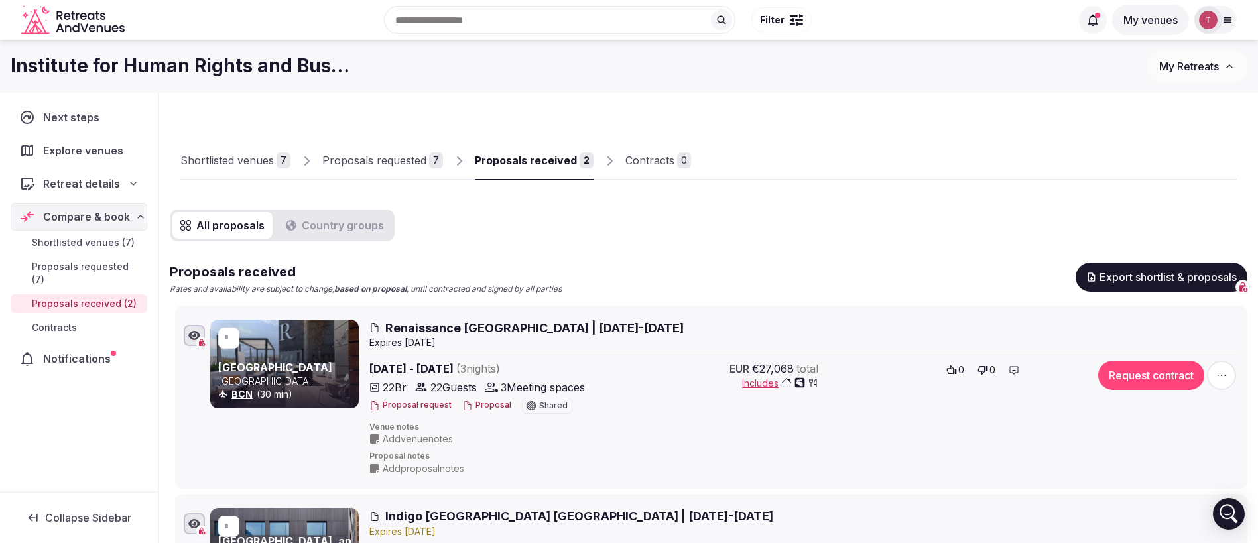
scroll to position [100, 0]
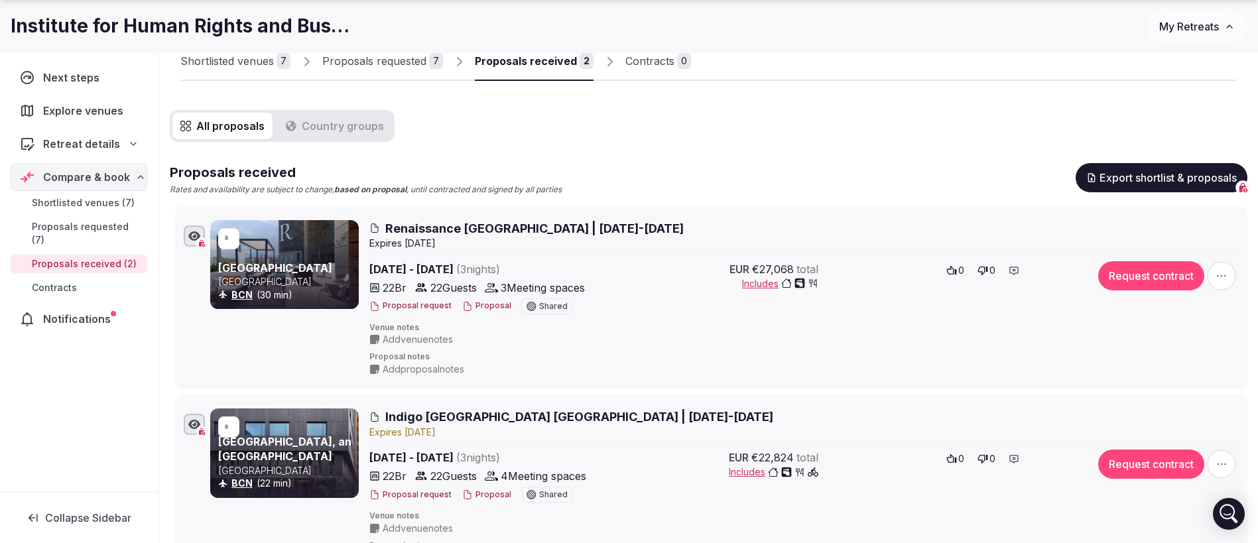
click at [817, 101] on div "Shortlisted venues 7 Proposals requested 7 Proposals received 2 Contracts 0 All…" at bounding box center [709, 291] width 1078 height 574
click at [816, 124] on div "All proposals Country groups Proposals received Rates and availability are subj…" at bounding box center [709, 344] width 1078 height 468
click at [1238, 24] on button "My Retreats" at bounding box center [1197, 26] width 101 height 33
click at [846, 129] on div "All proposals Country groups Proposals received Rates and availability are subj…" at bounding box center [709, 344] width 1078 height 468
click at [888, 135] on div "All proposals Country groups Proposals received Rates and availability are subj…" at bounding box center [709, 344] width 1078 height 468
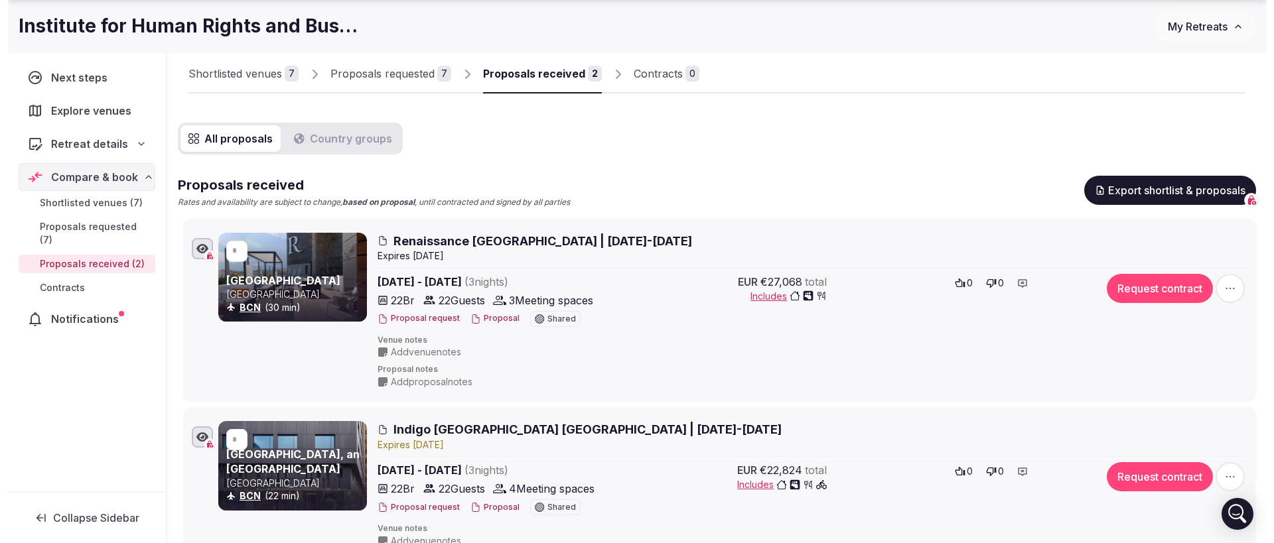
scroll to position [199, 0]
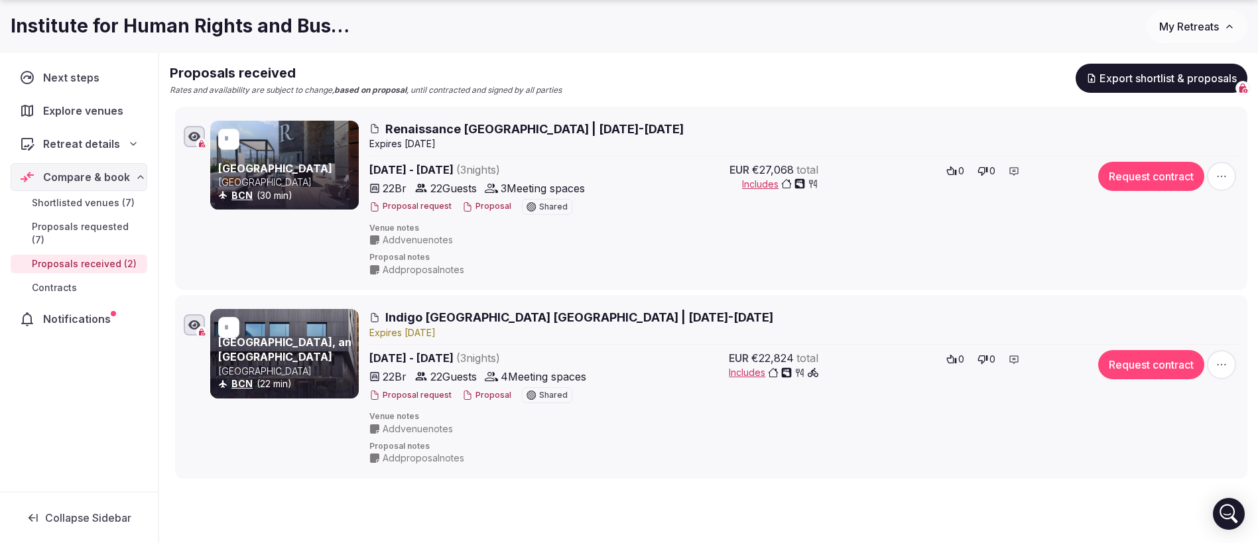
click at [495, 208] on button "Proposal" at bounding box center [486, 206] width 49 height 11
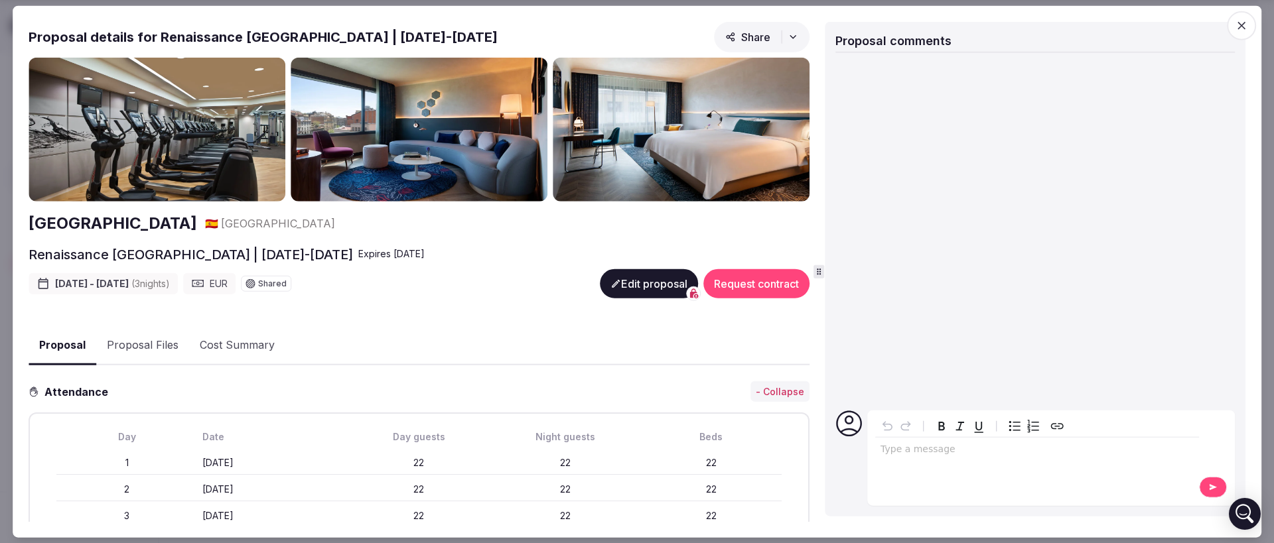
click at [787, 36] on icon "button" at bounding box center [792, 36] width 11 height 11
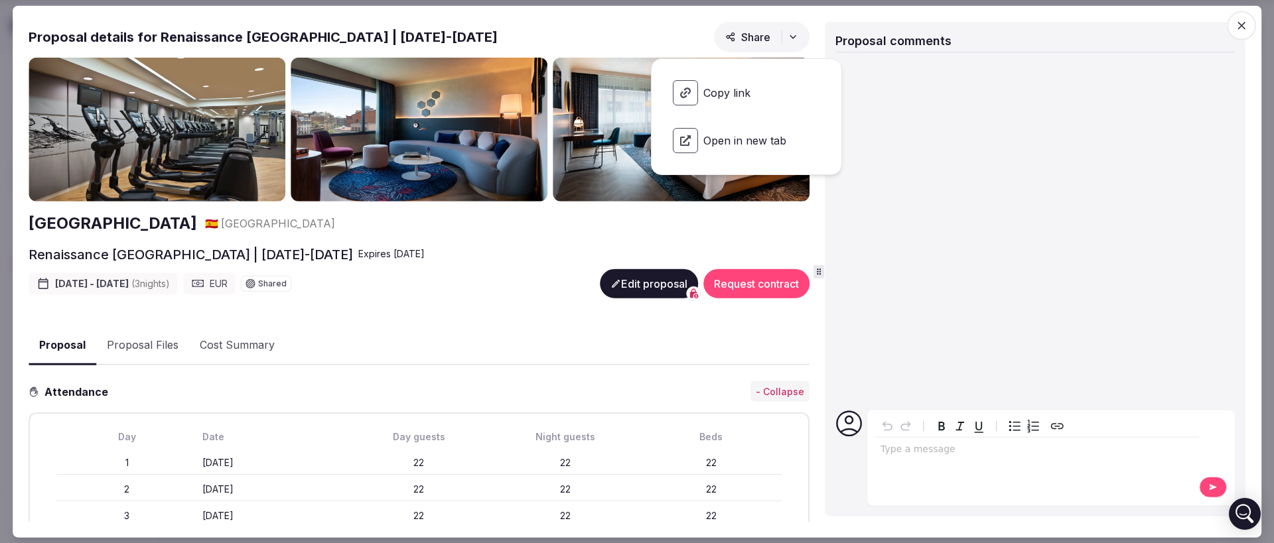
click at [623, 30] on div "Proposal details for Renaissance Barcelona | 9-12 Feb 2026 Share" at bounding box center [419, 39] width 781 height 36
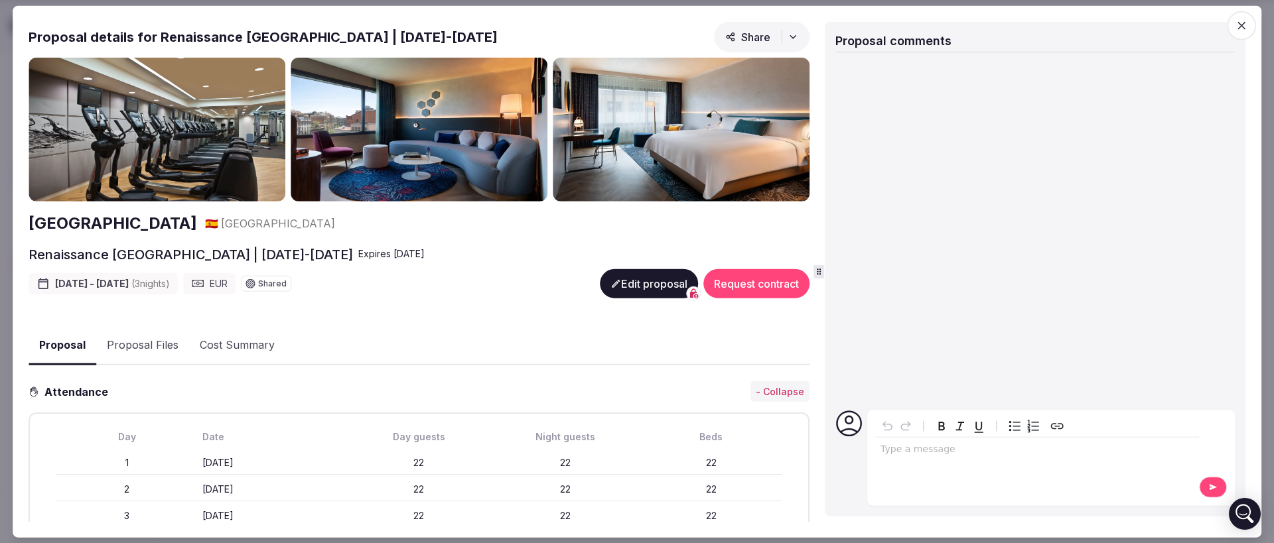
click at [145, 347] on button "Proposal Files" at bounding box center [142, 345] width 93 height 38
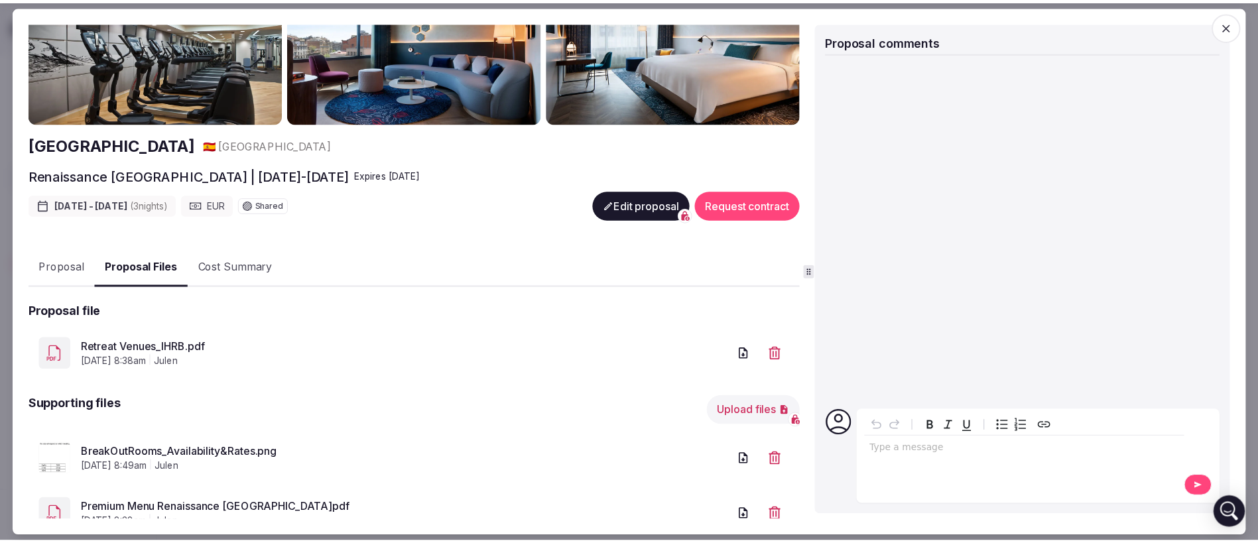
scroll to position [122, 0]
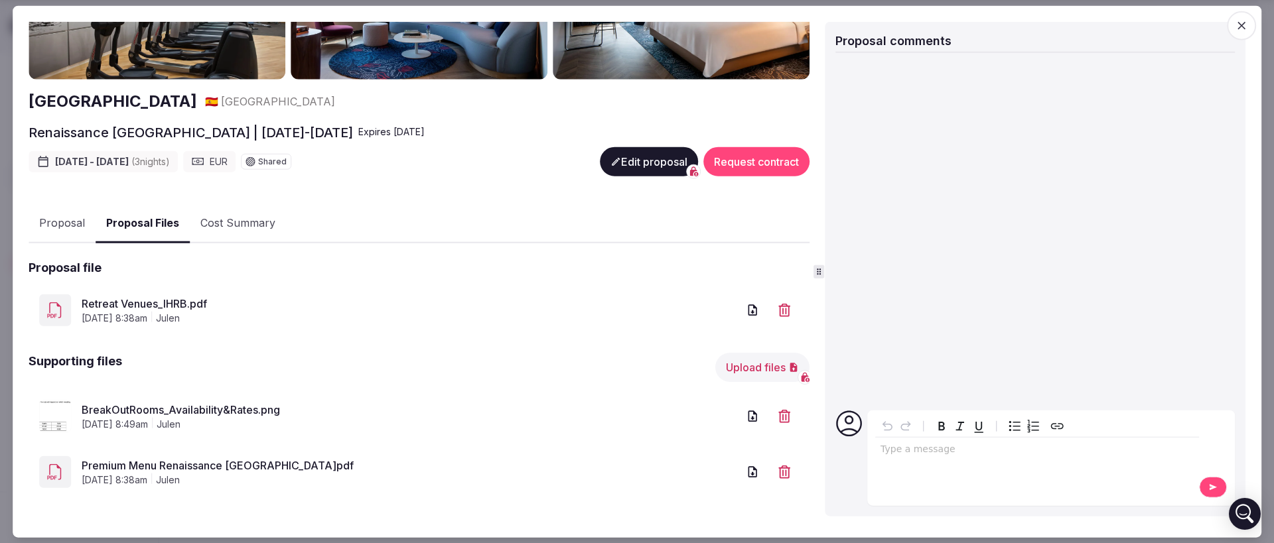
click at [1244, 26] on icon "button" at bounding box center [1240, 25] width 13 height 13
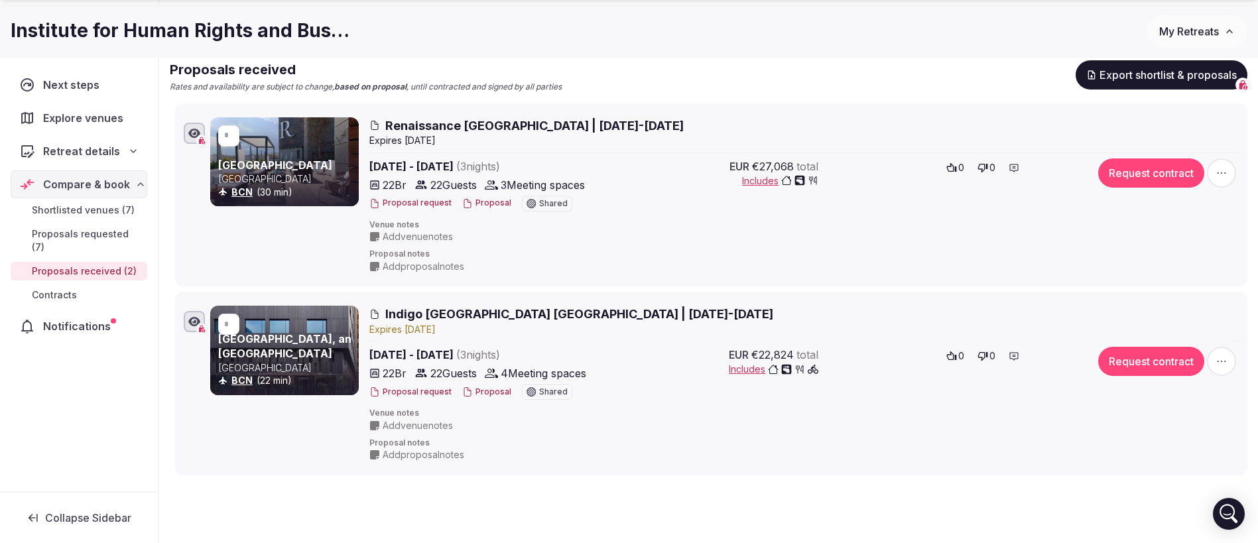
scroll to position [226, 0]
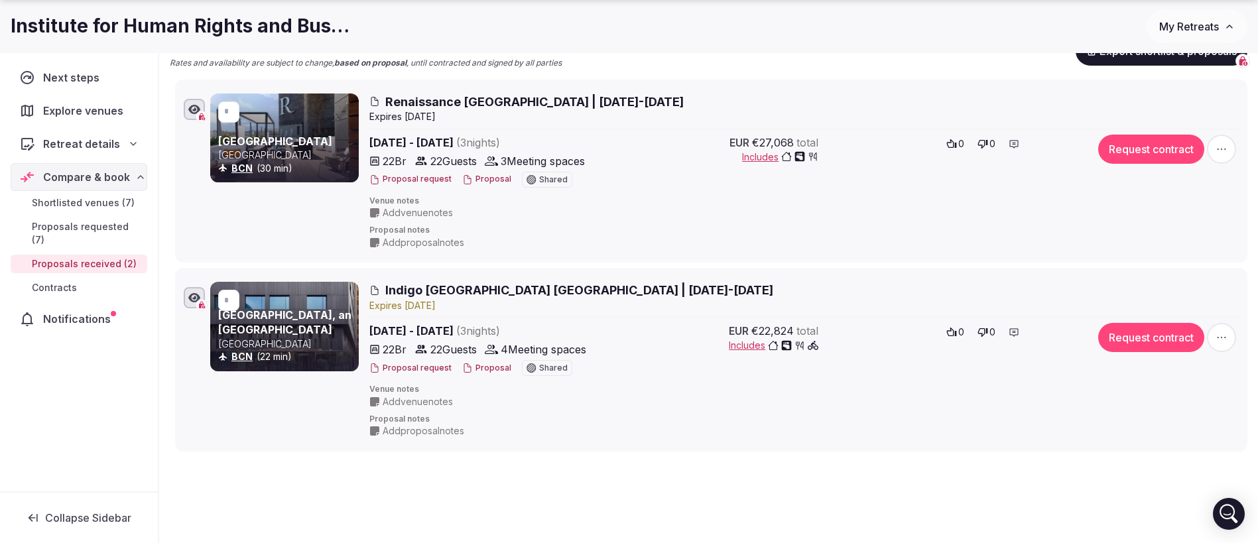
click at [1221, 156] on span "button" at bounding box center [1221, 149] width 29 height 29
click at [990, 242] on div "Proposal notes Add proposal notes" at bounding box center [804, 237] width 870 height 24
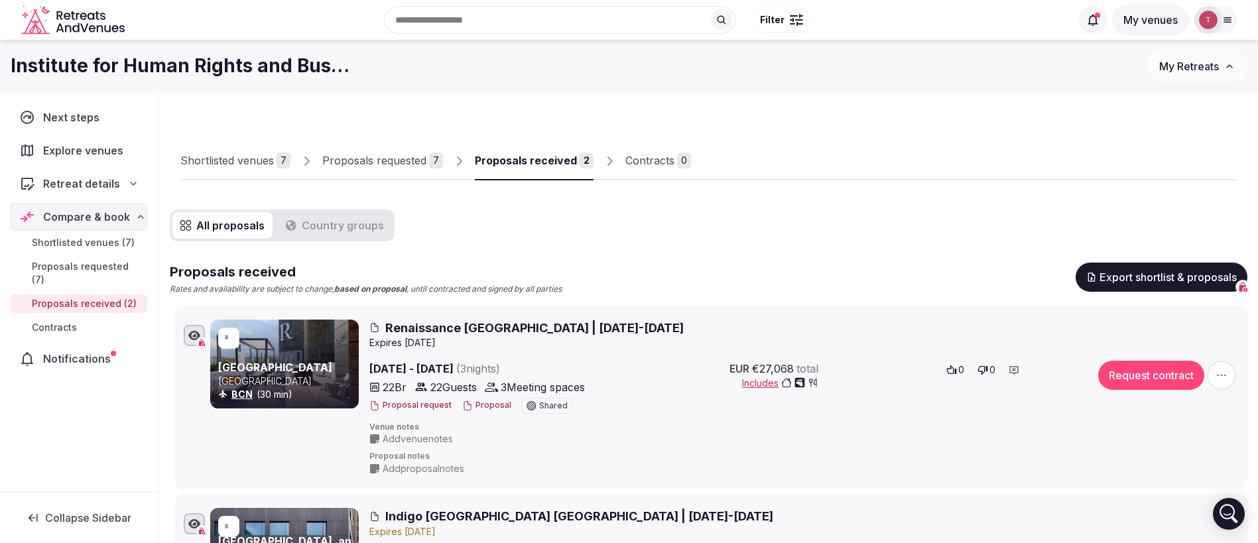
click at [214, 139] on div "Shortlisted venues 7 Proposals requested 7 Proposals received 2 Contracts 0" at bounding box center [708, 149] width 1057 height 61
click at [230, 156] on div "Shortlisted venues" at bounding box center [227, 161] width 94 height 16
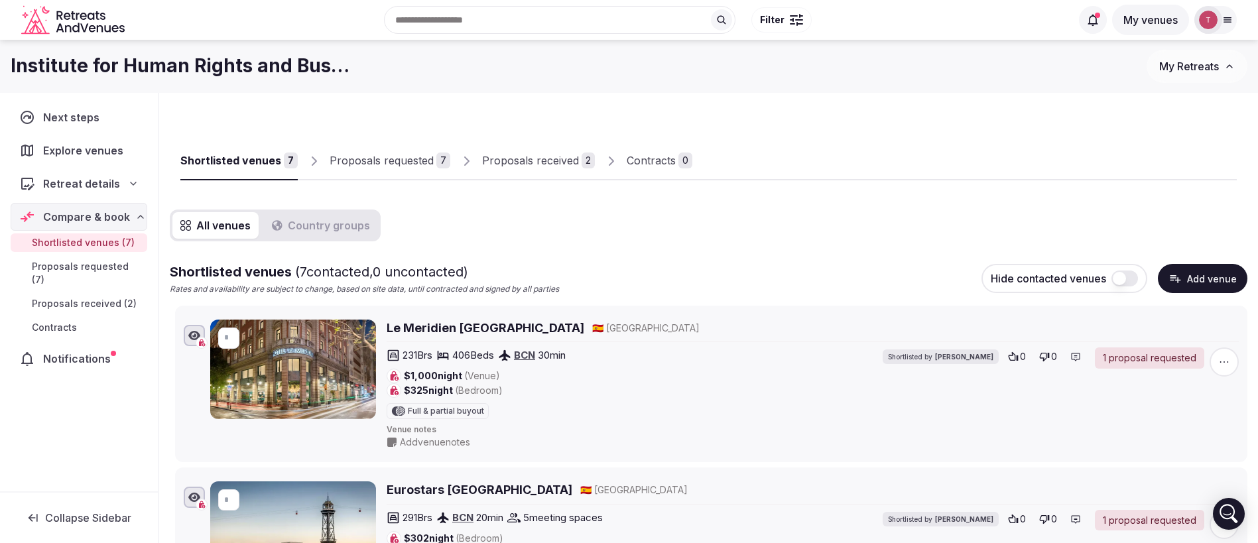
click at [411, 158] on div "Proposals requested" at bounding box center [382, 161] width 104 height 16
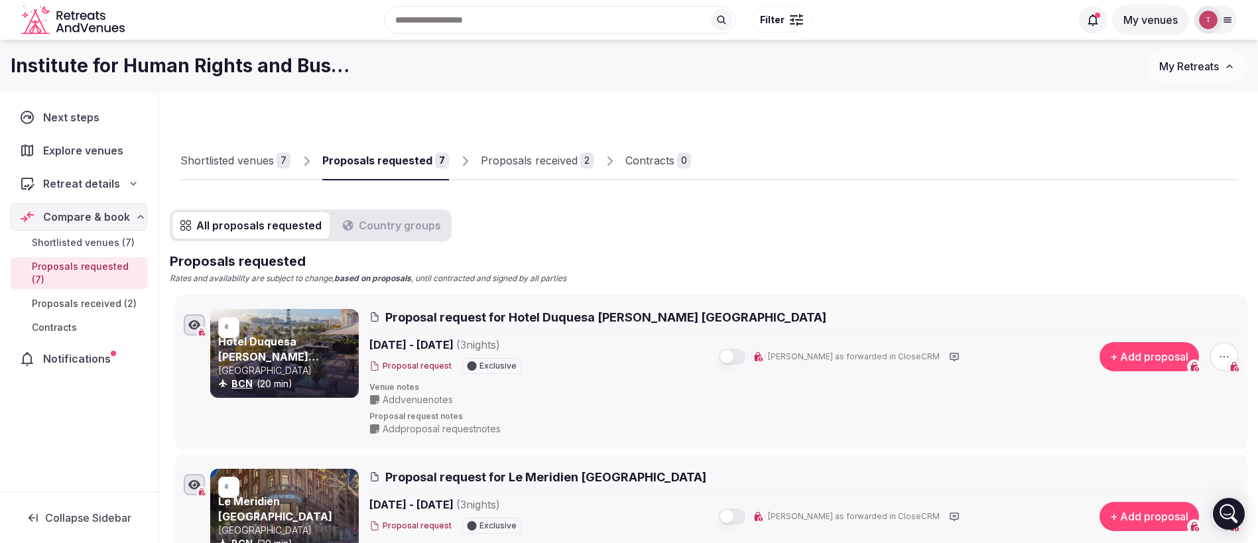
click at [533, 159] on div "Proposals received" at bounding box center [529, 161] width 97 height 16
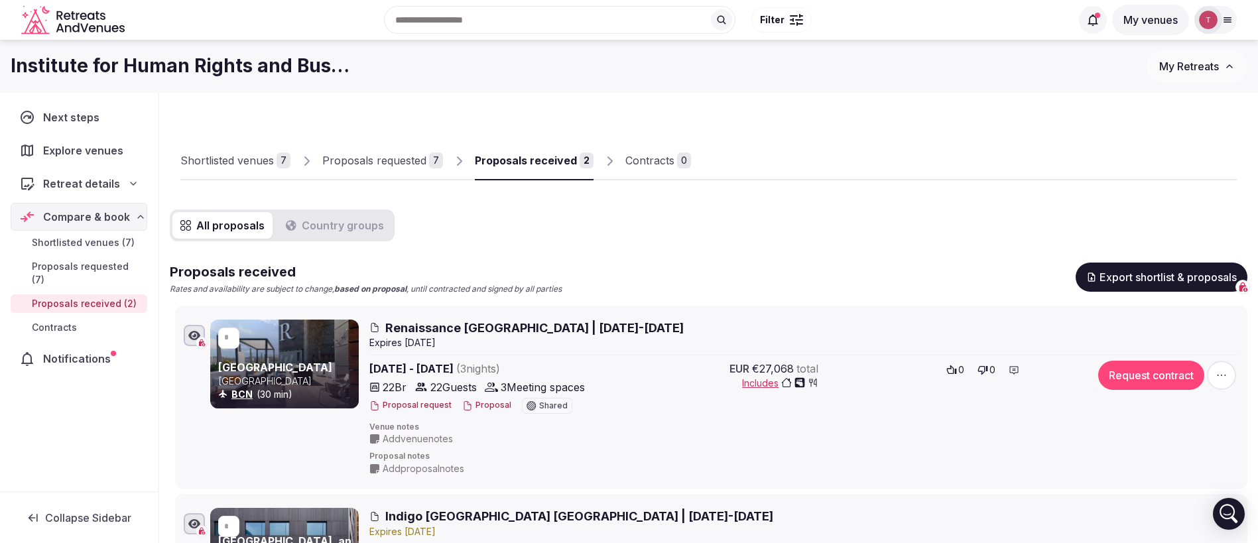
click at [383, 165] on div "Proposals requested" at bounding box center [374, 161] width 104 height 16
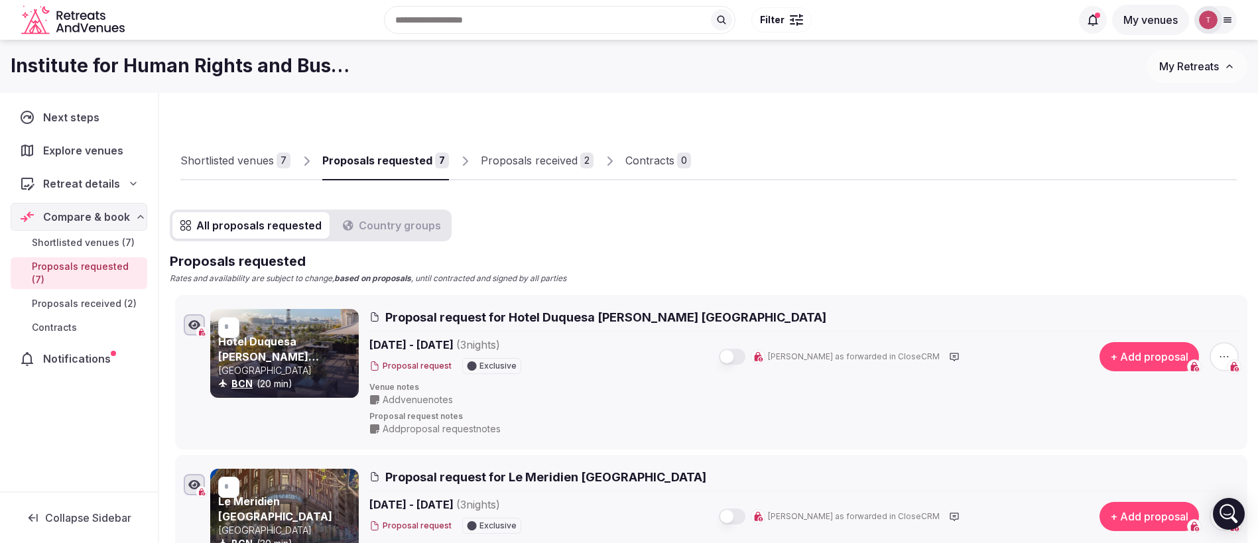
click at [543, 168] on div "Proposals received" at bounding box center [529, 161] width 97 height 16
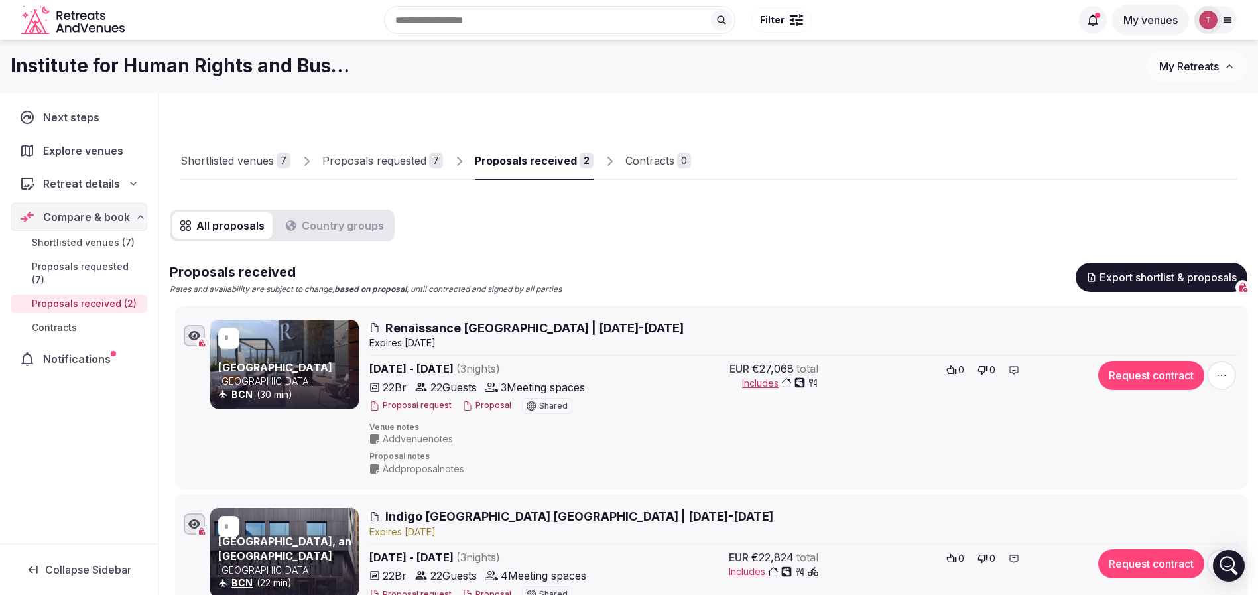
click at [265, 156] on div "Shortlisted venues" at bounding box center [227, 161] width 94 height 16
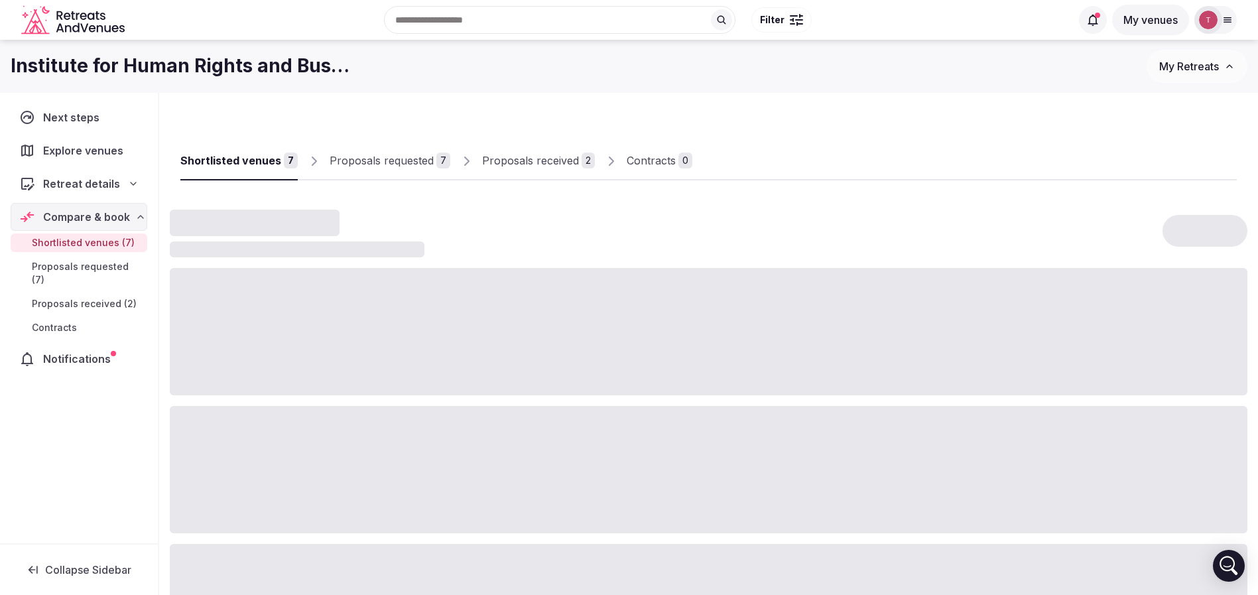
click at [265, 156] on div "Shortlisted venues" at bounding box center [230, 161] width 101 height 16
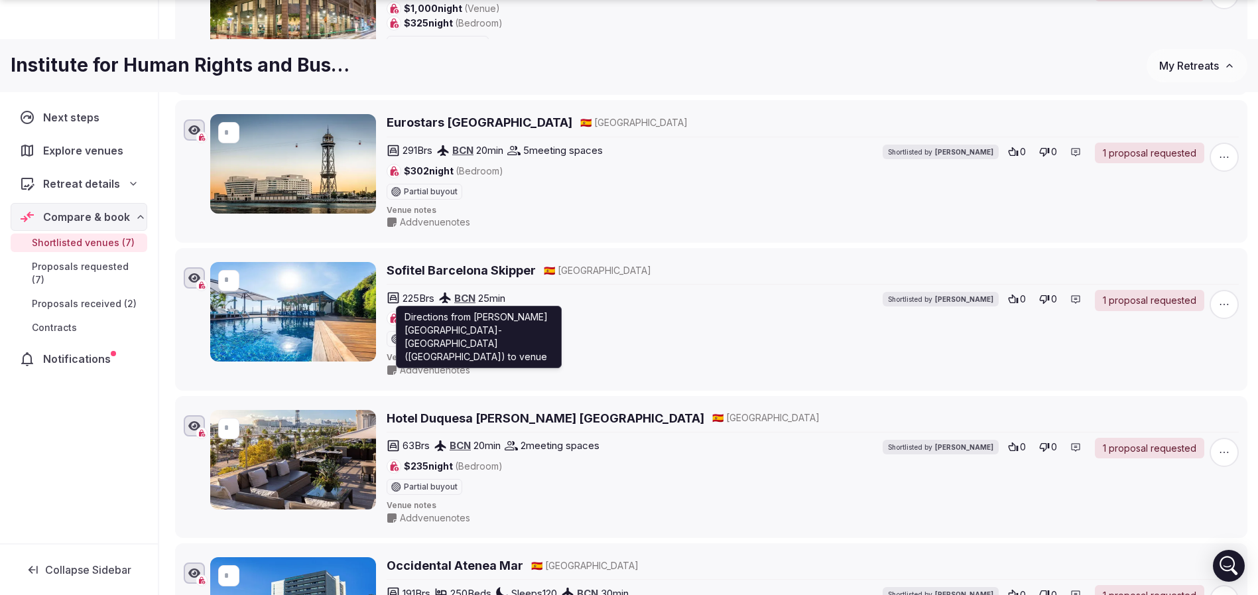
scroll to position [398, 0]
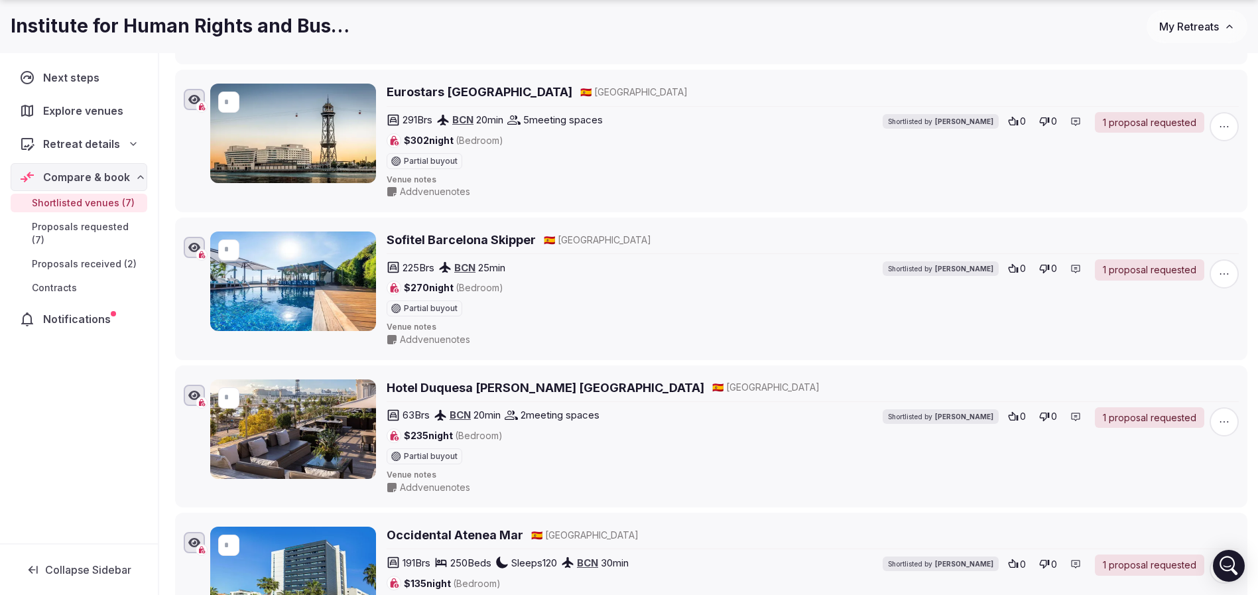
click at [754, 160] on div "291 Brs BCN 20 min 5 meeting spaces $302 night (Bedroom) Partial buyout Shortli…" at bounding box center [693, 140] width 612 height 57
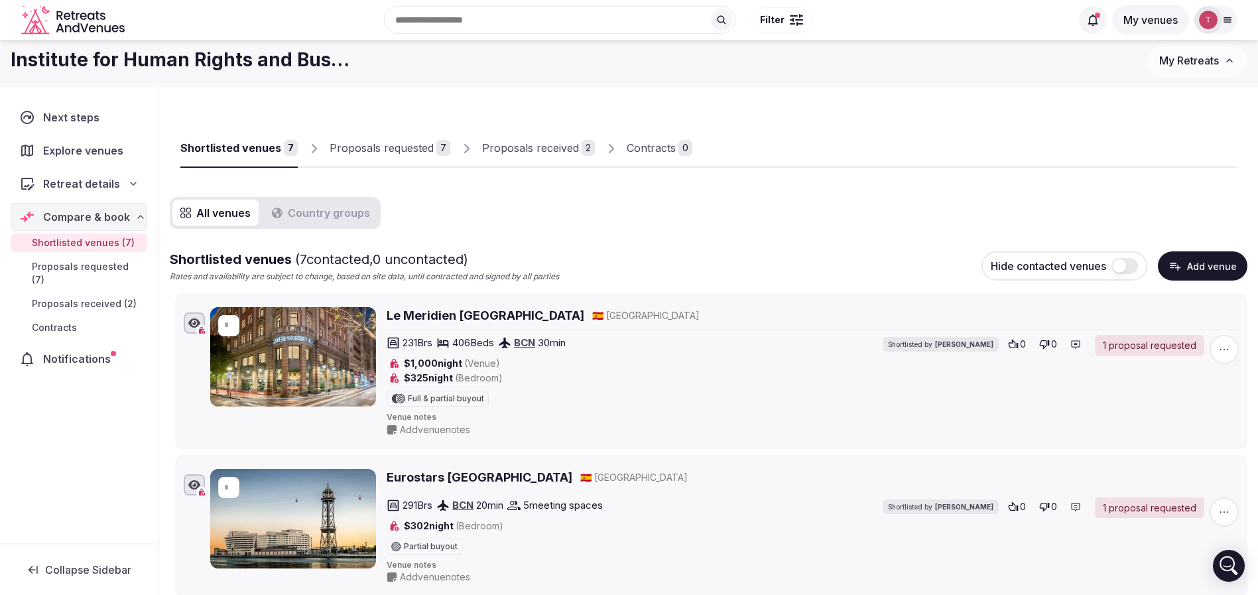
scroll to position [0, 0]
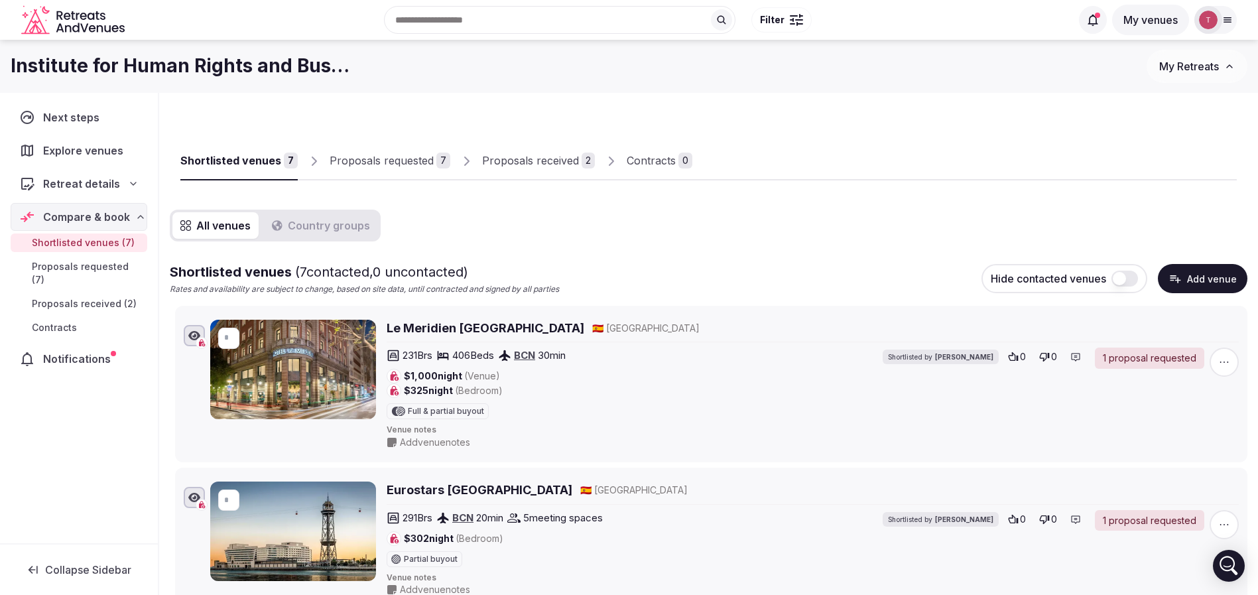
click at [563, 164] on div "Proposals received" at bounding box center [530, 161] width 97 height 16
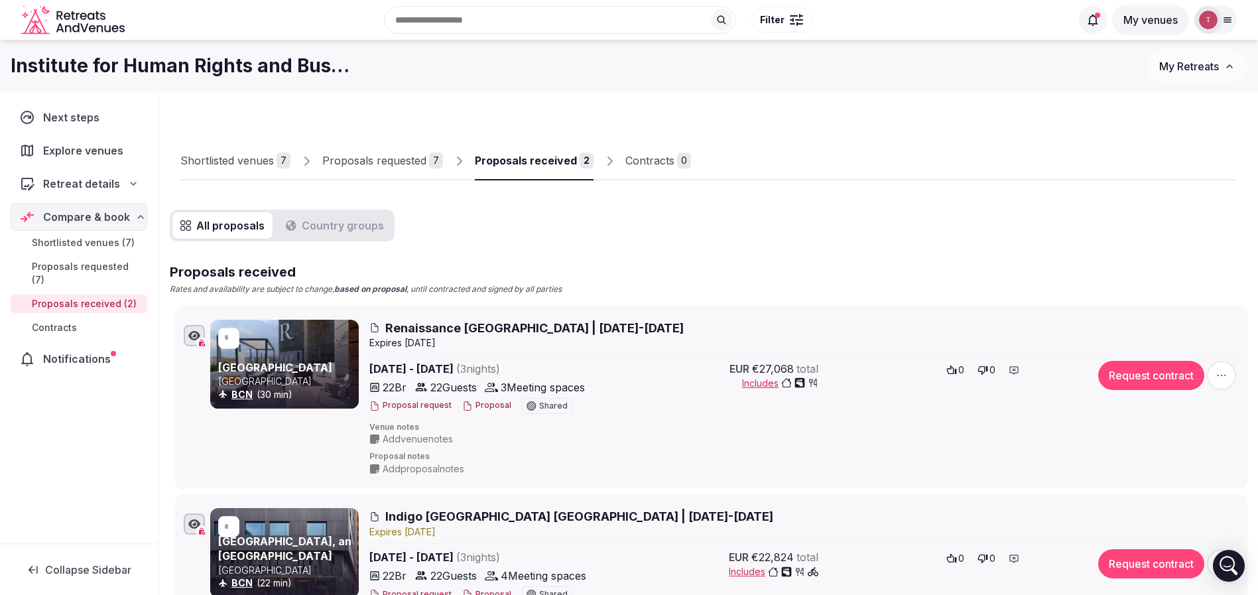
click at [530, 159] on div "Proposals received" at bounding box center [526, 161] width 102 height 16
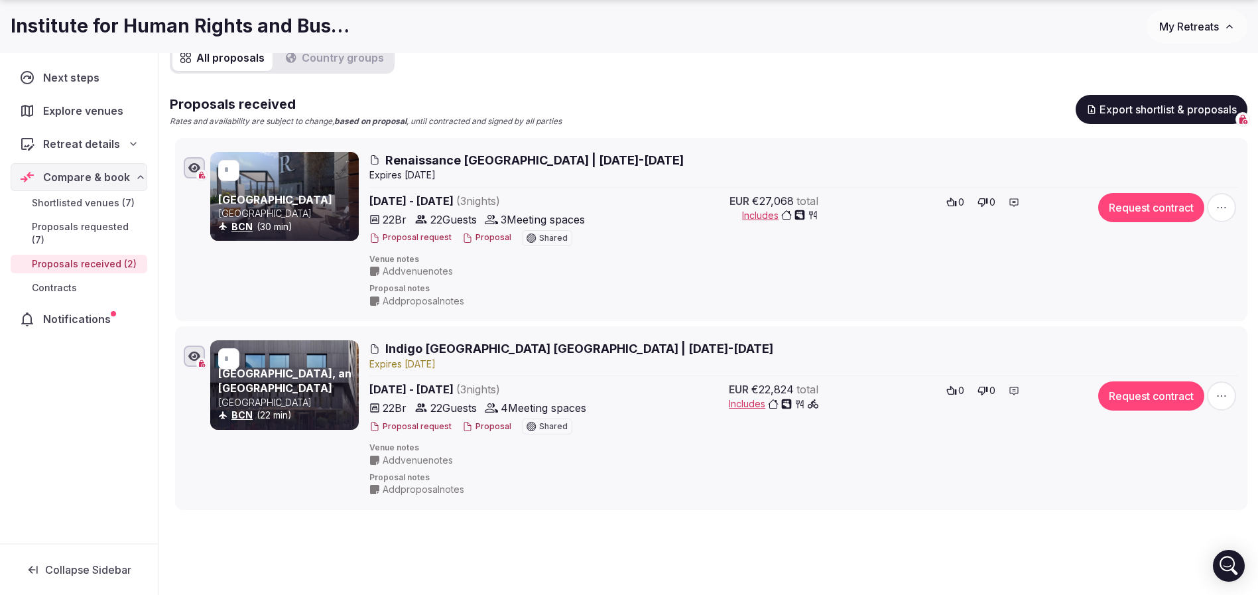
scroll to position [199, 0]
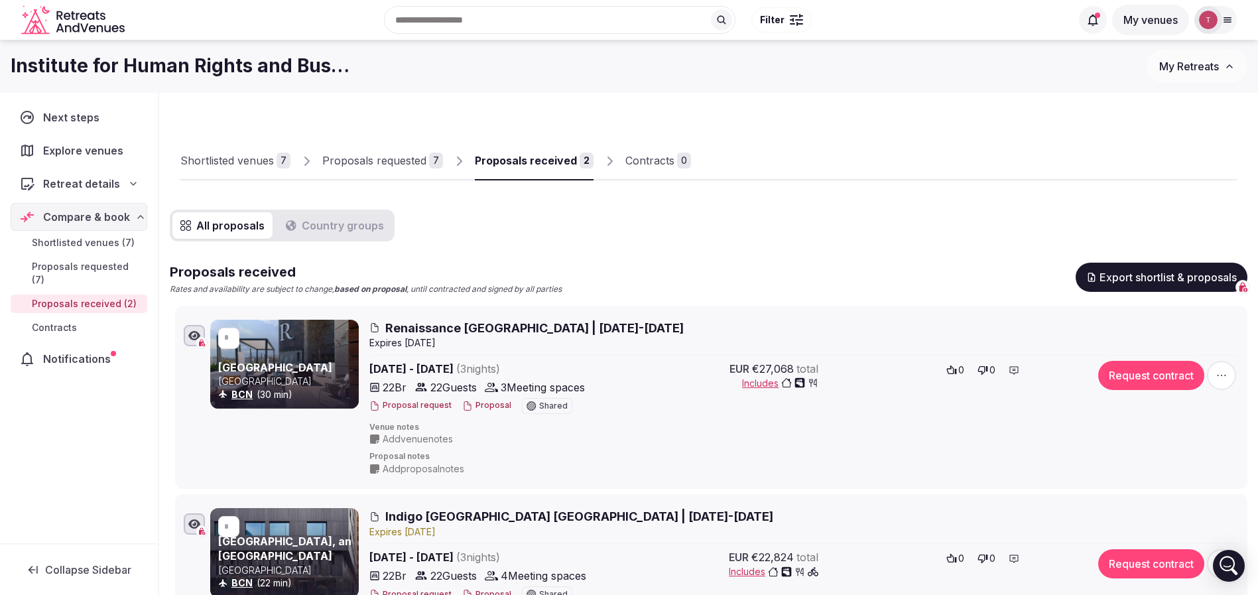
click at [565, 165] on div "Proposals received" at bounding box center [526, 161] width 102 height 16
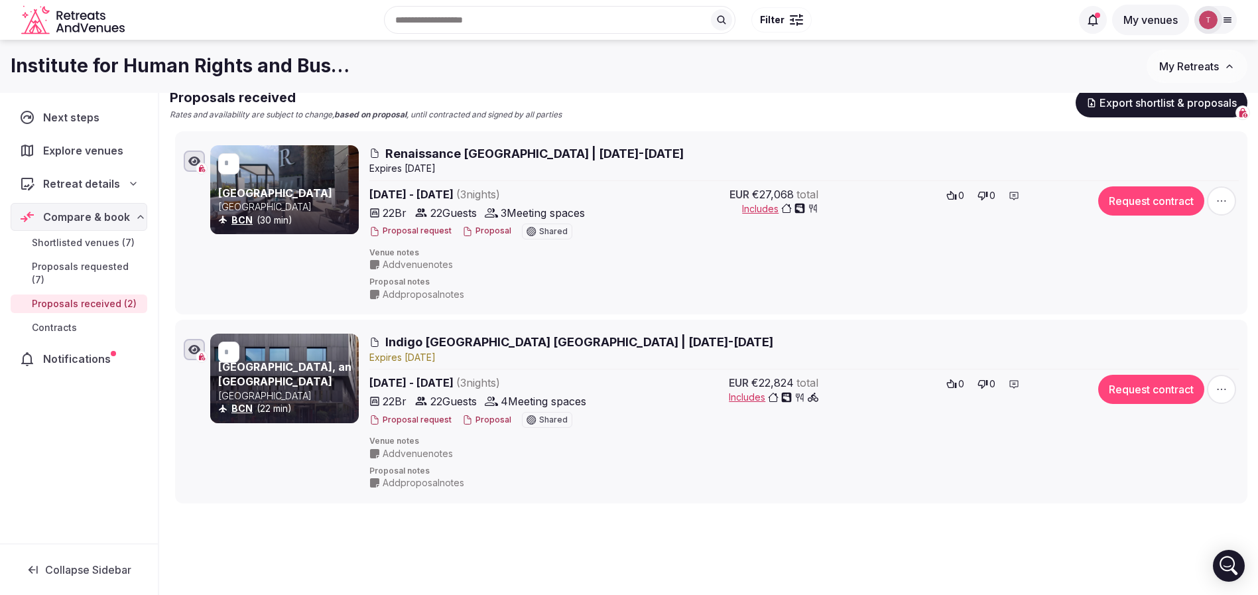
scroll to position [75, 0]
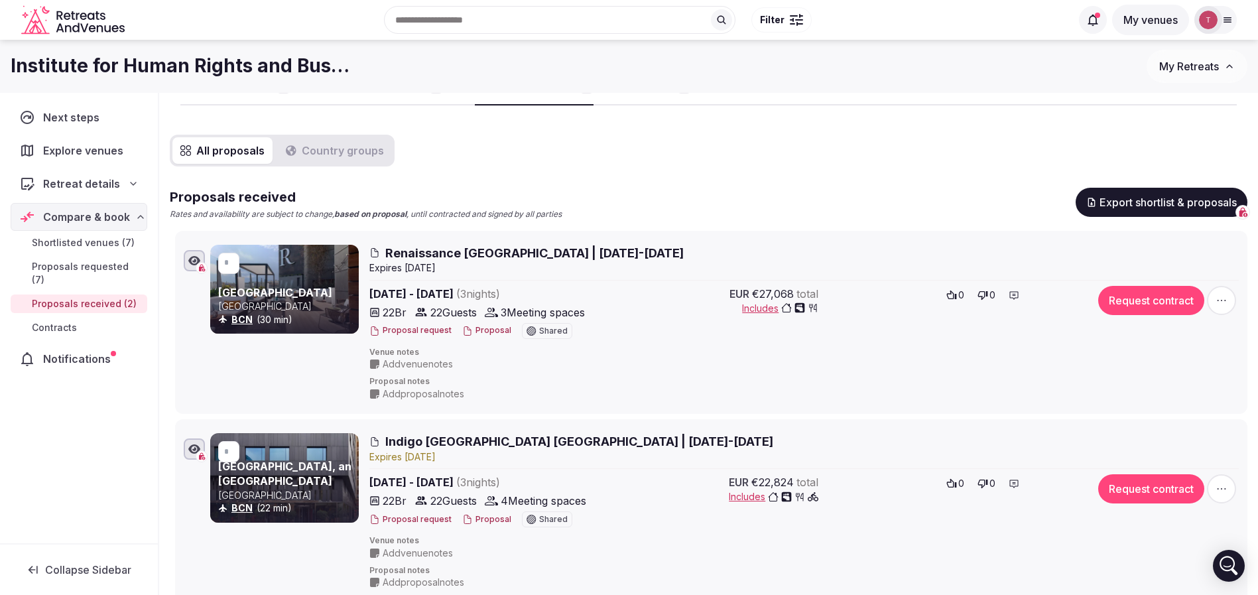
click at [331, 147] on div "Shortlisted venues 7 Proposals requested 7 Proposals received 2 Contracts 0 All…" at bounding box center [709, 316] width 1078 height 574
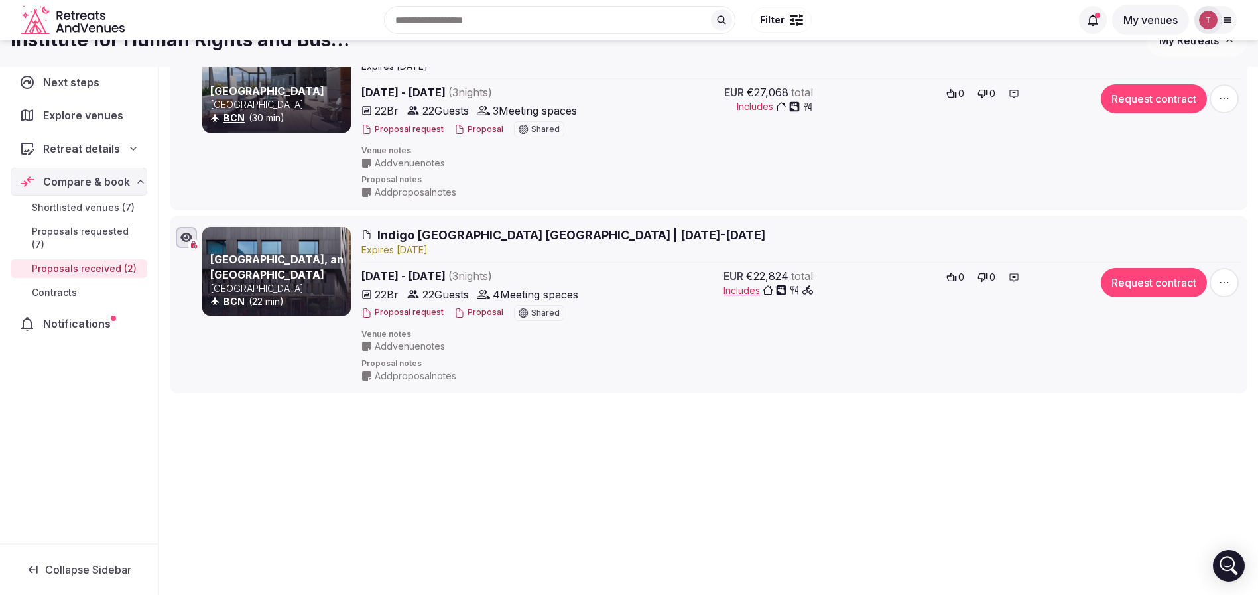
scroll to position [0, 0]
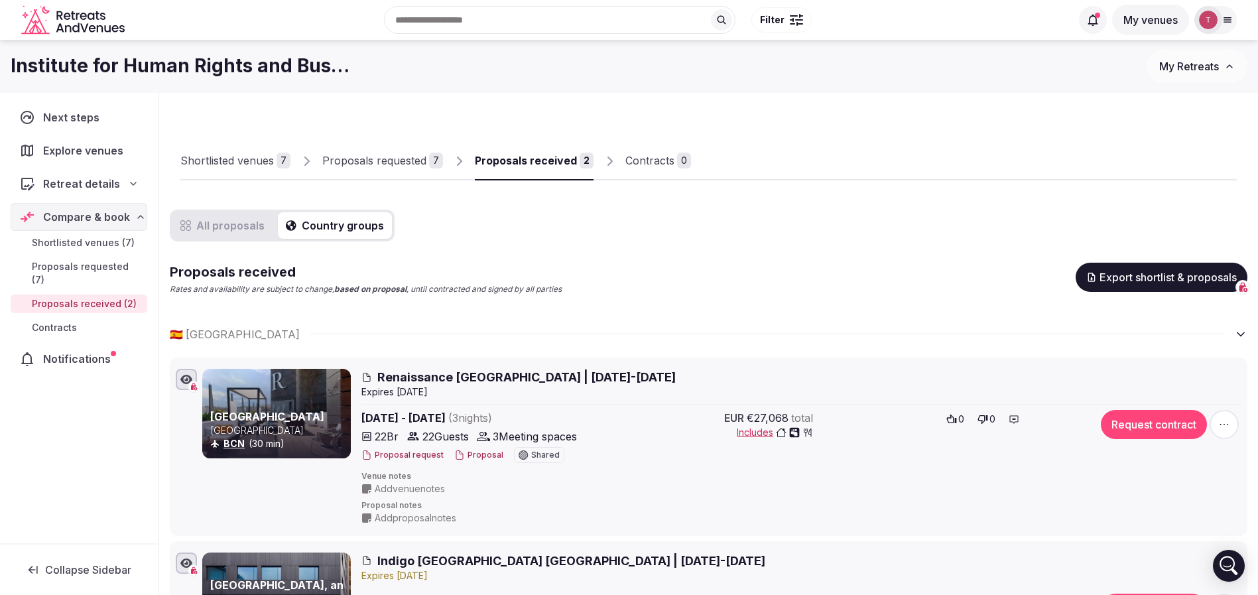
click at [253, 215] on button "All proposals" at bounding box center [222, 225] width 100 height 27
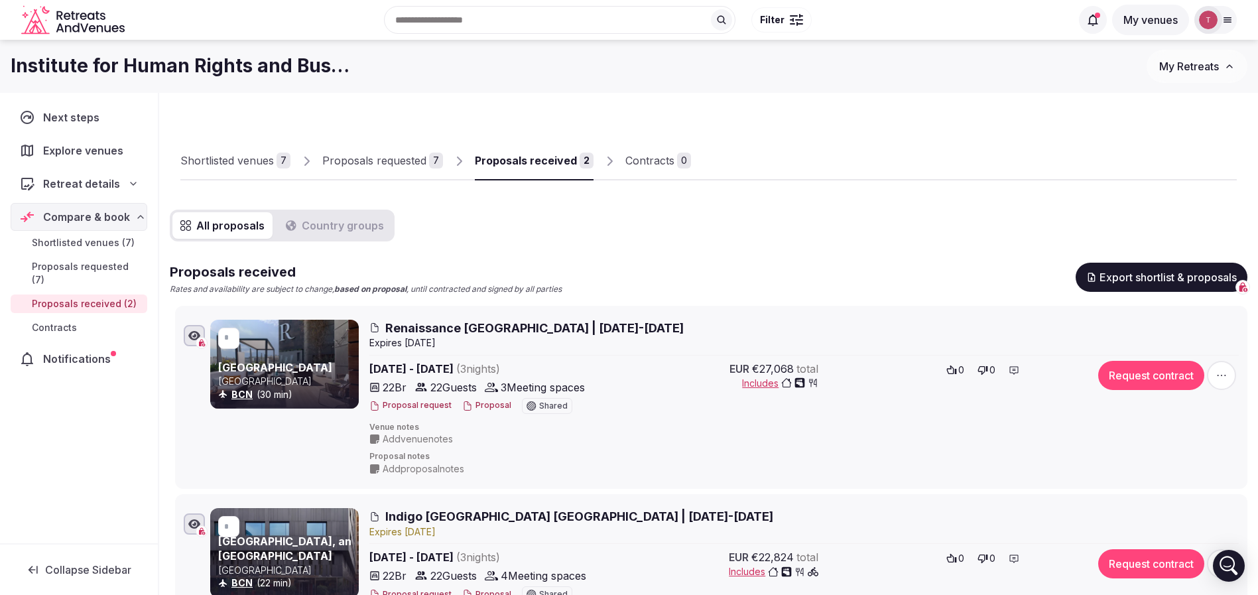
click at [567, 163] on div "Proposals received" at bounding box center [526, 161] width 102 height 16
